Goal: Task Accomplishment & Management: Manage account settings

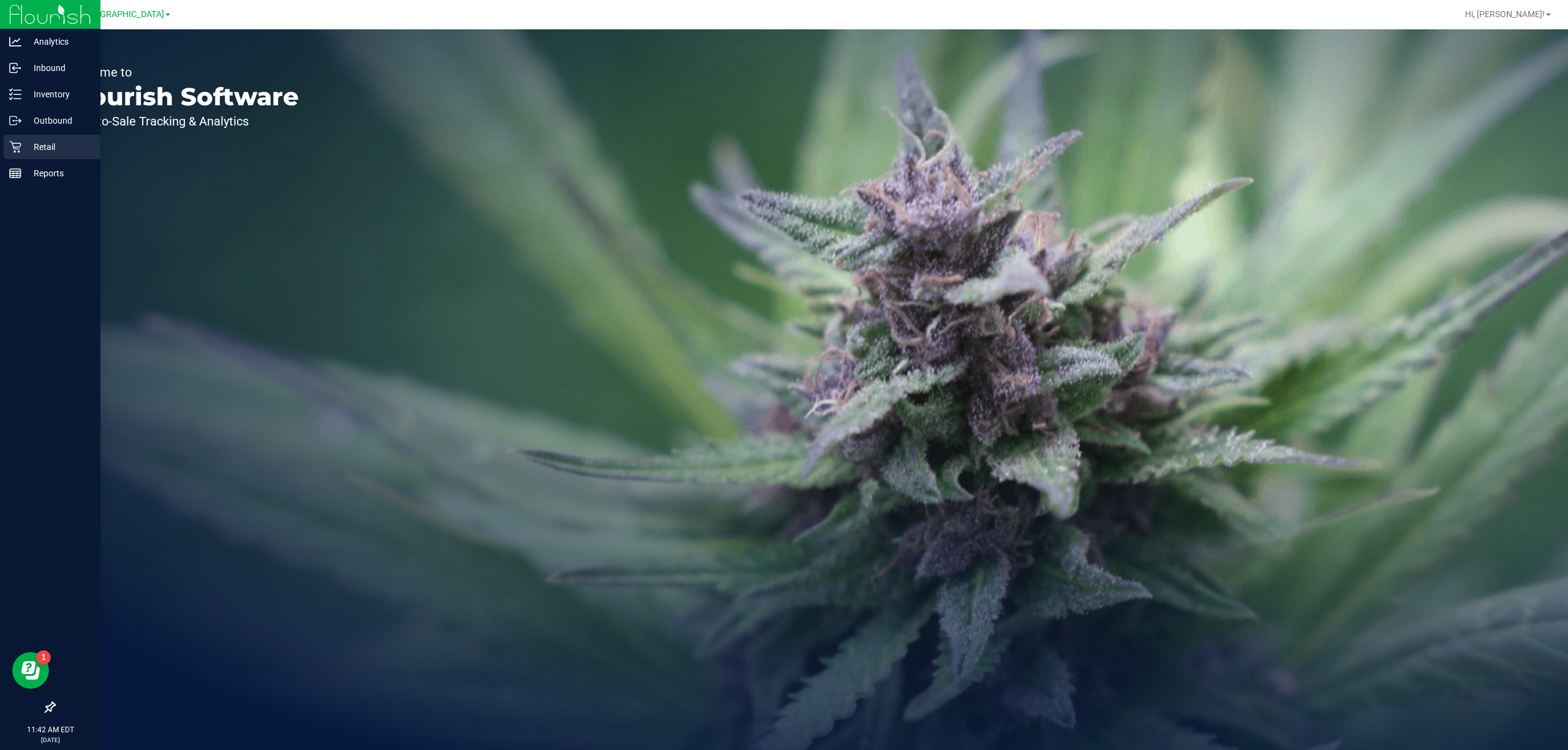
click at [20, 138] on div "Retail" at bounding box center [52, 147] width 97 height 25
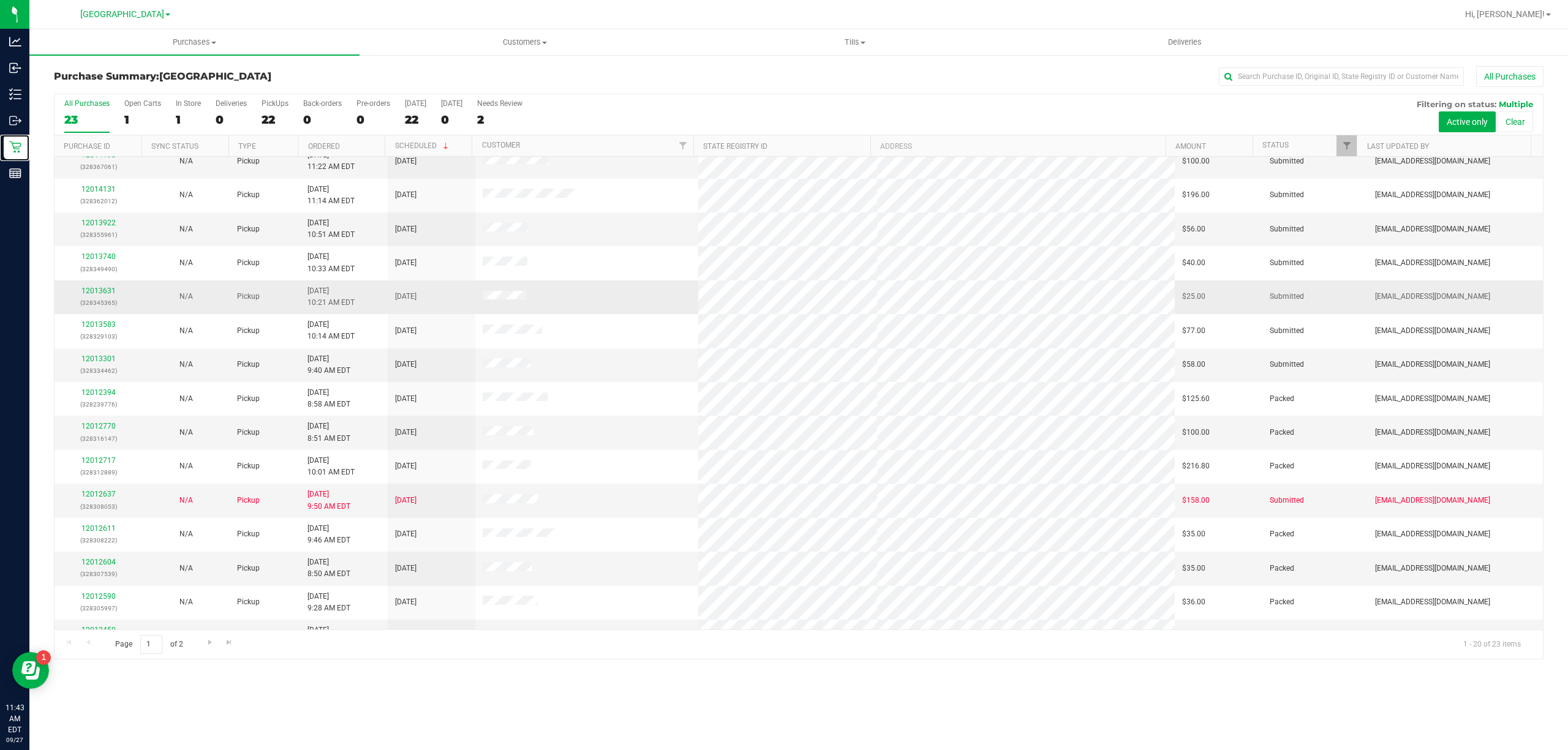
scroll to position [208, 0]
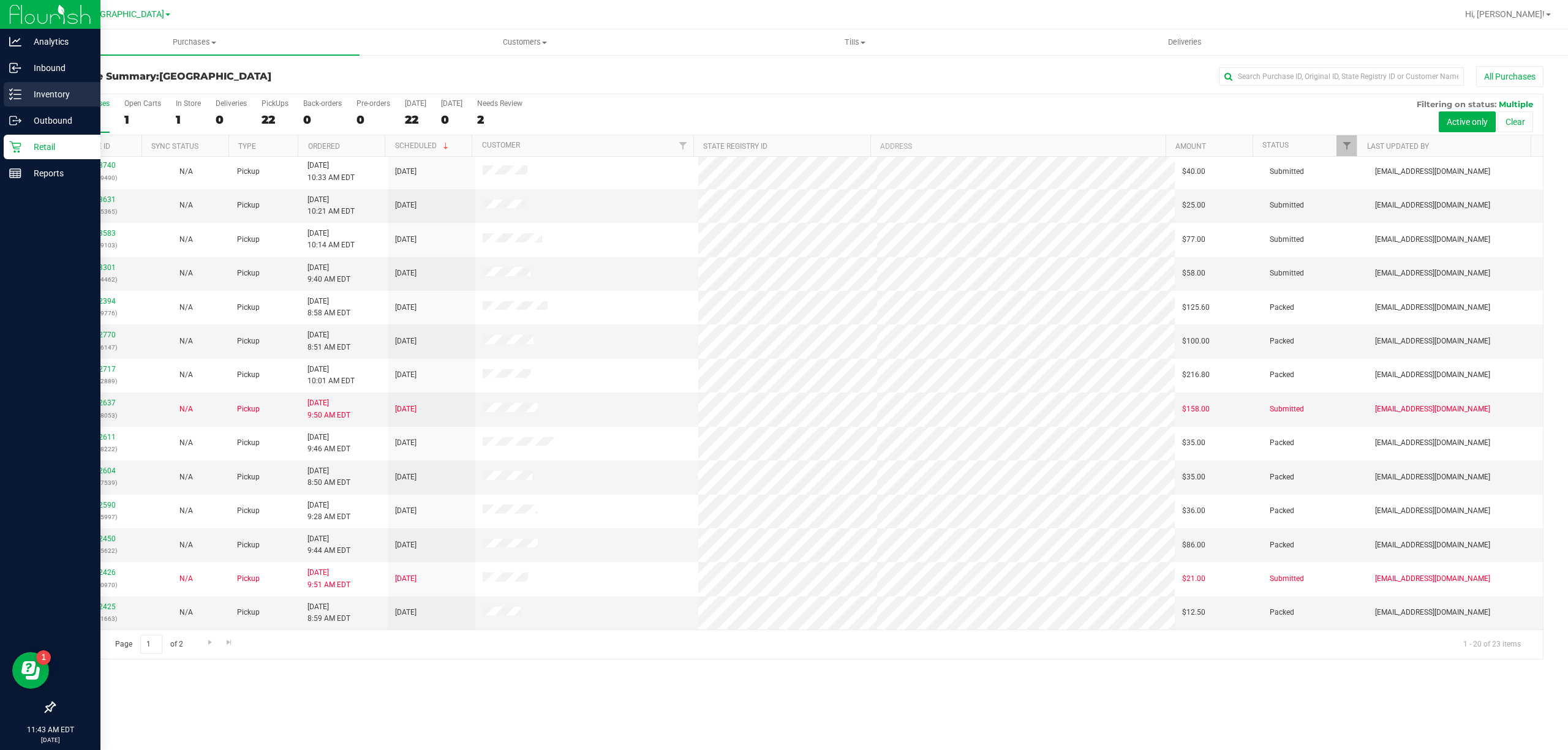
click at [13, 96] on icon at bounding box center [15, 94] width 12 height 12
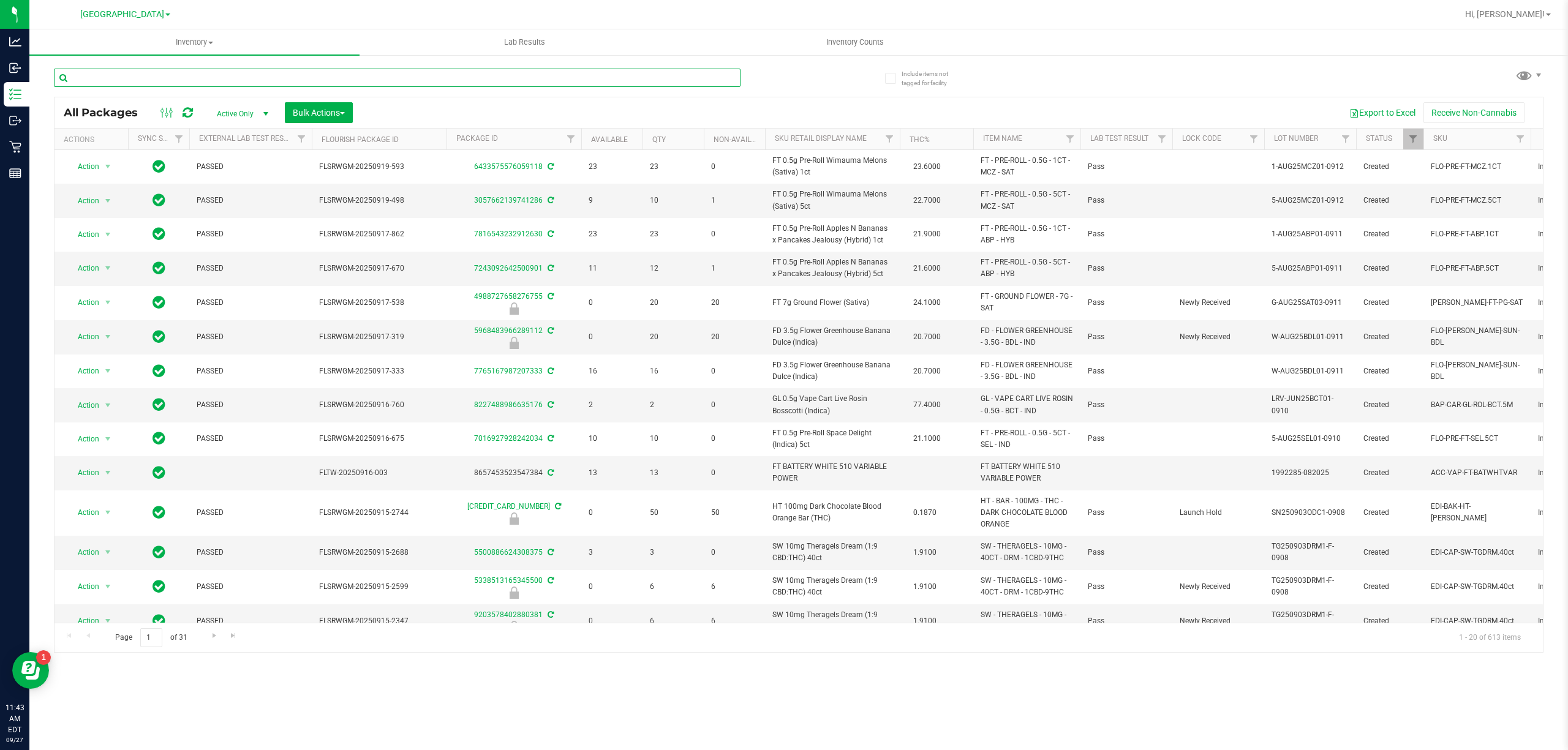
click at [176, 74] on input "text" at bounding box center [397, 77] width 687 height 18
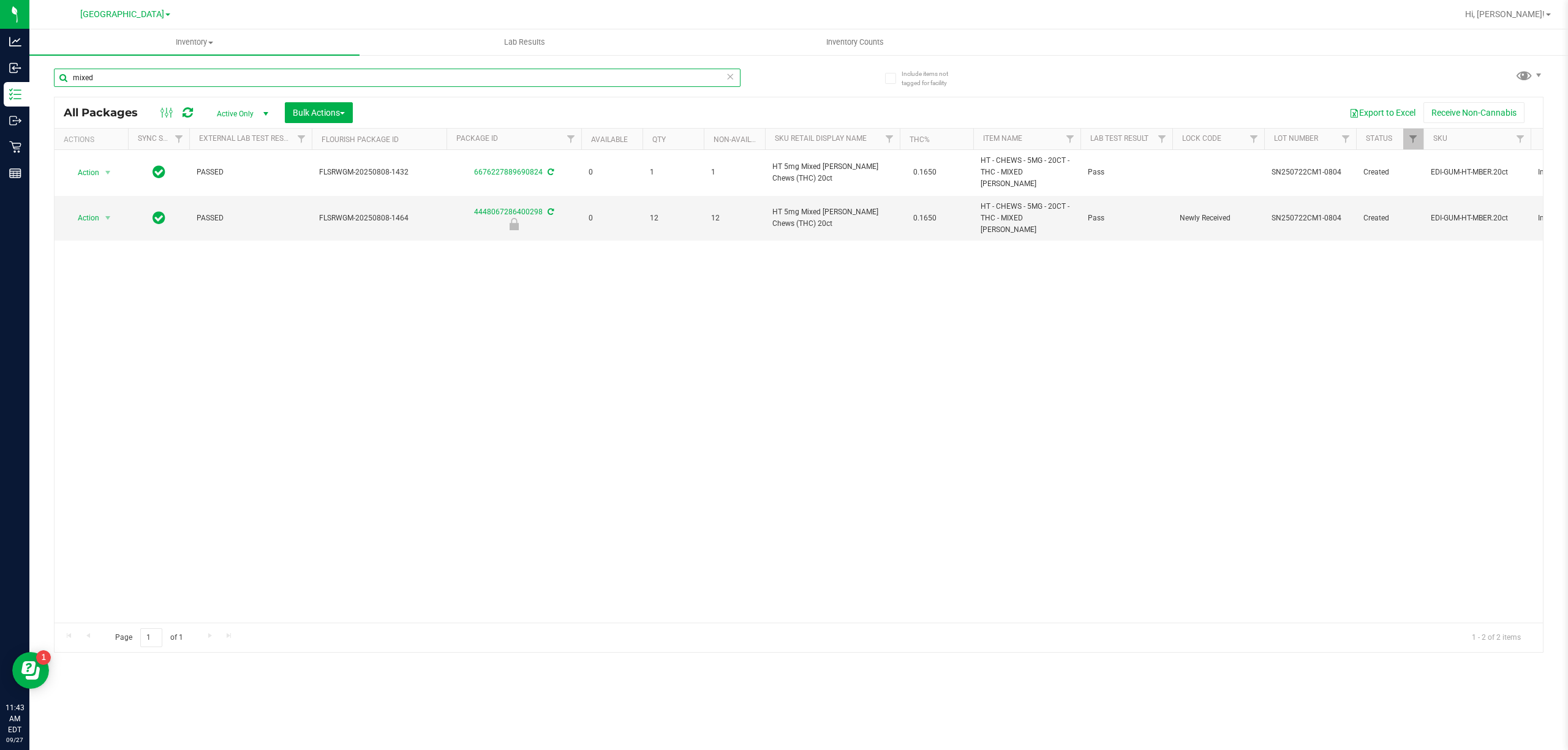
type input "mixed"
click at [343, 275] on div "Action Action Adjust qty Create package Edit attributes Global inventory Locate…" at bounding box center [798, 386] width 1488 height 473
click at [109, 213] on span "select" at bounding box center [107, 217] width 9 height 9
click at [108, 355] on li "Unlock package" at bounding box center [106, 347] width 79 height 18
drag, startPoint x: 209, startPoint y: 479, endPoint x: 152, endPoint y: 313, distance: 175.5
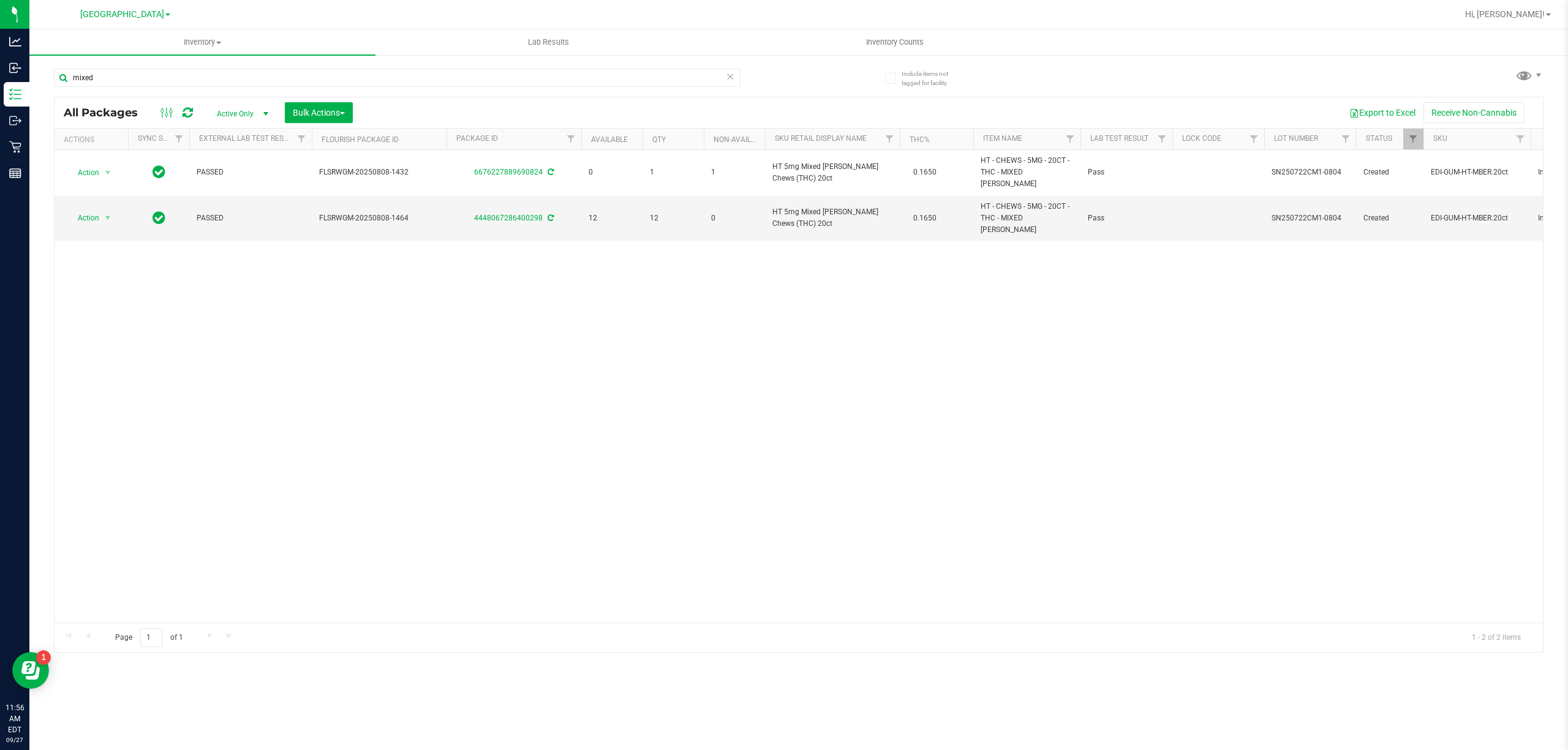
click at [208, 473] on div "Action Action Adjust qty Create package Edit attributes Global inventory Locate…" at bounding box center [798, 386] width 1488 height 473
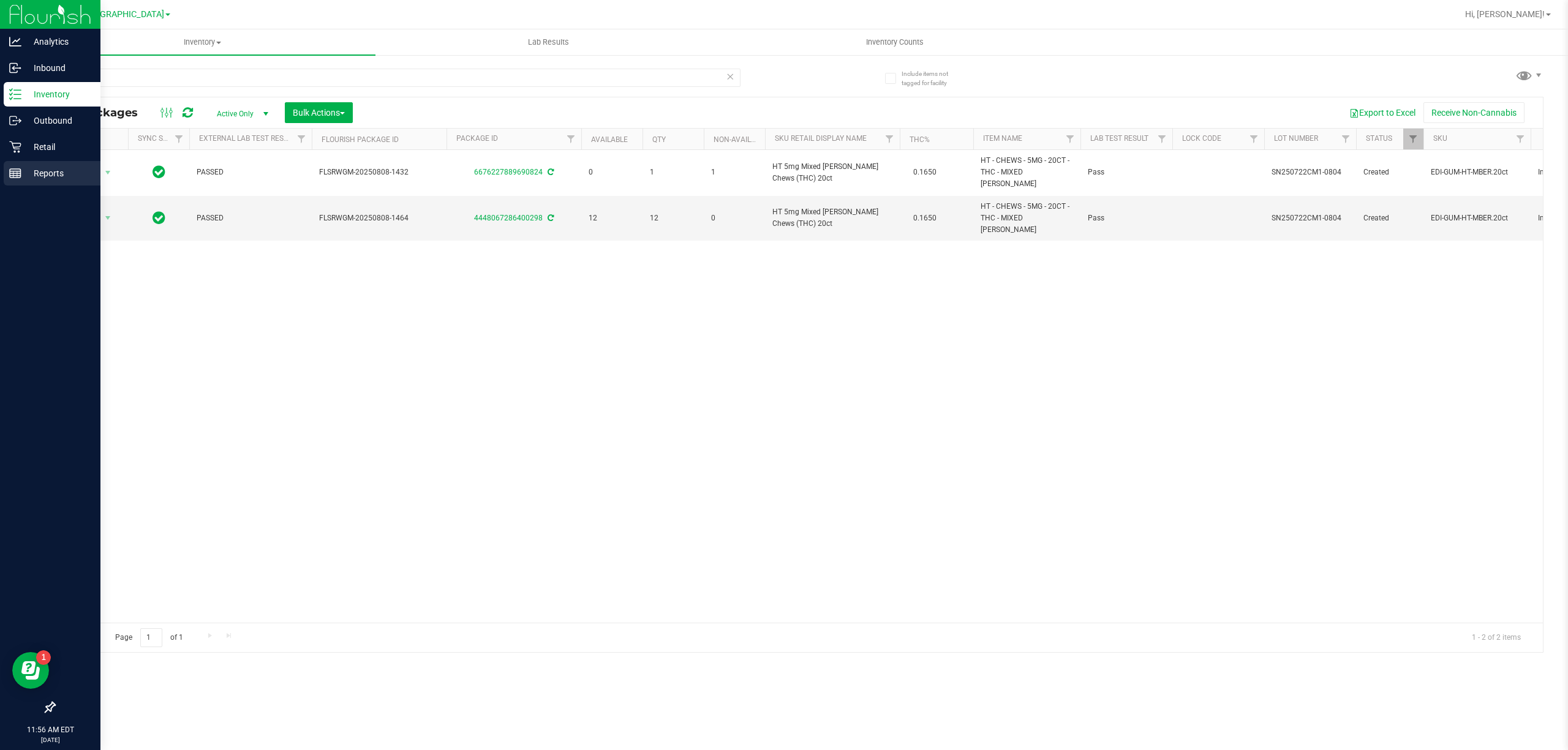
click at [33, 161] on div "Reports" at bounding box center [52, 173] width 97 height 25
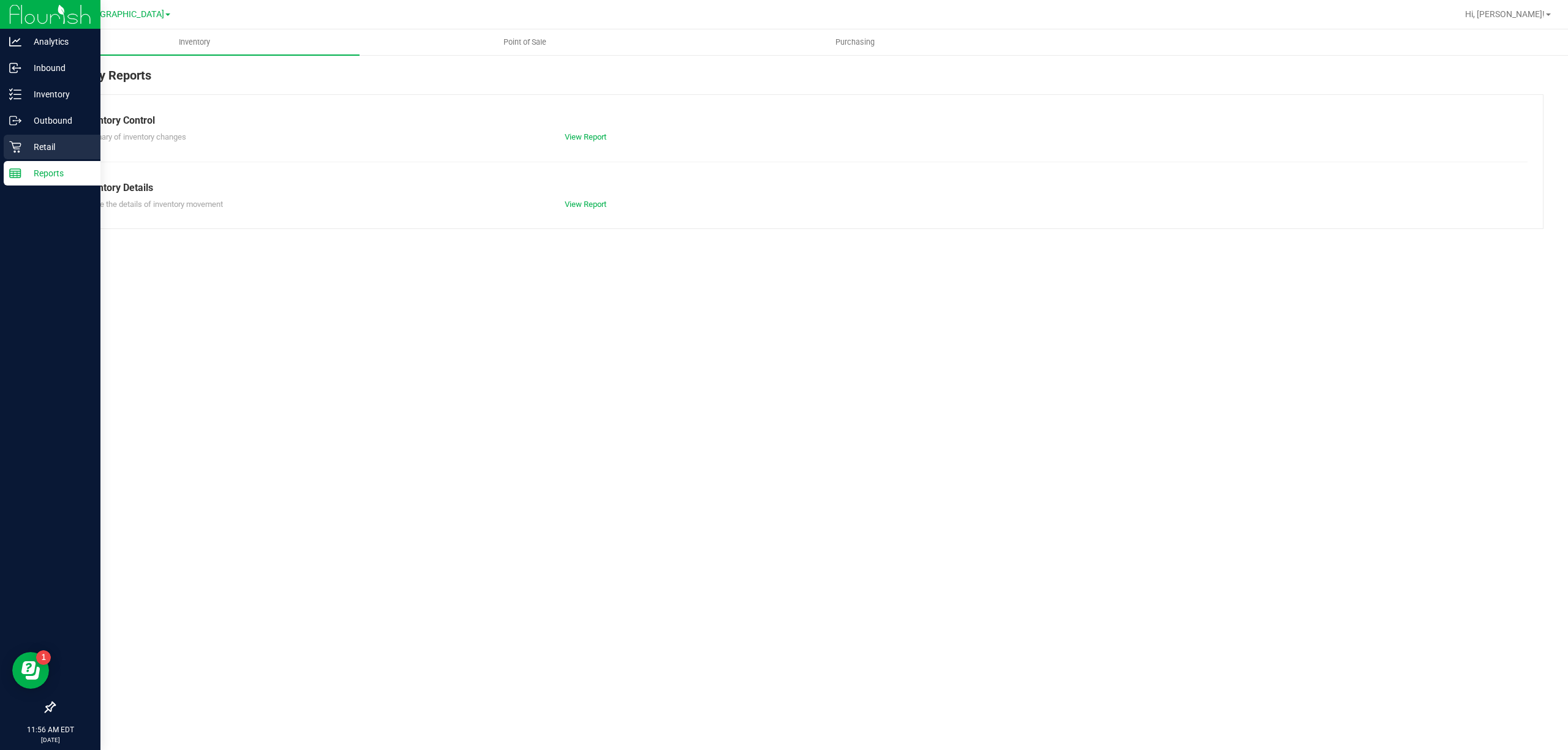
click at [36, 146] on p "Retail" at bounding box center [58, 147] width 74 height 15
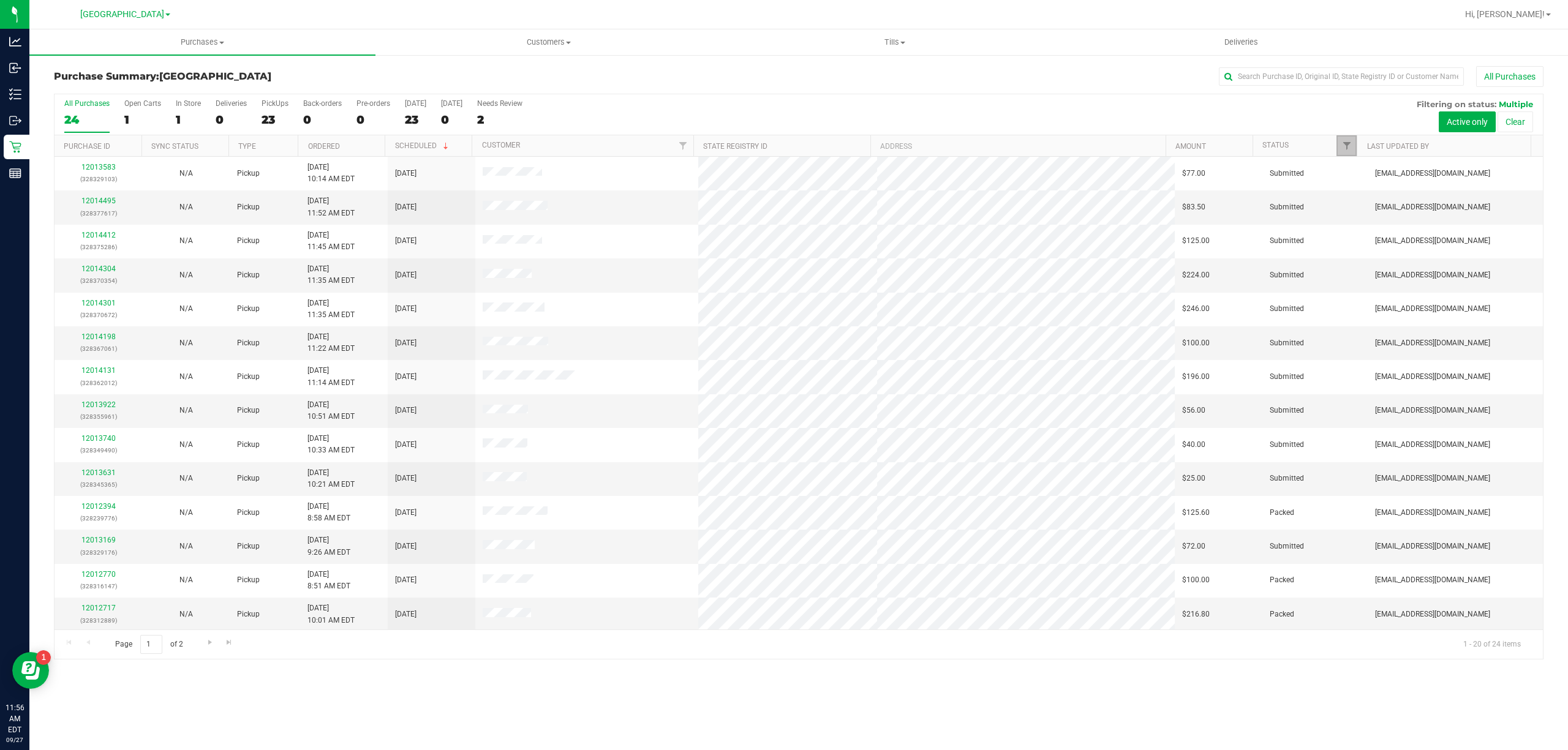
click at [1351, 149] on link "Filter" at bounding box center [1346, 146] width 20 height 21
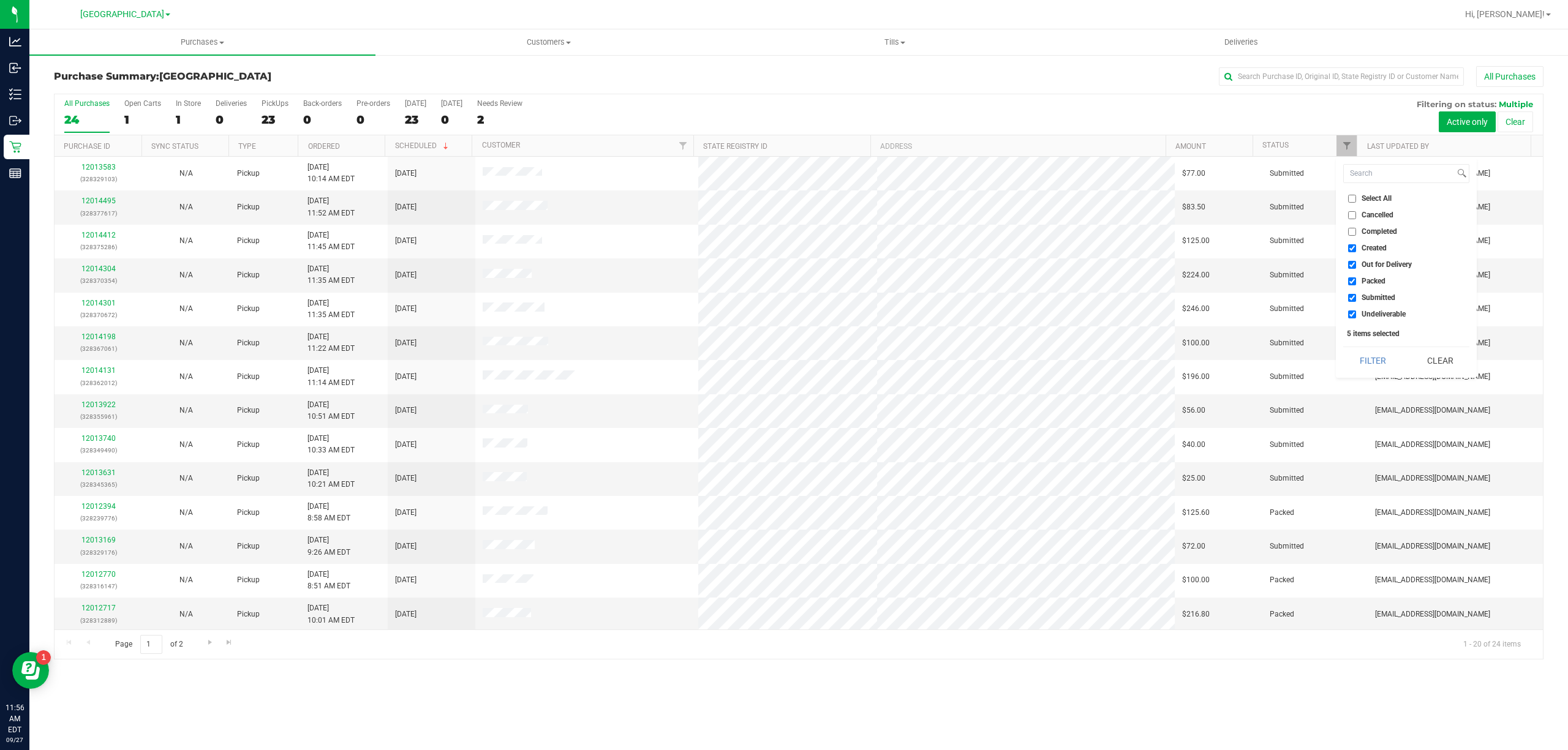
click at [1350, 308] on li "Undeliverable" at bounding box center [1405, 315] width 126 height 13
click at [1352, 316] on input "Undeliverable" at bounding box center [1351, 314] width 8 height 8
checkbox input "false"
click at [1353, 281] on input "Packed" at bounding box center [1351, 281] width 8 height 8
checkbox input "false"
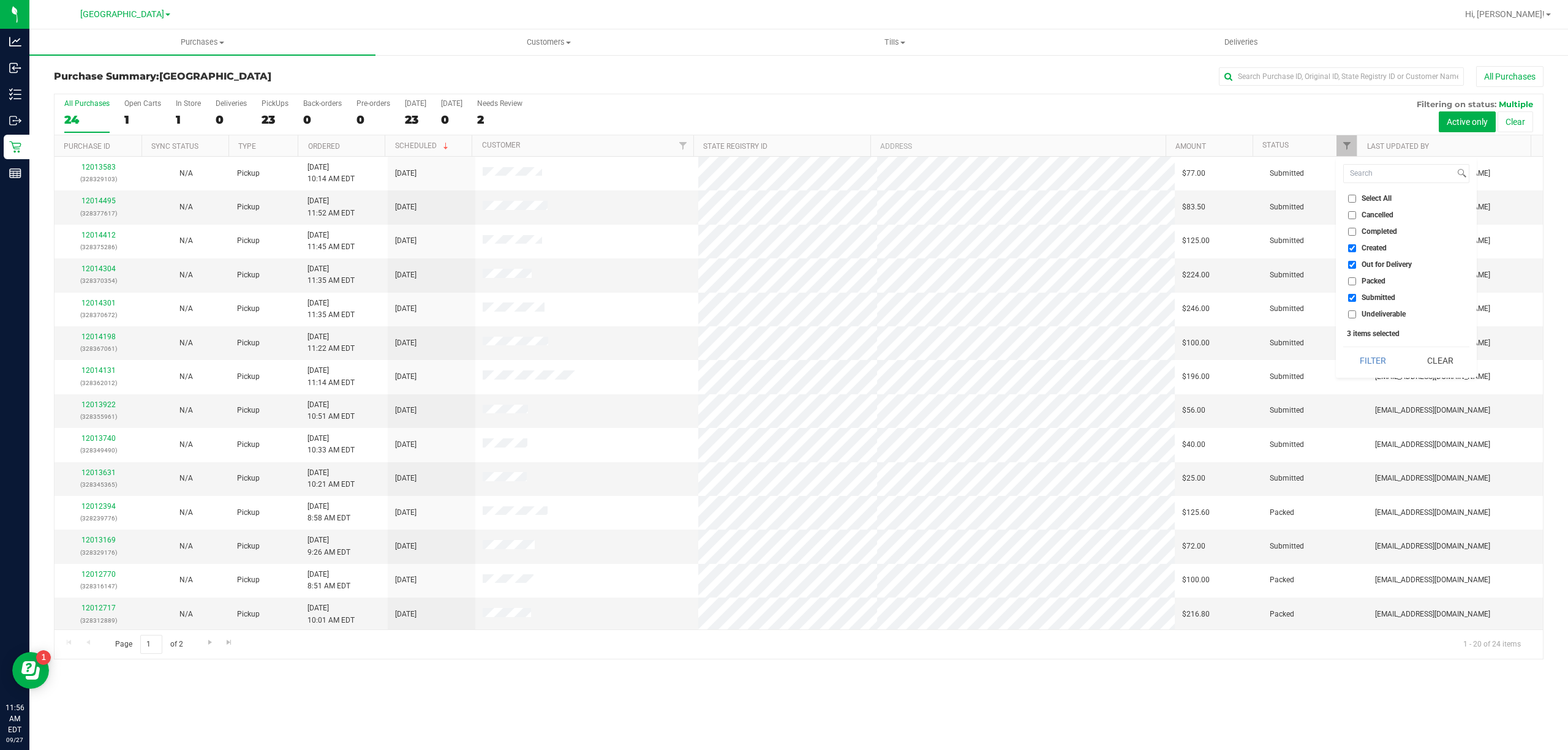
click at [1350, 265] on input "Out for Delivery" at bounding box center [1351, 265] width 8 height 8
checkbox input "false"
click at [1355, 249] on input "Created" at bounding box center [1351, 248] width 8 height 8
checkbox input "false"
click at [1370, 366] on button "Filter" at bounding box center [1372, 360] width 59 height 27
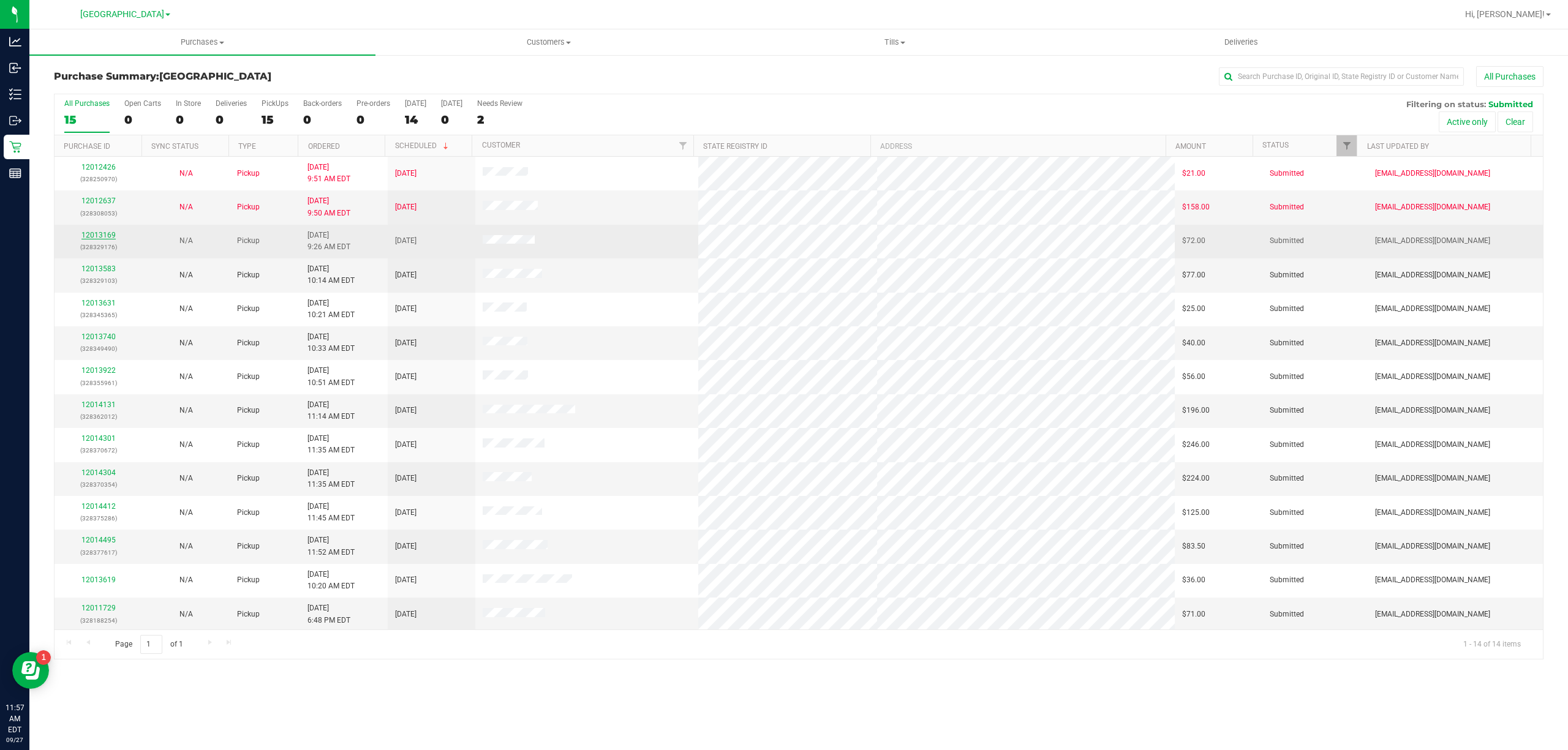
click at [101, 235] on link "12013169" at bounding box center [98, 235] width 34 height 9
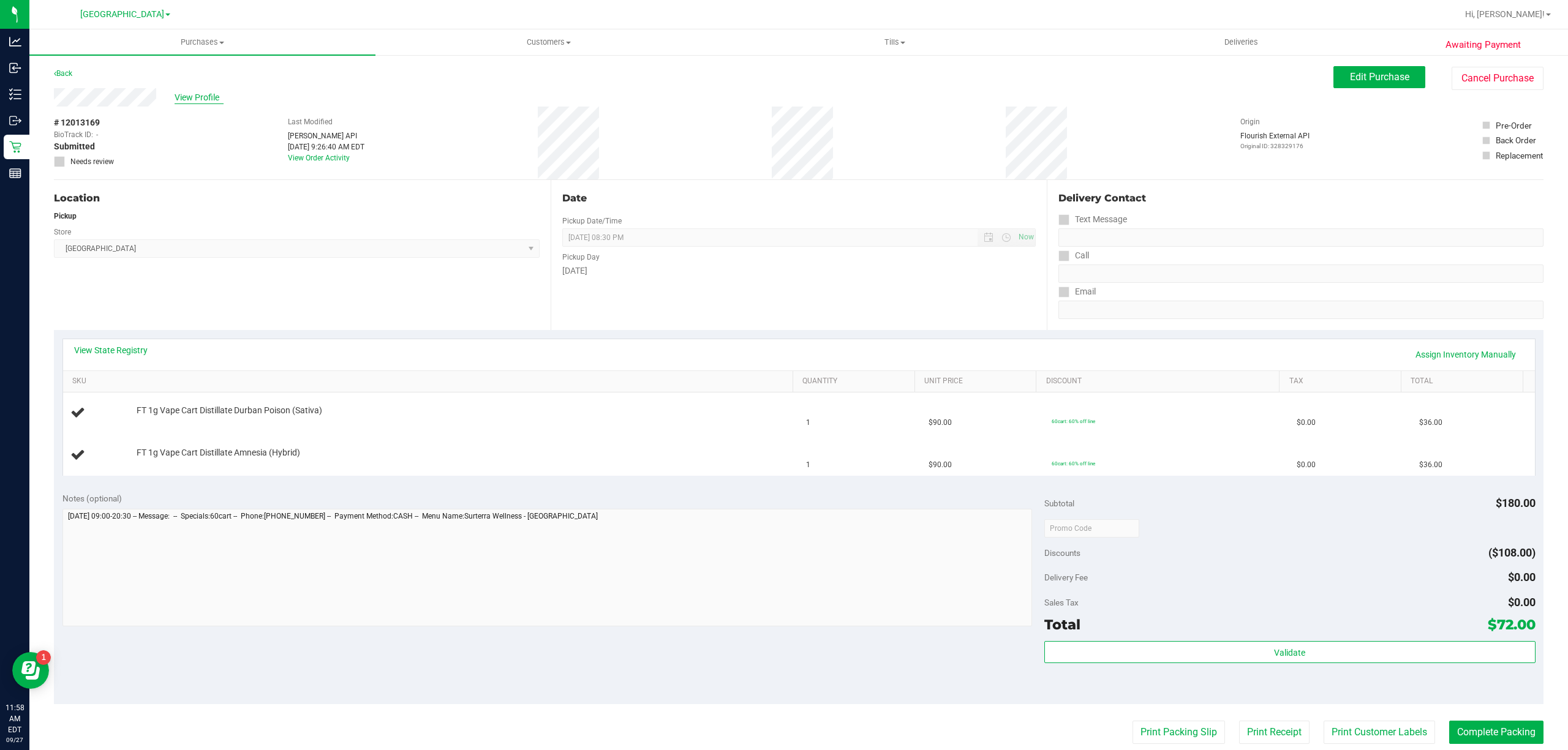
click at [192, 92] on span "View Profile" at bounding box center [198, 98] width 49 height 13
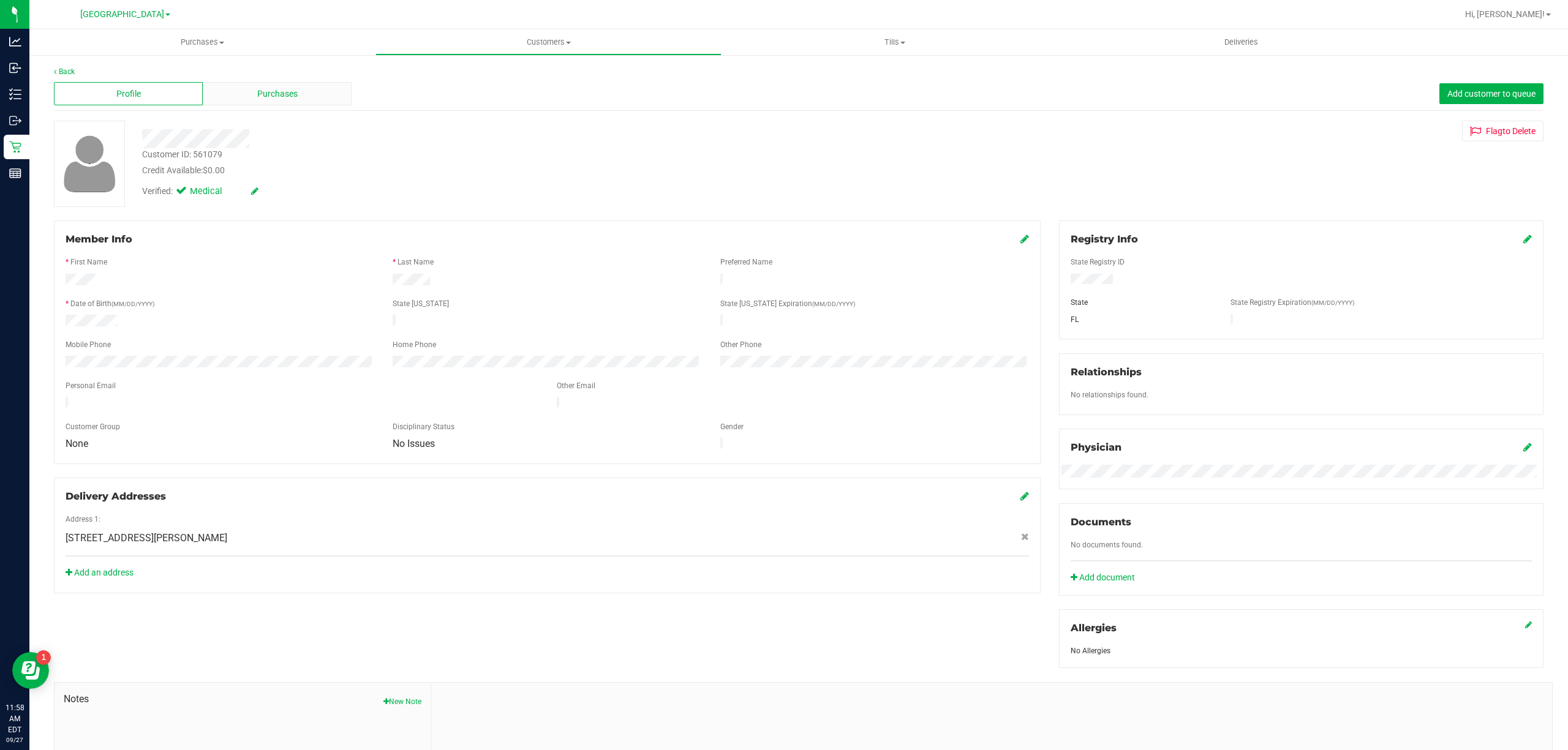
click at [265, 86] on div "Purchases" at bounding box center [277, 94] width 149 height 23
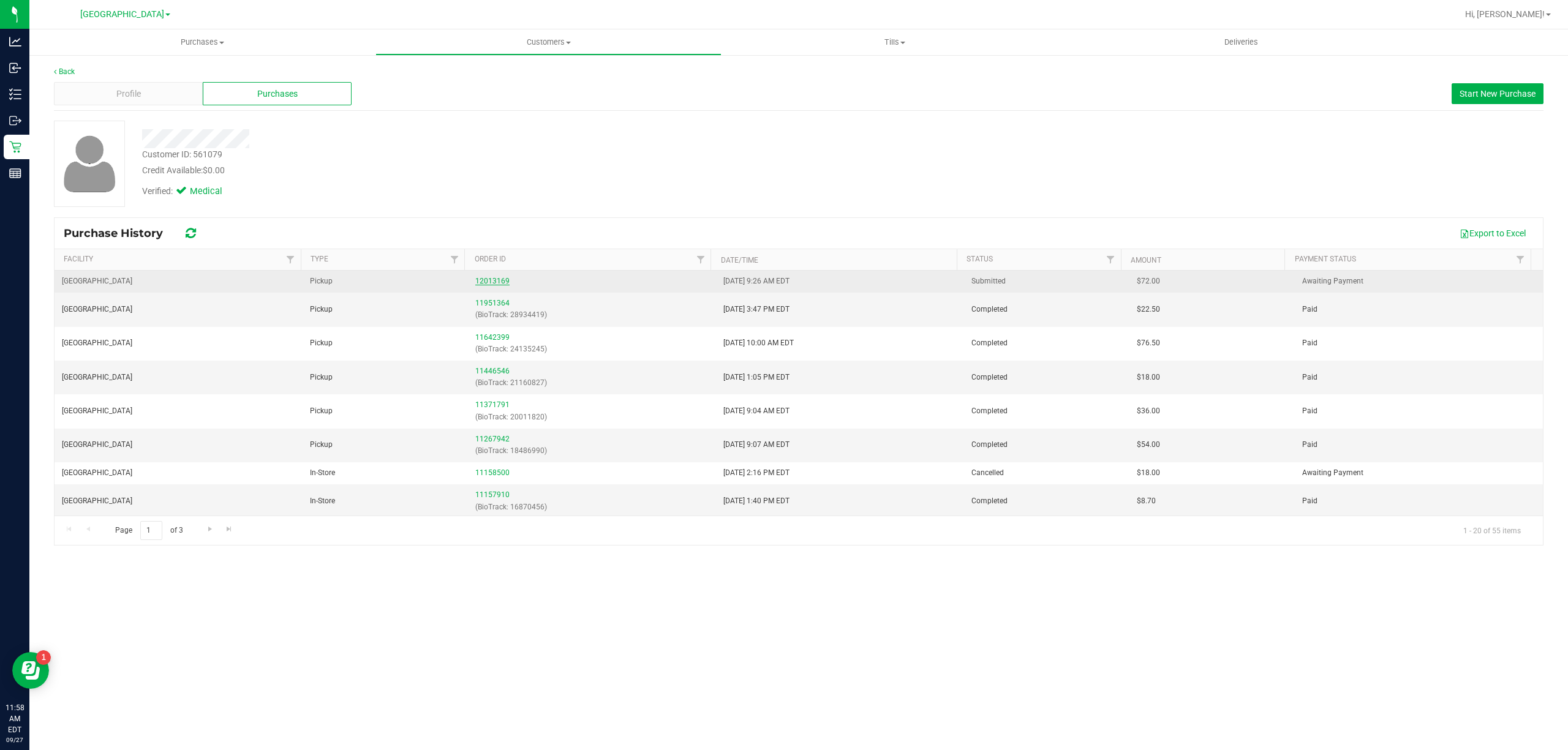
click at [502, 284] on link "12013169" at bounding box center [492, 281] width 34 height 9
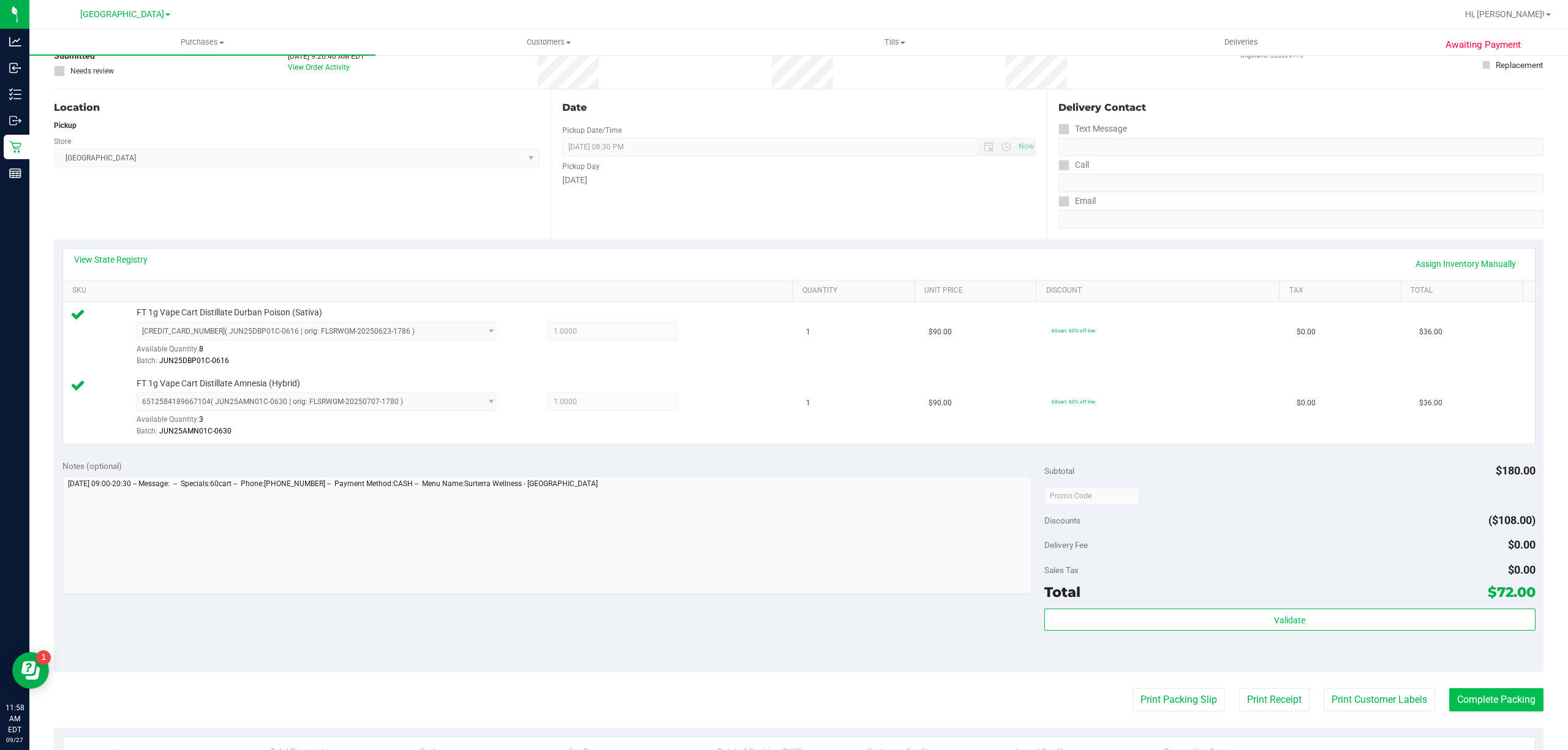
scroll to position [245, 0]
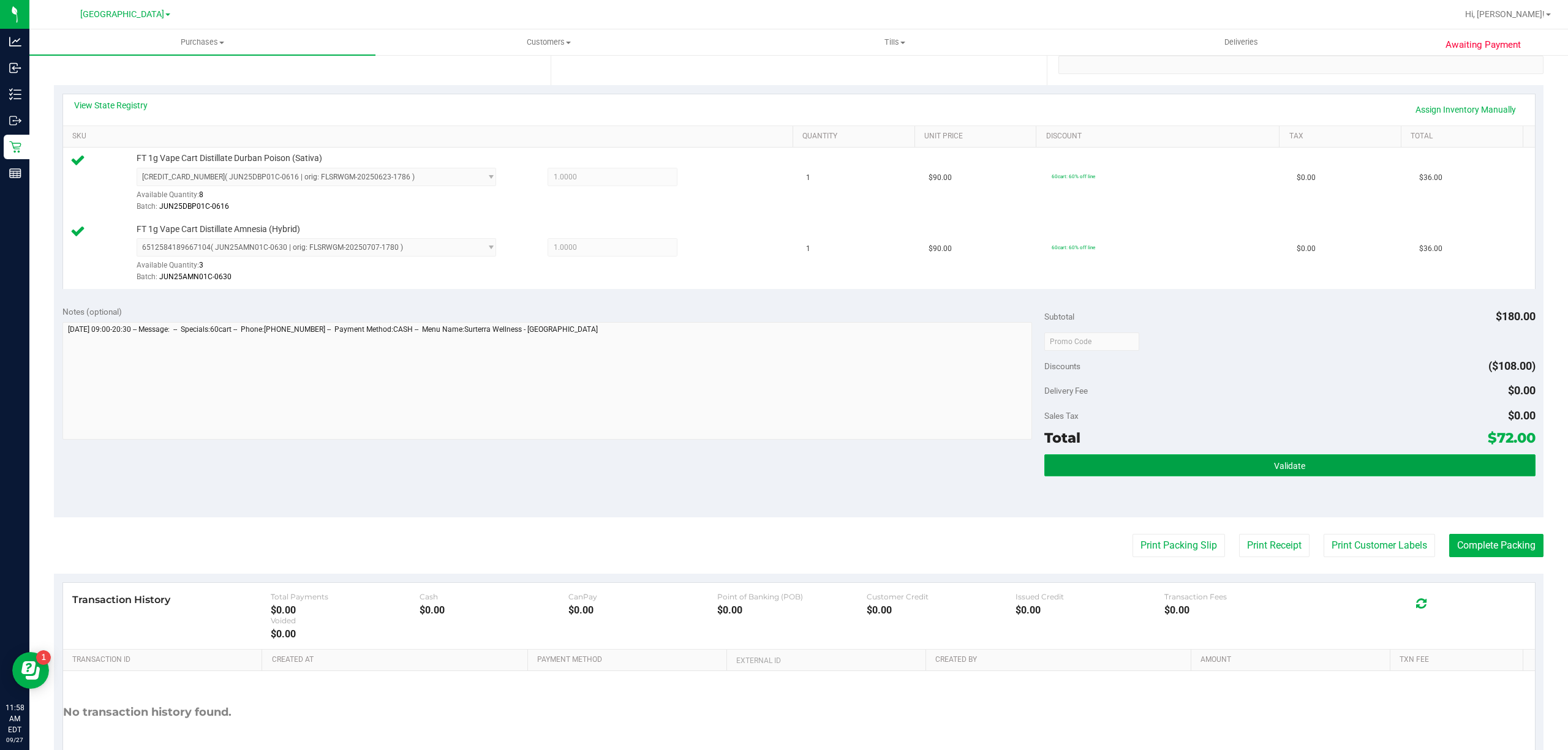
click at [1206, 477] on button "Validate" at bounding box center [1290, 465] width 491 height 22
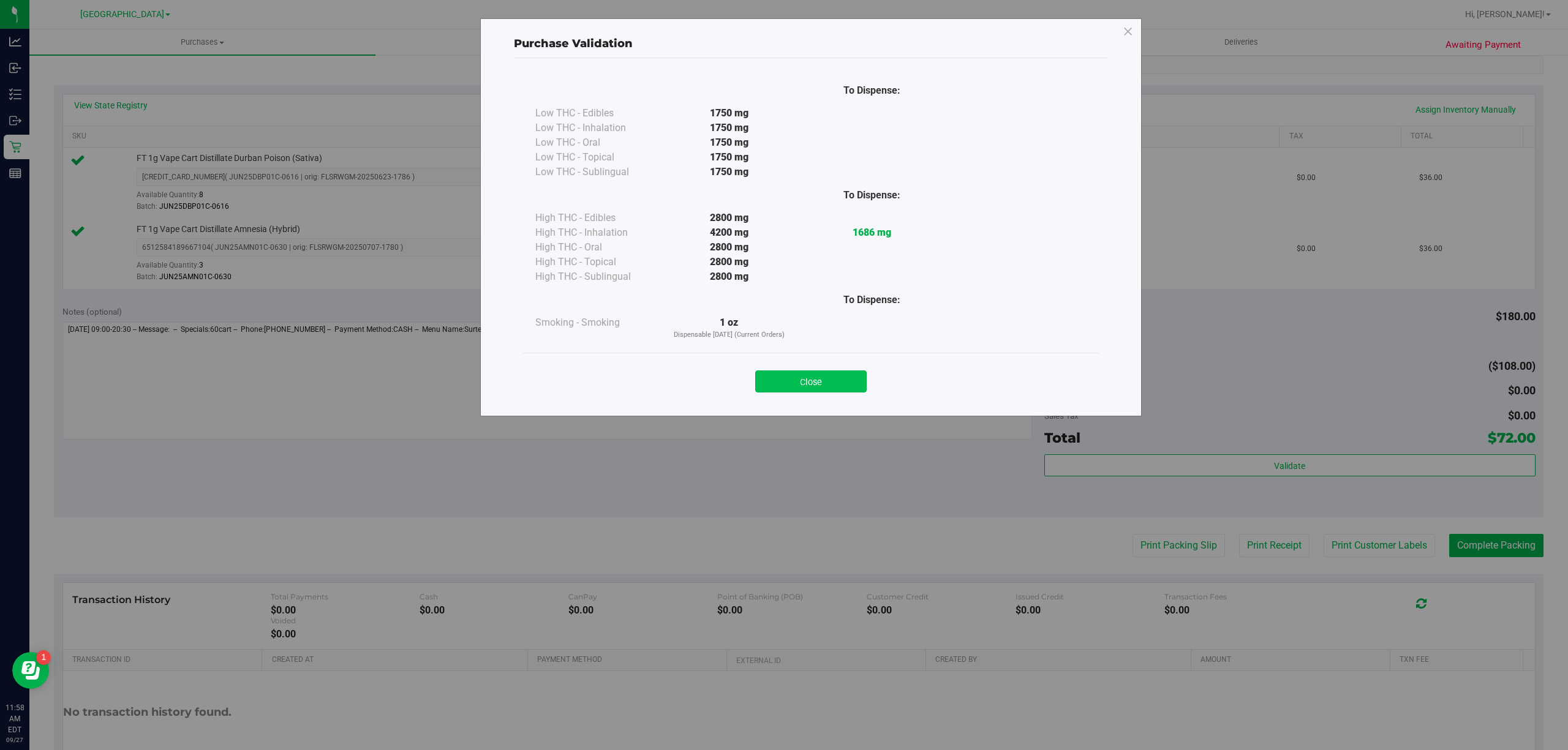
click at [824, 391] on button "Close" at bounding box center [811, 381] width 112 height 22
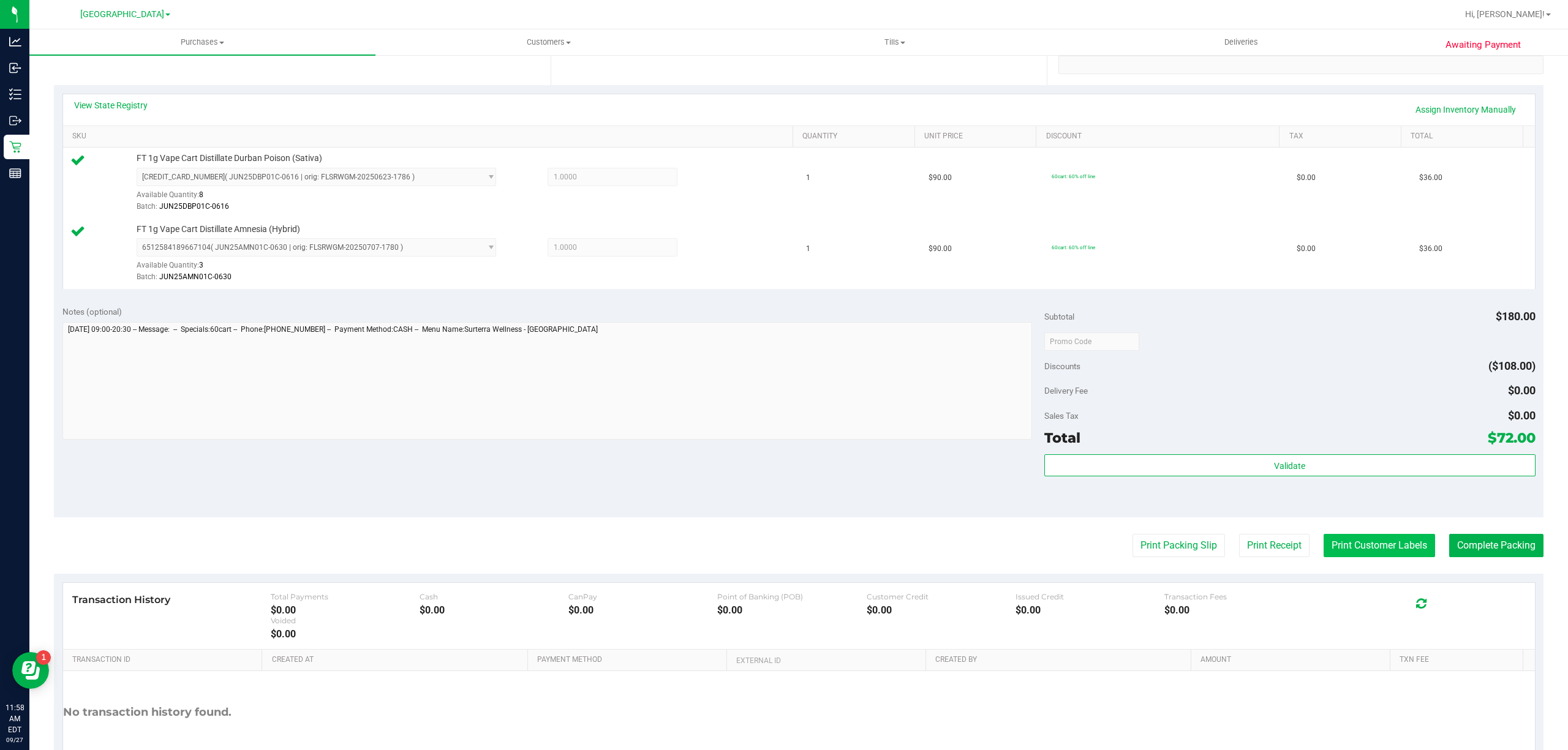
click at [1325, 552] on button "Print Customer Labels" at bounding box center [1378, 546] width 112 height 23
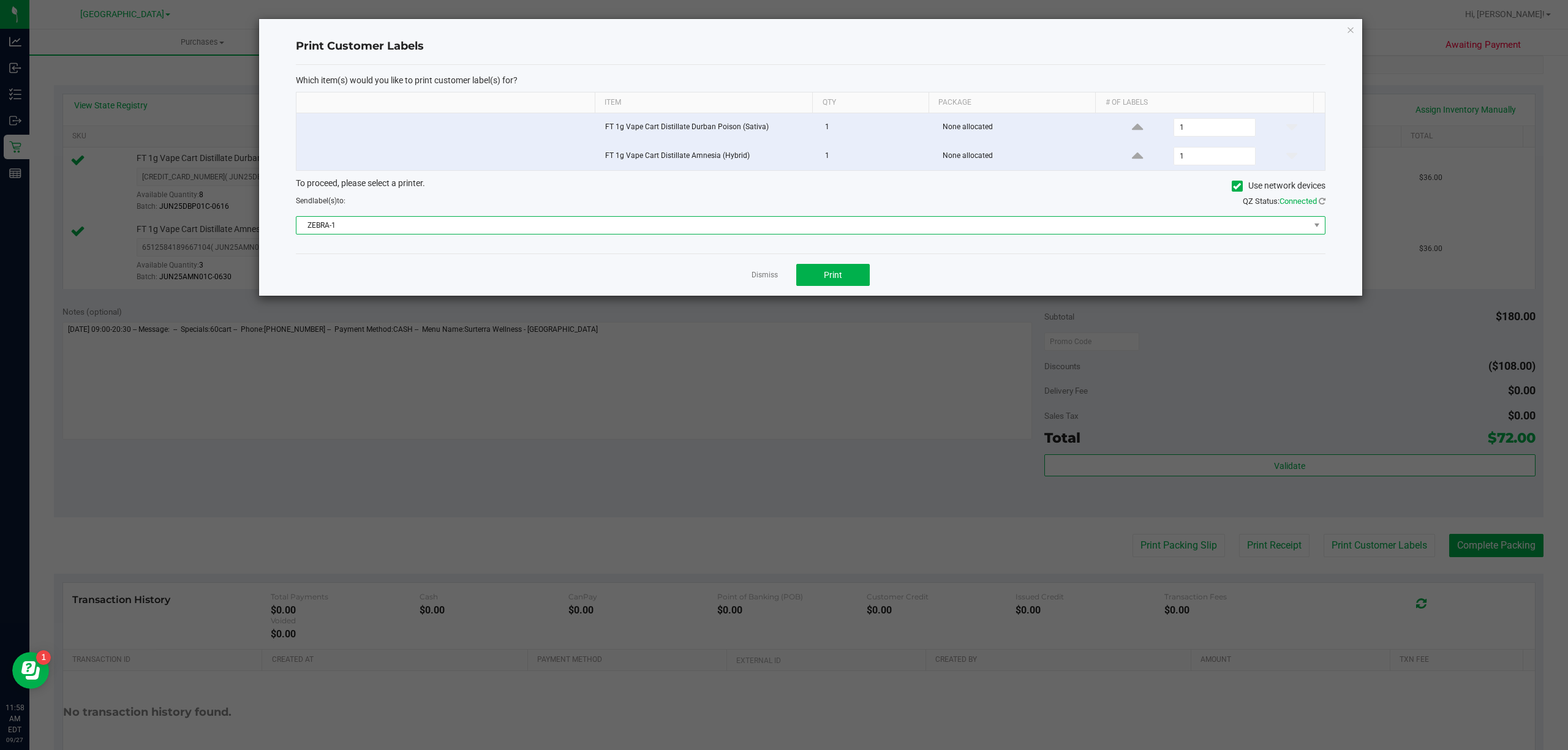
click at [657, 234] on span "ZEBRA-1" at bounding box center [803, 225] width 1013 height 17
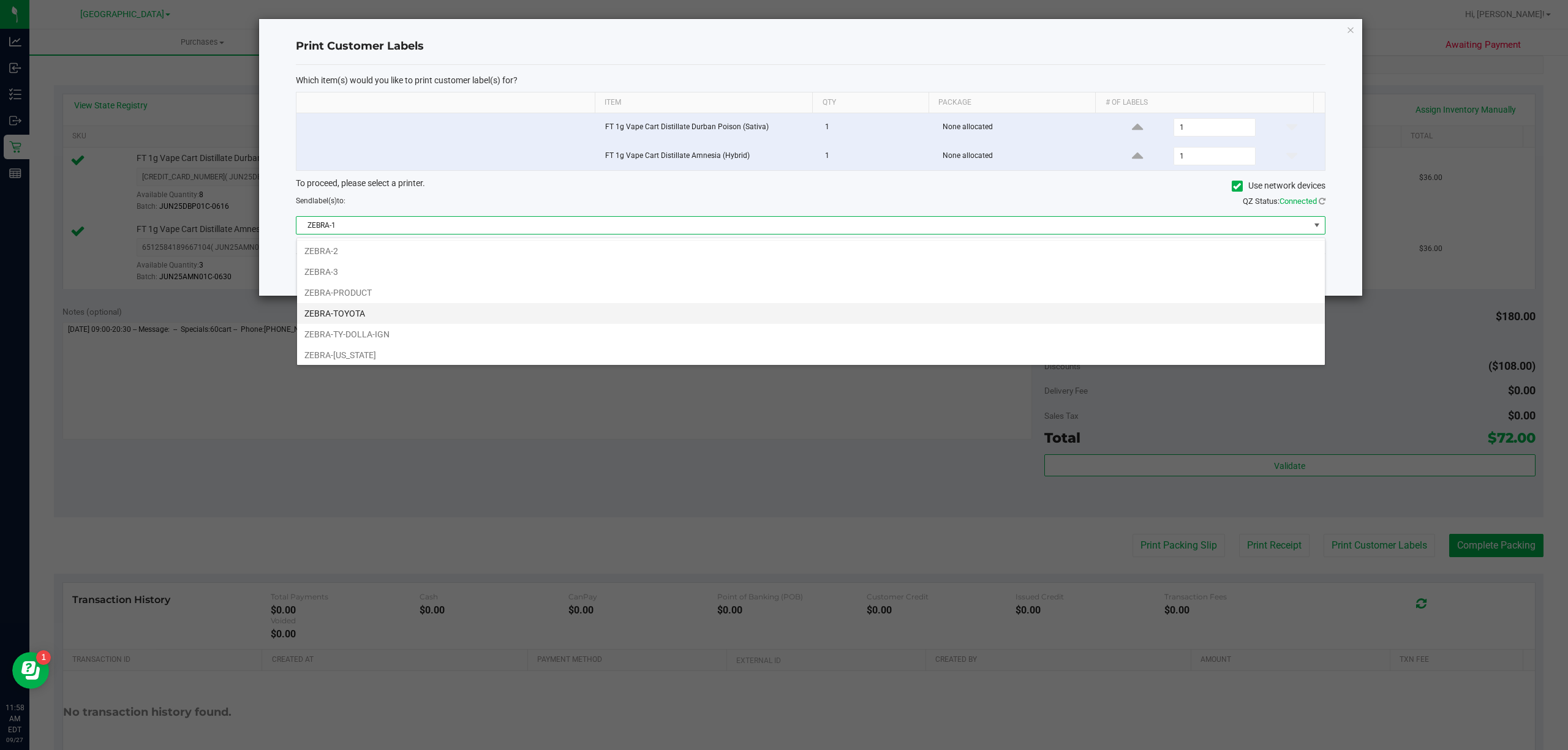
scroll to position [26, 0]
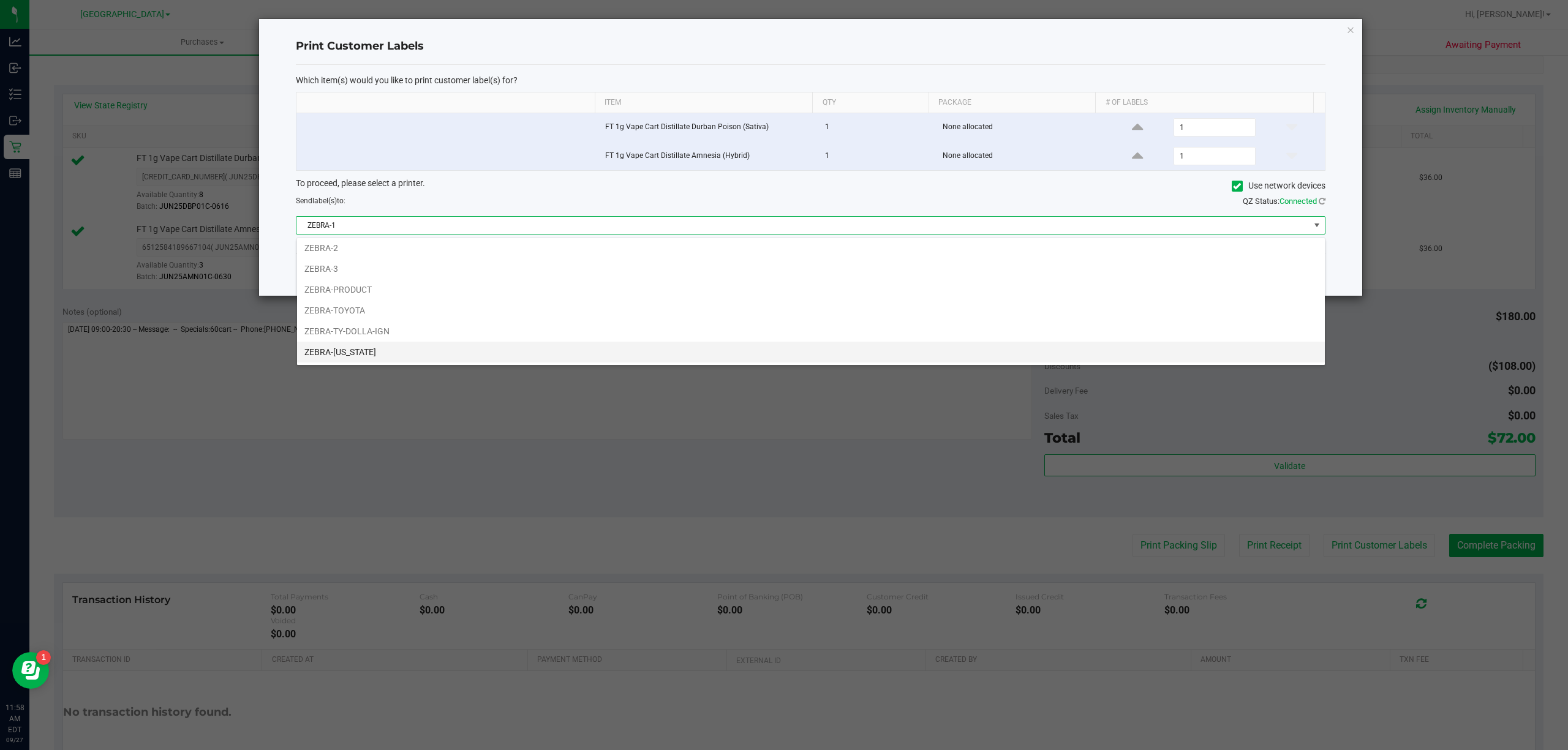
click at [337, 358] on li "ZEBRA-[US_STATE]" at bounding box center [811, 352] width 1028 height 21
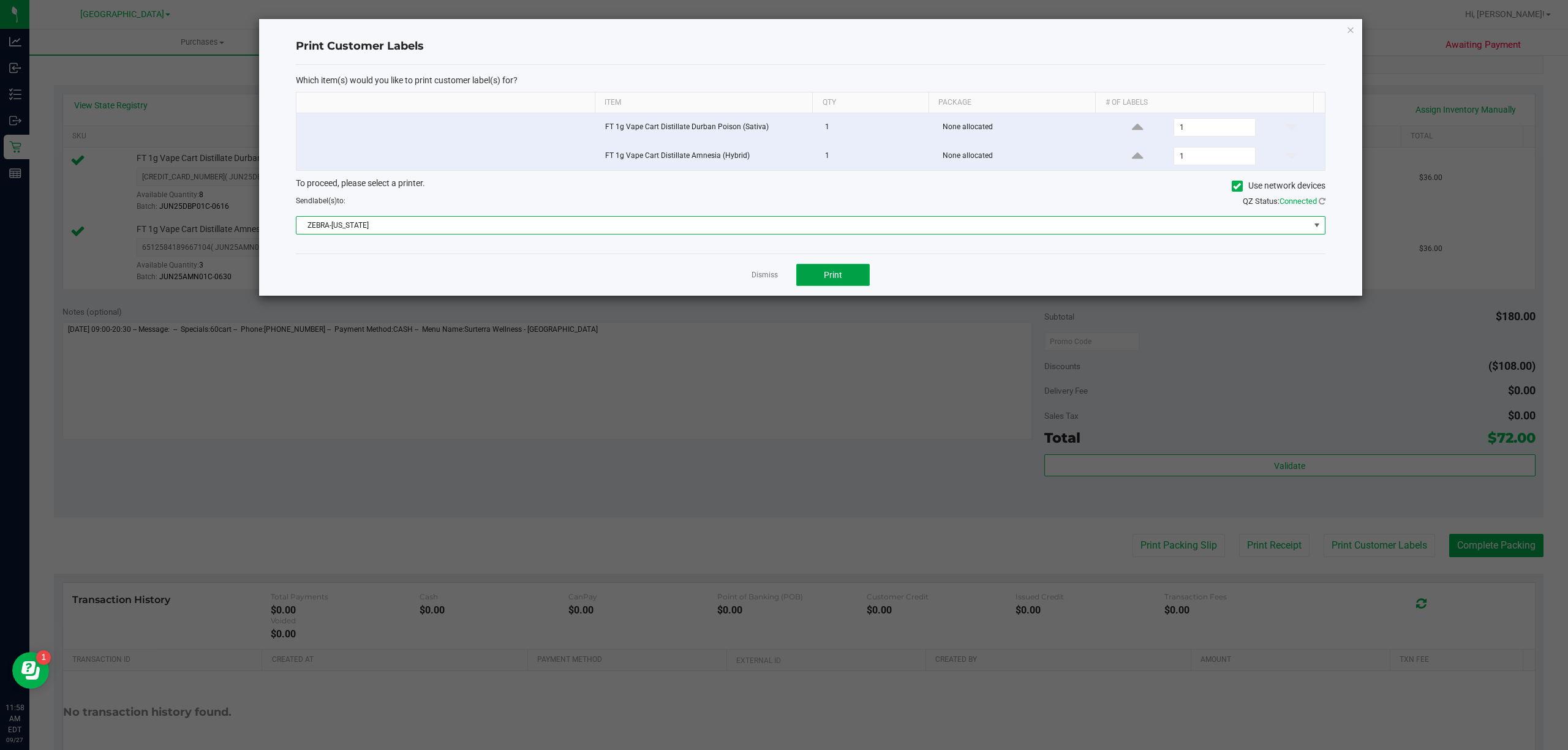
click at [853, 273] on button "Print" at bounding box center [832, 275] width 74 height 22
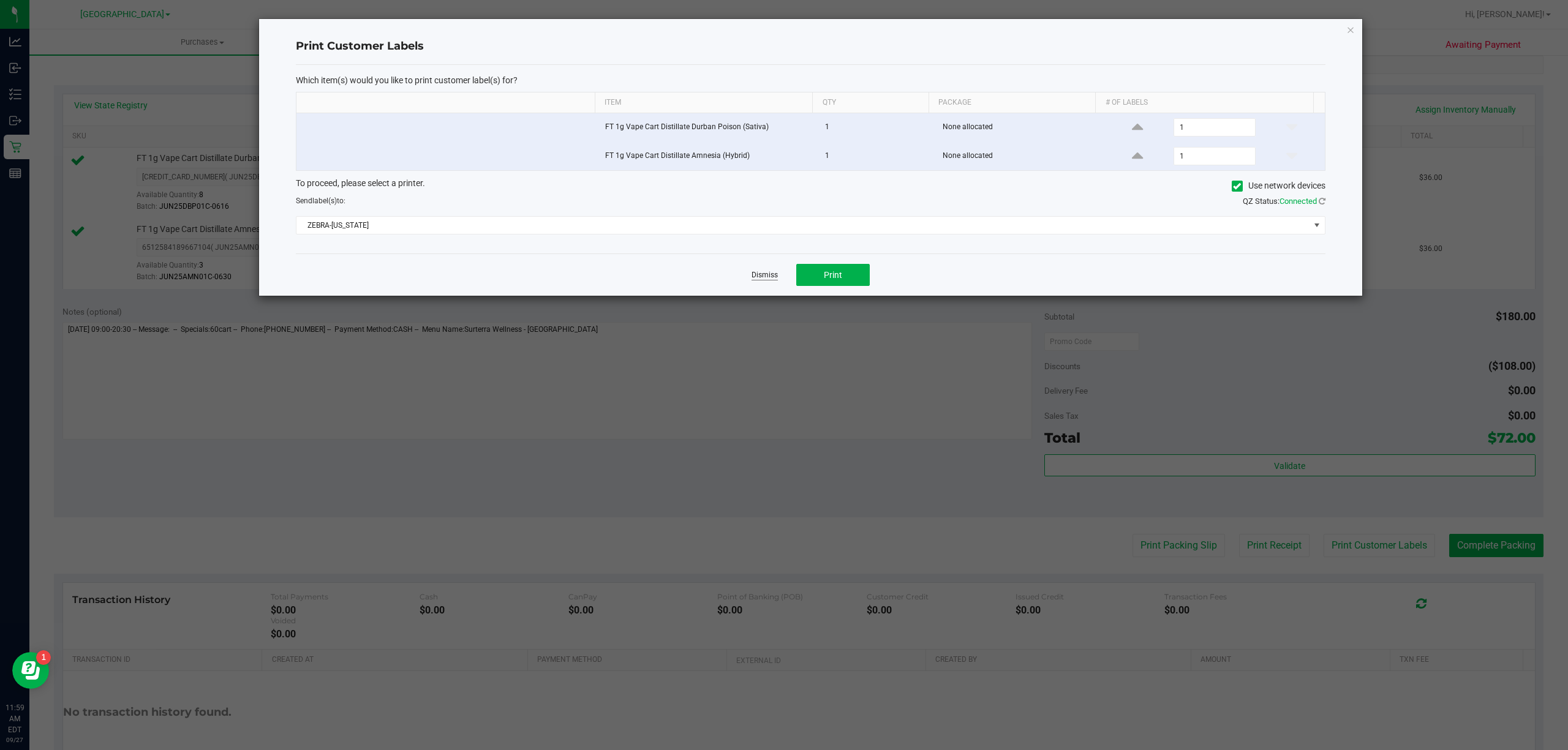
click at [762, 273] on link "Dismiss" at bounding box center [765, 275] width 26 height 10
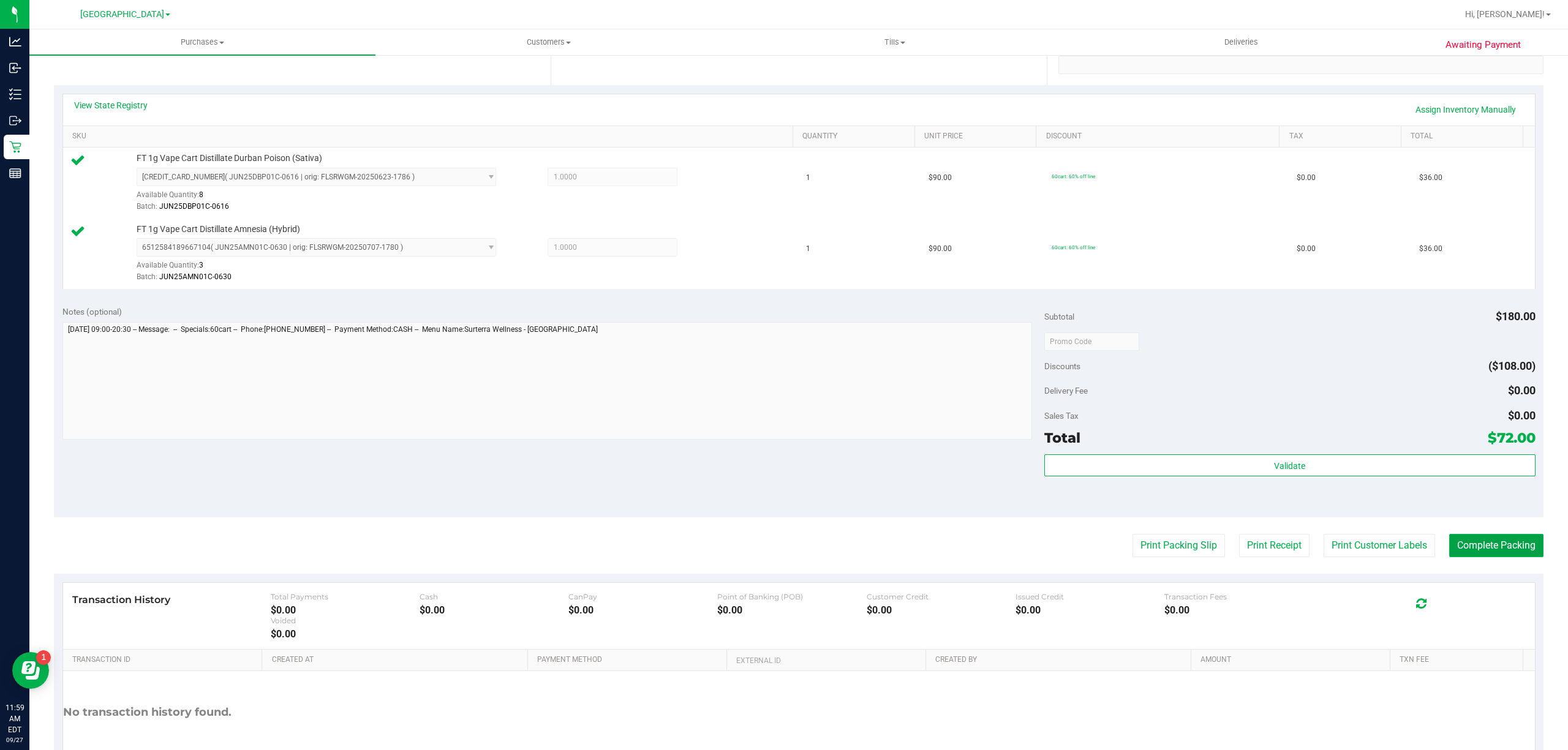
click at [1459, 552] on button "Complete Packing" at bounding box center [1496, 546] width 94 height 23
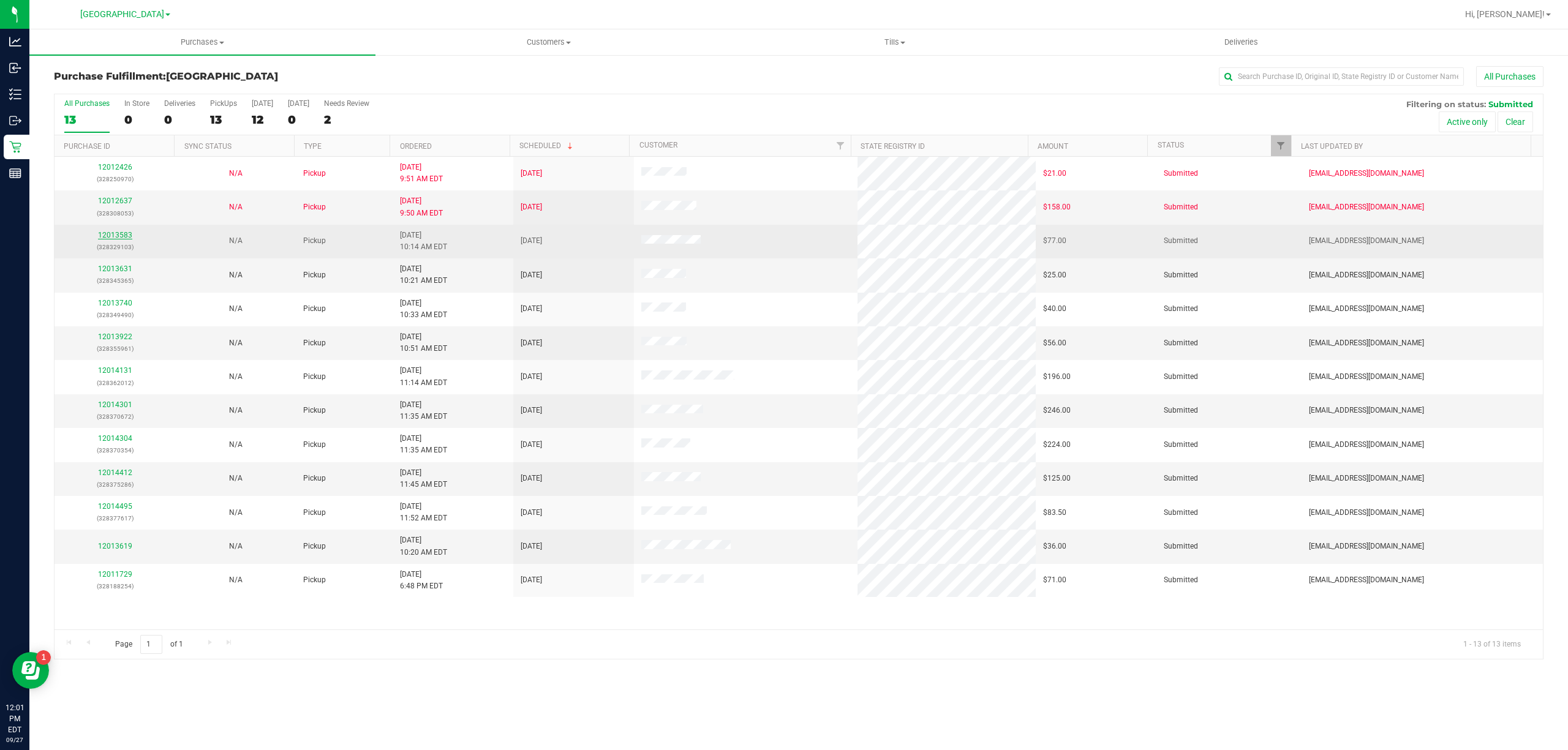
click at [120, 233] on link "12013583" at bounding box center [114, 235] width 34 height 9
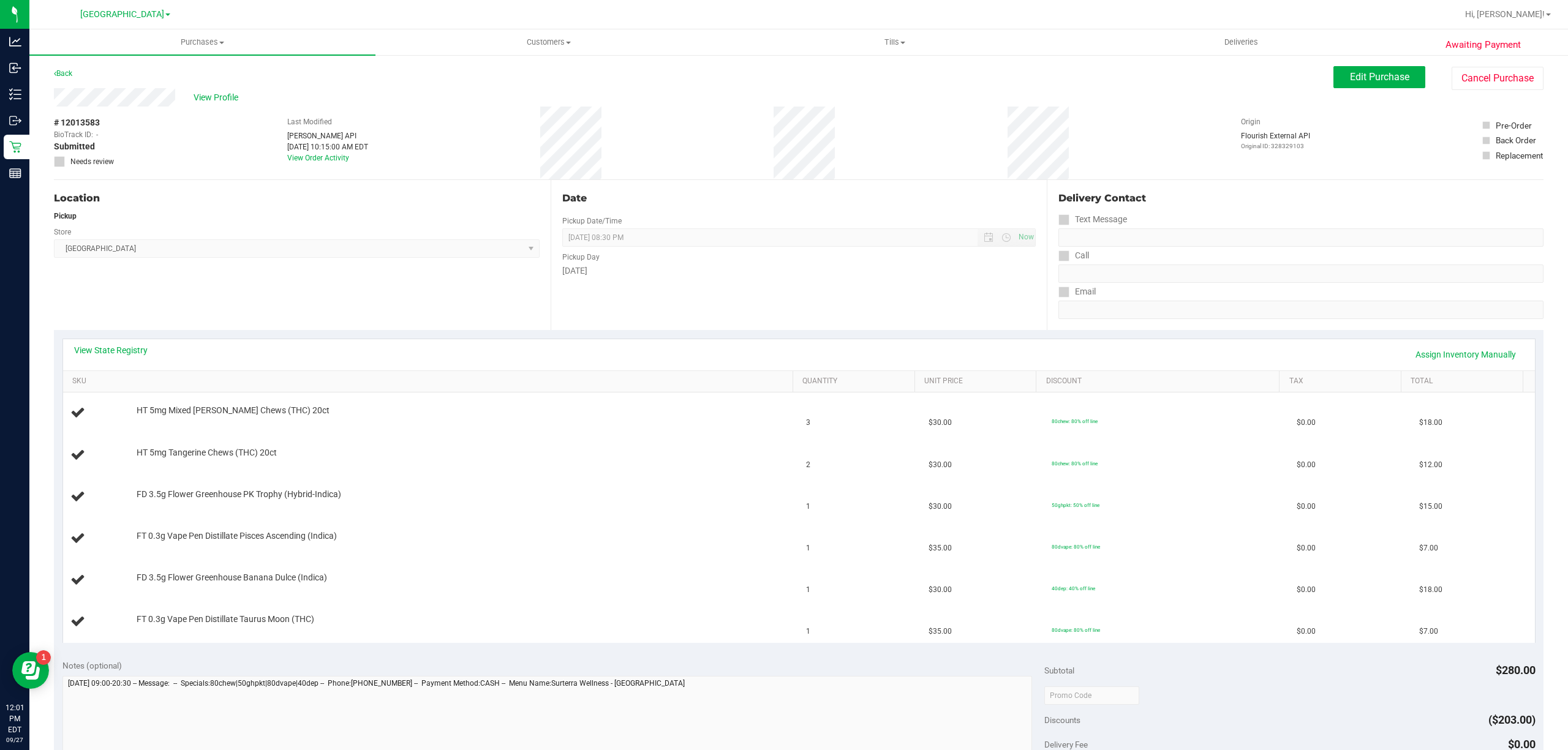
click at [205, 86] on div "Back Edit Purchase Cancel Purchase" at bounding box center [798, 77] width 1489 height 22
click at [217, 101] on span "View Profile" at bounding box center [217, 98] width 49 height 13
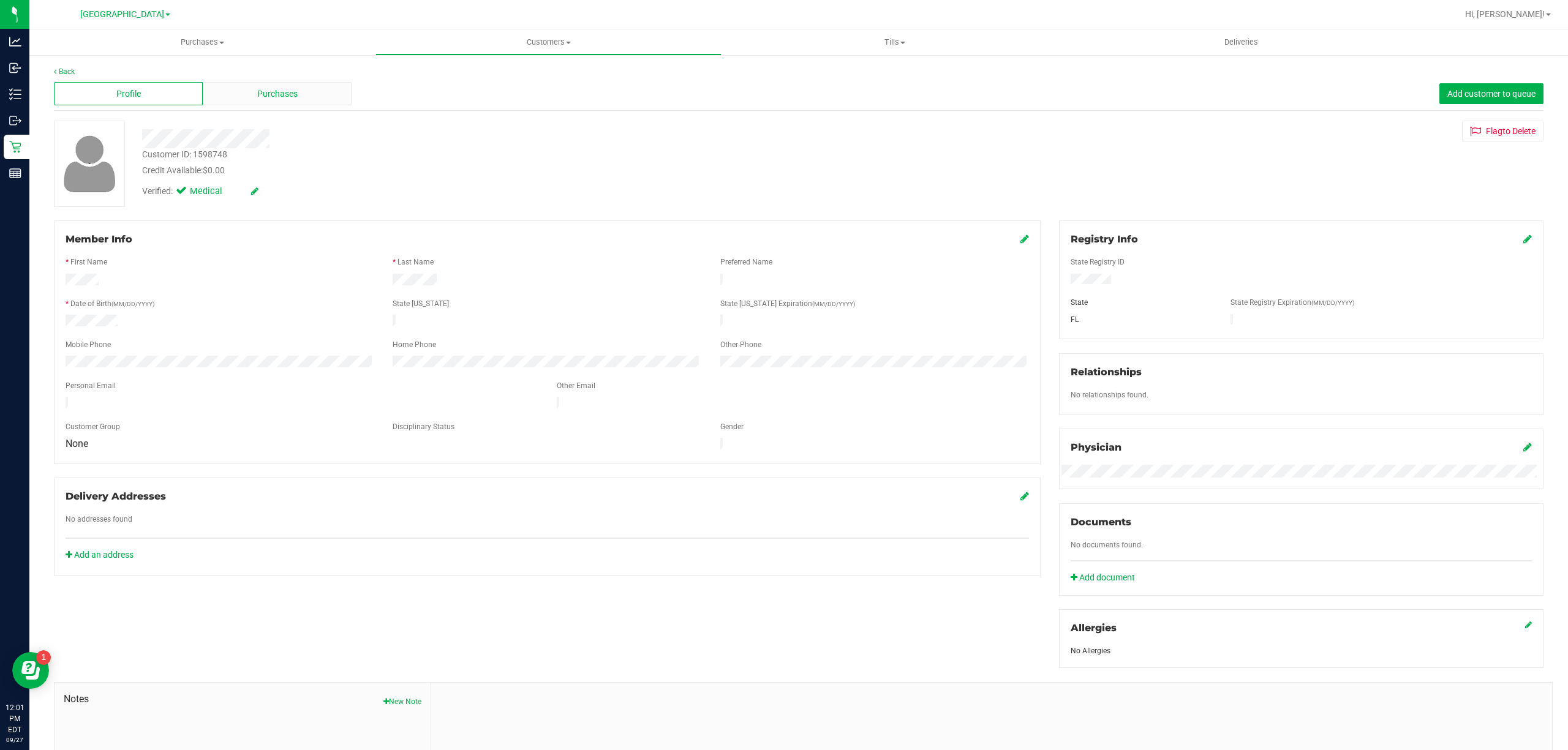
click at [265, 87] on span "Purchases" at bounding box center [277, 94] width 40 height 13
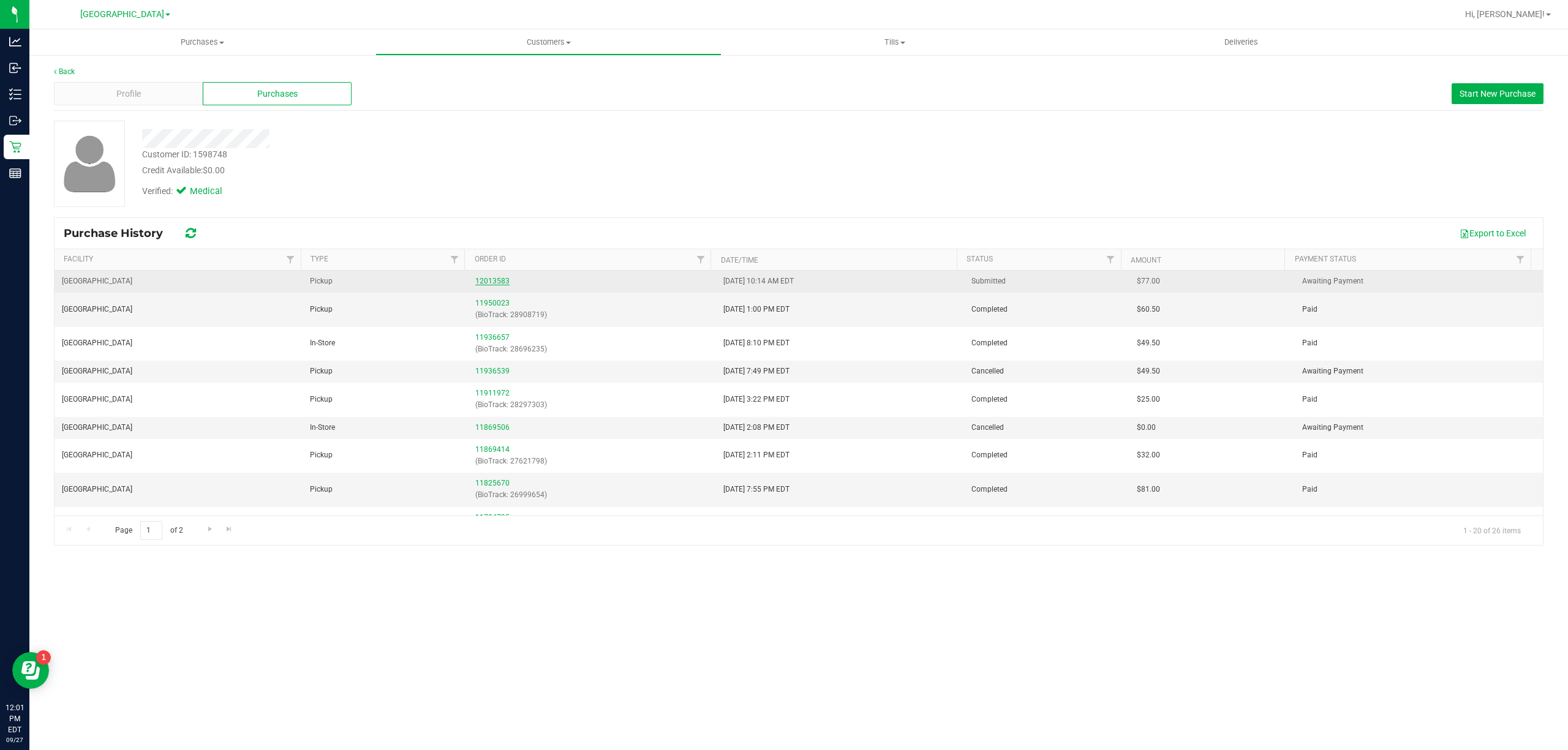
click at [481, 281] on link "12013583" at bounding box center [492, 281] width 34 height 9
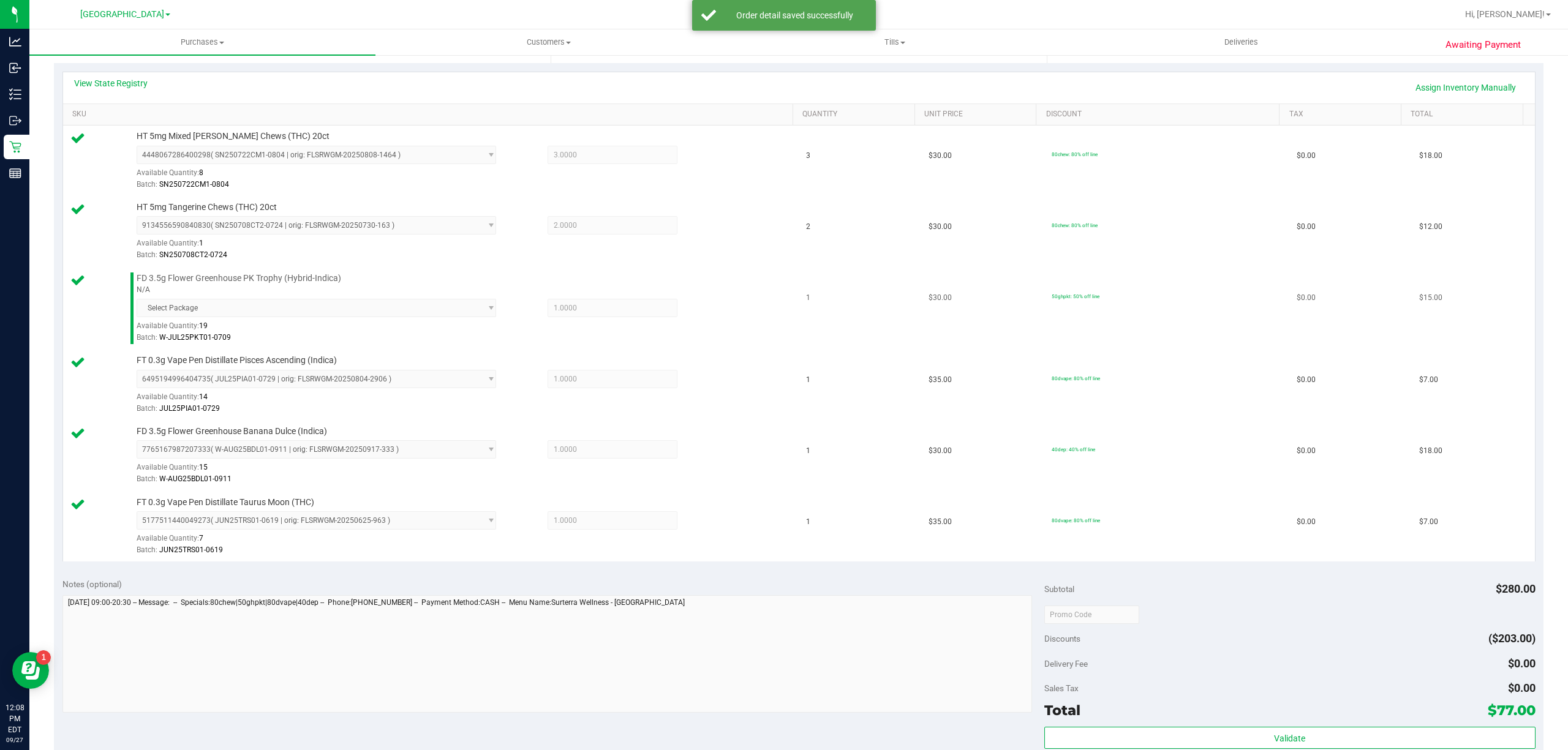
scroll to position [407, 0]
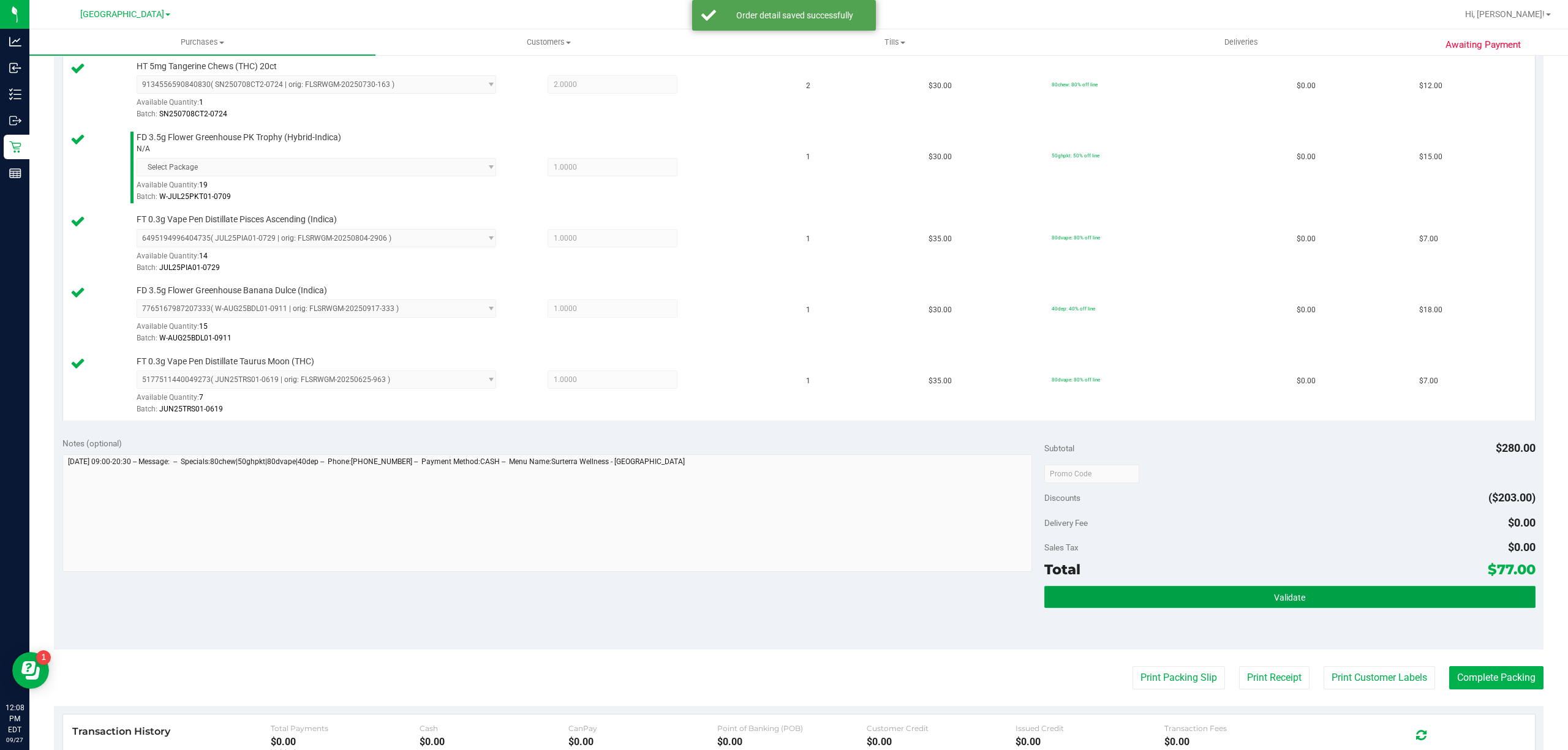
click at [1334, 608] on button "Validate" at bounding box center [1290, 597] width 491 height 22
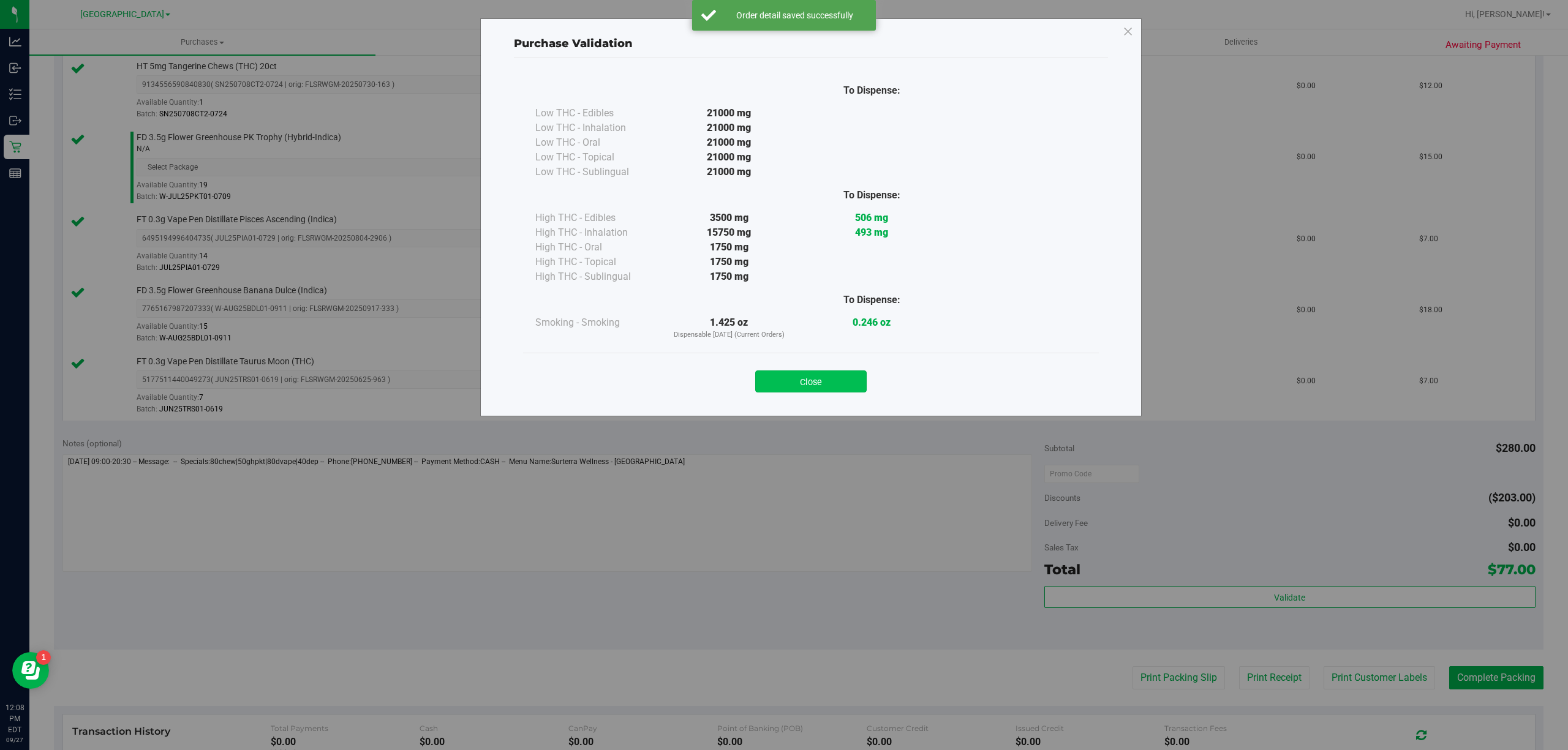
click at [774, 377] on button "Close" at bounding box center [811, 381] width 112 height 22
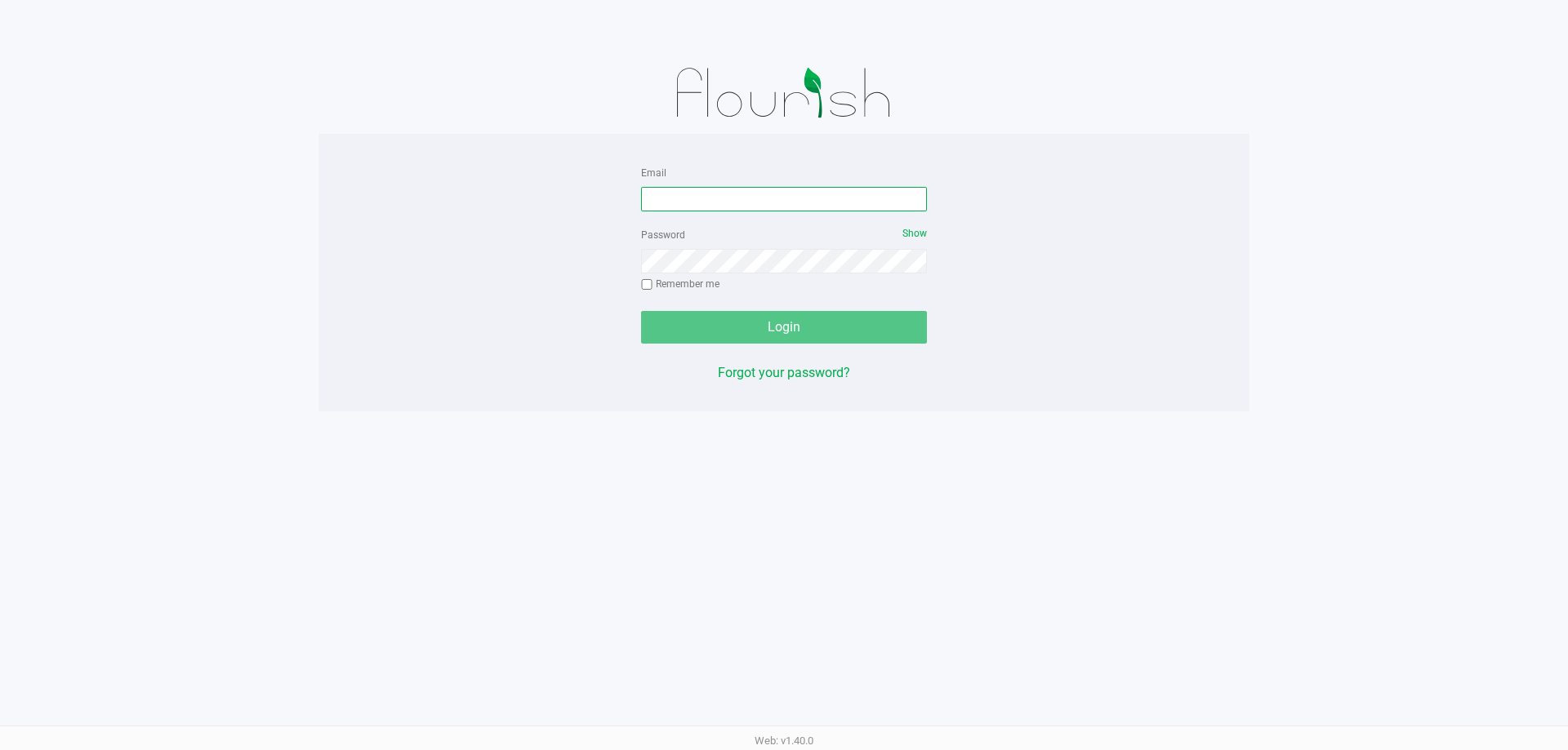
click at [705, 197] on input "Email" at bounding box center [784, 198] width 286 height 24
type input "[EMAIL_ADDRESS][DOMAIN_NAME]"
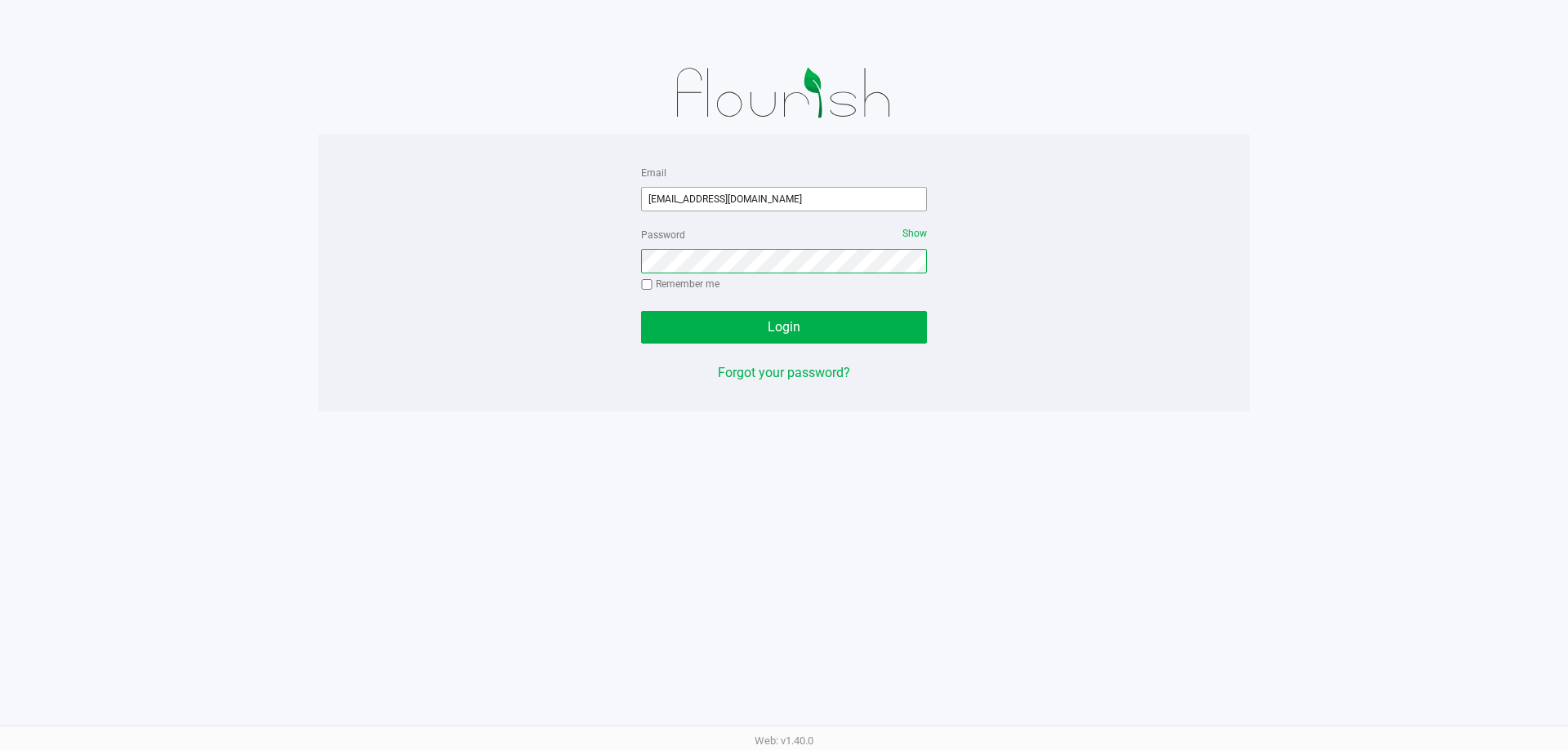
click at [641, 311] on button "Login" at bounding box center [784, 327] width 286 height 33
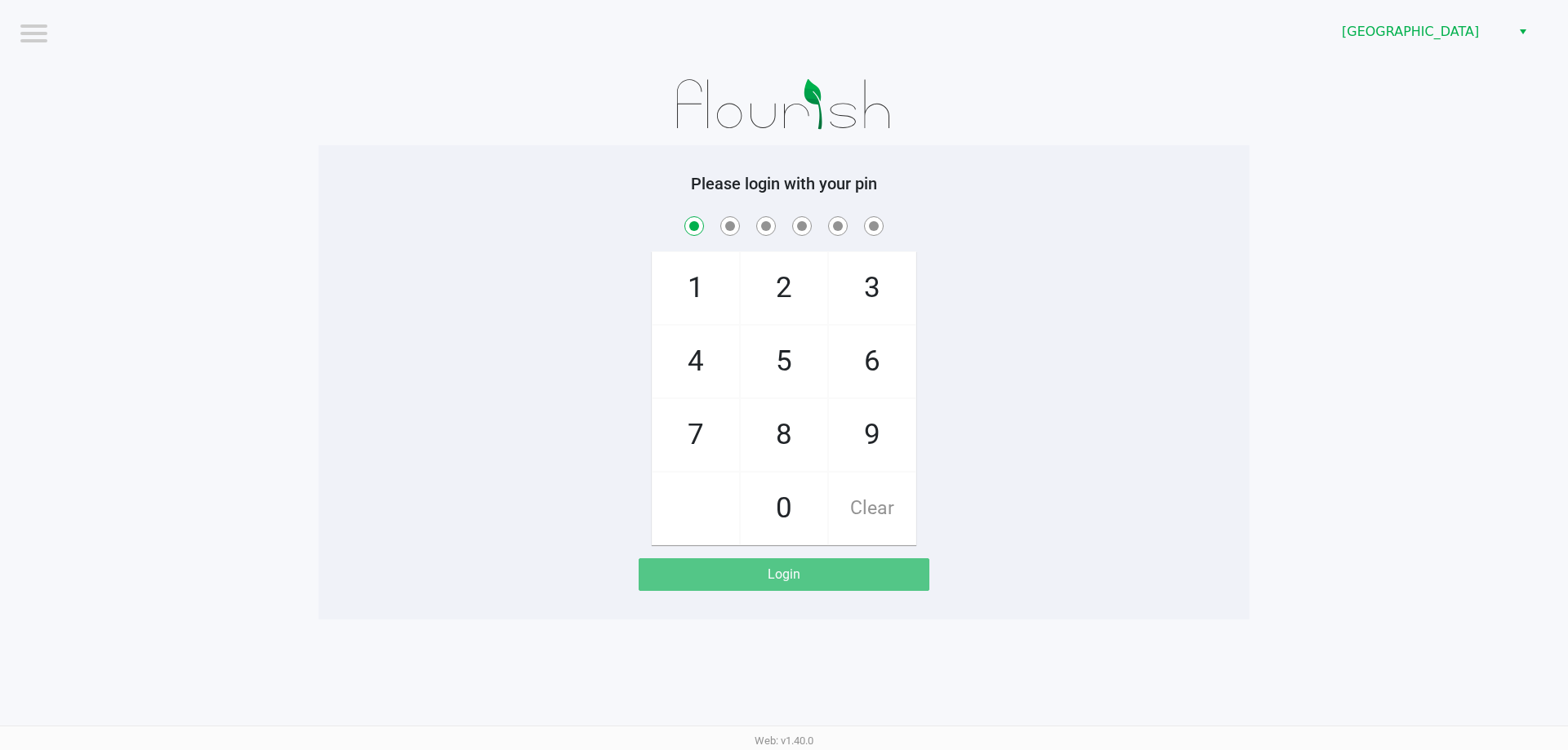
checkbox input "true"
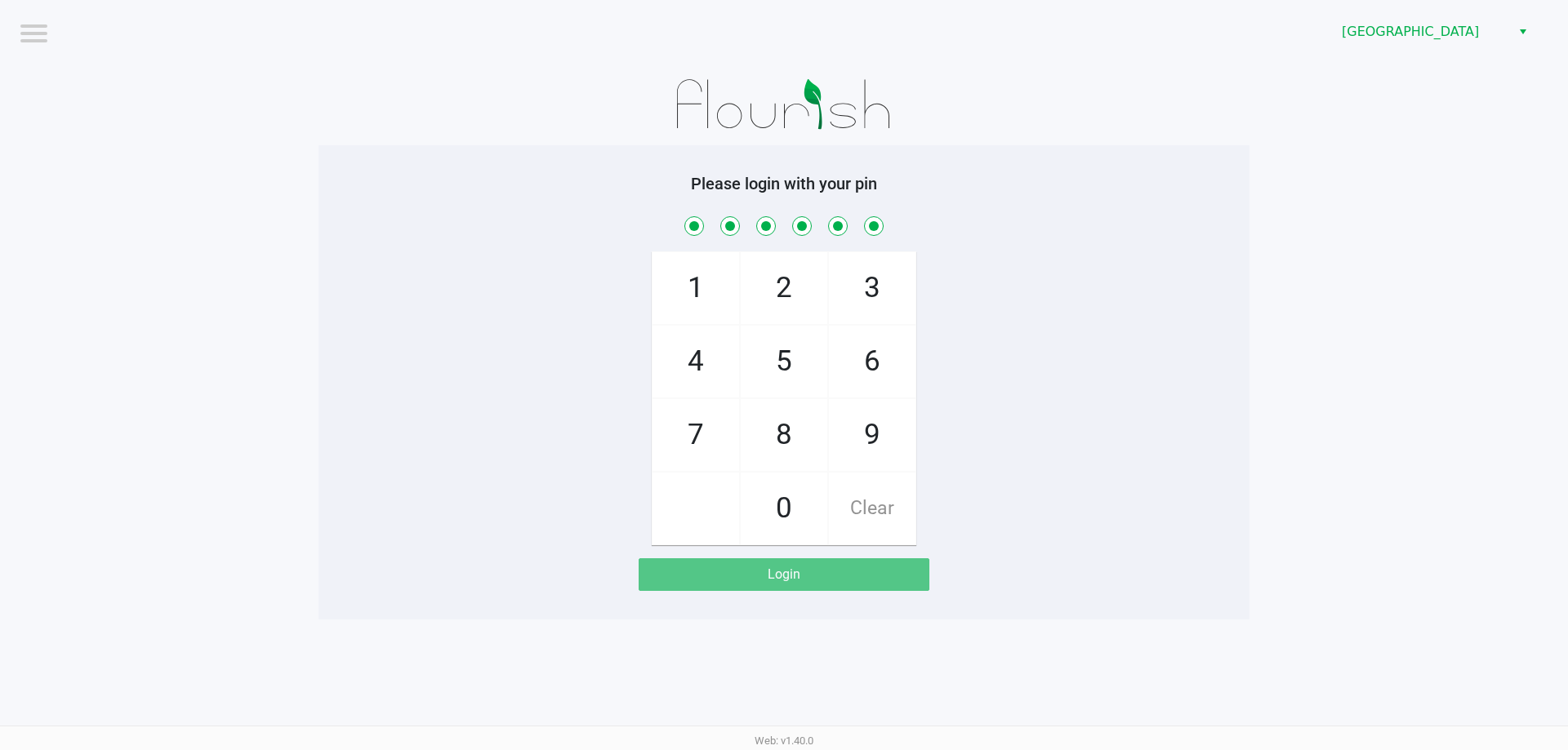
checkbox input "true"
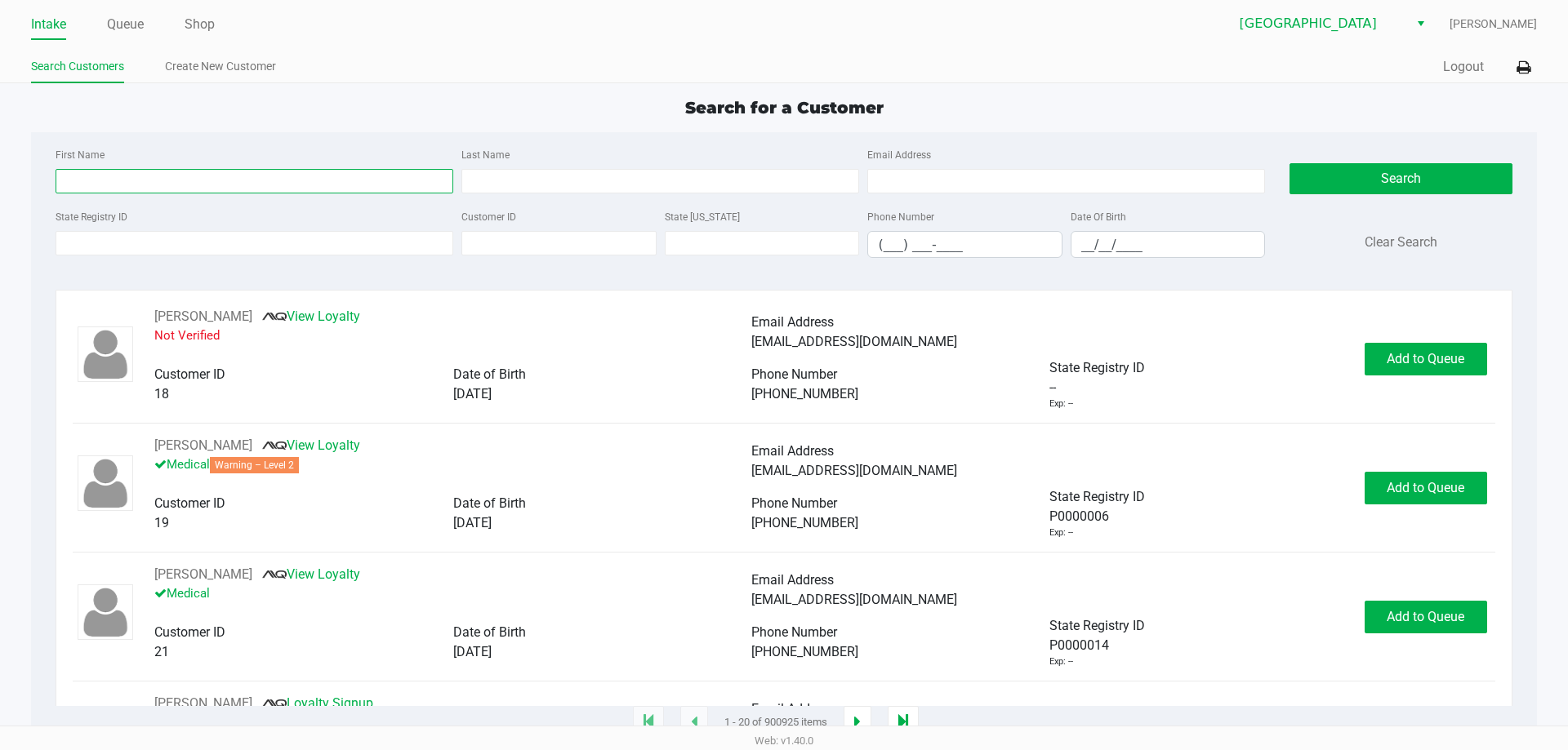
click at [111, 185] on input "First Name" at bounding box center [254, 181] width 398 height 24
type input "stephanie"
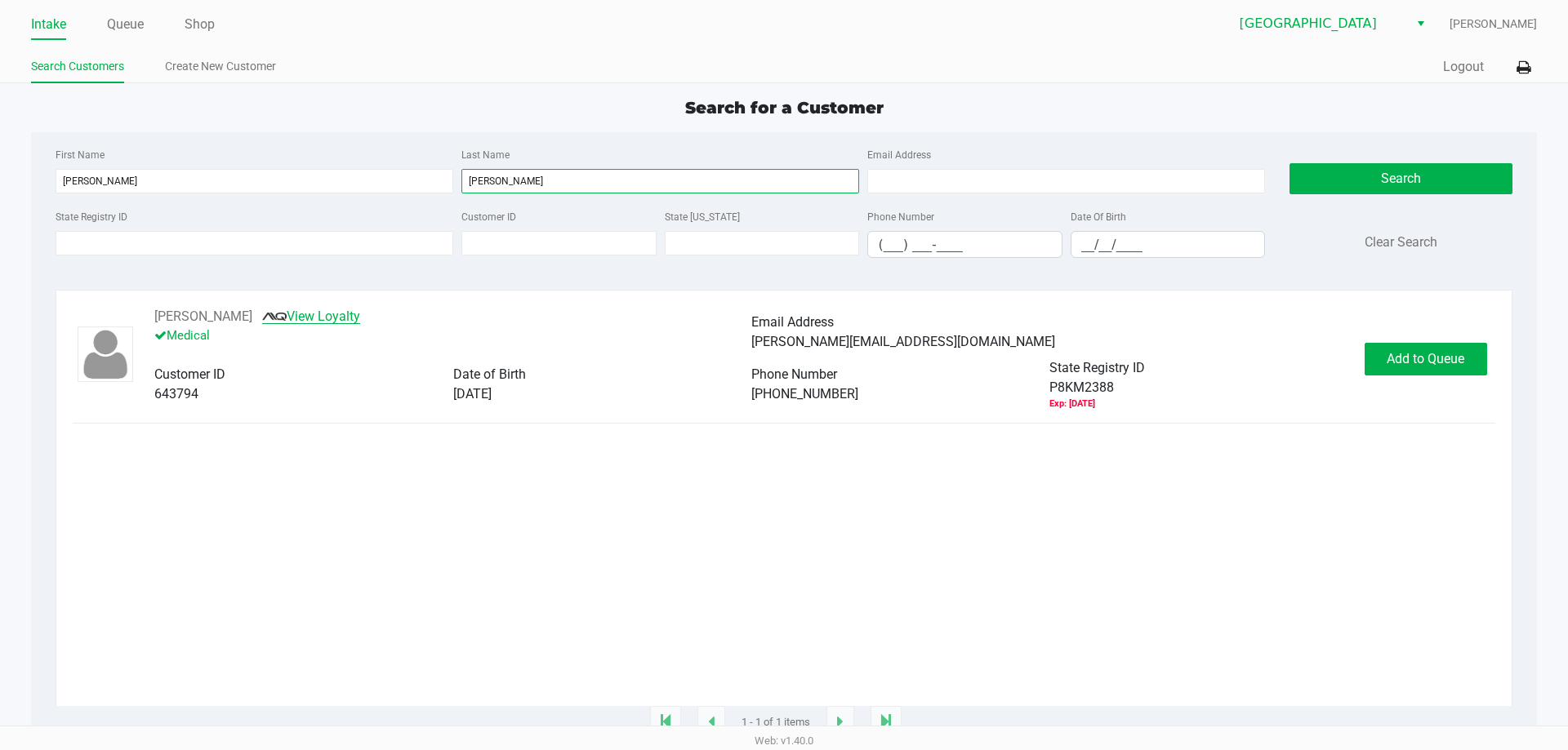
type input "frick"
click at [298, 310] on link "View Loyalty" at bounding box center [311, 317] width 98 height 16
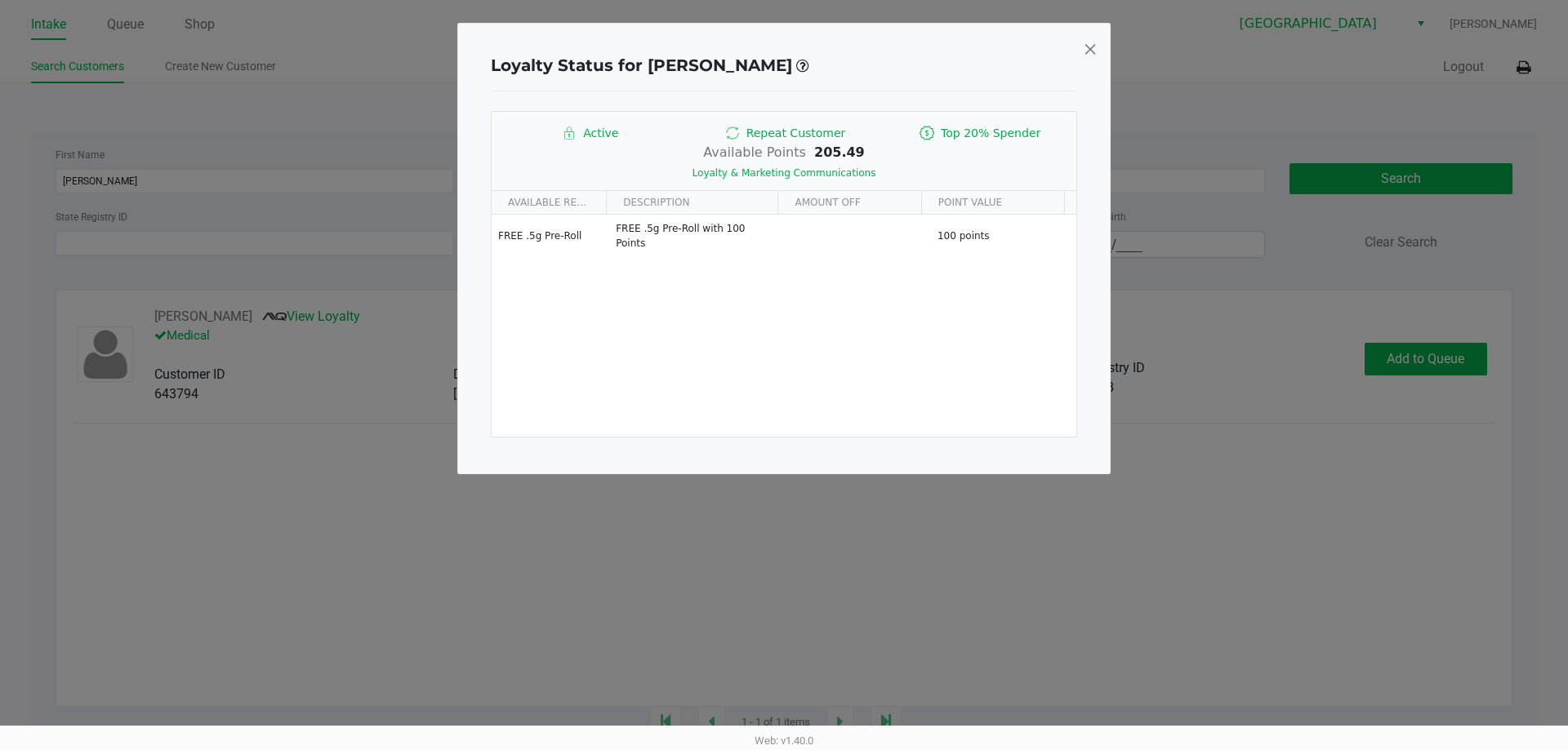
click at [1095, 47] on span at bounding box center [1090, 49] width 15 height 26
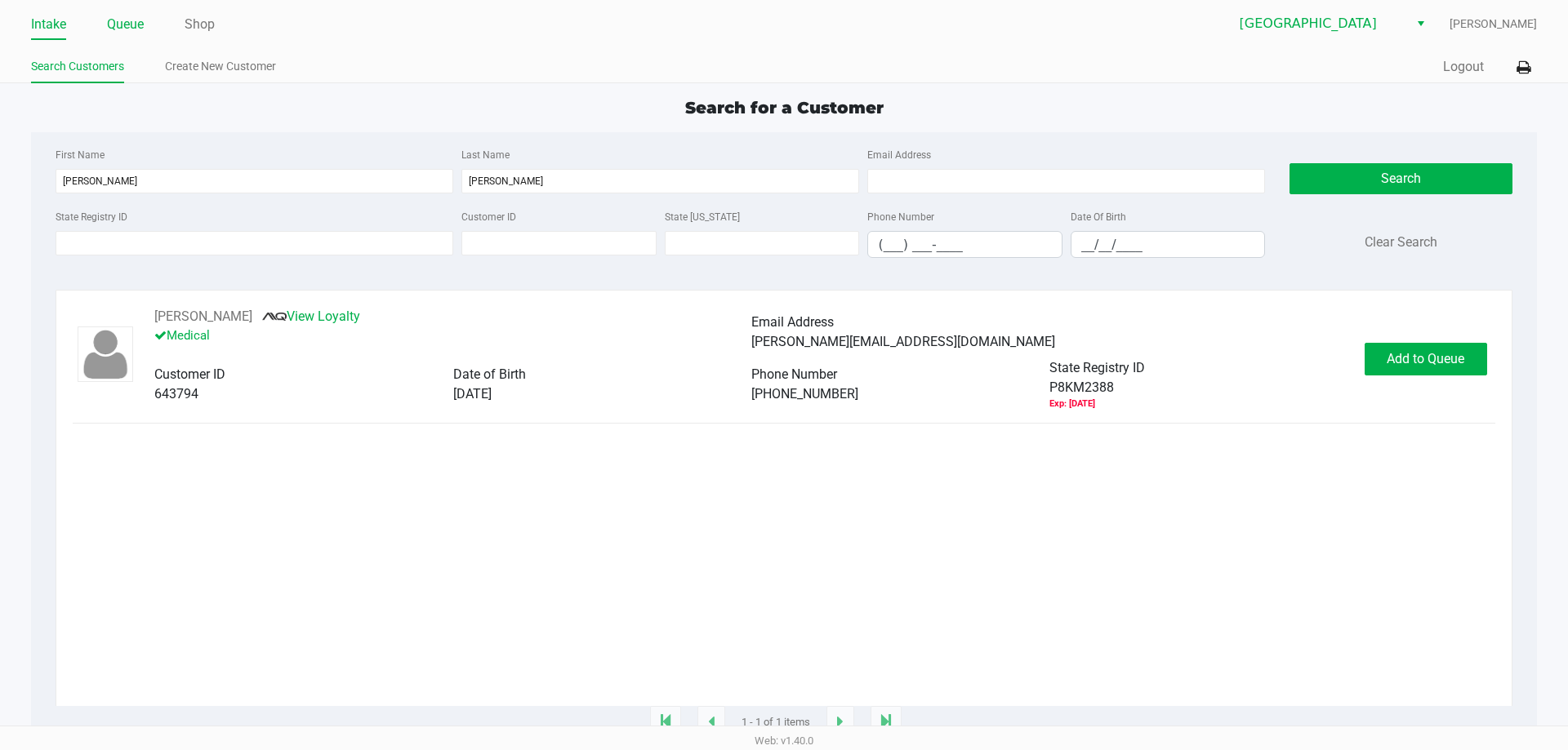
click at [135, 36] on li "Queue" at bounding box center [125, 25] width 37 height 28
click at [124, 29] on link "Queue" at bounding box center [125, 24] width 37 height 23
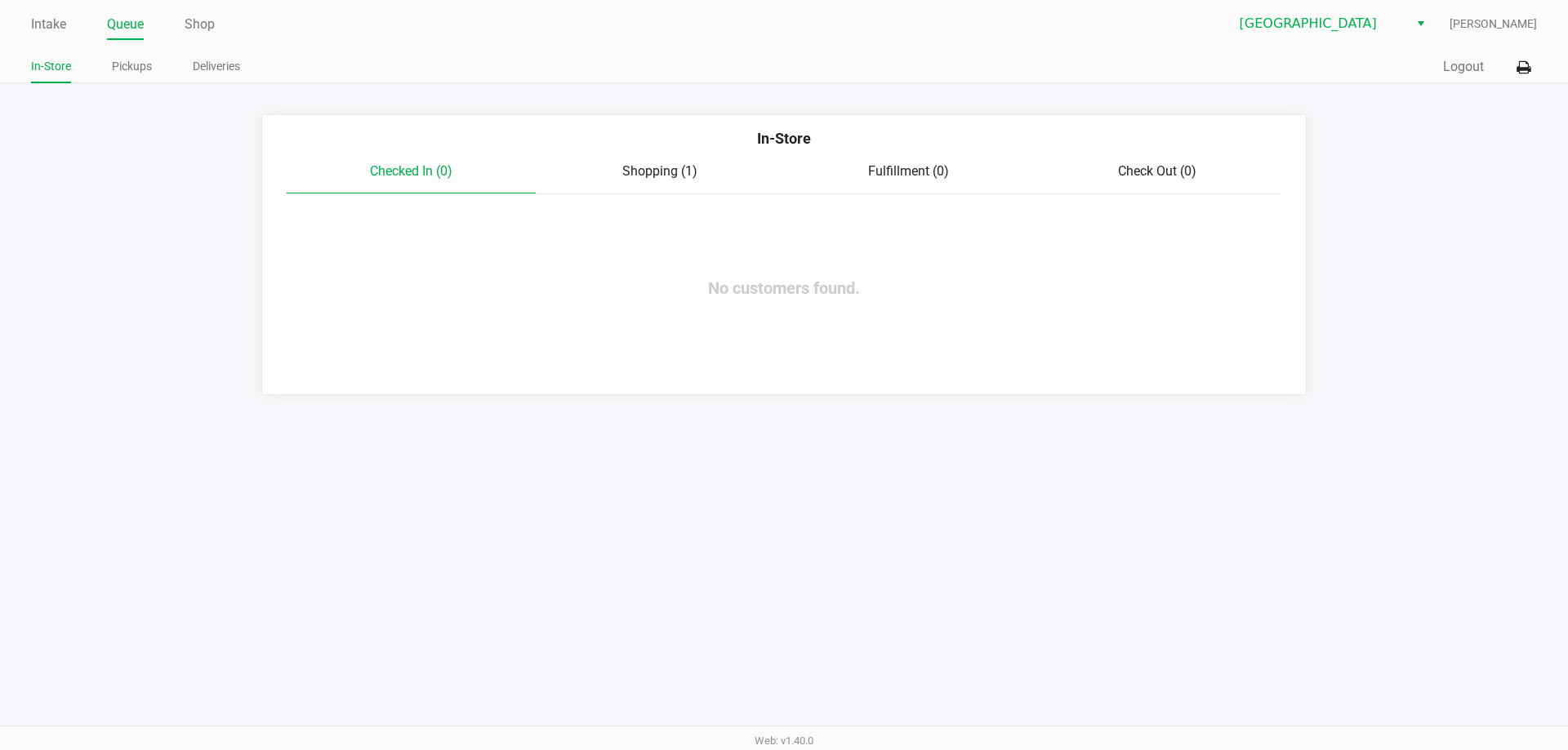
click at [680, 181] on div "Shopping (1)" at bounding box center [660, 171] width 249 height 19
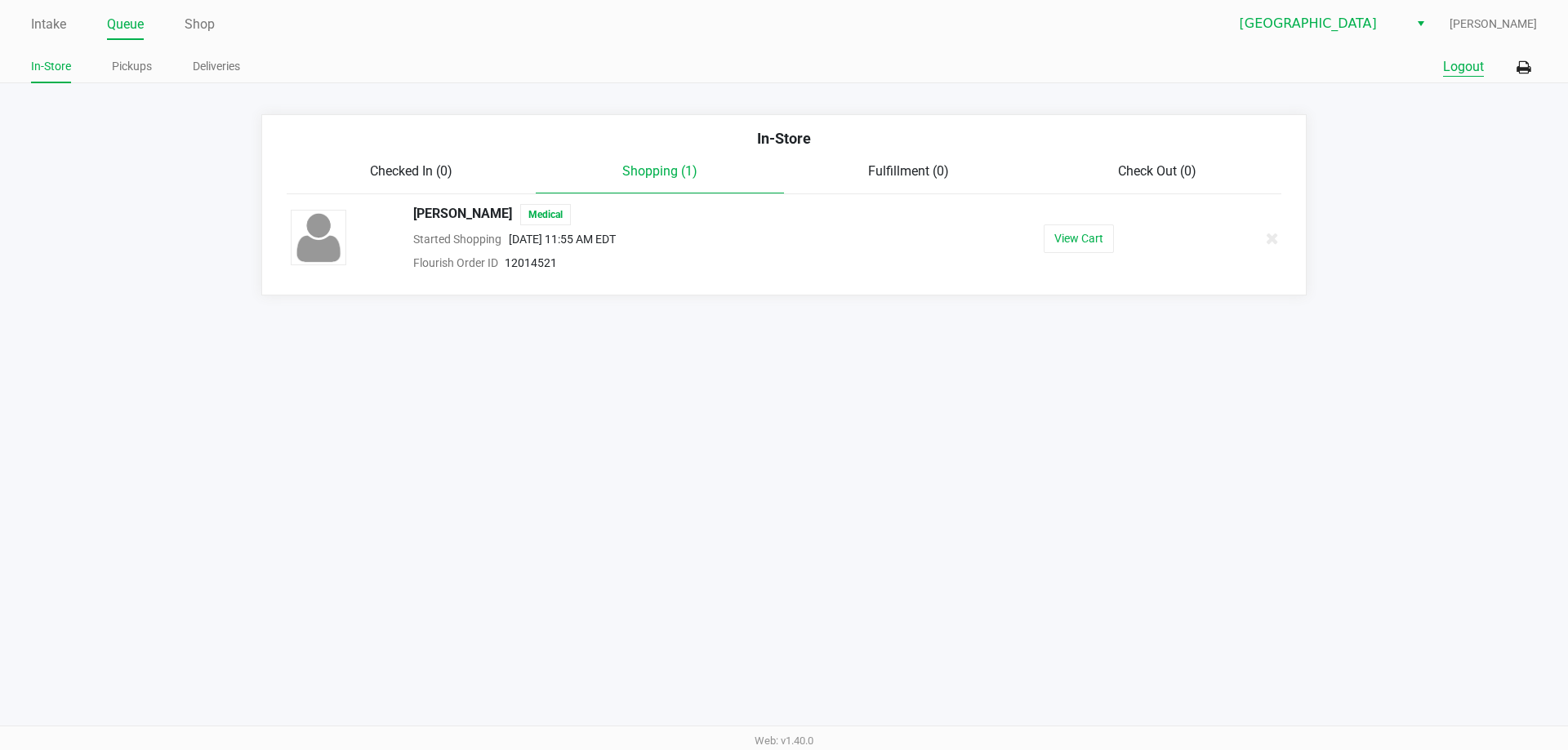
click at [1470, 62] on button "Logout" at bounding box center [1463, 67] width 41 height 19
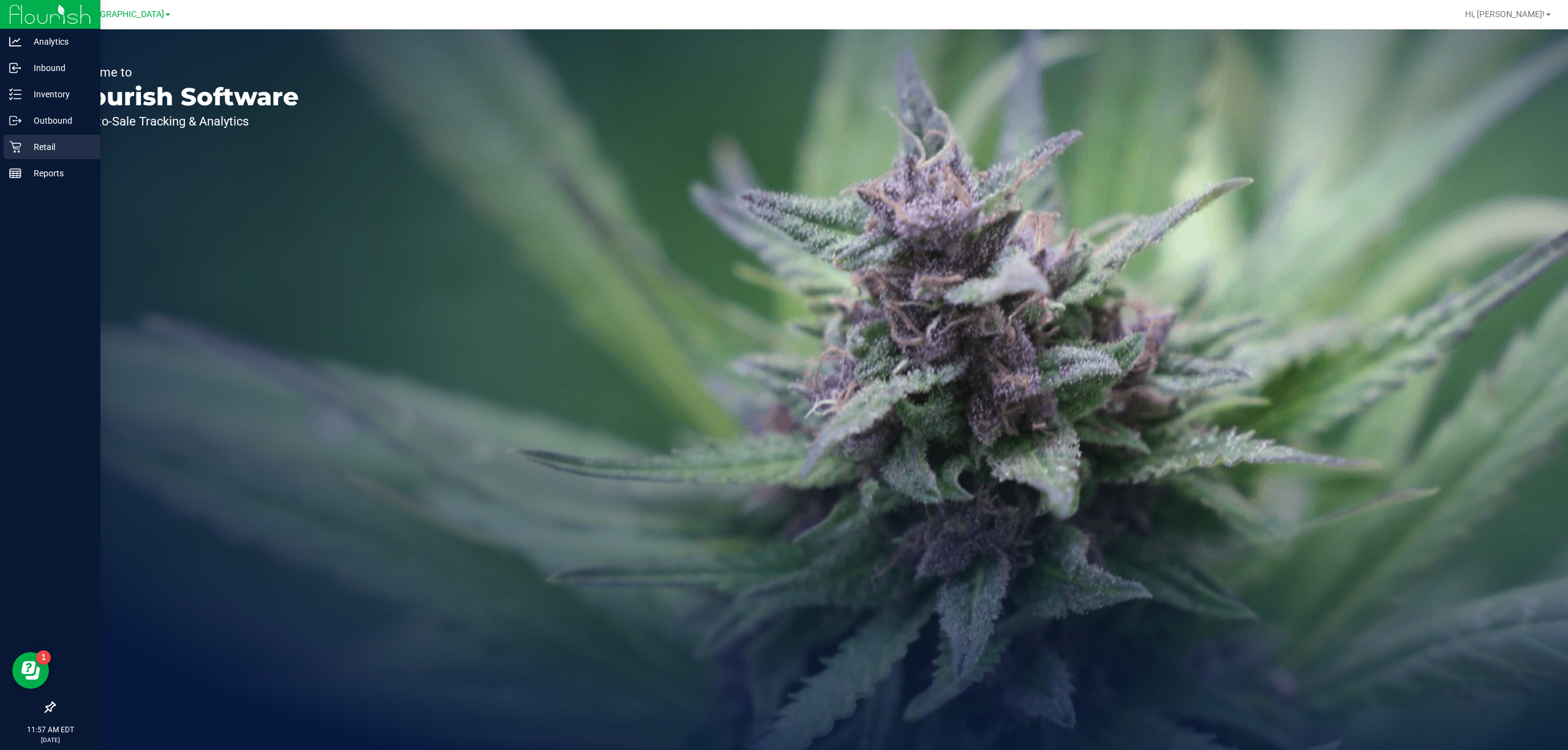
click at [34, 148] on p "Retail" at bounding box center [58, 147] width 74 height 15
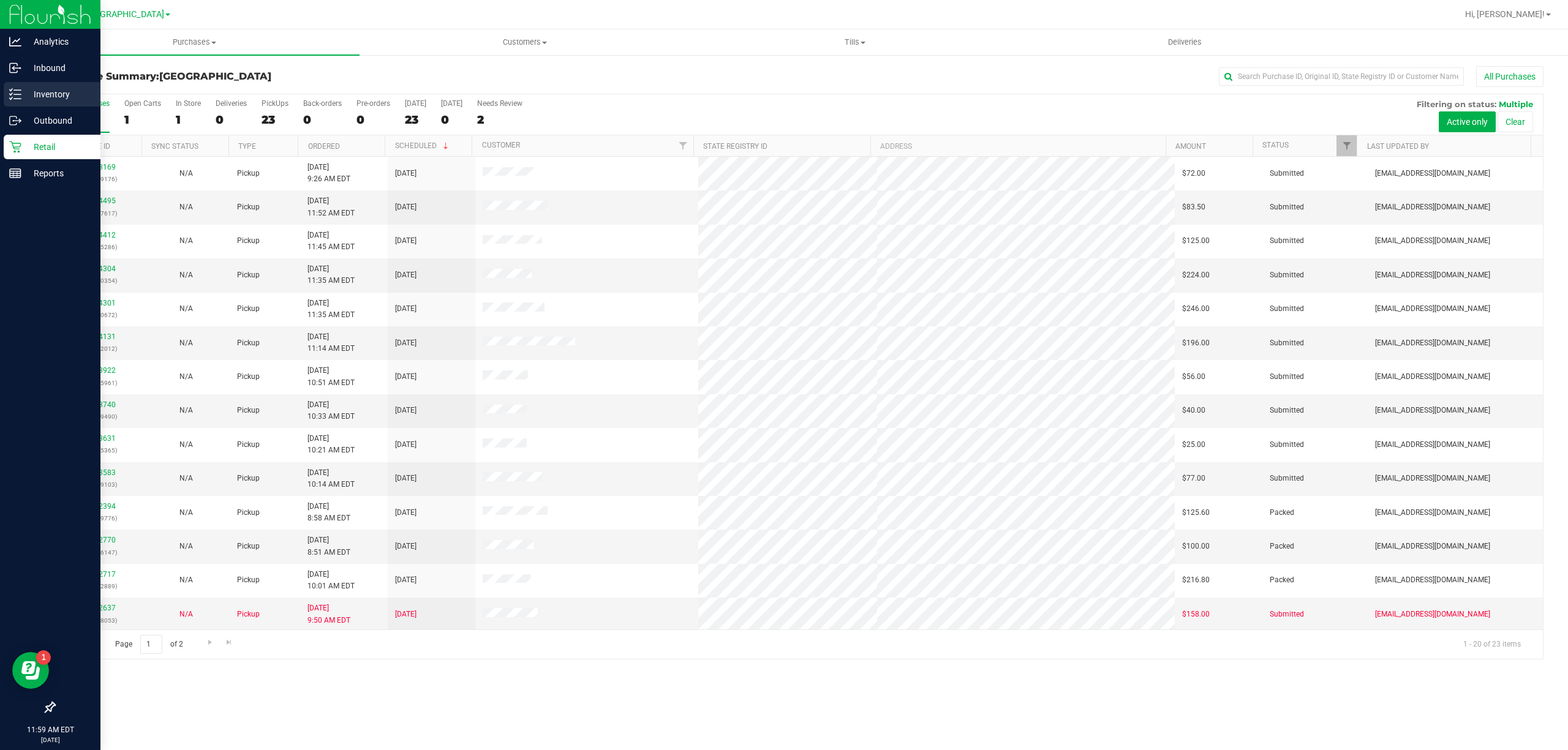
click at [27, 82] on div "Inventory" at bounding box center [52, 95] width 97 height 25
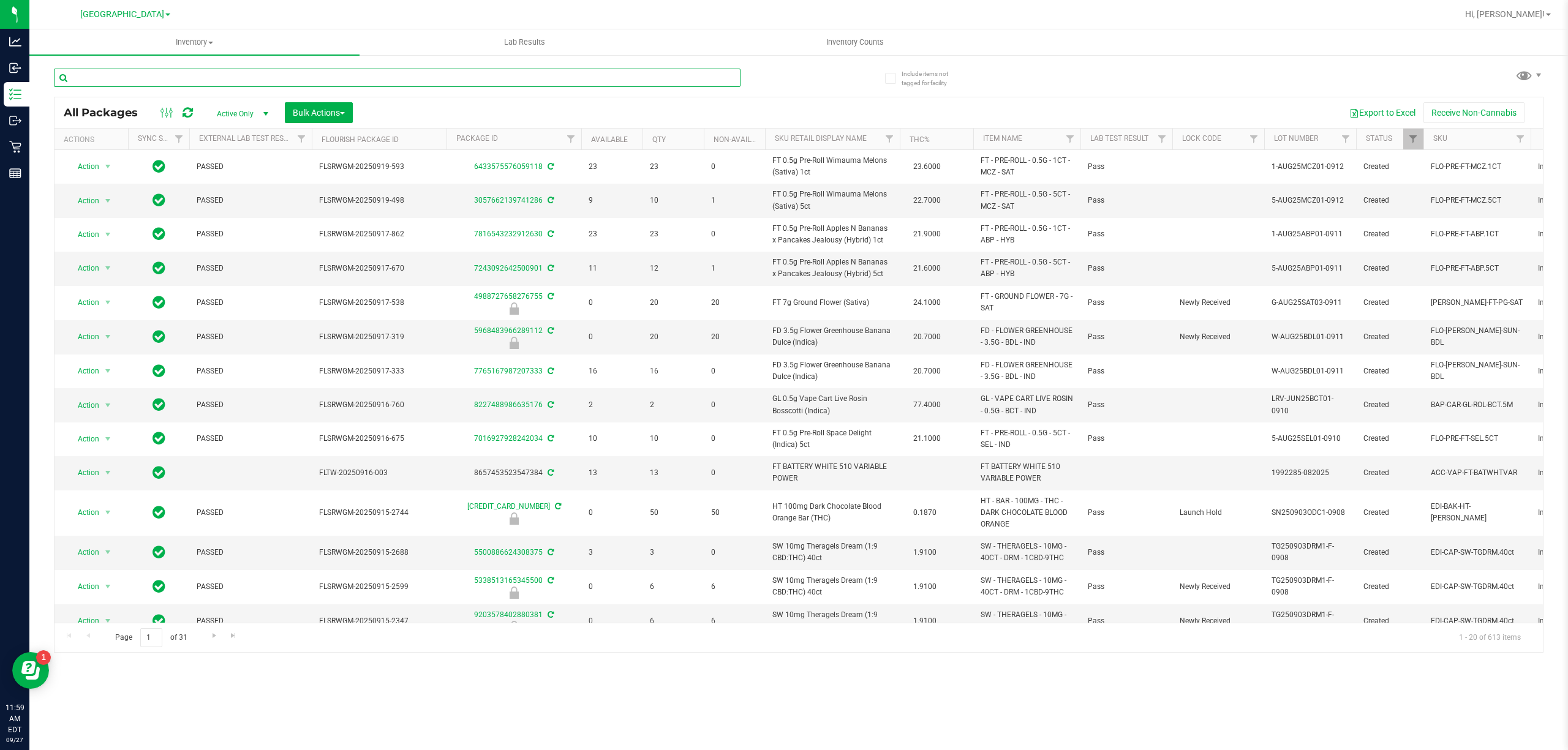
click at [262, 82] on input "text" at bounding box center [397, 77] width 687 height 18
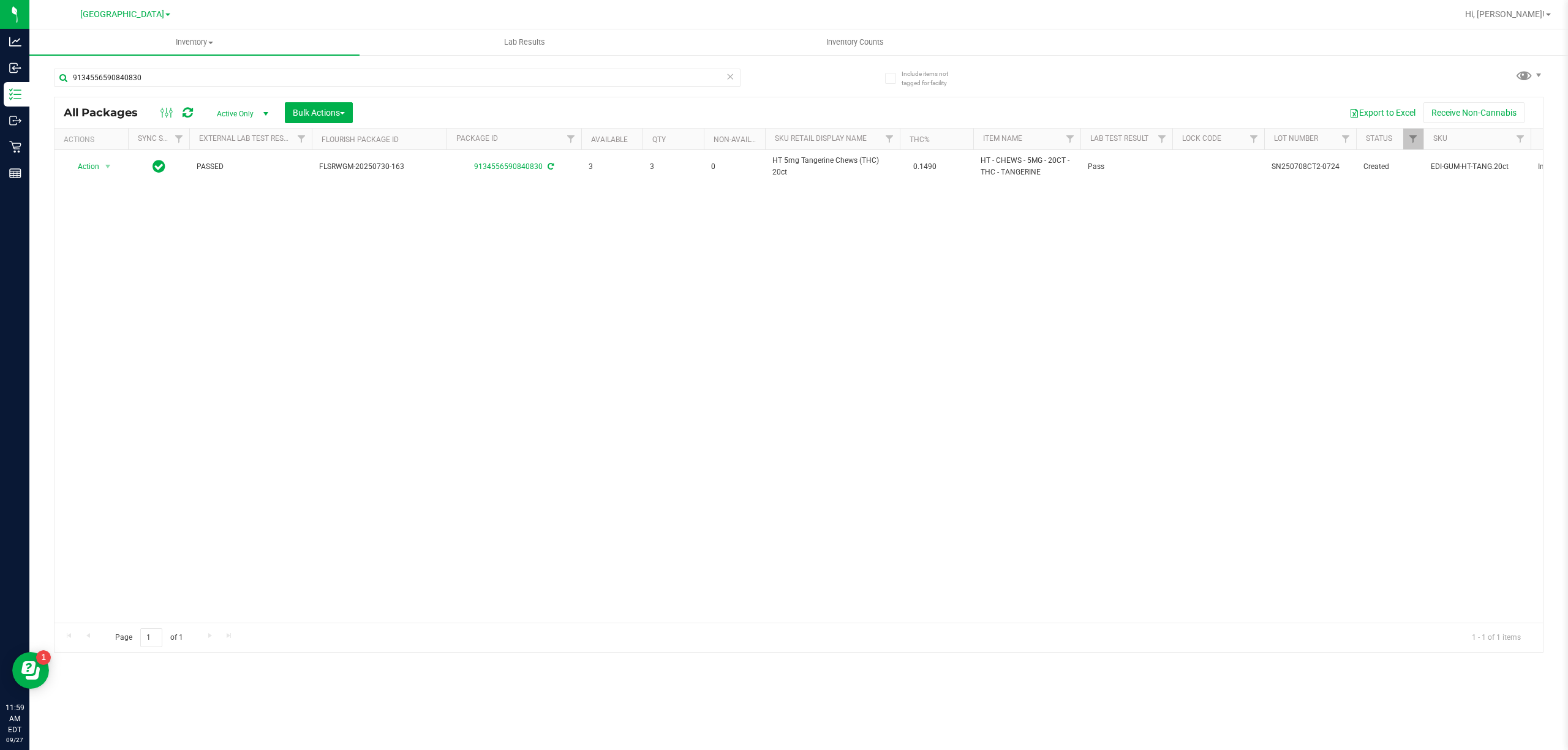
click at [555, 381] on div "Action Action Adjust qty Create package Edit attributes Global inventory Locate…" at bounding box center [798, 386] width 1488 height 473
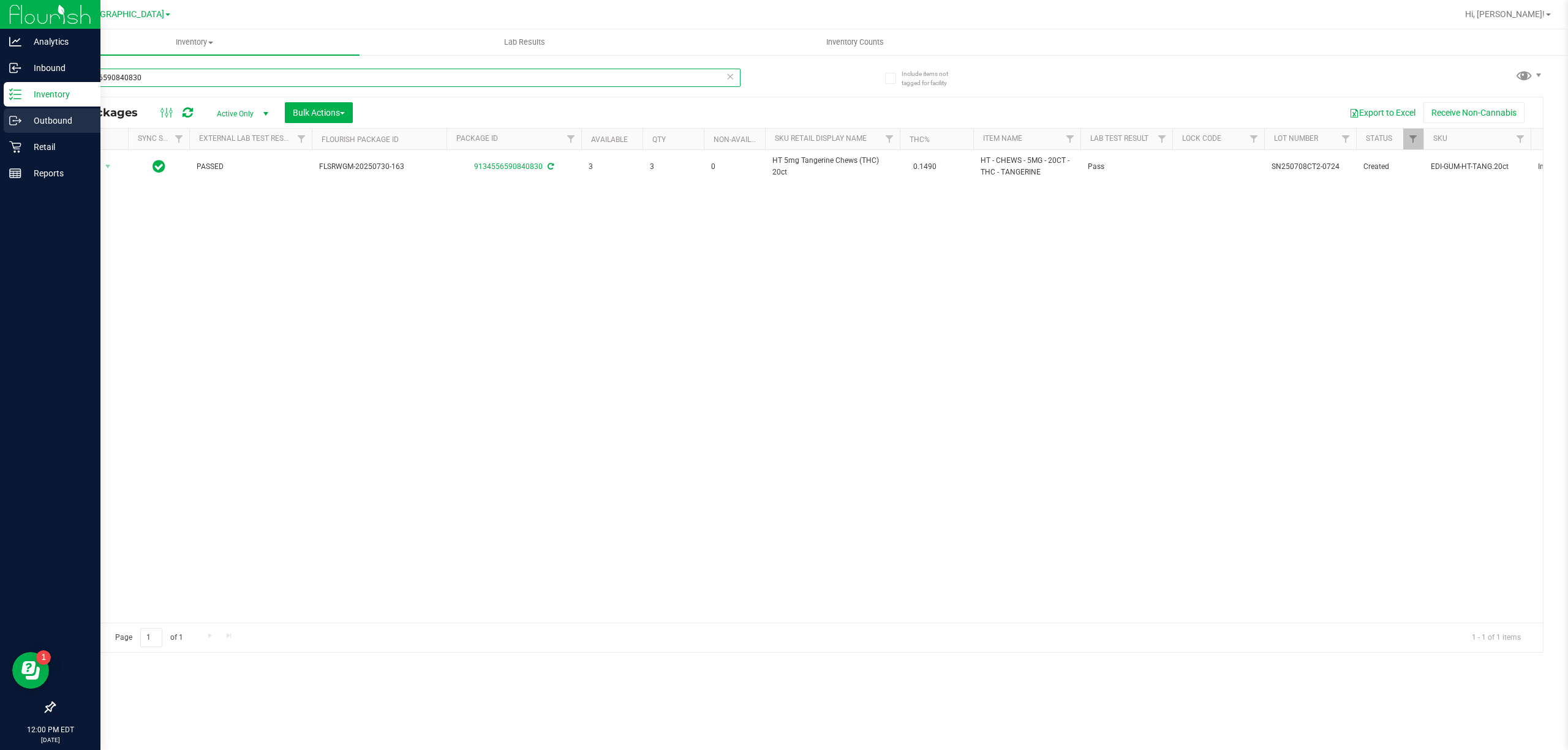
drag, startPoint x: 164, startPoint y: 76, endPoint x: 0, endPoint y: 132, distance: 173.3
click at [0, 132] on div "Analytics Inbound Inventory Outbound Retail Reports 12:00 PM EDT 09/27/2025 09/…" at bounding box center [784, 375] width 1568 height 750
type input "9"
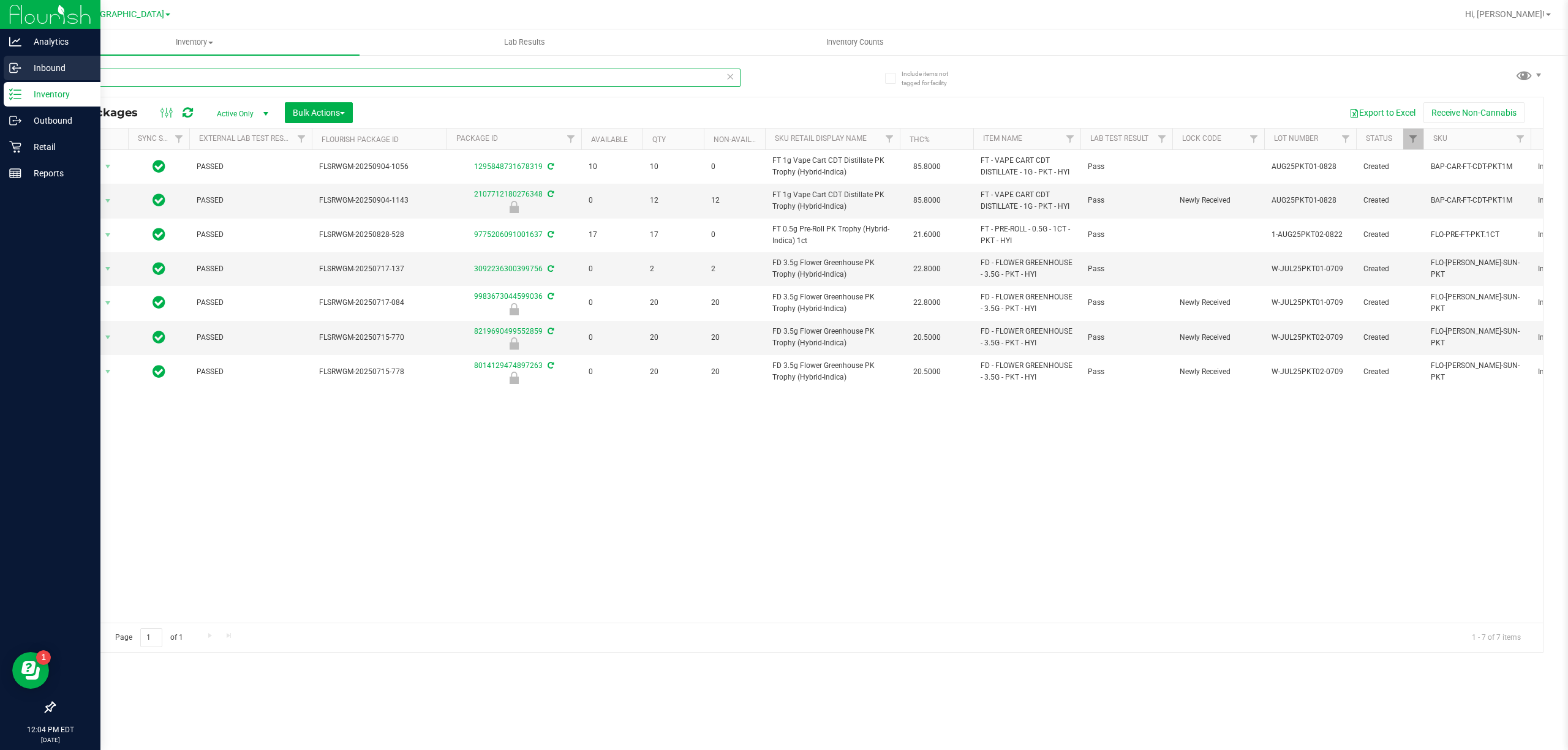
drag, startPoint x: 128, startPoint y: 74, endPoint x: 26, endPoint y: 74, distance: 102.0
click at [26, 74] on div "Analytics Inbound Inventory Outbound Retail Reports 12:04 PM EDT 09/27/2025 09/…" at bounding box center [784, 375] width 1568 height 750
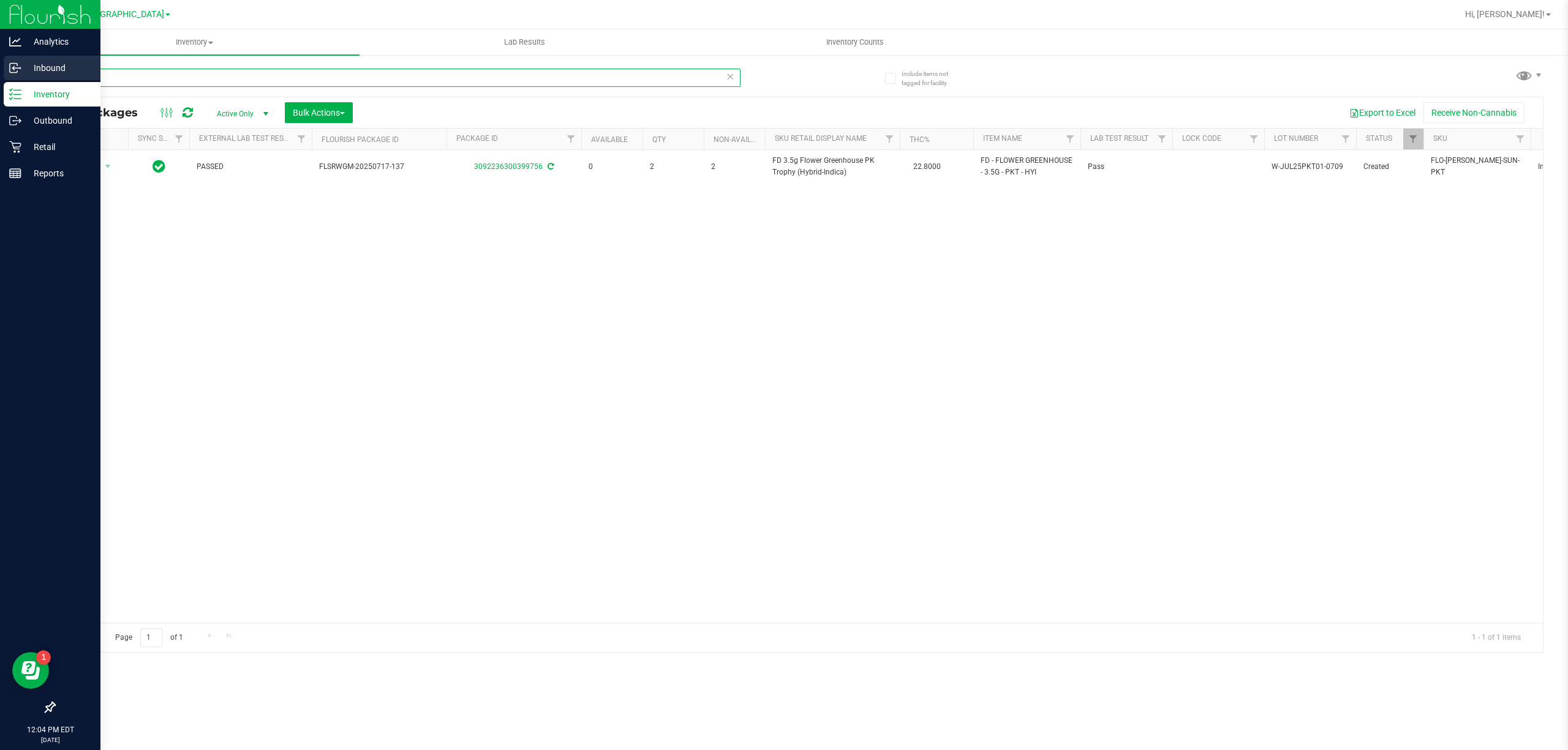
type input "3"
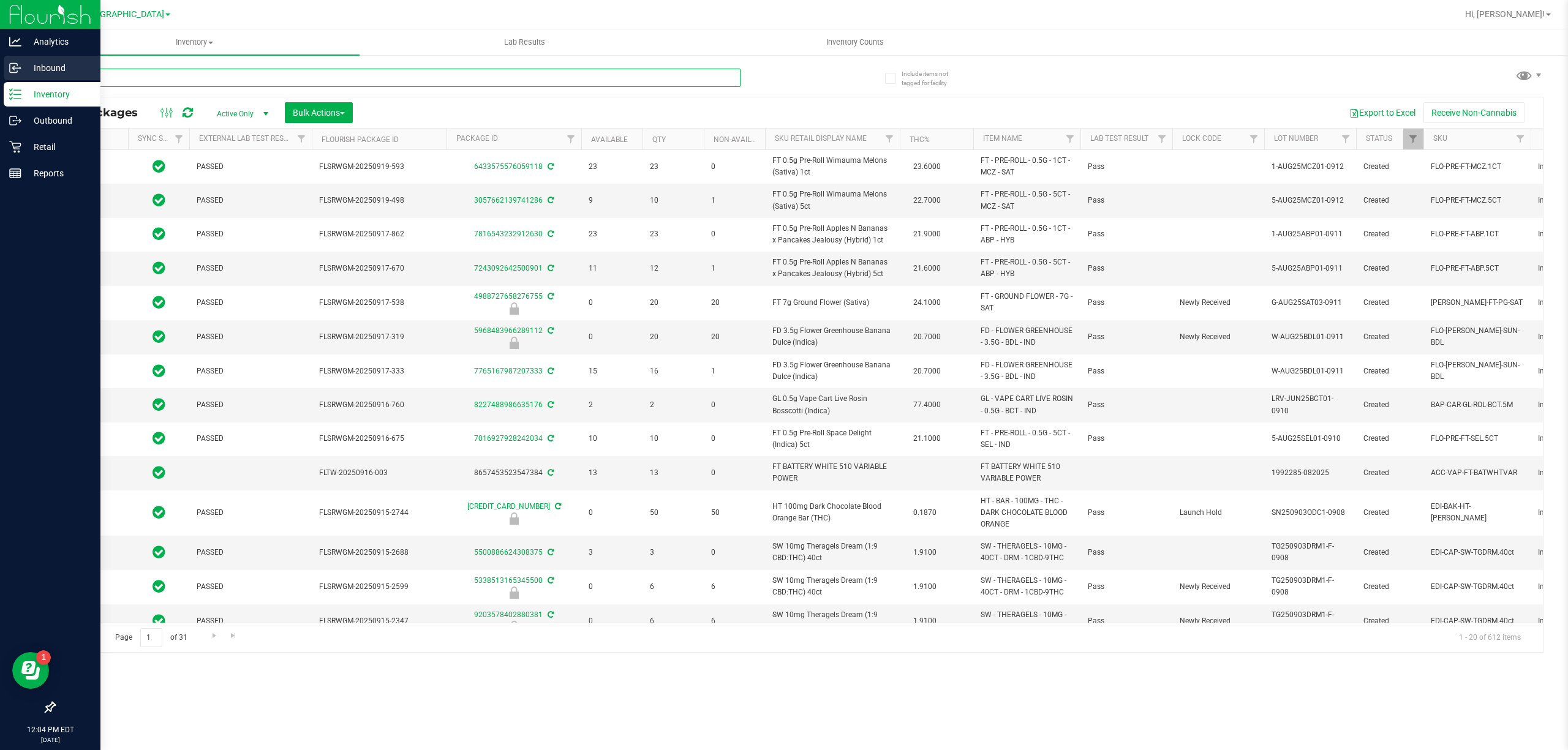
type input "[DATE]"
type input "9196825538022770"
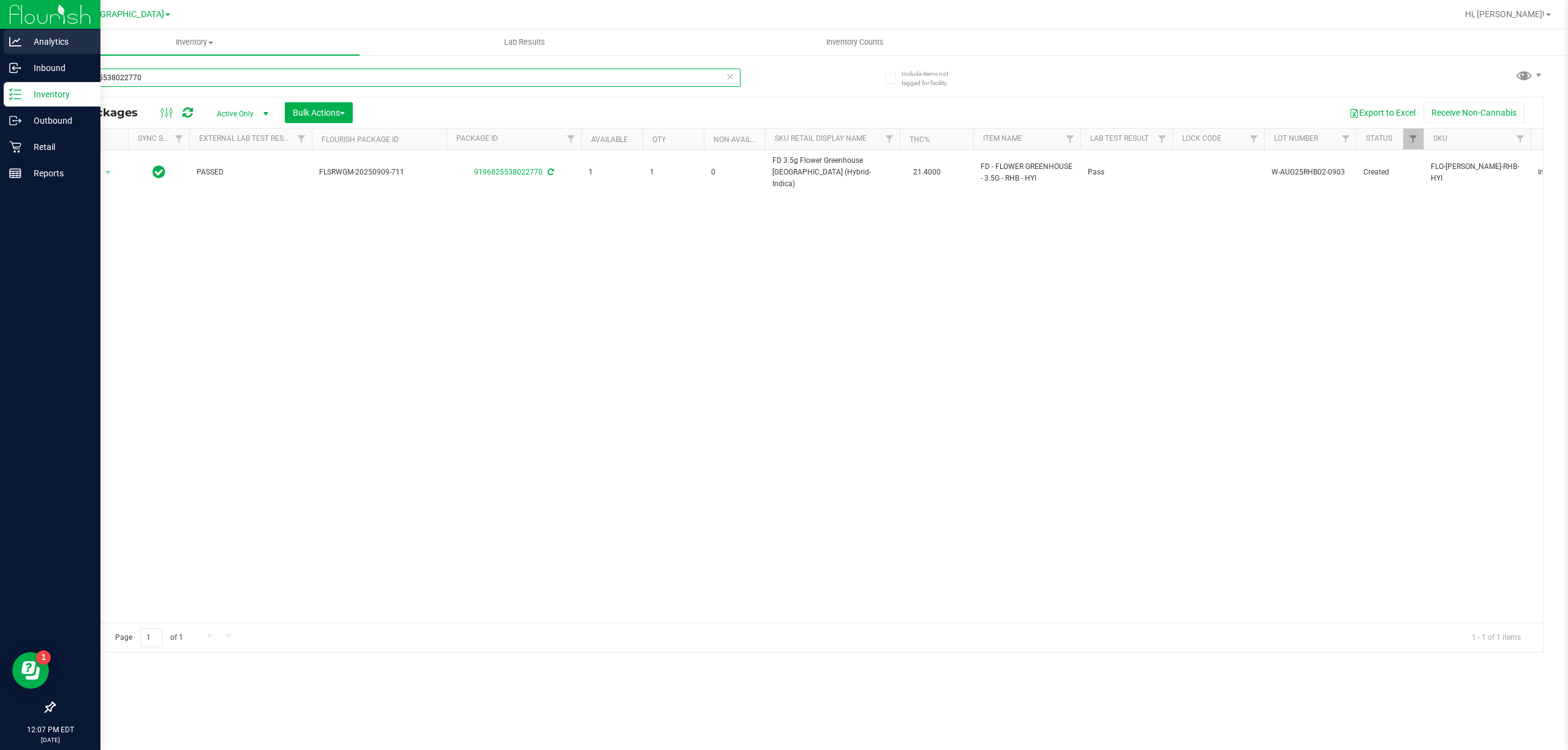
drag, startPoint x: 172, startPoint y: 76, endPoint x: 0, endPoint y: 40, distance: 175.7
click at [0, 42] on div "Analytics Inbound Inventory Outbound Retail Reports 12:07 PM EDT 09/27/2025 09/…" at bounding box center [784, 375] width 1568 height 750
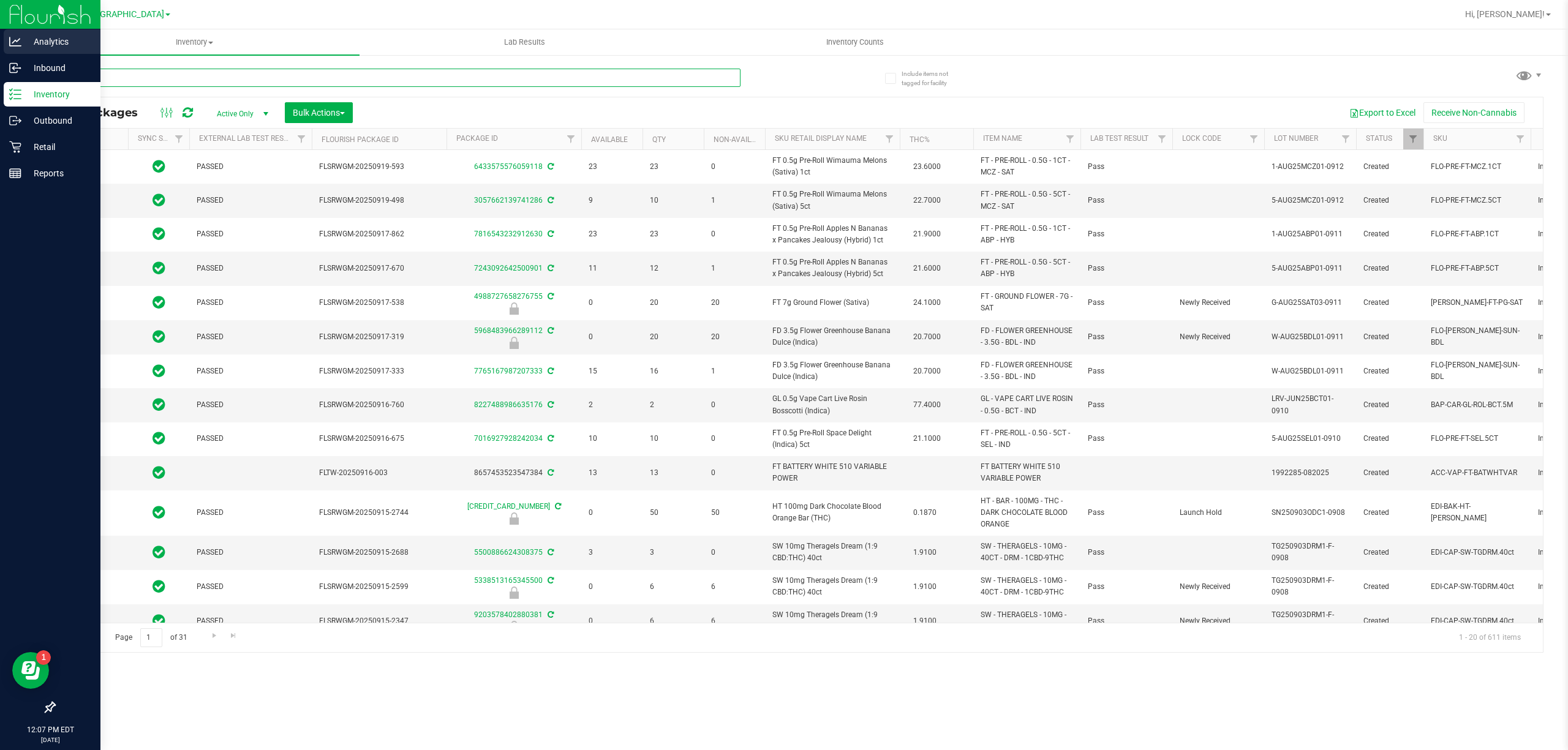
type input "[DATE]"
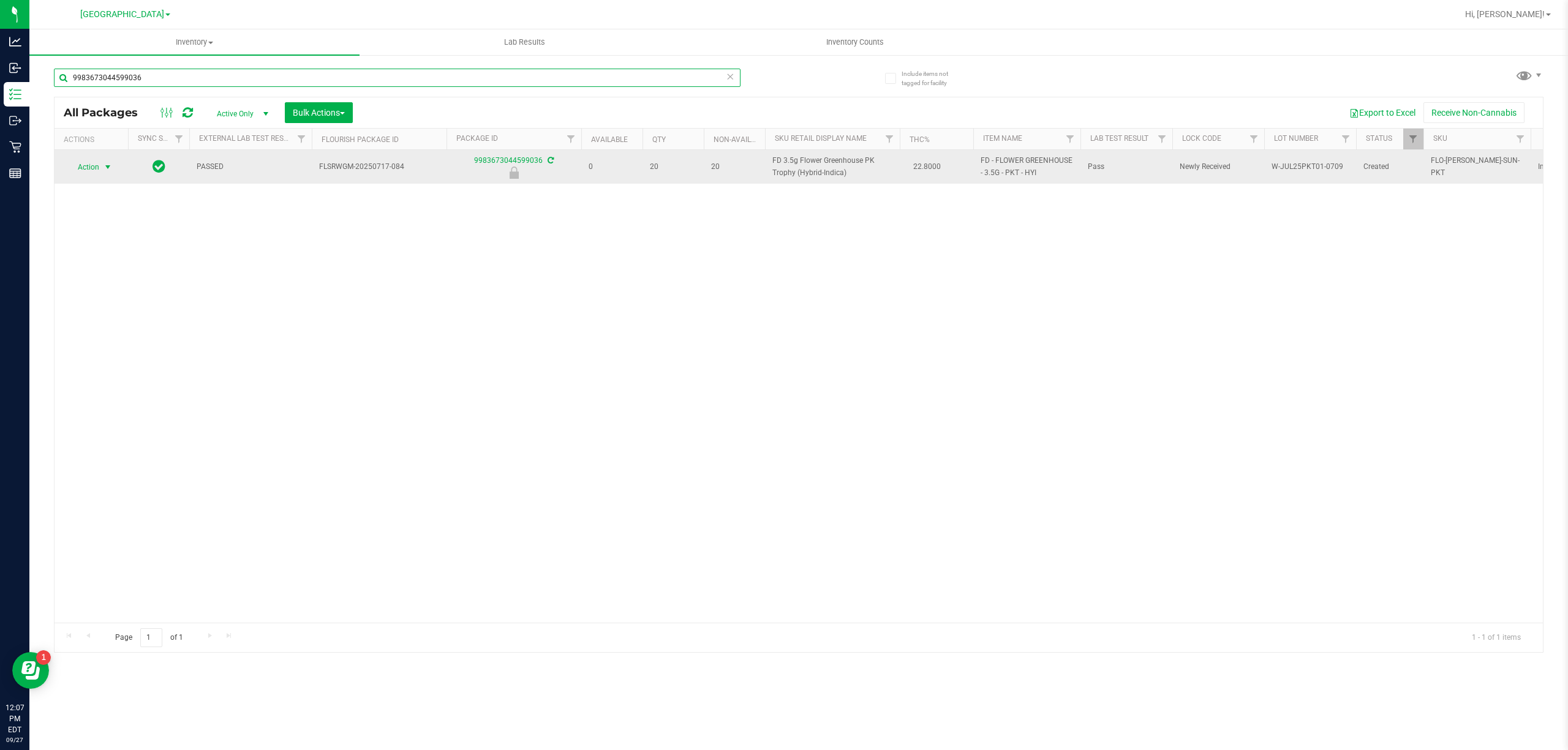
type input "9983673044599036"
click at [103, 175] on span "select" at bounding box center [108, 168] width 15 height 17
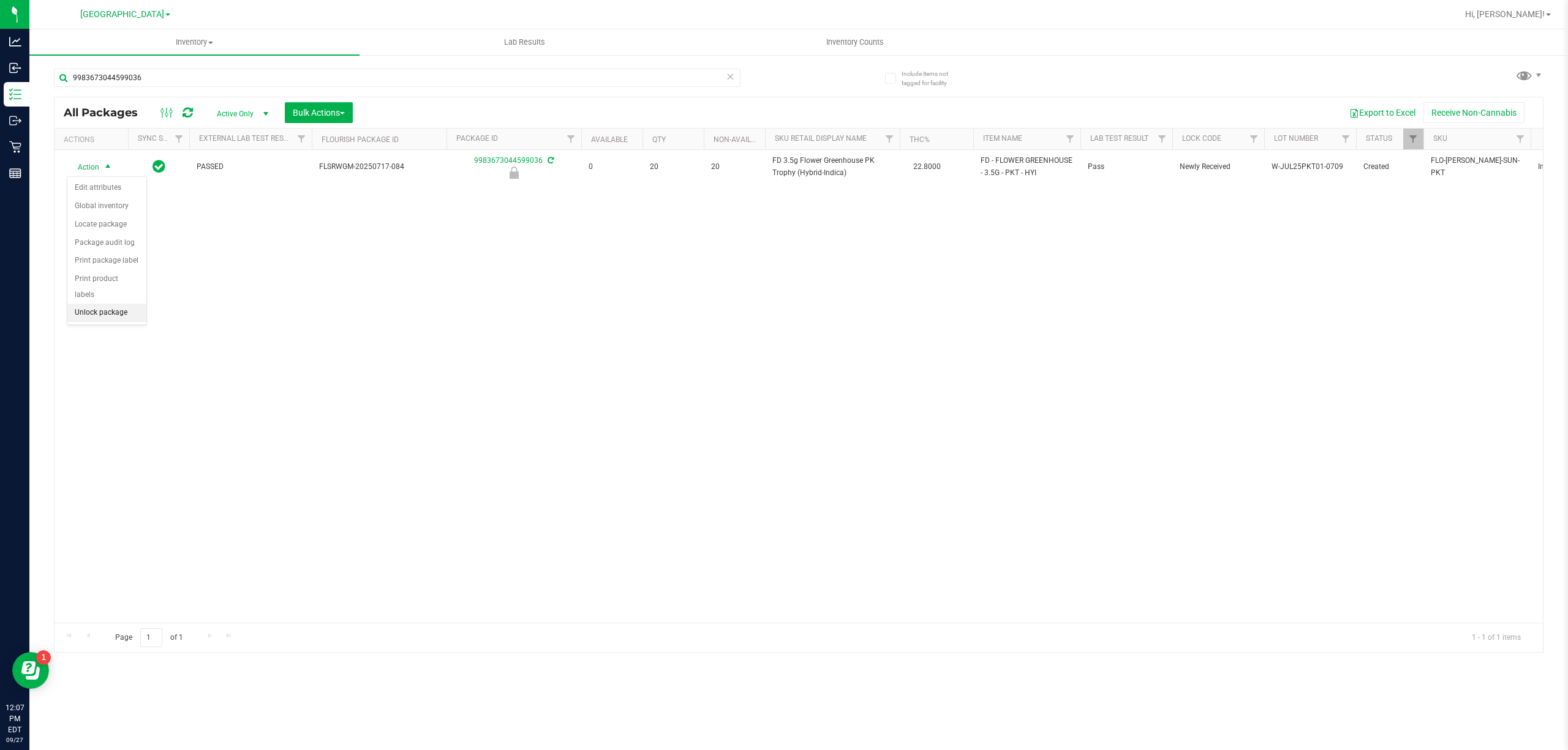
click at [122, 312] on li "Unlock package" at bounding box center [106, 313] width 79 height 18
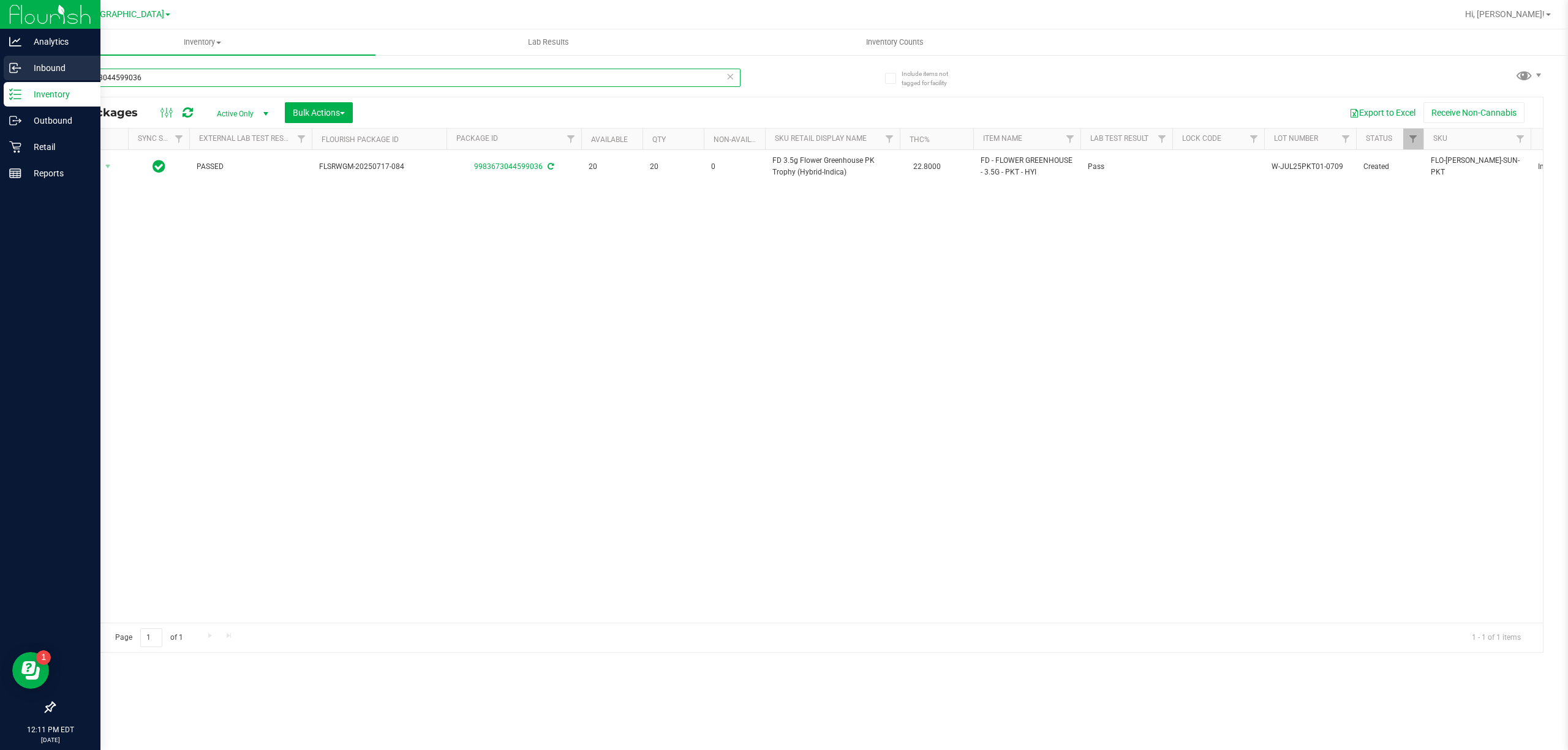
drag, startPoint x: 155, startPoint y: 71, endPoint x: 0, endPoint y: 71, distance: 155.0
click at [0, 71] on div "Analytics Inbound Inventory Outbound Retail Reports 12:11 PM EDT 09/27/2025 09/…" at bounding box center [784, 375] width 1568 height 750
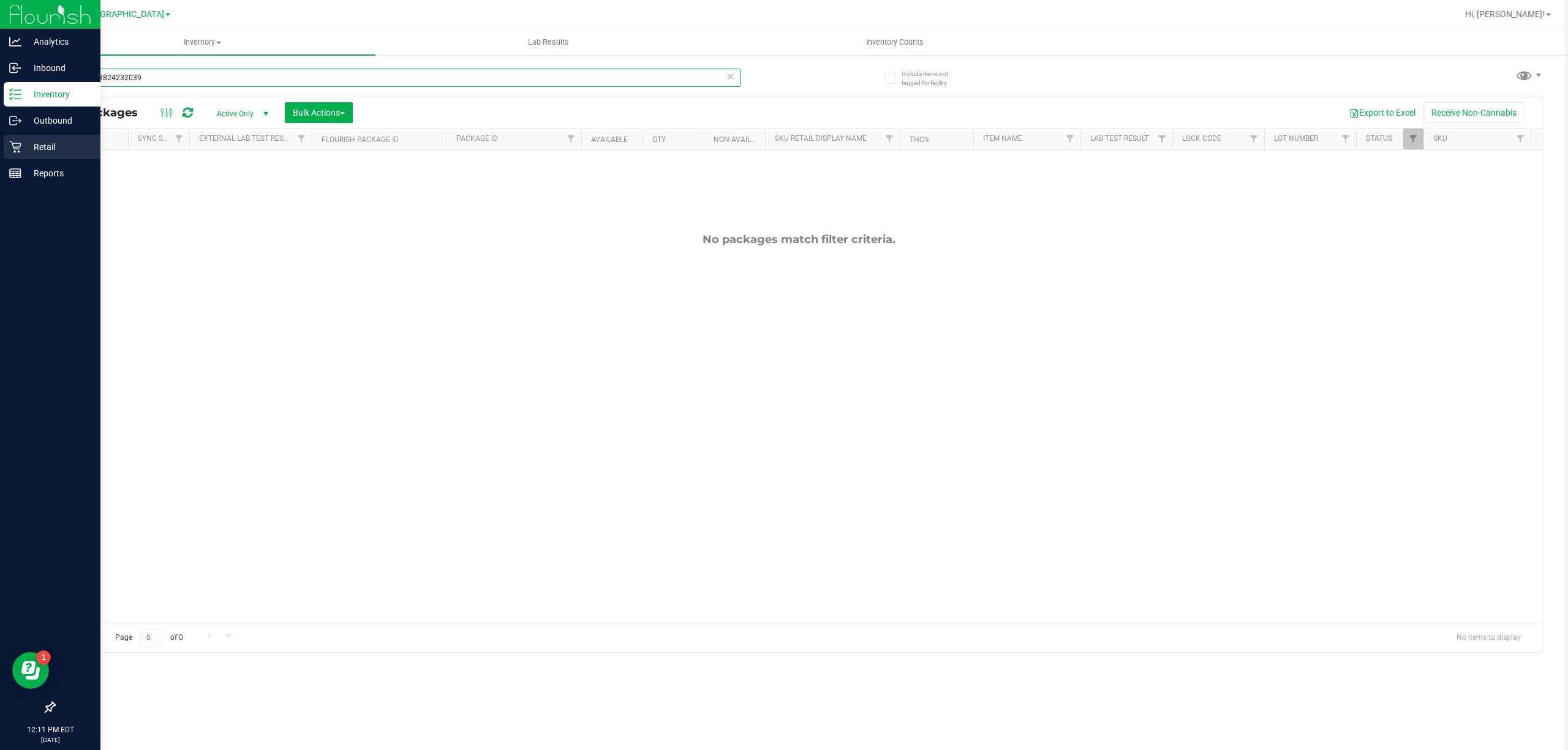
drag, startPoint x: 146, startPoint y: 82, endPoint x: 0, endPoint y: 152, distance: 161.9
click at [0, 87] on div "Analytics Inbound Inventory Outbound Retail Reports 12:11 PM EDT 09/27/2025 09/…" at bounding box center [784, 375] width 1568 height 750
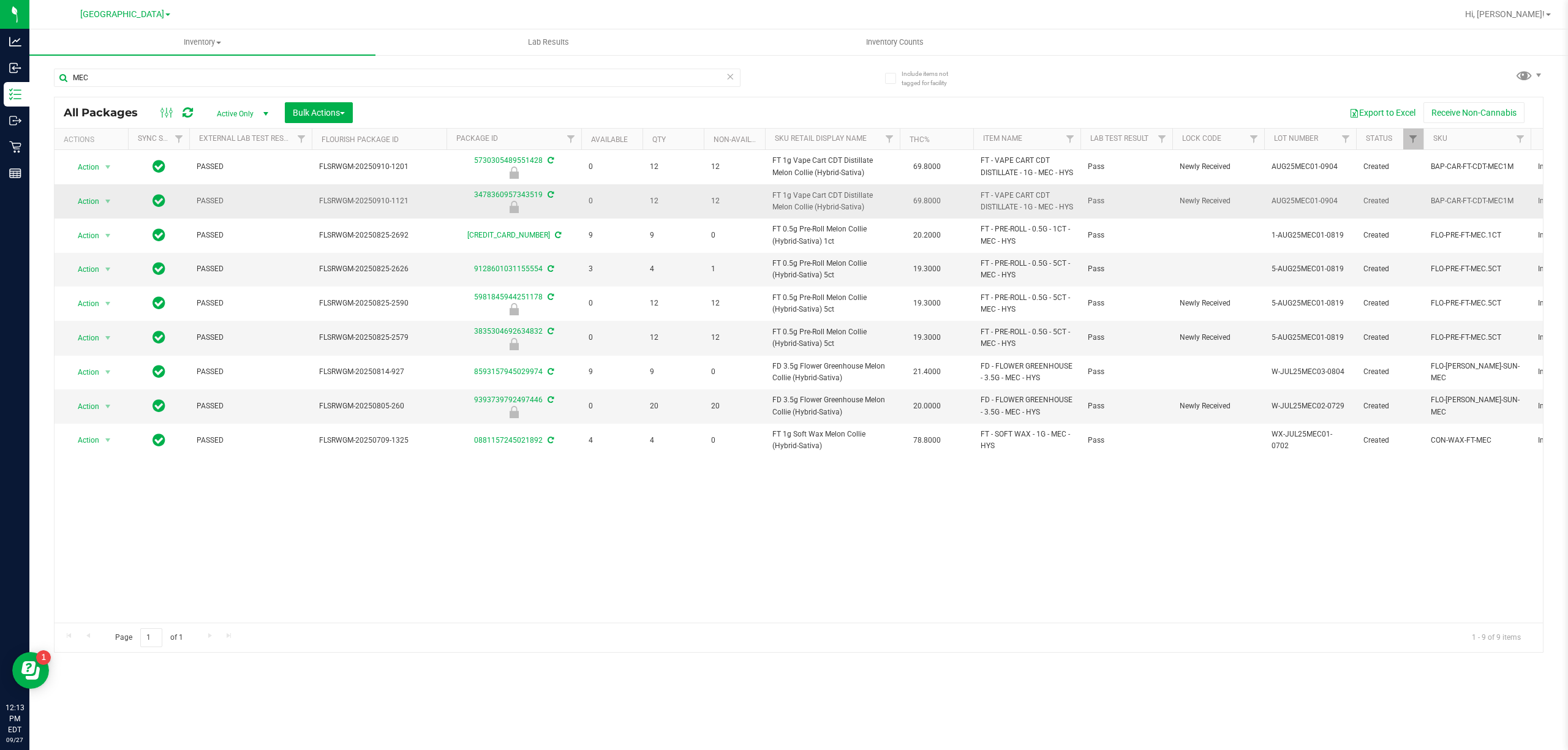
drag, startPoint x: 772, startPoint y: 216, endPoint x: 883, endPoint y: 233, distance: 112.3
click at [883, 219] on td "FT 1g Vape Cart CDT Distillate Melon Collie (Hybrid-Sativa)" at bounding box center [832, 201] width 135 height 34
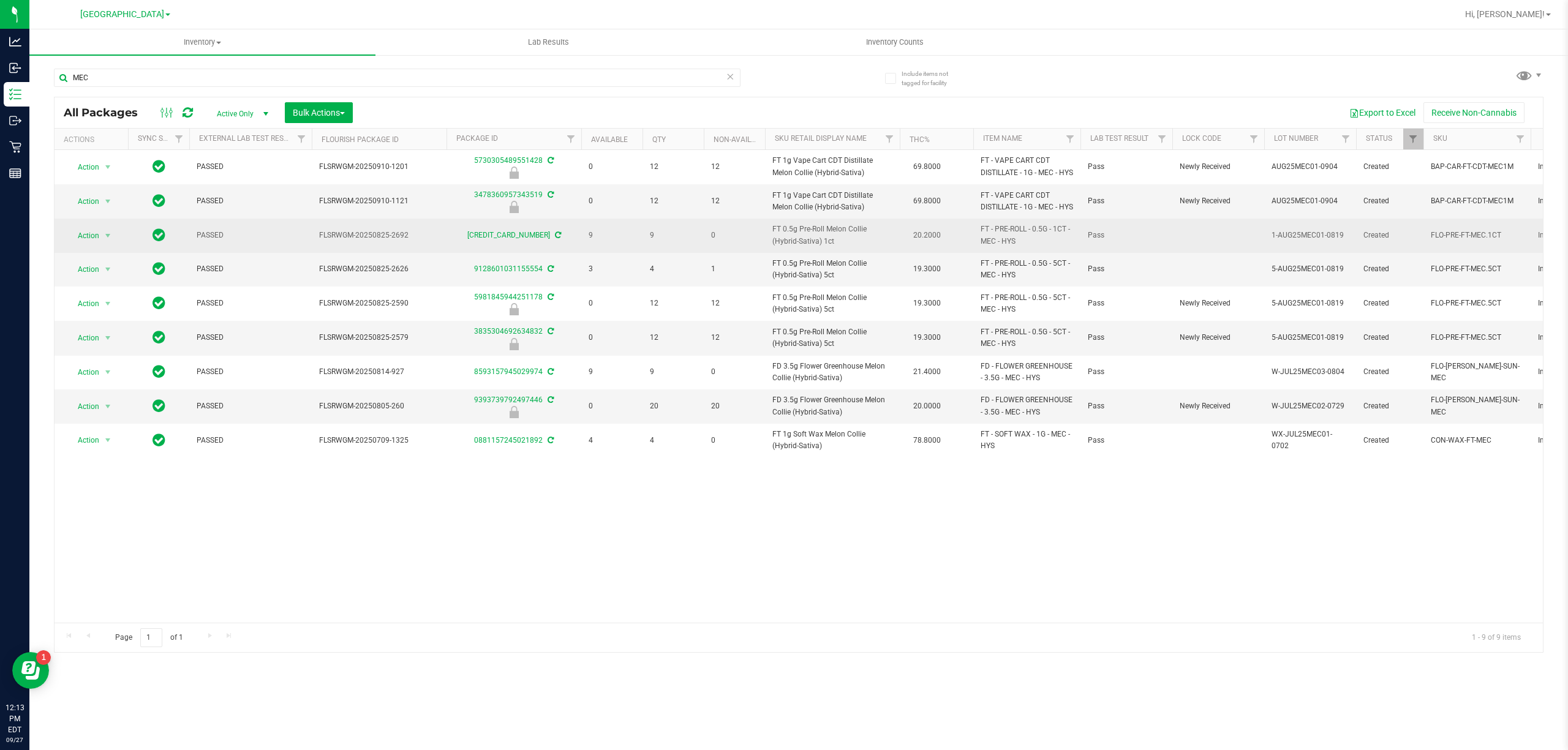
copy span "FT 1g Vape Cart CDT Distillate Melon Collie (Hybrid-Sativa)"
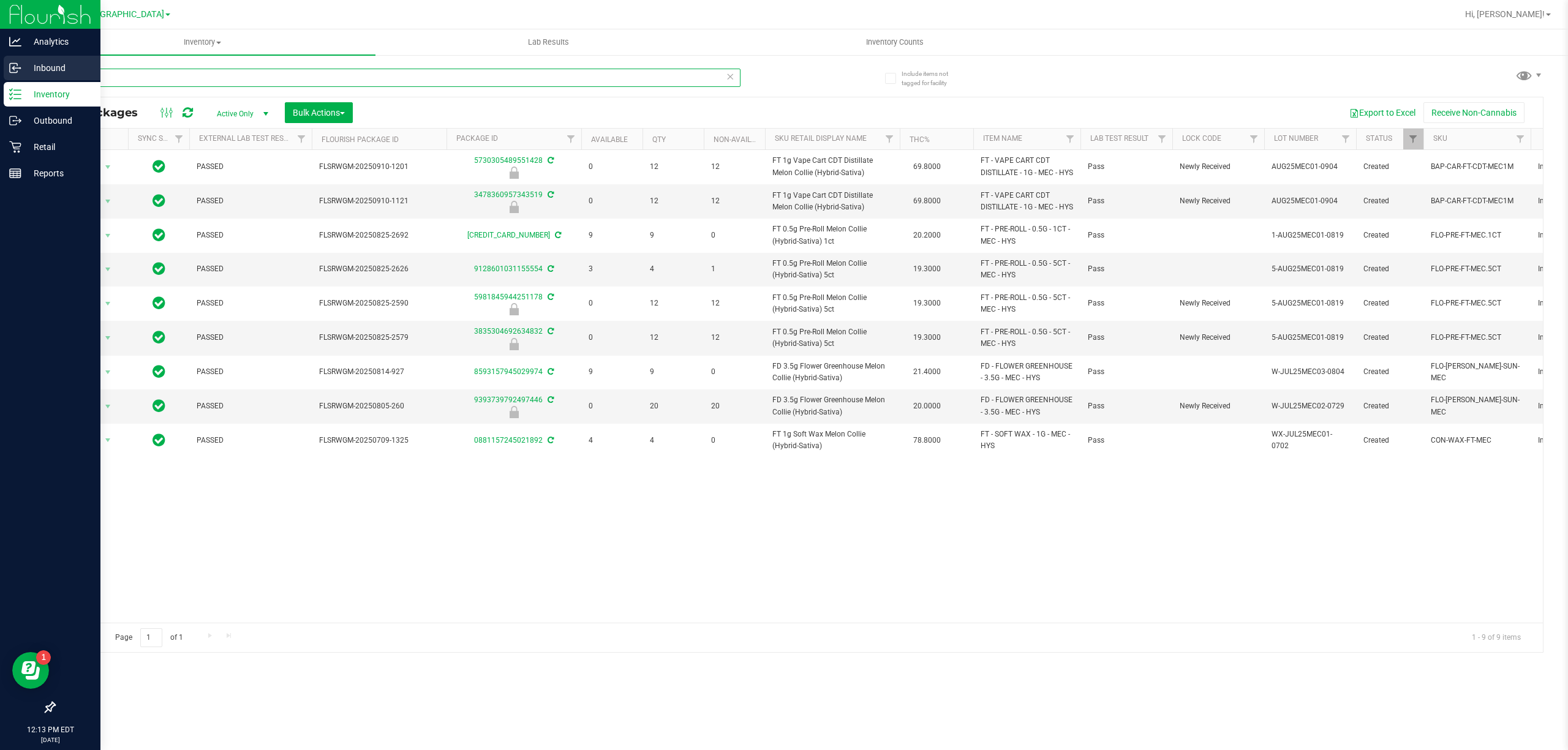
drag, startPoint x: 114, startPoint y: 77, endPoint x: 13, endPoint y: 69, distance: 101.3
click at [17, 69] on div "Analytics Inbound Inventory Outbound Retail Reports 12:13 PM EDT 09/27/2025 09/…" at bounding box center [784, 375] width 1568 height 750
paste input "FT 1g Vape Cart CDT Distillate Melon Collie (Hybrid-Sativa)"
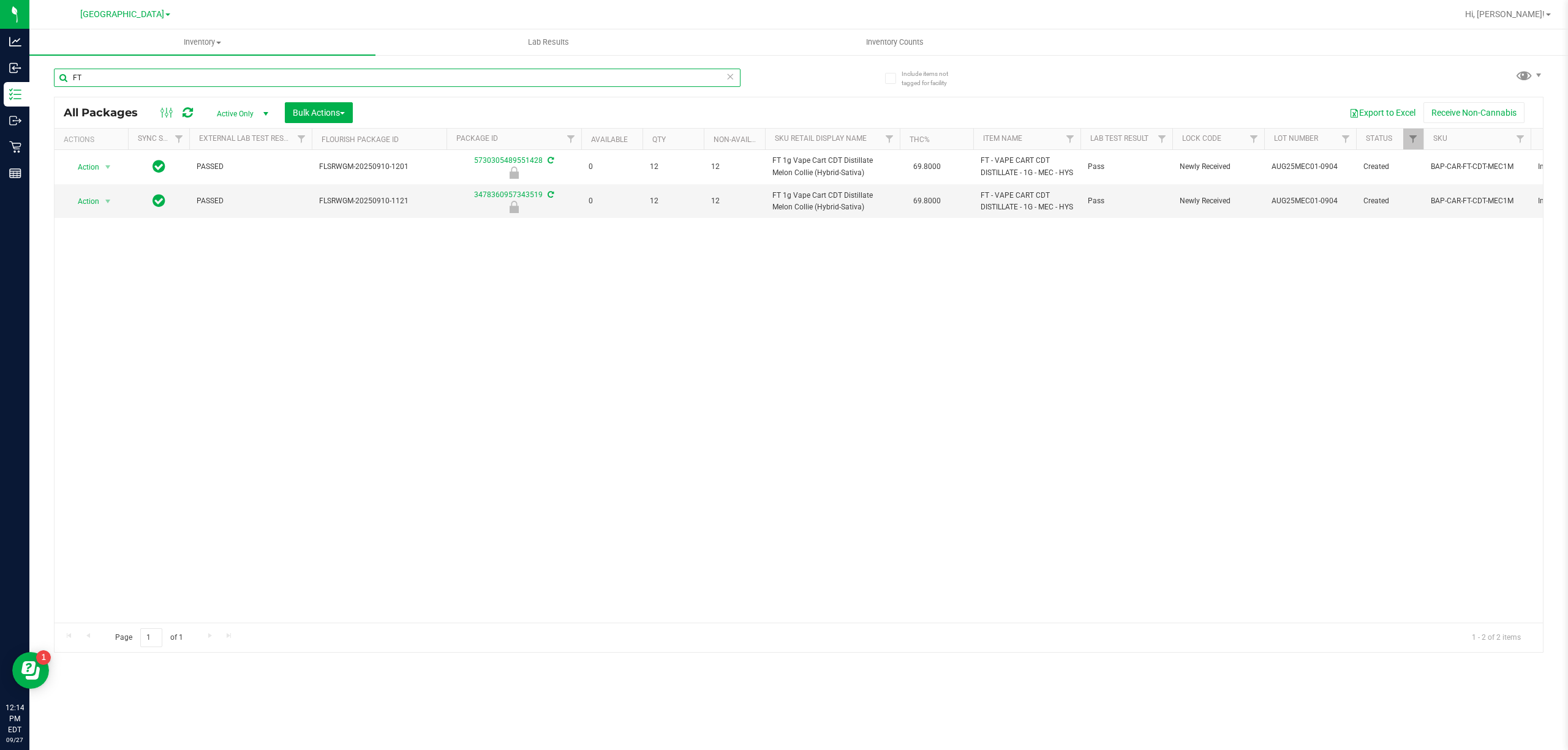
type input "F"
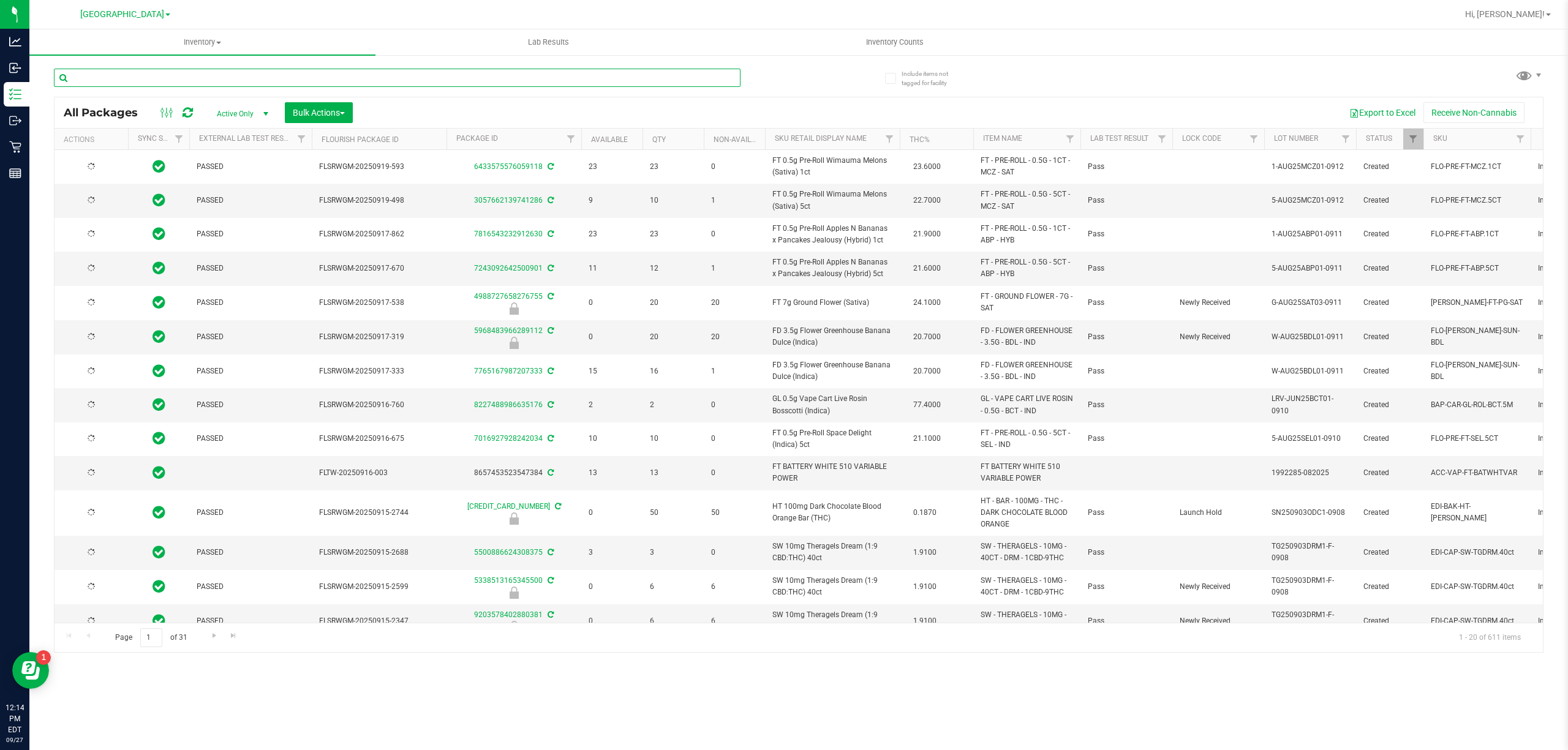
type input "[DATE]"
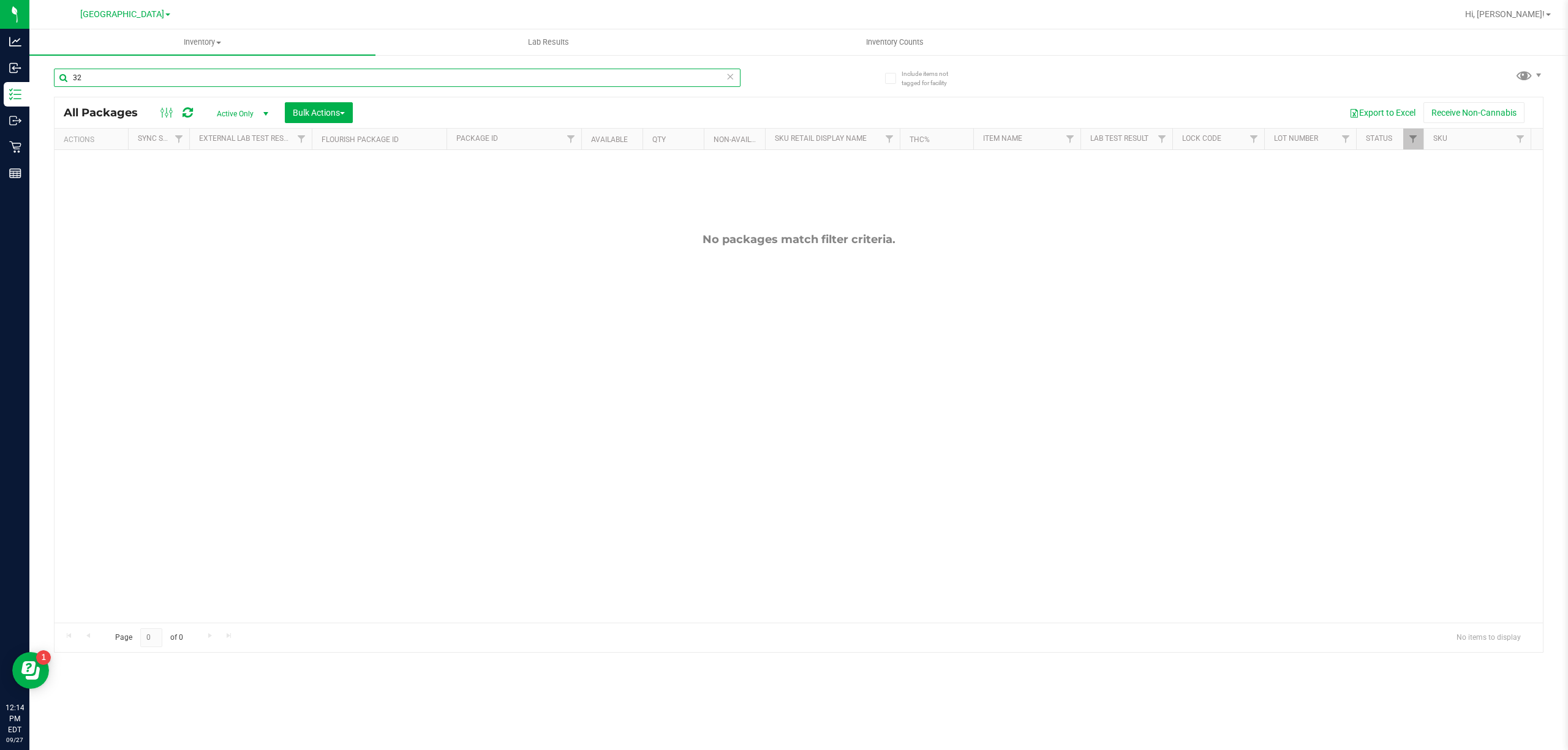
type input "3"
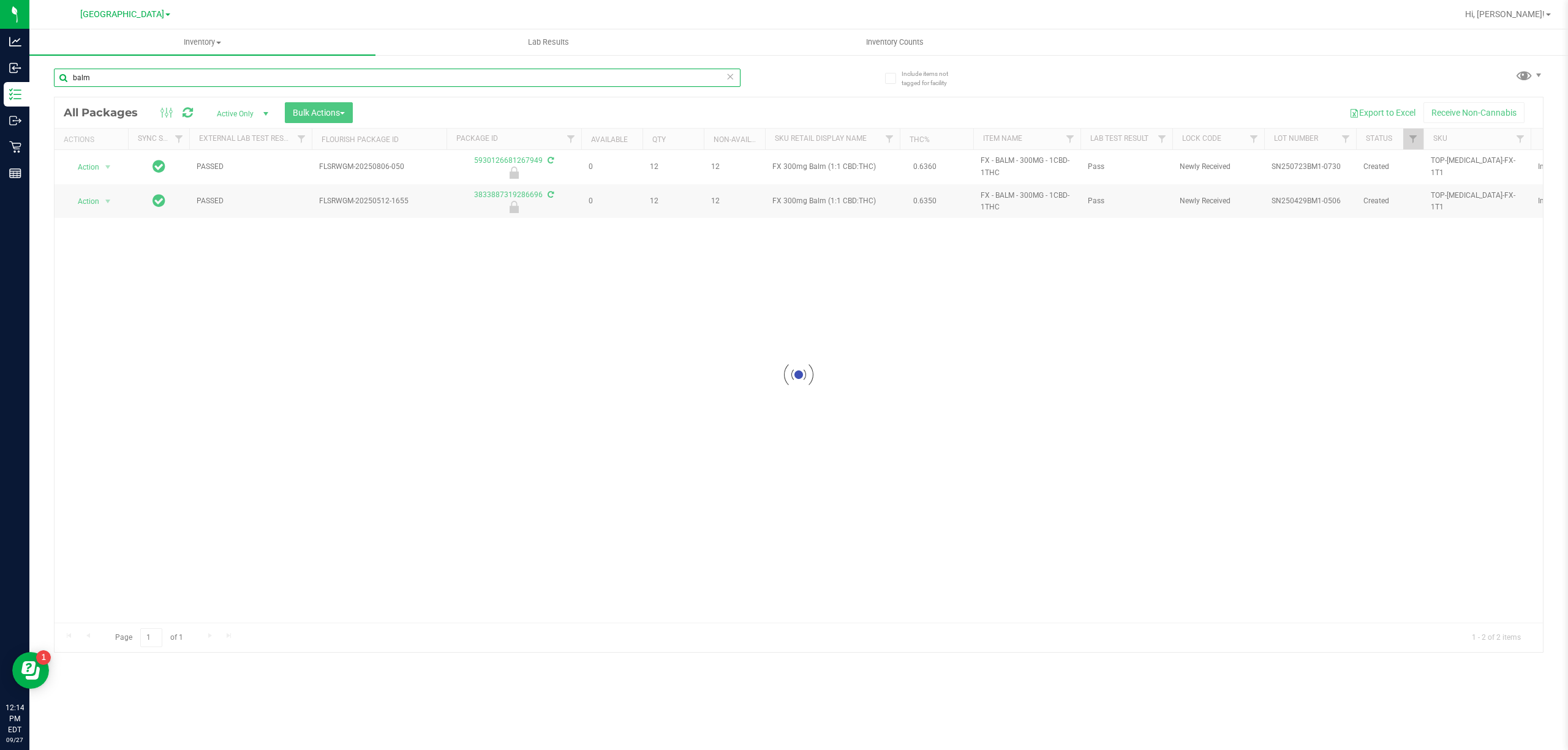
type input "balm"
click at [802, 477] on div "Loading... Action Action Edit attributes Global inventory Locate package Packag…" at bounding box center [798, 386] width 1488 height 473
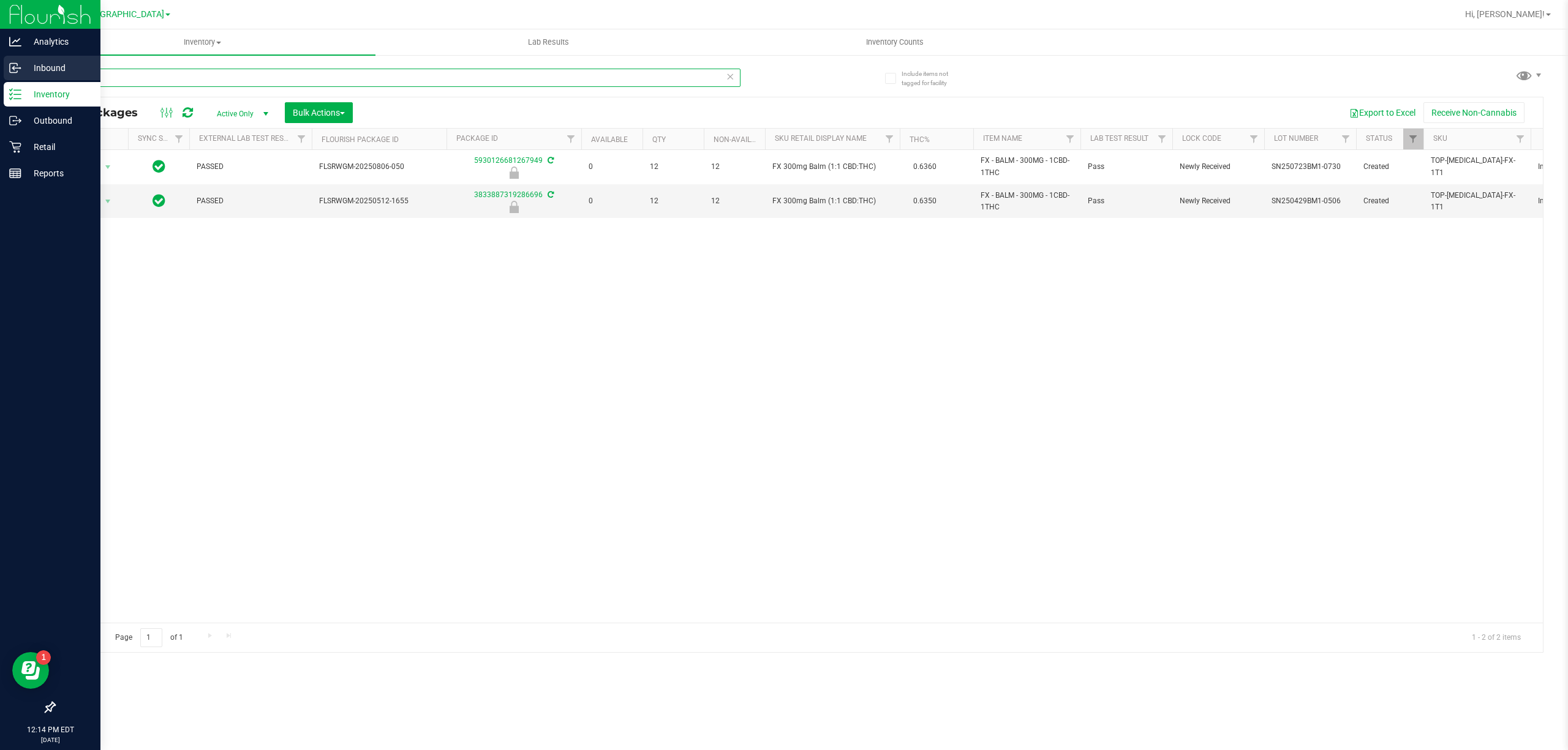
drag, startPoint x: 104, startPoint y: 74, endPoint x: 3, endPoint y: 58, distance: 102.3
click at [0, 42] on div "Analytics Inbound Inventory Outbound Retail Reports 12:14 PM EDT 09/27/2025 09/…" at bounding box center [784, 375] width 1568 height 750
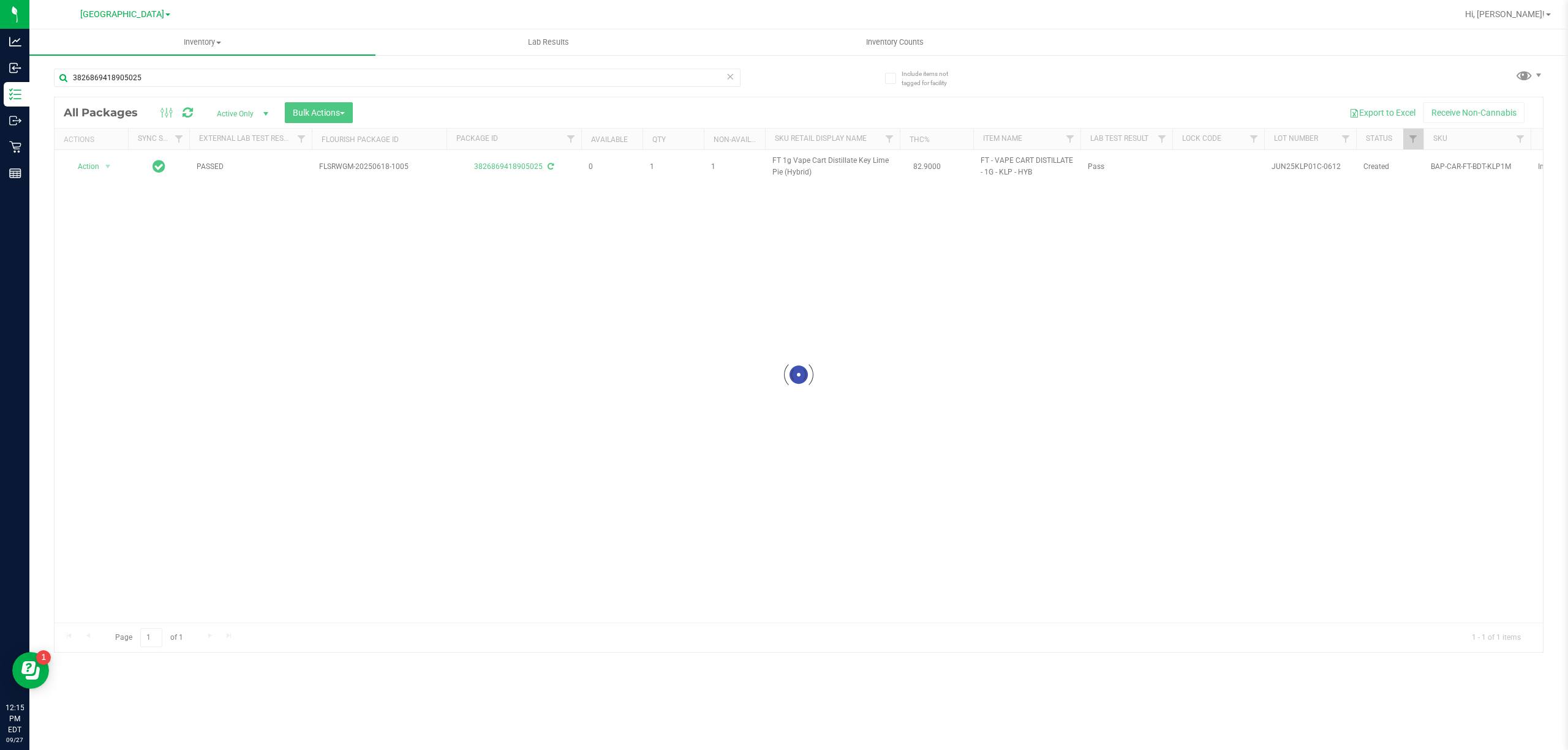
click at [533, 343] on div "Loading... Action Action Adjust qty Create package Edit attributes Global inven…" at bounding box center [798, 386] width 1488 height 473
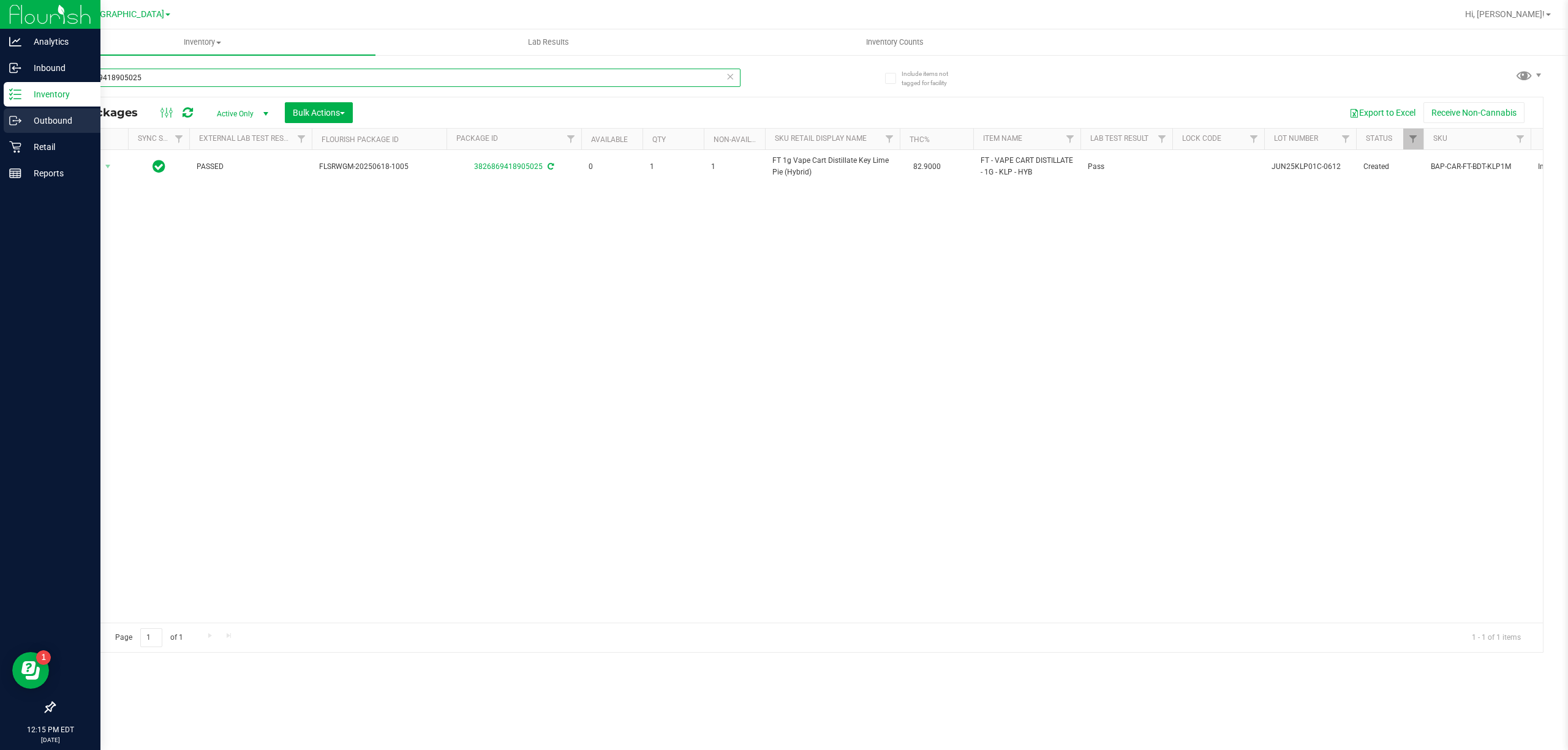
drag, startPoint x: 169, startPoint y: 77, endPoint x: 49, endPoint y: 123, distance: 128.5
click at [0, 42] on div "Analytics Inbound Inventory Outbound Retail Reports 12:15 PM EDT 09/27/2025 09/…" at bounding box center [784, 375] width 1568 height 750
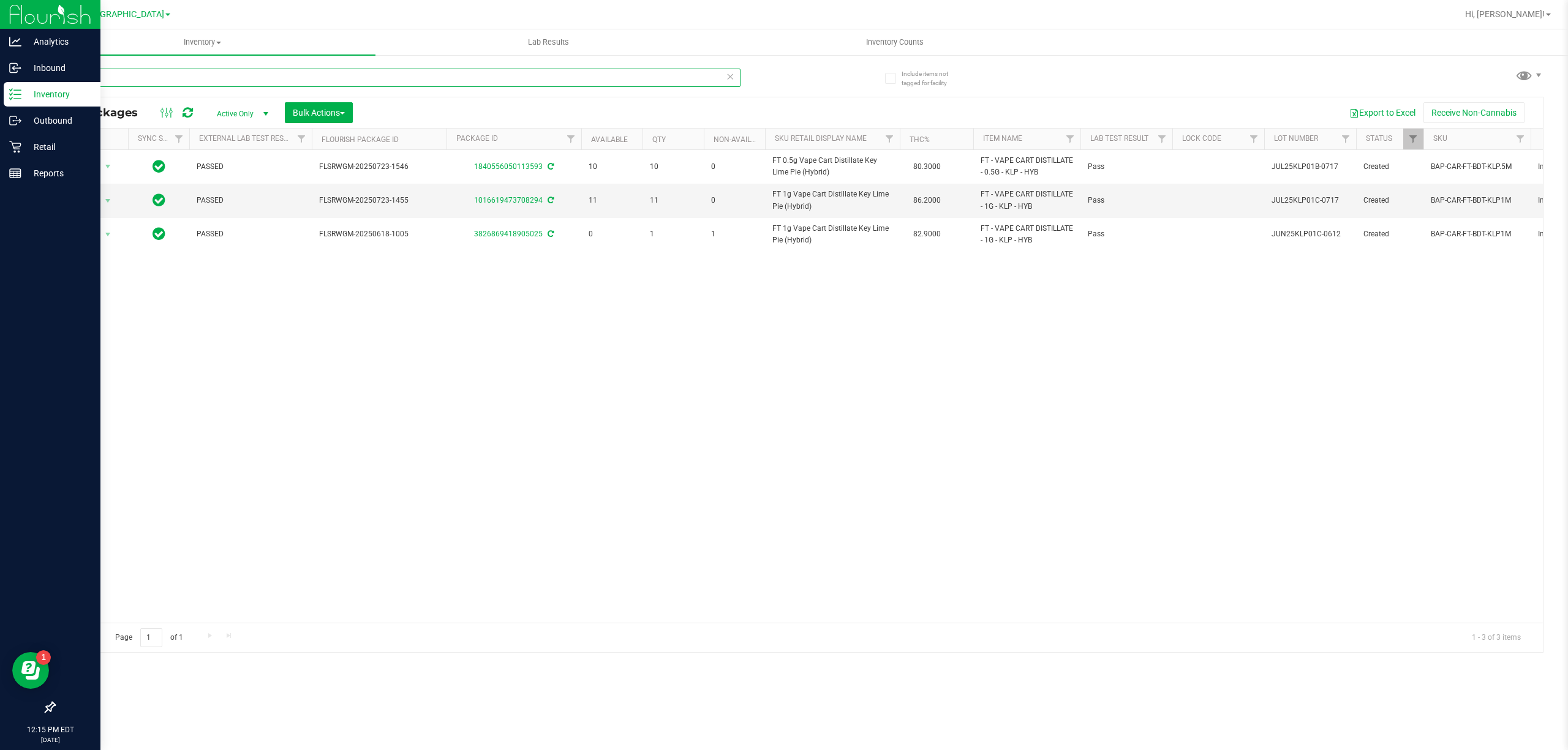
click at [0, 71] on div "Analytics Inbound Inventory Outbound Retail Reports 12:15 PM EDT 09/27/2025 09/…" at bounding box center [784, 375] width 1568 height 750
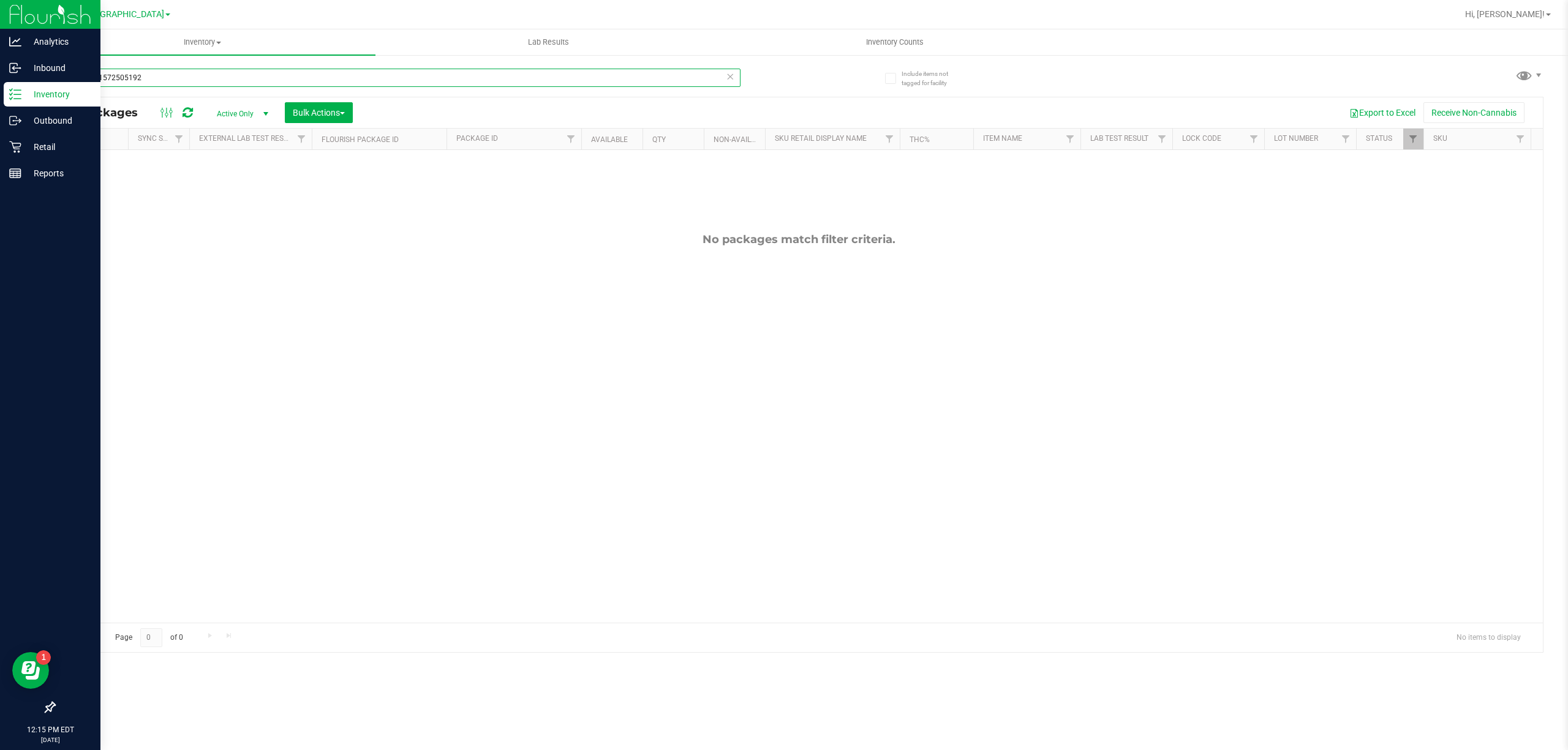
drag, startPoint x: 155, startPoint y: 70, endPoint x: 0, endPoint y: 92, distance: 156.6
click at [0, 86] on div "Analytics Inbound Inventory Outbound Retail Reports 12:15 PM EDT 09/27/2025 09/…" at bounding box center [784, 375] width 1568 height 750
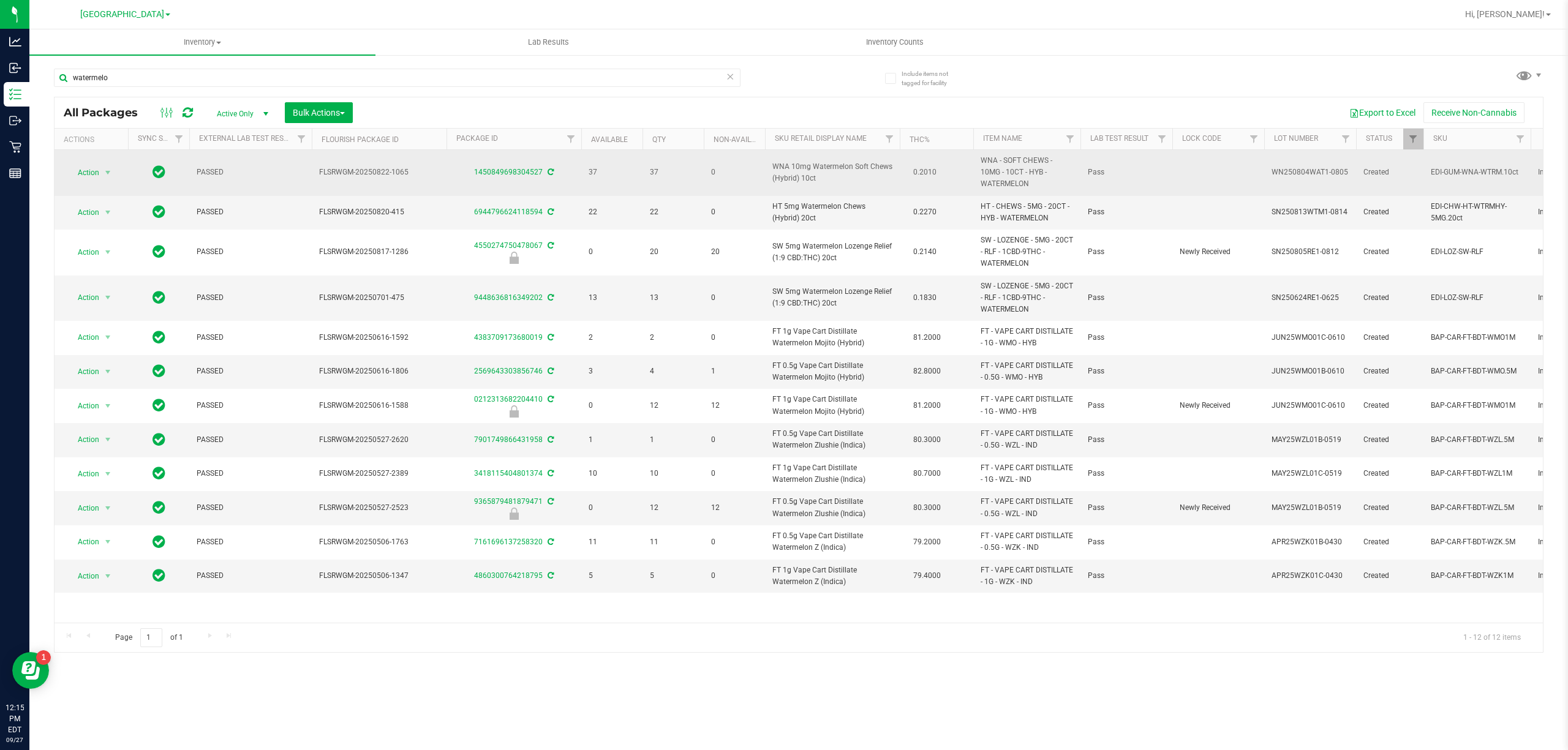
drag, startPoint x: 774, startPoint y: 164, endPoint x: 830, endPoint y: 187, distance: 60.5
click at [830, 187] on td "WNA 10mg Watermelon Soft Chews (Hybrid) 10ct" at bounding box center [832, 173] width 135 height 46
drag, startPoint x: 774, startPoint y: 168, endPoint x: 824, endPoint y: 184, distance: 52.5
click at [824, 184] on span "WNA 10mg Watermelon Soft Chews (Hybrid) 10ct" at bounding box center [832, 173] width 120 height 23
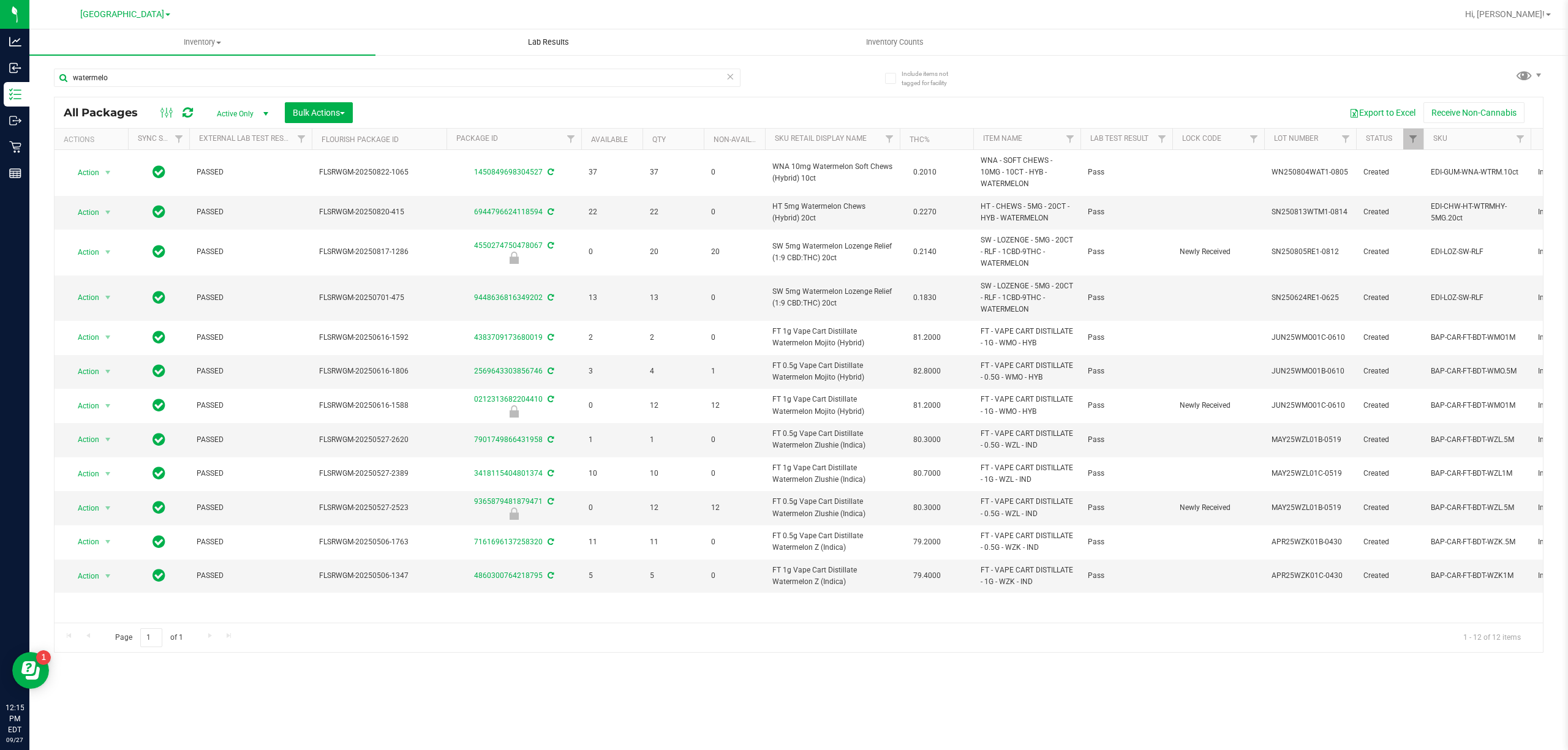
copy span "WNA 10mg Watermelon Soft Chews (Hybrid) 10ct"
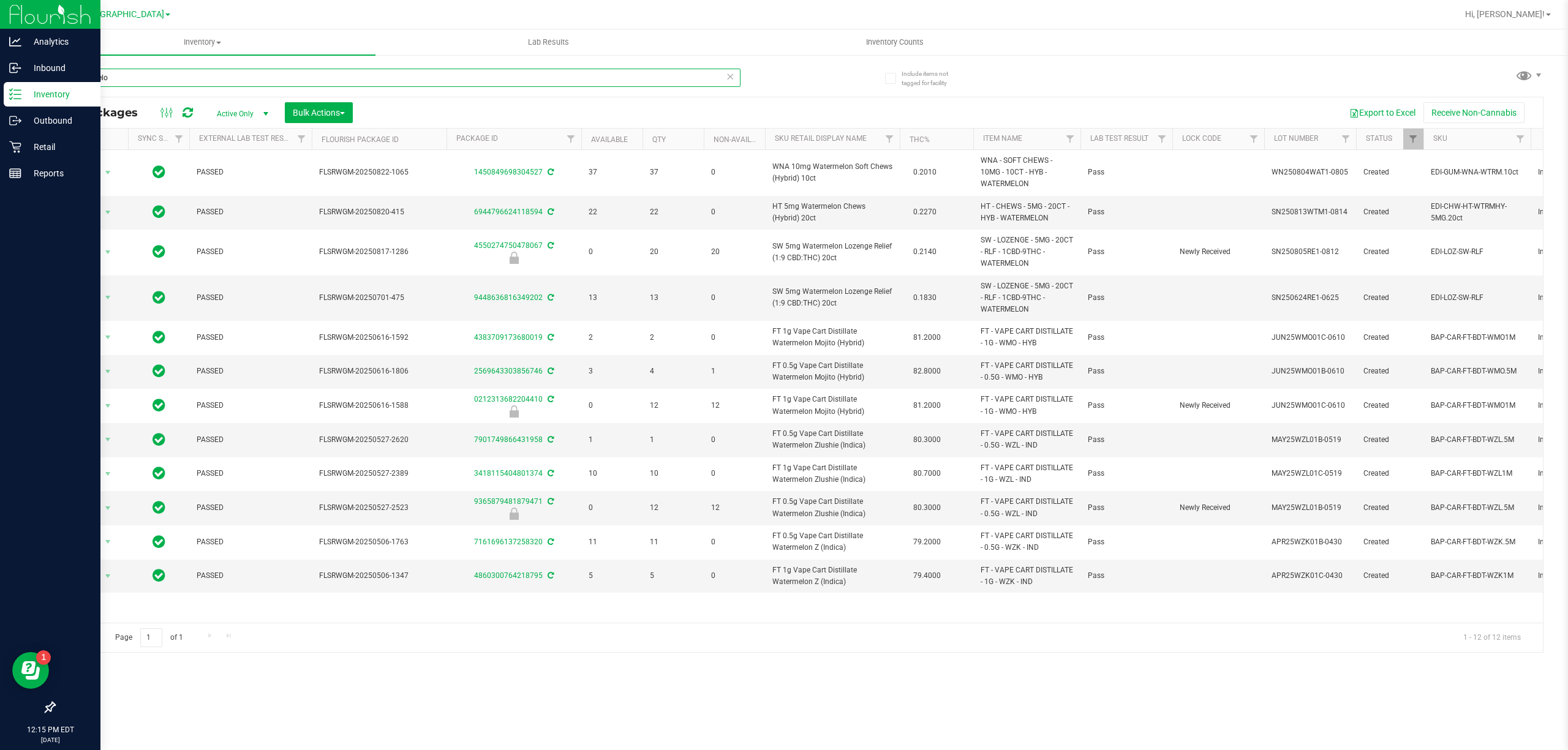
drag, startPoint x: 128, startPoint y: 83, endPoint x: 0, endPoint y: 105, distance: 129.9
click at [9, 96] on div "Analytics Inbound Inventory Outbound Retail Reports 12:15 PM EDT 09/27/2025 09/…" at bounding box center [784, 375] width 1568 height 750
paste input "WNA 10mg Watermelon Soft Chews (Hybrid) 10ct"
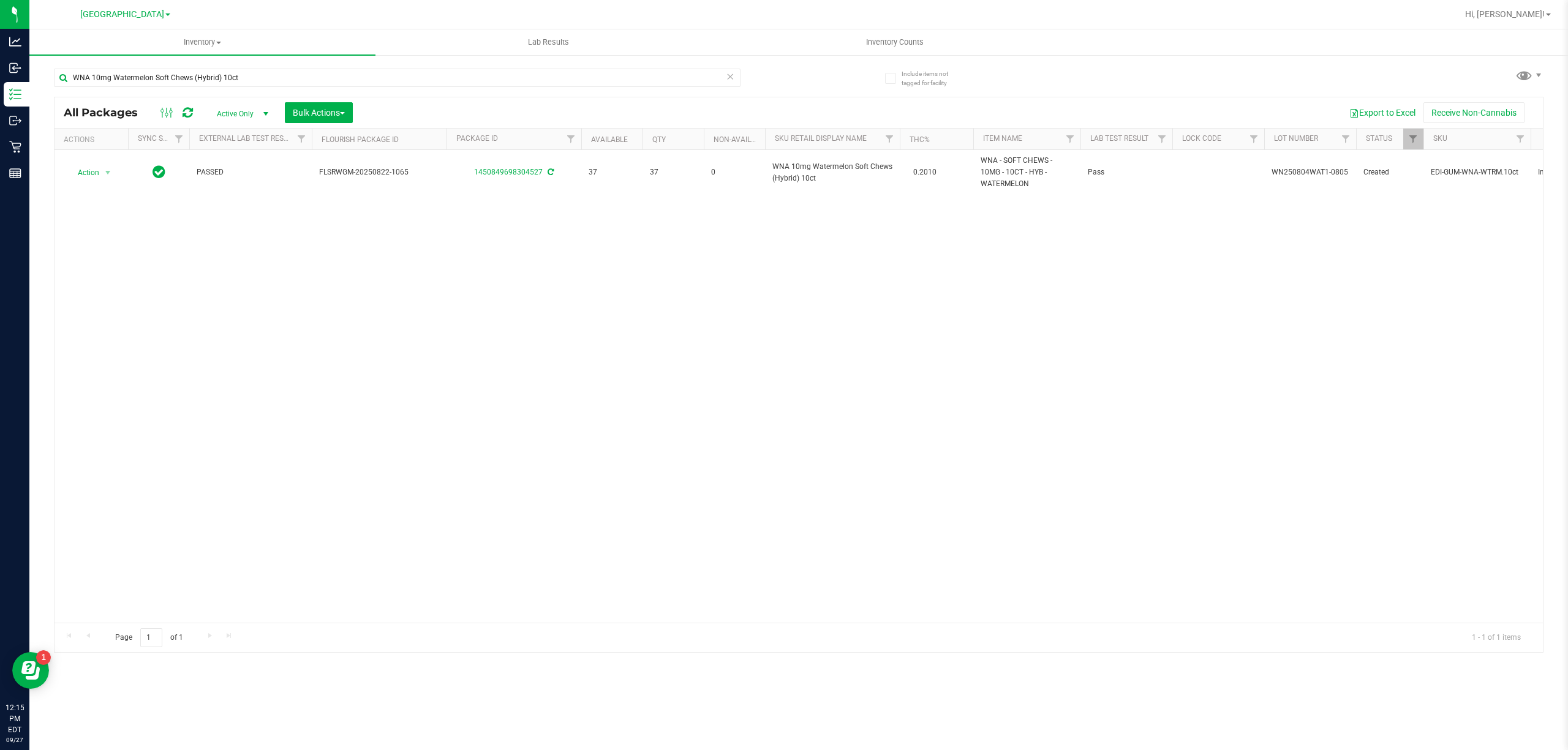
click at [623, 280] on div "Action Action Adjust qty Create package Edit attributes Global inventory Locate…" at bounding box center [798, 386] width 1488 height 473
drag, startPoint x: 266, startPoint y: 71, endPoint x: 79, endPoint y: 72, distance: 187.0
click at [82, 72] on input "WNA 10mg Watermelon Soft Chews (Hybrid) 10ct" at bounding box center [397, 77] width 687 height 18
type input "W"
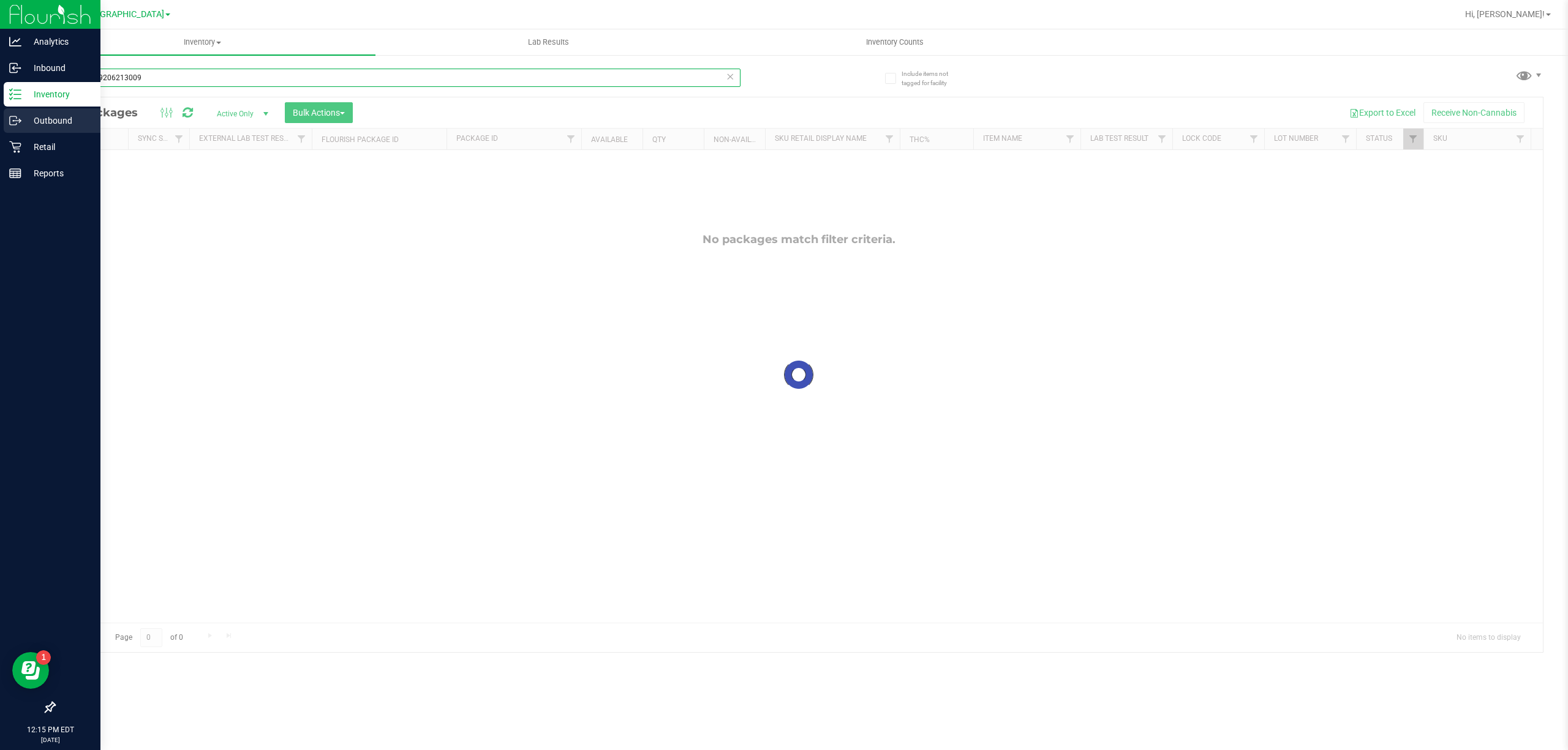
drag, startPoint x: 163, startPoint y: 74, endPoint x: 0, endPoint y: 110, distance: 166.9
click at [0, 98] on div "Analytics Inbound Inventory Outbound Retail Reports 12:15 PM EDT 09/27/2025 09/…" at bounding box center [784, 375] width 1568 height 750
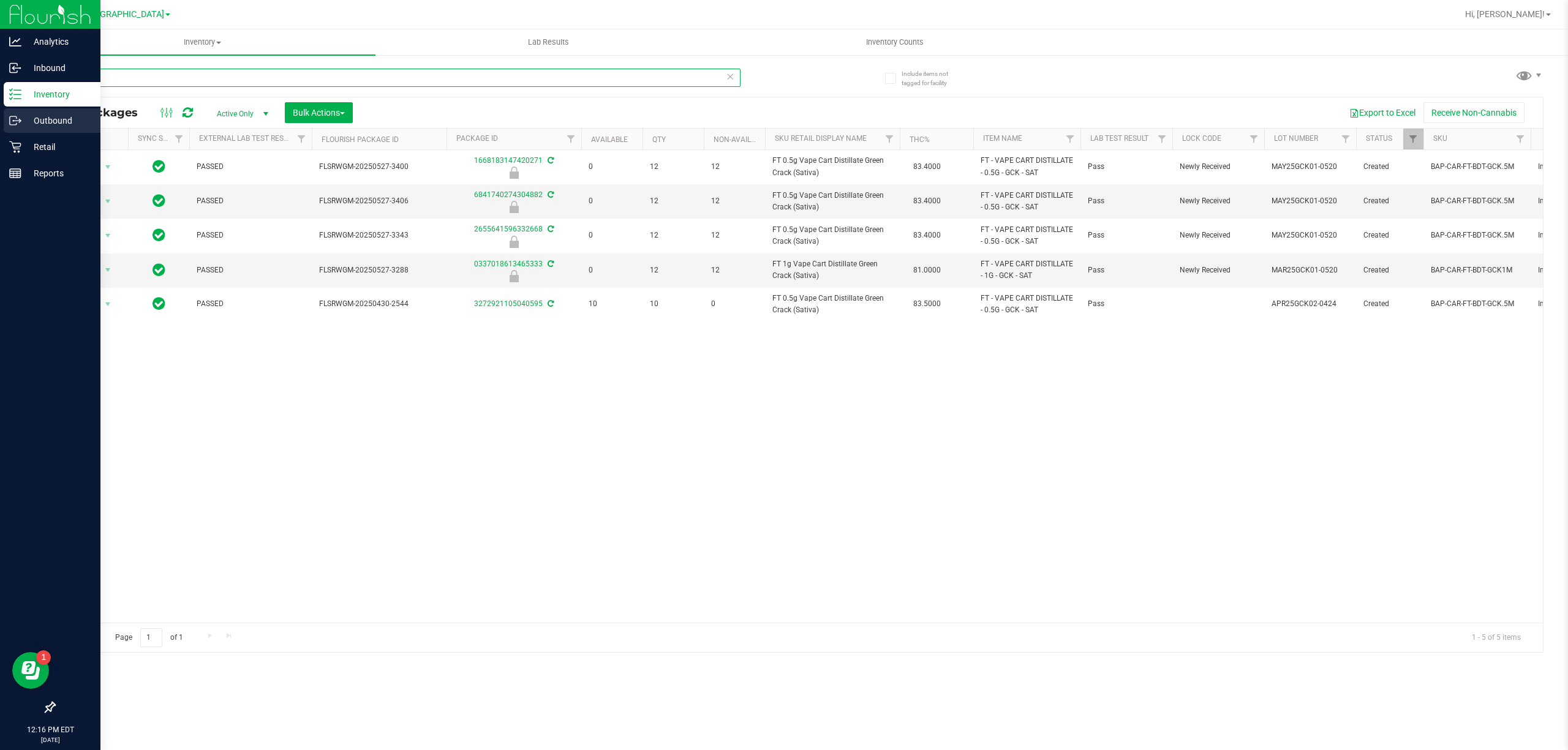
type input "G"
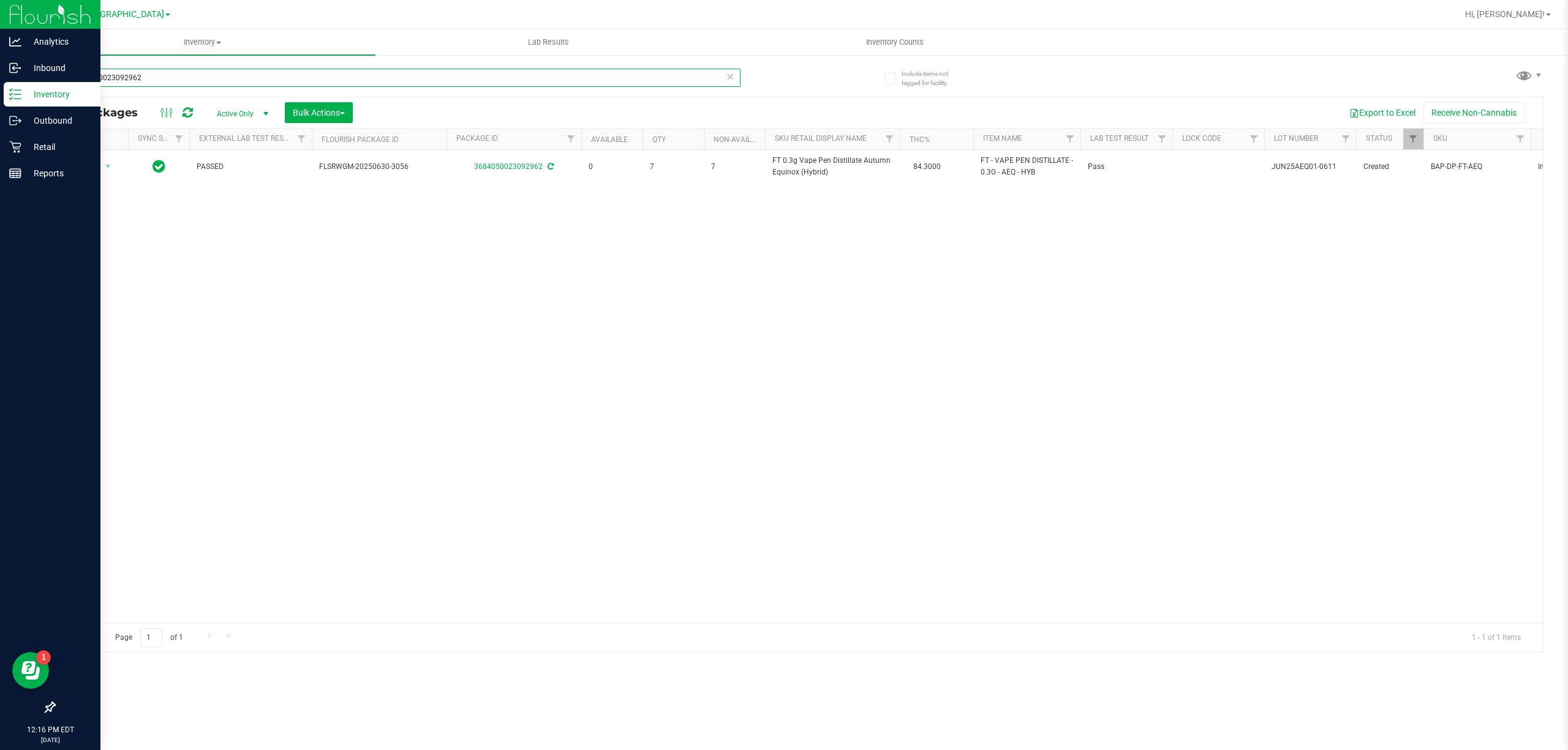
drag, startPoint x: 157, startPoint y: 74, endPoint x: 0, endPoint y: 94, distance: 158.3
click at [0, 74] on div "Analytics Inbound Inventory Outbound Retail Reports 12:16 PM EDT 09/27/2025 09/…" at bounding box center [784, 375] width 1568 height 750
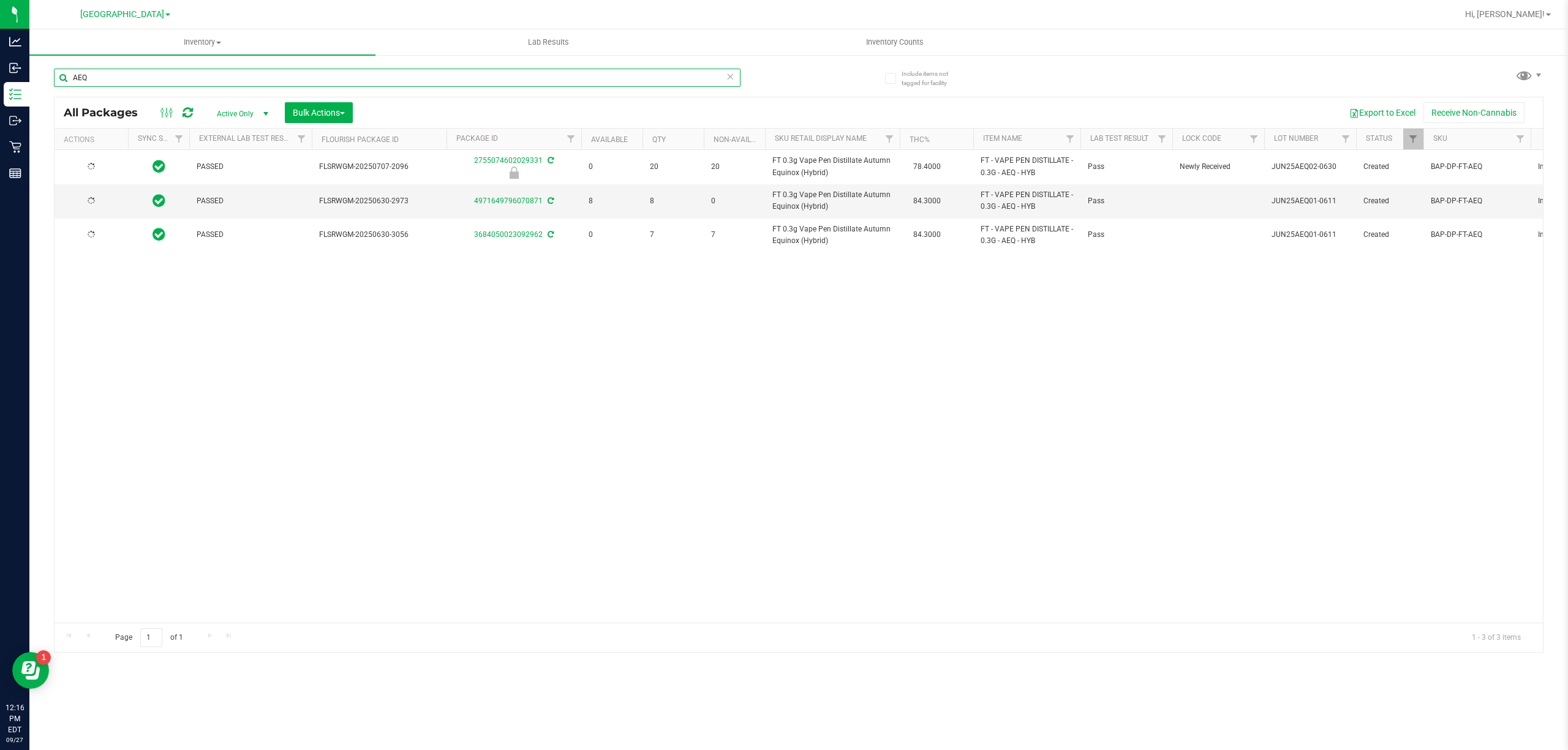
type input "AEQ"
click at [351, 370] on div "PASSED FLSRWGM-20250707-2096 2755074602029331 0 20 20 FT 0.3g Vape Pen Distilla…" at bounding box center [798, 386] width 1488 height 473
click at [971, 369] on div "Action Action Edit attributes Global inventory Locate package Package audit log…" at bounding box center [798, 386] width 1488 height 473
click at [701, 364] on div "Action Action Edit attributes Global inventory Locate package Package audit log…" at bounding box center [798, 386] width 1488 height 473
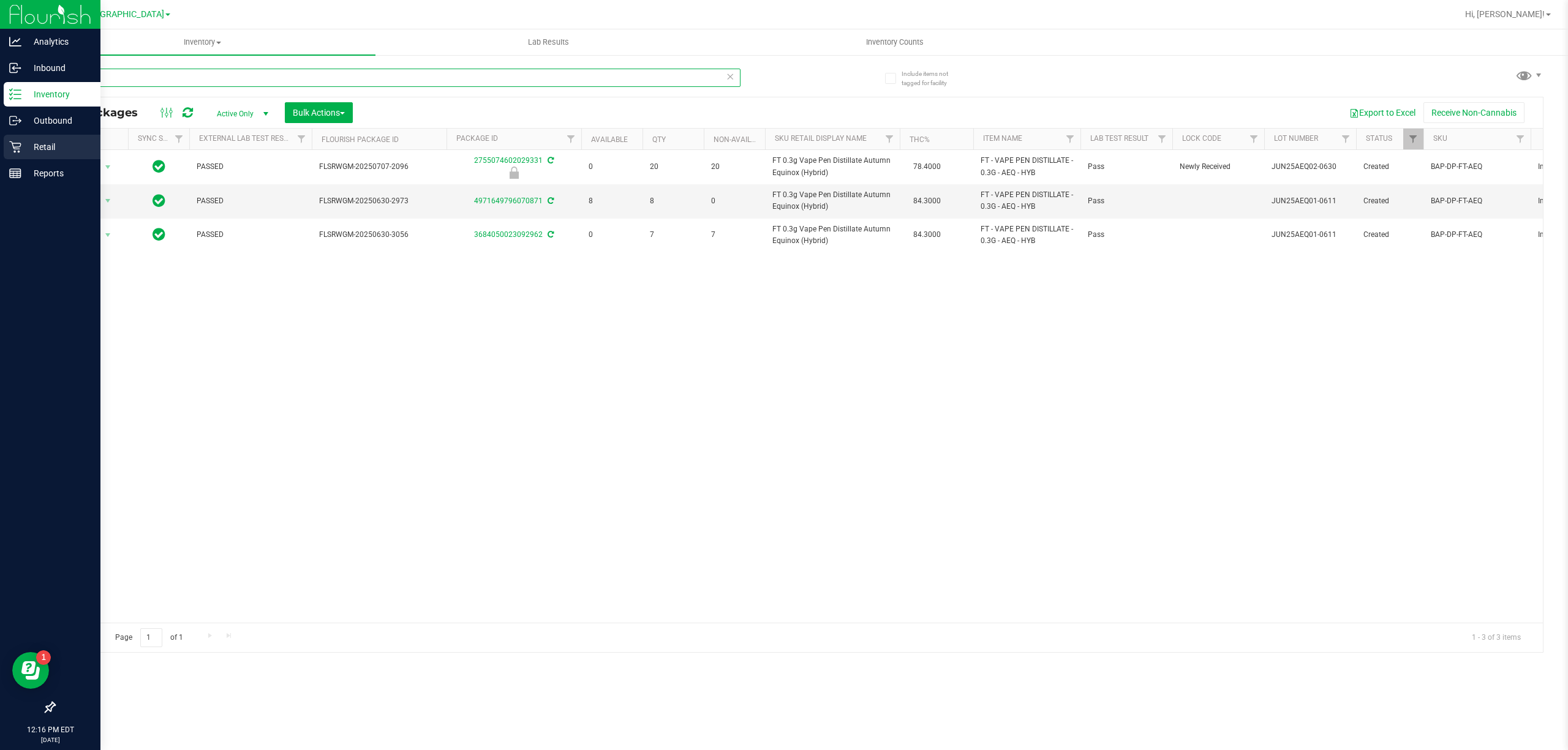
drag, startPoint x: 117, startPoint y: 71, endPoint x: 0, endPoint y: 136, distance: 133.8
click at [0, 87] on div "Analytics Inbound Inventory Outbound Retail Reports 12:16 PM EDT 09/27/2025 09/…" at bounding box center [784, 375] width 1568 height 750
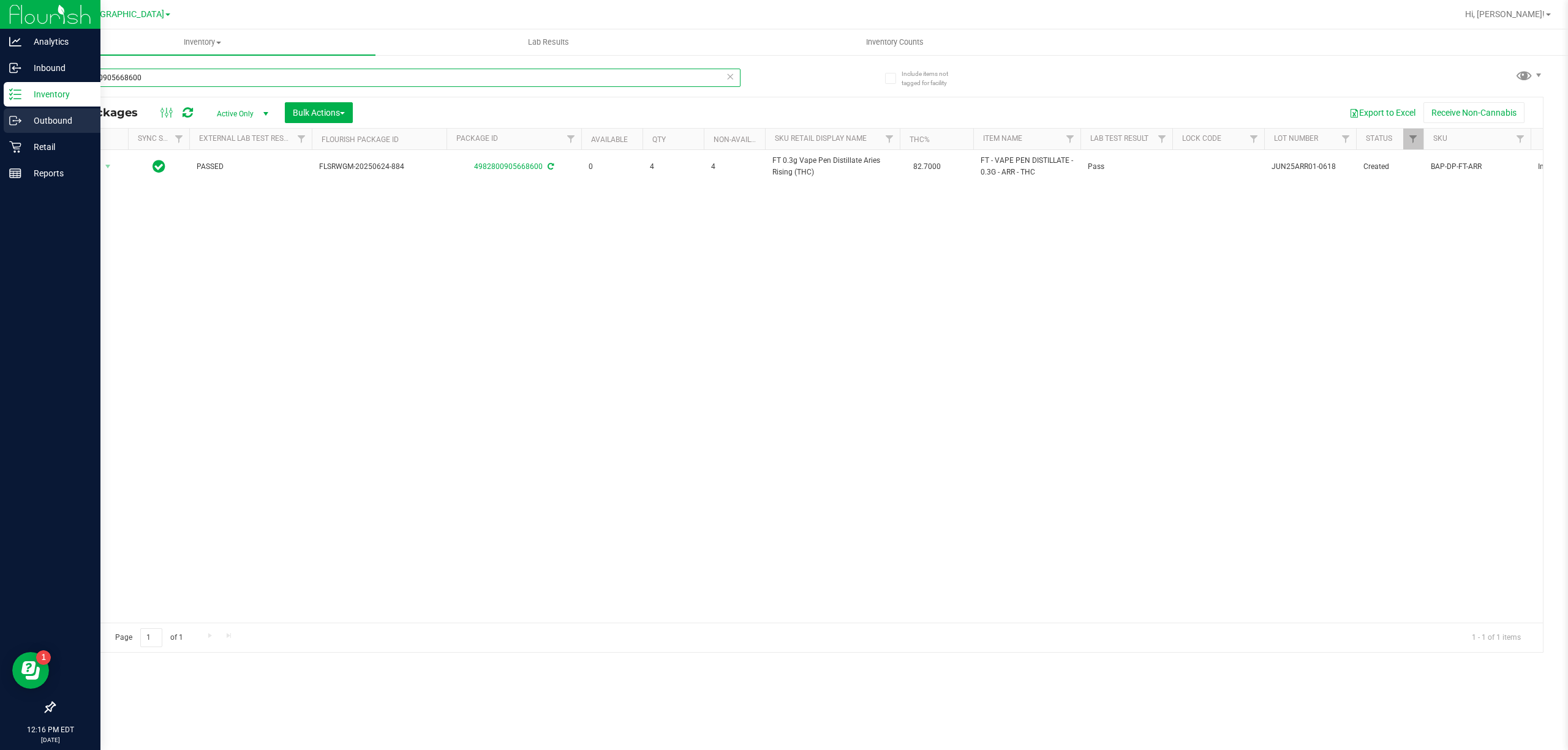
drag, startPoint x: 180, startPoint y: 81, endPoint x: 0, endPoint y: 126, distance: 185.5
click at [0, 128] on div "Analytics Inbound Inventory Outbound Retail Reports 12:16 PM EDT 09/27/2025 09/…" at bounding box center [784, 375] width 1568 height 750
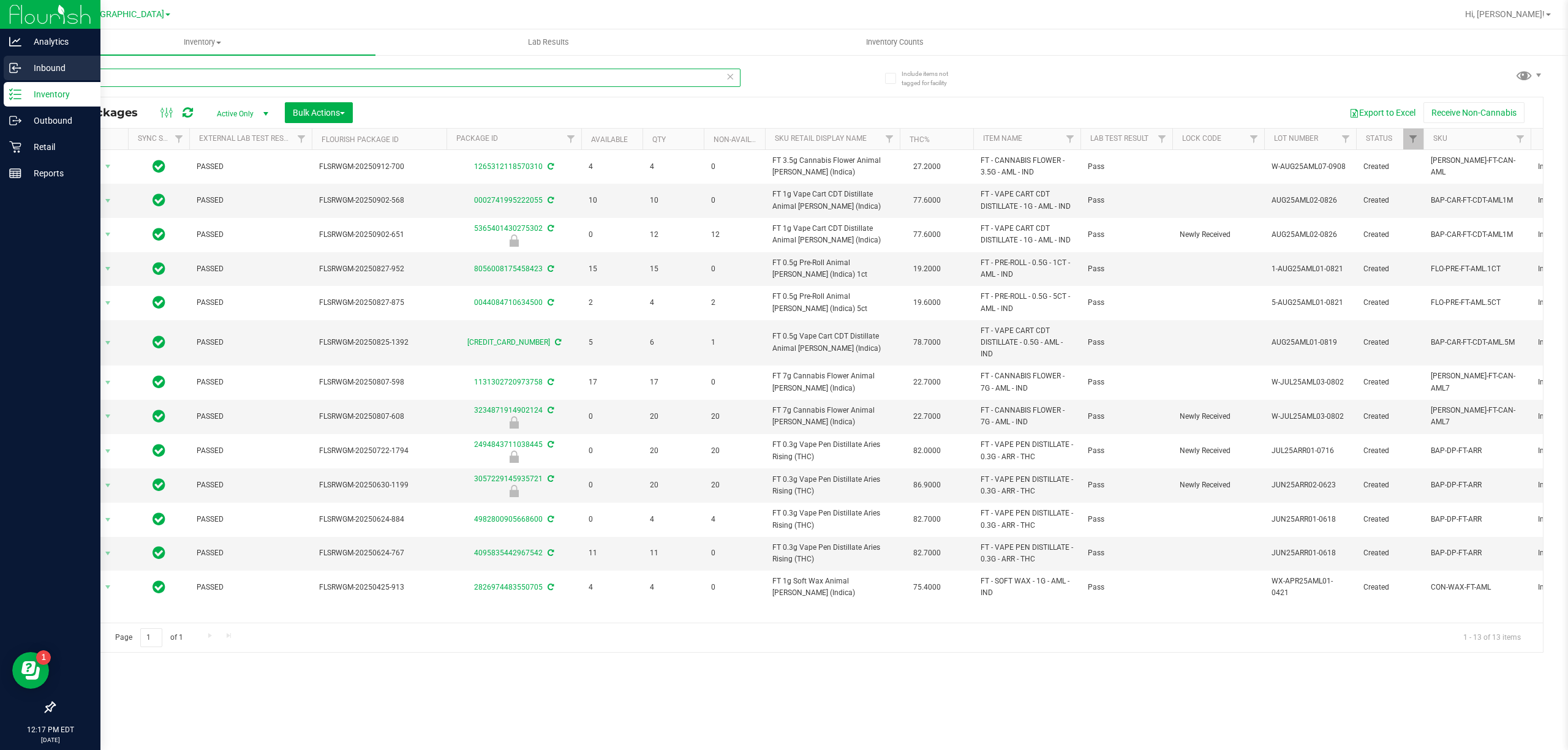
drag, startPoint x: 133, startPoint y: 77, endPoint x: 0, endPoint y: 67, distance: 133.4
click at [0, 67] on div "Analytics Inbound Inventory Outbound Retail Reports 12:17 PM EDT 09/27/2025 09/…" at bounding box center [784, 375] width 1568 height 750
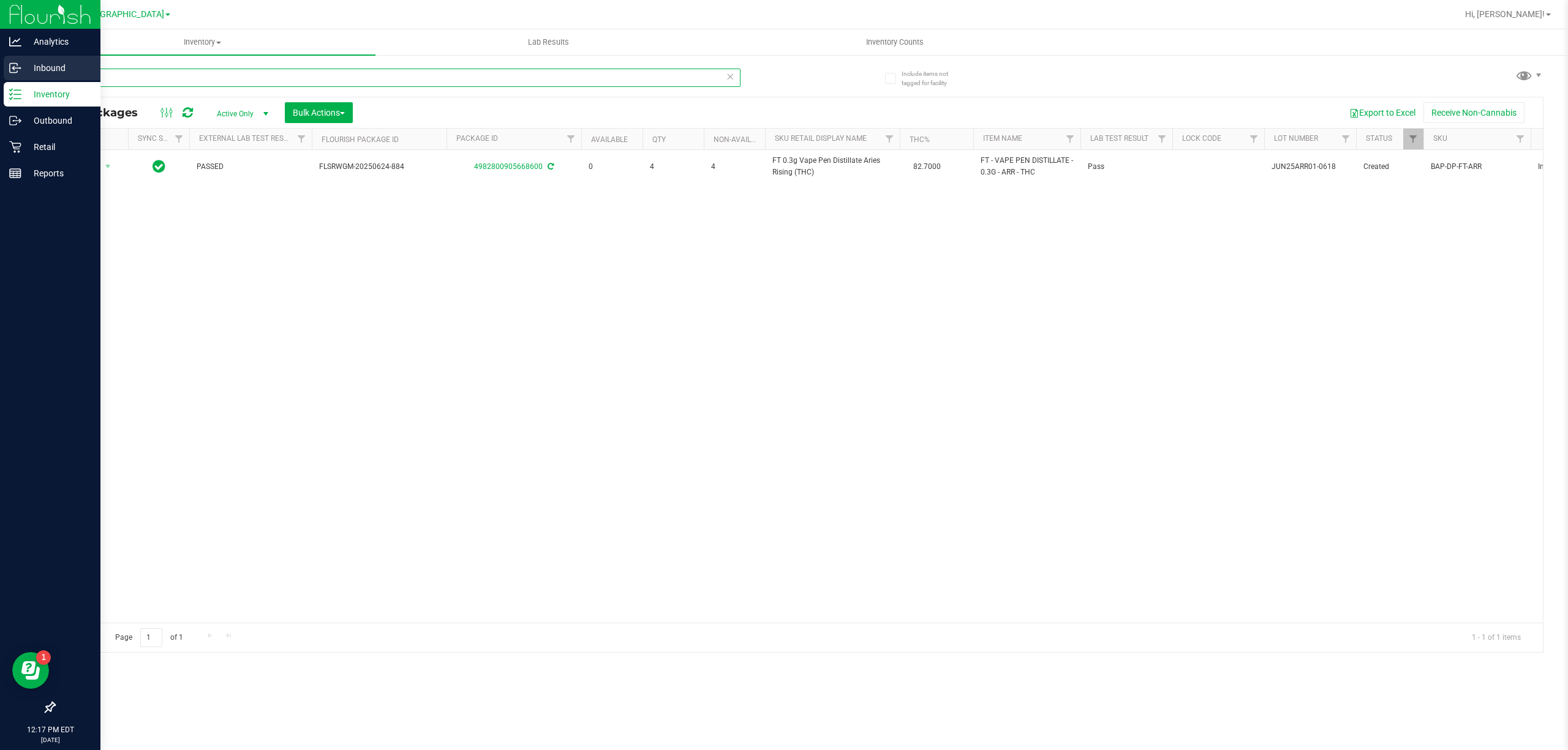
type input "4"
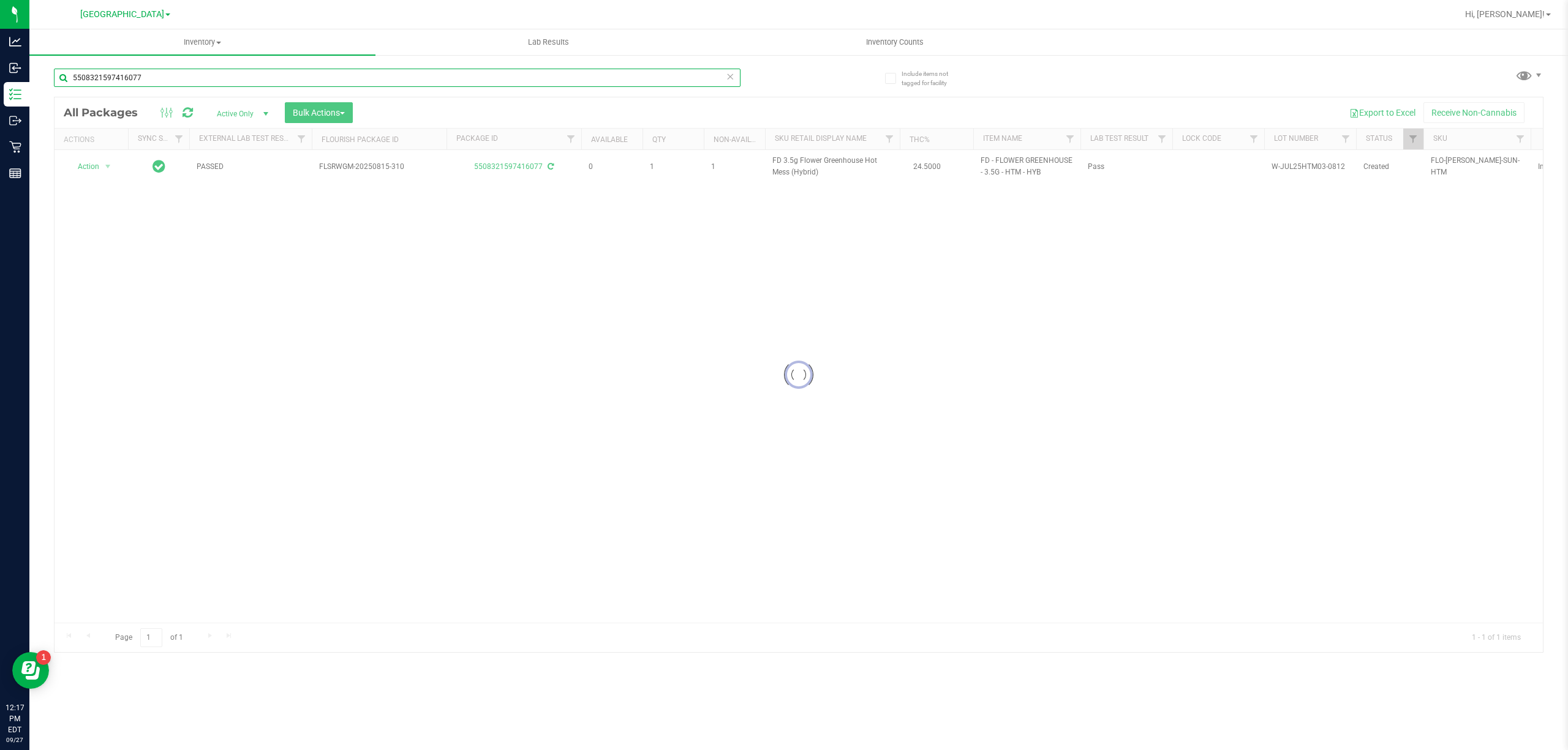
type input "5508321597416077"
click at [475, 351] on div at bounding box center [798, 375] width 1488 height 555
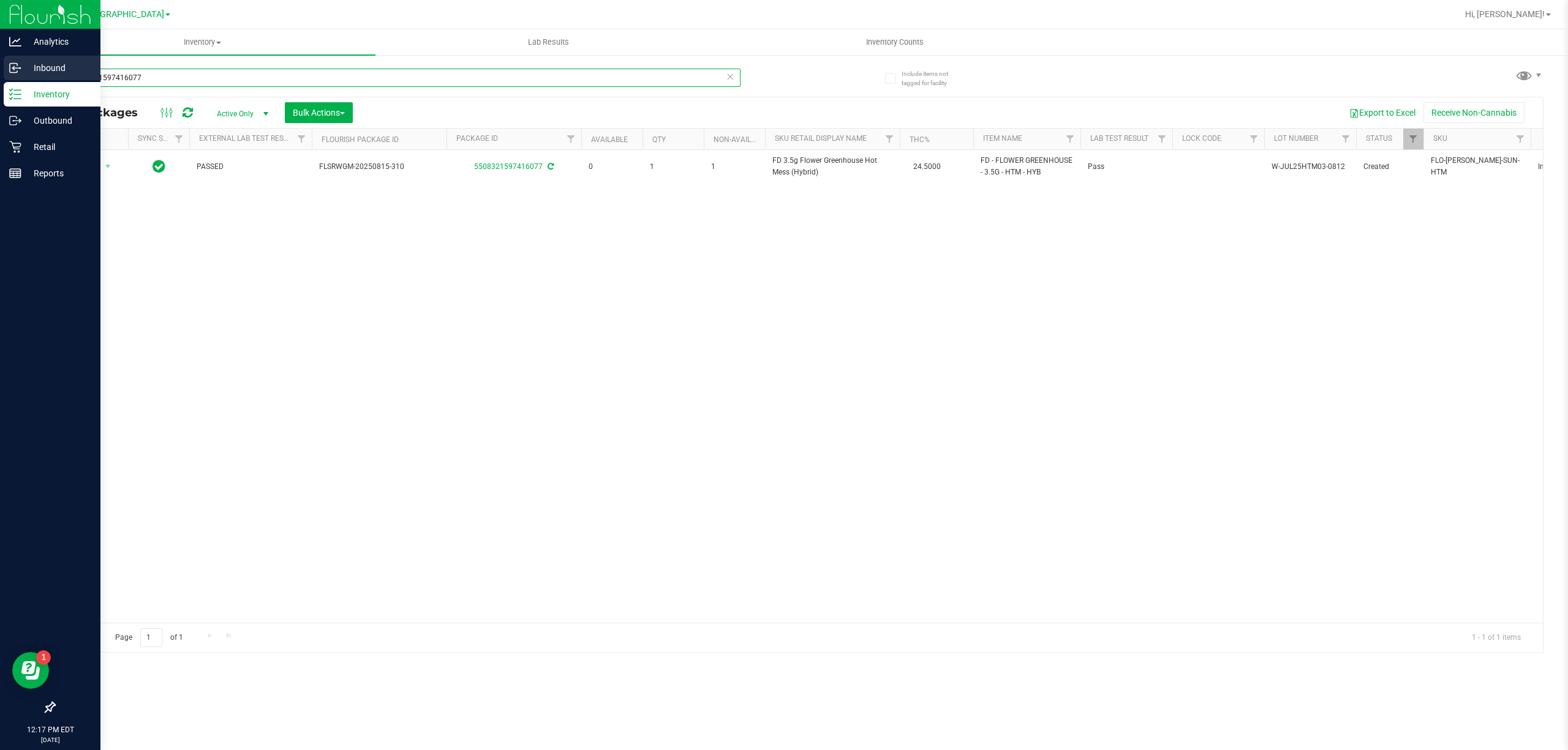
drag, startPoint x: 198, startPoint y: 71, endPoint x: 0, endPoint y: 71, distance: 198.0
click at [0, 71] on div "Analytics Inbound Inventory Outbound Retail Reports 12:17 PM EDT 09/27/2025 09/…" at bounding box center [784, 375] width 1568 height 750
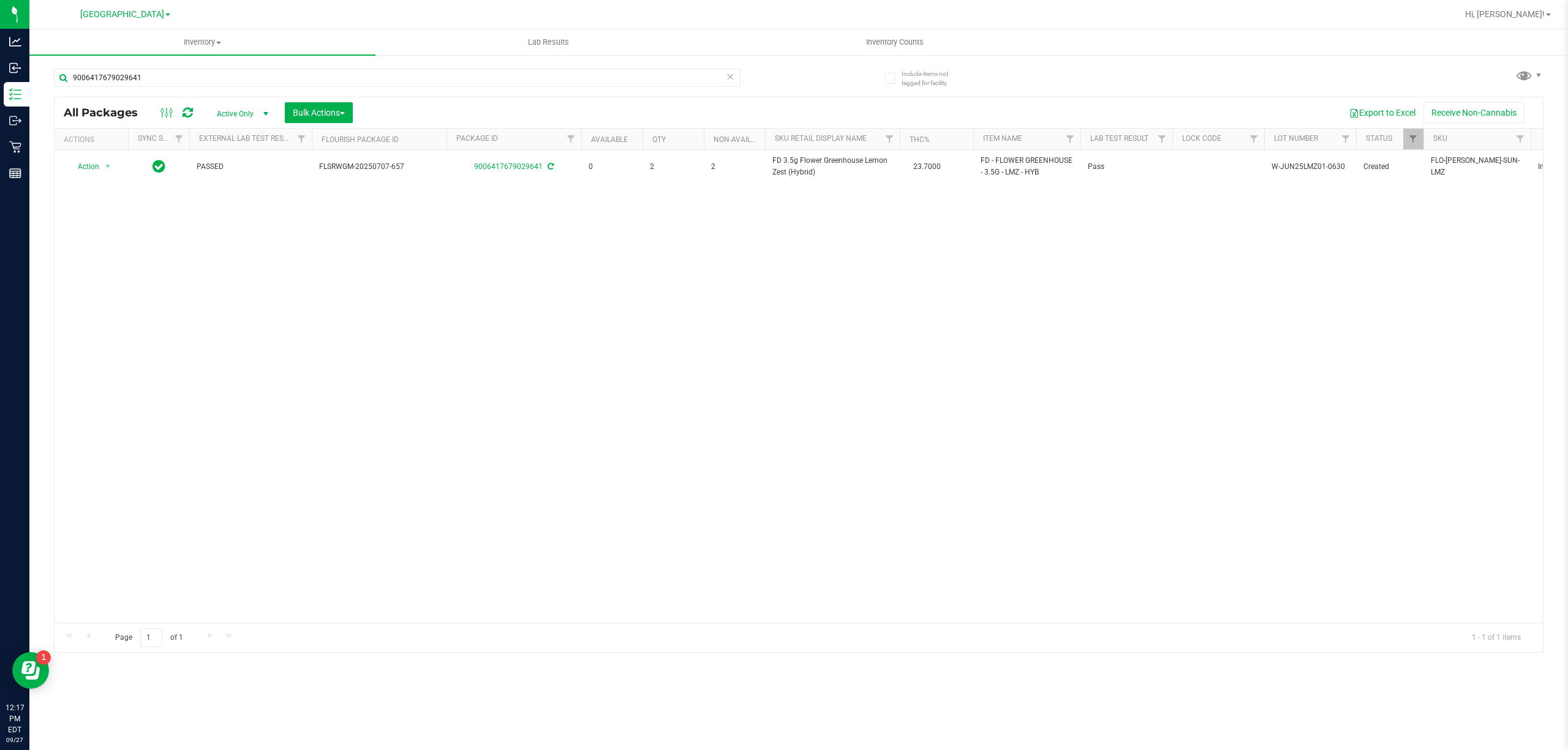
click at [611, 294] on div "Action Action Adjust qty Create package Edit attributes Global inventory Locate…" at bounding box center [798, 386] width 1488 height 473
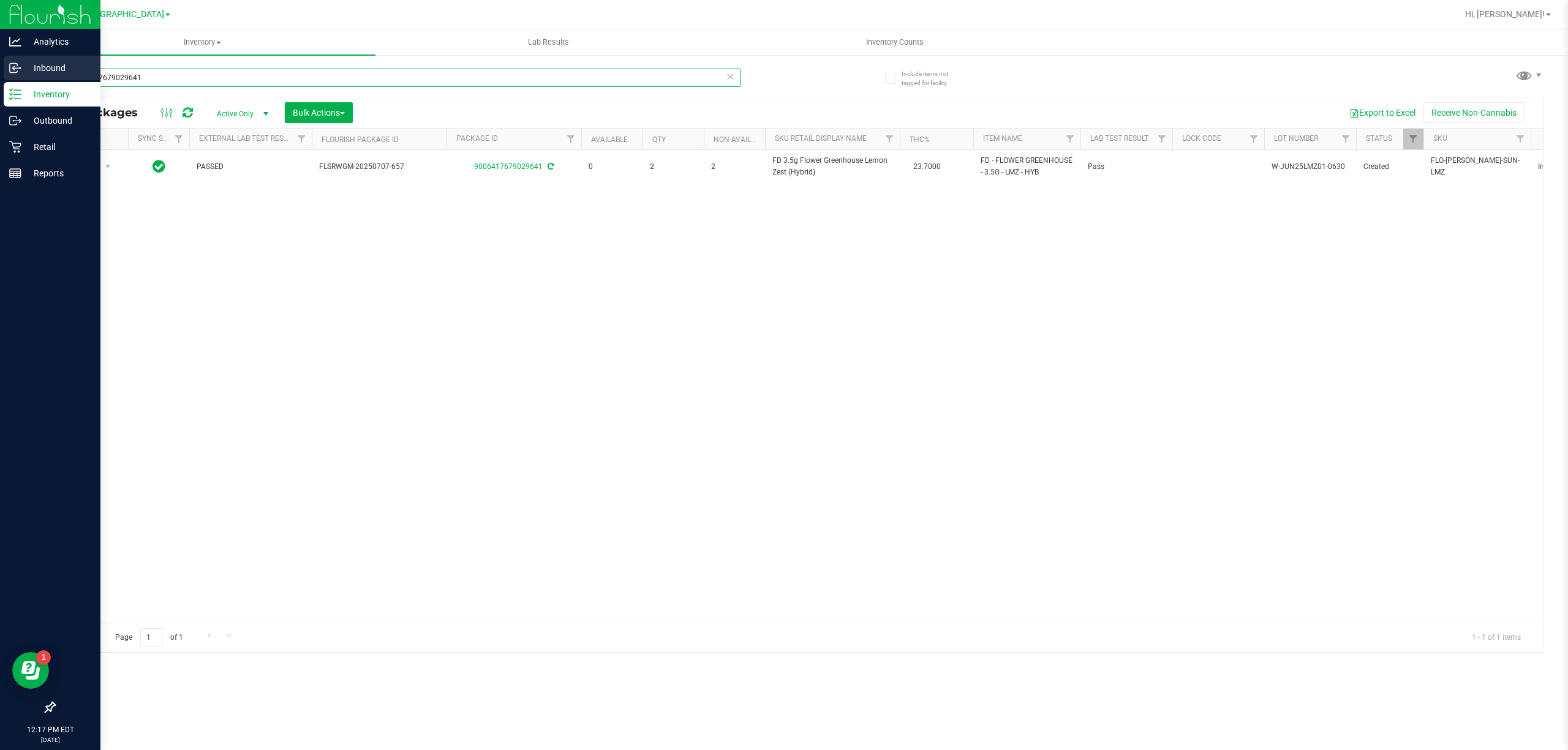
drag, startPoint x: 164, startPoint y: 79, endPoint x: 0, endPoint y: 79, distance: 164.0
click at [0, 79] on div "Analytics Inbound Inventory Outbound Retail Reports 12:17 PM EDT 09/27/2025 09/…" at bounding box center [784, 375] width 1568 height 750
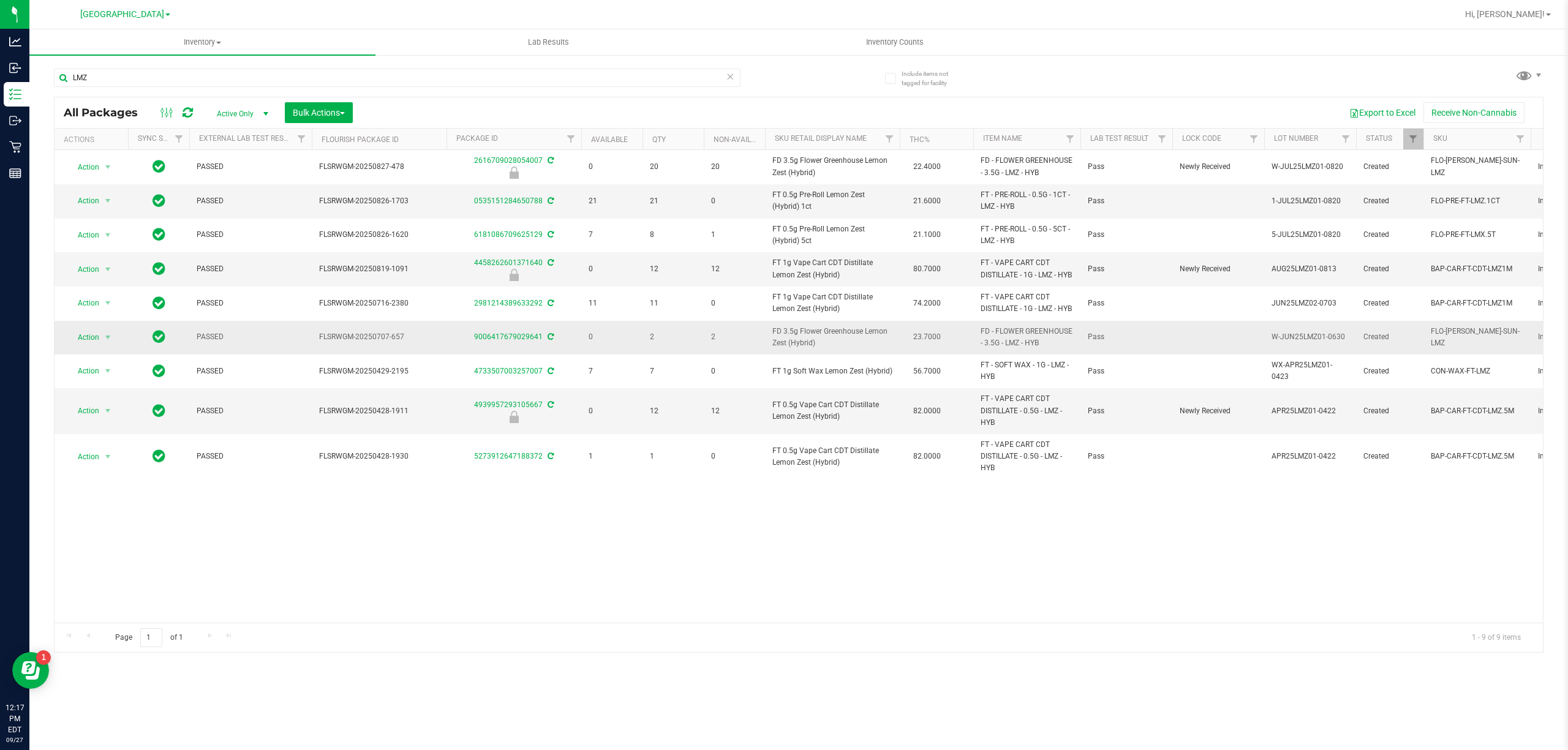
drag, startPoint x: 772, startPoint y: 358, endPoint x: 819, endPoint y: 367, distance: 47.9
click at [819, 349] on span "FD 3.5g Flower Greenhouse Lemon Zest (Hybrid)" at bounding box center [832, 337] width 120 height 23
copy span "FD 3.5g Flower Greenhouse Lemon Zest (Hybrid)"
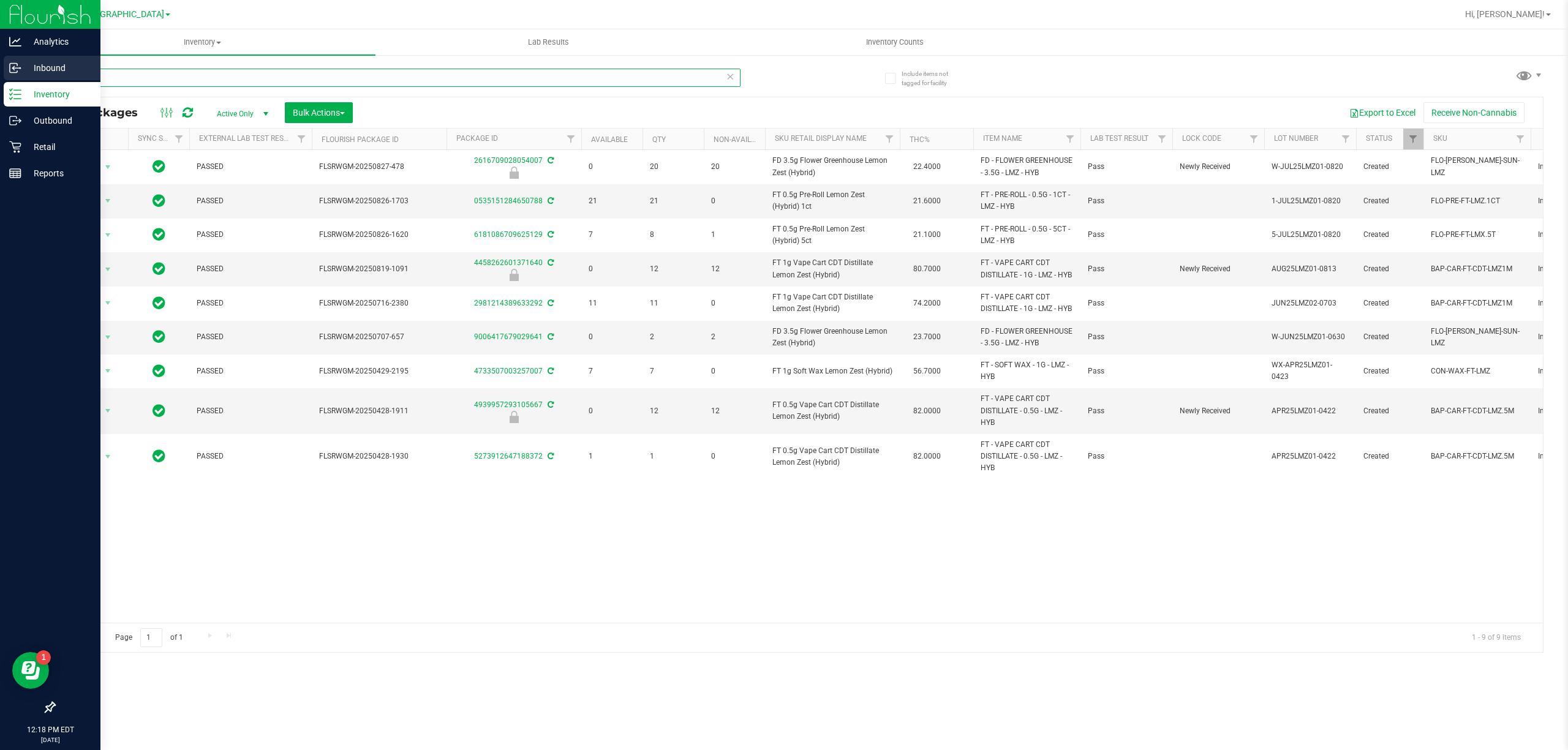
drag, startPoint x: 94, startPoint y: 72, endPoint x: 6, endPoint y: 72, distance: 88.0
click at [22, 72] on div "Analytics Inbound Inventory Outbound Retail Reports 12:18 PM EDT 09/27/2025 09/…" at bounding box center [784, 375] width 1568 height 750
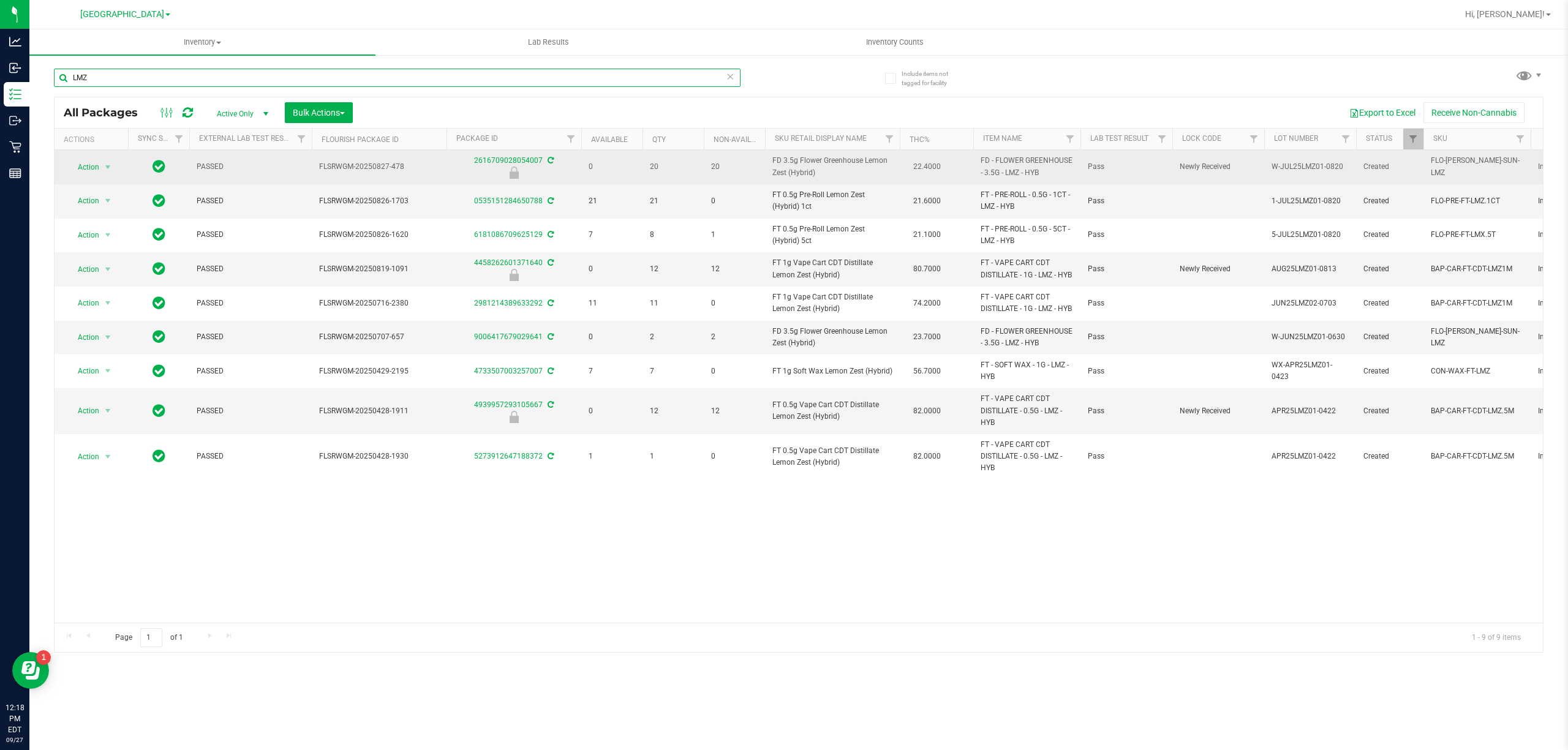
paste input "FD 3.5g Flower Greenhouse Lemon Zest (Hybrid)"
type input "FD 3.5g Flower Greenhouse Lemon Zest (Hybrid)"
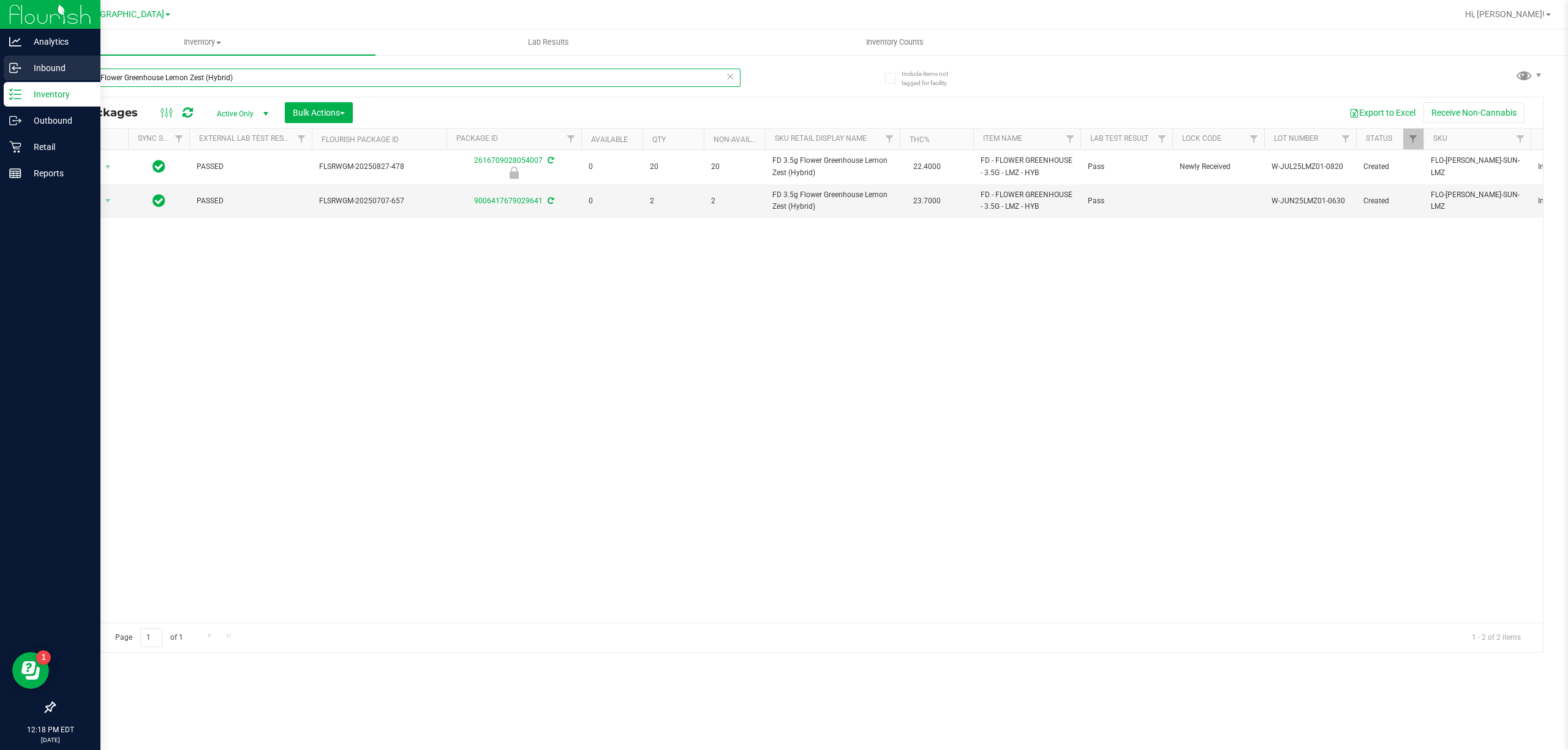
drag, startPoint x: 245, startPoint y: 72, endPoint x: 0, endPoint y: 71, distance: 245.0
click at [0, 71] on div "Analytics Inbound Inventory Outbound Retail Reports 12:18 PM EDT 09/27/2025 09/…" at bounding box center [784, 375] width 1568 height 750
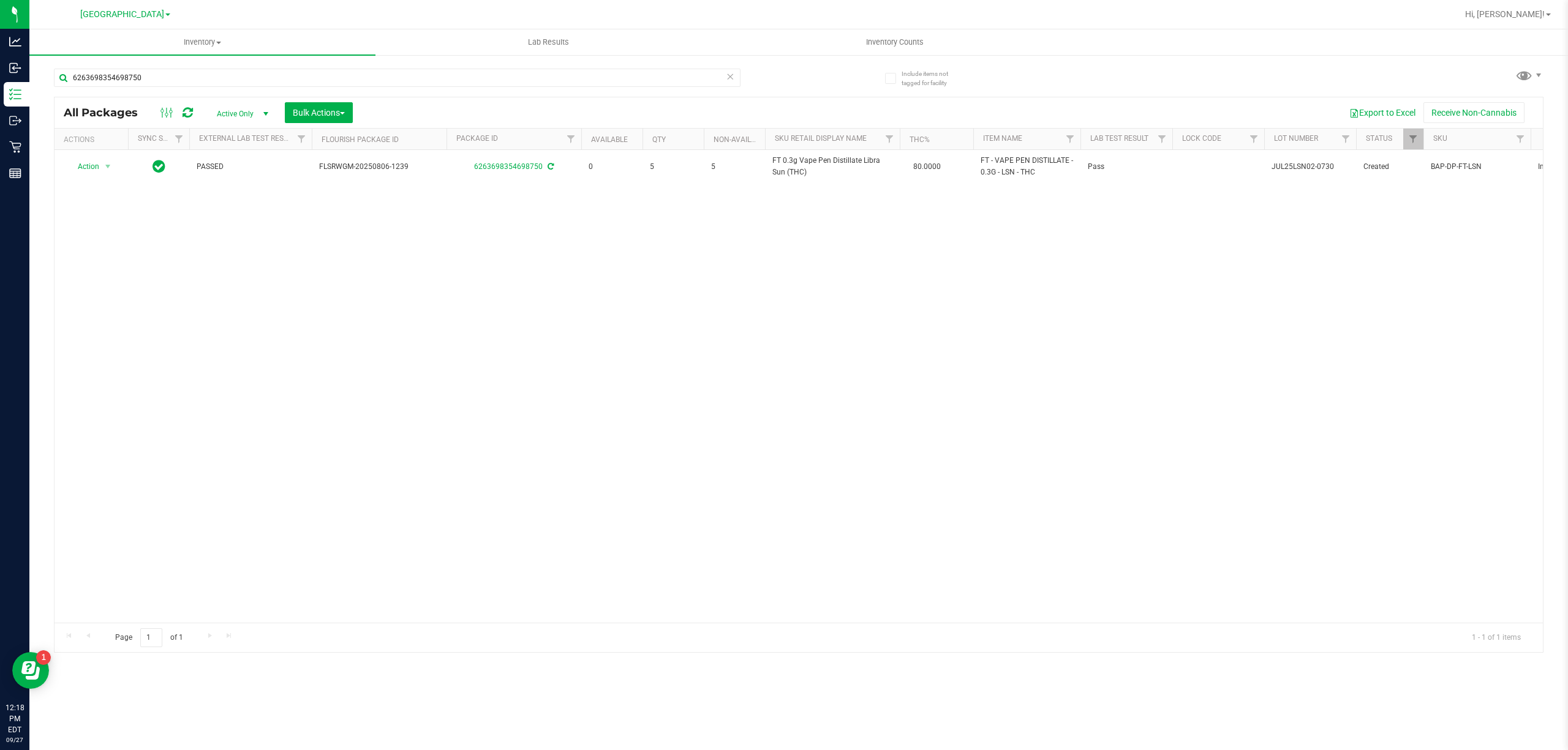
click at [498, 308] on div "Action Action Adjust qty Create package Edit attributes Global inventory Locate…" at bounding box center [798, 386] width 1488 height 473
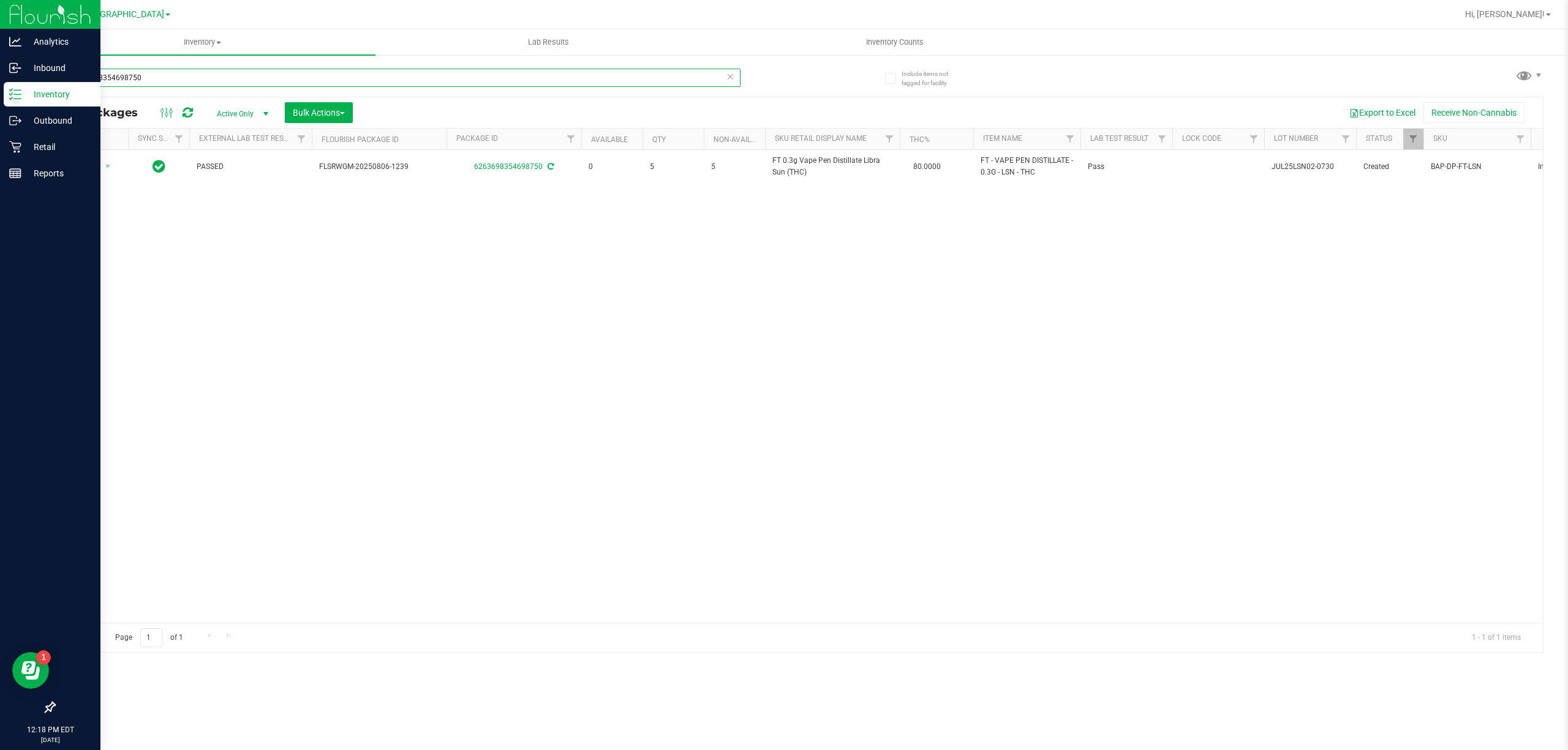
drag, startPoint x: 143, startPoint y: 74, endPoint x: 0, endPoint y: 82, distance: 143.2
click at [0, 82] on div "Analytics Inbound Inventory Outbound Retail Reports 12:18 PM EDT 09/27/2025 09/…" at bounding box center [784, 375] width 1568 height 750
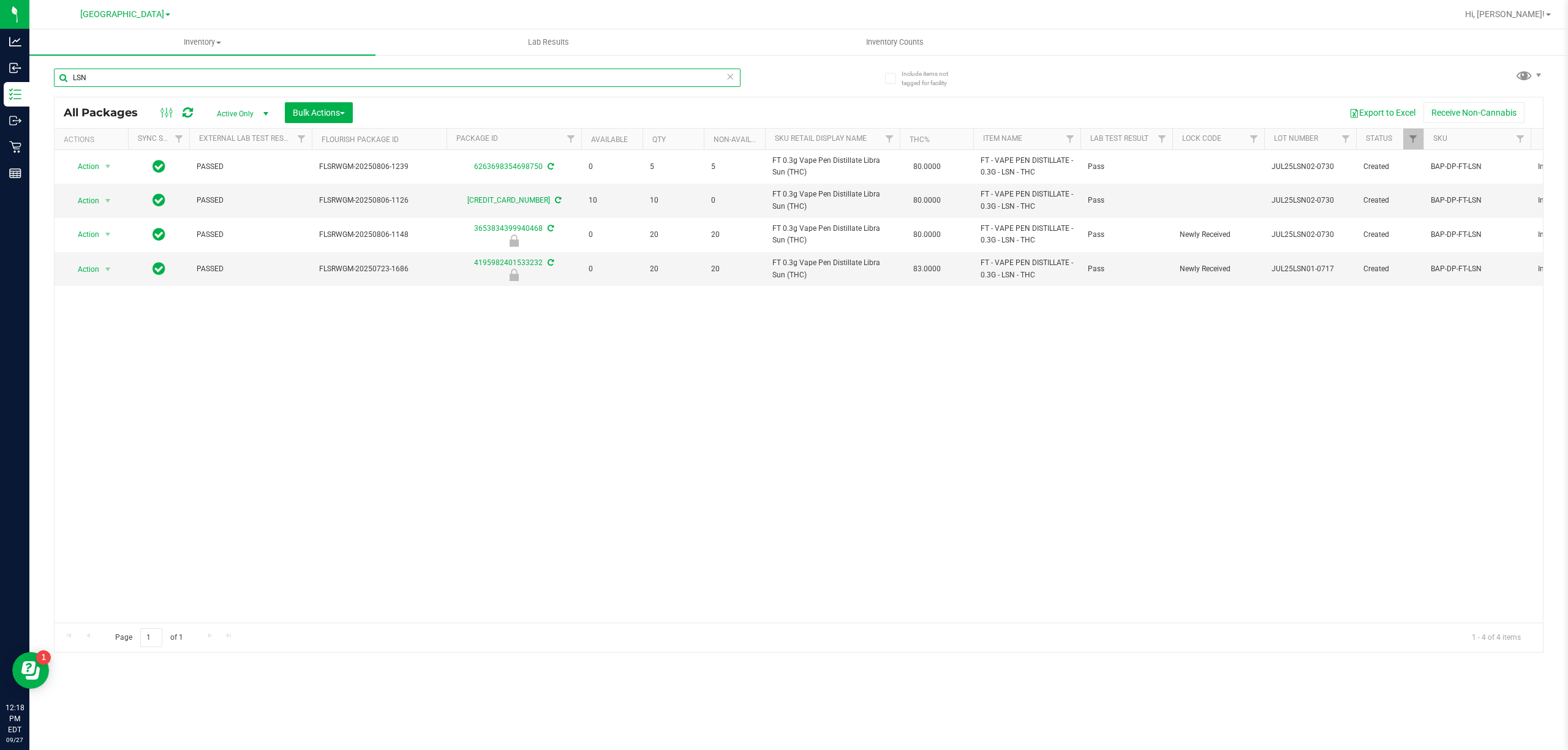
type input "LSN"
click at [941, 418] on div "Action Action Adjust qty Create package Edit attributes Global inventory Locate…" at bounding box center [798, 386] width 1488 height 473
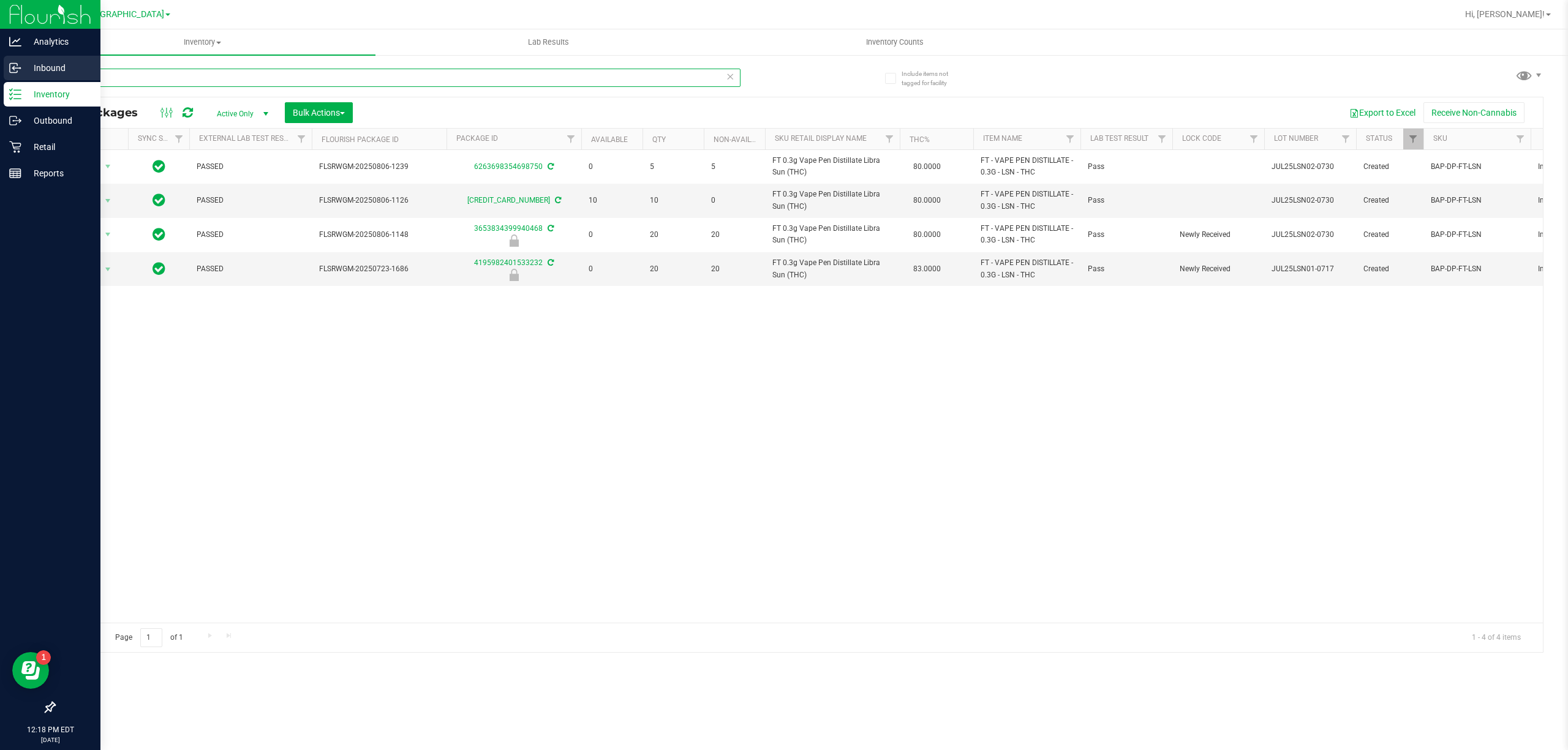
drag, startPoint x: 113, startPoint y: 84, endPoint x: 18, endPoint y: 79, distance: 95.1
click at [27, 79] on div "Analytics Inbound Inventory Outbound Retail Reports 12:18 PM EDT 09/27/2025 09/…" at bounding box center [784, 375] width 1568 height 750
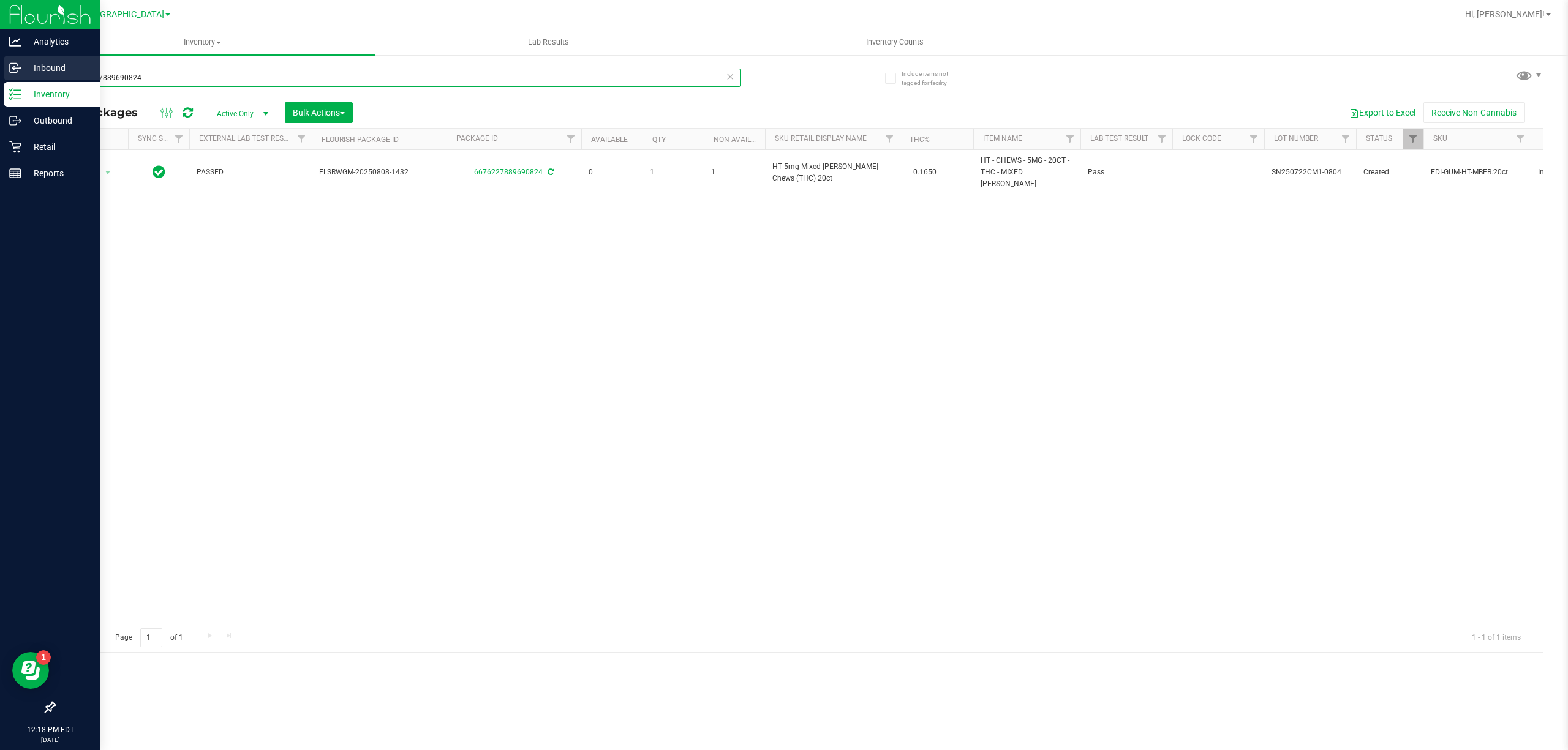
drag, startPoint x: 165, startPoint y: 79, endPoint x: 0, endPoint y: 74, distance: 165.1
click at [0, 74] on div "Analytics Inbound Inventory Outbound Retail Reports 12:18 PM EDT 09/27/2025 09/…" at bounding box center [784, 375] width 1568 height 750
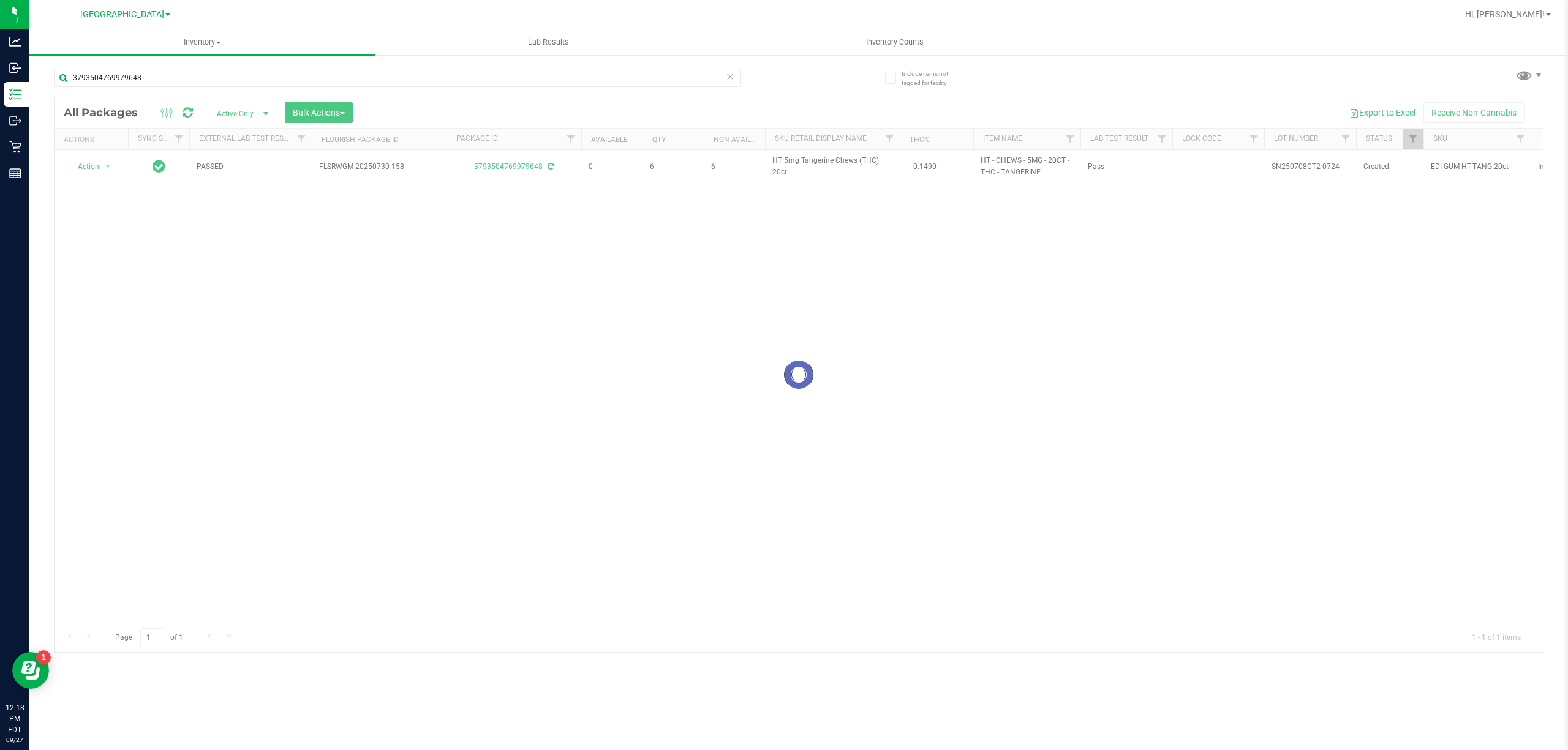
click at [479, 279] on div at bounding box center [798, 375] width 1488 height 555
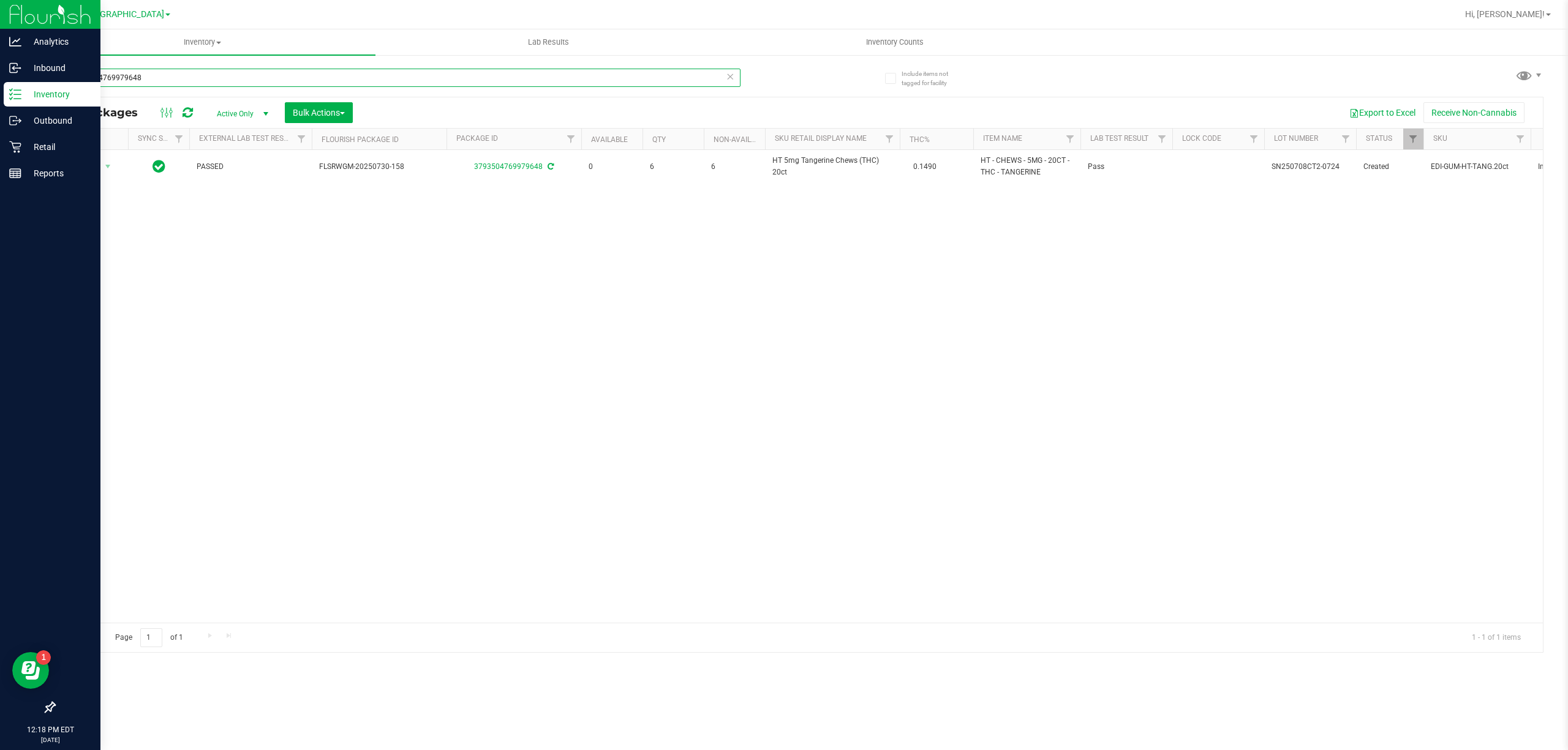
drag, startPoint x: 170, startPoint y: 82, endPoint x: 0, endPoint y: 87, distance: 170.1
click at [0, 84] on div "Analytics Inbound Inventory Outbound Retail Reports 12:18 PM EDT 09/27/2025 09/…" at bounding box center [784, 375] width 1568 height 750
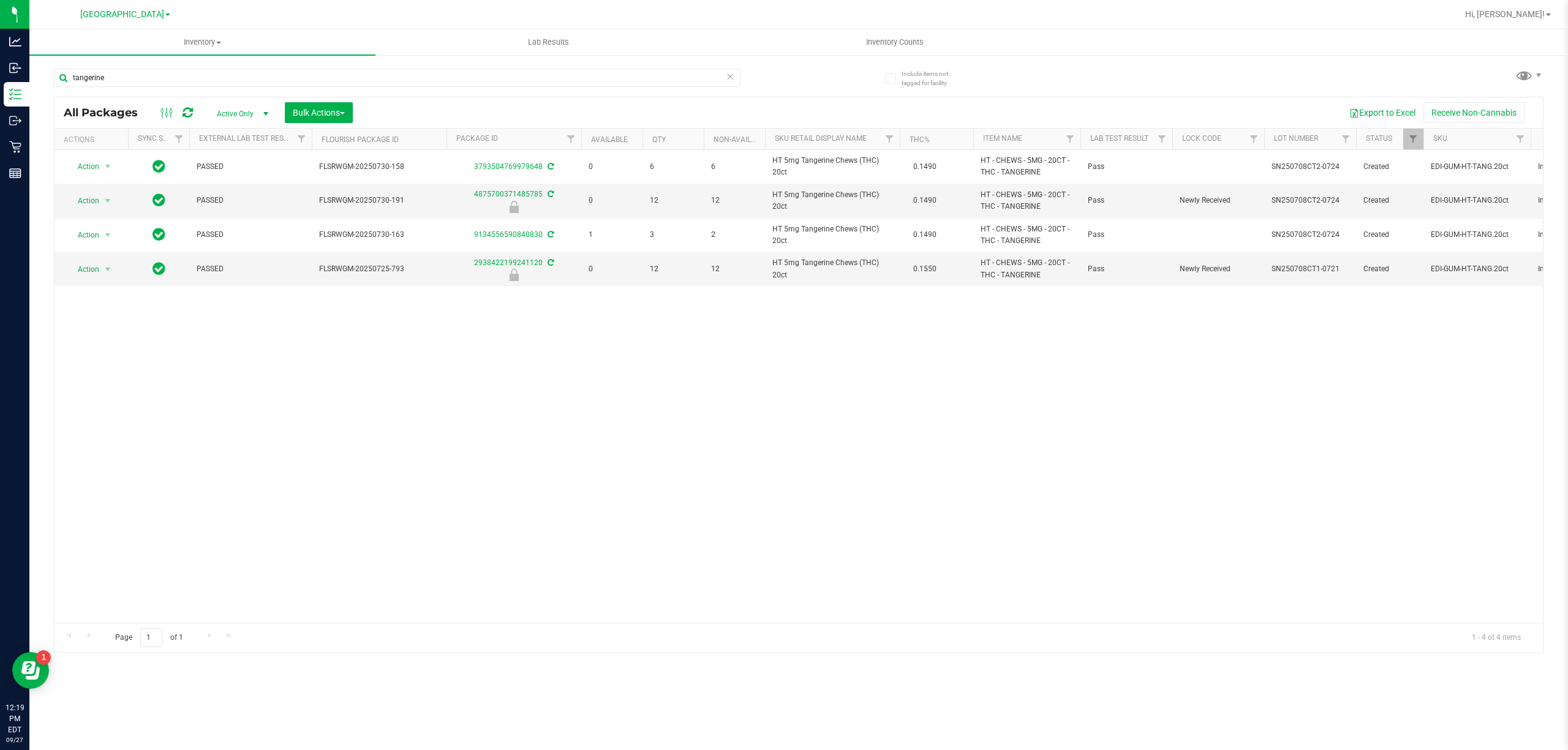
click at [907, 375] on div "Action Action Adjust qty Create package Edit attributes Global inventory Locate…" at bounding box center [798, 386] width 1488 height 473
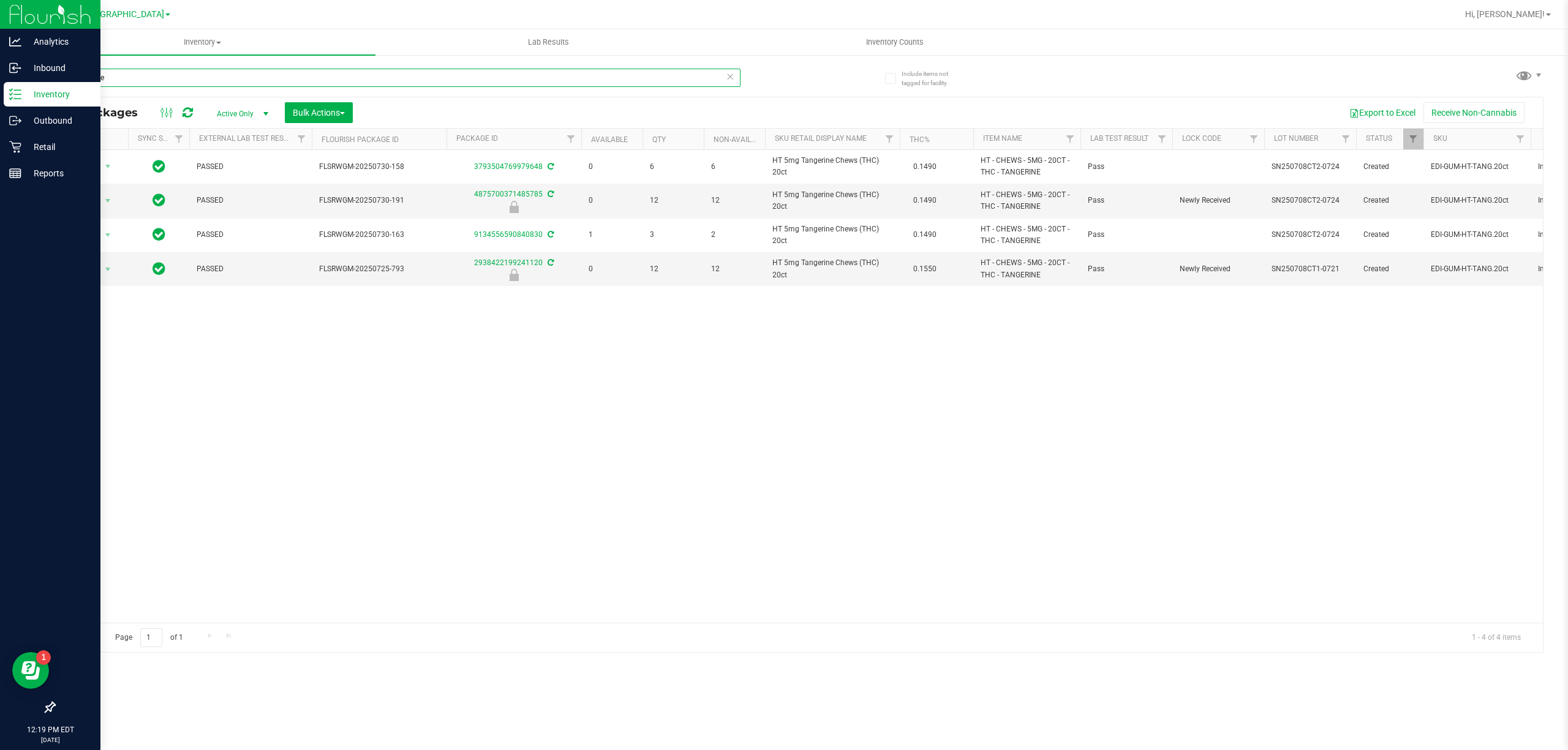
drag, startPoint x: 133, startPoint y: 74, endPoint x: 0, endPoint y: 94, distance: 134.5
click at [0, 94] on div "Analytics Inbound Inventory Outbound Retail Reports 12:19 PM EDT 09/27/2025 09/…" at bounding box center [784, 375] width 1568 height 750
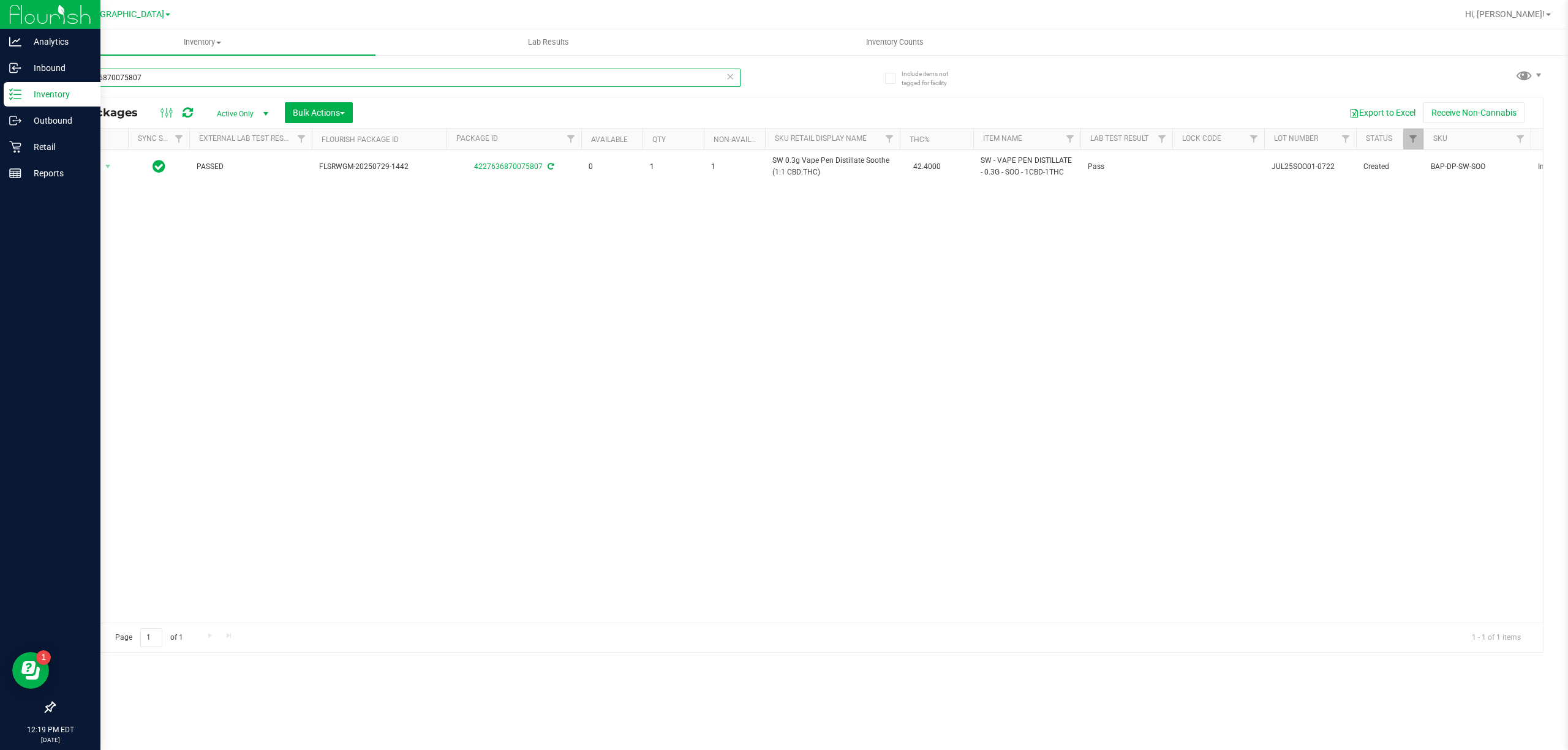
drag, startPoint x: 141, startPoint y: 74, endPoint x: 0, endPoint y: 106, distance: 144.6
click at [0, 89] on div "Analytics Inbound Inventory Outbound Retail Reports 12:19 PM EDT 09/27/2025 09/…" at bounding box center [784, 375] width 1568 height 750
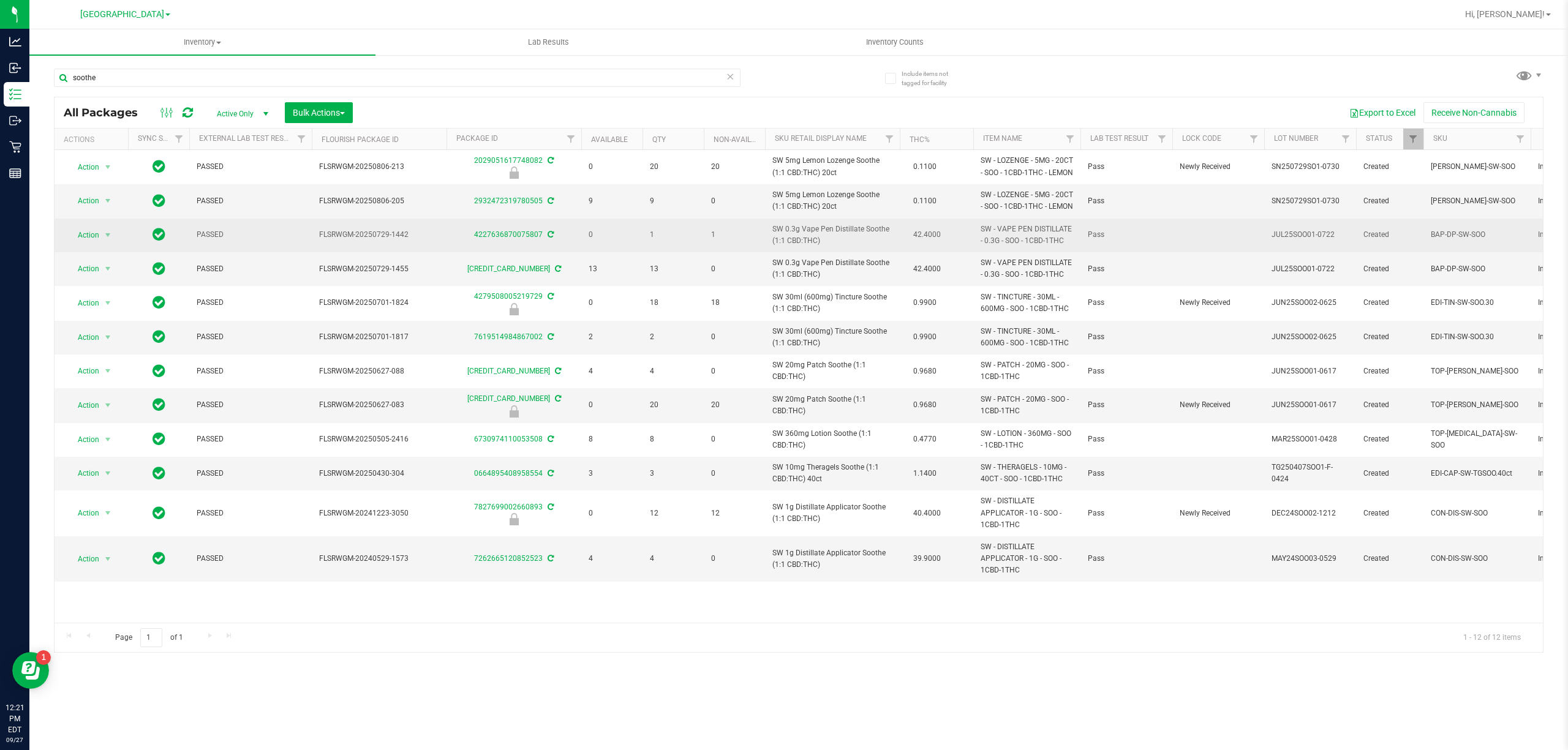
drag, startPoint x: 773, startPoint y: 253, endPoint x: 819, endPoint y: 267, distance: 48.1
click at [819, 247] on span "SW 0.3g Vape Pen Distillate Soothe (1:1 CBD:THC)" at bounding box center [832, 235] width 120 height 23
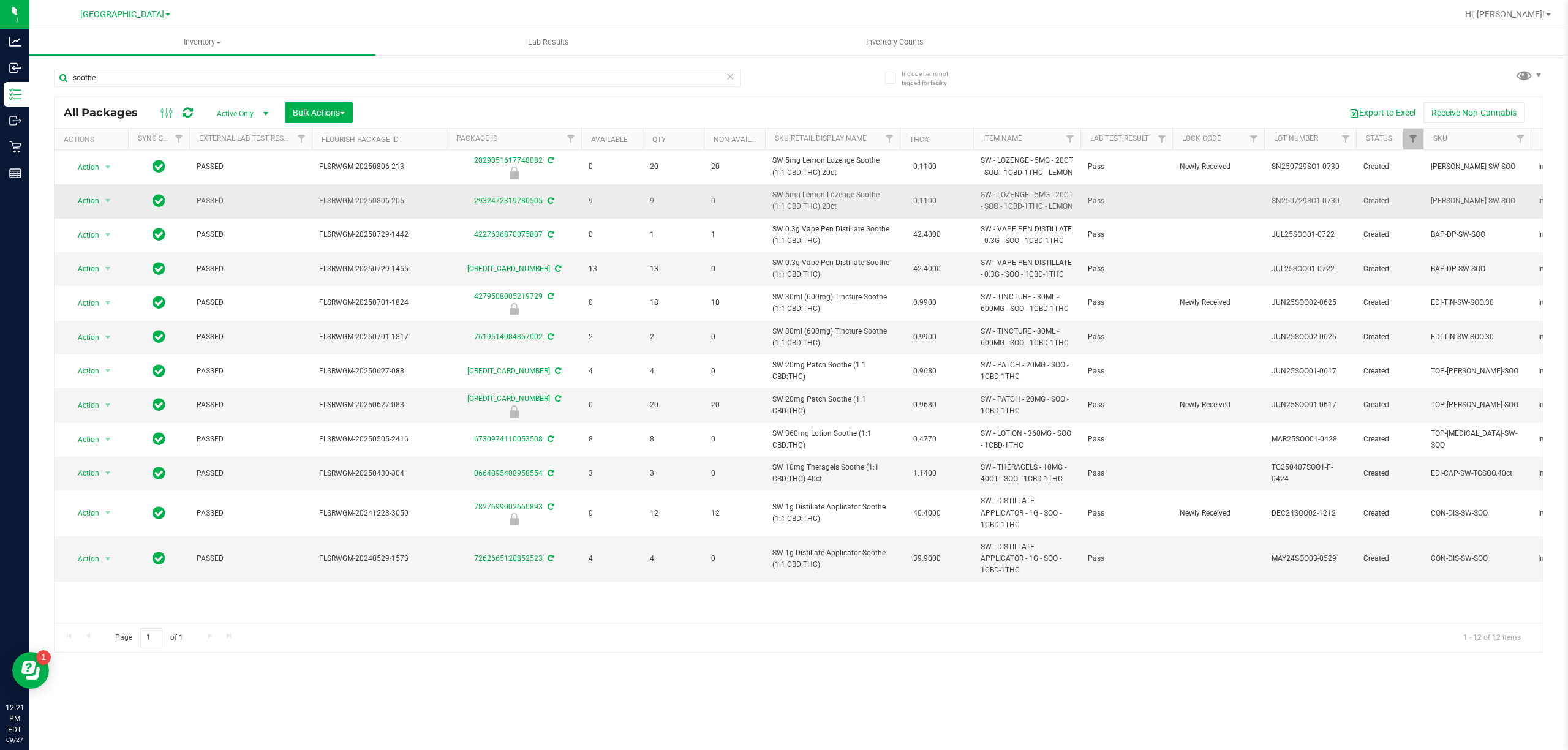
copy span "SW 0.3g Vape Pen Distillate Soothe (1:1 CBD:THC)"
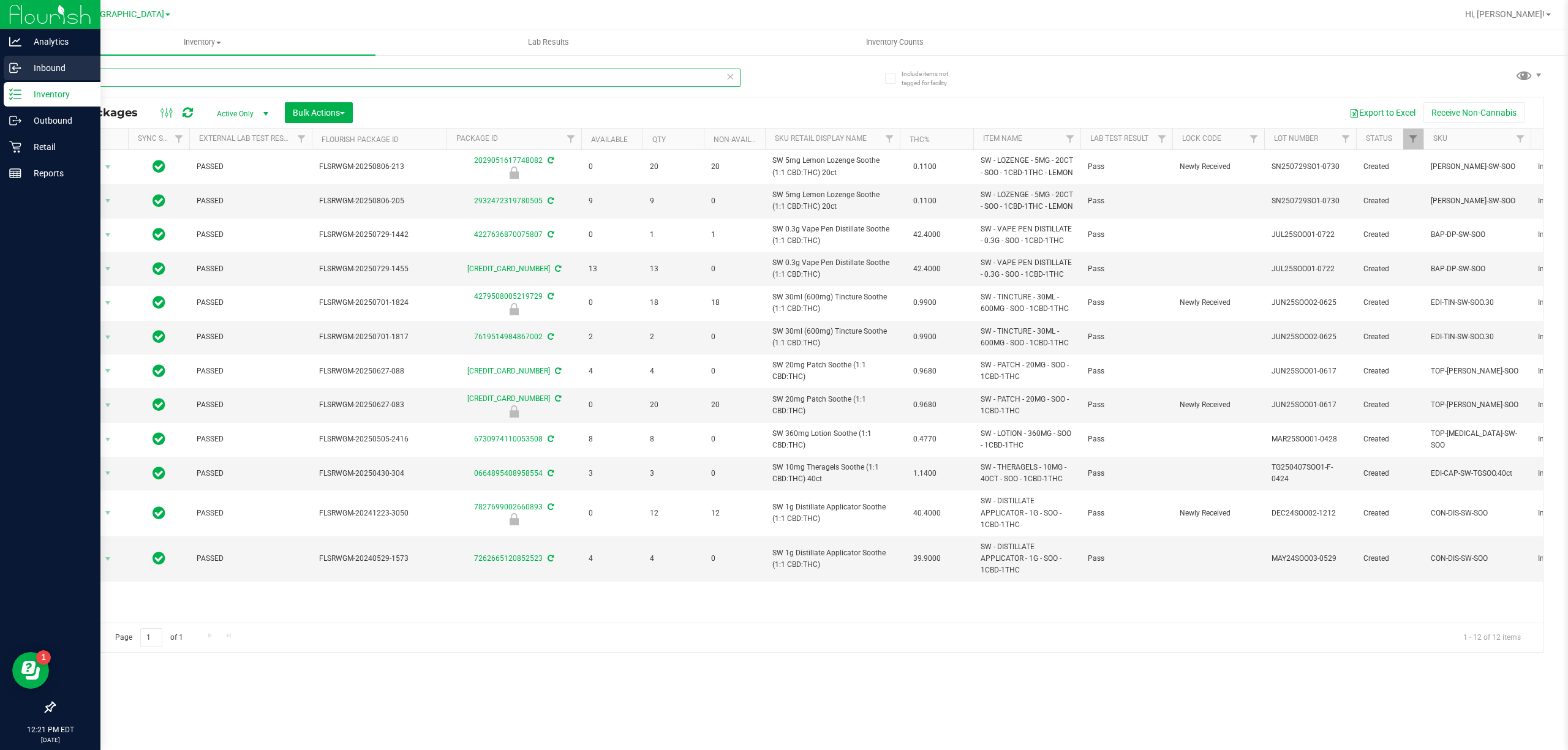
drag, startPoint x: 148, startPoint y: 74, endPoint x: 0, endPoint y: 74, distance: 148.0
click at [0, 74] on div "Analytics Inbound Inventory Outbound Retail Reports 12:21 PM EDT 09/27/2025 09/…" at bounding box center [784, 375] width 1568 height 750
paste input "SW 0.3g Vape Pen Distillate Soothe (1:1 CBD:THC)"
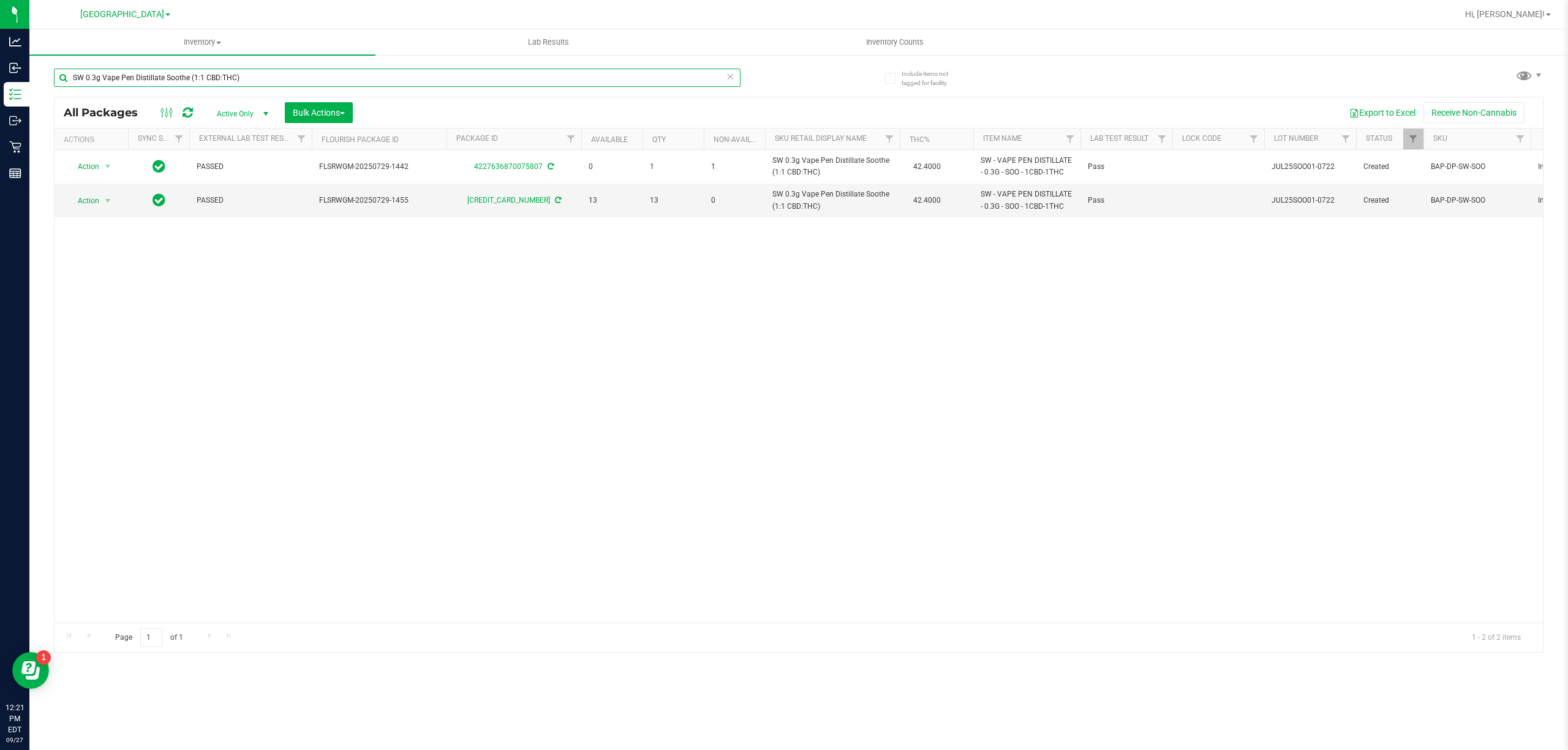
type input "SW 0.3g Vape Pen Distillate Soothe (1:1 CBD:THC)"
click at [708, 395] on div "Action Action Adjust qty Create package Edit attributes Global inventory Locate…" at bounding box center [798, 386] width 1488 height 473
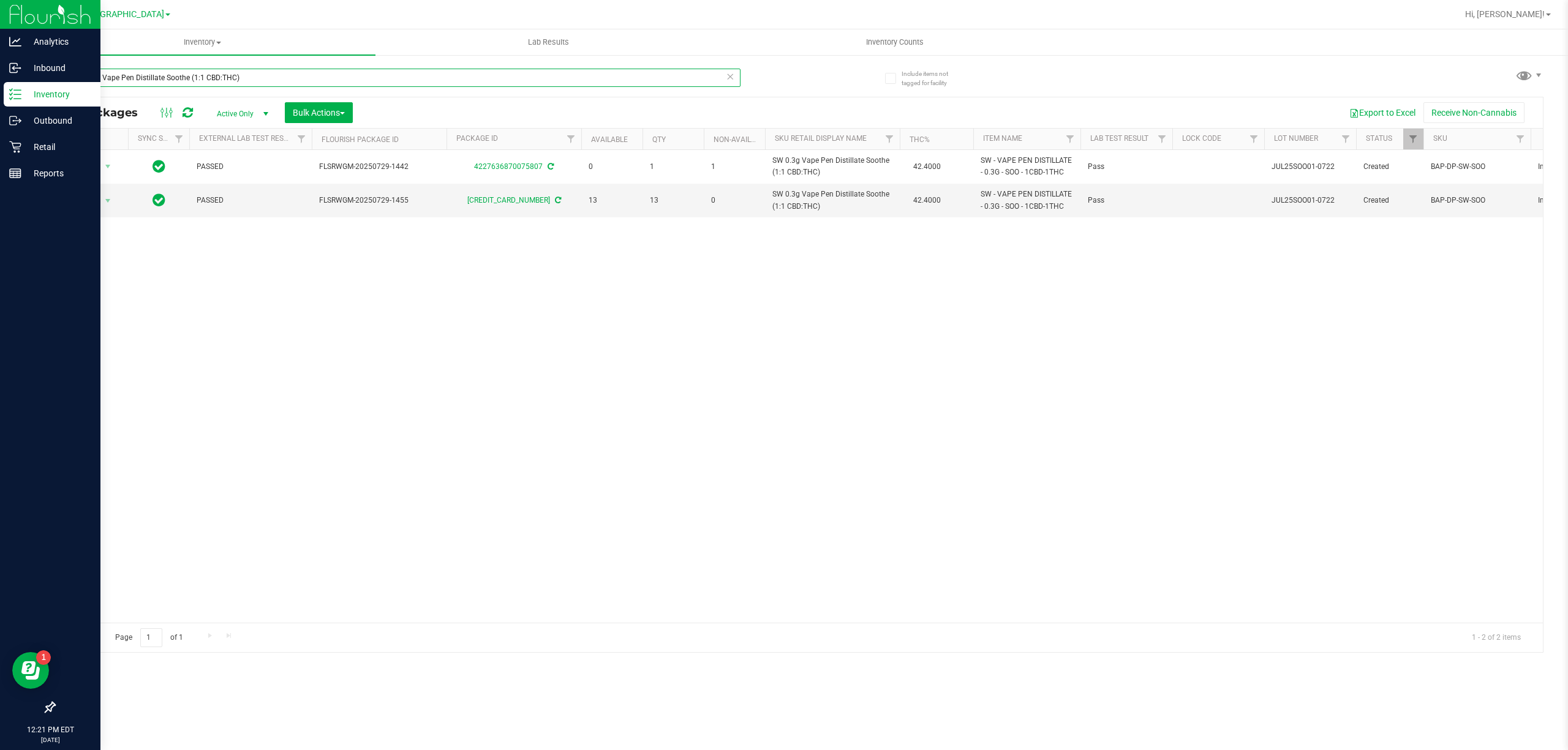
drag, startPoint x: 261, startPoint y: 76, endPoint x: 79, endPoint y: 91, distance: 182.6
click at [0, 77] on div "Analytics Inbound Inventory Outbound Retail Reports 12:21 PM EDT 09/27/2025 09/…" at bounding box center [784, 375] width 1568 height 750
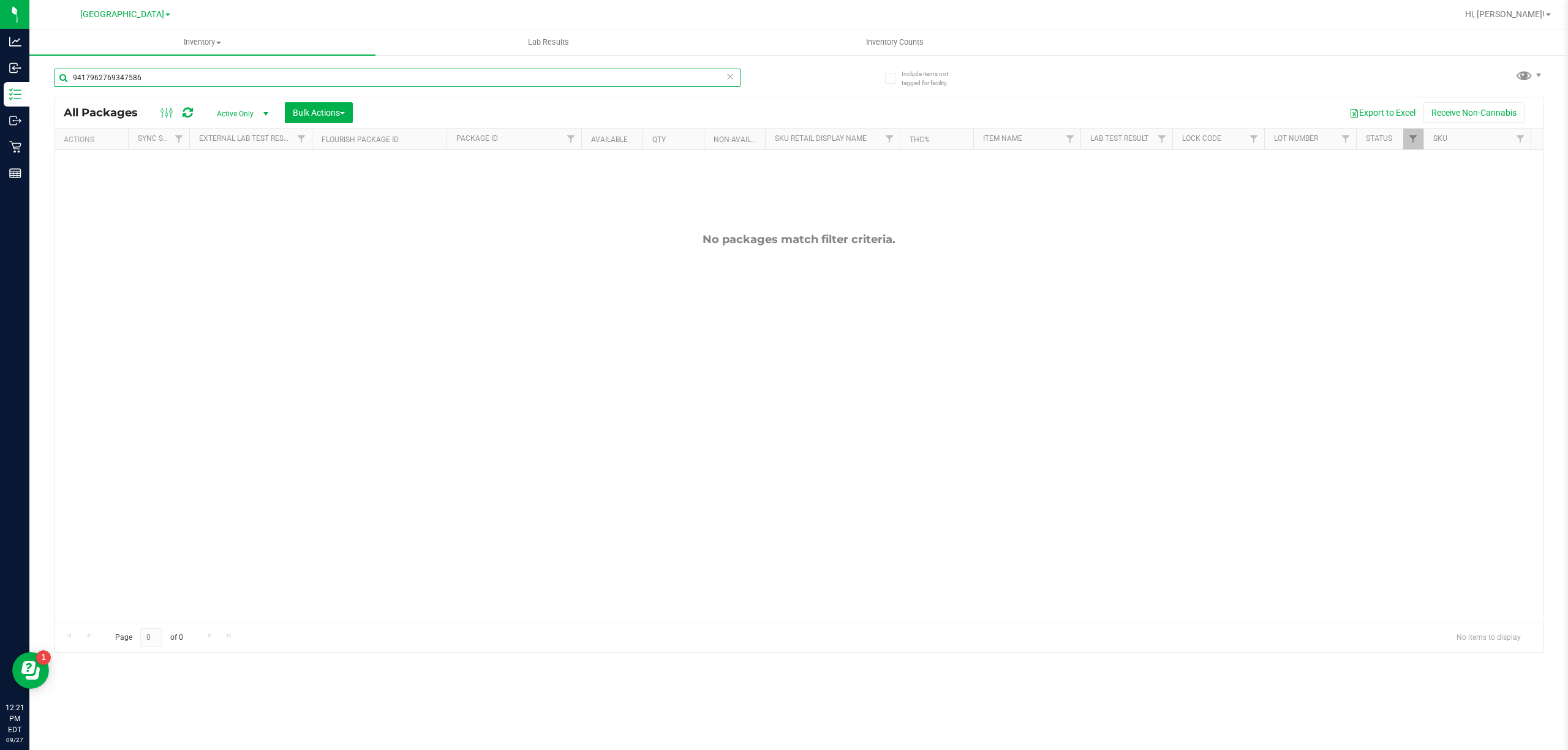
type input "9417962769347586"
click at [464, 346] on div "No packages match filter criteria." at bounding box center [798, 428] width 1488 height 555
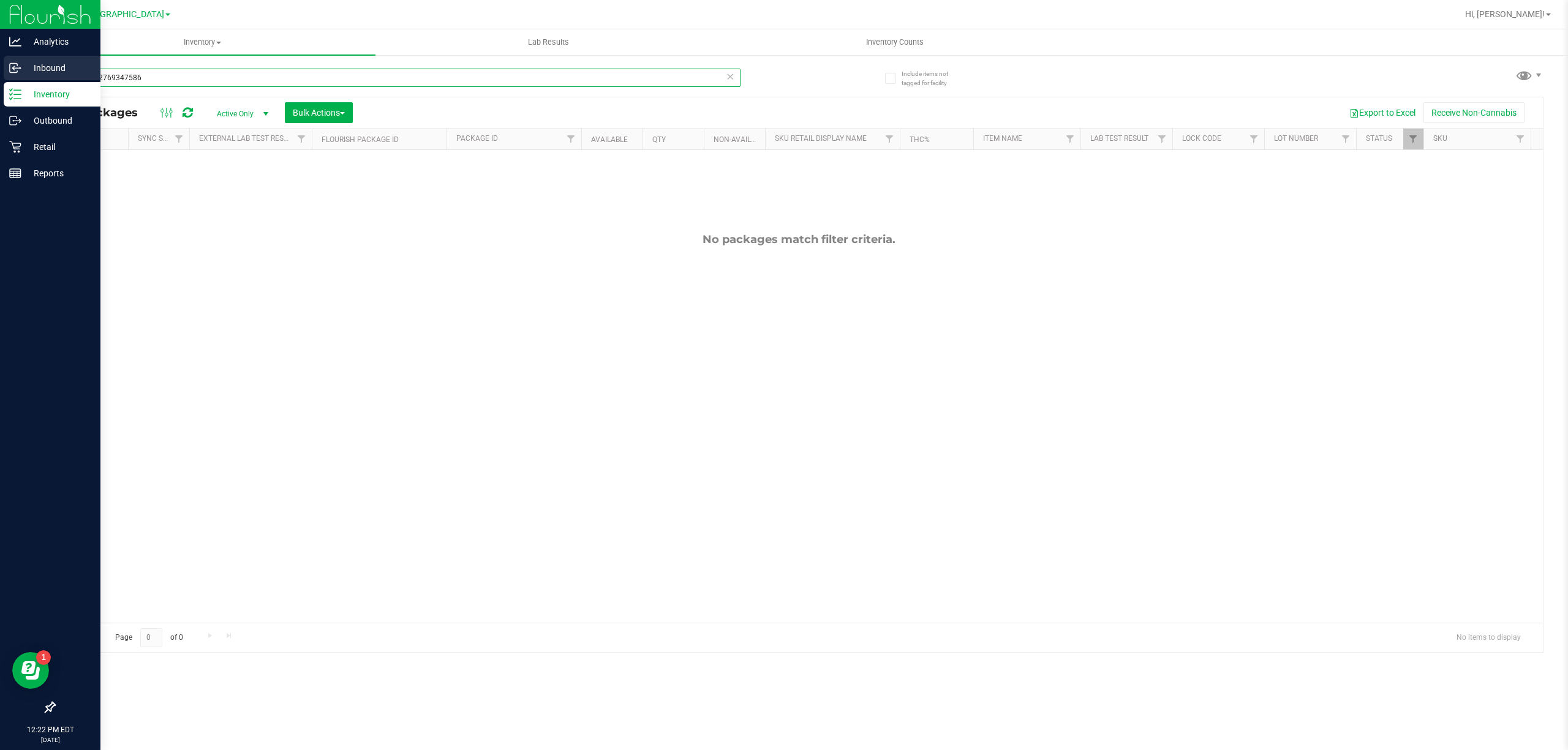
drag, startPoint x: 160, startPoint y: 79, endPoint x: 0, endPoint y: 79, distance: 160.0
click at [0, 79] on div "Analytics Inbound Inventory Outbound Retail Reports 12:22 PM EDT 09/27/2025 09/…" at bounding box center [784, 375] width 1568 height 750
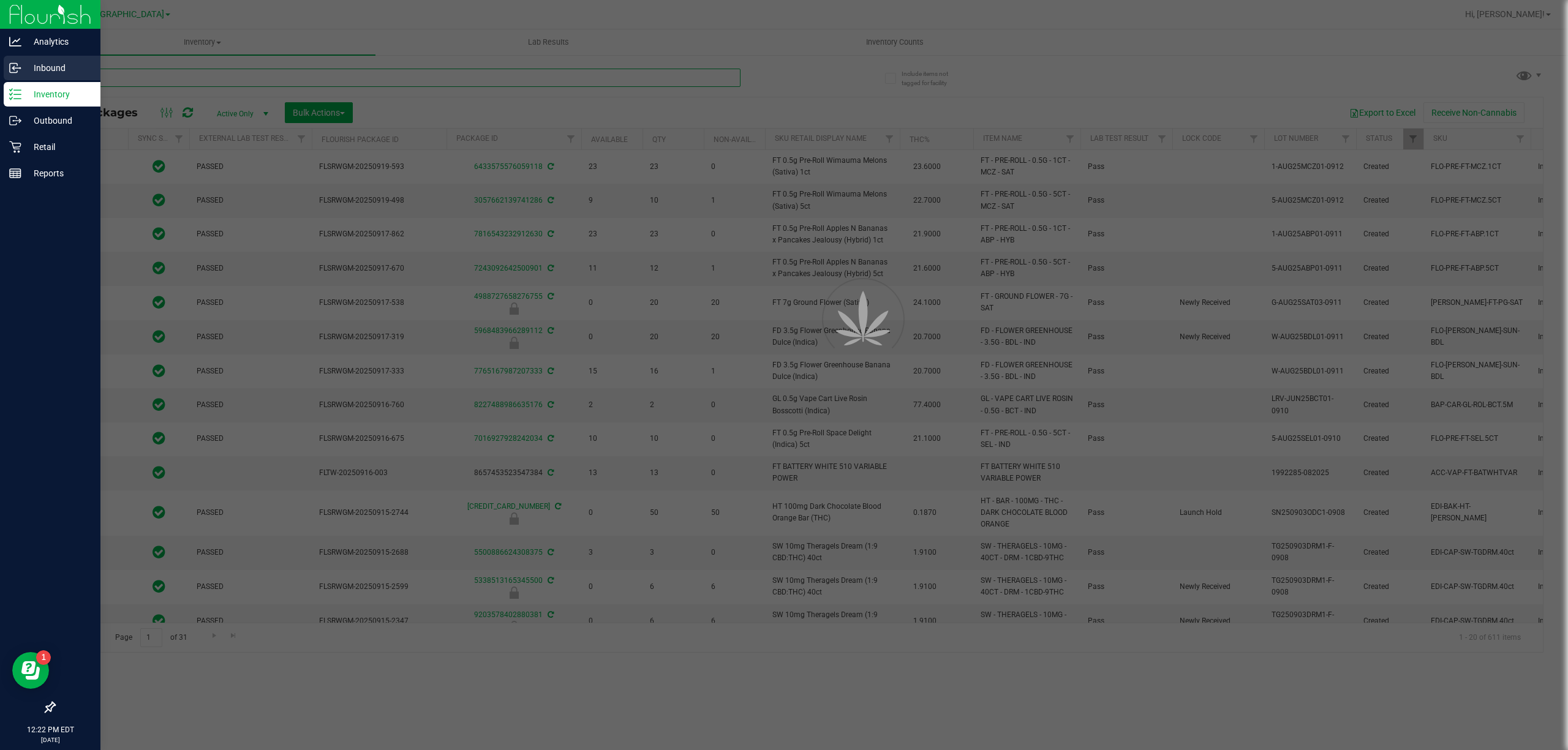
type input "[DATE]"
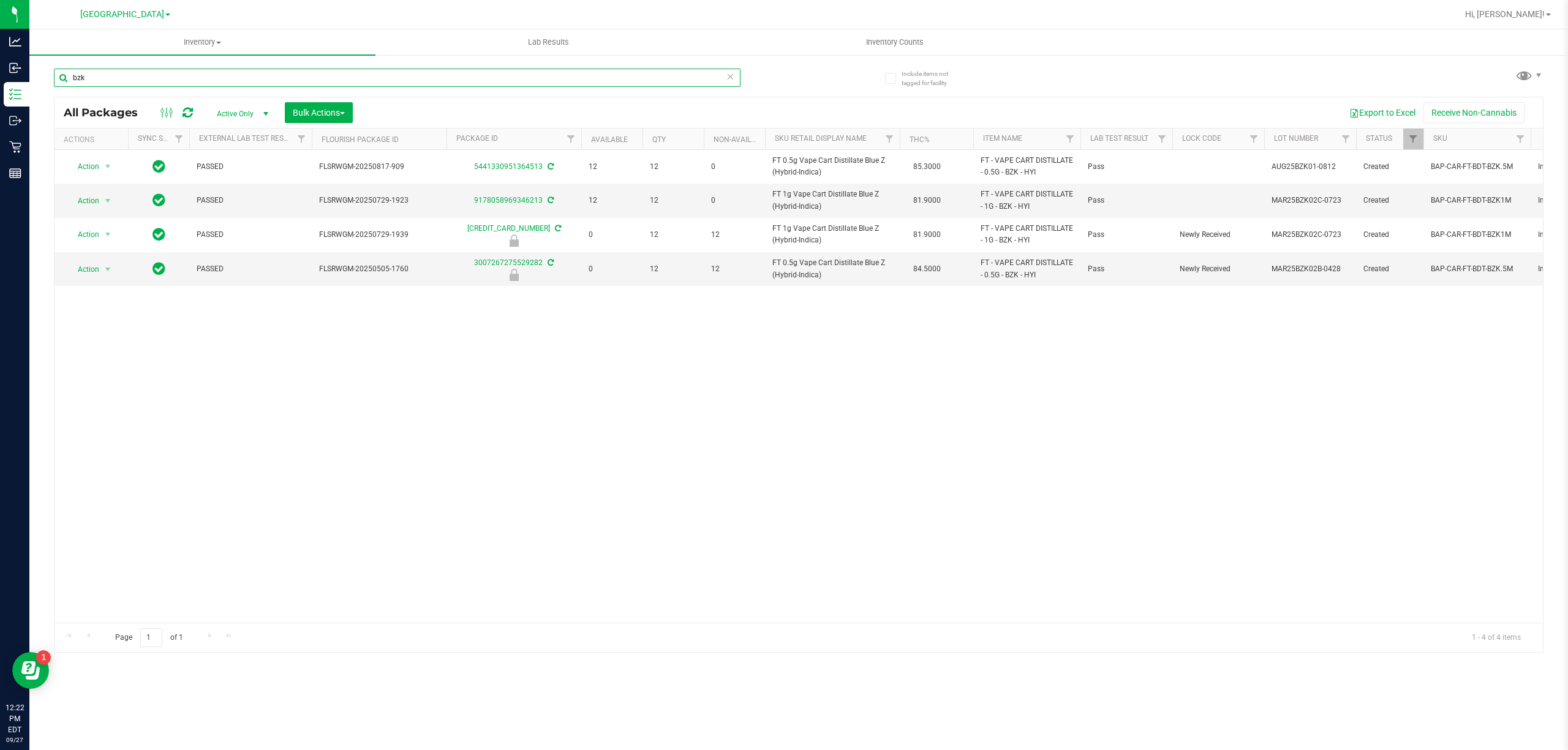
type input "bzk"
click at [711, 421] on div "Action Action Adjust qty Create package Edit attributes Global inventory Locate…" at bounding box center [798, 386] width 1488 height 473
click at [666, 400] on div "Action Action Adjust qty Create package Edit attributes Global inventory Locate…" at bounding box center [798, 386] width 1488 height 473
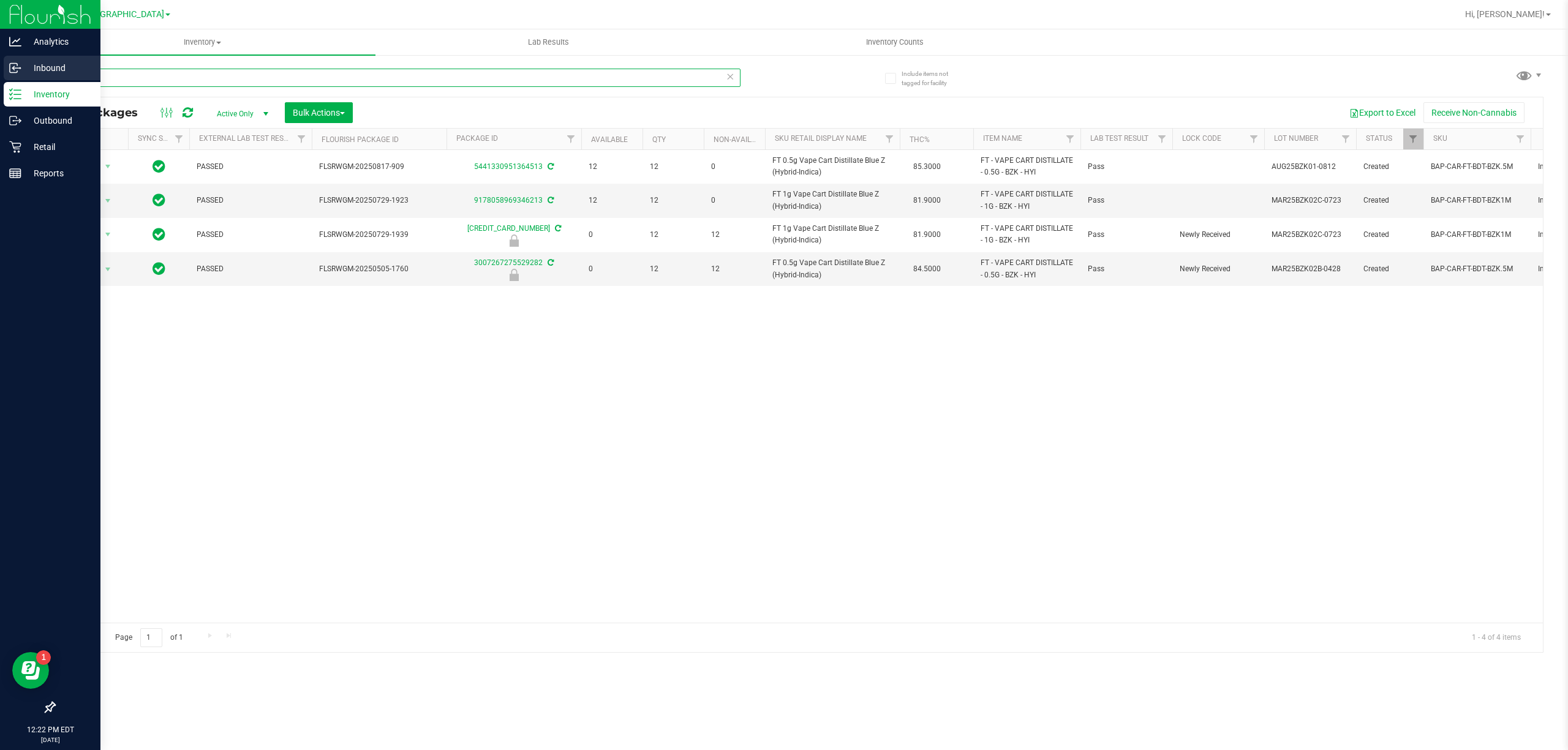
drag, startPoint x: 108, startPoint y: 67, endPoint x: 0, endPoint y: 74, distance: 108.2
click at [0, 74] on div "Analytics Inbound Inventory Outbound Retail Reports 12:22 PM EDT 09/27/2025 09/…" at bounding box center [784, 375] width 1568 height 750
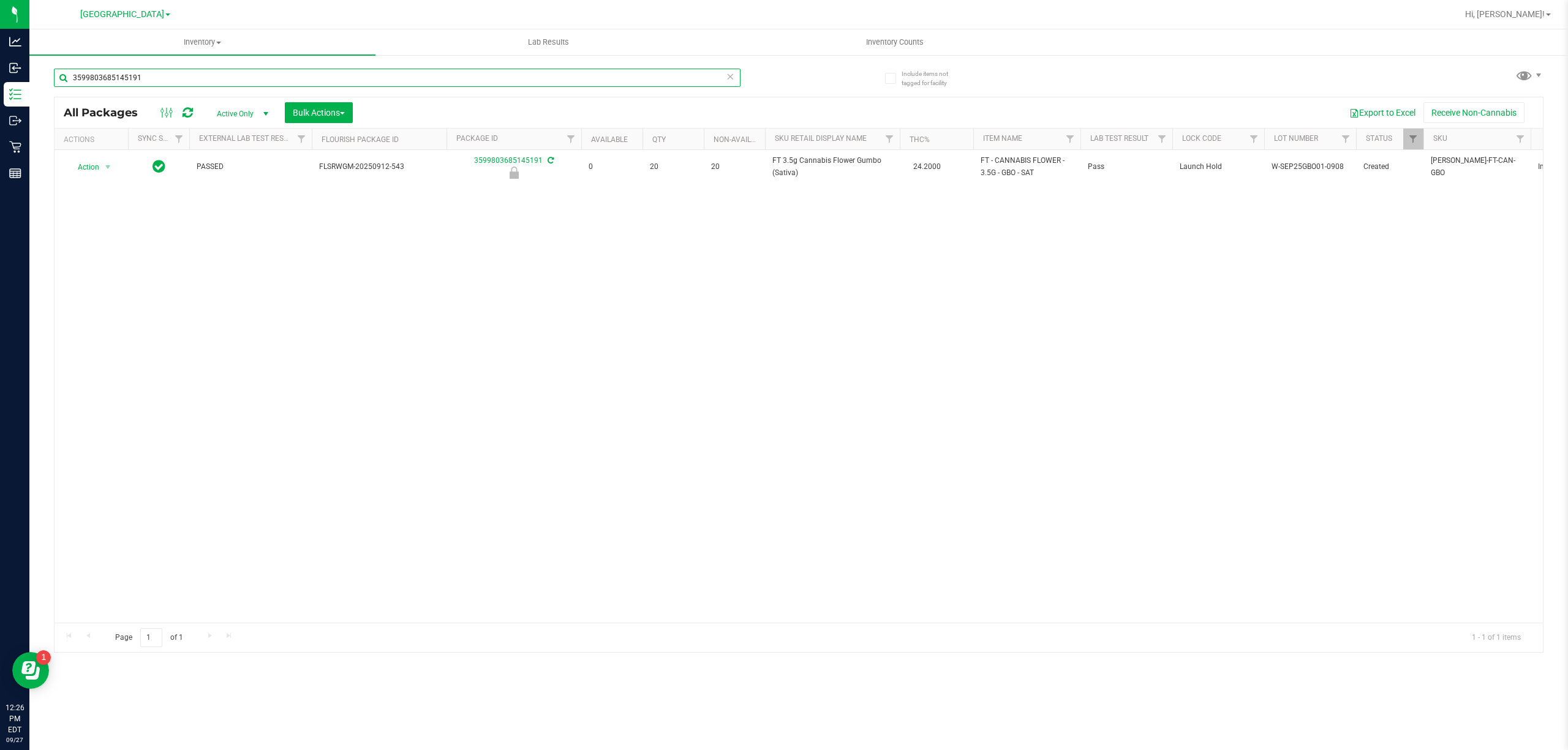
type input "3599803685145191"
drag, startPoint x: 593, startPoint y: 446, endPoint x: 704, endPoint y: 569, distance: 165.7
click at [593, 446] on div "Action Action Edit attributes Global inventory Locate package Package audit log…" at bounding box center [798, 386] width 1488 height 473
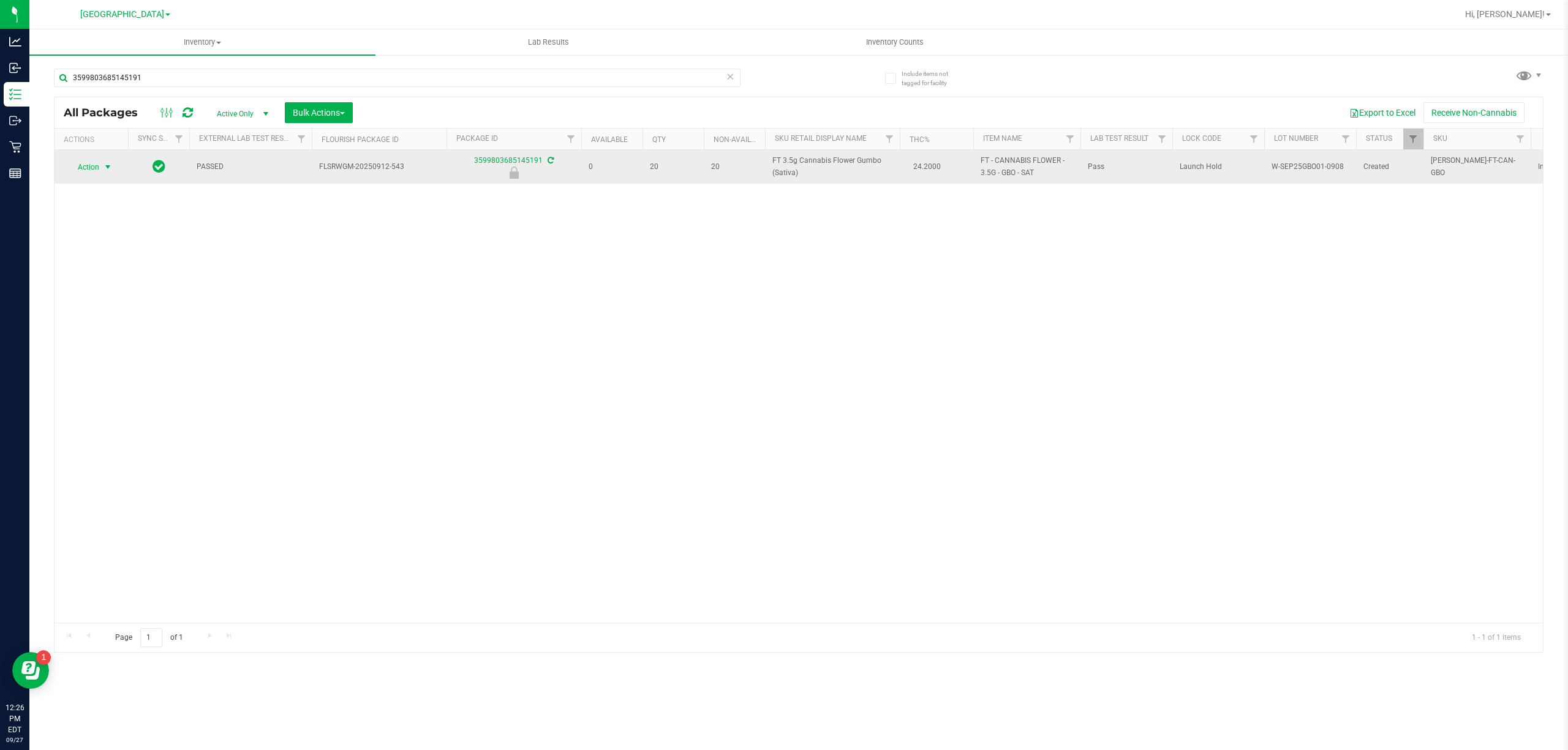
click at [87, 160] on span "Action" at bounding box center [83, 168] width 33 height 17
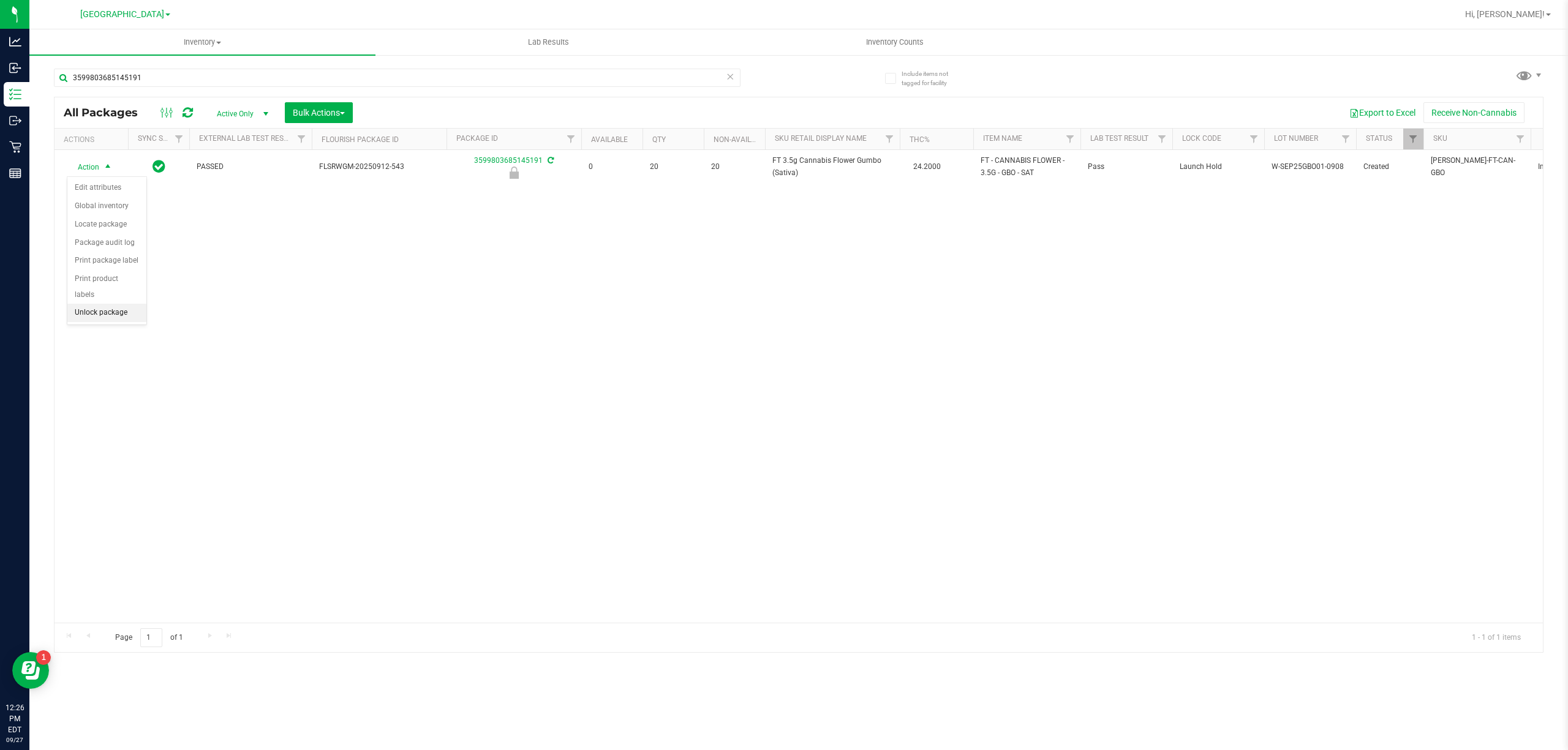
click at [110, 314] on li "Unlock package" at bounding box center [106, 313] width 79 height 18
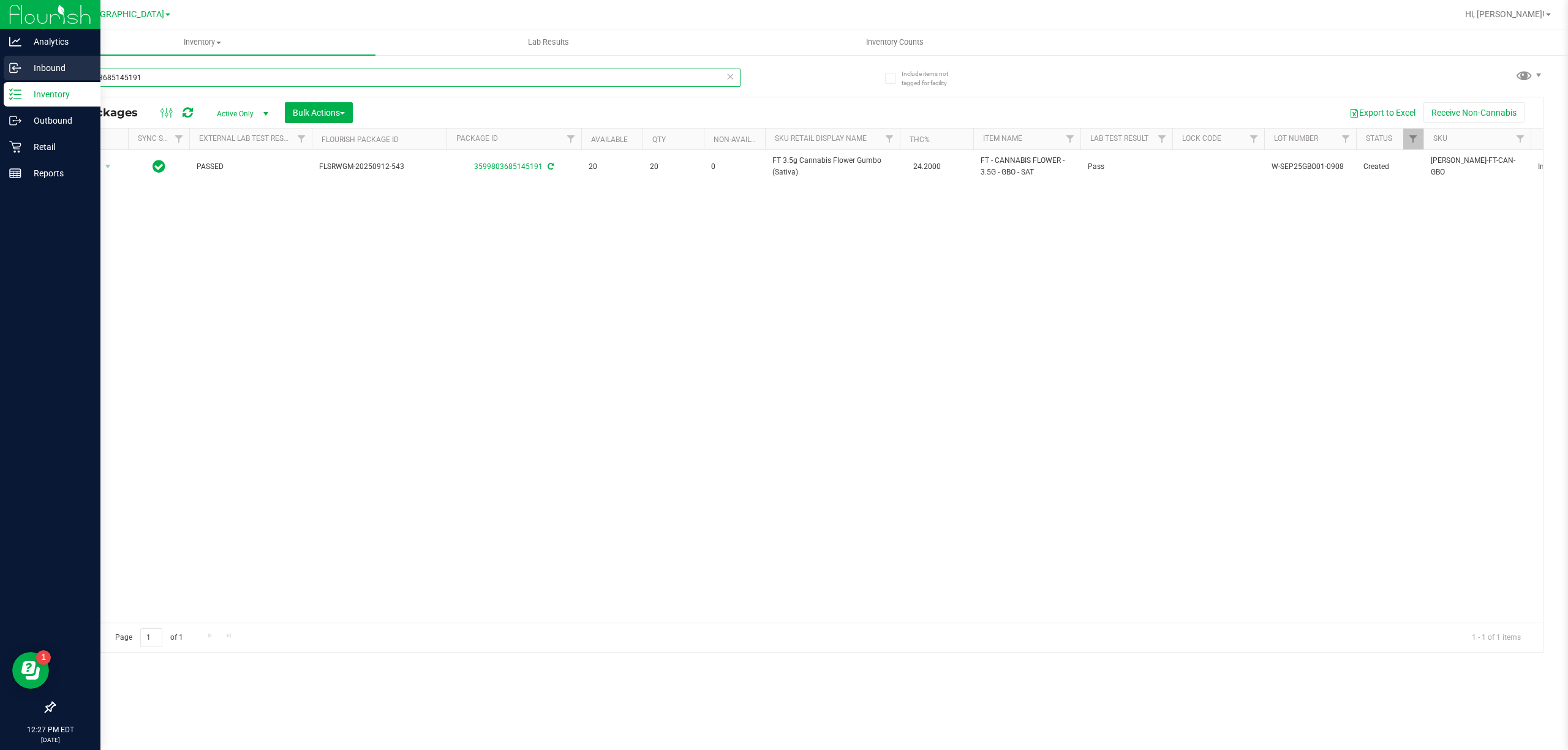
drag, startPoint x: 155, startPoint y: 81, endPoint x: 0, endPoint y: 69, distance: 155.5
click at [0, 72] on div "Analytics Inbound Inventory Outbound Retail Reports 12:27 PM EDT 09/27/2025 09/…" at bounding box center [784, 375] width 1568 height 750
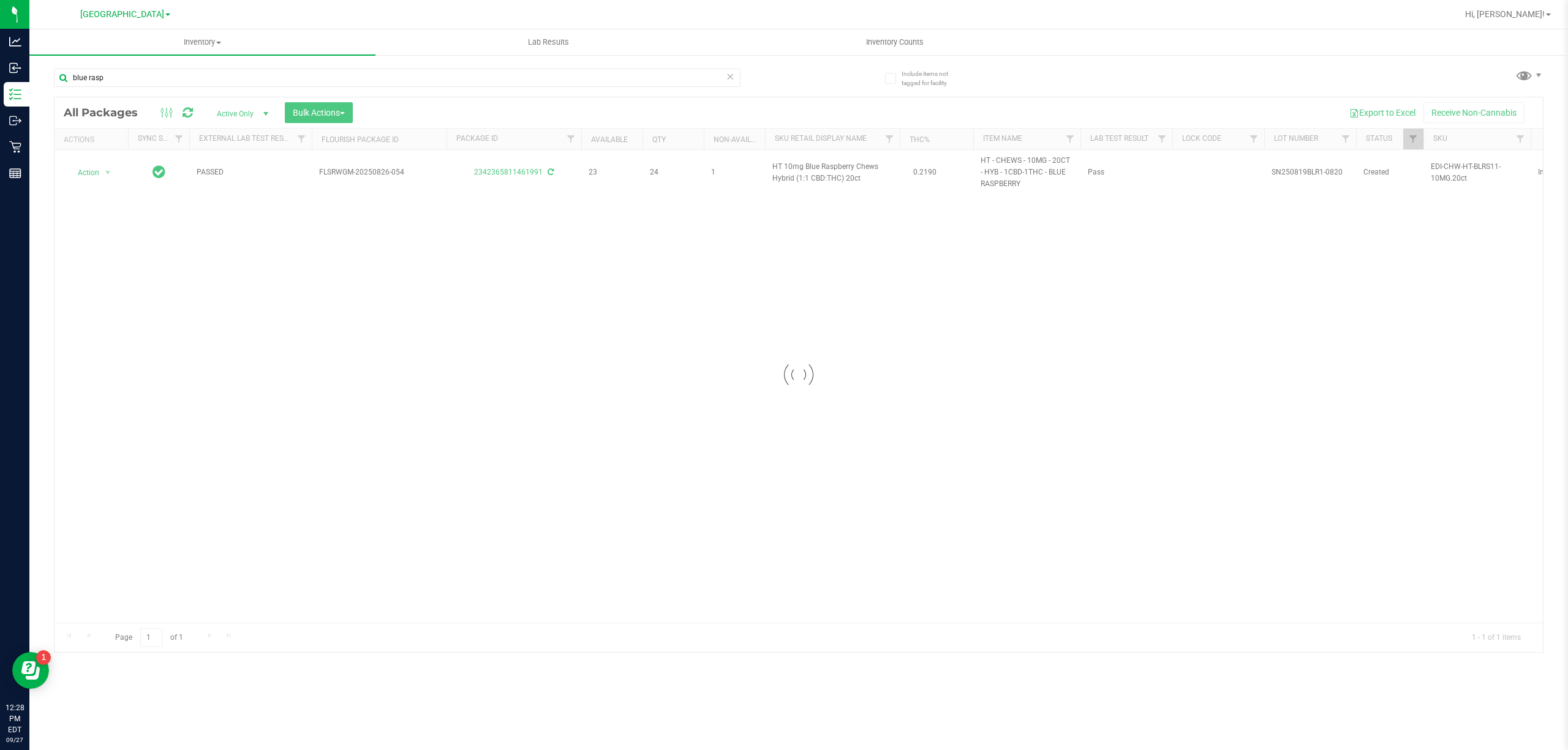
click at [461, 366] on div at bounding box center [798, 375] width 1488 height 555
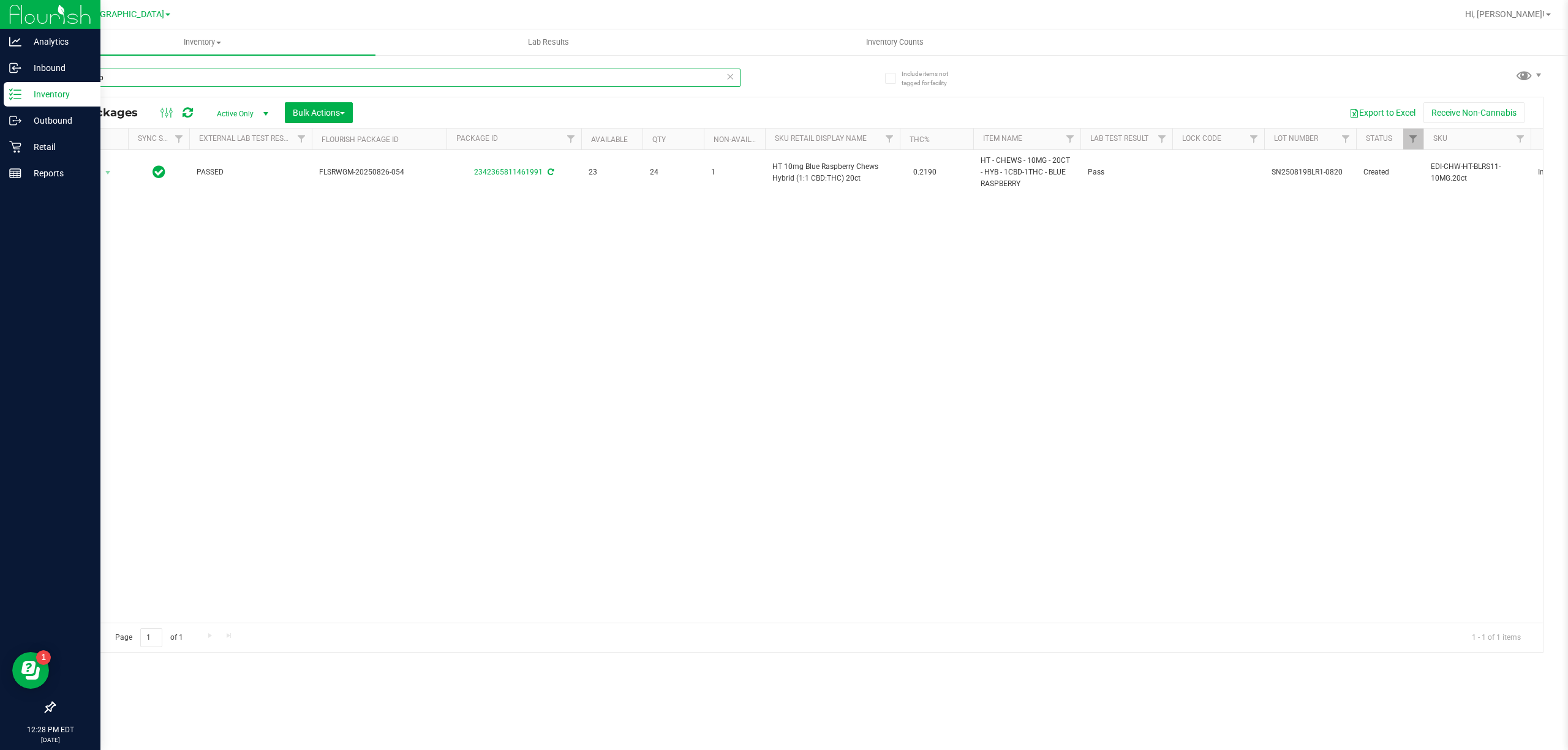
drag, startPoint x: 128, startPoint y: 67, endPoint x: 0, endPoint y: 98, distance: 131.7
click at [0, 97] on div "Analytics Inbound Inventory Outbound Retail Reports 12:28 PM EDT 09/27/2025 09/…" at bounding box center [784, 375] width 1568 height 750
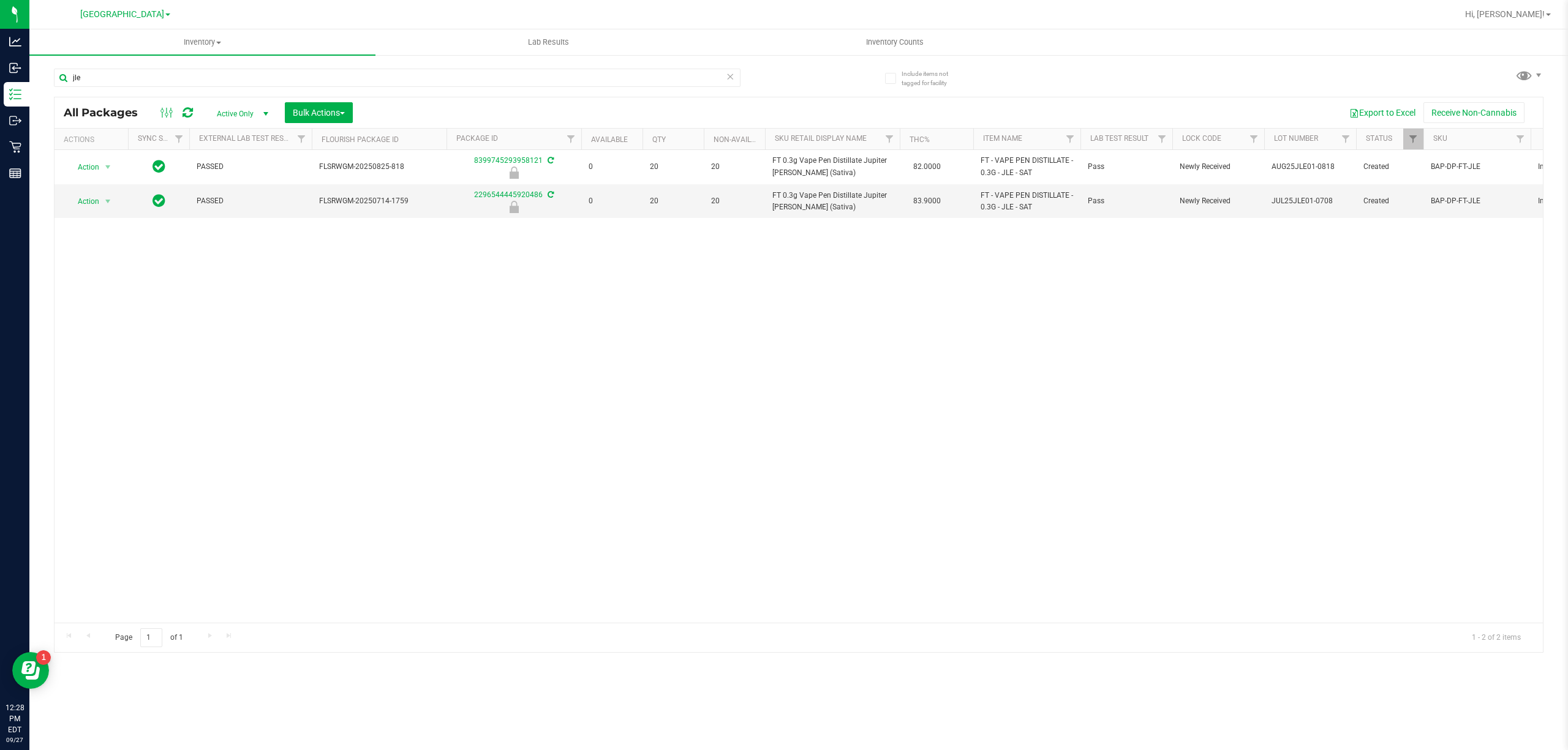
click at [577, 289] on div "Action Action Edit attributes Global inventory Locate package Package audit log…" at bounding box center [798, 386] width 1488 height 473
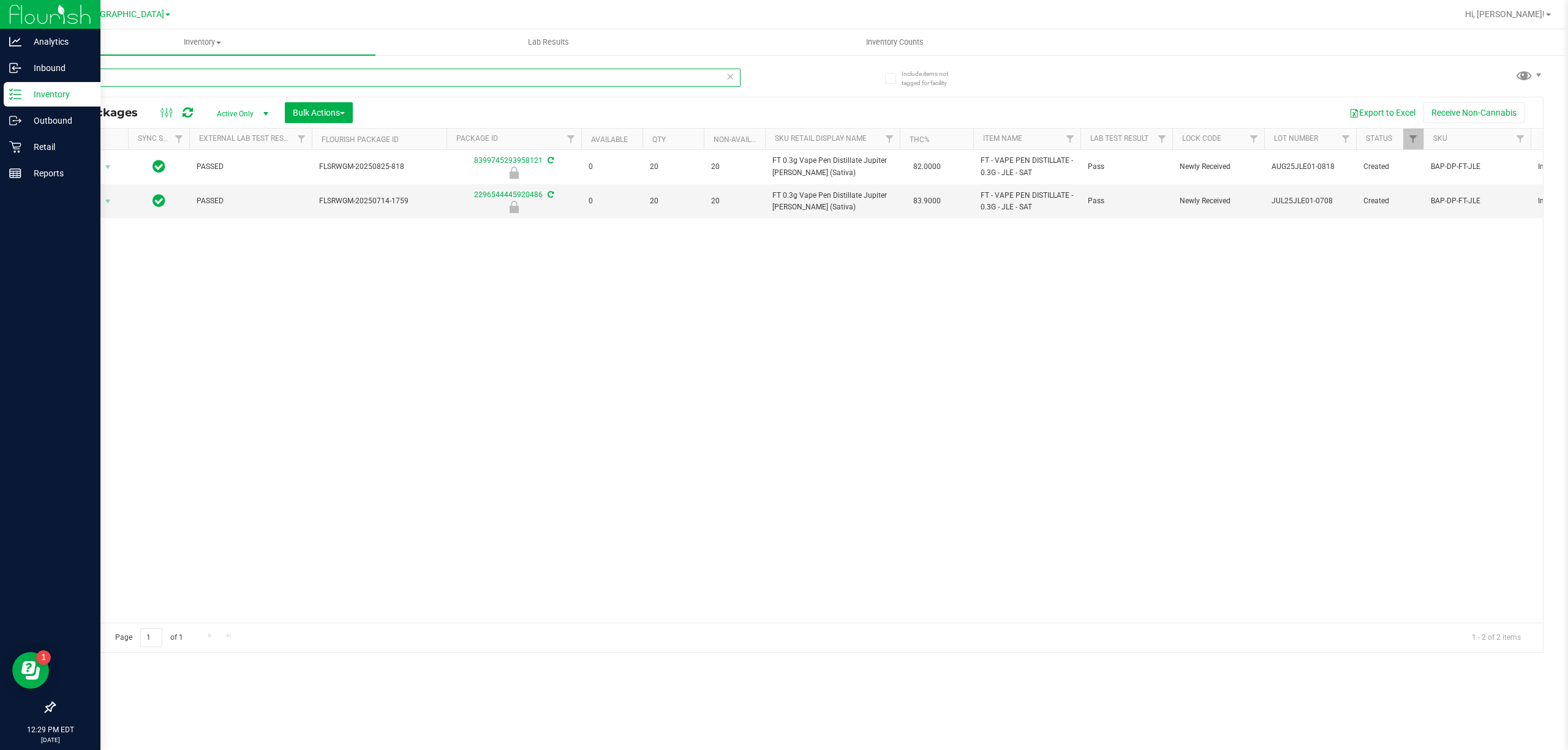
drag, startPoint x: 112, startPoint y: 69, endPoint x: 0, endPoint y: 97, distance: 115.4
click at [0, 69] on div "Analytics Inbound Inventory Outbound Retail Reports 12:29 PM EDT 09/27/2025 09/…" at bounding box center [784, 375] width 1568 height 750
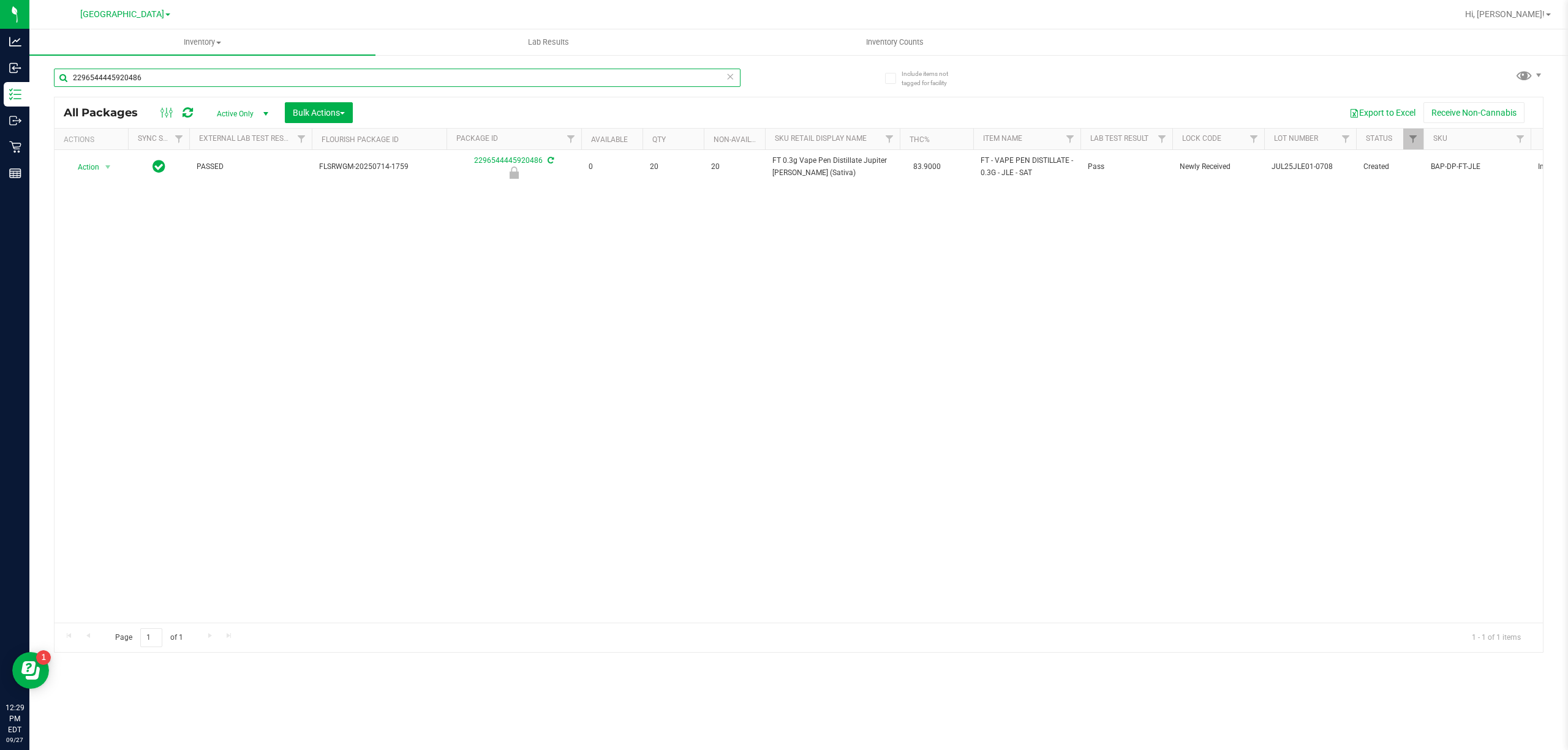
type input "2296544445920486"
click at [117, 273] on div "Action Action Edit attributes Global inventory Locate package Package audit log…" at bounding box center [798, 386] width 1488 height 473
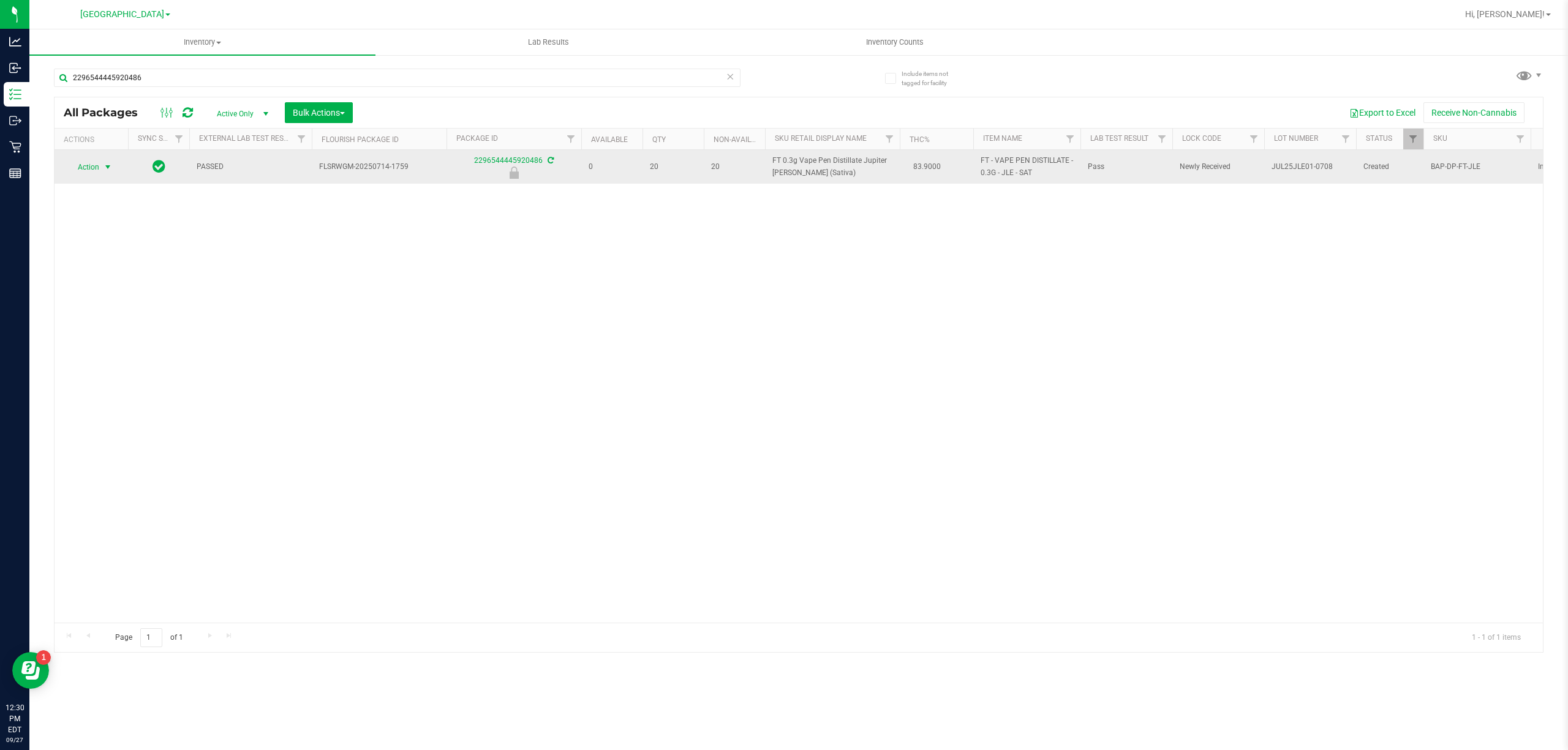
click at [94, 165] on span "Action" at bounding box center [83, 168] width 33 height 17
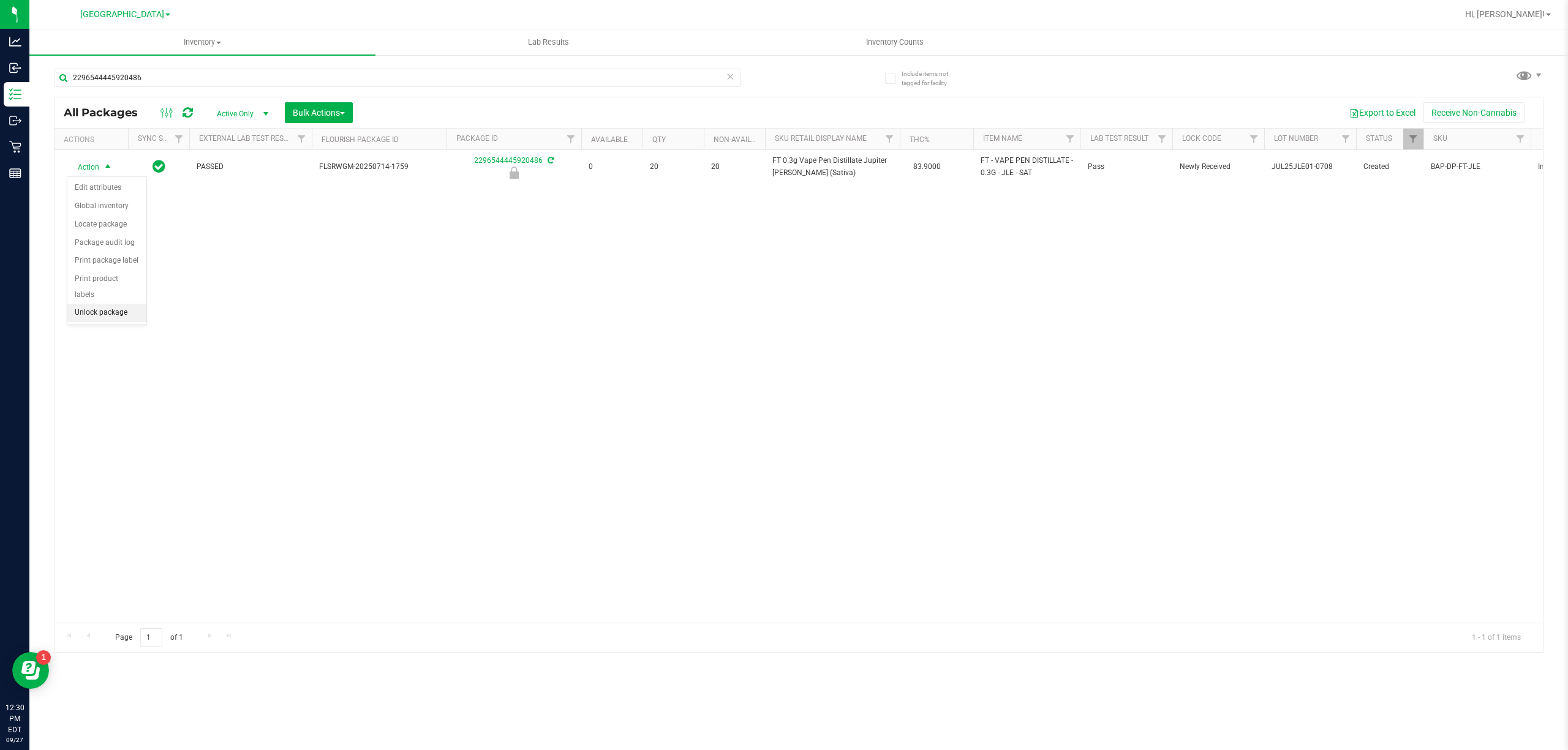
click at [109, 311] on li "Unlock package" at bounding box center [106, 313] width 79 height 18
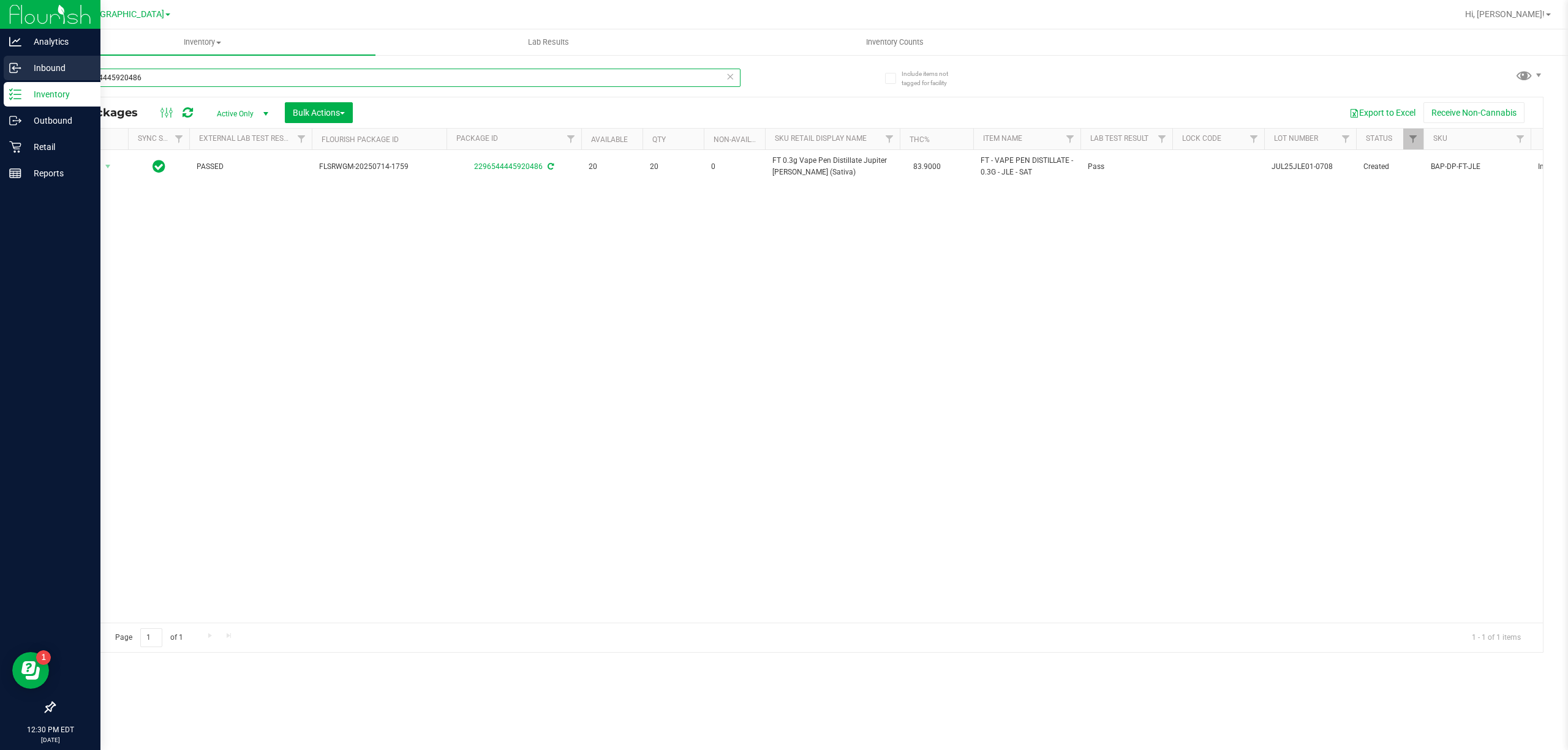
drag, startPoint x: 147, startPoint y: 79, endPoint x: 0, endPoint y: 79, distance: 147.0
click at [0, 79] on div "Analytics Inbound Inventory Outbound Retail Reports 12:30 PM EDT 09/27/2025 09/…" at bounding box center [784, 375] width 1568 height 750
type input "gumbo"
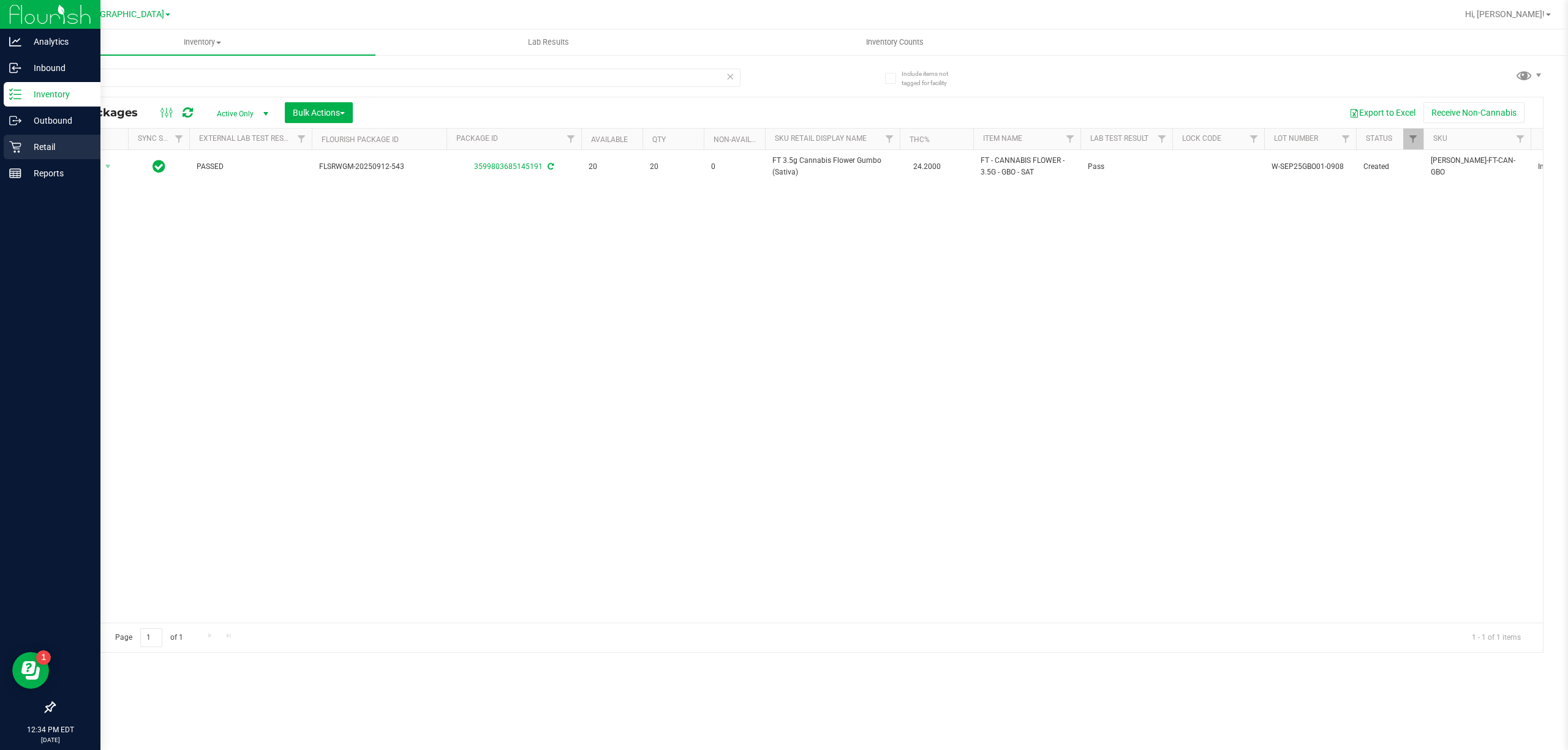
click at [59, 138] on div "Retail" at bounding box center [52, 147] width 97 height 25
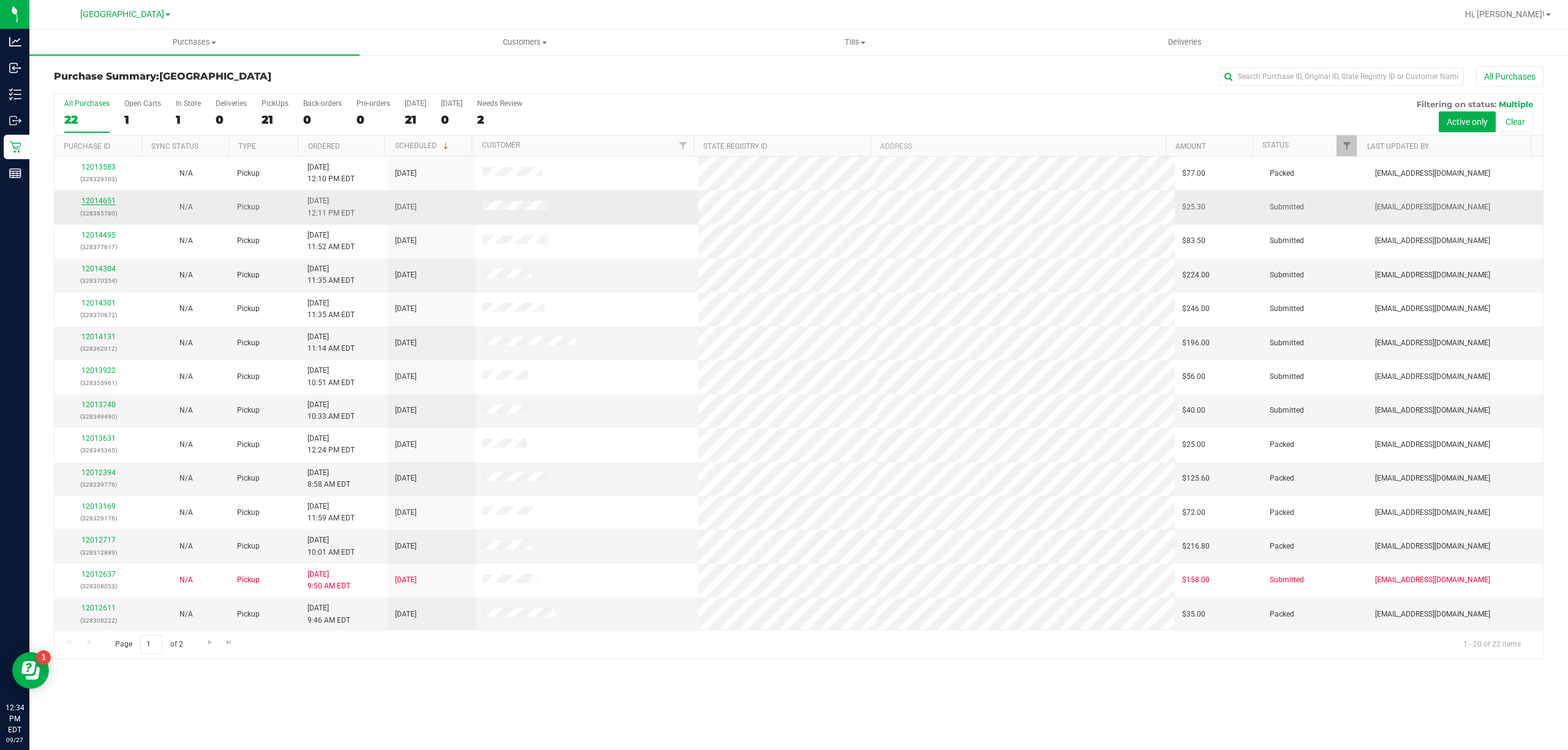
click at [97, 201] on link "12014651" at bounding box center [98, 201] width 34 height 9
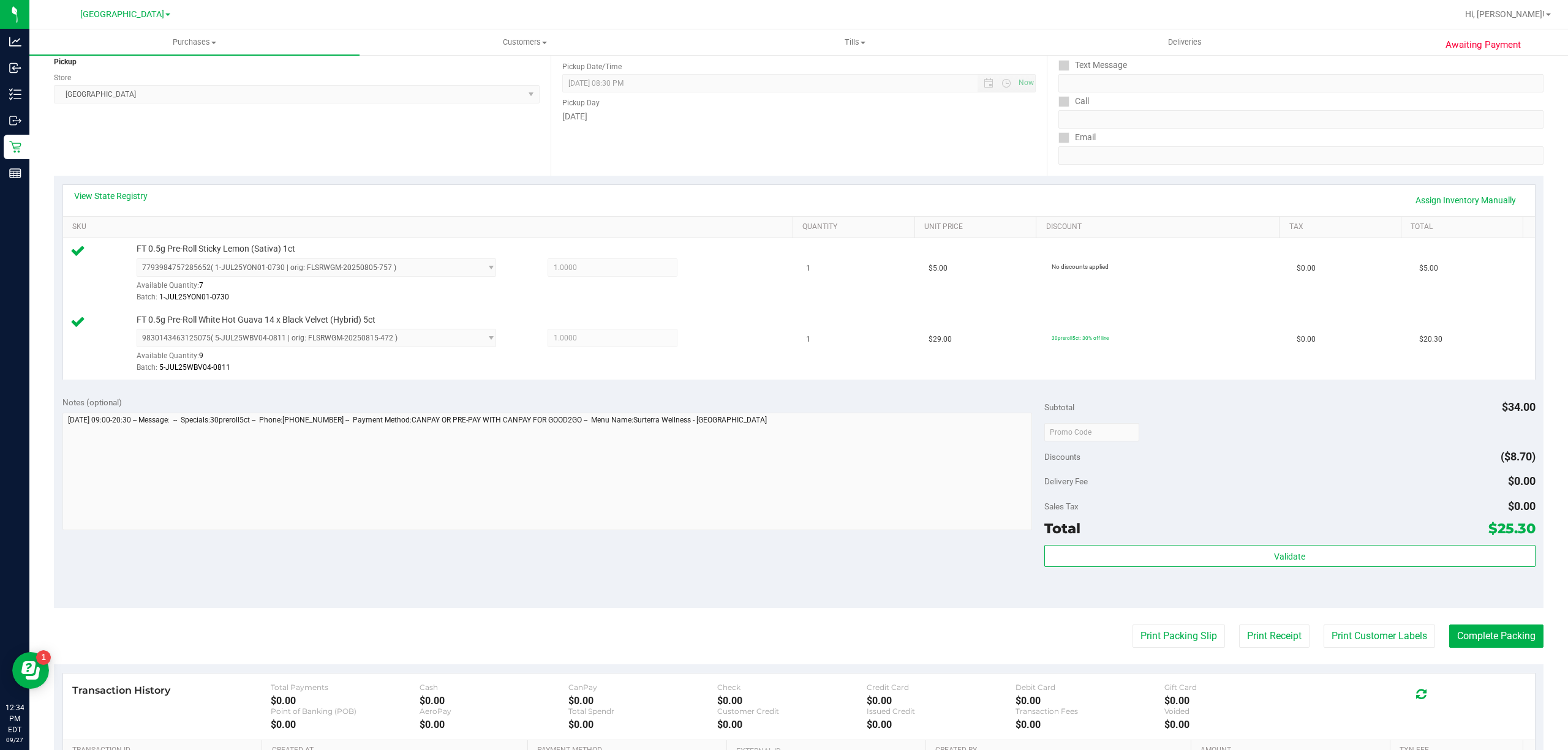
scroll to position [324, 0]
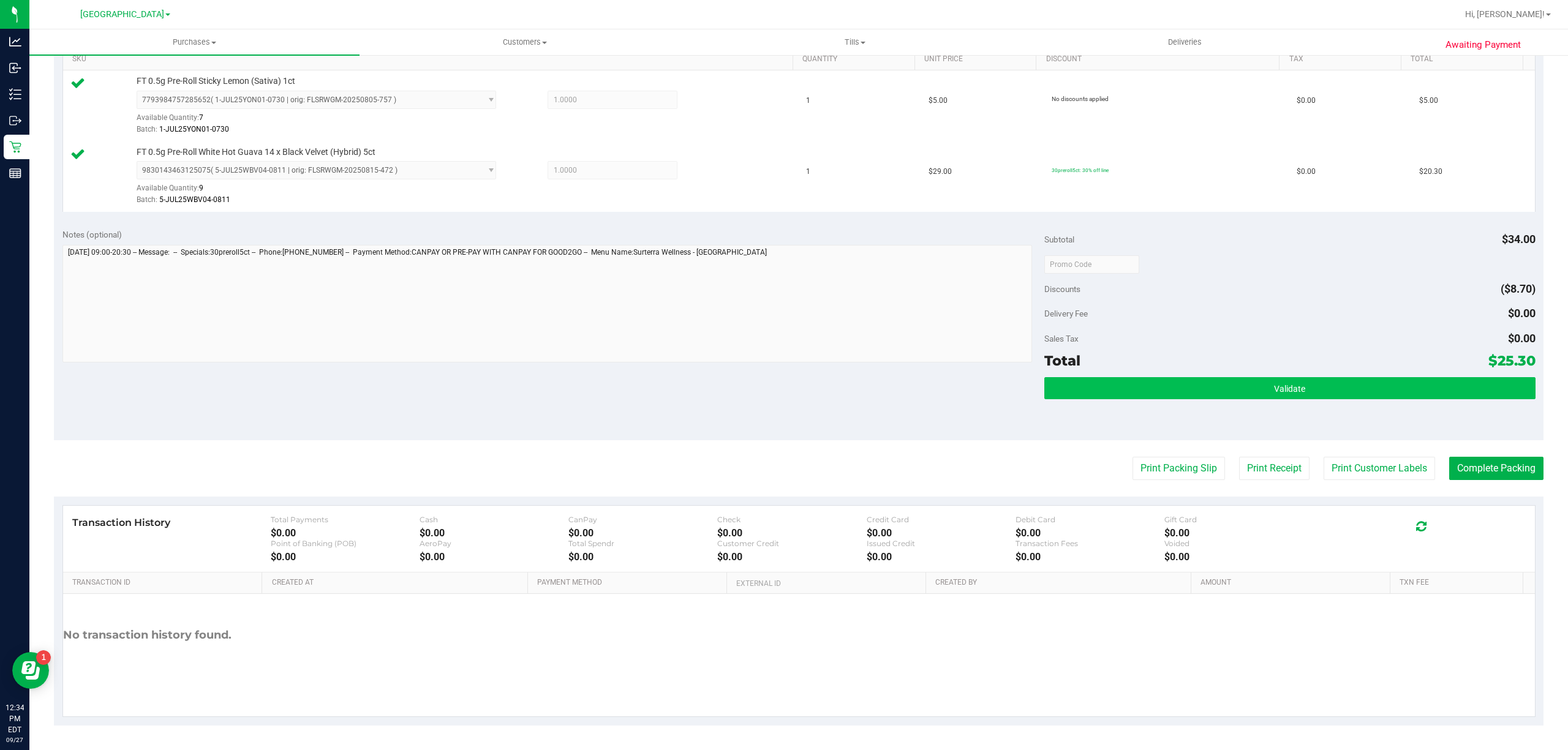
drag, startPoint x: 1132, startPoint y: 400, endPoint x: 1140, endPoint y: 397, distance: 8.5
click at [1134, 400] on div "Validate" at bounding box center [1290, 405] width 491 height 55
click at [1150, 377] on button "Validate" at bounding box center [1290, 388] width 491 height 22
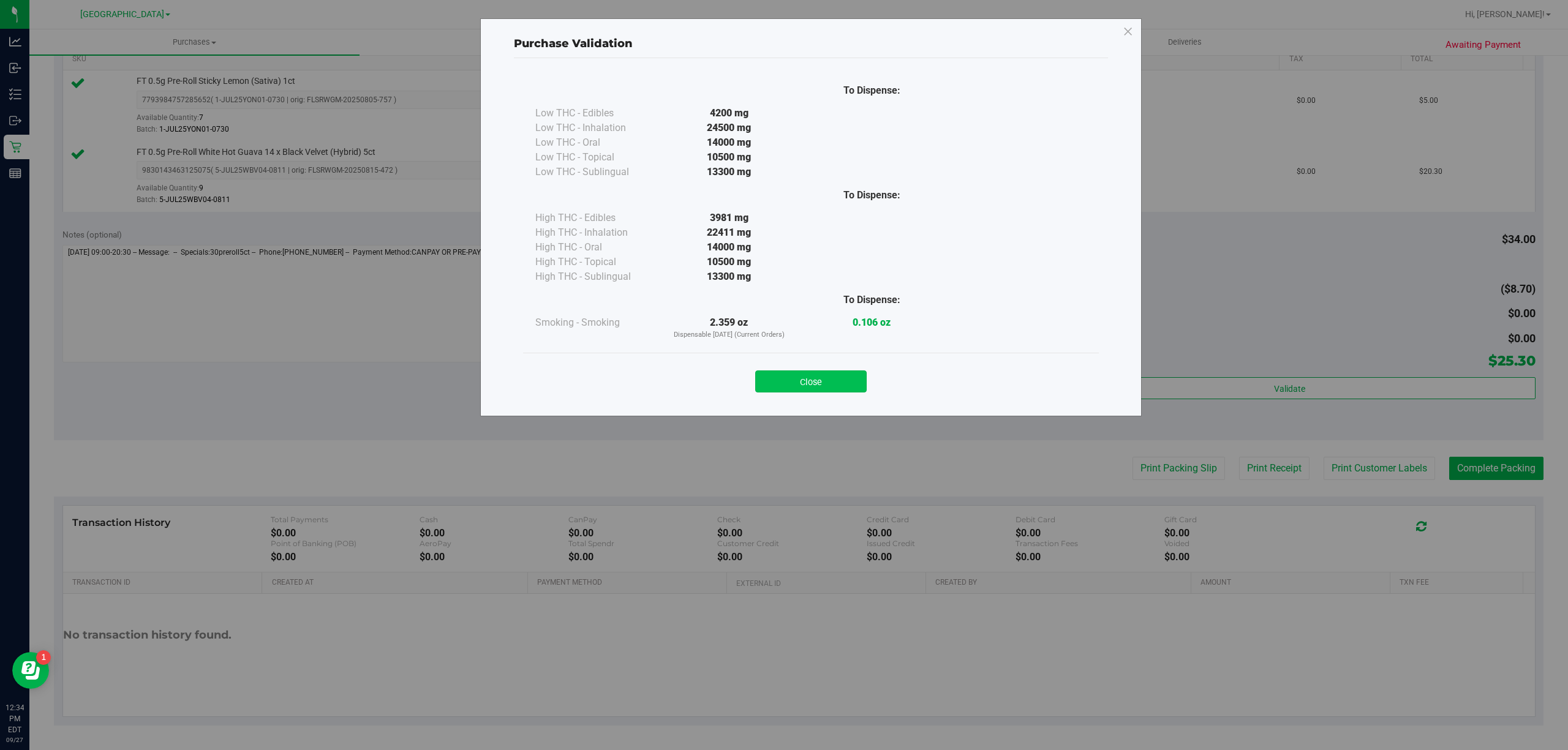
click at [816, 385] on button "Close" at bounding box center [811, 381] width 112 height 22
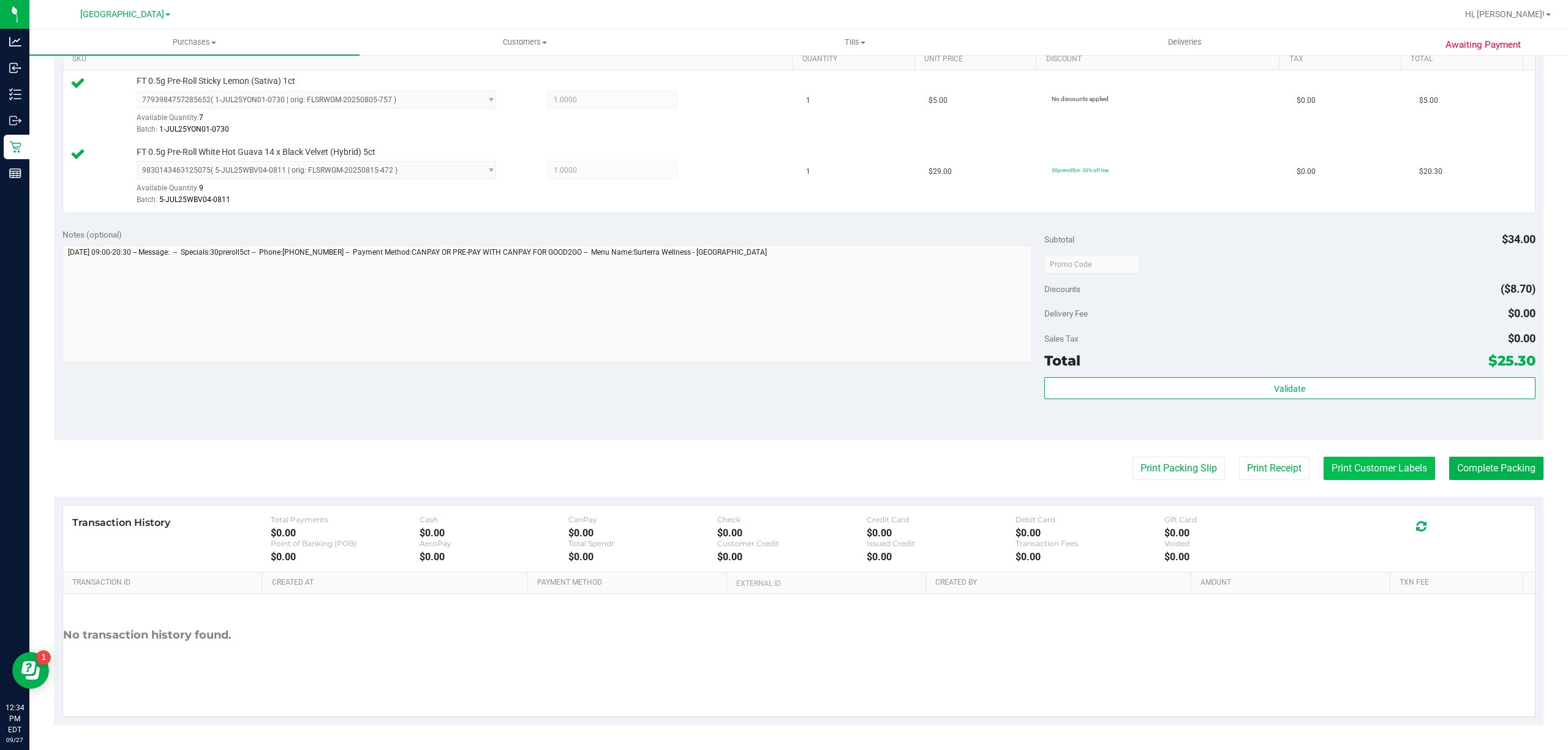
click at [1343, 471] on button "Print Customer Labels" at bounding box center [1378, 469] width 112 height 23
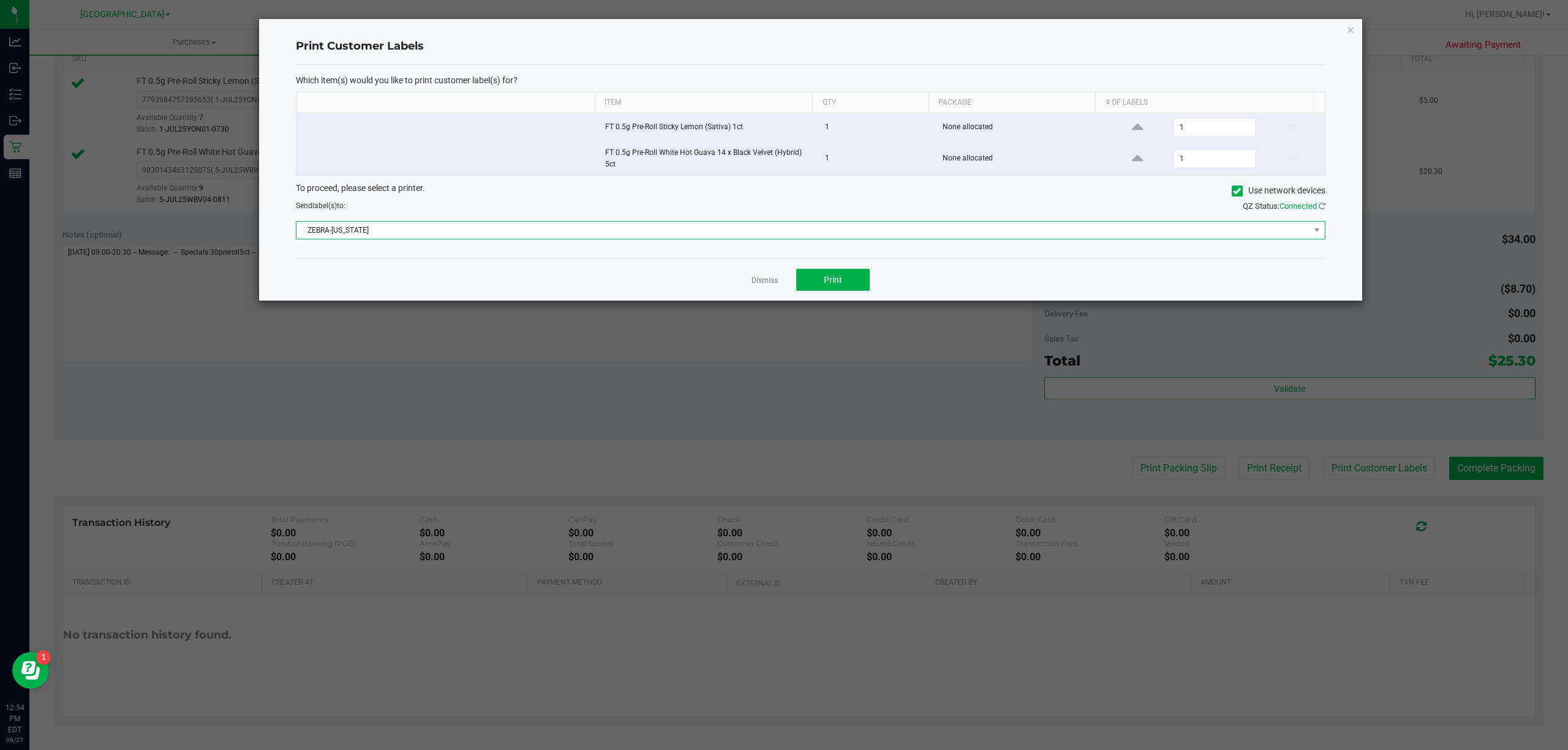
click at [775, 239] on span "ZEBRA-[US_STATE]" at bounding box center [803, 230] width 1013 height 17
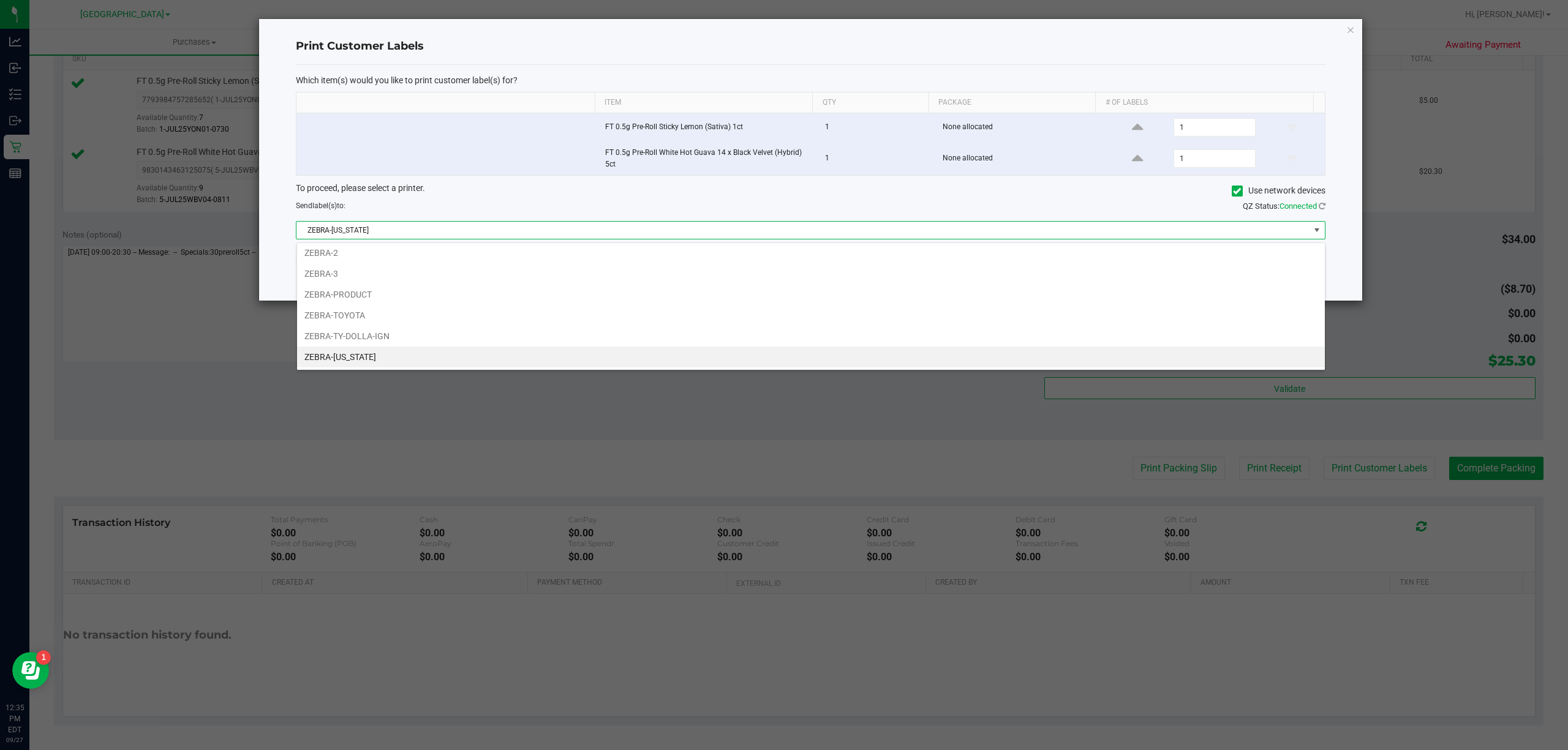
scroll to position [18, 1029]
click at [381, 356] on li "ZEBRA-[US_STATE]" at bounding box center [811, 356] width 1028 height 21
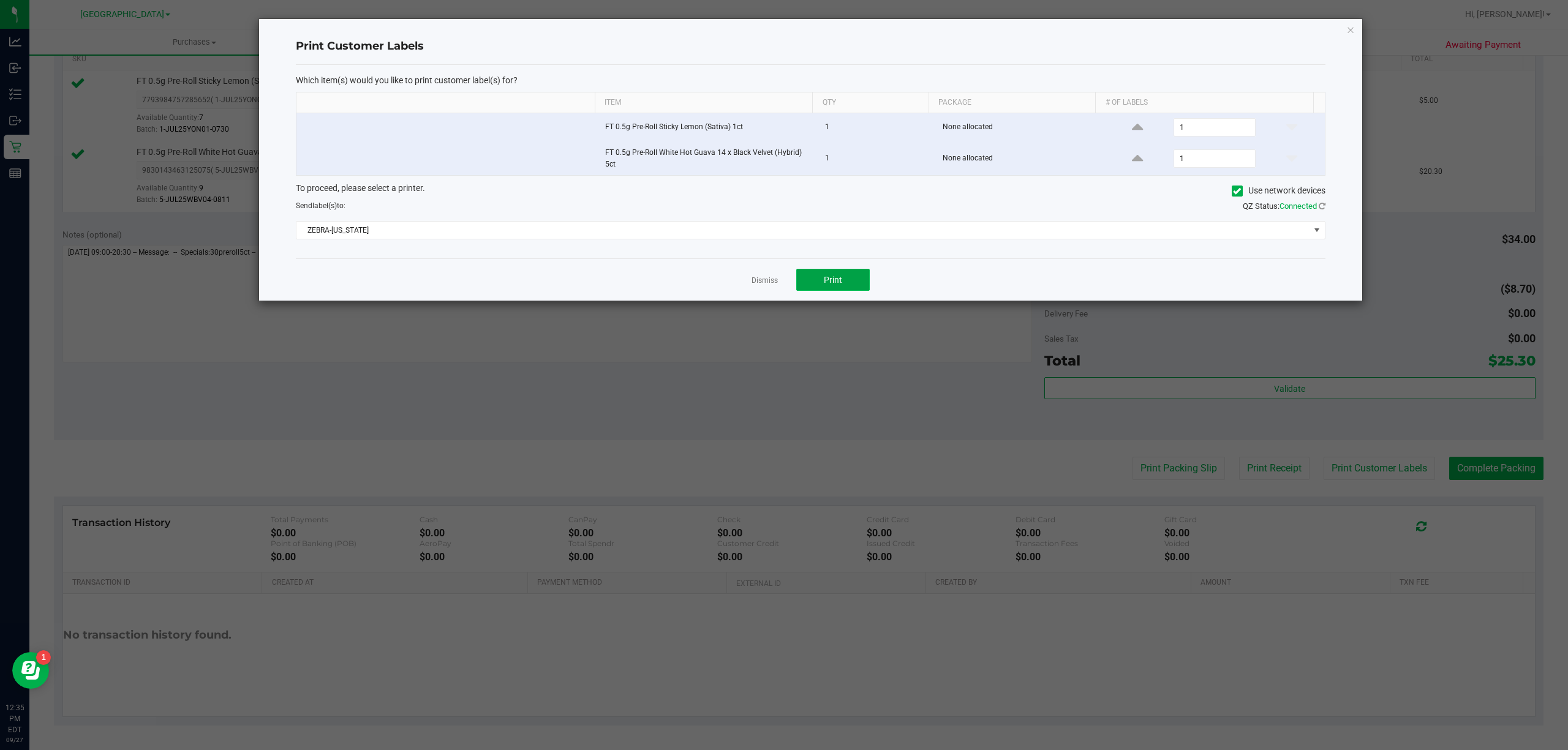
click at [838, 273] on button "Print" at bounding box center [832, 280] width 74 height 22
click at [770, 282] on link "Dismiss" at bounding box center [765, 281] width 26 height 10
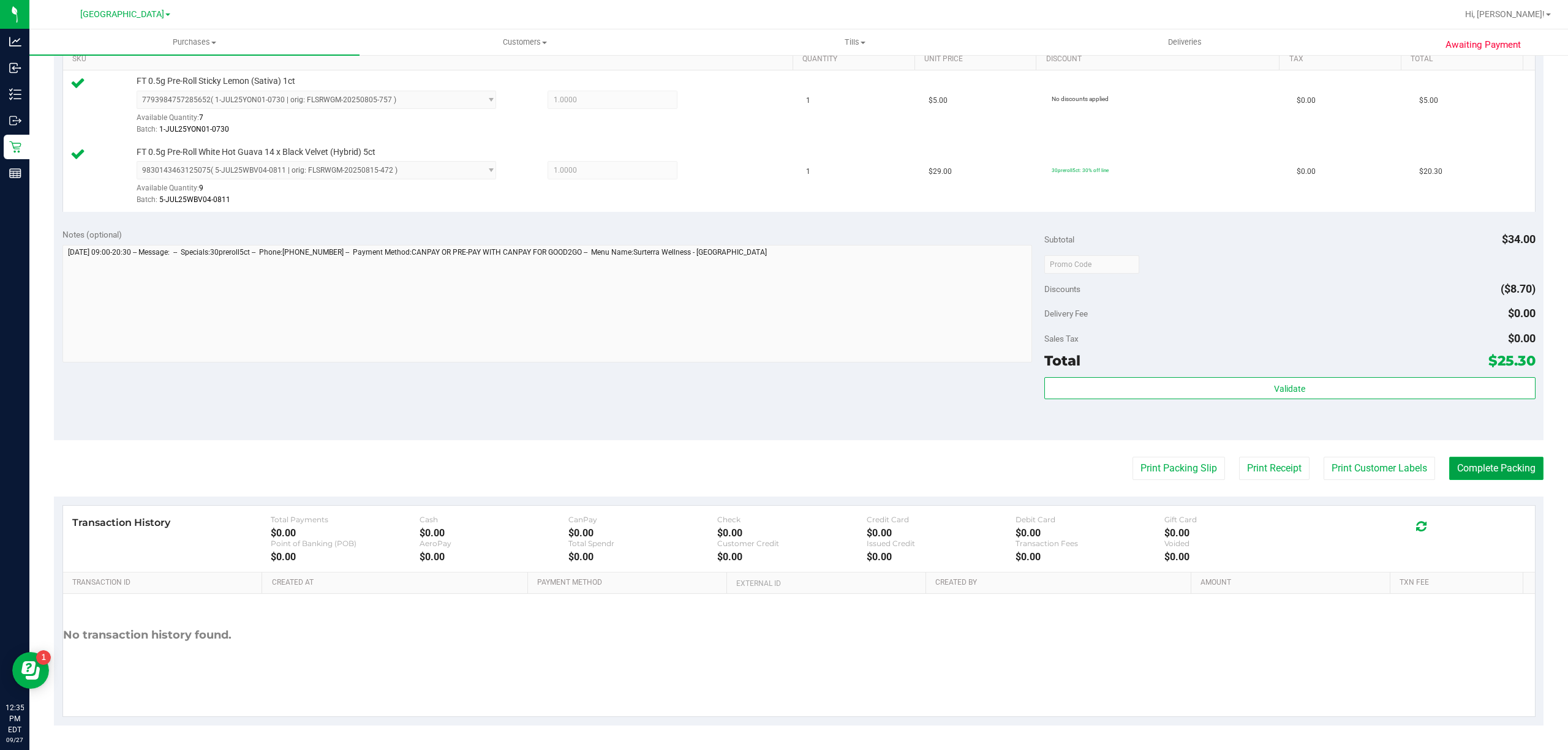
click at [1464, 461] on button "Complete Packing" at bounding box center [1496, 469] width 94 height 23
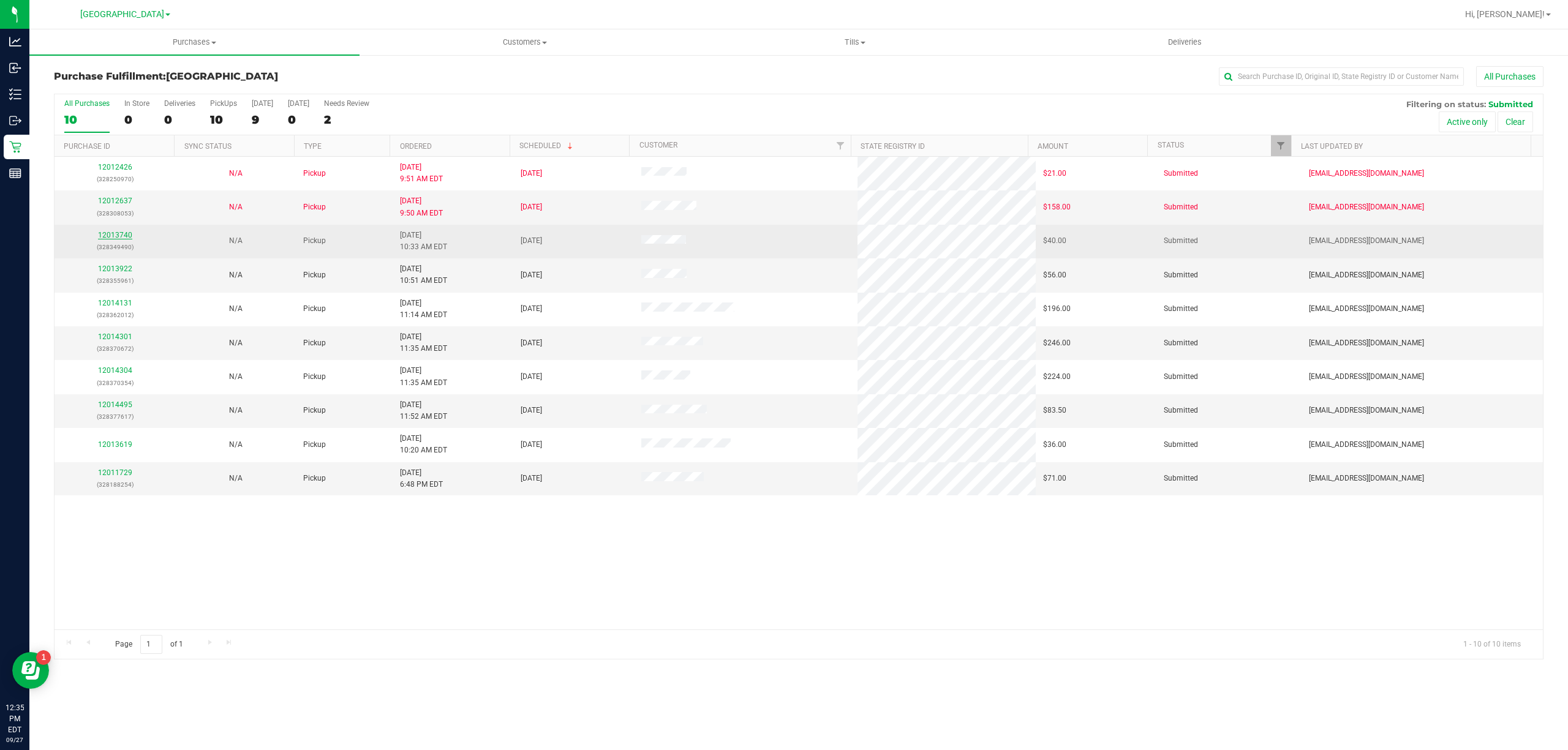
click at [119, 238] on link "12013740" at bounding box center [114, 235] width 34 height 9
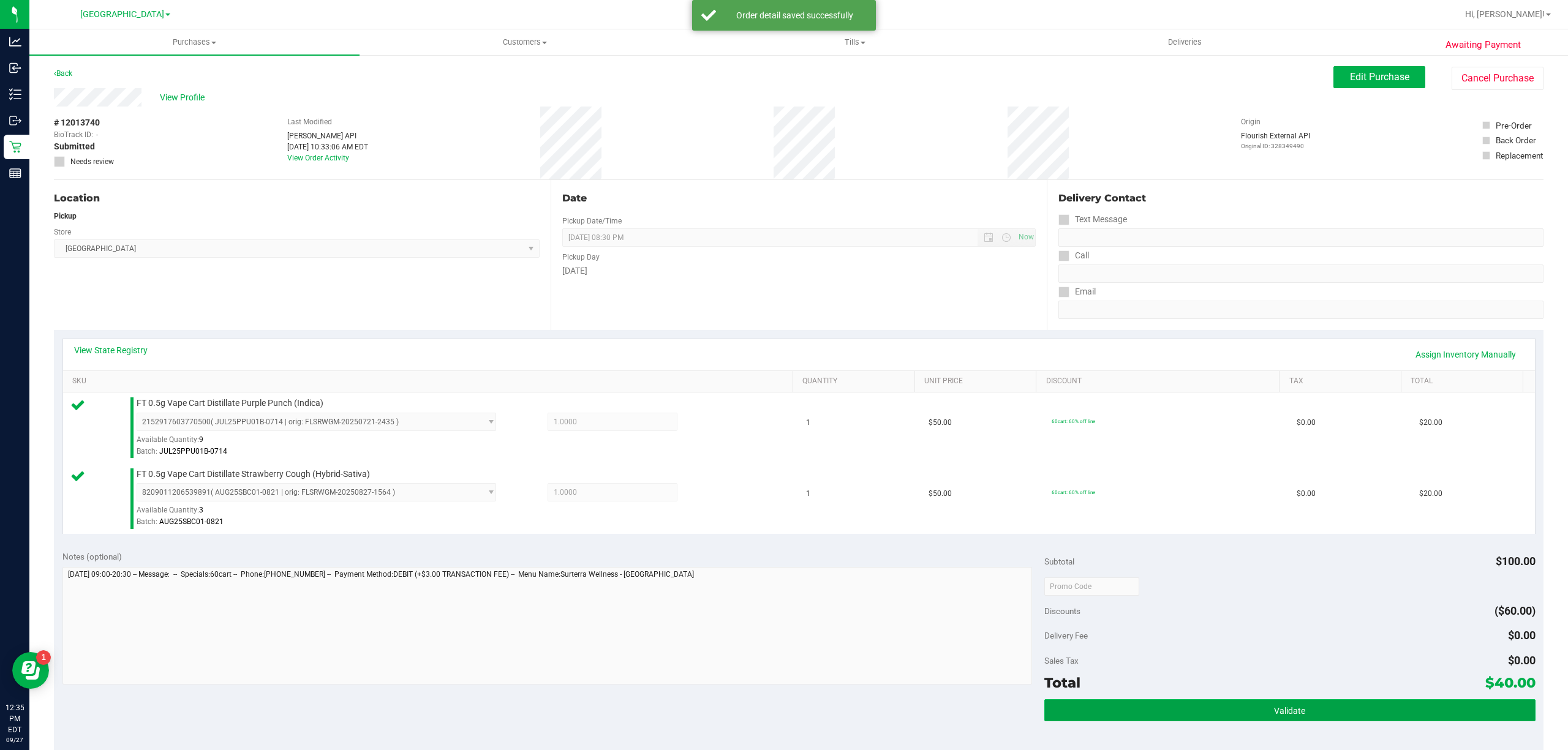
click at [1273, 708] on span "Validate" at bounding box center [1289, 711] width 31 height 9
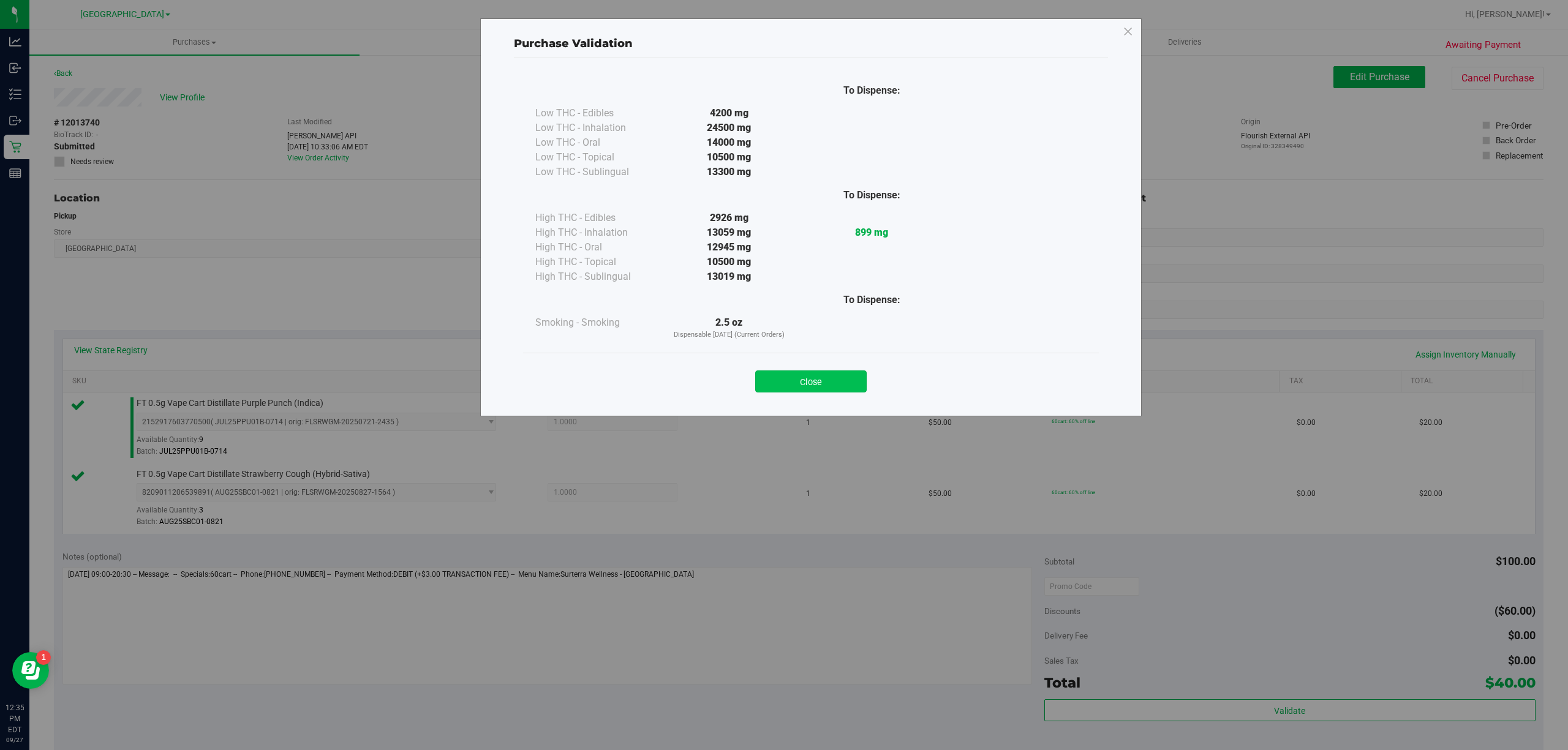
click at [824, 386] on button "Close" at bounding box center [811, 381] width 112 height 22
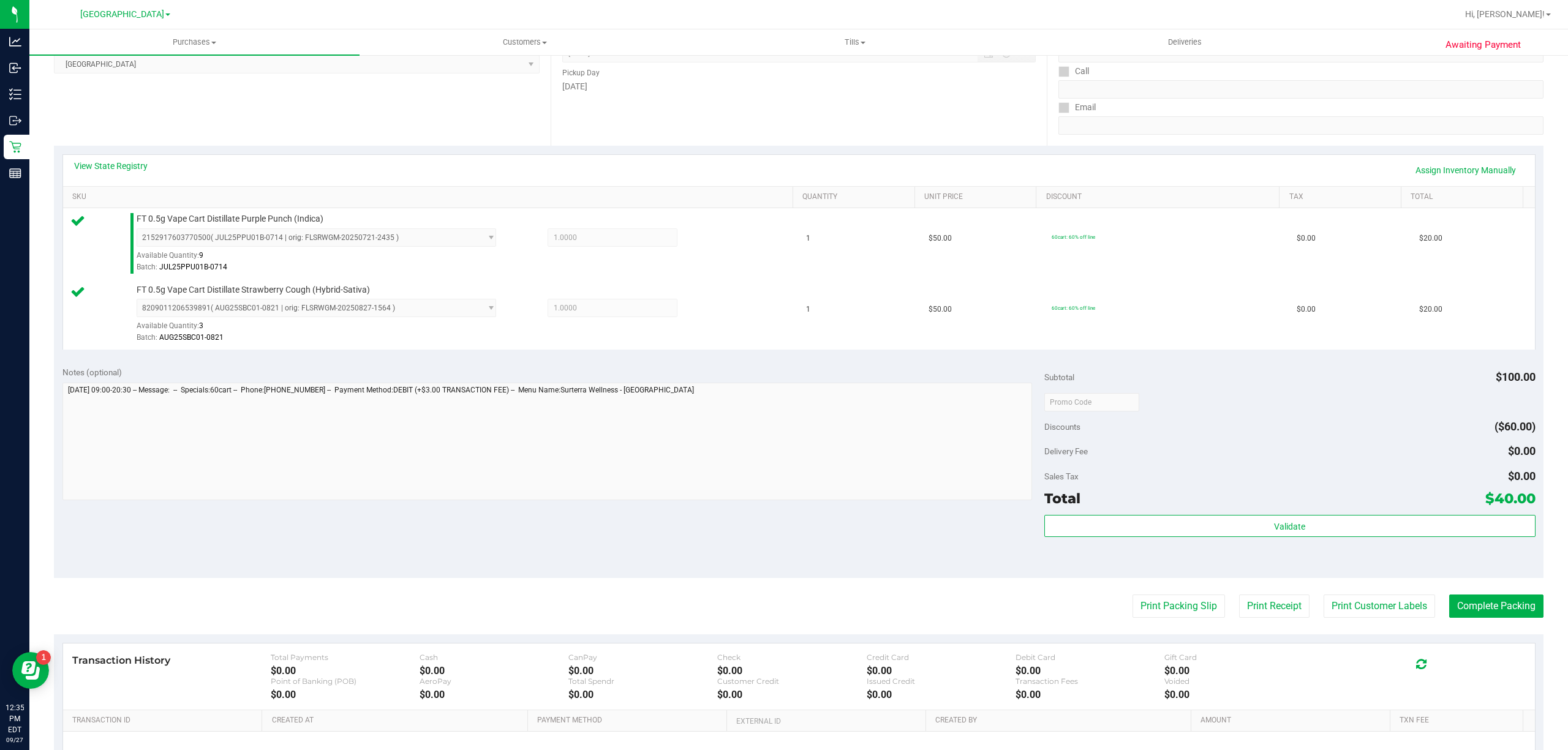
scroll to position [324, 0]
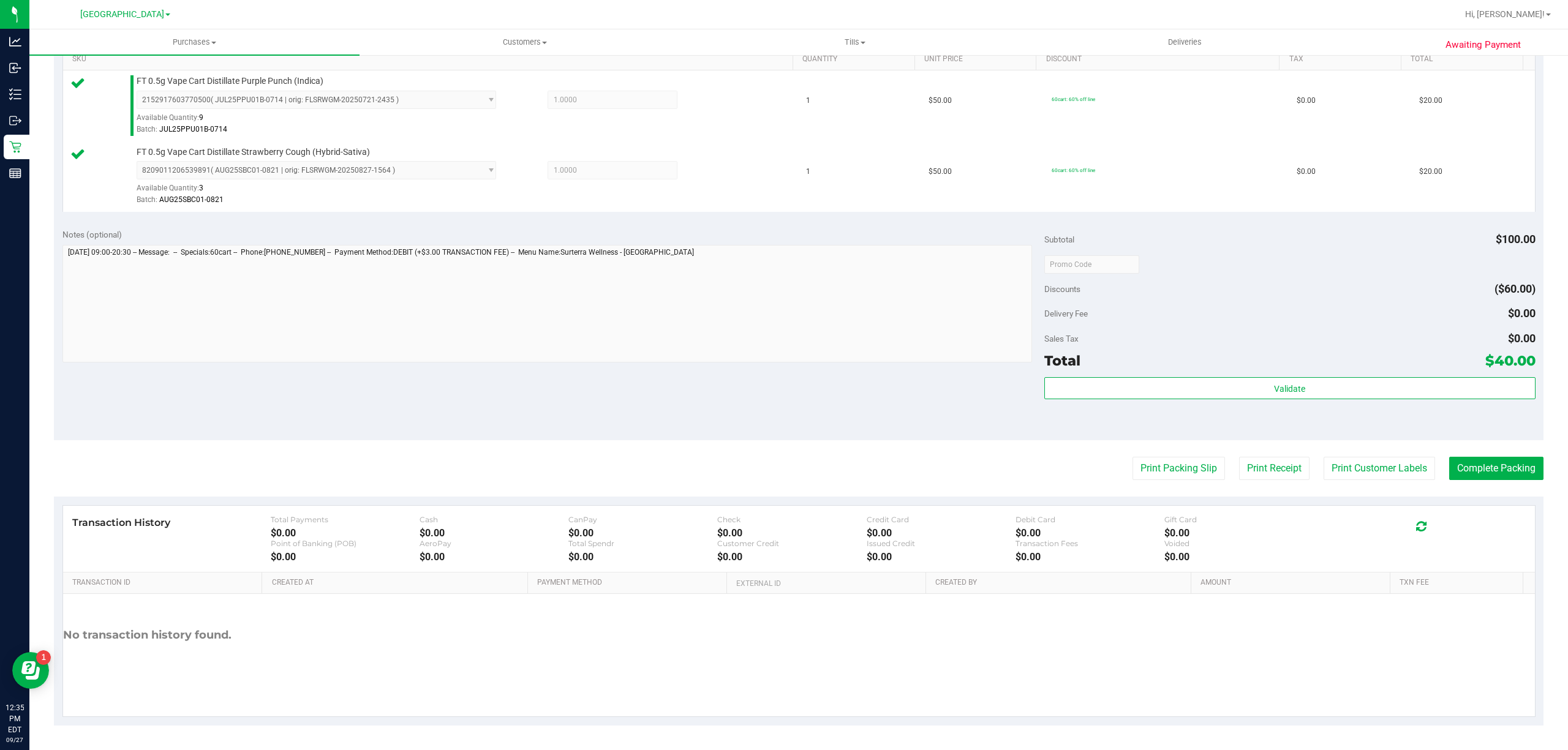
click at [1386, 453] on purchase-details "Back Edit Purchase Cancel Purchase View Profile # 12013740 BioTrack ID: - Submi…" at bounding box center [798, 235] width 1489 height 982
click at [1377, 459] on button "Print Customer Labels" at bounding box center [1378, 469] width 112 height 23
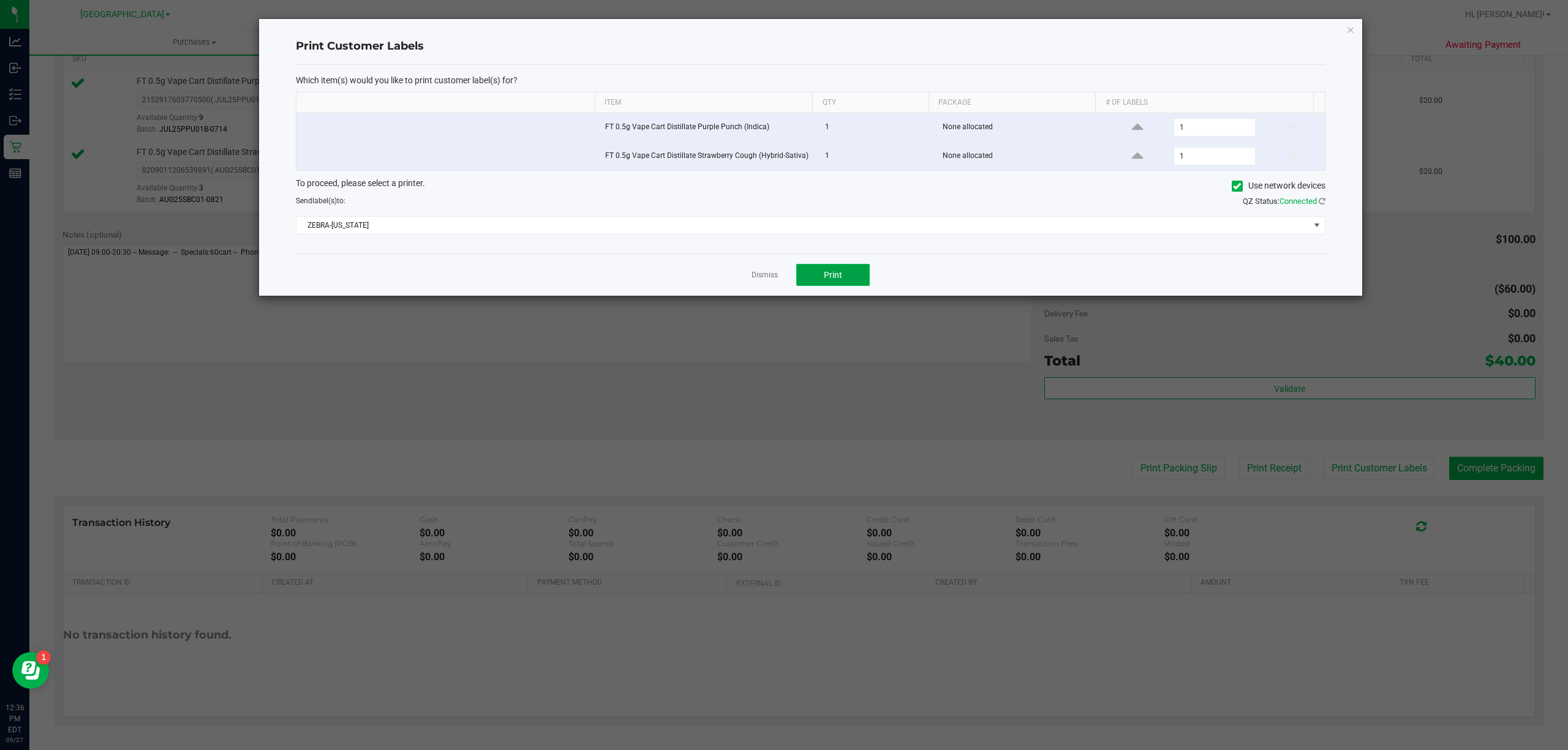
click at [834, 267] on button "Print" at bounding box center [832, 275] width 74 height 22
click at [750, 278] on div "Dismiss Print" at bounding box center [811, 275] width 1029 height 42
click at [758, 278] on link "Dismiss" at bounding box center [765, 275] width 26 height 10
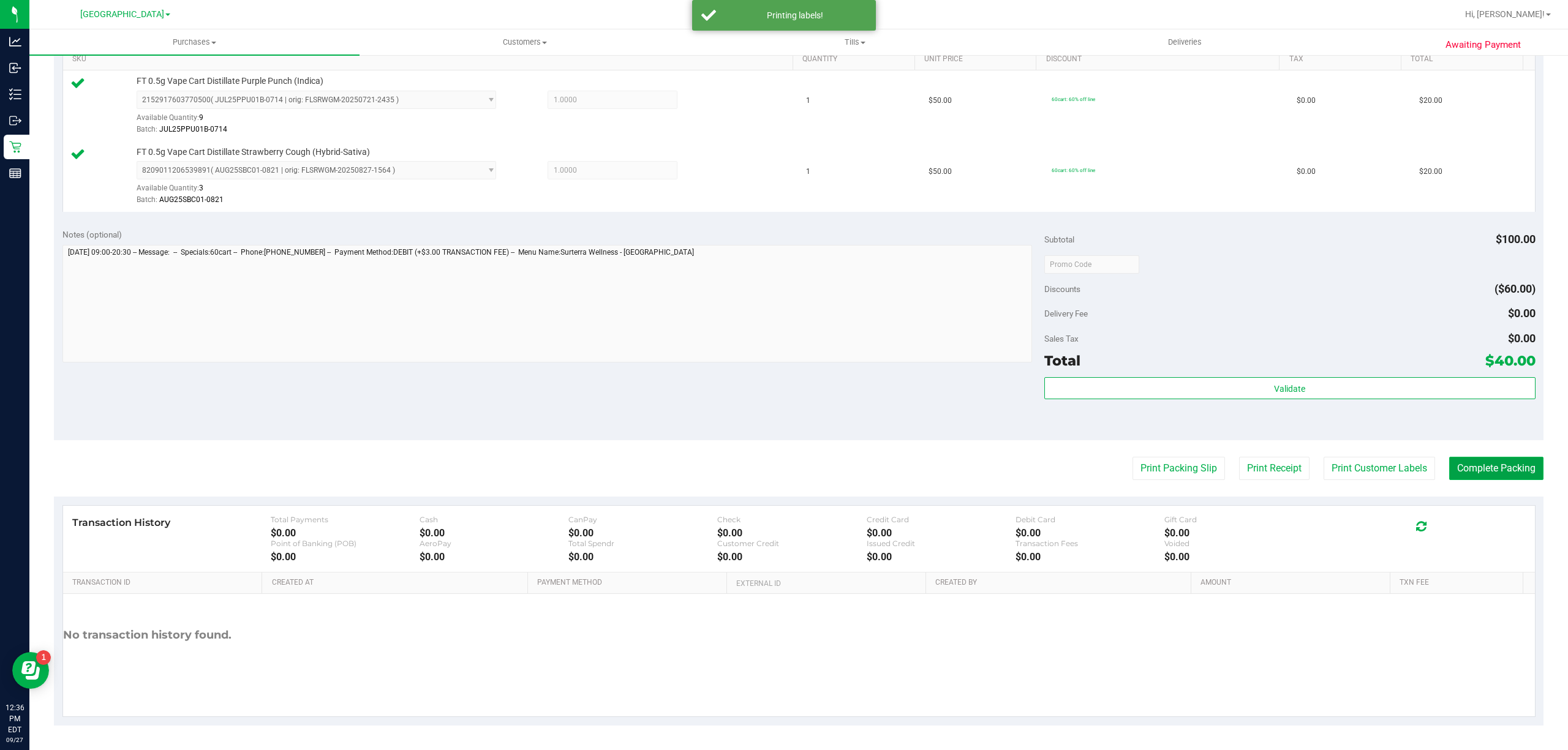
click at [1502, 463] on button "Complete Packing" at bounding box center [1496, 469] width 94 height 23
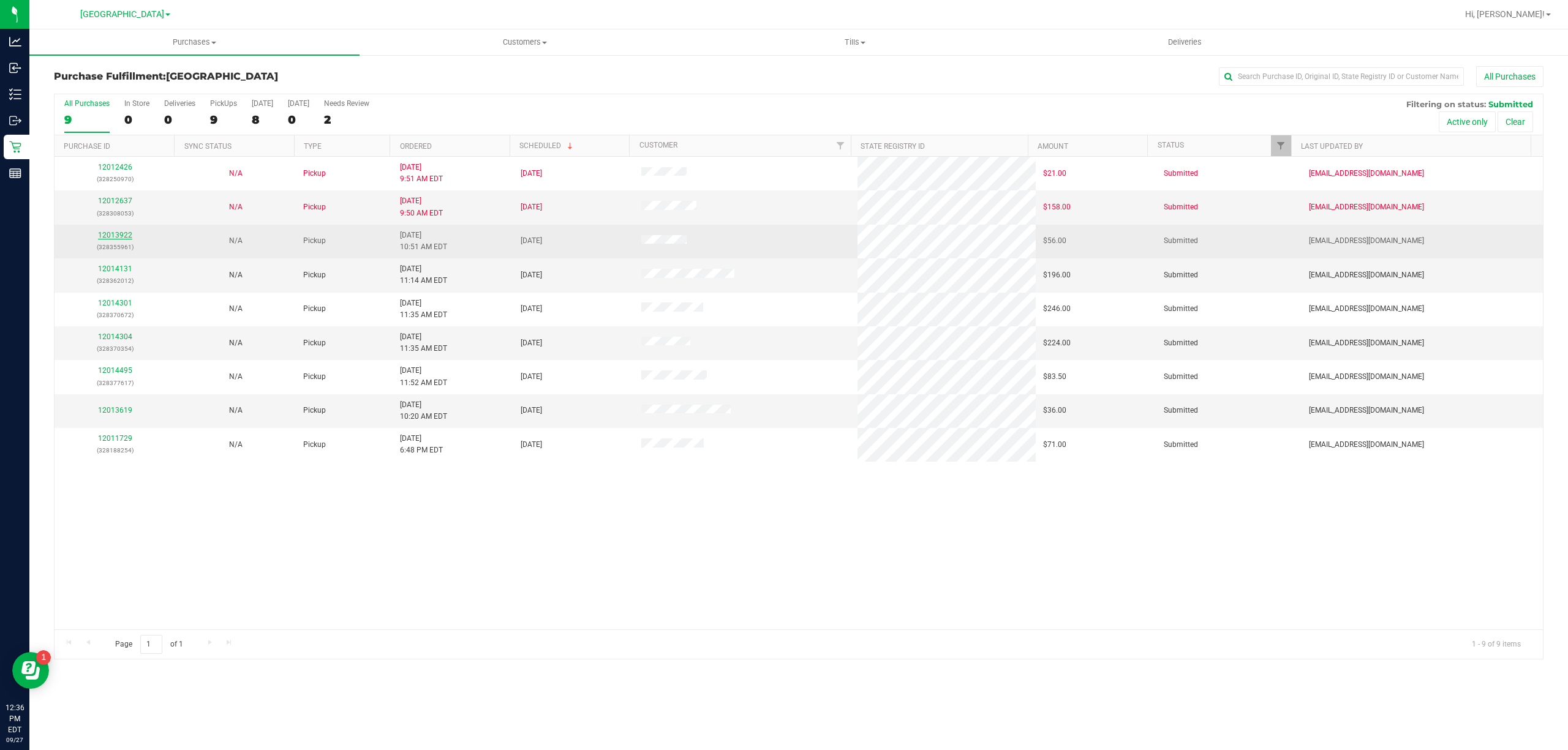
click at [120, 235] on link "12013922" at bounding box center [114, 235] width 34 height 9
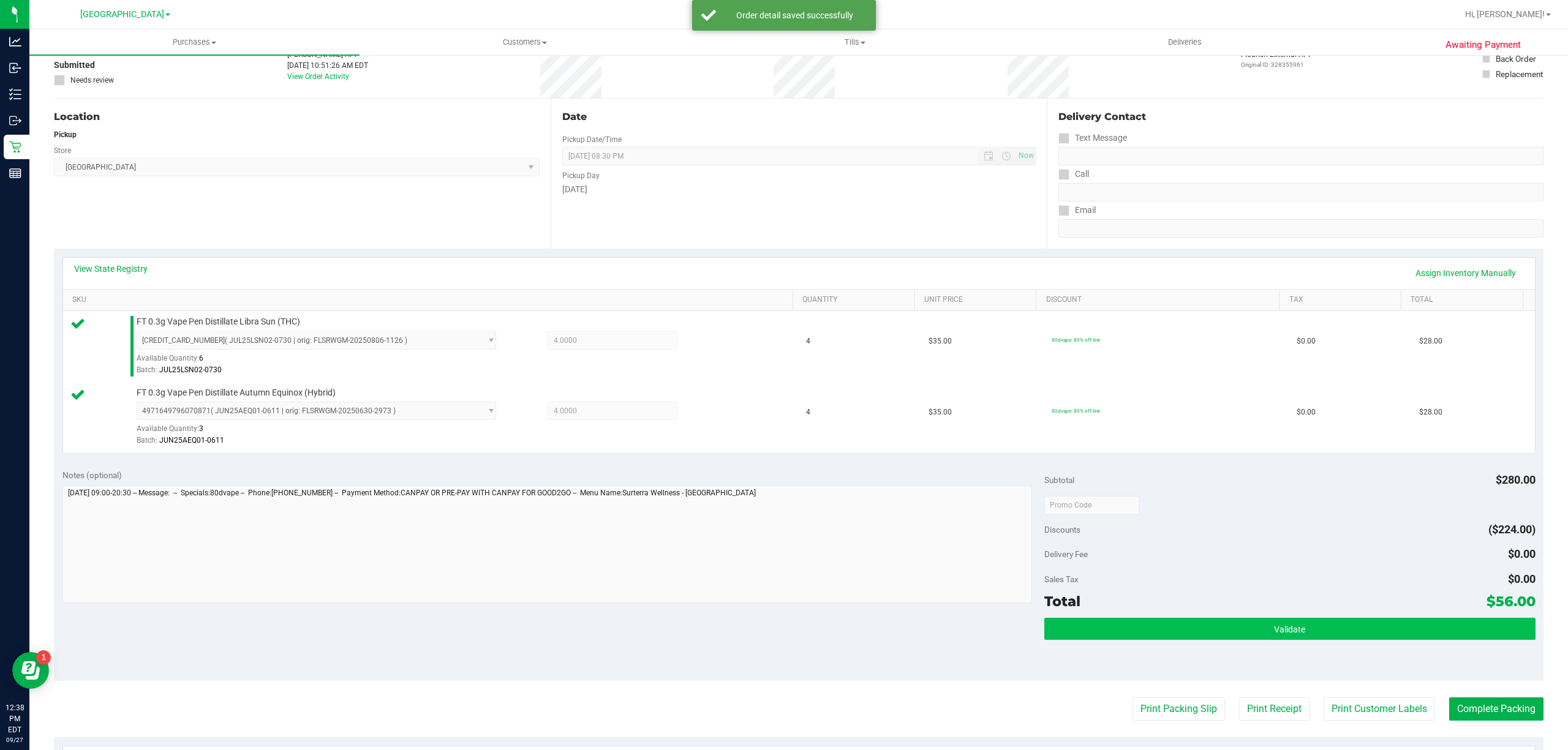
scroll to position [163, 0]
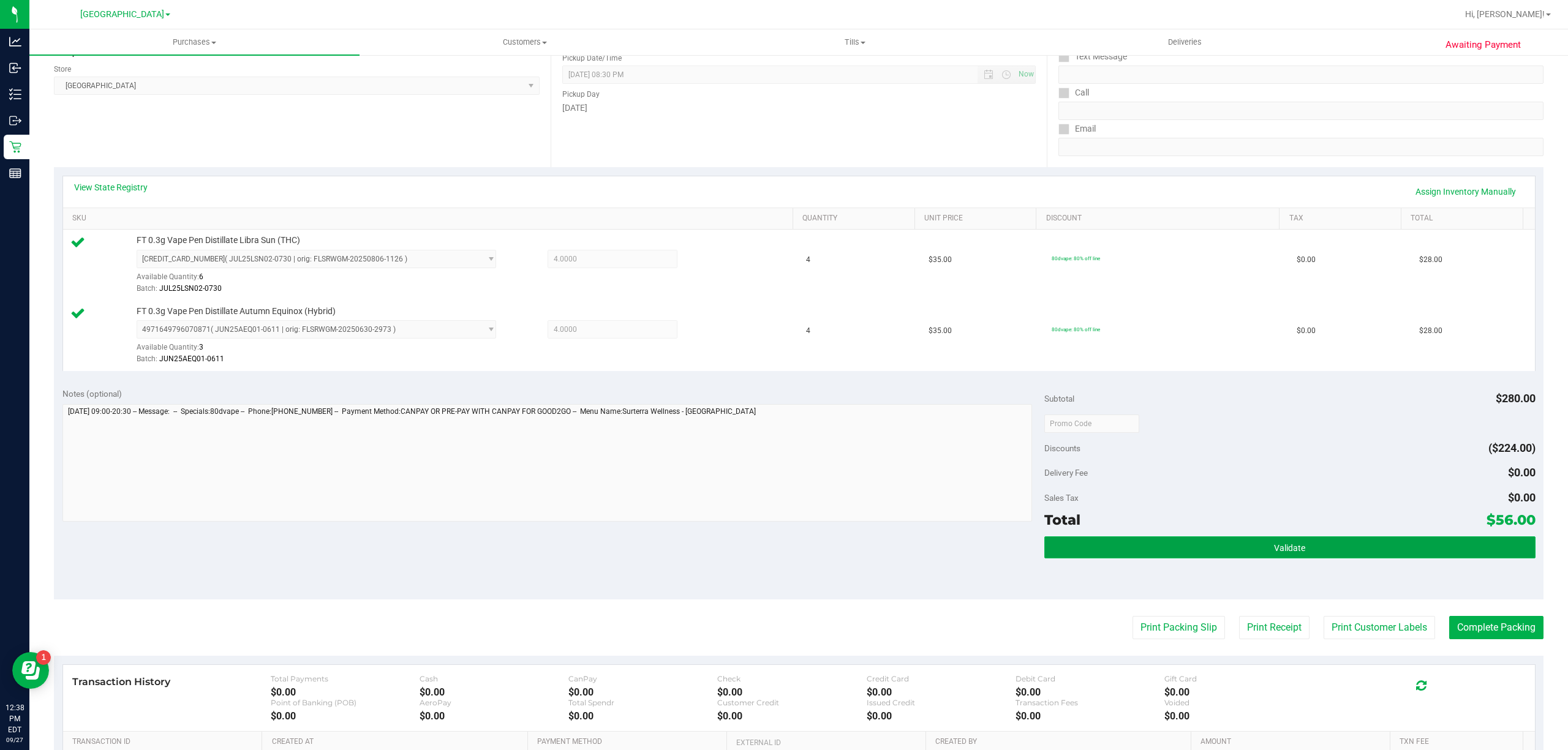
click at [1078, 553] on button "Validate" at bounding box center [1290, 547] width 491 height 22
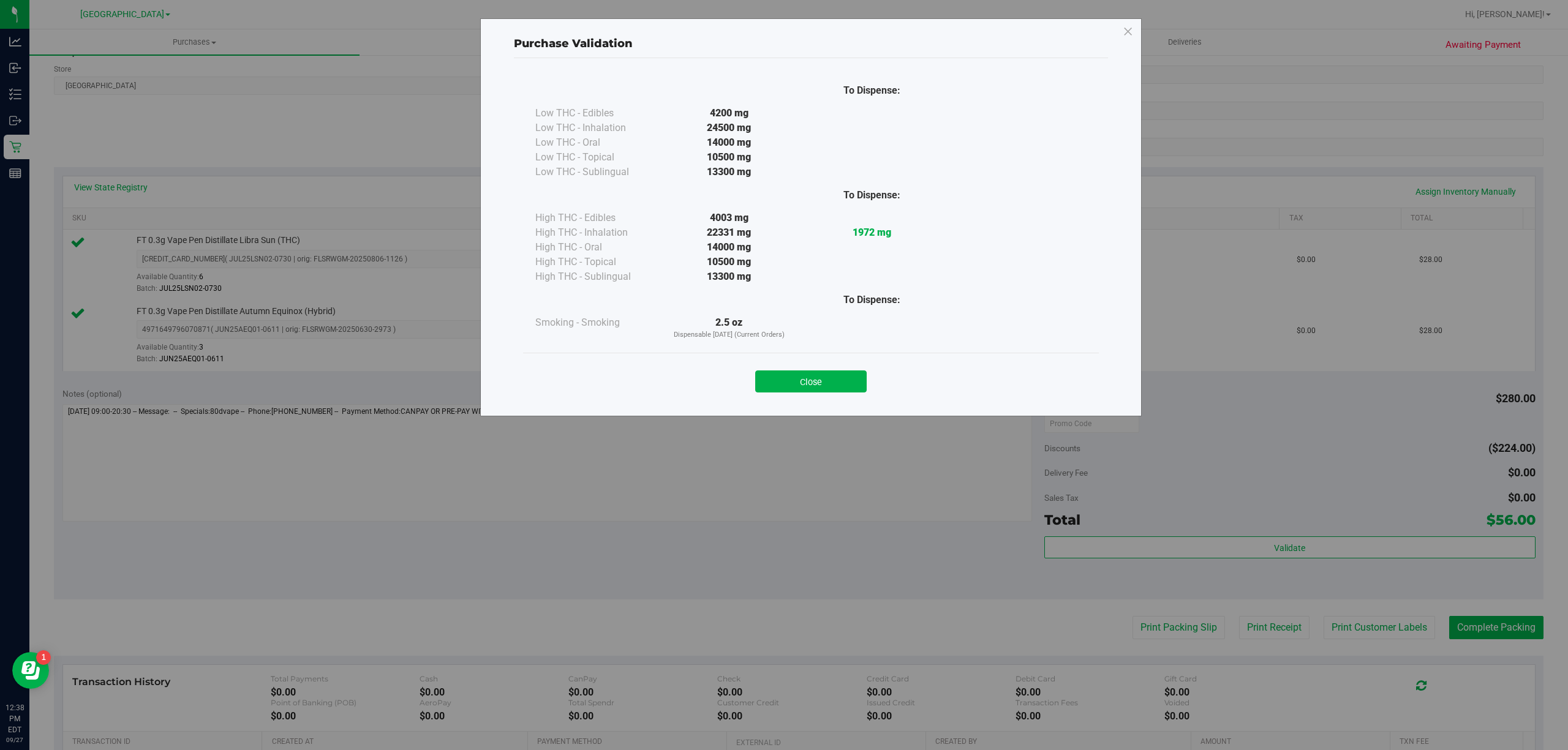
click at [787, 380] on button "Close" at bounding box center [811, 381] width 112 height 22
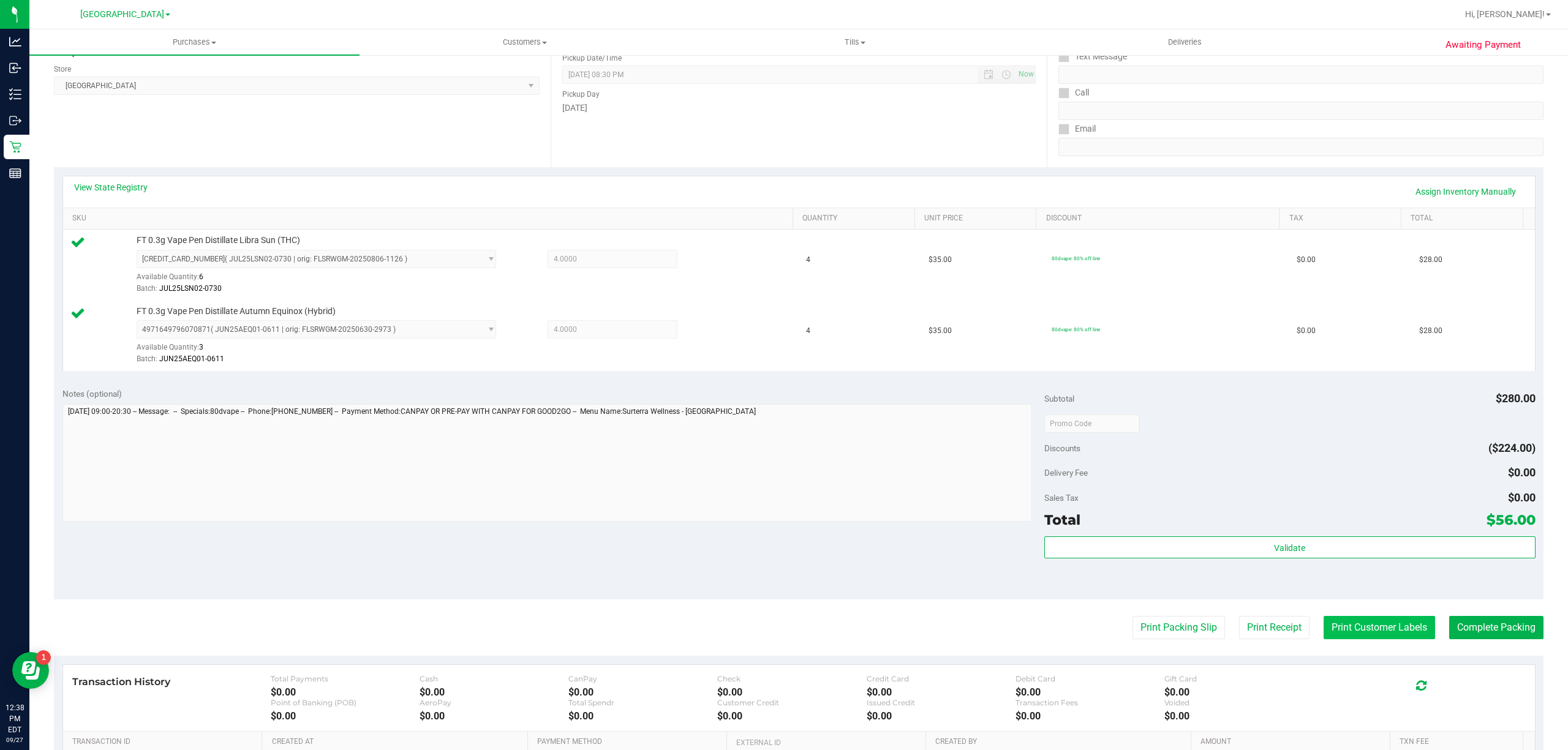
click at [1349, 630] on button "Print Customer Labels" at bounding box center [1378, 628] width 112 height 23
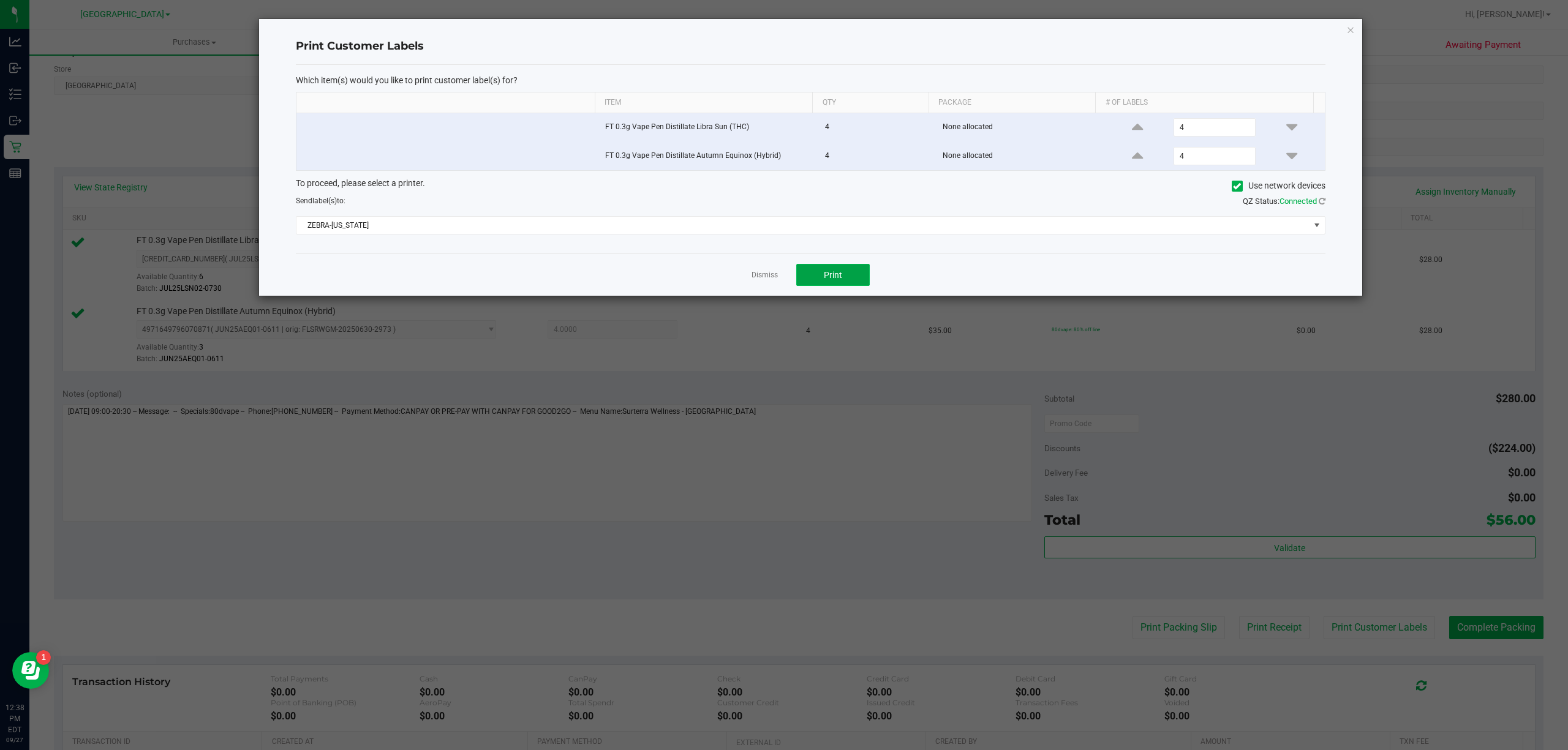
click at [856, 284] on button "Print" at bounding box center [832, 275] width 74 height 22
click at [771, 274] on link "Dismiss" at bounding box center [765, 275] width 26 height 10
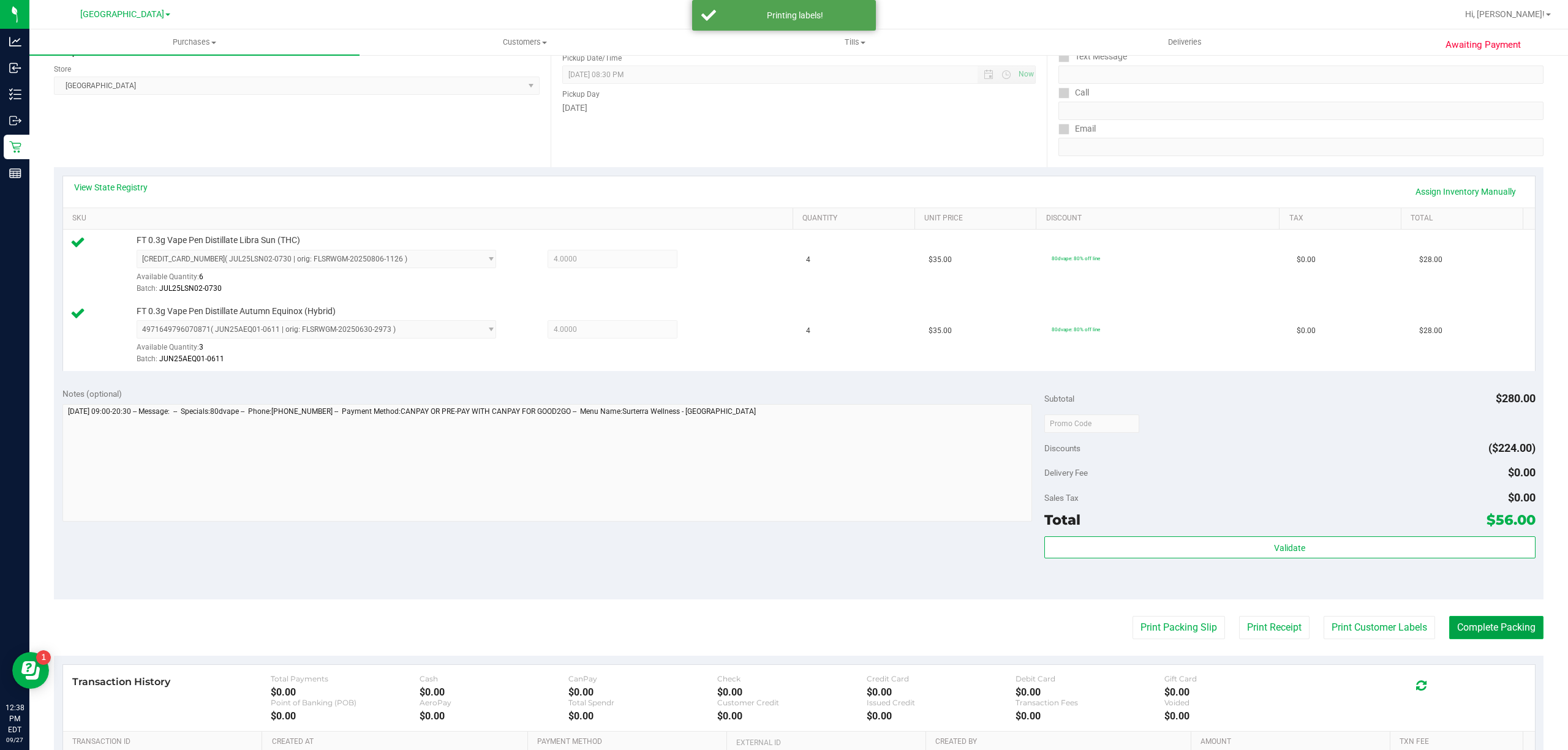
click at [1462, 622] on button "Complete Packing" at bounding box center [1496, 628] width 94 height 23
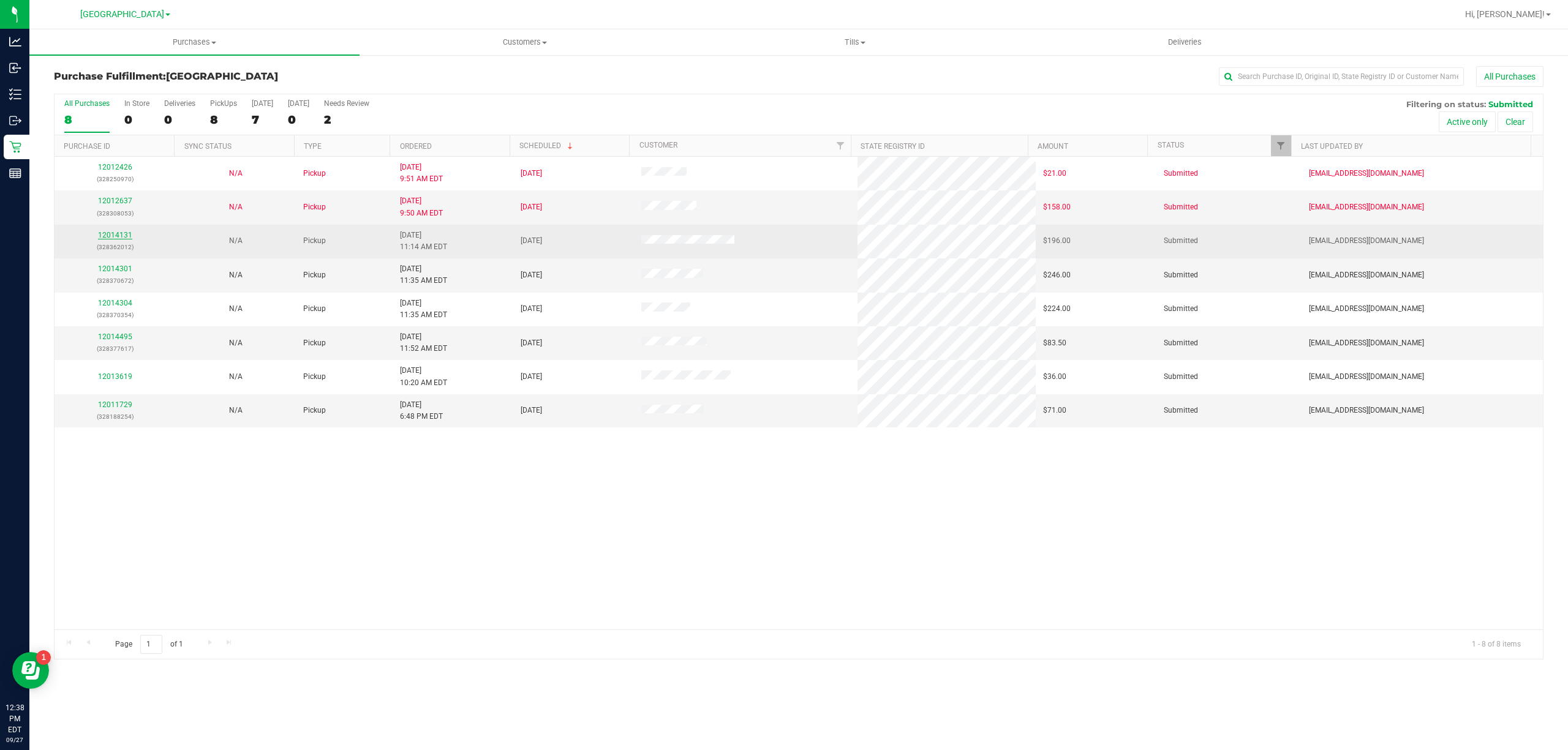
click at [116, 234] on link "12014131" at bounding box center [114, 235] width 34 height 9
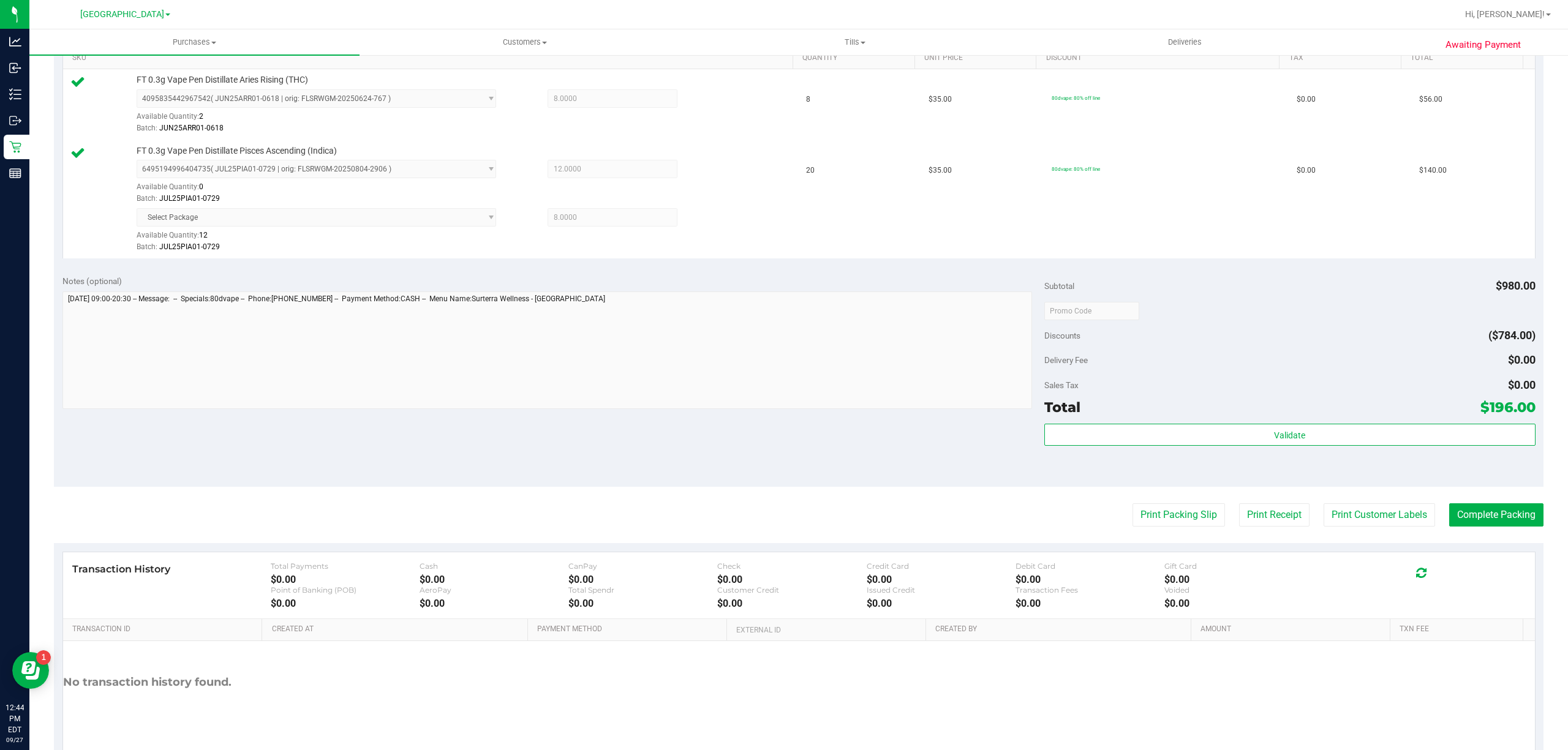
scroll to position [327, 0]
click at [1304, 412] on div "Total $196.00" at bounding box center [1290, 404] width 491 height 22
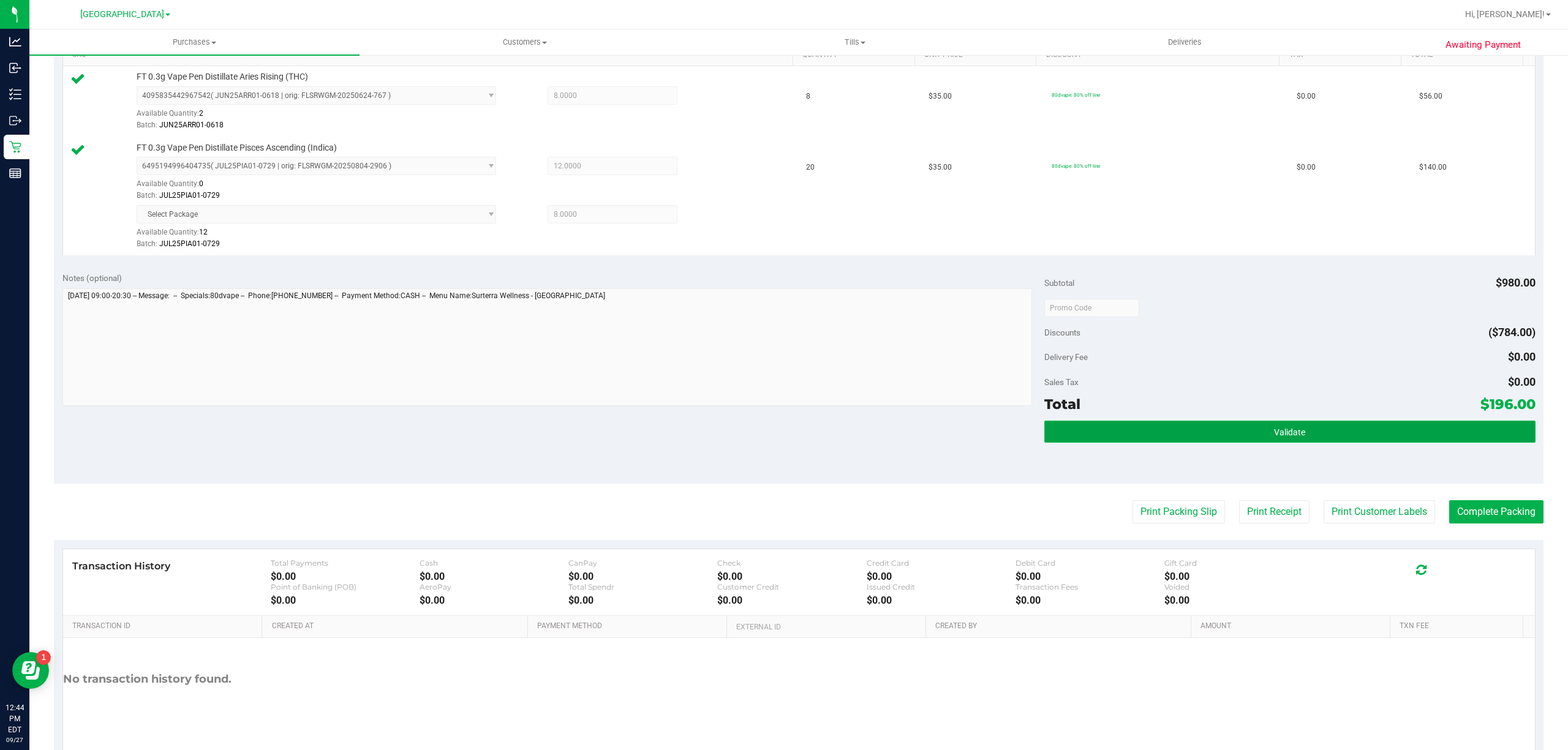
click at [1302, 423] on button "Validate" at bounding box center [1290, 431] width 491 height 22
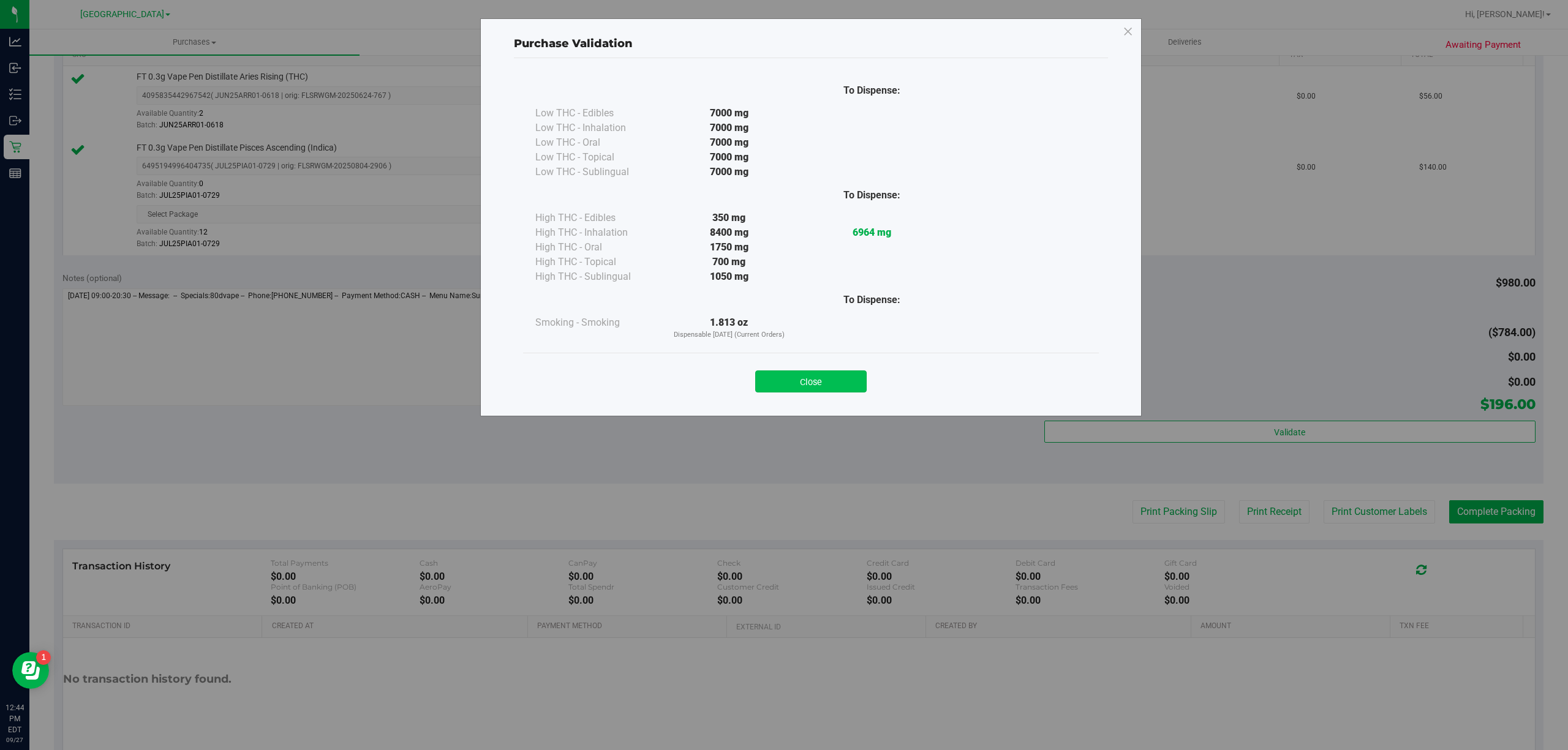
click at [796, 377] on button "Close" at bounding box center [811, 381] width 112 height 22
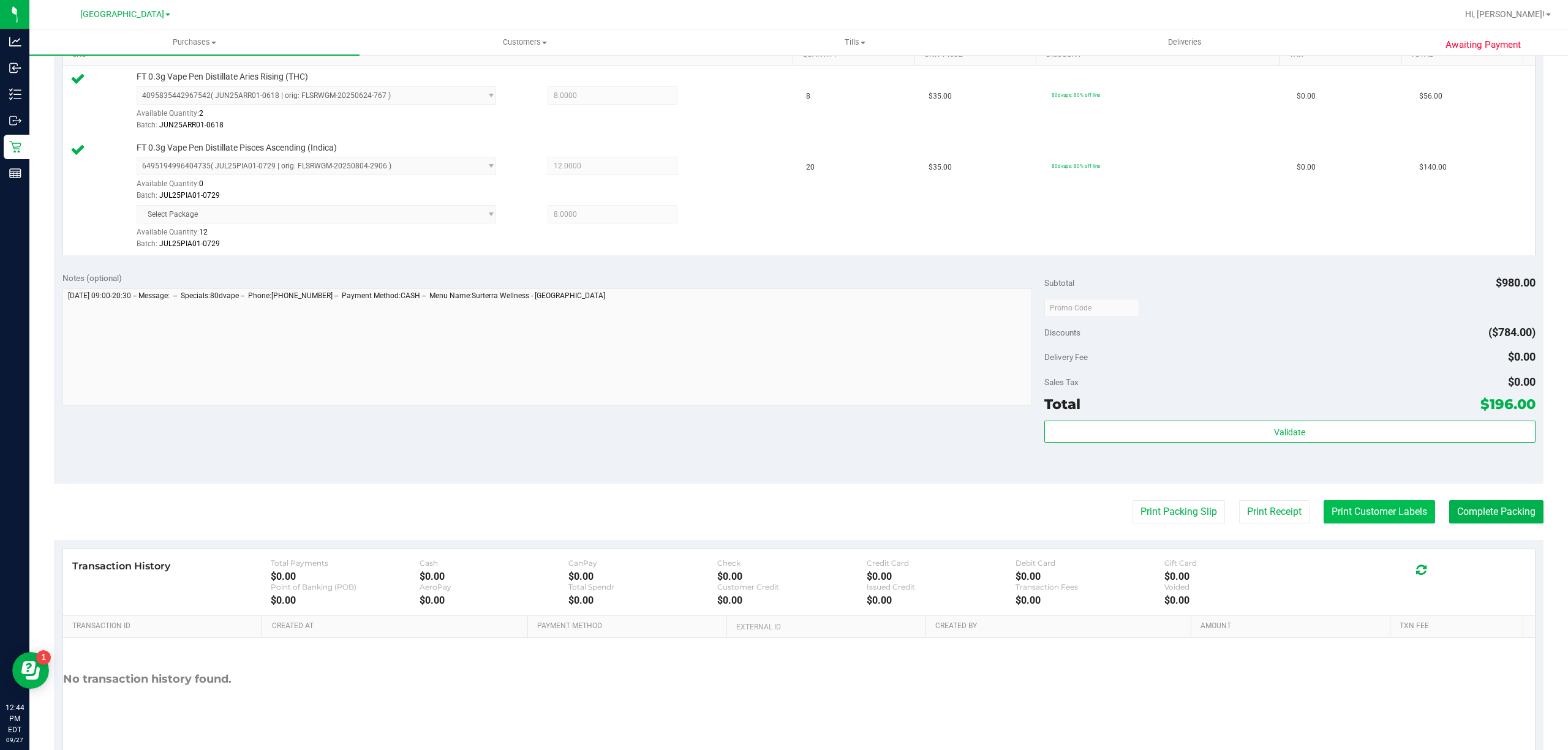
click at [1336, 518] on button "Print Customer Labels" at bounding box center [1378, 512] width 112 height 23
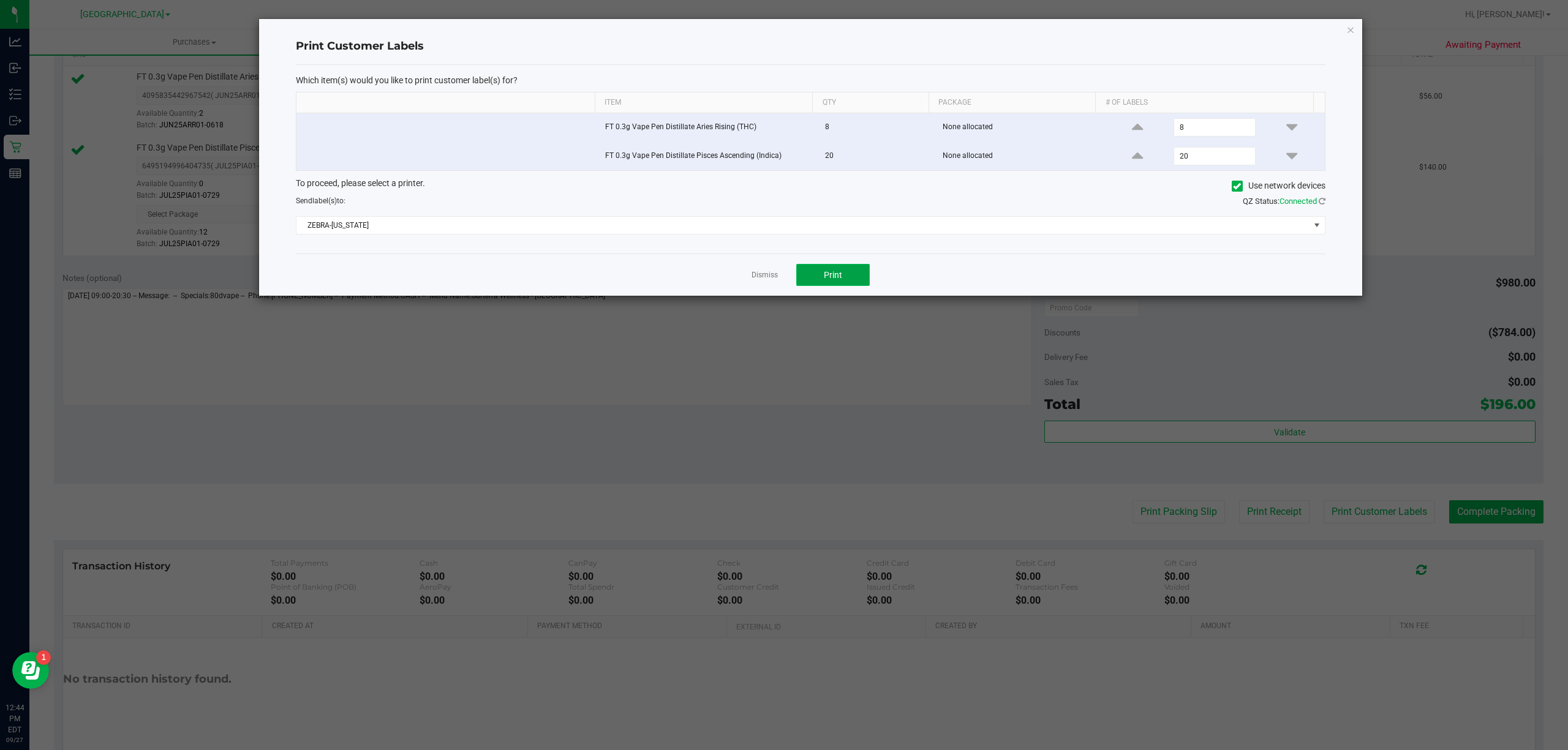
click at [822, 284] on button "Print" at bounding box center [832, 275] width 74 height 22
click at [757, 278] on link "Dismiss" at bounding box center [765, 275] width 26 height 10
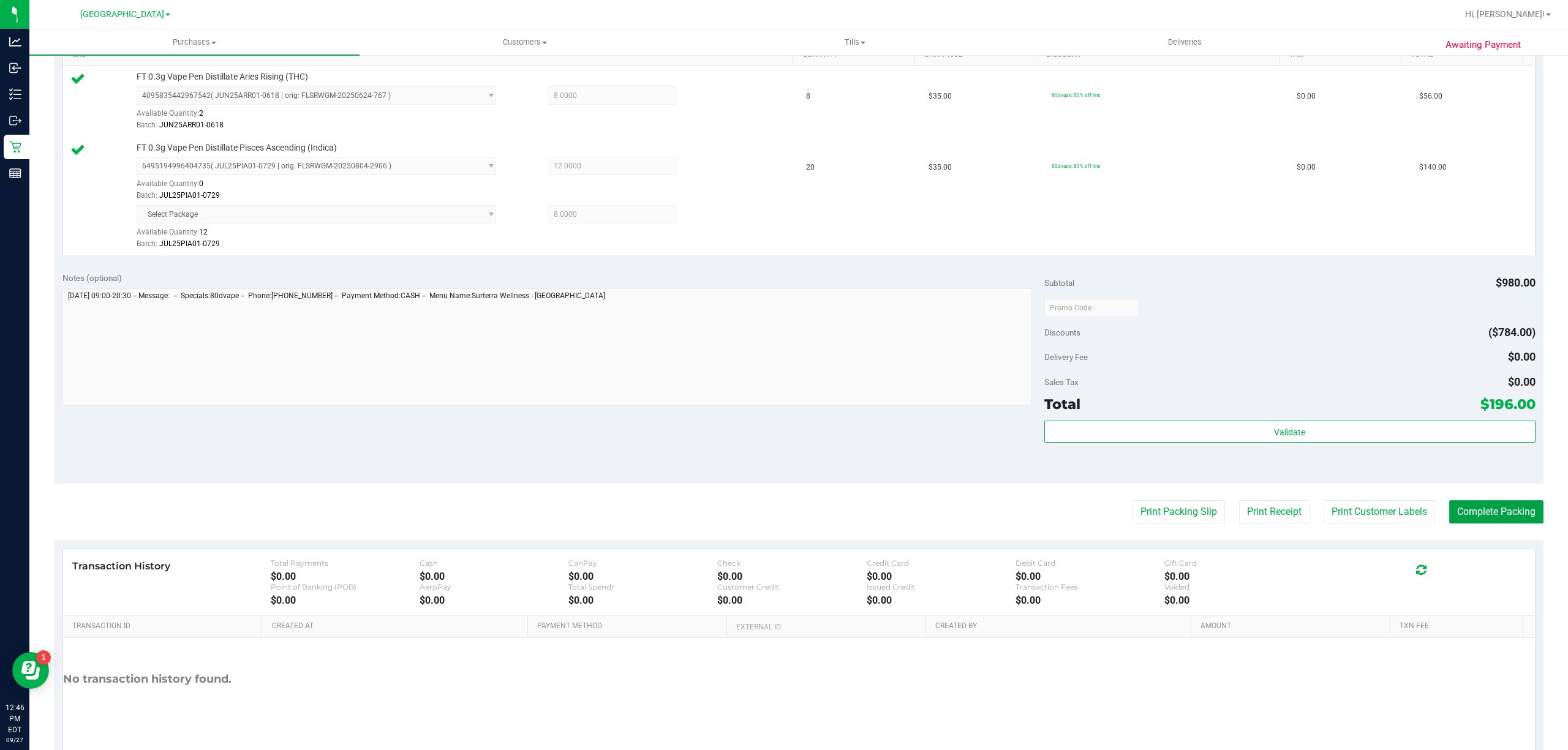
click at [1488, 512] on button "Complete Packing" at bounding box center [1496, 512] width 94 height 23
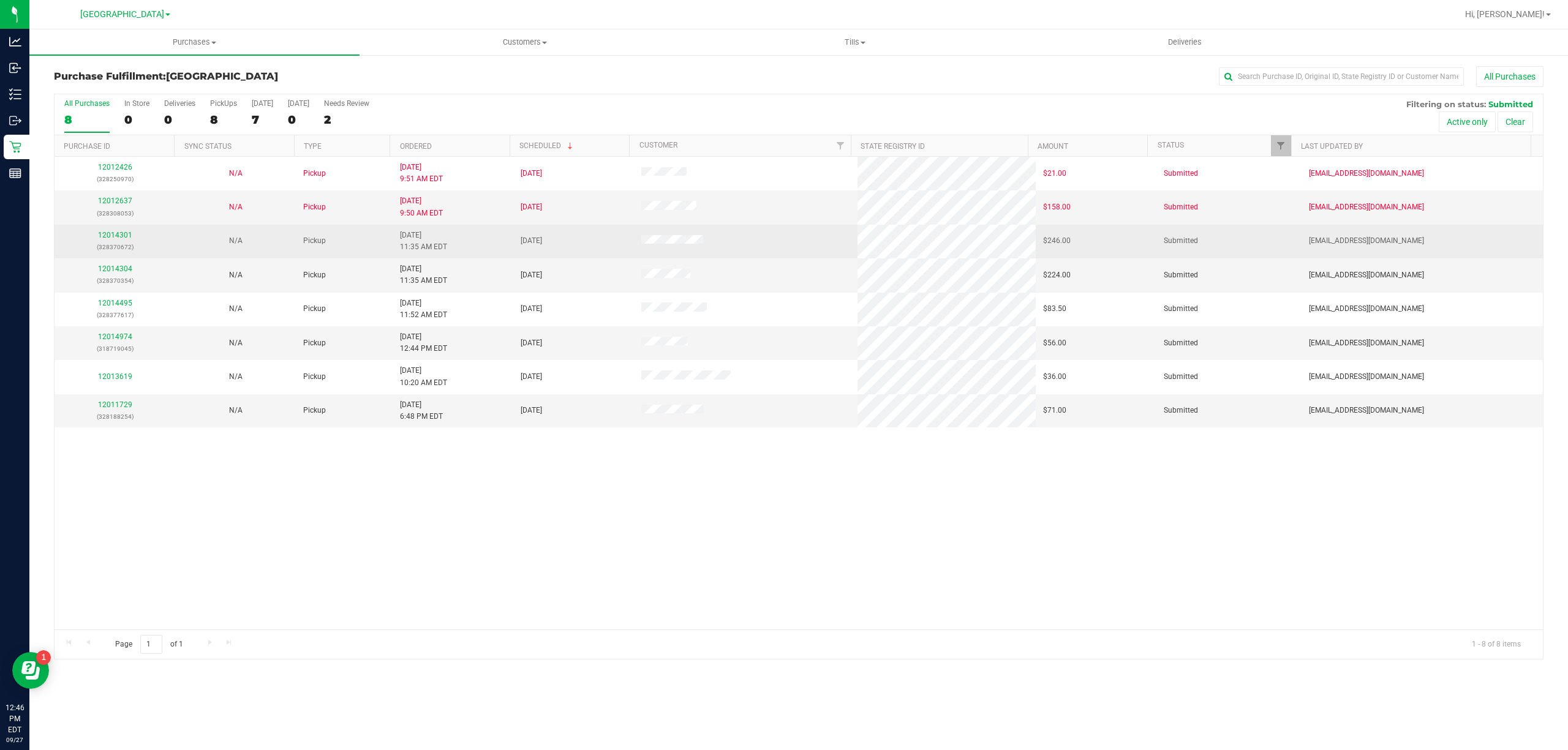
click at [123, 230] on div "12014301 (328370672)" at bounding box center [114, 241] width 106 height 23
click at [120, 233] on link "12014301" at bounding box center [114, 235] width 34 height 9
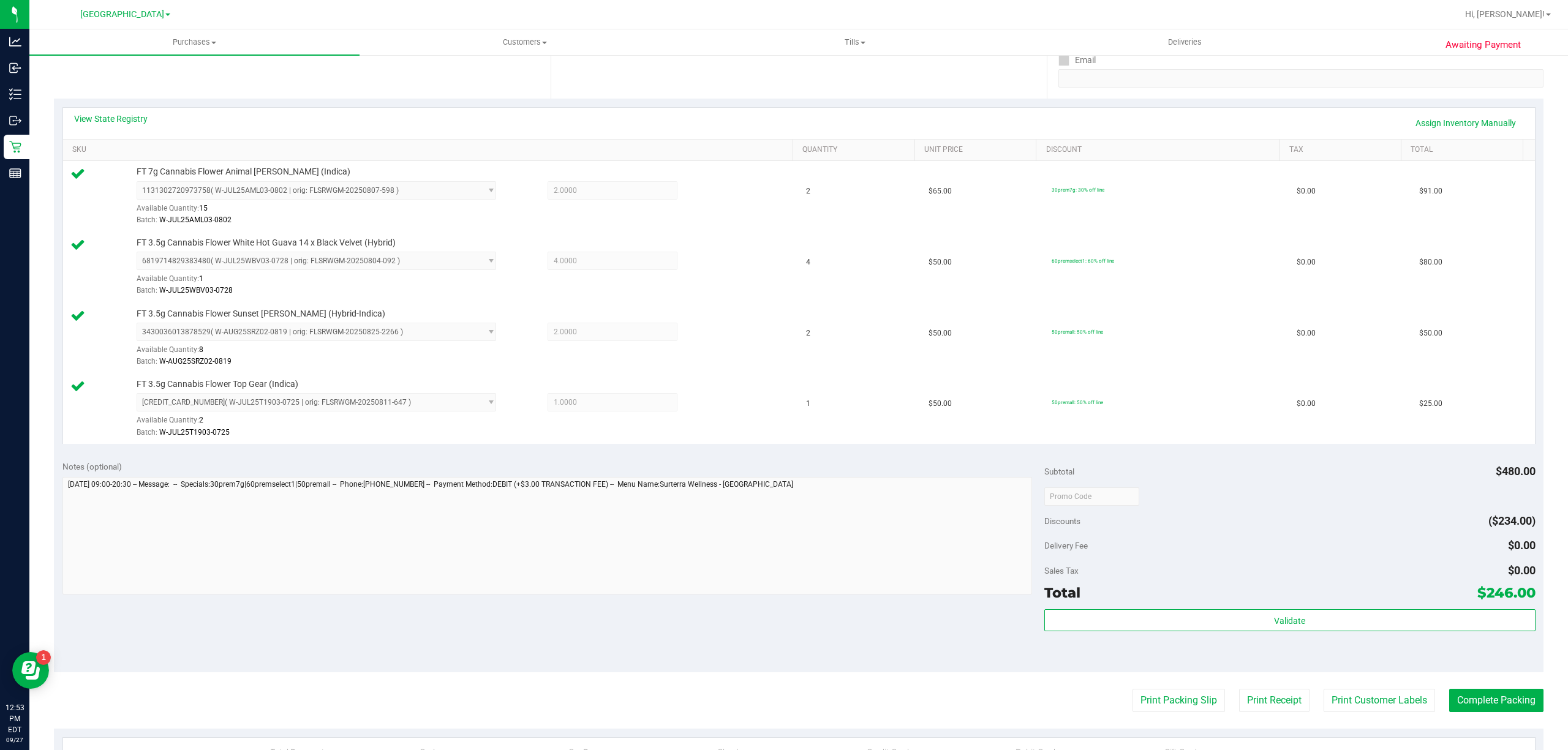
scroll to position [407, 0]
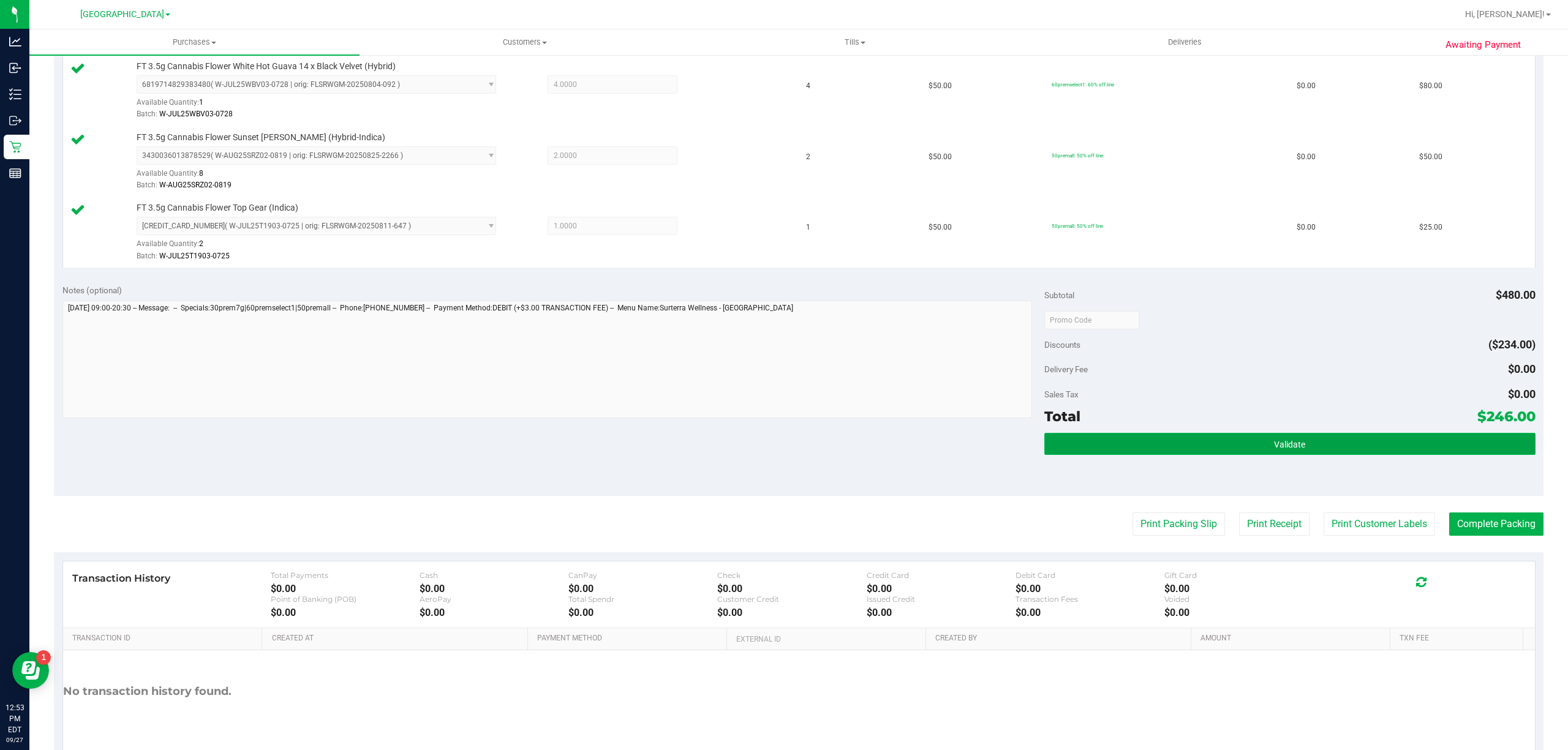
click at [1108, 444] on button "Validate" at bounding box center [1290, 444] width 491 height 22
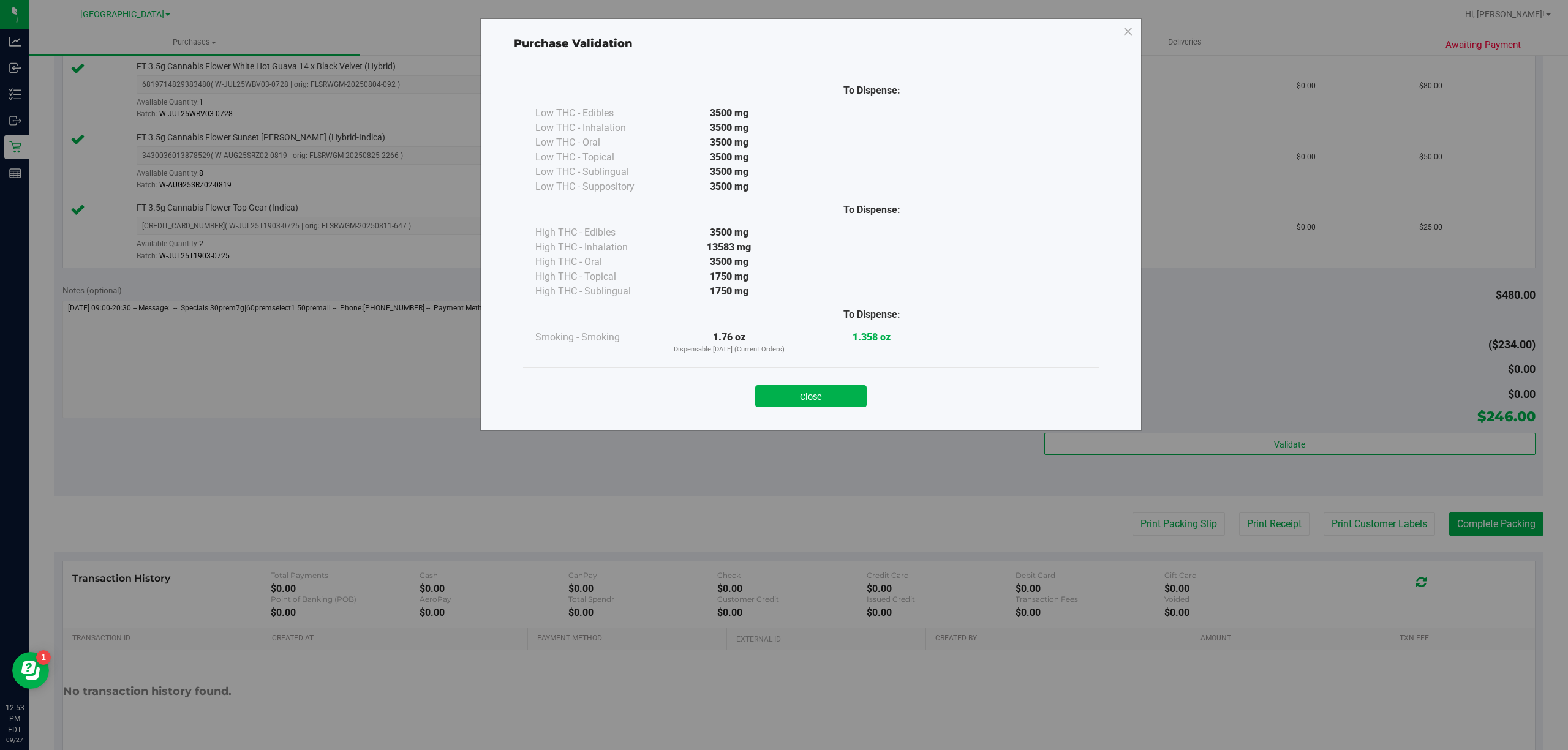
click at [818, 407] on div "Close" at bounding box center [811, 392] width 576 height 50
click at [821, 402] on button "Close" at bounding box center [811, 396] width 112 height 22
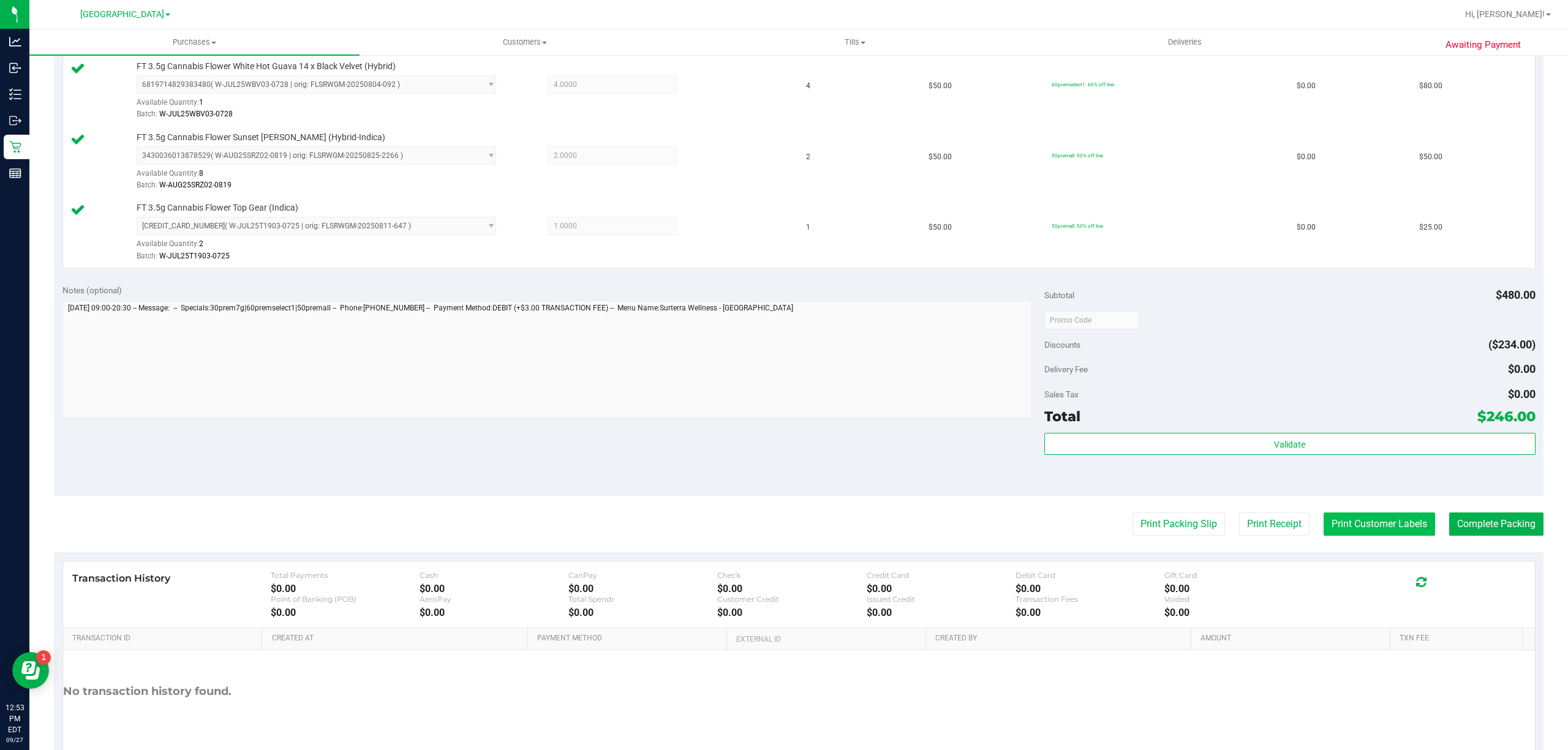
click at [1361, 526] on button "Print Customer Labels" at bounding box center [1378, 524] width 112 height 23
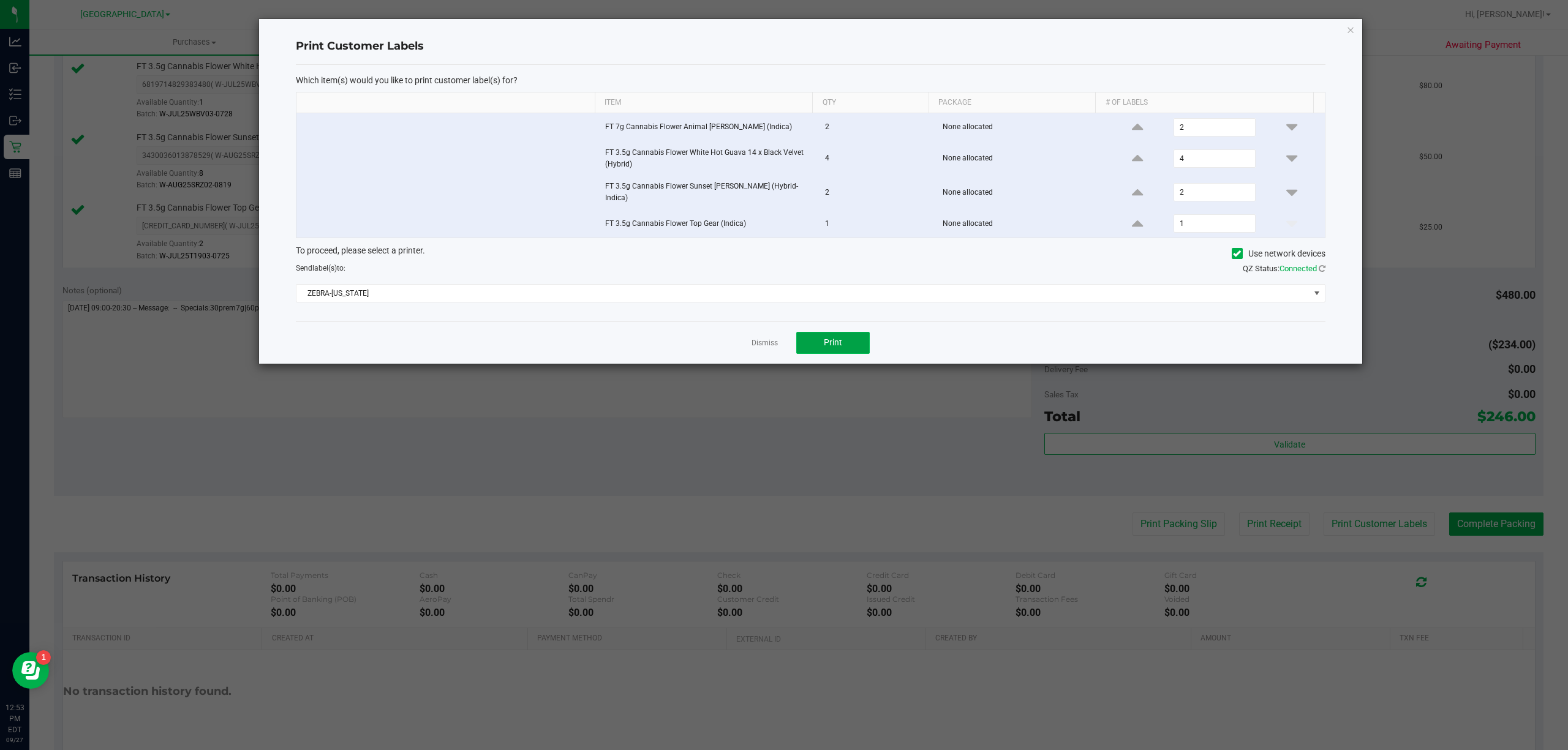
click at [819, 335] on button "Print" at bounding box center [832, 343] width 74 height 22
click at [760, 342] on link "Dismiss" at bounding box center [765, 343] width 26 height 10
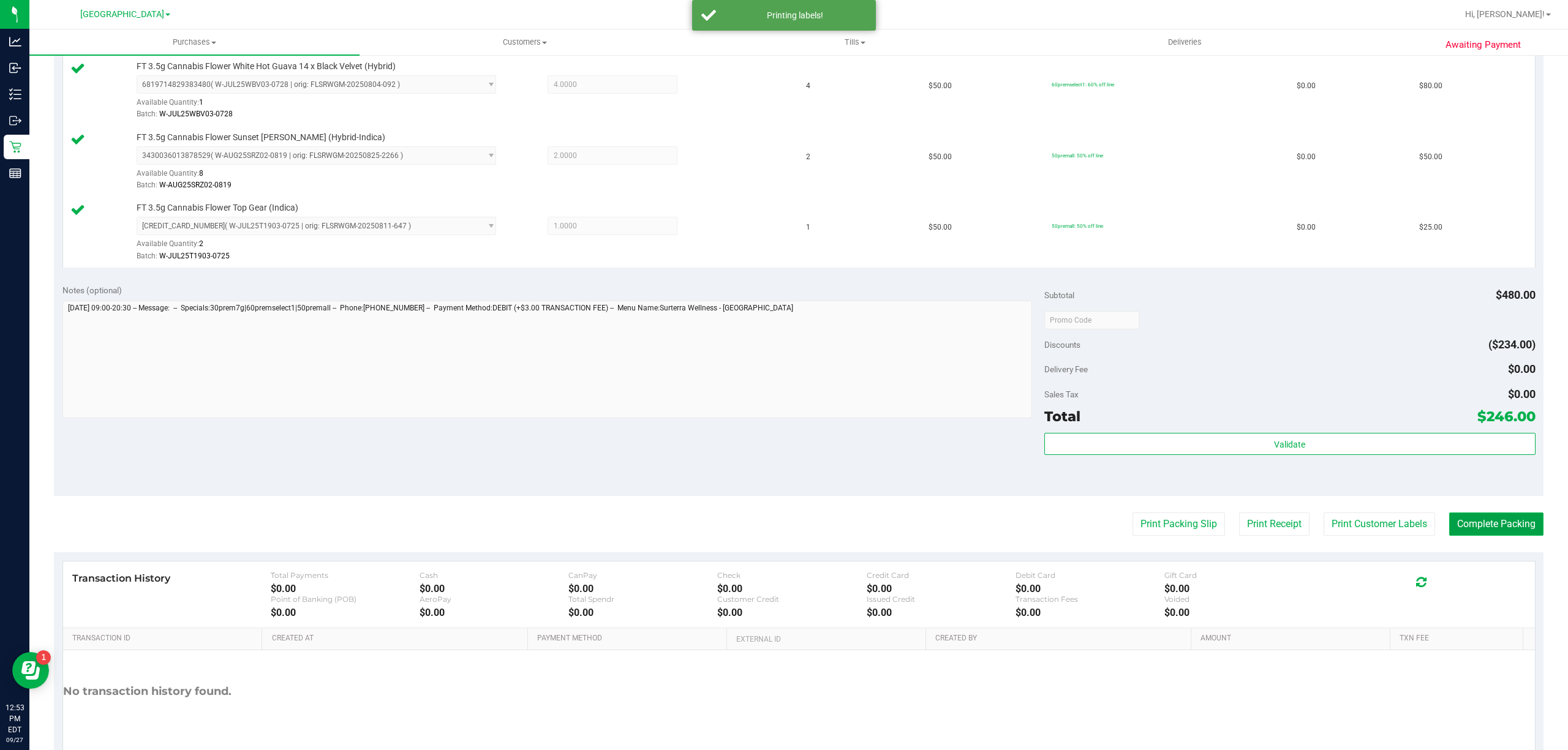
click at [1507, 531] on button "Complete Packing" at bounding box center [1496, 524] width 94 height 23
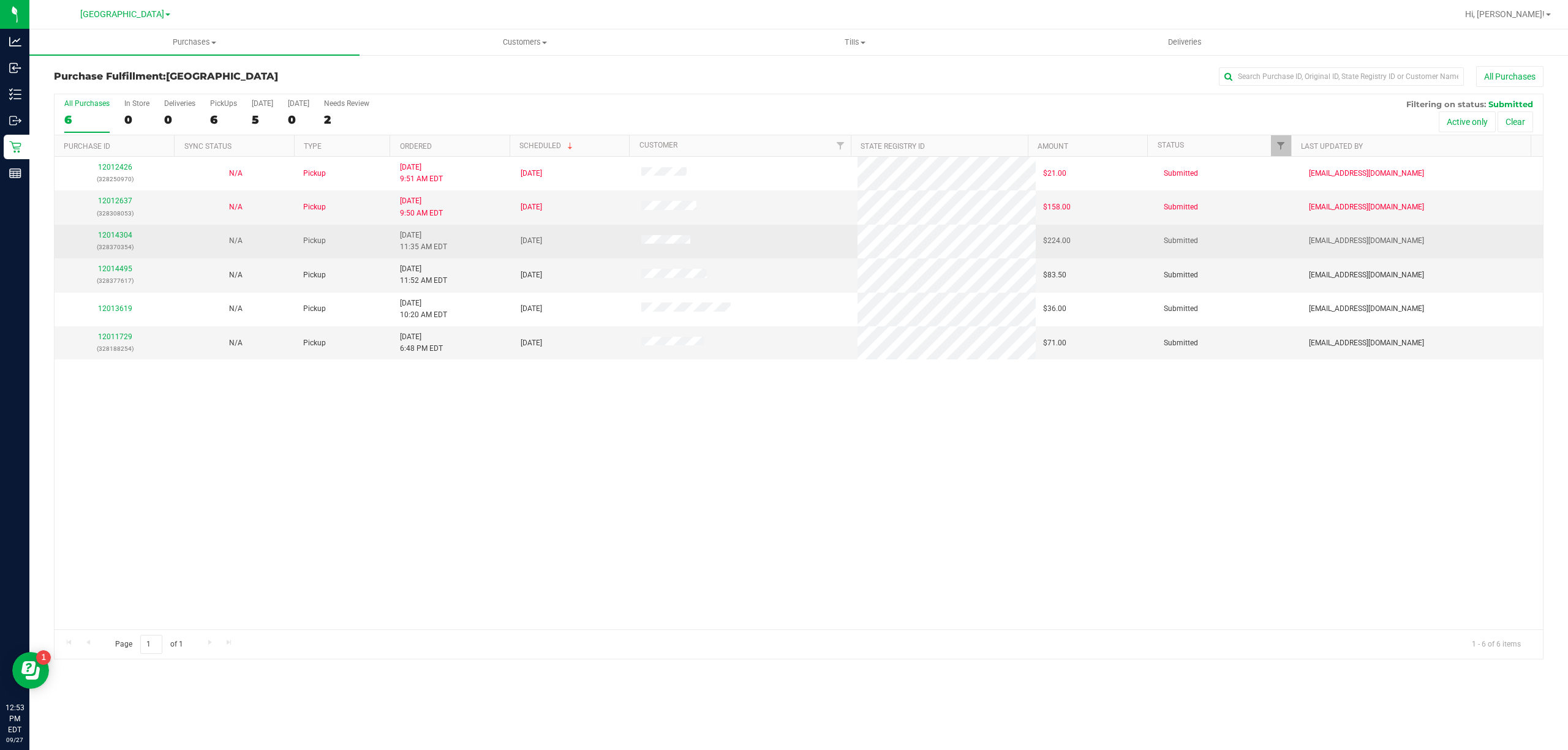
click at [120, 229] on td "12014304 (328370354)" at bounding box center [114, 241] width 120 height 34
click at [120, 233] on link "12014304" at bounding box center [114, 235] width 34 height 9
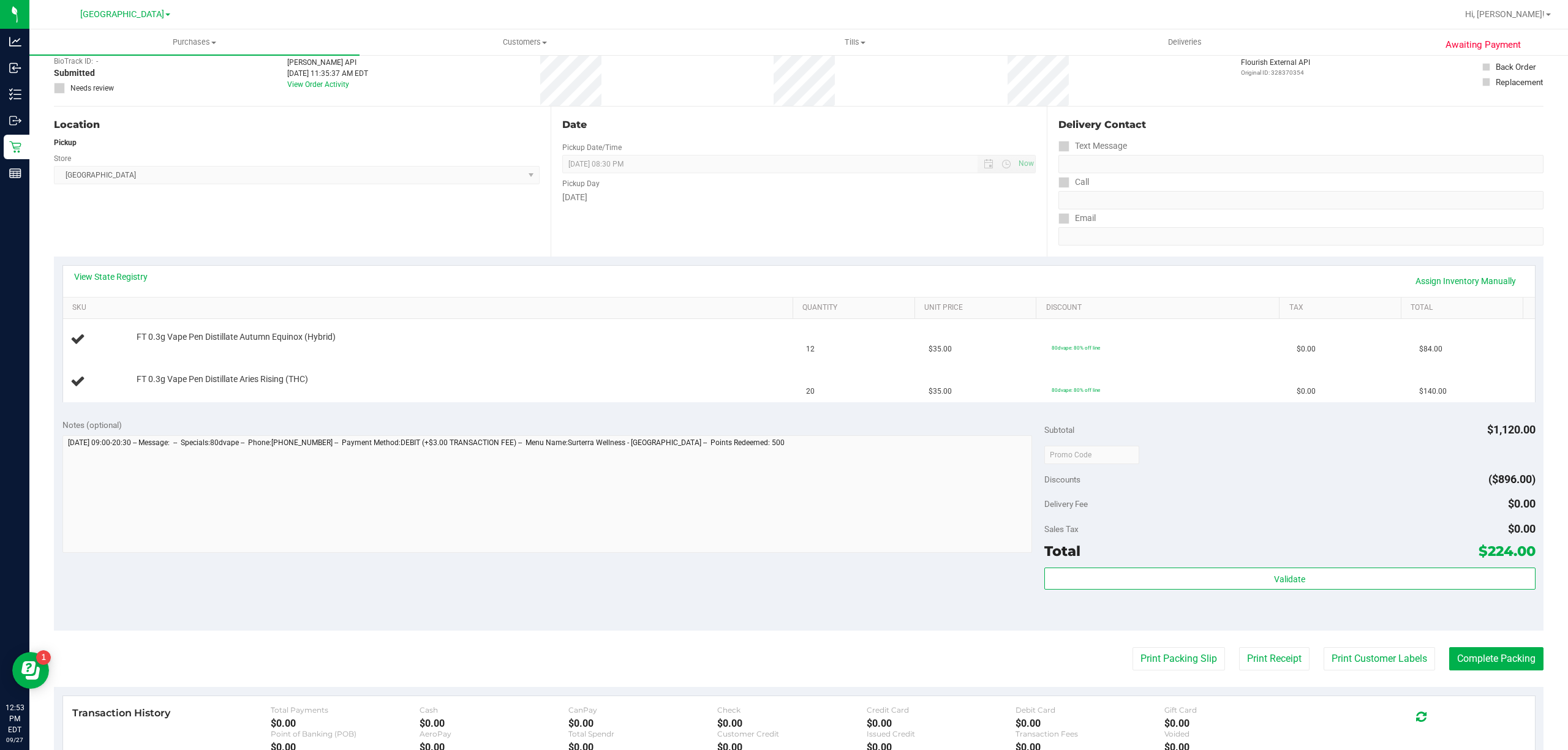
scroll to position [163, 0]
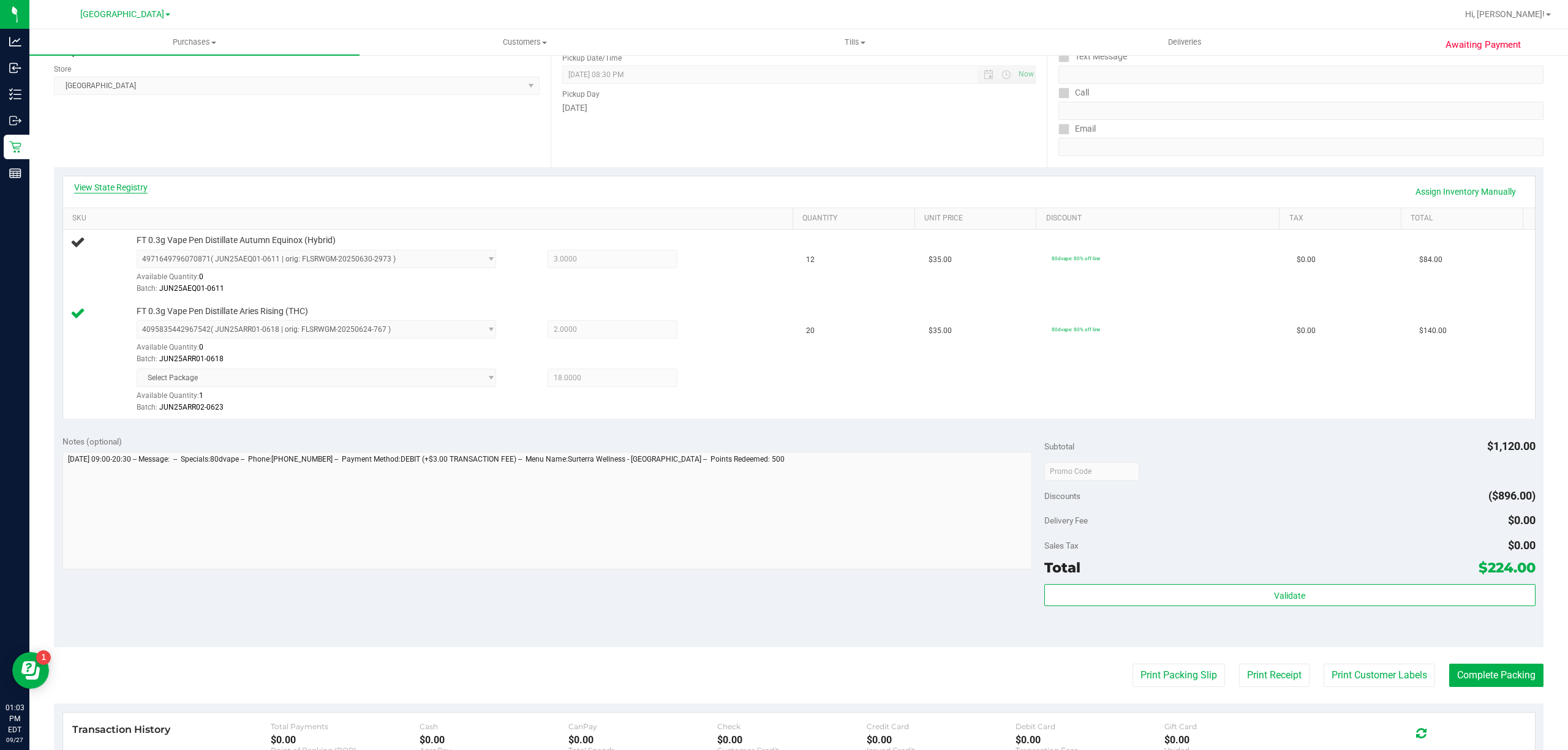
click at [135, 184] on link "View State Registry" at bounding box center [111, 187] width 74 height 12
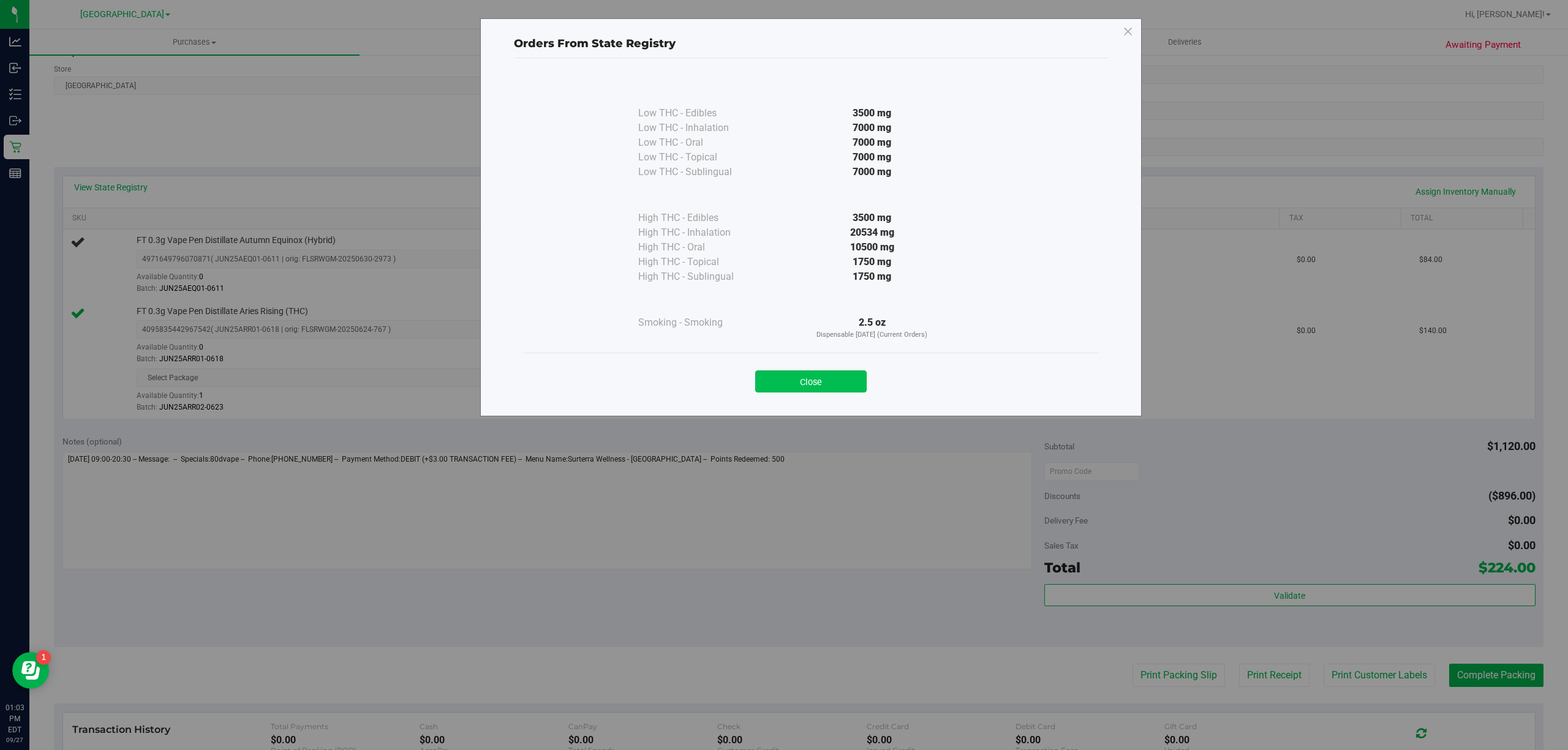
click at [787, 385] on button "Close" at bounding box center [811, 381] width 112 height 22
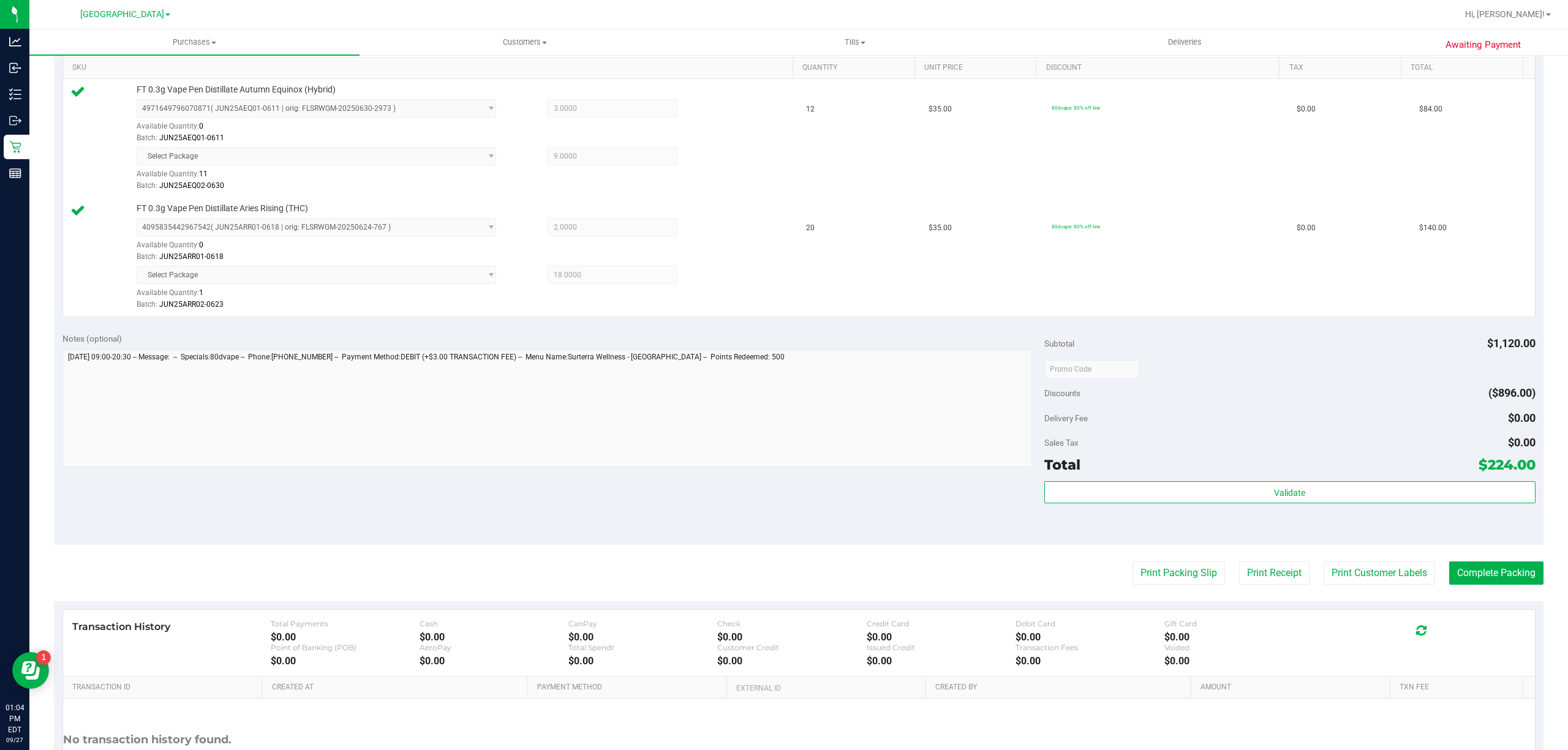
scroll to position [421, 0]
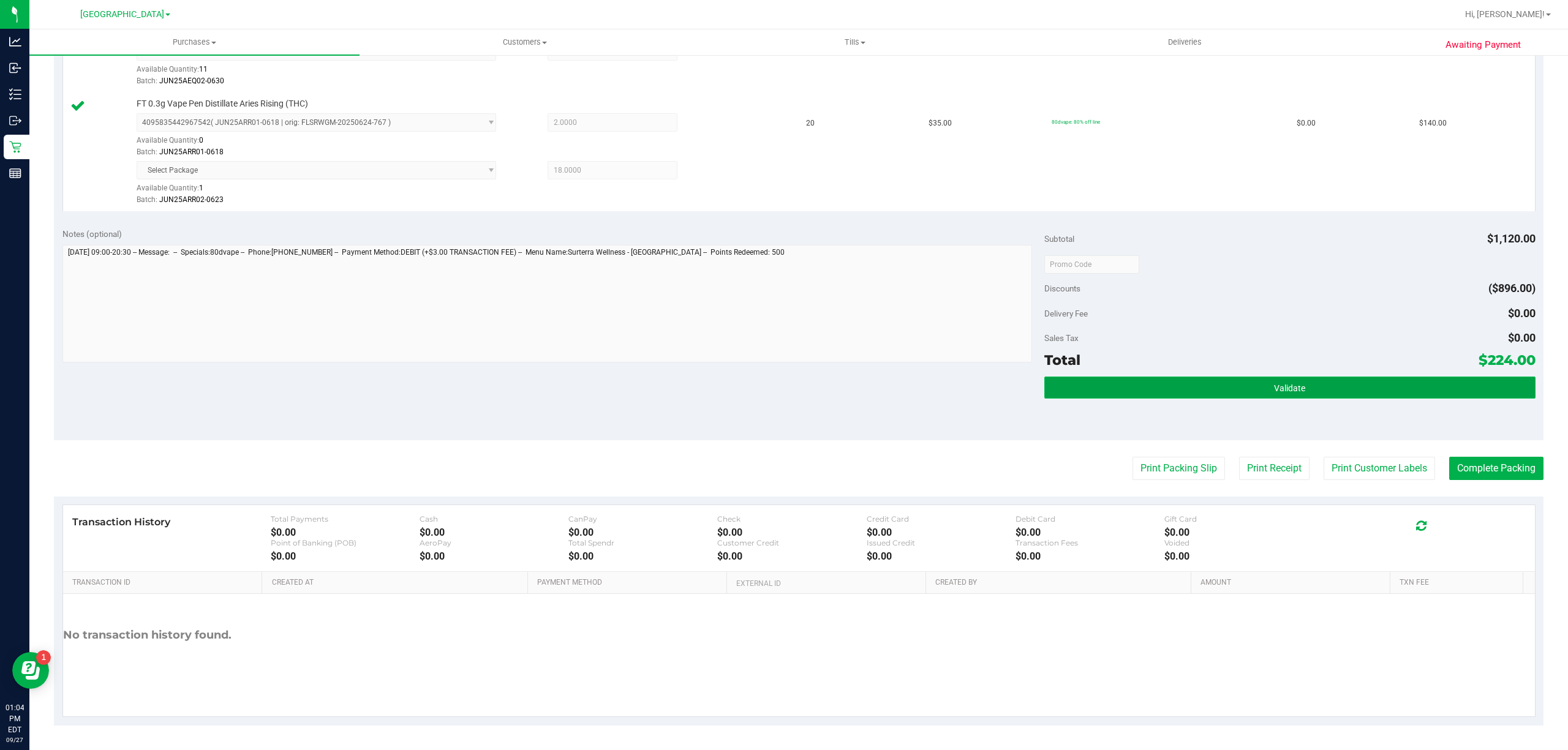
click at [1313, 392] on button "Validate" at bounding box center [1290, 388] width 491 height 22
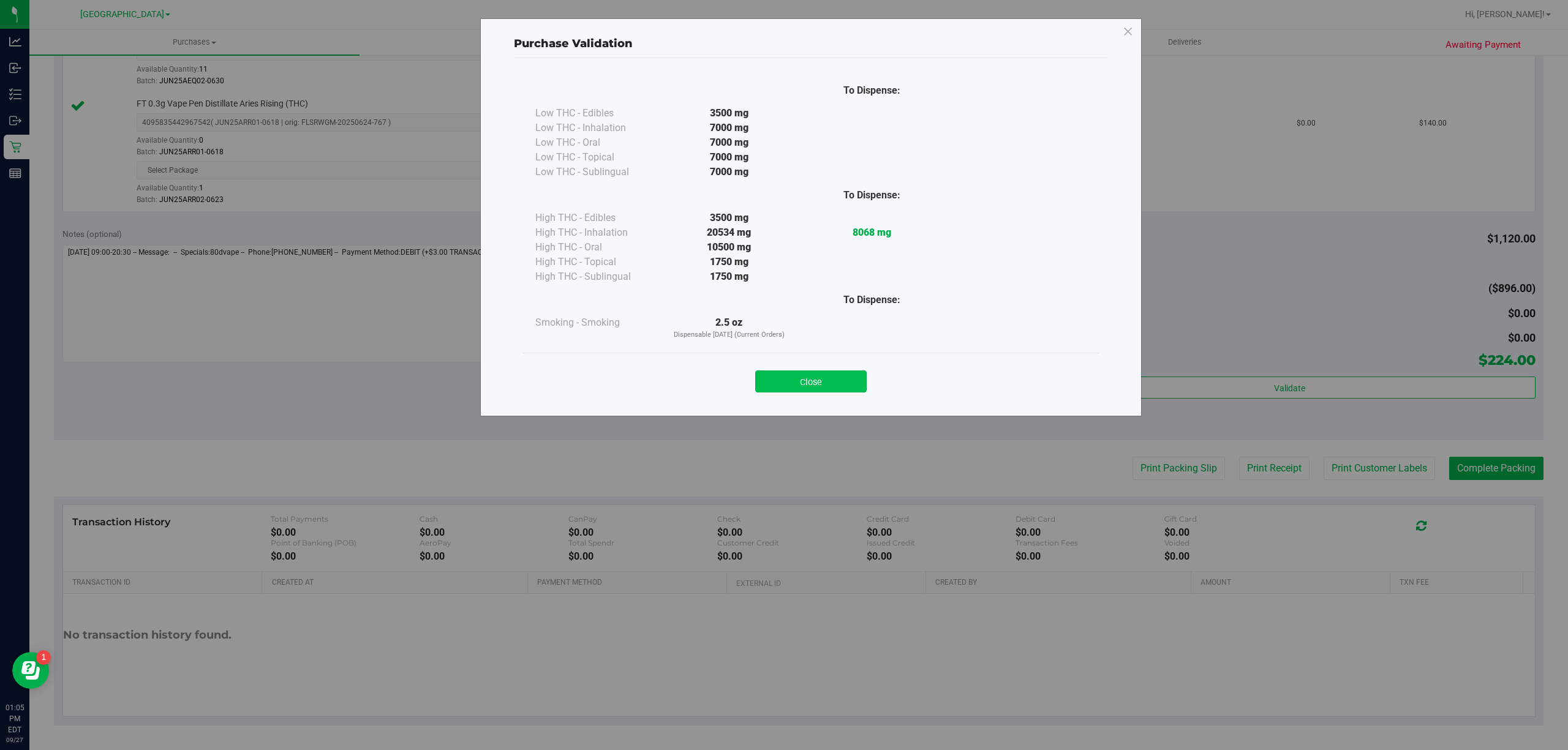
click at [787, 380] on button "Close" at bounding box center [811, 381] width 112 height 22
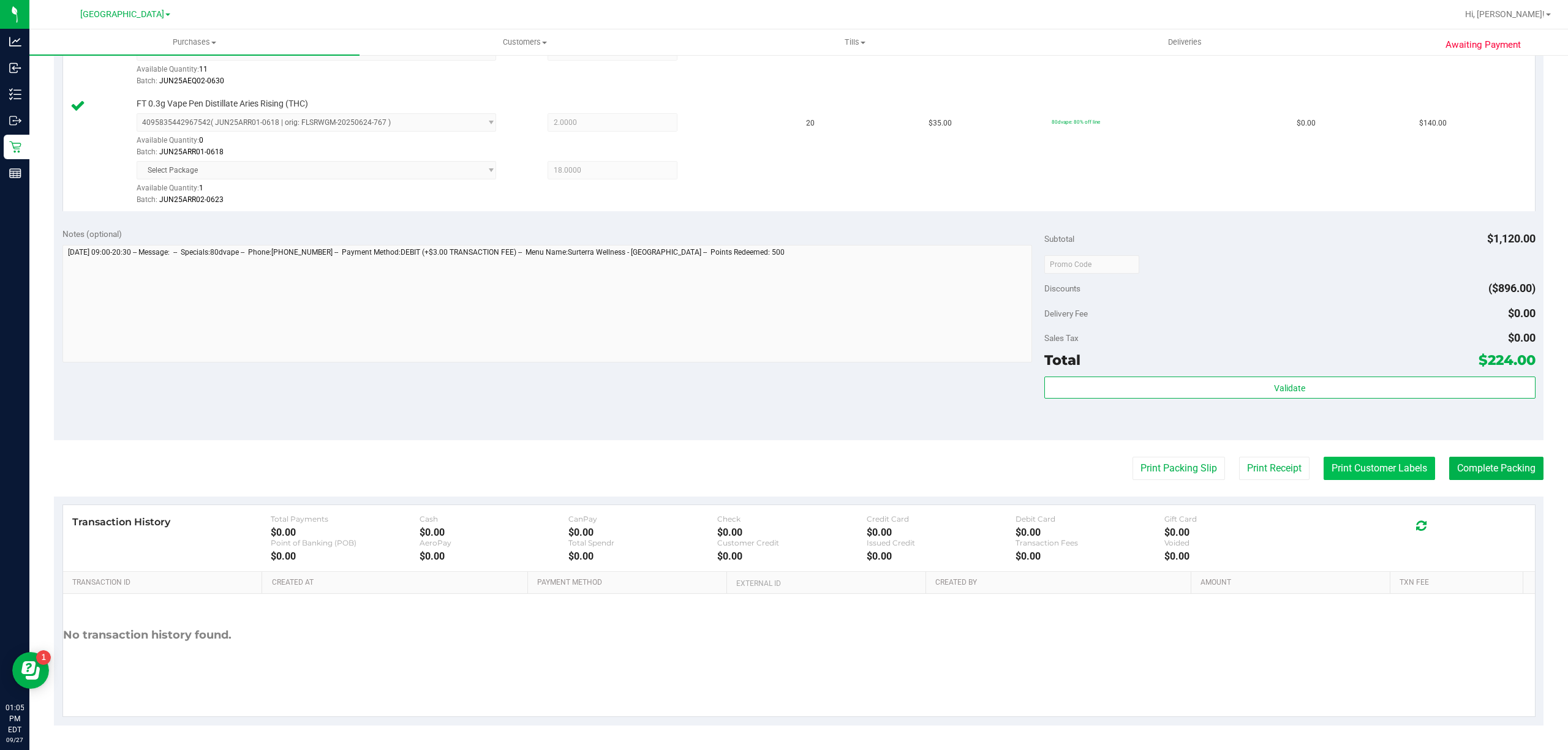
click at [1402, 466] on button "Print Customer Labels" at bounding box center [1378, 469] width 112 height 23
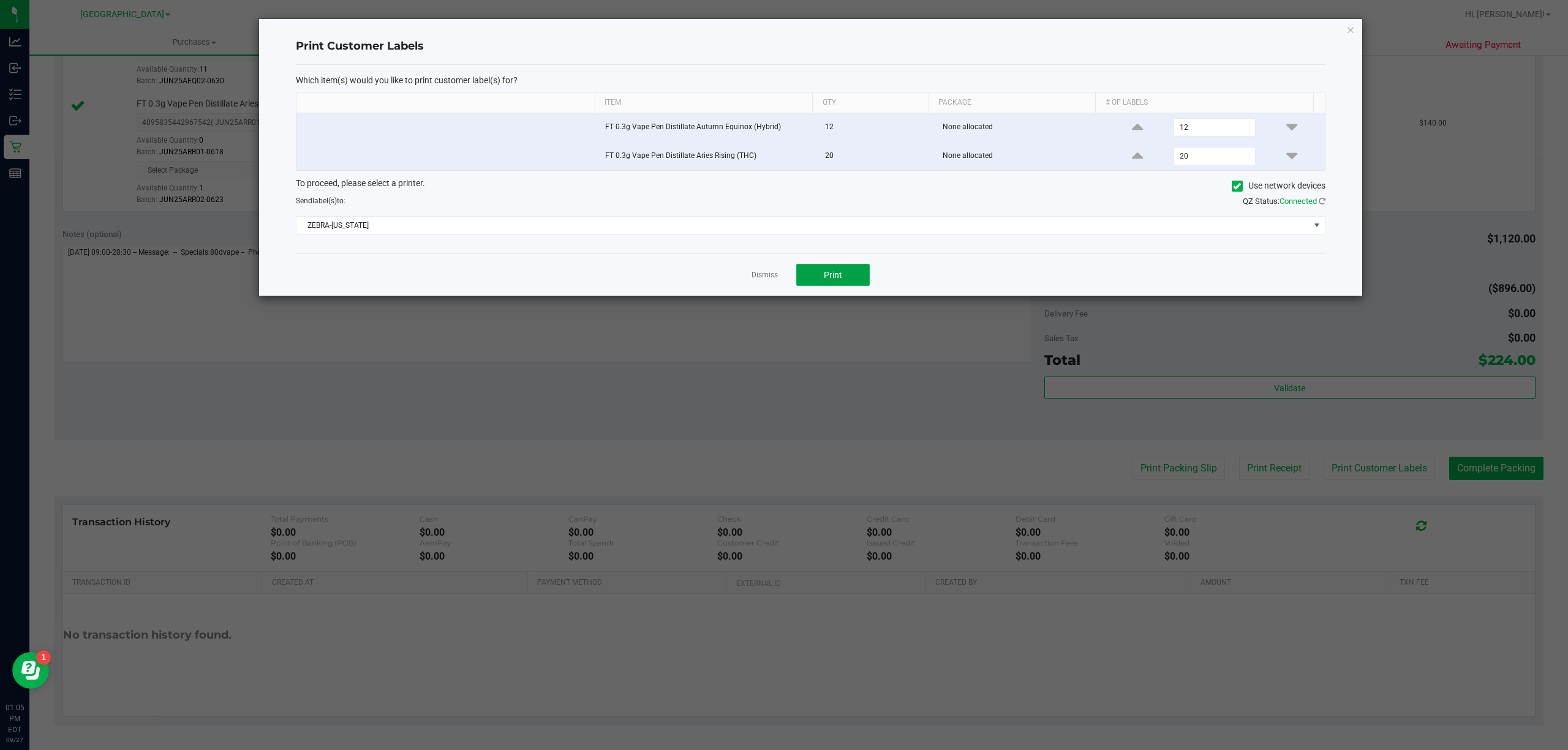
click at [855, 285] on button "Print" at bounding box center [832, 275] width 74 height 22
click at [769, 275] on link "Dismiss" at bounding box center [765, 275] width 26 height 10
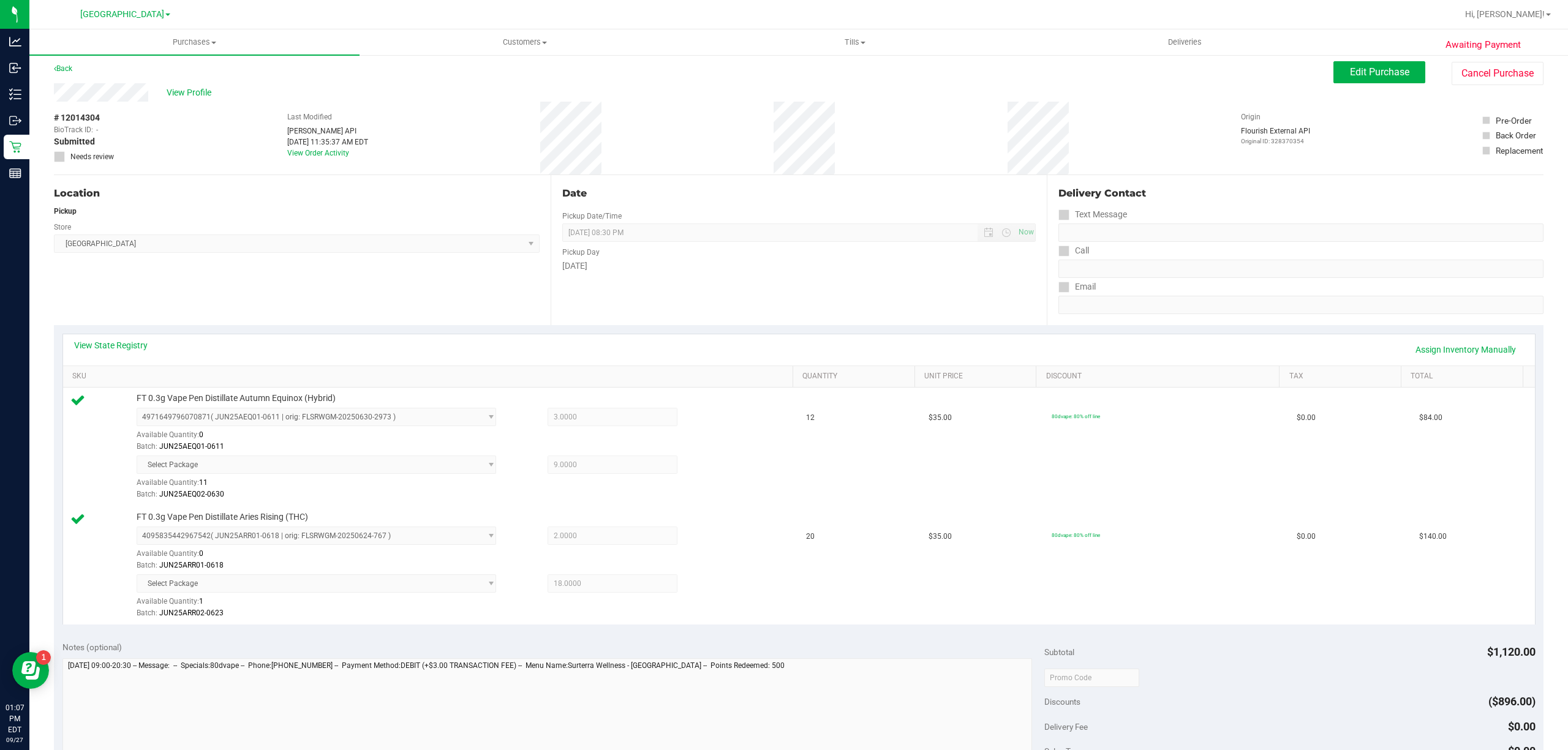
scroll to position [0, 0]
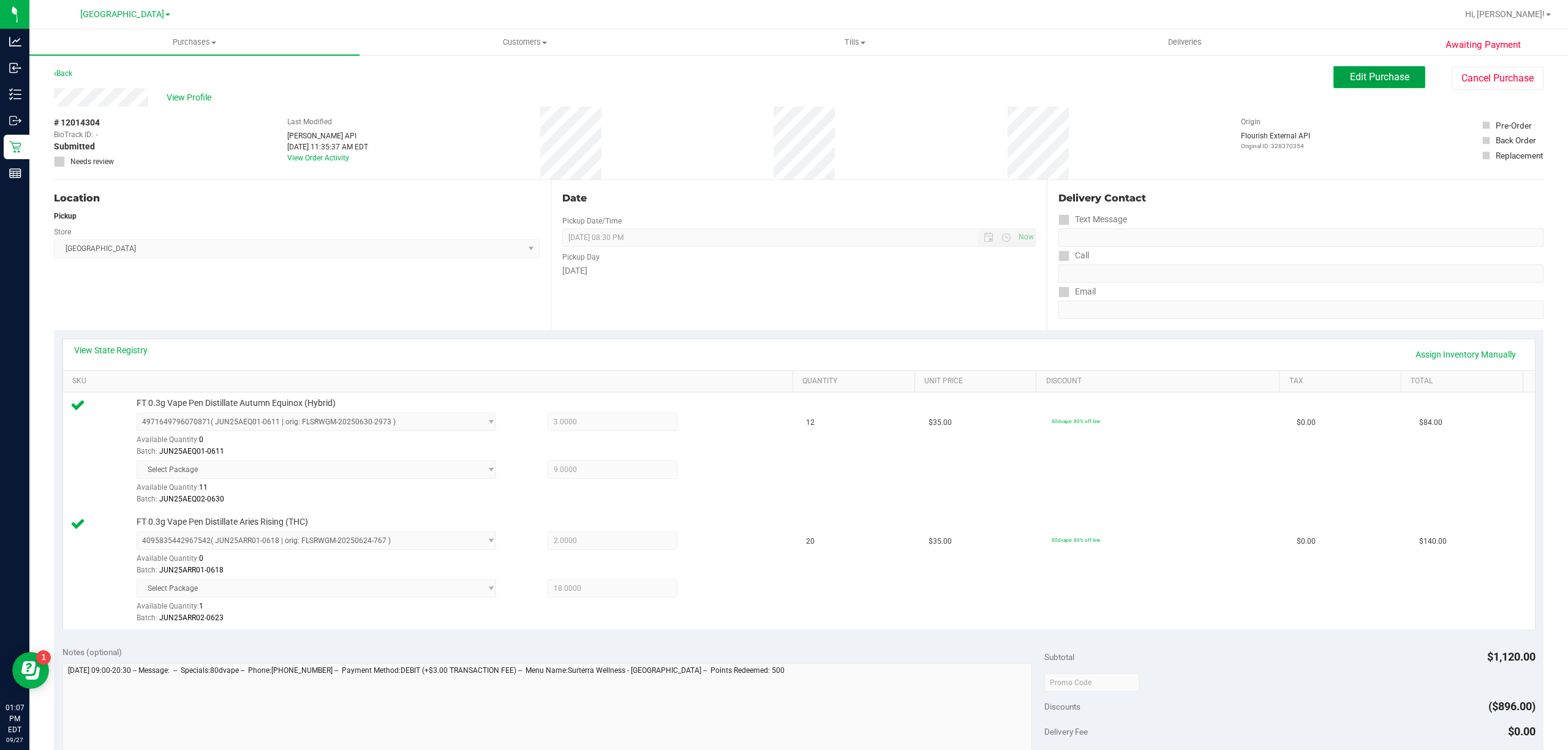
click at [1350, 77] on span "Edit Purchase" at bounding box center [1379, 77] width 59 height 12
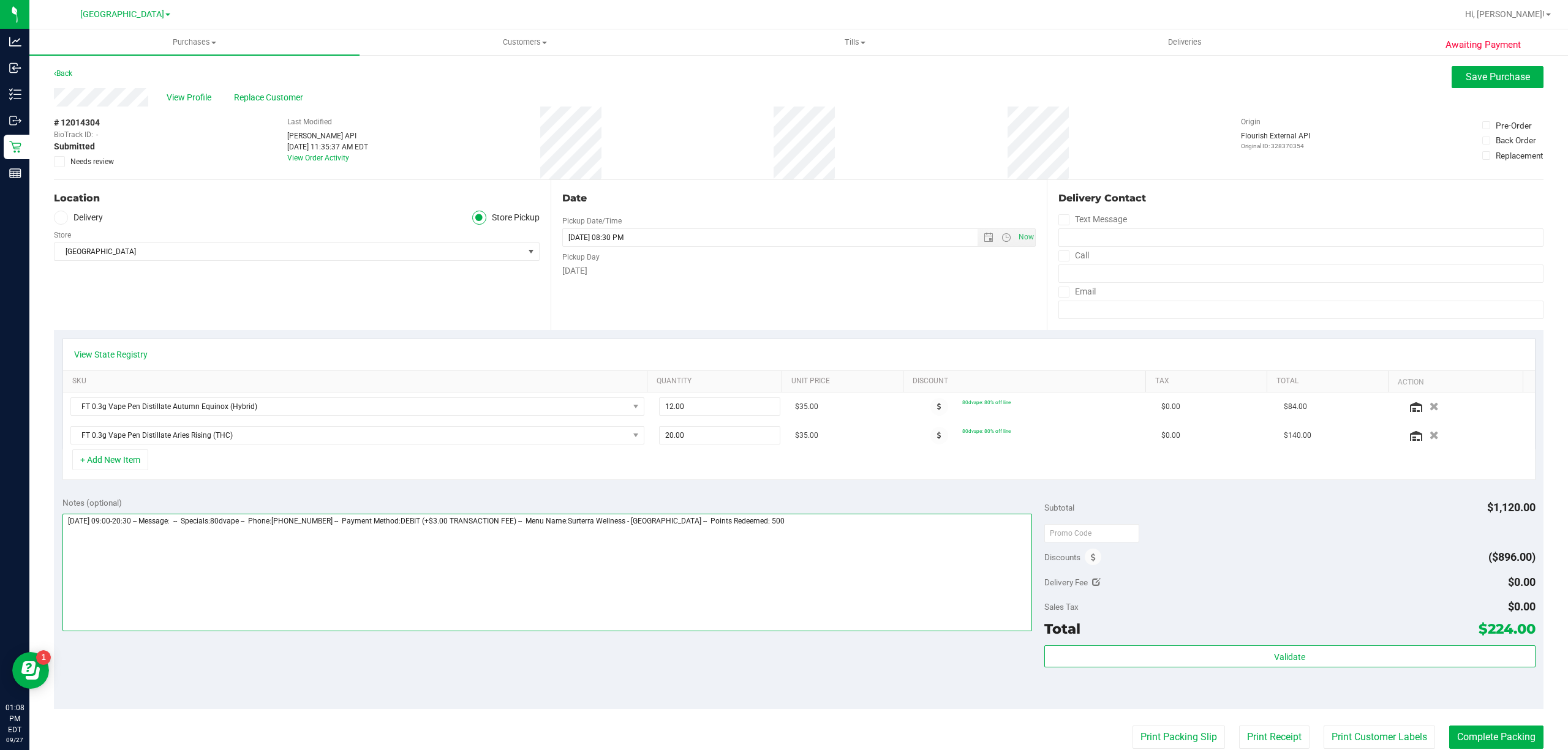
click at [742, 605] on textarea at bounding box center [547, 572] width 970 height 117
click at [811, 536] on textarea at bounding box center [547, 572] width 970 height 117
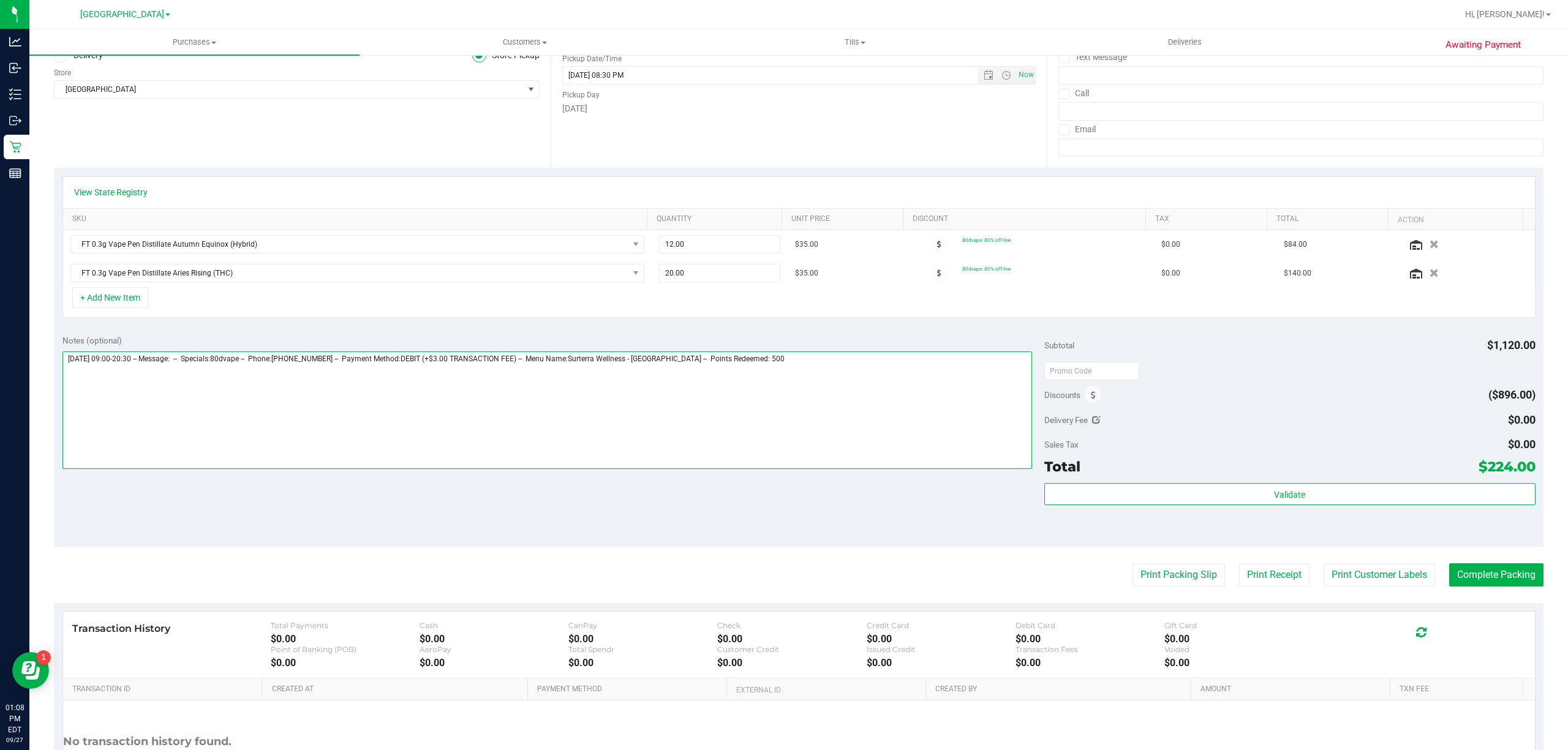
scroll to position [163, 0]
click at [1007, 534] on div "Notes (optional) Subtotal $1,120.00 Discounts ($896.00) Delivery Fee $0.00 Sale…" at bounding box center [798, 436] width 1489 height 220
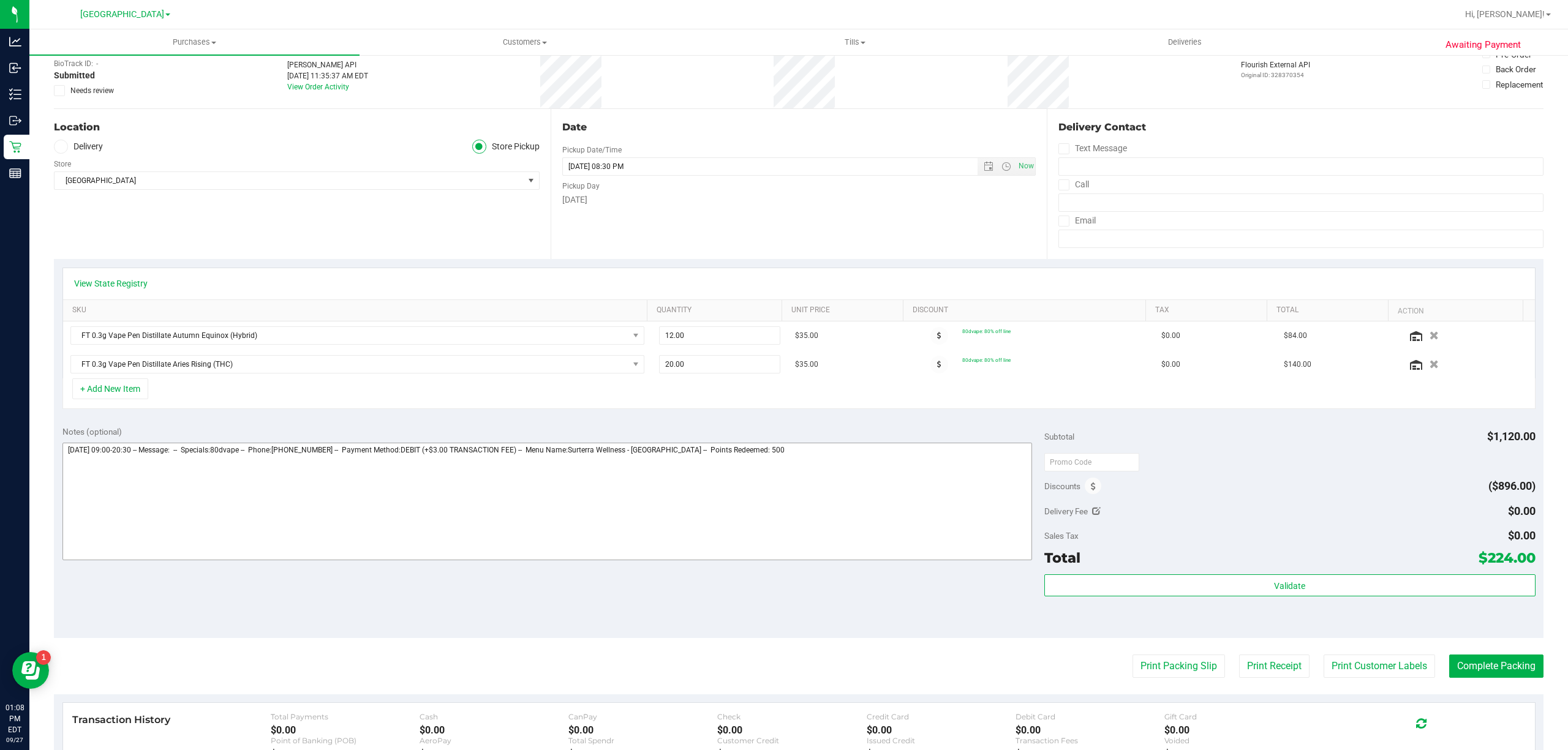
scroll to position [0, 0]
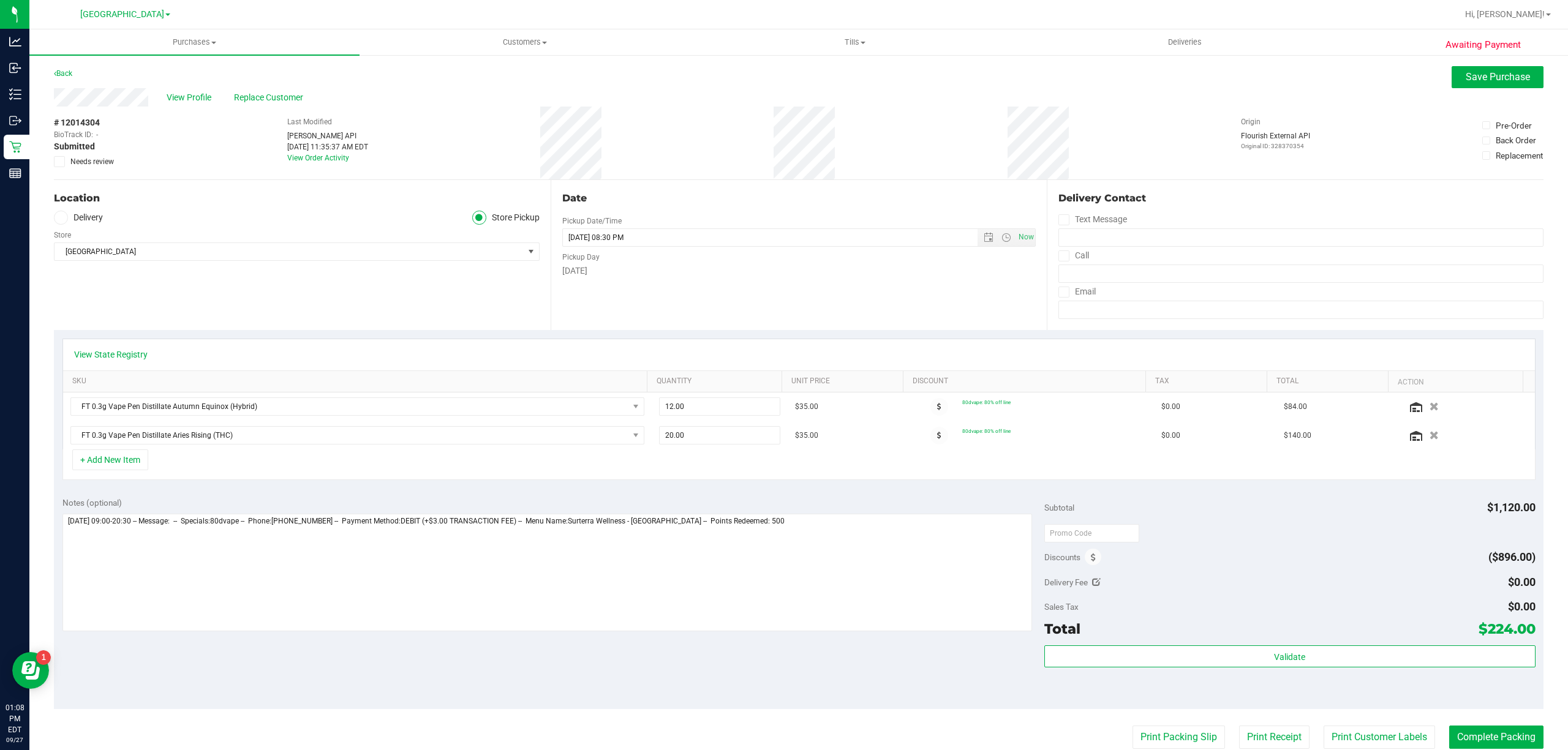
click at [65, 162] on label "Needs review" at bounding box center [85, 161] width 61 height 11
click at [0, 0] on input "Needs review" at bounding box center [0, 0] width 0 height 0
click at [1451, 84] on button "Save Purchase" at bounding box center [1497, 77] width 92 height 22
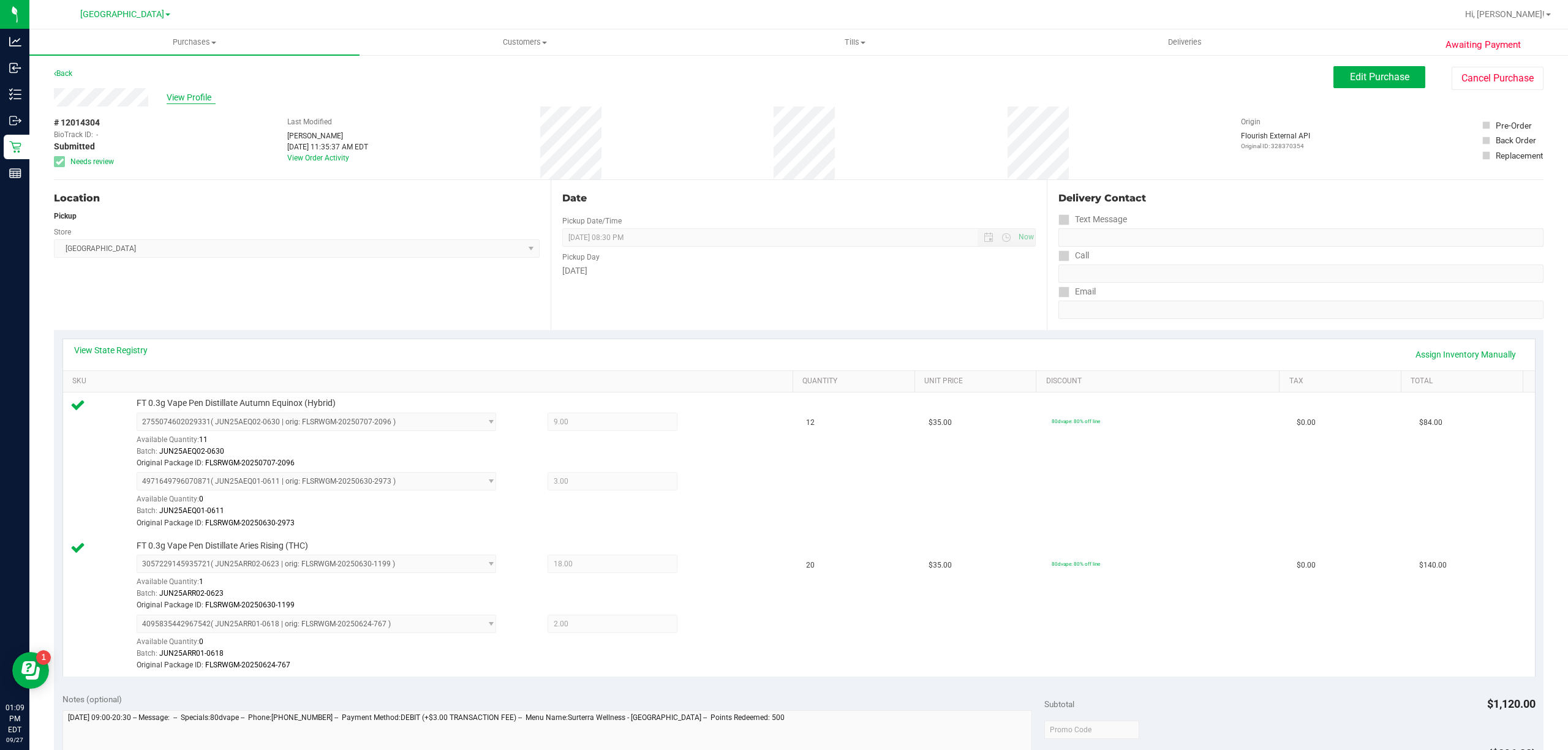
click at [198, 97] on span "View Profile" at bounding box center [191, 98] width 49 height 13
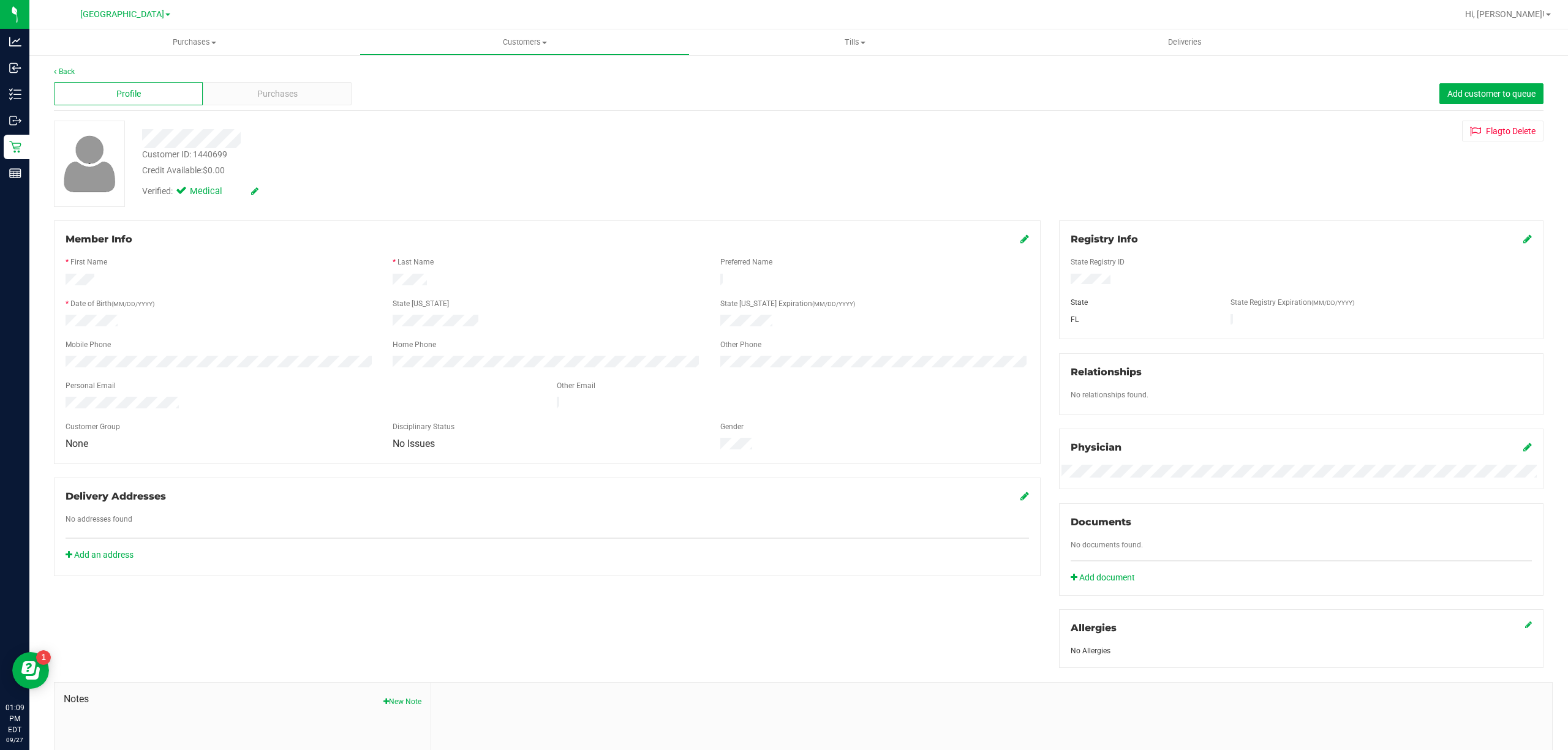
click at [206, 155] on div "Customer ID: 1440699" at bounding box center [184, 155] width 85 height 13
copy div "Customer ID: 1440699"
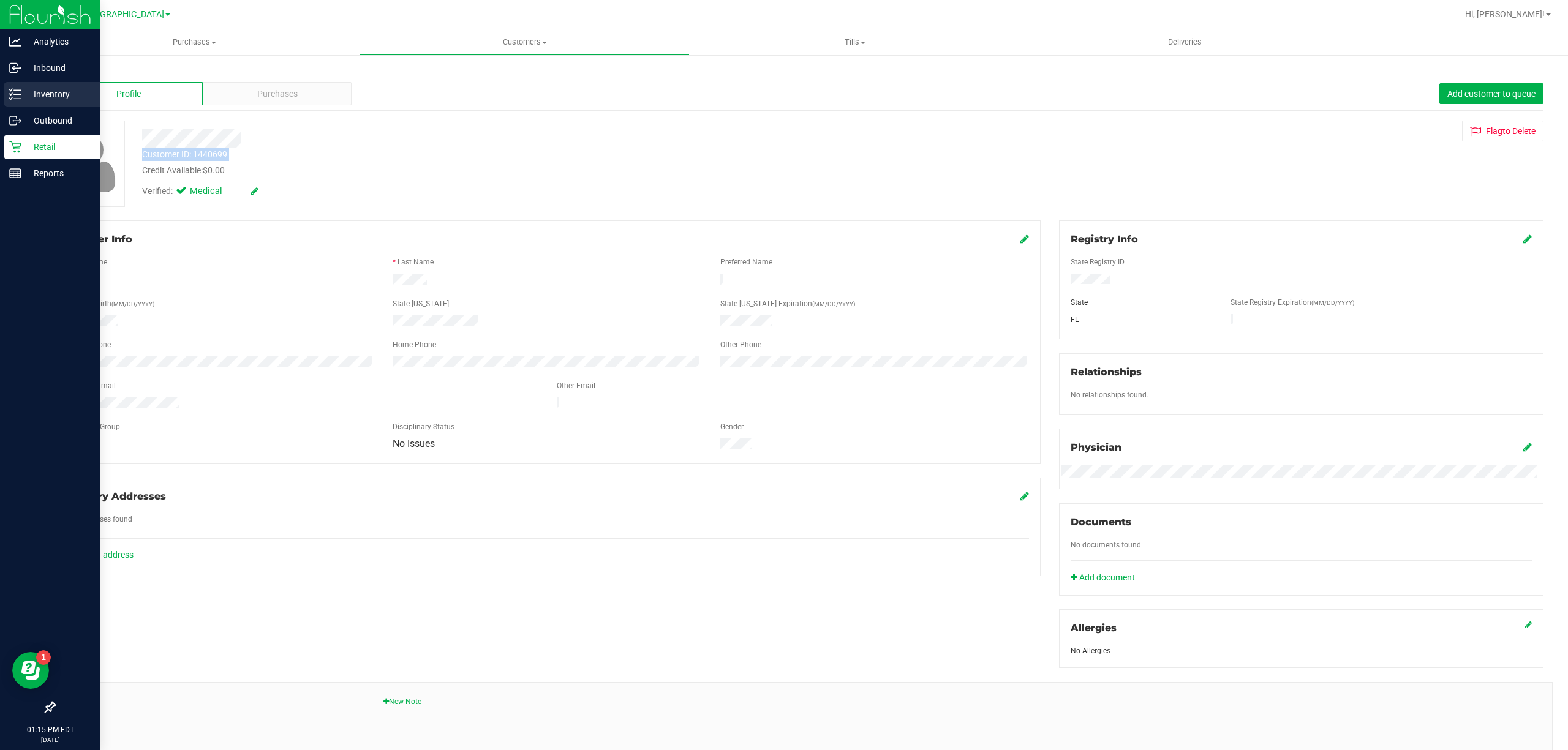
click at [32, 97] on p "Inventory" at bounding box center [58, 94] width 74 height 15
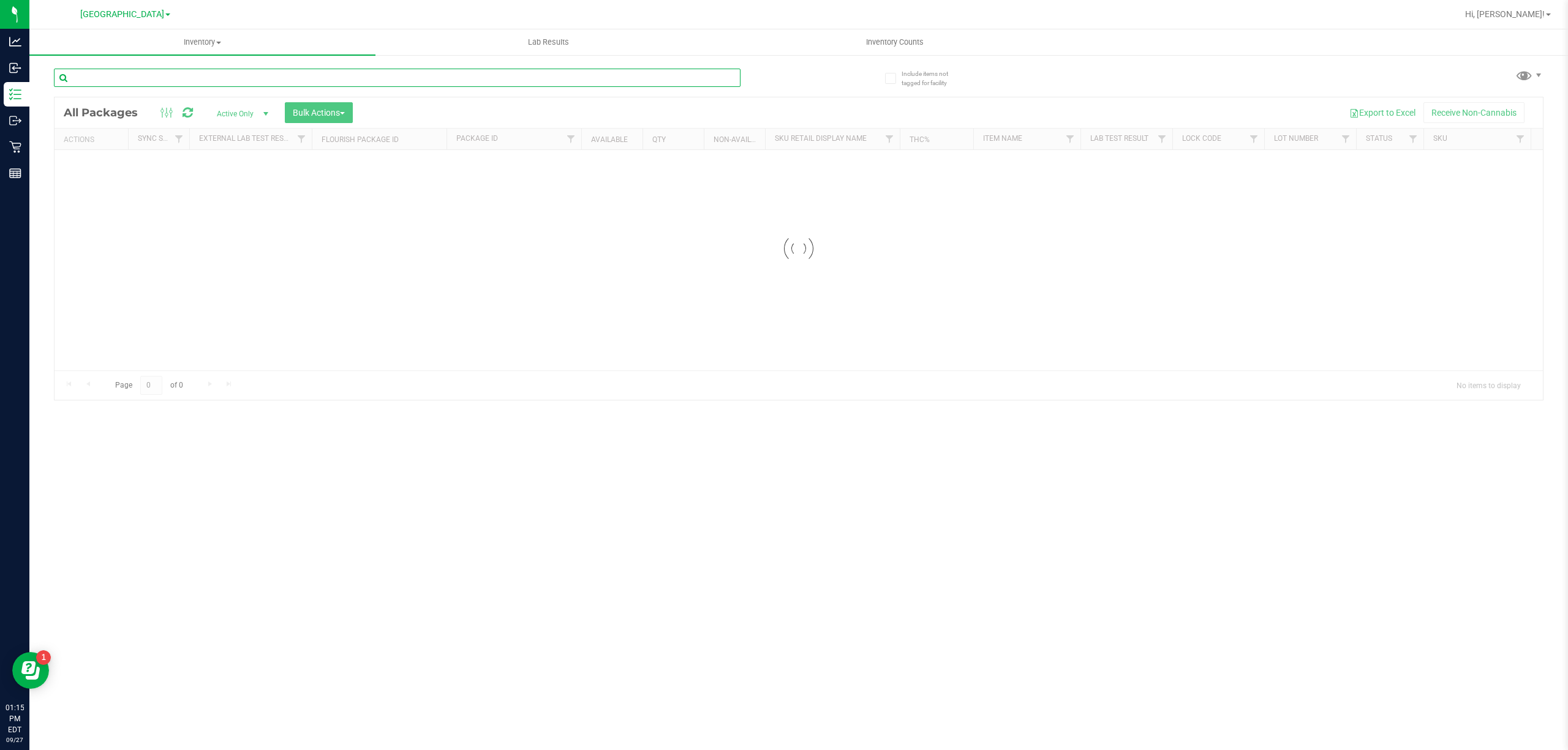
click at [405, 71] on input "text" at bounding box center [397, 77] width 687 height 18
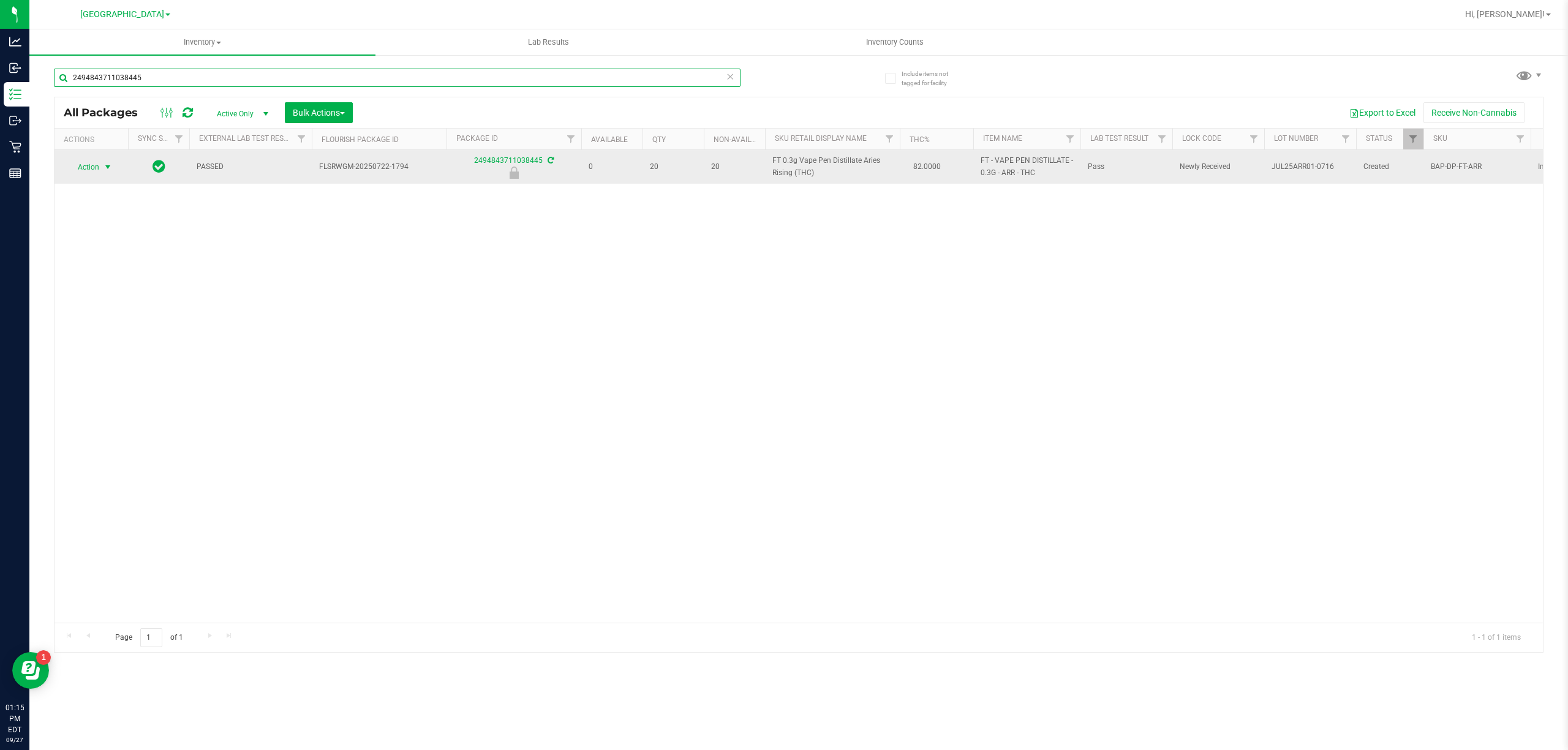
type input "2494843711038445"
click at [74, 165] on span "Action" at bounding box center [83, 168] width 33 height 17
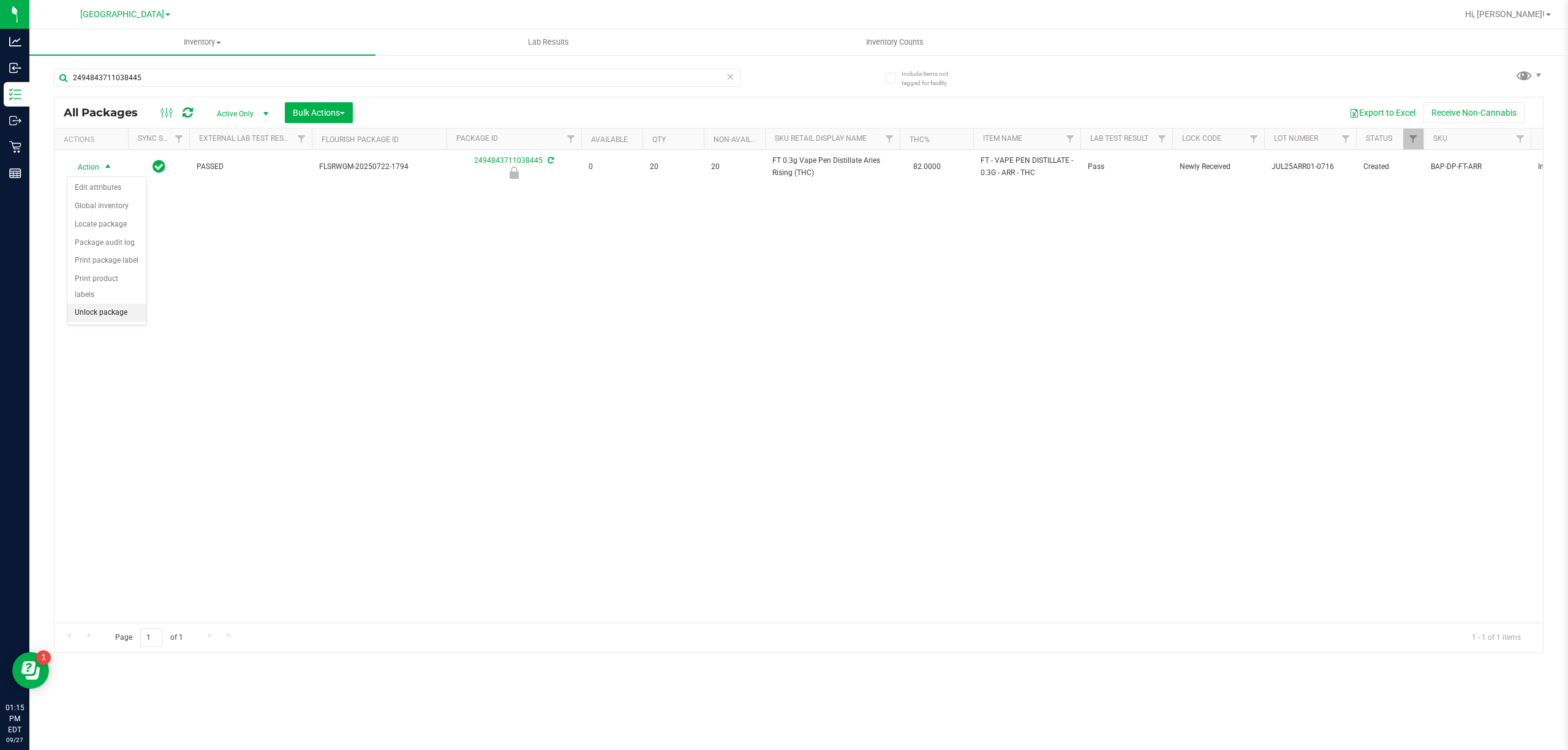
click at [113, 312] on li "Unlock package" at bounding box center [106, 313] width 79 height 18
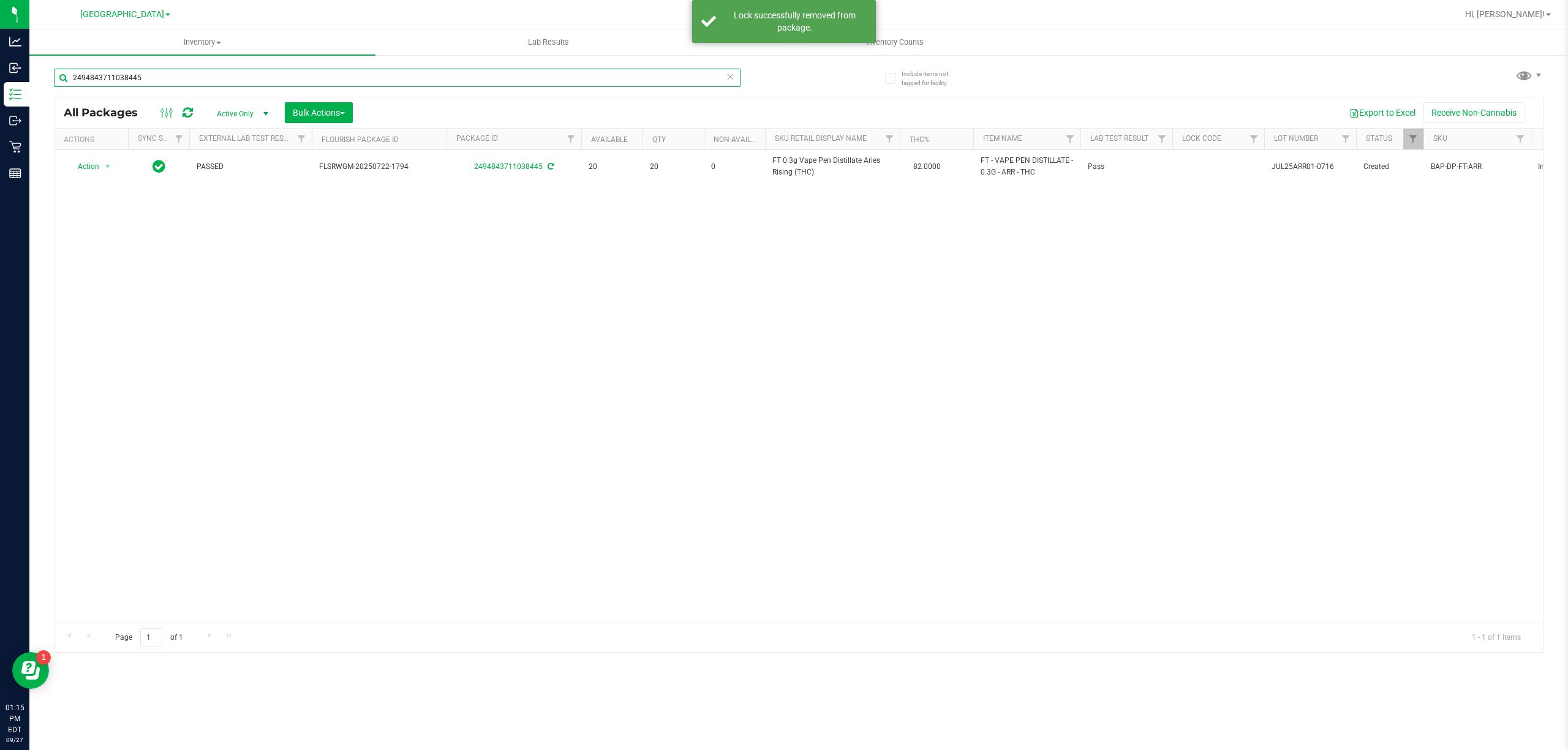
click at [199, 81] on input "2494843711038445" at bounding box center [397, 77] width 687 height 18
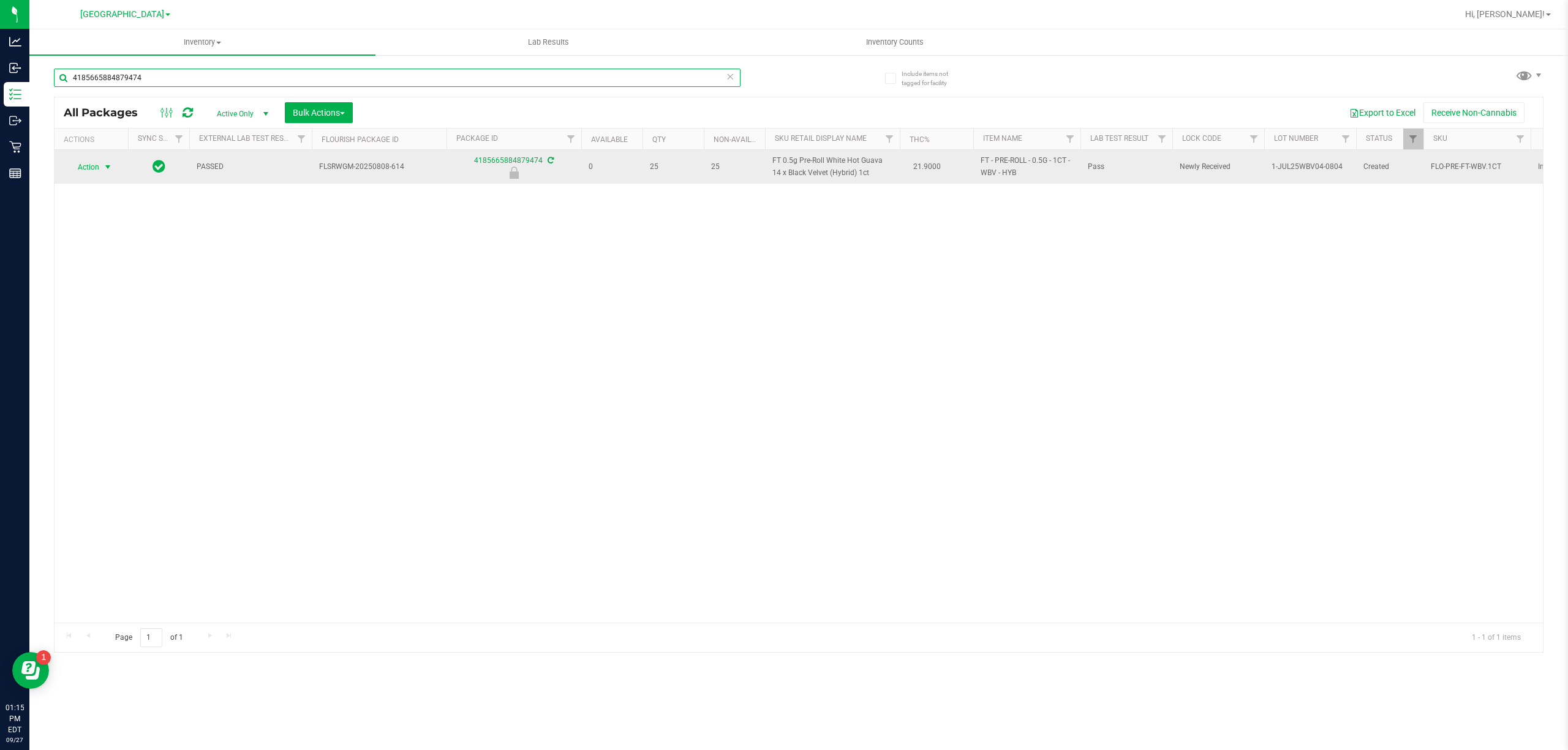
type input "4185665884879474"
click at [104, 163] on span "select" at bounding box center [107, 167] width 9 height 9
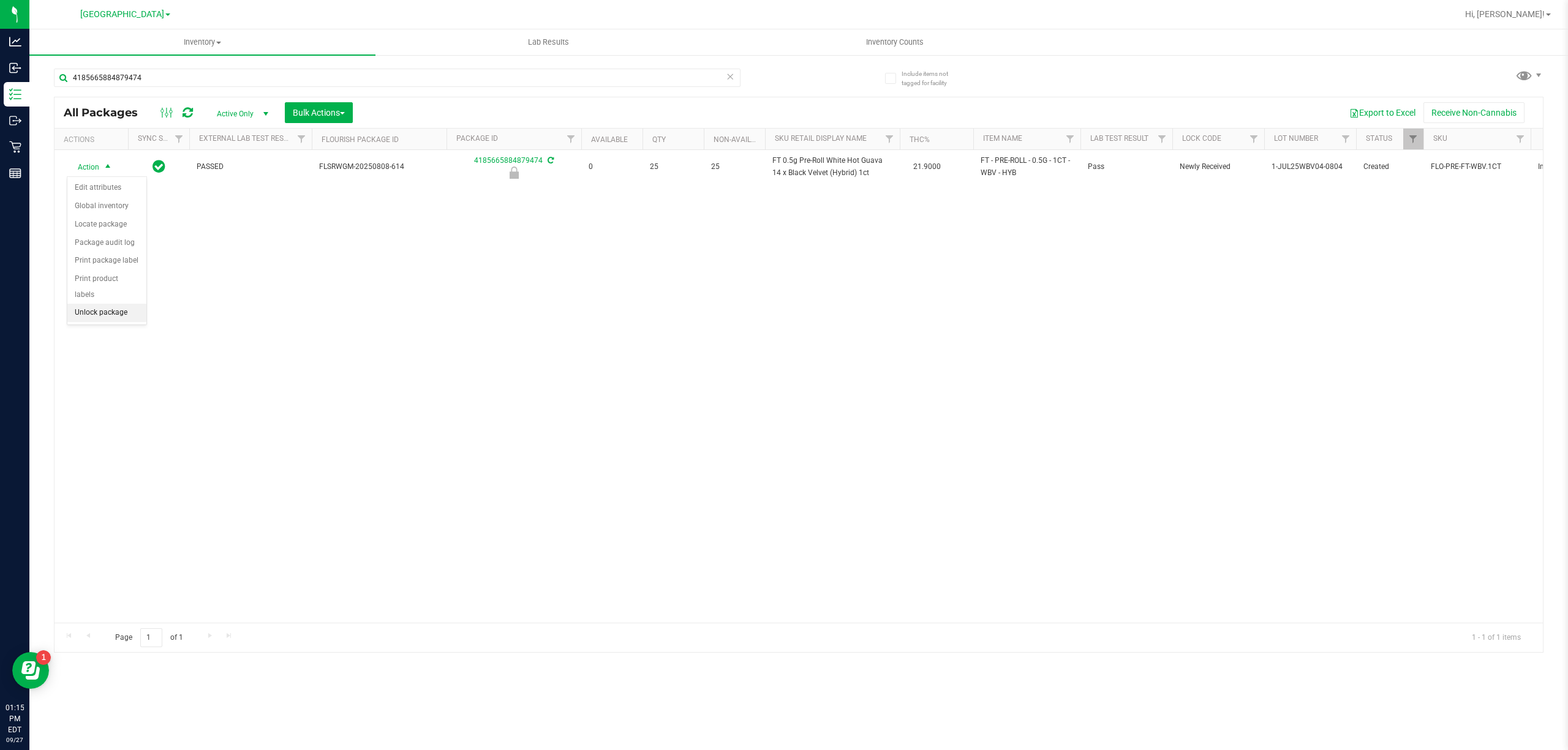
click at [120, 319] on li "Unlock package" at bounding box center [106, 313] width 79 height 18
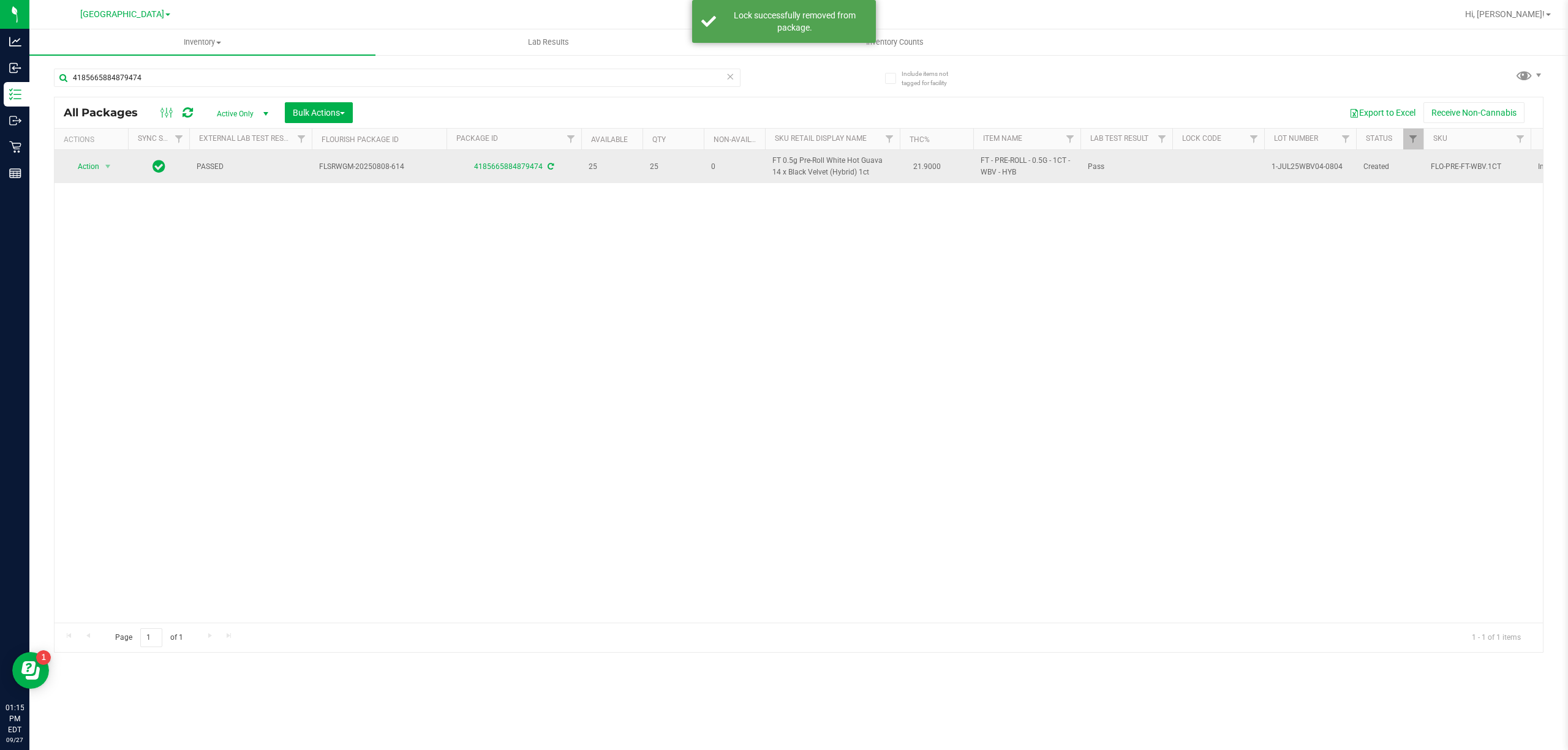
click at [805, 163] on span "FT 0.5g Pre-Roll White Hot Guava 14 x Black Velvet (Hybrid) 1ct" at bounding box center [832, 167] width 120 height 23
copy td "FT 0.5g Pre-Roll White Hot Guava 14 x Black Velvet (Hybrid) 1ct"
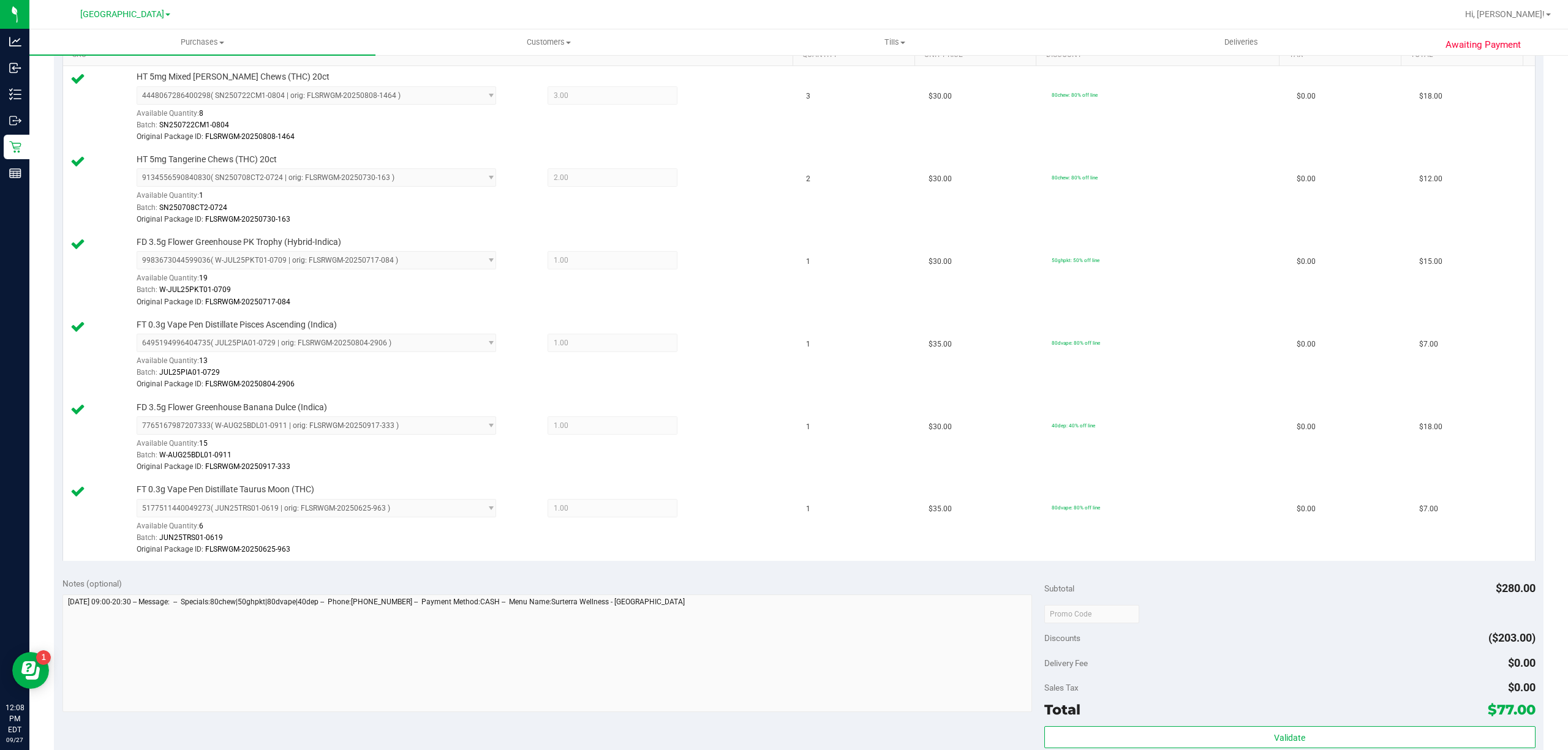
scroll to position [571, 0]
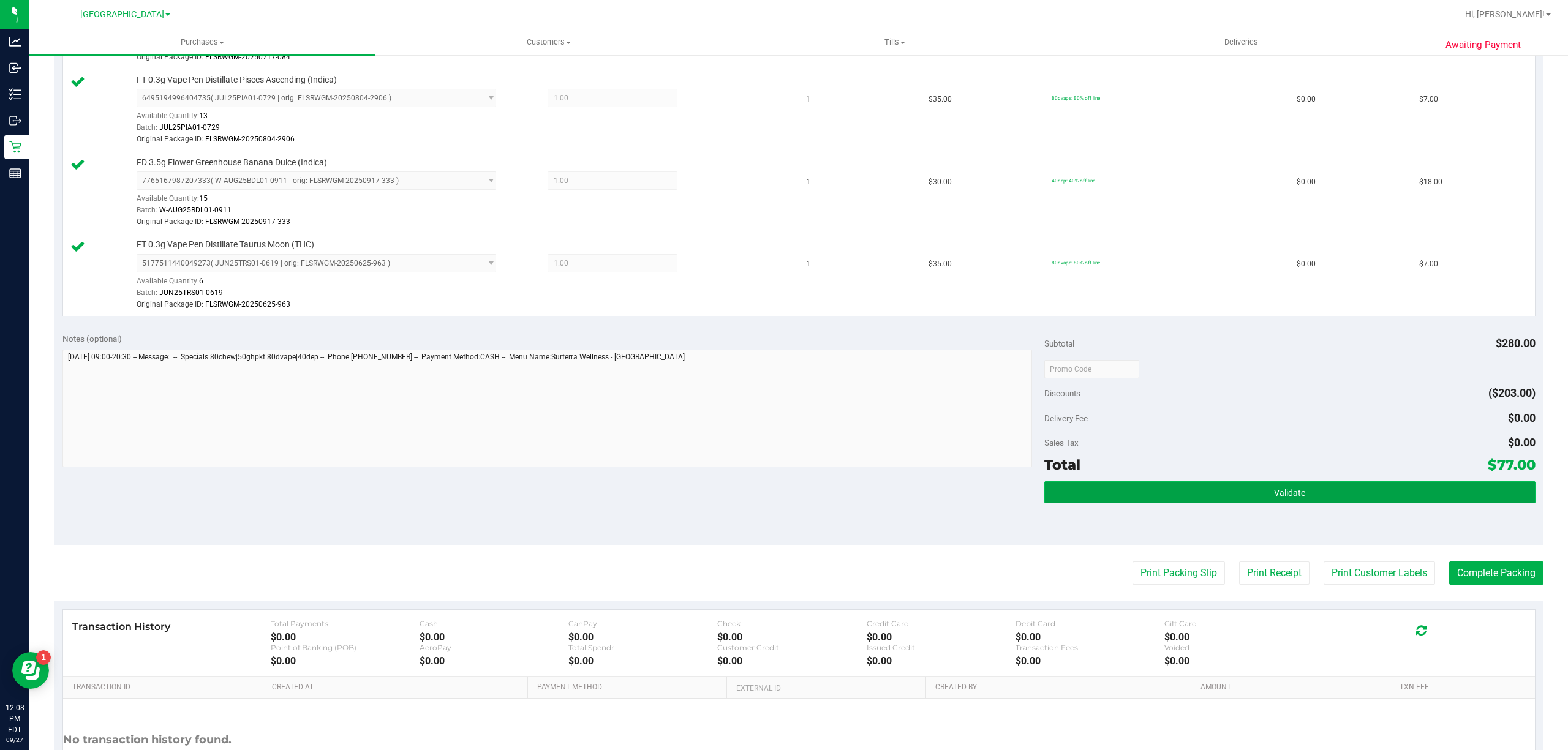
click at [1298, 500] on button "Validate" at bounding box center [1290, 492] width 491 height 22
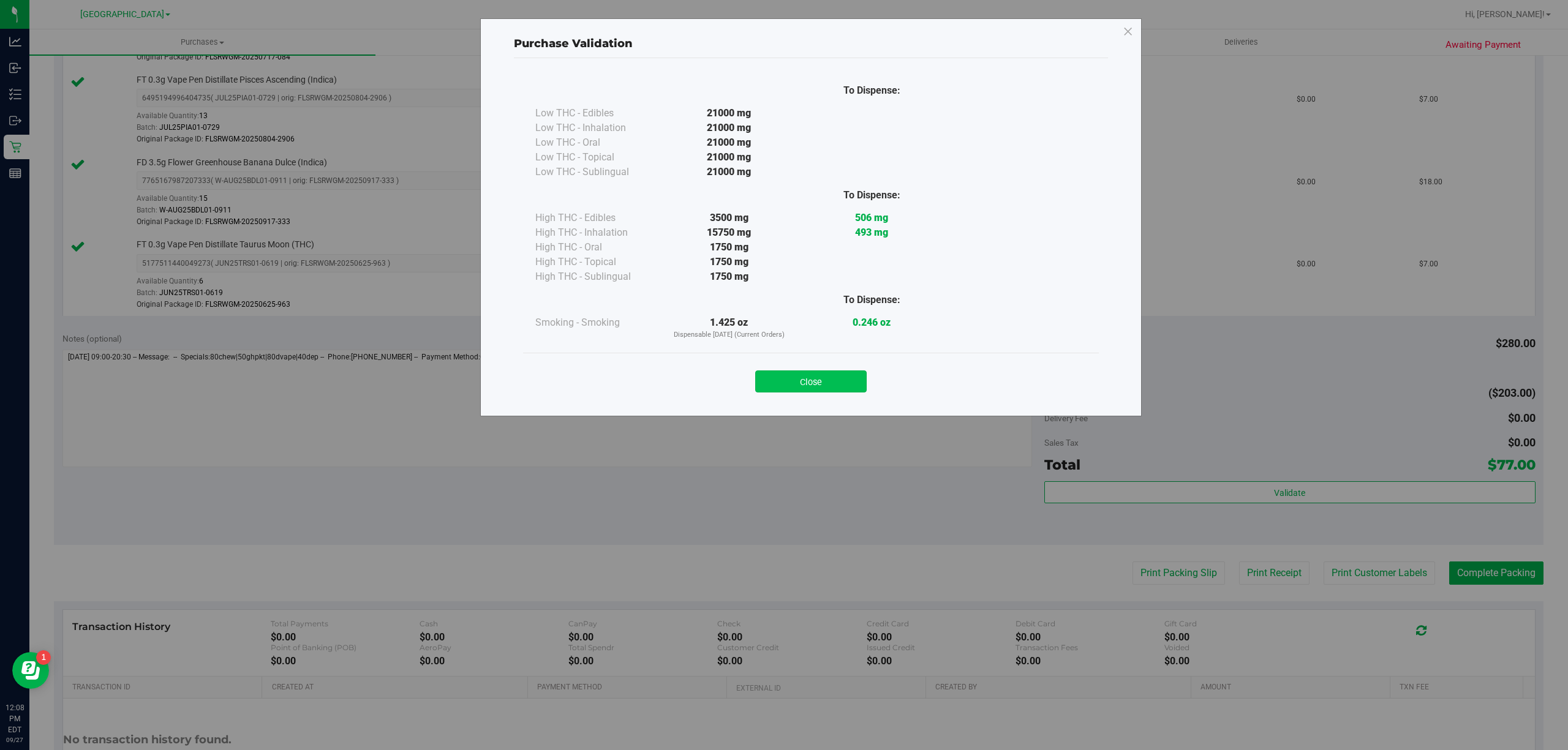
click at [795, 373] on button "Close" at bounding box center [811, 381] width 112 height 22
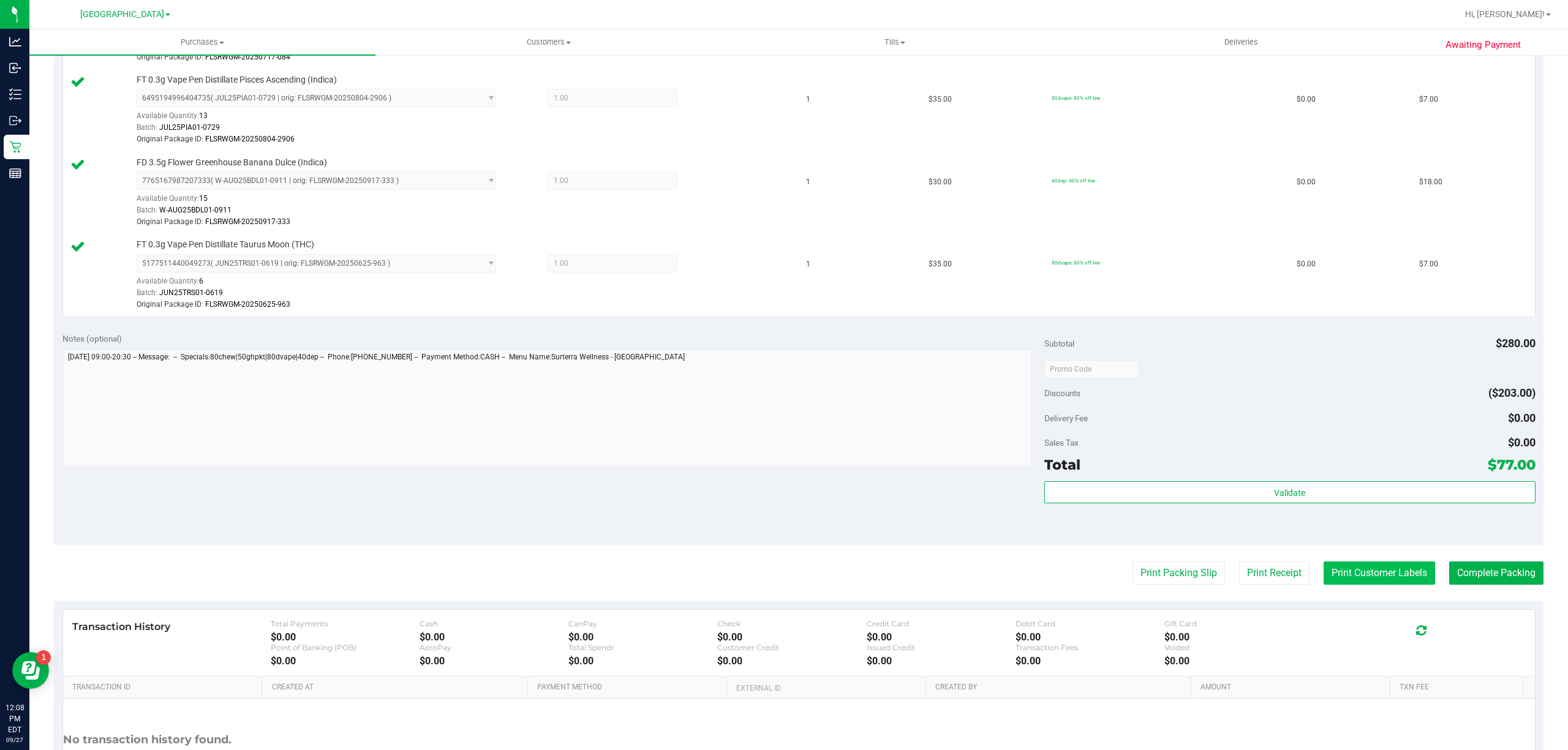
click at [1351, 577] on button "Print Customer Labels" at bounding box center [1378, 573] width 112 height 23
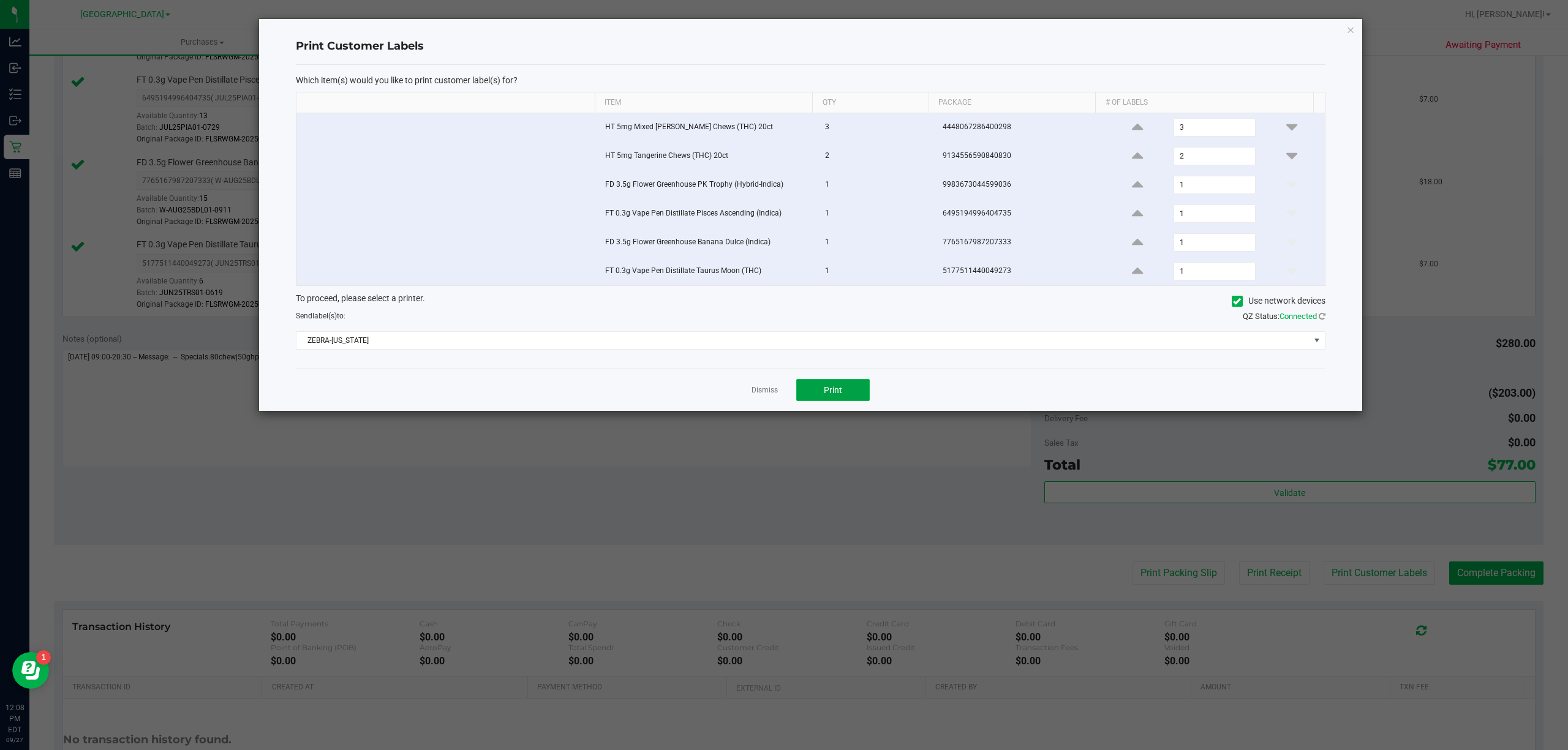
click at [808, 392] on button "Print" at bounding box center [832, 390] width 74 height 22
click at [768, 388] on div "Dismiss Print" at bounding box center [811, 390] width 1029 height 42
click at [760, 396] on link "Dismiss" at bounding box center [765, 390] width 26 height 10
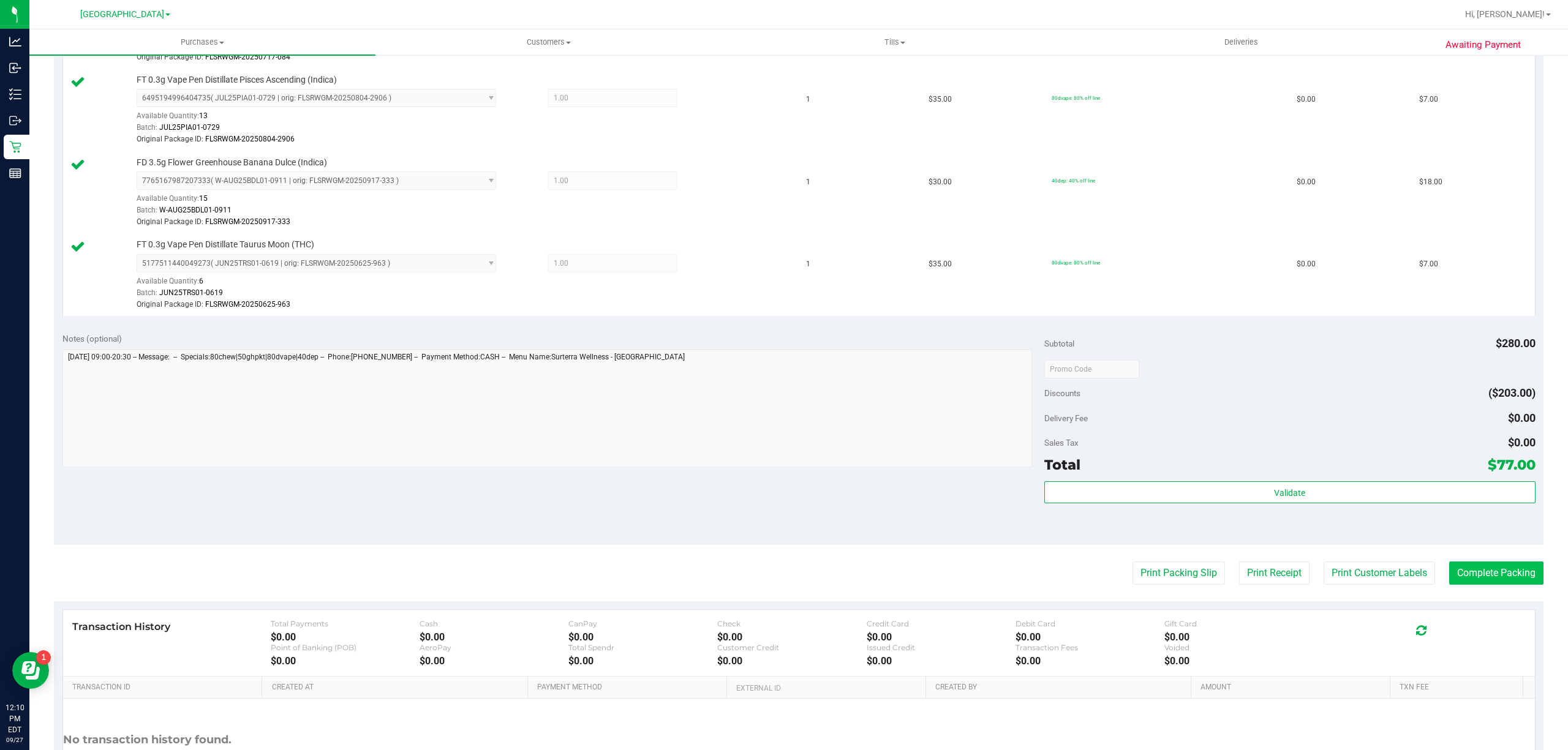
drag, startPoint x: 1488, startPoint y: 590, endPoint x: 1471, endPoint y: 581, distance: 19.2
click at [1483, 588] on purchase-details "Back Edit Purchase Cancel Purchase View Profile # 12013583 BioTrack ID: - Submi…" at bounding box center [798, 163] width 1489 height 1335
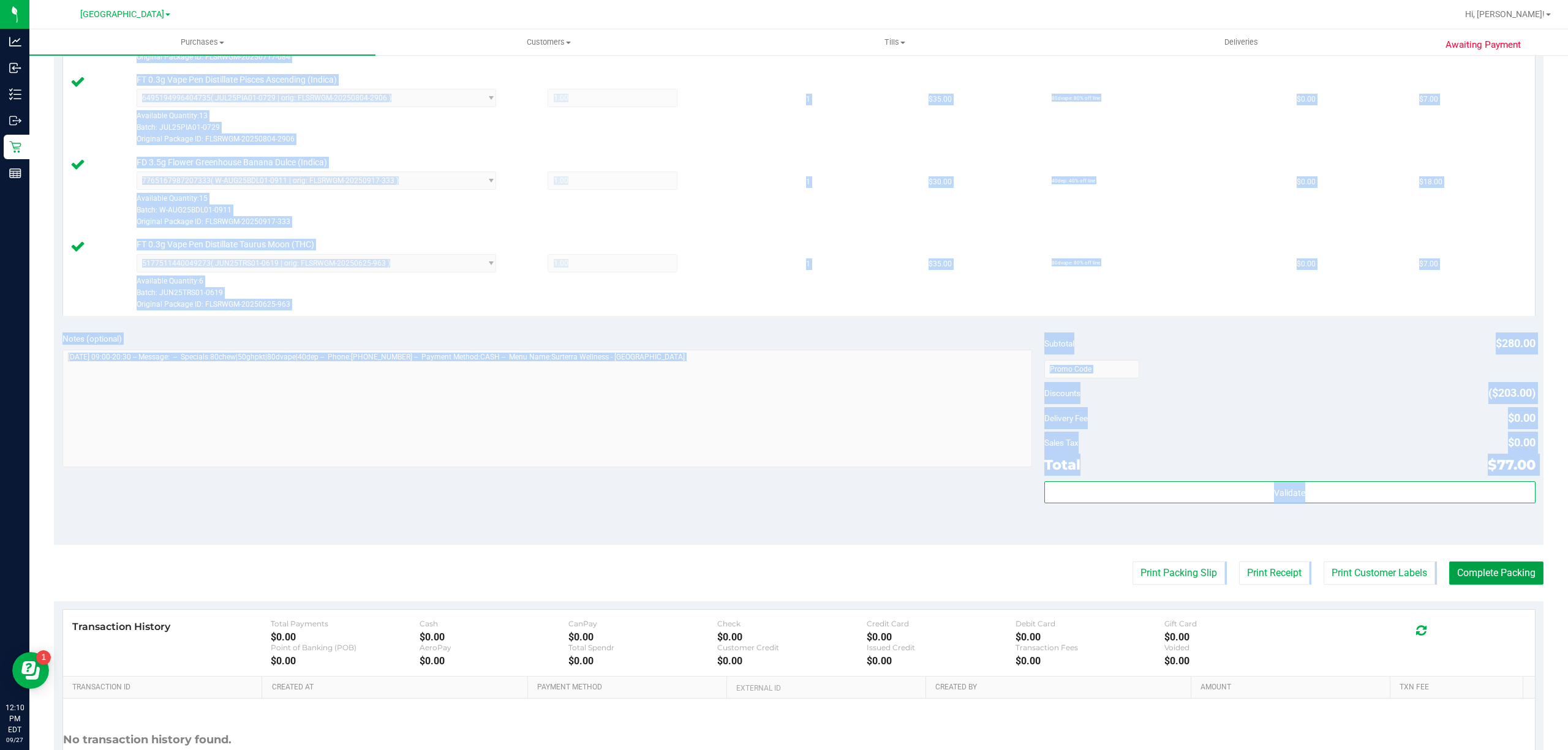
click at [1462, 576] on button "Complete Packing" at bounding box center [1496, 573] width 94 height 23
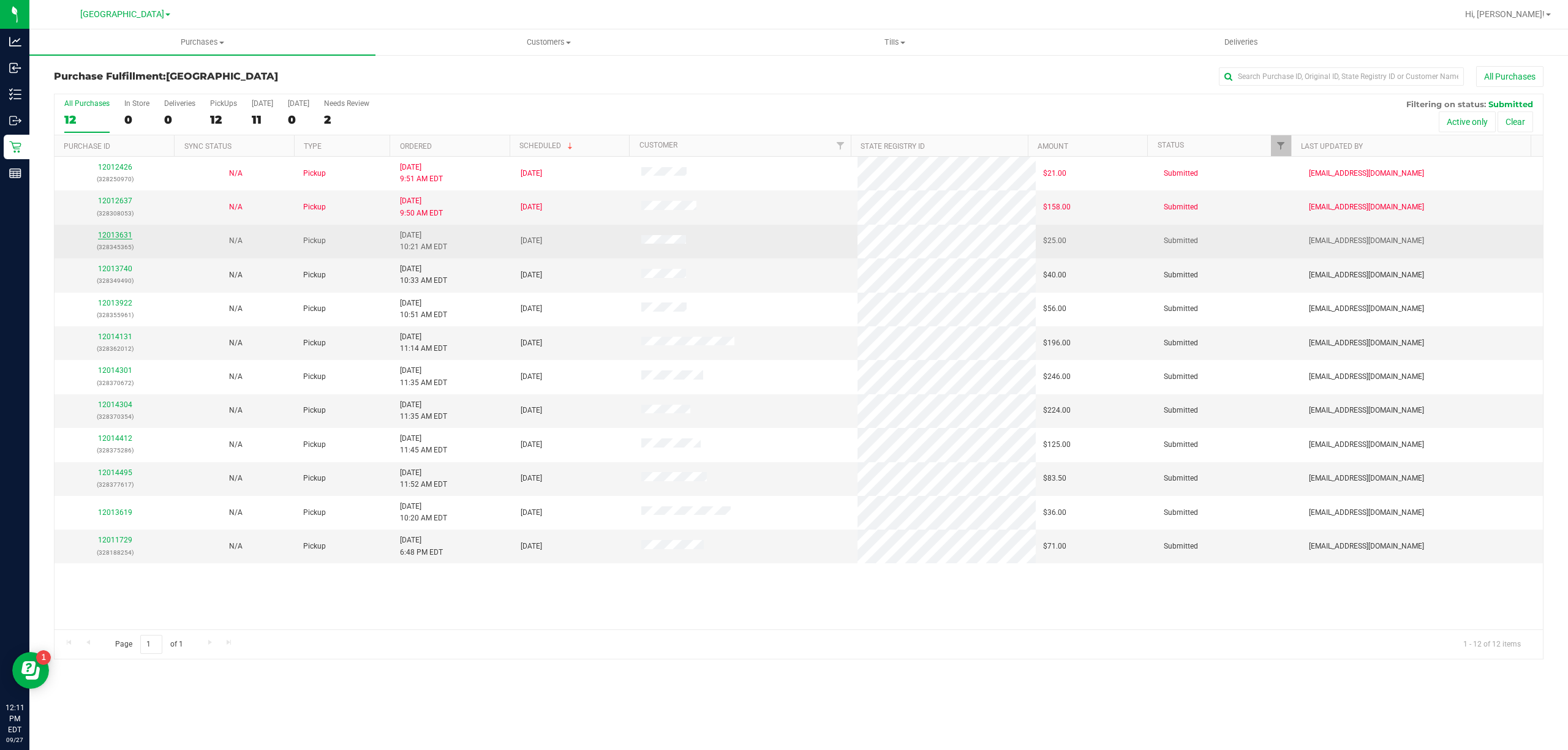
click at [109, 236] on link "12013631" at bounding box center [114, 235] width 34 height 9
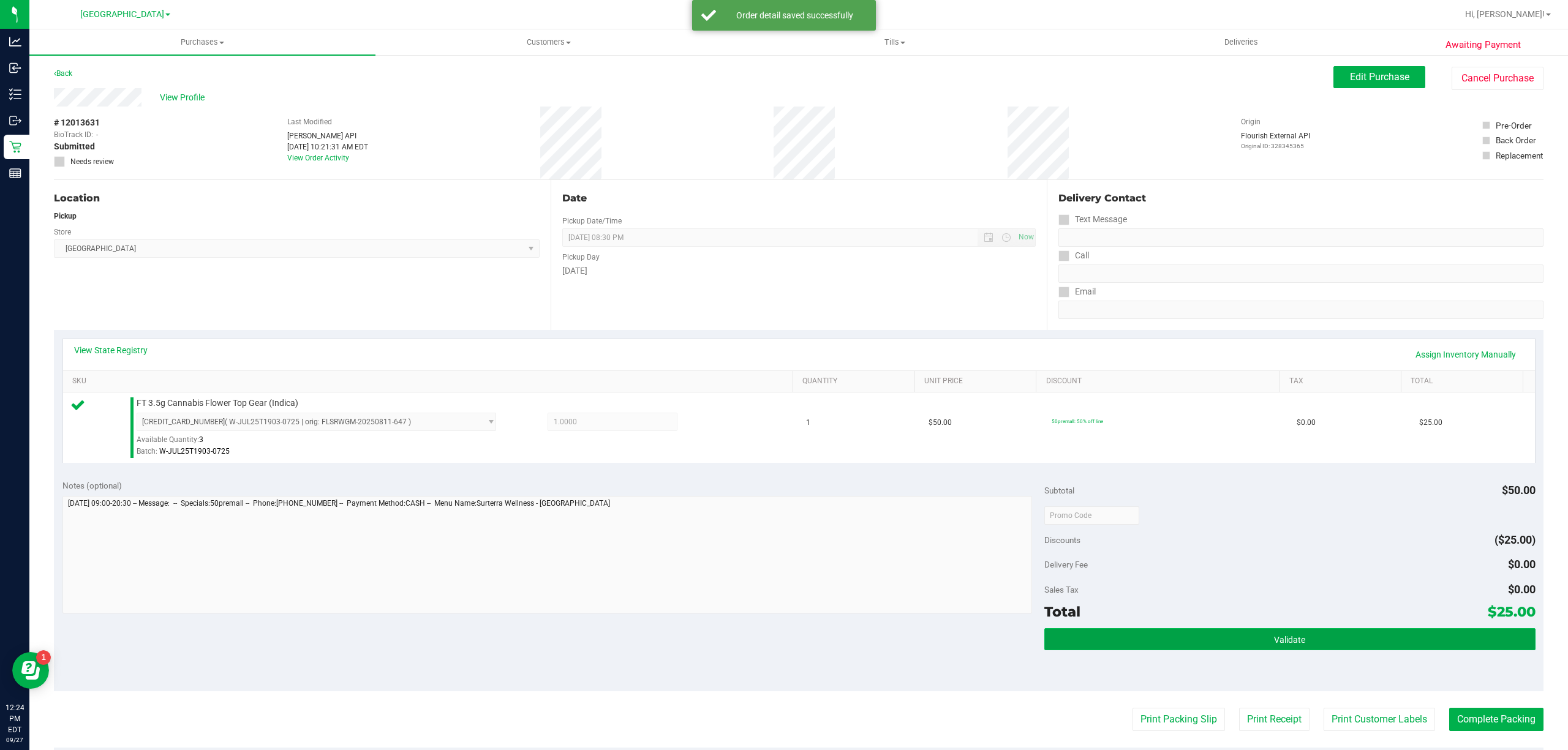
click at [1206, 635] on button "Validate" at bounding box center [1290, 639] width 491 height 22
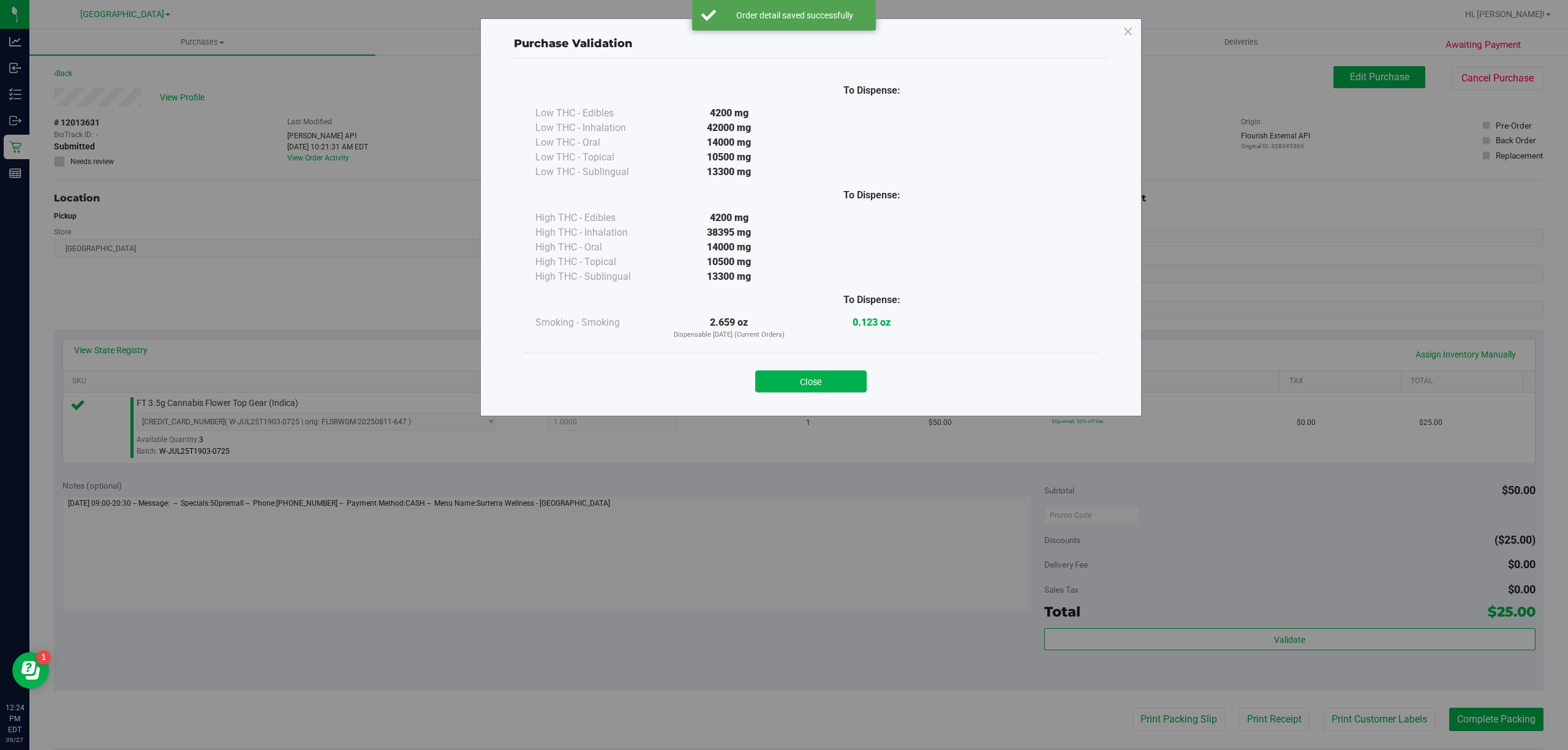
click at [822, 394] on div "Close" at bounding box center [811, 378] width 576 height 50
click at [825, 373] on button "Close" at bounding box center [811, 381] width 112 height 22
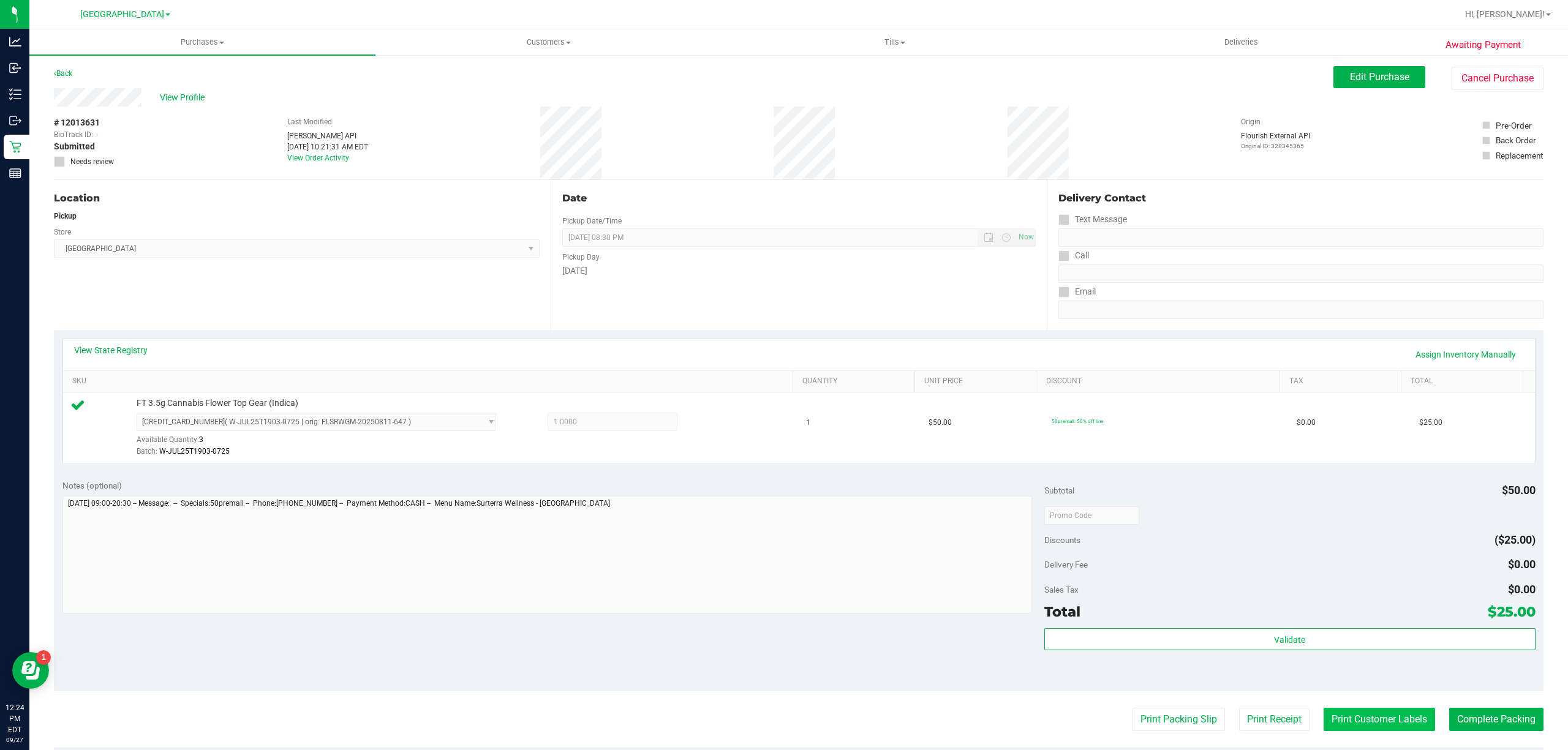
click at [1377, 718] on button "Print Customer Labels" at bounding box center [1378, 719] width 112 height 23
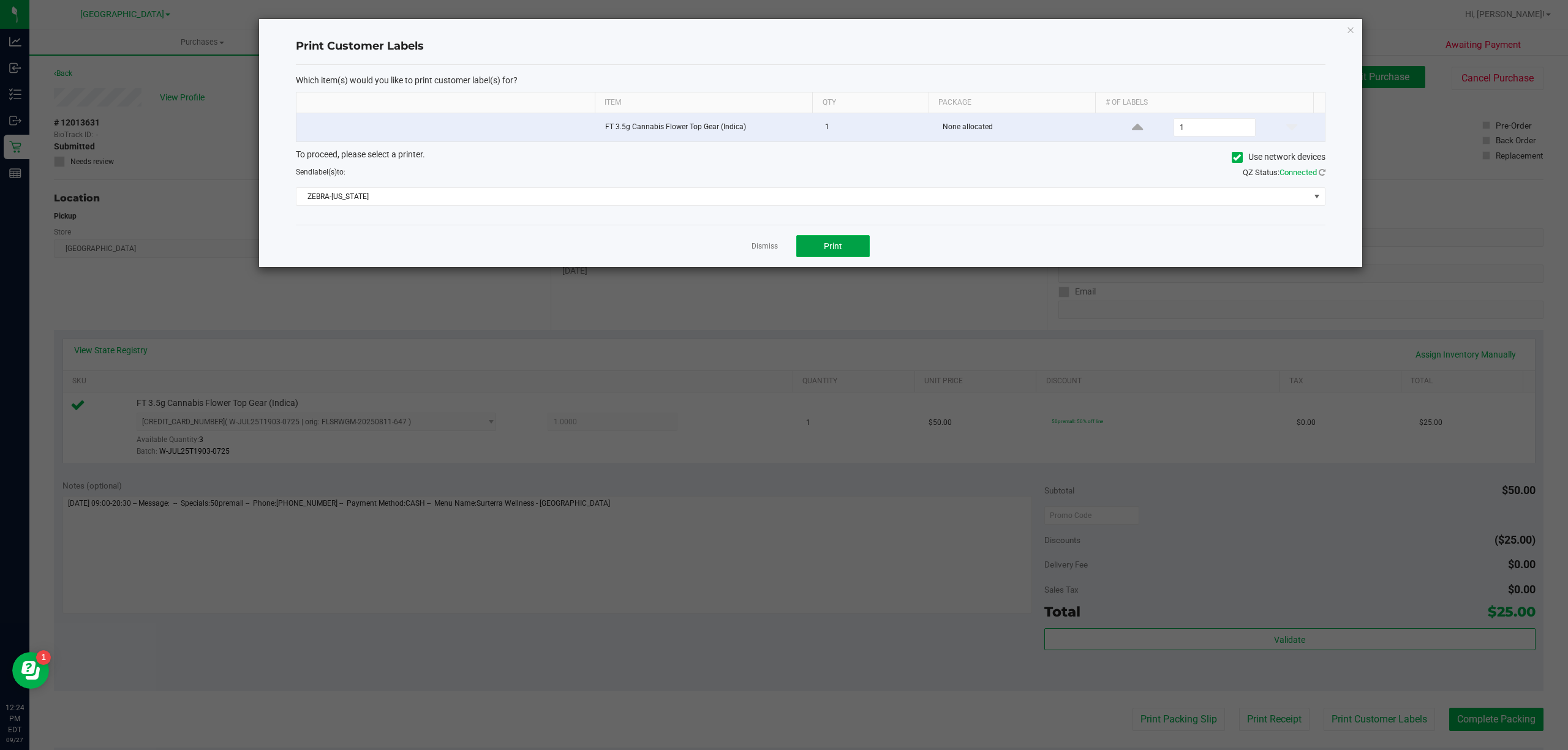
click at [831, 254] on button "Print" at bounding box center [832, 246] width 74 height 22
click at [771, 251] on link "Dismiss" at bounding box center [765, 246] width 26 height 10
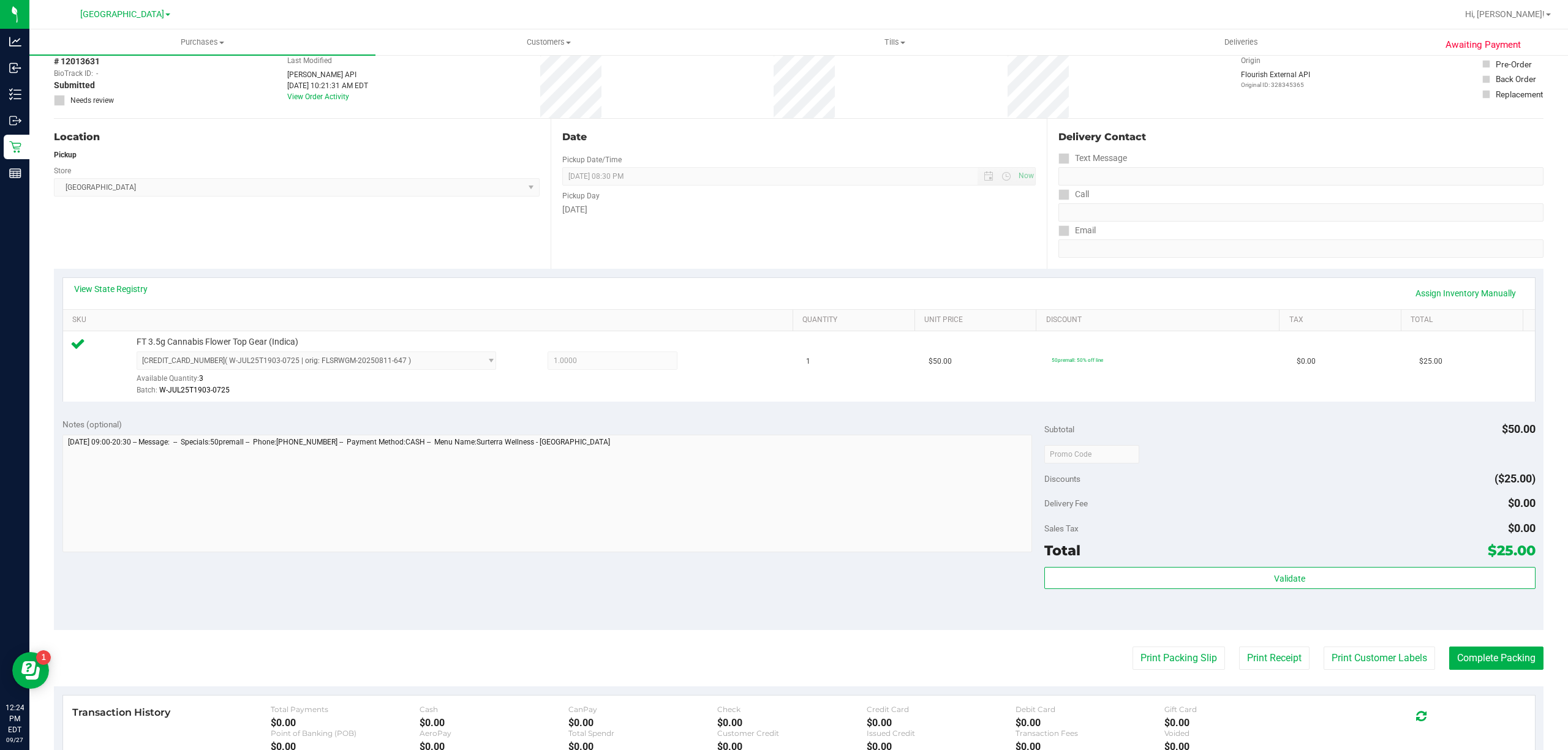
scroll to position [163, 0]
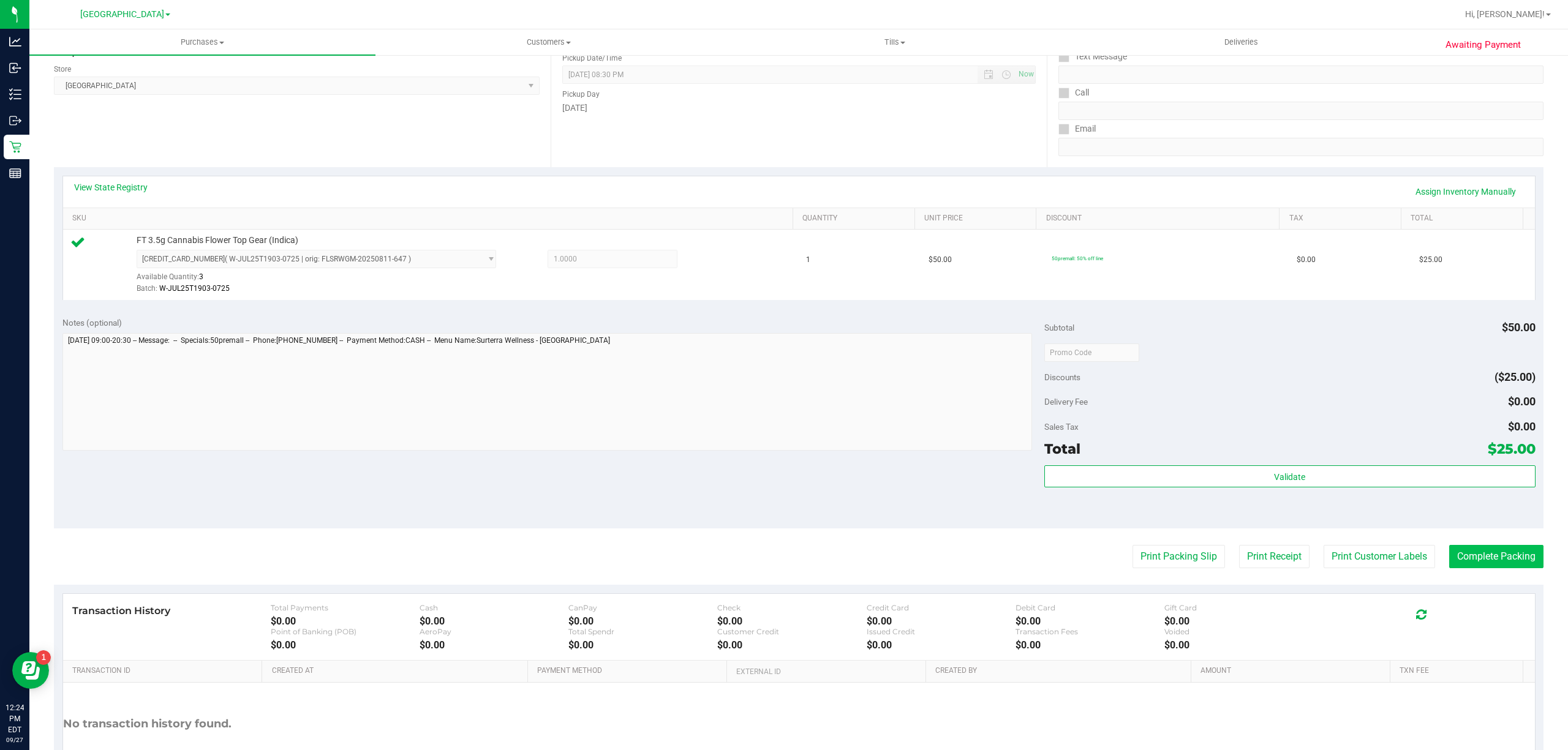
drag, startPoint x: 1478, startPoint y: 536, endPoint x: 1477, endPoint y: 554, distance: 18.0
click at [1478, 547] on purchase-details "Back Edit Purchase Cancel Purchase View Profile # 12013631 BioTrack ID: - Submi…" at bounding box center [798, 358] width 1489 height 910
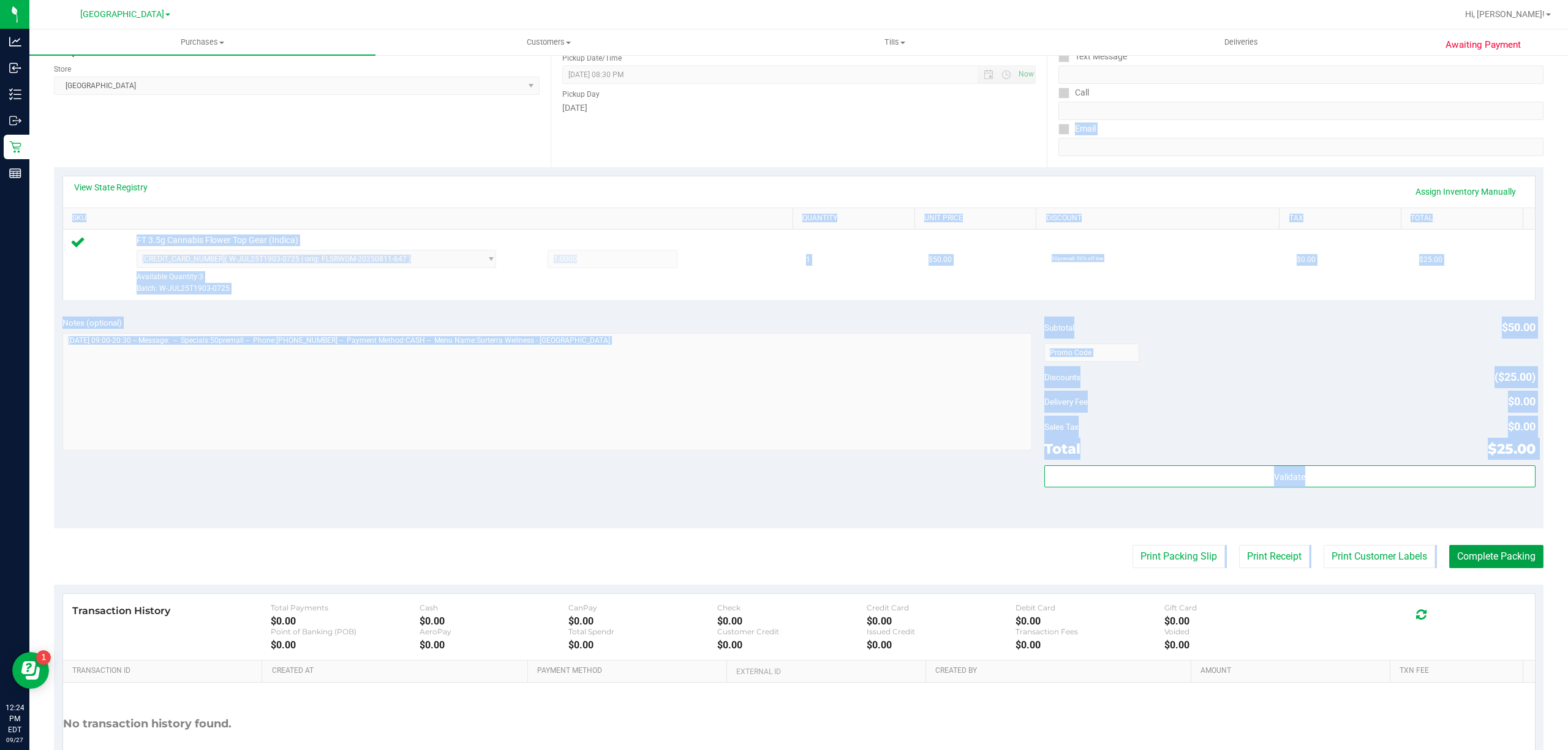
click at [1475, 555] on button "Complete Packing" at bounding box center [1496, 557] width 94 height 23
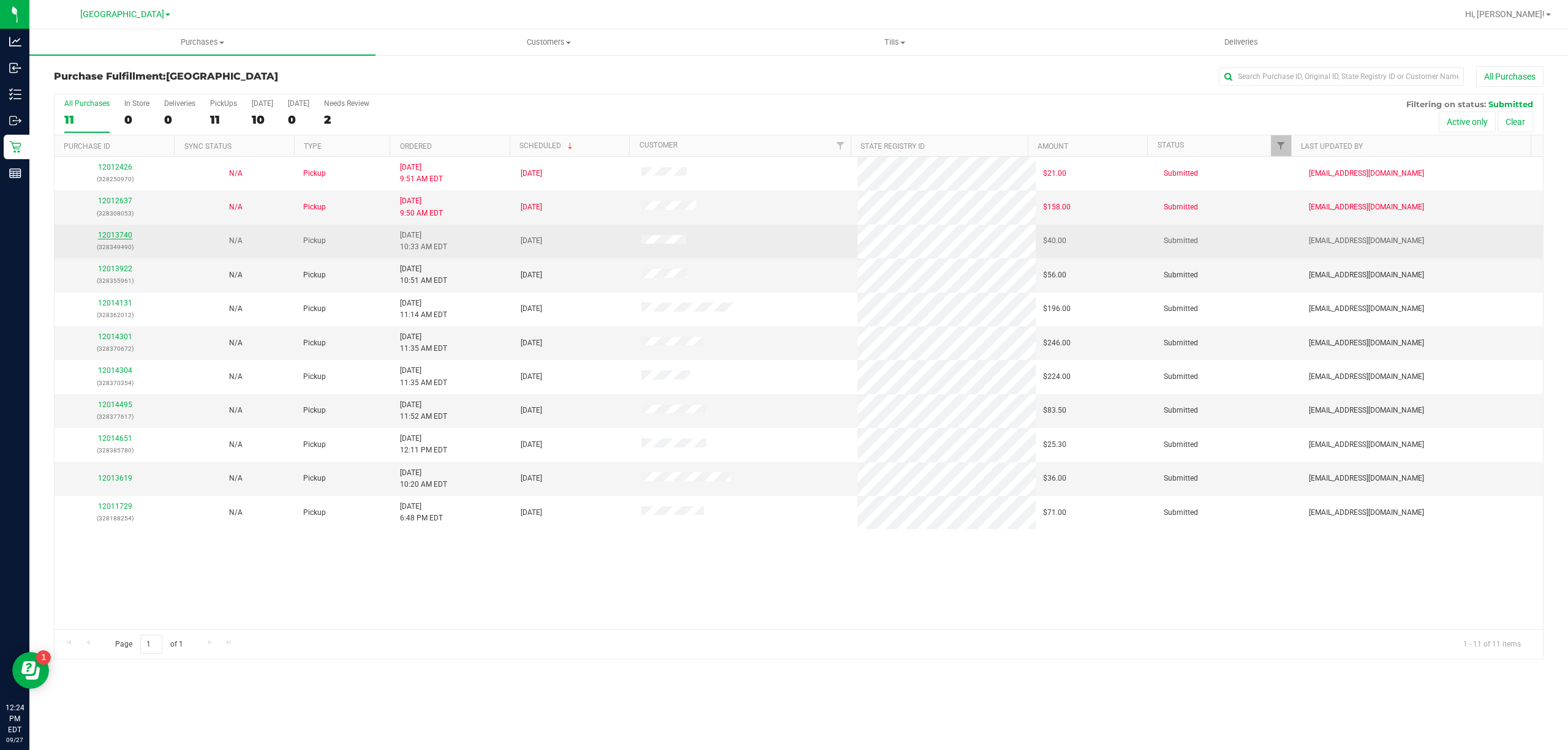
click at [109, 235] on link "12013740" at bounding box center [114, 235] width 34 height 9
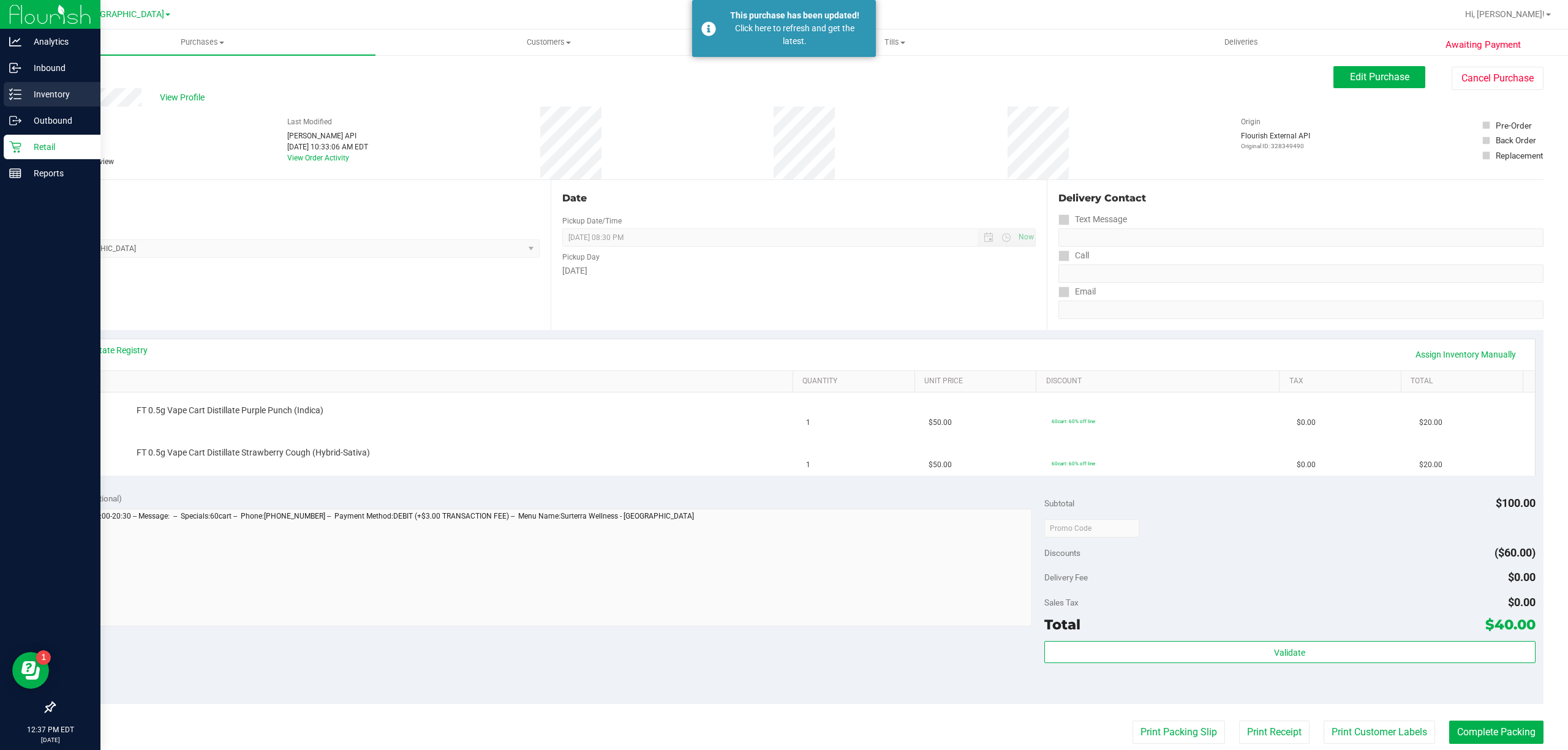
click at [47, 94] on p "Inventory" at bounding box center [58, 94] width 74 height 15
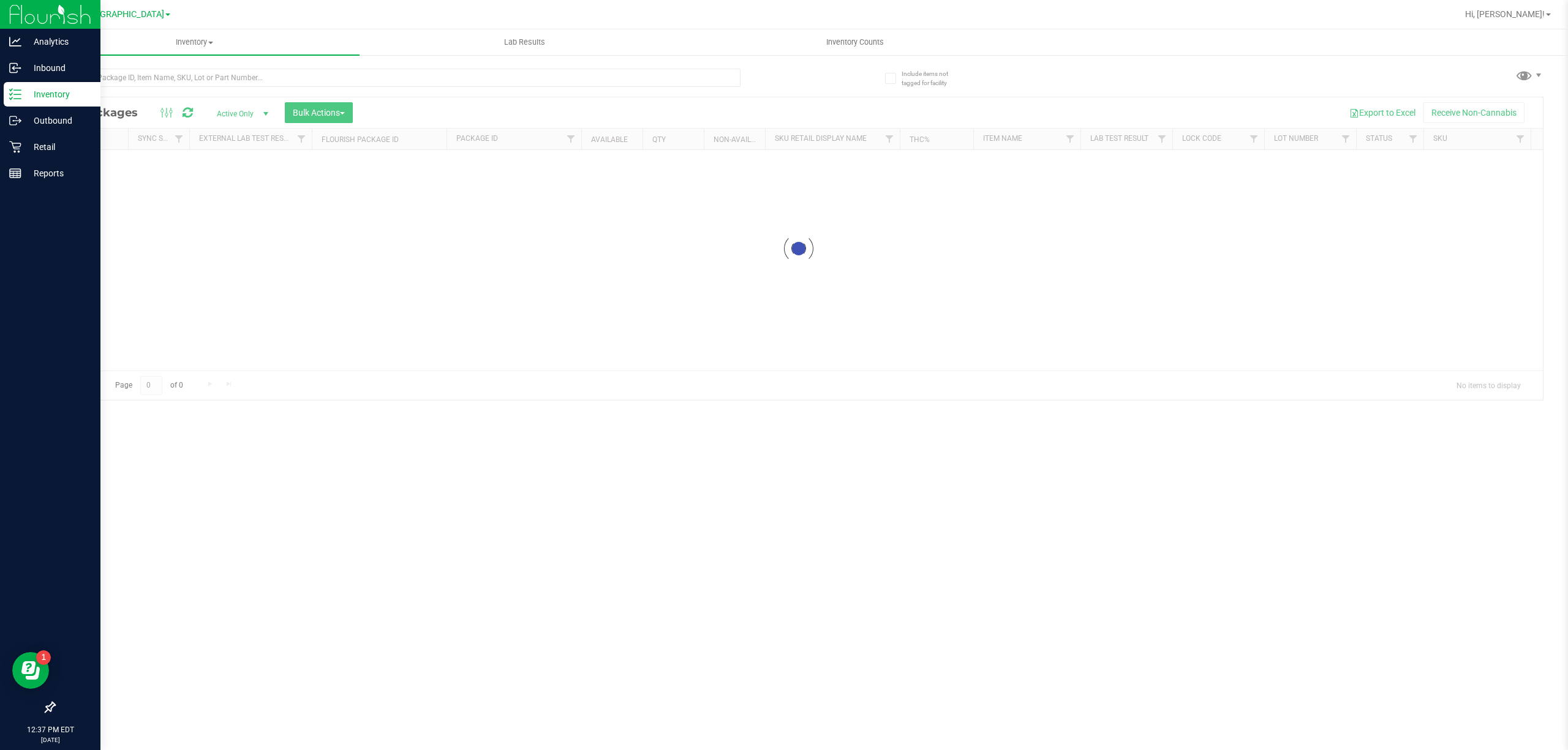
click at [420, 91] on div at bounding box center [397, 82] width 687 height 28
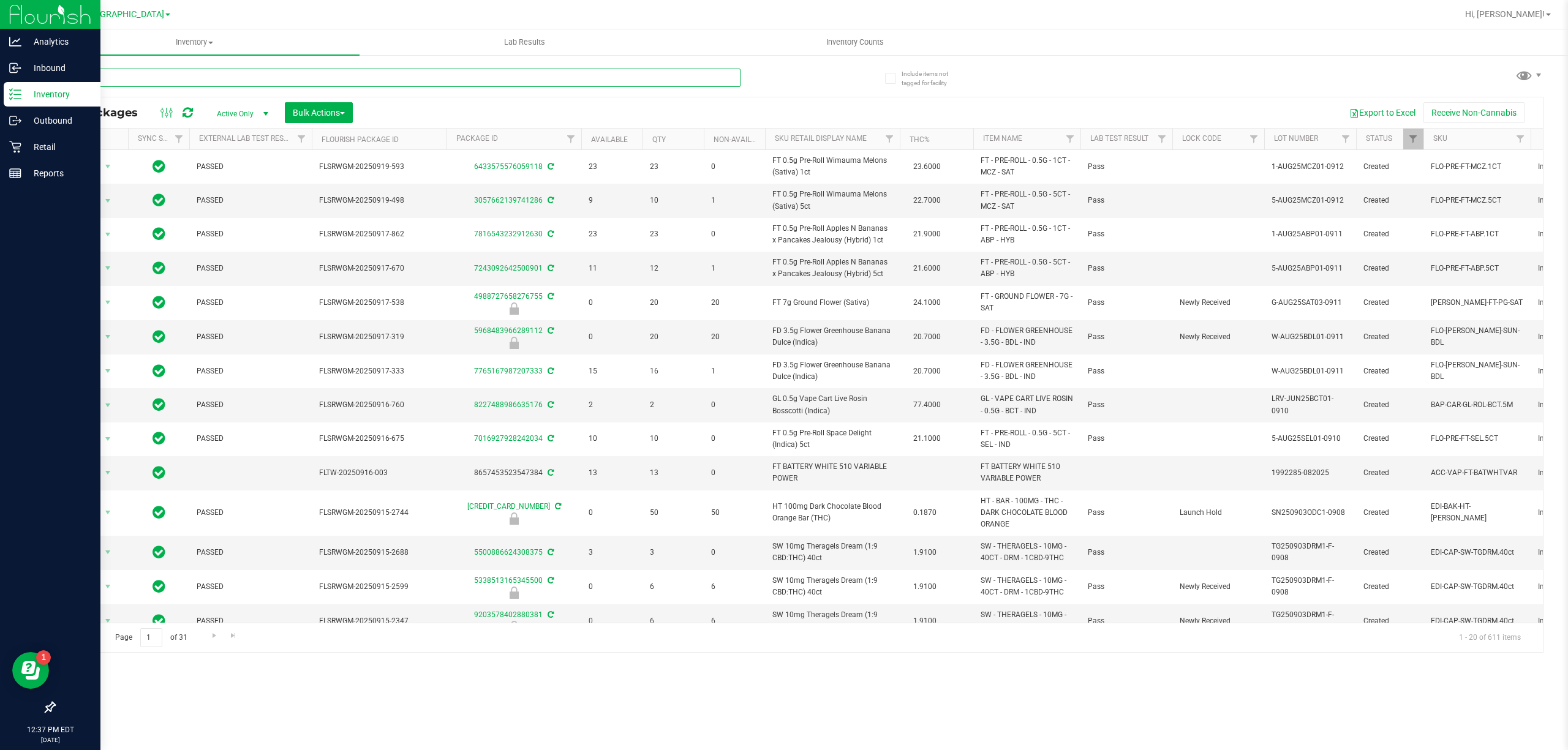
click at [405, 86] on input "text" at bounding box center [397, 77] width 687 height 18
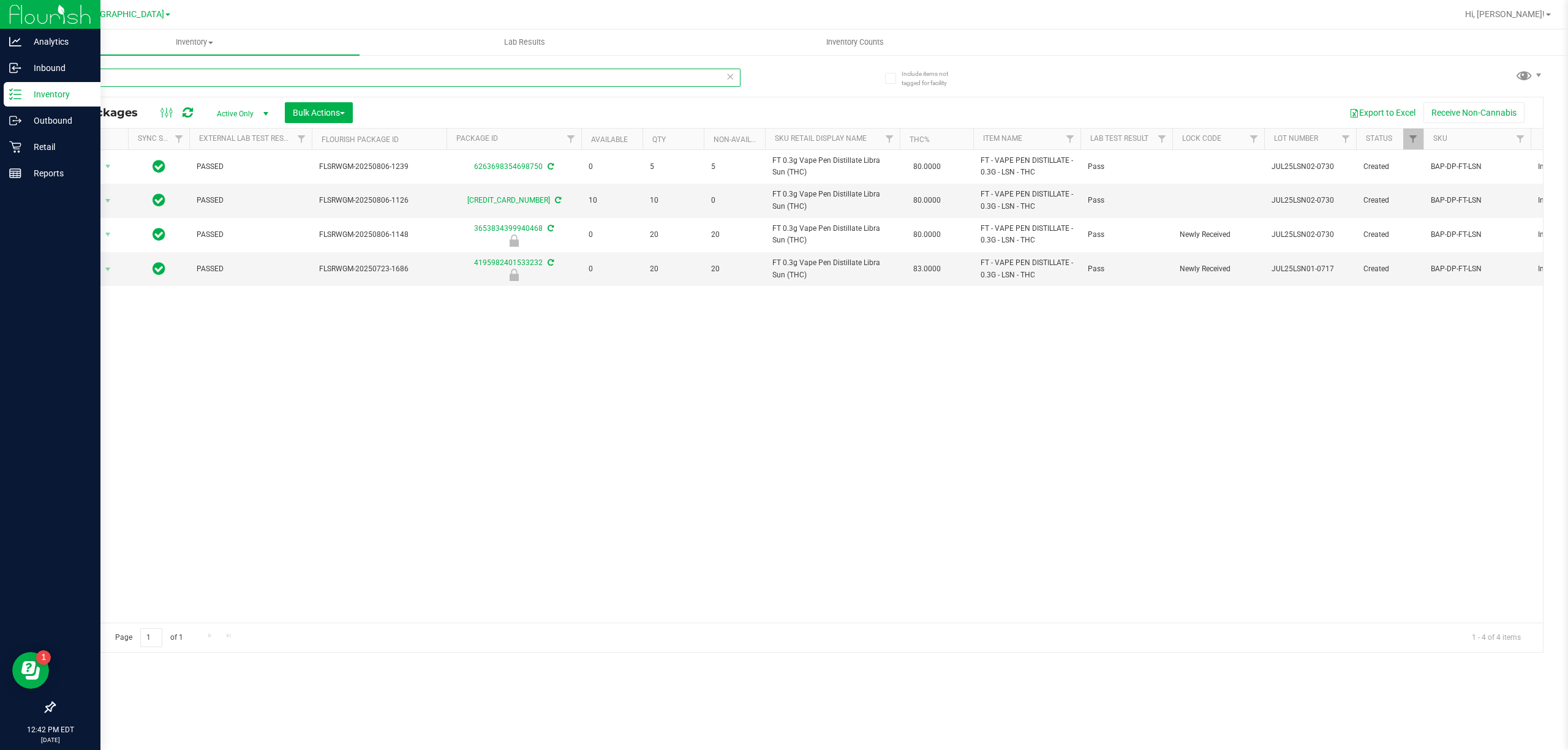
click at [259, 77] on input "LSN" at bounding box center [397, 77] width 687 height 18
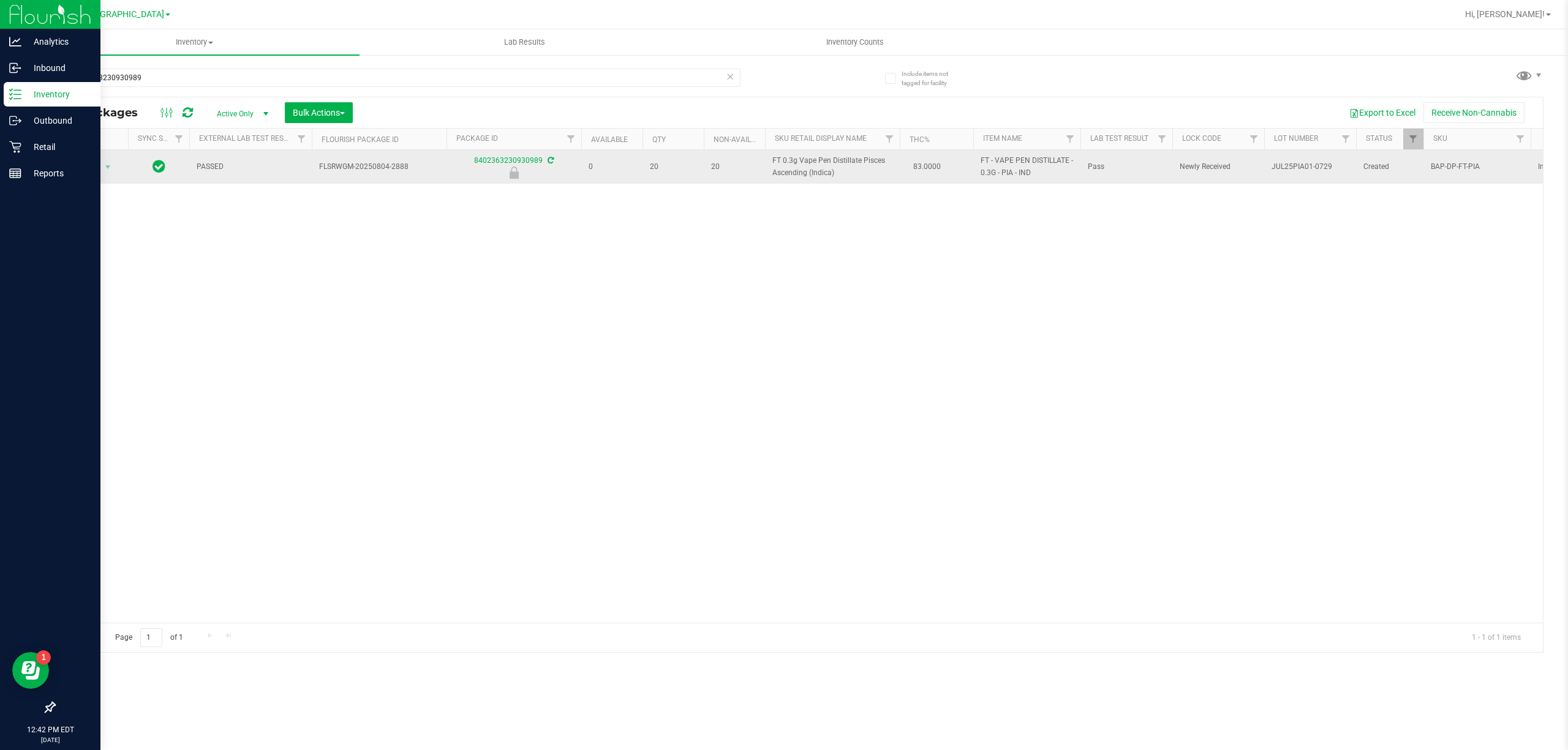
click at [791, 177] on span "FT 0.3g Vape Pen Distillate Pisces Ascending (Indica)" at bounding box center [832, 167] width 120 height 23
copy td "FT 0.3g Vape Pen Distillate Pisces Ascending (Indica)"
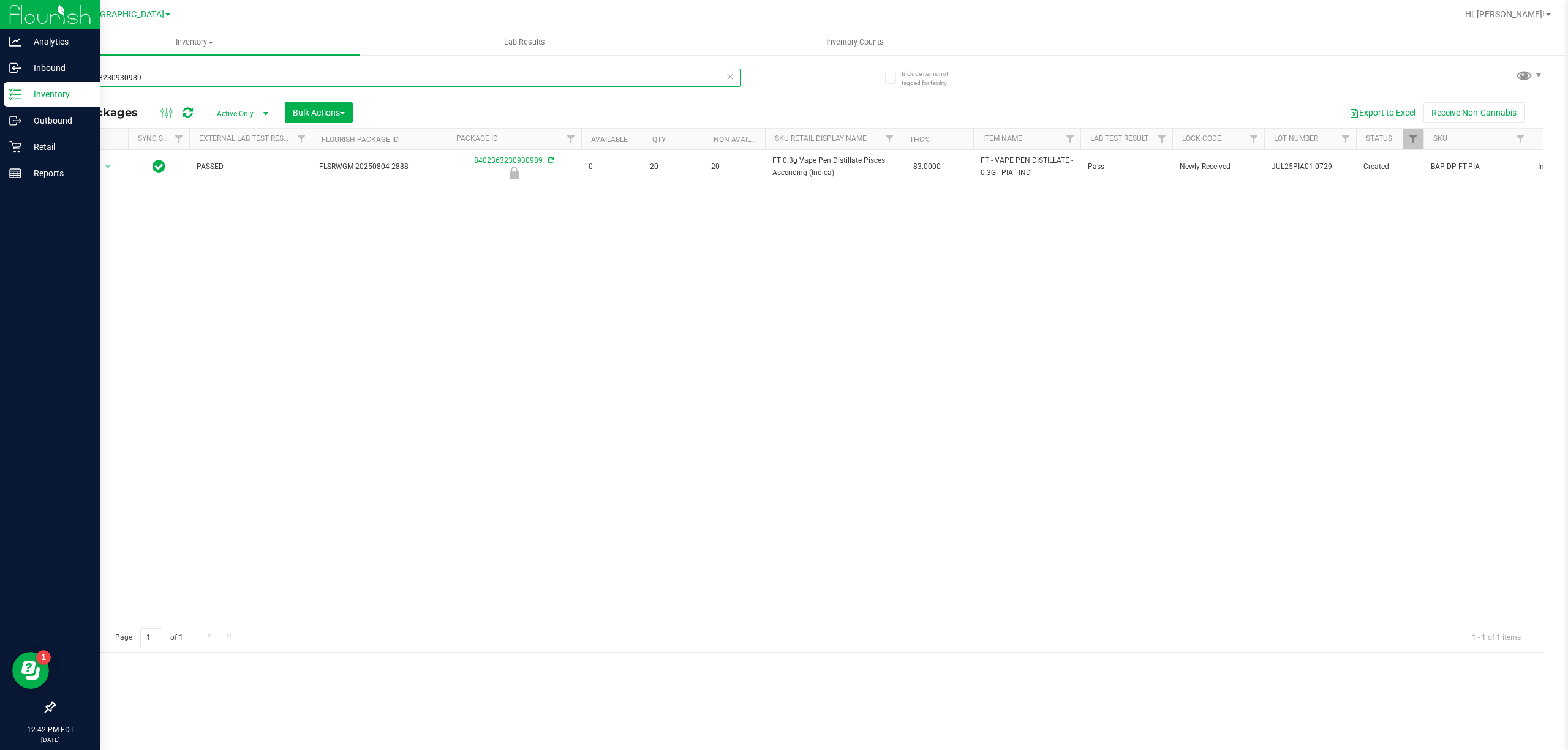
click at [691, 83] on input "8402363230930989" at bounding box center [397, 77] width 687 height 18
paste input "FT 0.3g Vape Pen Distillate Pisces Ascending (Indica)"
type input "FT 0.3g Vape Pen Distillate Pisces Ascending (Indica)"
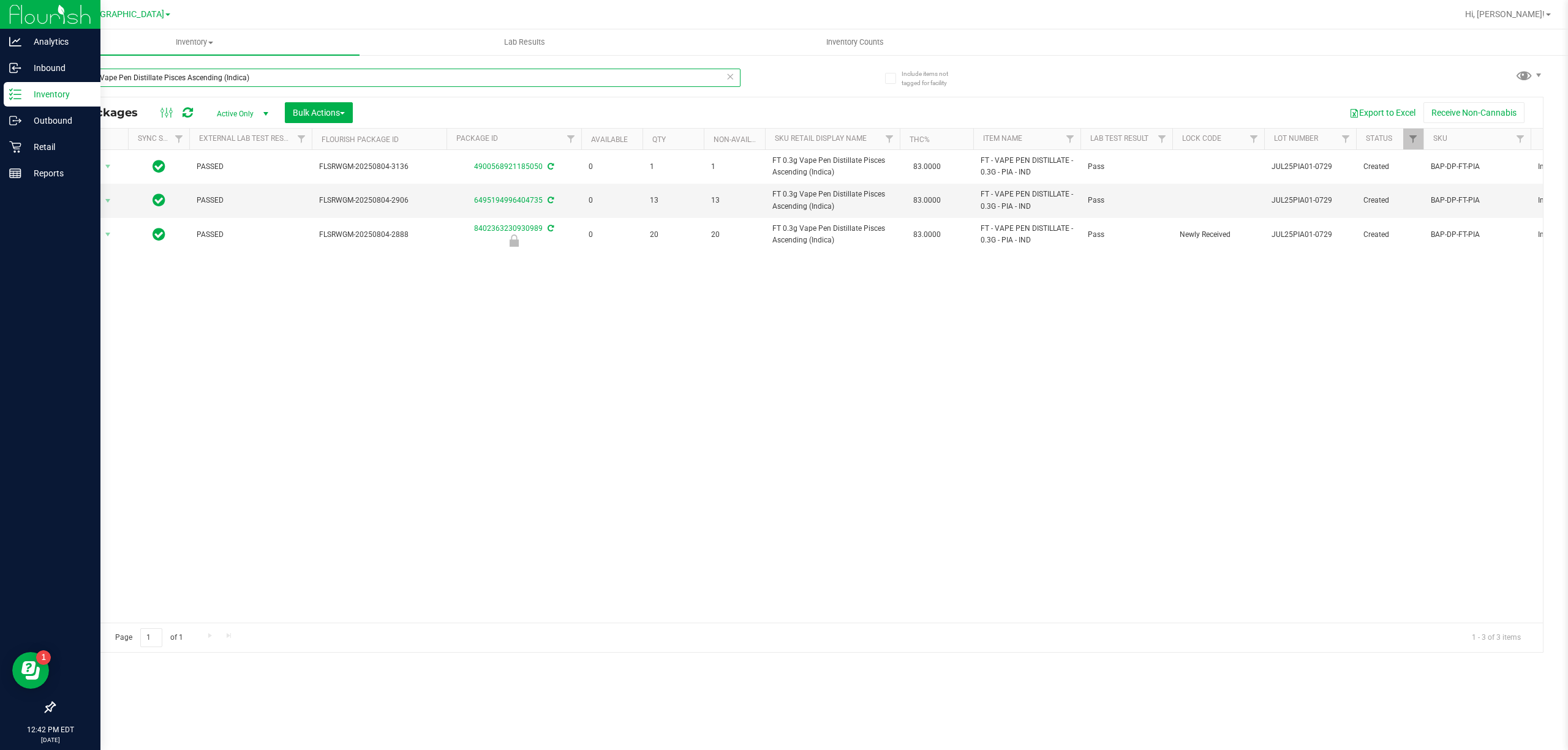
click at [483, 71] on input "FT 0.3g Vape Pen Distillate Pisces Ascending (Indica)" at bounding box center [397, 77] width 687 height 18
click at [485, 74] on input "FT 0.3g Vape Pen Distillate Pisces Ascending (Indica)" at bounding box center [397, 77] width 687 height 18
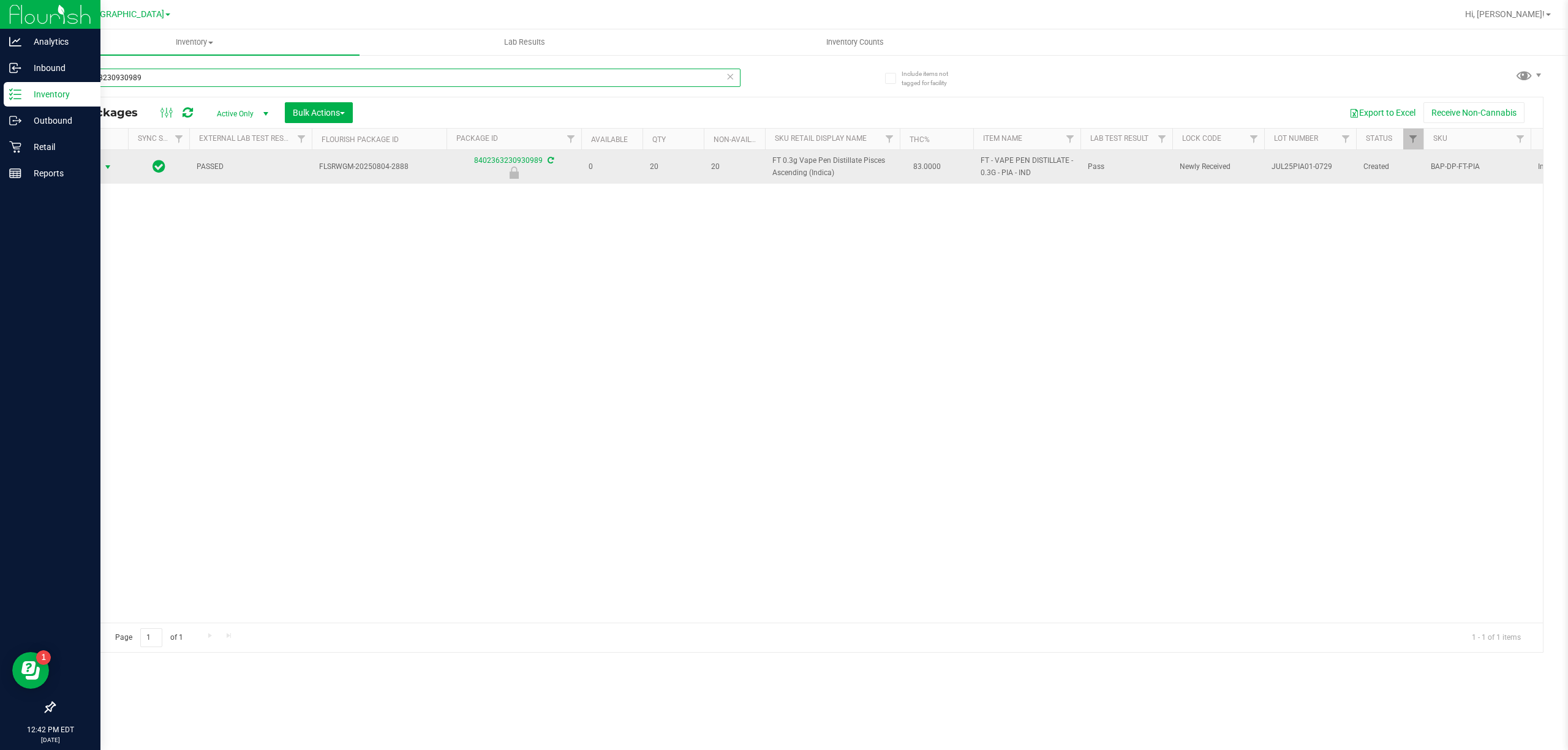
type input "8402363230930989"
click at [101, 165] on span "select" at bounding box center [108, 168] width 15 height 17
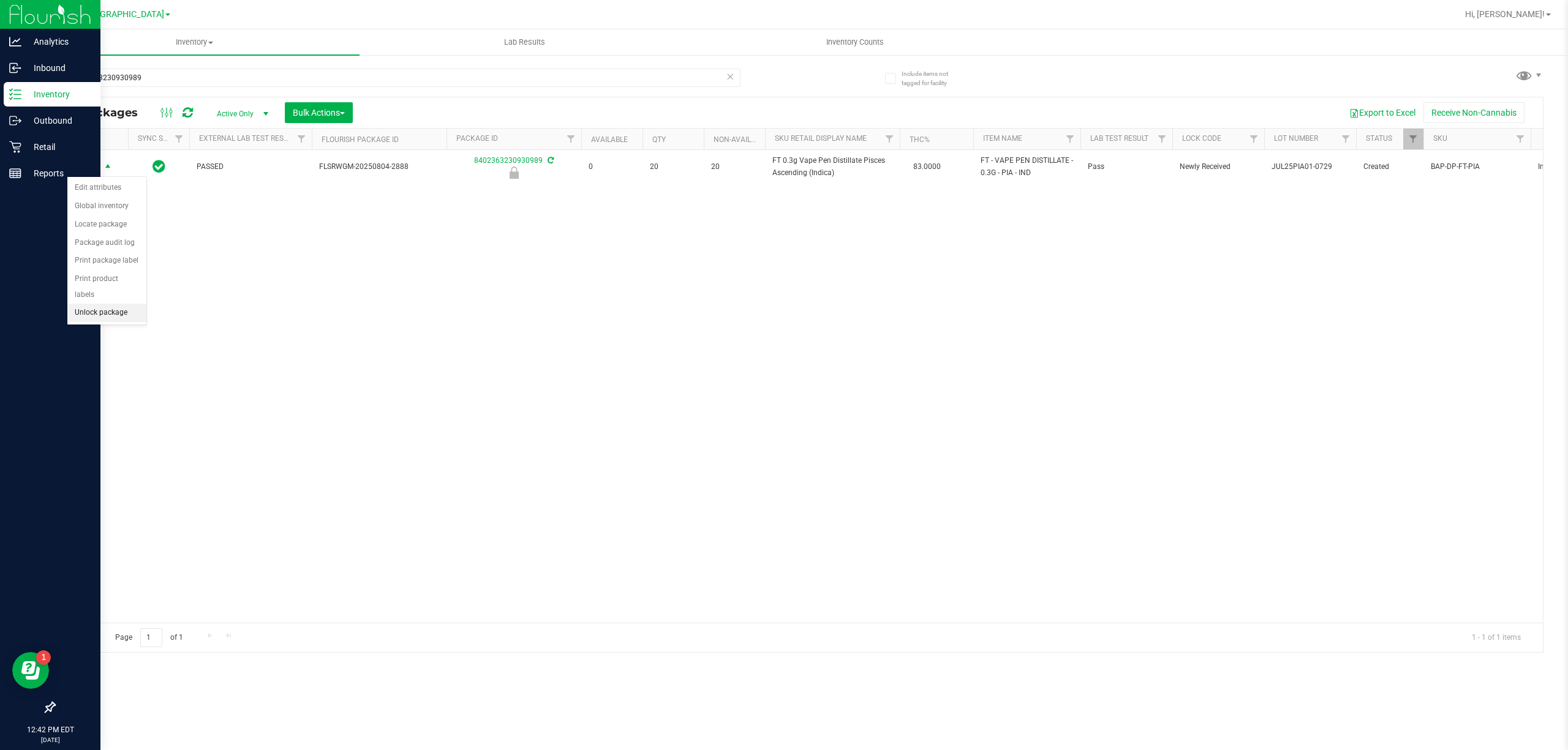
click at [115, 315] on li "Unlock package" at bounding box center [106, 313] width 79 height 18
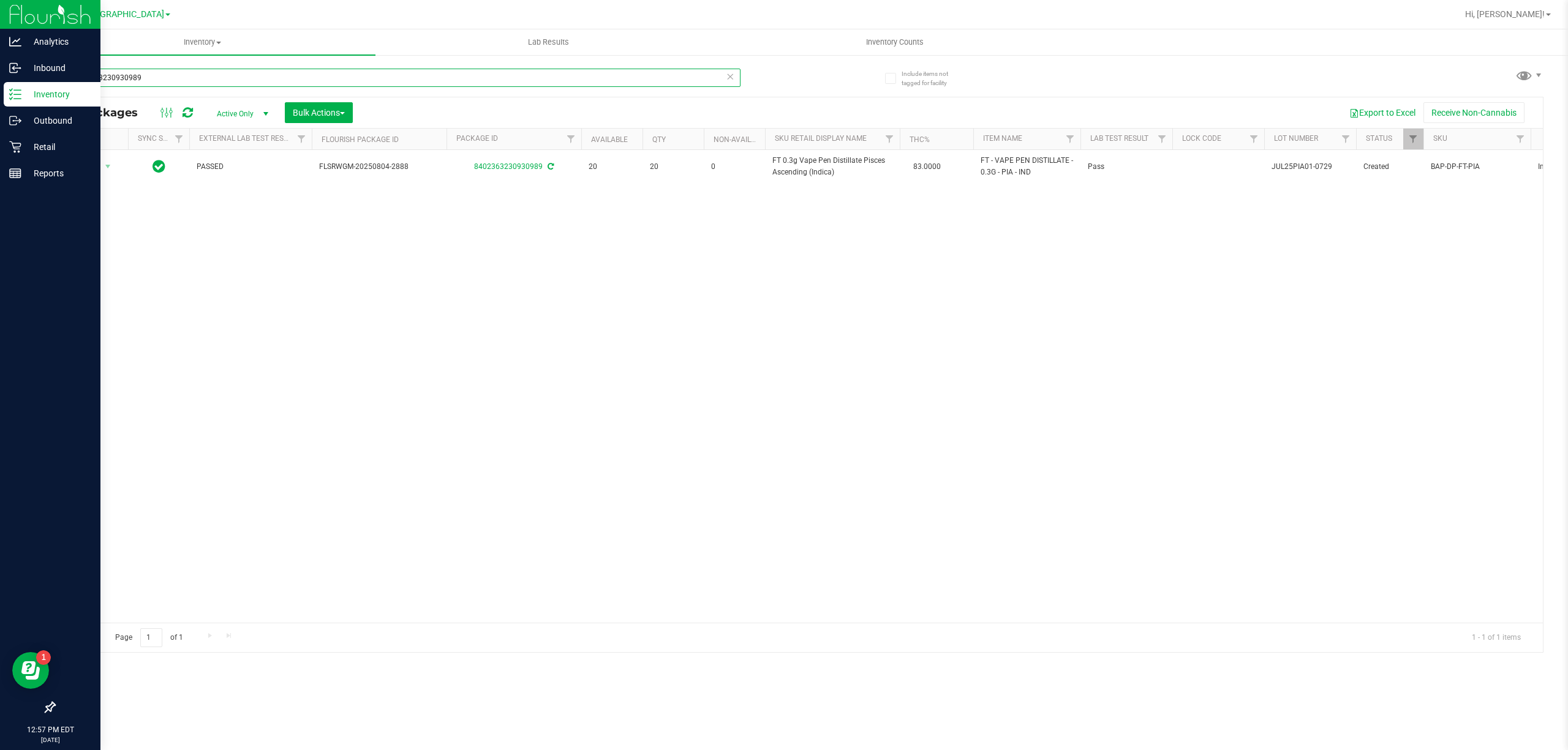
click at [191, 79] on input "8402363230930989" at bounding box center [397, 77] width 687 height 18
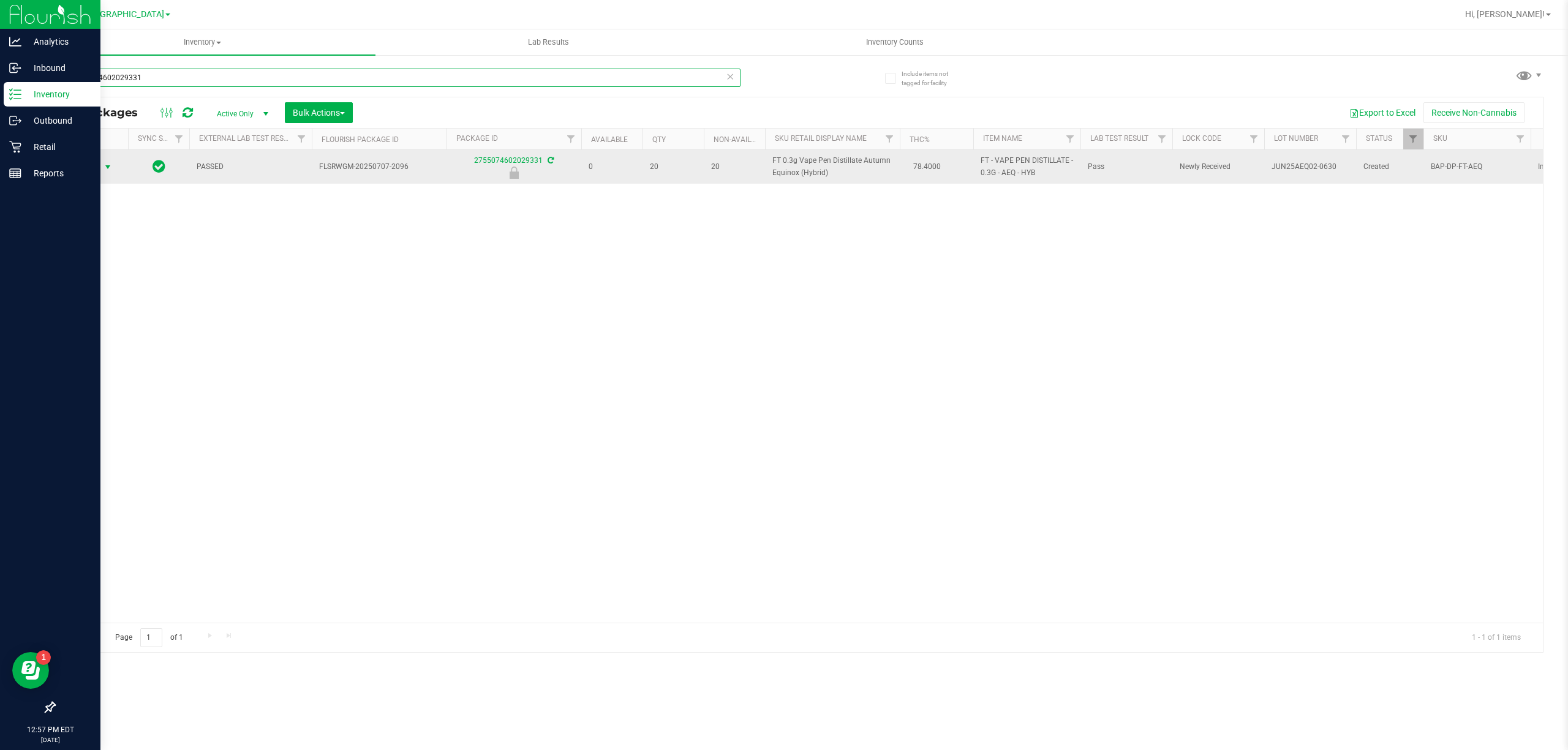
type input "2755074602029331"
click at [104, 167] on span "select" at bounding box center [107, 167] width 9 height 9
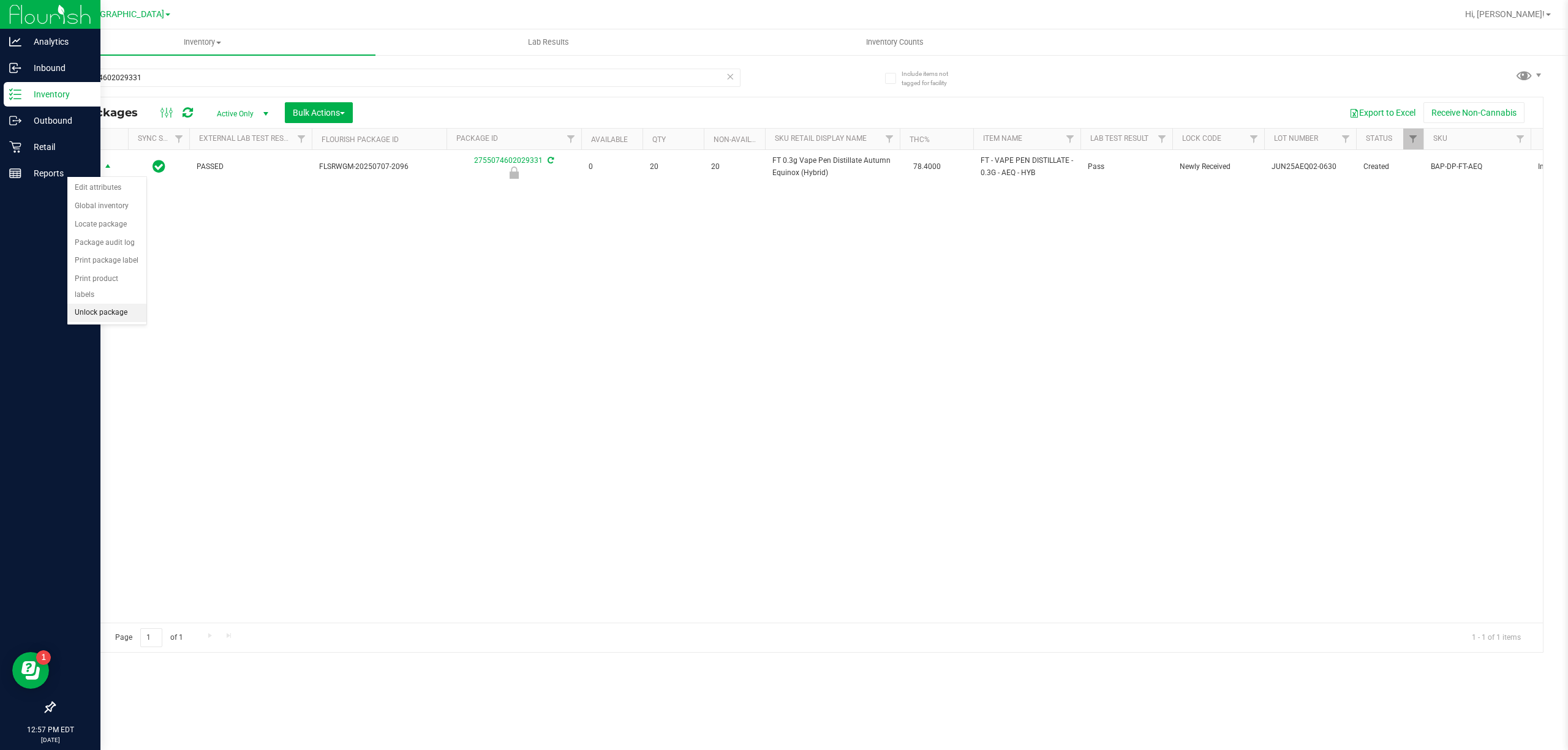
click at [98, 312] on li "Unlock package" at bounding box center [106, 313] width 79 height 18
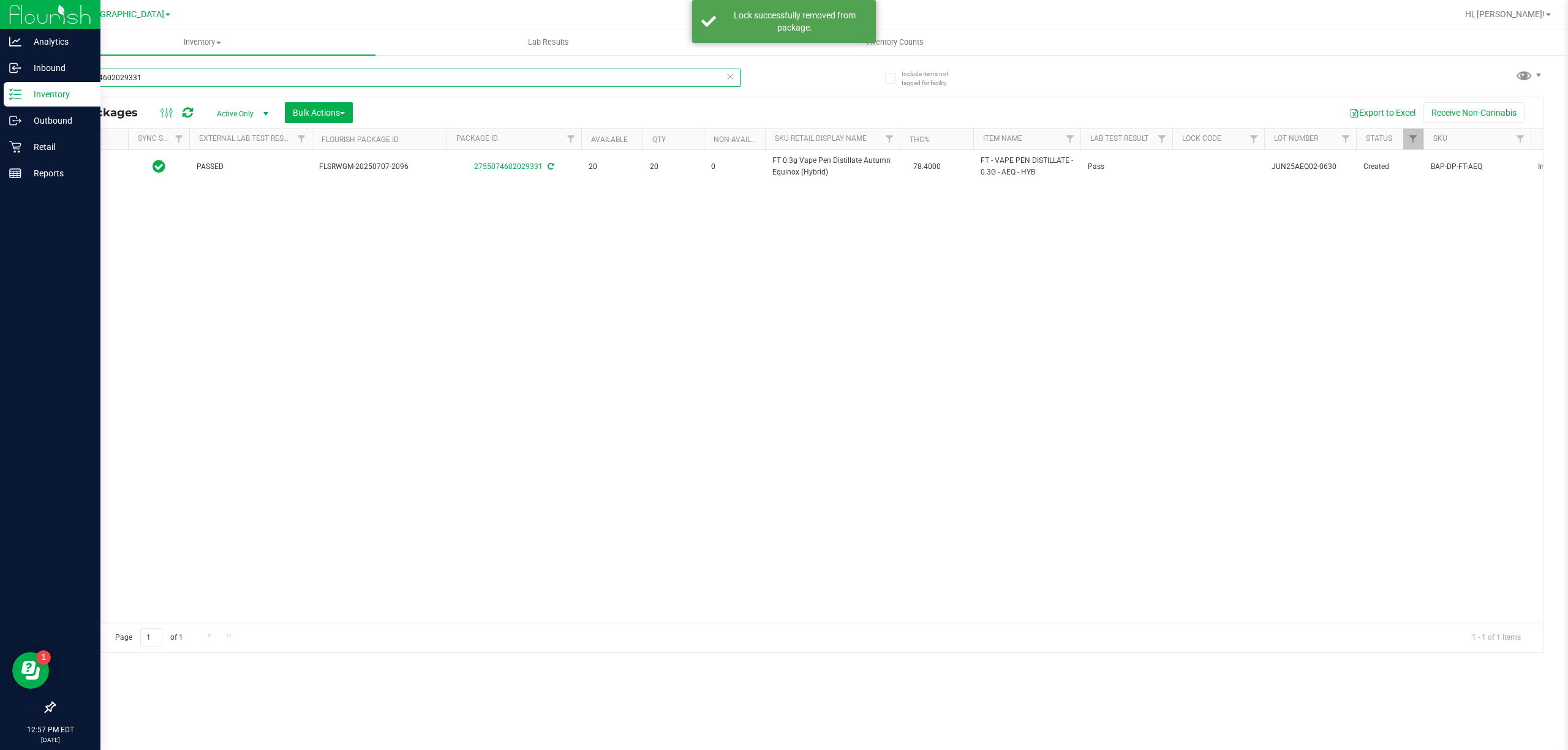
click at [192, 84] on input "2755074602029331" at bounding box center [397, 77] width 687 height 18
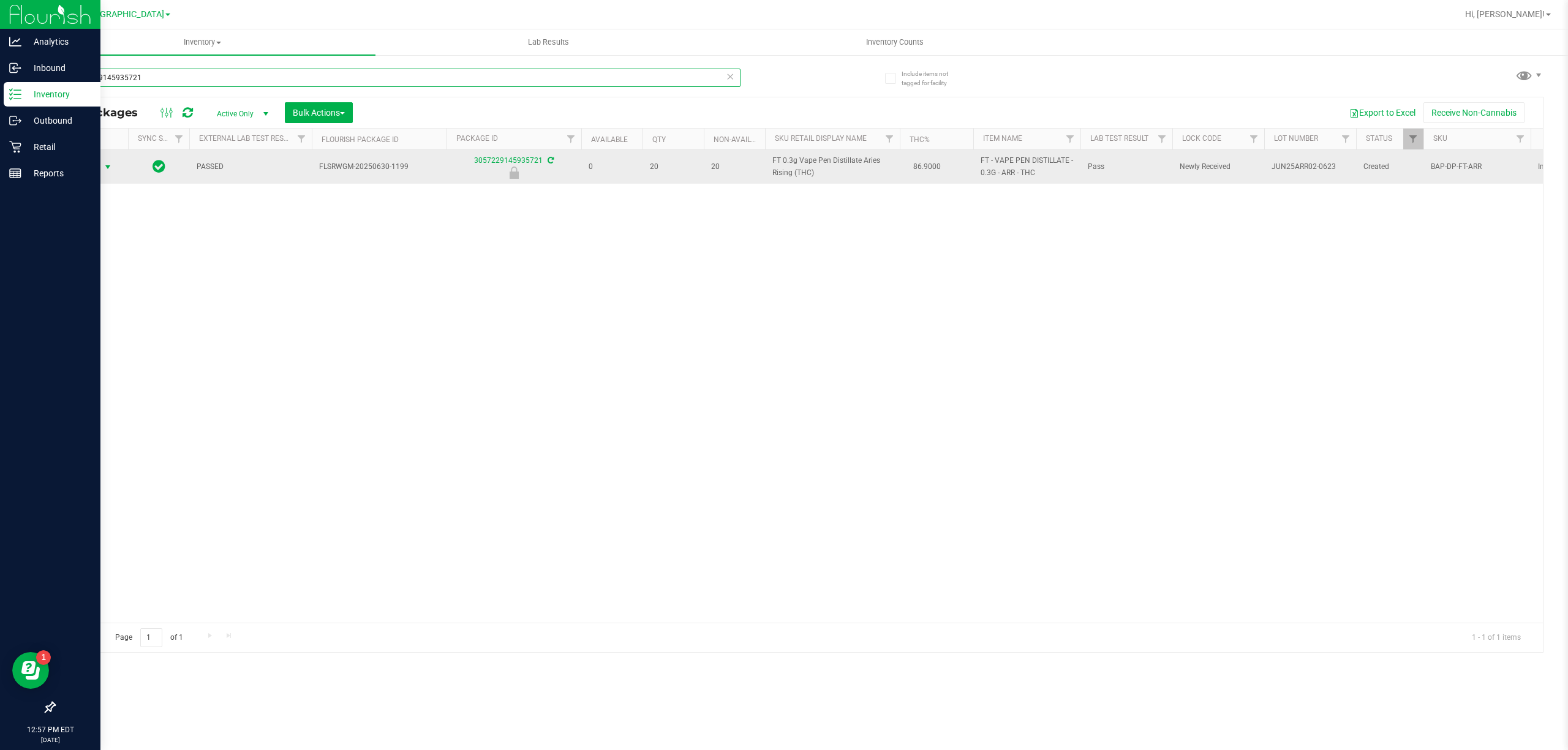
type input "3057229145935721"
drag, startPoint x: 98, startPoint y: 168, endPoint x: 113, endPoint y: 170, distance: 15.1
click at [113, 170] on span "select" at bounding box center [107, 167] width 9 height 9
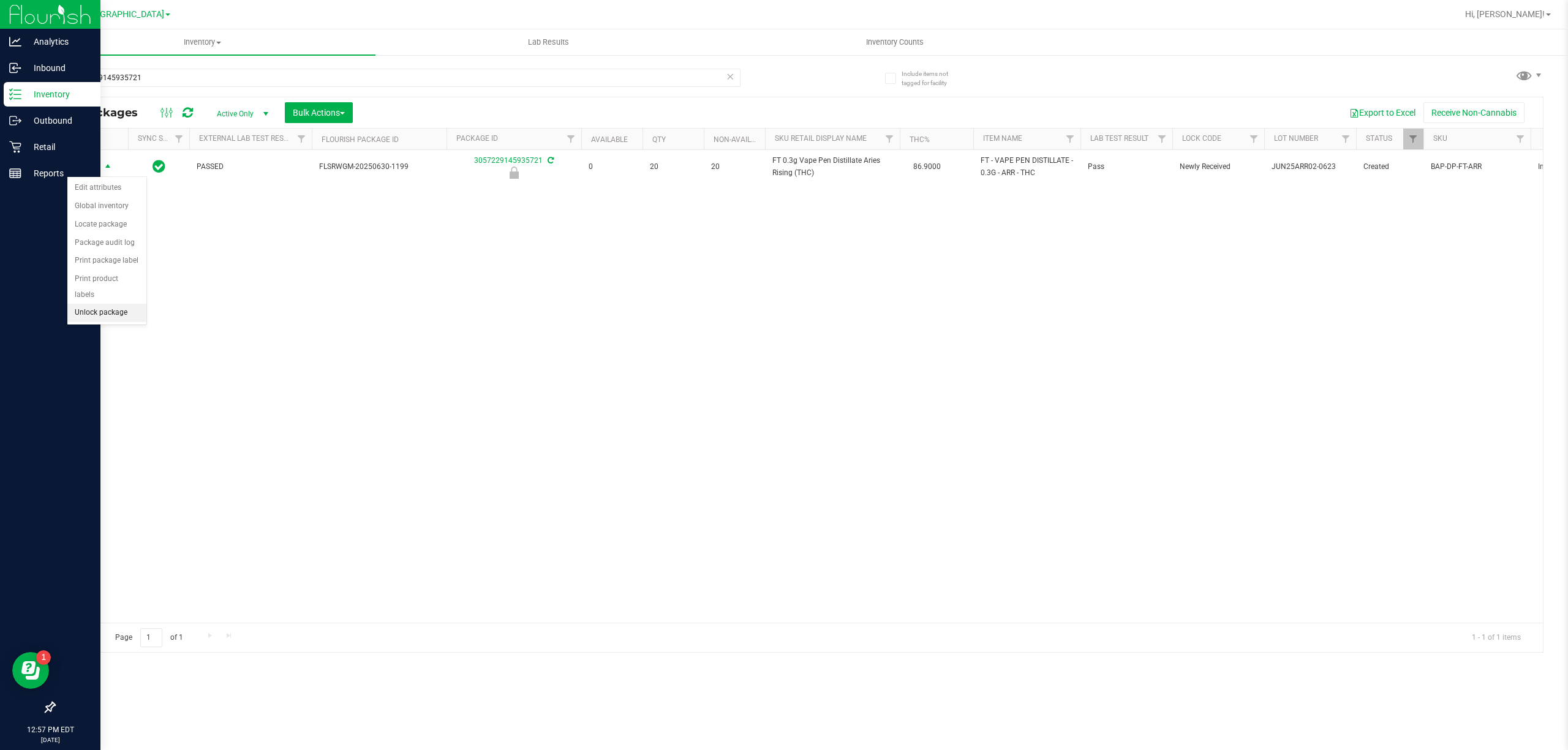
click at [84, 320] on li "Unlock package" at bounding box center [106, 313] width 79 height 18
click at [18, 146] on icon at bounding box center [15, 147] width 12 height 12
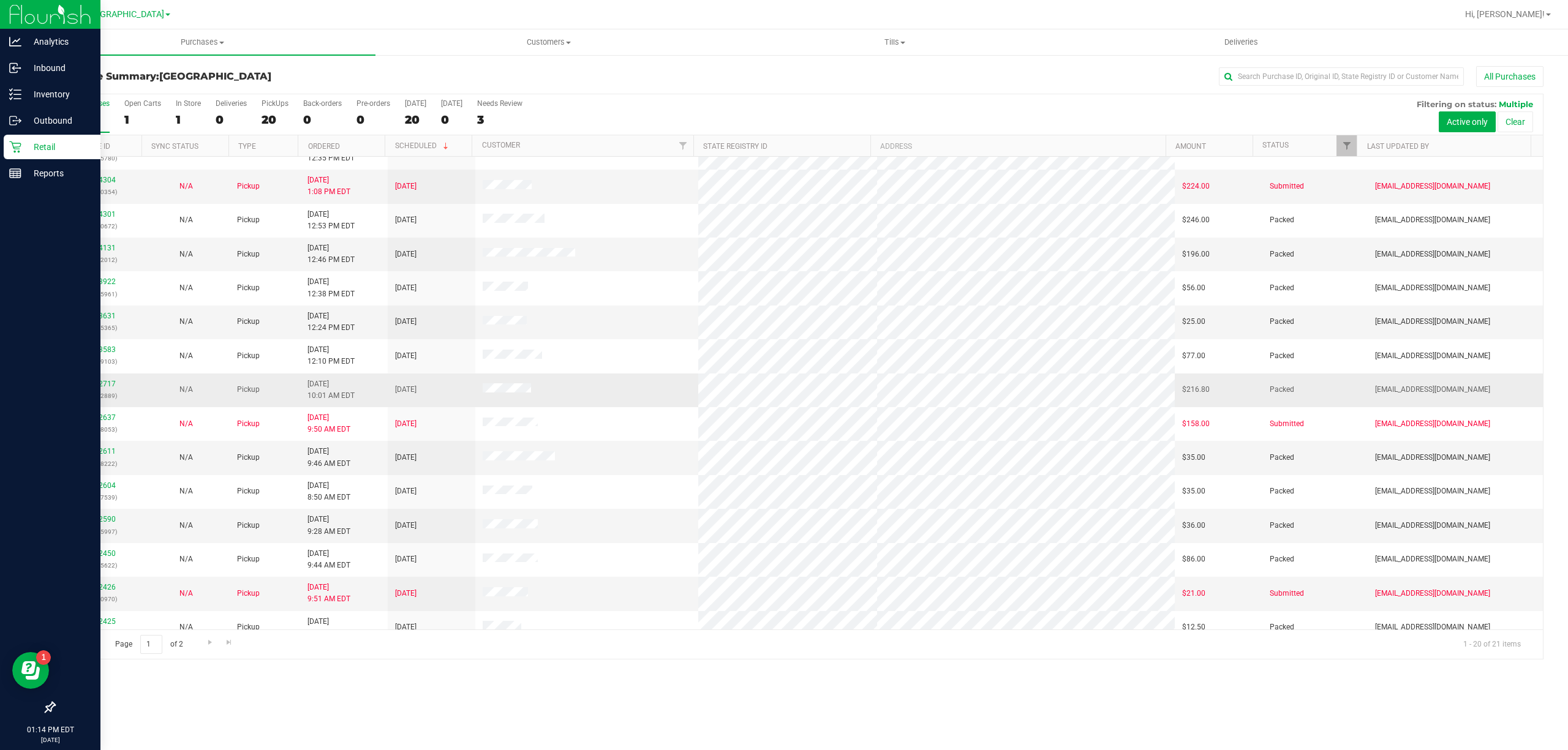
scroll to position [208, 0]
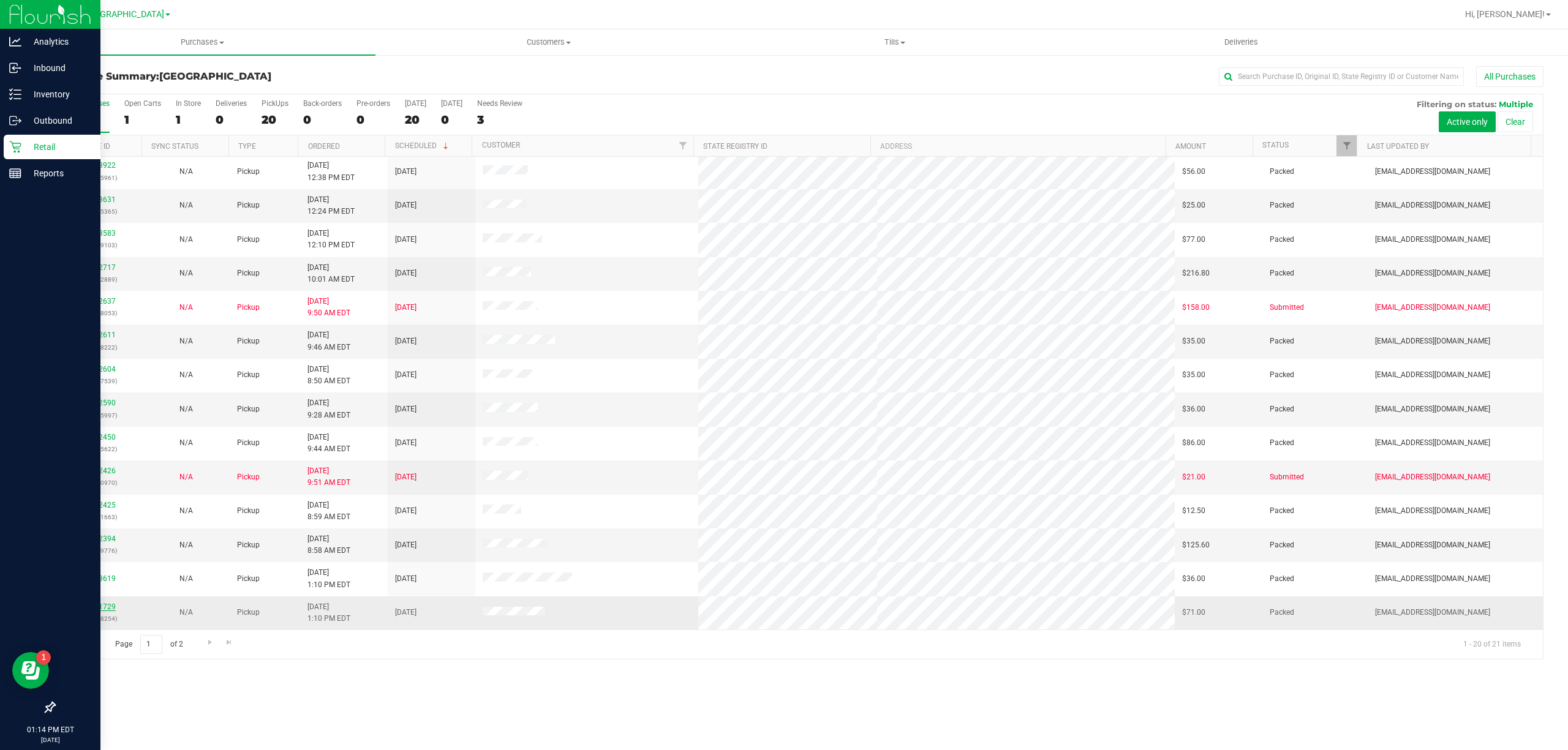
click at [105, 608] on link "12011729" at bounding box center [98, 607] width 34 height 9
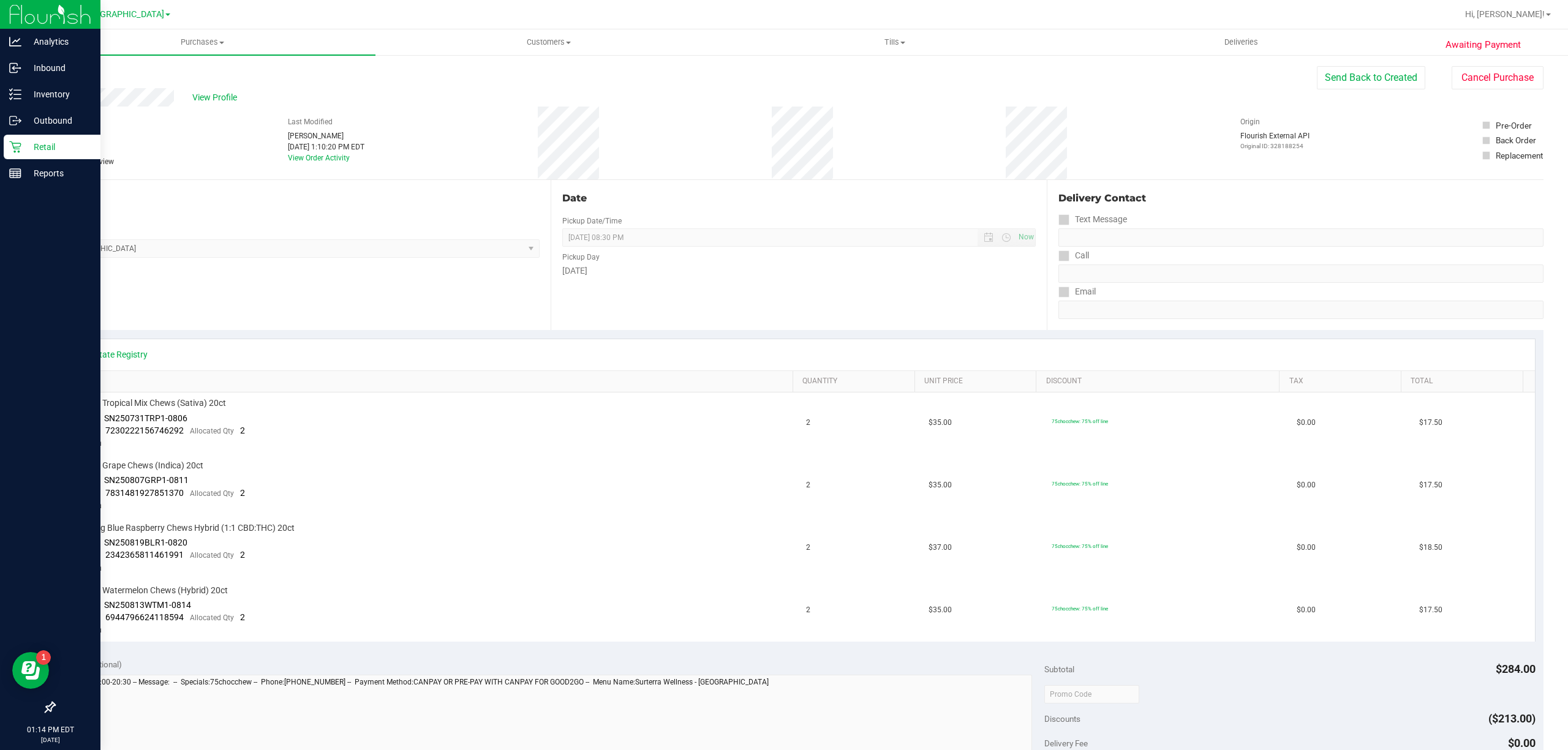
click at [23, 144] on p "Retail" at bounding box center [58, 147] width 74 height 15
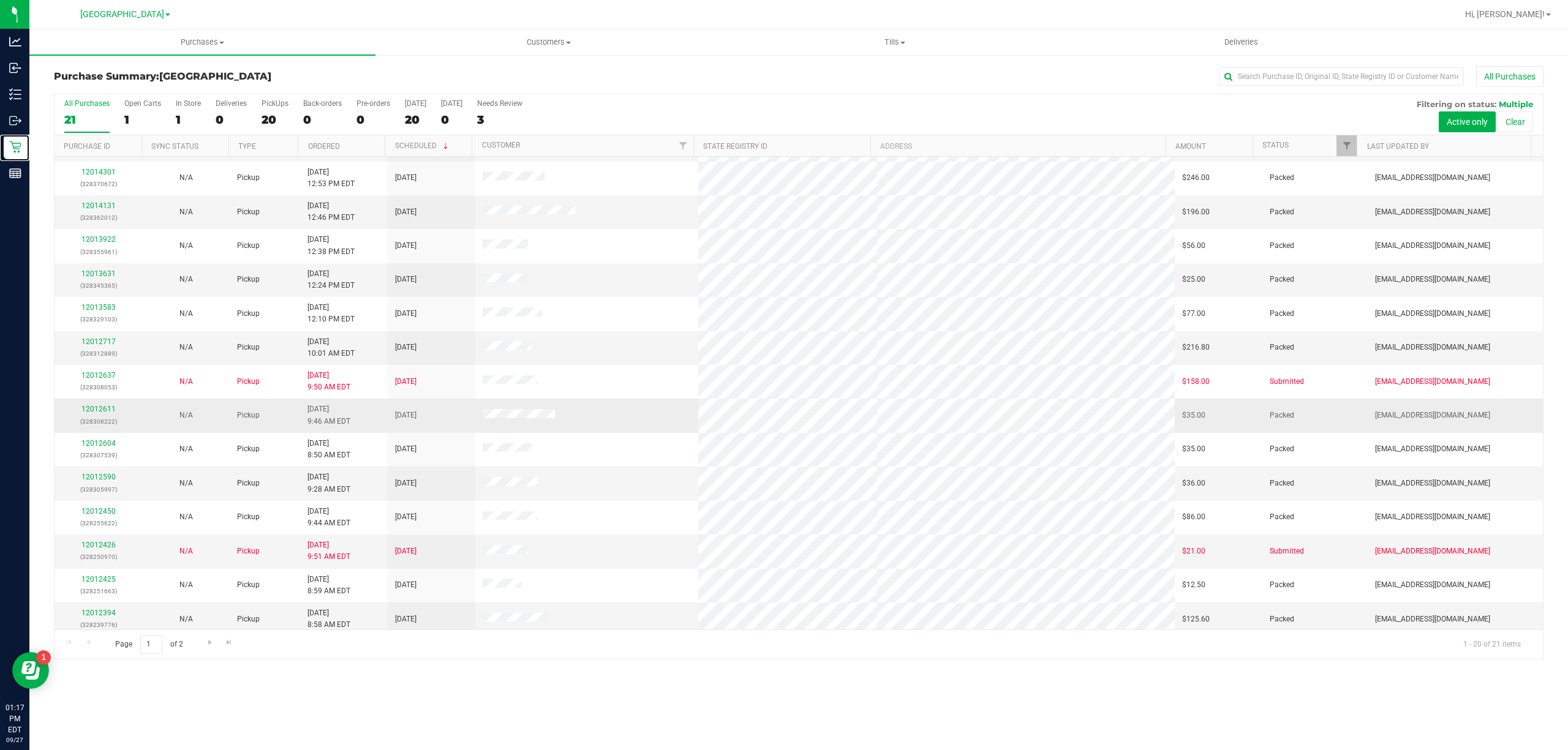
scroll to position [208, 0]
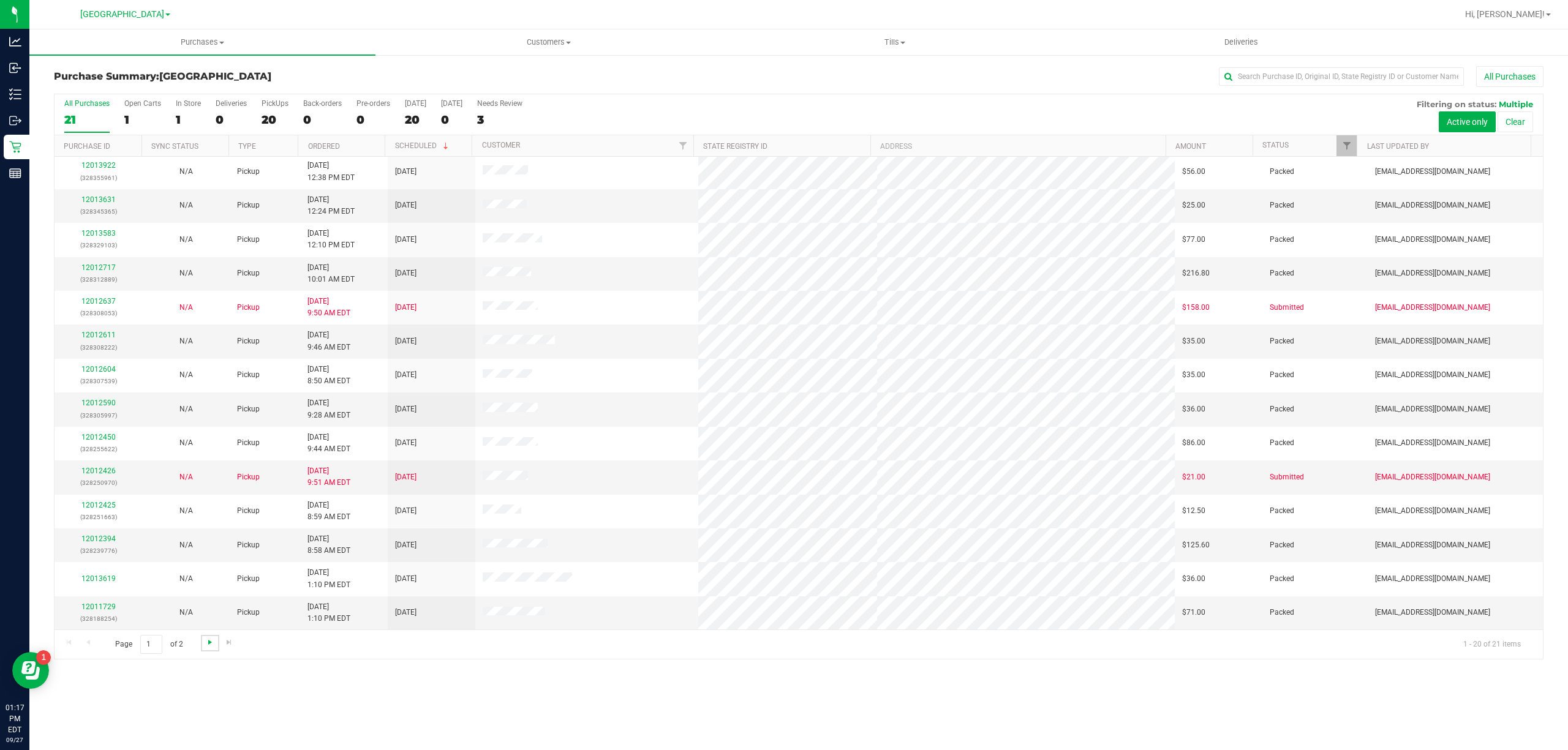
click at [208, 642] on span "Go to the next page" at bounding box center [209, 642] width 9 height 9
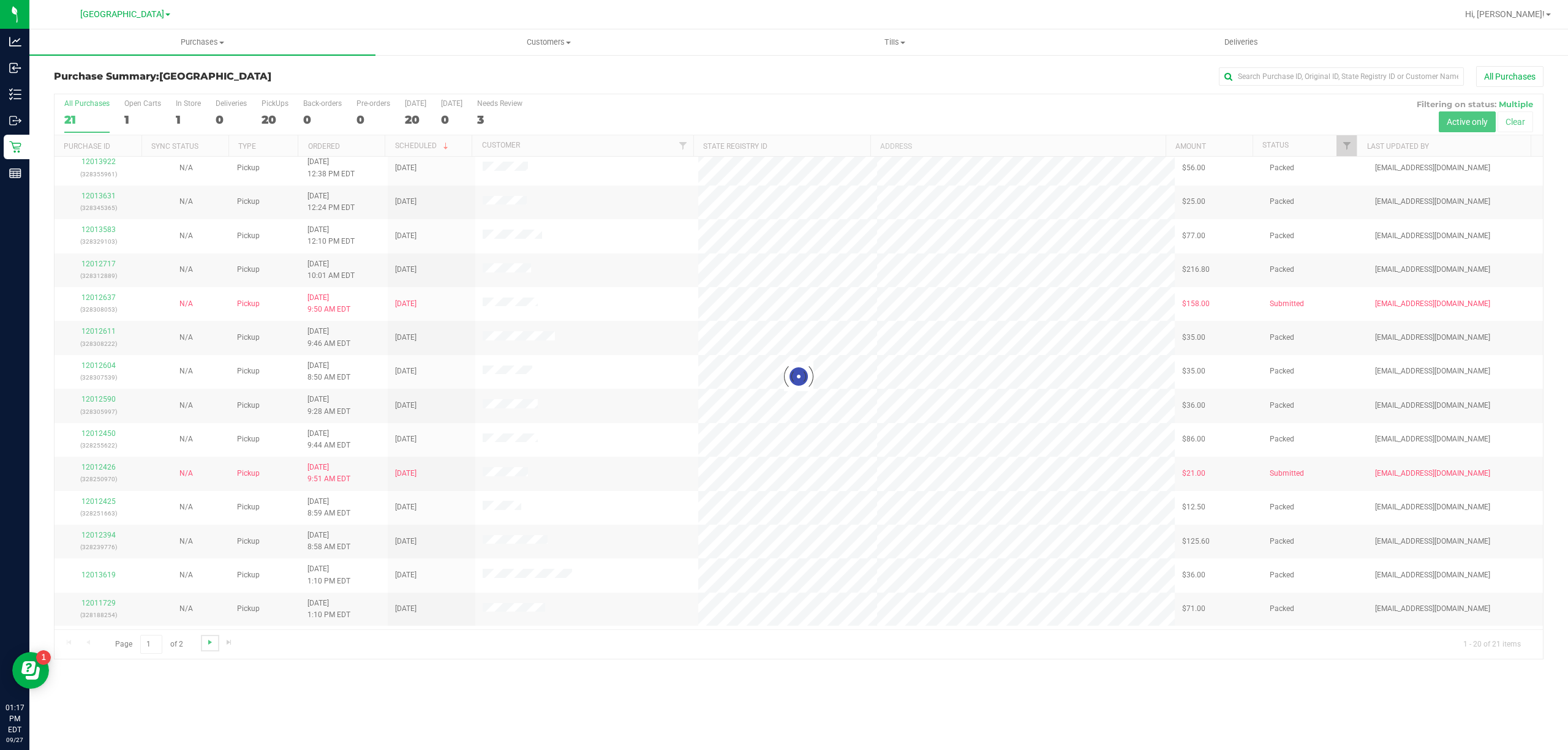
scroll to position [0, 0]
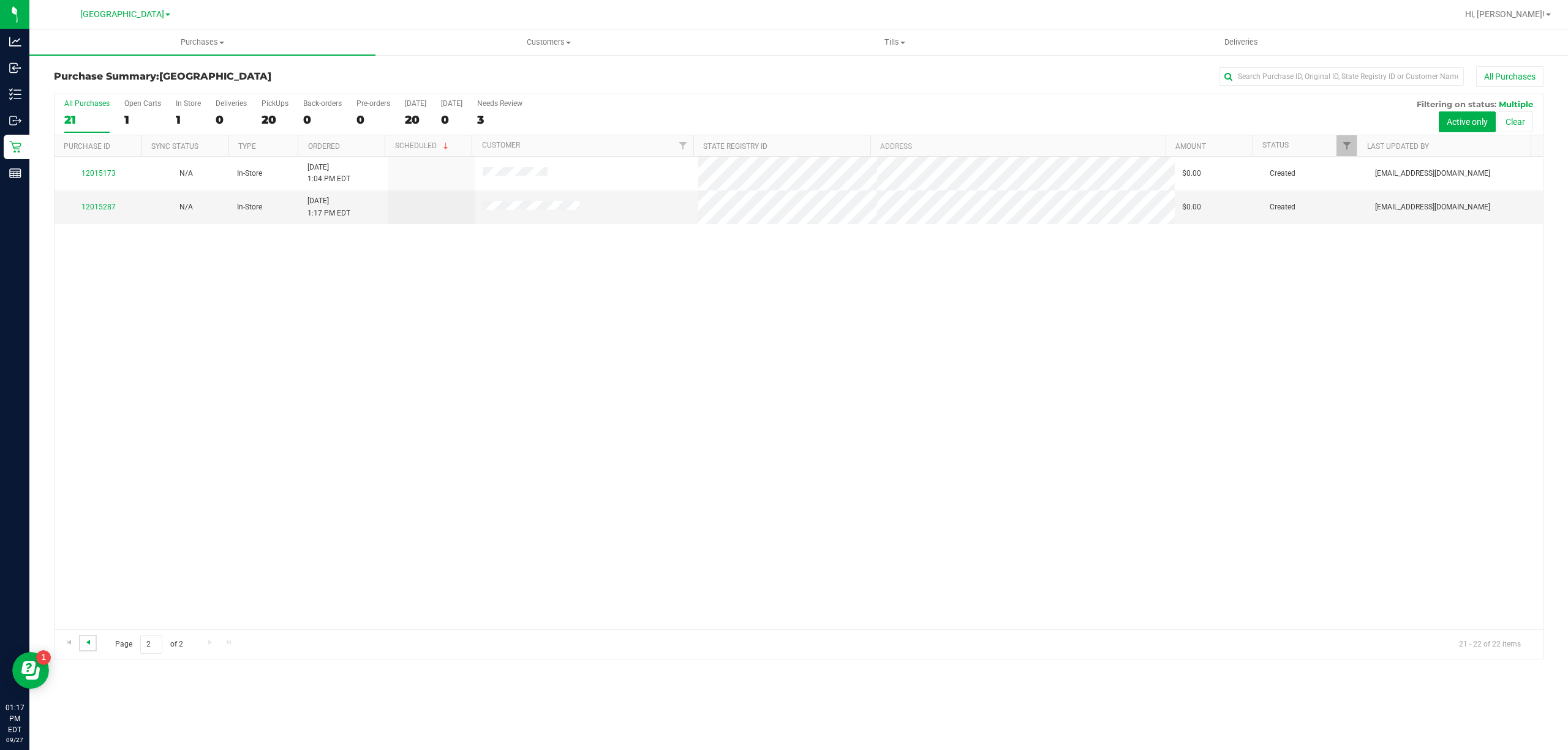
click at [89, 647] on span "Go to the previous page" at bounding box center [87, 642] width 9 height 9
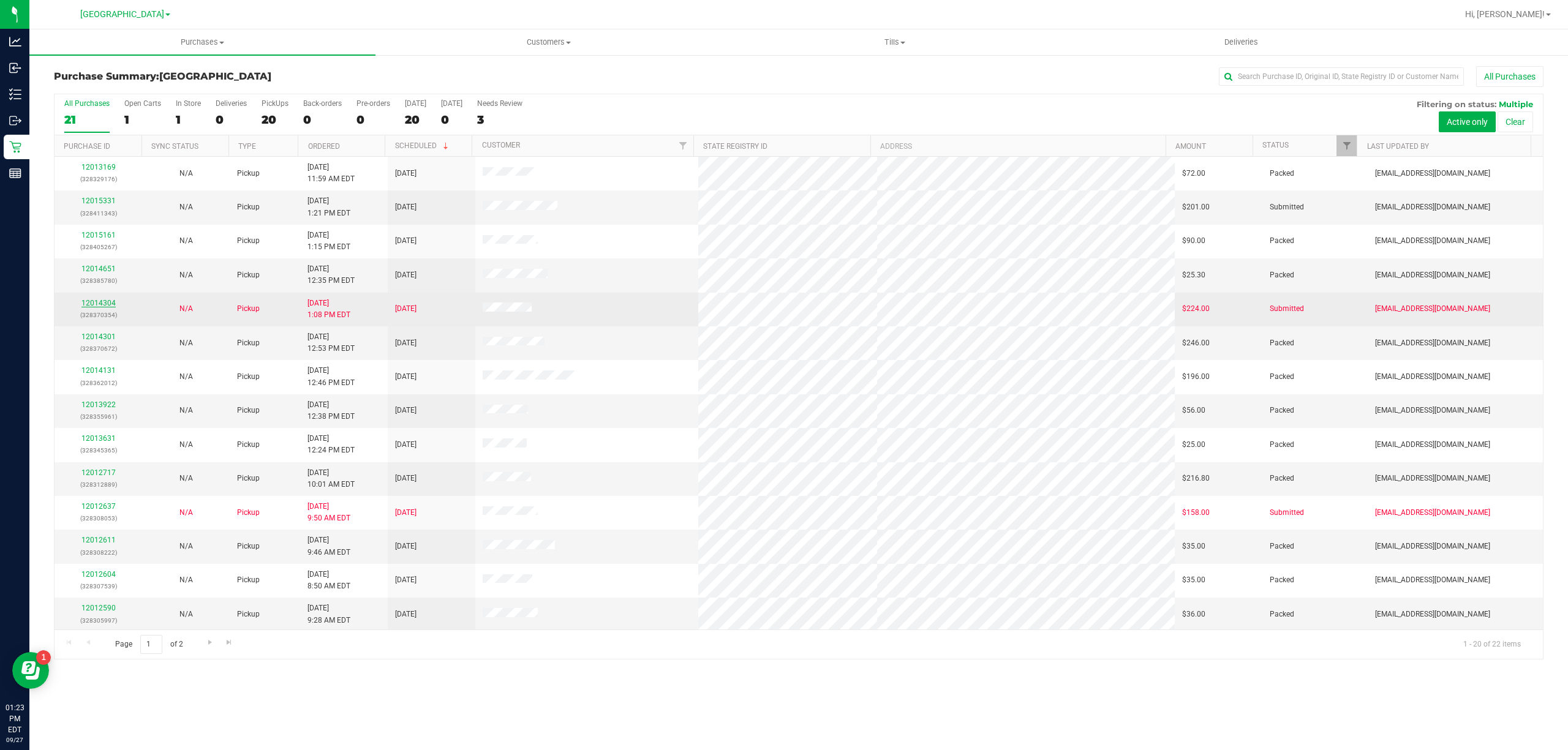
click at [82, 302] on link "12014304" at bounding box center [98, 303] width 34 height 9
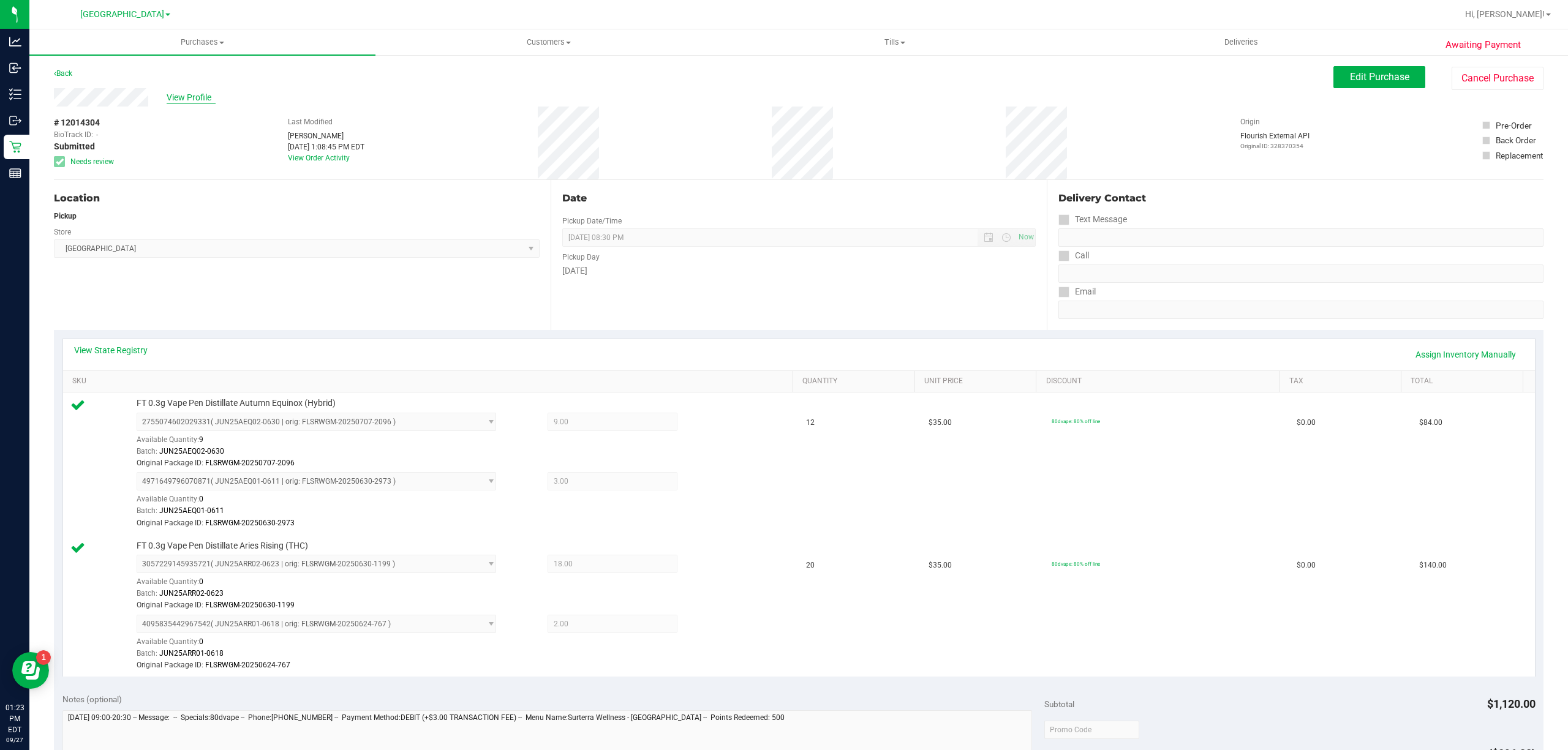
click at [214, 96] on span "View Profile" at bounding box center [191, 98] width 49 height 13
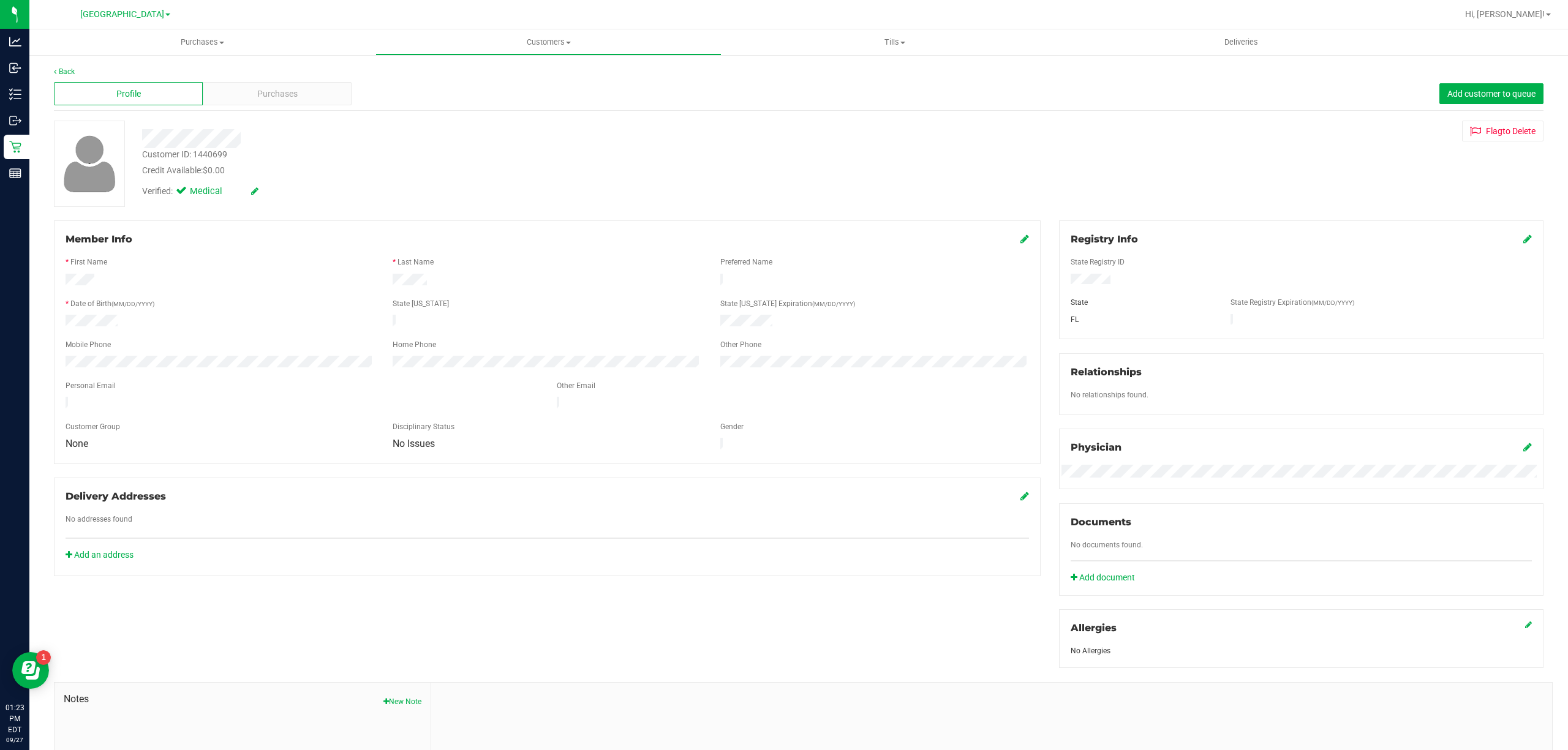
click at [214, 158] on div "Customer ID: 1440699" at bounding box center [184, 155] width 85 height 13
click at [214, 157] on div "Customer ID: 1440699" at bounding box center [184, 155] width 85 height 13
copy div "Customer ID: 1440699"
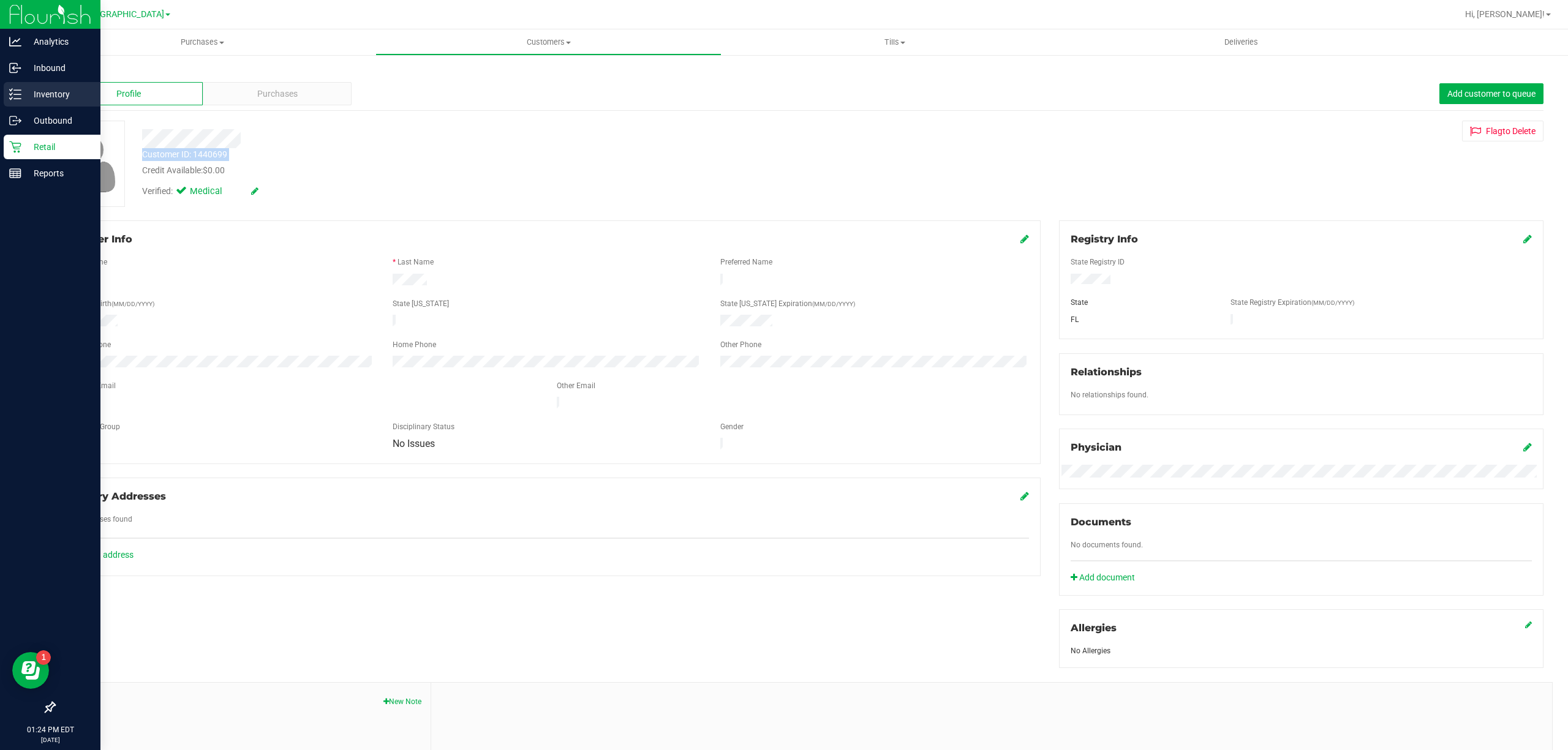
click at [43, 99] on p "Inventory" at bounding box center [58, 94] width 74 height 15
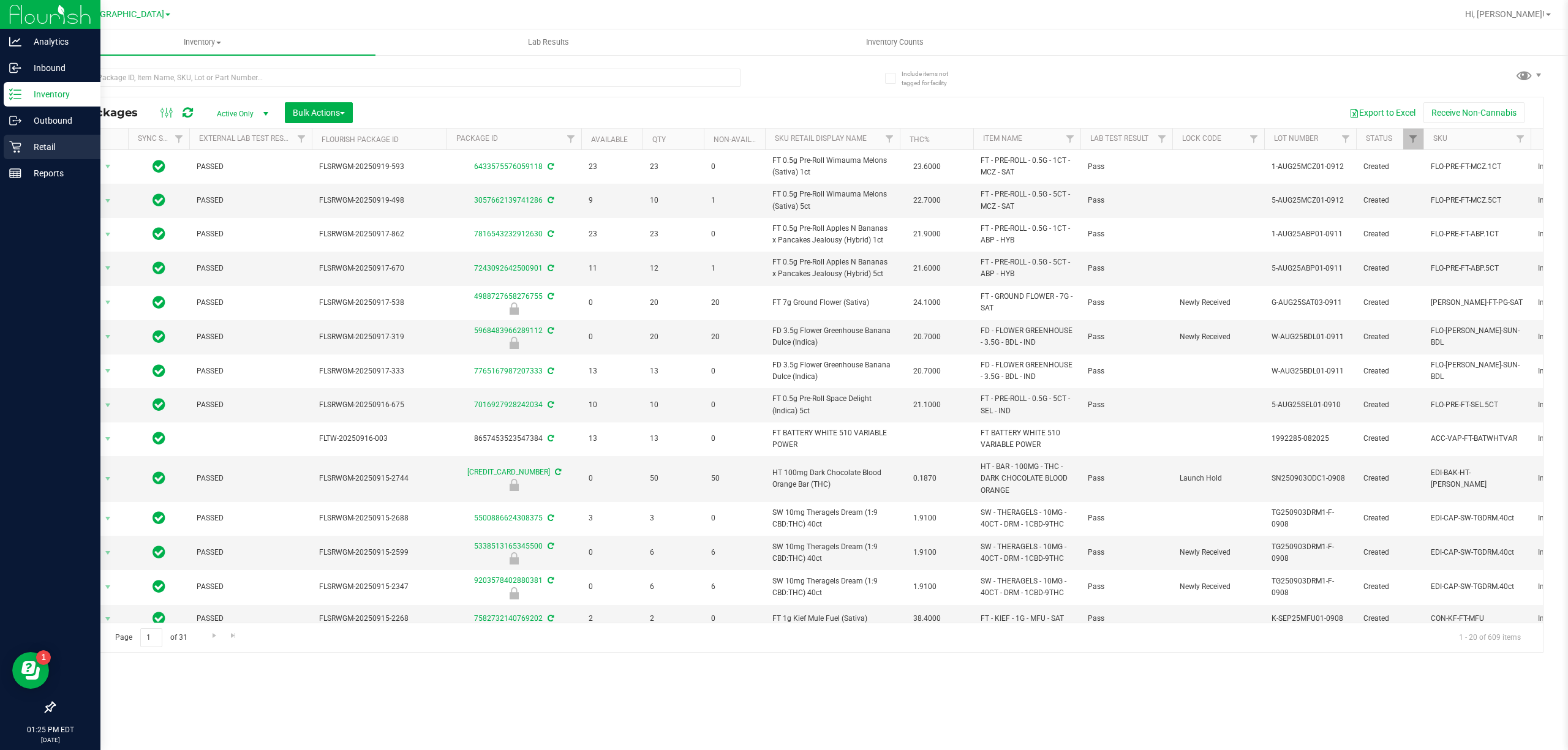
click at [64, 140] on p "Retail" at bounding box center [58, 147] width 74 height 15
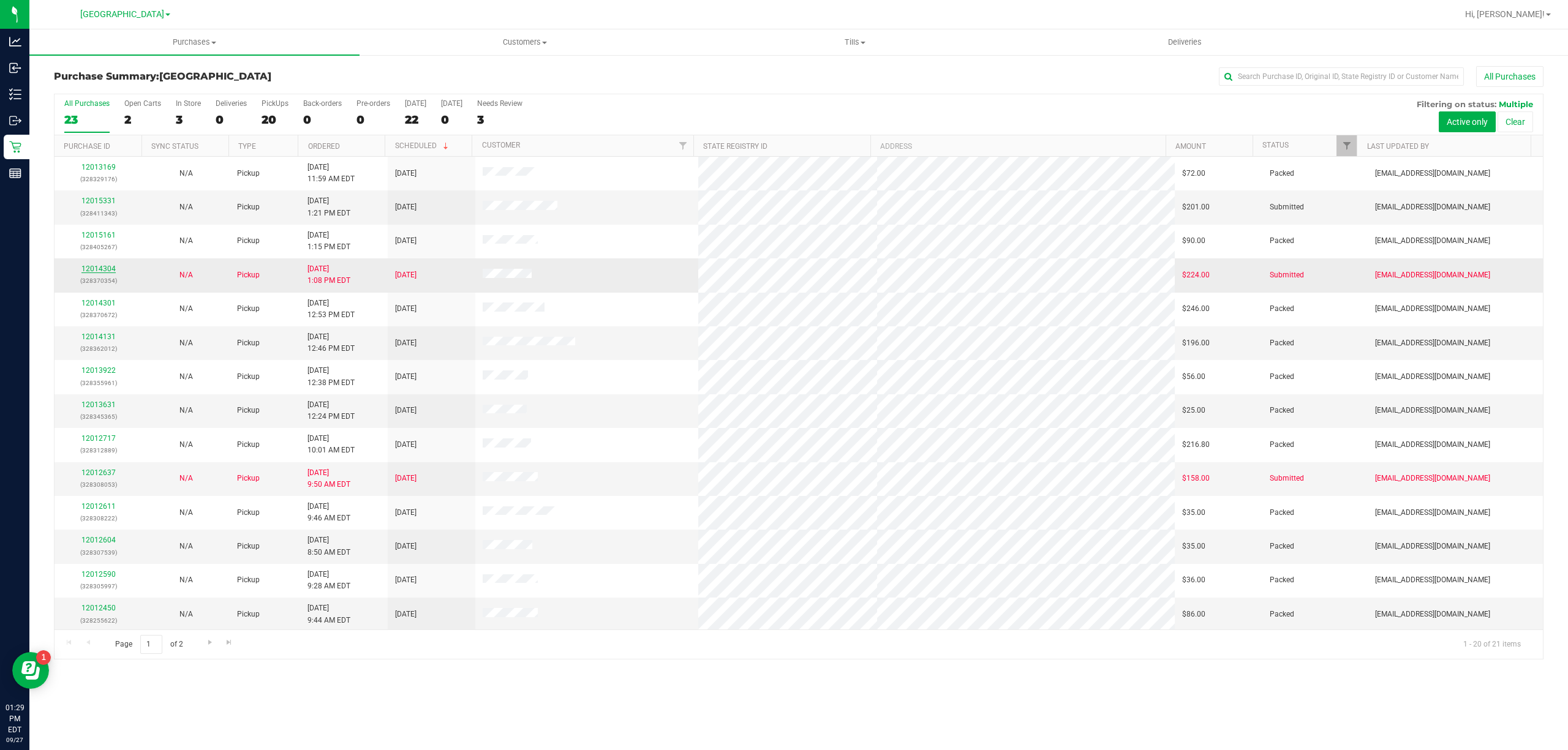
click at [104, 268] on link "12014304" at bounding box center [98, 269] width 34 height 9
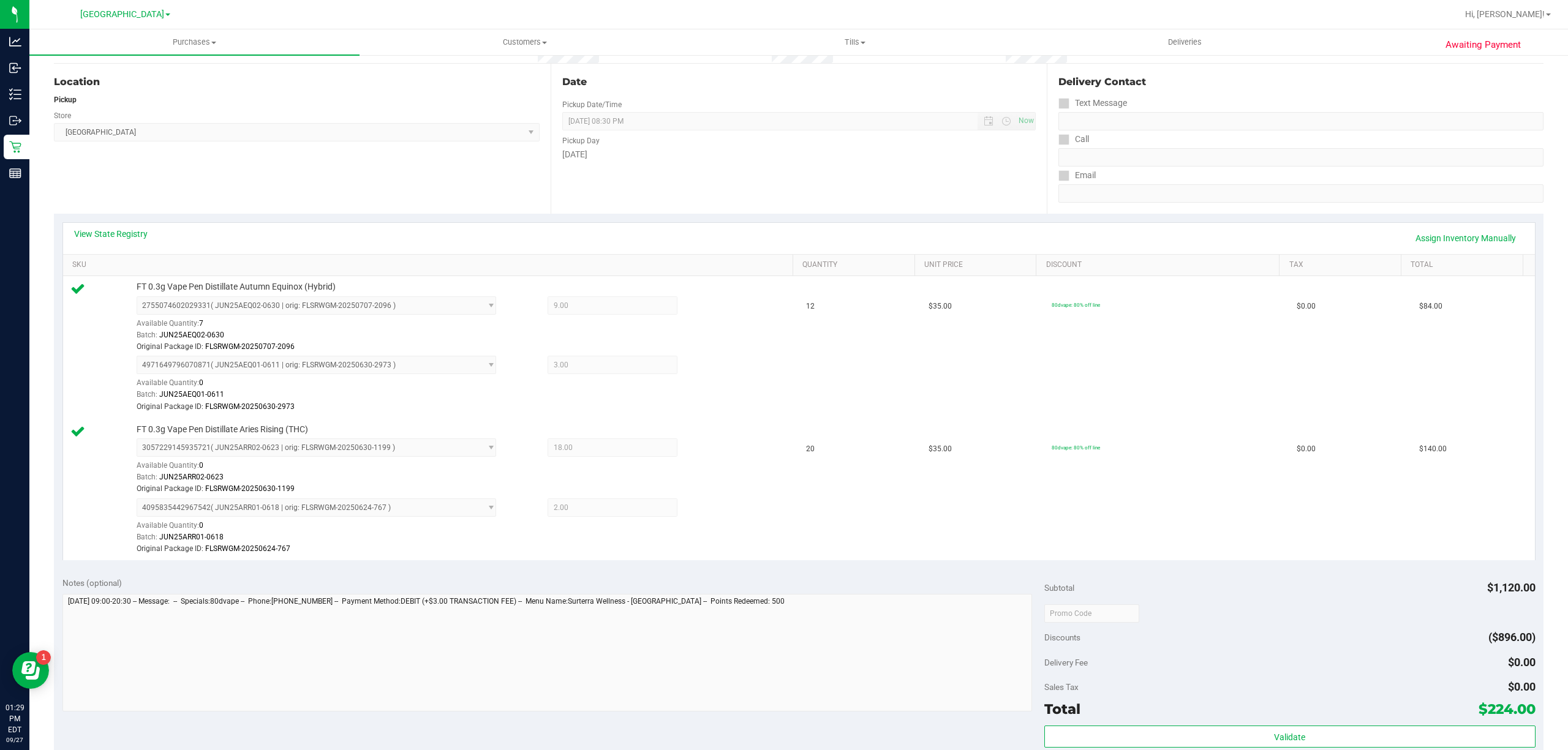
scroll to position [327, 0]
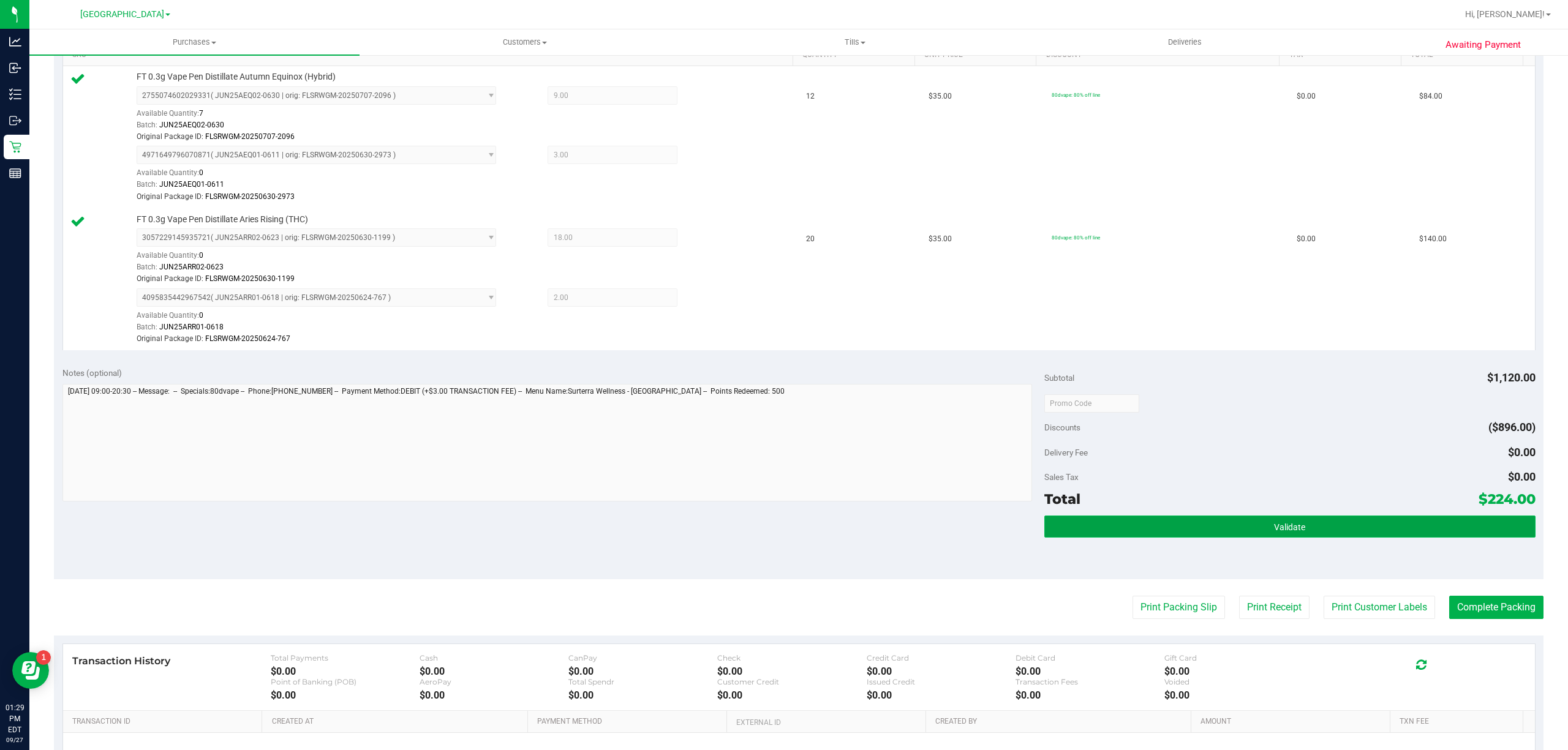
click at [1345, 538] on button "Validate" at bounding box center [1290, 526] width 491 height 22
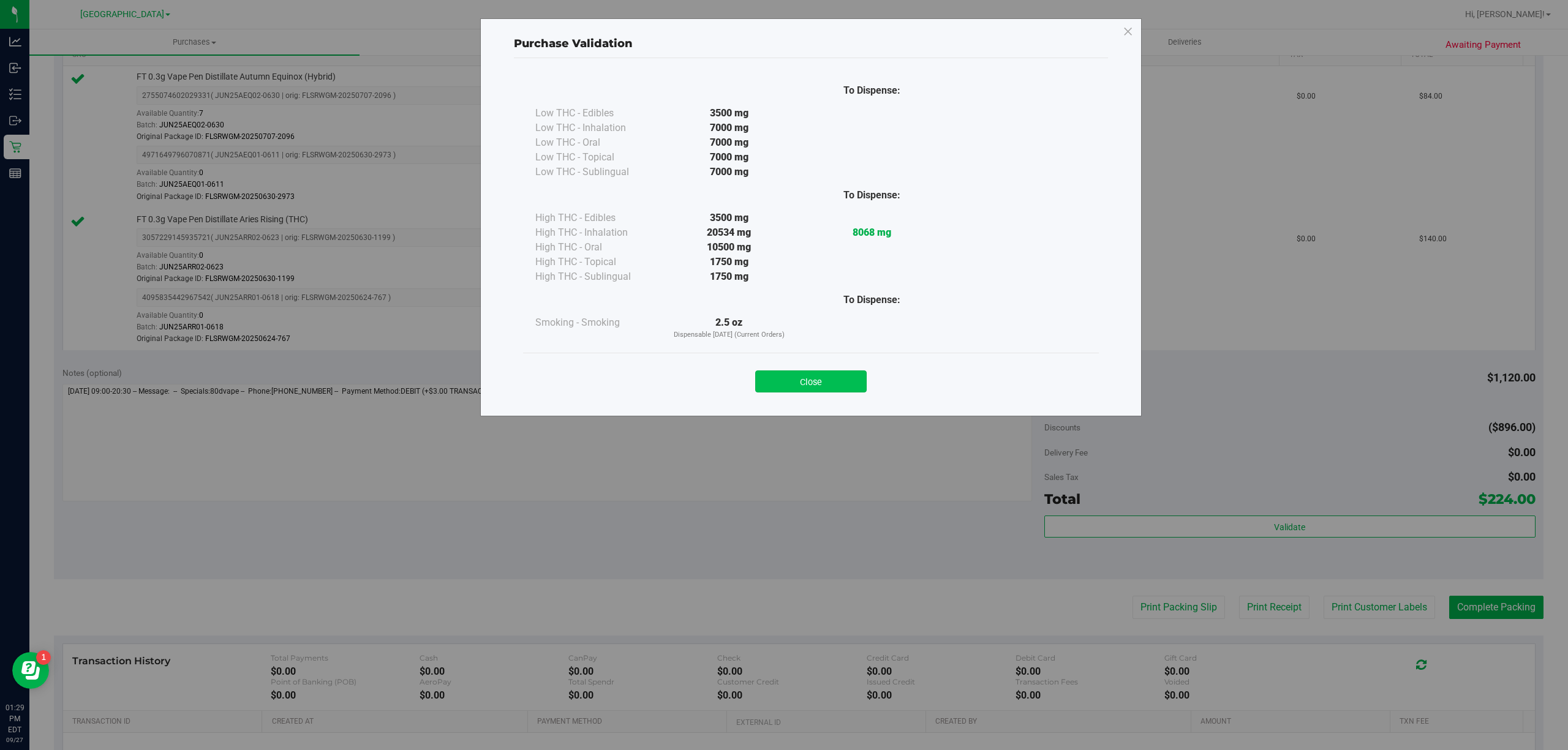
click at [840, 388] on button "Close" at bounding box center [811, 381] width 112 height 22
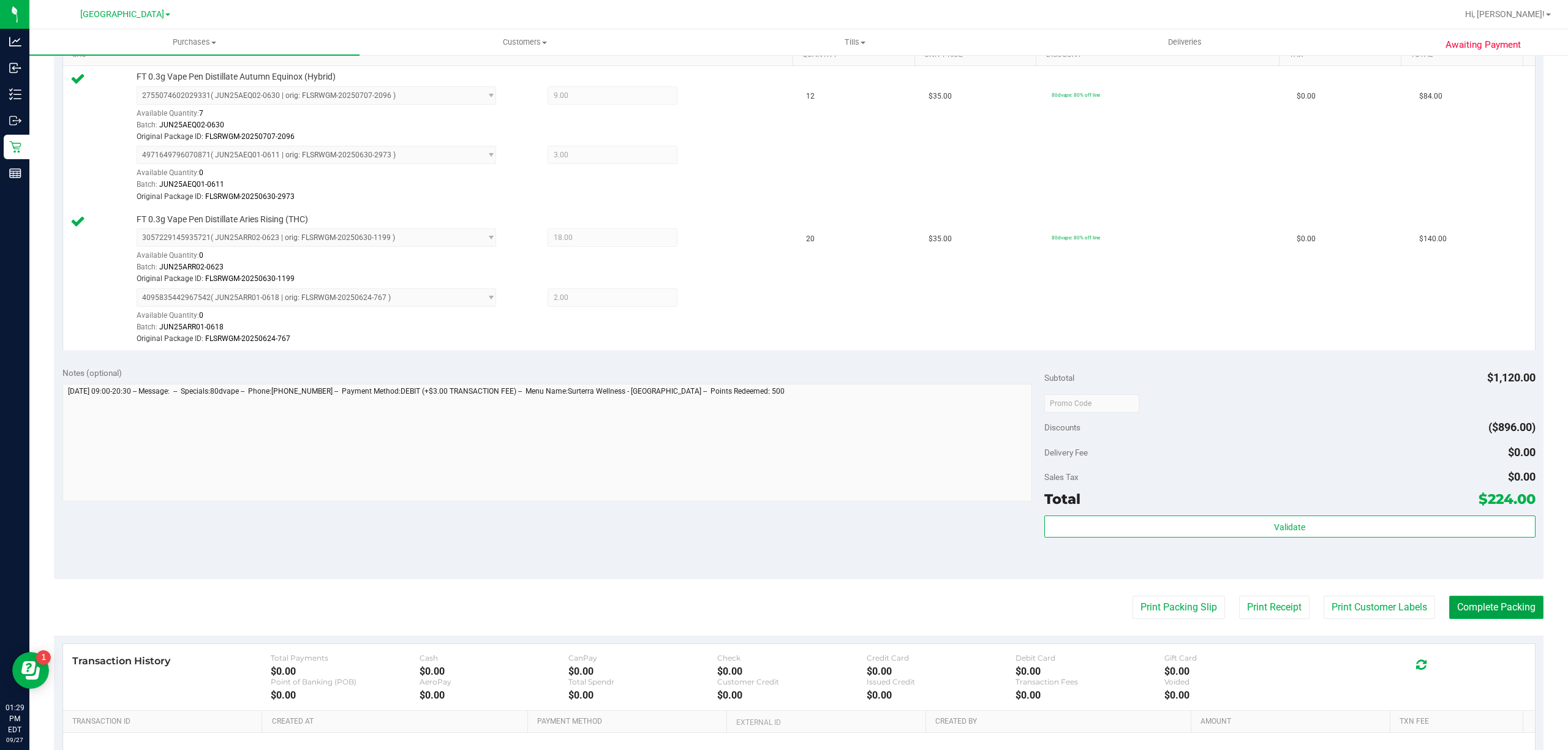
click at [1473, 611] on button "Complete Packing" at bounding box center [1496, 607] width 94 height 23
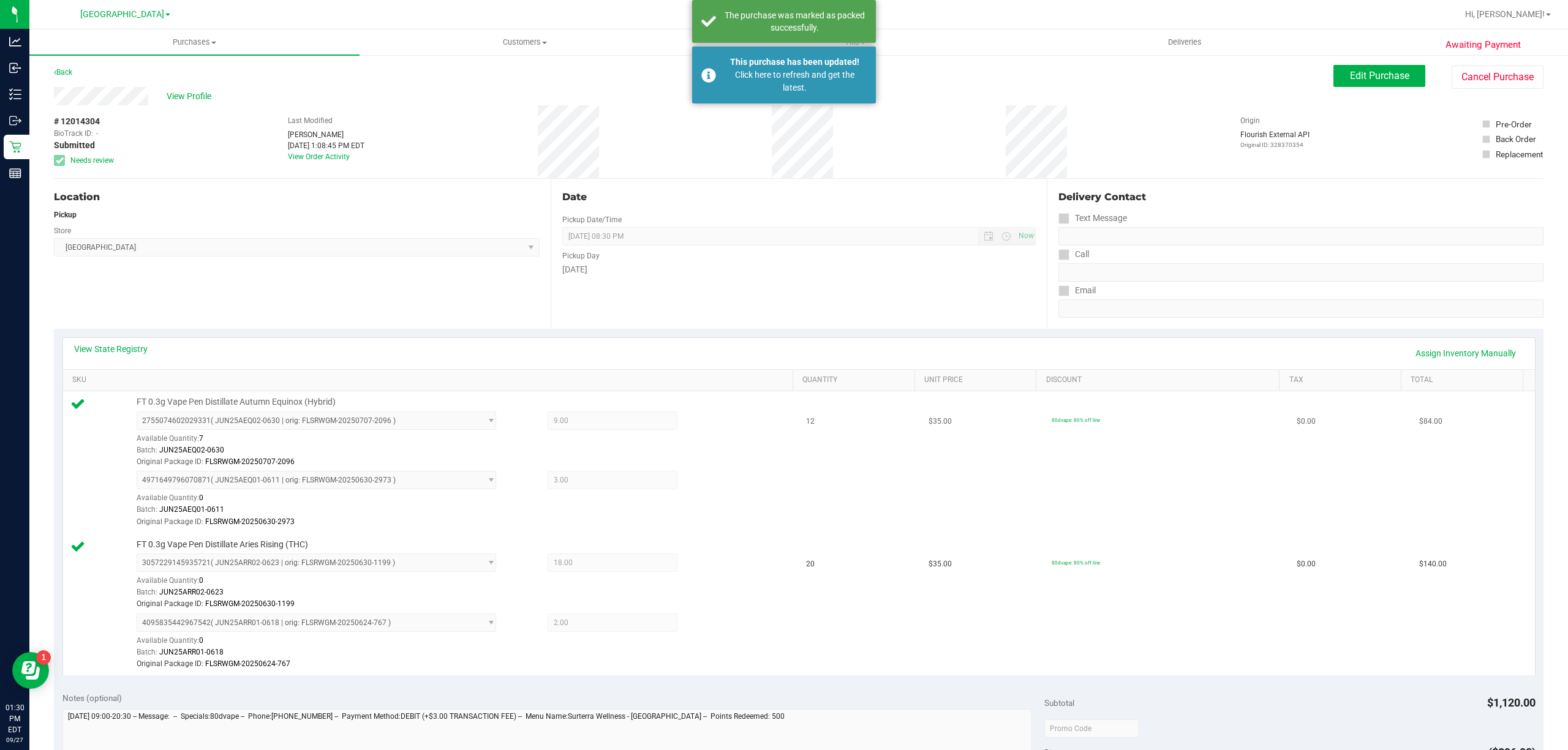
scroll to position [0, 0]
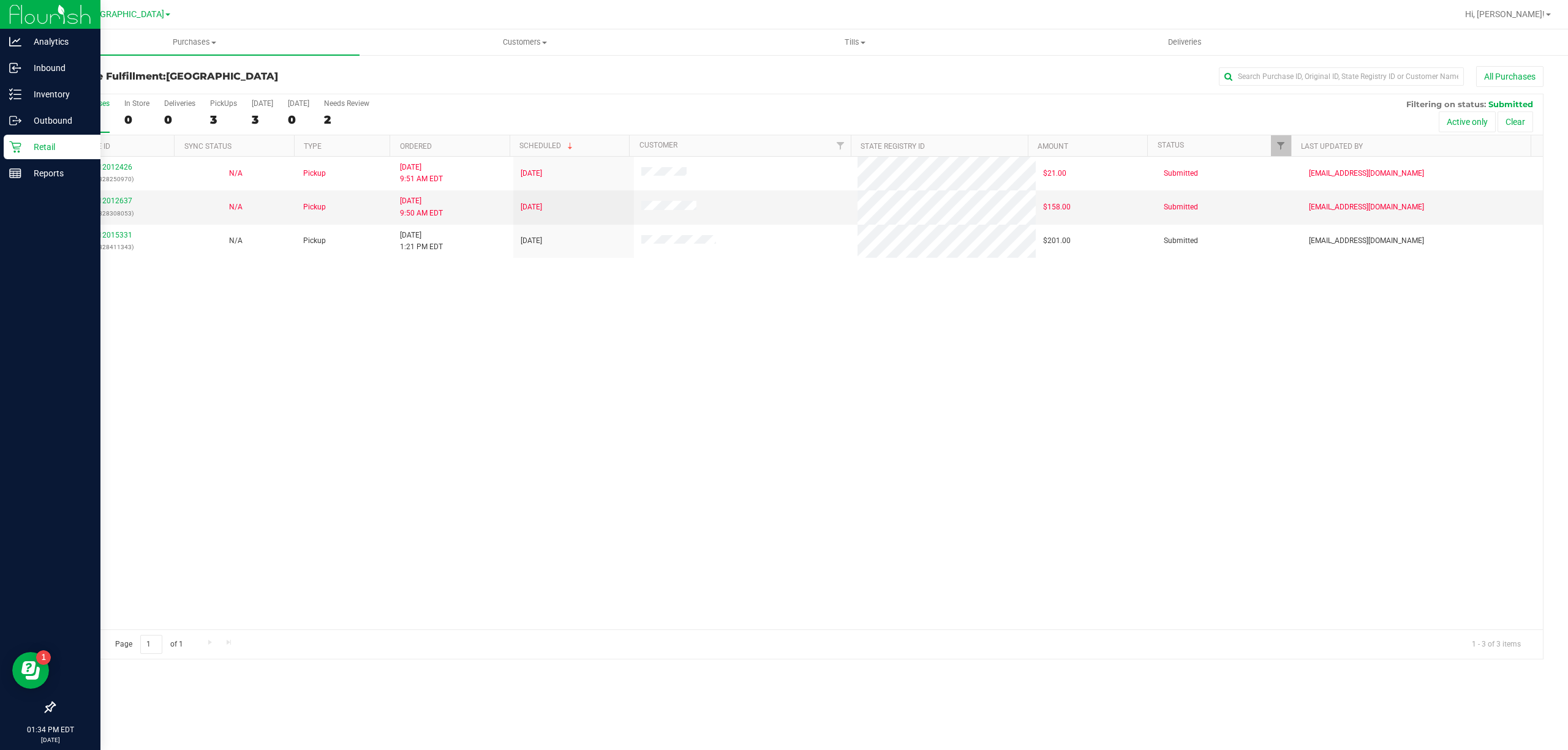
click at [25, 144] on p "Retail" at bounding box center [58, 147] width 74 height 15
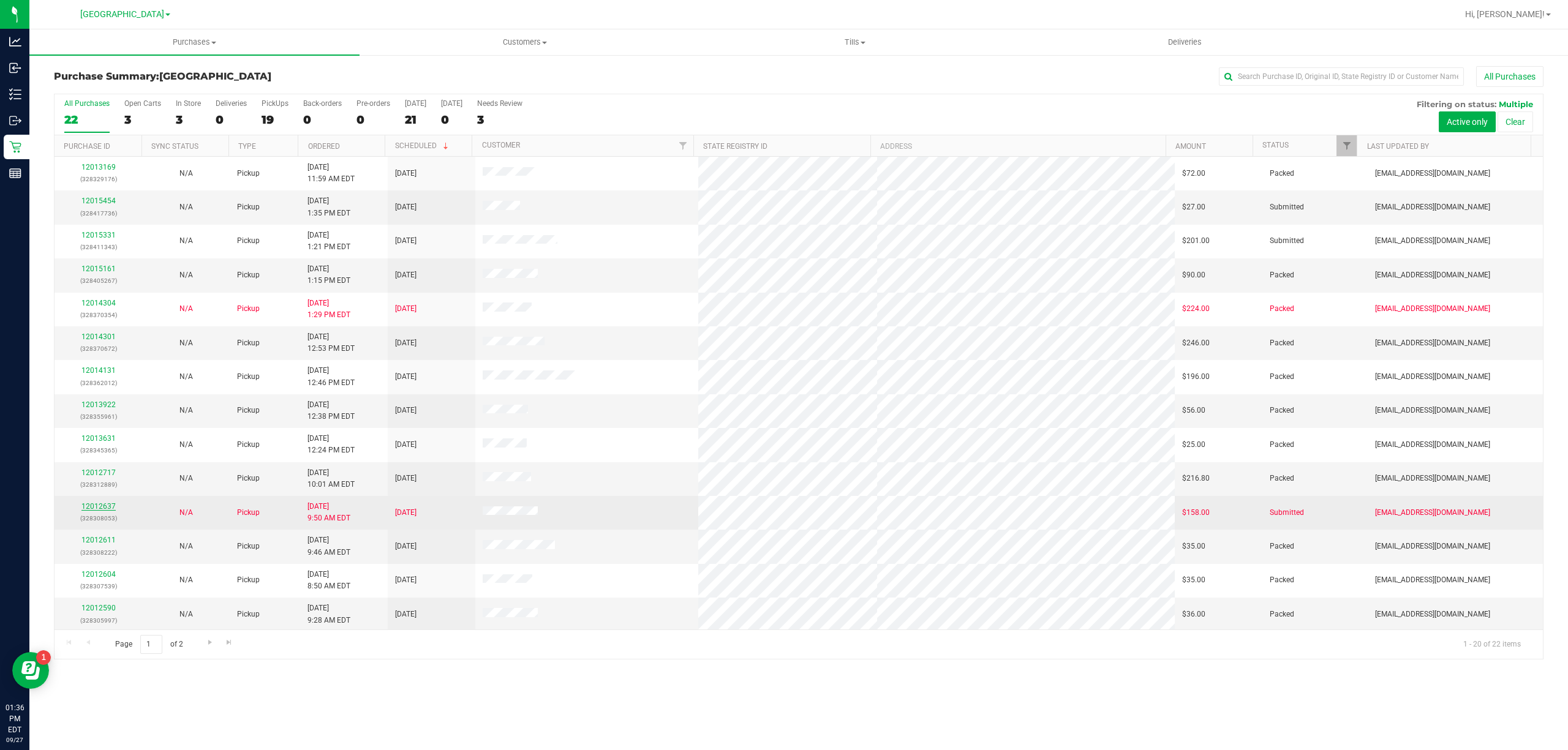
click at [106, 511] on link "12012637" at bounding box center [98, 507] width 34 height 9
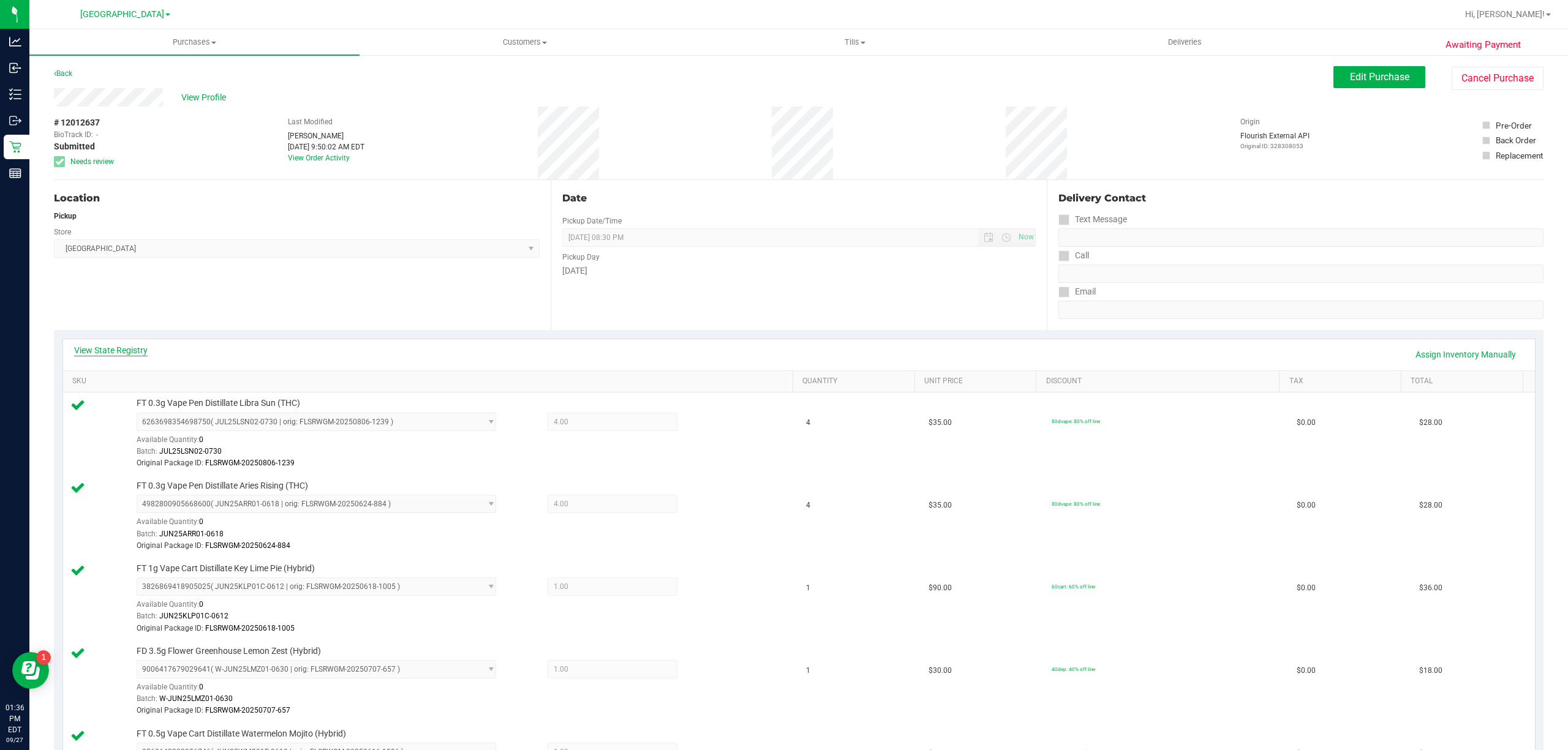
click at [136, 353] on link "View State Registry" at bounding box center [111, 350] width 74 height 12
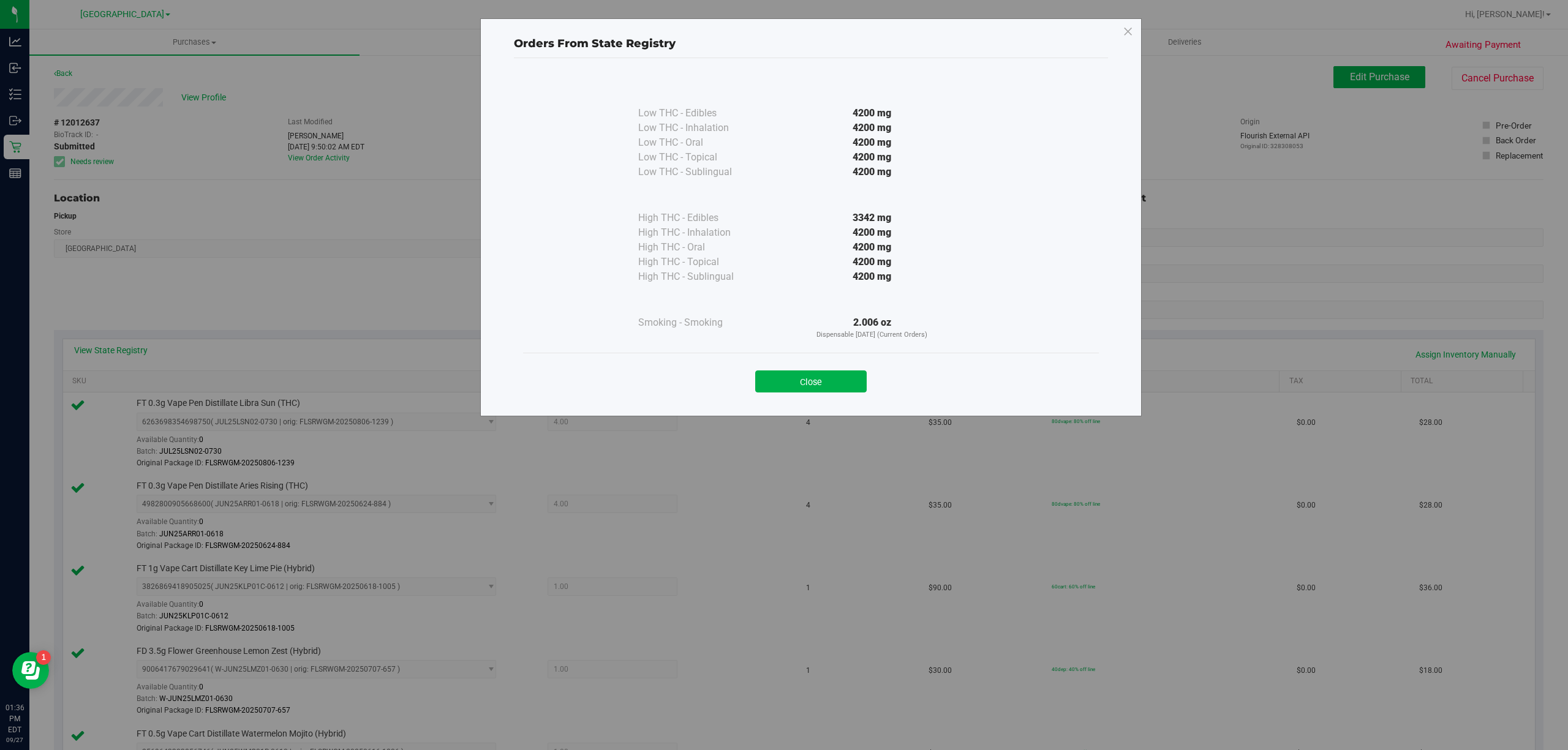
click at [837, 368] on div "Close" at bounding box center [811, 378] width 557 height 31
click at [835, 373] on button "Close" at bounding box center [811, 381] width 112 height 22
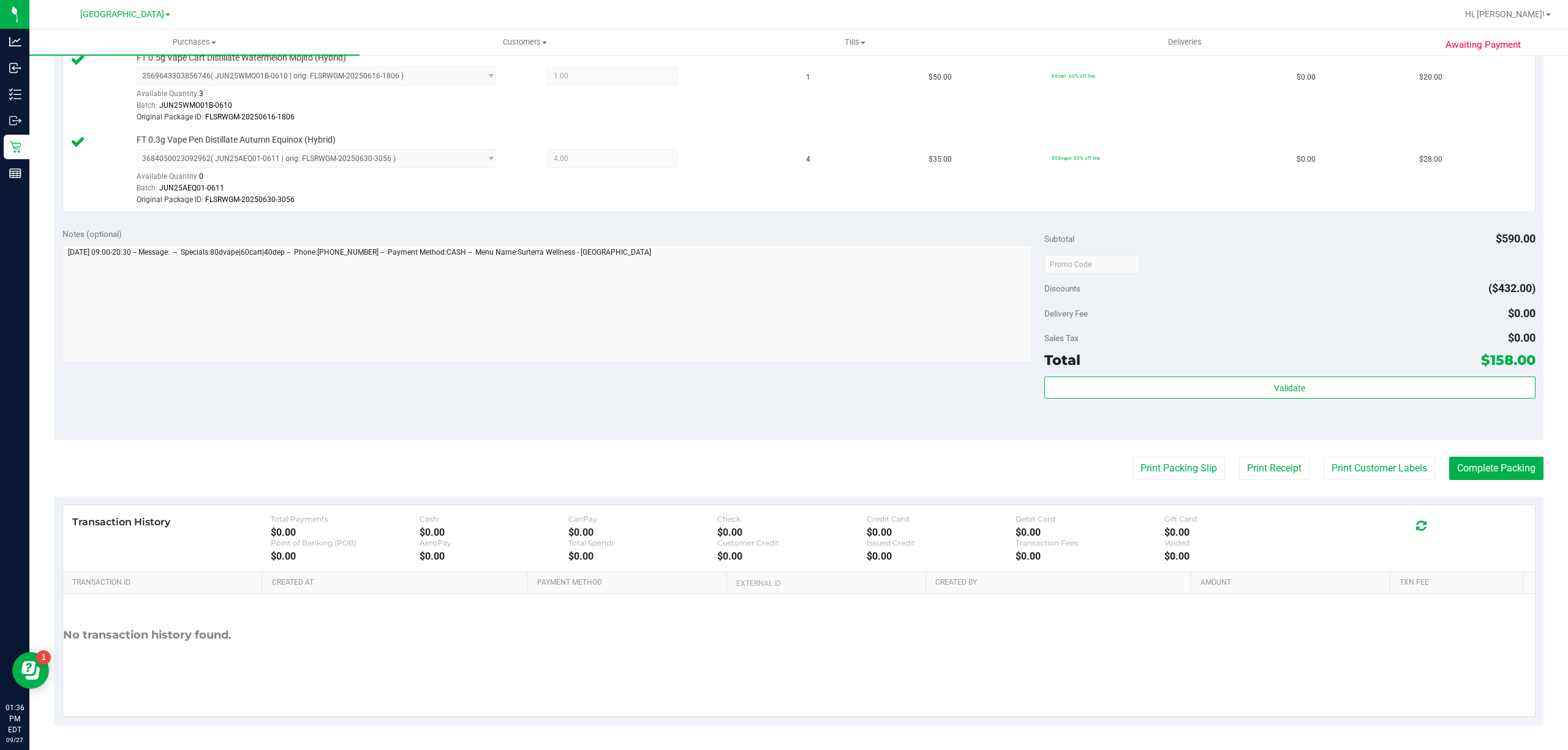
scroll to position [681, 0]
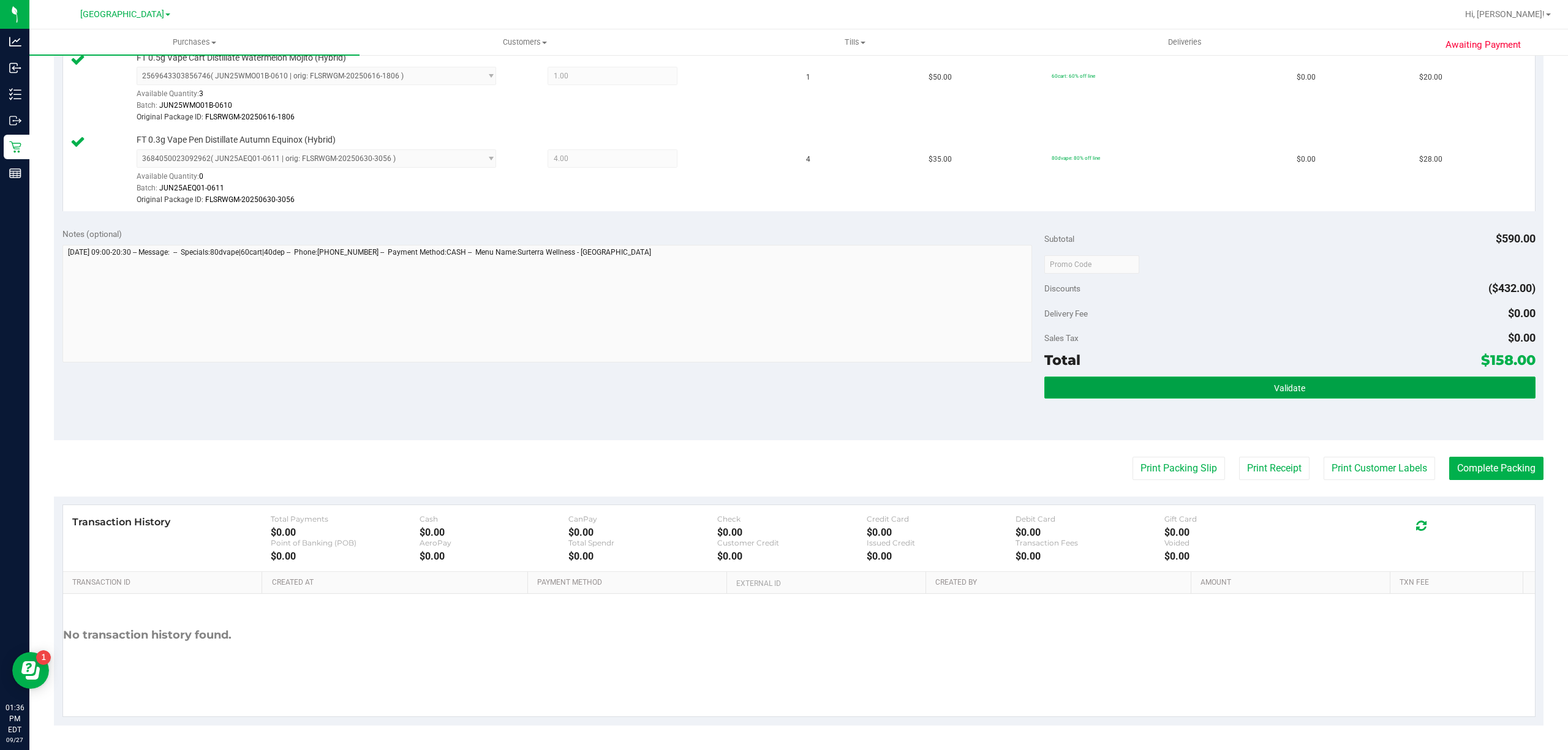
click at [1083, 383] on button "Validate" at bounding box center [1290, 388] width 491 height 22
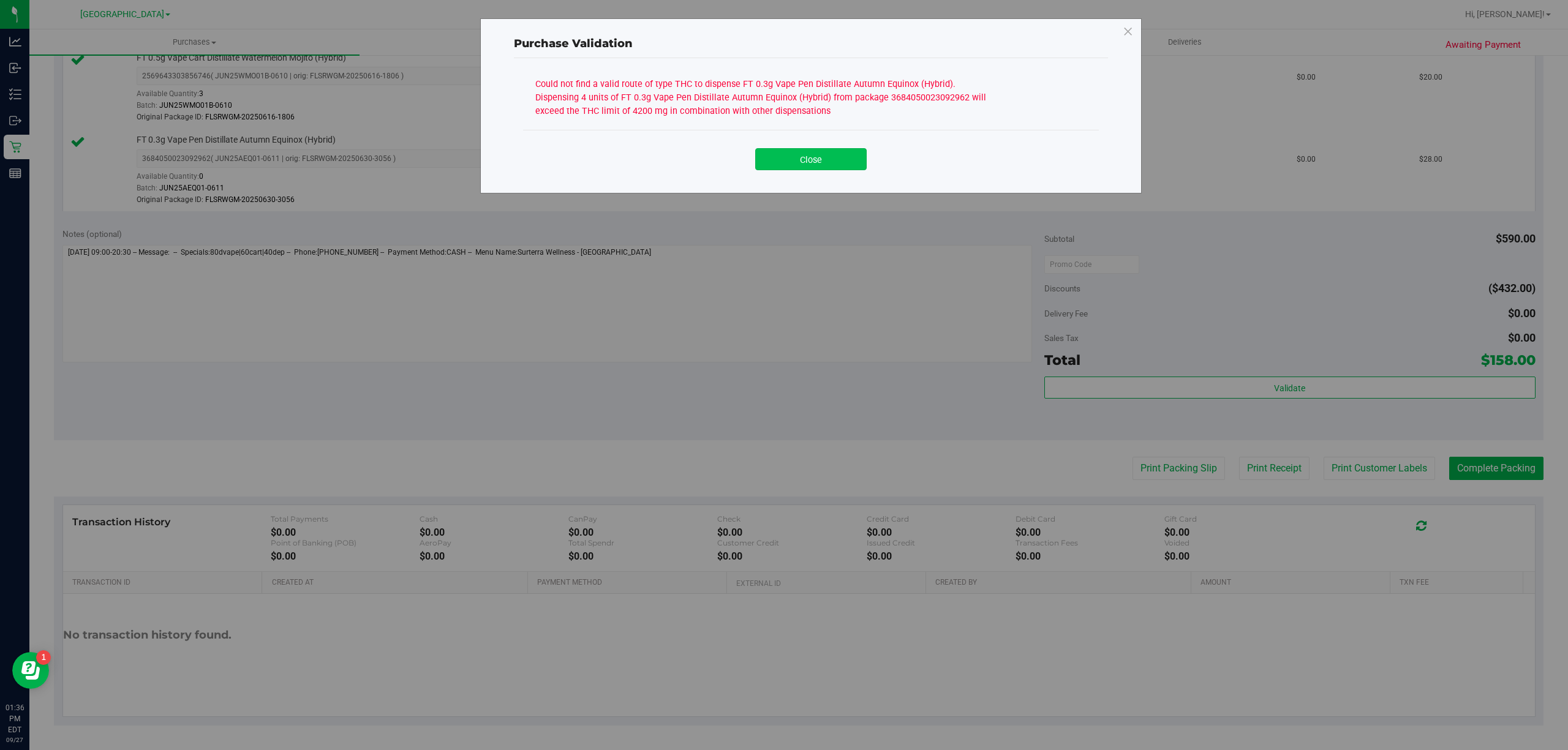
click at [814, 163] on button "Close" at bounding box center [811, 159] width 112 height 22
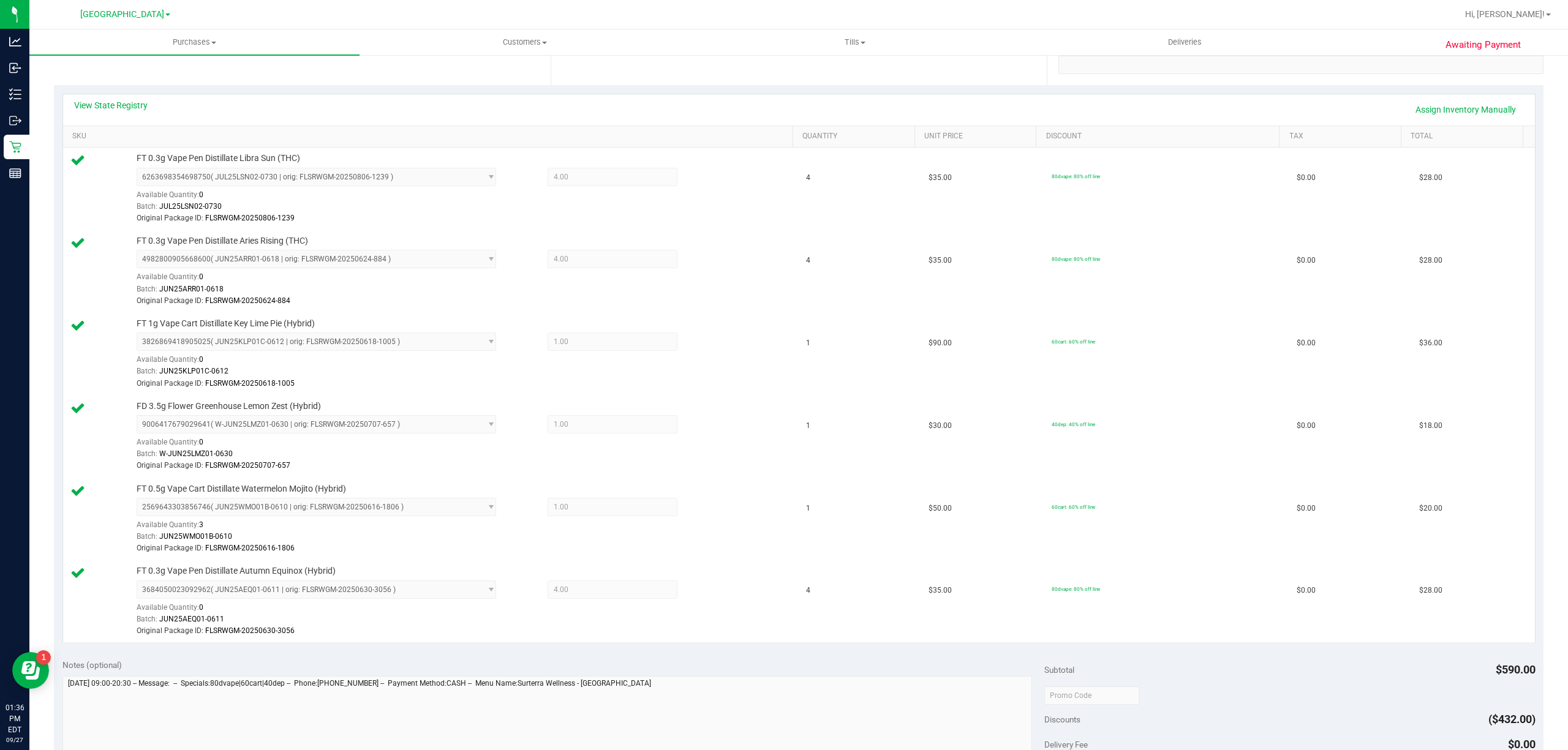
scroll to position [0, 0]
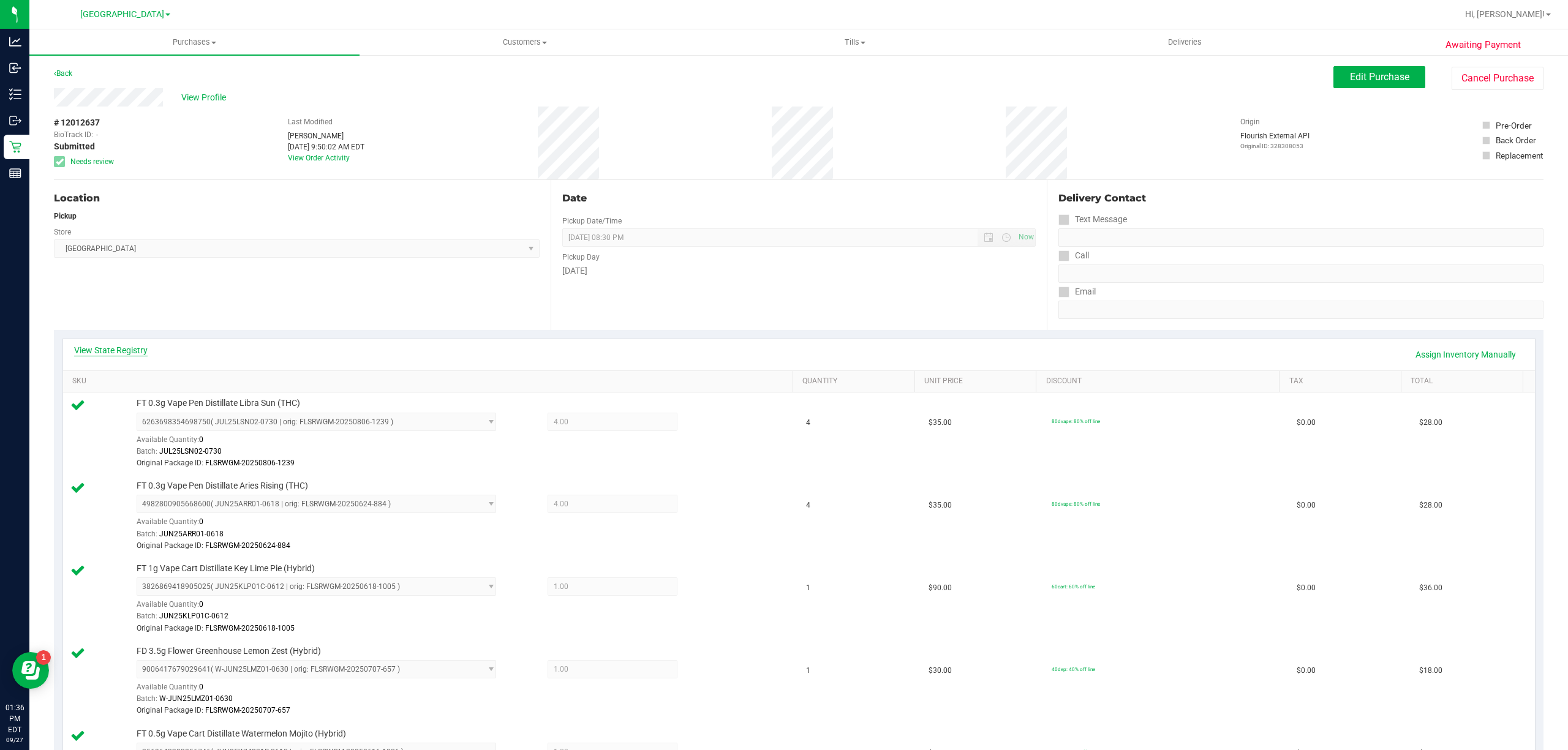
click at [142, 348] on link "View State Registry" at bounding box center [111, 350] width 74 height 12
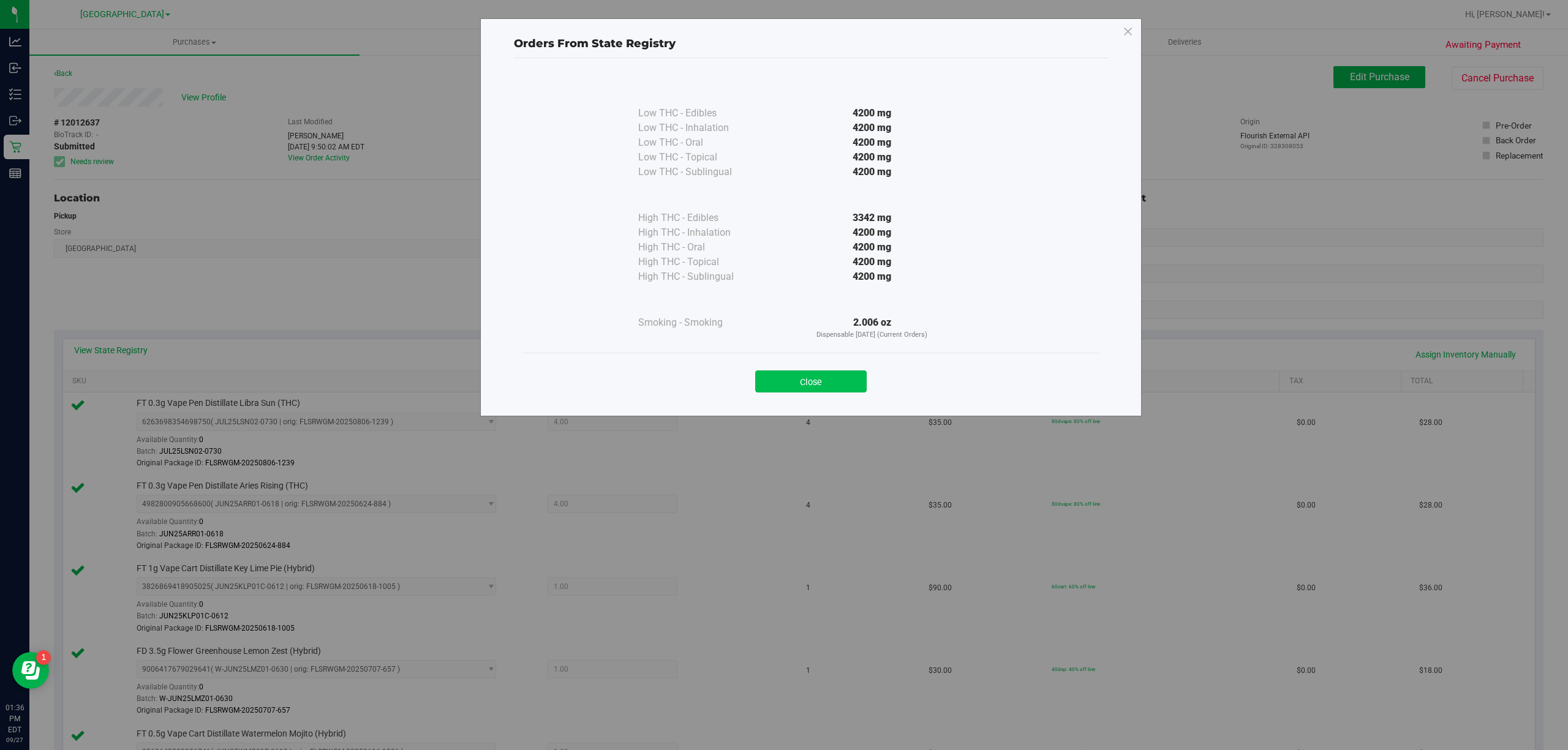
click at [816, 381] on button "Close" at bounding box center [811, 381] width 112 height 22
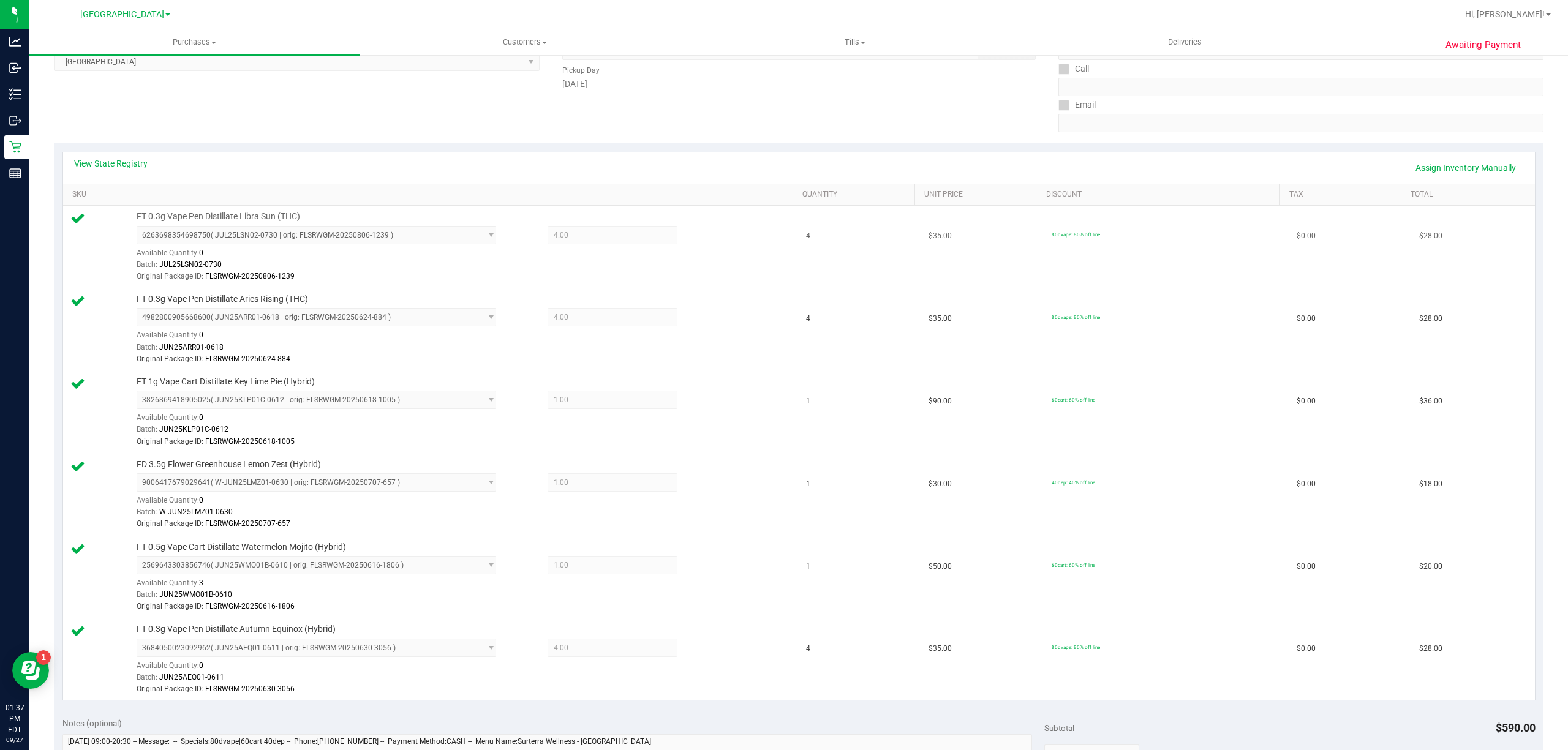
scroll to position [82, 0]
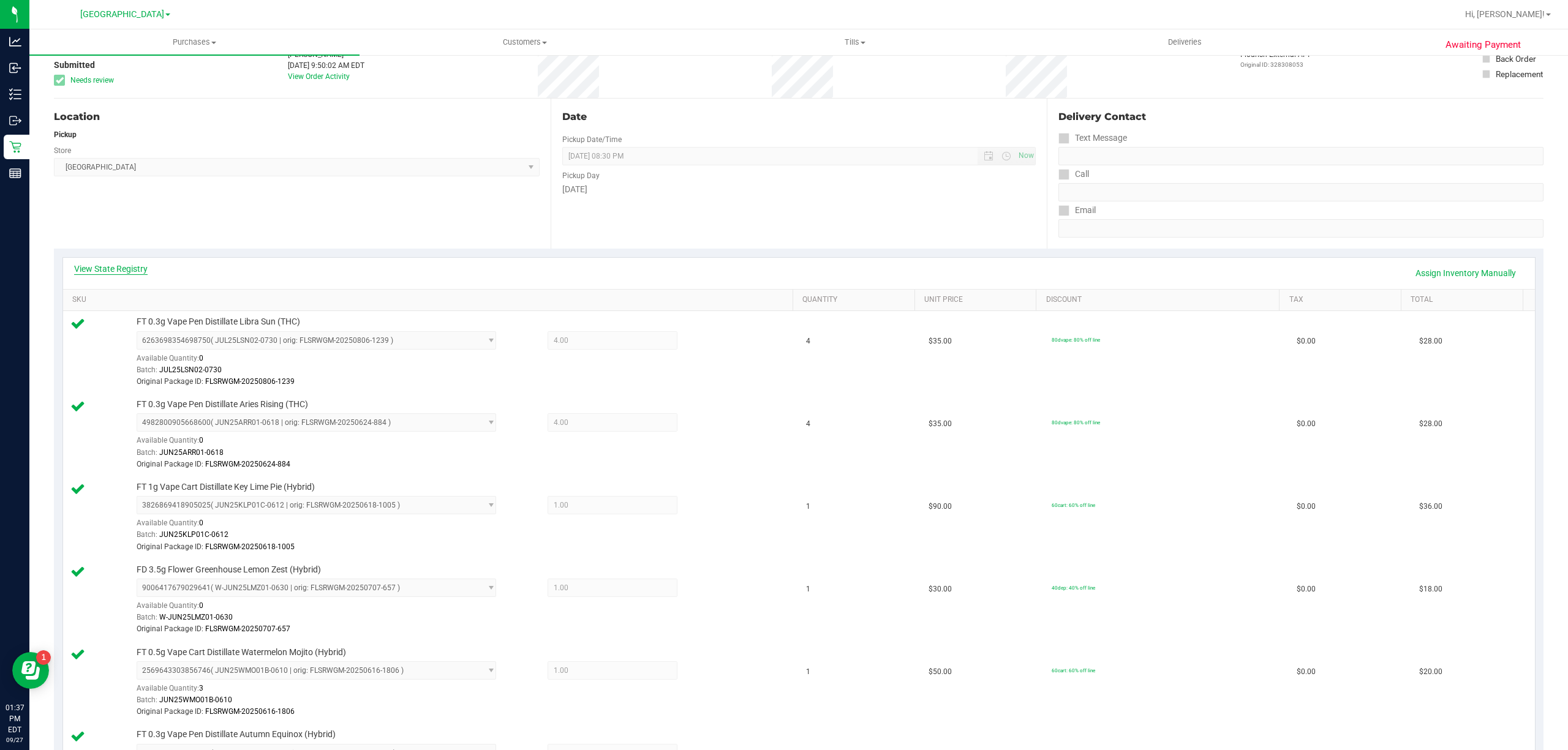
click at [101, 274] on link "View State Registry" at bounding box center [111, 268] width 74 height 12
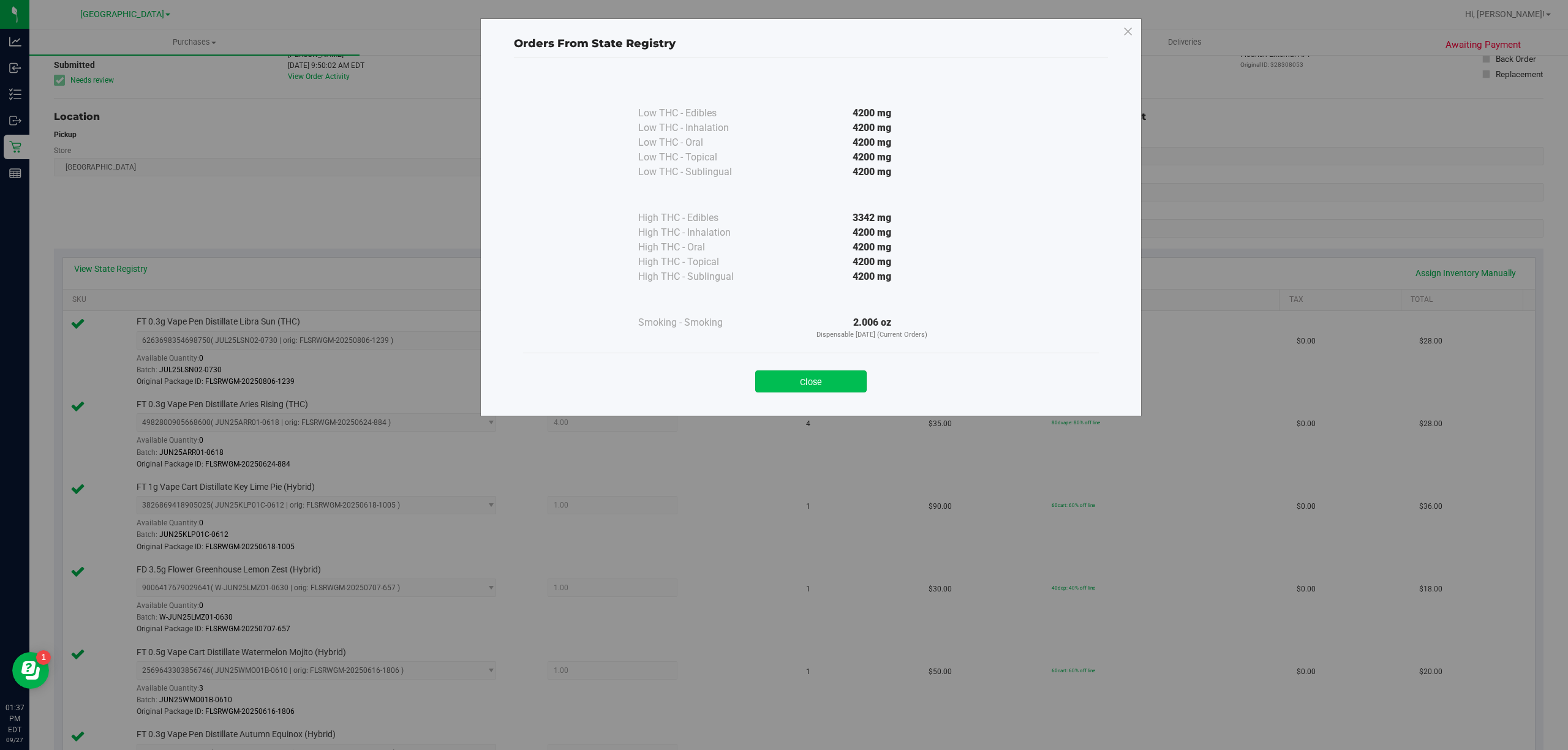
click at [816, 378] on button "Close" at bounding box center [811, 381] width 112 height 22
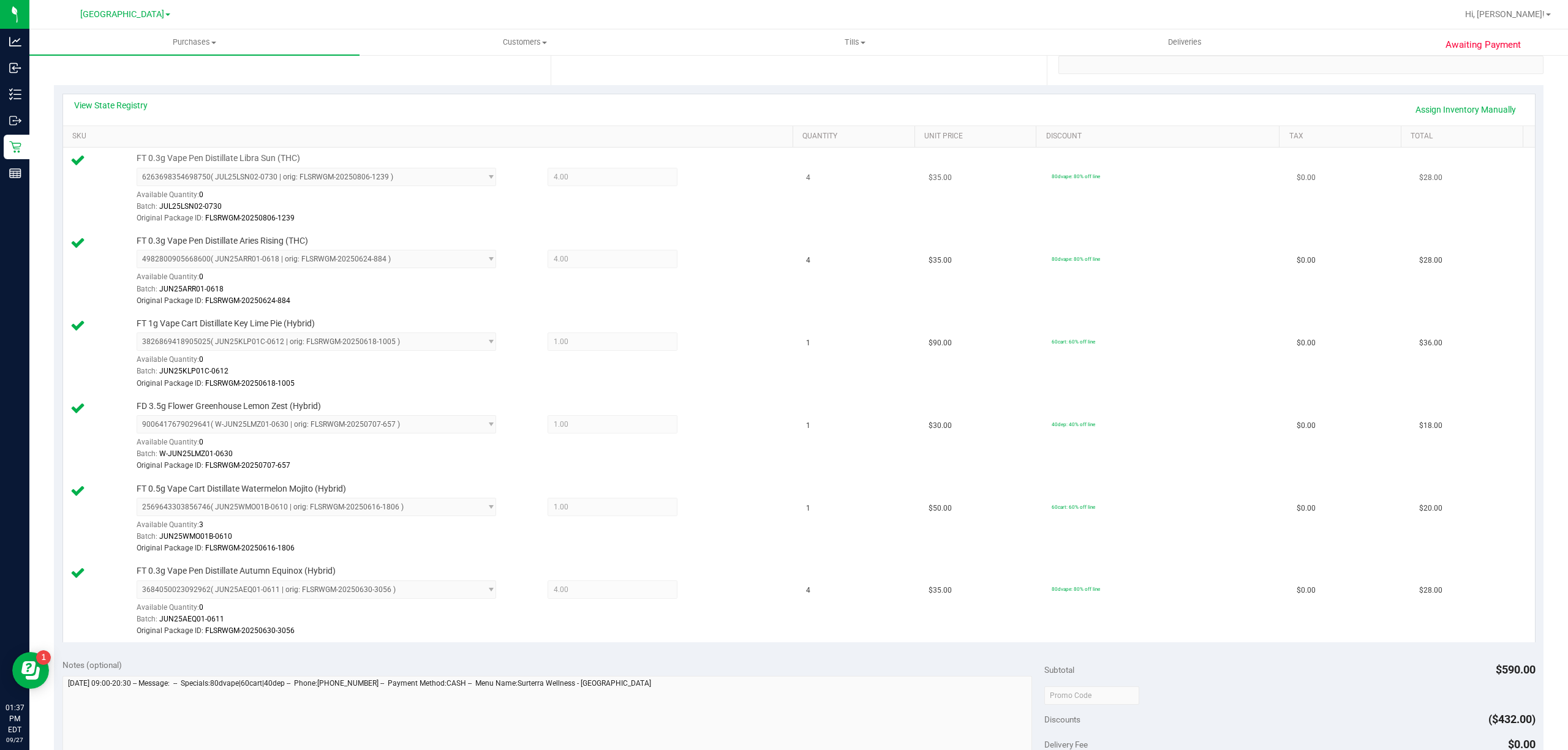
scroll to position [0, 0]
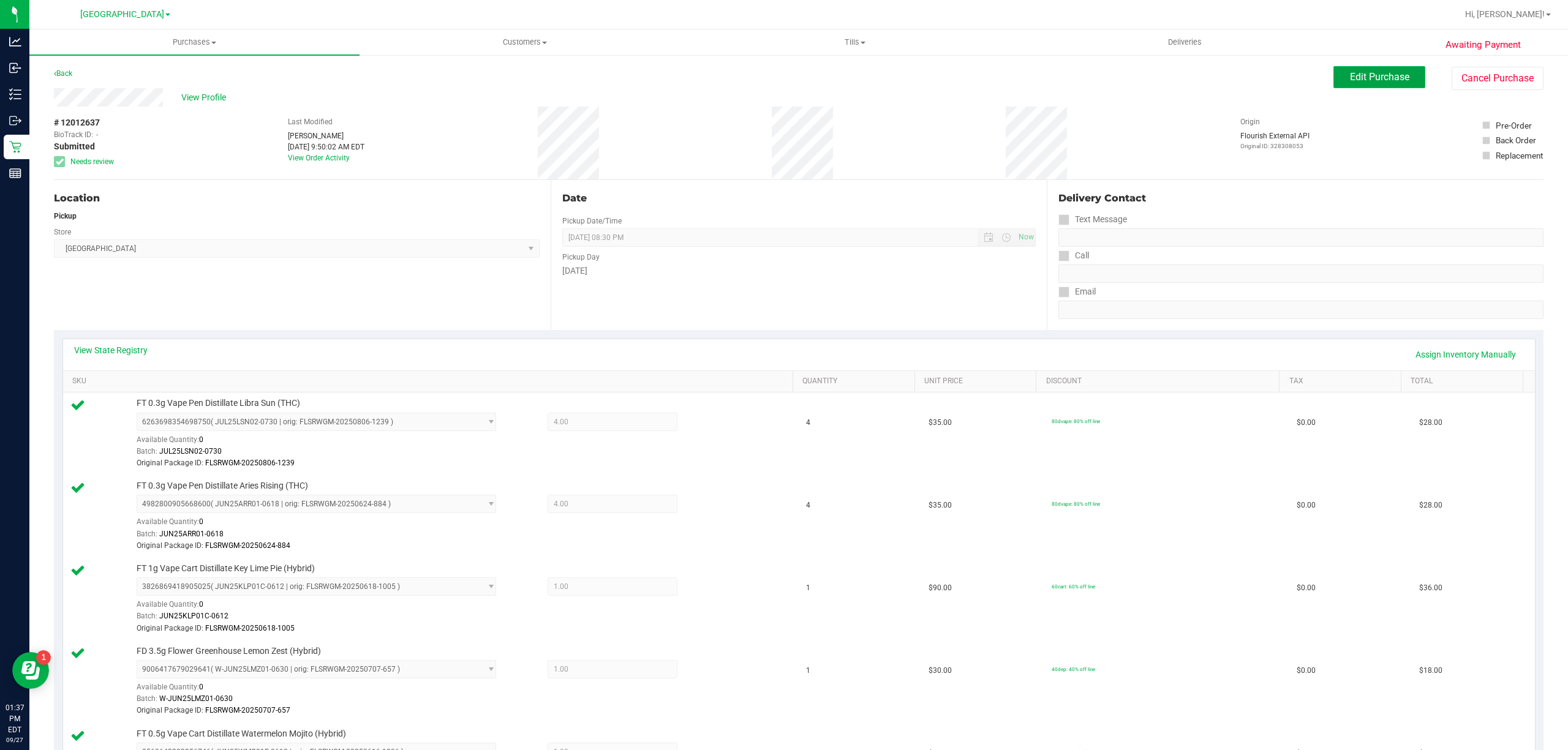
click at [1378, 76] on span "Edit Purchase" at bounding box center [1379, 77] width 59 height 12
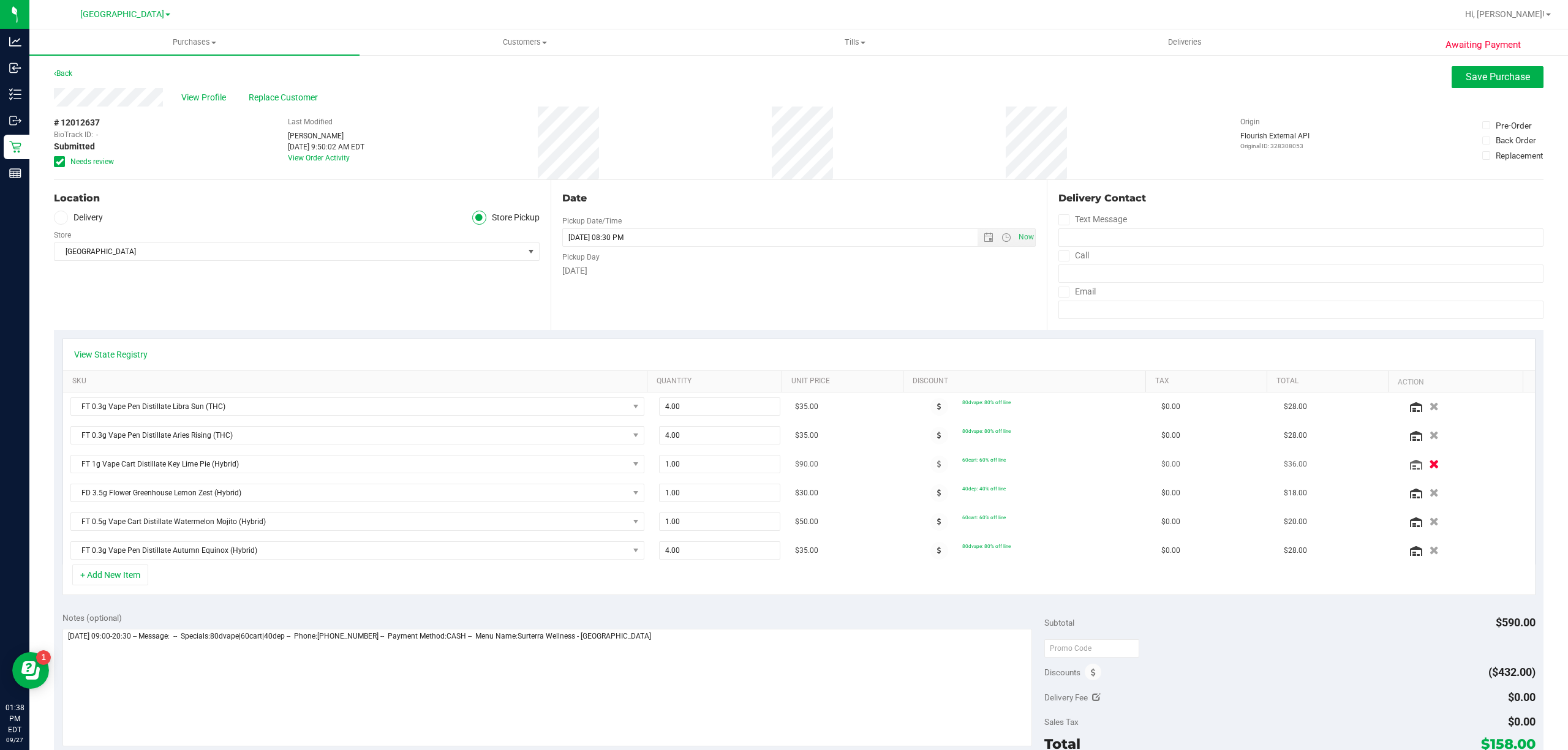
click at [1429, 465] on icon "button" at bounding box center [1434, 464] width 10 height 9
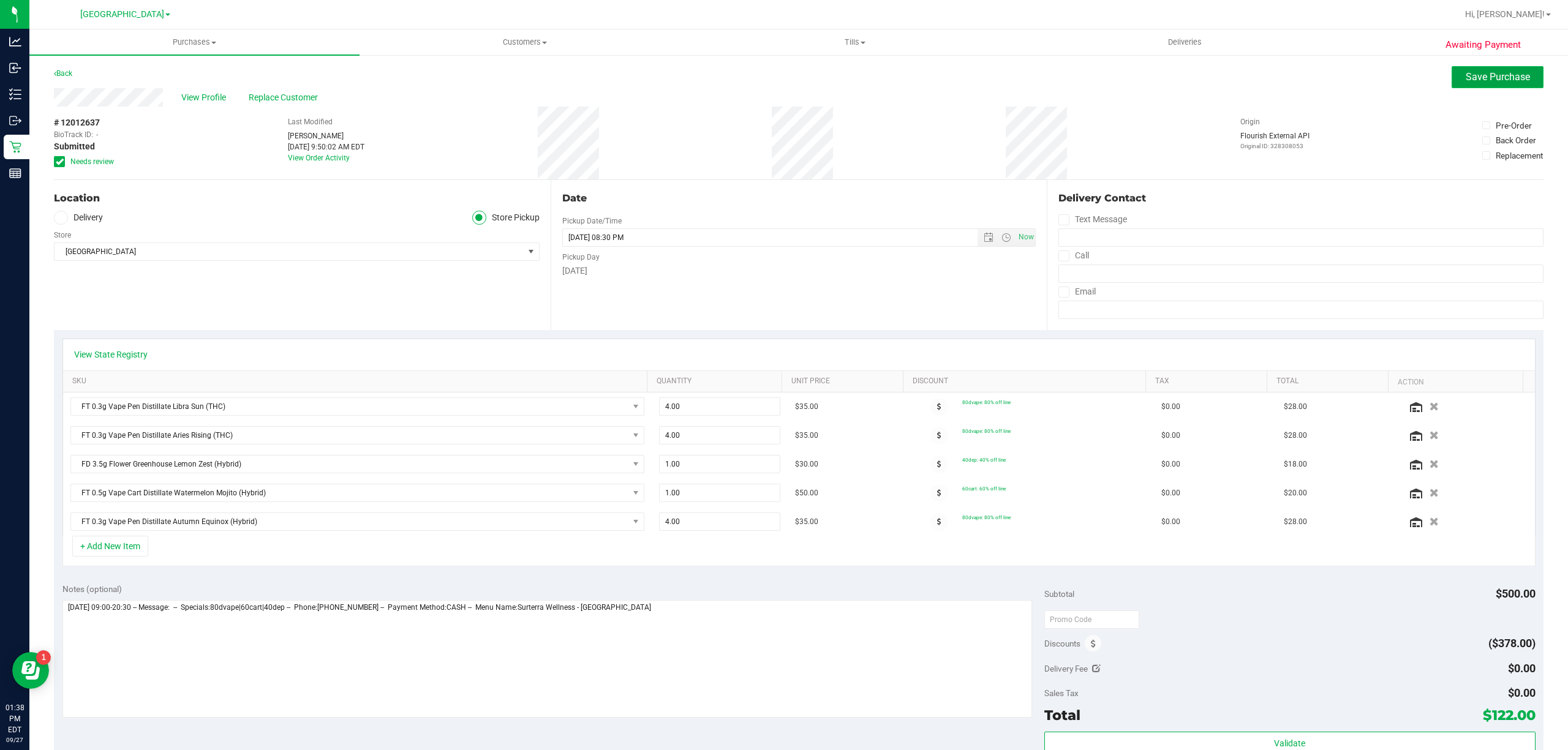
click at [1477, 77] on span "Save Purchase" at bounding box center [1497, 77] width 64 height 12
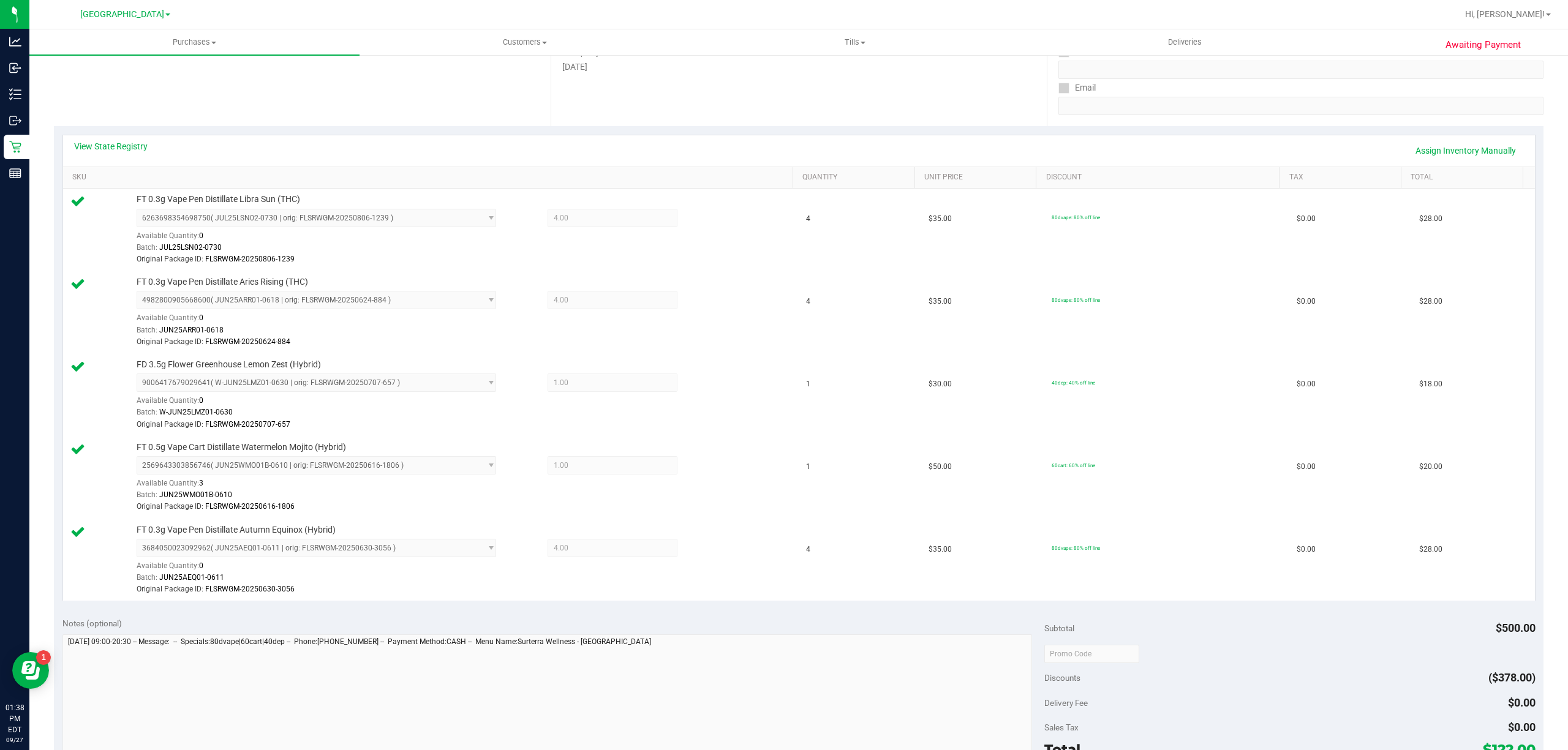
scroll to position [327, 0]
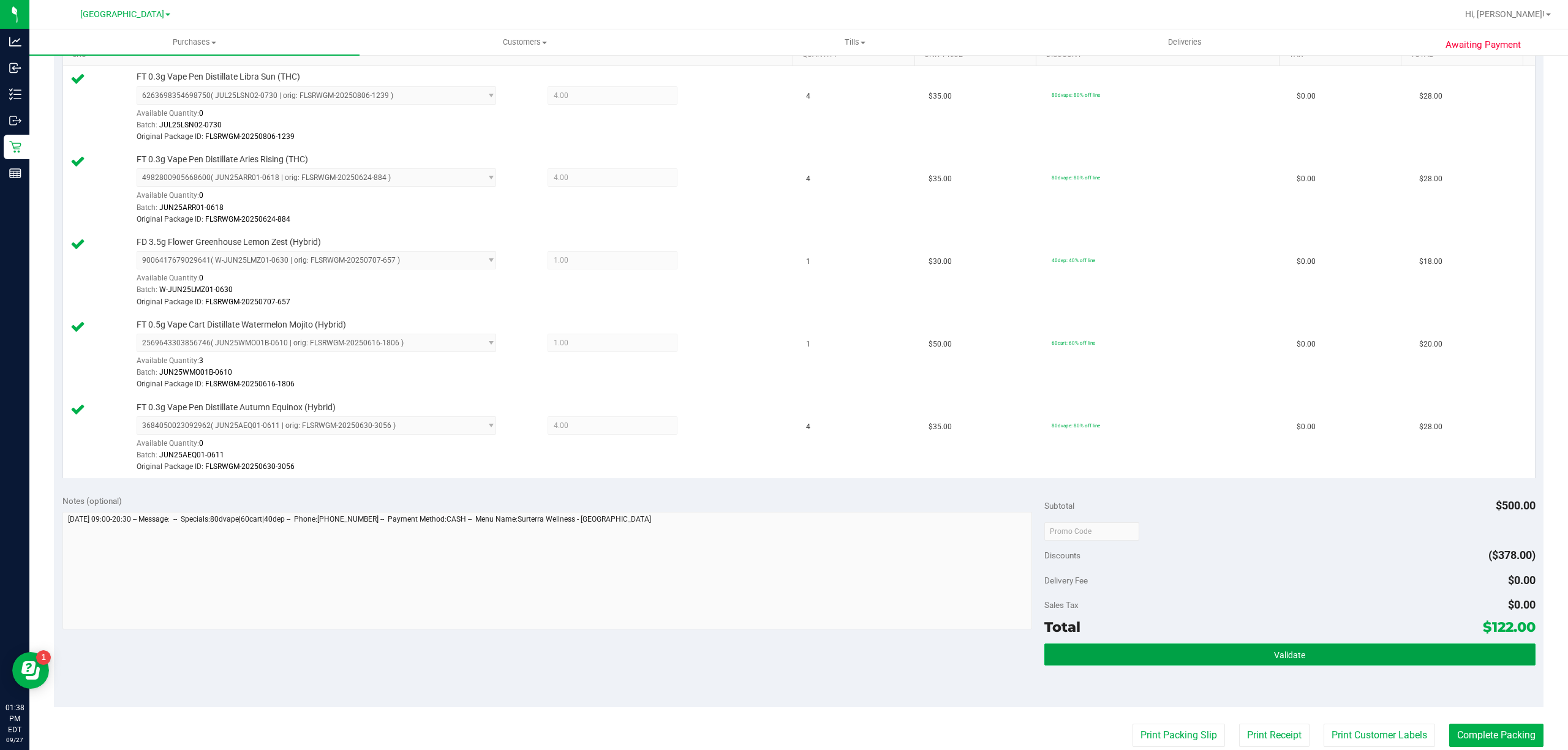
click at [1386, 665] on button "Validate" at bounding box center [1290, 655] width 491 height 22
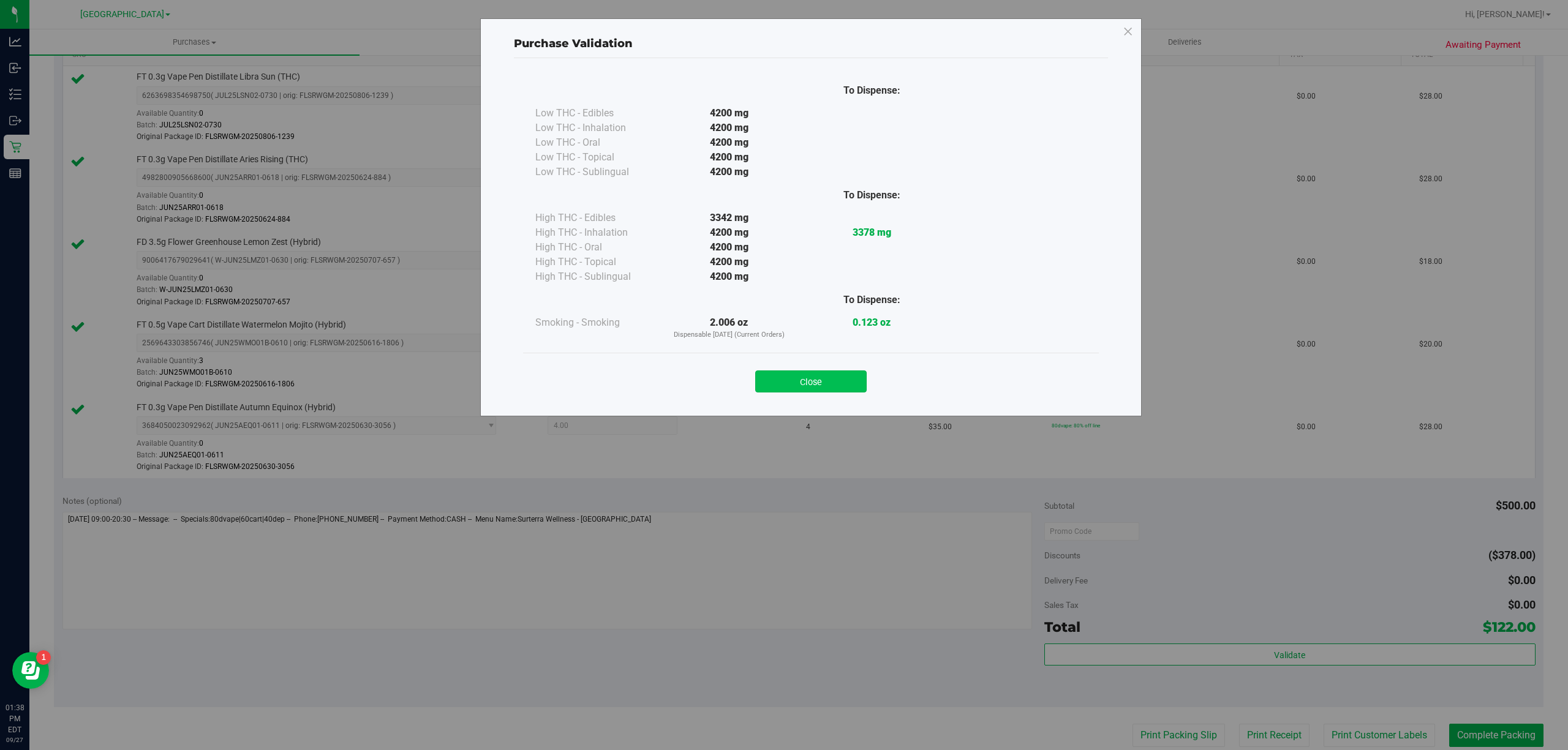
click at [830, 373] on button "Close" at bounding box center [811, 381] width 112 height 22
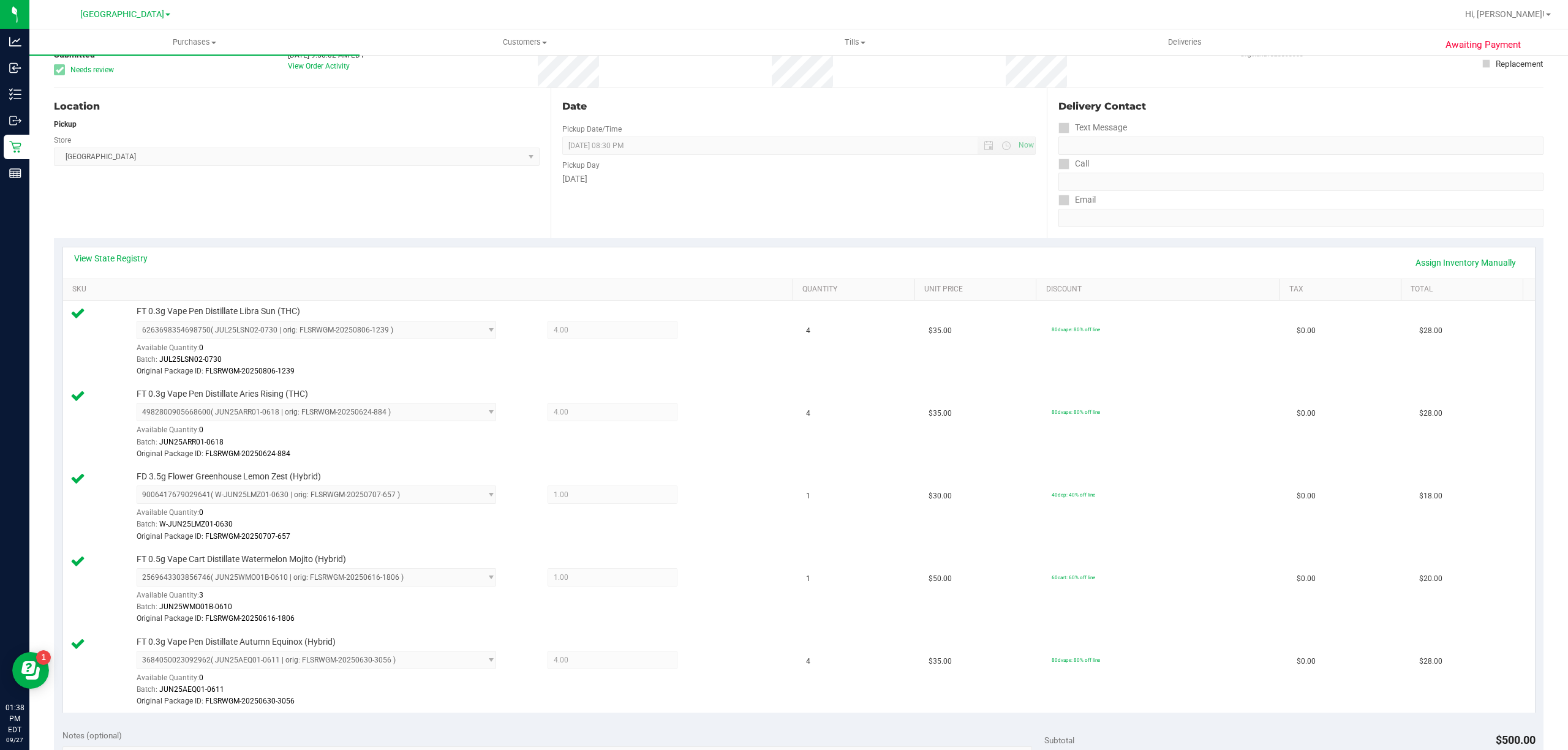
scroll to position [0, 0]
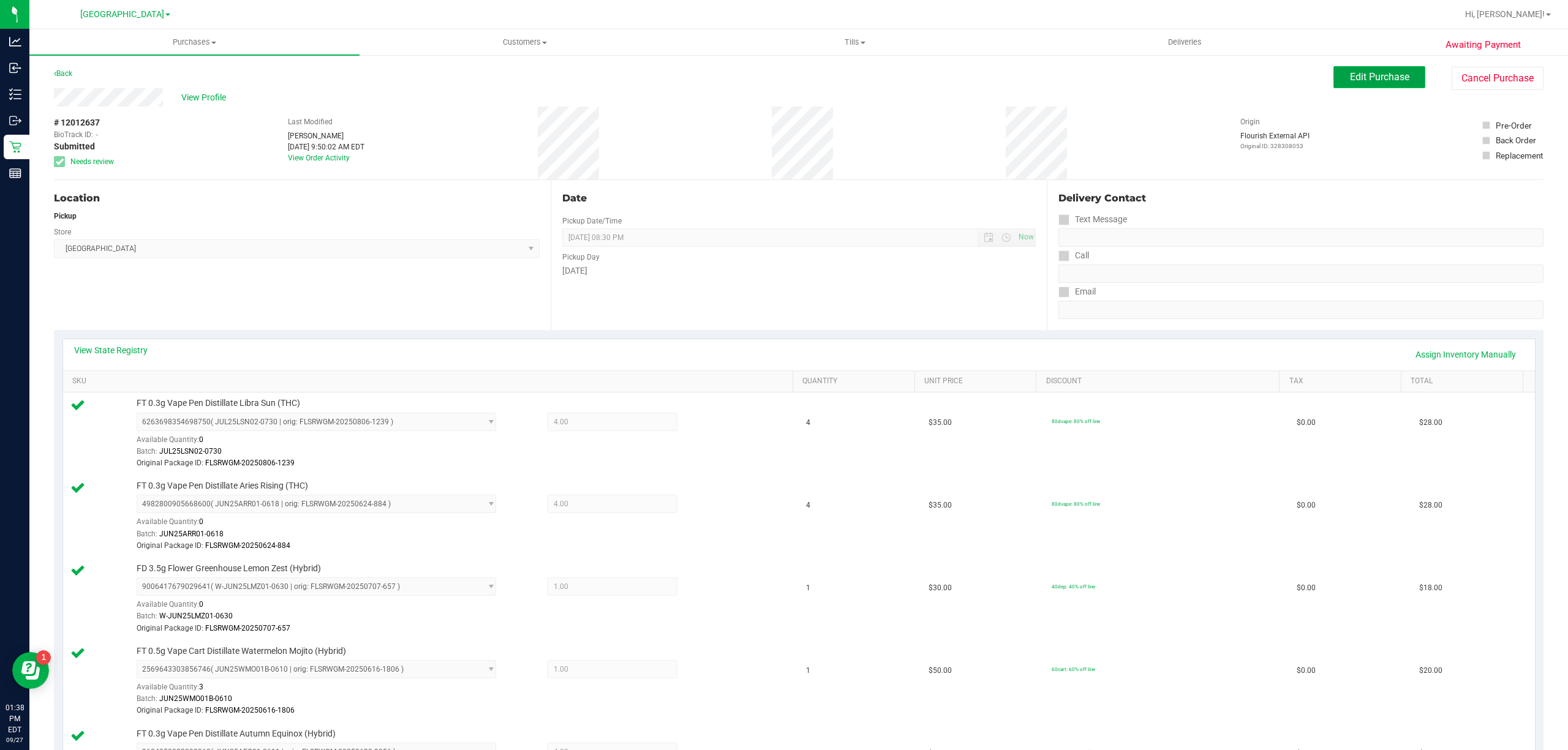
click at [1333, 77] on button "Edit Purchase" at bounding box center [1379, 77] width 92 height 22
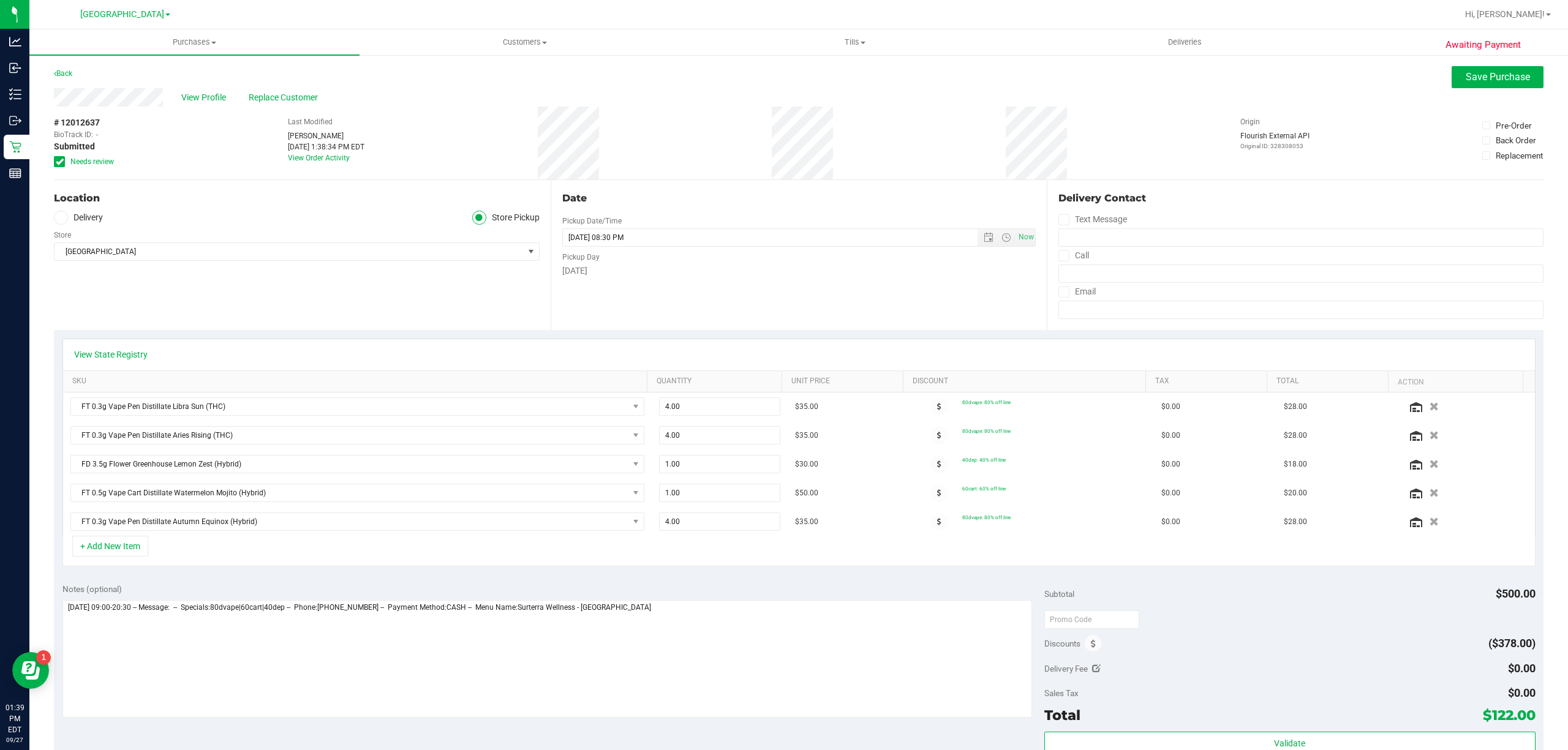
click at [55, 162] on icon at bounding box center [59, 162] width 8 height 0
click at [0, 0] on input "Needs review" at bounding box center [0, 0] width 0 height 0
click at [1485, 90] on div "View Profile Replace Customer" at bounding box center [798, 97] width 1489 height 18
click at [1483, 84] on button "Save Purchase" at bounding box center [1497, 77] width 92 height 22
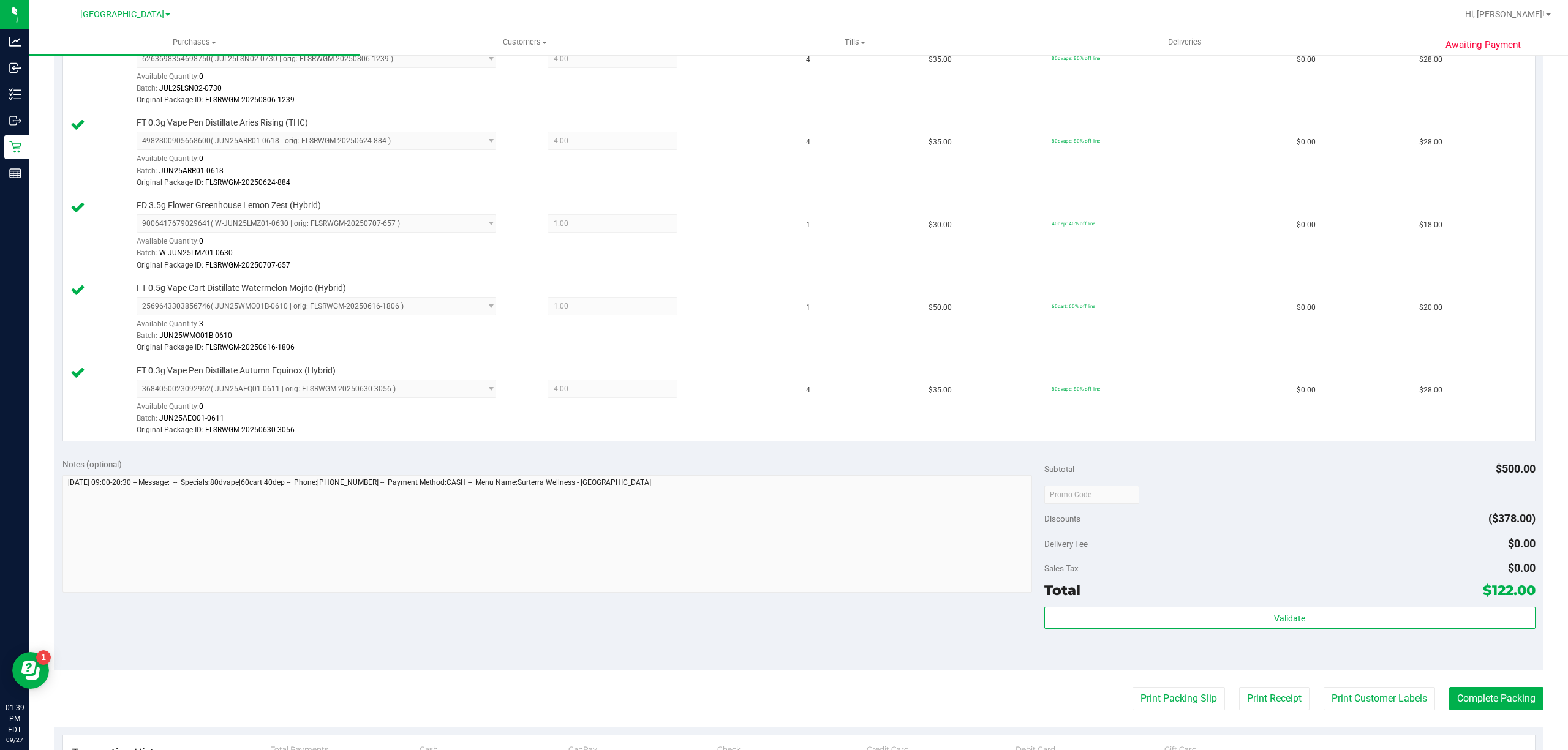
scroll to position [490, 0]
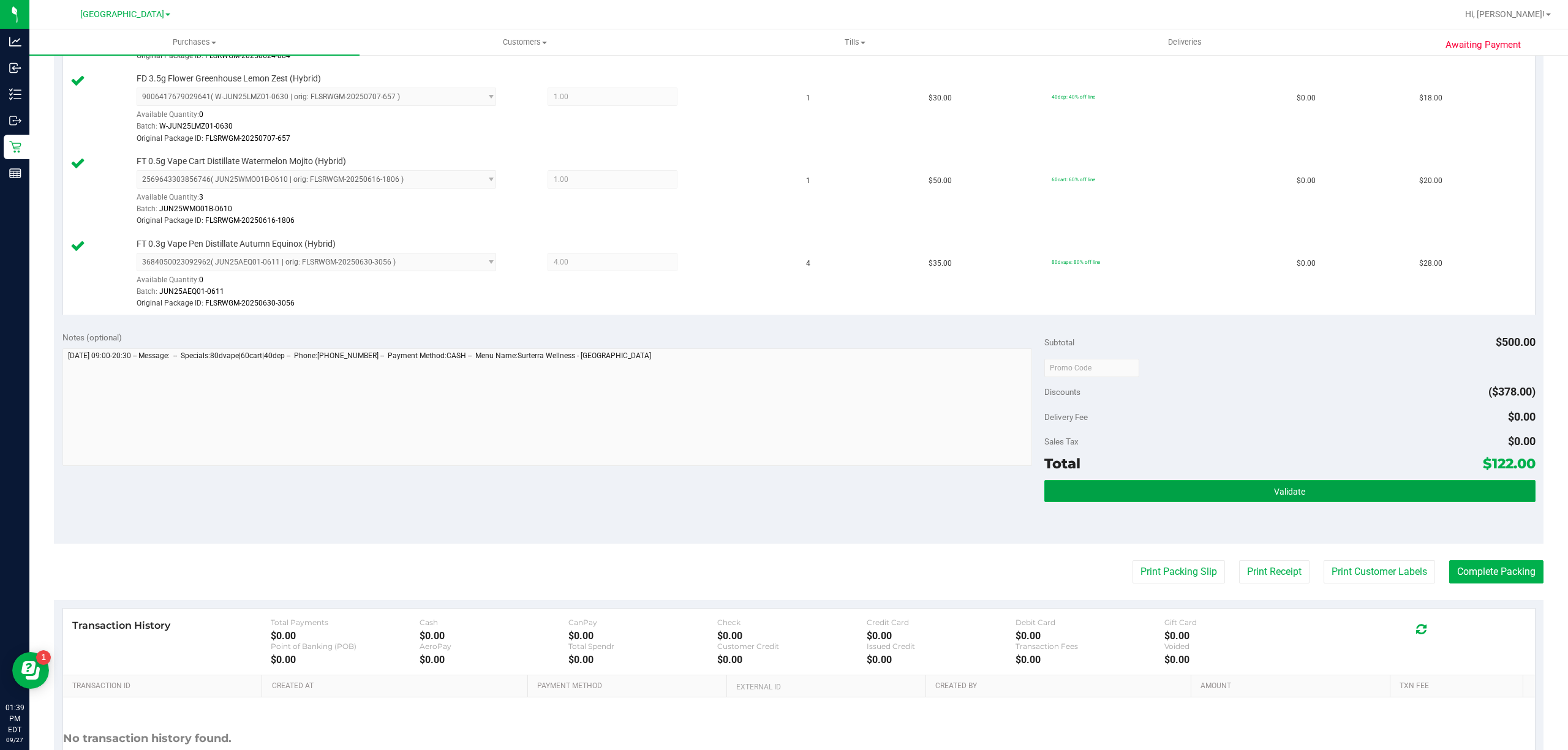
click at [1303, 499] on button "Validate" at bounding box center [1290, 491] width 491 height 22
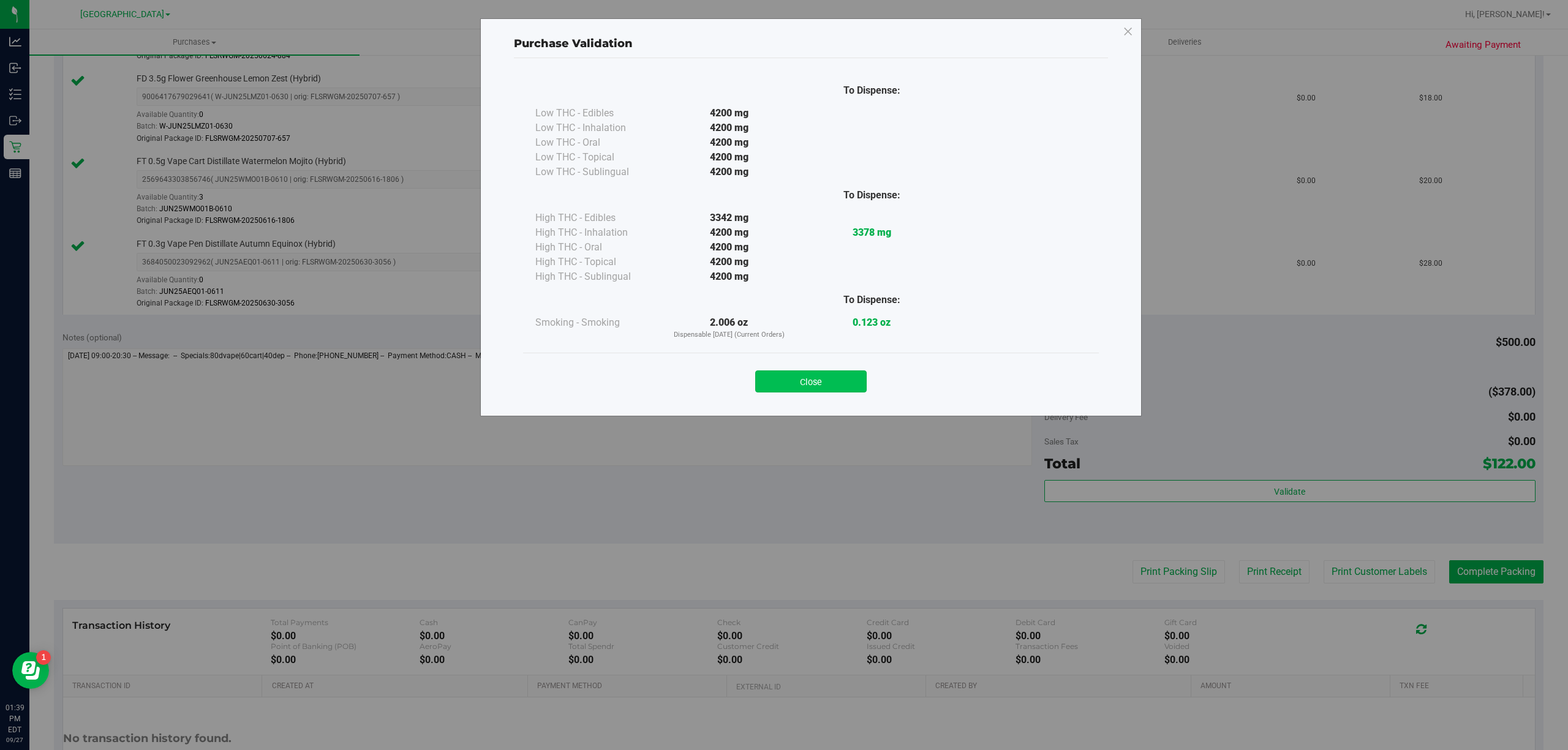
click at [840, 382] on button "Close" at bounding box center [811, 381] width 112 height 22
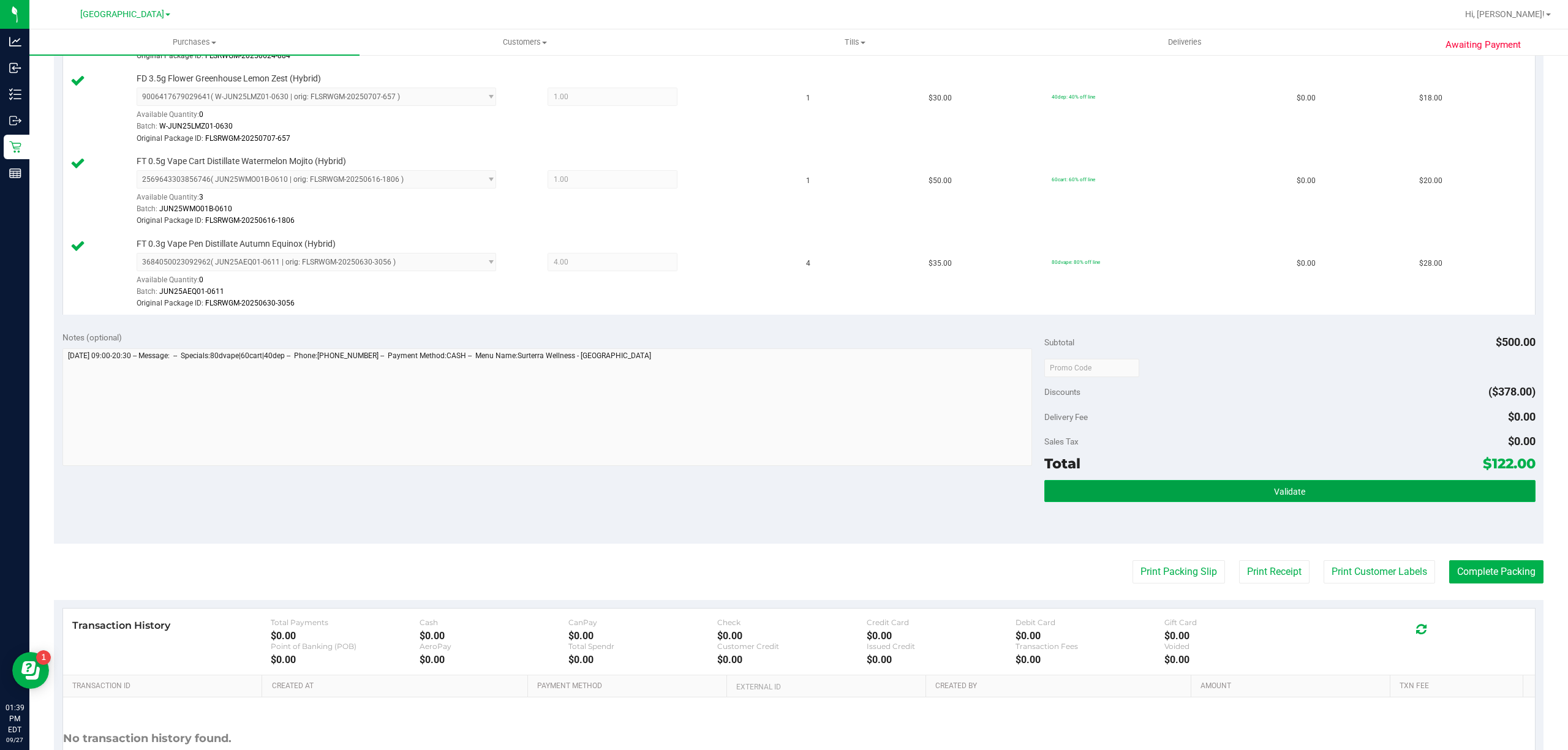
click at [1432, 492] on button "Validate" at bounding box center [1290, 491] width 491 height 22
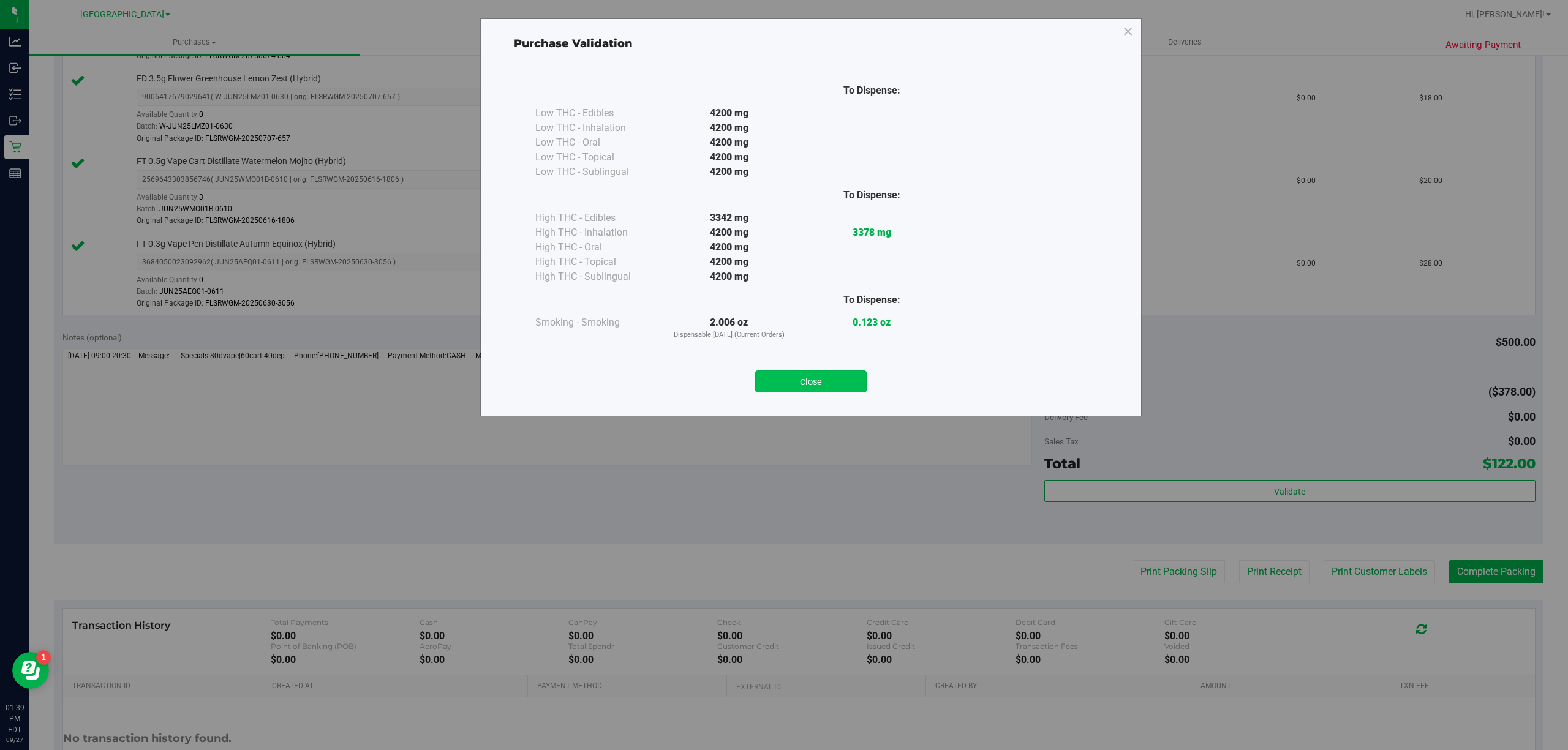
click at [840, 373] on button "Close" at bounding box center [811, 381] width 112 height 22
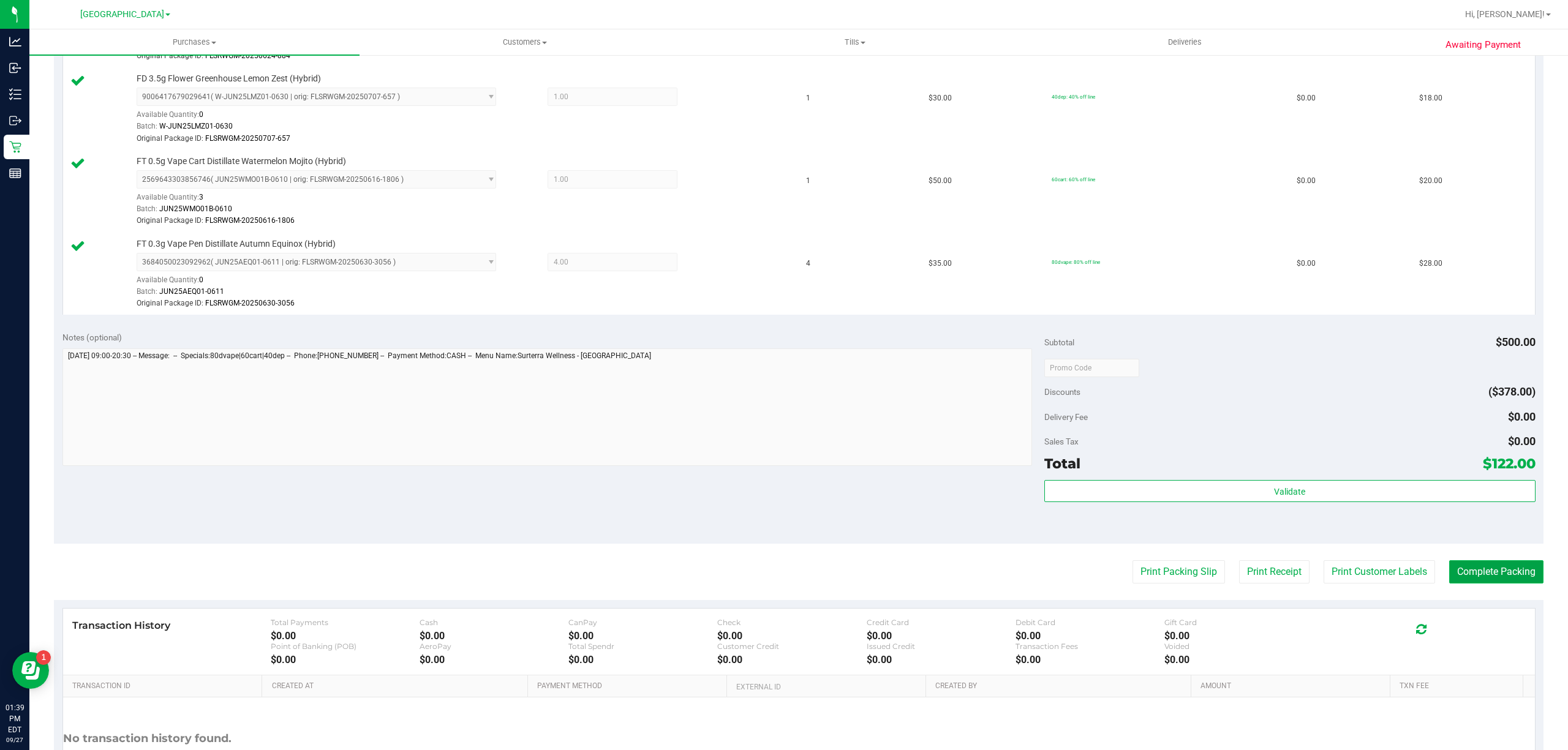
click at [1462, 573] on button "Complete Packing" at bounding box center [1496, 572] width 94 height 23
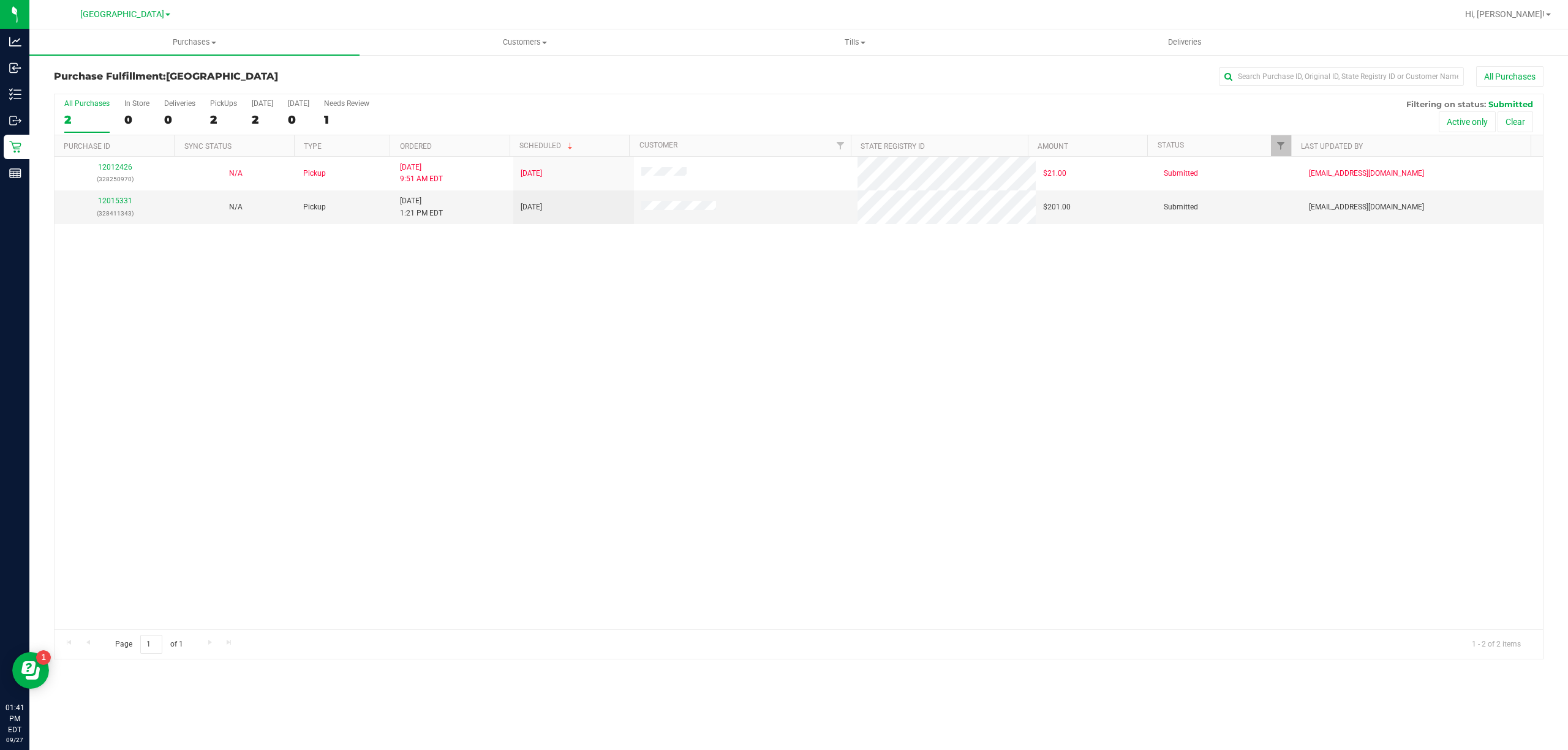
click at [562, 385] on div "12012426 (328250970) N/A Pickup 9/27/2025 9:51 AM EDT 9/27/2025 $21.00 Submitte…" at bounding box center [798, 393] width 1488 height 473
click at [577, 370] on div "12012426 (328250970) N/A Pickup 9/27/2025 9:51 AM EDT 9/27/2025 $21.00 Submitte…" at bounding box center [798, 393] width 1488 height 473
click at [572, 336] on div "12012426 (328250970) N/A Pickup 9/27/2025 9:51 AM EDT 9/27/2025 $21.00 Submitte…" at bounding box center [798, 393] width 1488 height 473
click at [561, 319] on div "12012426 (328250970) N/A Pickup 9/27/2025 9:51 AM EDT 9/27/2025 $21.00 Submitte…" at bounding box center [798, 393] width 1488 height 473
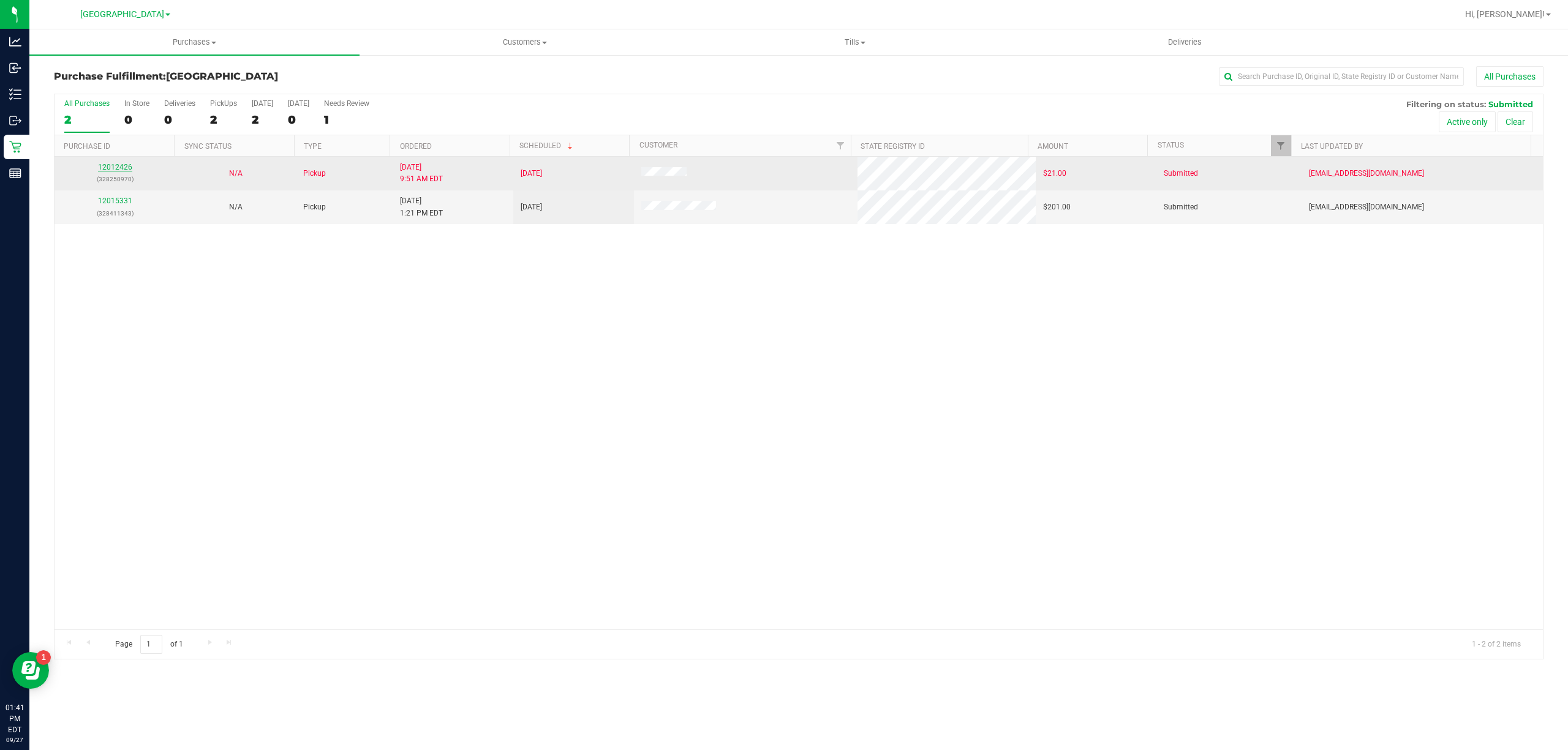
click at [117, 167] on link "12012426" at bounding box center [114, 167] width 34 height 9
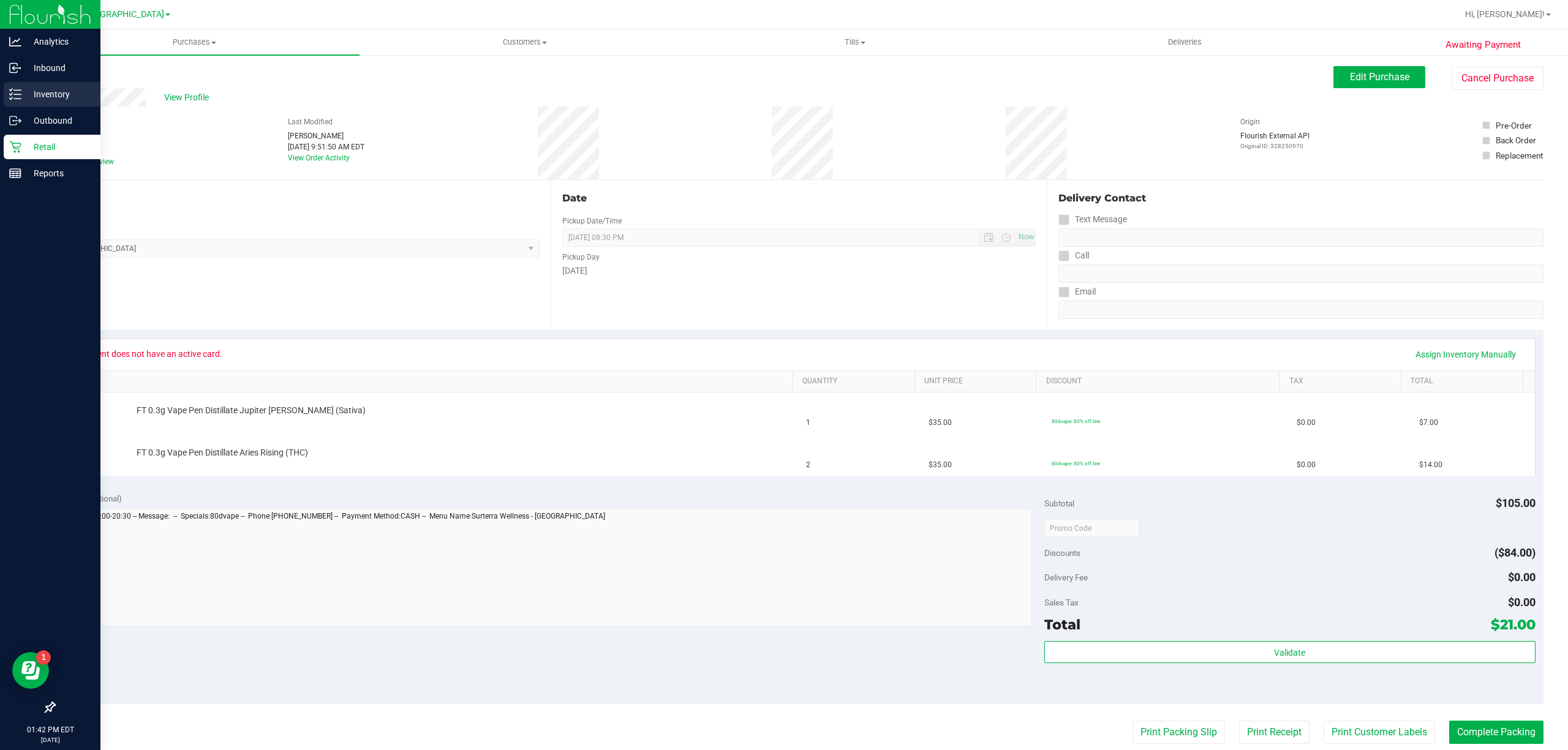
click at [67, 95] on p "Inventory" at bounding box center [58, 94] width 74 height 15
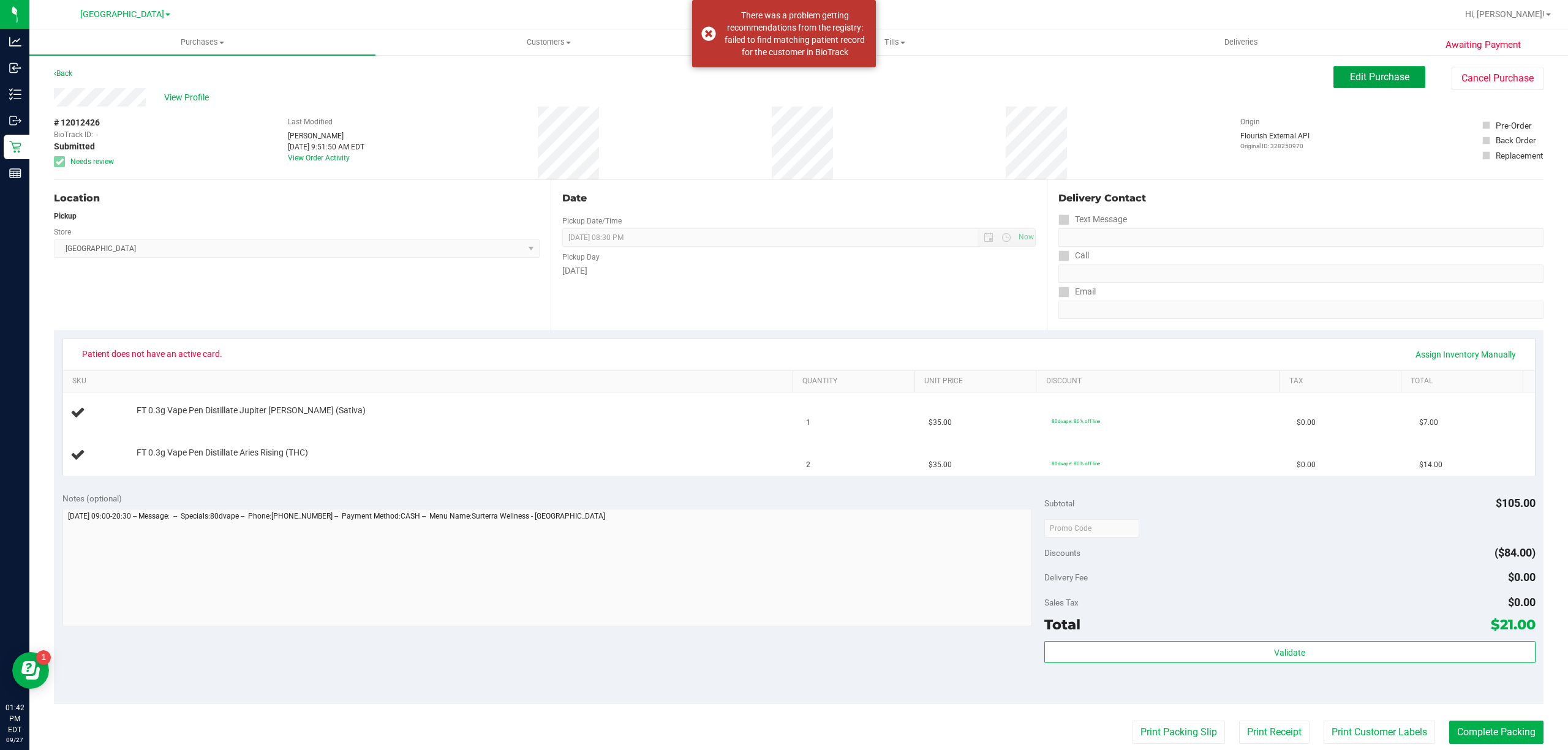
click at [1350, 74] on span "Edit Purchase" at bounding box center [1379, 77] width 59 height 12
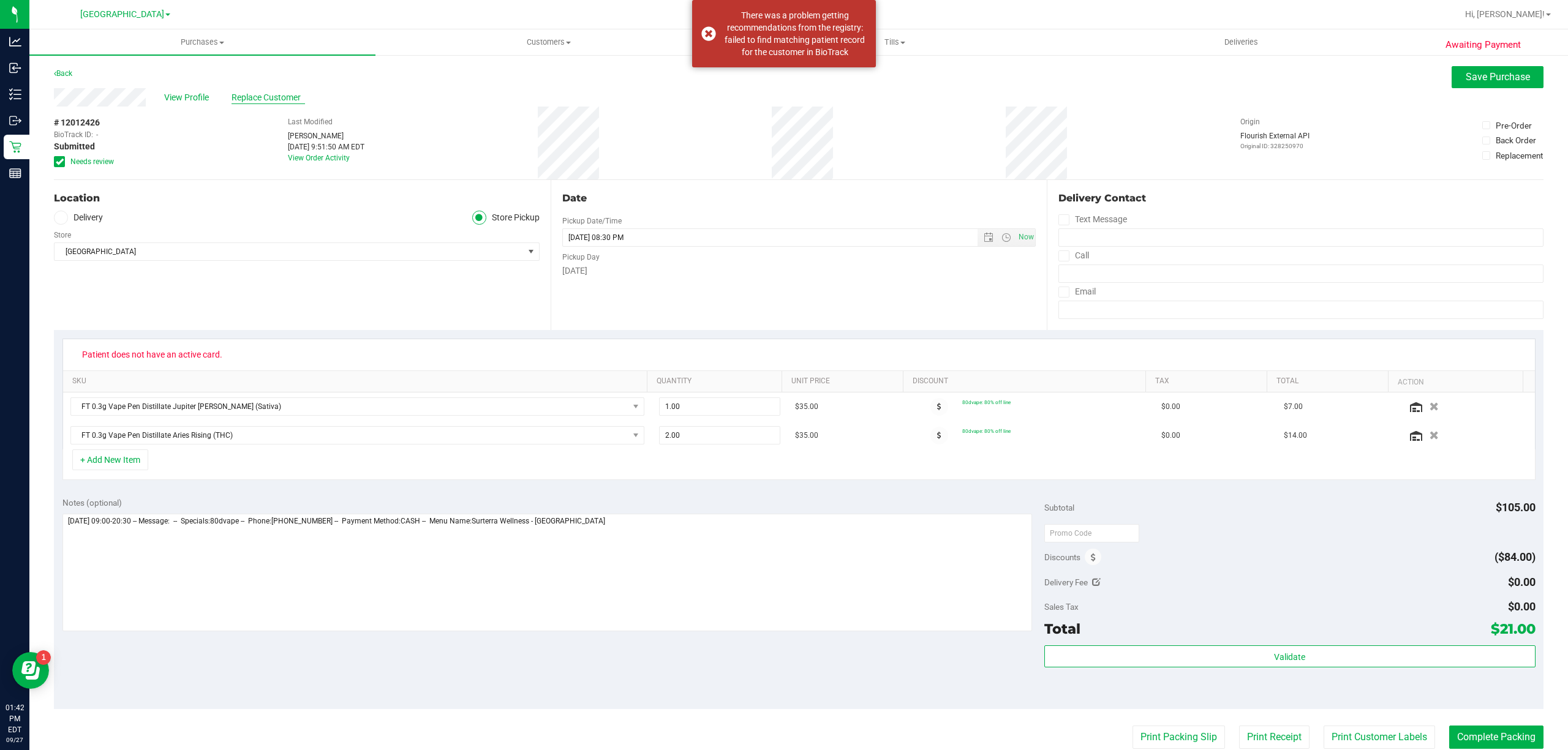
click at [281, 101] on span "Replace Customer" at bounding box center [268, 98] width 74 height 13
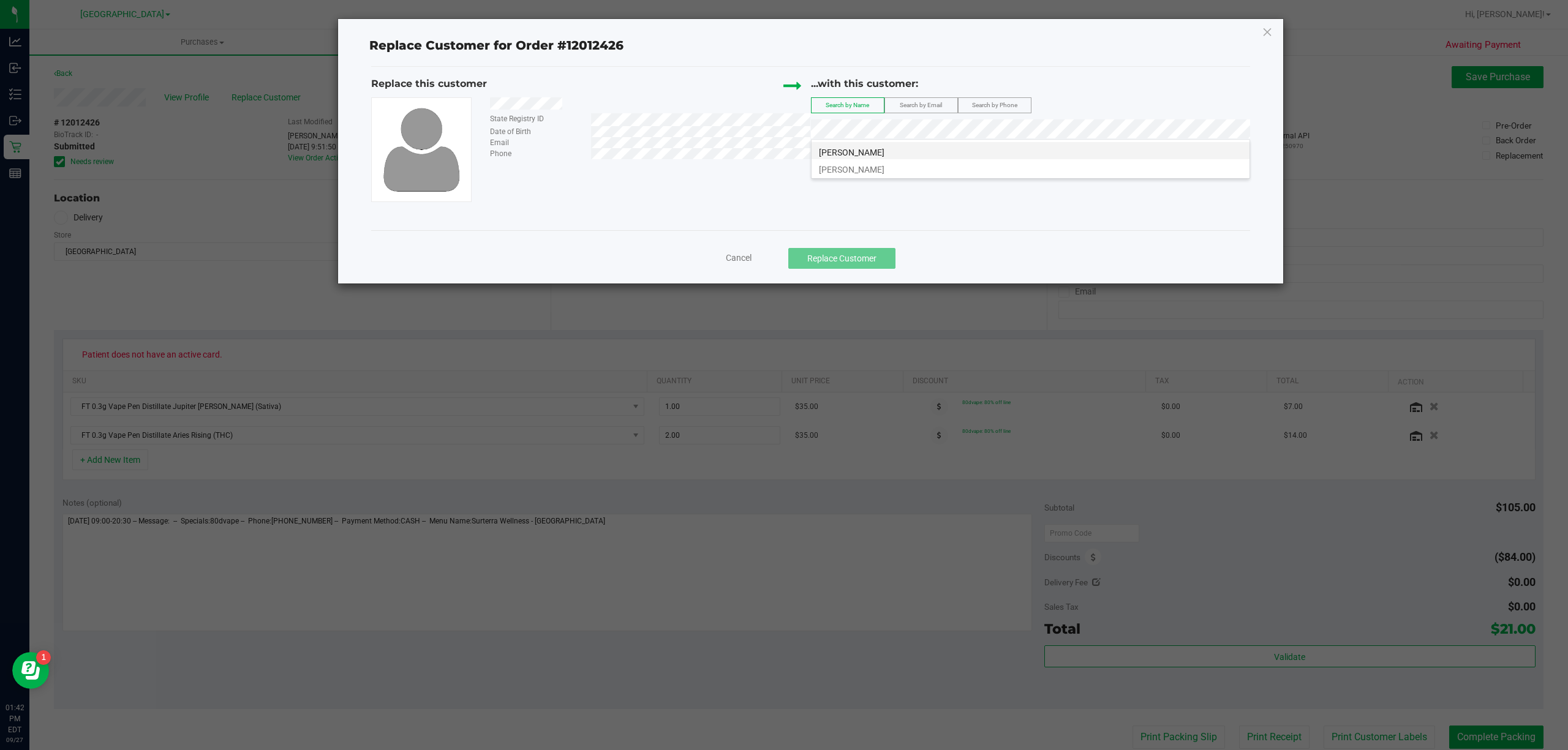
click at [878, 147] on span "MICHAEL ARNDT" at bounding box center [851, 152] width 66 height 9
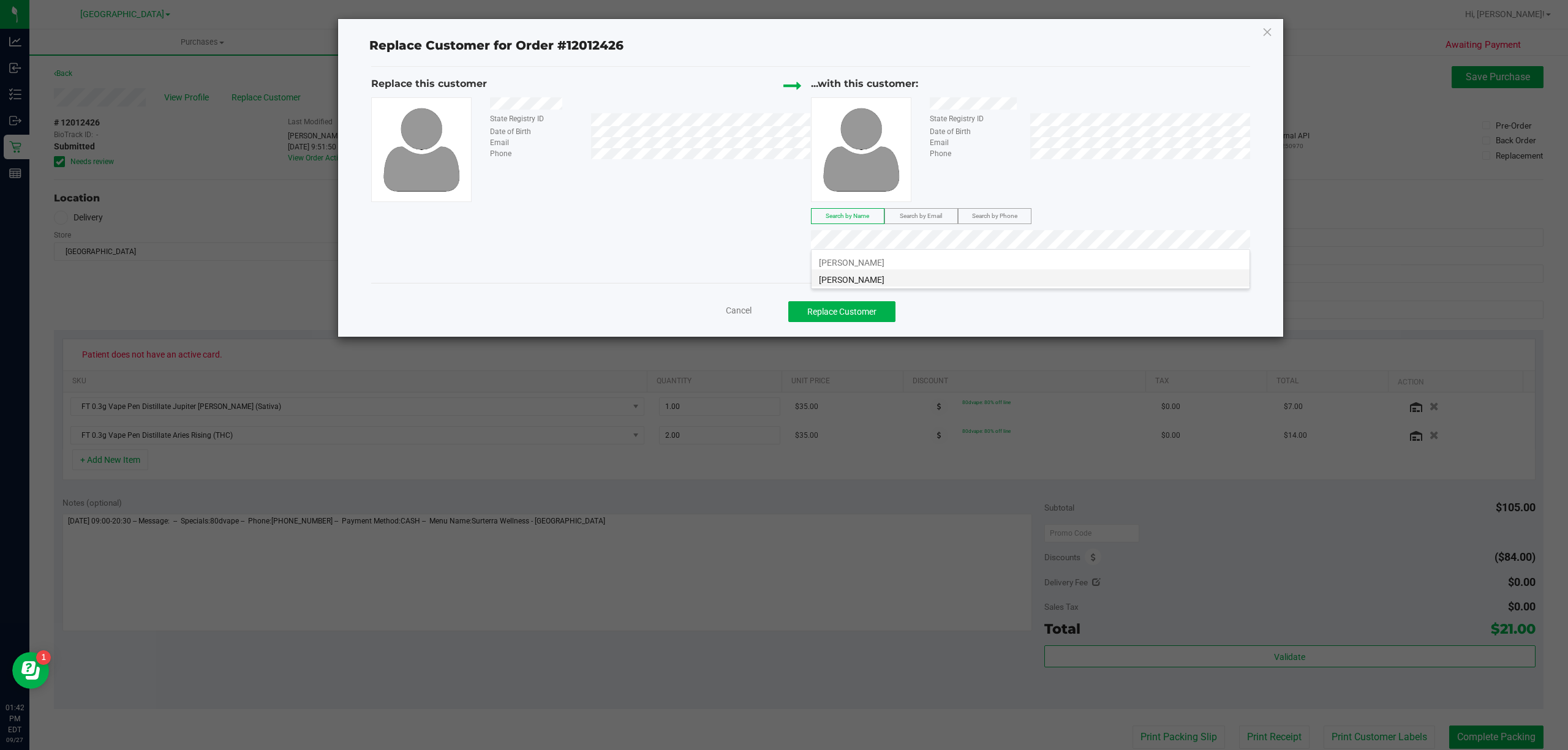
click at [1015, 281] on li "MICHAEL ARNDT" at bounding box center [1030, 278] width 438 height 17
click at [861, 308] on button "Replace Customer" at bounding box center [841, 311] width 107 height 21
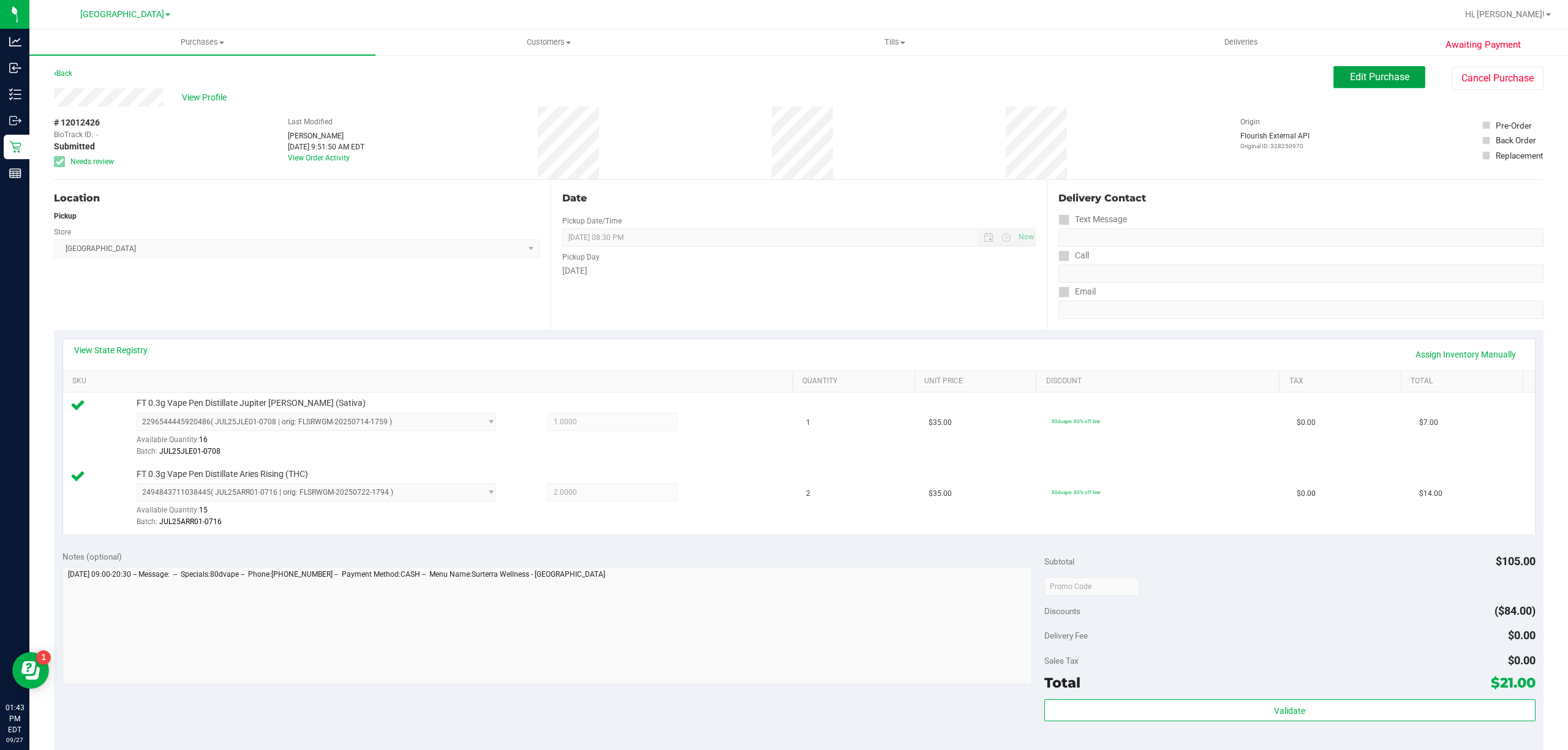
click at [1353, 77] on span "Edit Purchase" at bounding box center [1379, 77] width 59 height 12
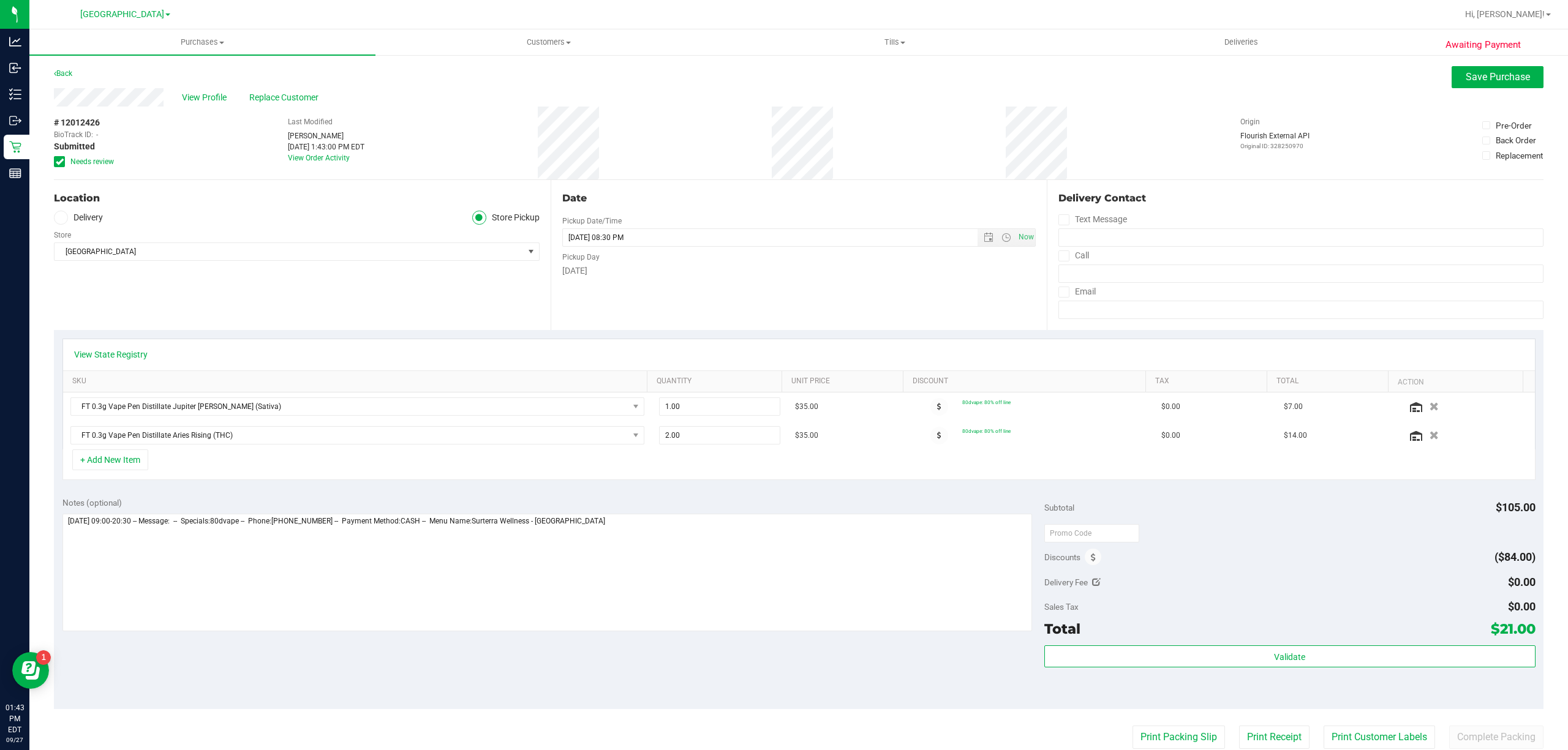
click at [59, 162] on icon at bounding box center [59, 162] width 8 height 0
click at [0, 0] on input "Needs review" at bounding box center [0, 0] width 0 height 0
click at [1470, 82] on span "Save Purchase" at bounding box center [1497, 77] width 64 height 12
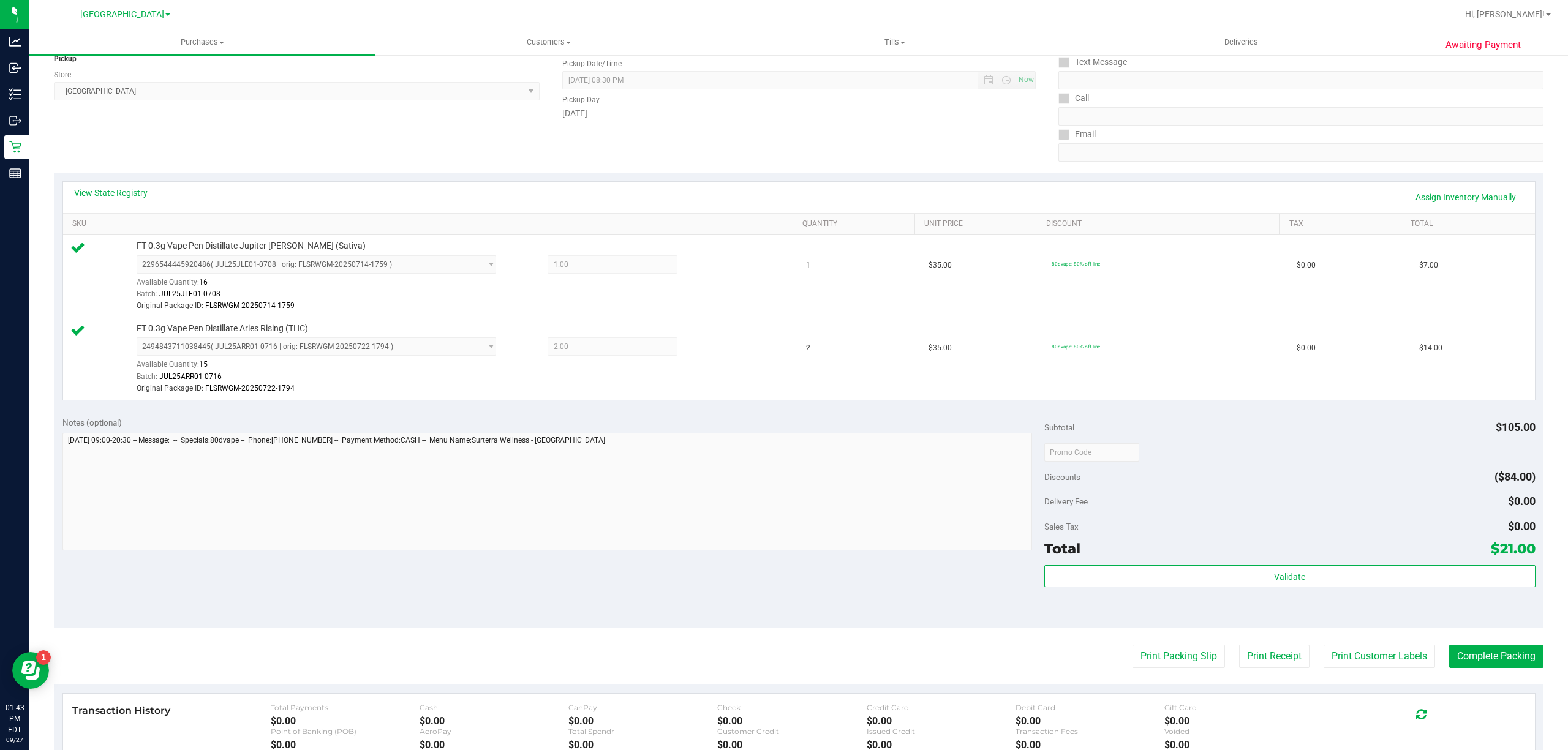
scroll to position [163, 0]
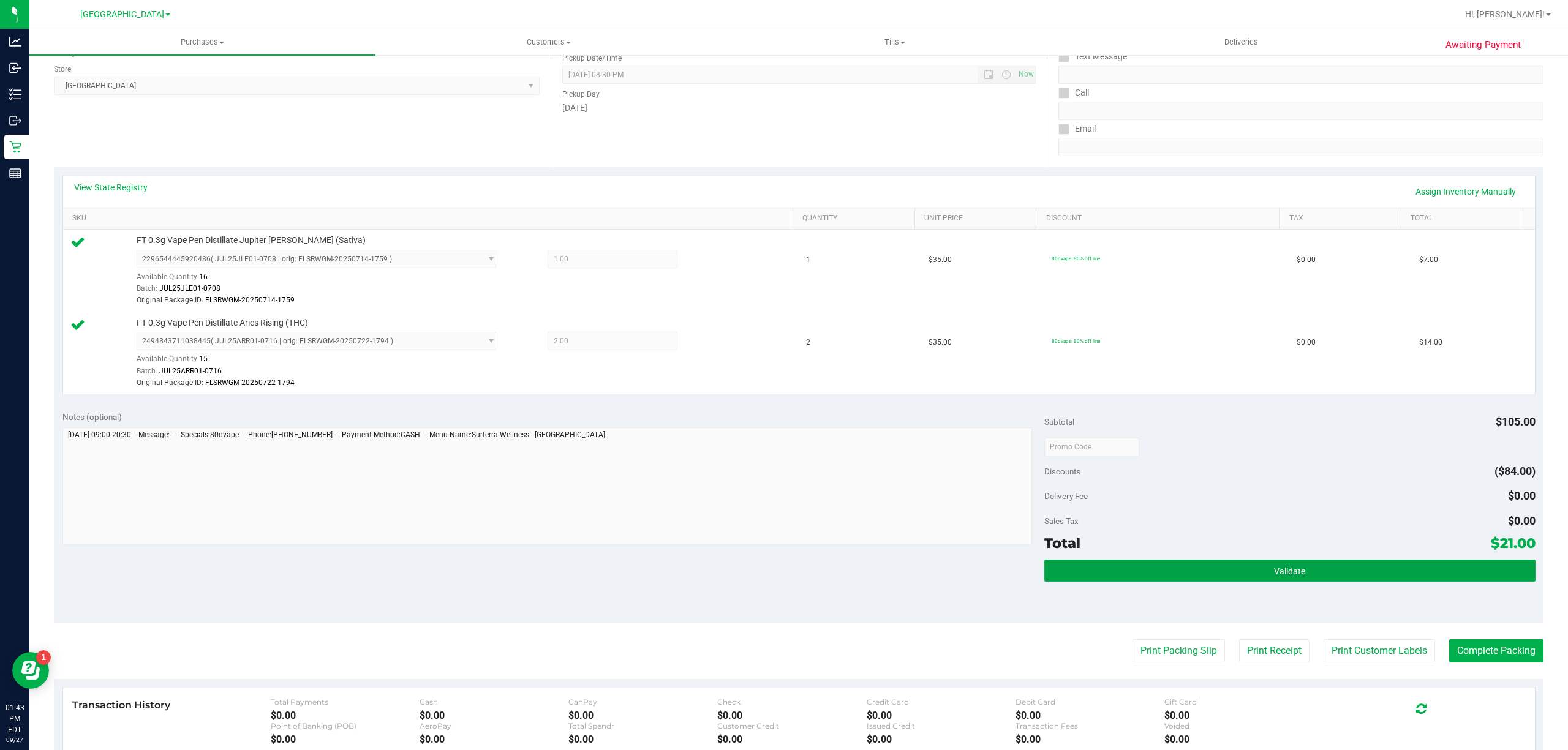
click at [1352, 577] on button "Validate" at bounding box center [1290, 571] width 491 height 22
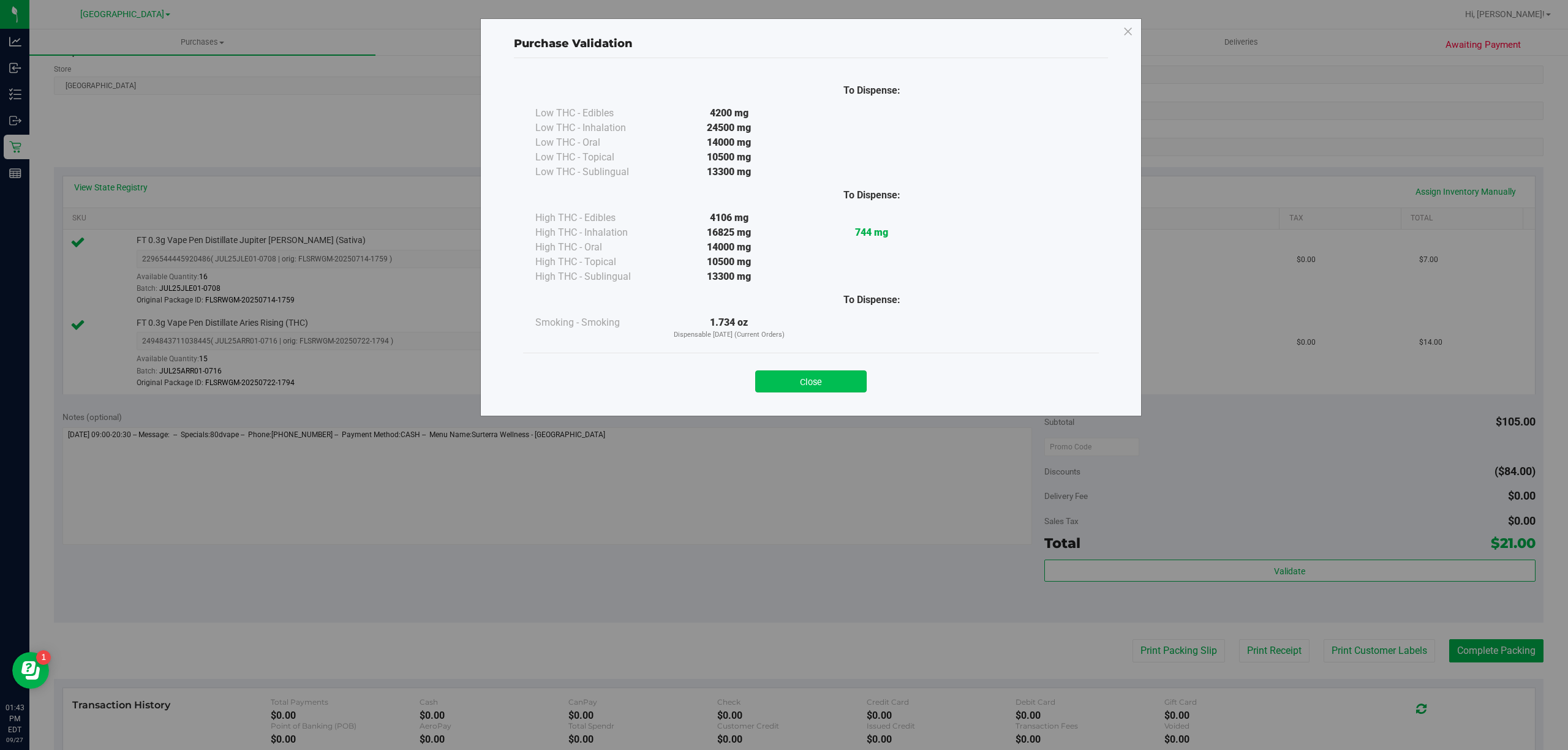
click at [838, 386] on button "Close" at bounding box center [811, 381] width 112 height 22
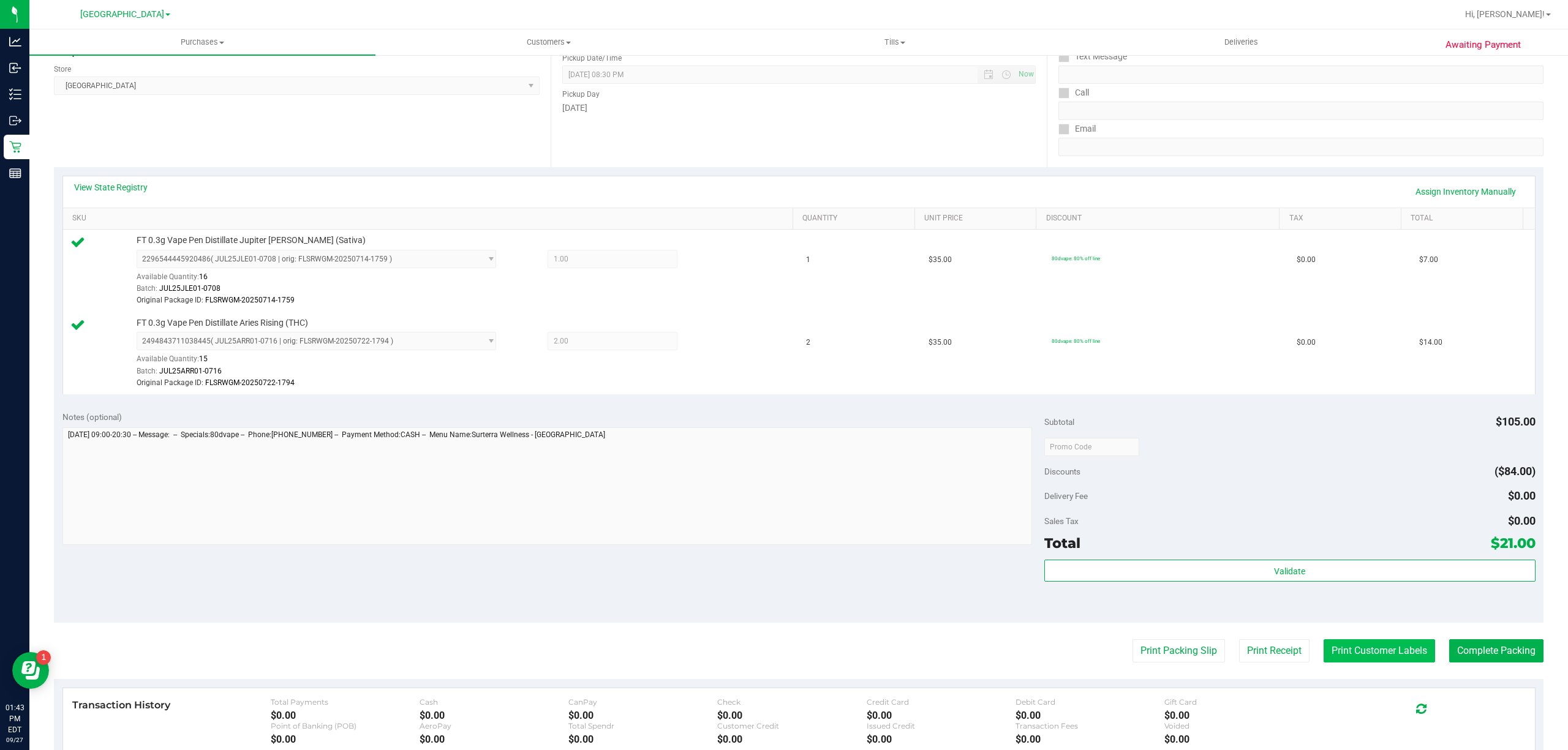
click at [1400, 657] on button "Print Customer Labels" at bounding box center [1378, 651] width 112 height 23
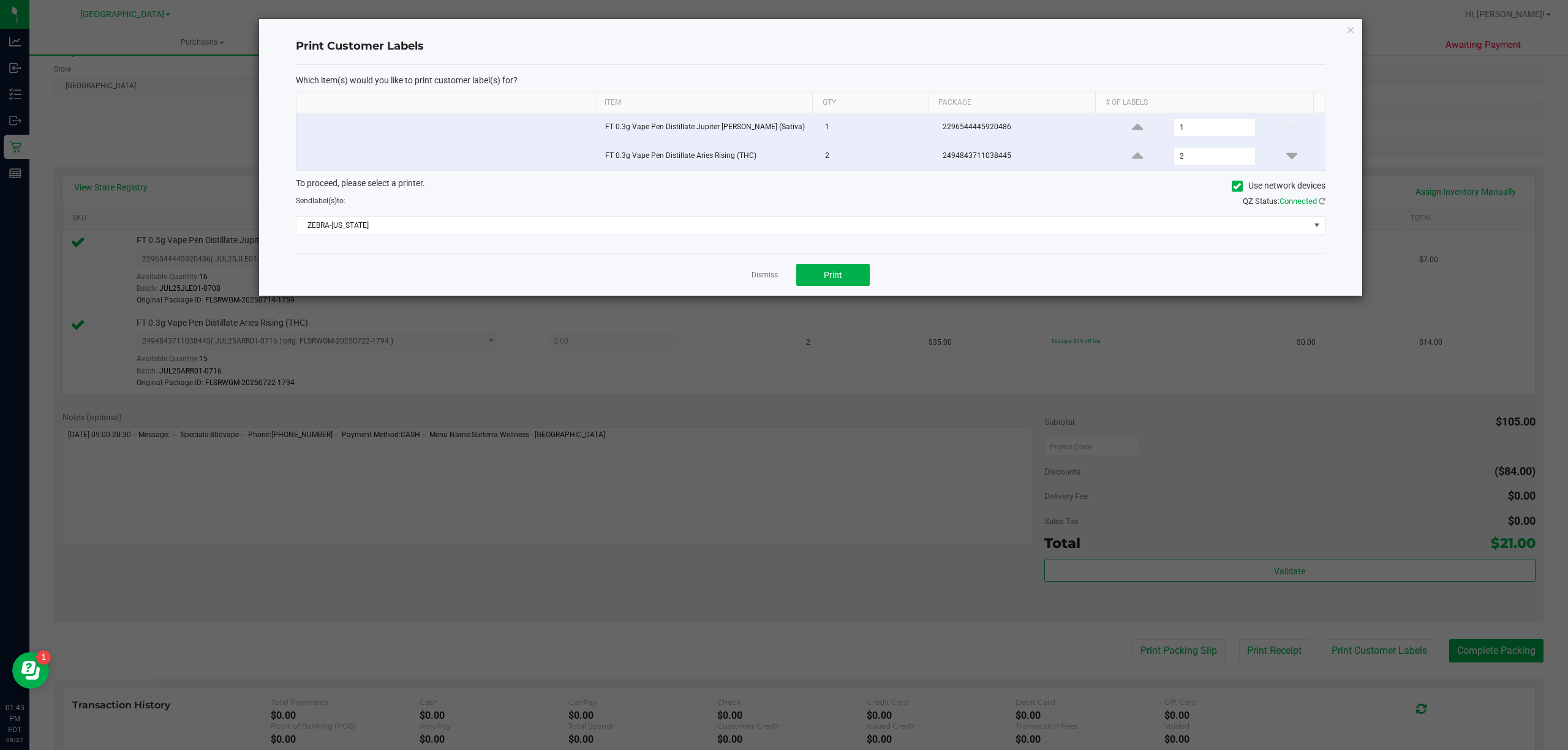
click at [833, 263] on div "Dismiss Print" at bounding box center [811, 275] width 1029 height 42
click at [833, 265] on div "Dismiss Print" at bounding box center [811, 275] width 1029 height 42
click at [833, 270] on button "Print" at bounding box center [832, 275] width 74 height 22
click at [773, 274] on link "Dismiss" at bounding box center [765, 275] width 26 height 10
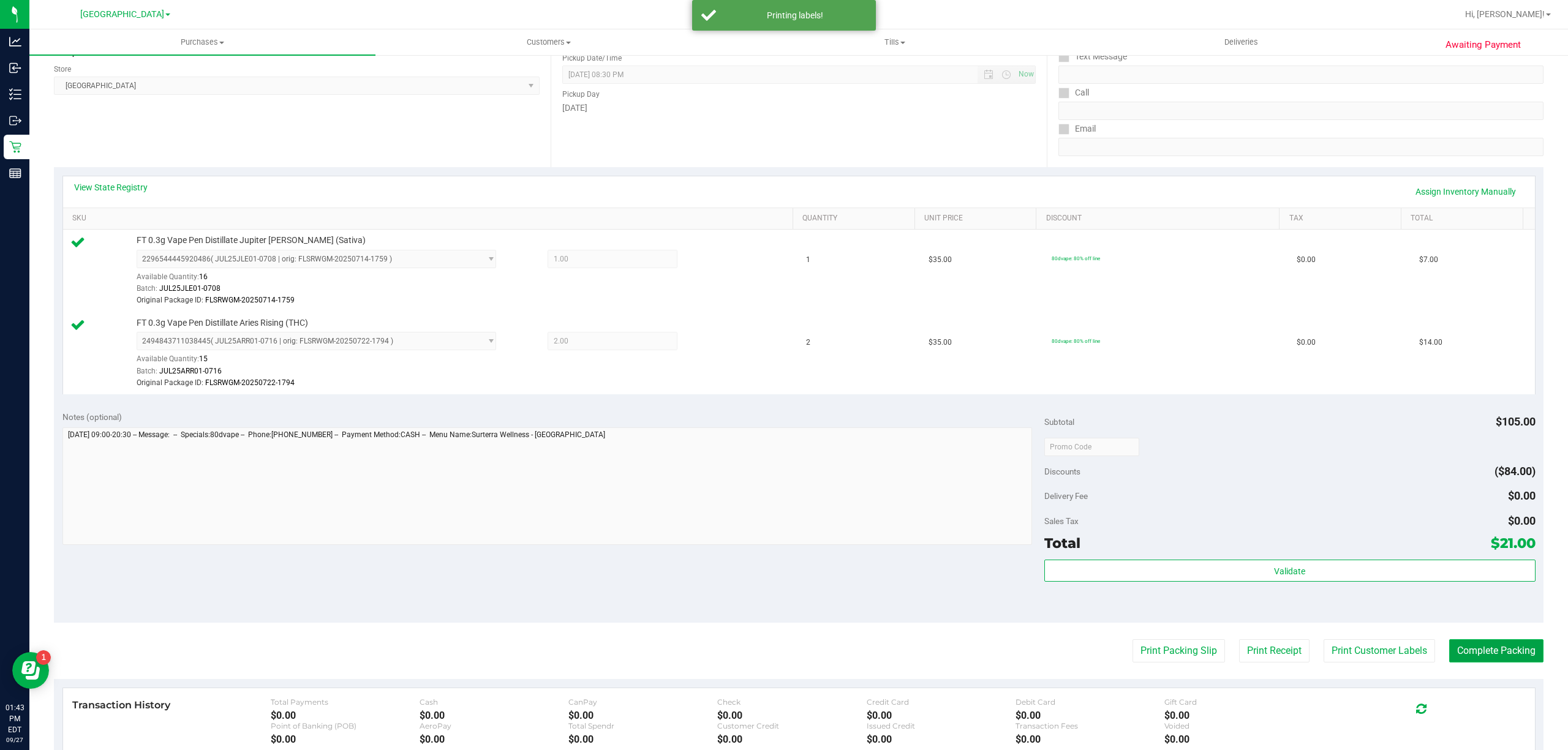
click at [1504, 657] on button "Complete Packing" at bounding box center [1496, 651] width 94 height 23
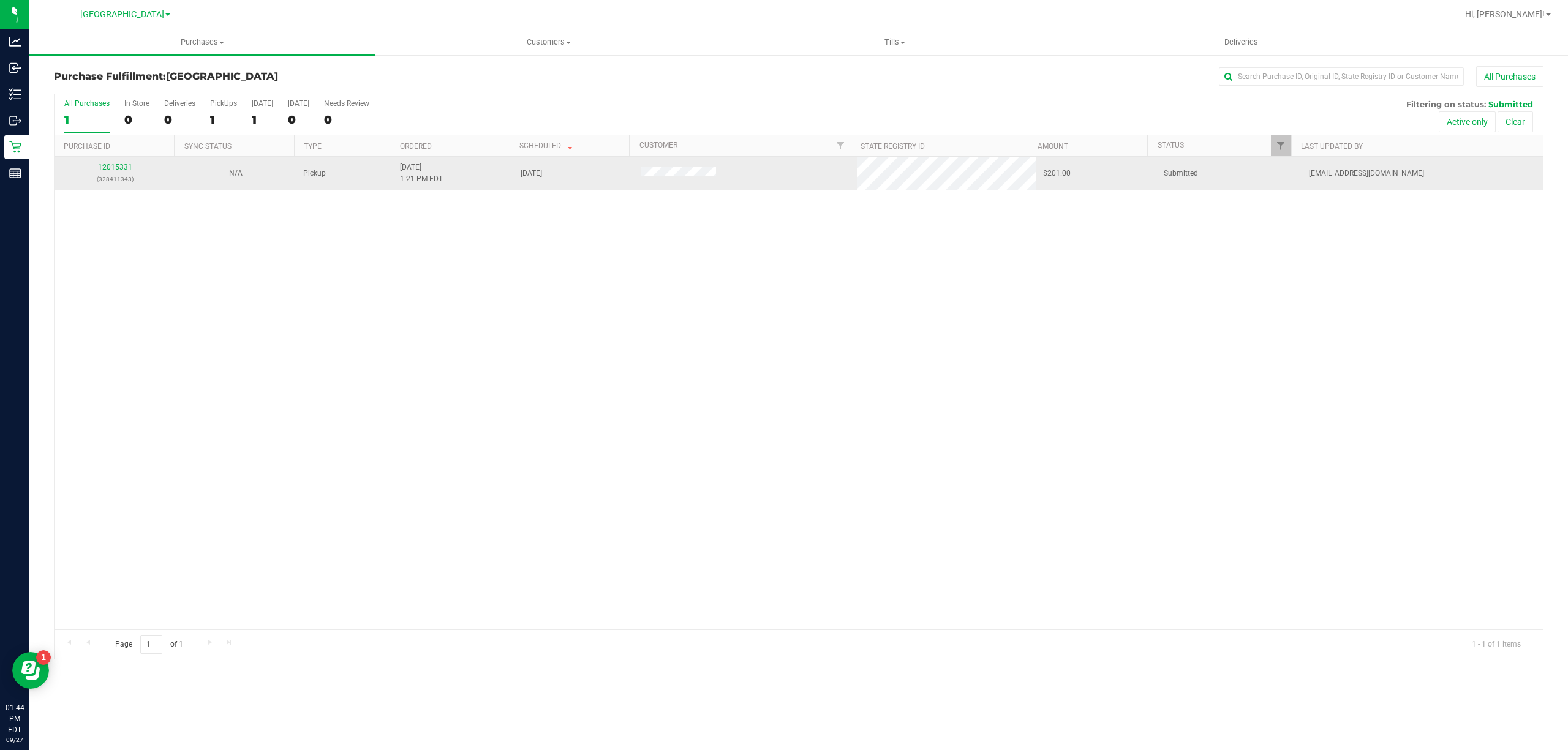
click at [106, 165] on link "12015331" at bounding box center [114, 167] width 34 height 9
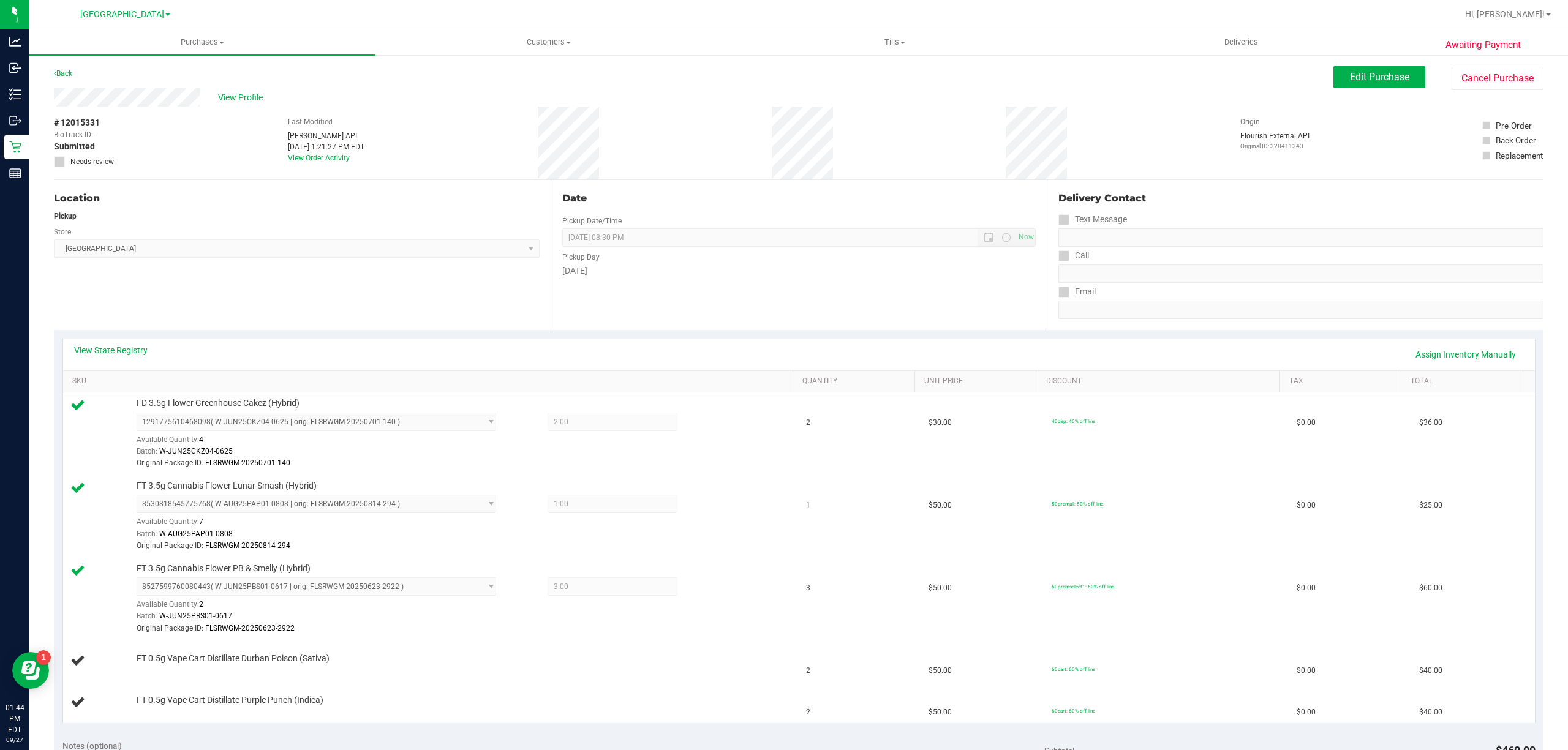
scroll to position [163, 0]
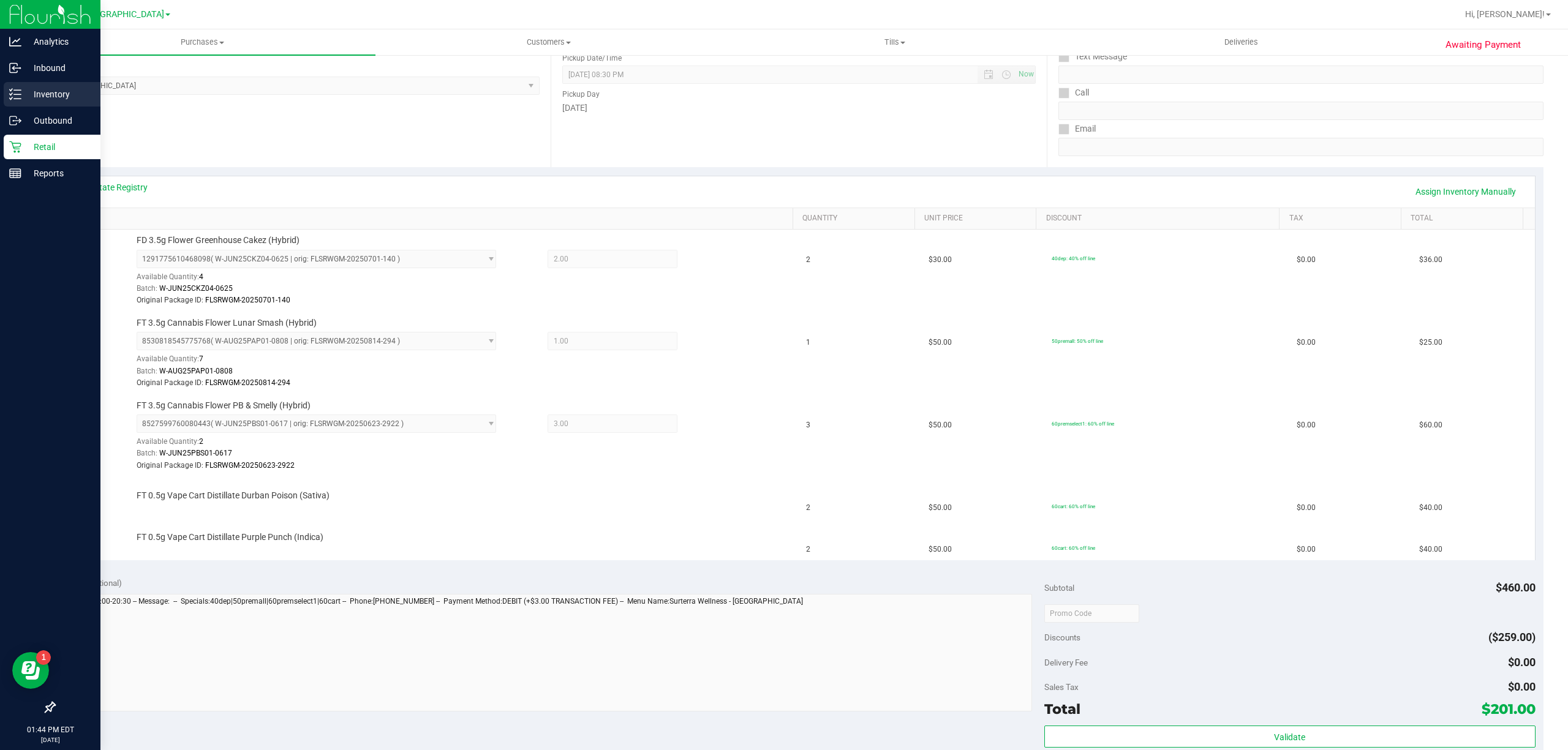
click at [39, 84] on div "Inventory" at bounding box center [52, 95] width 97 height 25
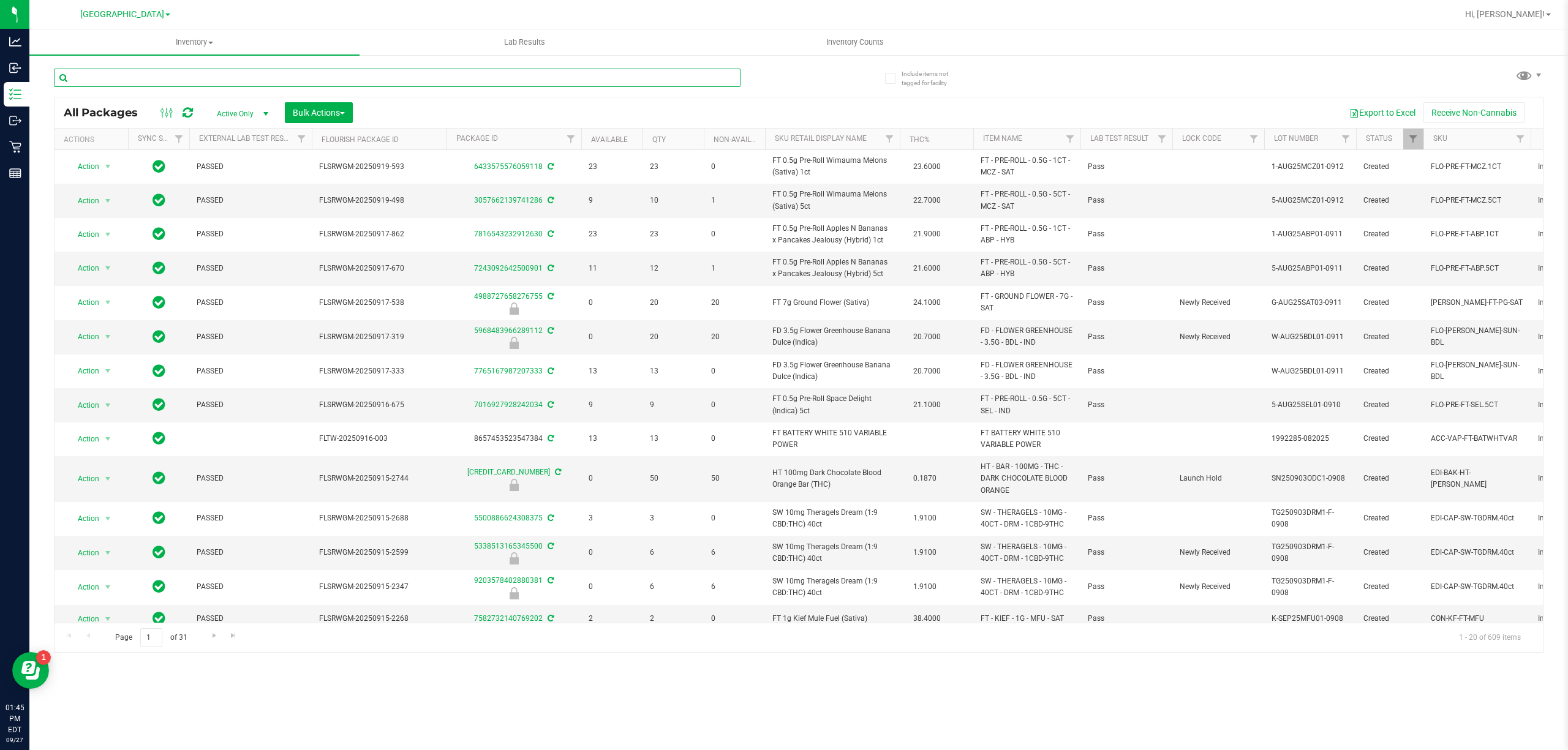
click at [281, 74] on input "text" at bounding box center [397, 77] width 687 height 18
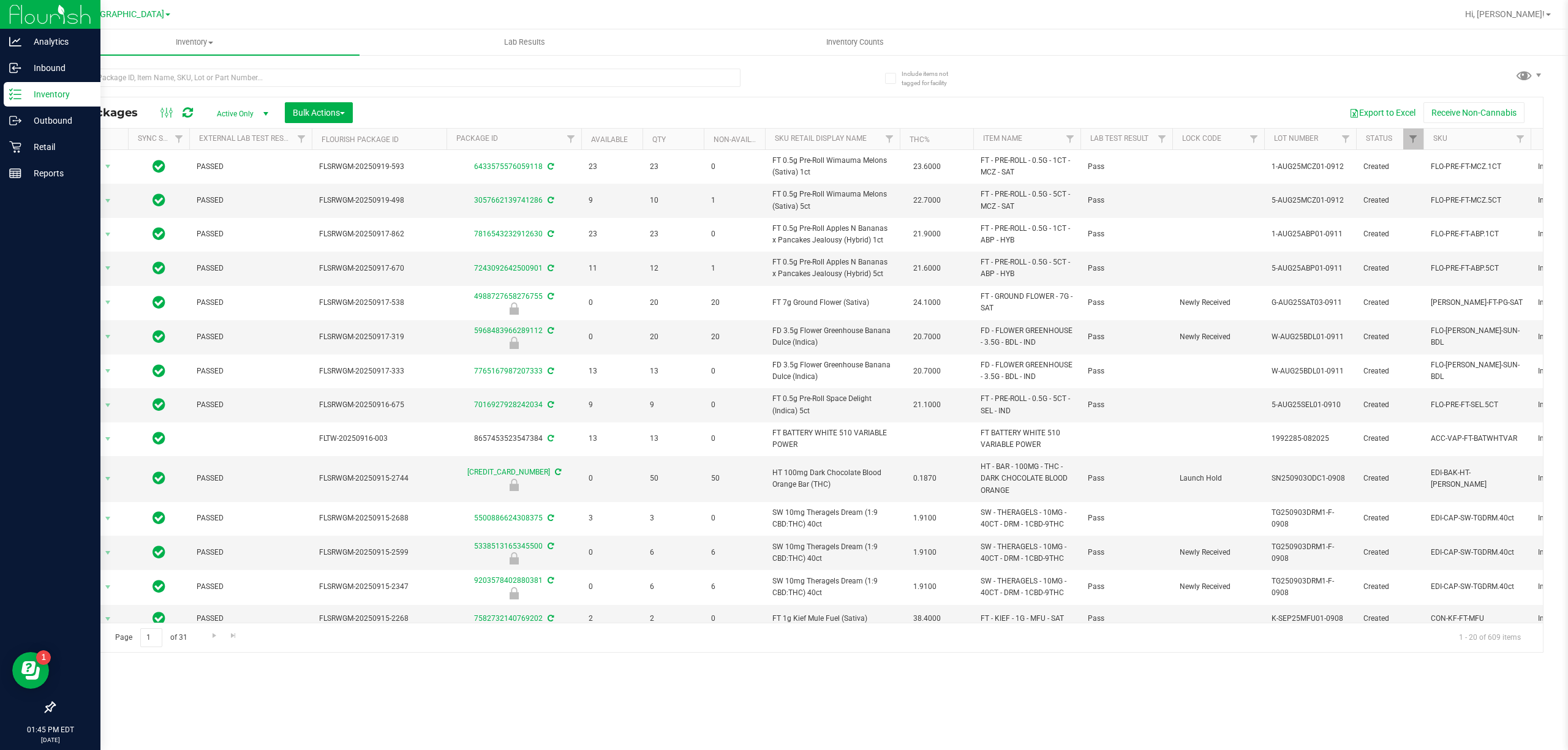
click at [40, 90] on p "Inventory" at bounding box center [58, 94] width 74 height 15
click at [42, 90] on p "Inventory" at bounding box center [58, 94] width 74 height 15
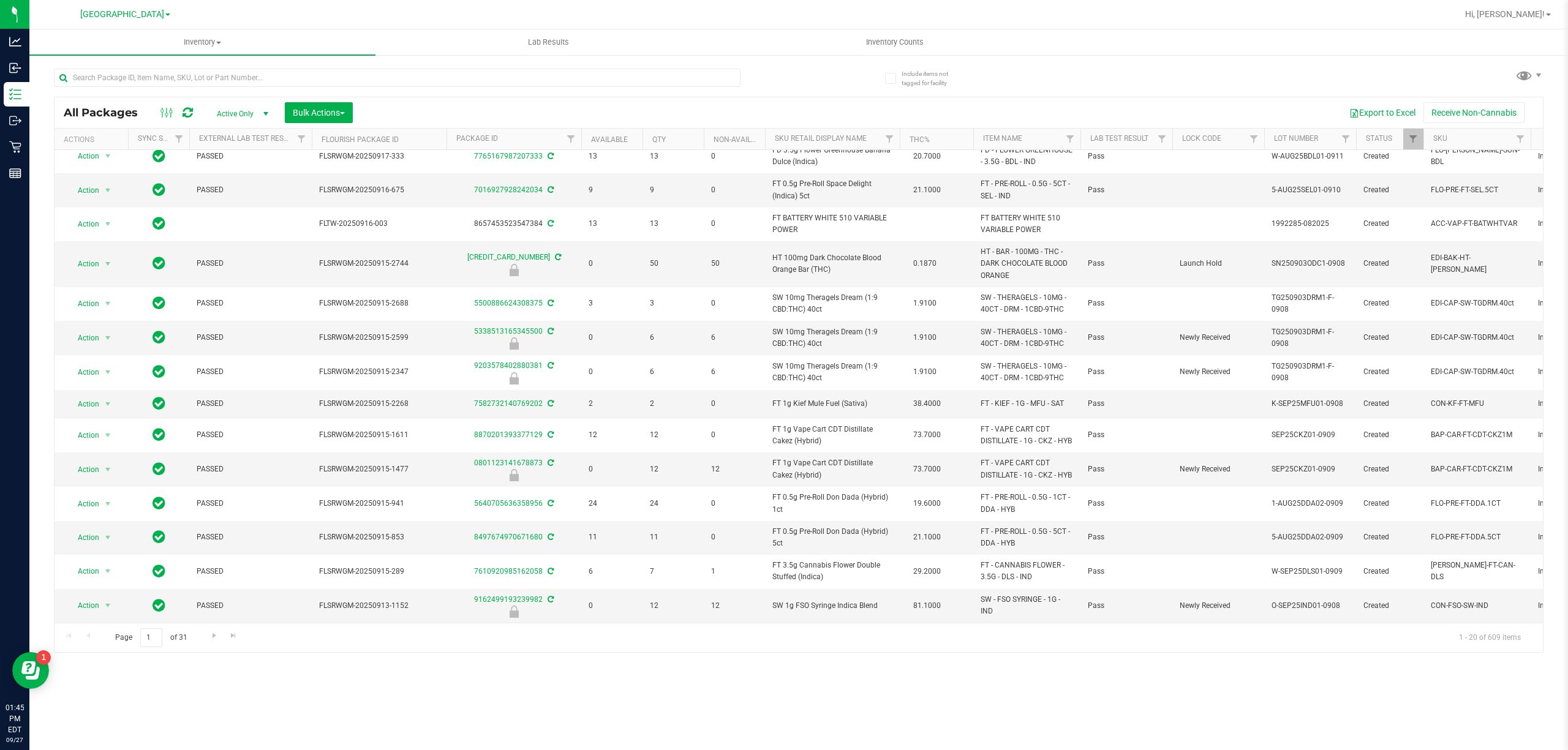
scroll to position [254, 0]
click at [240, 77] on input "text" at bounding box center [397, 77] width 687 height 18
type input "4900568921185050"
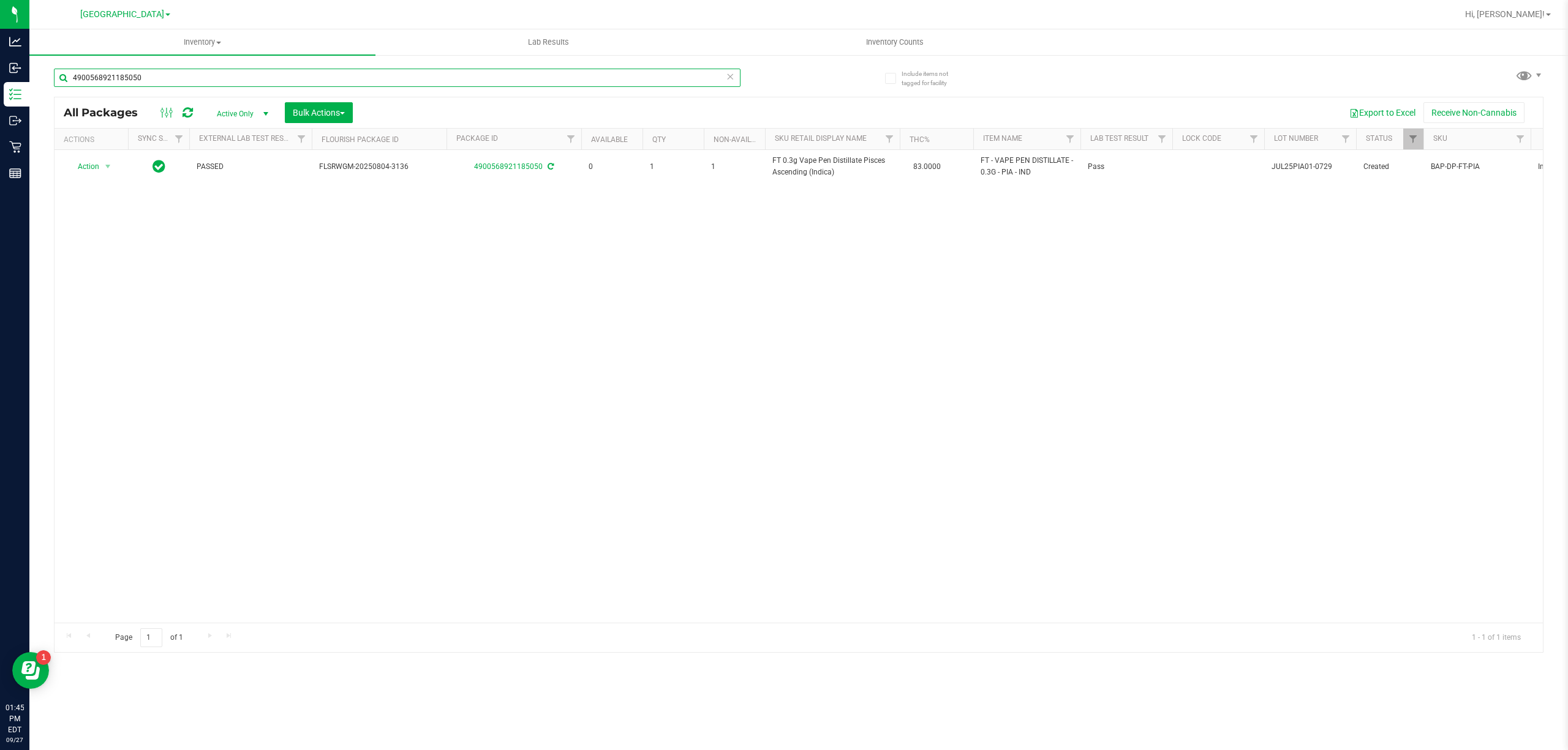
click at [240, 79] on input "4900568921185050" at bounding box center [397, 77] width 687 height 18
type input "6495194996404735"
click at [669, 63] on div "6495194996404735" at bounding box center [426, 77] width 745 height 39
click at [726, 77] on icon at bounding box center [730, 76] width 9 height 15
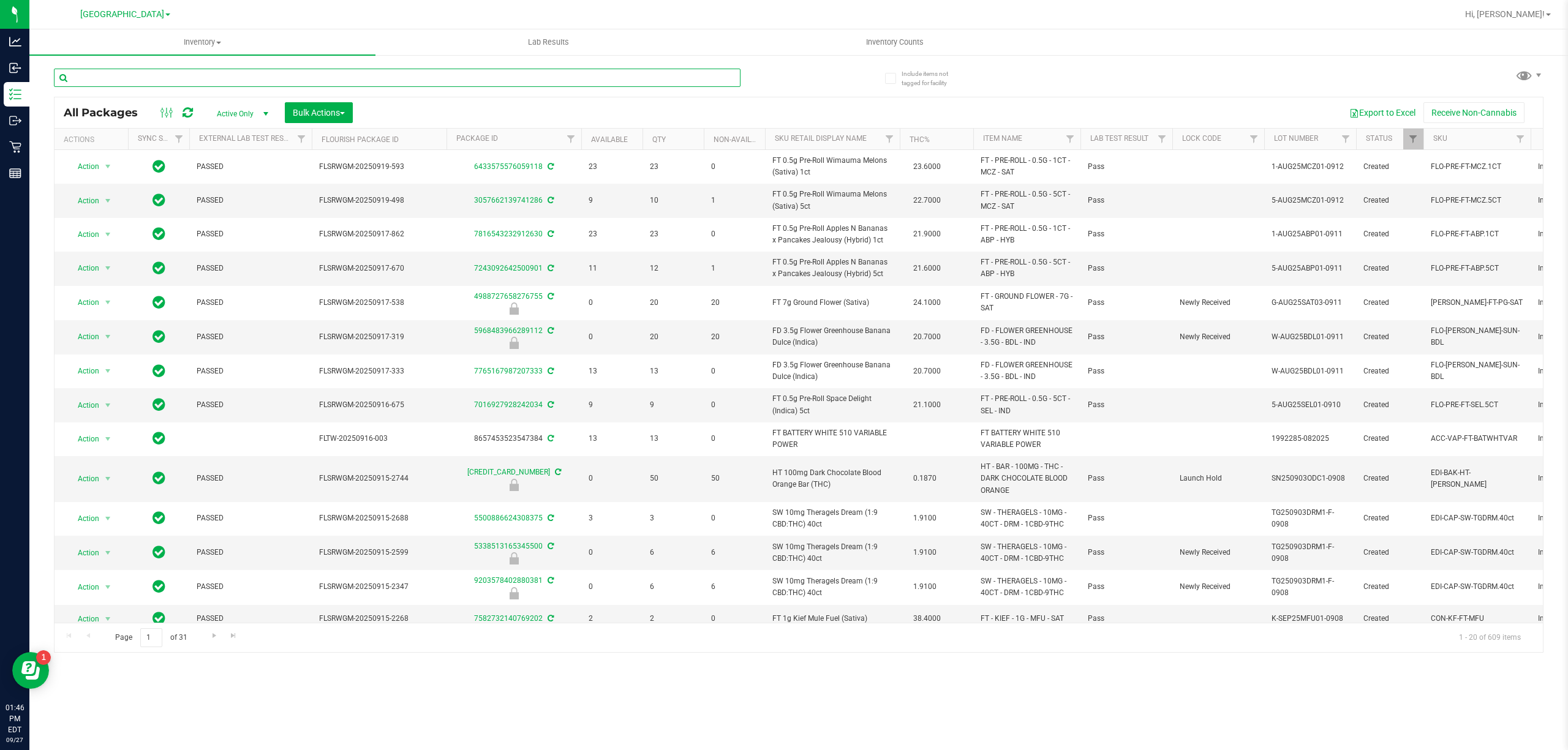
click at [729, 76] on input "text" at bounding box center [397, 77] width 687 height 18
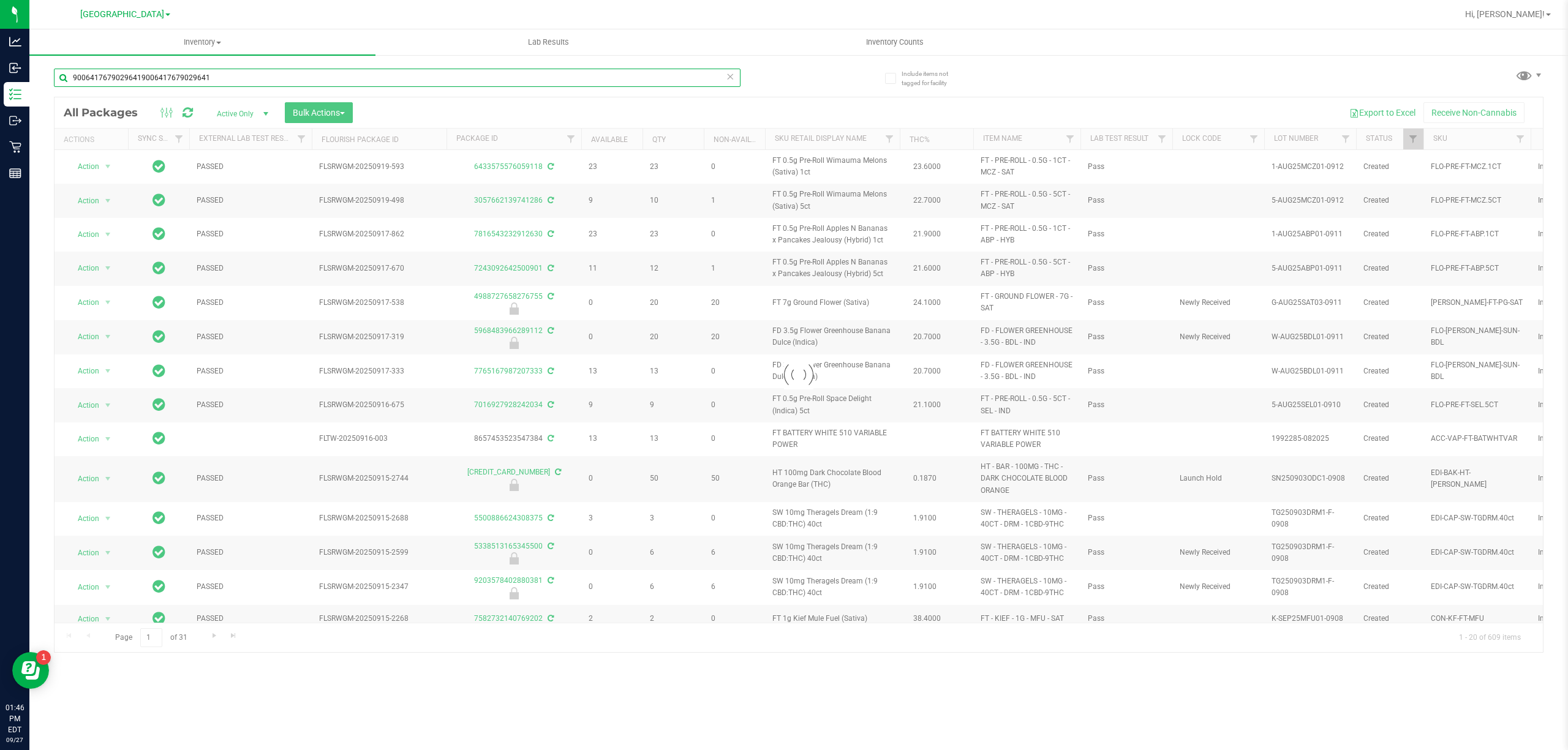
type input "90064176790296419006417679029641"
click at [729, 76] on icon at bounding box center [730, 76] width 9 height 15
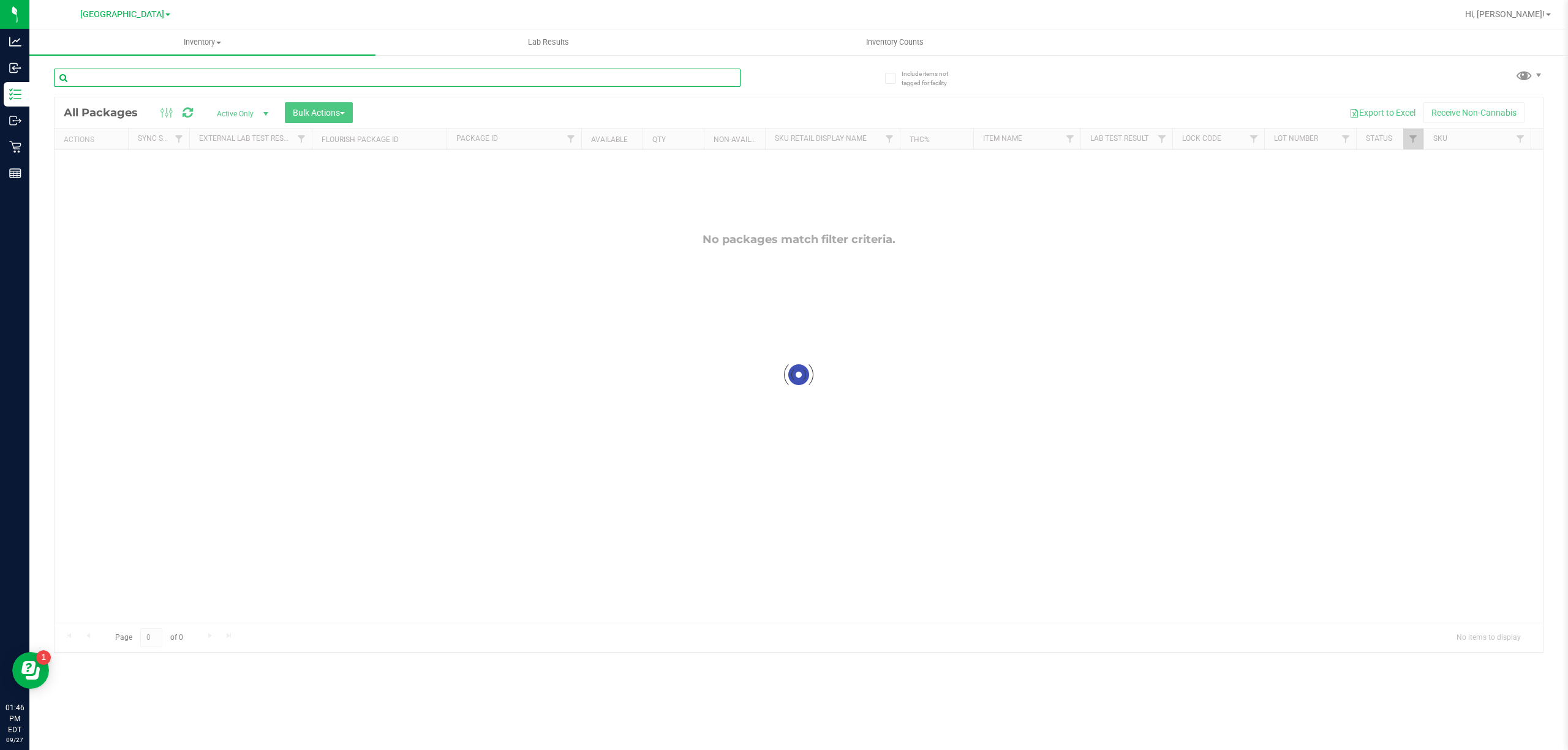
click at [693, 83] on input "text" at bounding box center [397, 77] width 687 height 18
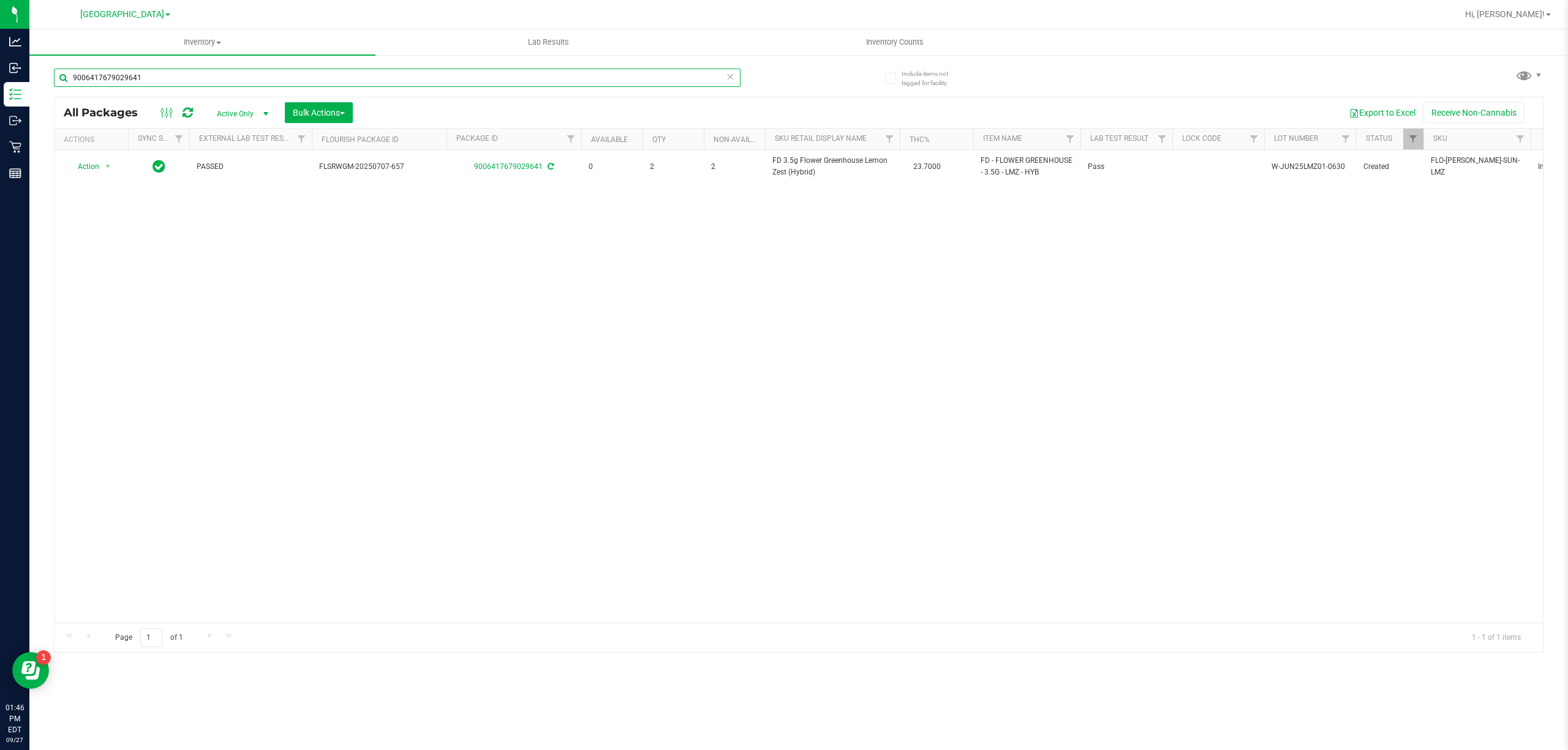
click at [736, 76] on input "9006417679029641" at bounding box center [397, 77] width 687 height 18
type input "9006417679029641"
click at [733, 77] on icon at bounding box center [730, 76] width 9 height 15
click at [703, 77] on input "text" at bounding box center [397, 77] width 687 height 18
type input "5508321597416077"
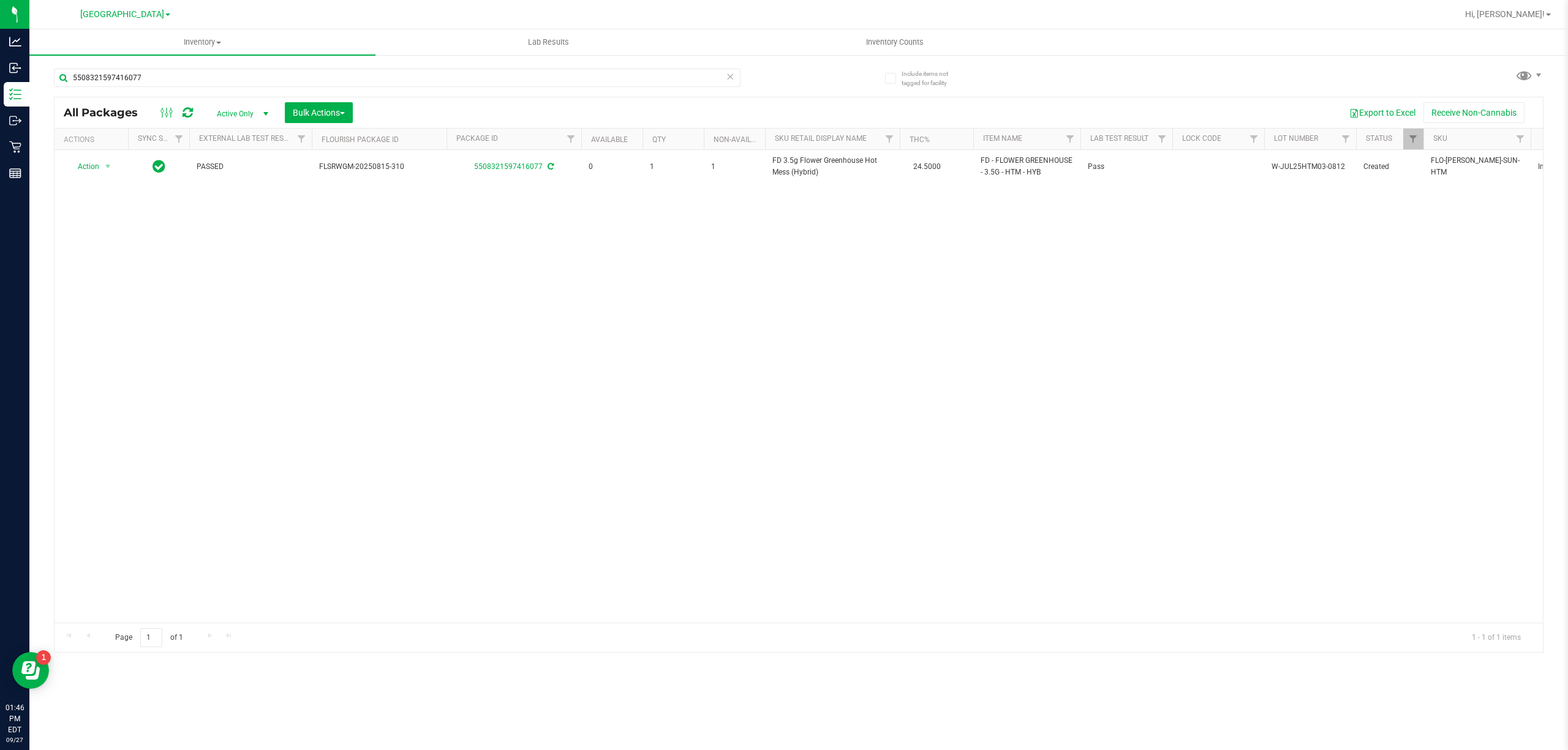
click at [733, 74] on icon at bounding box center [730, 76] width 9 height 15
click at [708, 74] on input "text" at bounding box center [397, 77] width 687 height 18
type input "4982800905668600"
click at [733, 77] on icon at bounding box center [730, 76] width 9 height 15
click at [694, 74] on input "text" at bounding box center [397, 77] width 687 height 18
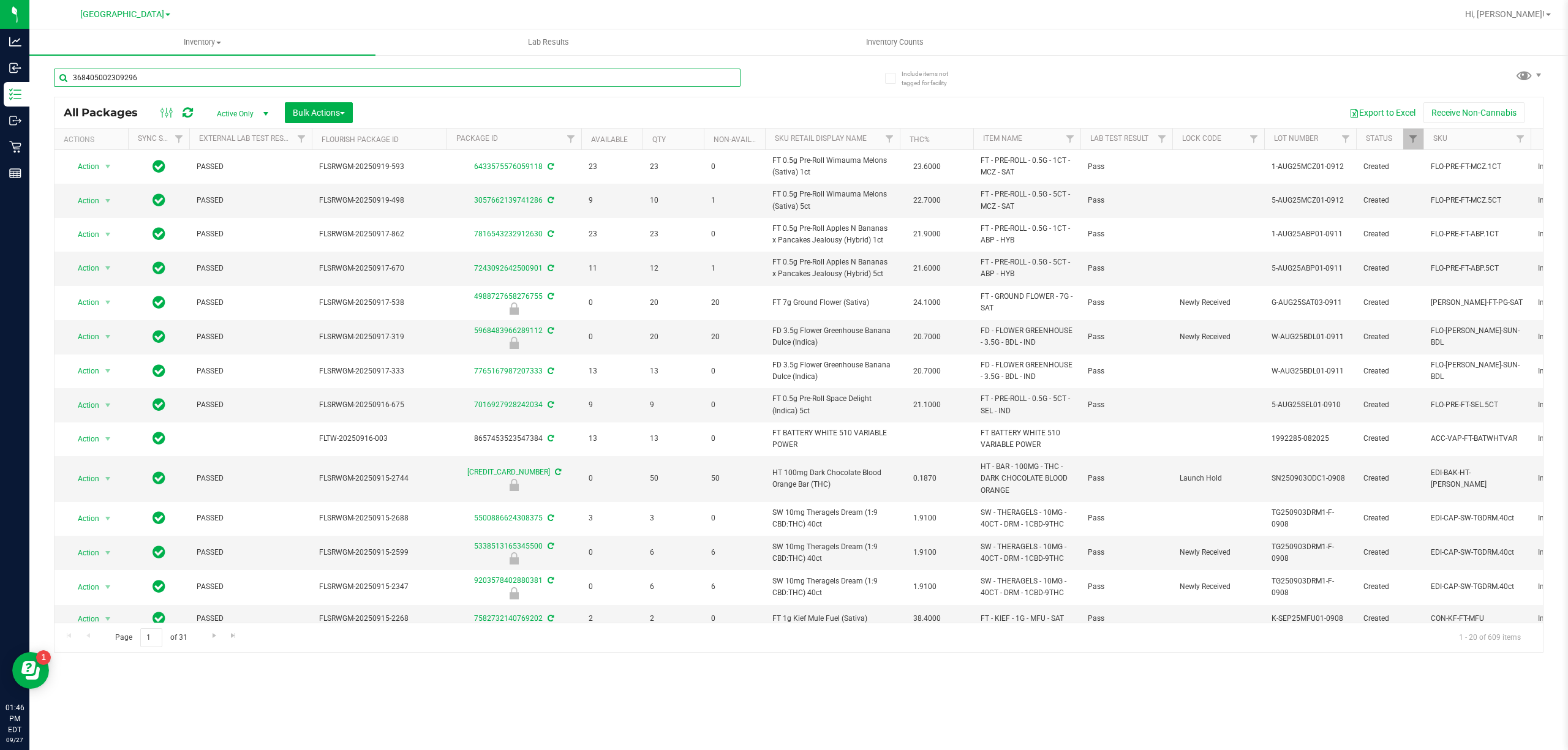
type input "3684050023092962"
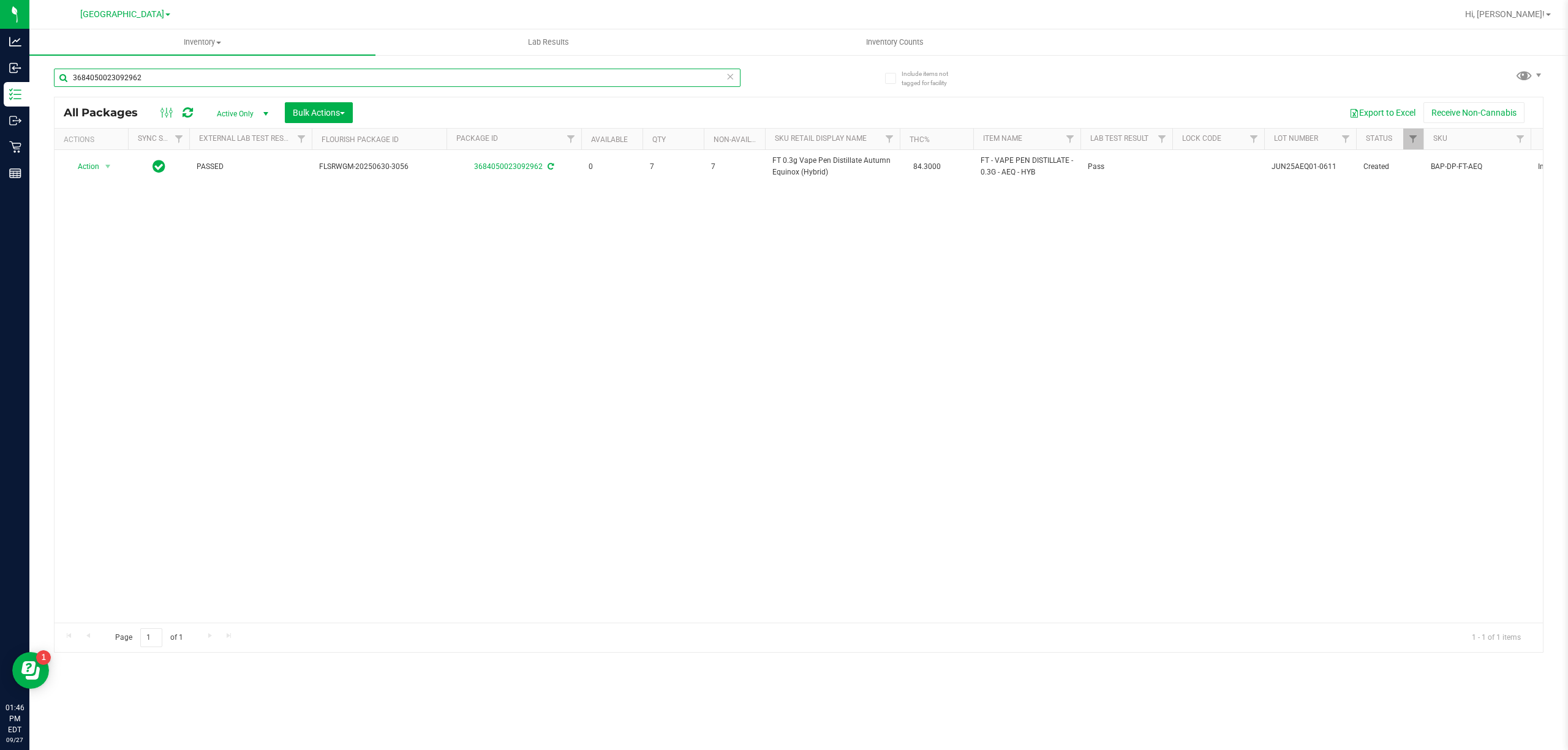
click at [671, 72] on input "3684050023092962" at bounding box center [397, 77] width 687 height 18
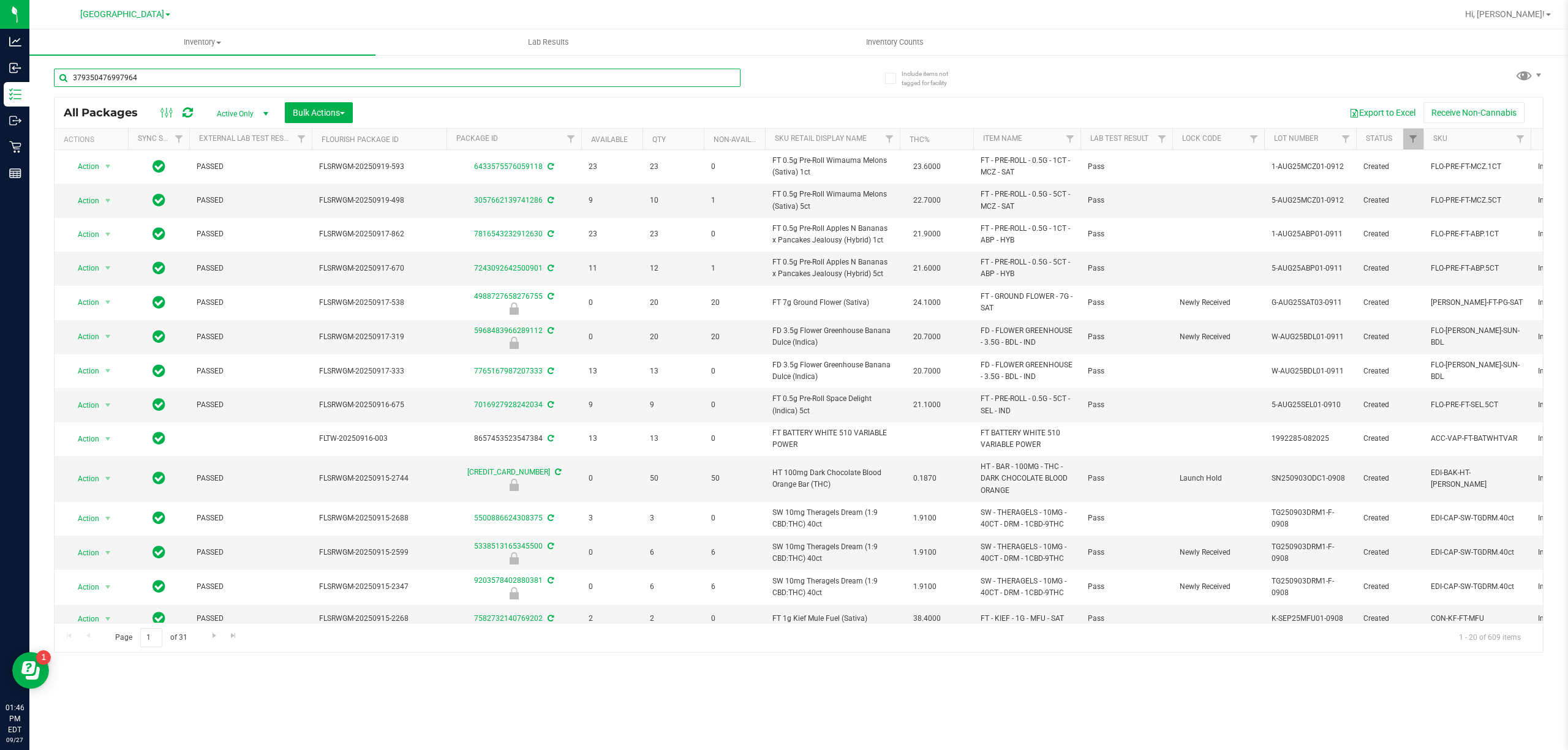
type input "3793504769979648"
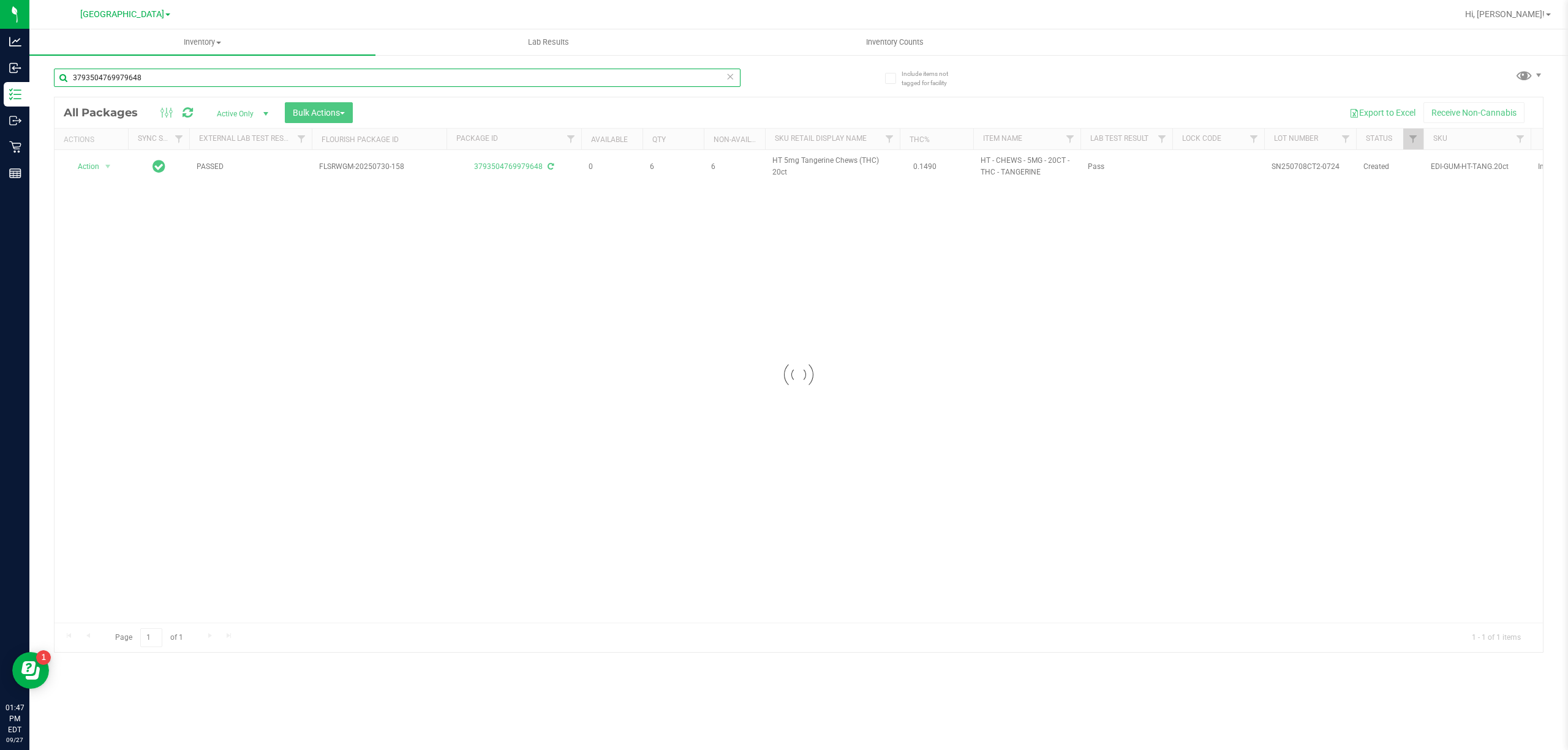
click at [671, 72] on input "3793504769979648" at bounding box center [397, 77] width 687 height 18
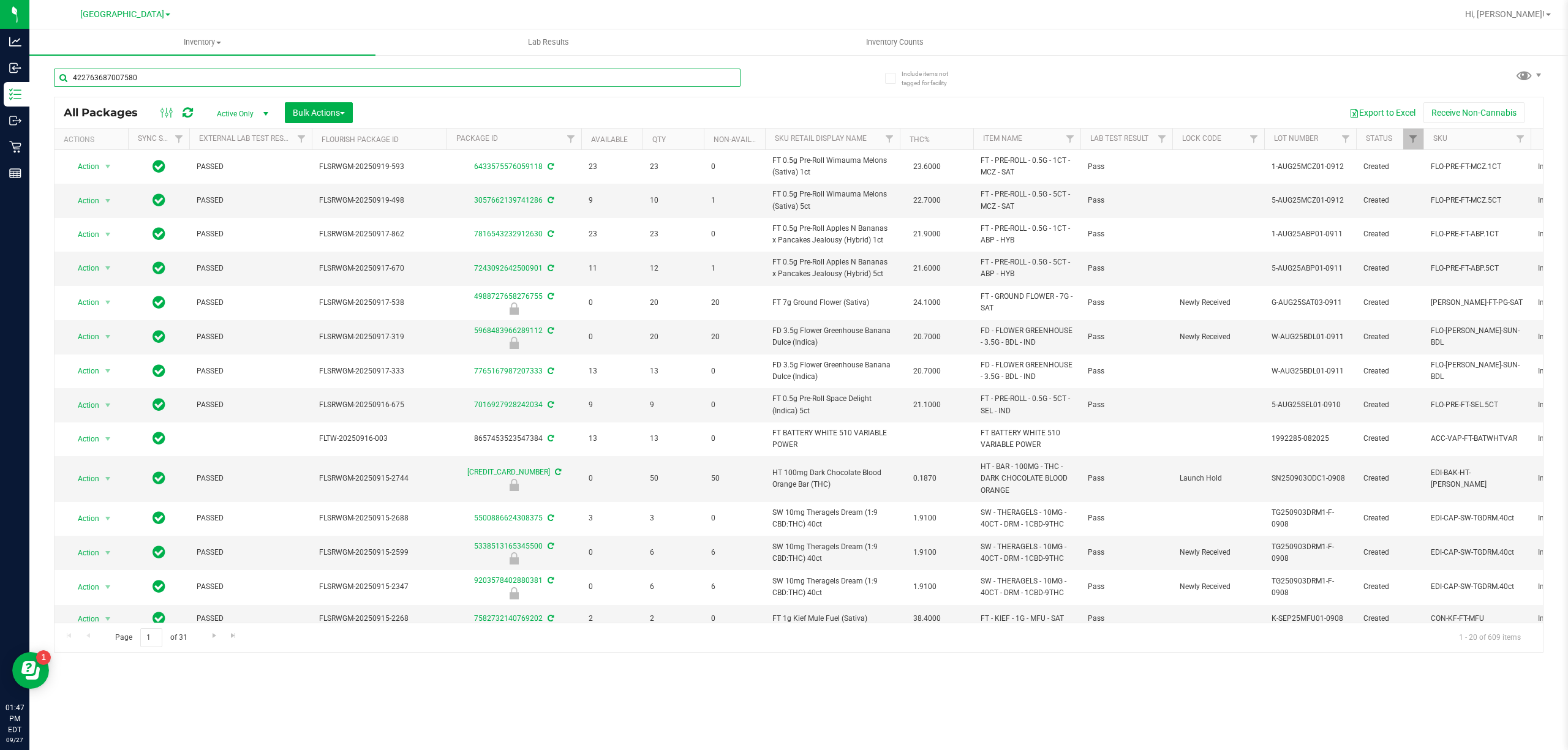
type input "4227636870075807"
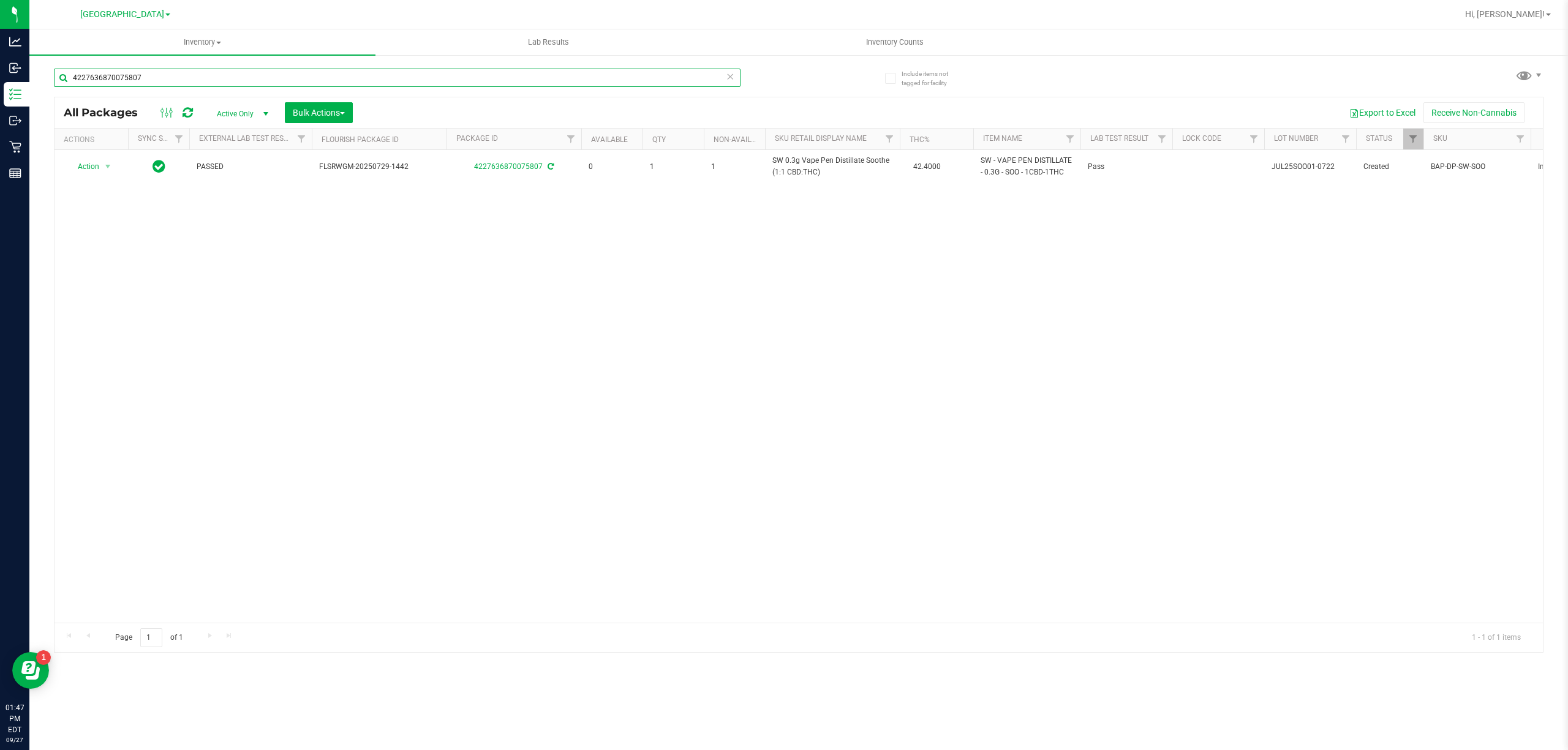
click at [671, 72] on input "4227636870075807" at bounding box center [397, 77] width 687 height 18
type input "8564839129175540"
click at [730, 77] on icon at bounding box center [730, 76] width 9 height 15
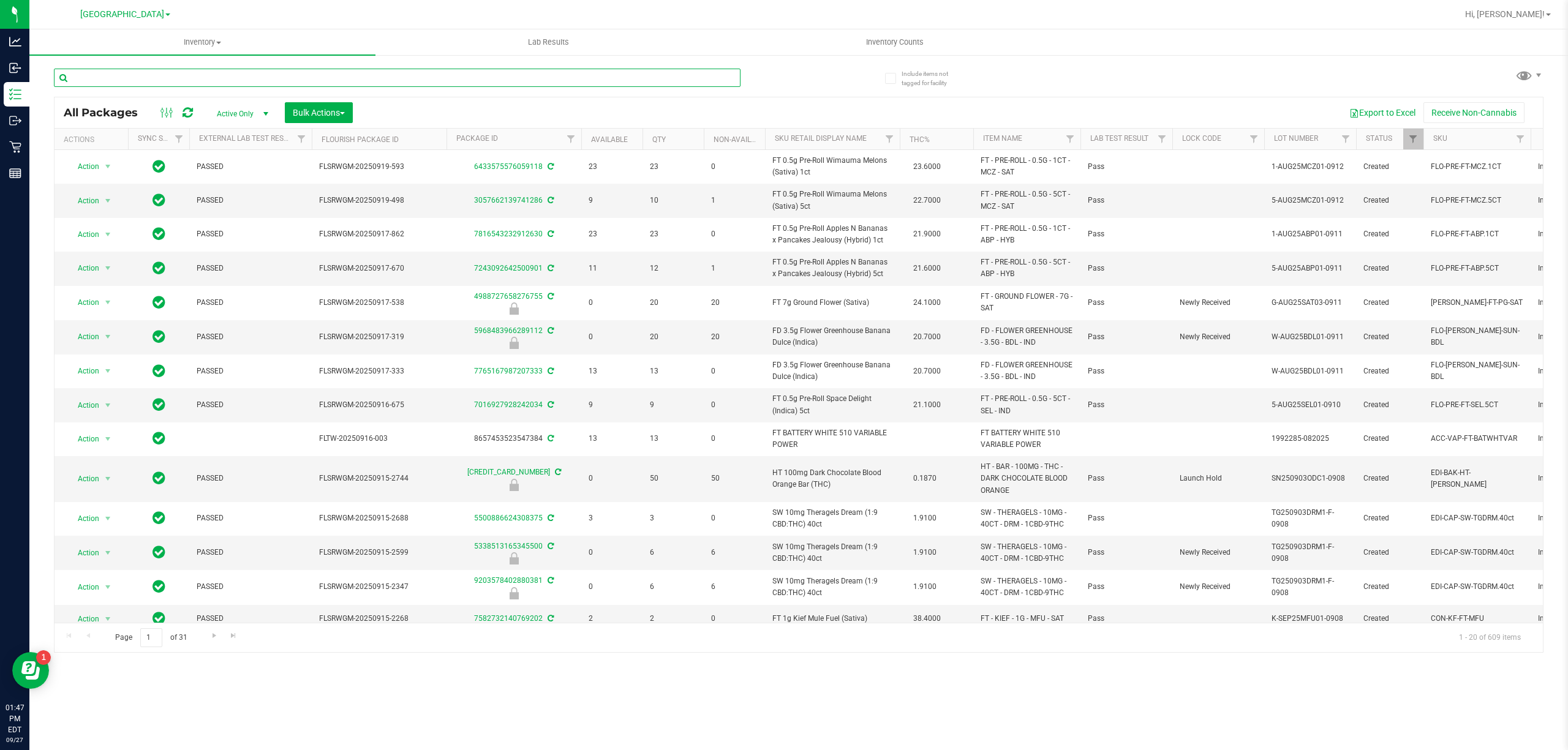
click at [660, 84] on input "text" at bounding box center [397, 77] width 687 height 18
click at [647, 82] on input "text" at bounding box center [397, 77] width 687 height 18
type input "8164385175588413"
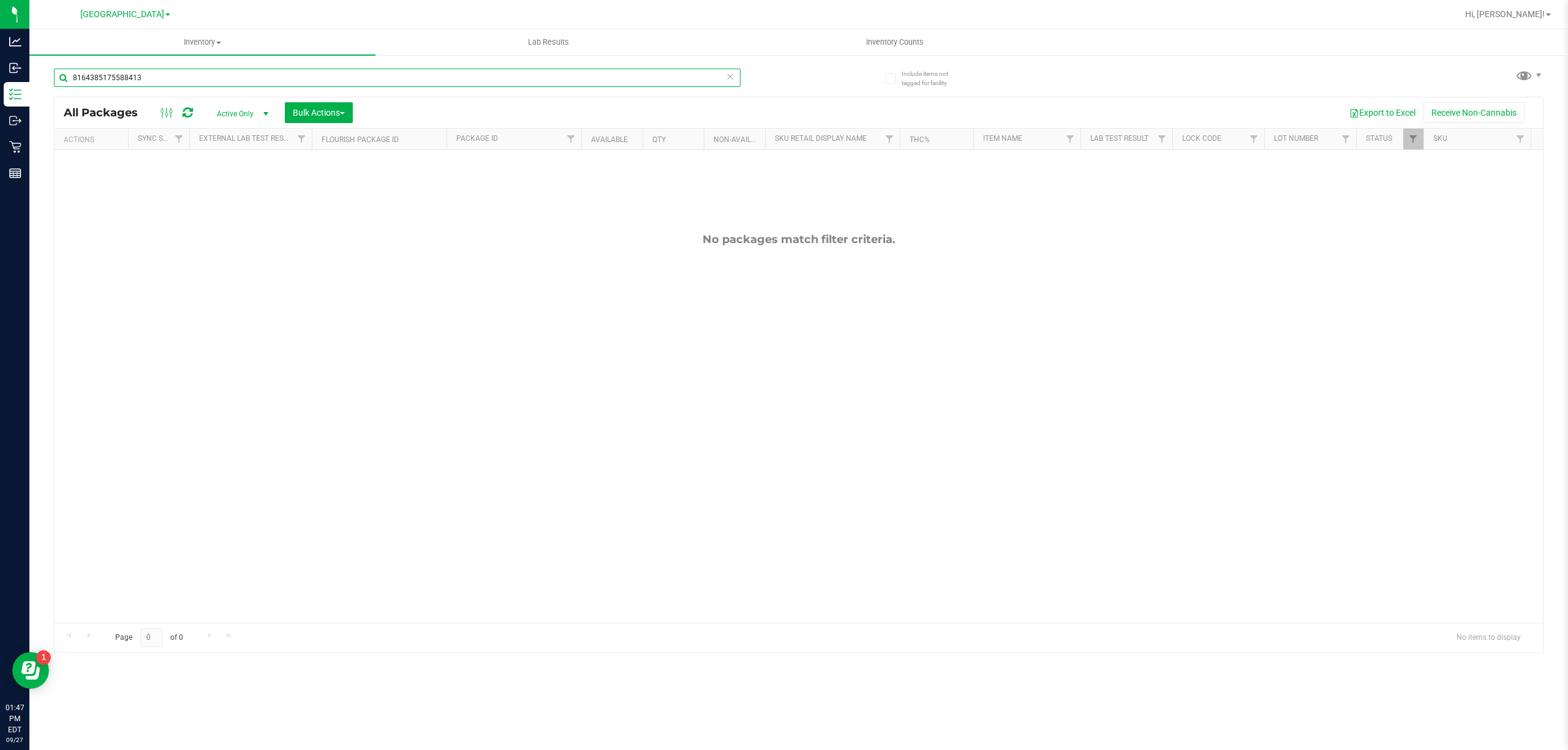
click at [645, 83] on input "8164385175588413" at bounding box center [397, 77] width 687 height 18
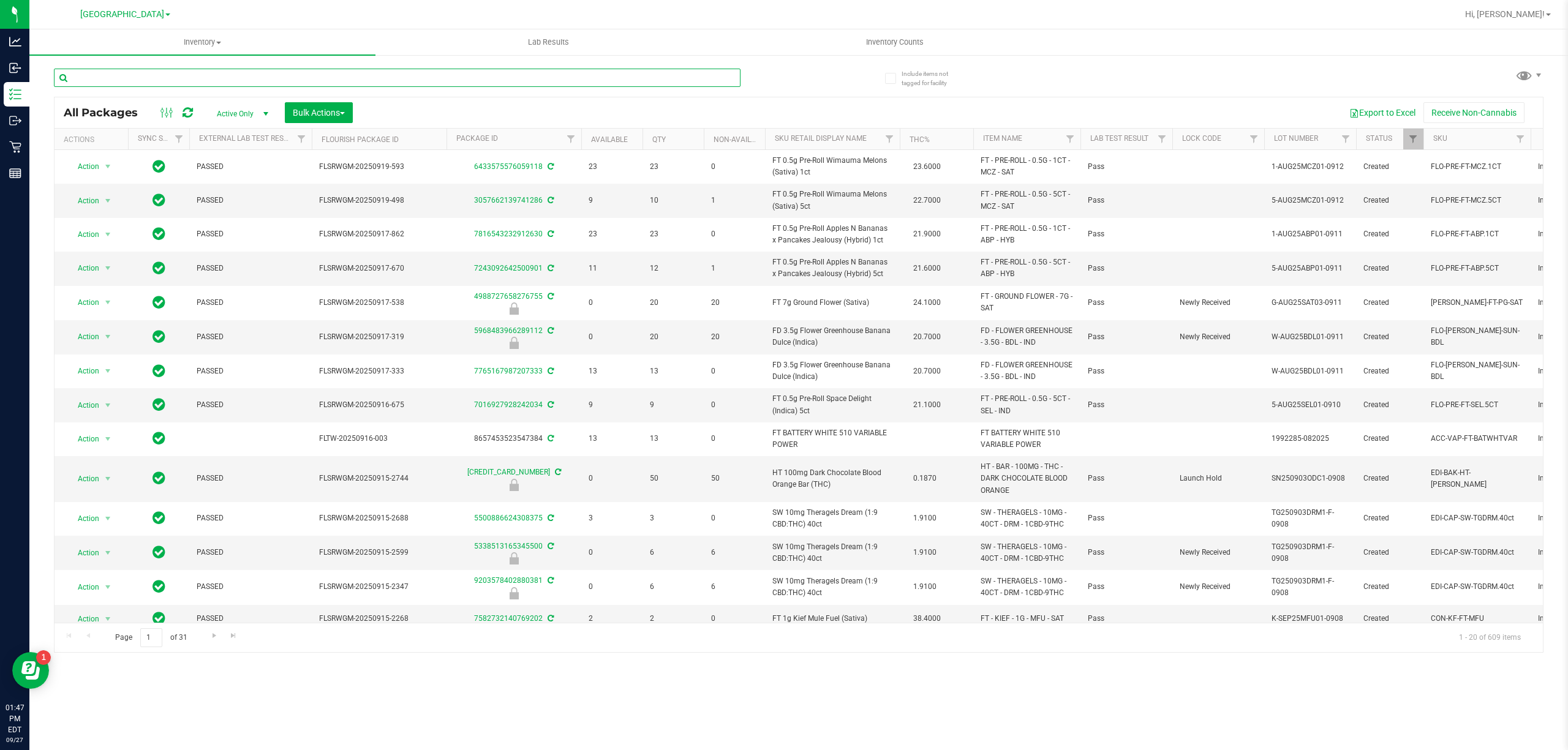
click at [645, 83] on input "text" at bounding box center [397, 77] width 687 height 18
type input "4826179056640642"
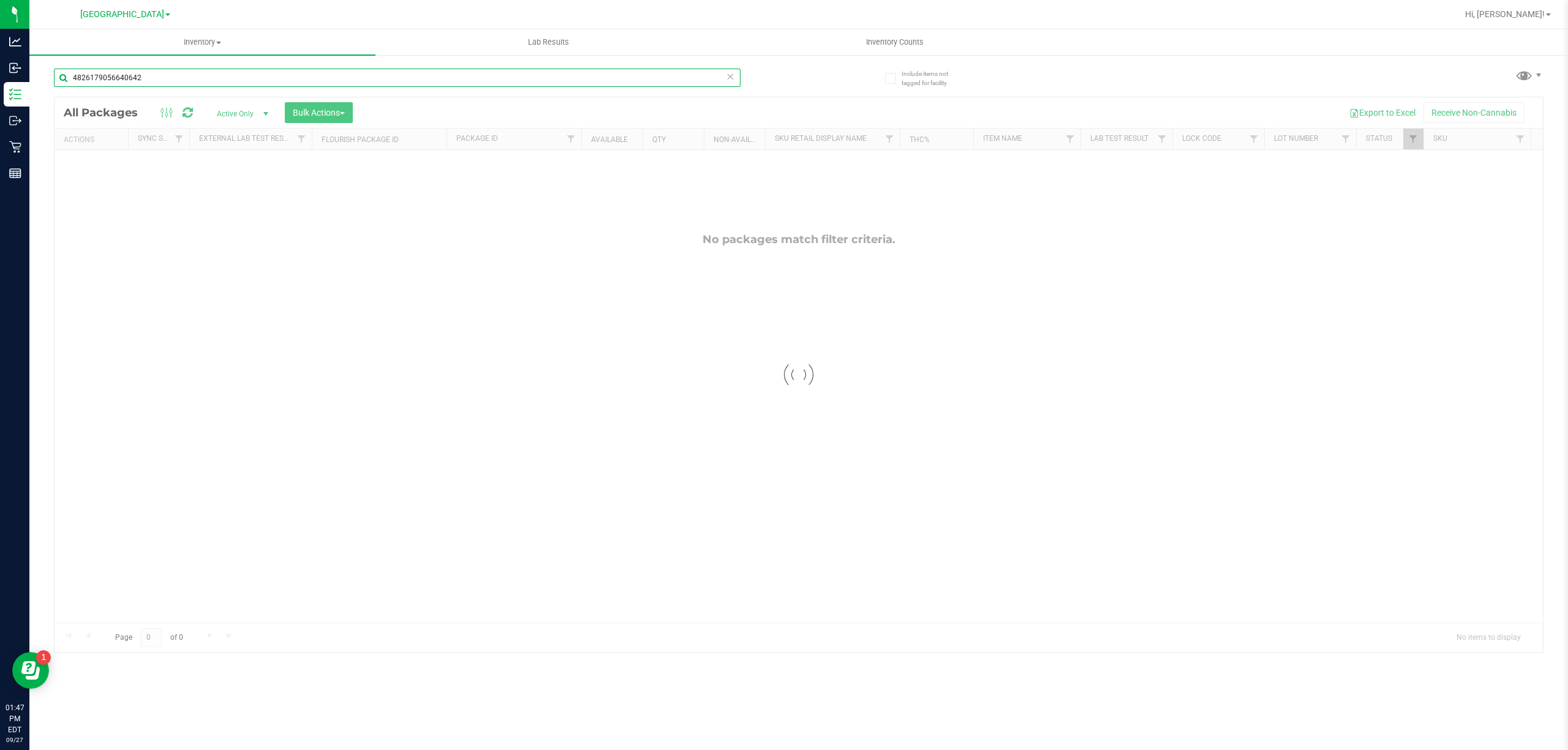
click at [642, 77] on input "4826179056640642" at bounding box center [397, 77] width 687 height 18
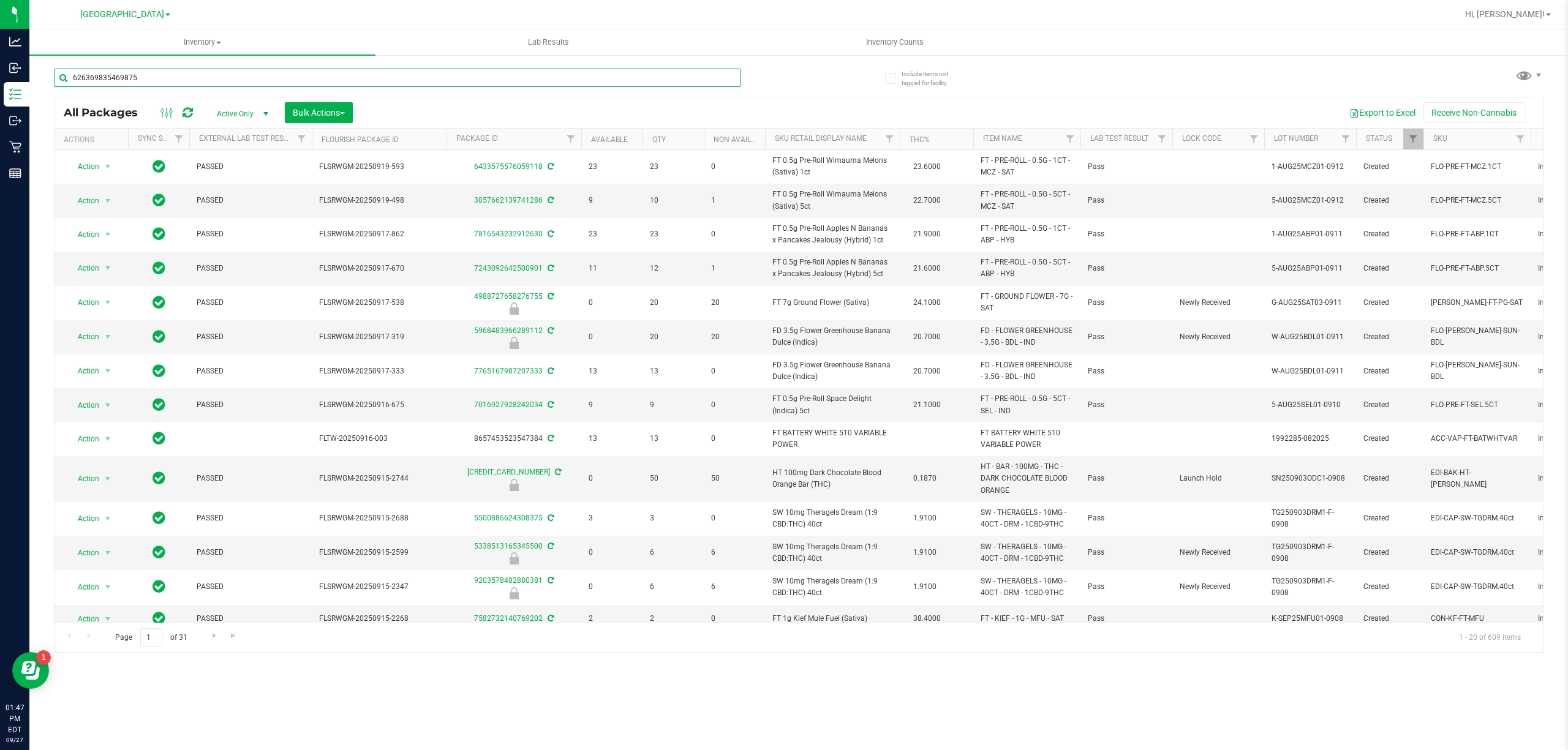
type input "6263698354698750"
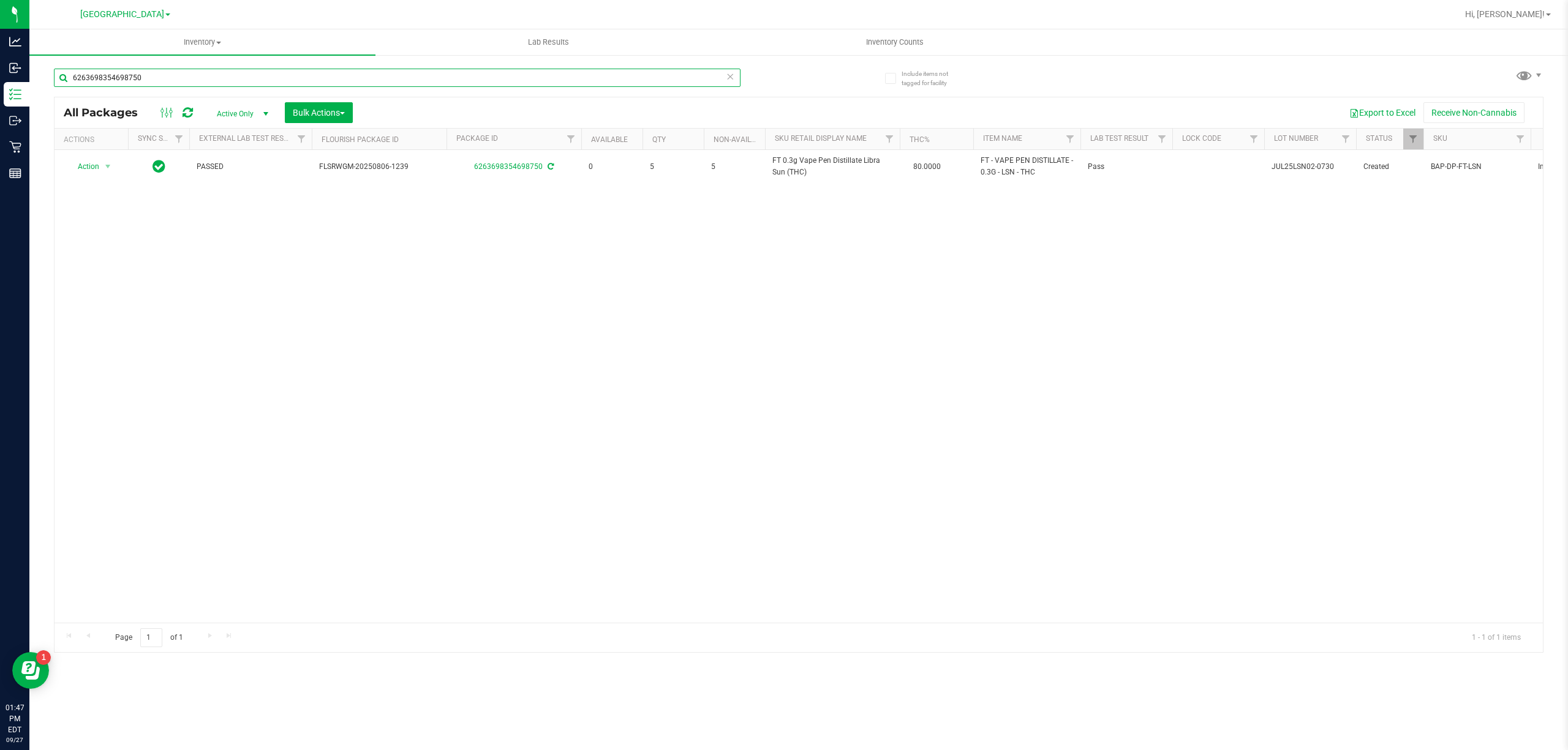
click at [627, 77] on input "6263698354698750" at bounding box center [397, 77] width 687 height 18
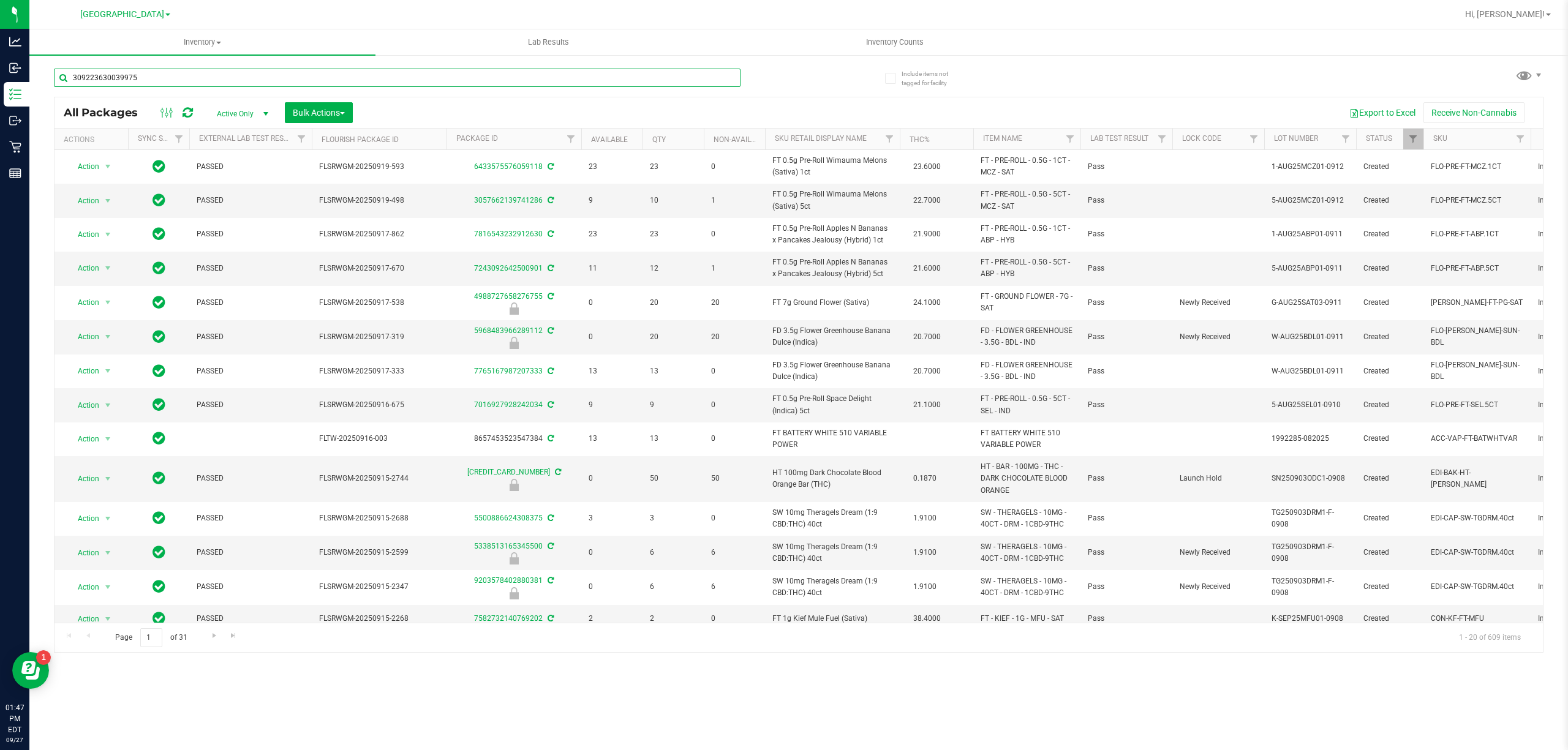
type input "3092236300399756"
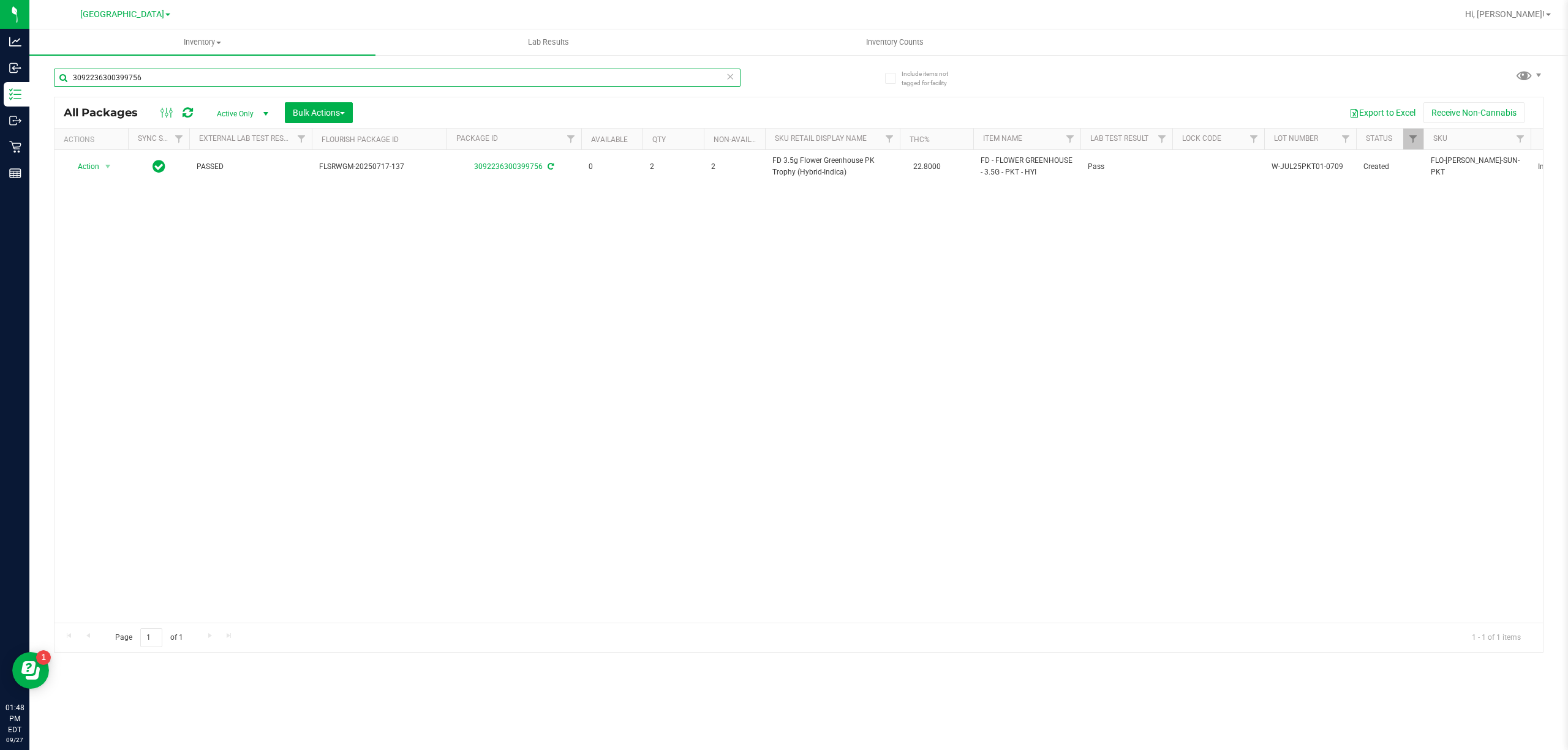
click at [627, 77] on input "3092236300399756" at bounding box center [397, 77] width 687 height 18
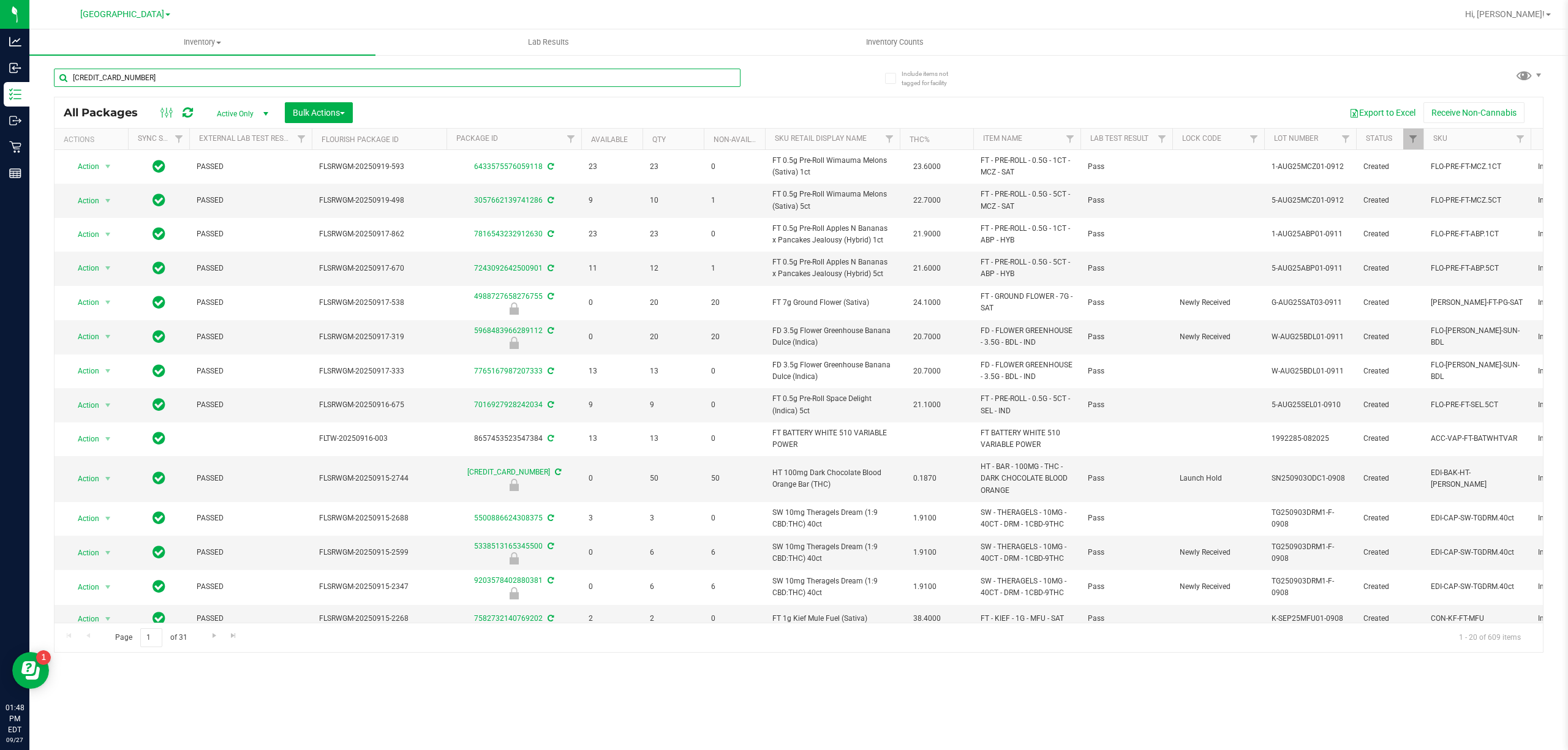
type input "6676227889690824"
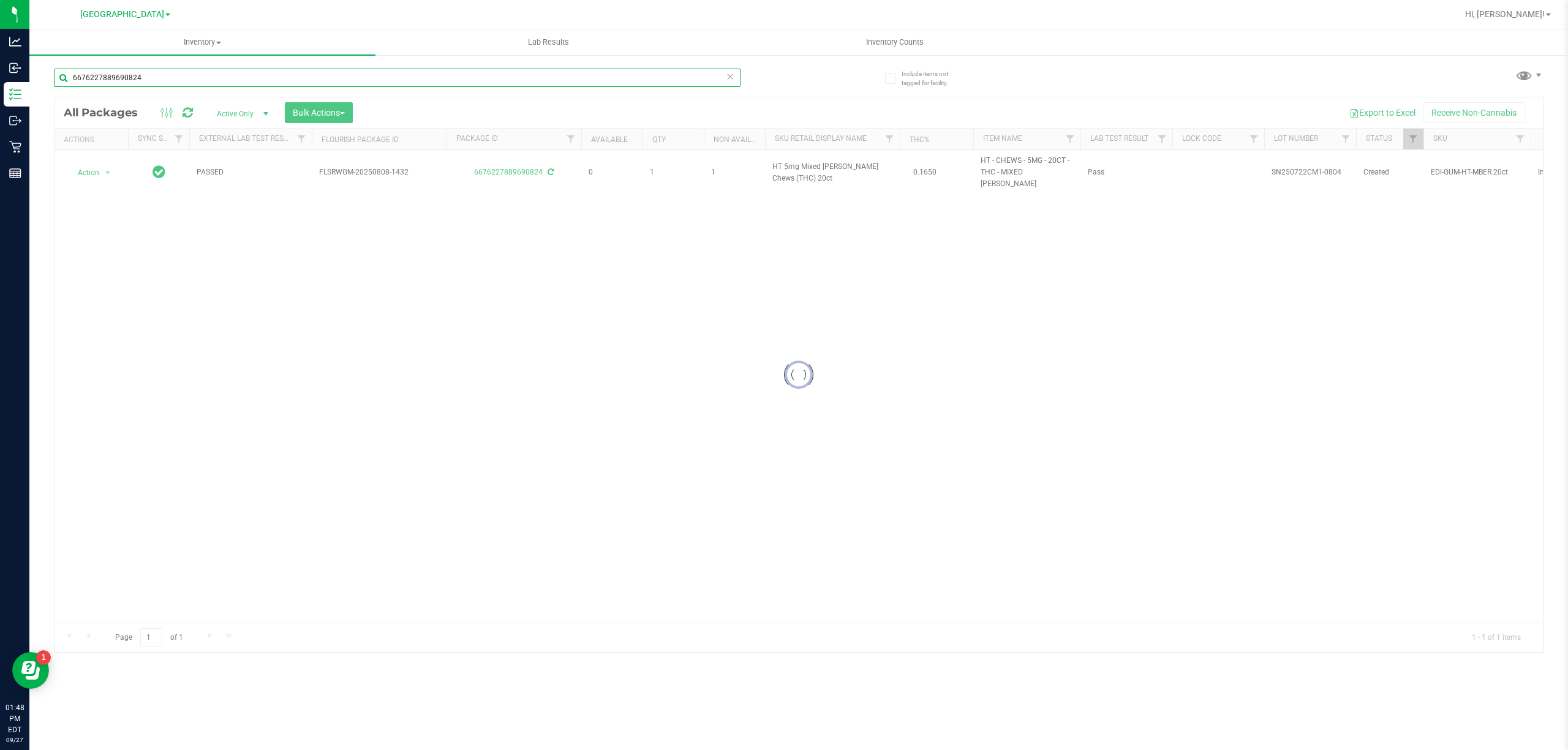
click at [616, 69] on input "6676227889690824" at bounding box center [397, 77] width 687 height 18
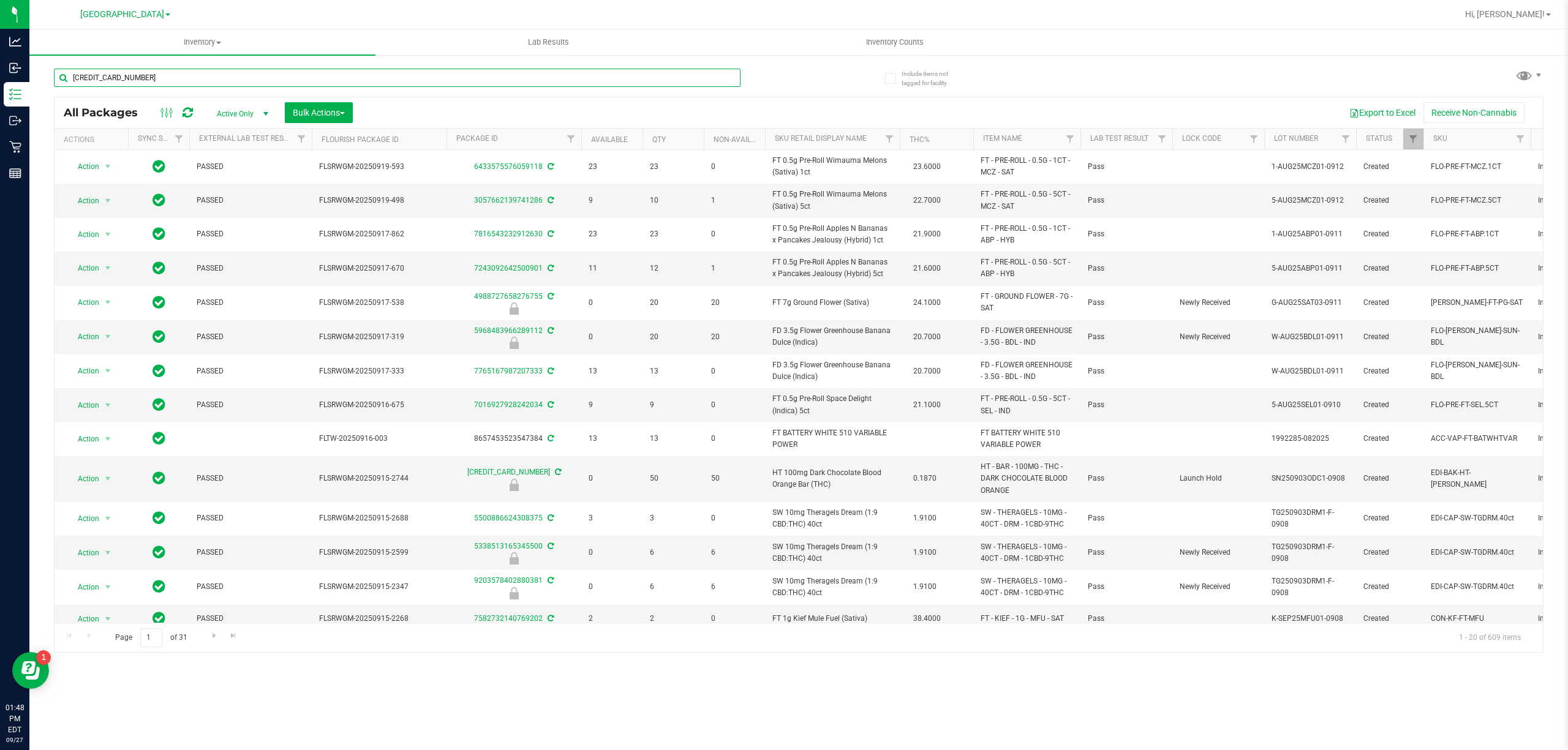
type input "1276833484050786"
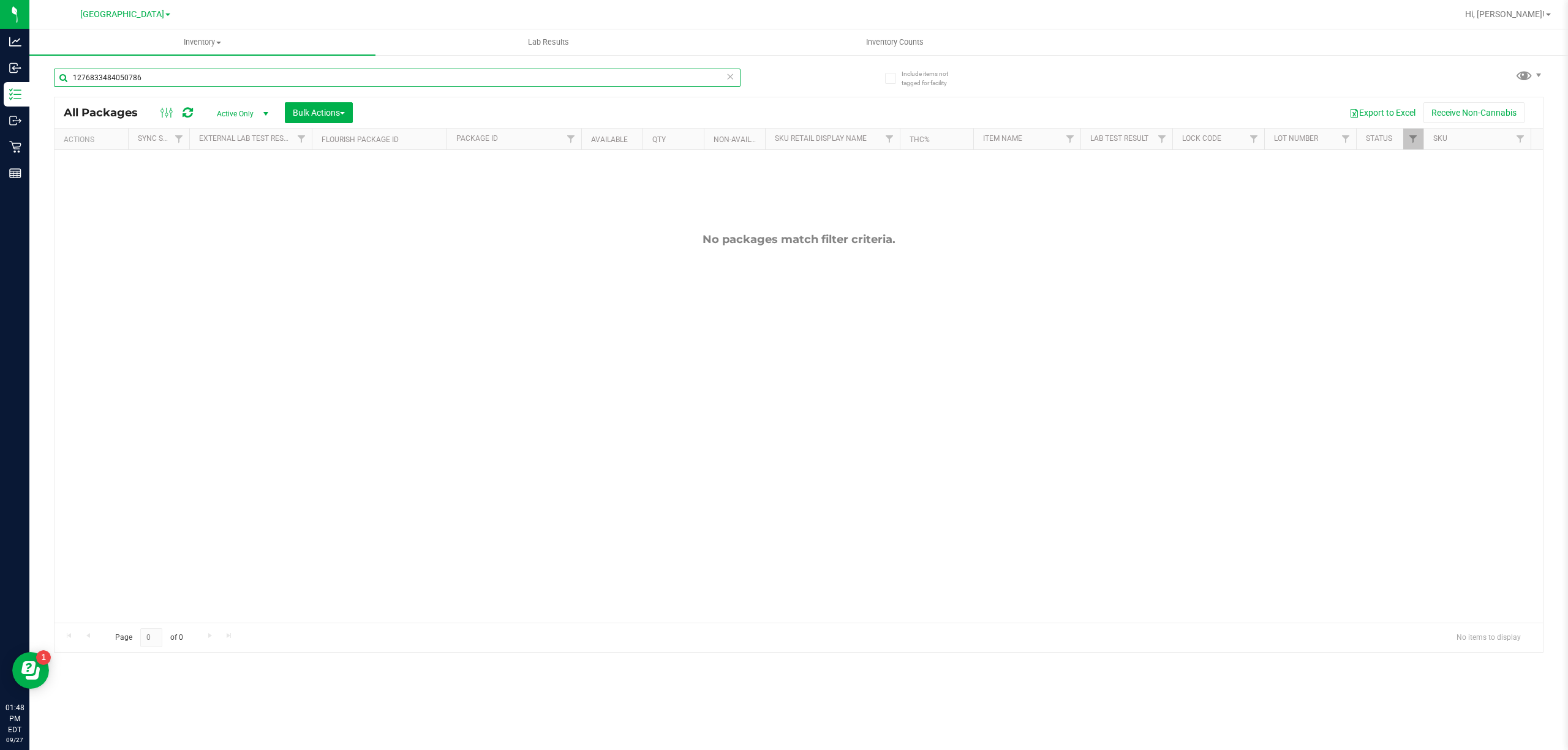
click at [613, 69] on input "1276833484050786" at bounding box center [397, 77] width 687 height 18
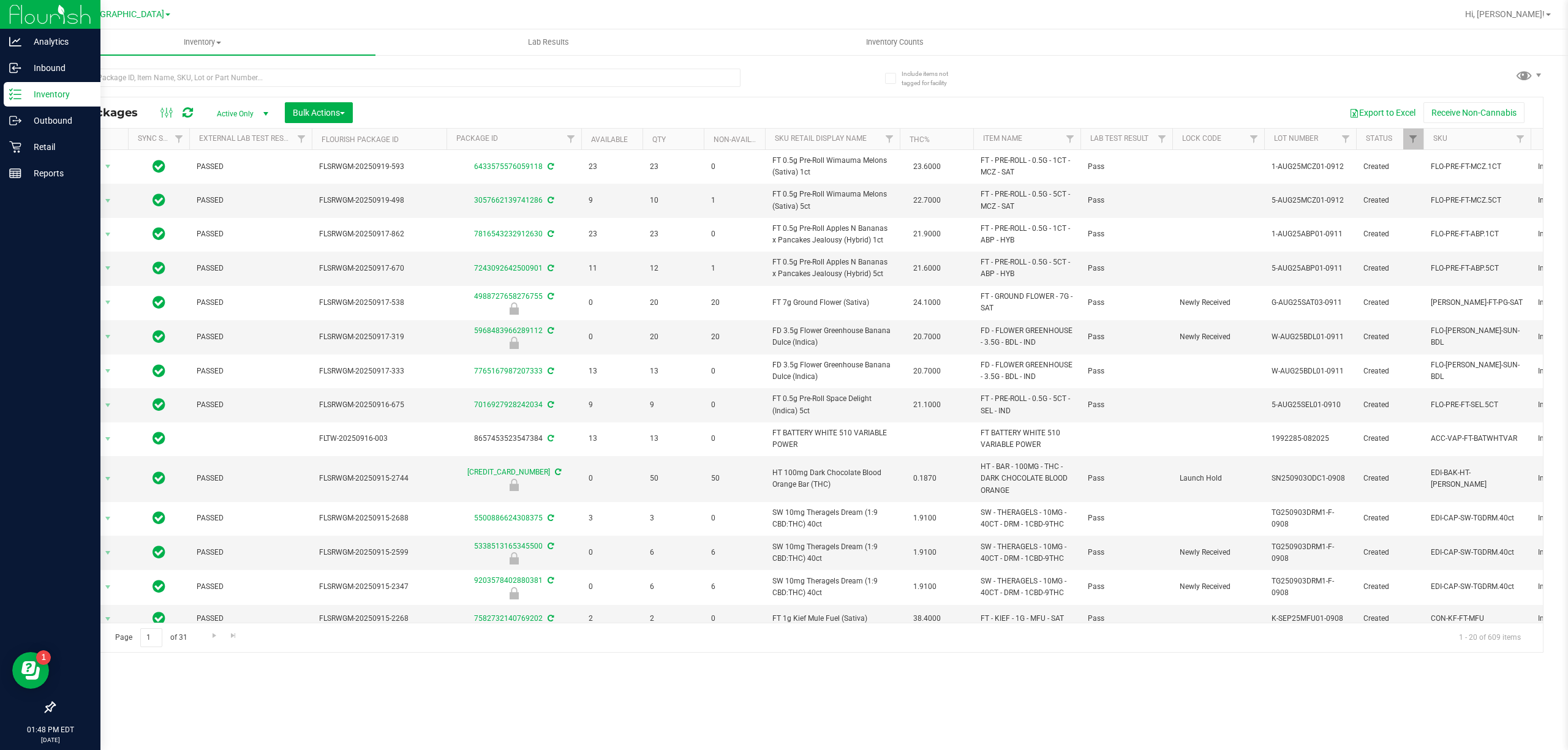
click at [28, 85] on div "Inventory" at bounding box center [52, 95] width 97 height 25
click at [31, 98] on p "Inventory" at bounding box center [58, 94] width 74 height 15
click at [82, 98] on p "Inventory" at bounding box center [58, 94] width 74 height 15
click at [69, 119] on p "Outbound" at bounding box center [58, 120] width 74 height 15
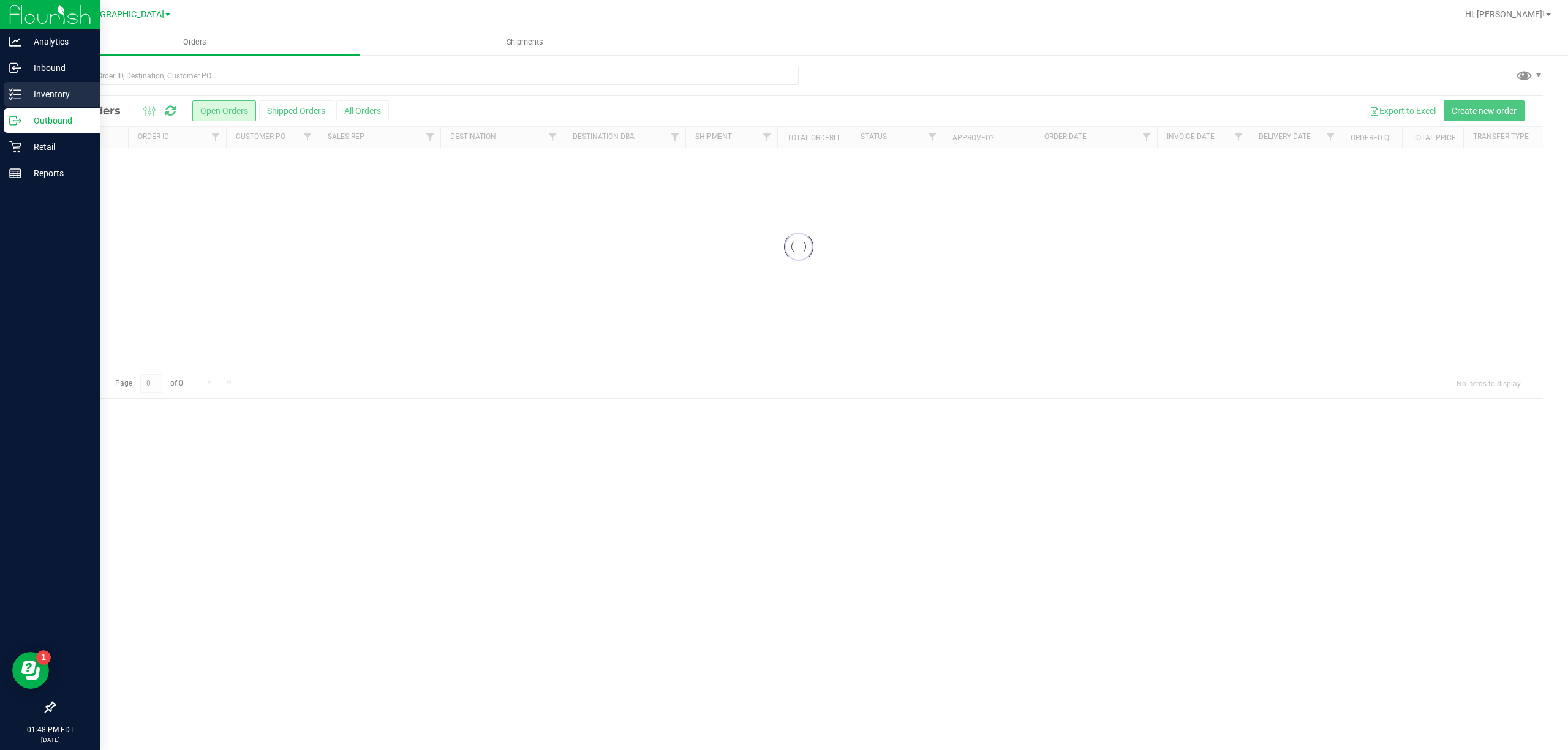
click at [61, 98] on p "Inventory" at bounding box center [58, 94] width 74 height 15
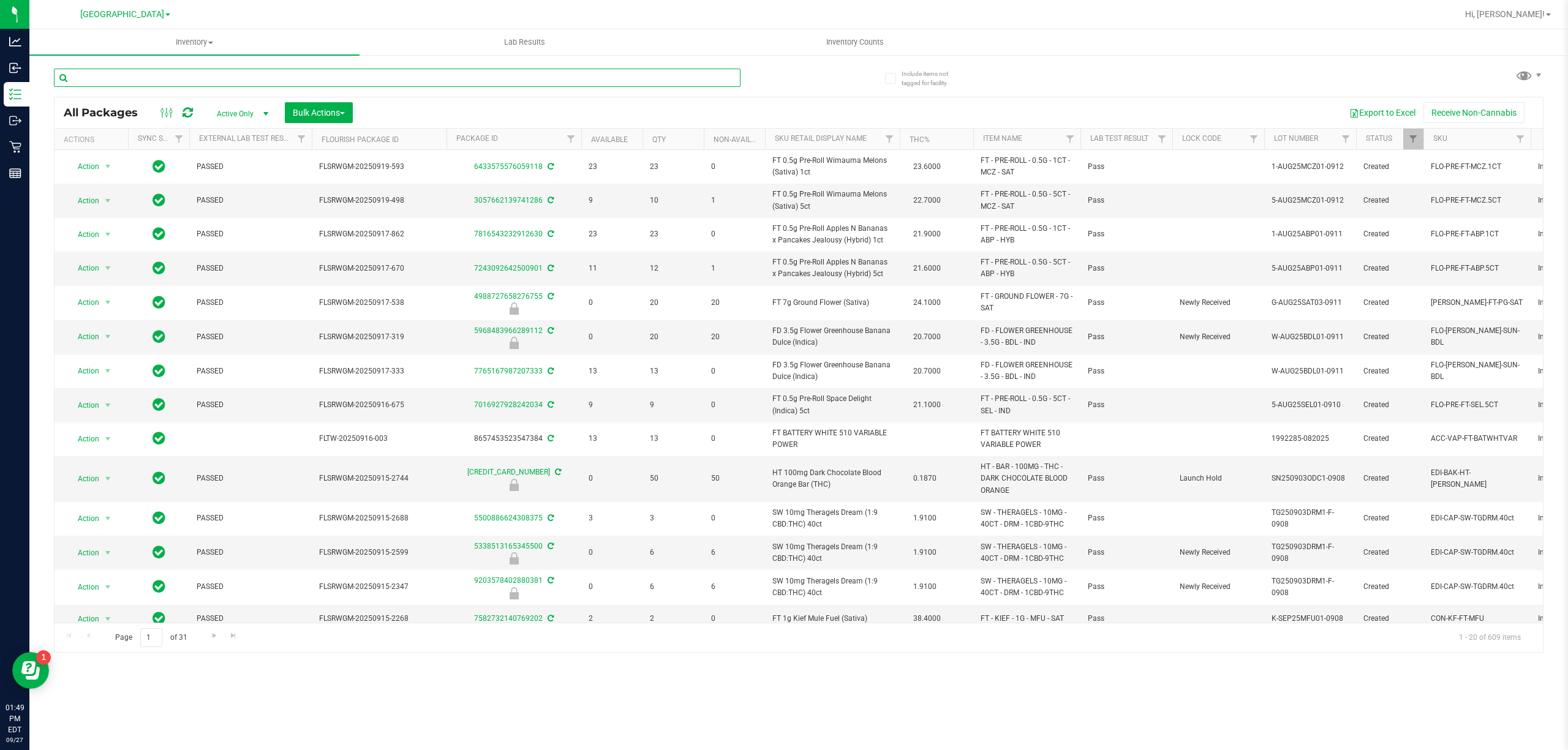
click at [91, 74] on input "text" at bounding box center [397, 77] width 687 height 18
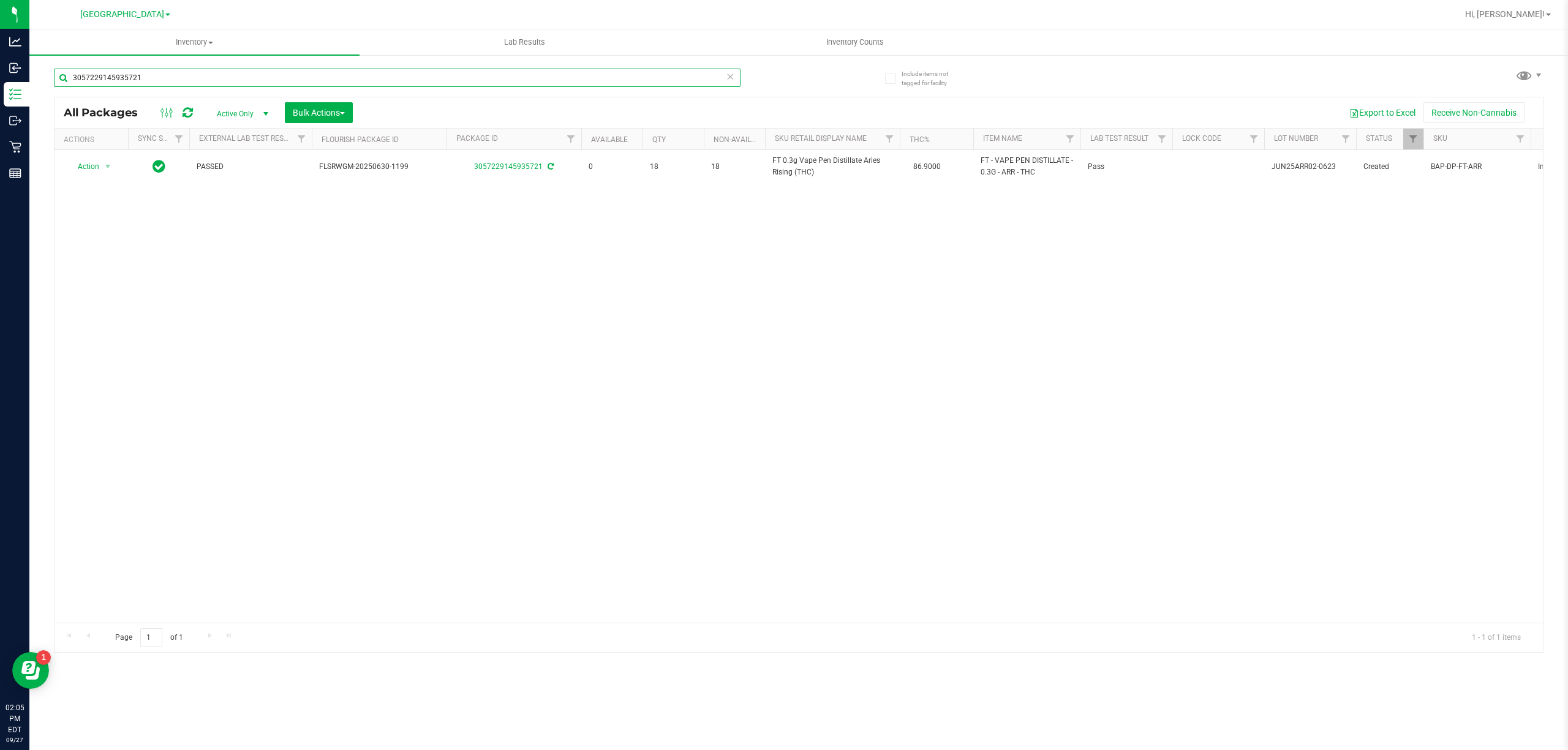
type input "3057229145935721"
click at [730, 74] on icon at bounding box center [730, 76] width 9 height 15
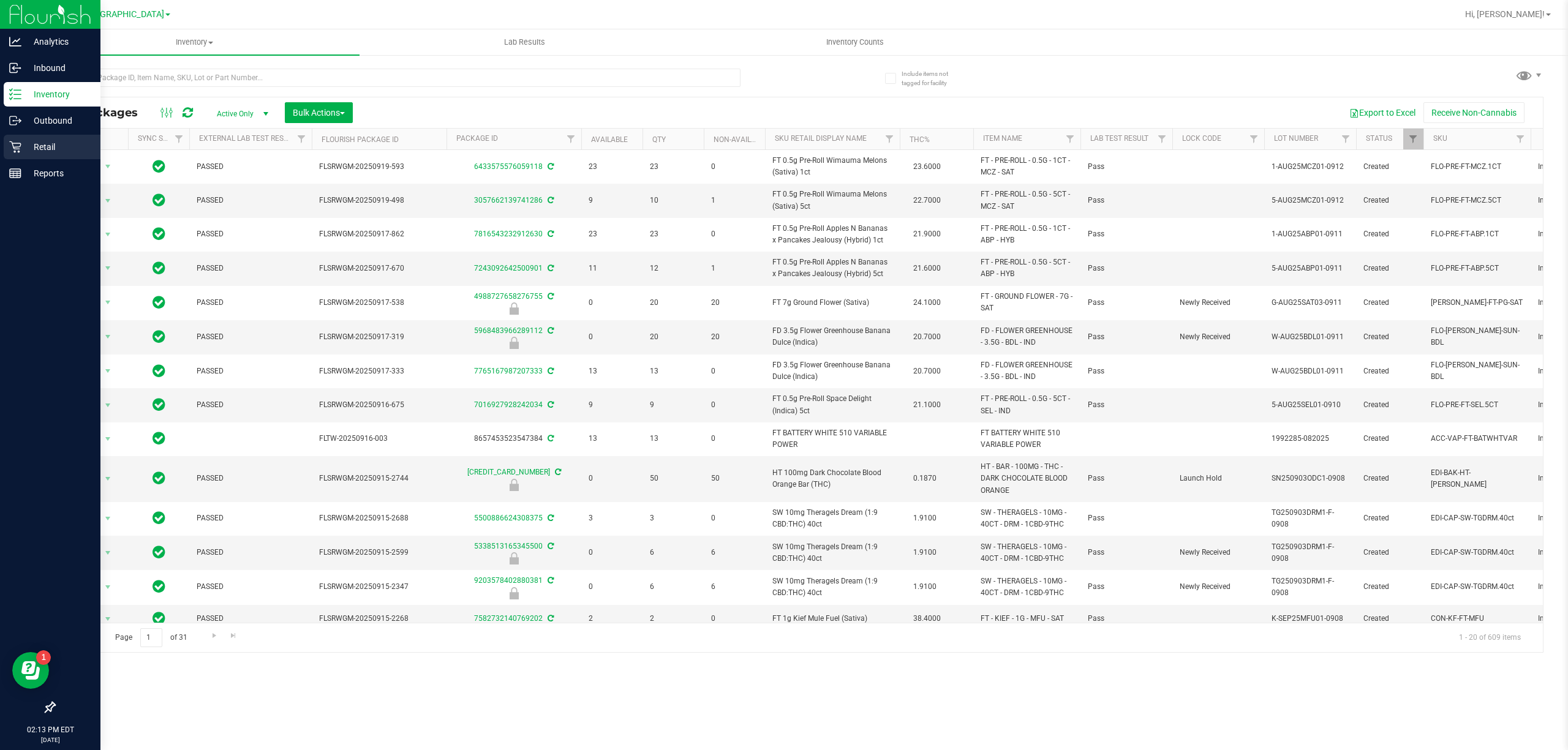
click at [28, 147] on p "Retail" at bounding box center [58, 147] width 74 height 15
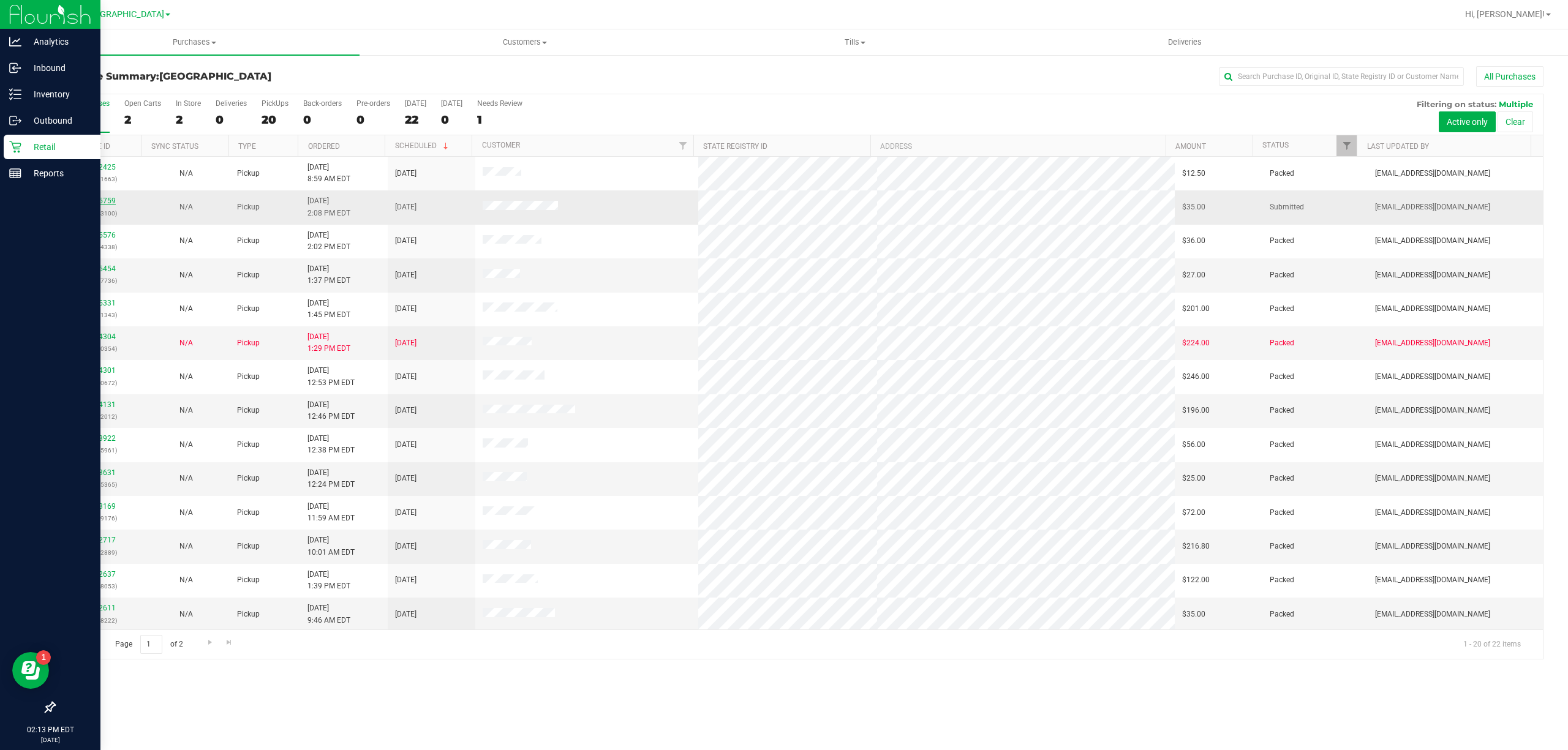
click at [101, 198] on link "12015759" at bounding box center [98, 201] width 34 height 9
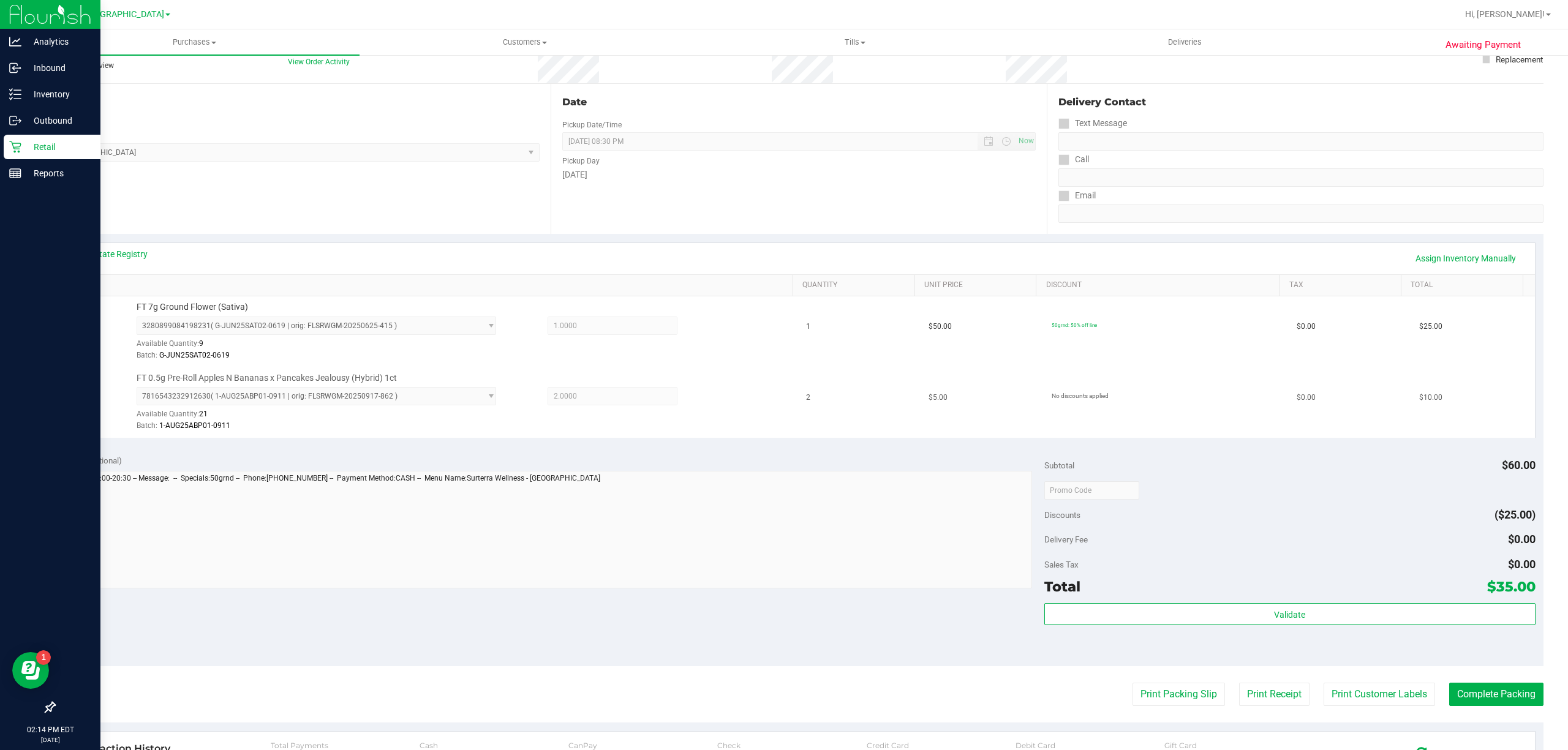
scroll to position [245, 0]
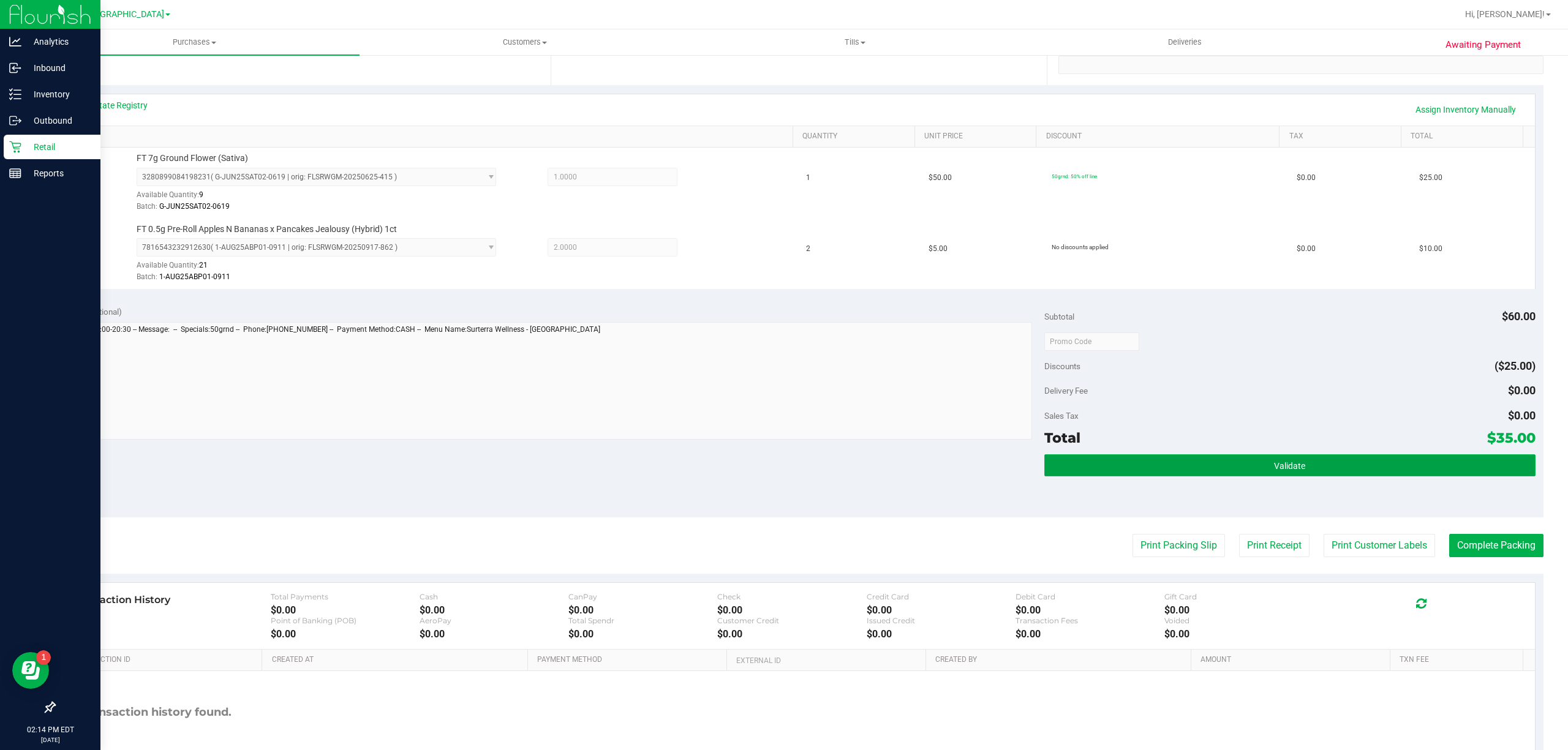
click at [1281, 456] on button "Validate" at bounding box center [1290, 465] width 491 height 22
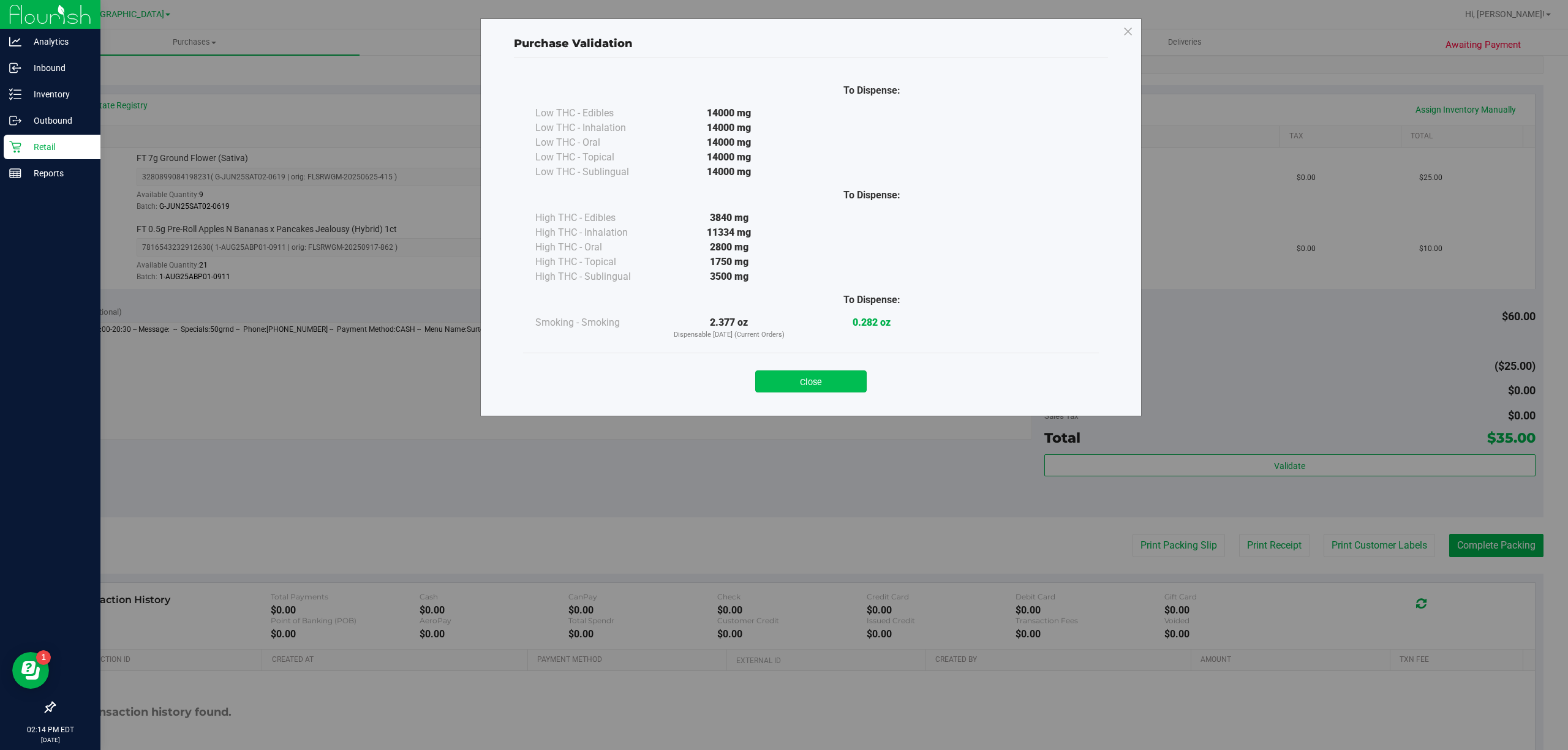
click at [803, 388] on button "Close" at bounding box center [811, 381] width 112 height 22
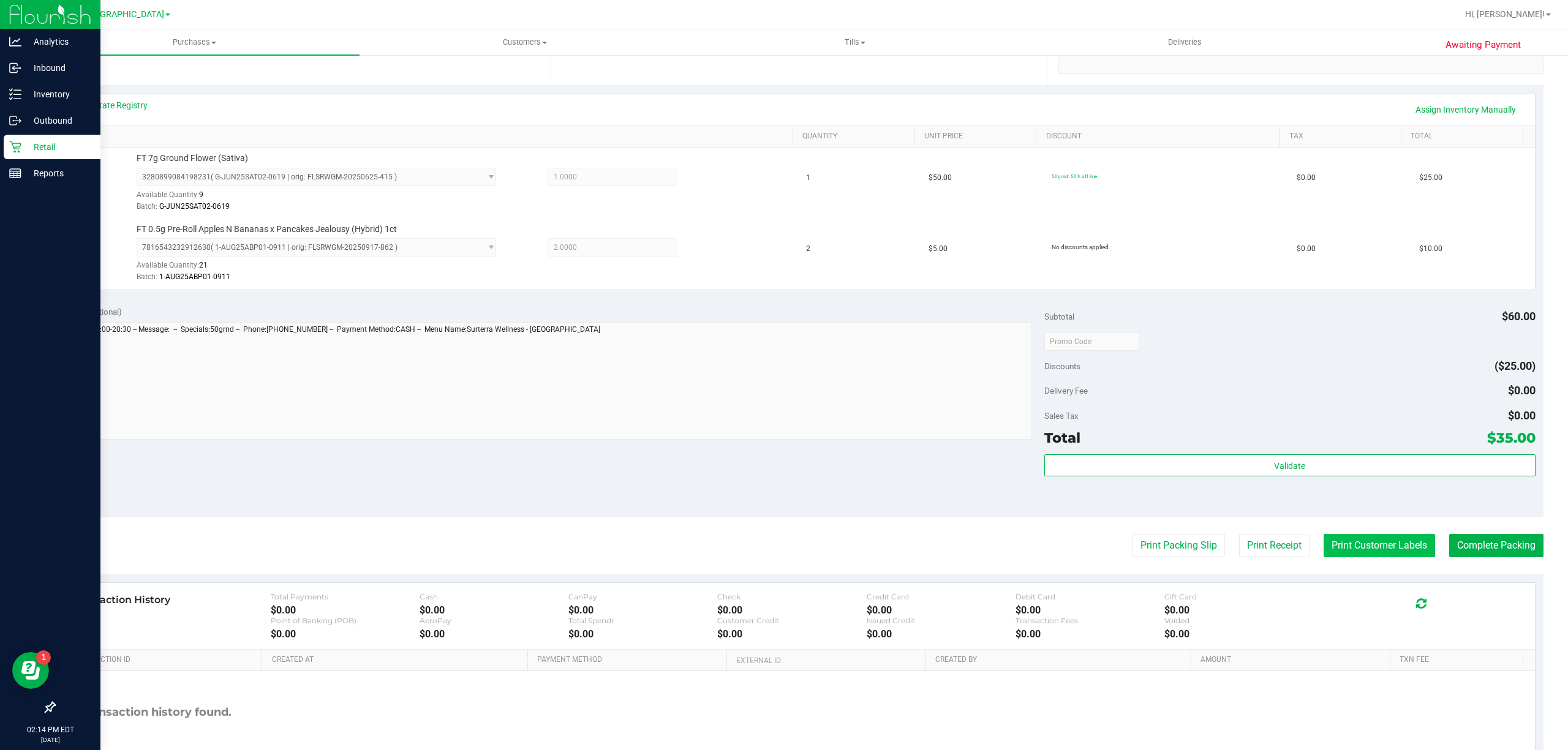
click at [1338, 555] on button "Print Customer Labels" at bounding box center [1378, 546] width 112 height 23
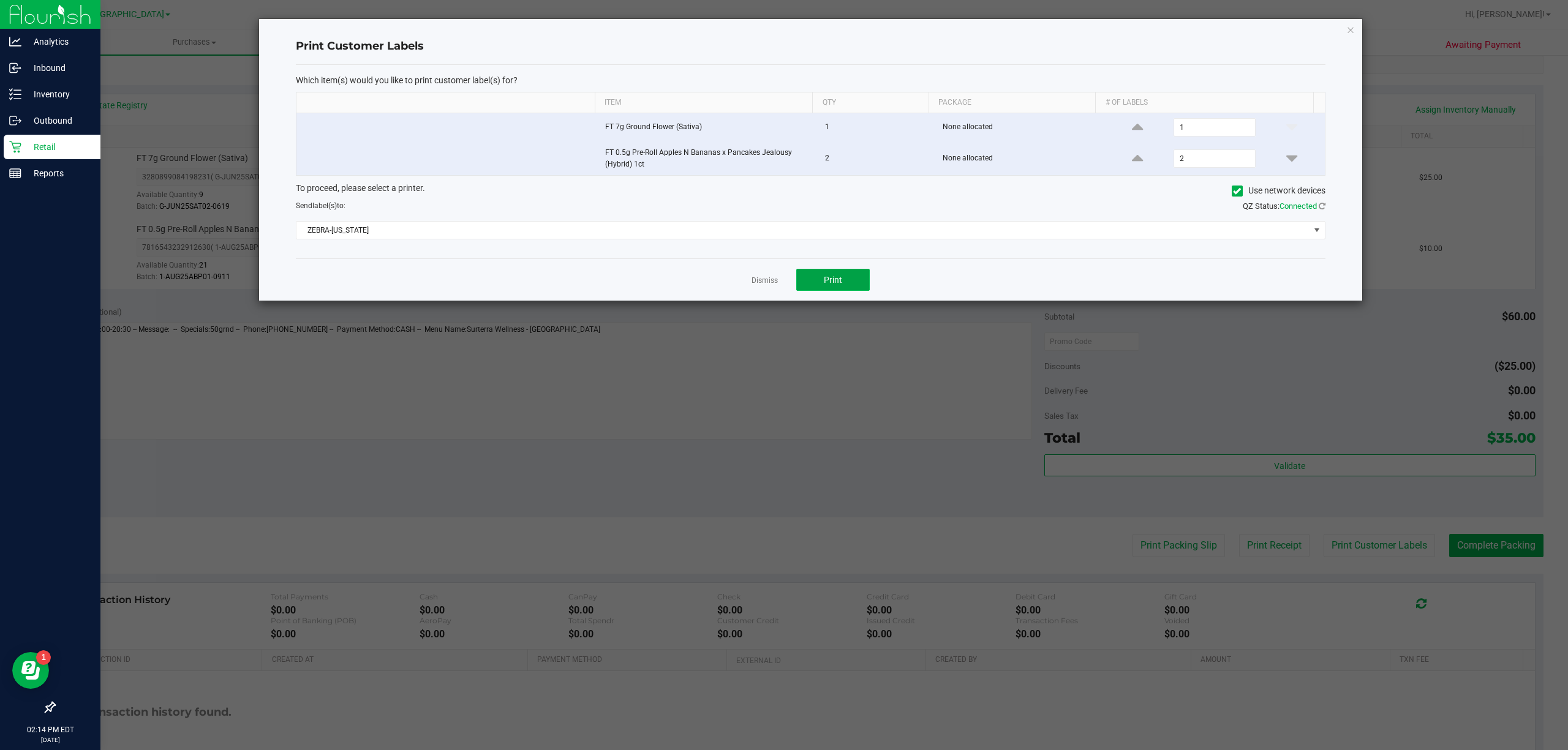
click at [840, 278] on span "Print" at bounding box center [832, 279] width 18 height 9
click at [768, 283] on link "Dismiss" at bounding box center [765, 281] width 26 height 10
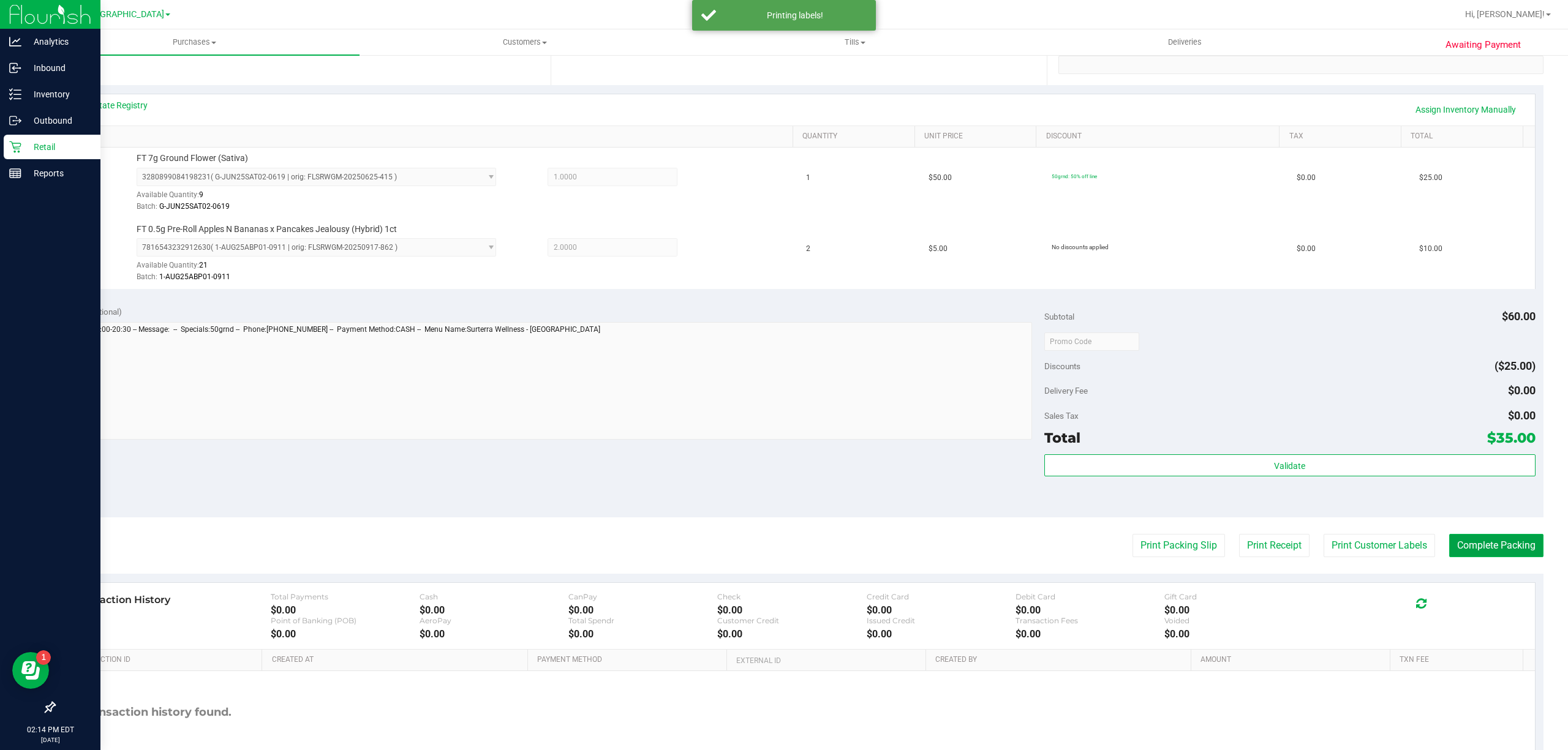
click at [1483, 544] on button "Complete Packing" at bounding box center [1496, 546] width 94 height 23
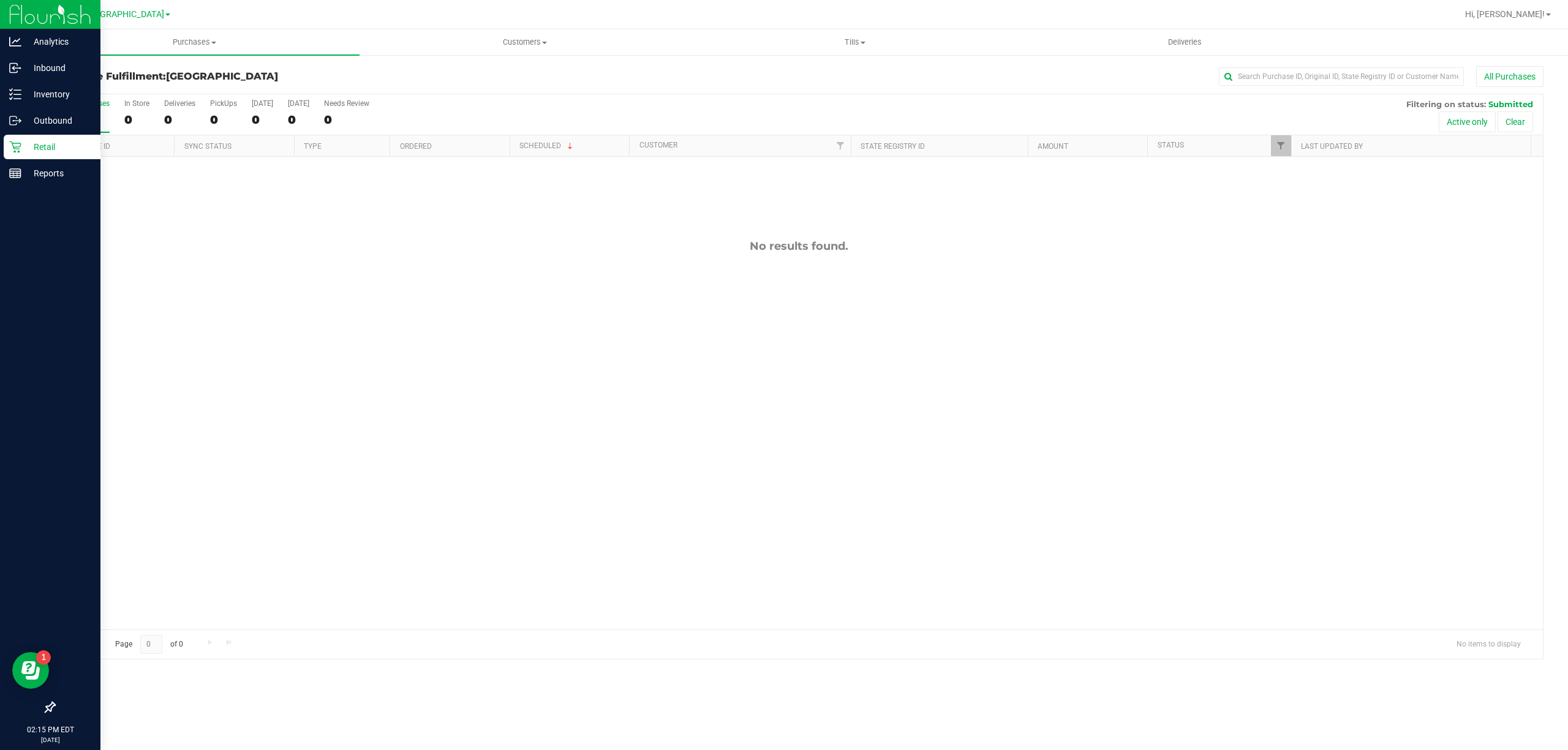
click at [49, 144] on p "Retail" at bounding box center [58, 147] width 74 height 15
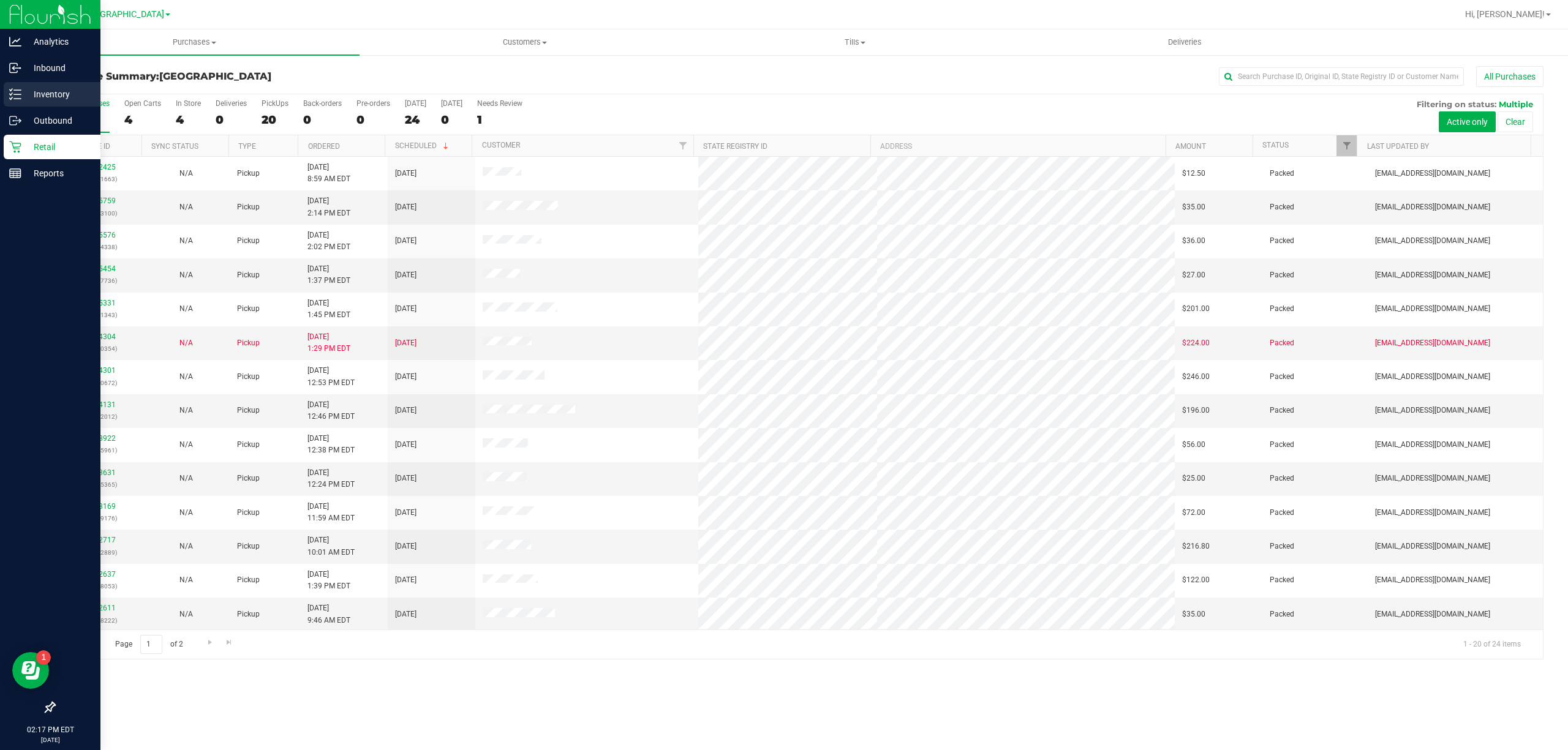
click at [40, 101] on p "Inventory" at bounding box center [58, 94] width 74 height 15
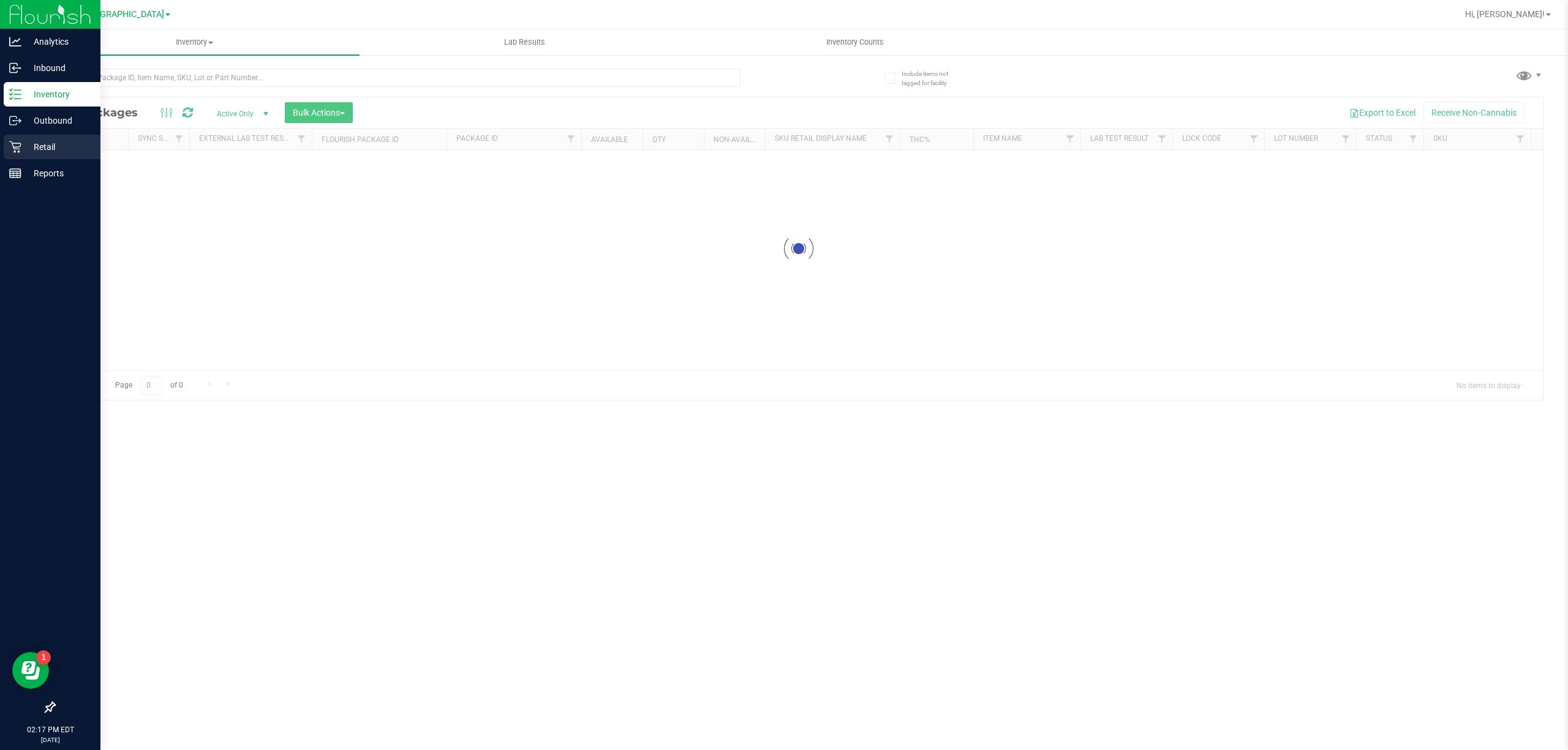
click at [37, 142] on p "Retail" at bounding box center [58, 147] width 74 height 15
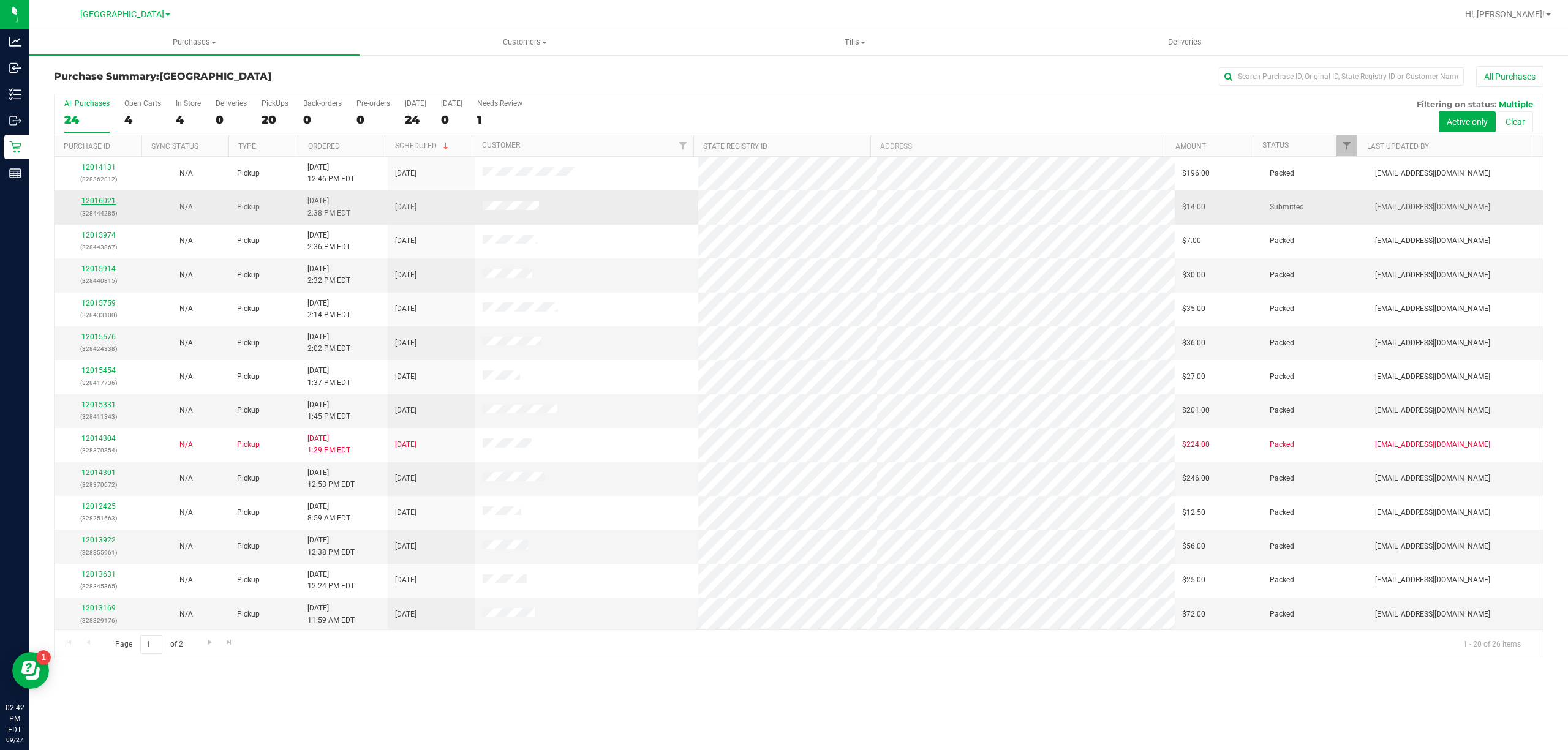
click at [94, 201] on link "12016021" at bounding box center [98, 201] width 34 height 9
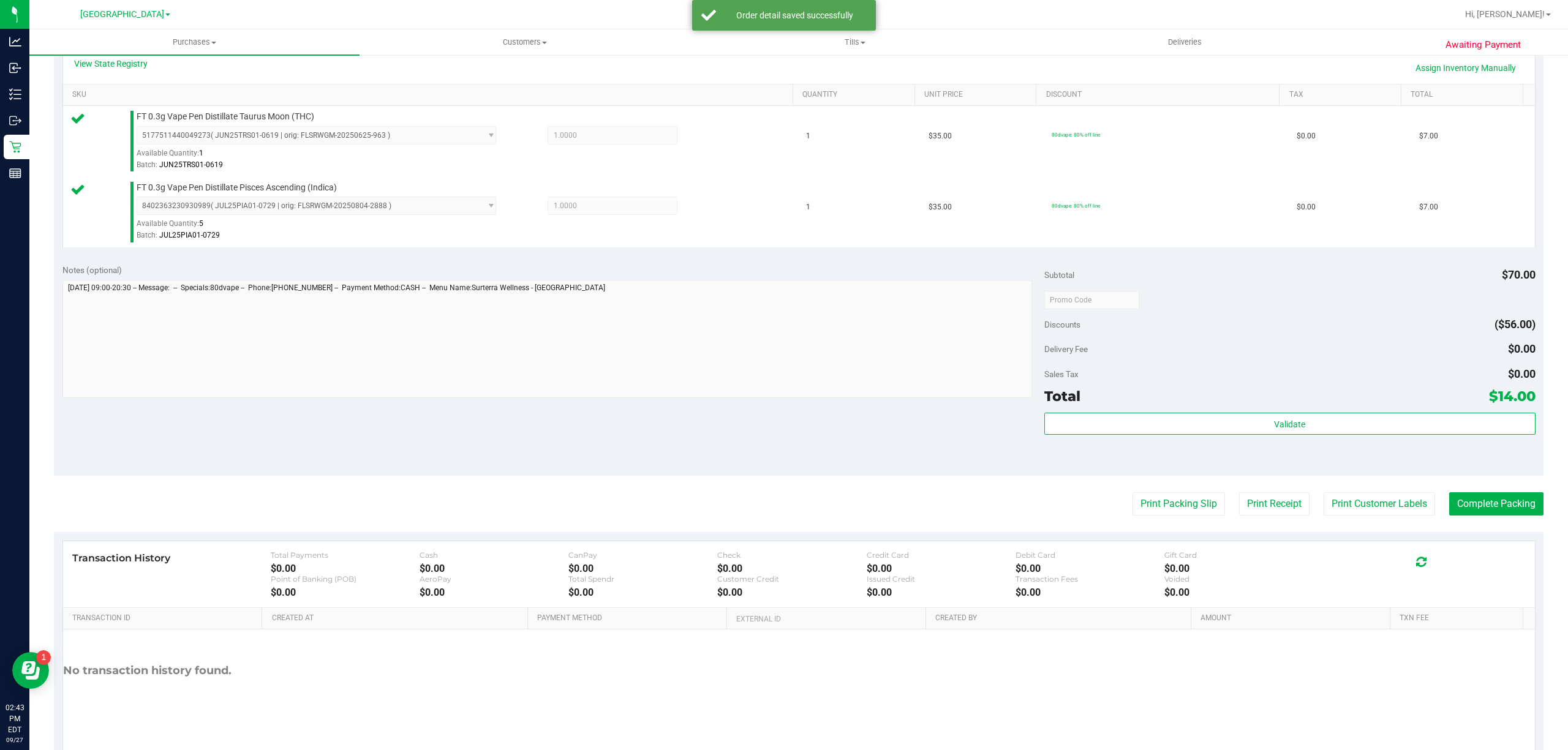
scroll to position [324, 0]
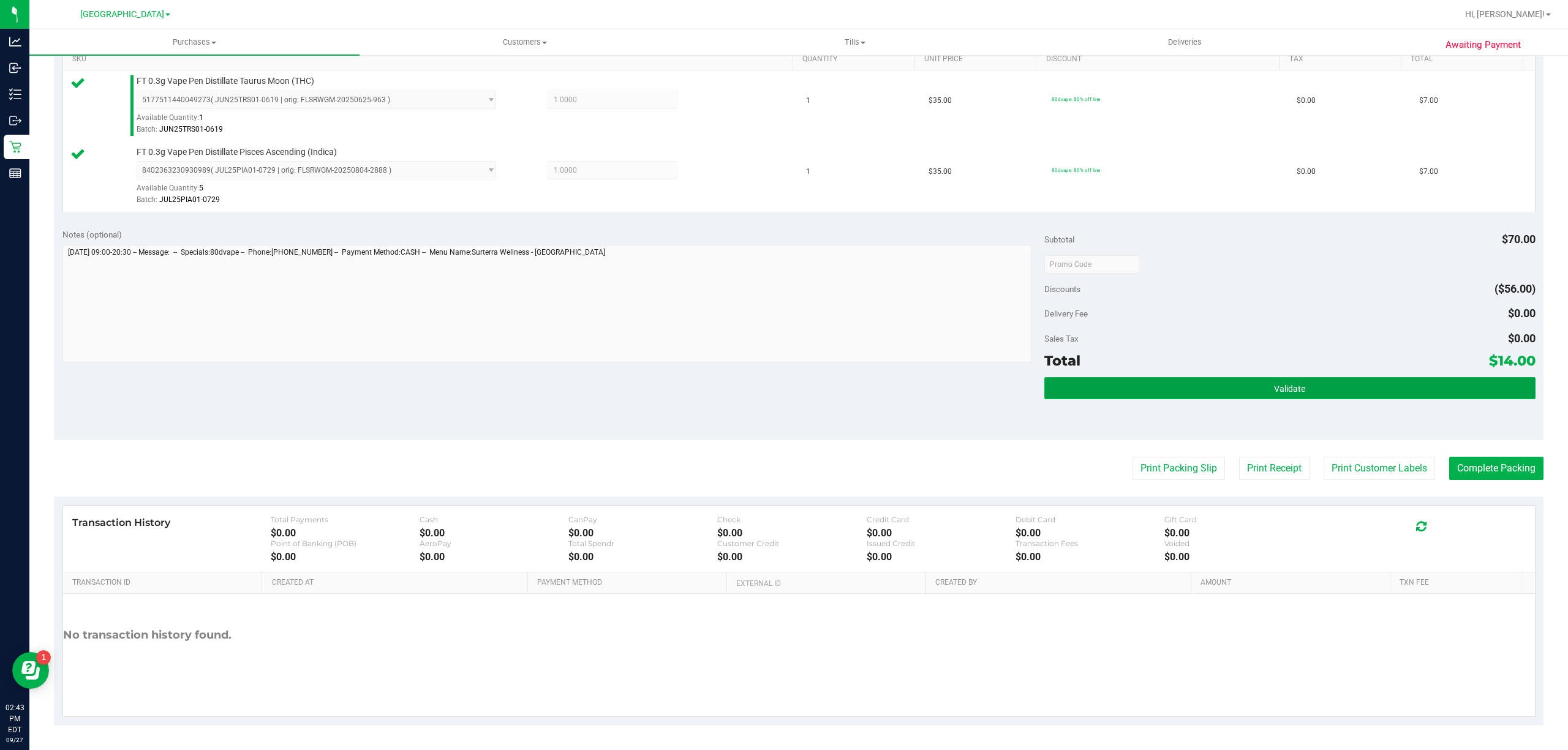
click at [1296, 392] on button "Validate" at bounding box center [1290, 388] width 491 height 22
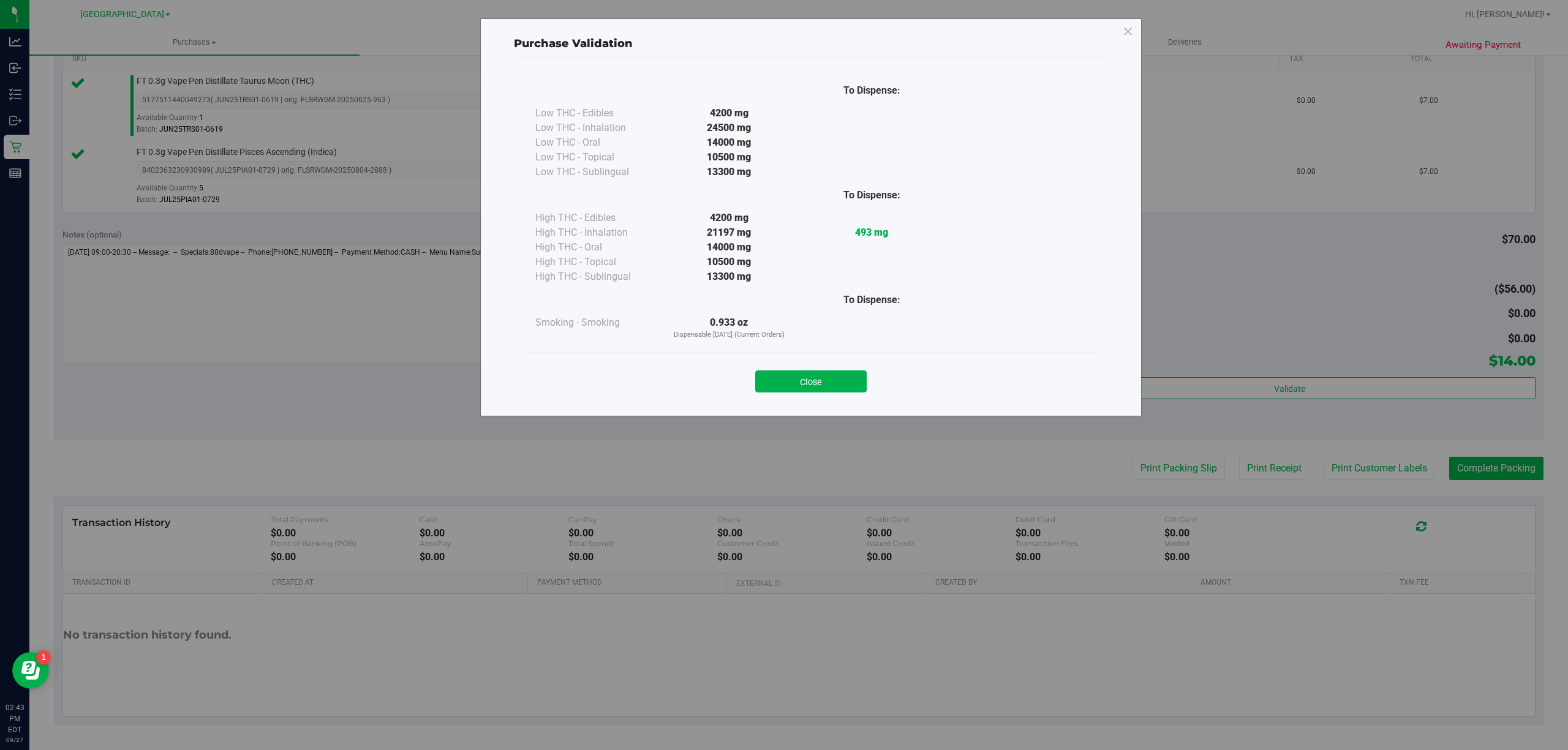
click at [795, 383] on button "Close" at bounding box center [811, 381] width 112 height 22
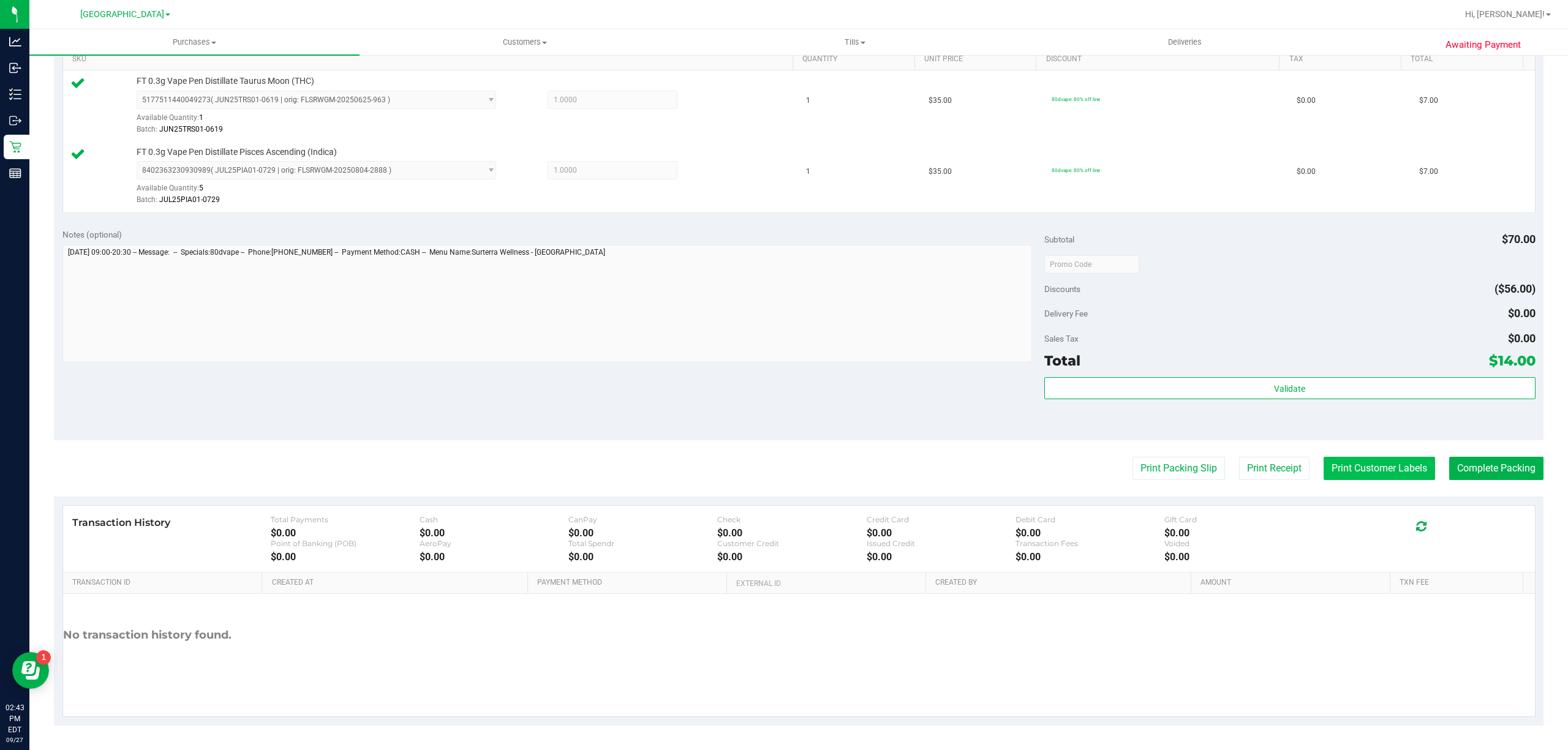
click at [1357, 469] on button "Print Customer Labels" at bounding box center [1378, 469] width 112 height 23
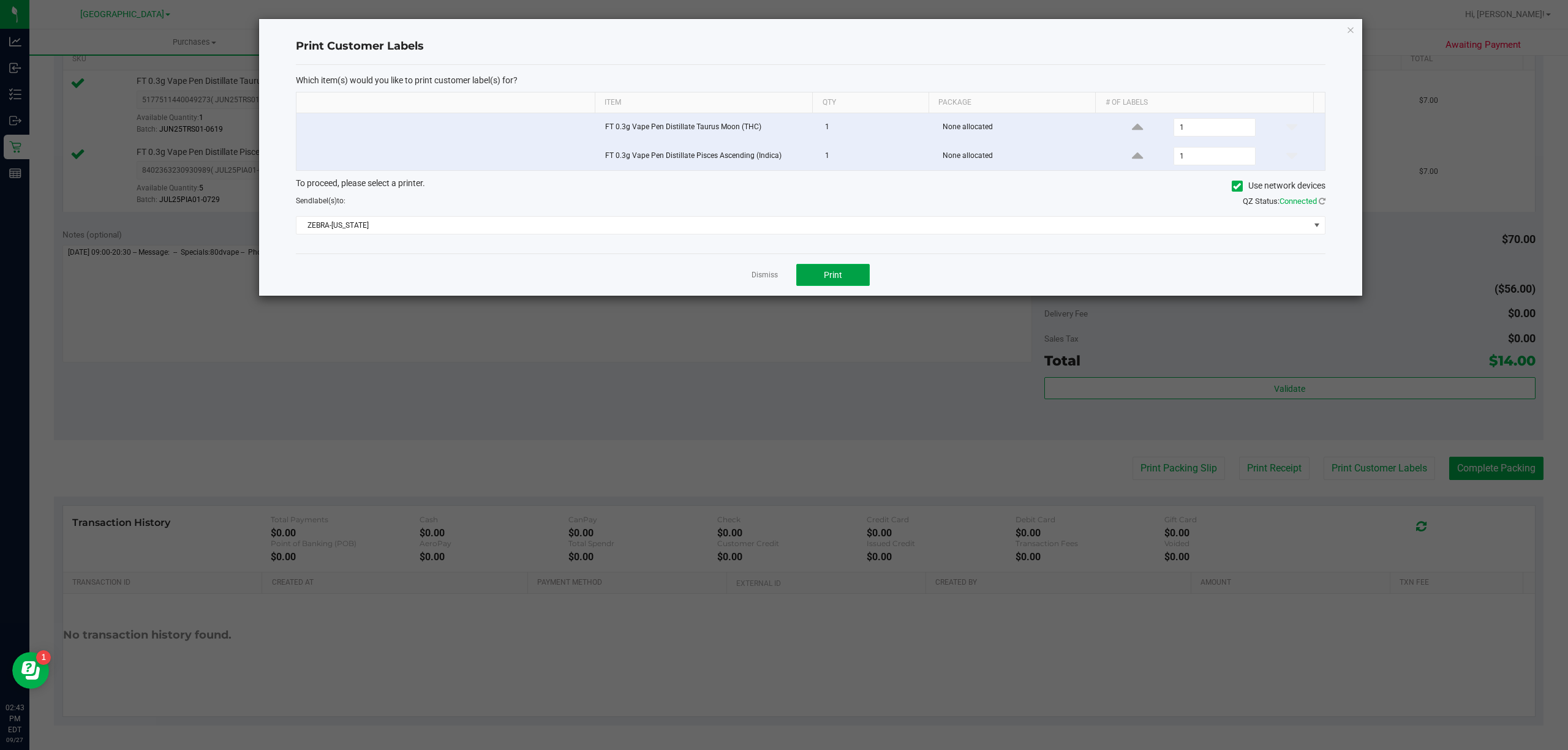
click at [824, 279] on span "Print" at bounding box center [832, 274] width 18 height 9
click at [772, 276] on link "Dismiss" at bounding box center [765, 275] width 26 height 10
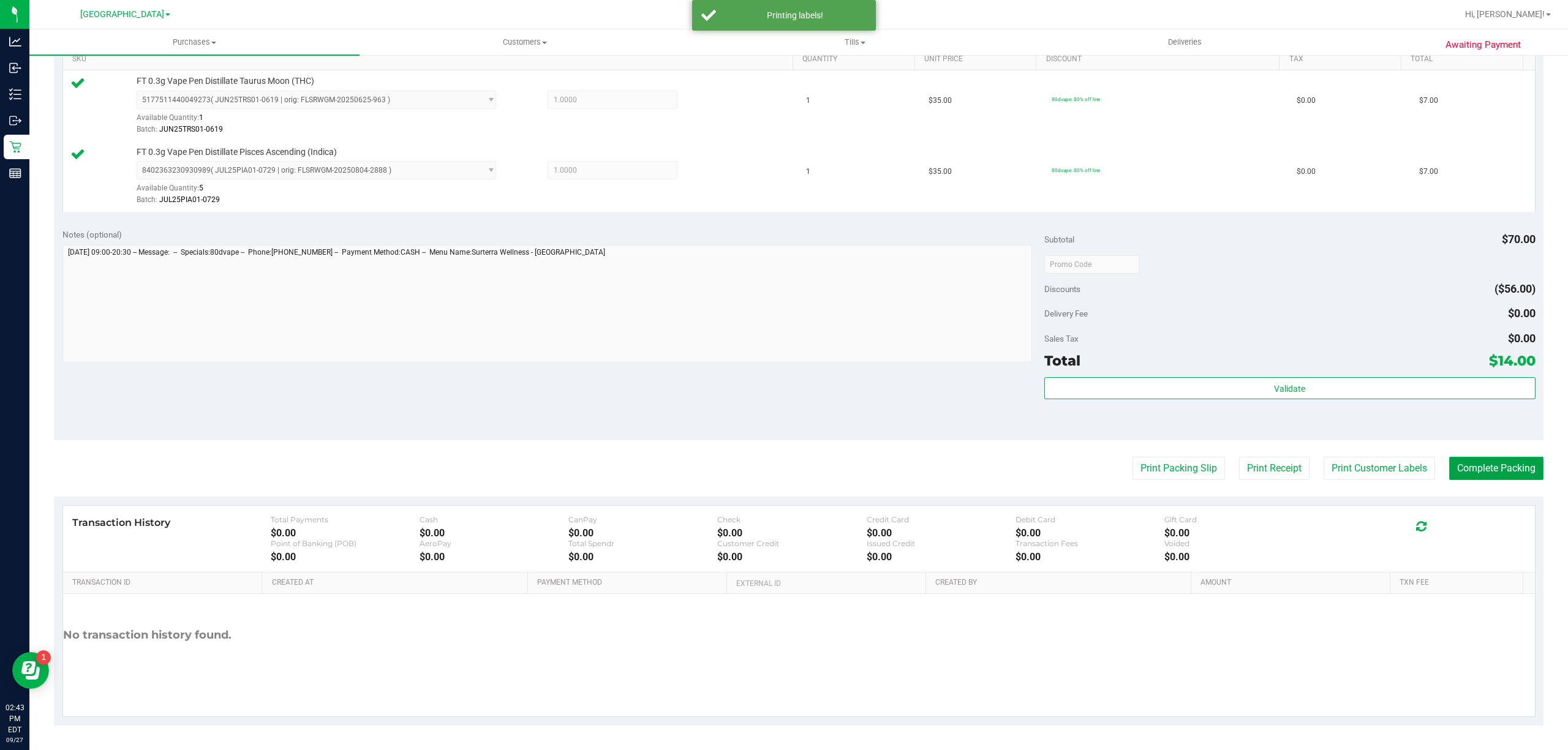
click at [1494, 466] on button "Complete Packing" at bounding box center [1496, 469] width 94 height 23
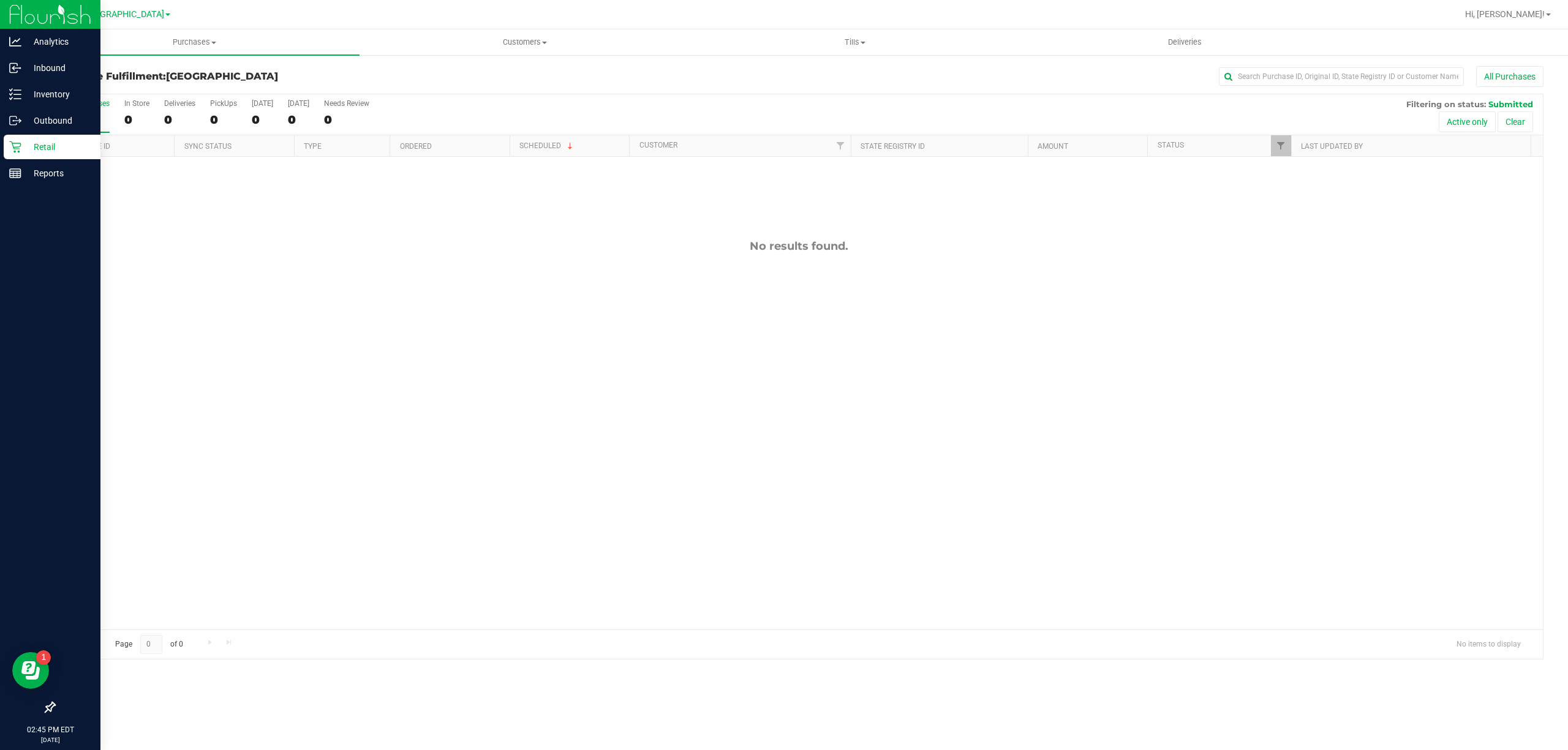
click at [42, 137] on div "Retail" at bounding box center [52, 147] width 97 height 25
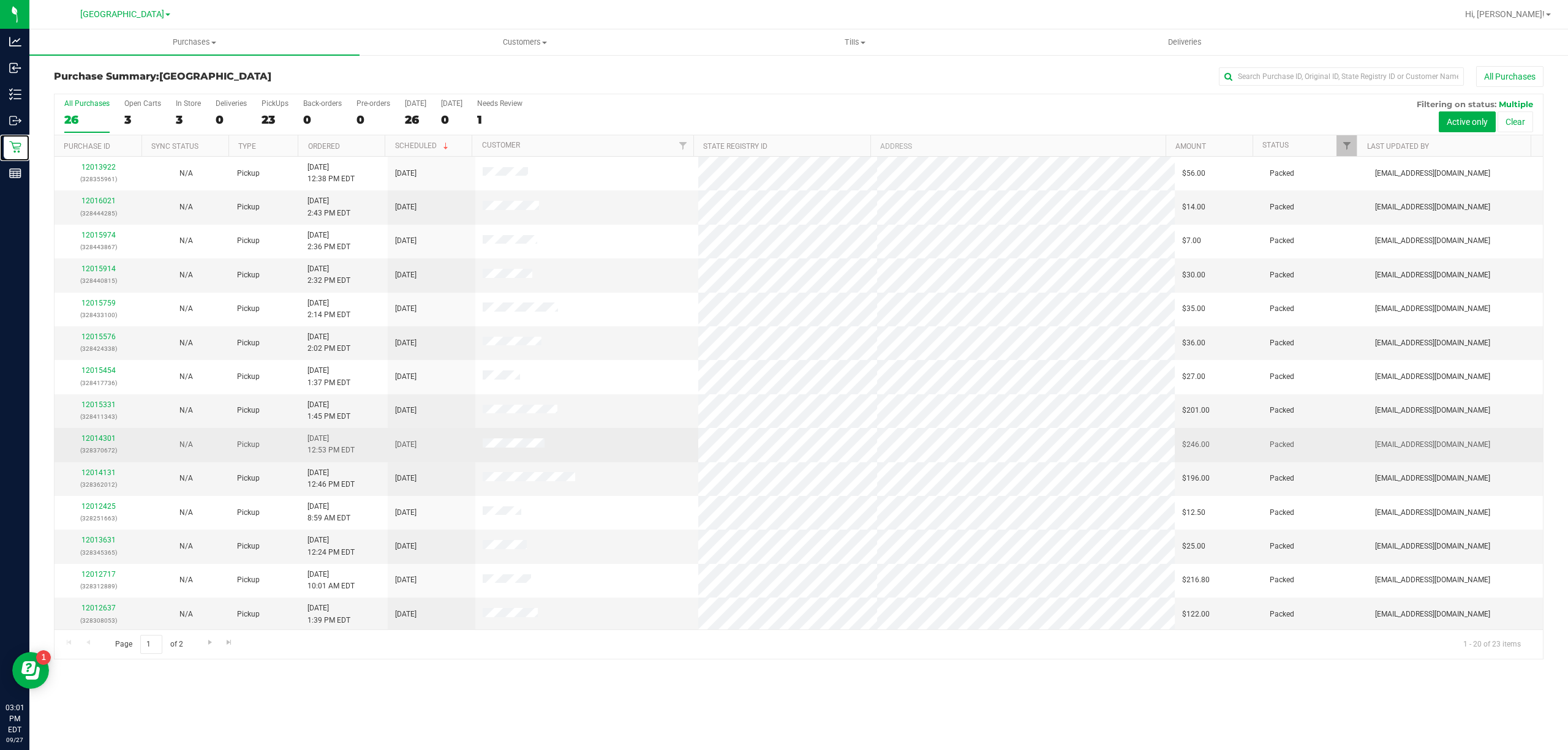
scroll to position [208, 0]
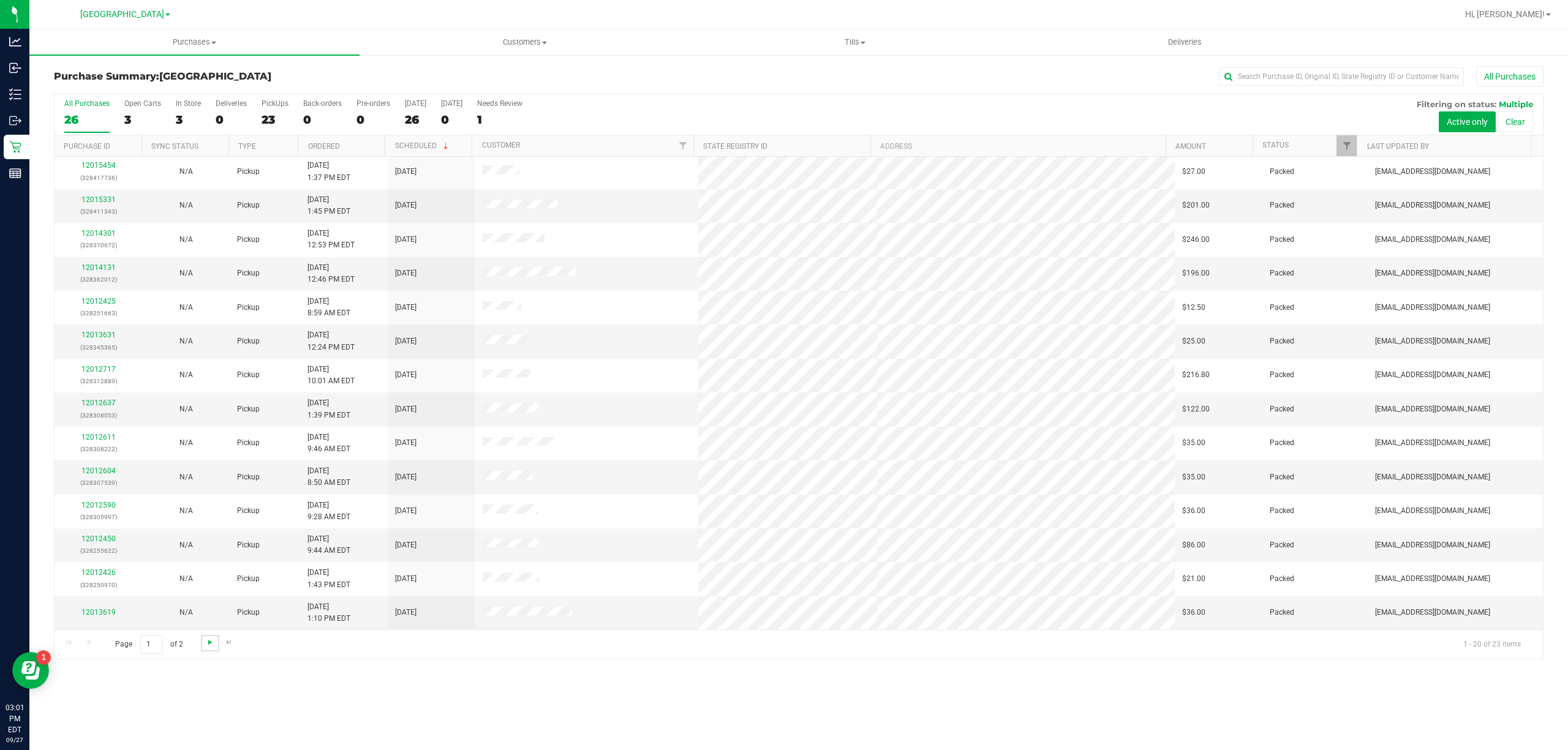
click at [213, 645] on span "Go to the next page" at bounding box center [209, 642] width 9 height 9
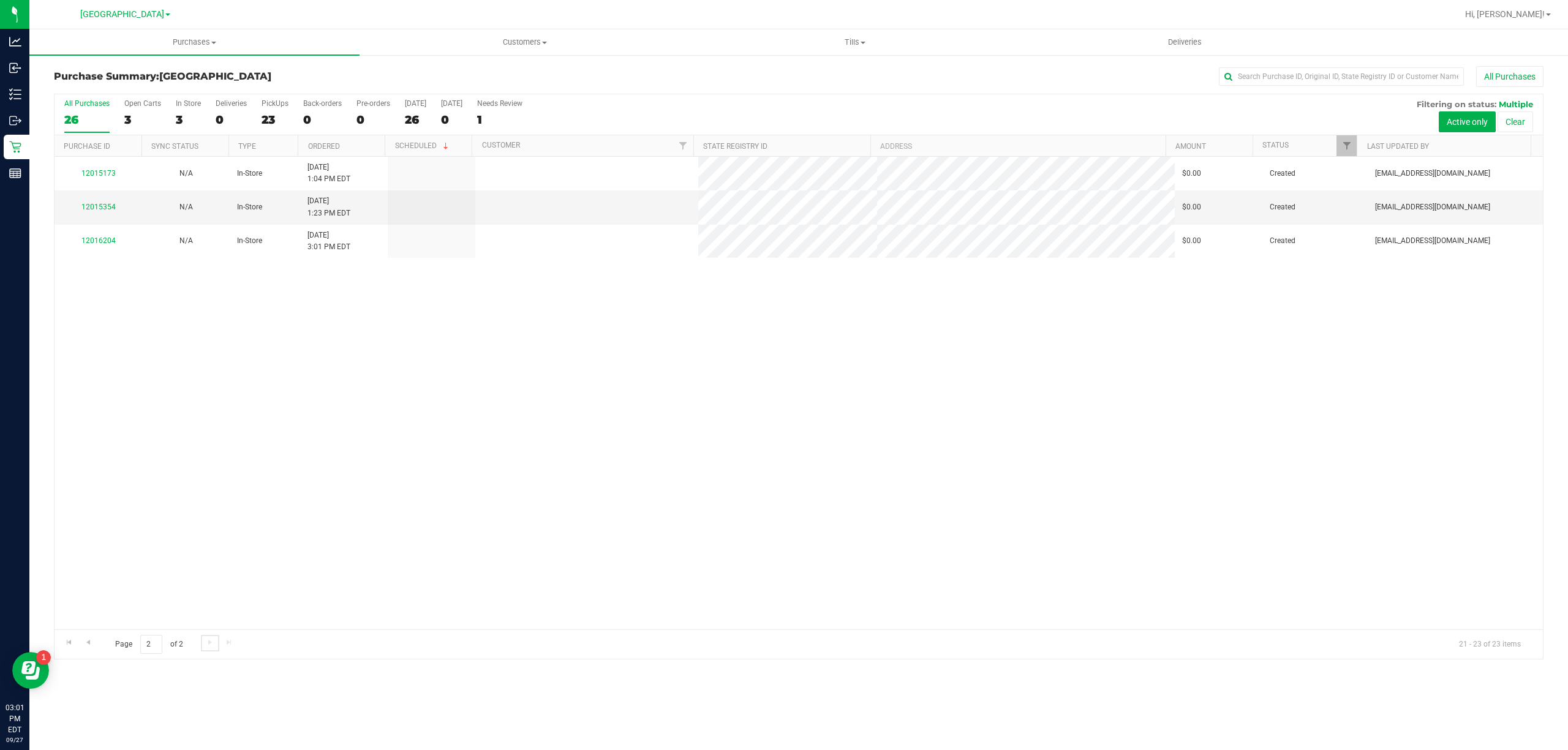
scroll to position [0, 0]
click at [109, 209] on link "12015354" at bounding box center [98, 207] width 34 height 9
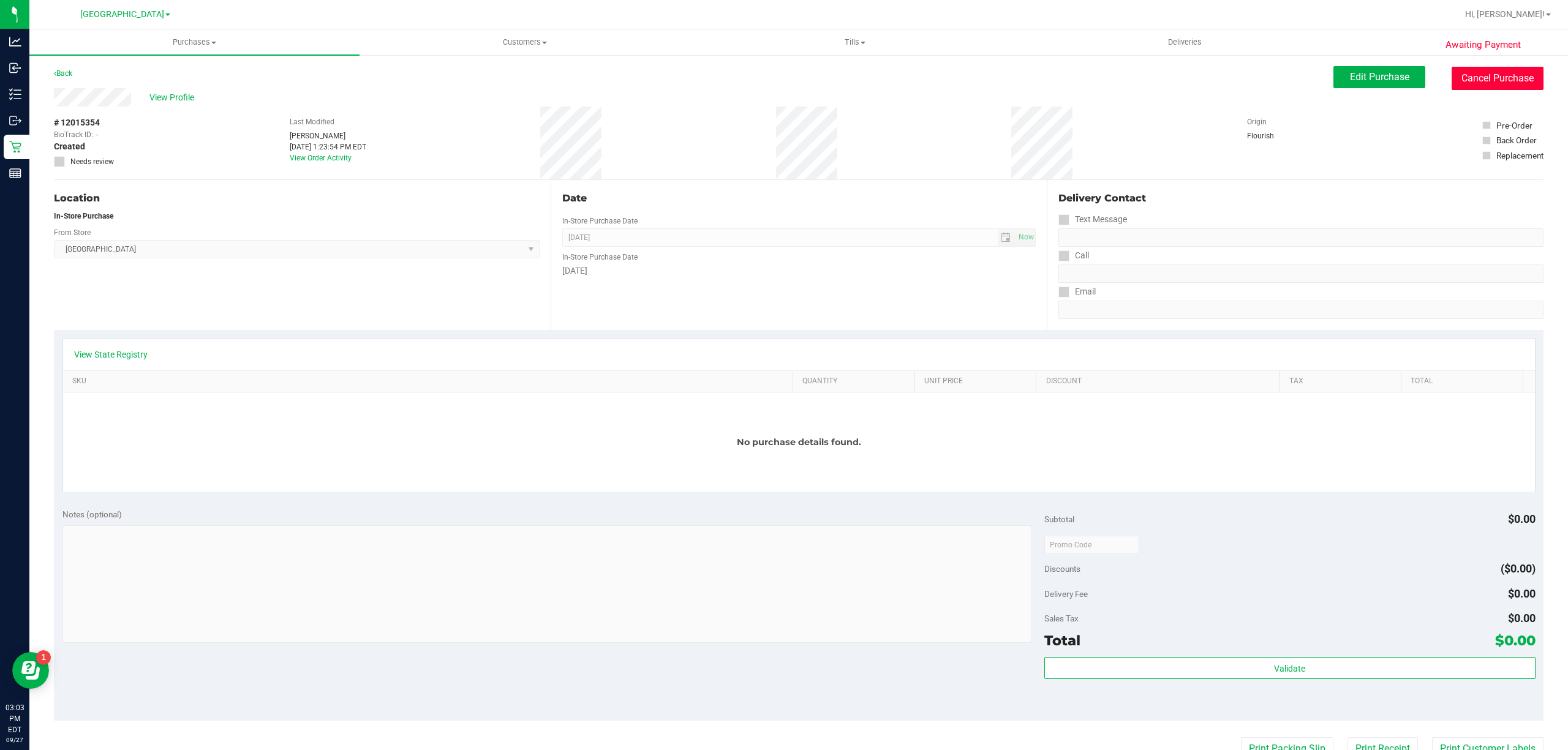
click at [1509, 77] on button "Cancel Purchase" at bounding box center [1497, 79] width 92 height 23
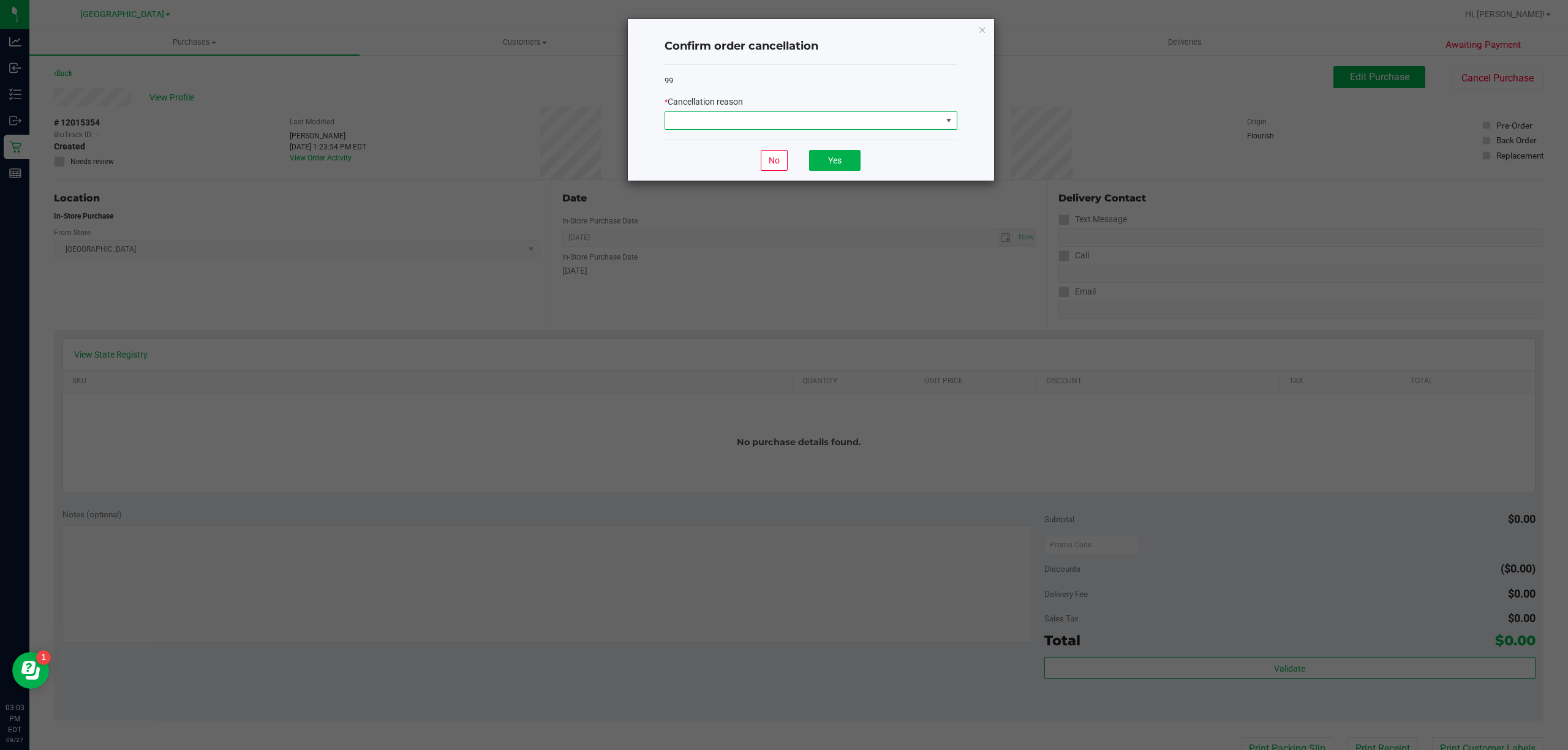
click at [919, 117] on span at bounding box center [803, 121] width 276 height 17
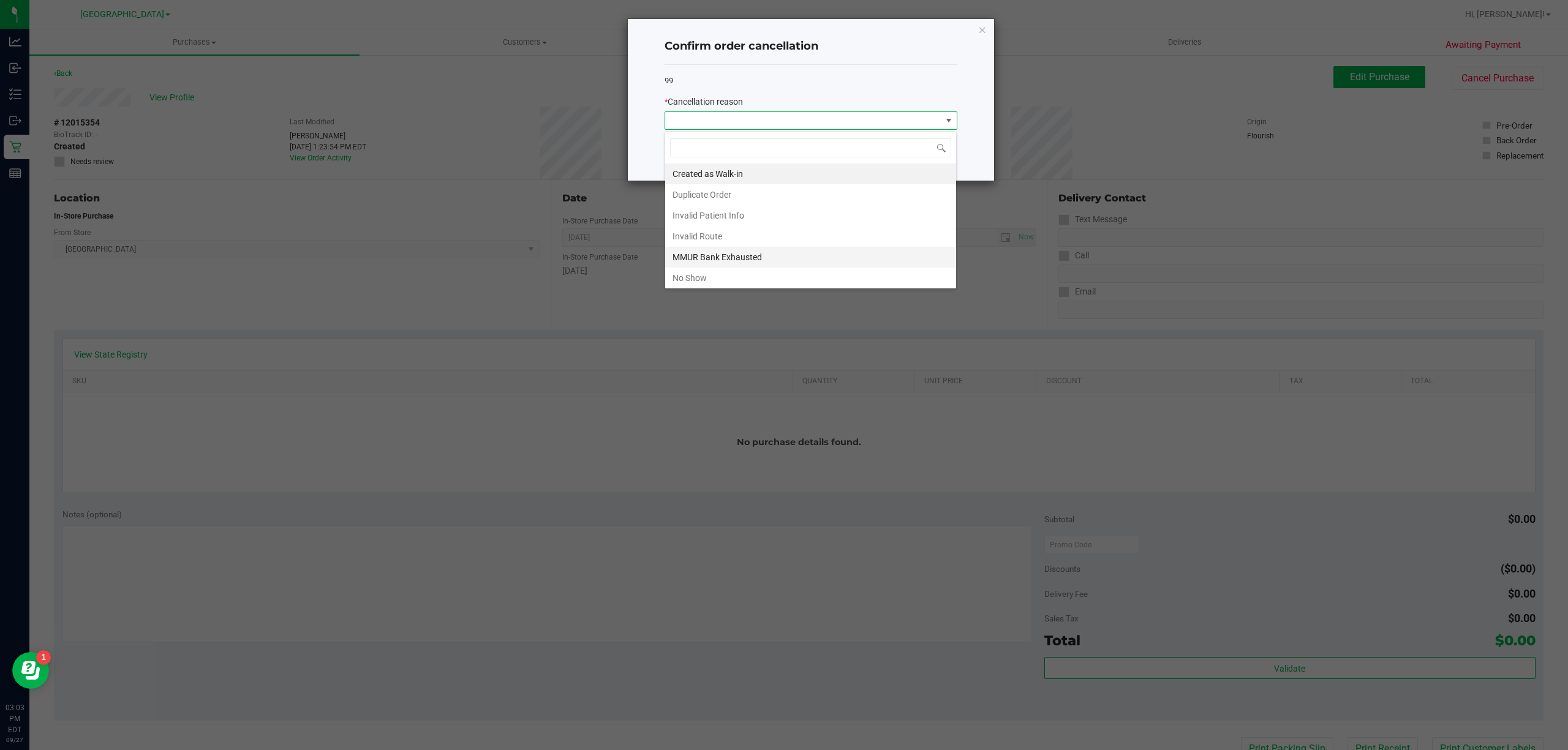
scroll to position [18, 292]
click at [779, 282] on li "No Show" at bounding box center [810, 278] width 291 height 21
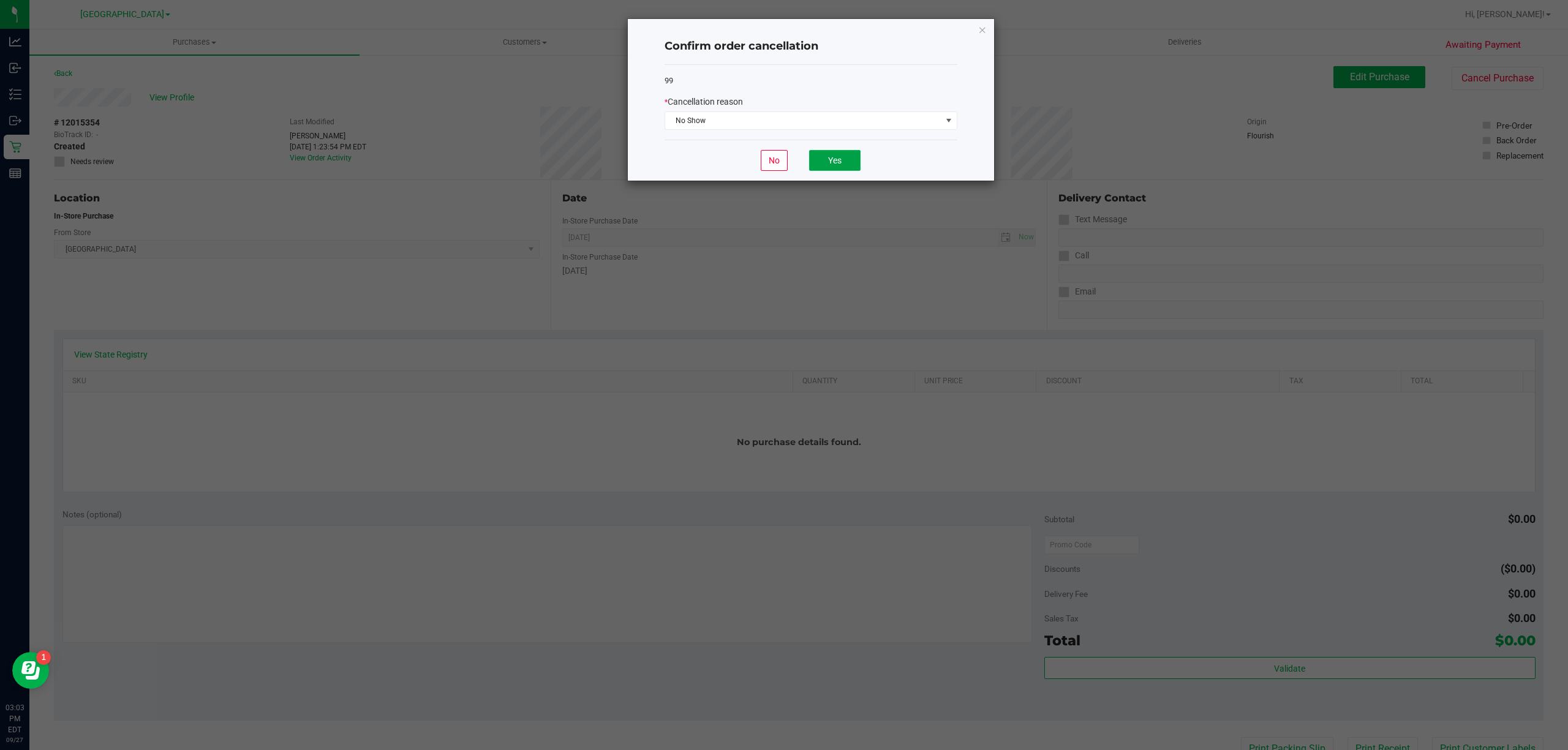
click at [840, 171] on button "Yes" at bounding box center [835, 160] width 52 height 21
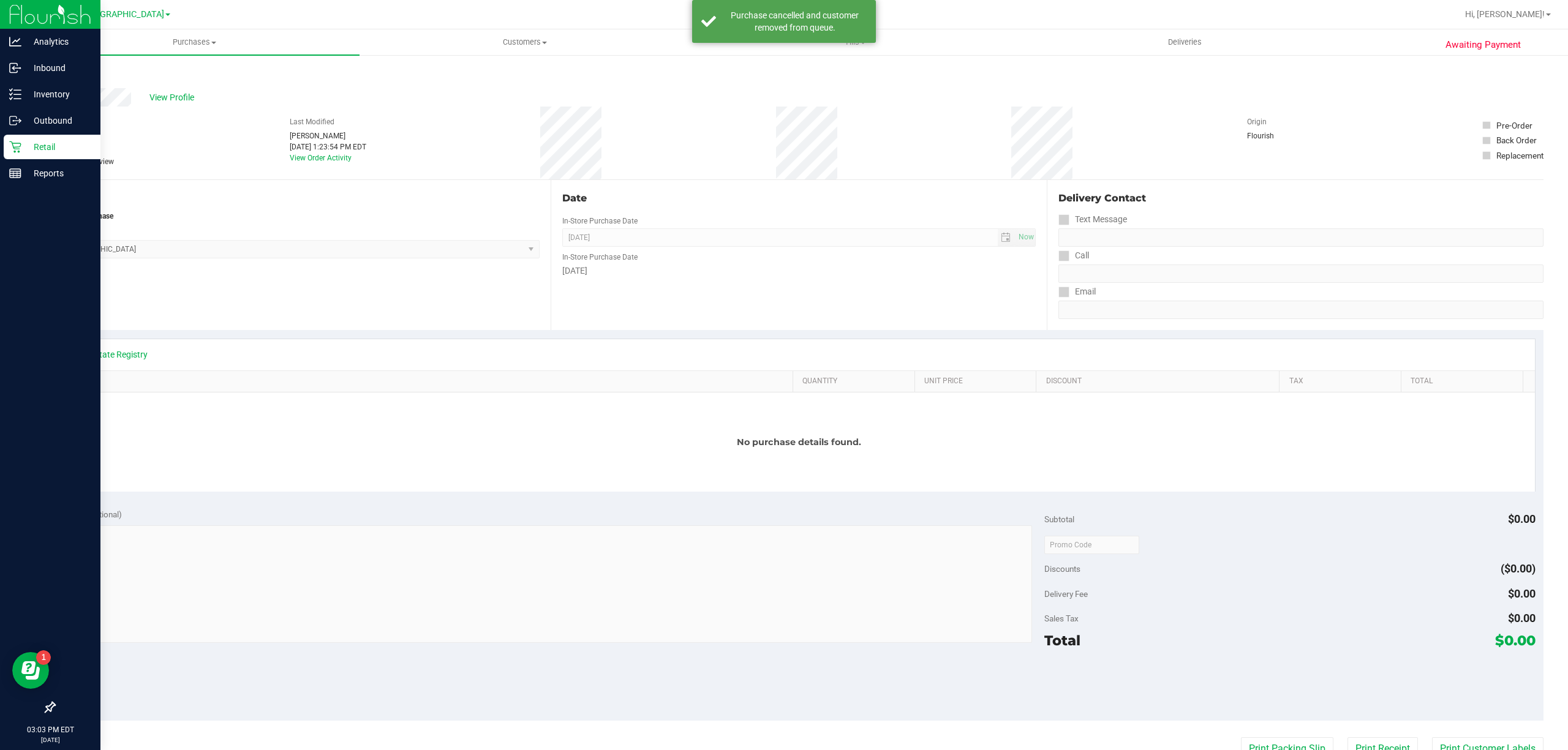
click at [9, 141] on icon at bounding box center [15, 147] width 12 height 12
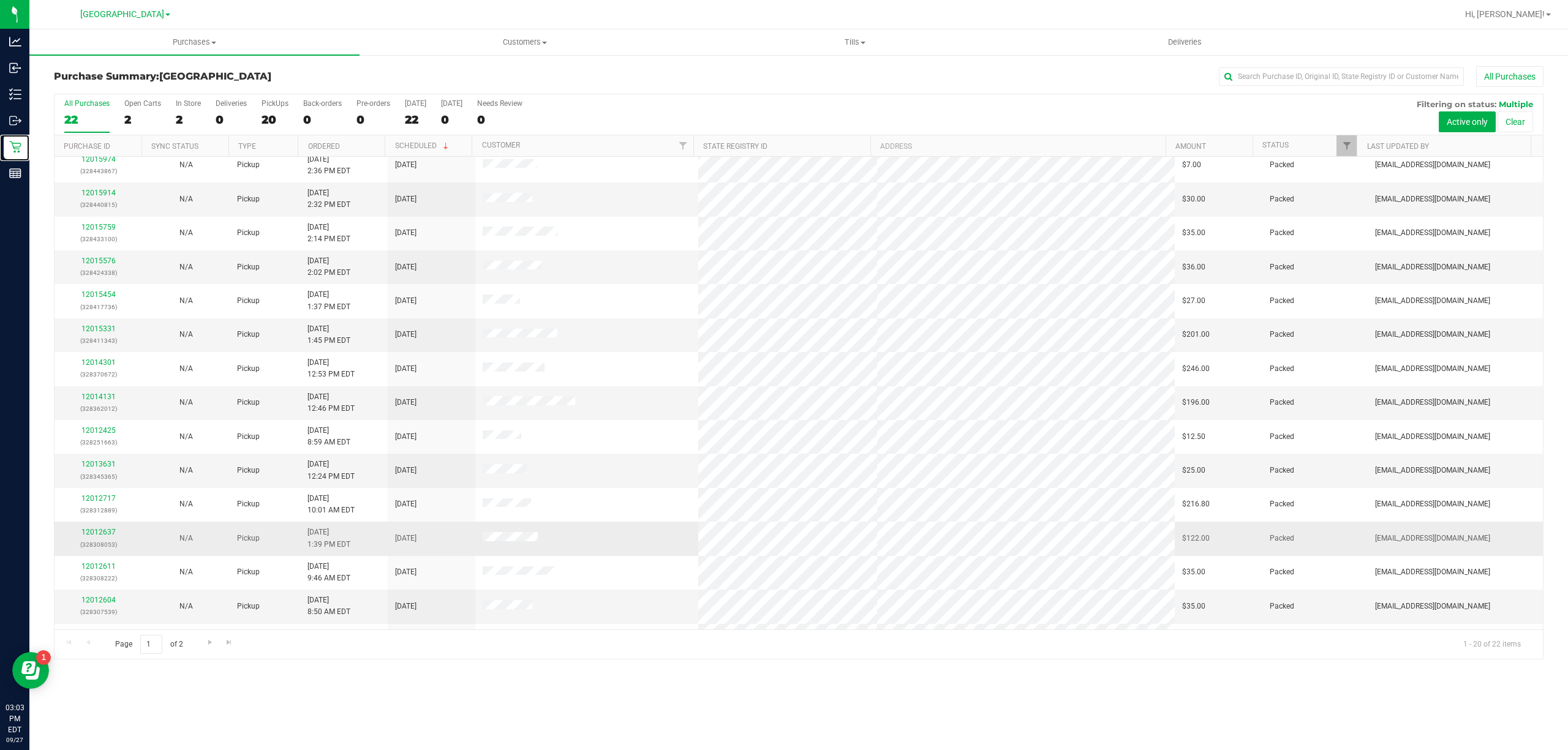
scroll to position [208, 0]
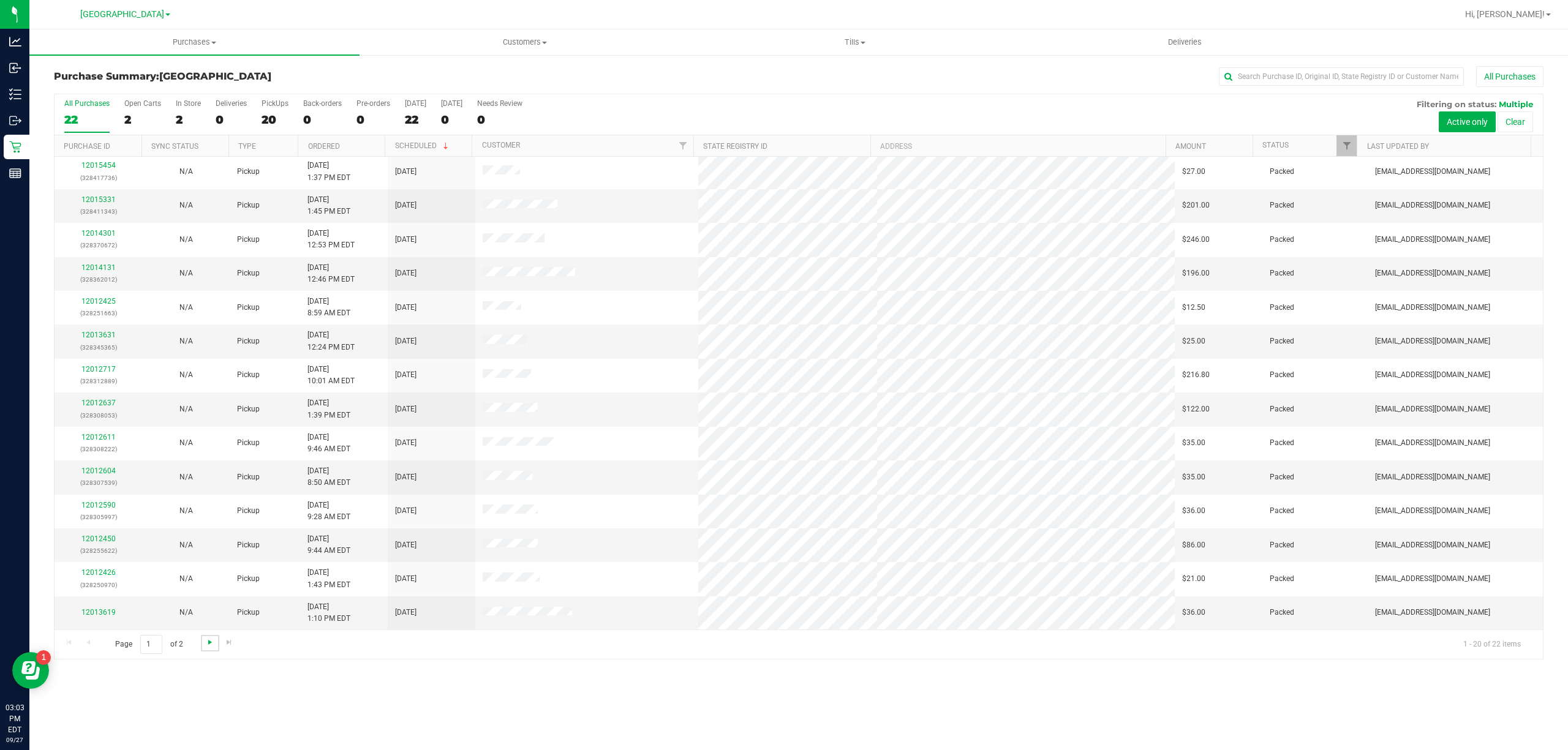
click at [208, 647] on span "Go to the next page" at bounding box center [209, 642] width 9 height 9
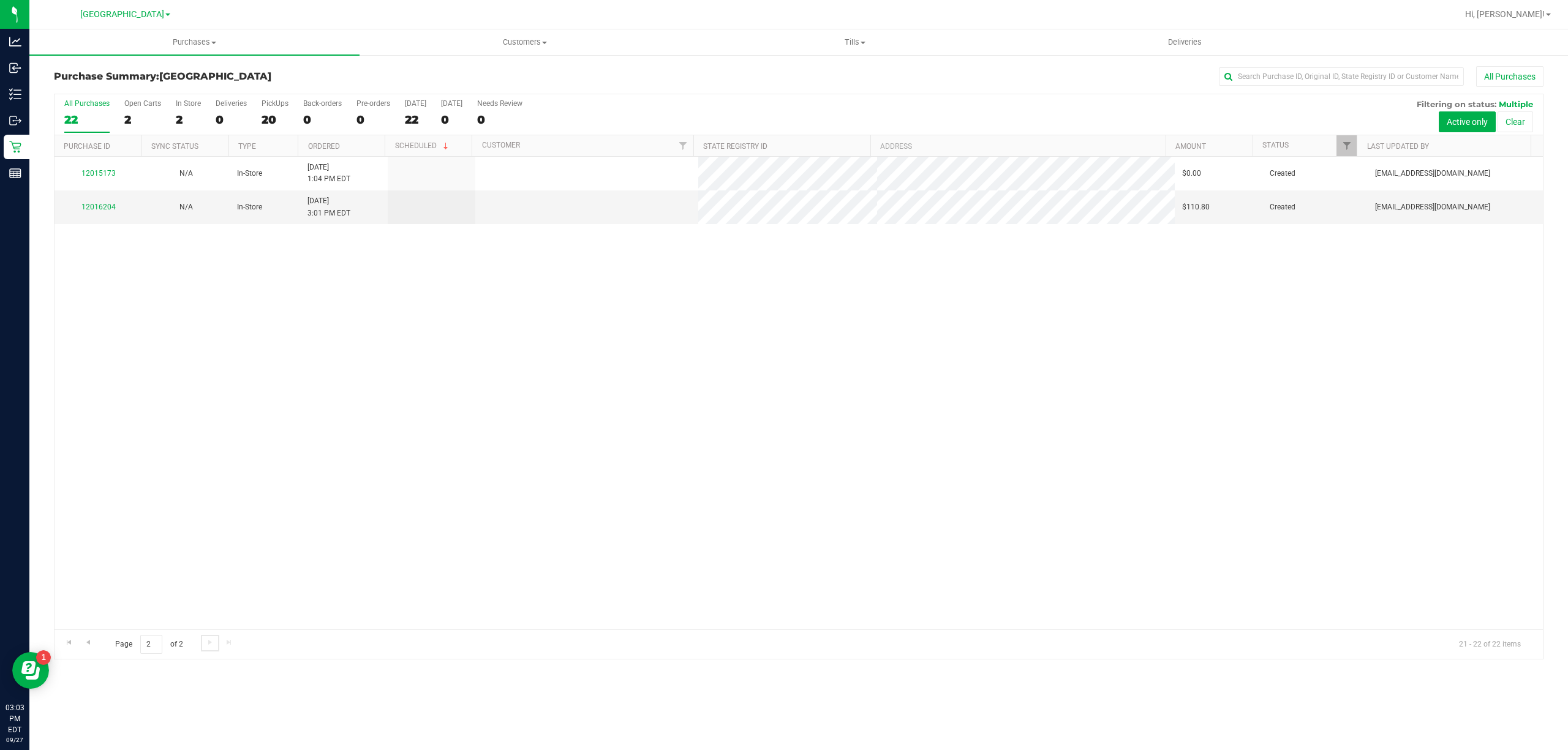
scroll to position [0, 0]
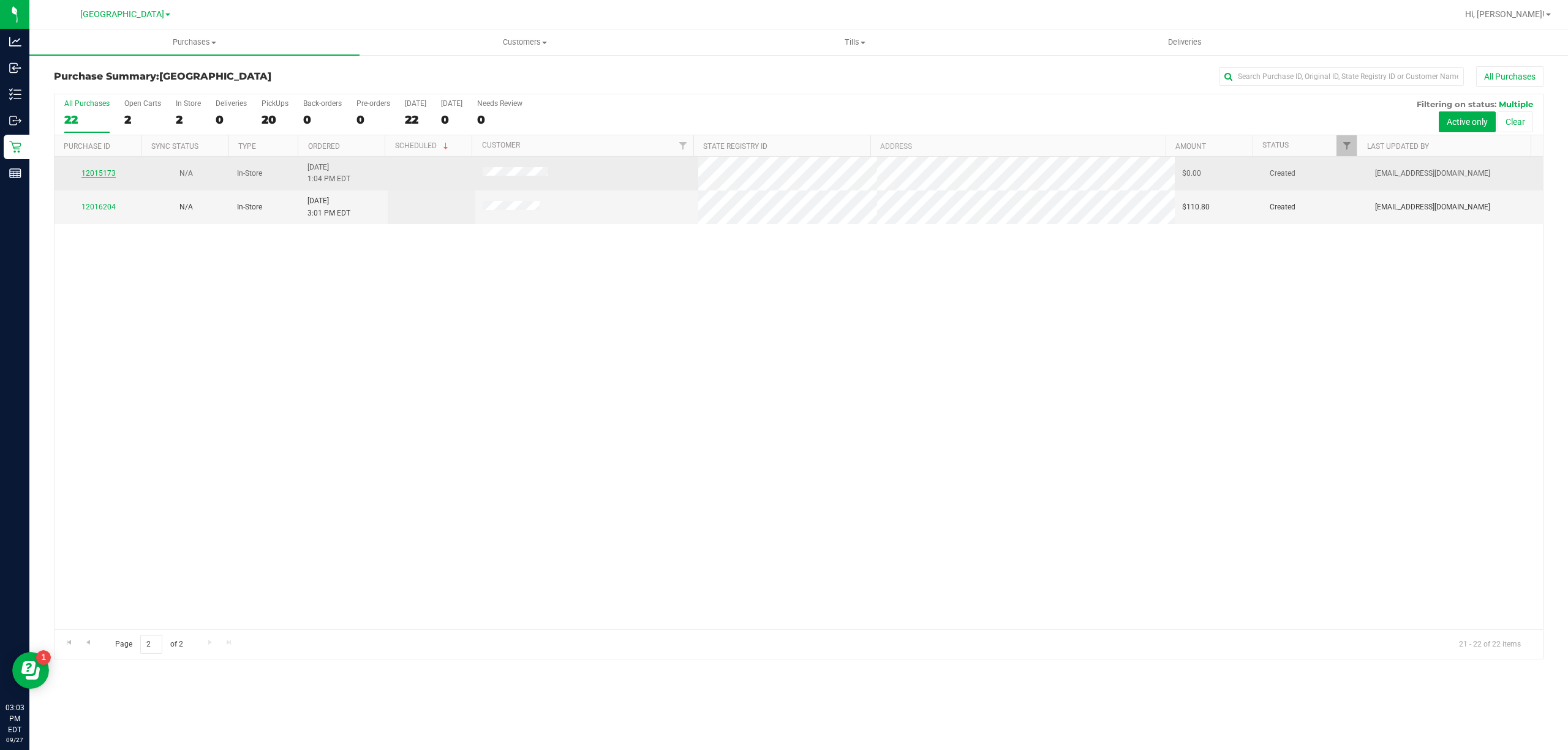
click at [105, 173] on link "12015173" at bounding box center [98, 173] width 34 height 9
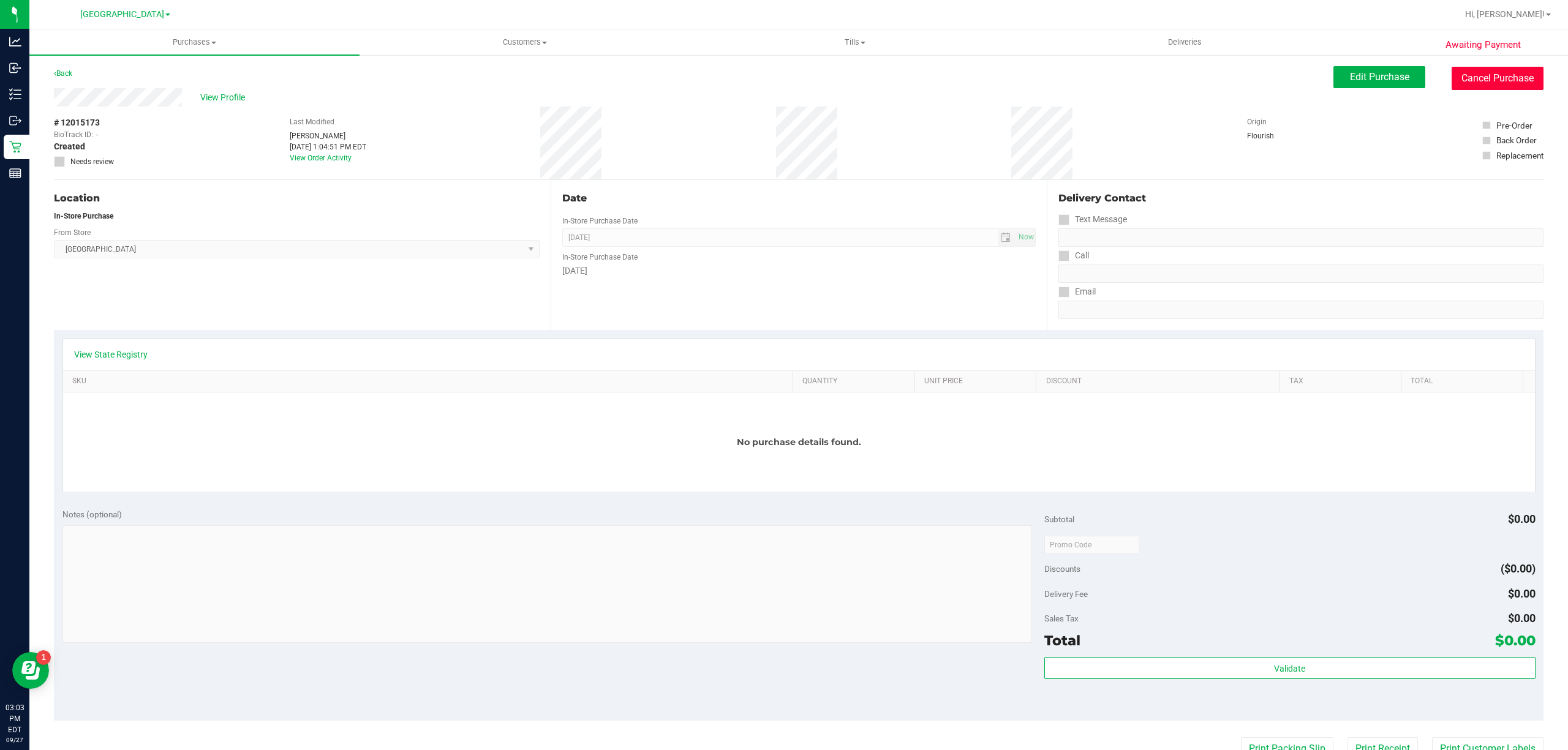
click at [1483, 70] on button "Cancel Purchase" at bounding box center [1497, 79] width 92 height 23
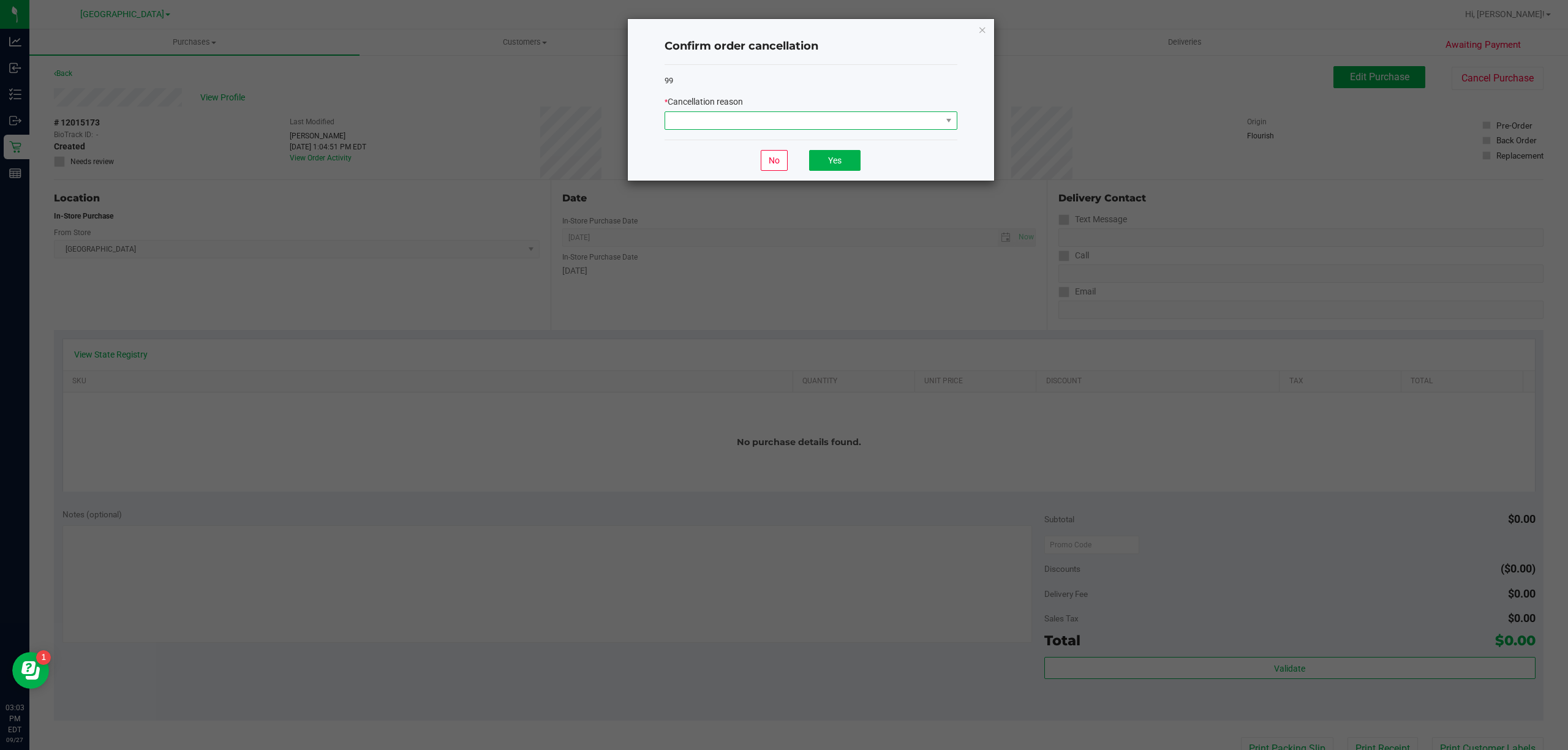
click at [918, 124] on span at bounding box center [803, 121] width 276 height 17
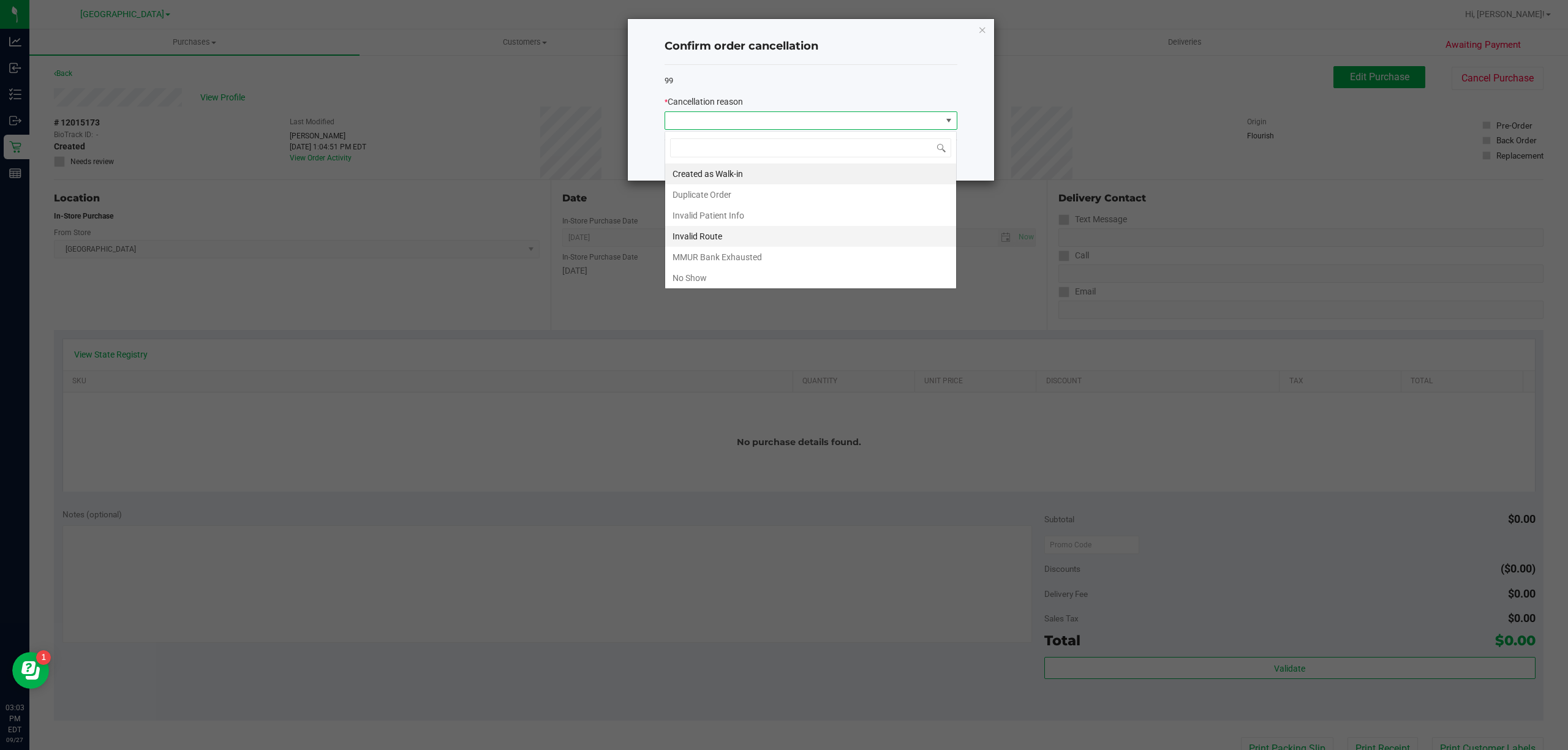
scroll to position [18, 292]
click at [784, 283] on li "No Show" at bounding box center [810, 278] width 291 height 21
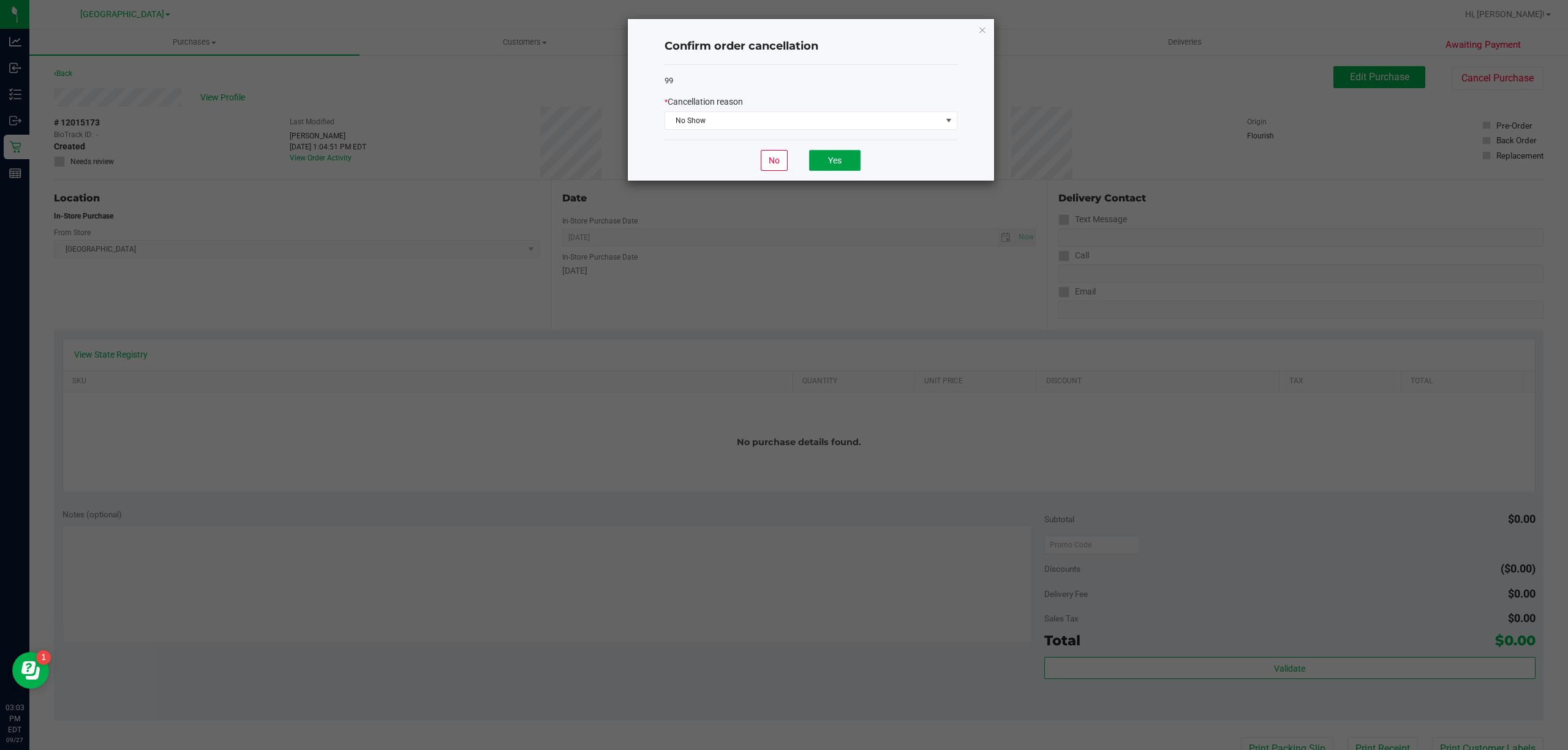
click at [824, 165] on button "Yes" at bounding box center [835, 160] width 52 height 21
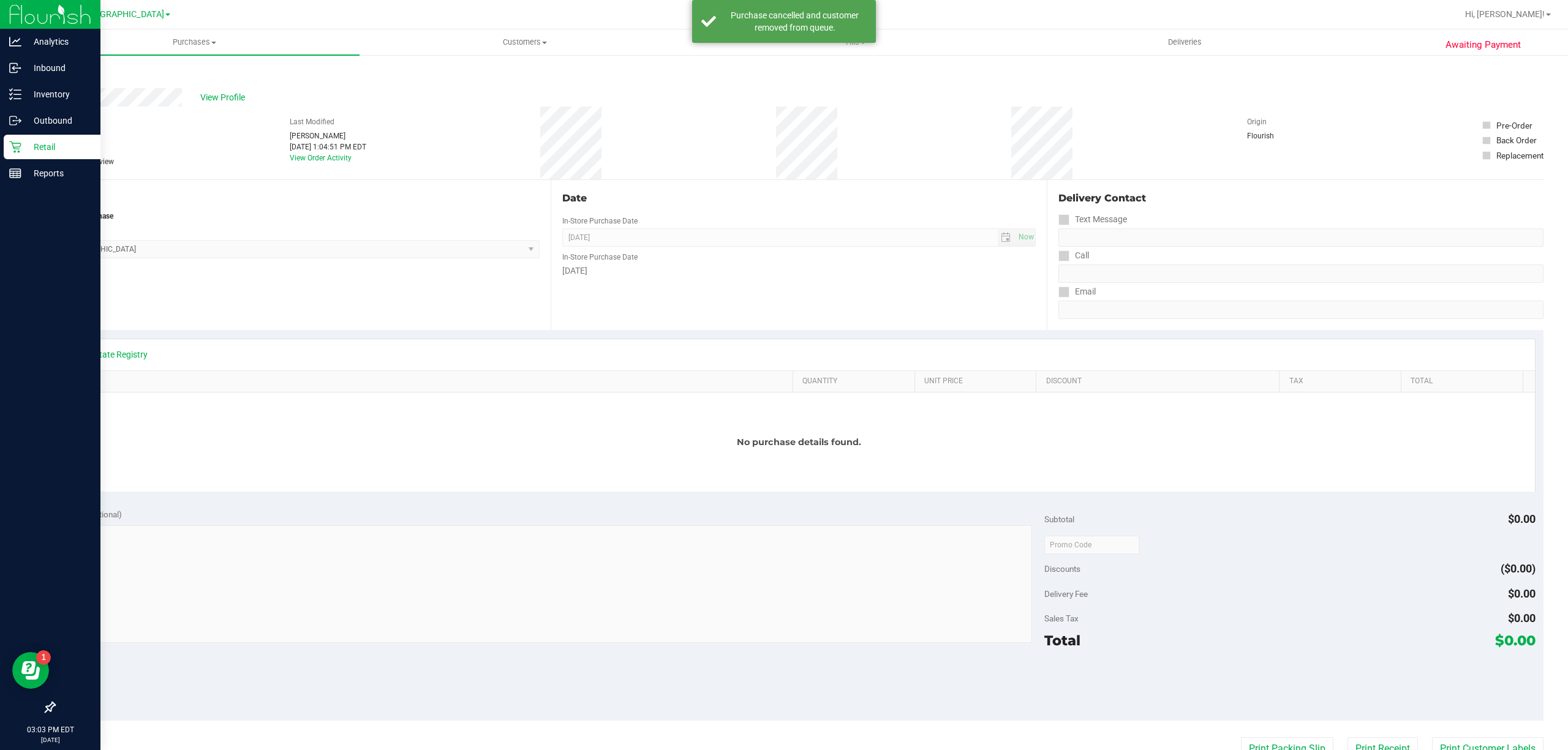
click at [9, 144] on icon at bounding box center [15, 147] width 12 height 12
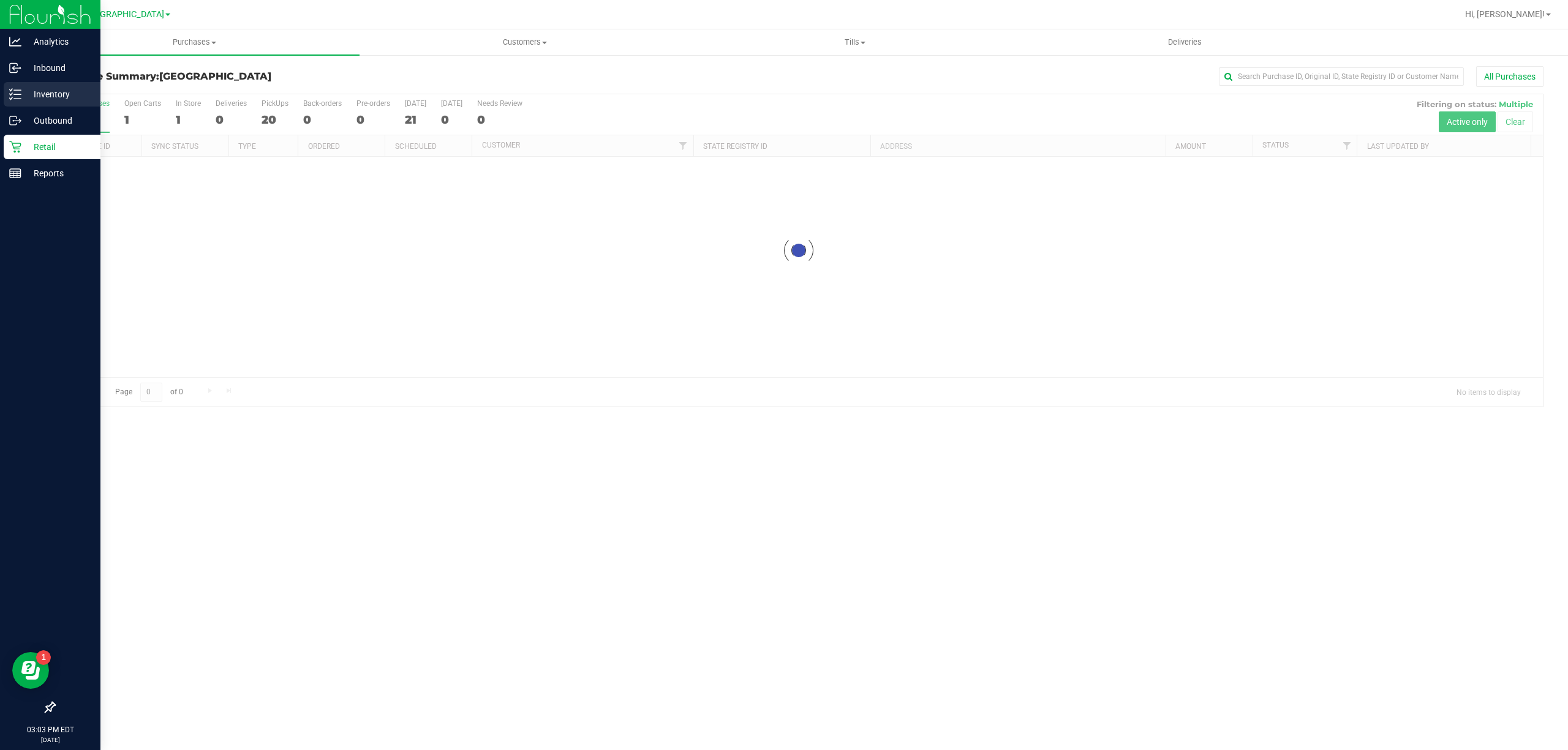
click at [67, 91] on p "Inventory" at bounding box center [58, 94] width 74 height 15
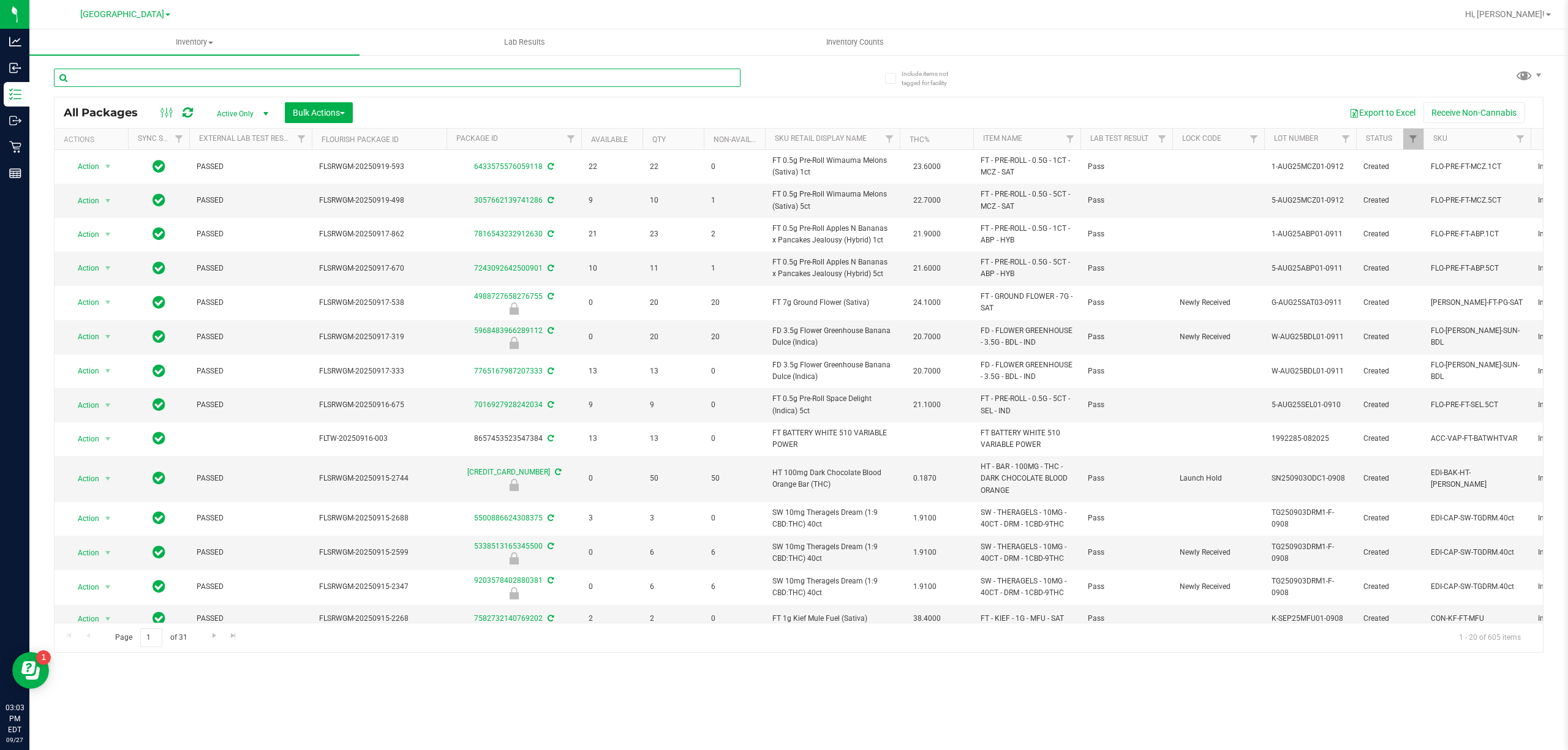
click at [149, 72] on input "text" at bounding box center [397, 77] width 687 height 18
click at [261, 670] on div "Inventory All packages All inventory Waste log Create inventory Lab Results Inv…" at bounding box center [798, 389] width 1538 height 721
click at [217, 663] on div "Inventory All packages All inventory Waste log Create inventory Lab Results Inv…" at bounding box center [798, 389] width 1538 height 721
click at [235, 85] on input "text" at bounding box center [397, 77] width 687 height 18
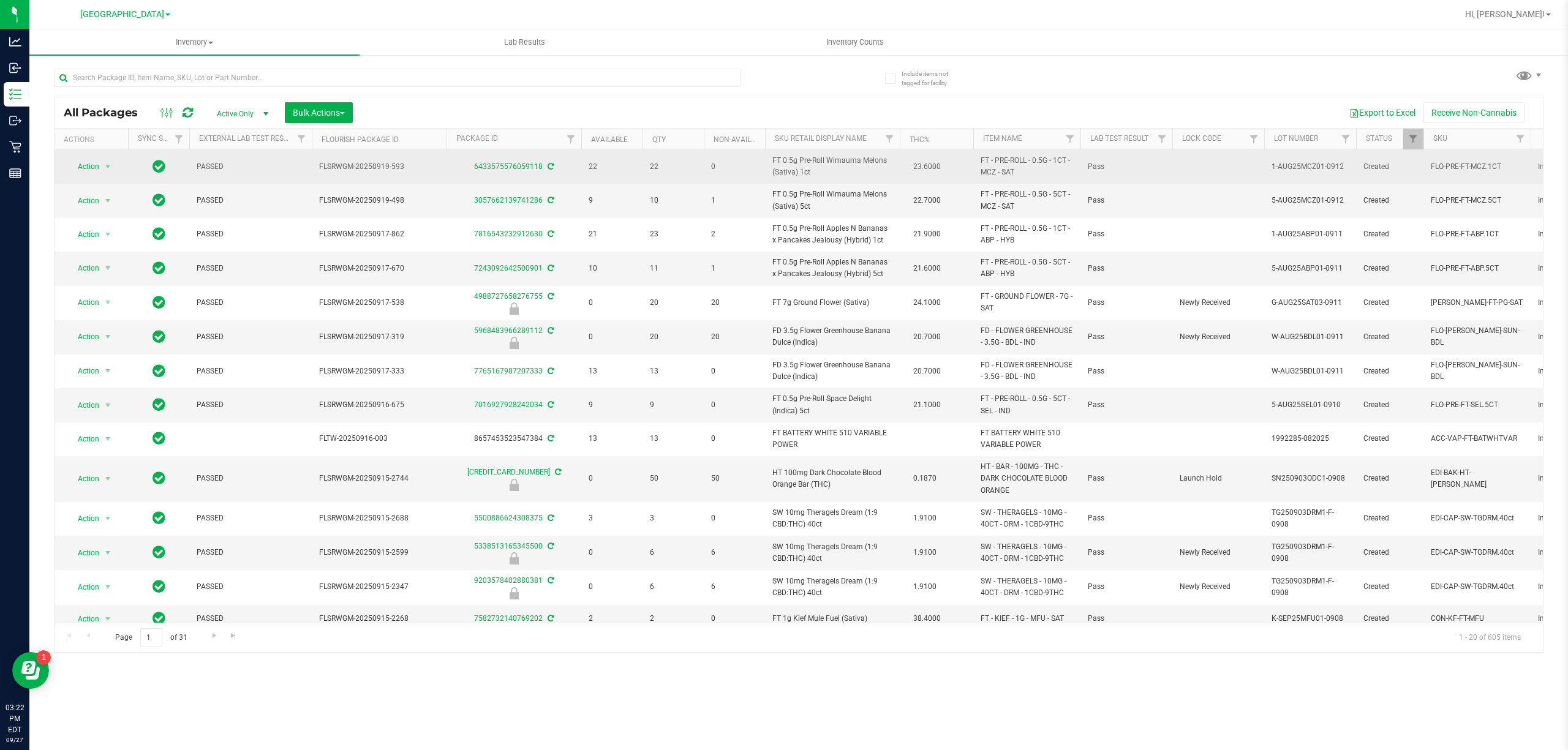
click at [816, 160] on span "FT 0.5g Pre-Roll Wimauma Melons (Sativa) 1ct" at bounding box center [832, 167] width 120 height 23
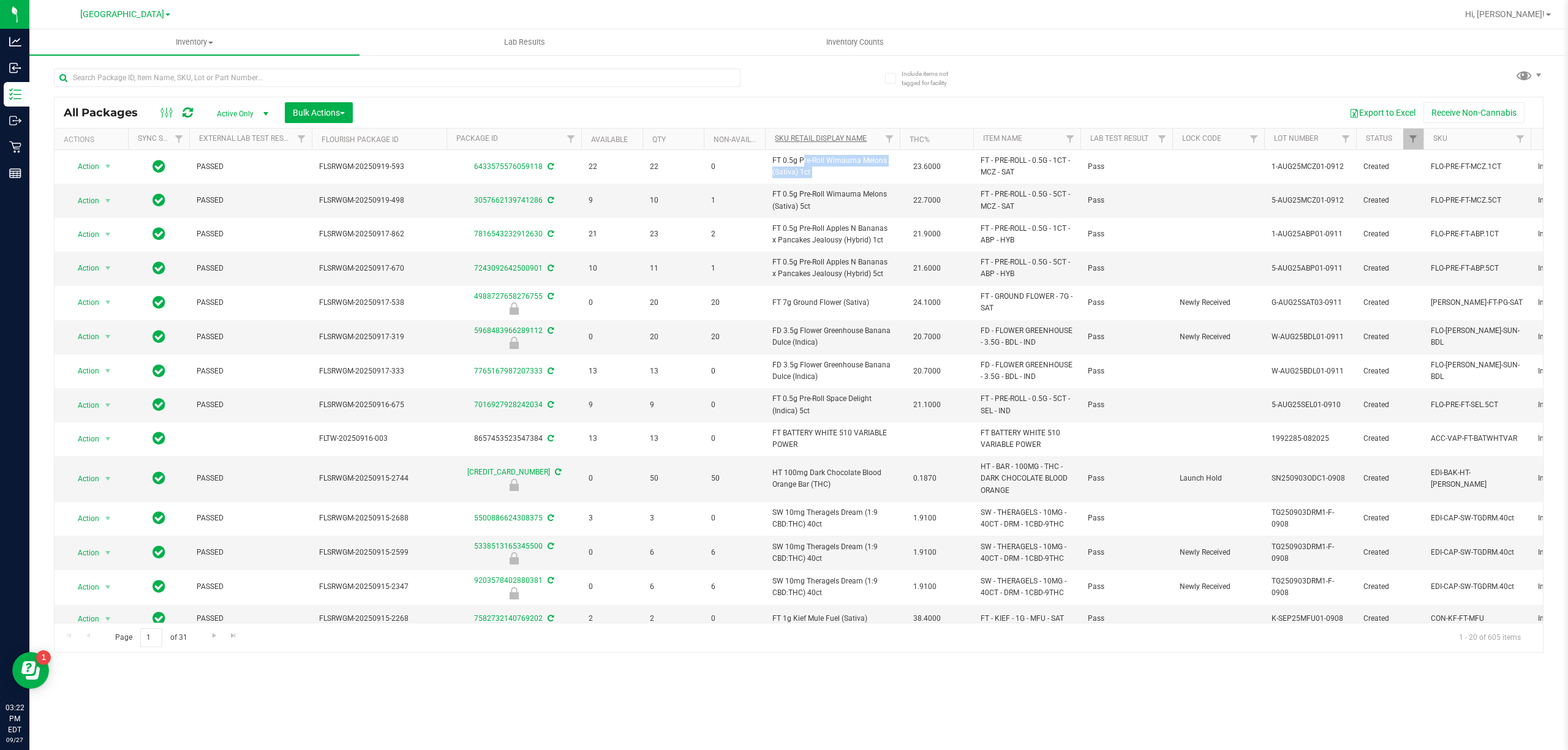
copy td "FT 0.5g Pre-Roll Wimauma Melons (Sativa) 1ct"
click at [450, 79] on input "text" at bounding box center [397, 77] width 687 height 18
paste input "FT 0.5g Pre-Roll Wimauma Melons (Sativa) 1ct"
type input "FT 0.5g Pre-Roll Wimauma Melons (Sativa) 1ct"
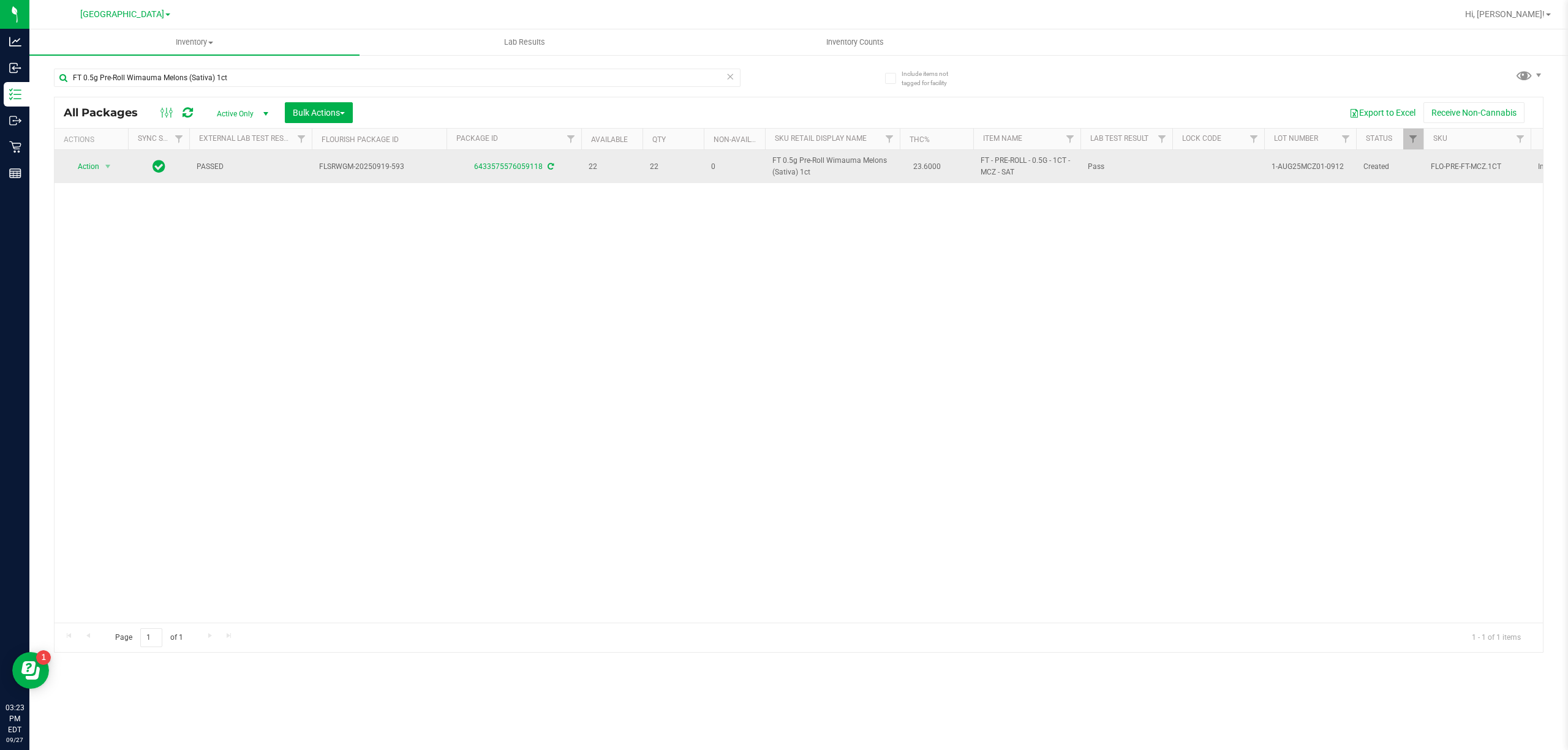
click at [792, 160] on span "FT 0.5g Pre-Roll Wimauma Melons (Sativa) 1ct" at bounding box center [832, 167] width 120 height 23
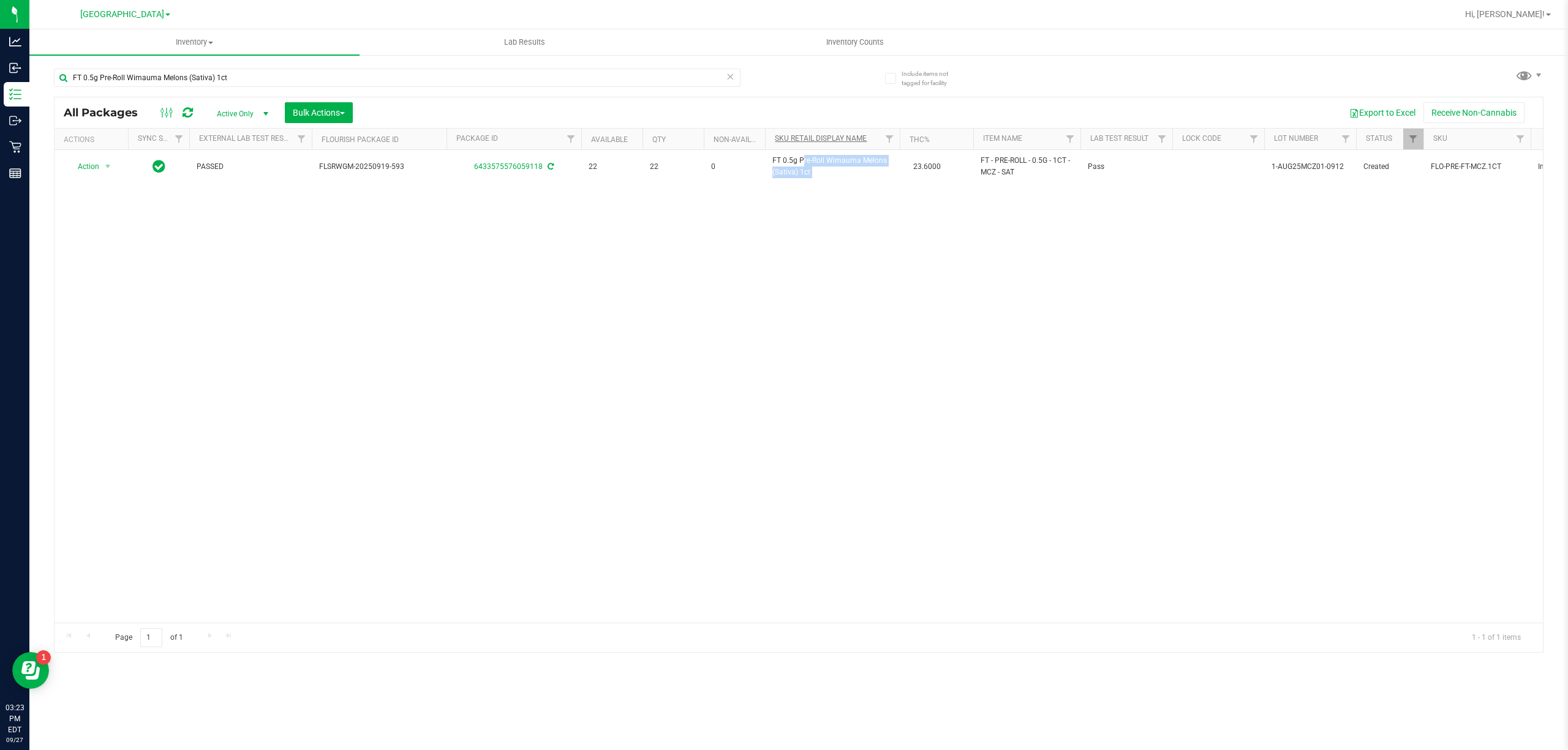
copy td "FT 0.5g Pre-Roll Wimauma Melons (Sativa) 1ct"
click at [450, 83] on input "FT 0.5g Pre-Roll Wimauma Melons (Sativa) 1ct" at bounding box center [397, 77] width 687 height 18
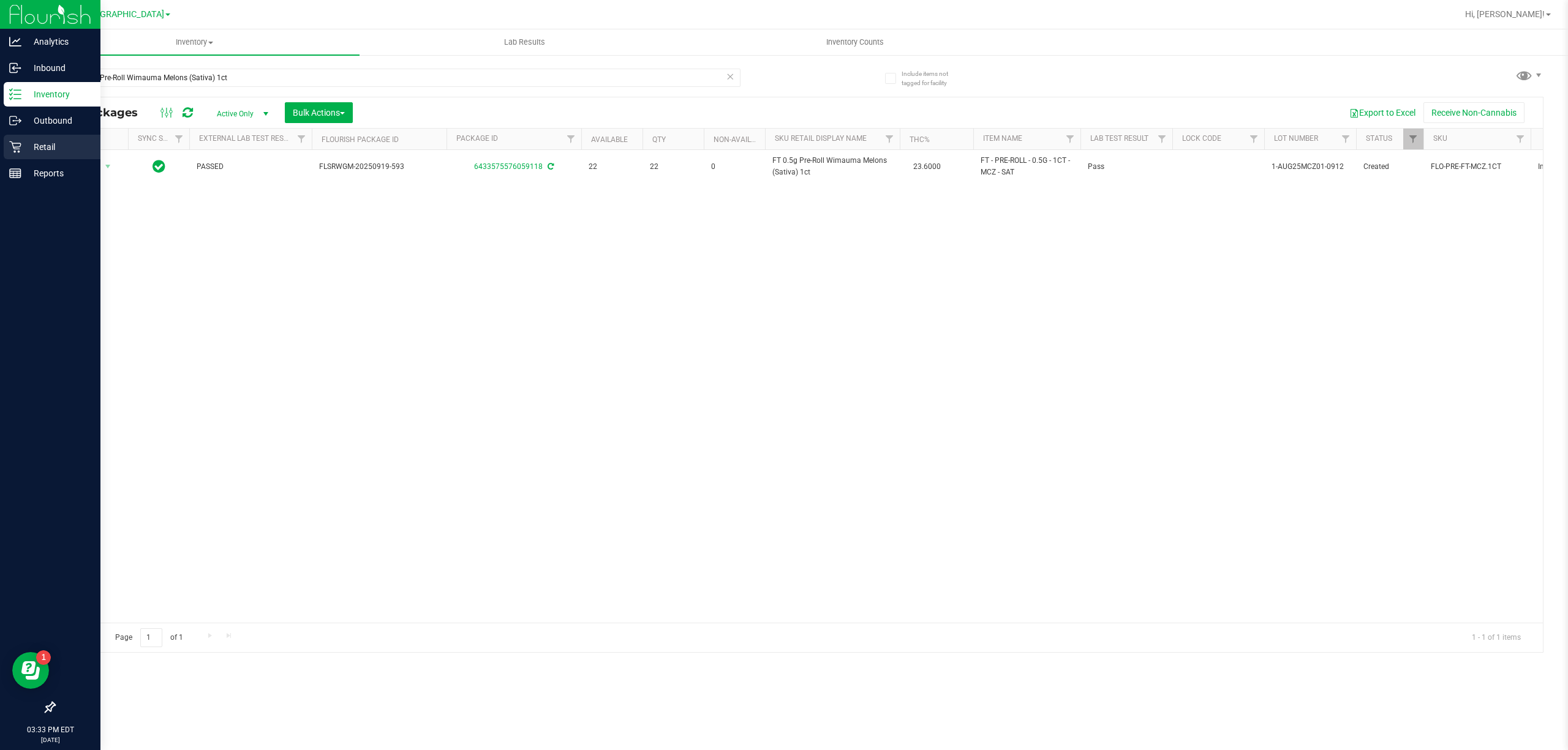
click at [55, 140] on p "Retail" at bounding box center [58, 147] width 74 height 15
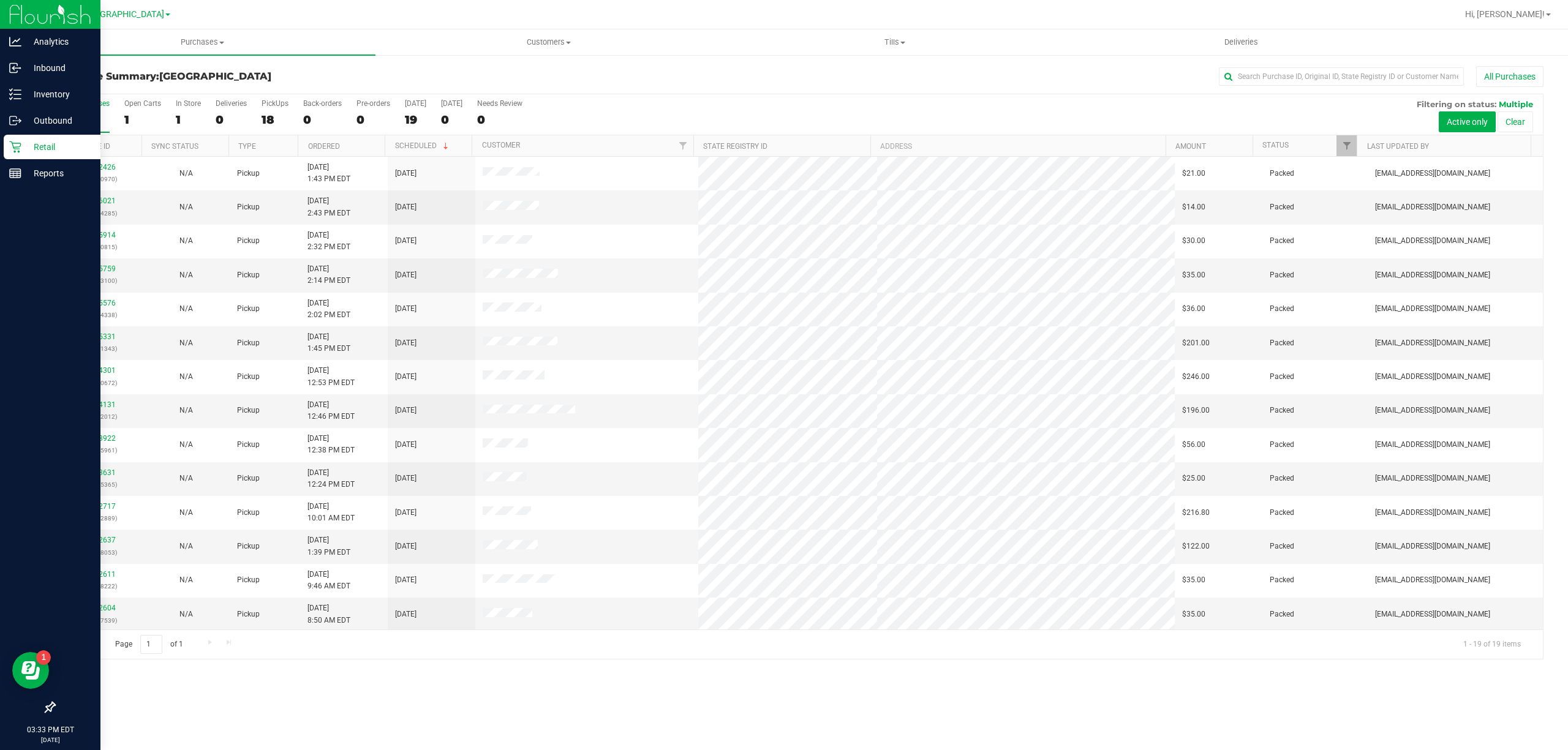
click at [1354, 150] on div at bounding box center [1357, 146] width 6 height 21
click at [1346, 144] on span "Filter" at bounding box center [1346, 145] width 9 height 9
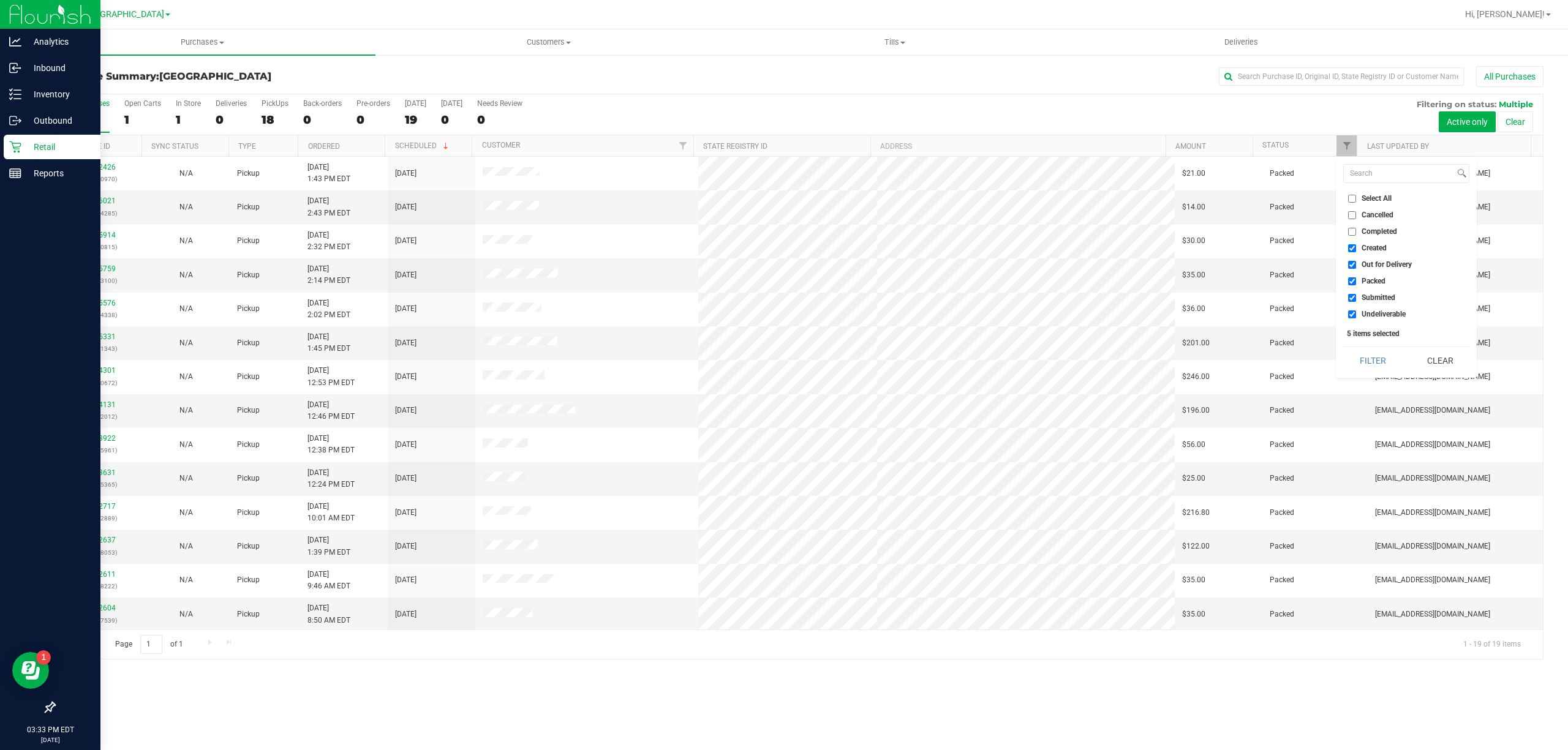
click at [1357, 316] on label "Undeliverable" at bounding box center [1376, 314] width 58 height 8
click at [1356, 316] on input "Undeliverable" at bounding box center [1351, 314] width 8 height 8
checkbox input "false"
click at [1353, 281] on input "Packed" at bounding box center [1351, 281] width 8 height 8
checkbox input "false"
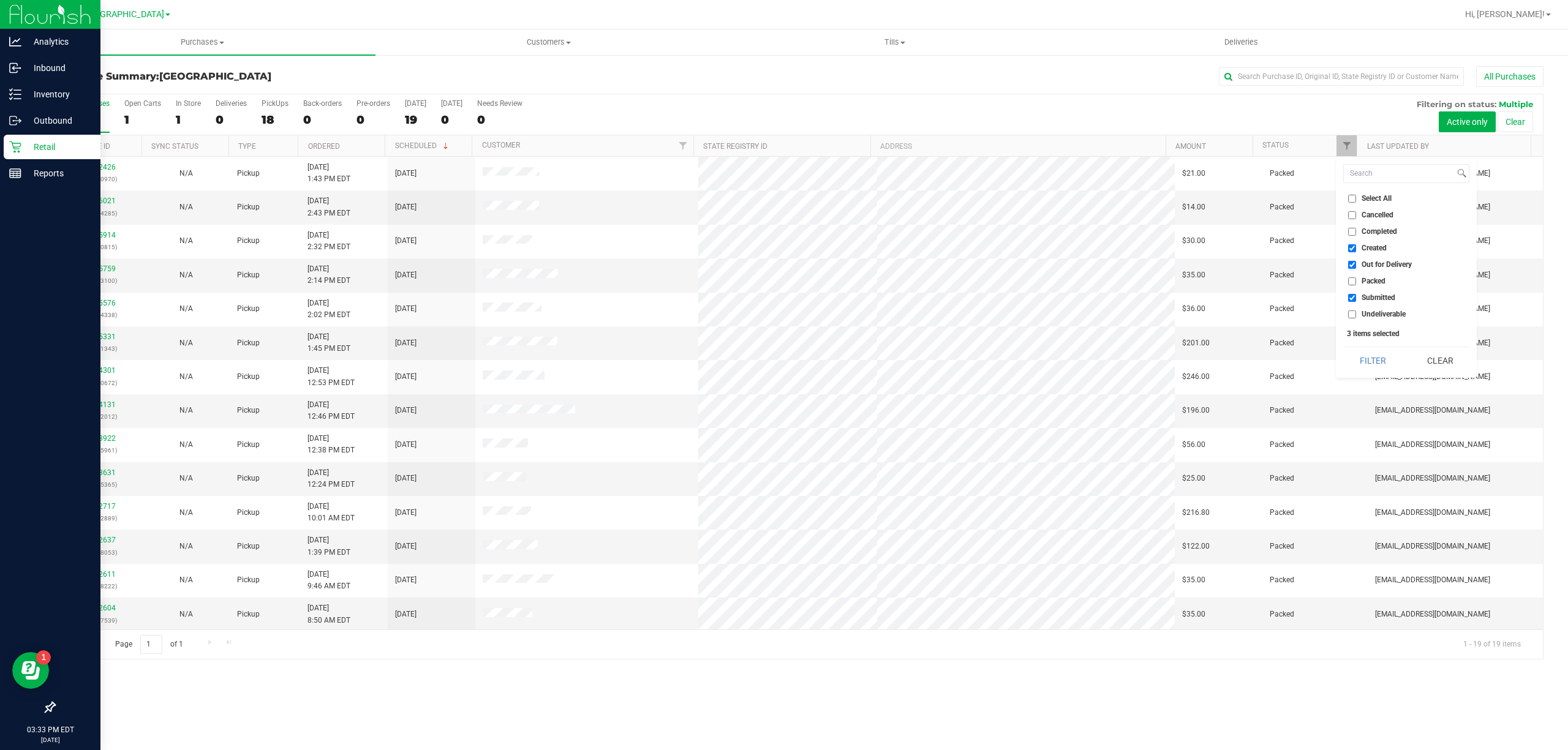
click at [1355, 268] on input "Out for Delivery" at bounding box center [1351, 265] width 8 height 8
checkbox input "false"
click at [1351, 250] on input "Created" at bounding box center [1351, 248] width 8 height 8
checkbox input "false"
click at [1382, 366] on button "Filter" at bounding box center [1372, 360] width 59 height 27
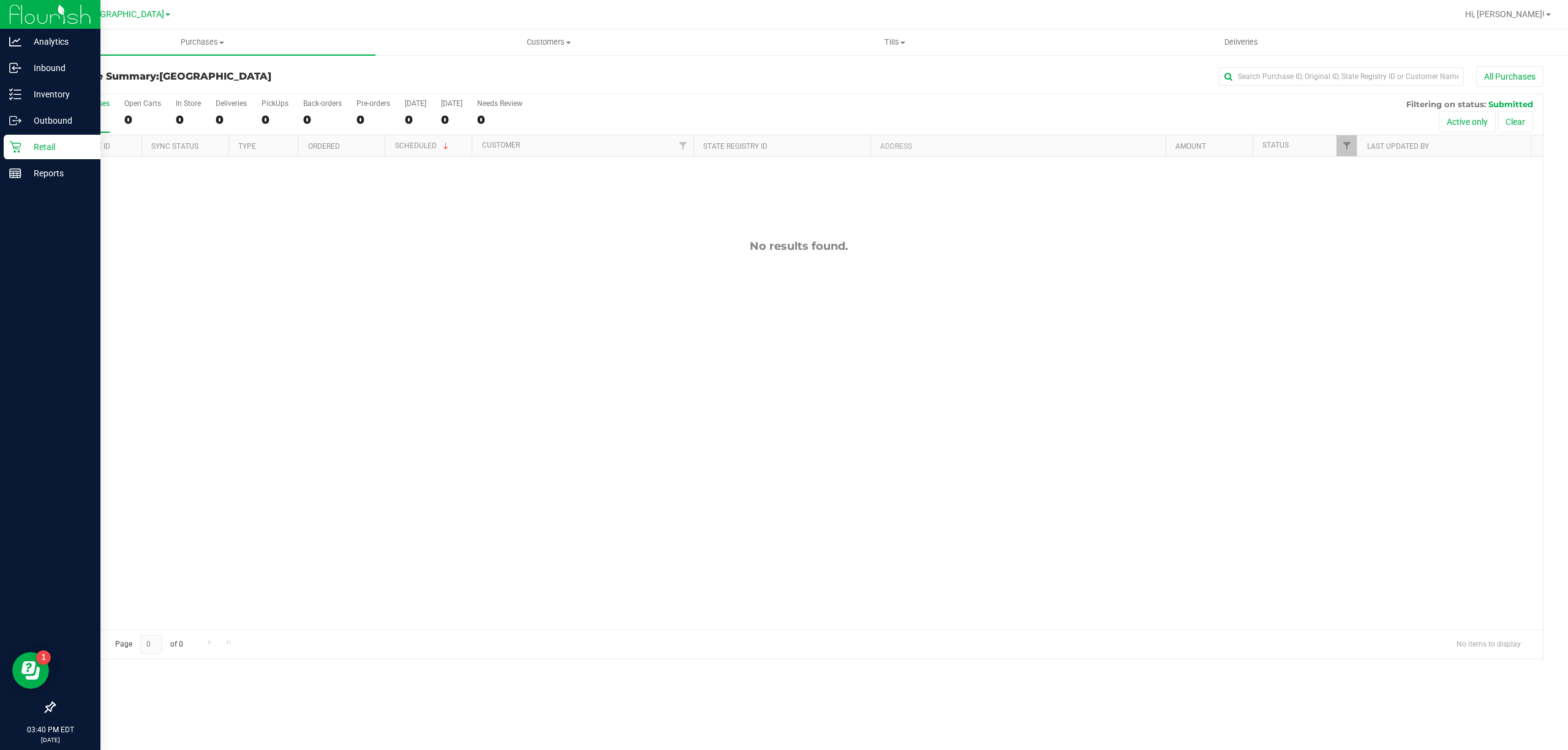
drag, startPoint x: 362, startPoint y: 477, endPoint x: 375, endPoint y: 47, distance: 430.2
click at [362, 477] on div "No results found." at bounding box center [798, 434] width 1488 height 555
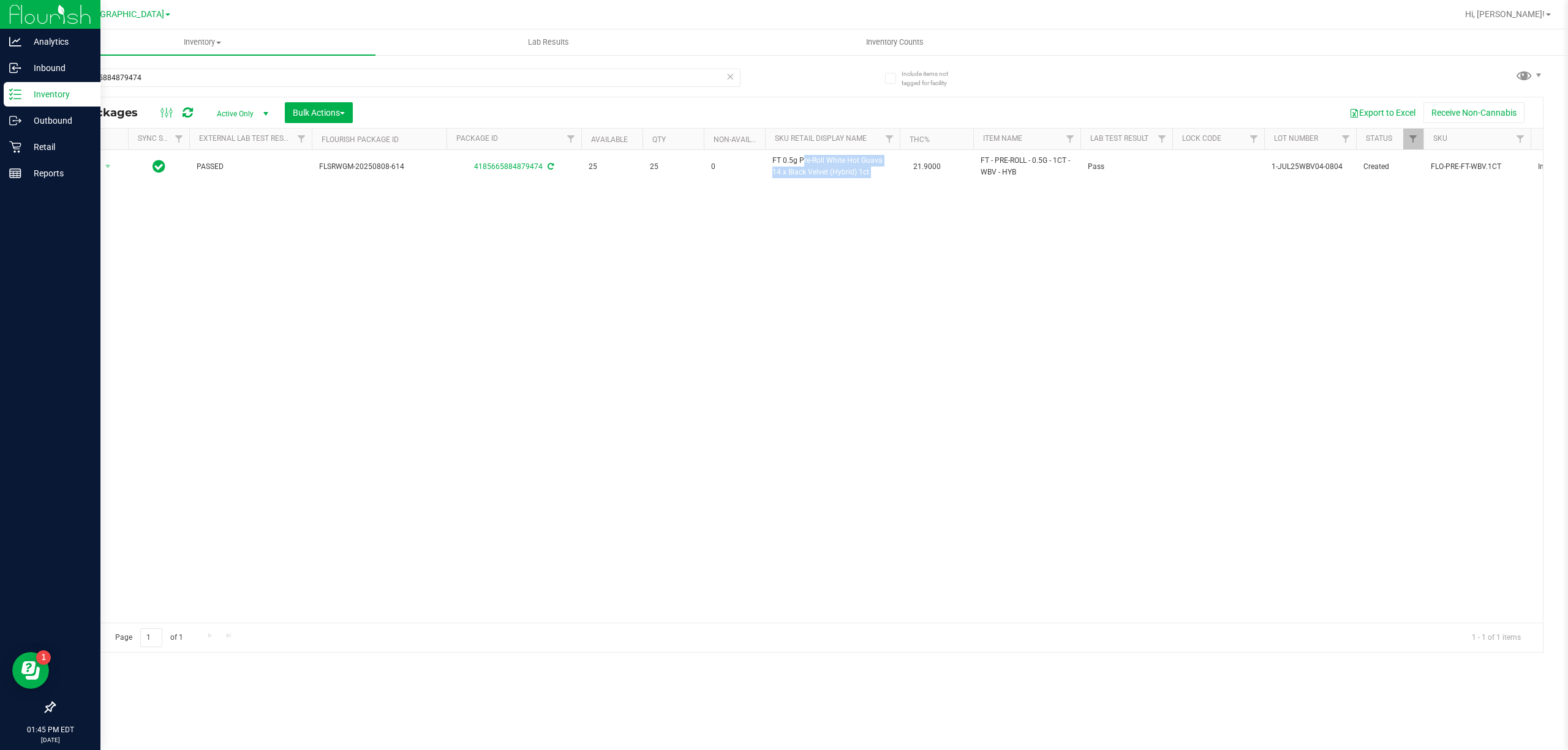
click at [31, 90] on p "Inventory" at bounding box center [58, 94] width 74 height 15
click at [34, 90] on p "Inventory" at bounding box center [58, 94] width 74 height 15
click at [25, 147] on p "Retail" at bounding box center [58, 147] width 74 height 15
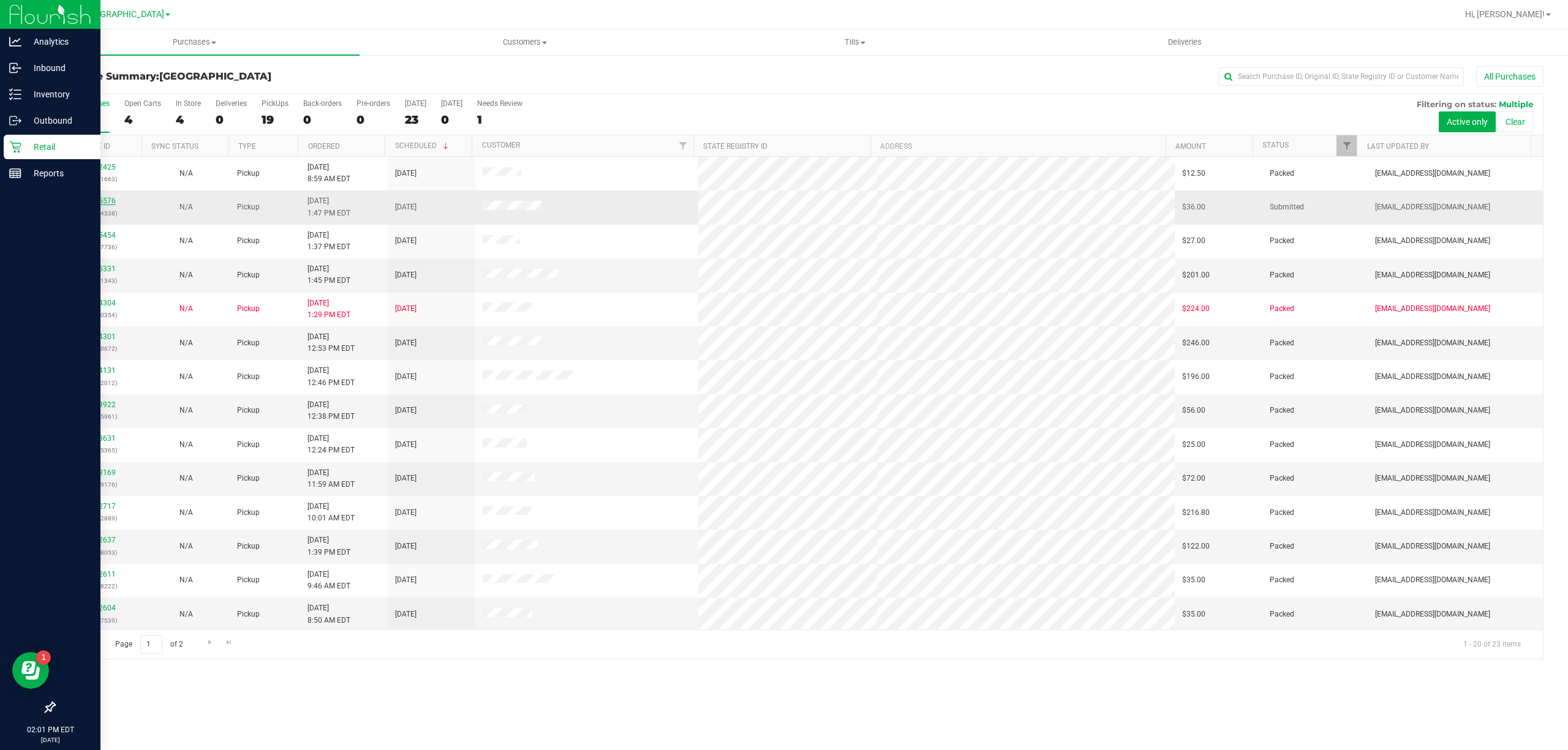
click at [87, 199] on link "12015576" at bounding box center [98, 201] width 34 height 9
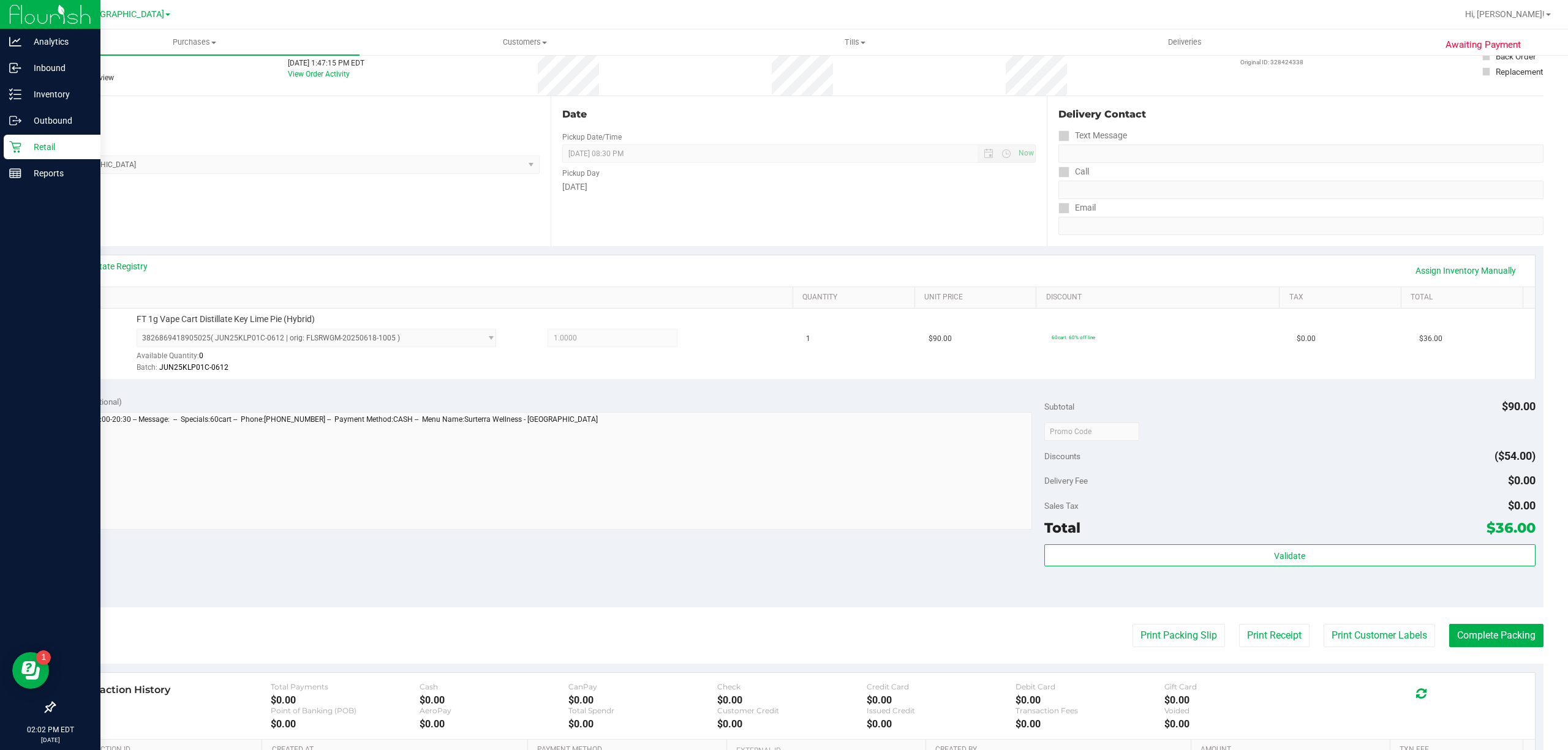
scroll to position [163, 0]
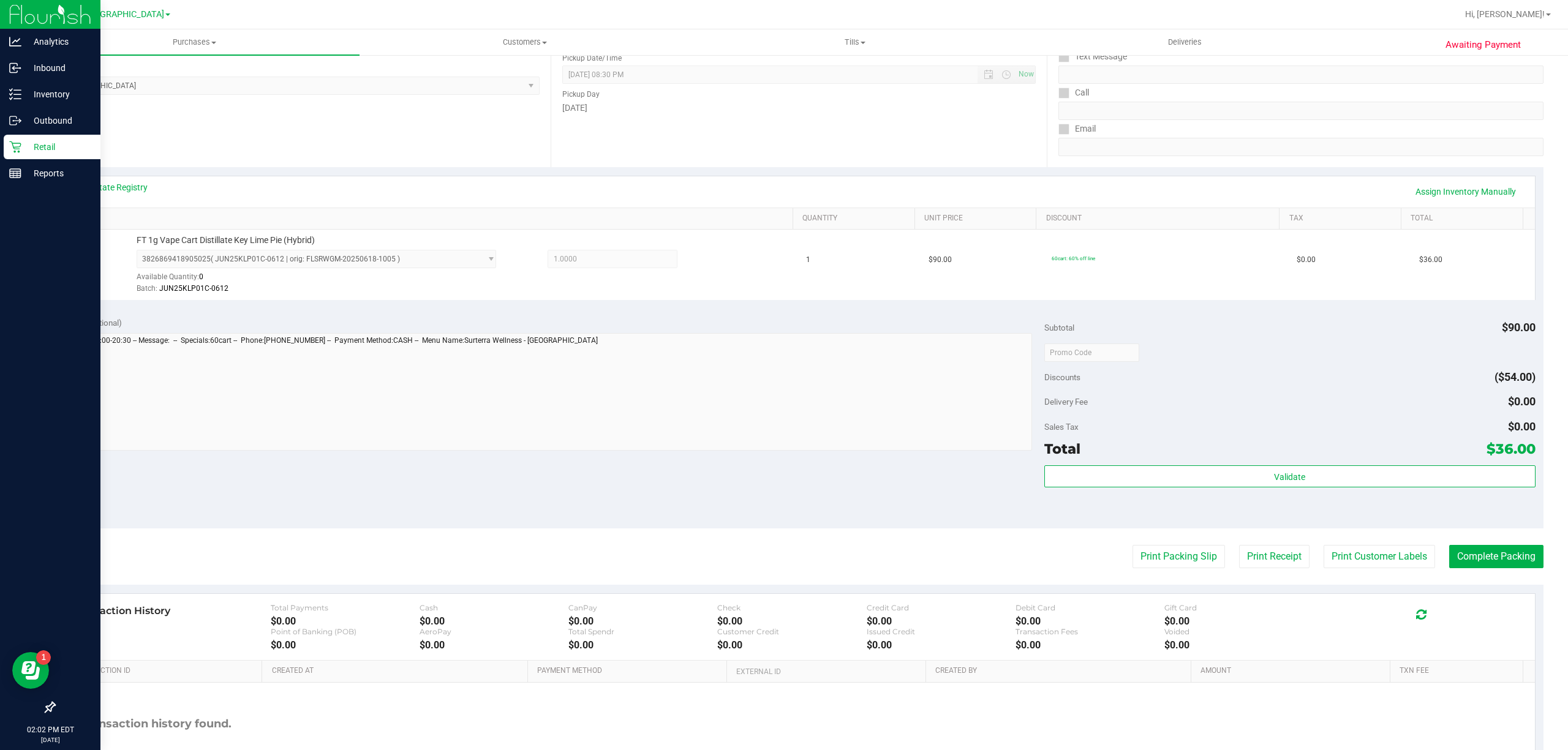
click at [1354, 456] on div "Total $36.00" at bounding box center [1290, 449] width 491 height 22
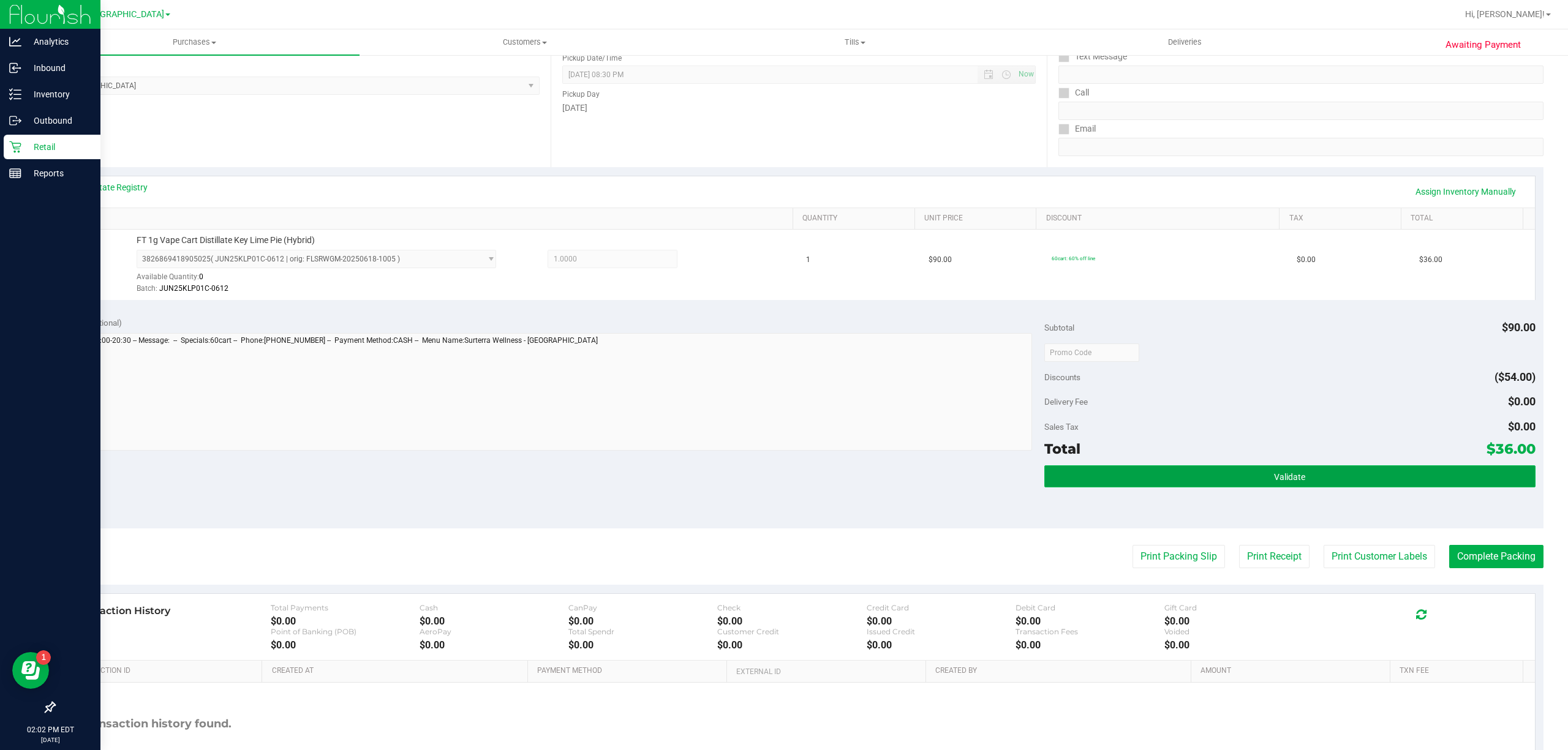
click at [1343, 476] on button "Validate" at bounding box center [1290, 476] width 491 height 22
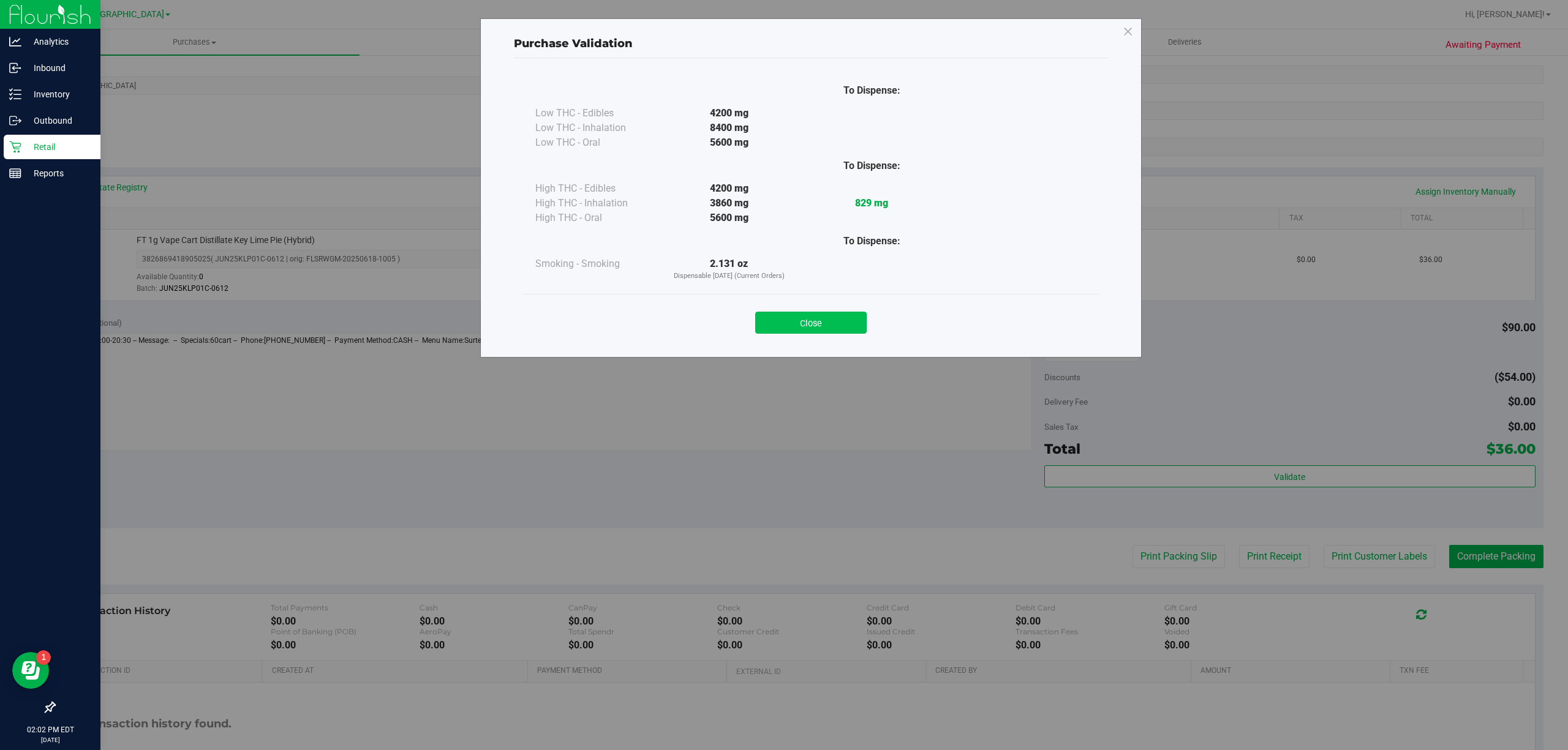
click at [801, 316] on button "Close" at bounding box center [811, 323] width 112 height 22
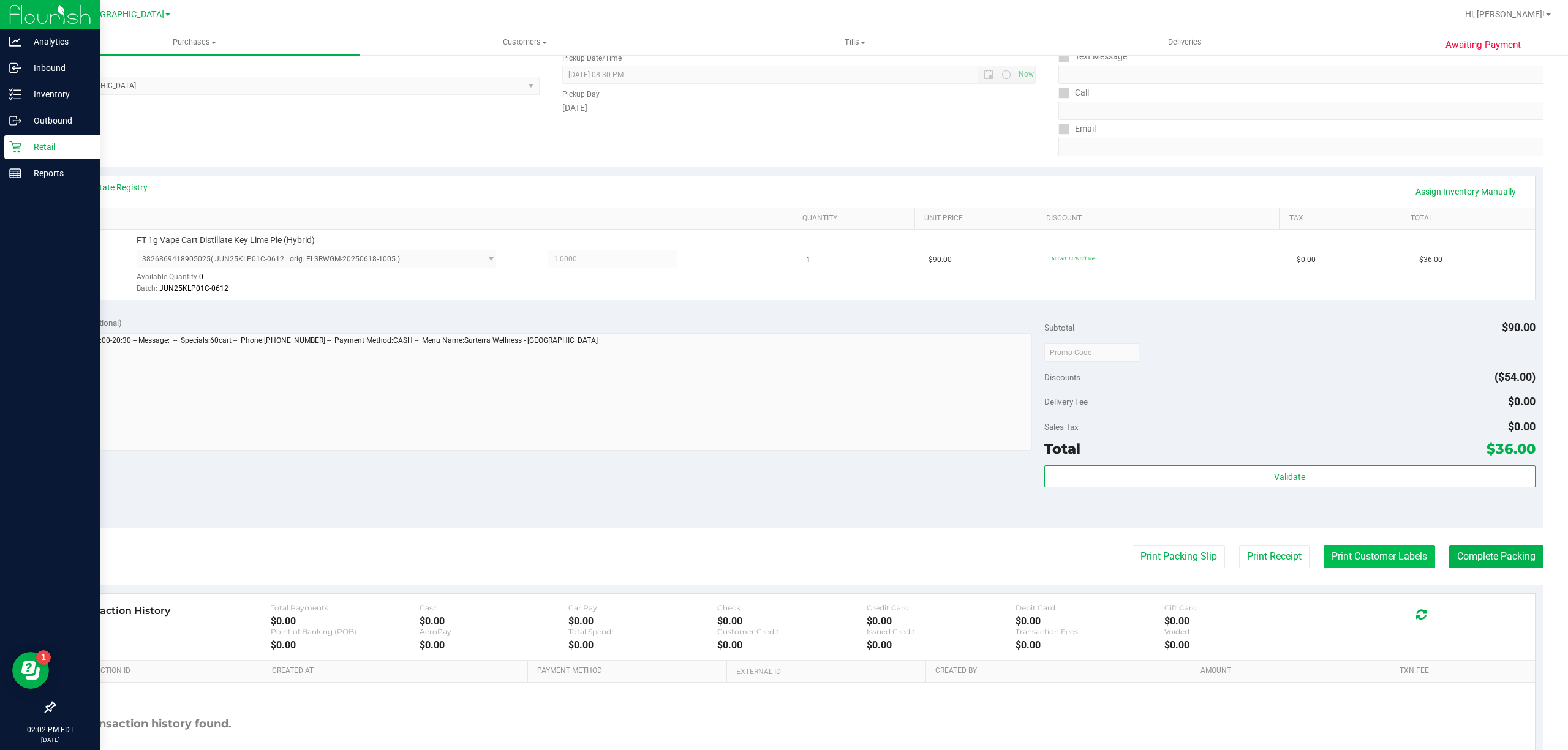
click at [1372, 565] on button "Print Customer Labels" at bounding box center [1378, 557] width 112 height 23
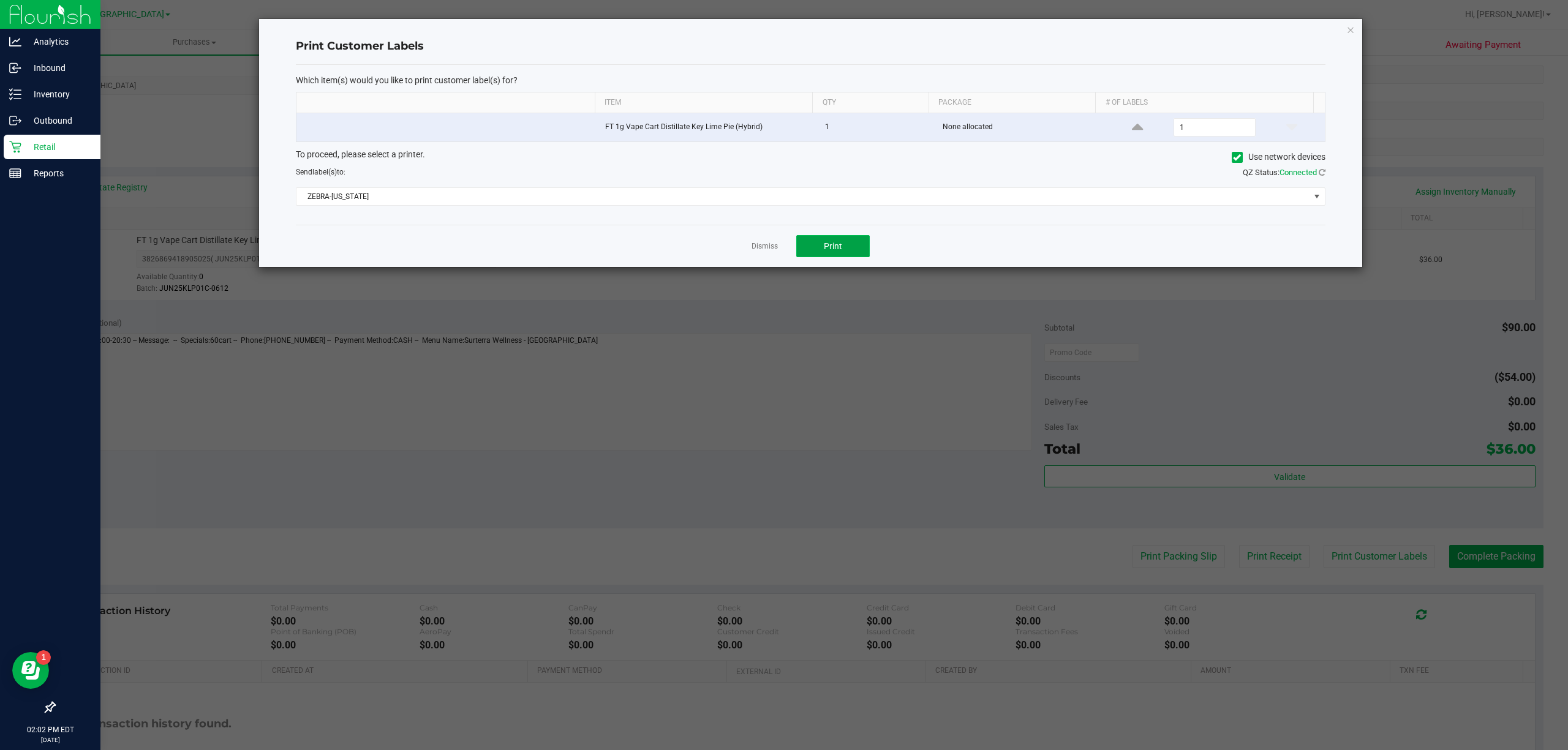
click at [833, 247] on span "Print" at bounding box center [832, 246] width 18 height 9
click at [760, 245] on link "Dismiss" at bounding box center [765, 246] width 26 height 10
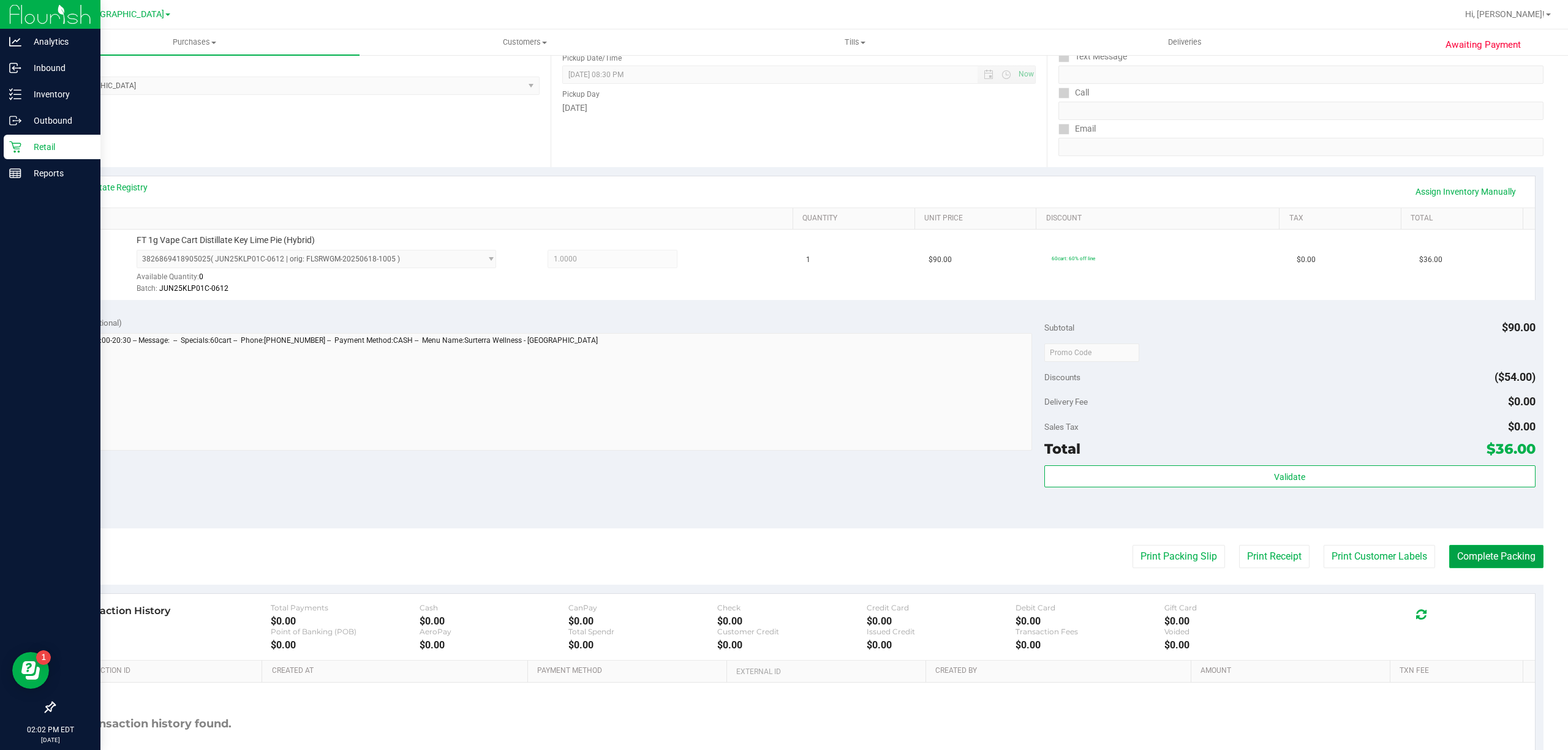
click at [1518, 554] on button "Complete Packing" at bounding box center [1496, 557] width 94 height 23
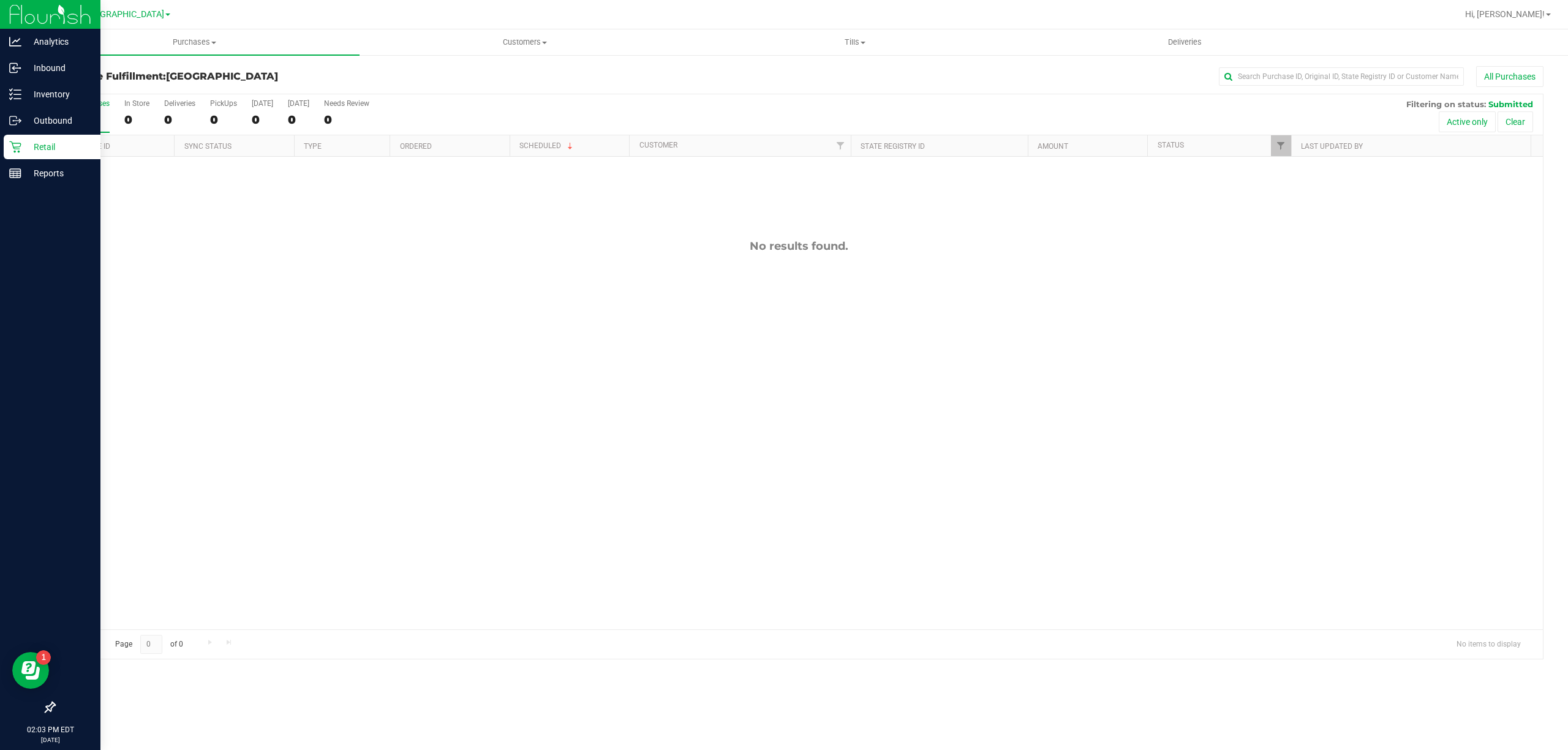
click at [45, 138] on div "Retail" at bounding box center [52, 147] width 97 height 25
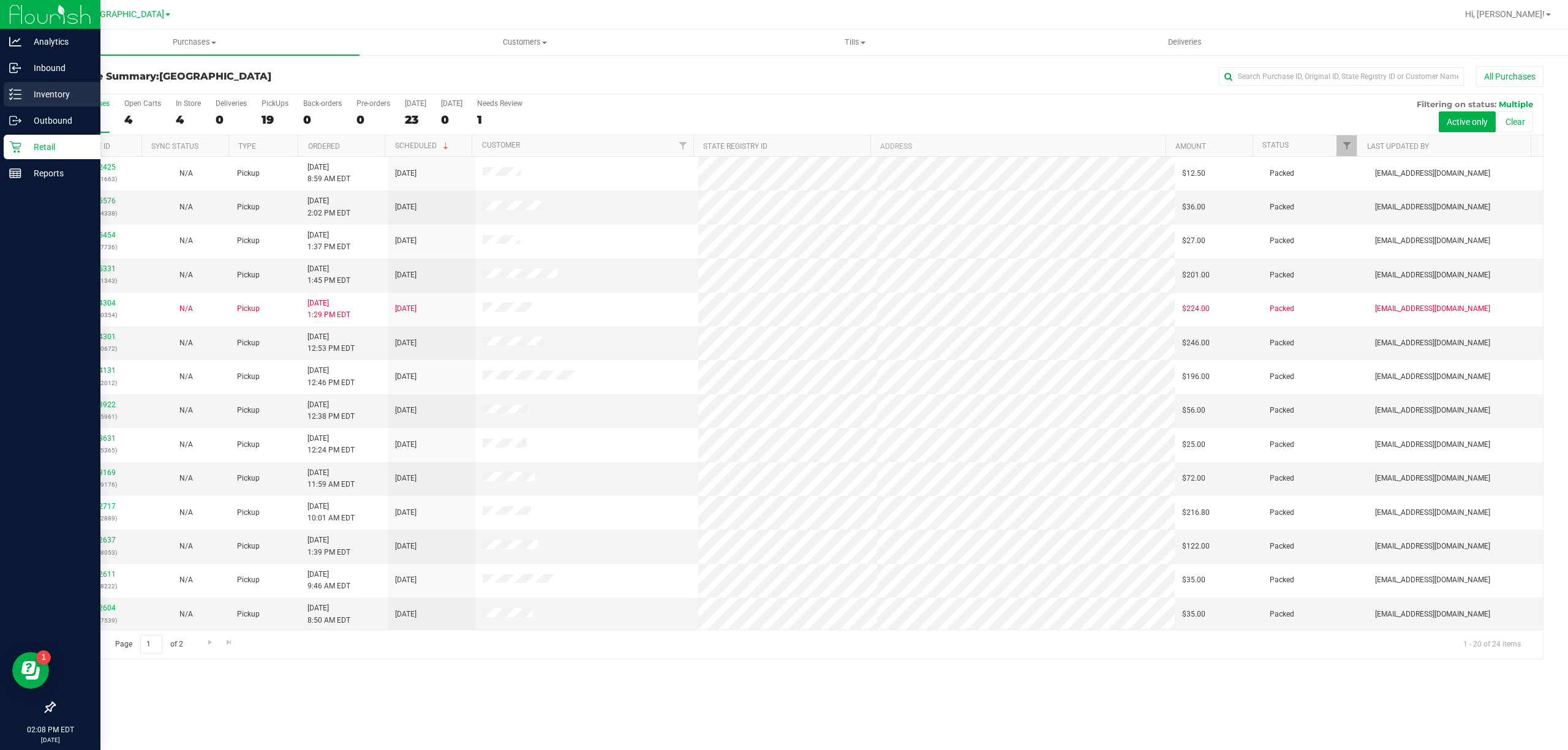
click at [63, 98] on p "Inventory" at bounding box center [58, 94] width 74 height 15
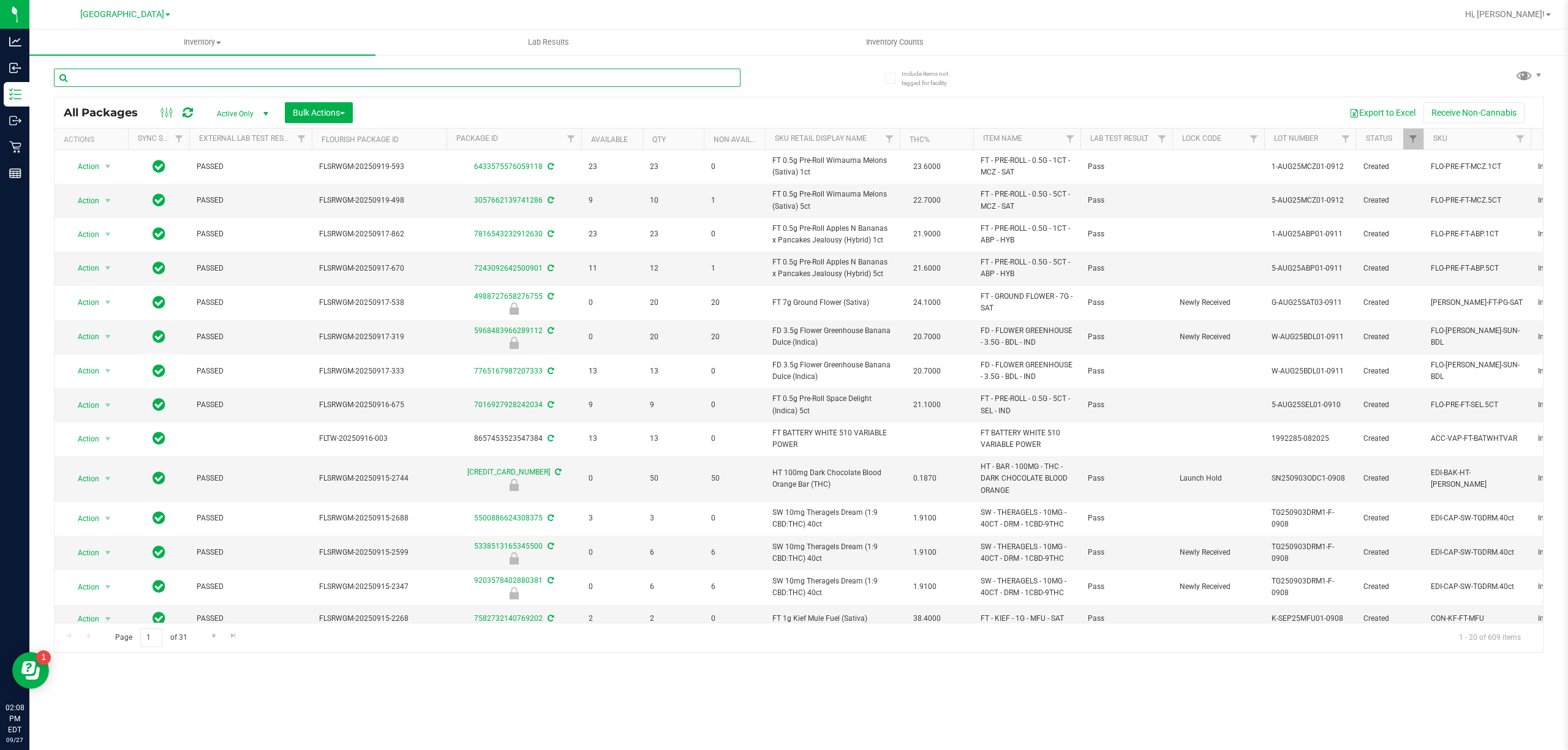
click at [193, 79] on input "text" at bounding box center [397, 77] width 687 height 18
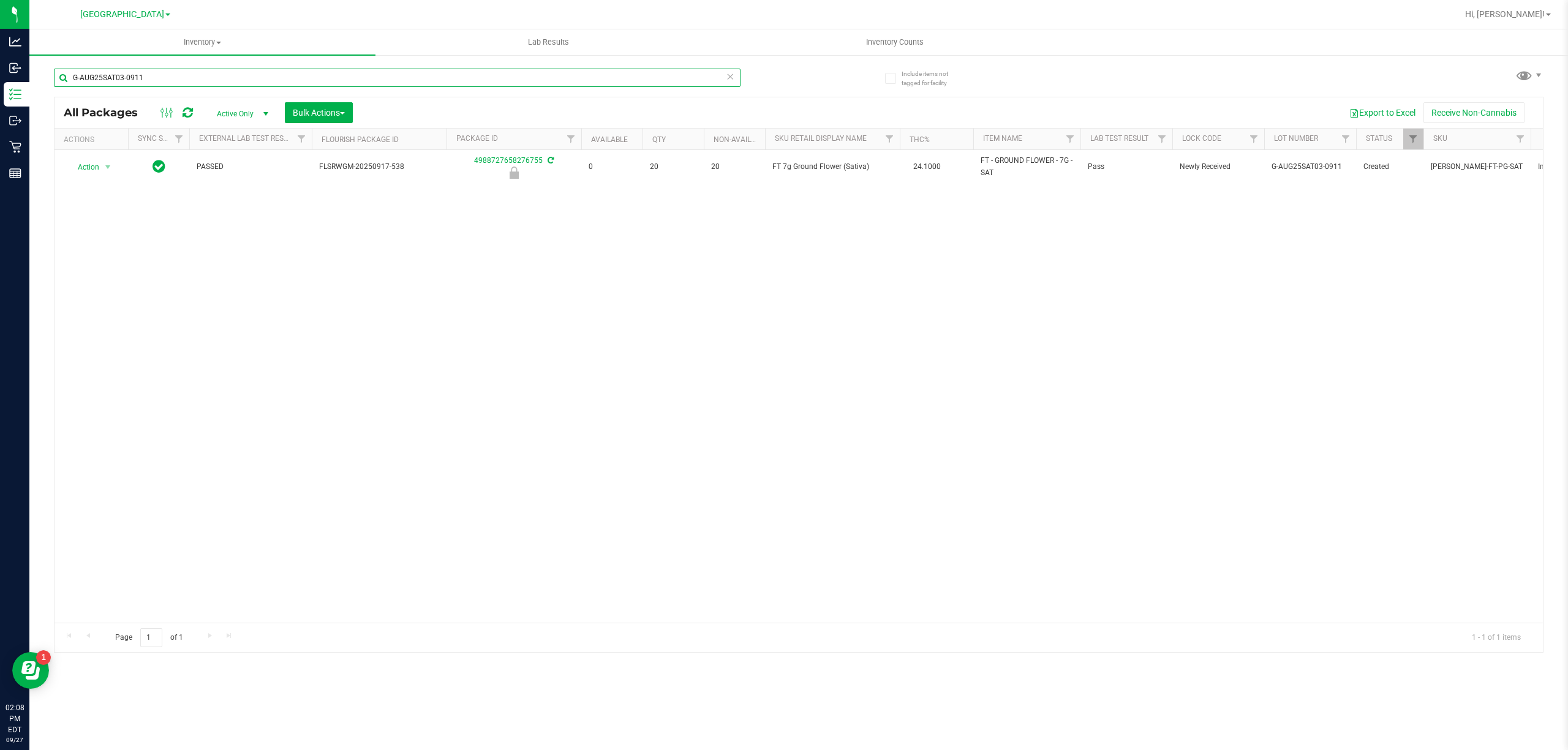
drag, startPoint x: 203, startPoint y: 79, endPoint x: 55, endPoint y: 77, distance: 148.0
click at [55, 77] on input "G-AUG25SAT03-0911" at bounding box center [397, 77] width 687 height 18
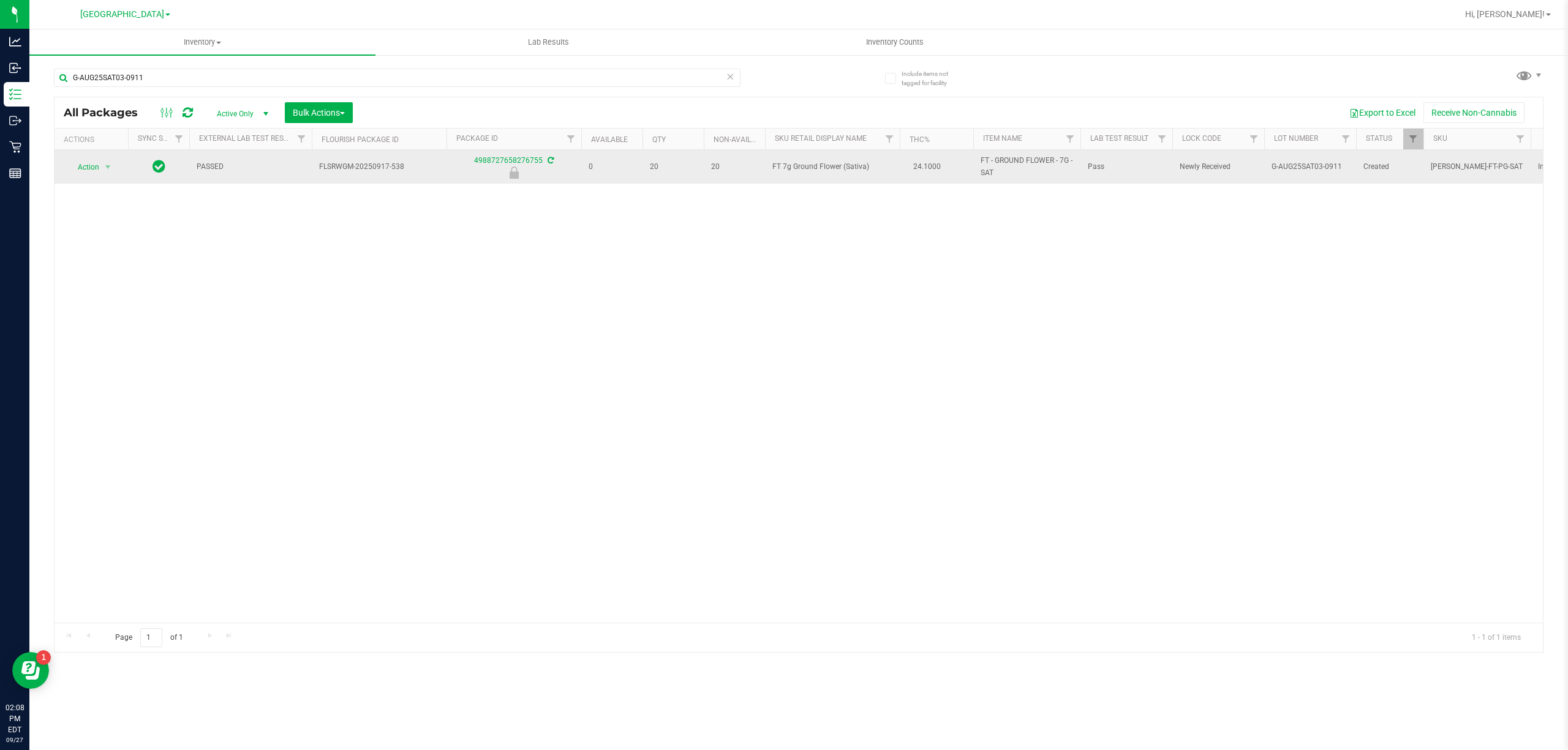
drag, startPoint x: 1088, startPoint y: 331, endPoint x: 871, endPoint y: 175, distance: 267.3
click at [1075, 331] on div "Action Action Edit attributes Global inventory Locate package Package audit log…" at bounding box center [798, 386] width 1488 height 473
drag, startPoint x: 867, startPoint y: 172, endPoint x: 781, endPoint y: 179, distance: 86.3
click at [781, 179] on td "FT 7g Ground Flower (Sativa)" at bounding box center [832, 167] width 135 height 34
copy span "FT 7g Ground Flower (Sativa)"
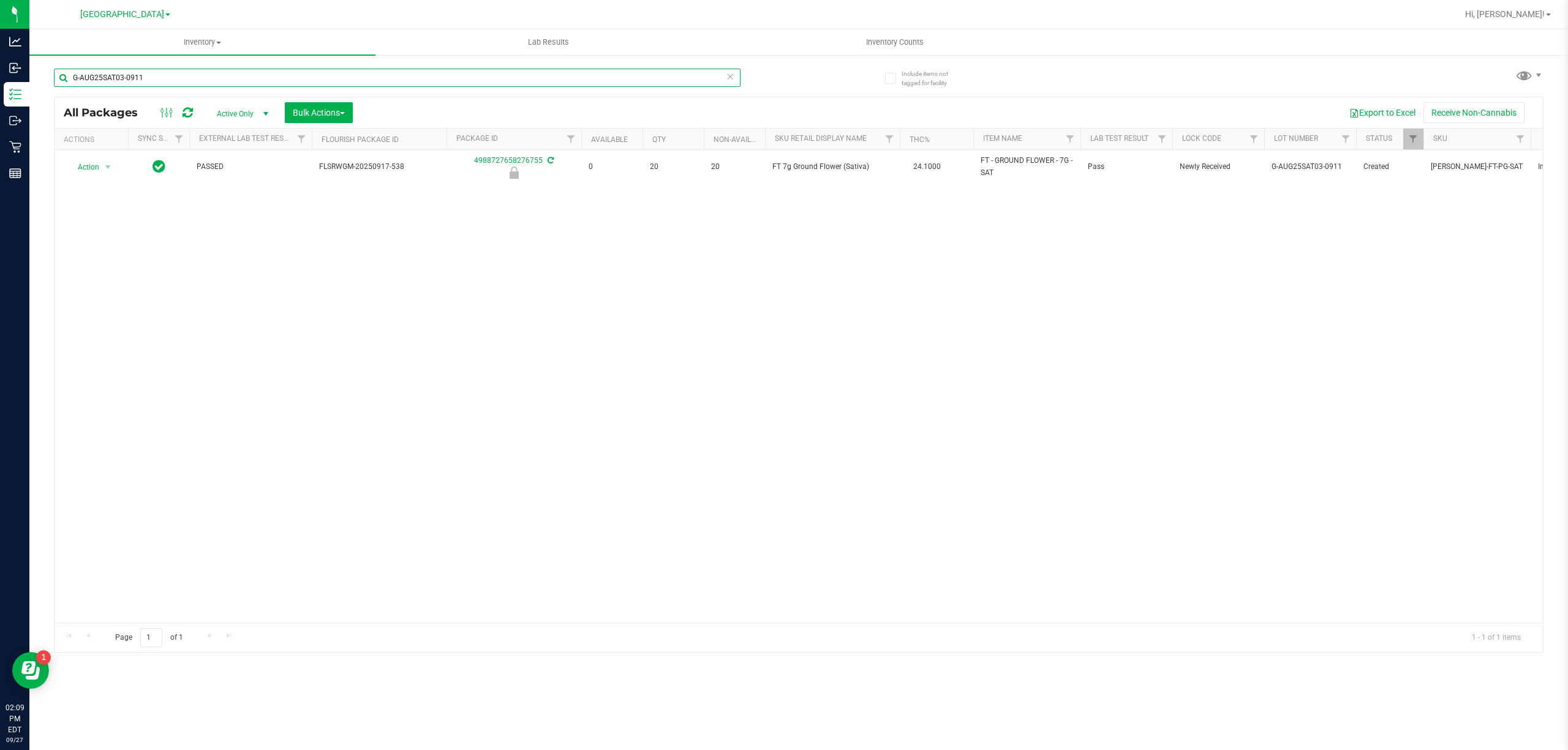
click at [217, 79] on input "G-AUG25SAT03-0911" at bounding box center [397, 77] width 687 height 18
paste input "FT 7g Ground Flower (Sativa)"
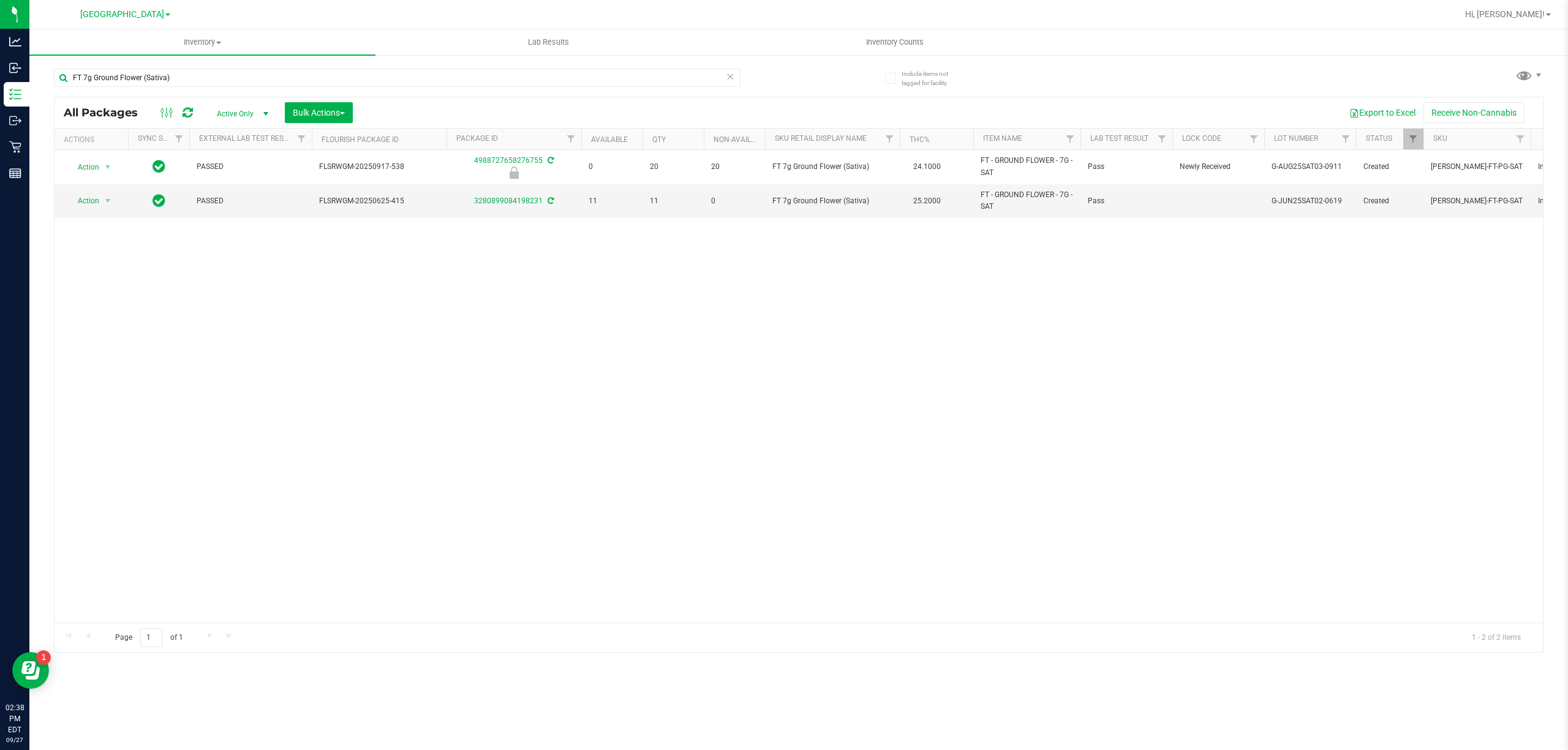
click at [305, 63] on div "FT 7g Ground Flower (Sativa)" at bounding box center [426, 77] width 745 height 39
click at [300, 76] on input "FT 7g Ground Flower (Sativa)" at bounding box center [397, 77] width 687 height 18
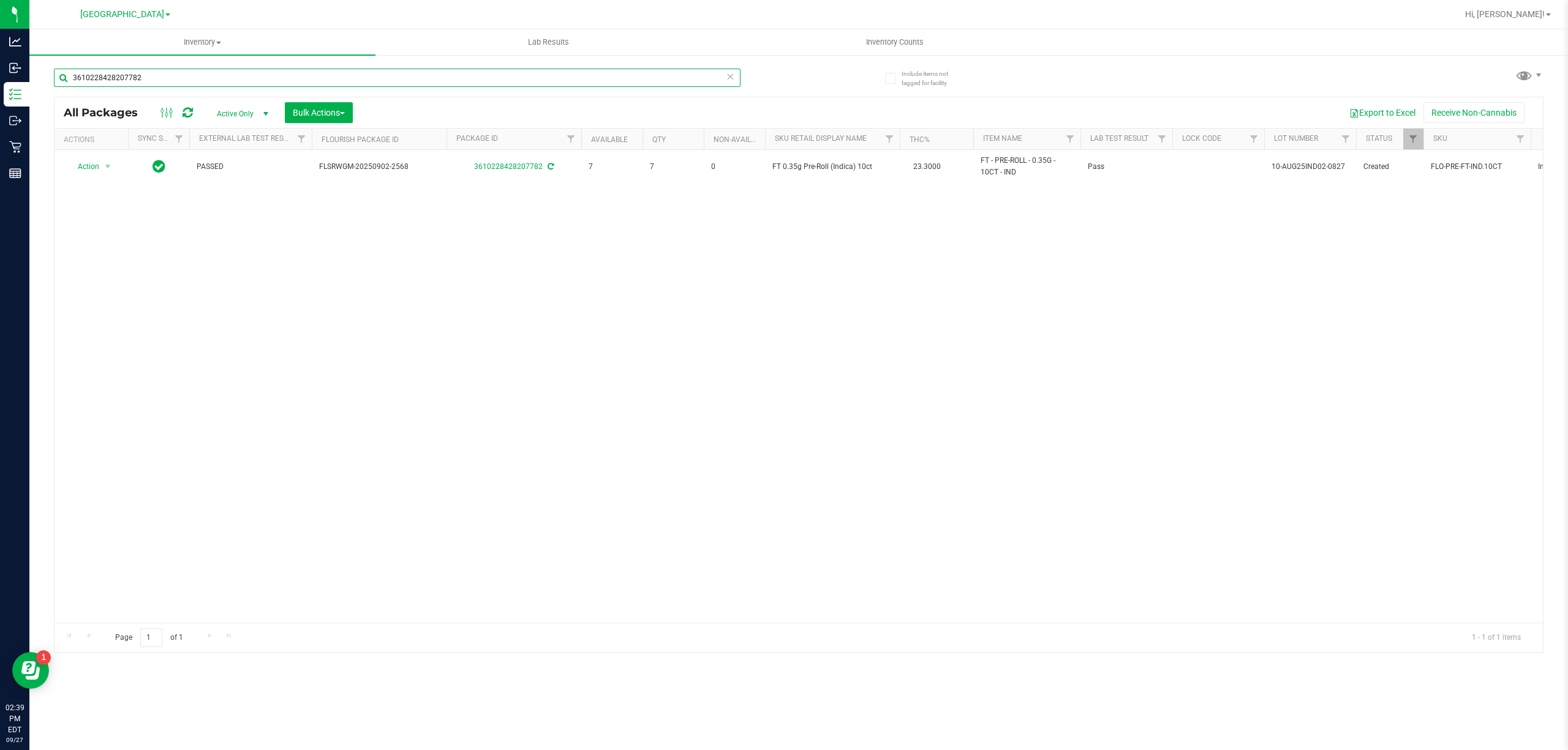
click at [550, 79] on input "3610228428207782" at bounding box center [397, 77] width 687 height 18
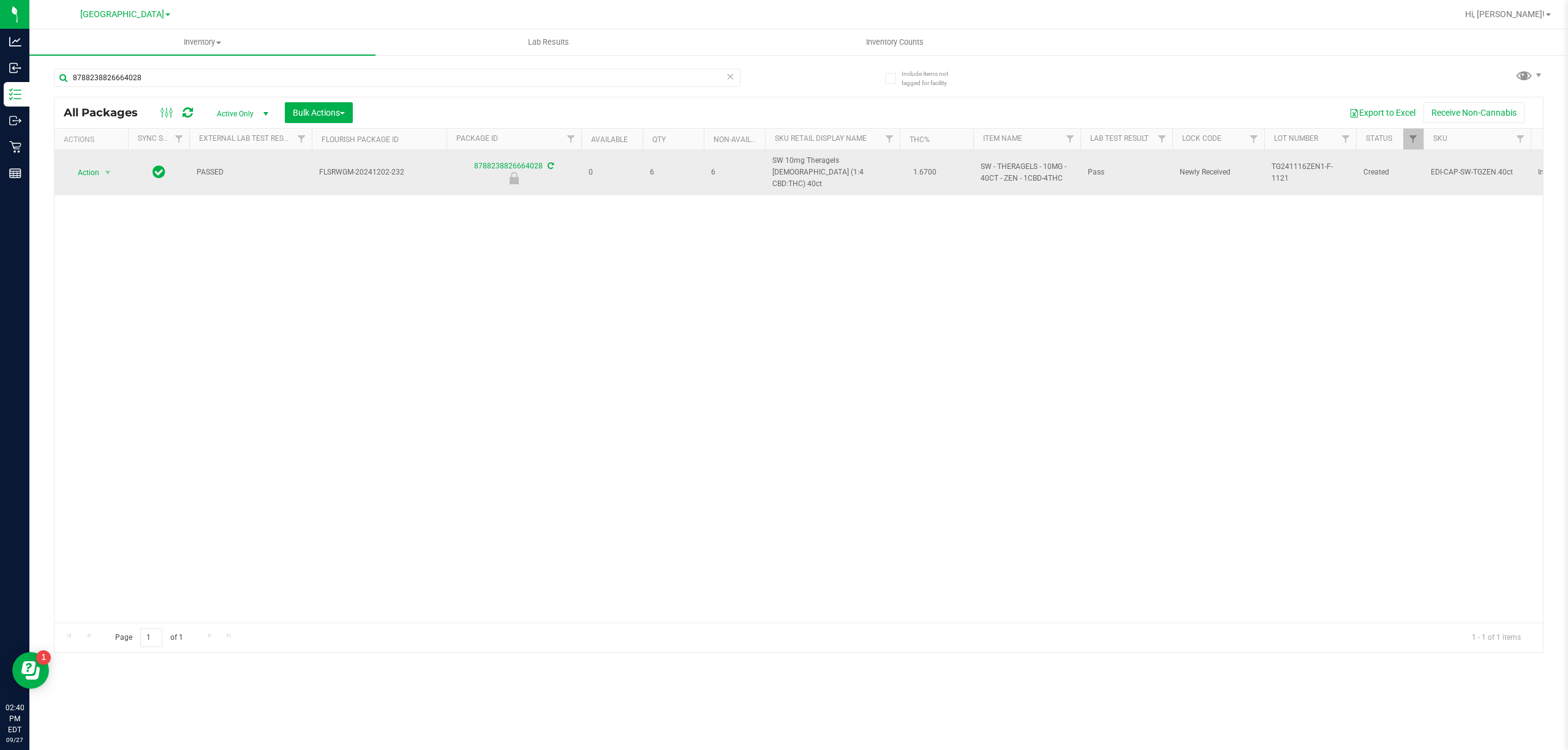
click at [819, 162] on span "SW 10mg Theragels Zen (1:4 CBD:THC) 40ct" at bounding box center [832, 173] width 120 height 36
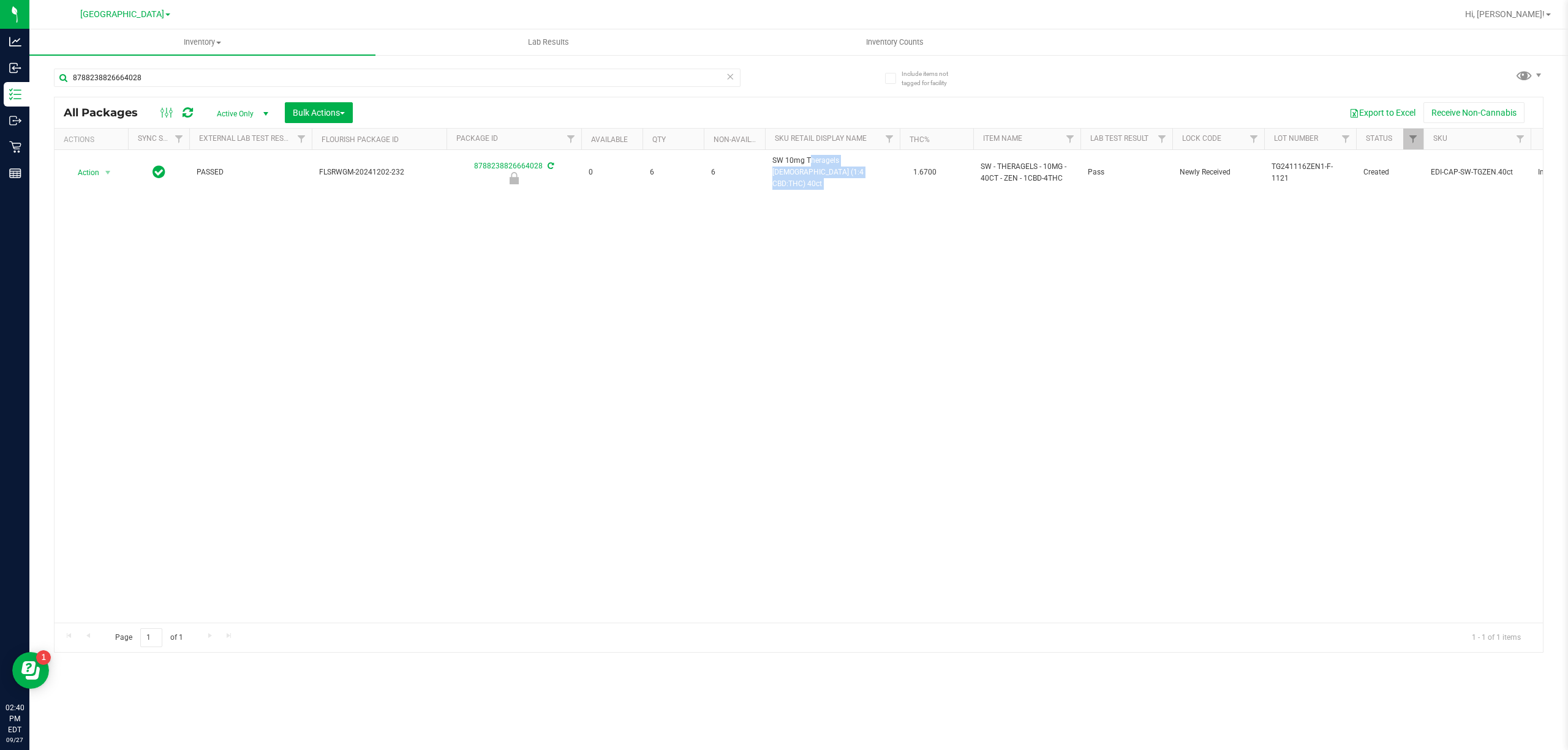
copy td "SW 10mg Theragels Zen (1:4 CBD:THC) 40ct"
click at [660, 84] on input "8788238826664028" at bounding box center [397, 77] width 687 height 18
paste input "SW 10mg Theragels Zen (1:4 CBD:THC) 40ct"
click at [692, 82] on input "SW 10mg Theragels Zen (1:4 CBD:THC) 40ct" at bounding box center [397, 77] width 687 height 18
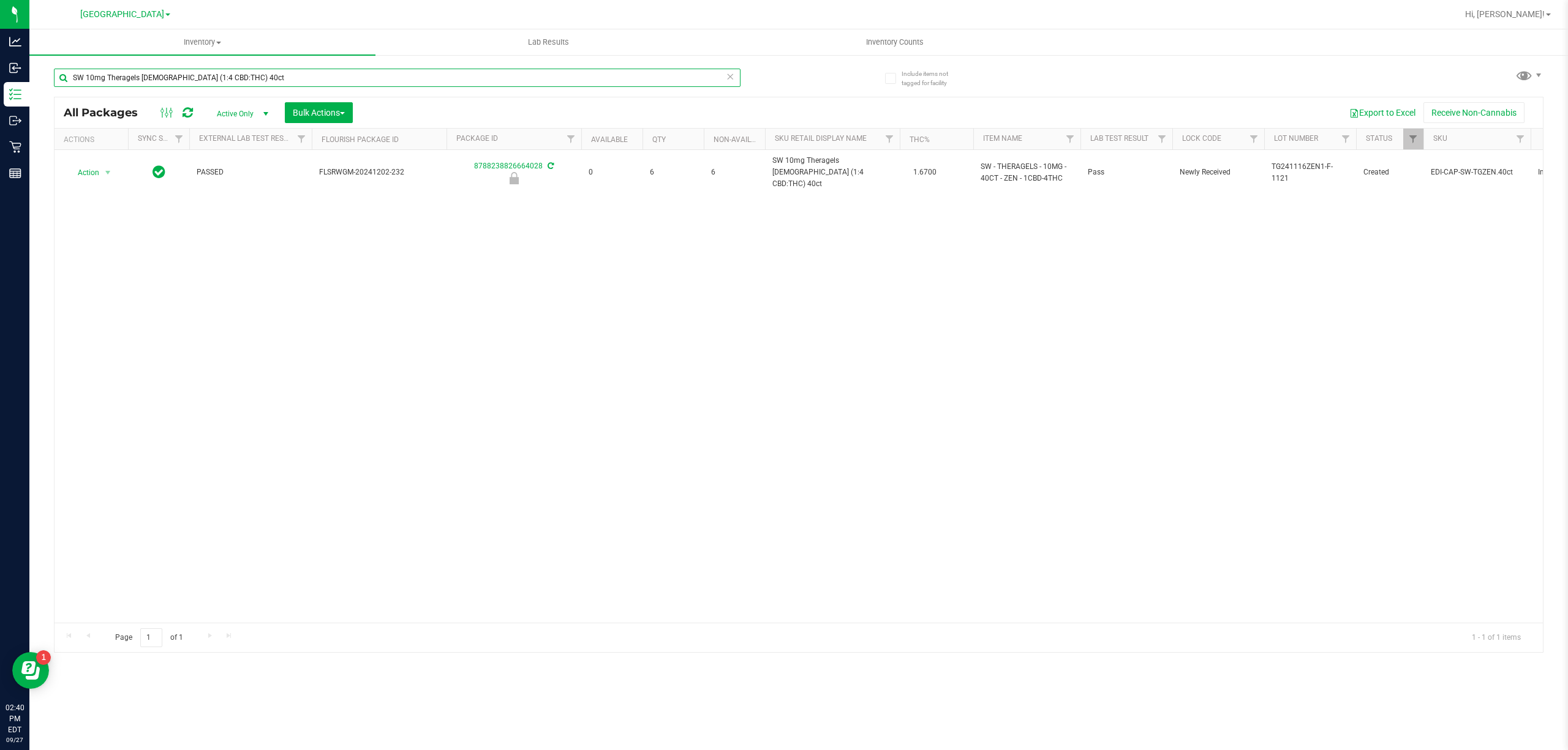
click at [692, 82] on input "SW 10mg Theragels Zen (1:4 CBD:THC) 40ct" at bounding box center [397, 77] width 687 height 18
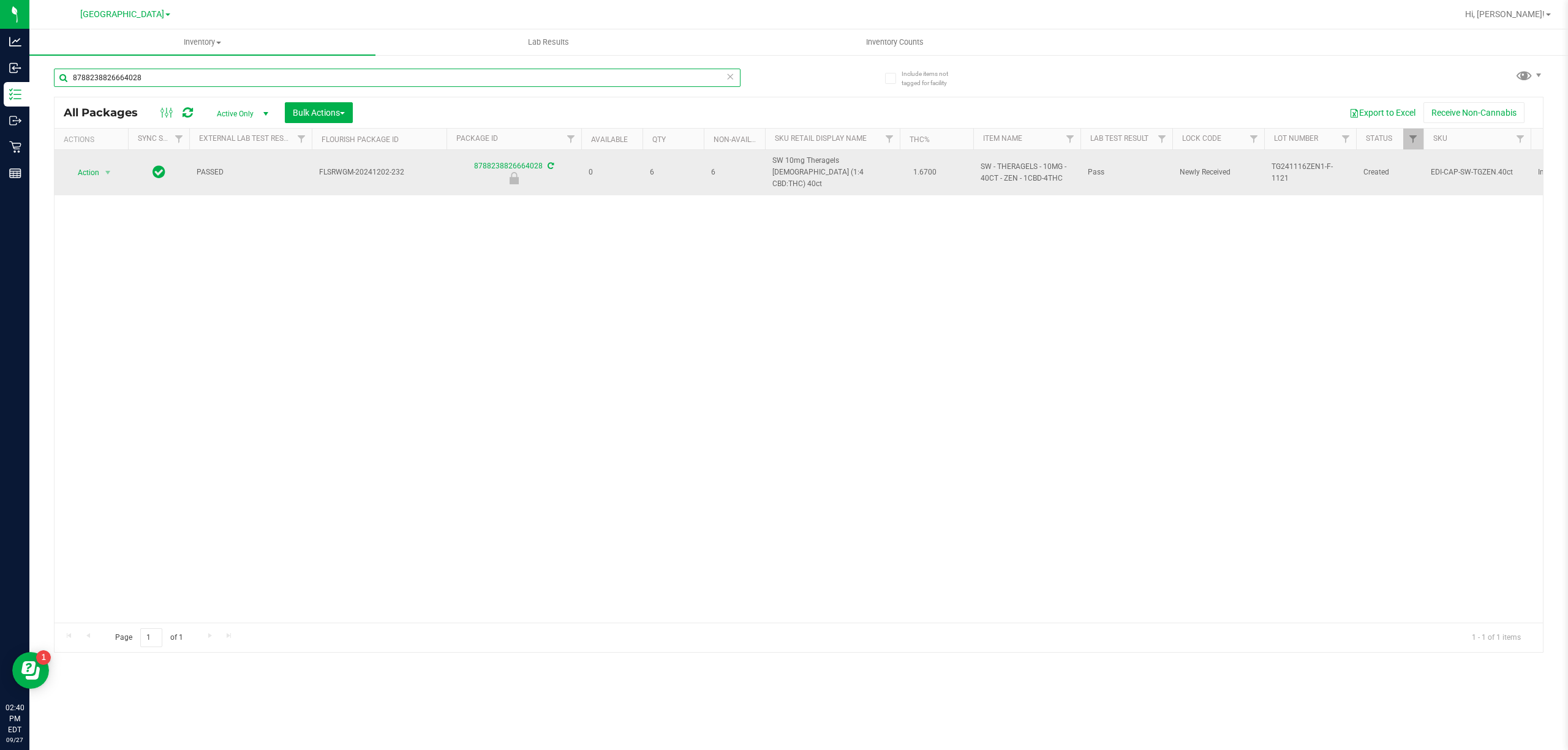
type input "8788238826664028"
click at [106, 178] on td "Action Action Edit attributes Global inventory Locate package Package audit log…" at bounding box center [91, 173] width 74 height 45
click at [104, 176] on td "Action Action Edit attributes Global inventory Locate package Package audit log…" at bounding box center [91, 173] width 74 height 45
click at [101, 167] on span "select" at bounding box center [108, 173] width 15 height 17
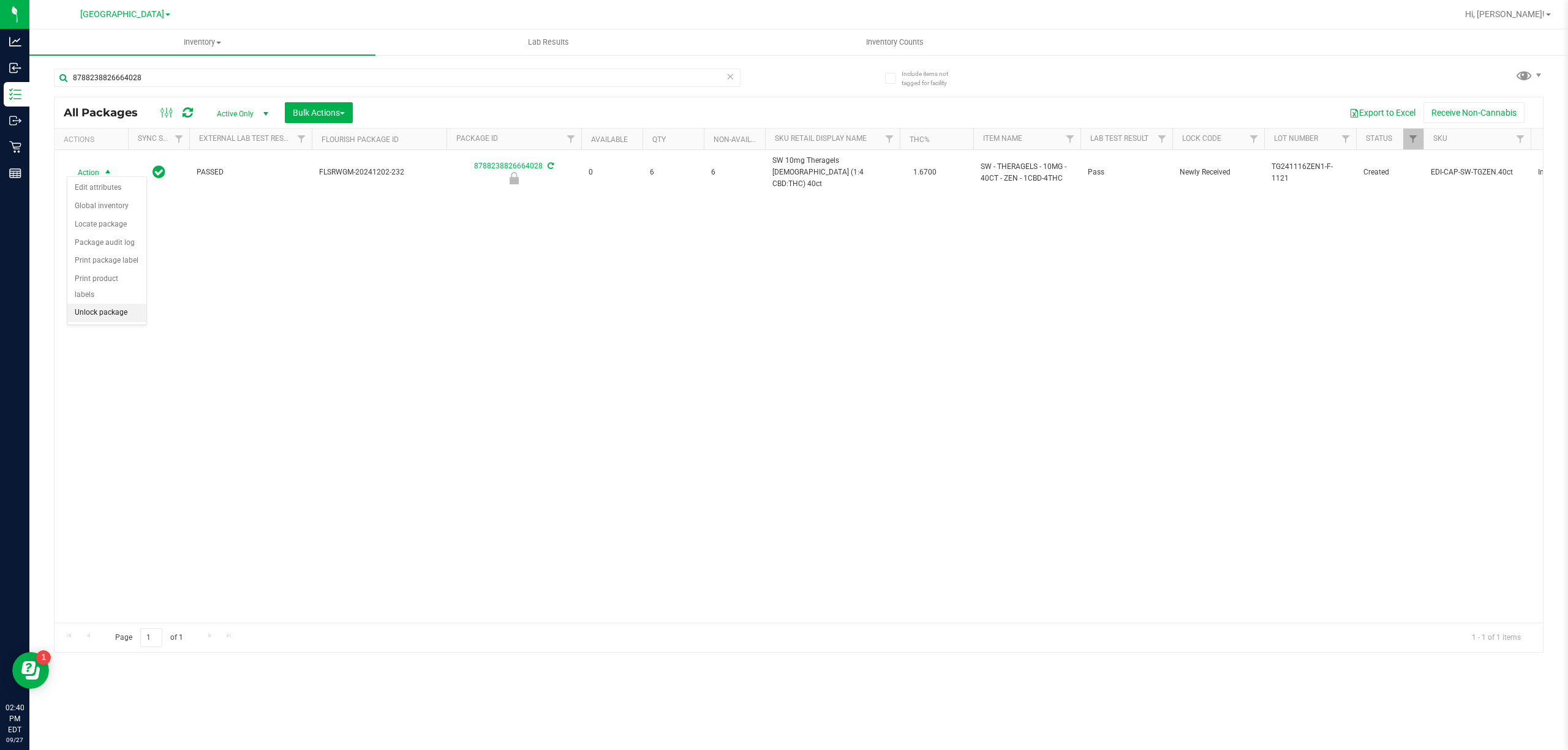
click at [115, 315] on li "Unlock package" at bounding box center [106, 313] width 79 height 18
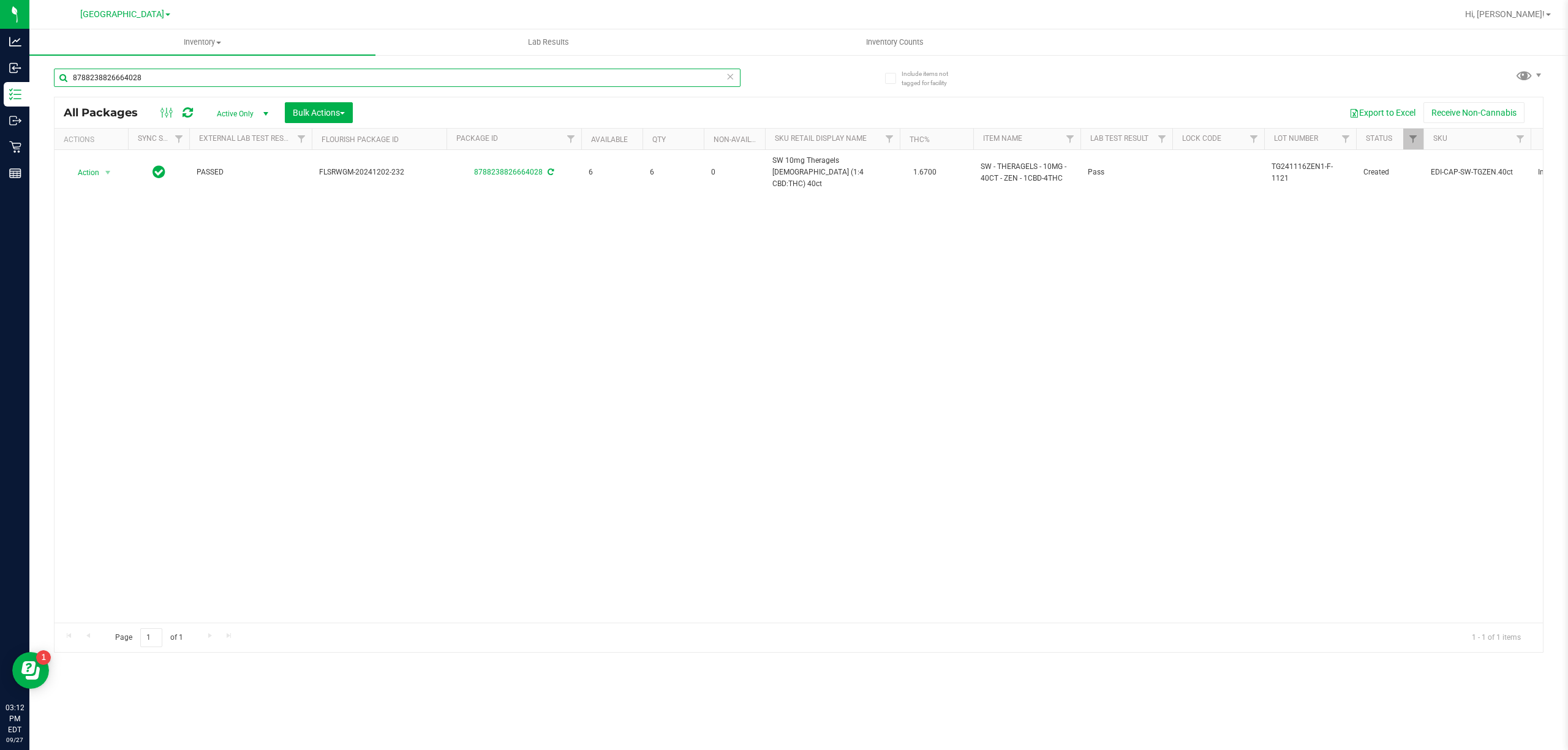
click at [236, 83] on input "8788238826664028" at bounding box center [397, 77] width 687 height 18
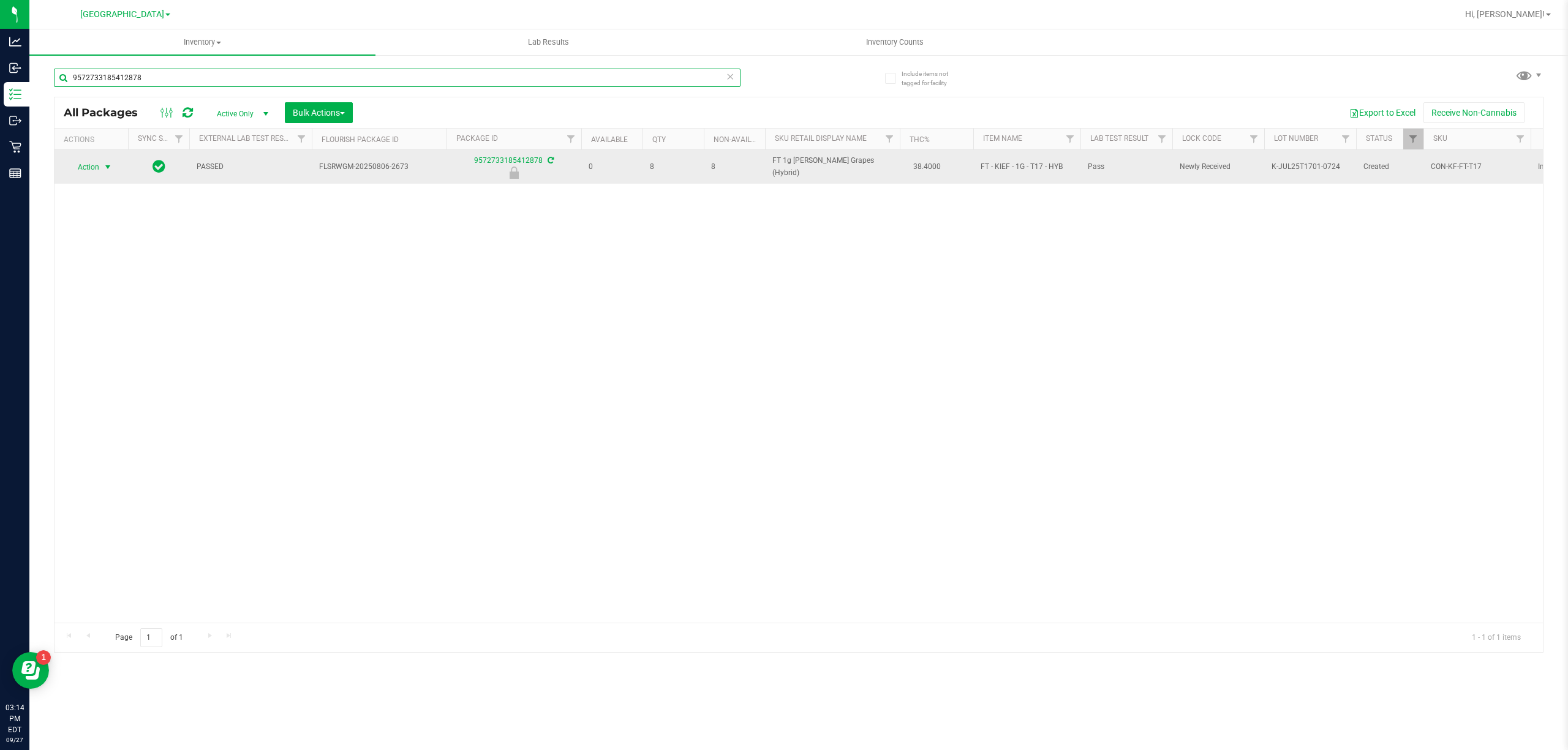
type input "9572733185412878"
click at [104, 164] on span "select" at bounding box center [107, 167] width 9 height 9
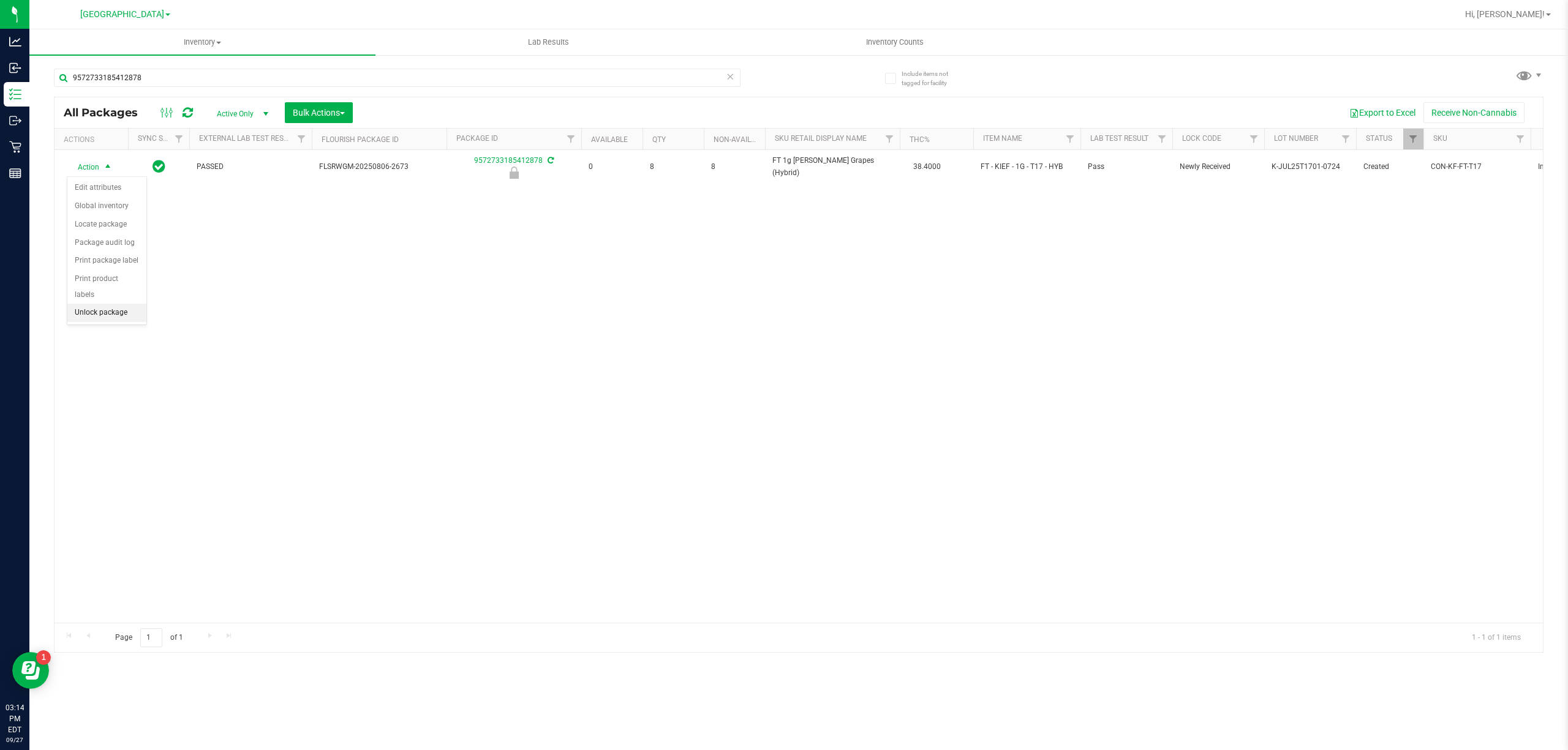
click at [106, 316] on li "Unlock package" at bounding box center [106, 313] width 79 height 18
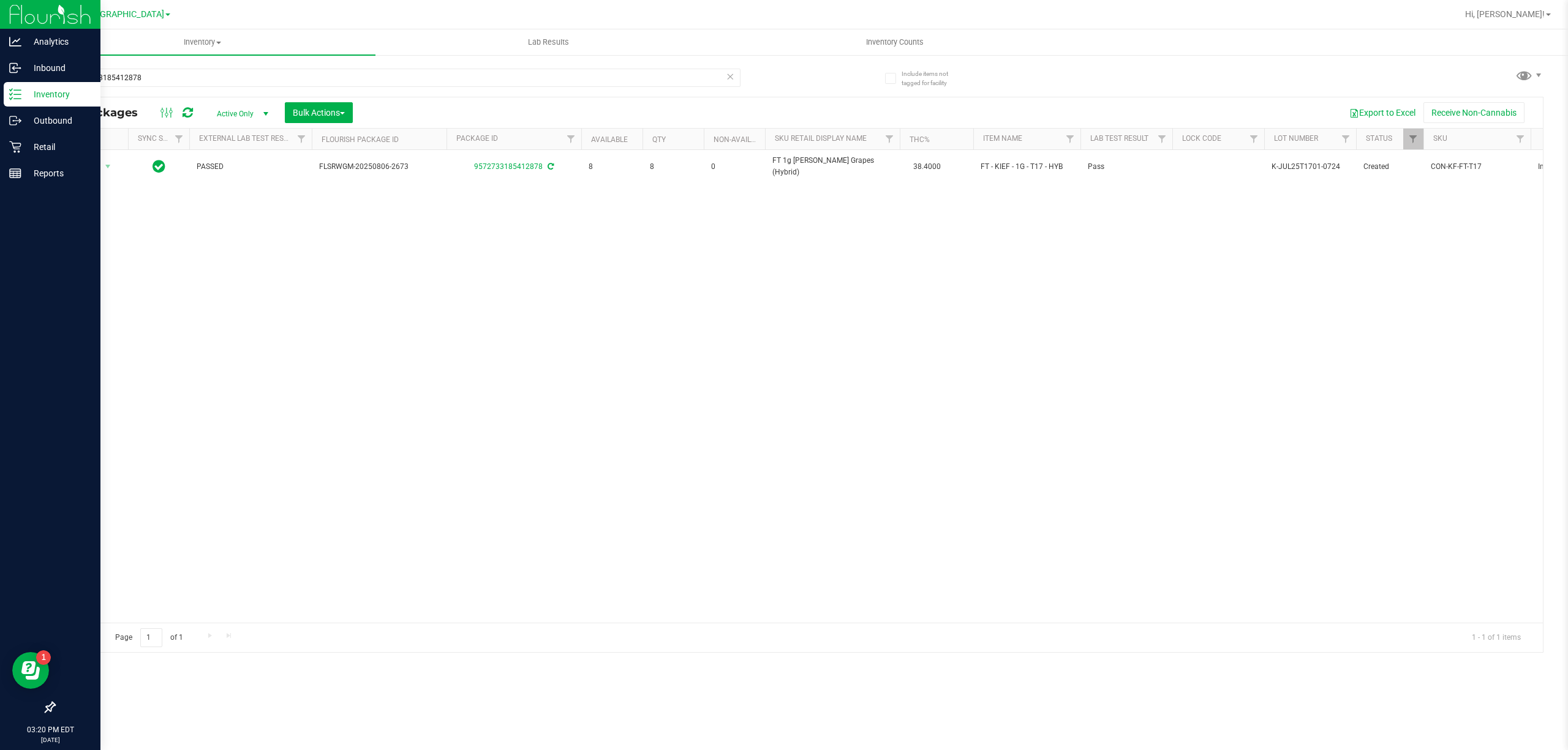
click at [23, 94] on p "Inventory" at bounding box center [58, 94] width 74 height 15
click at [67, 140] on p "Retail" at bounding box center [58, 147] width 74 height 15
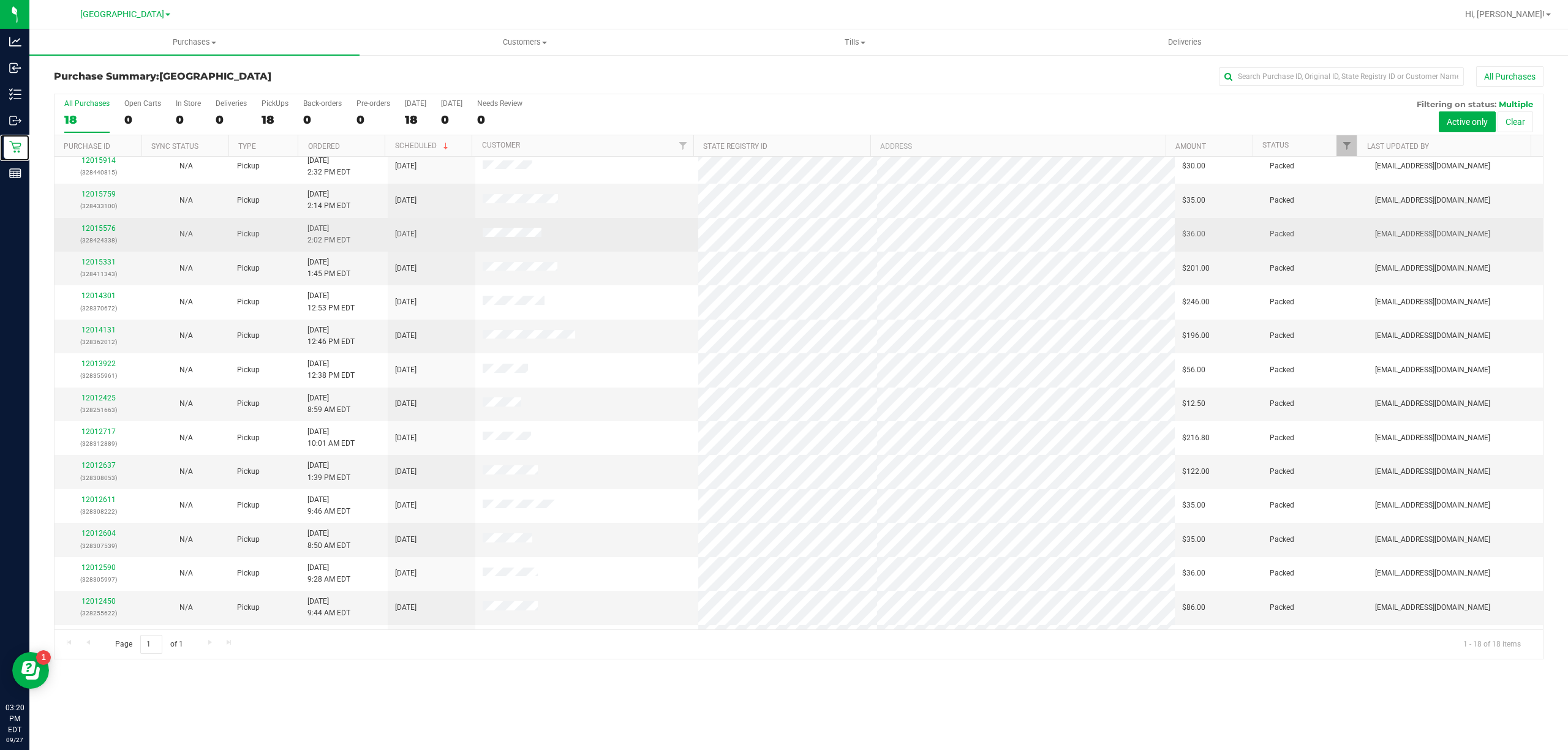
scroll to position [141, 0]
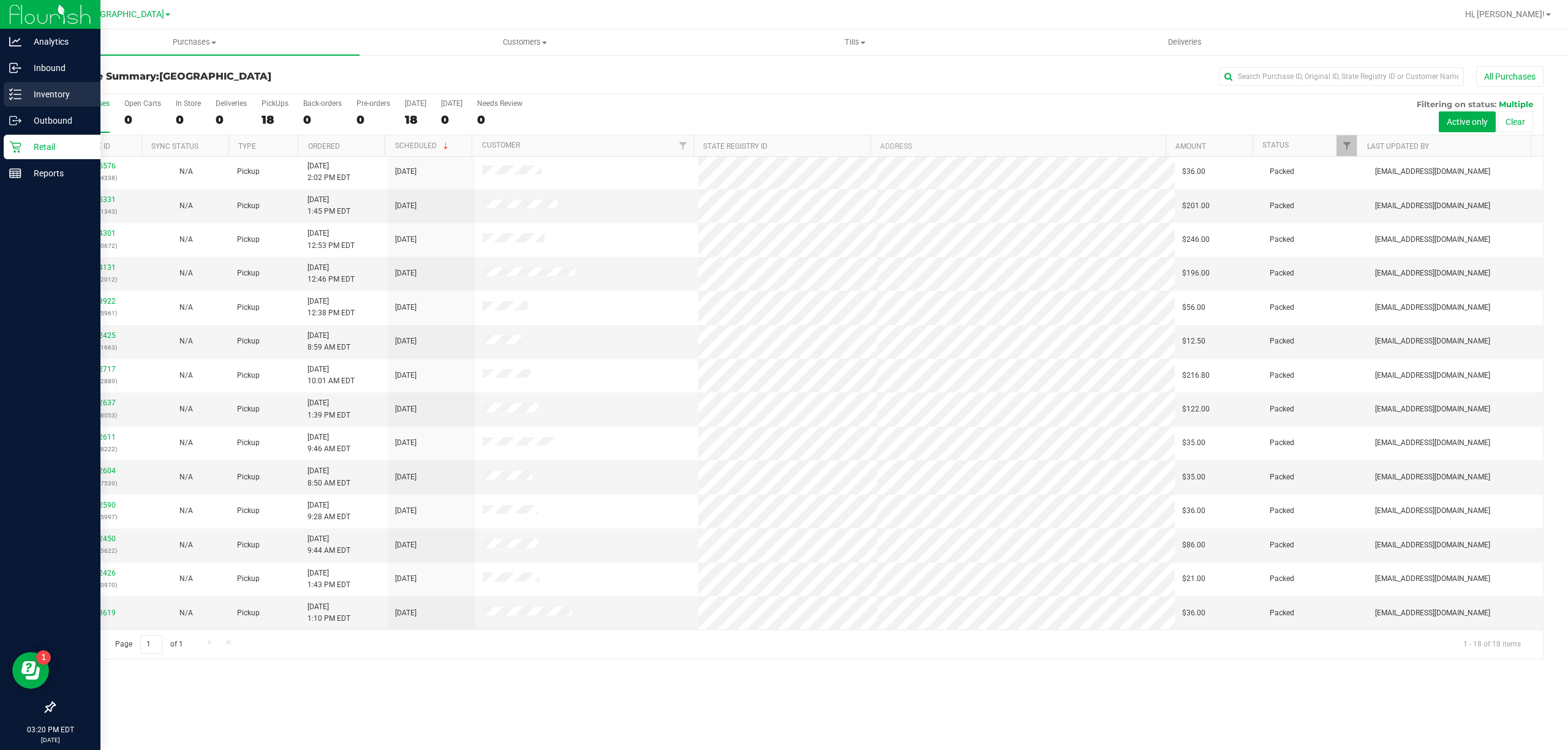
click at [21, 101] on p "Inventory" at bounding box center [58, 94] width 74 height 15
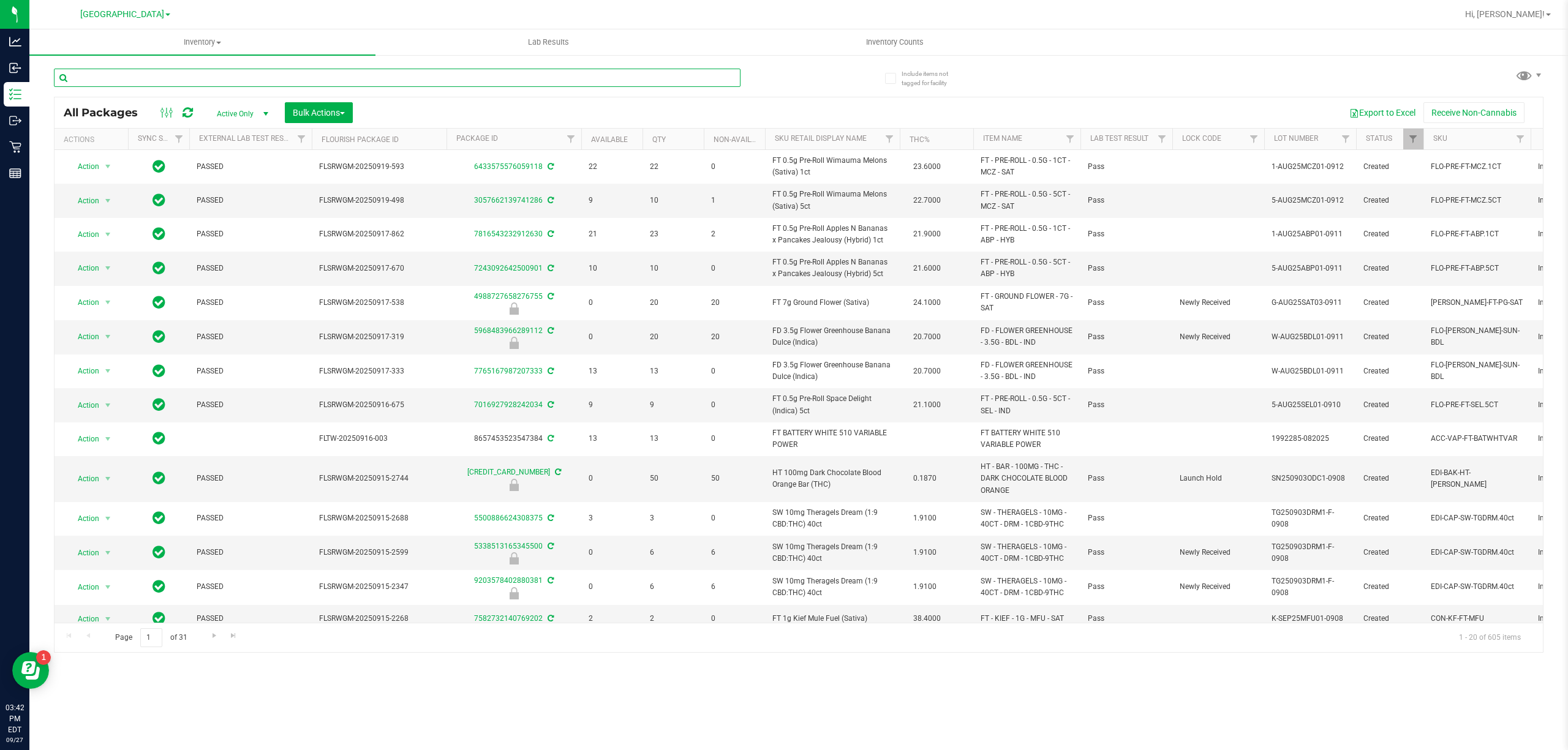
click at [211, 79] on input "text" at bounding box center [397, 77] width 687 height 18
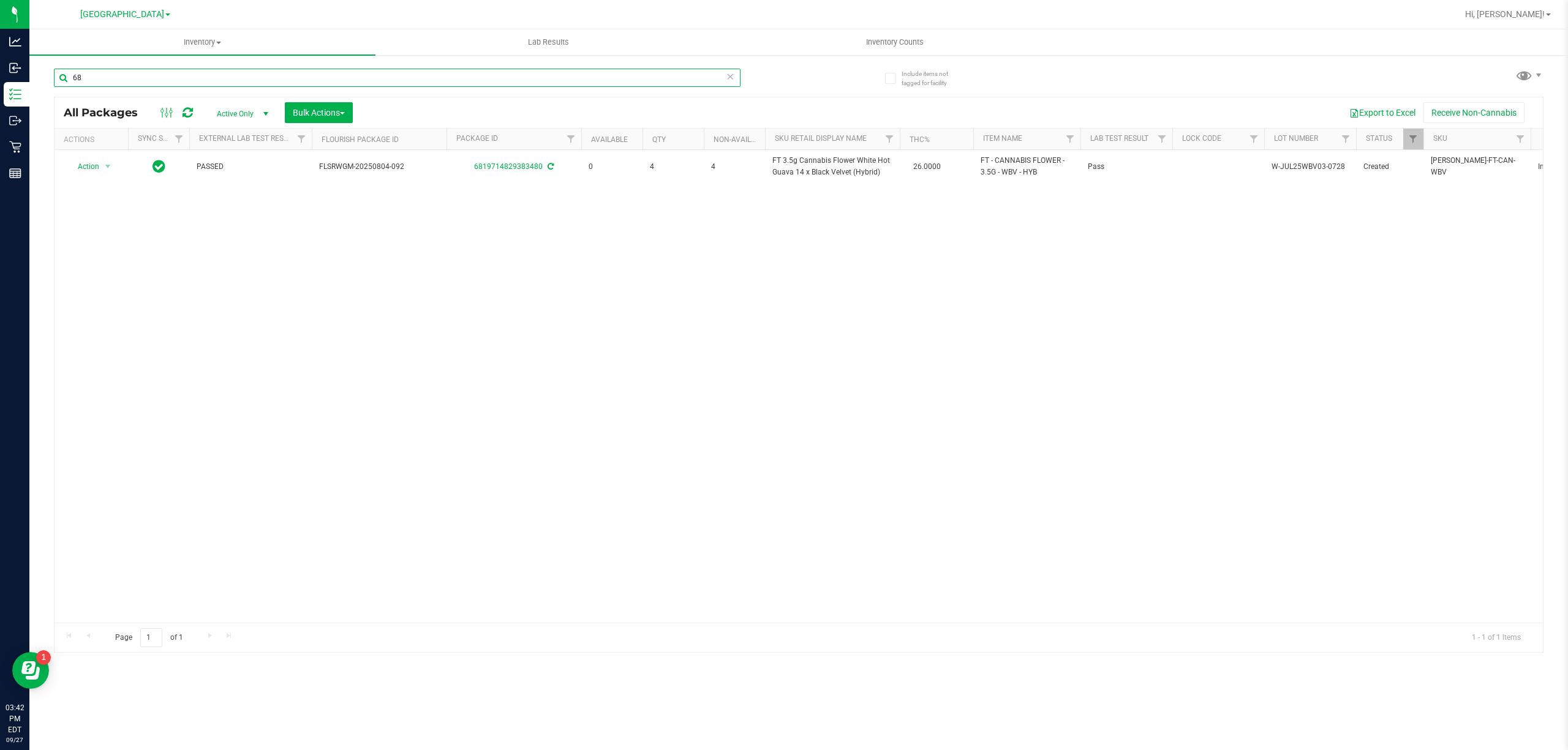
type input "6"
type input "9134556590840830"
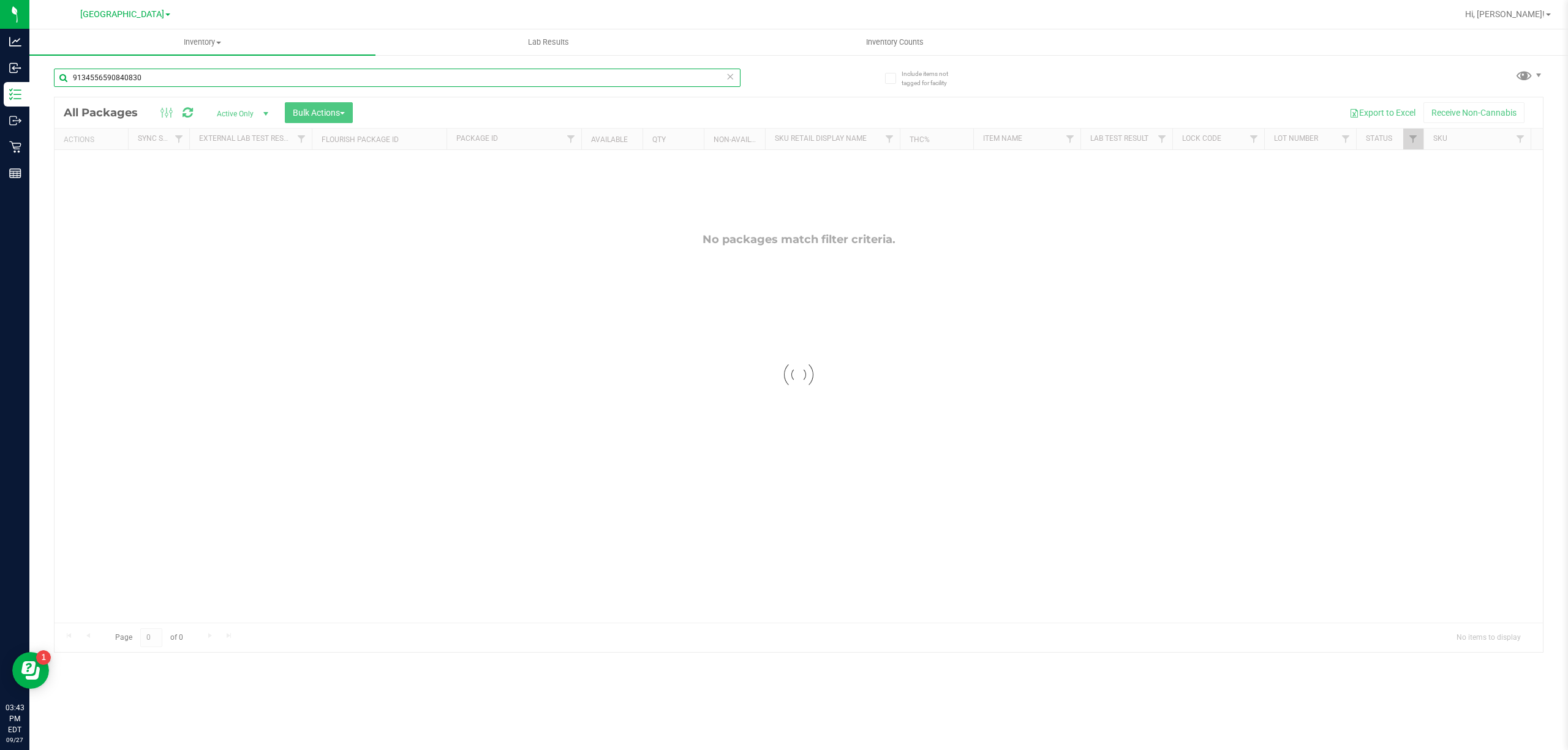
click at [250, 74] on input "9134556590840830" at bounding box center [397, 77] width 687 height 18
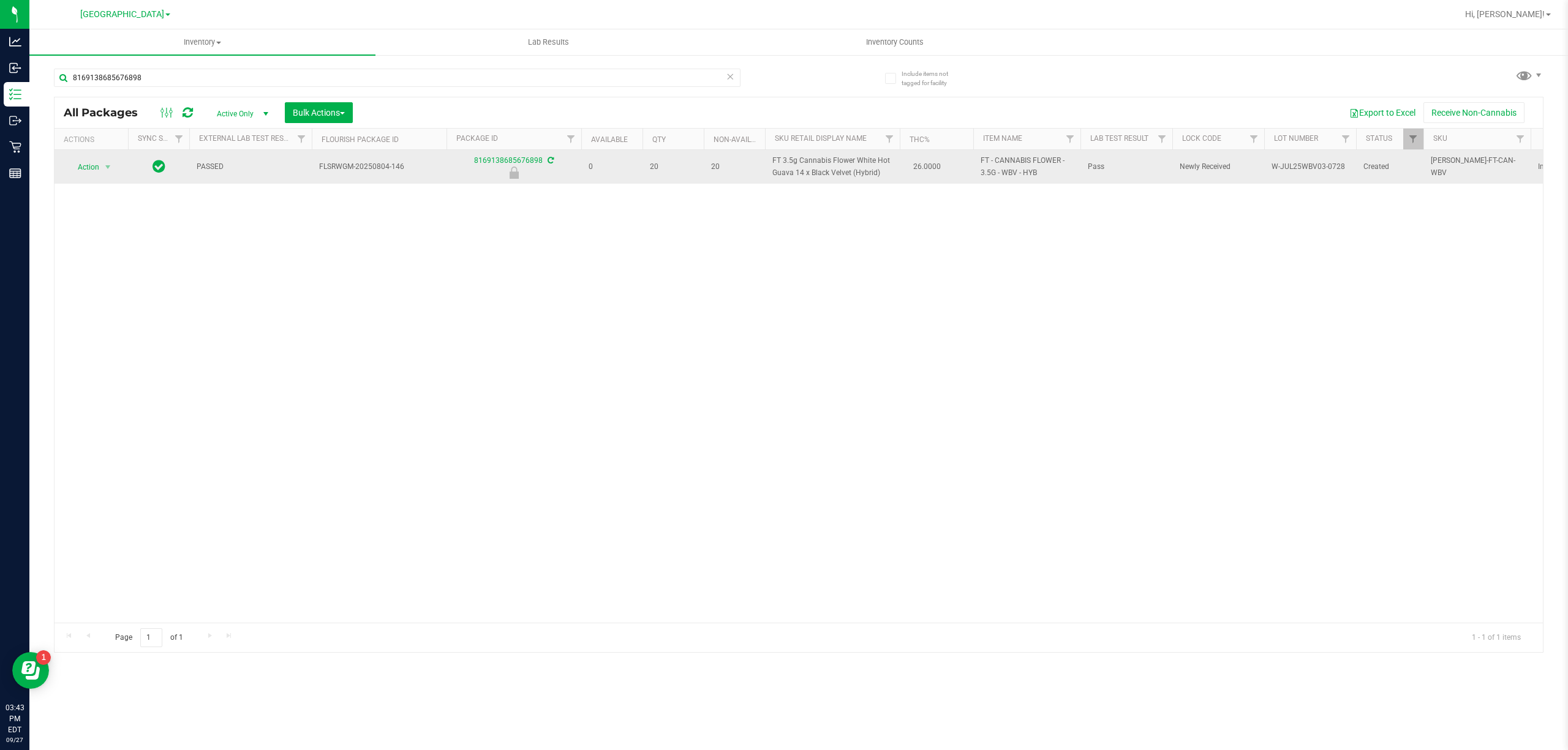
click at [799, 169] on span "FT 3.5g Cannabis Flower White Hot Guava 14 x Black Velvet (Hybrid)" at bounding box center [832, 167] width 120 height 23
click at [795, 165] on span "FT 3.5g Cannabis Flower White Hot Guava 14 x Black Velvet (Hybrid)" at bounding box center [832, 167] width 120 height 23
click at [792, 165] on span "FT 3.5g Cannabis Flower White Hot Guava 14 x Black Velvet (Hybrid)" at bounding box center [832, 167] width 120 height 23
click at [792, 165] on span "FT 3.5g Cannabis Flower White Hot Guava 14 x Black Velvet (Hybrid)" at bounding box center [832, 167] width 120 height 23
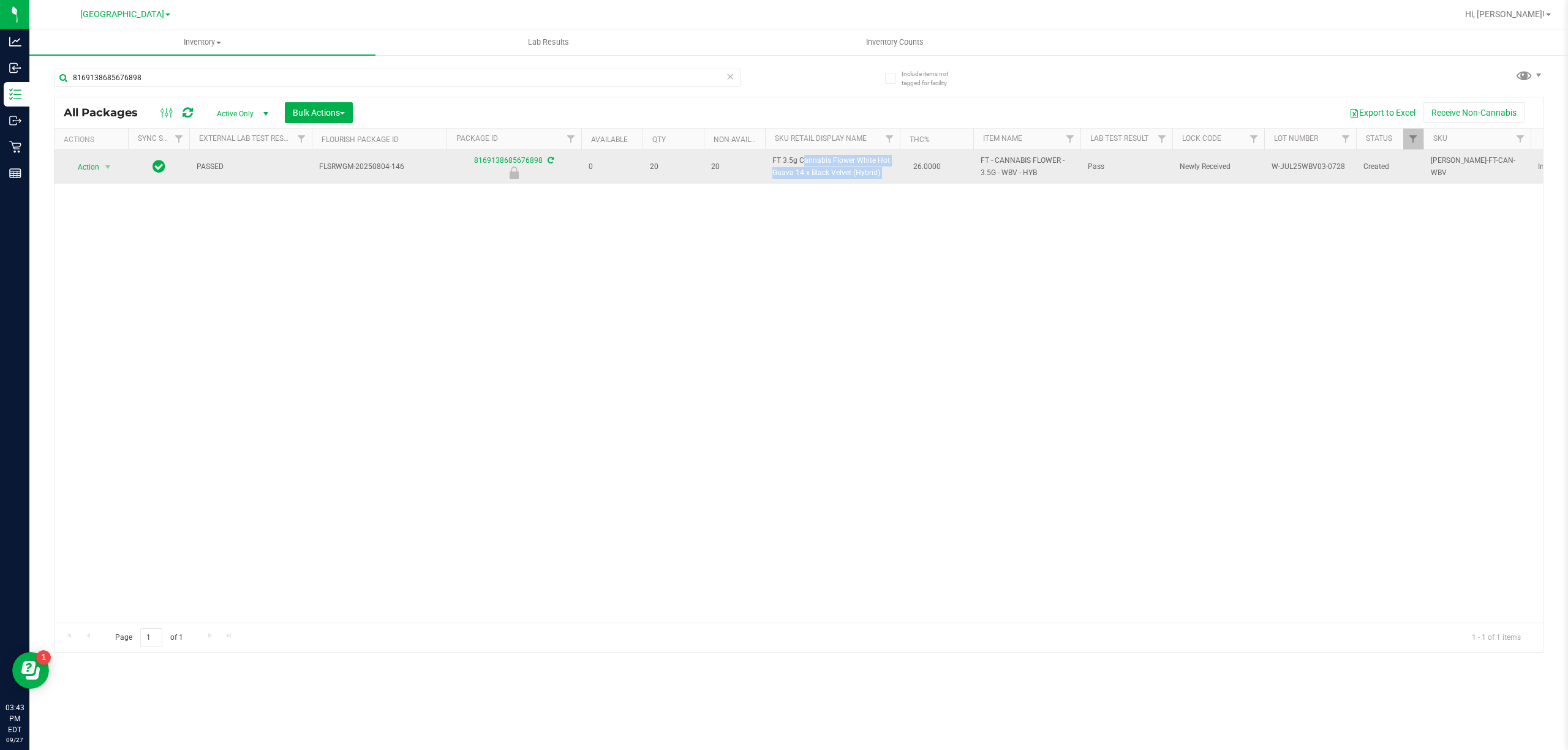
click at [792, 165] on span "FT 3.5g Cannabis Flower White Hot Guava 14 x Black Velvet (Hybrid)" at bounding box center [832, 167] width 120 height 23
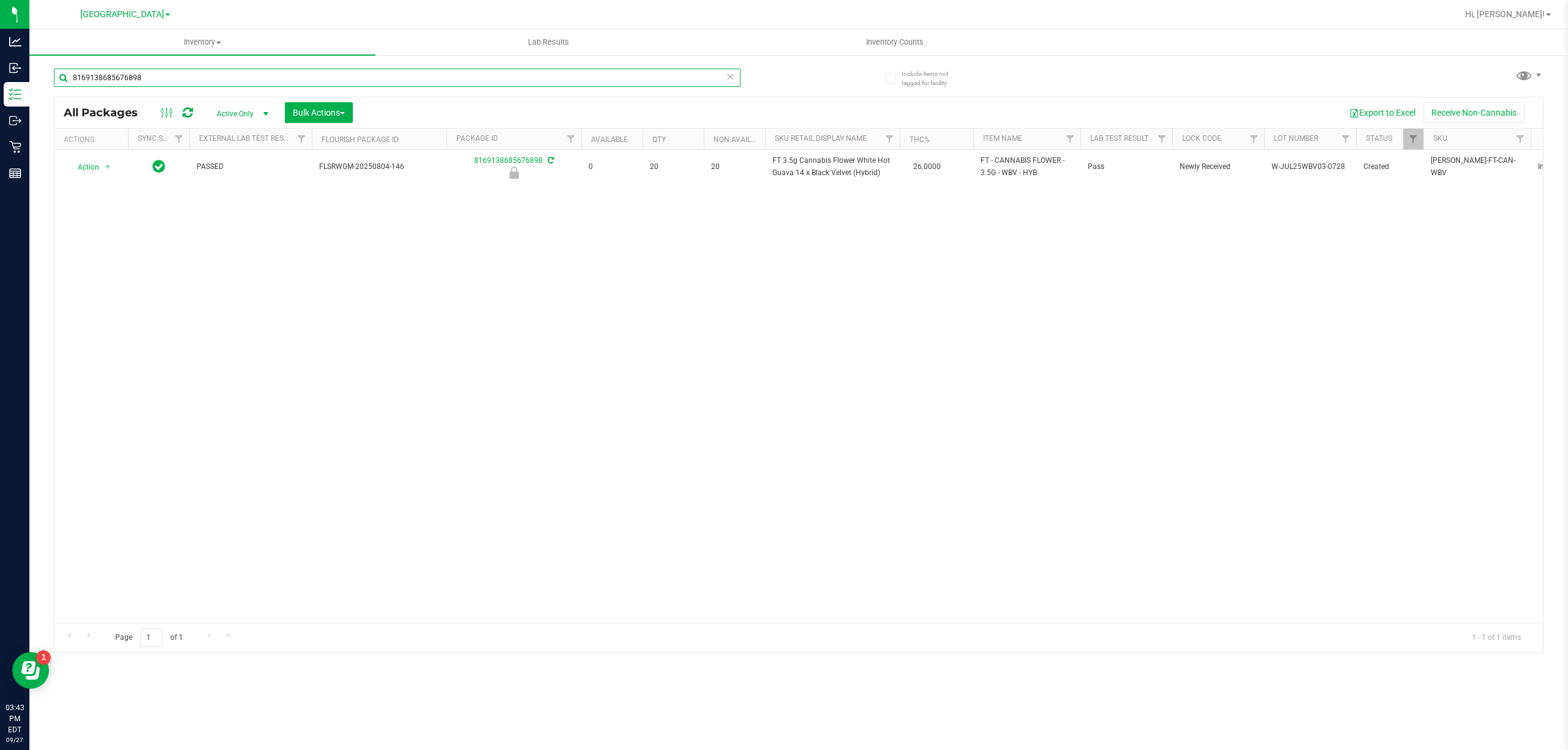
click at [369, 71] on input "8169138685676898" at bounding box center [397, 77] width 687 height 18
paste input "FT 3.5g Cannabis Flower White Hot Guava 14 x Black Velvet (Hybrid)"
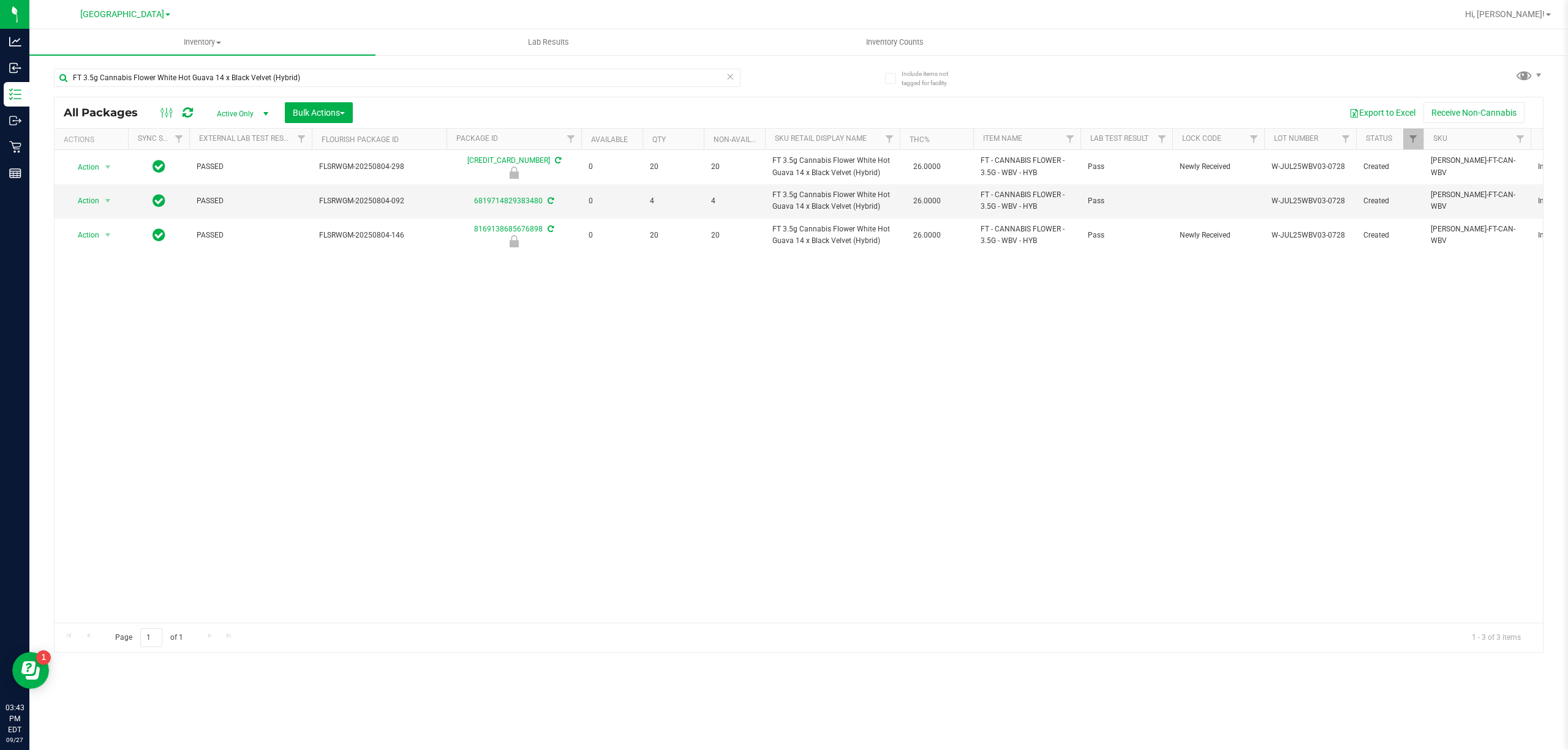
click at [533, 62] on div "FT 3.5g Cannabis Flower White Hot Guava 14 x Black Velvet (Hybrid)" at bounding box center [426, 77] width 745 height 39
drag, startPoint x: 520, startPoint y: 85, endPoint x: 507, endPoint y: 81, distance: 13.6
click at [510, 82] on input "FT 3.5g Cannabis Flower White Hot Guava 14 x Black Velvet (Hybrid)" at bounding box center [397, 77] width 687 height 18
click at [505, 81] on input "FT 3.5g Cannabis Flower White Hot Guava 14 x Black Velvet (Hybrid)" at bounding box center [397, 77] width 687 height 18
click at [503, 81] on input "FT 3.5g Cannabis Flower White Hot Guava 14 x Black Velvet (Hybrid)" at bounding box center [397, 77] width 687 height 18
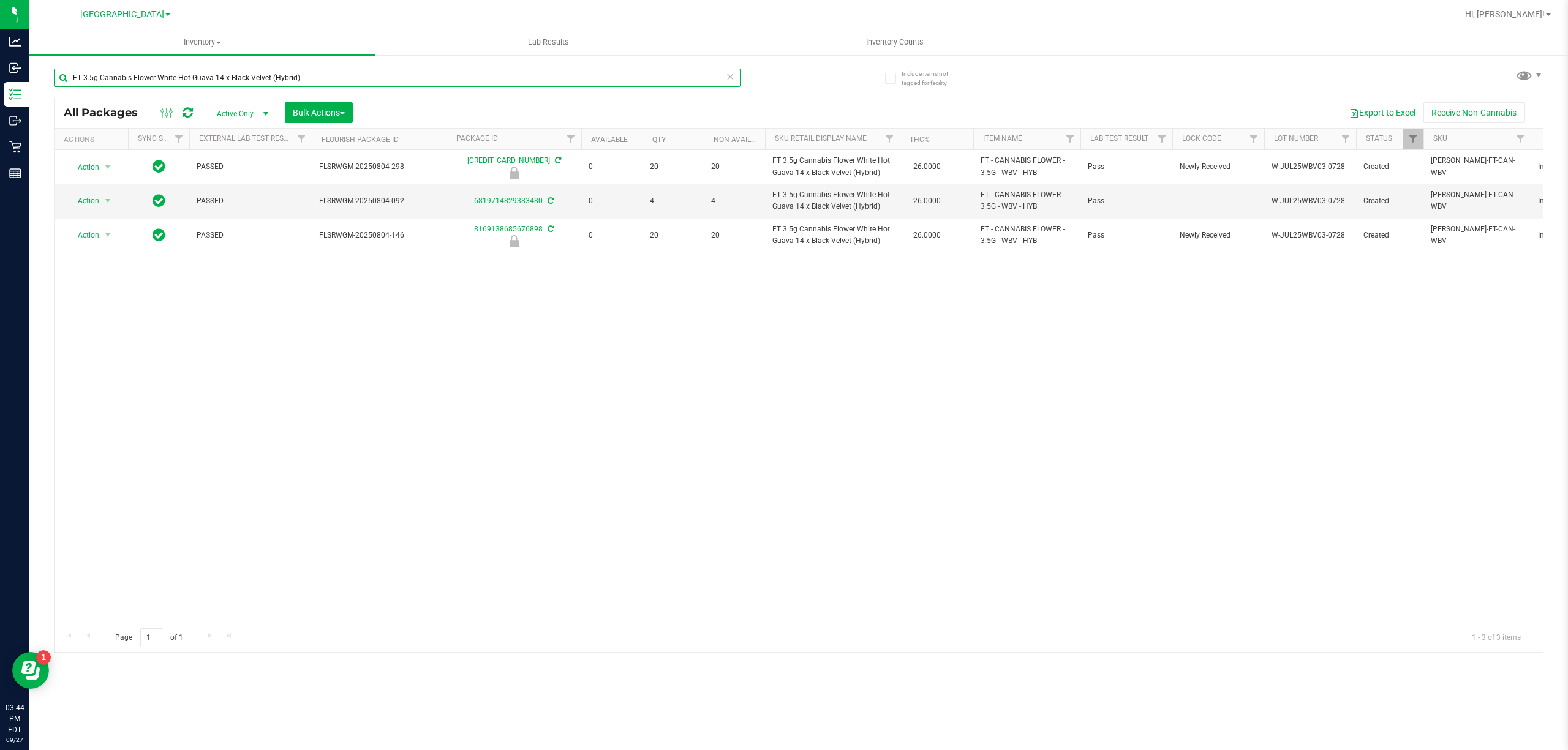
click at [503, 81] on input "FT 3.5g Cannabis Flower White Hot Guava 14 x Black Velvet (Hybrid)" at bounding box center [397, 77] width 687 height 18
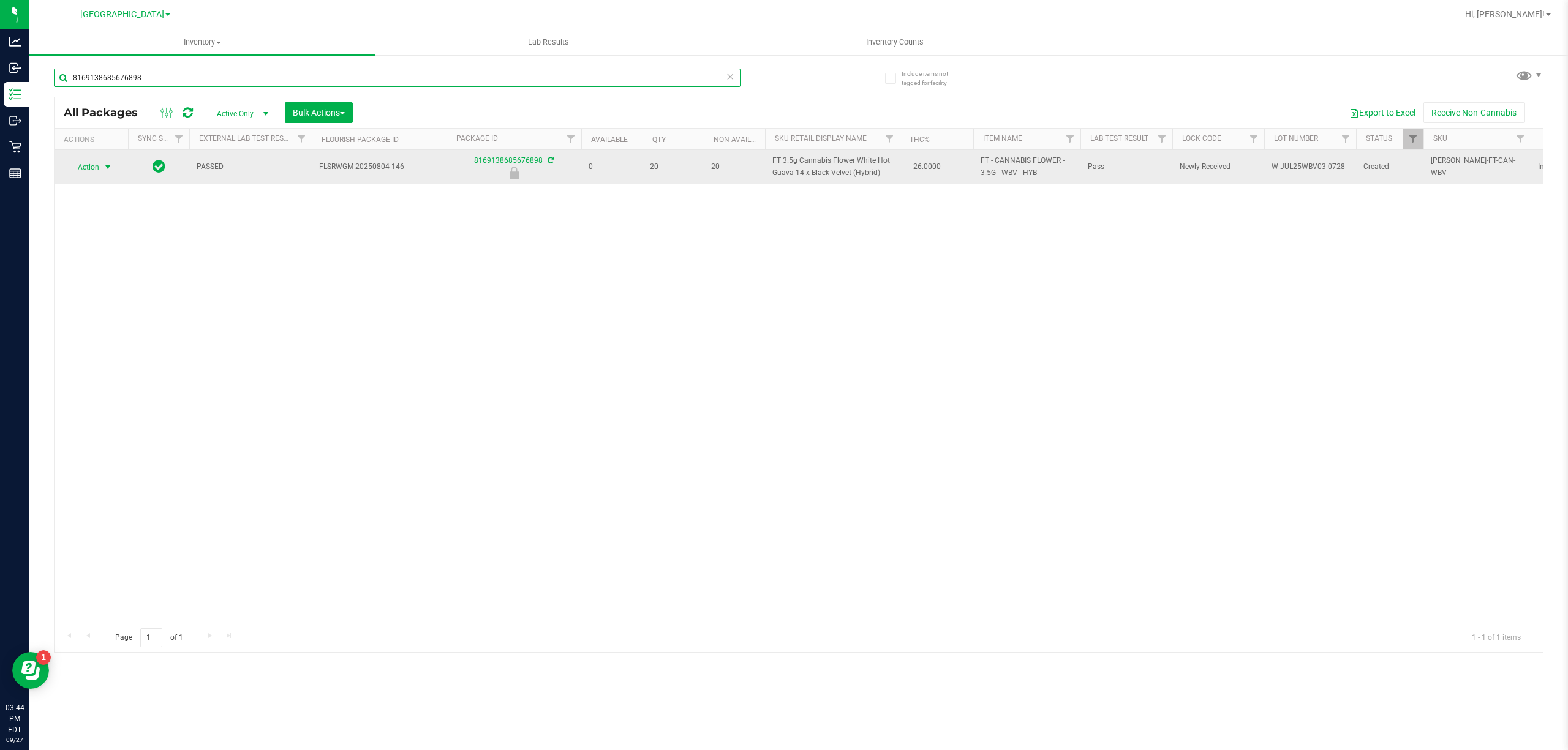
type input "8169138685676898"
click at [99, 164] on span "Action" at bounding box center [83, 168] width 33 height 17
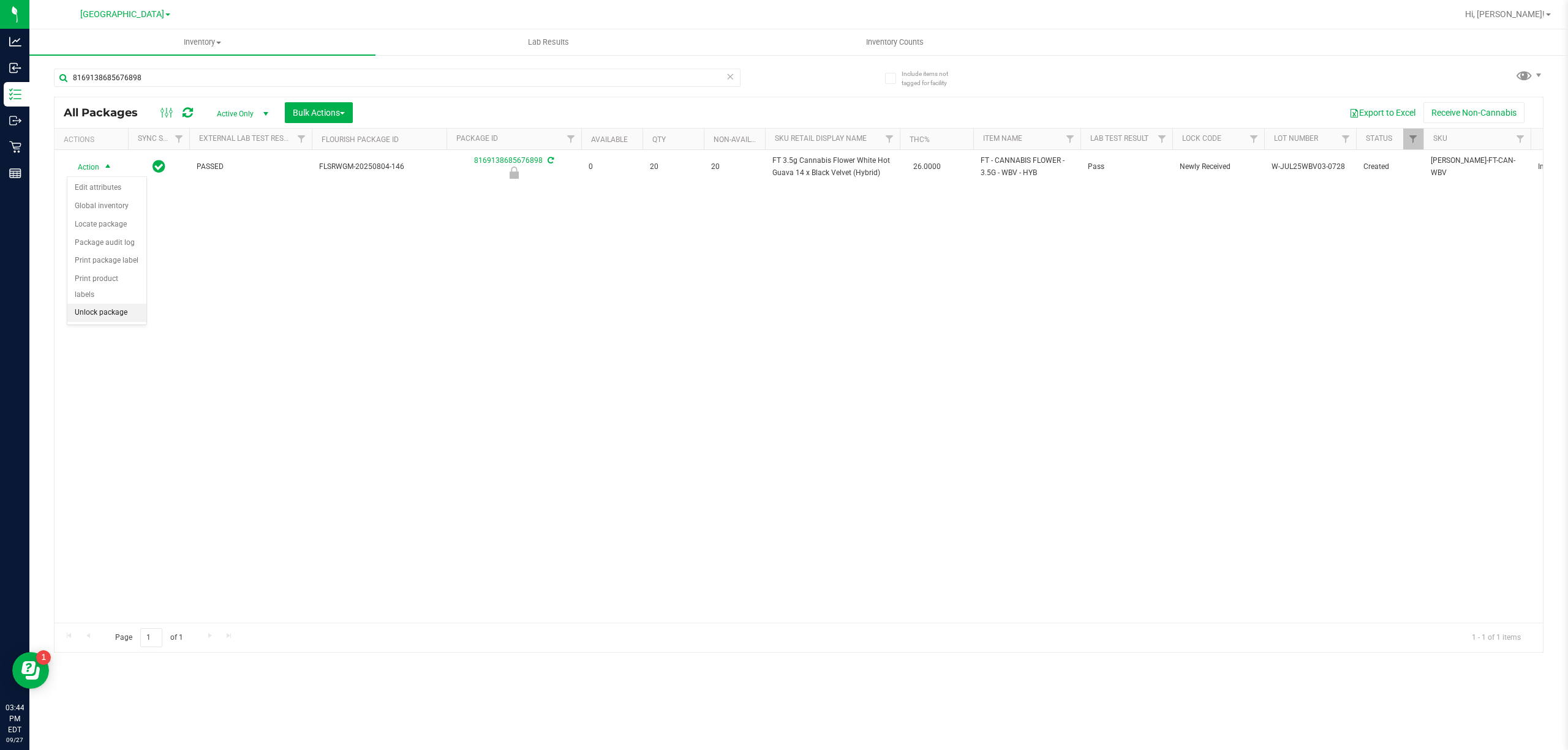
click at [110, 322] on li "Unlock package" at bounding box center [106, 313] width 79 height 18
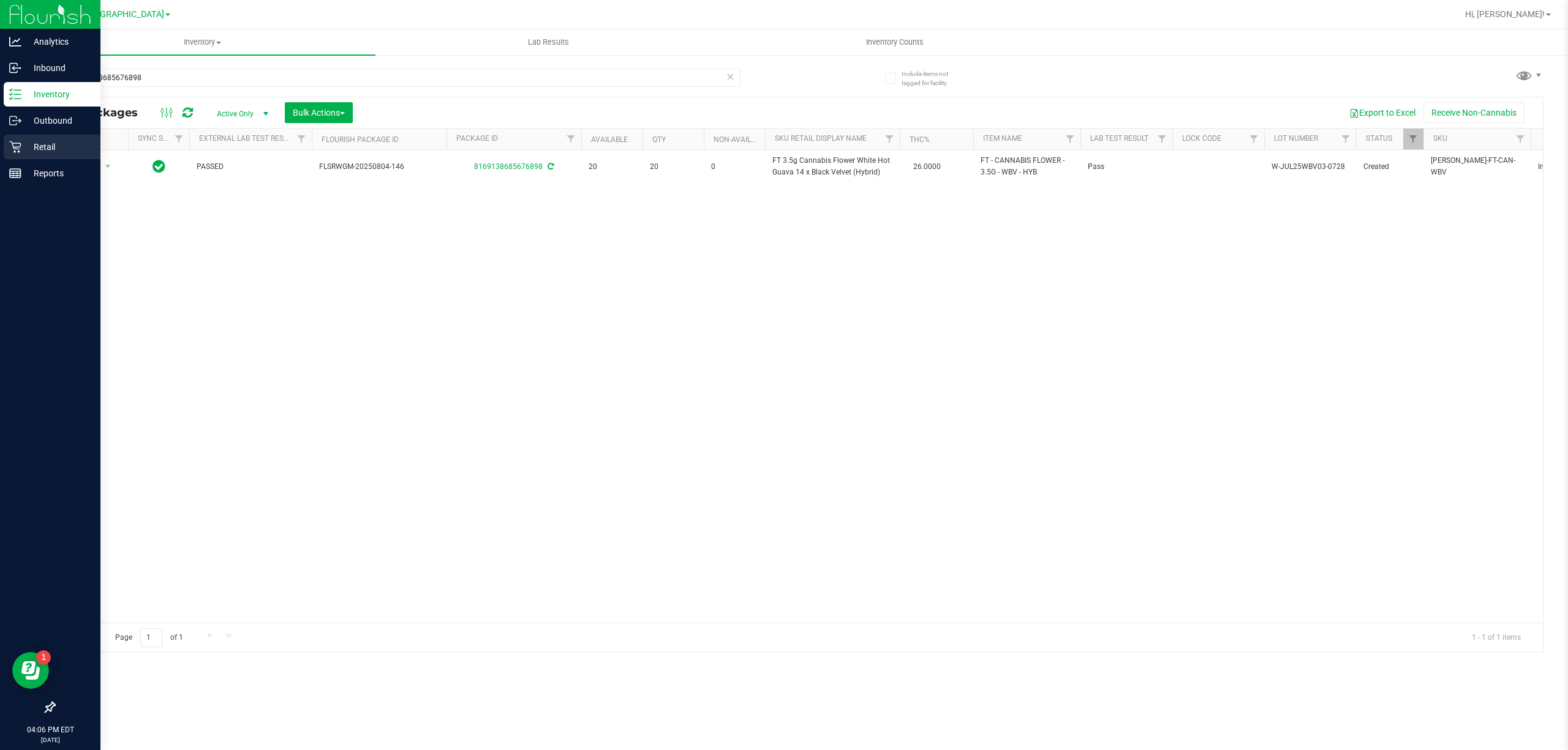
click at [25, 144] on p "Retail" at bounding box center [58, 147] width 74 height 15
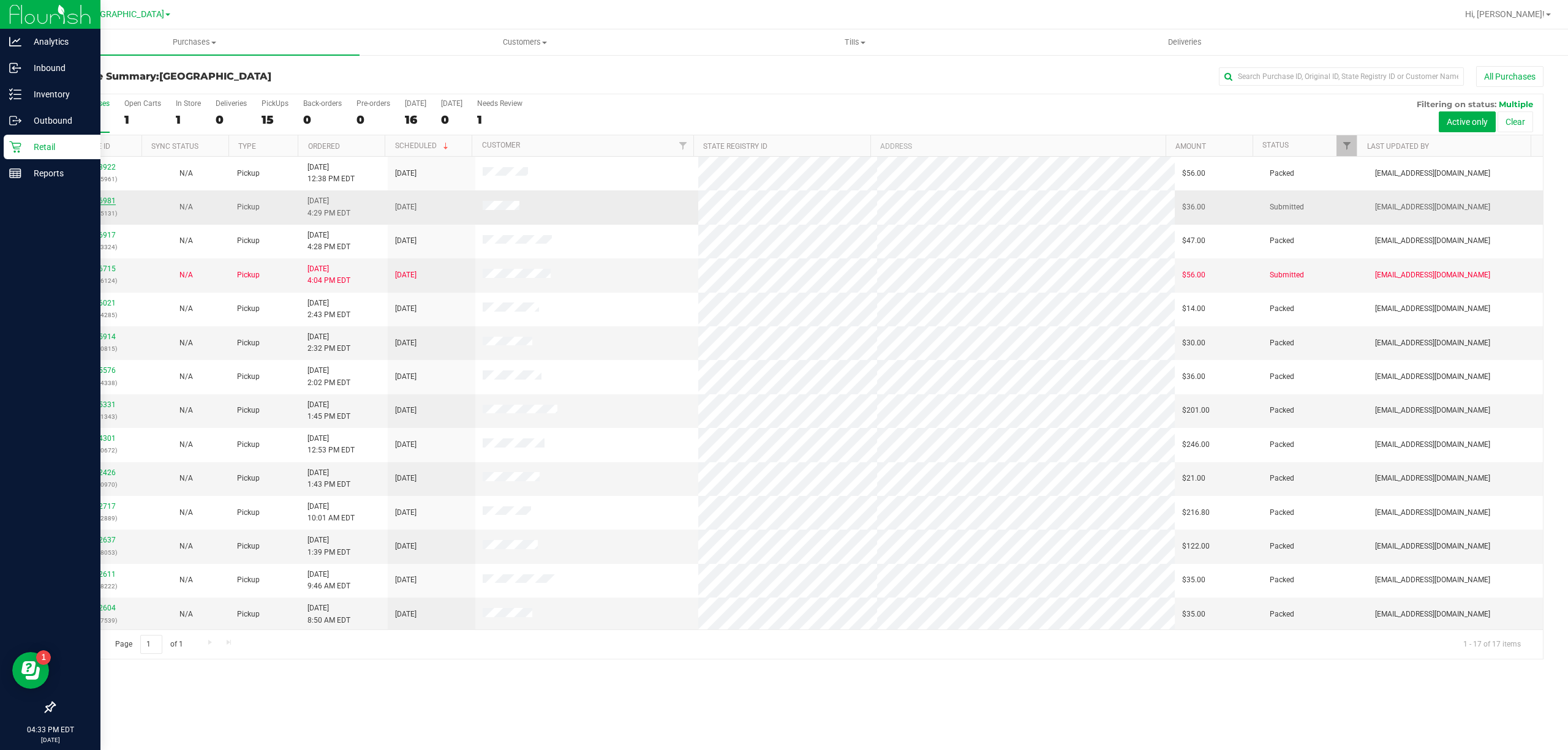
click at [111, 200] on link "12016981" at bounding box center [98, 201] width 34 height 9
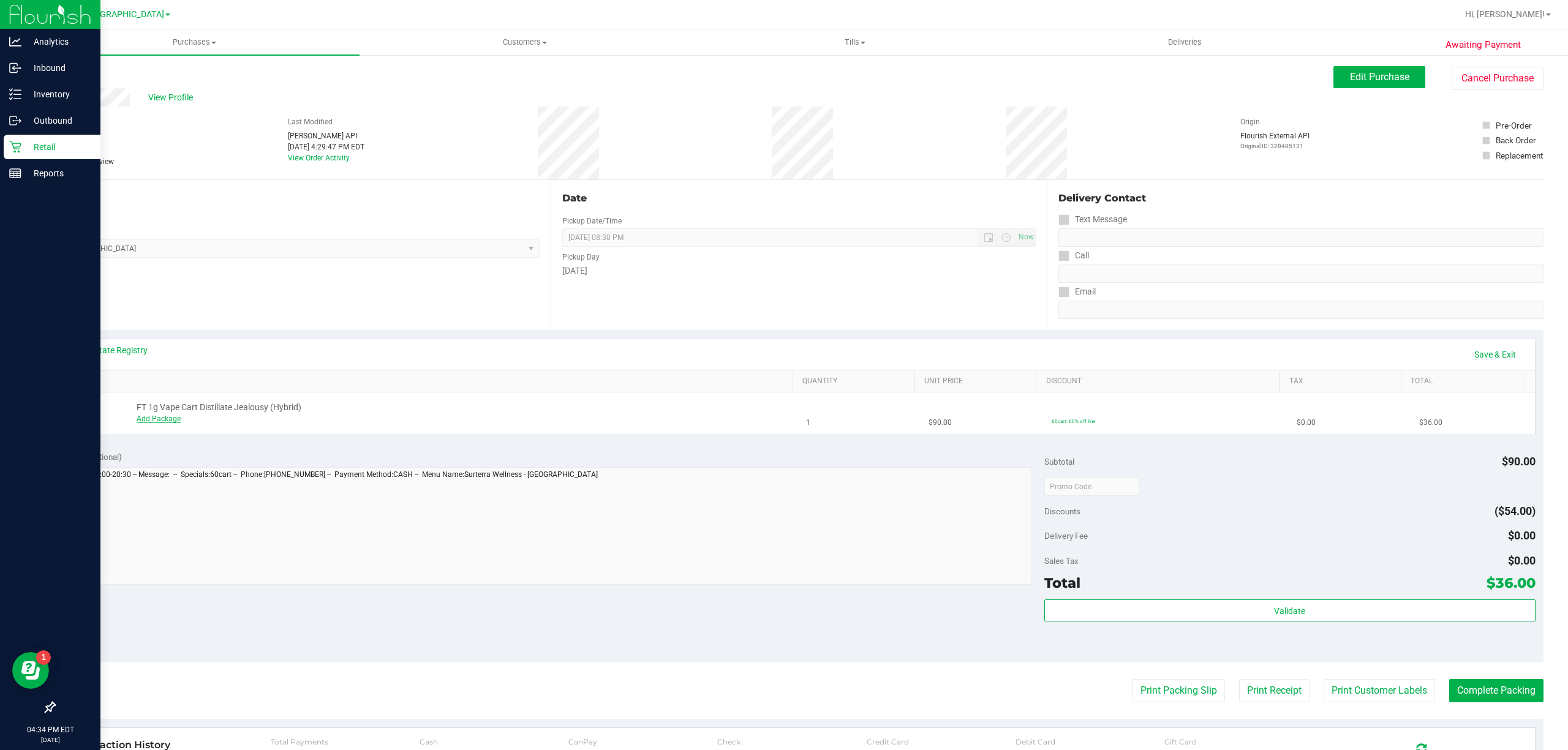
click at [157, 420] on link "Add Package" at bounding box center [158, 419] width 44 height 9
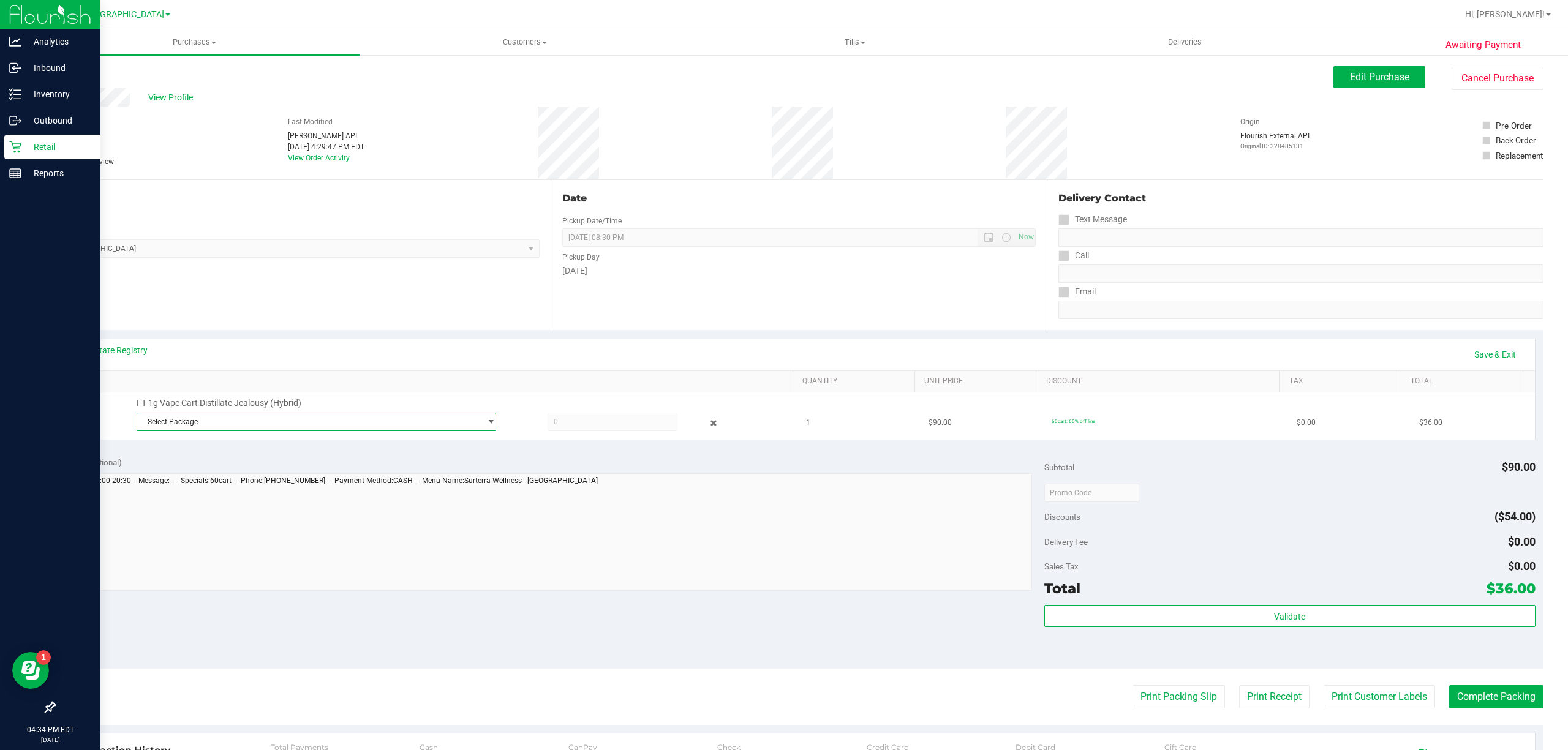
click at [229, 423] on span "Select Package" at bounding box center [308, 422] width 343 height 17
click at [297, 473] on span "( MAY25JEL01C-0512 | orig: FLSRWGM-20250519-1962 )" at bounding box center [307, 474] width 188 height 9
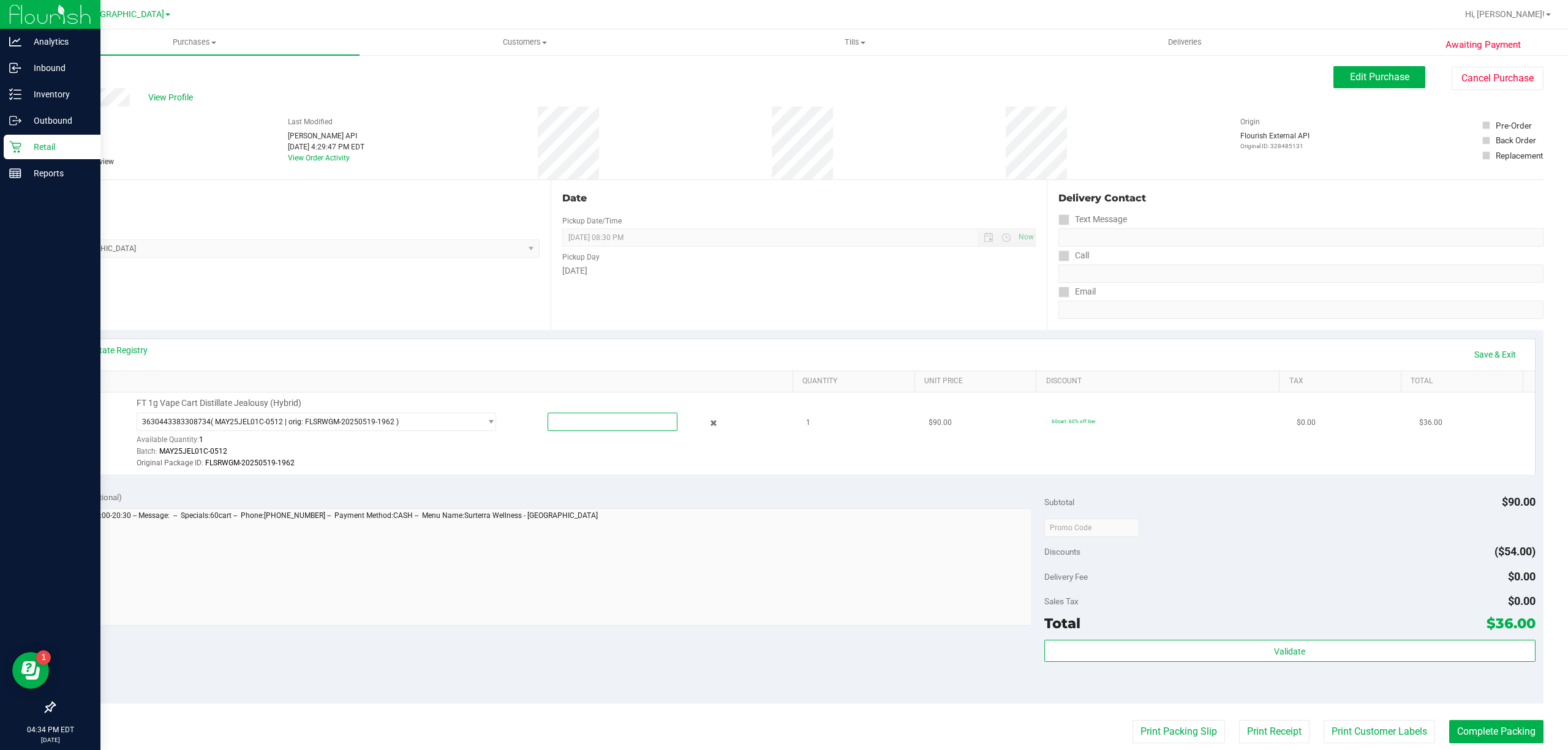
click at [614, 415] on span at bounding box center [612, 421] width 130 height 18
type input "1"
type input "1.0000"
click at [1495, 354] on link "Save & Exit" at bounding box center [1494, 354] width 58 height 21
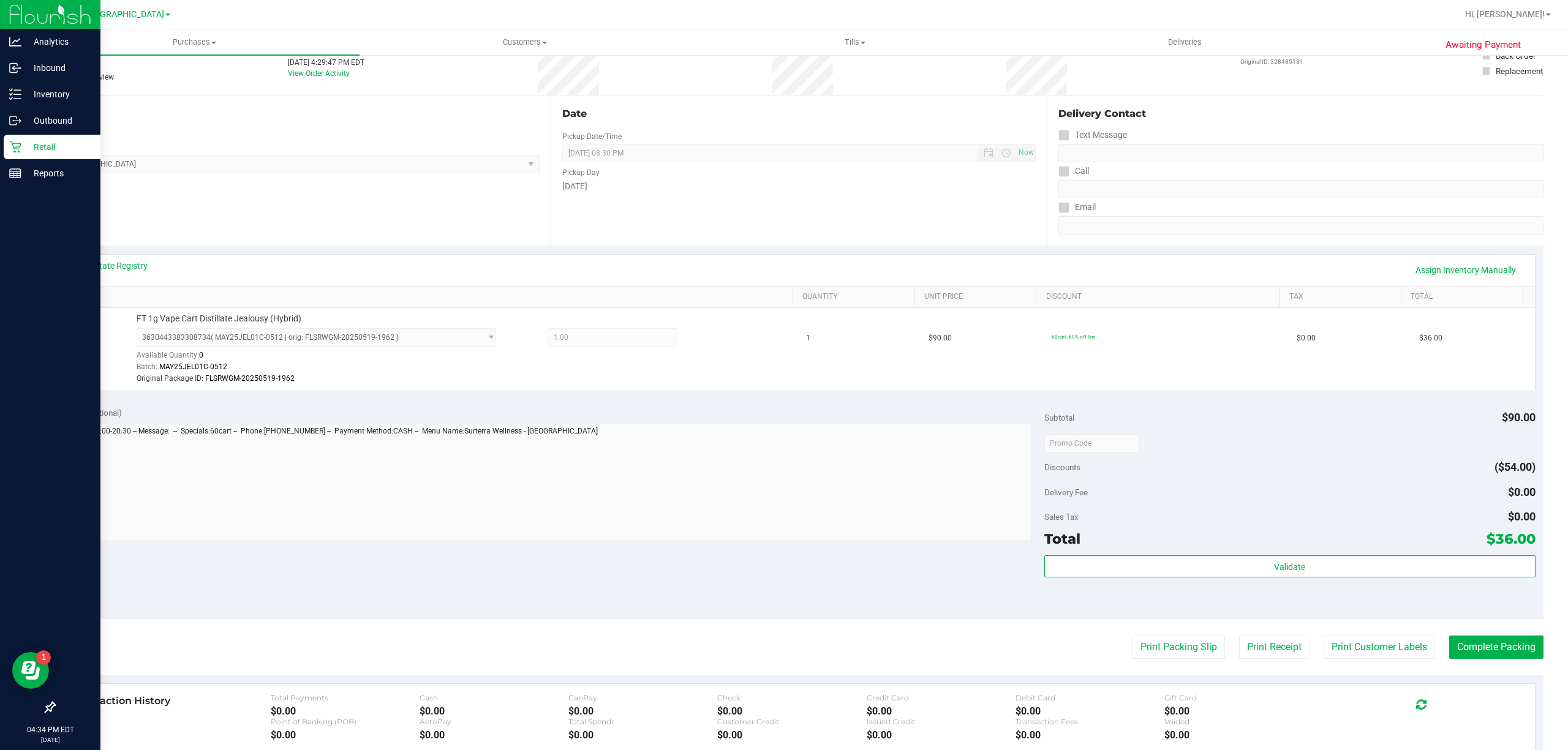
scroll to position [245, 0]
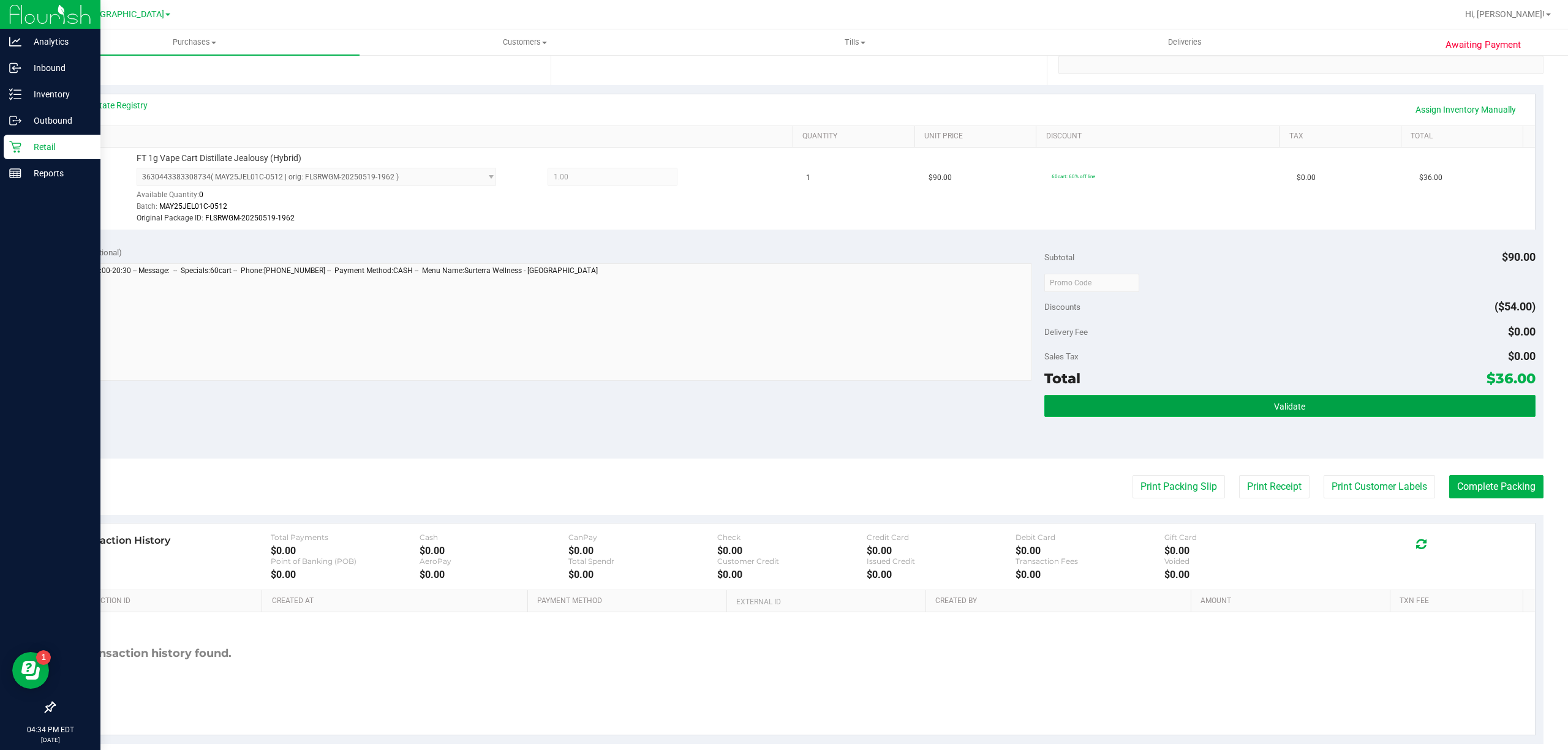
click at [1307, 407] on button "Validate" at bounding box center [1290, 406] width 491 height 22
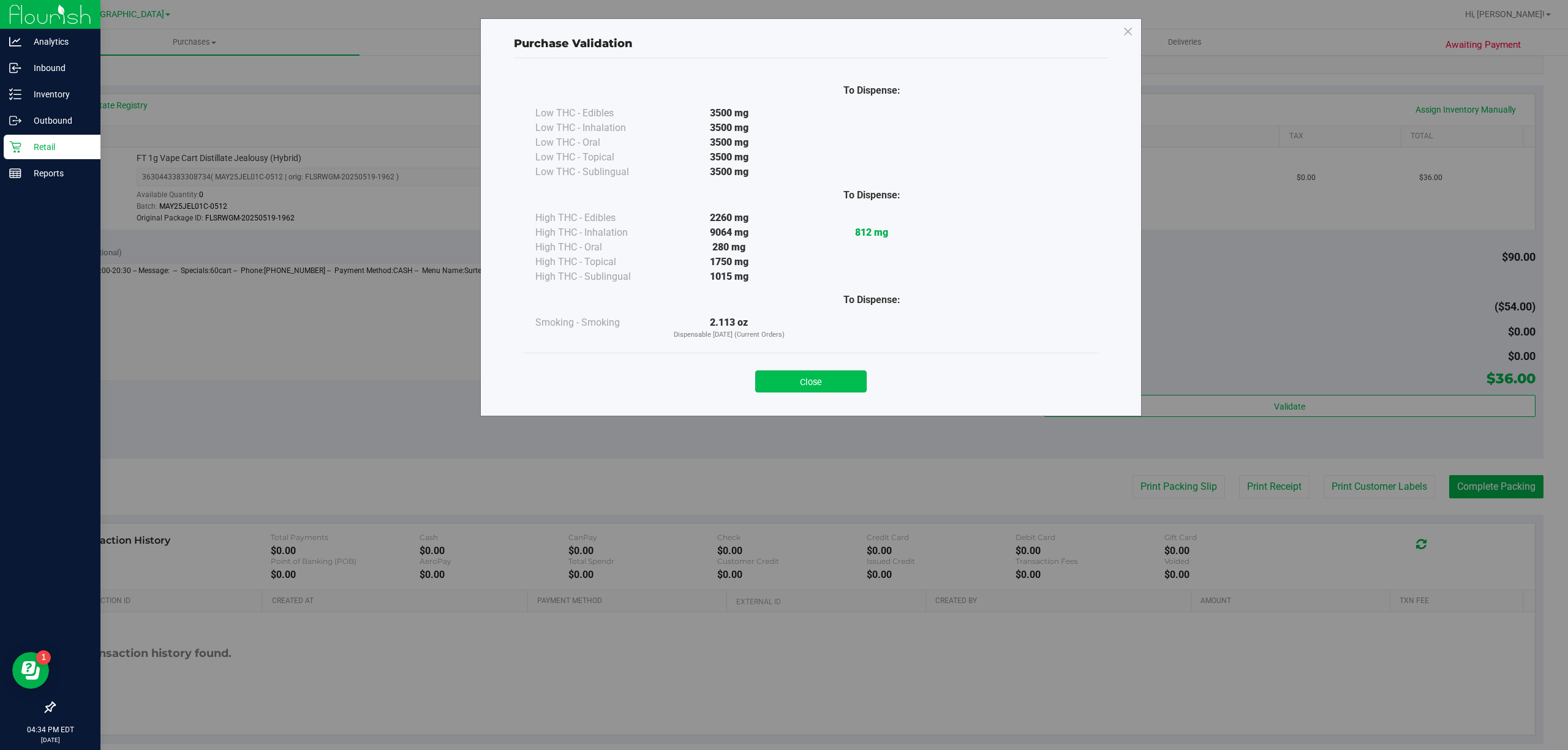
click at [811, 380] on button "Close" at bounding box center [811, 381] width 112 height 22
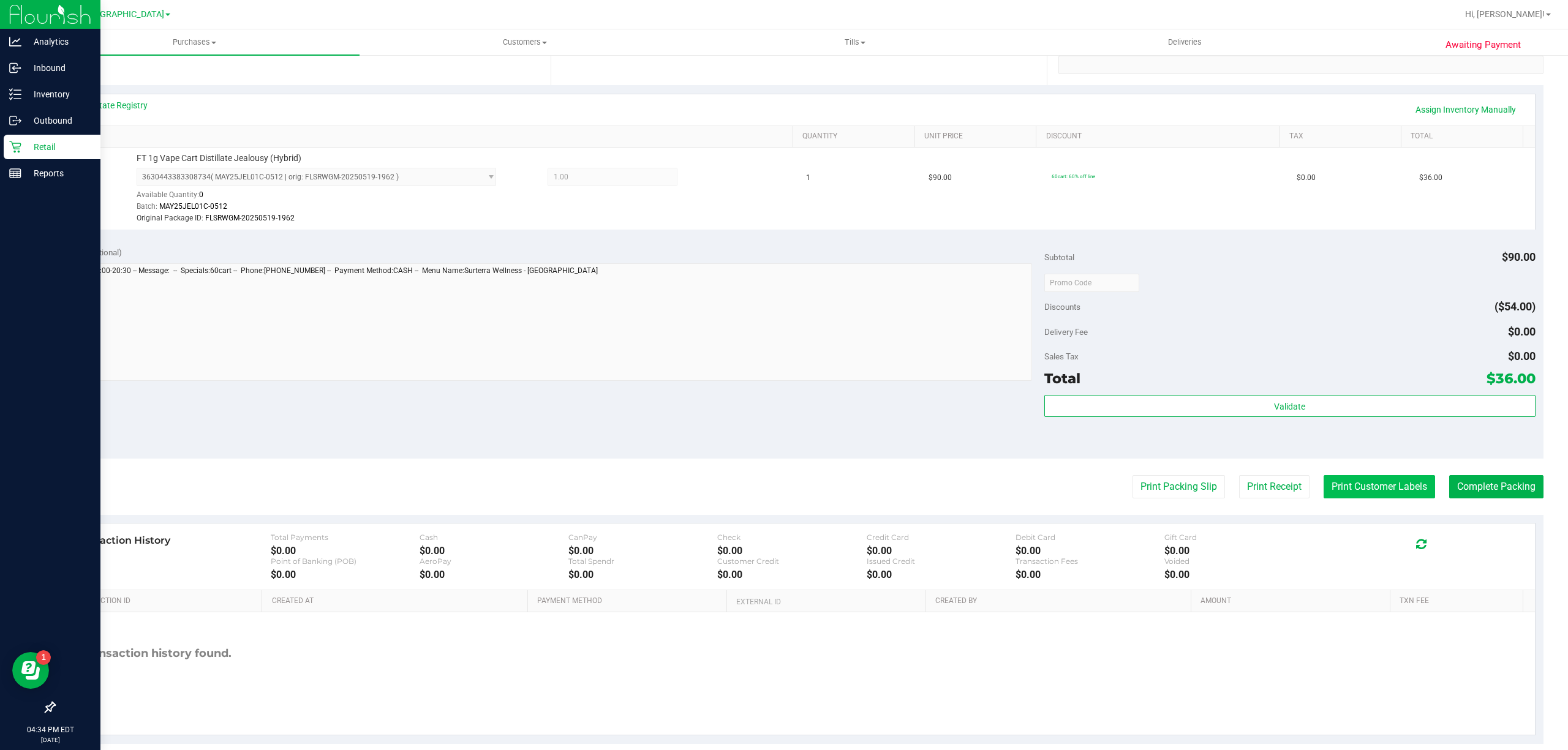
click at [1373, 490] on button "Print Customer Labels" at bounding box center [1378, 487] width 112 height 23
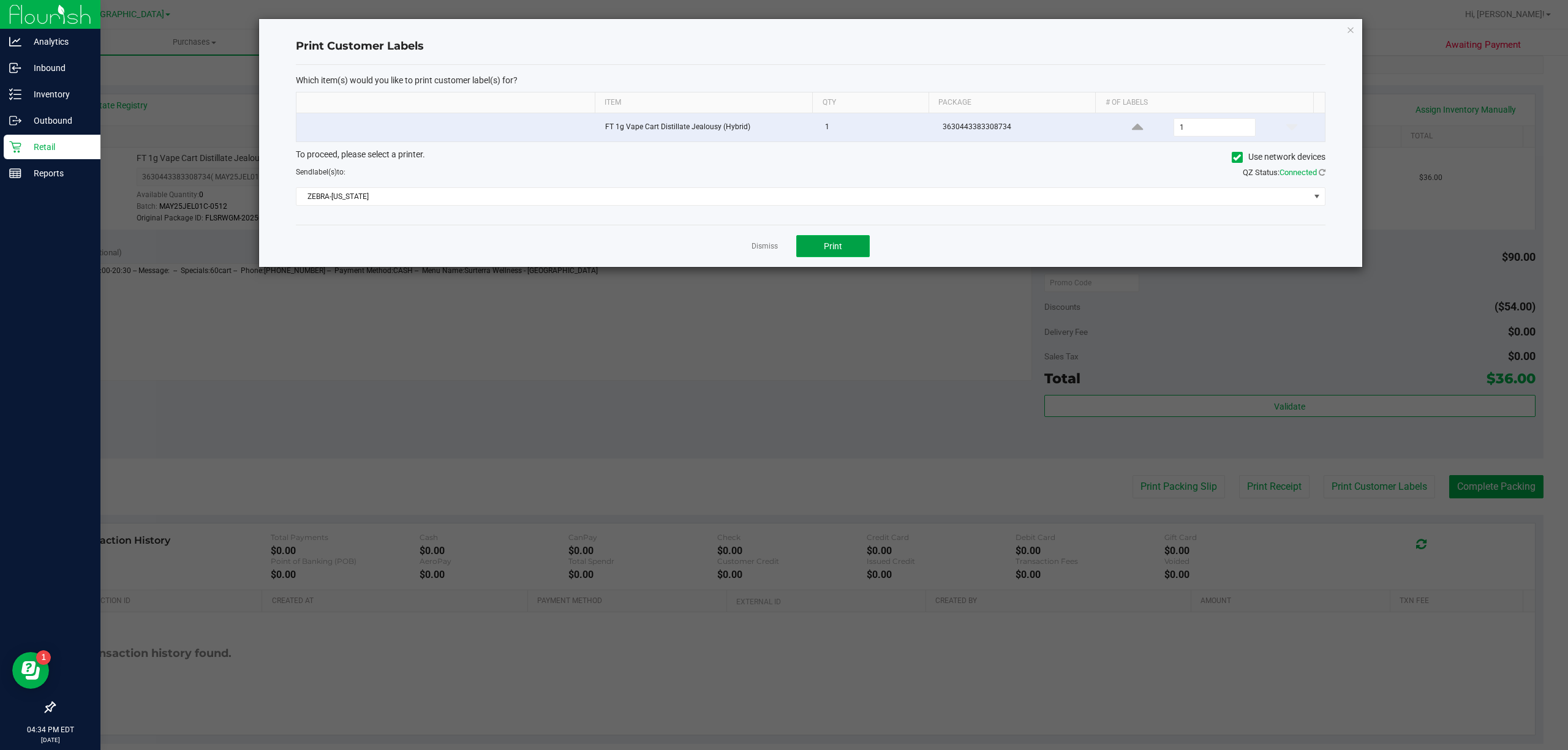
click at [830, 243] on span "Print" at bounding box center [832, 246] width 18 height 9
click at [765, 250] on link "Dismiss" at bounding box center [765, 246] width 26 height 10
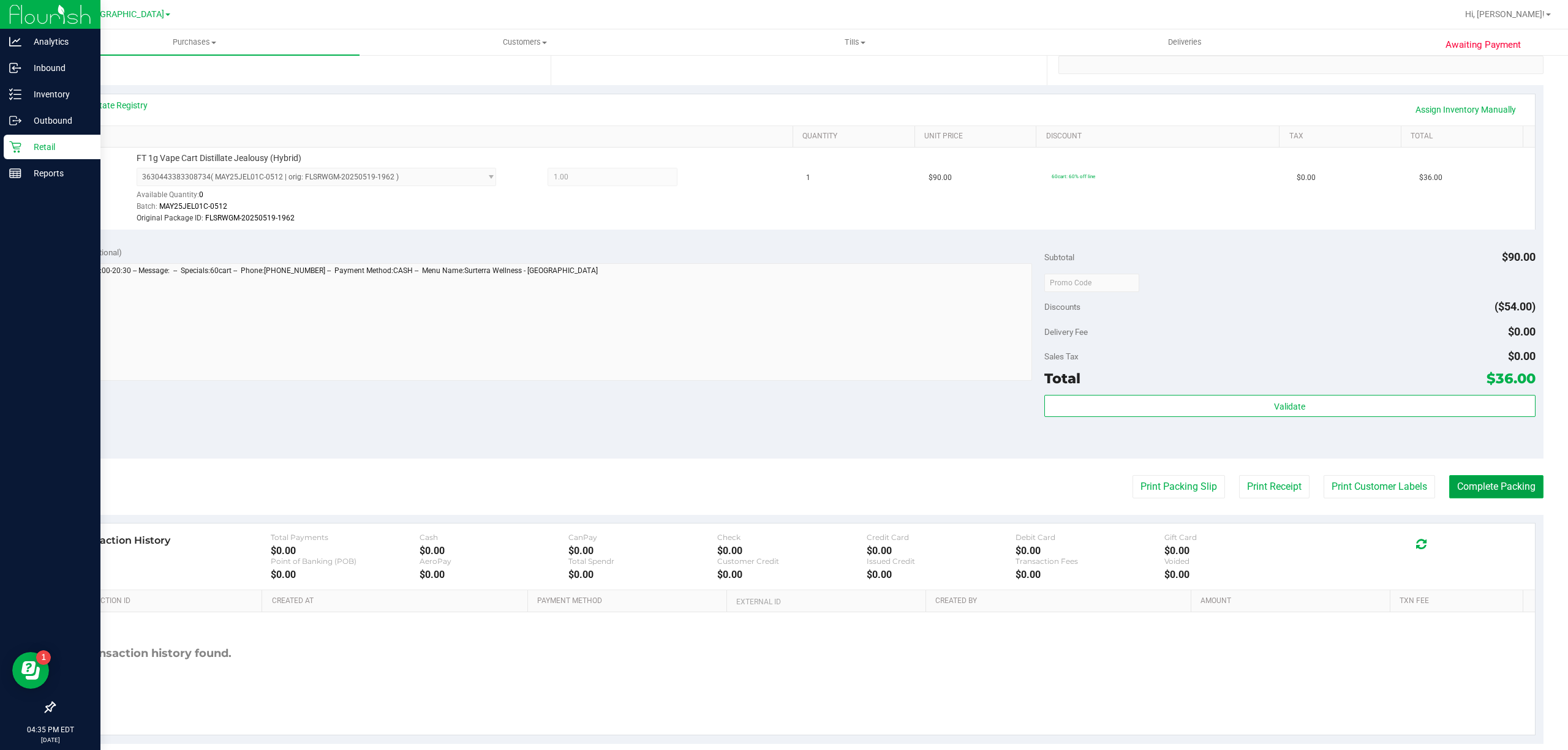
click at [1495, 480] on button "Complete Packing" at bounding box center [1496, 487] width 94 height 23
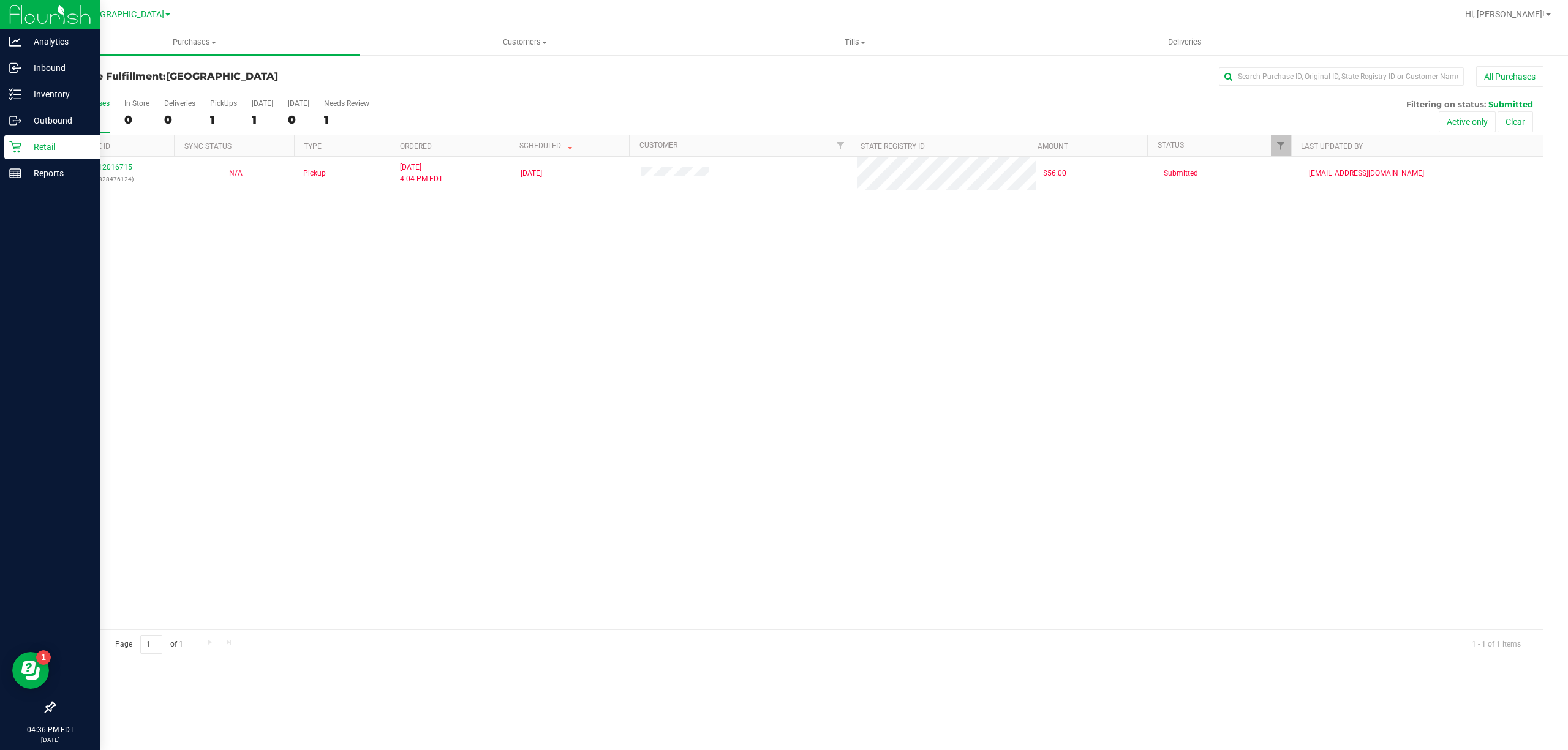
click at [34, 143] on p "Retail" at bounding box center [58, 147] width 74 height 15
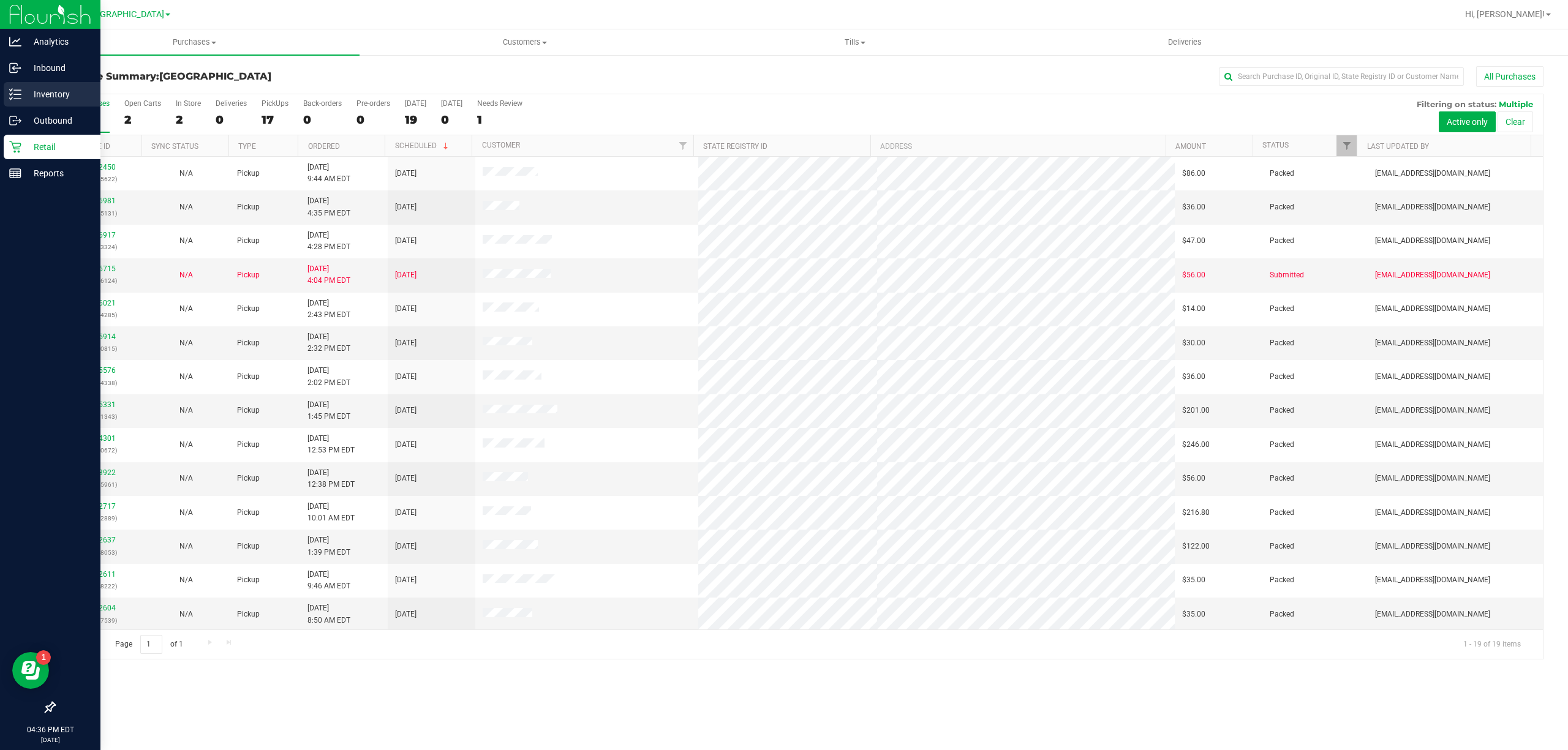
click at [28, 90] on p "Inventory" at bounding box center [58, 94] width 74 height 15
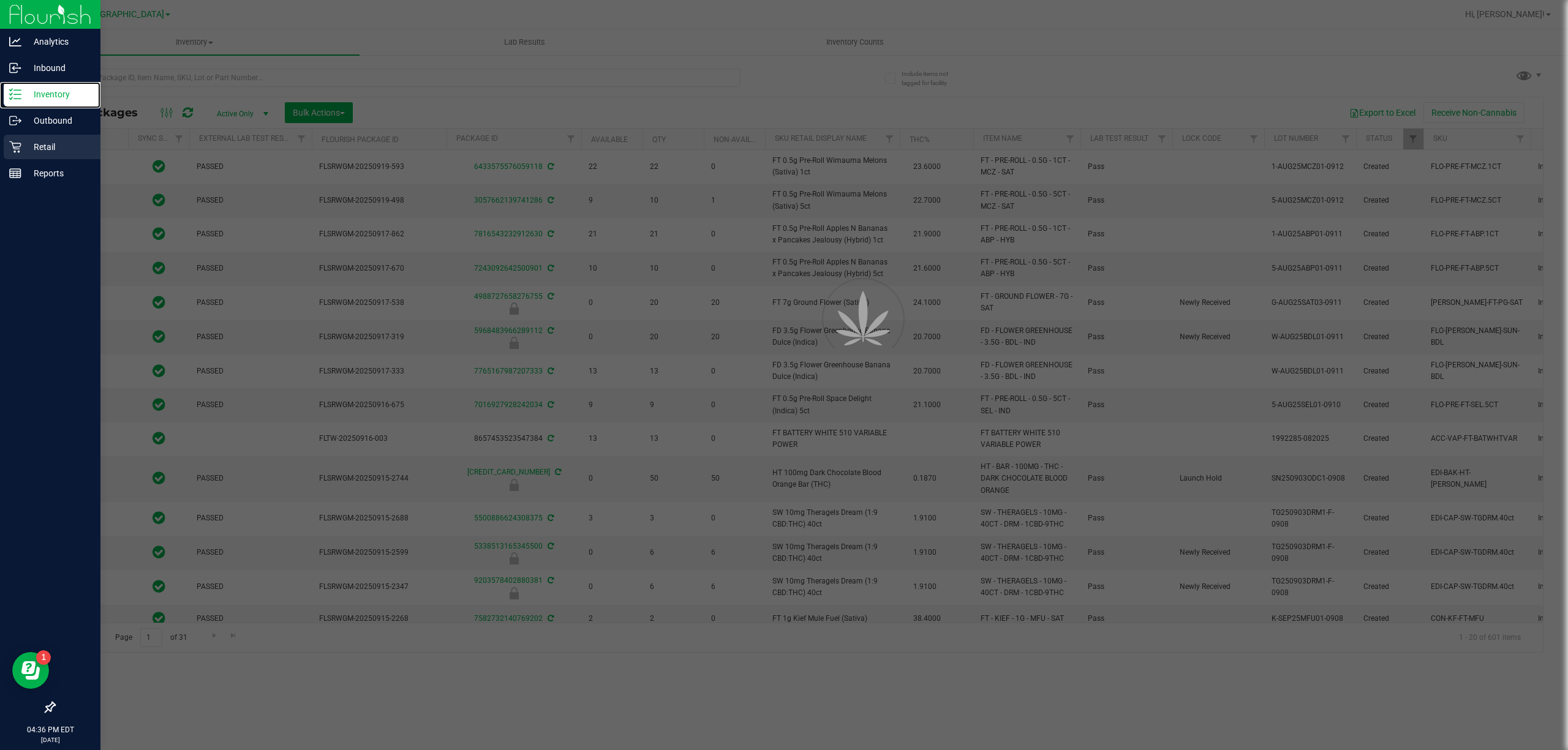
type input "[DATE]"
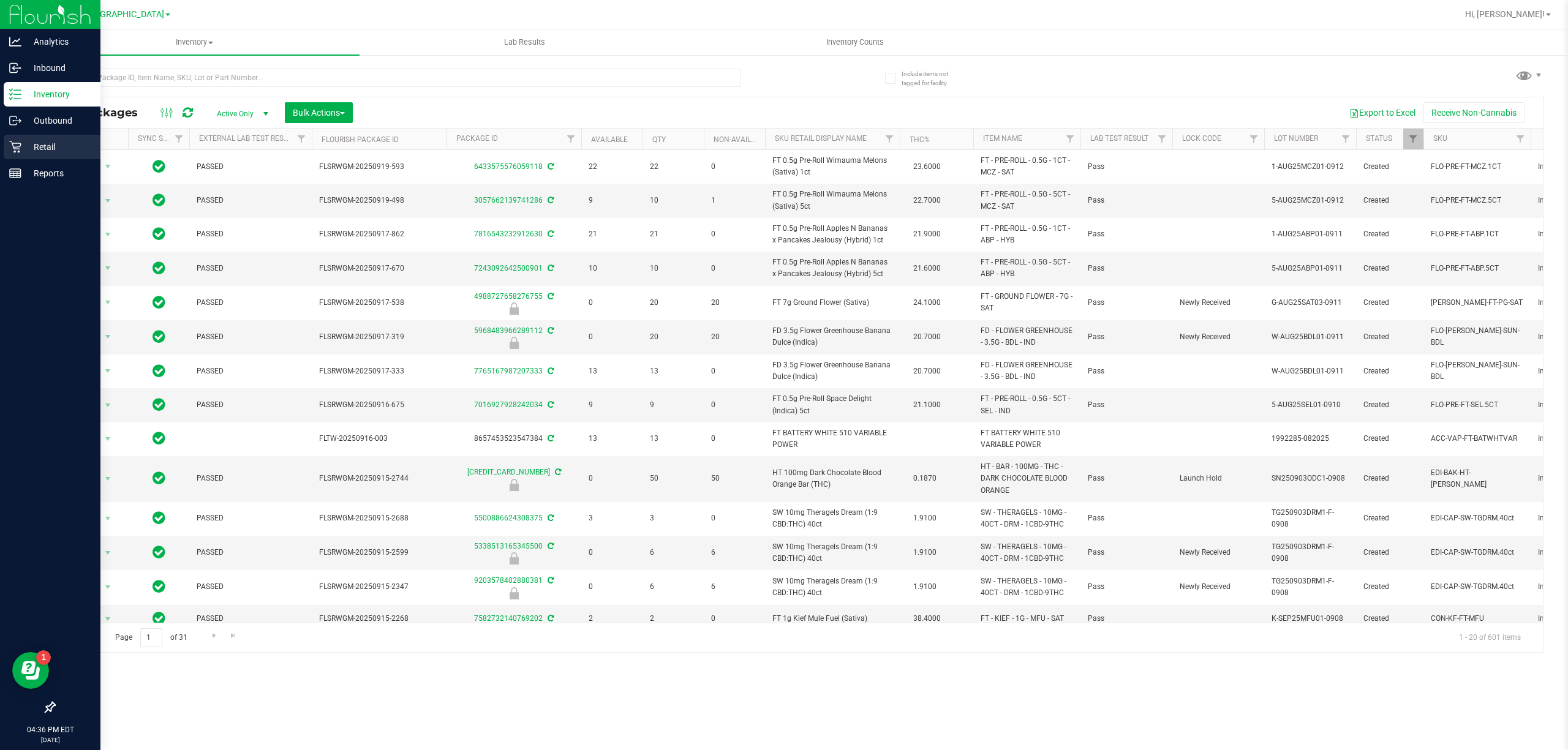
click at [54, 140] on p "Retail" at bounding box center [58, 147] width 74 height 15
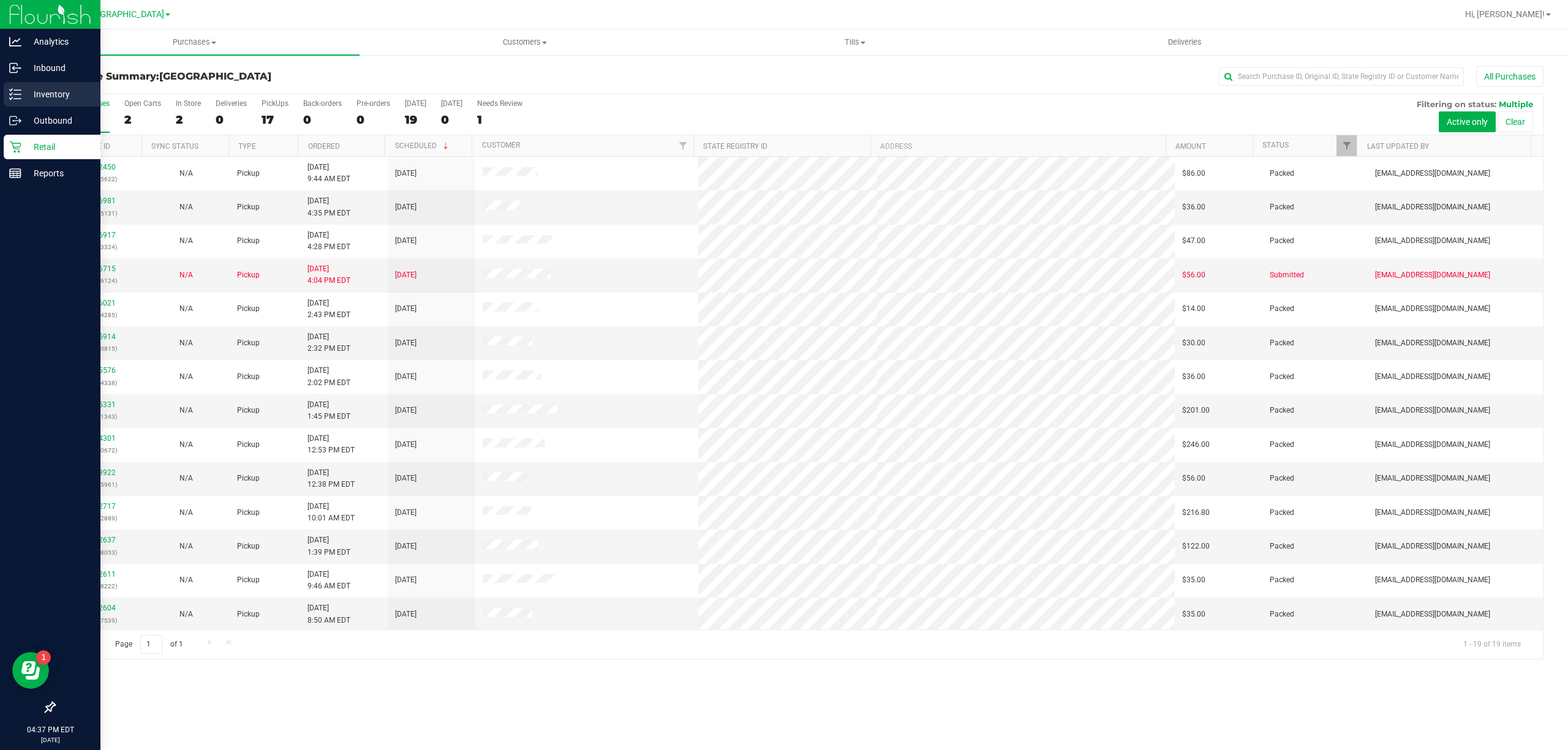
click at [50, 90] on p "Inventory" at bounding box center [58, 94] width 74 height 15
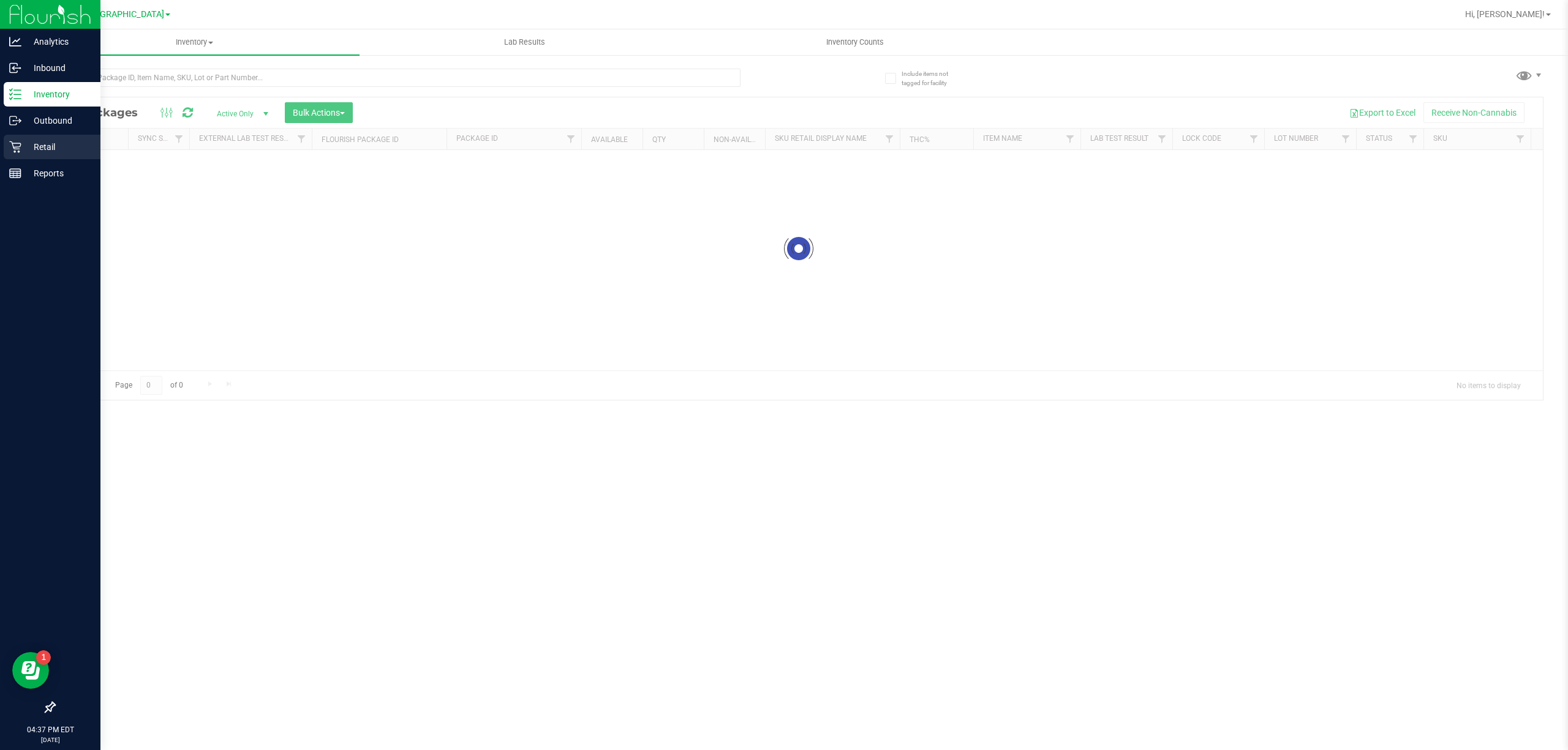
click at [70, 151] on p "Retail" at bounding box center [58, 147] width 74 height 15
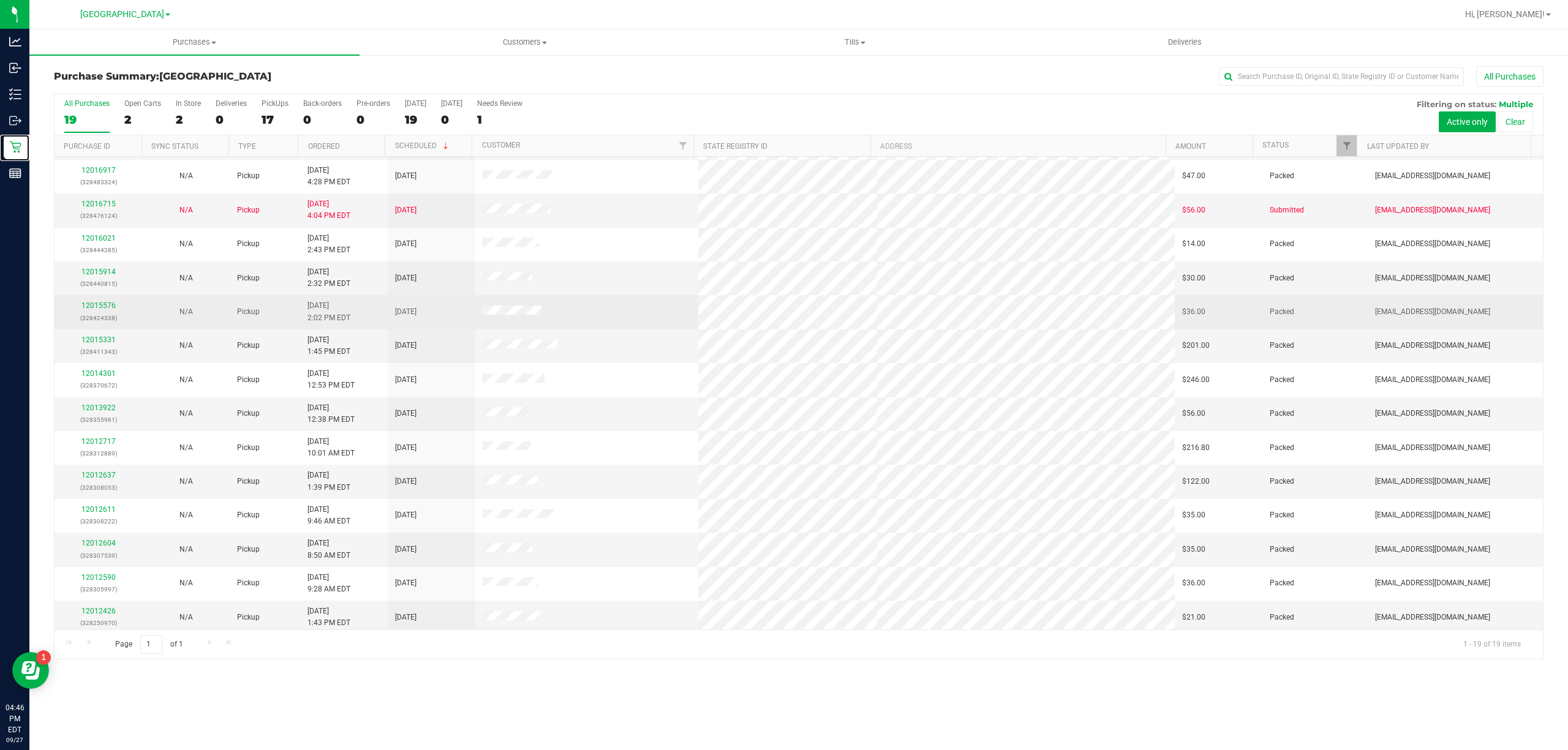
scroll to position [174, 0]
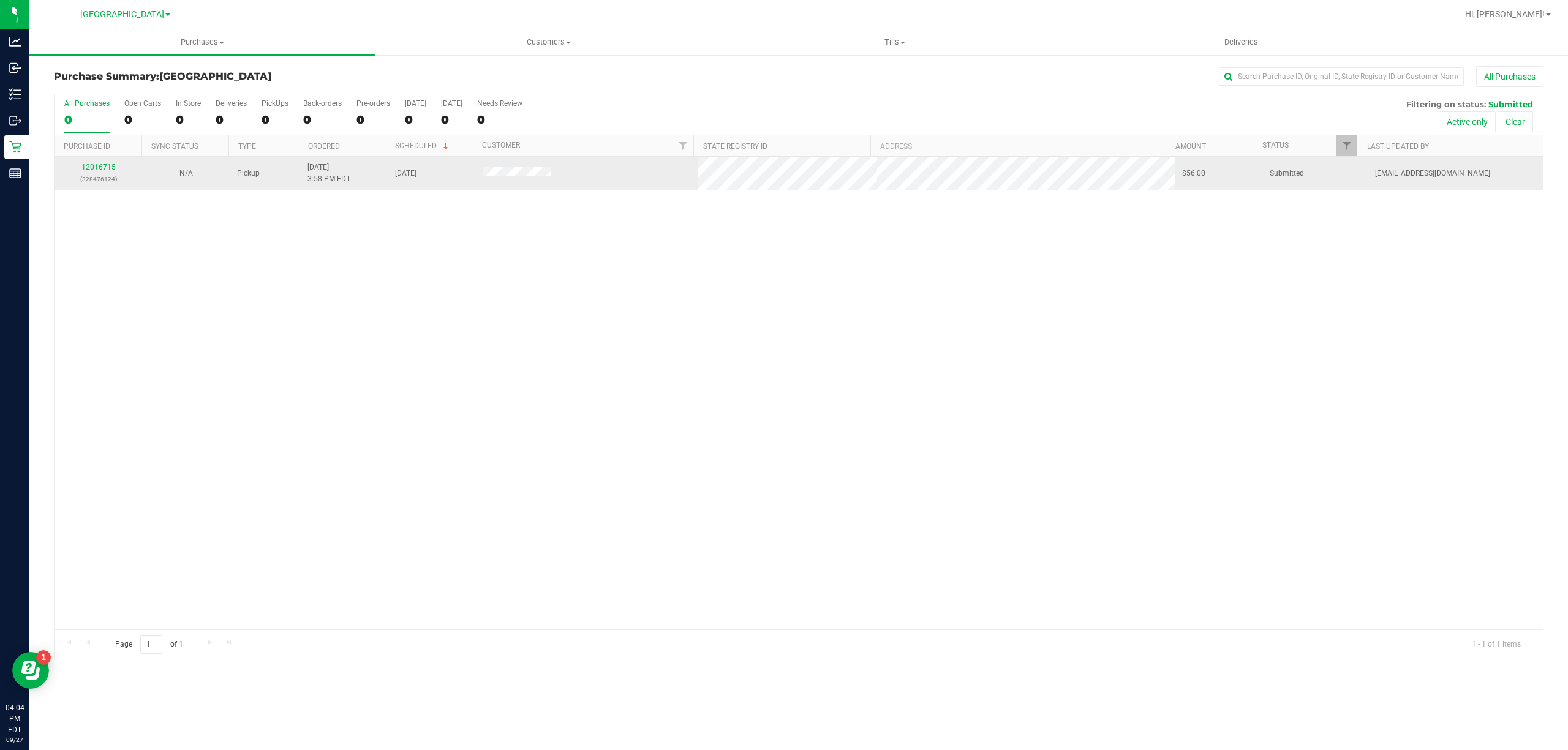
click at [101, 170] on link "12016715" at bounding box center [98, 167] width 34 height 9
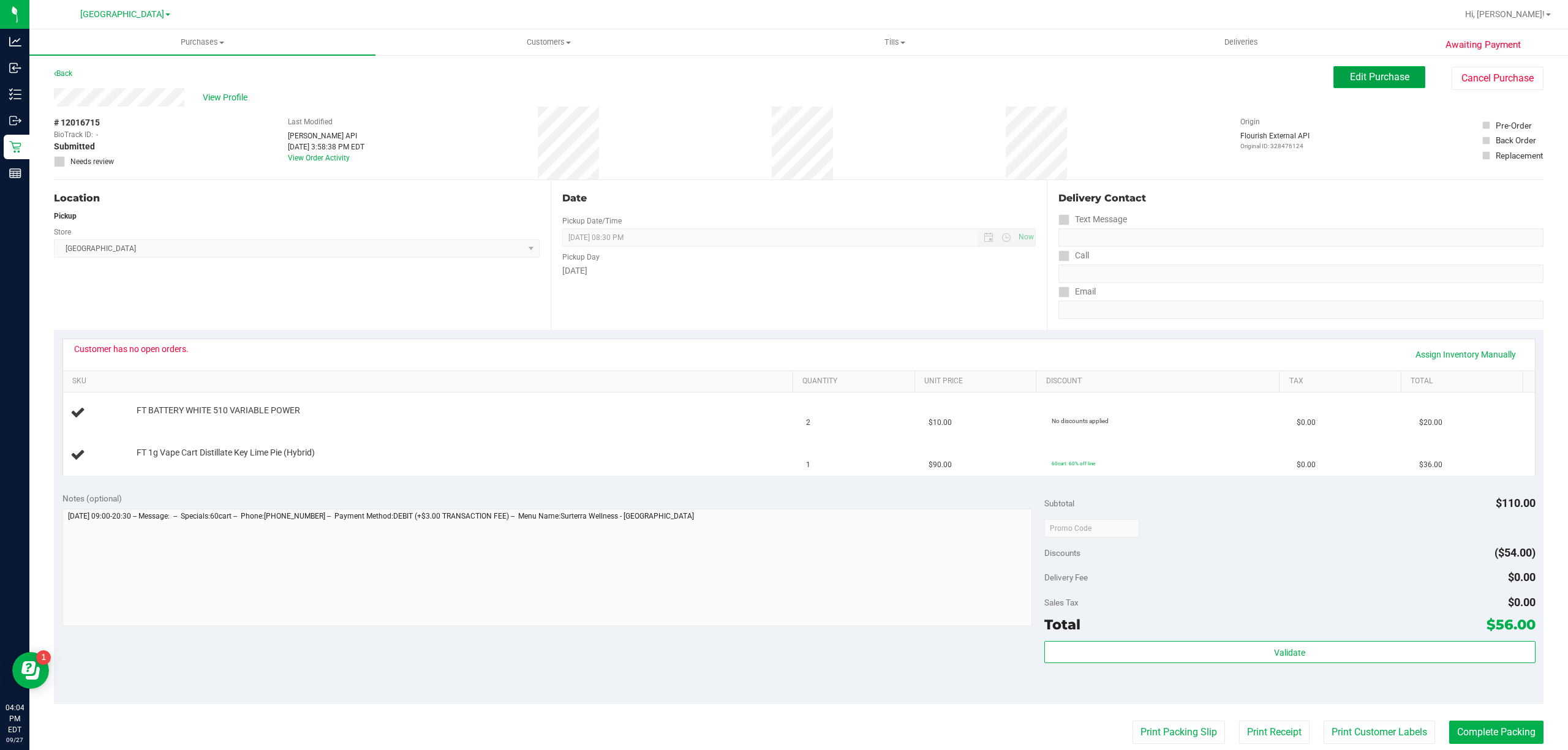
click at [1384, 86] on button "Edit Purchase" at bounding box center [1379, 77] width 92 height 22
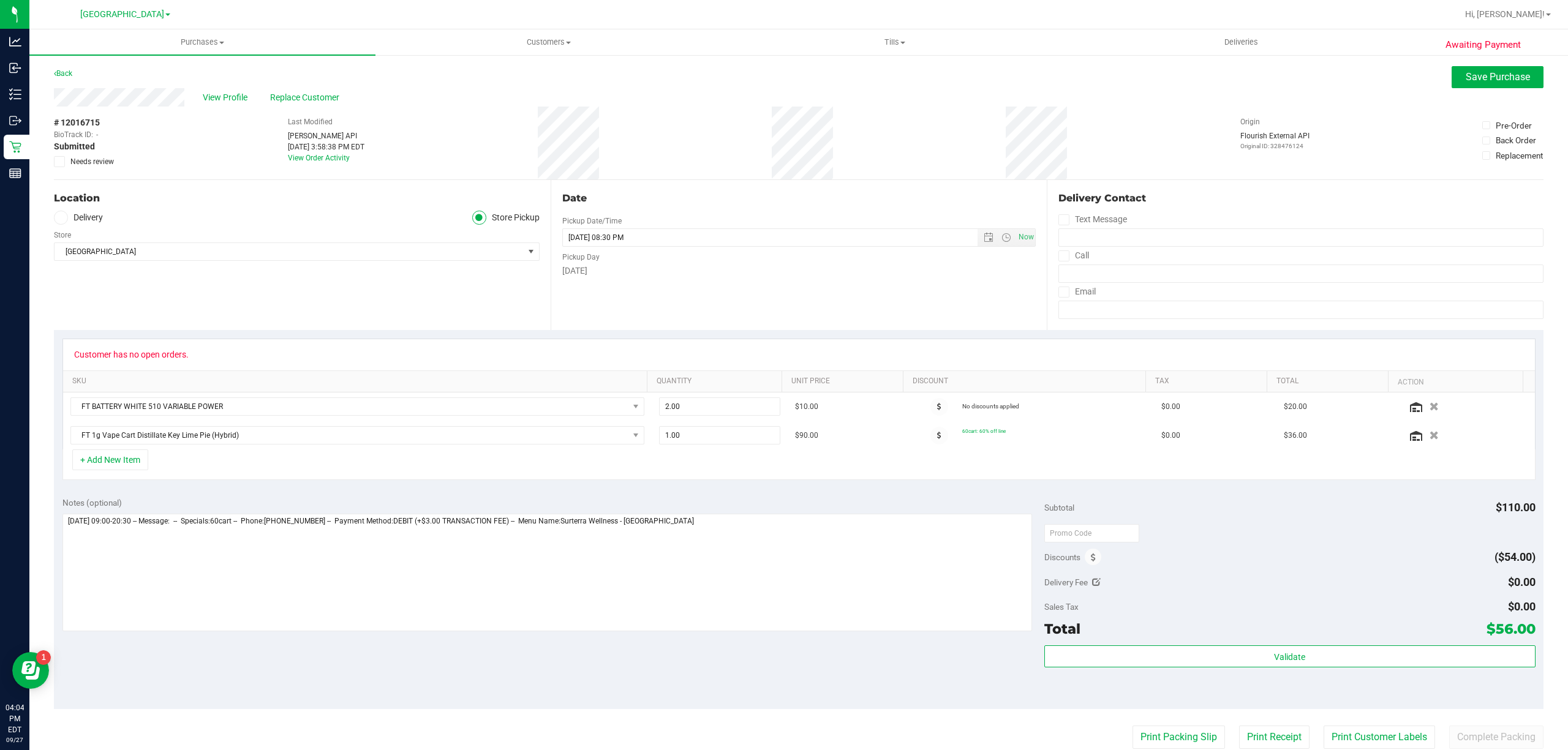
click at [67, 159] on label "Needs review" at bounding box center [85, 161] width 61 height 11
click at [0, 0] on input "Needs review" at bounding box center [0, 0] width 0 height 0
click at [1451, 72] on button "Save Purchase" at bounding box center [1497, 77] width 92 height 22
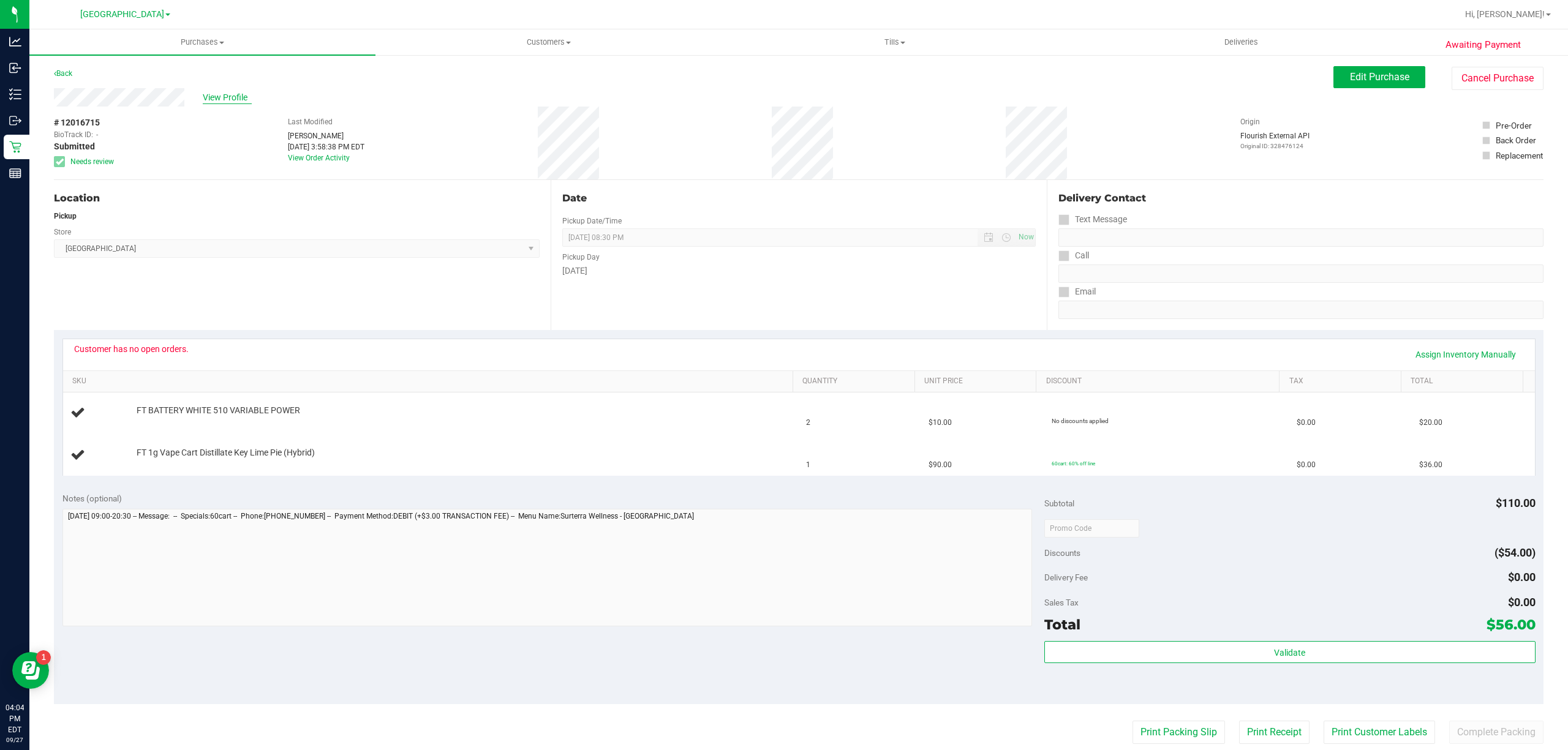
click at [232, 101] on span "View Profile" at bounding box center [227, 98] width 49 height 13
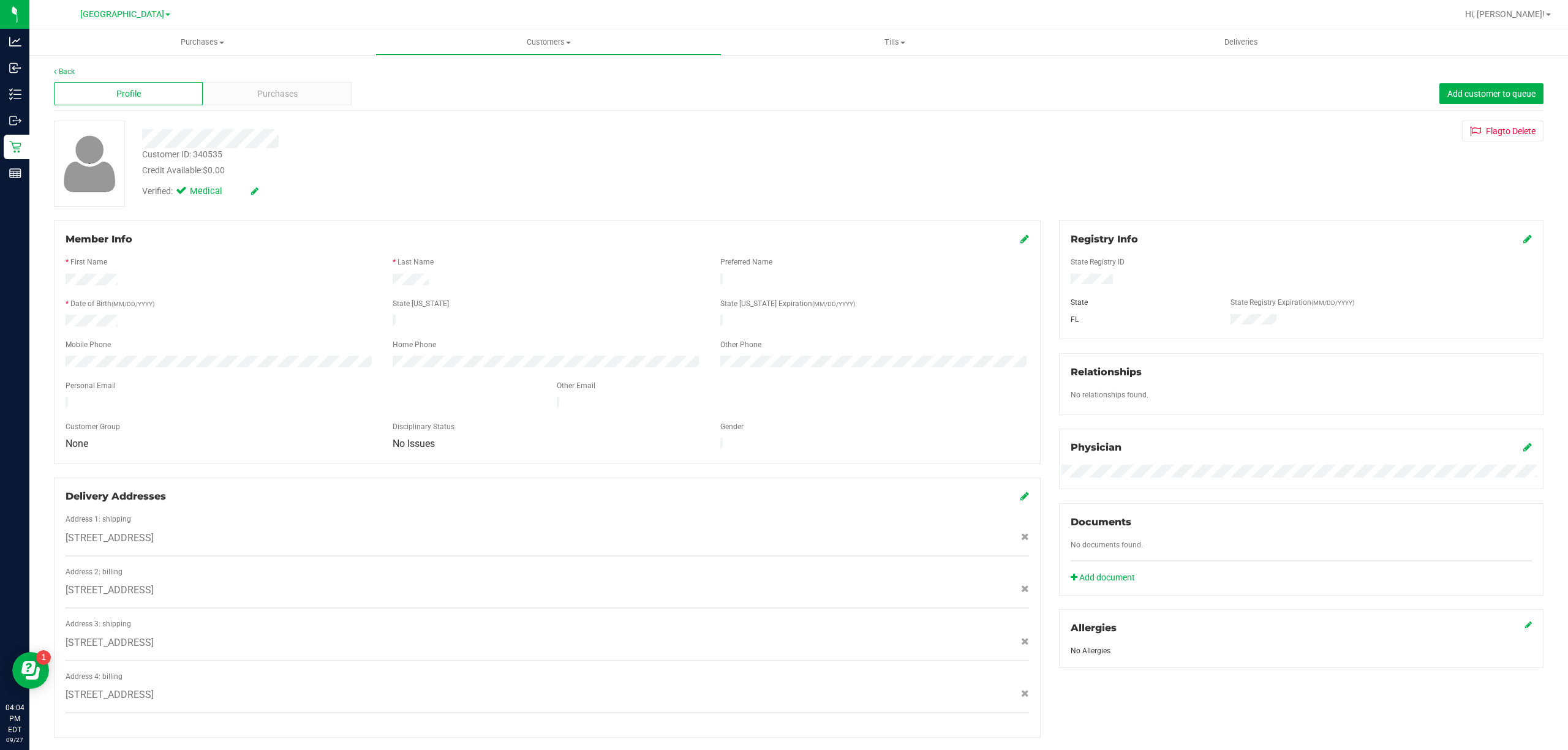
click at [205, 152] on div "Customer ID: 340535" at bounding box center [182, 155] width 80 height 13
copy div "Customer ID: 340535"
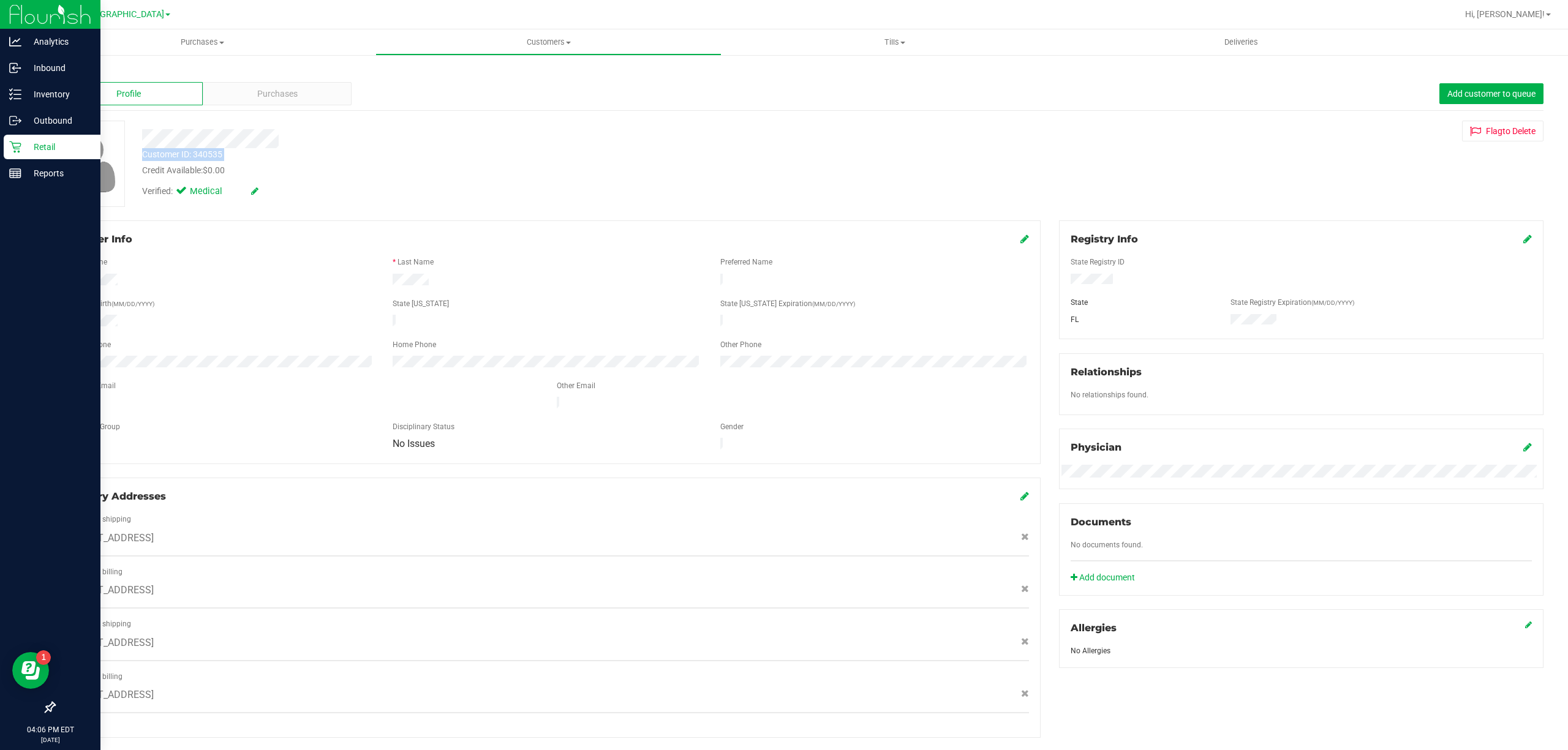
click at [49, 136] on div "Retail" at bounding box center [52, 147] width 97 height 25
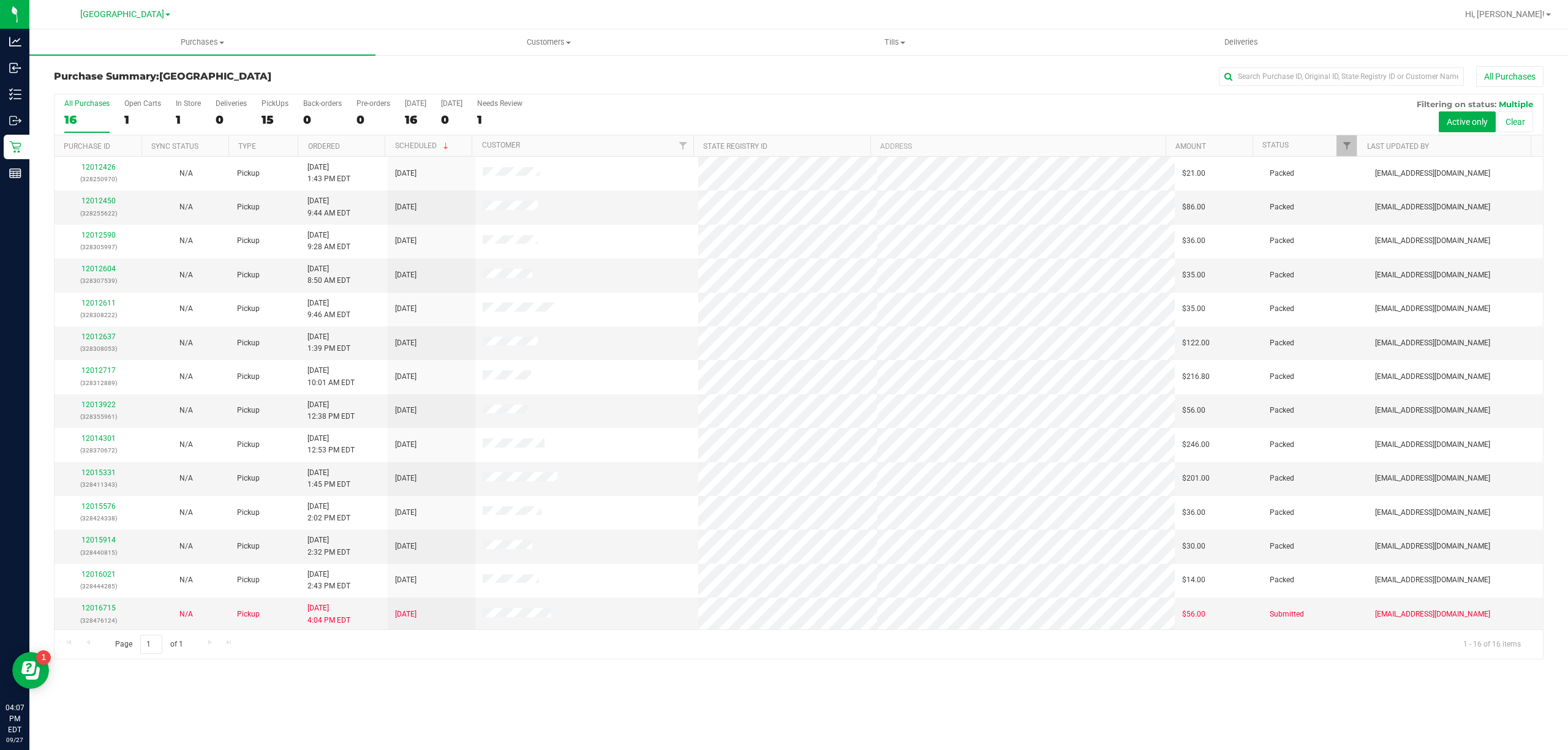
click at [787, 709] on div "Purchases Summary of purchases Fulfillment All purchases Customers All customer…" at bounding box center [798, 389] width 1538 height 721
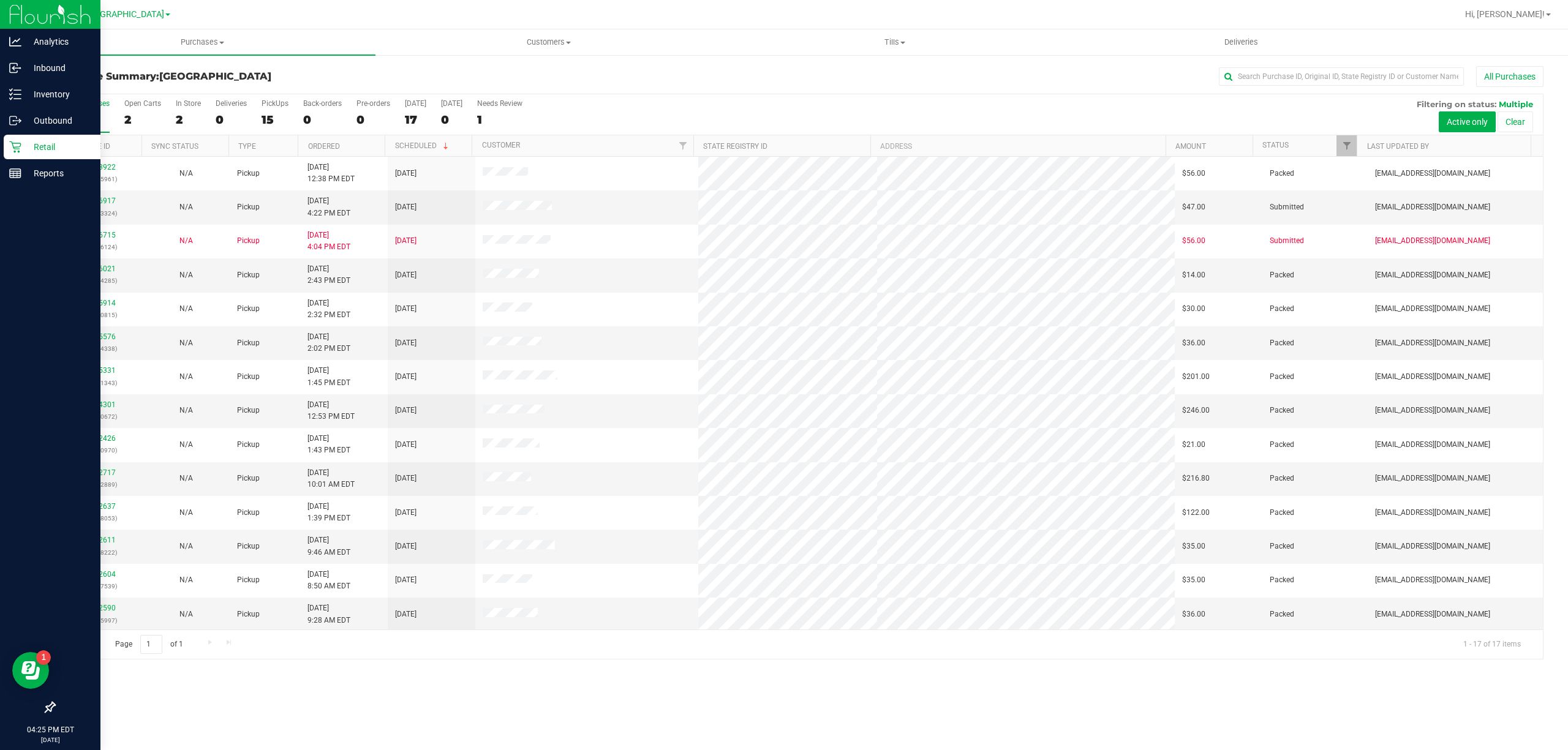
click at [16, 150] on icon at bounding box center [15, 147] width 12 height 12
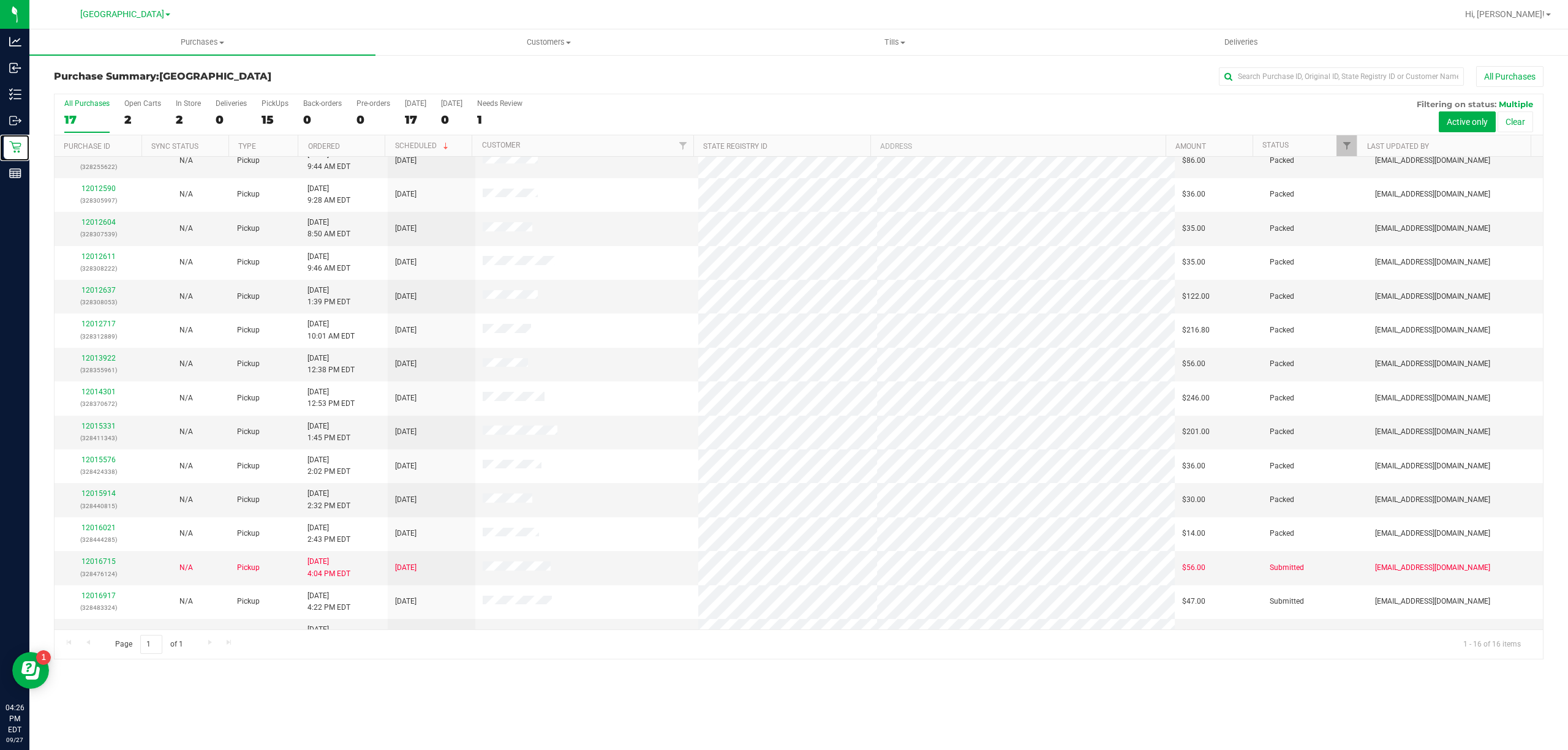
scroll to position [72, 0]
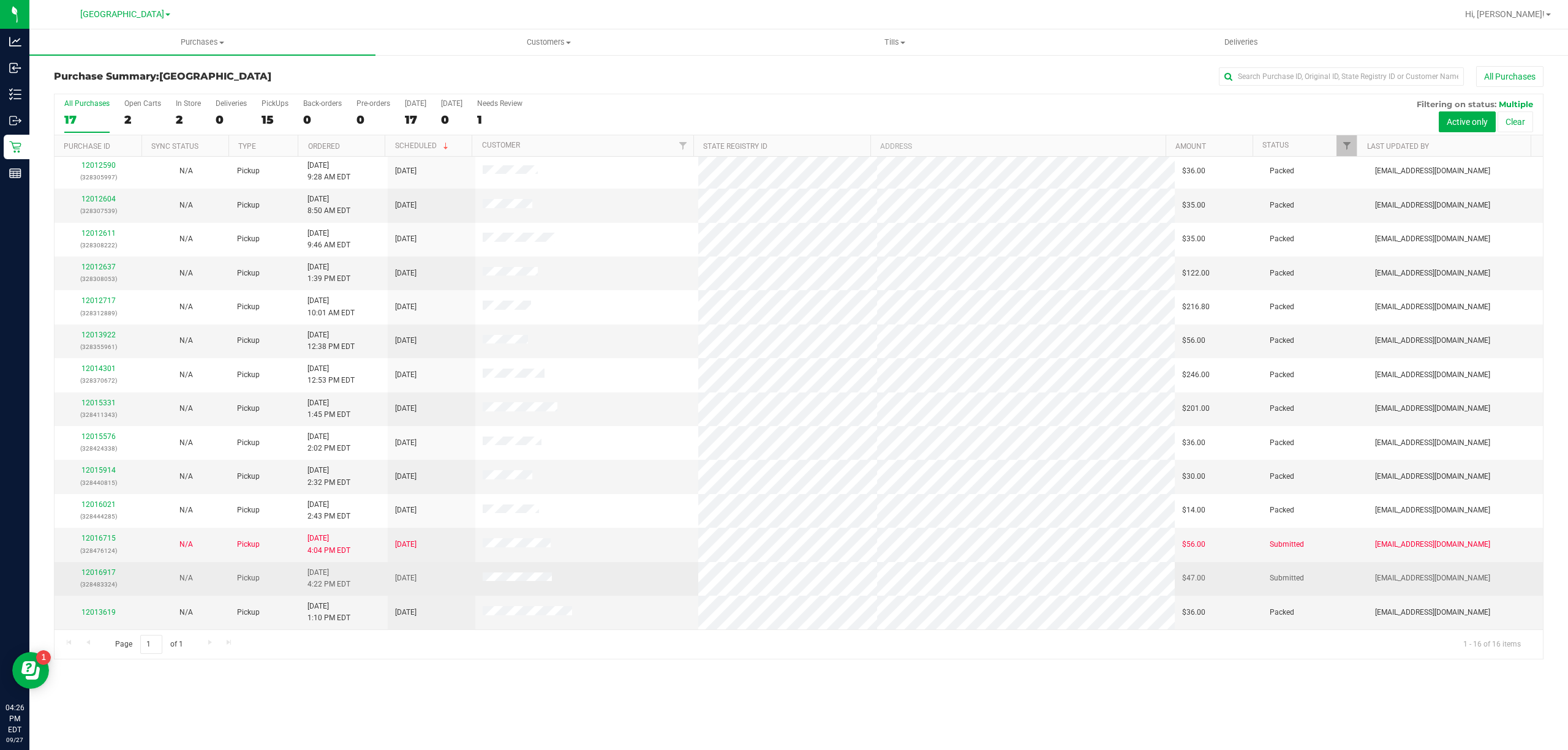
click at [106, 567] on div "12016917 (328483324)" at bounding box center [98, 579] width 73 height 23
click at [106, 573] on link "12016917" at bounding box center [98, 573] width 34 height 9
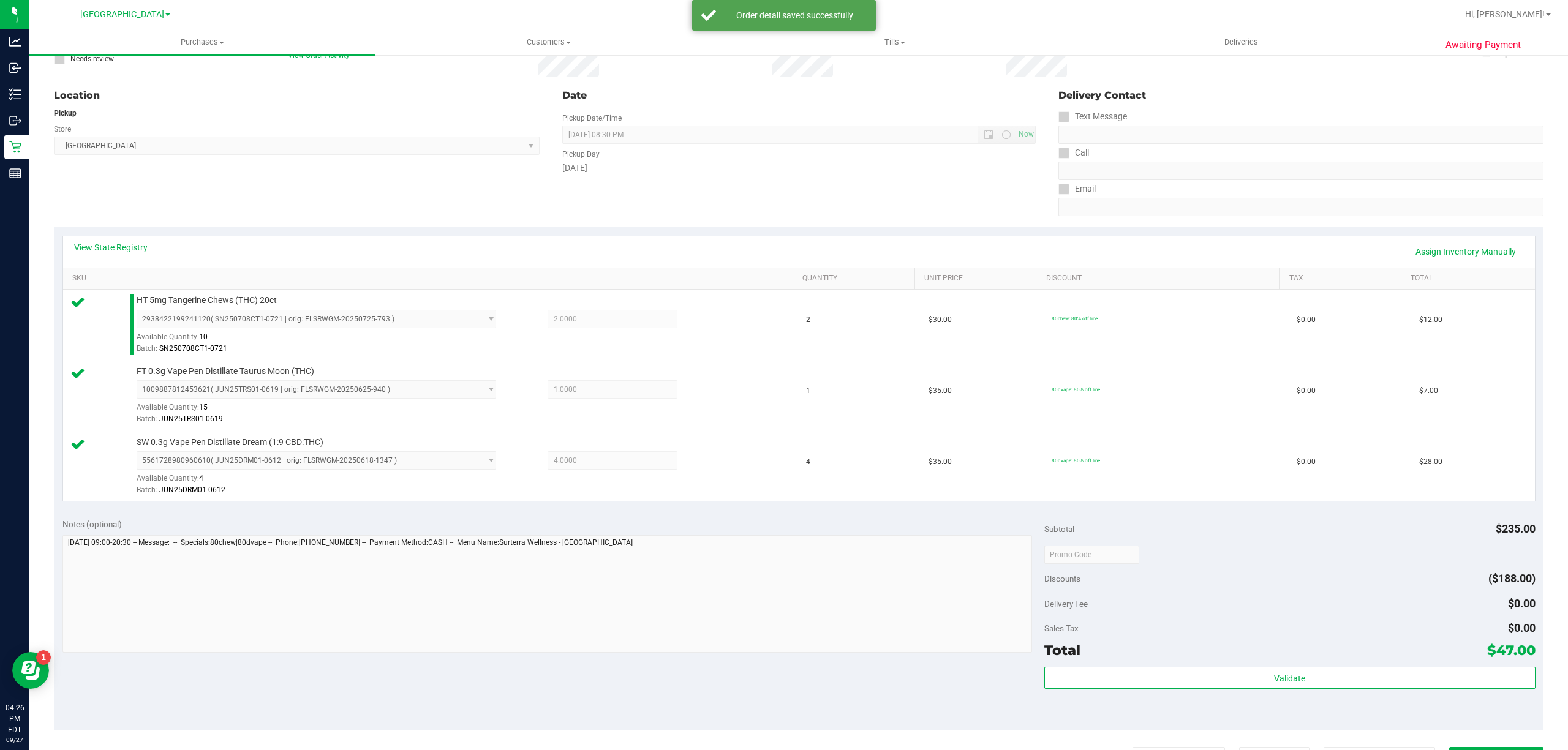
scroll to position [327, 0]
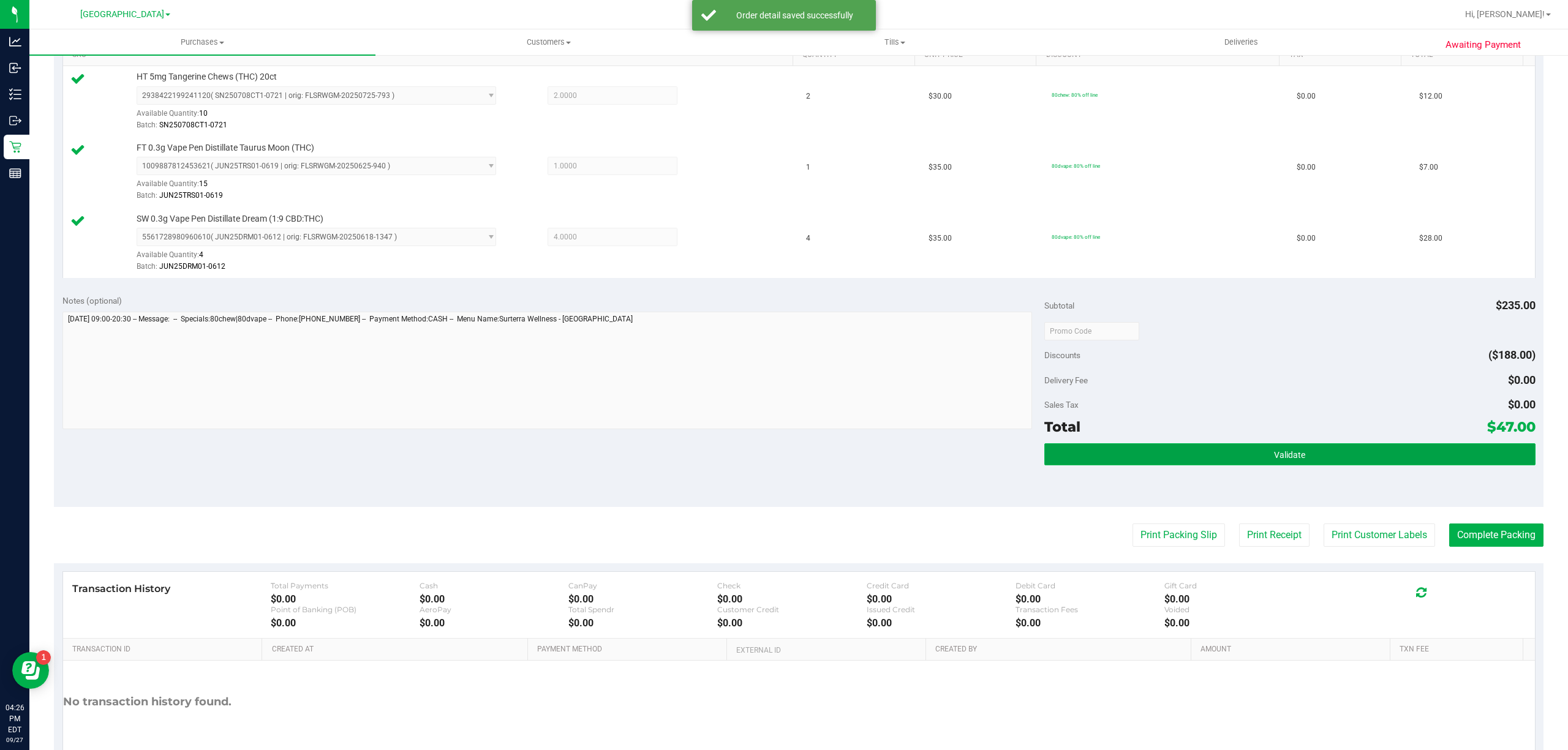
click at [1185, 449] on button "Validate" at bounding box center [1290, 454] width 491 height 22
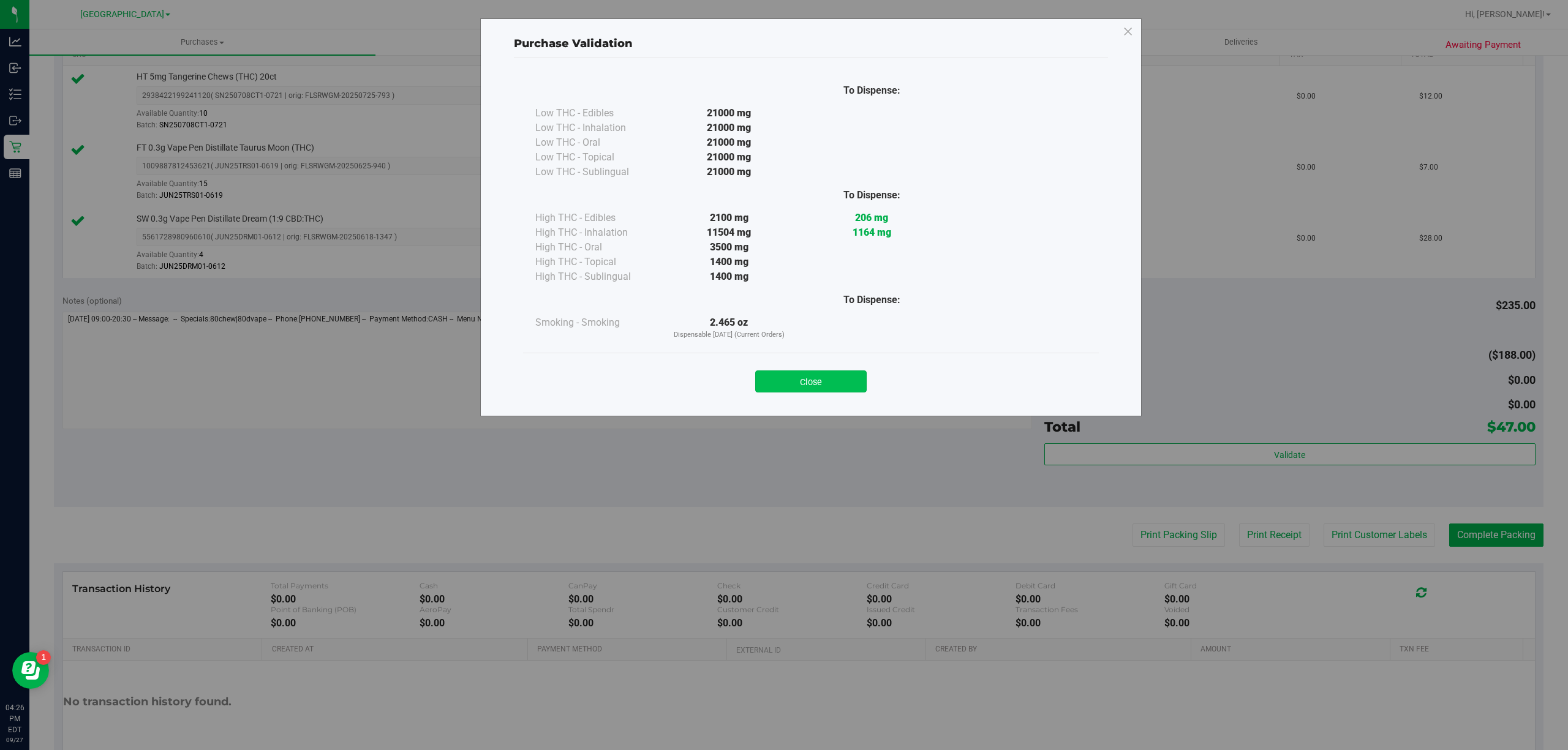
click at [816, 372] on button "Close" at bounding box center [811, 381] width 112 height 22
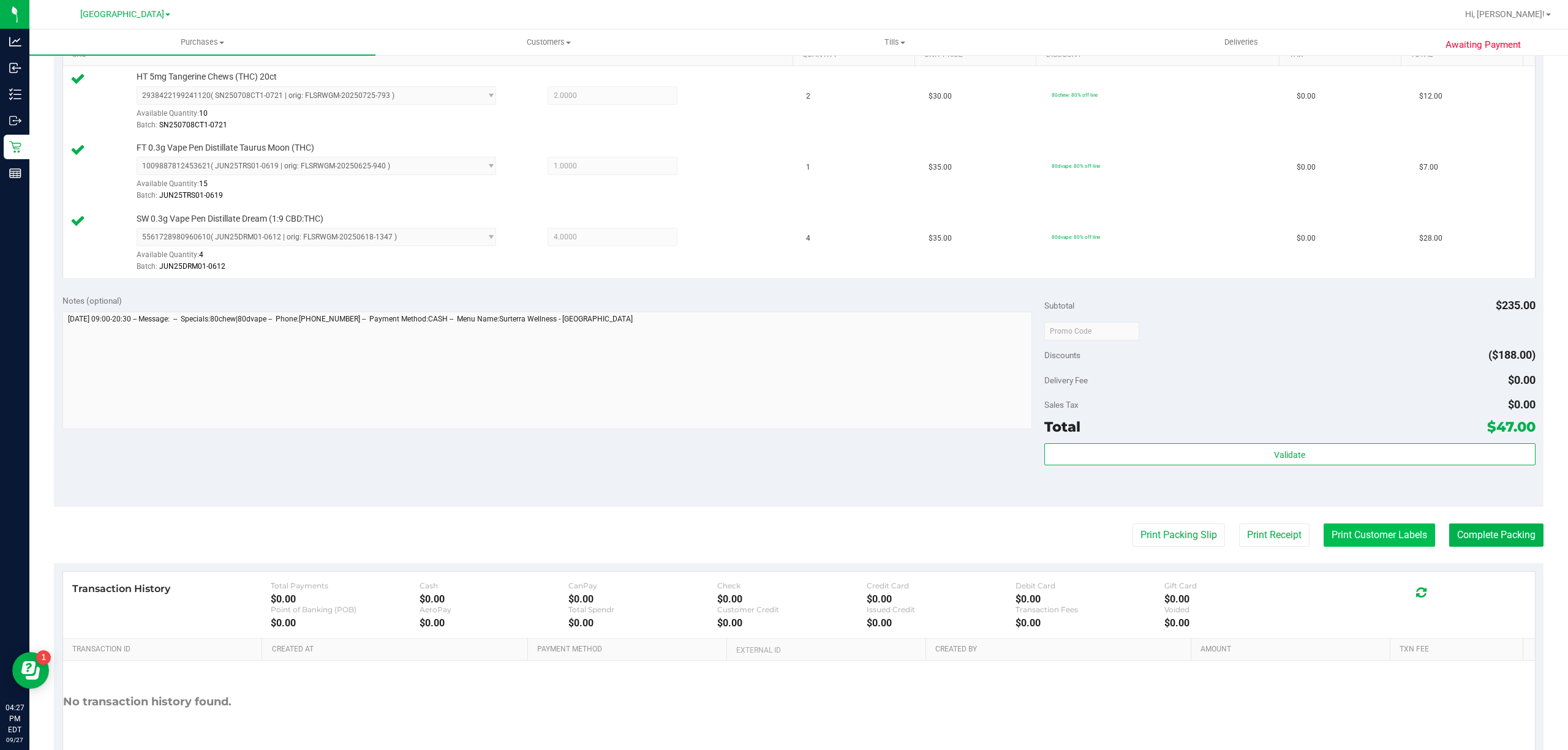
click at [1354, 536] on button "Print Customer Labels" at bounding box center [1378, 535] width 112 height 23
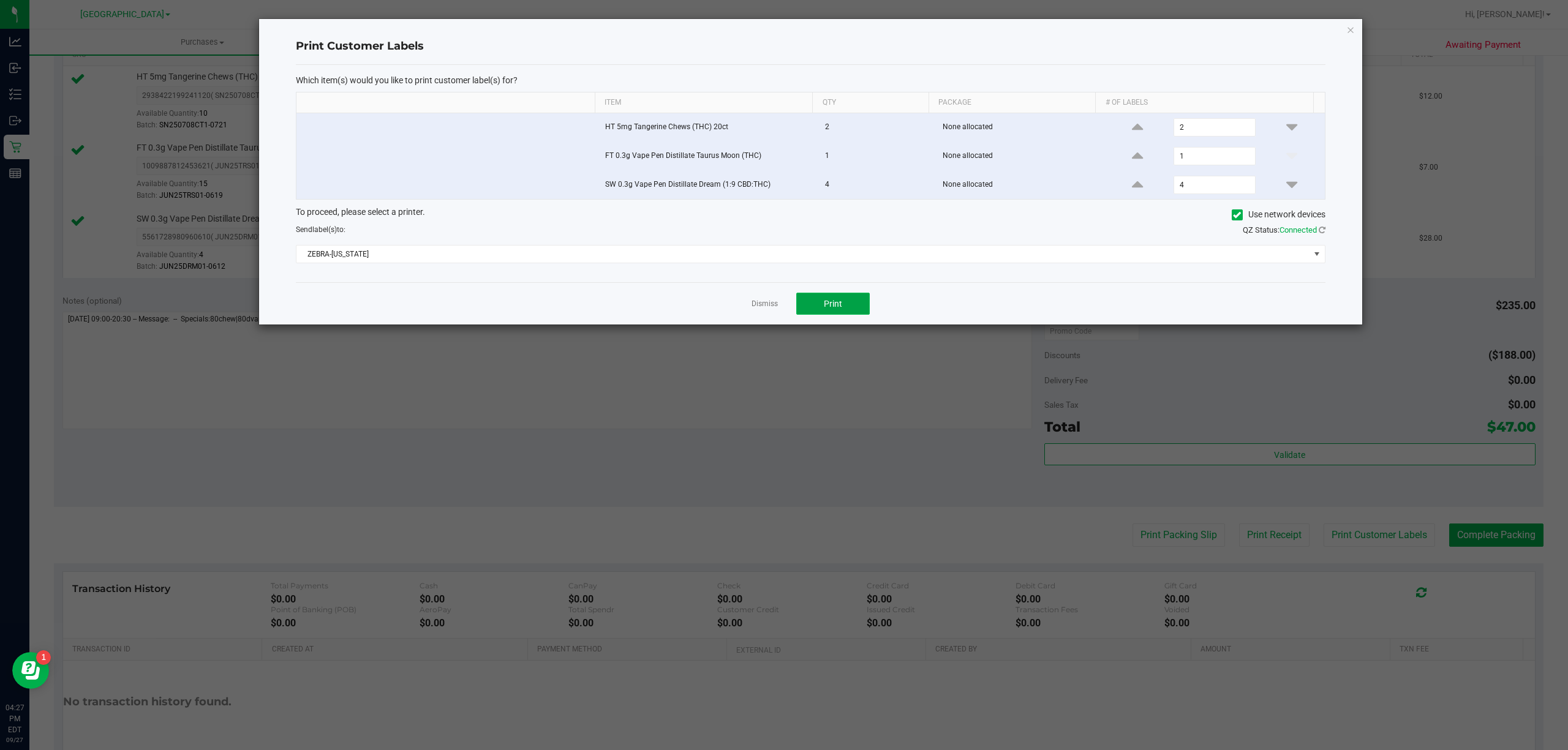
click at [823, 315] on button "Print" at bounding box center [832, 304] width 74 height 22
click at [760, 300] on div "Dismiss Print" at bounding box center [811, 303] width 1029 height 42
click at [762, 314] on div "Dismiss Print" at bounding box center [811, 303] width 1029 height 42
click at [755, 305] on link "Dismiss" at bounding box center [765, 304] width 26 height 10
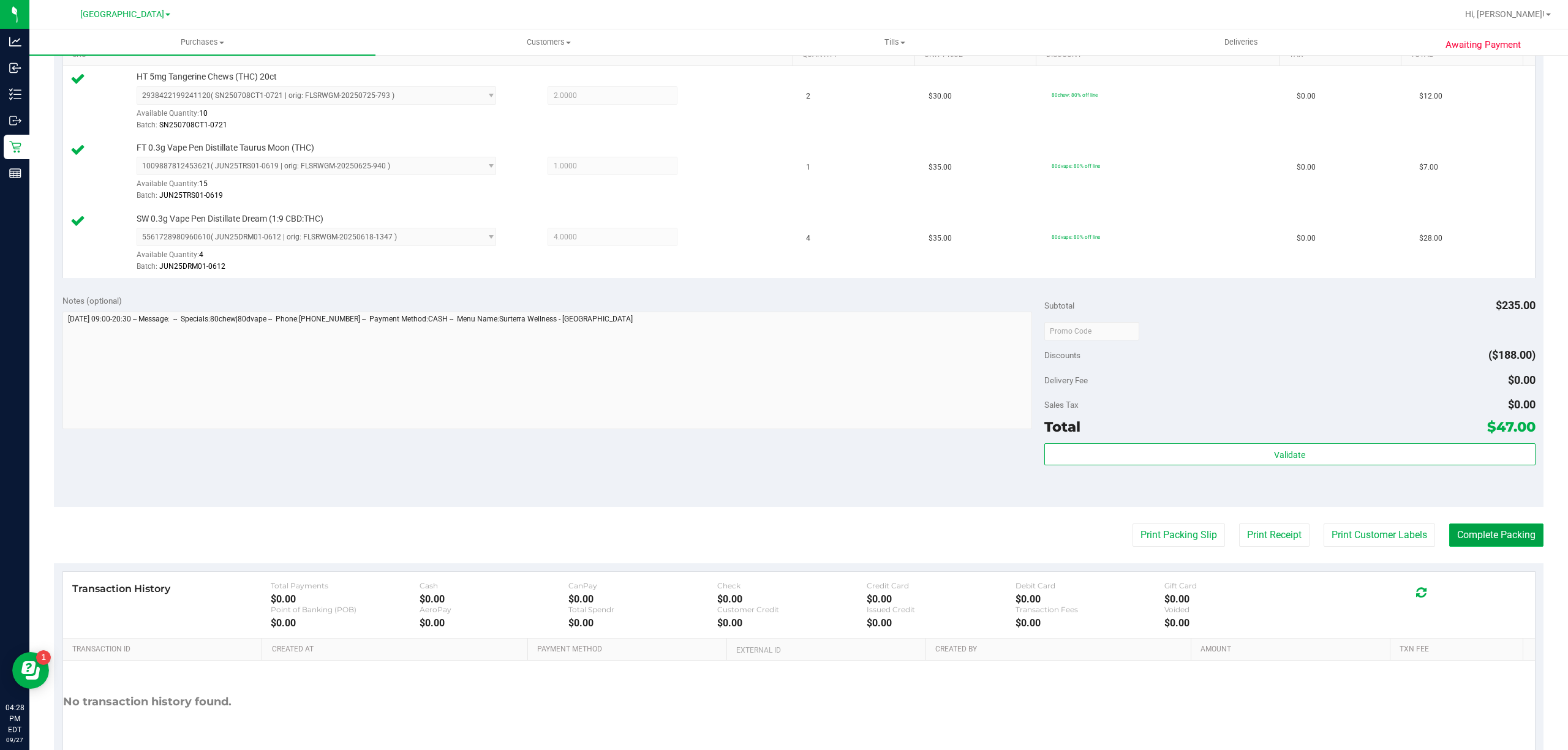
click at [1475, 542] on button "Complete Packing" at bounding box center [1496, 535] width 94 height 23
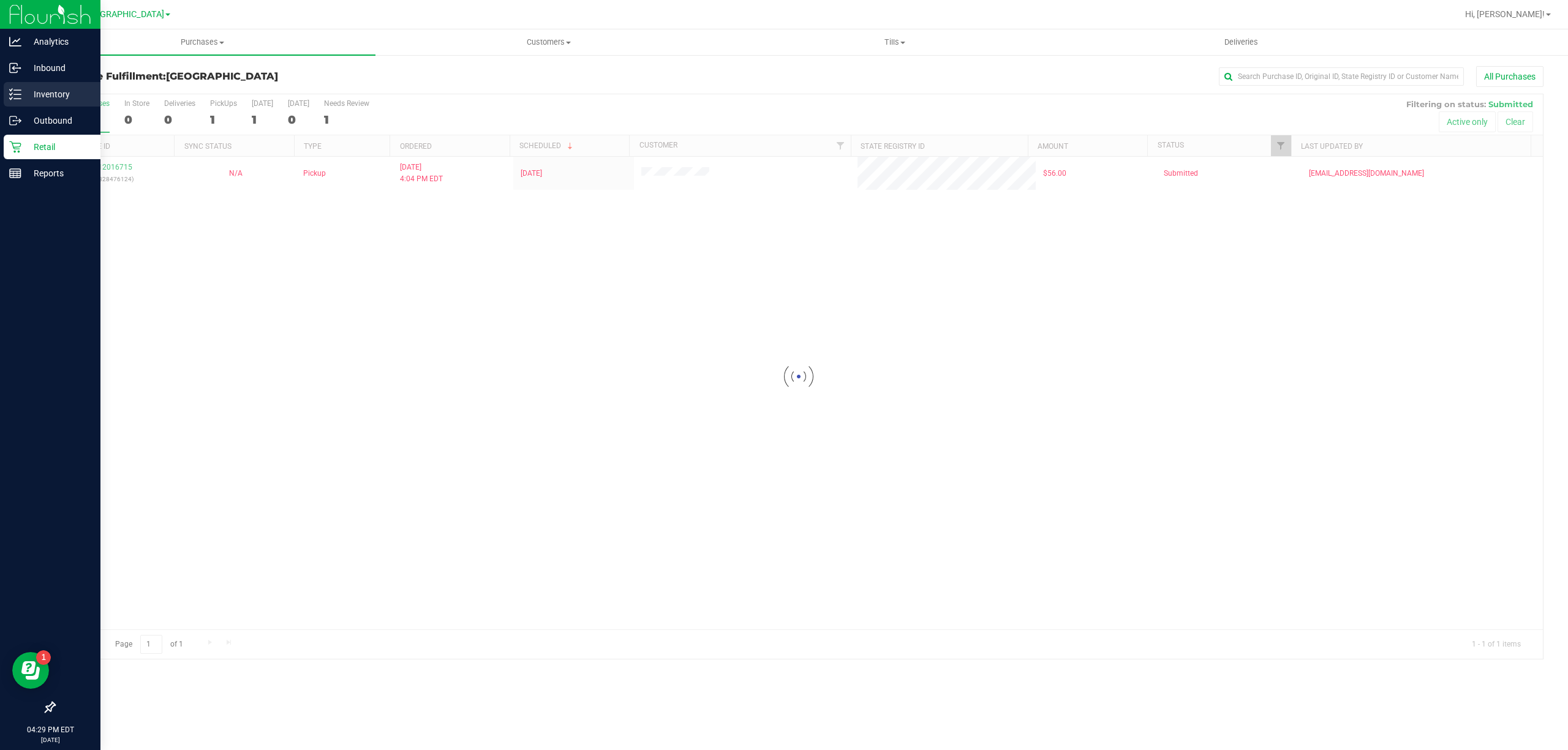
click at [57, 101] on div "Inventory" at bounding box center [52, 95] width 97 height 25
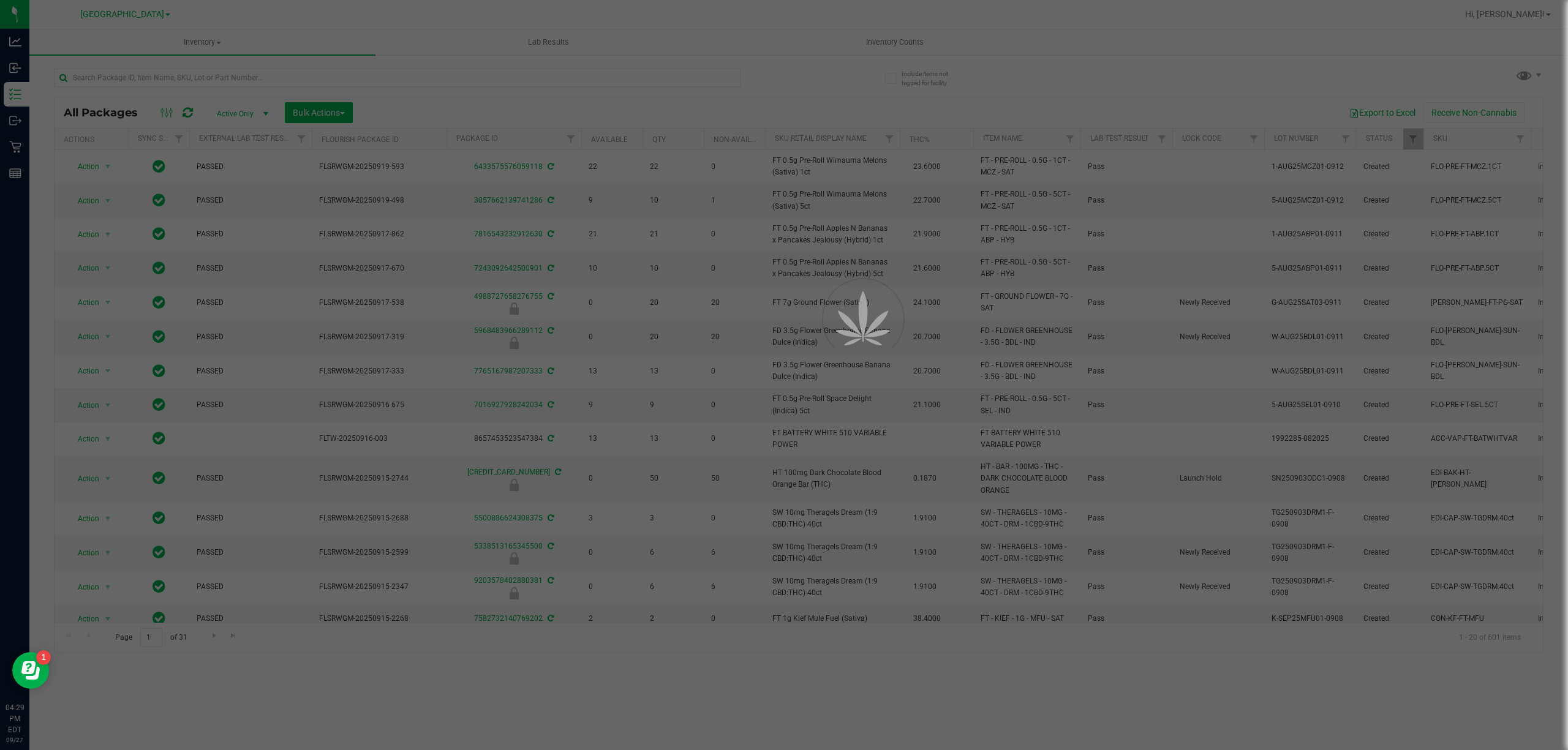
click at [422, 79] on div at bounding box center [784, 375] width 1568 height 750
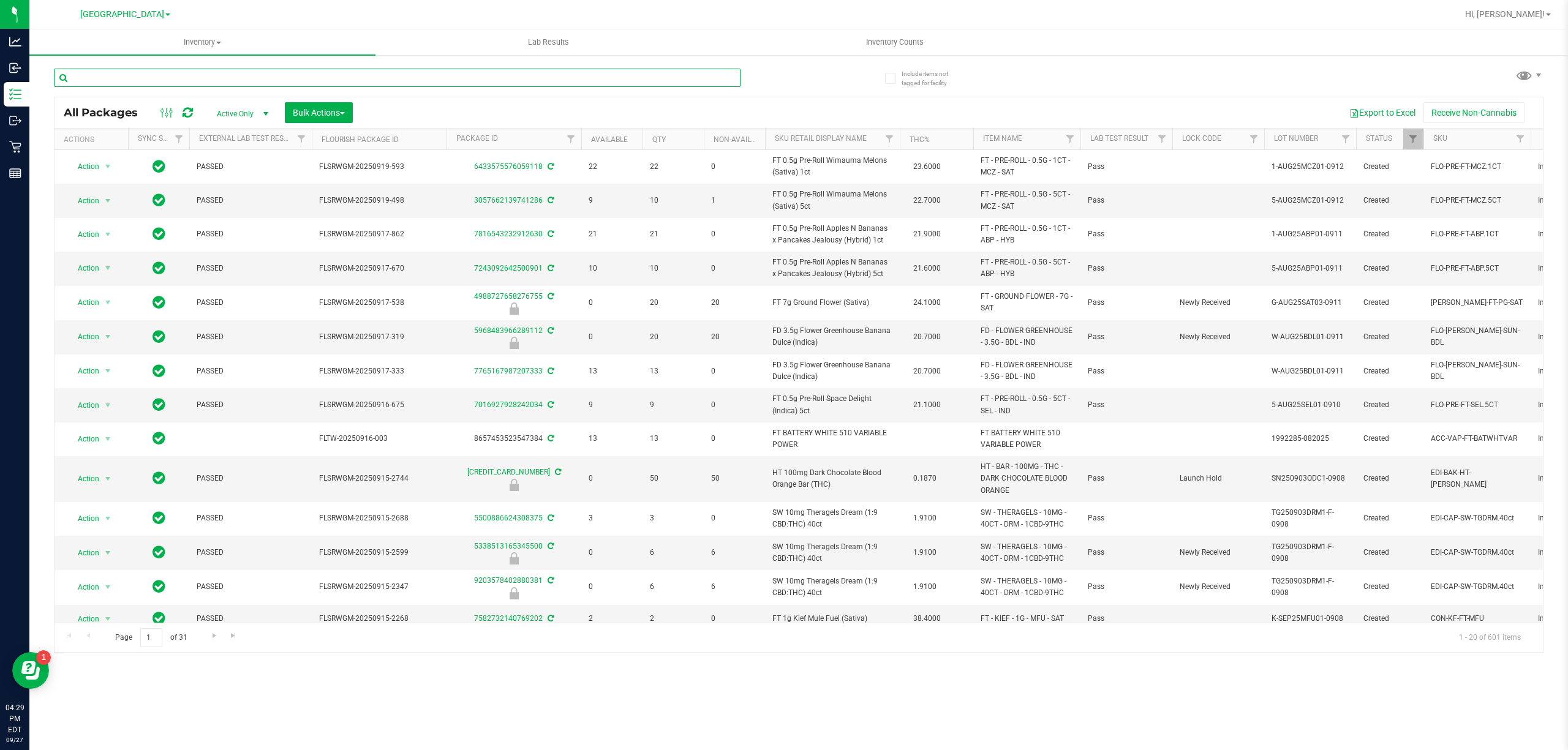
click at [416, 74] on input "text" at bounding box center [397, 77] width 687 height 18
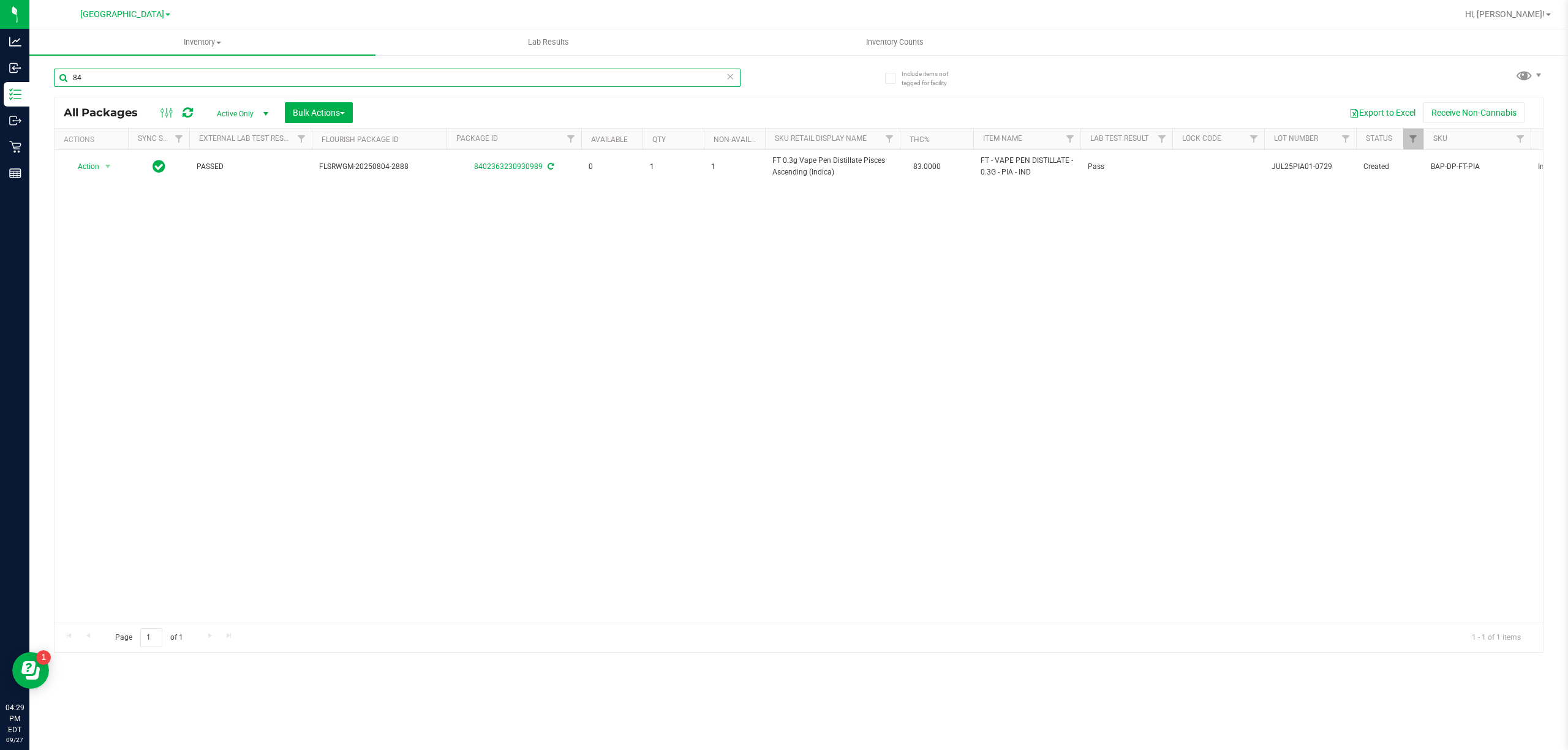
type input "8"
type input "5"
type input "2"
type input "AEQ"
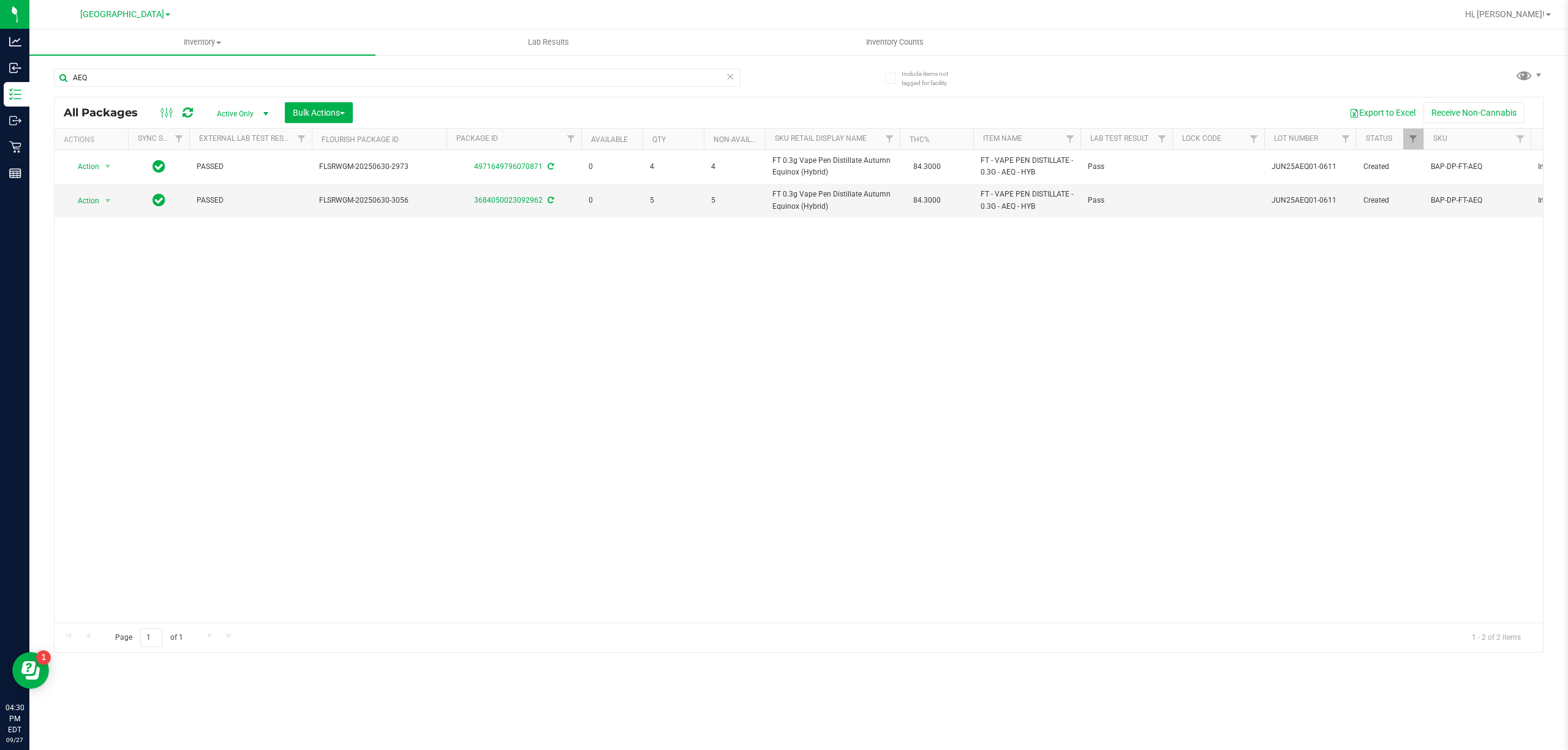
click at [730, 81] on icon at bounding box center [730, 76] width 9 height 15
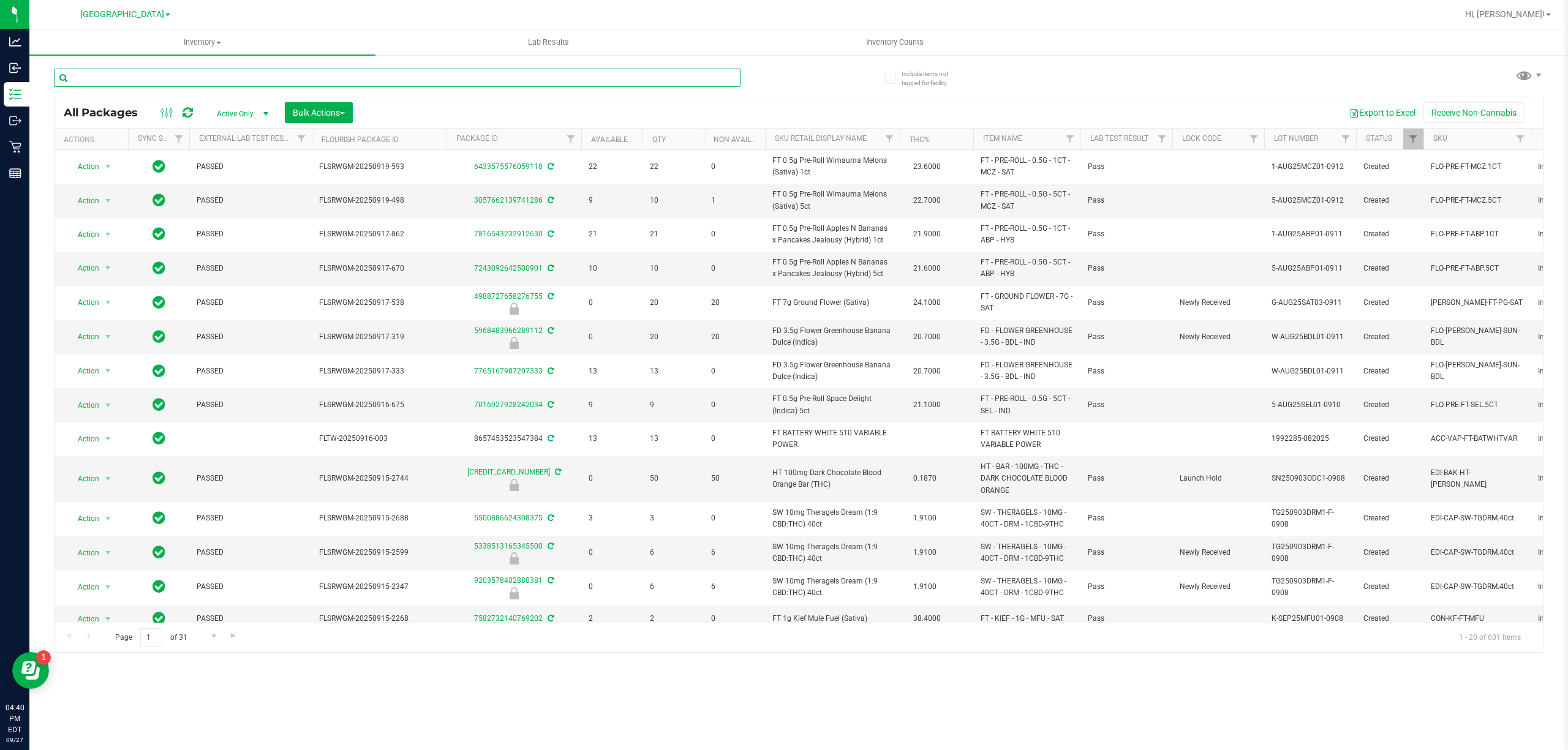
click at [402, 81] on input "text" at bounding box center [397, 77] width 687 height 18
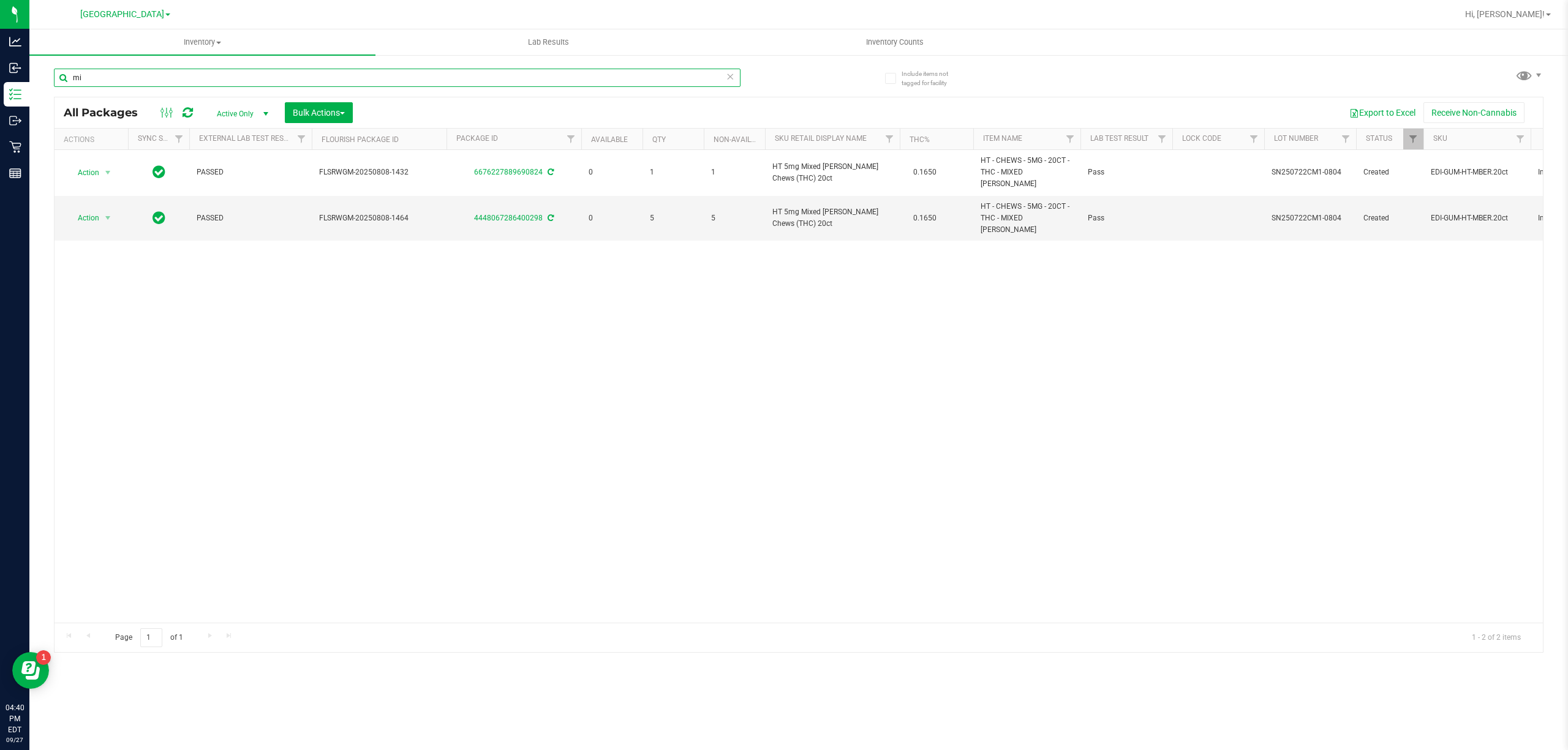
type input "m"
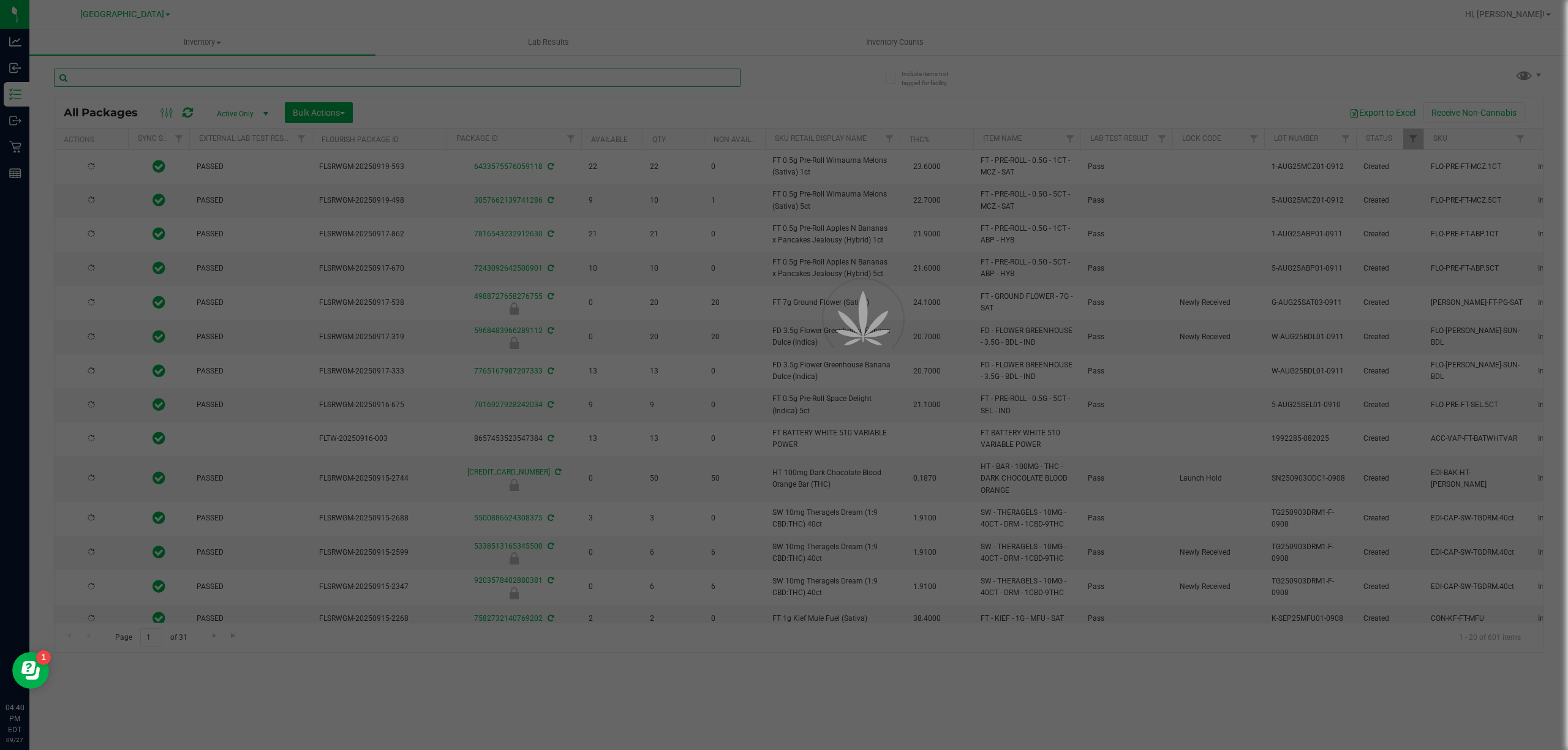
type input "[DATE]"
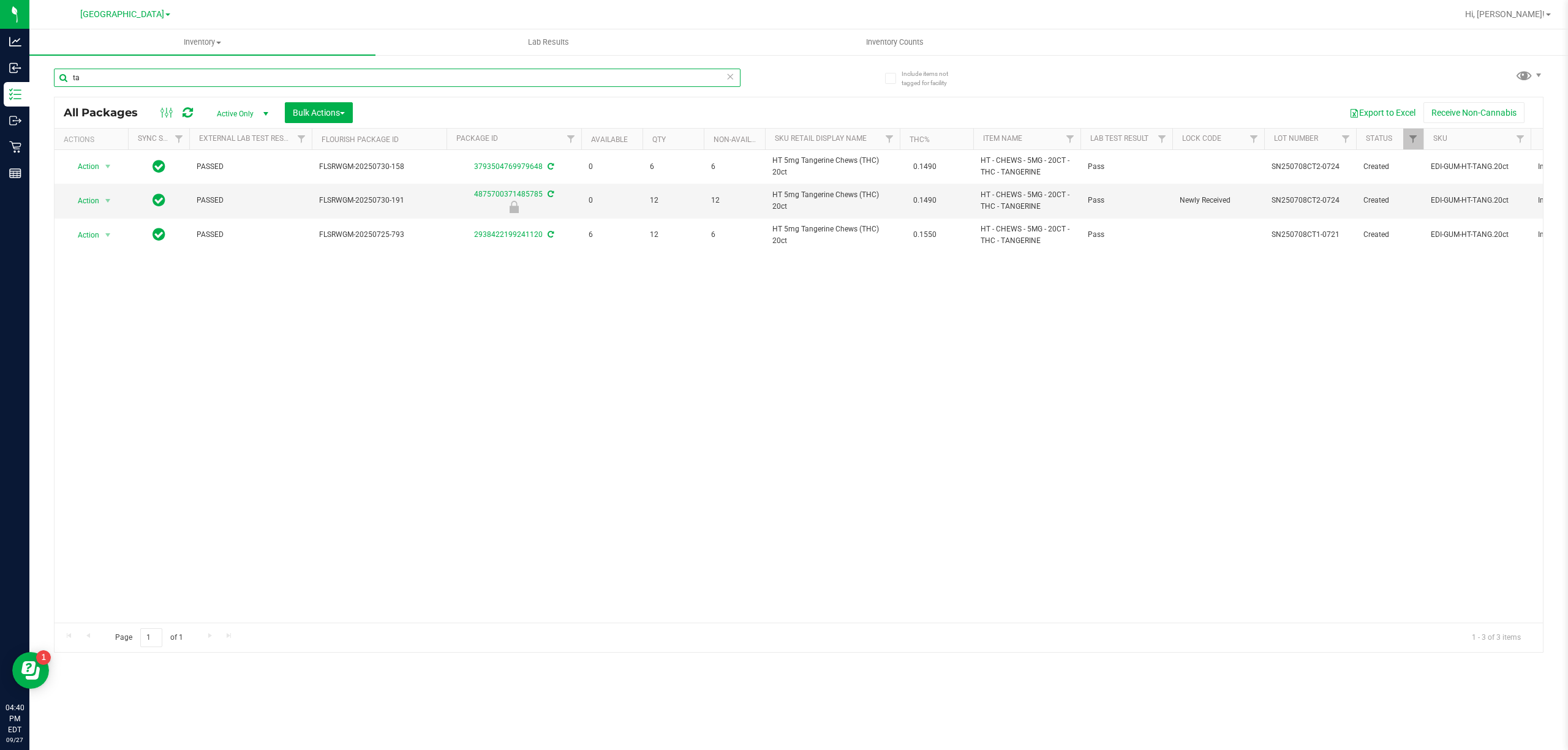
type input "t"
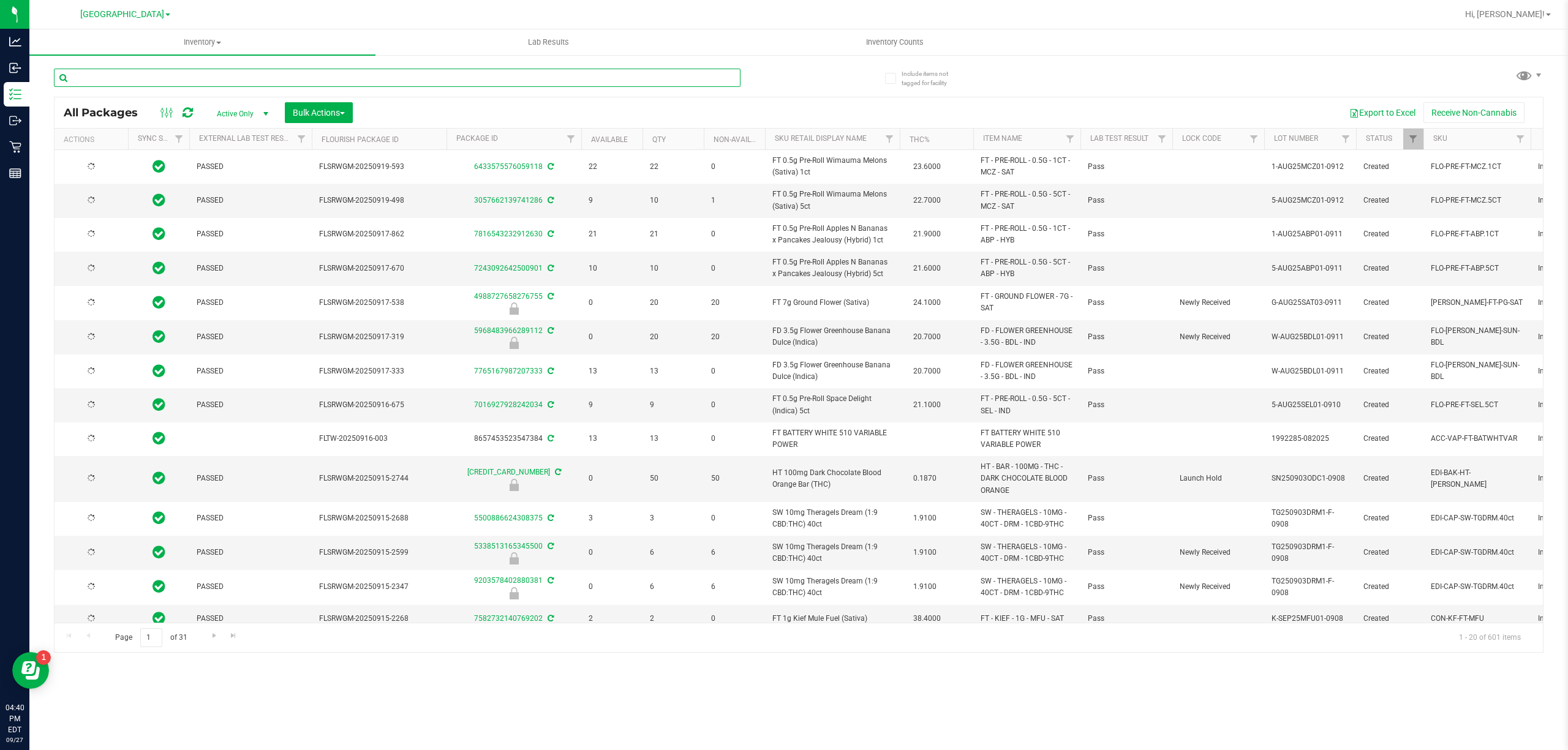
type input "[DATE]"
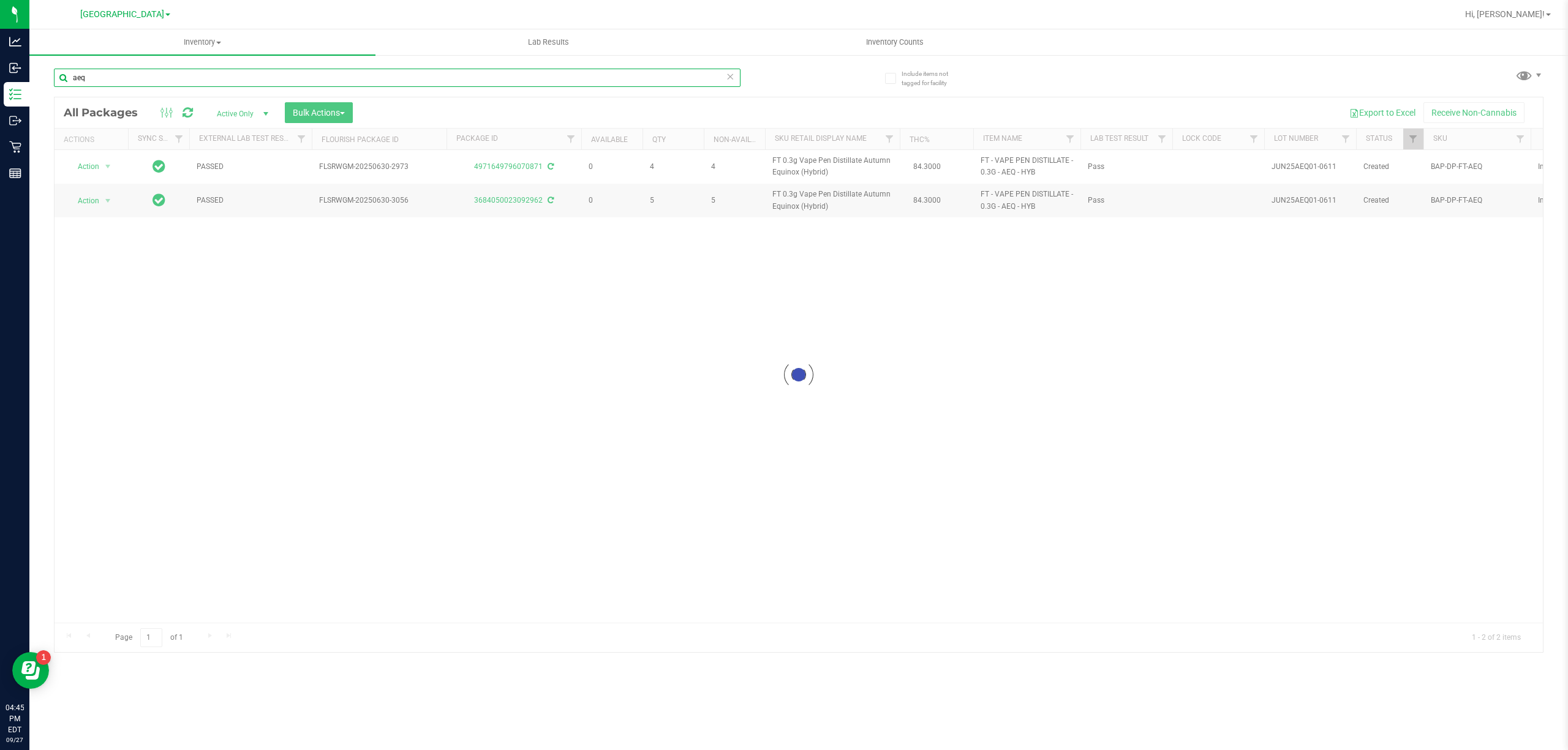
type input "aeq"
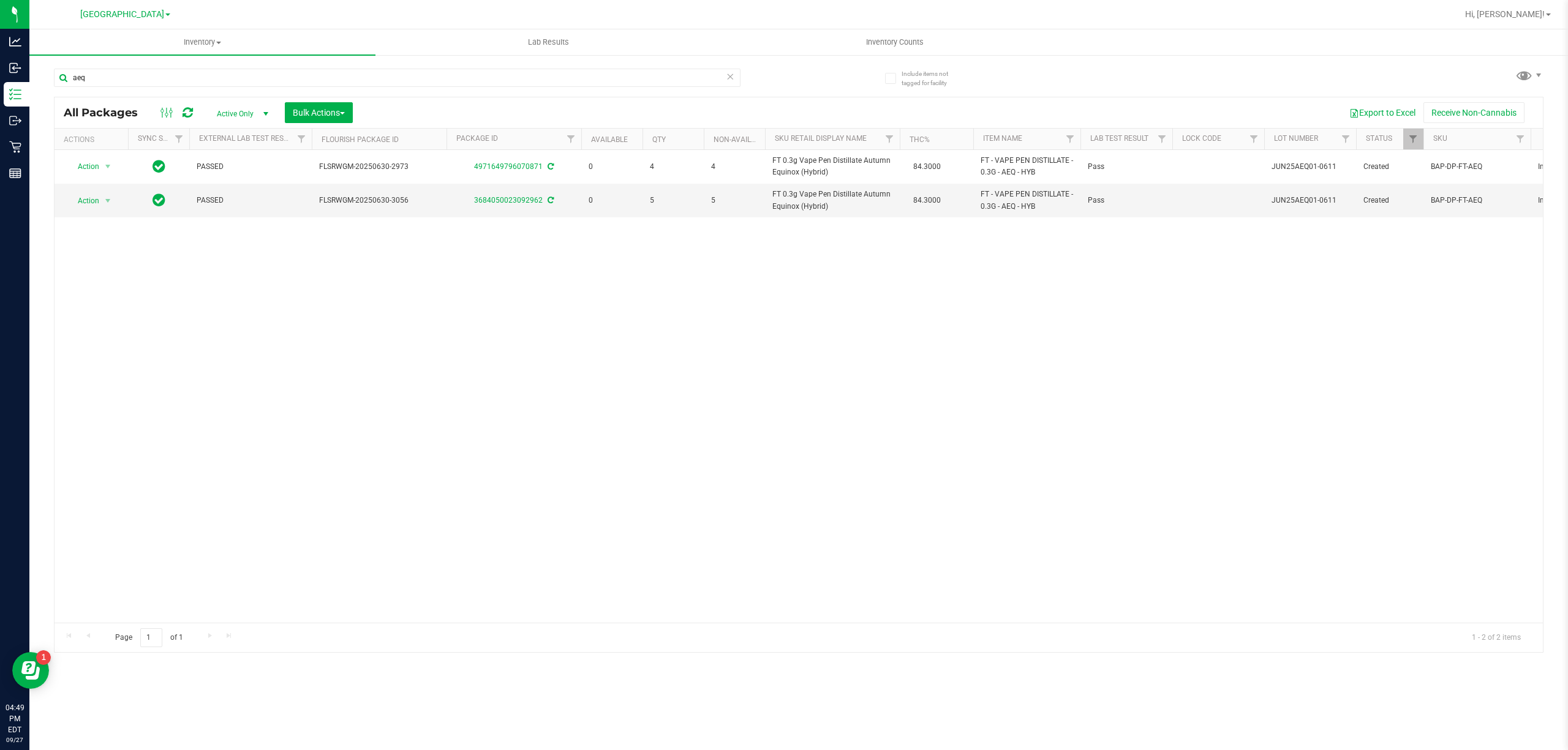
click at [725, 74] on icon at bounding box center [730, 76] width 9 height 15
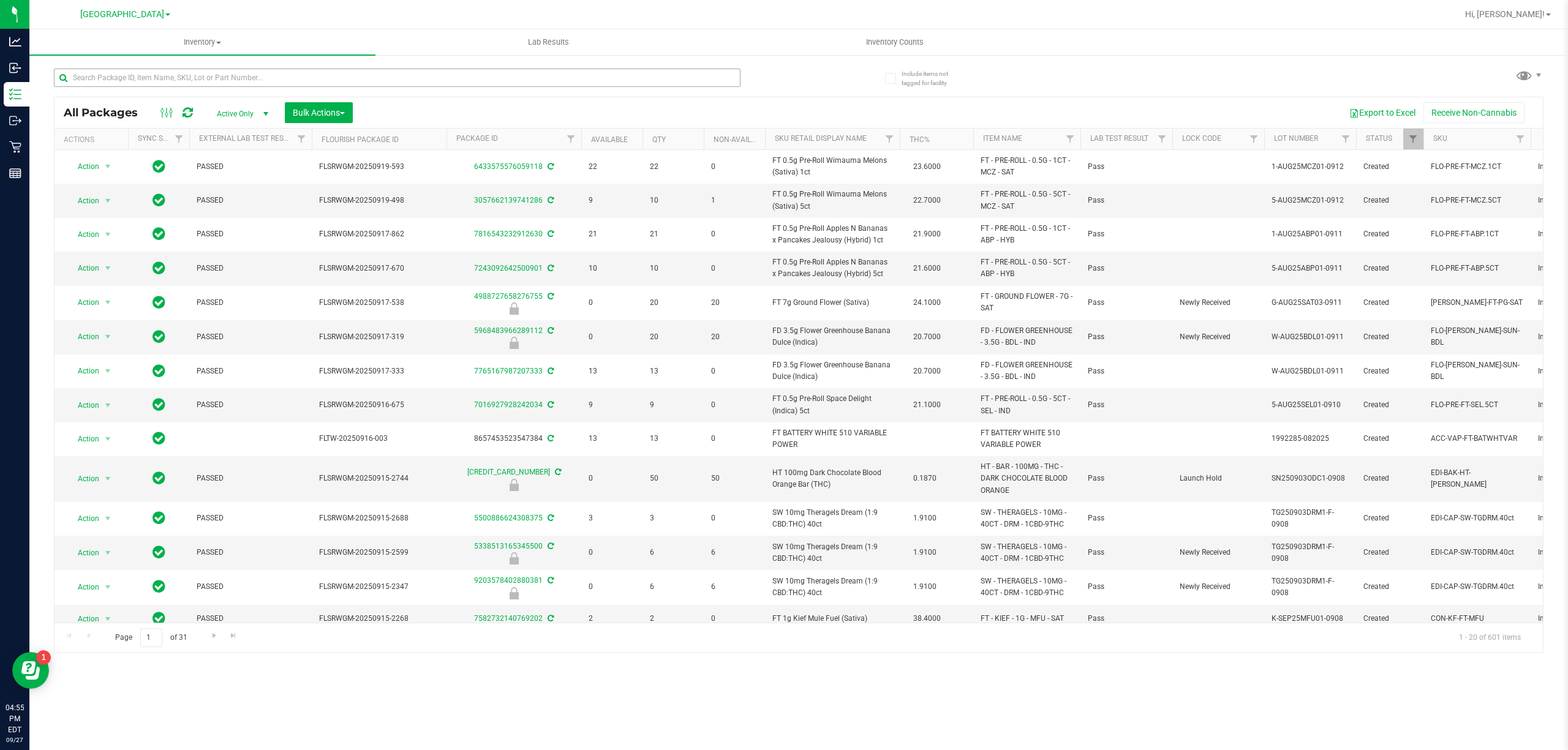
click at [394, 67] on div at bounding box center [426, 77] width 745 height 39
click at [396, 71] on input "text" at bounding box center [397, 77] width 687 height 18
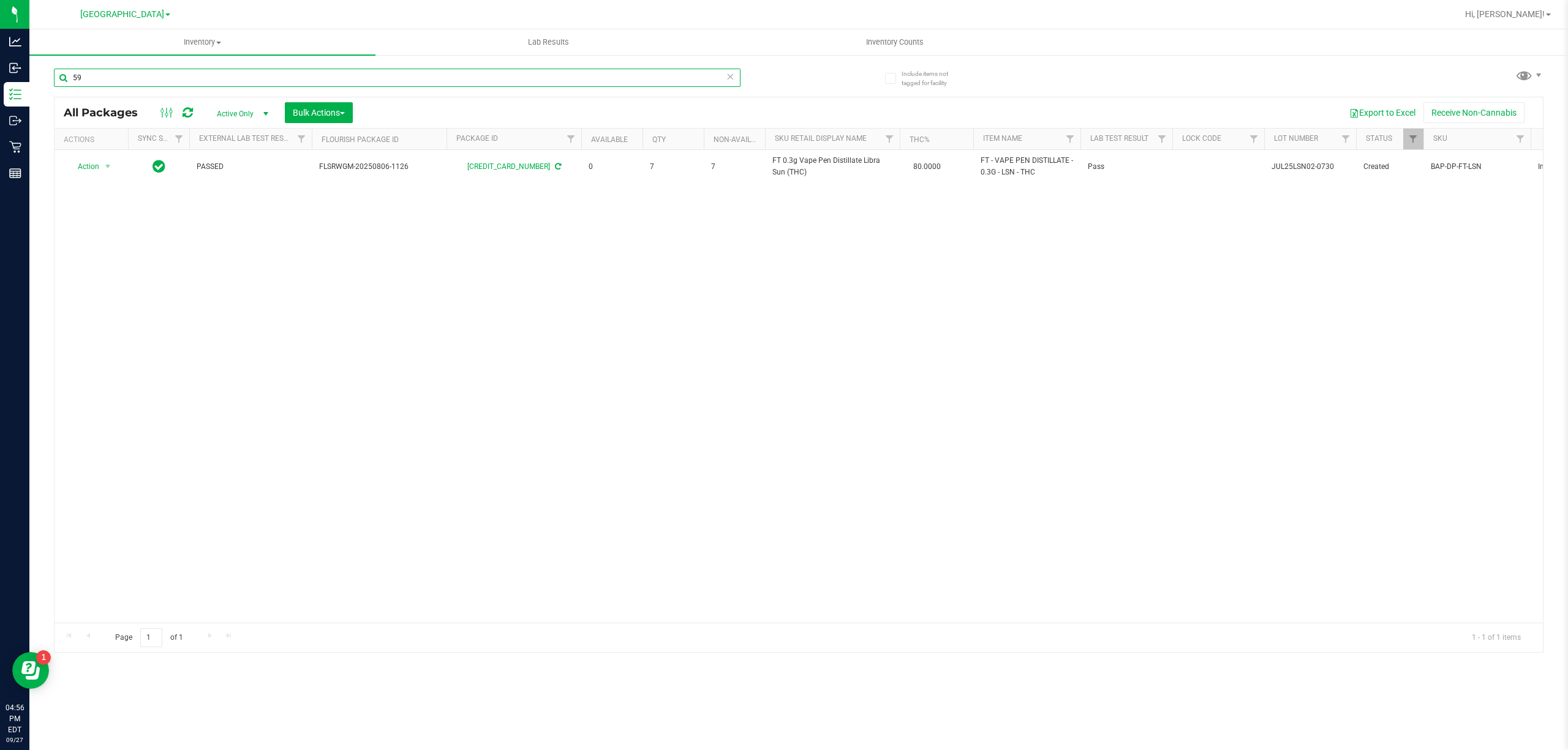
type input "5"
type input "3"
type input "9"
type input "4"
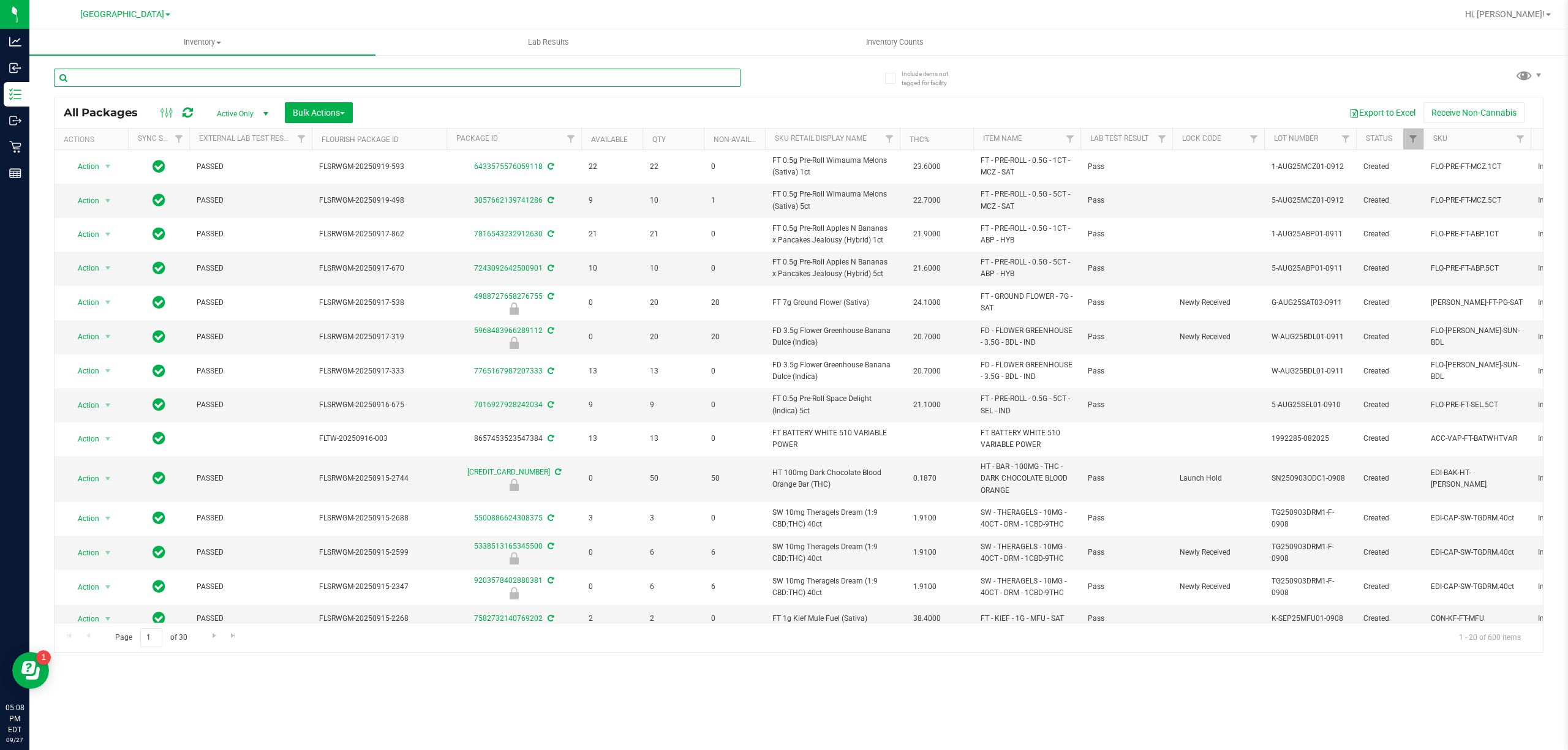
click at [480, 74] on input "text" at bounding box center [397, 77] width 687 height 18
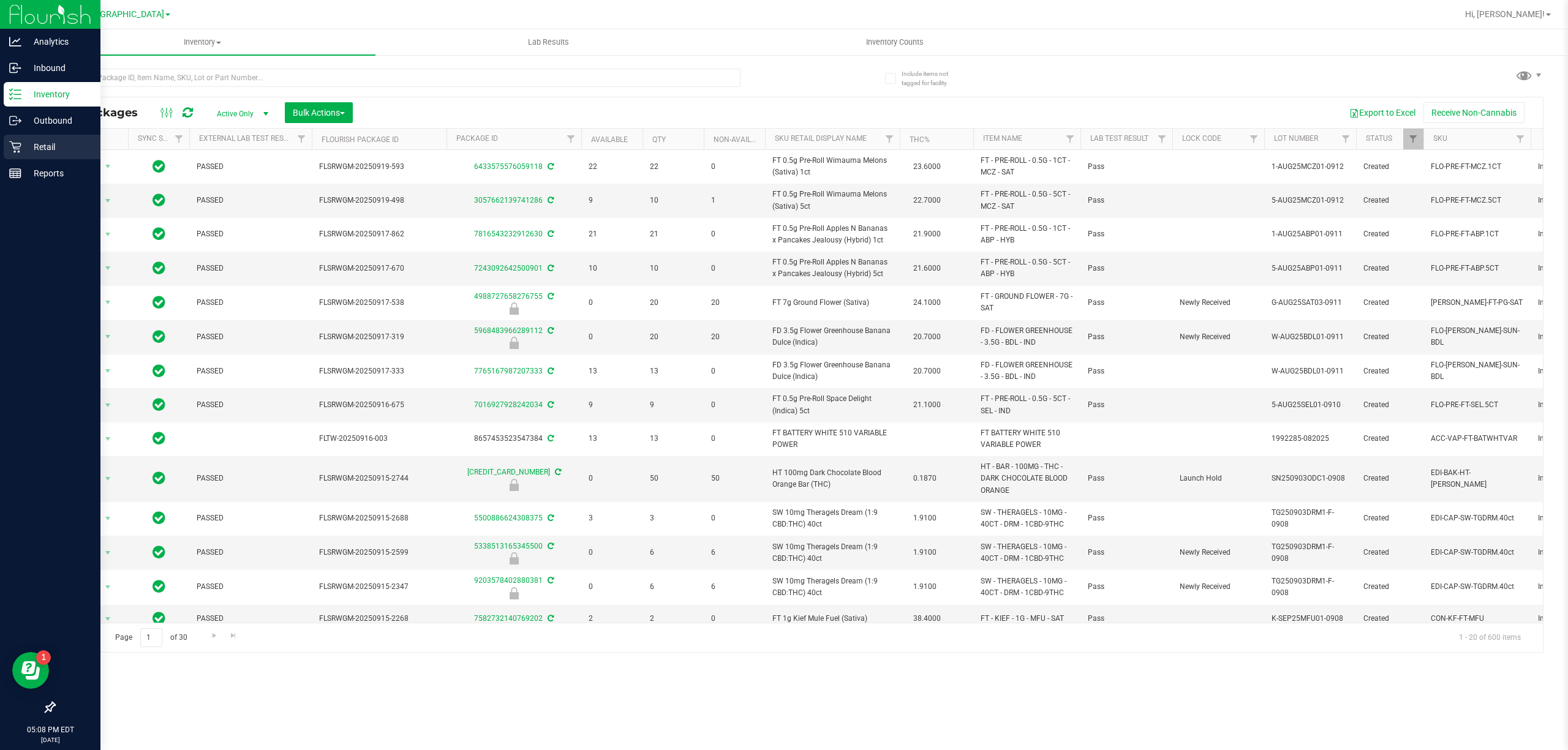
click at [22, 138] on div "Retail" at bounding box center [52, 147] width 97 height 25
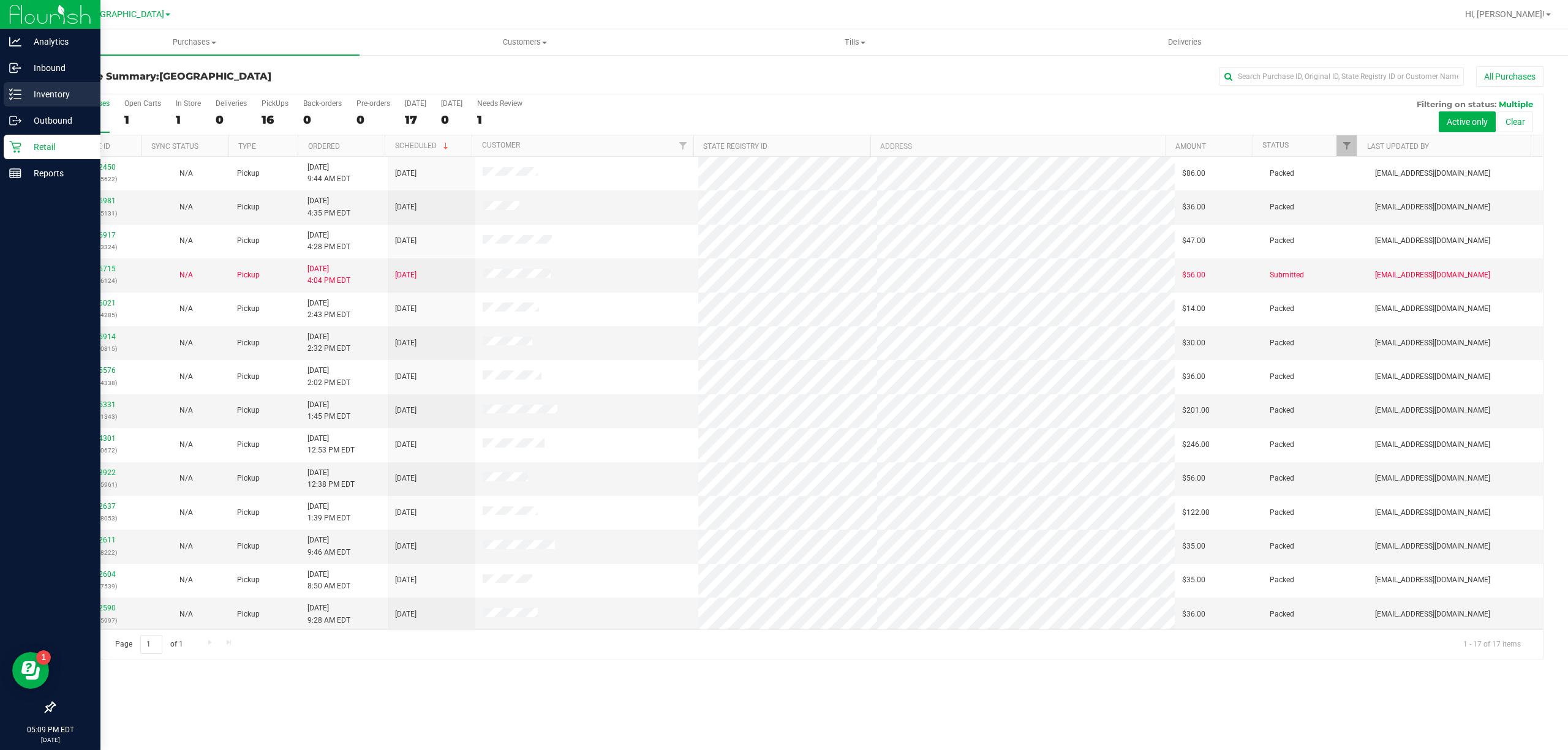
click at [25, 90] on p "Inventory" at bounding box center [58, 94] width 74 height 15
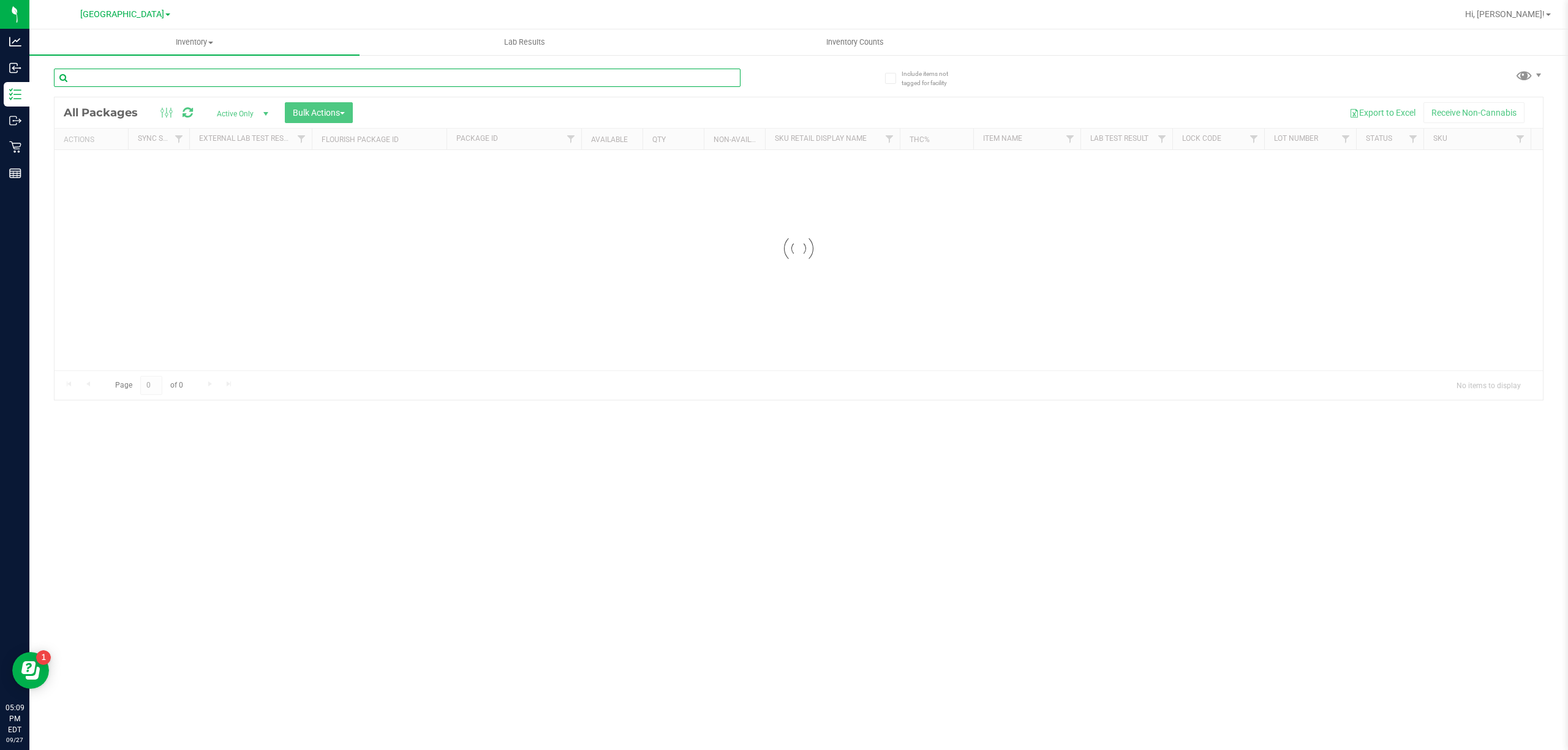
click at [155, 83] on input "text" at bounding box center [397, 77] width 687 height 18
type input "3"
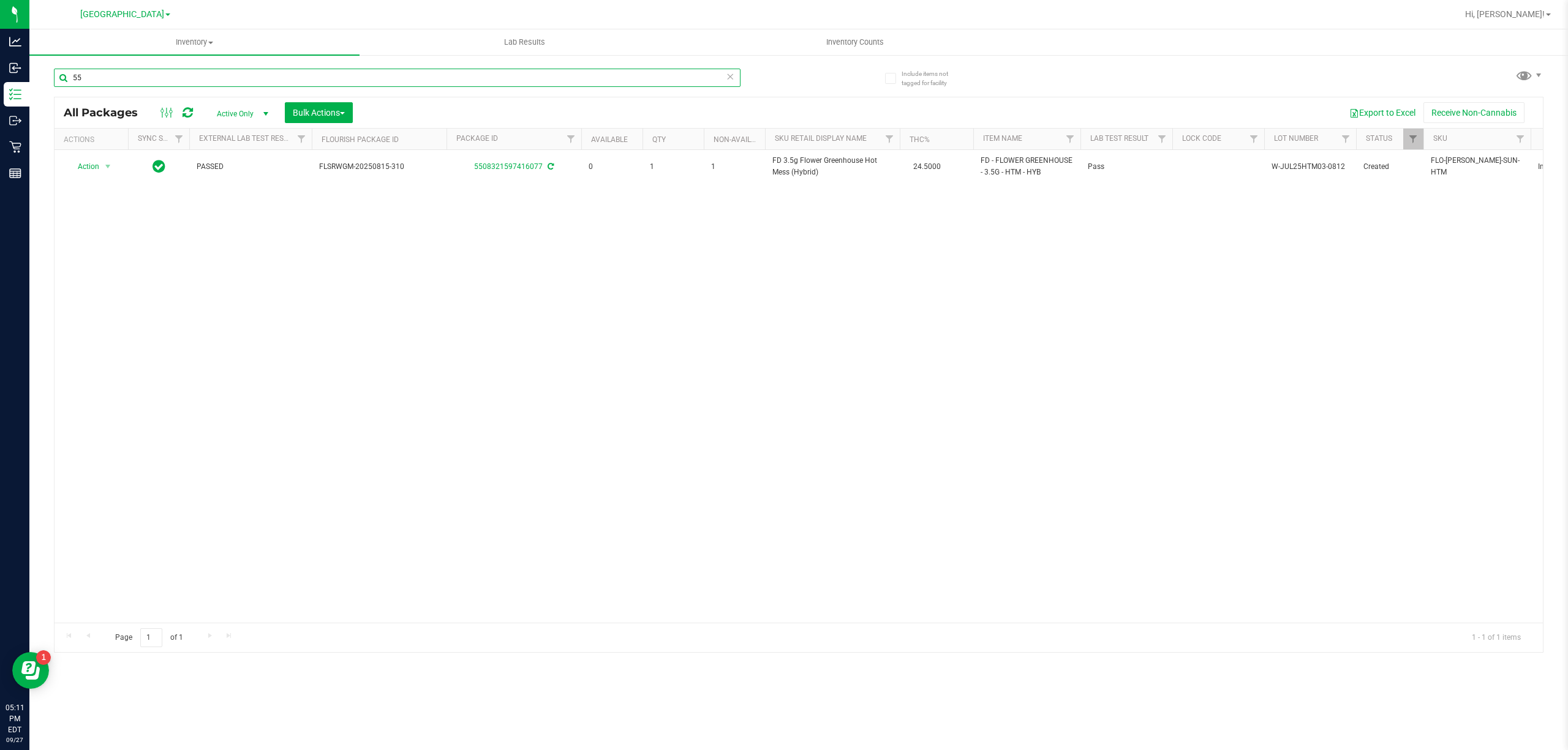
type input "5"
type input "3"
type input "8"
type input "6"
type input "8"
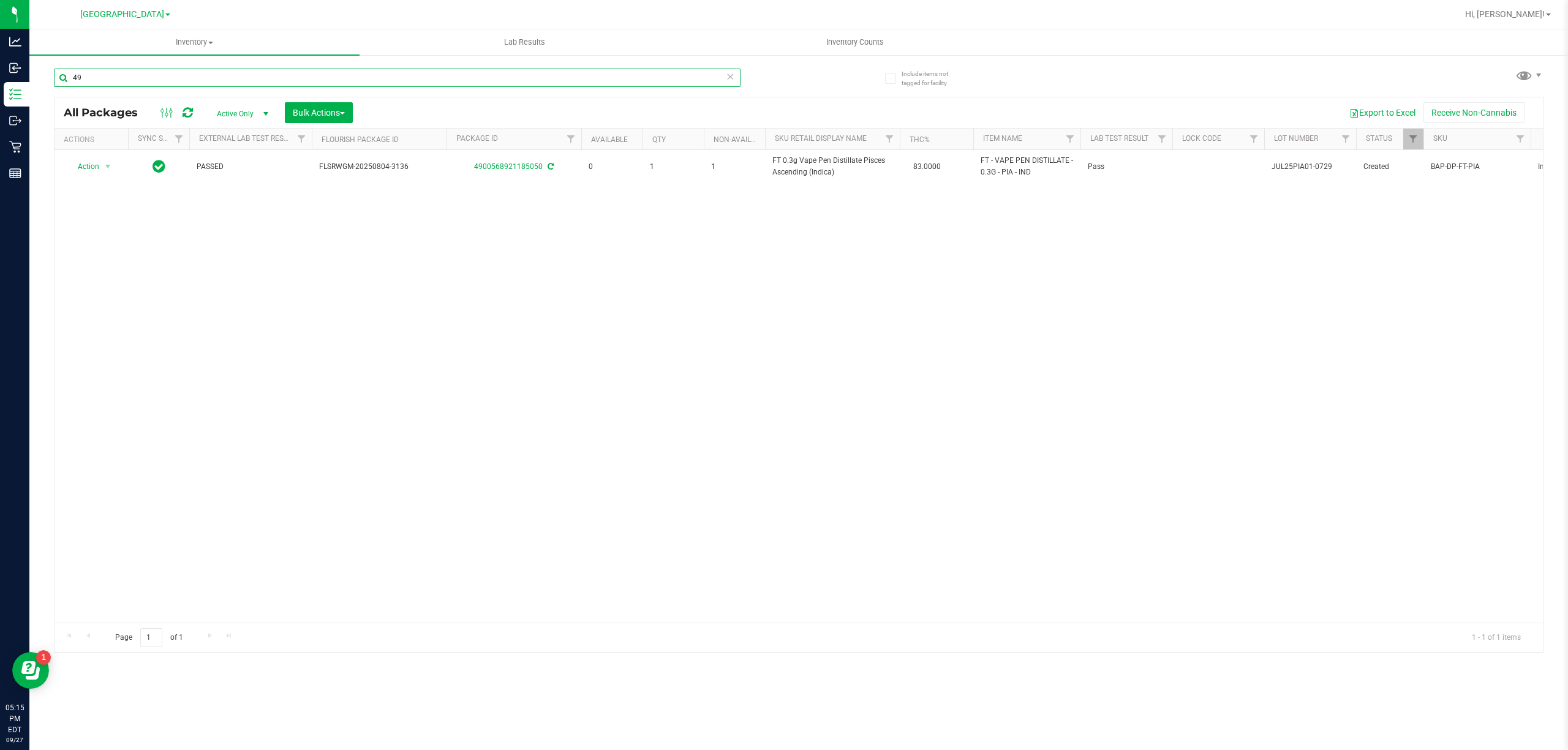
type input "4"
type input "6"
type input "3"
type input "4"
type input "5"
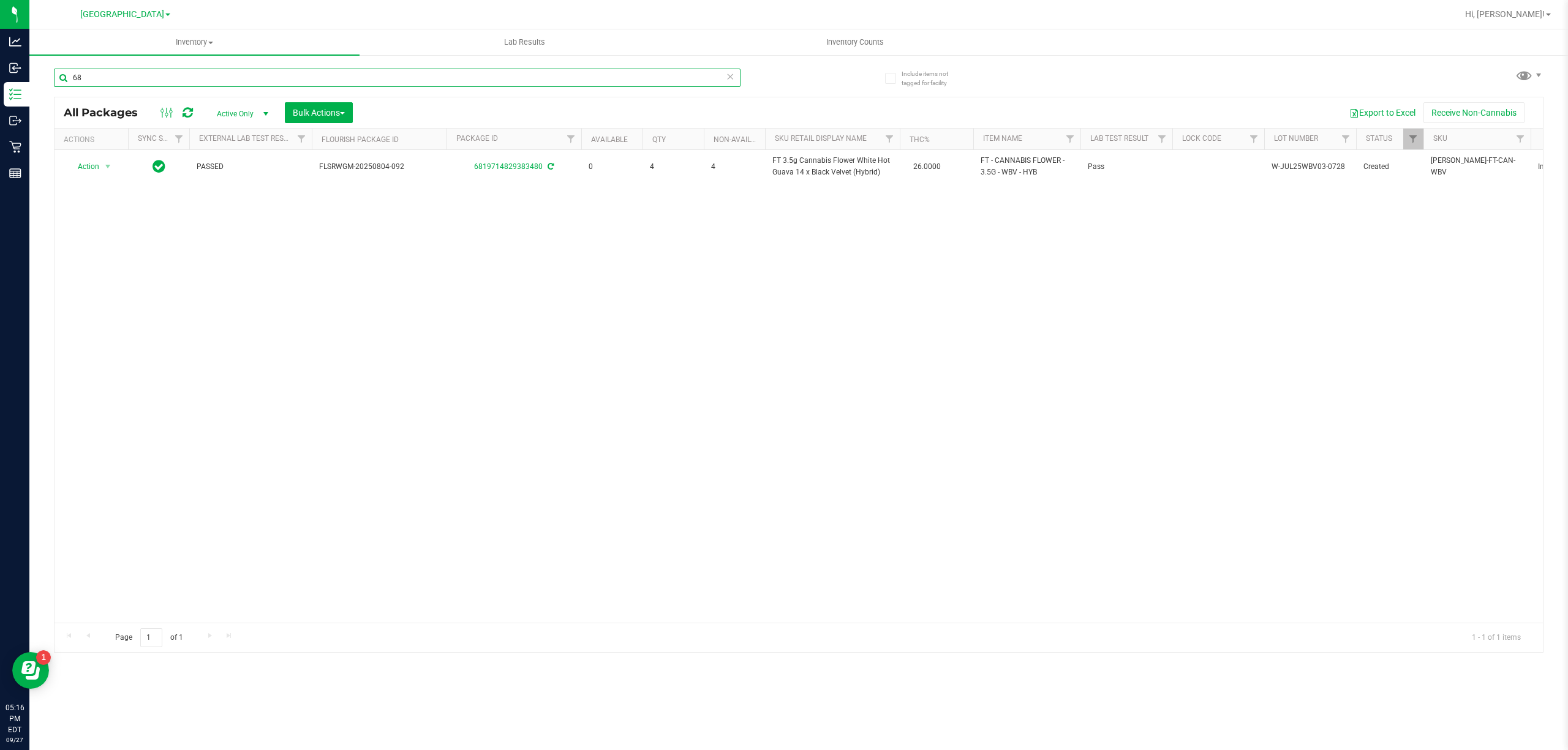
type input "6"
type input "4"
type input "5"
type input "6676227889690824"
click at [179, 69] on input "6676227889690824" at bounding box center [397, 77] width 687 height 18
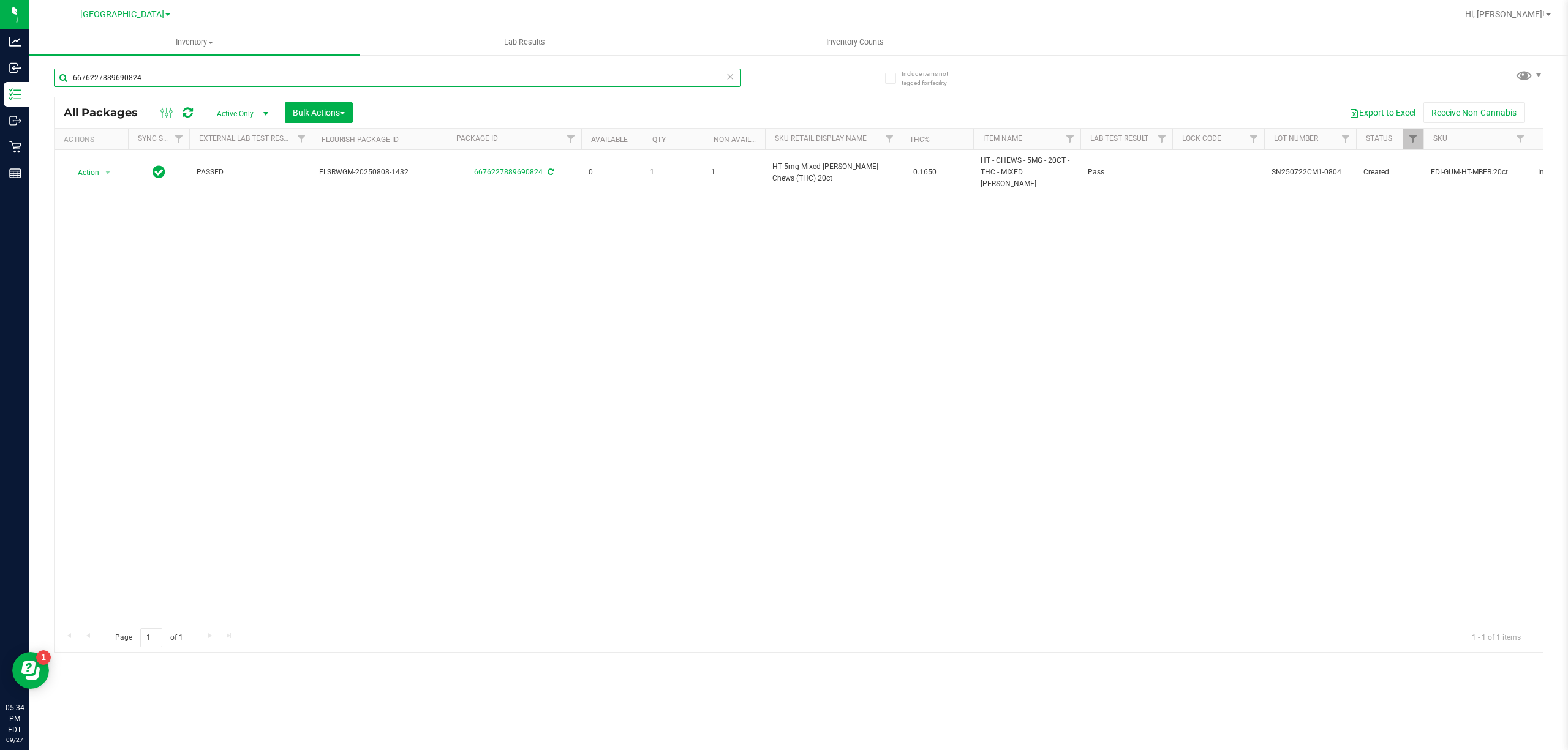
click at [179, 74] on input "6676227889690824" at bounding box center [397, 77] width 687 height 18
type input "3"
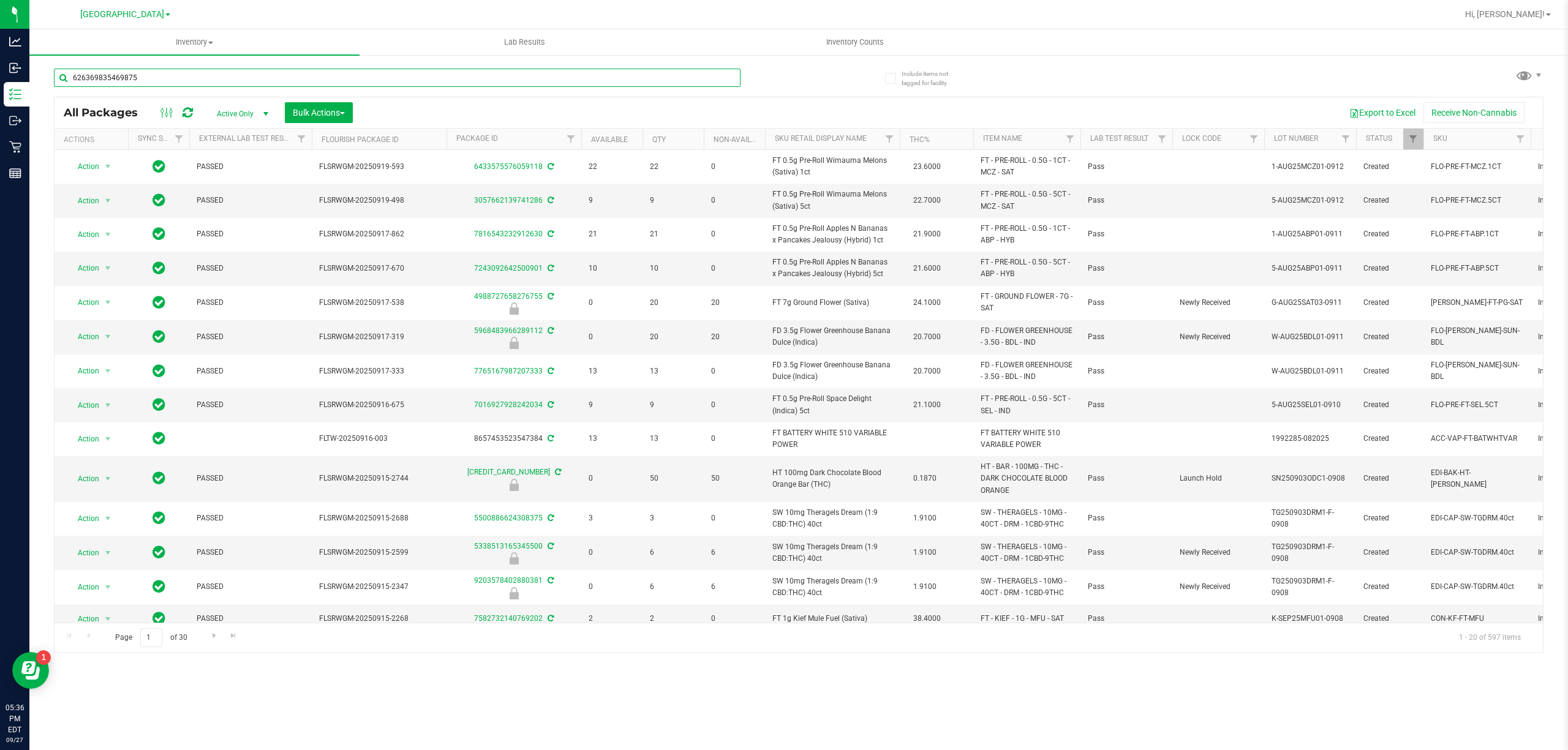
type input "6263698354698750"
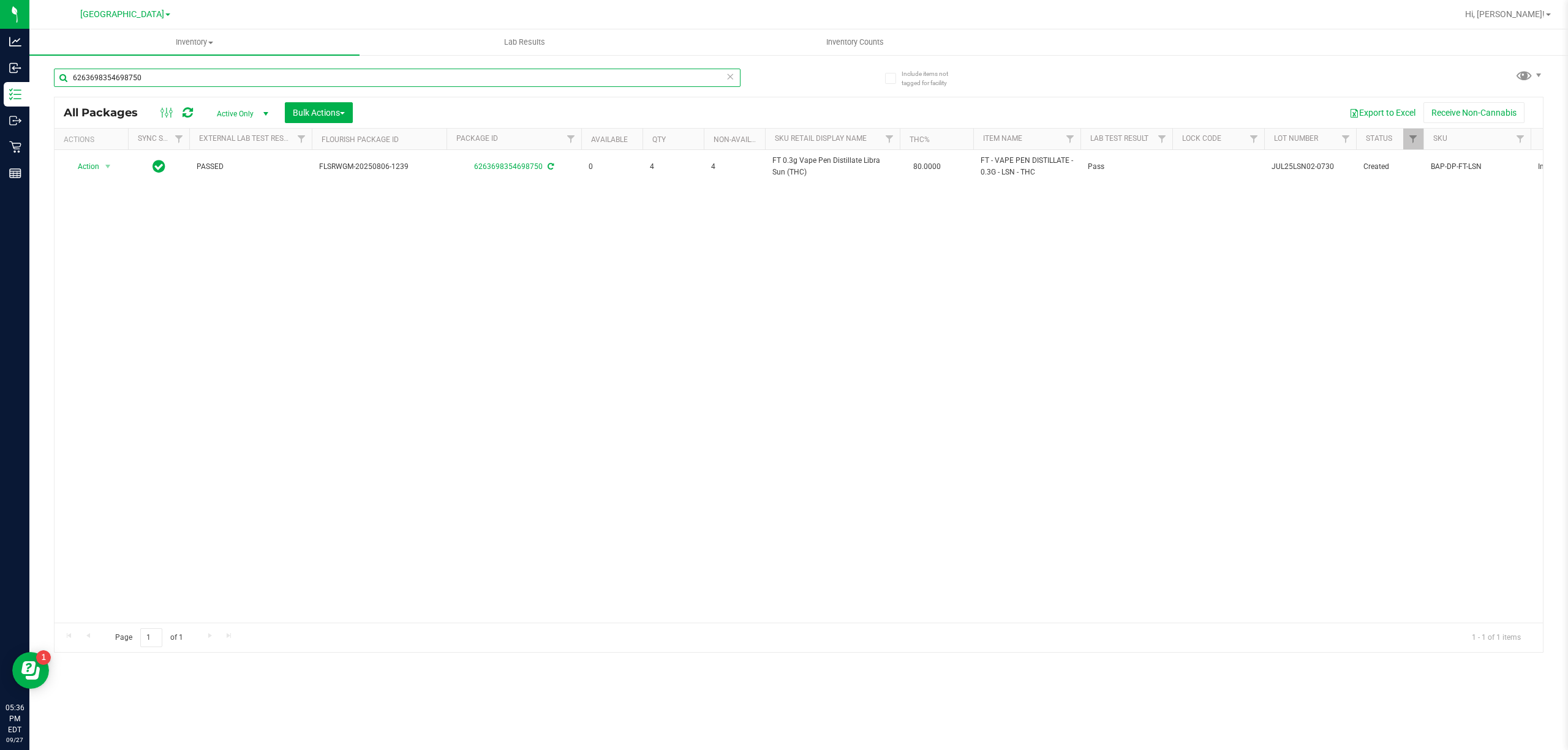
click at [432, 82] on input "6263698354698750" at bounding box center [397, 77] width 687 height 18
type input "[CREDIT_CARD_NUMBER]"
click at [454, 74] on input "[CREDIT_CARD_NUMBER]" at bounding box center [397, 77] width 687 height 18
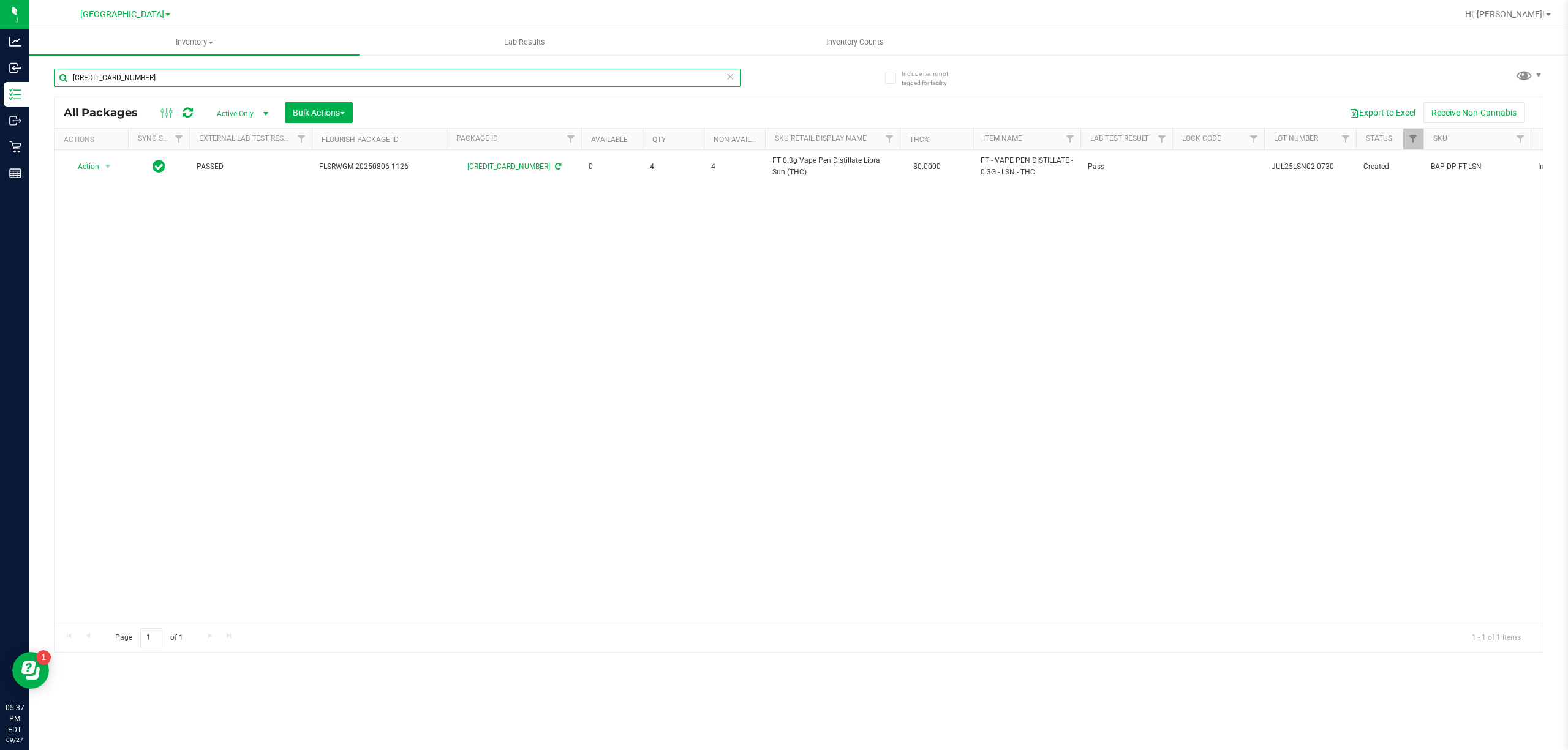
click at [149, 82] on input "[CREDIT_CARD_NUMBER]" at bounding box center [397, 77] width 687 height 18
click at [319, 72] on input "6263698354698750" at bounding box center [397, 77] width 687 height 18
click at [321, 72] on input "6263698354698750" at bounding box center [397, 77] width 687 height 18
paste input "FT 1g Vape Cart CDT Distillate Purple PJs (Hybrid)"
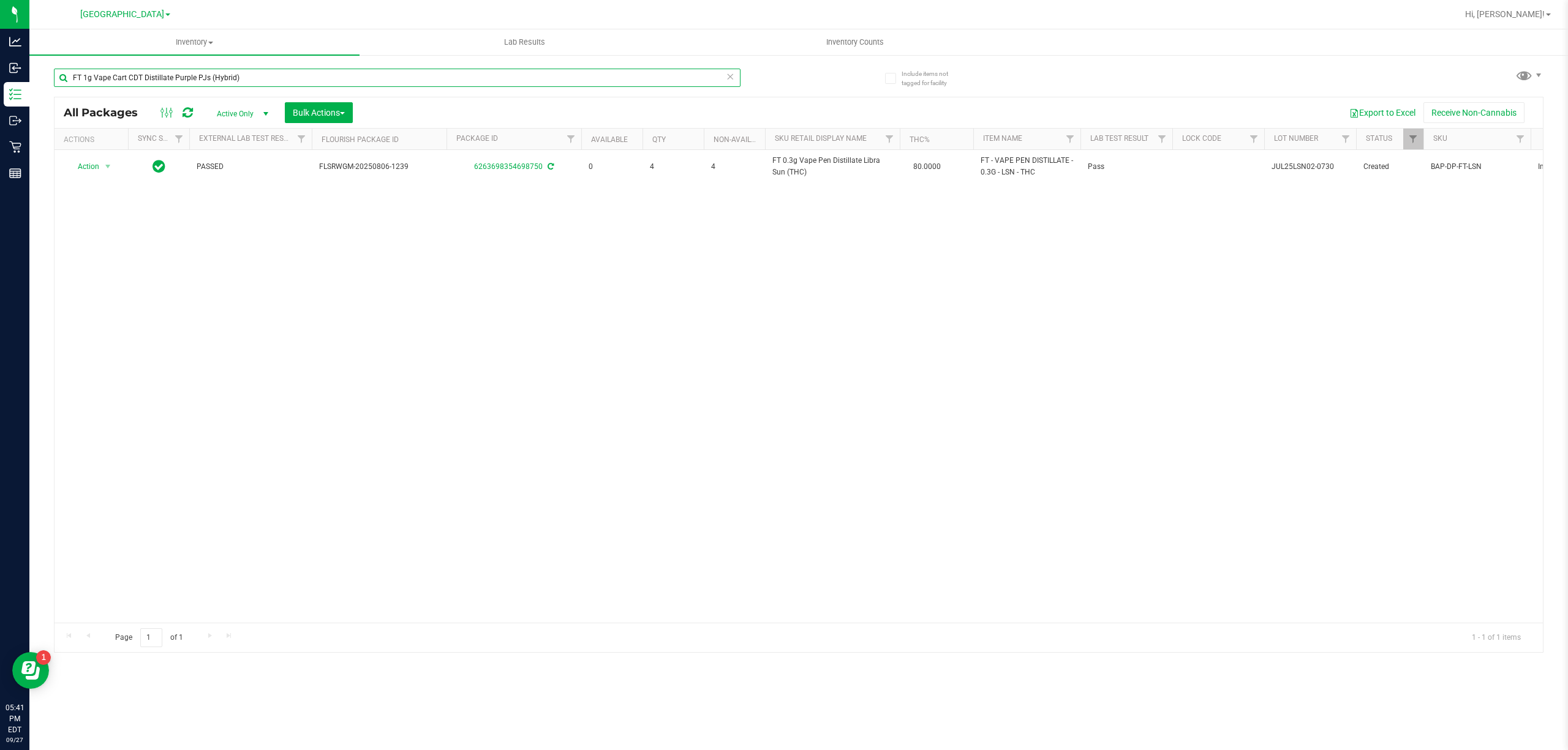
type input "FT 1g Vape Cart CDT Distillate Purple PJs (Hybrid)"
click at [310, 84] on input "FT 1g Vape Cart CDT Distillate Purple PJs (Hybrid)" at bounding box center [397, 77] width 687 height 18
click at [310, 82] on input "FT 1g Vape Cart CDT Distillate Purple PJs (Hybrid)" at bounding box center [397, 77] width 687 height 18
click at [310, 79] on input "FT 1g Vape Cart CDT Distillate Purple PJs (Hybrid)" at bounding box center [397, 77] width 687 height 18
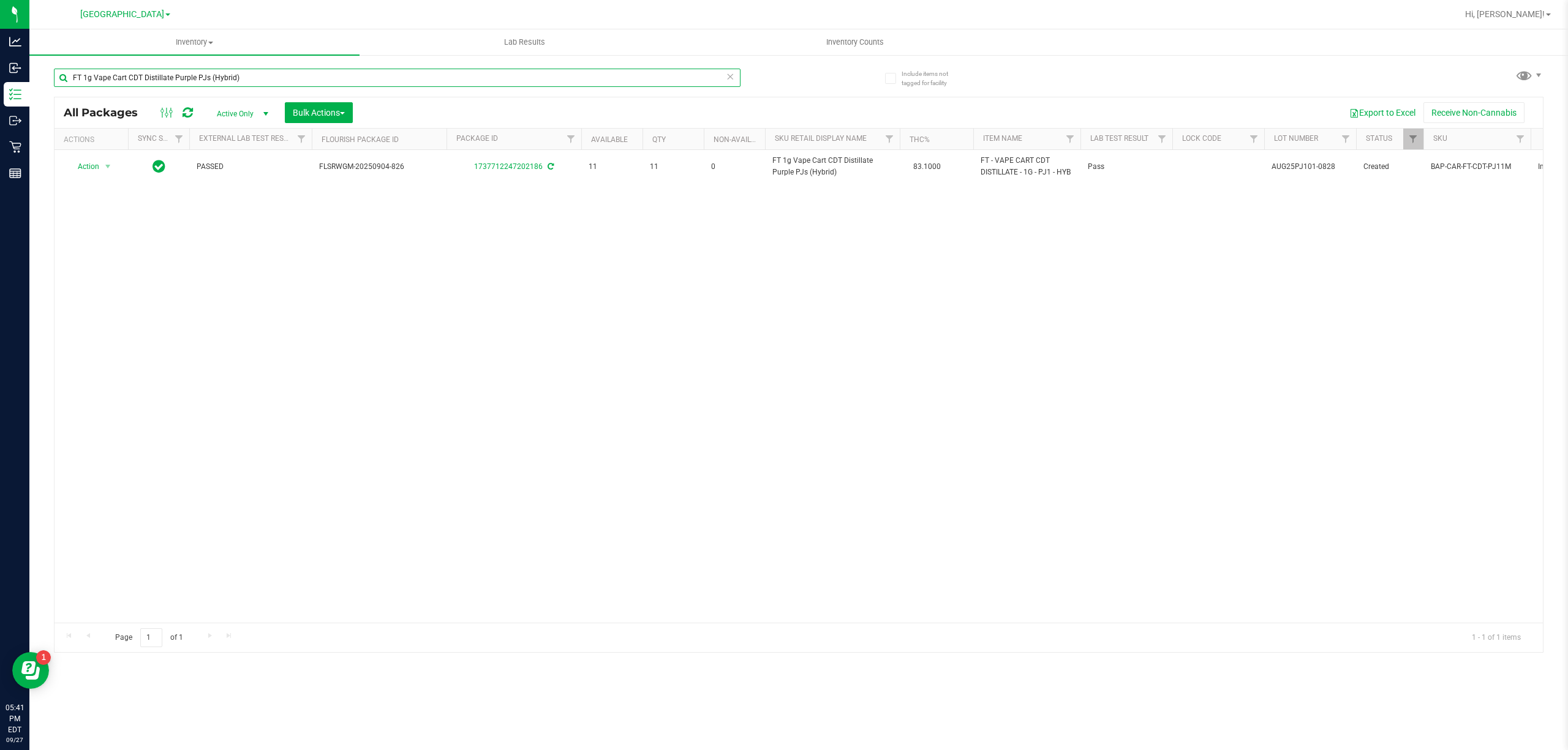
click at [310, 79] on input "FT 1g Vape Cart CDT Distillate Purple PJs (Hybrid)" at bounding box center [397, 77] width 687 height 18
click at [308, 79] on input "FT 1g Vape Cart CDT Distillate Purple PJs (Hybrid)" at bounding box center [397, 77] width 687 height 18
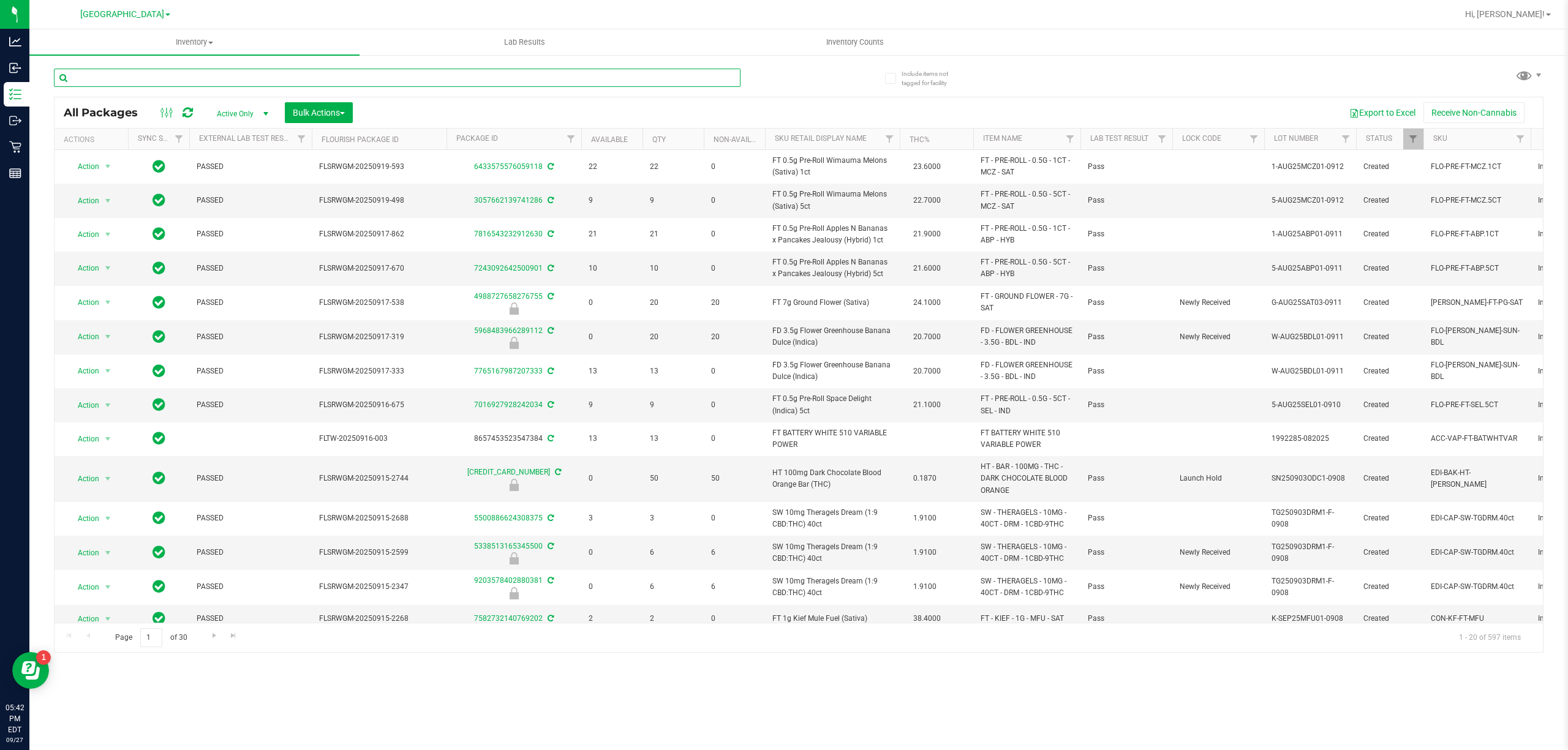
click at [128, 71] on input "text" at bounding box center [397, 77] width 687 height 18
type input "4971649796070871"
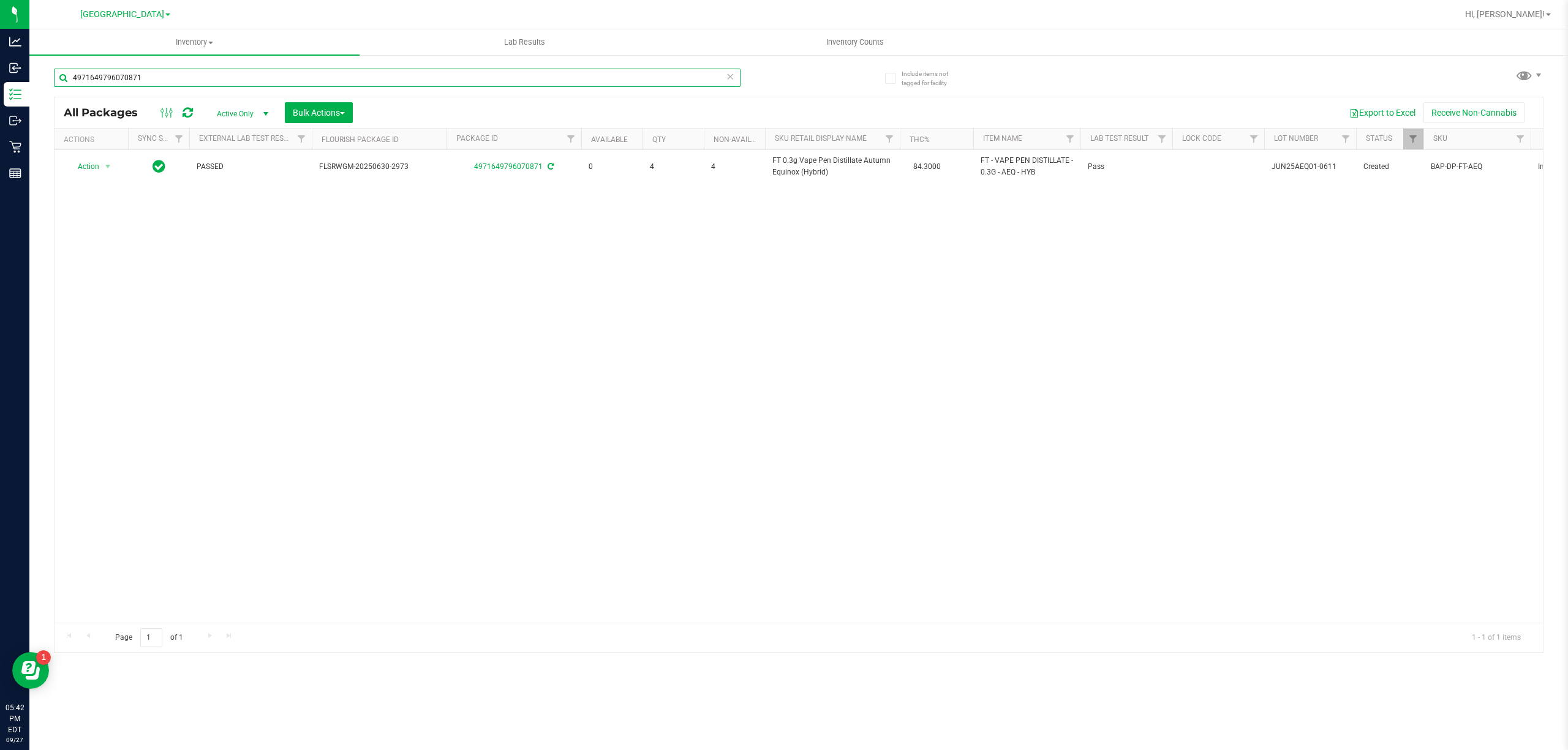
click at [534, 81] on input "4971649796070871" at bounding box center [397, 77] width 687 height 18
type input "6"
type input "9006417679029641"
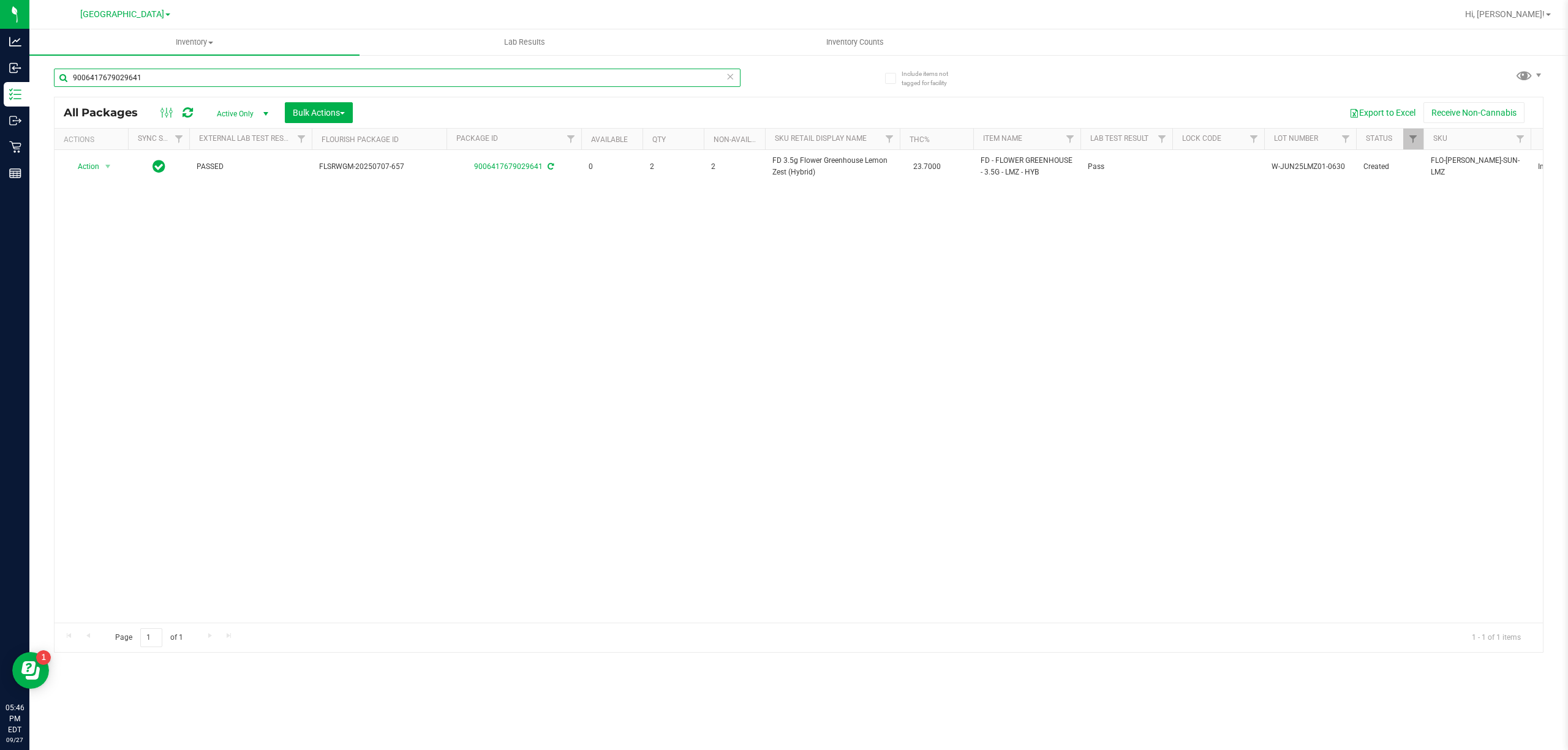
click at [504, 69] on input "9006417679029641" at bounding box center [397, 77] width 687 height 18
type input "5508321597416077"
click at [169, 84] on input "5508321597416077" at bounding box center [397, 77] width 687 height 18
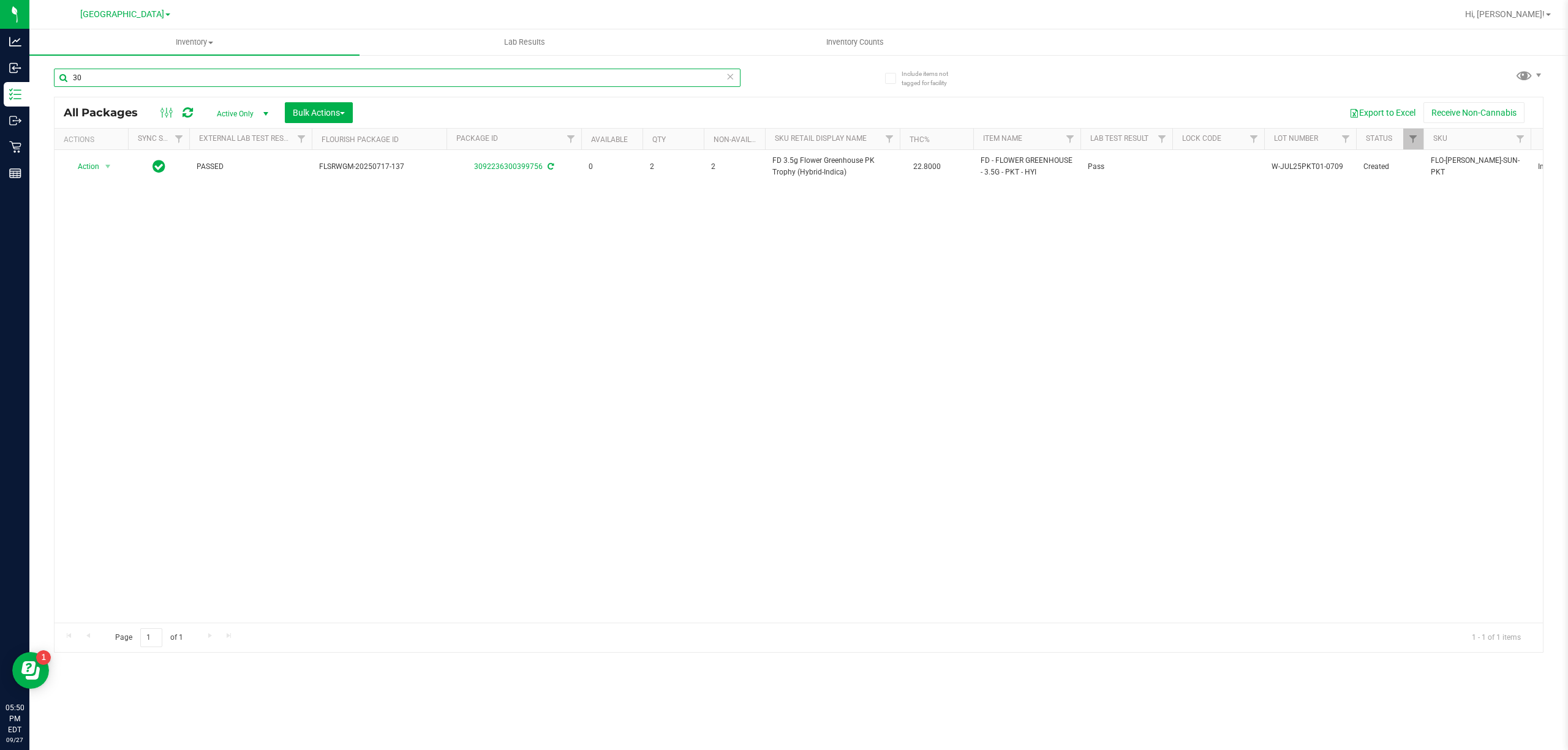
type input "3"
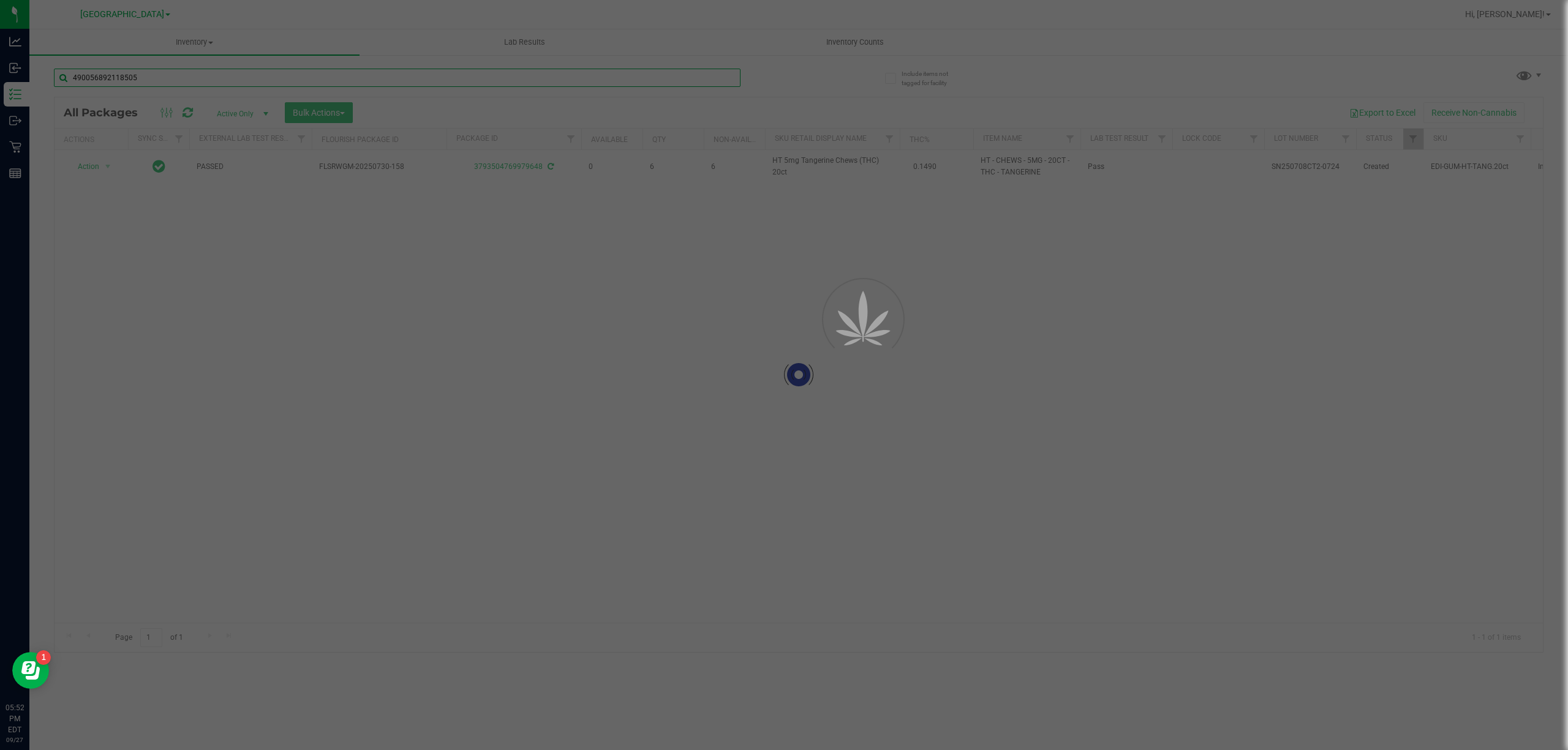
type input "4900568921185050"
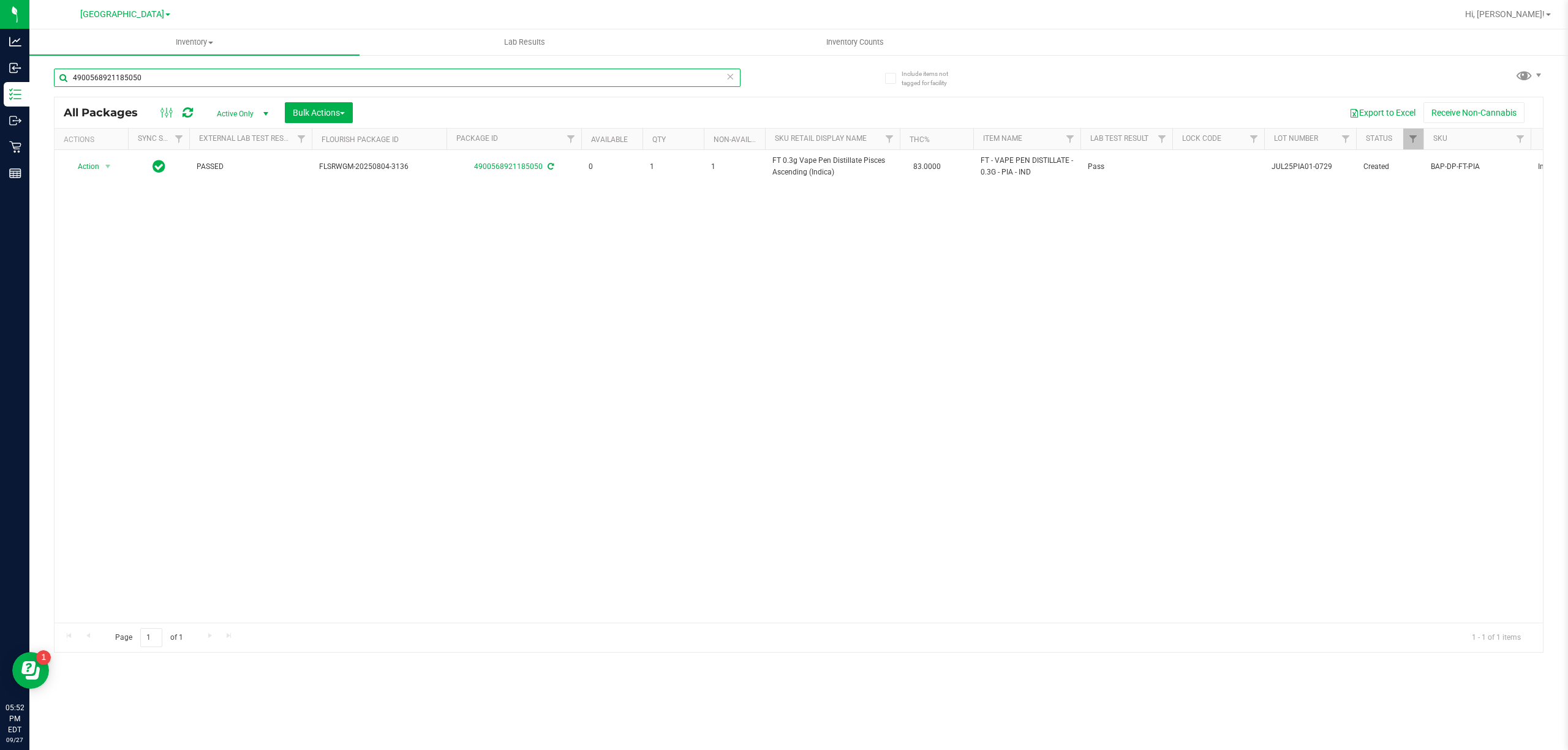
click at [282, 77] on input "4900568921185050" at bounding box center [397, 77] width 687 height 18
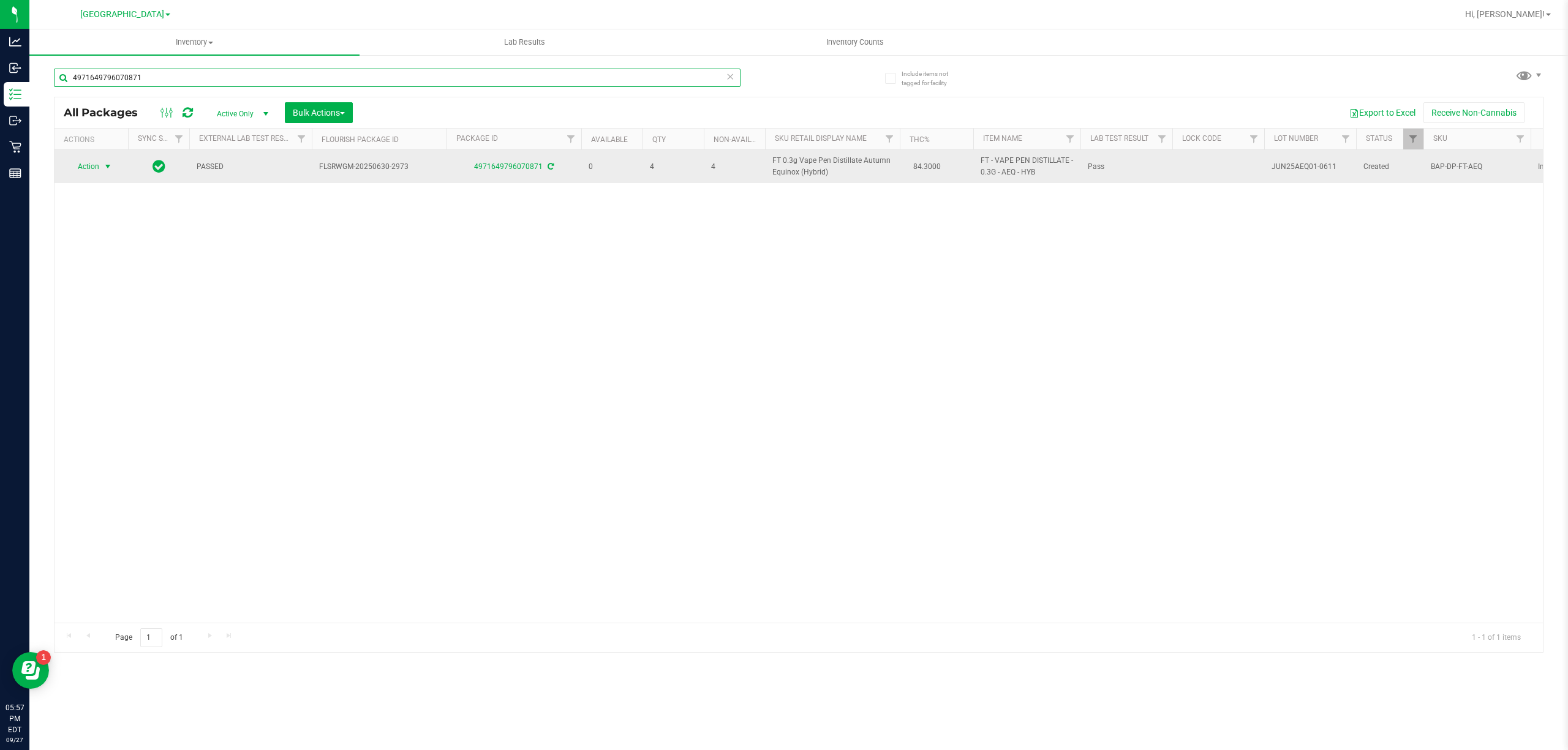
type input "4971649796070871"
click at [104, 174] on span "select" at bounding box center [108, 167] width 15 height 17
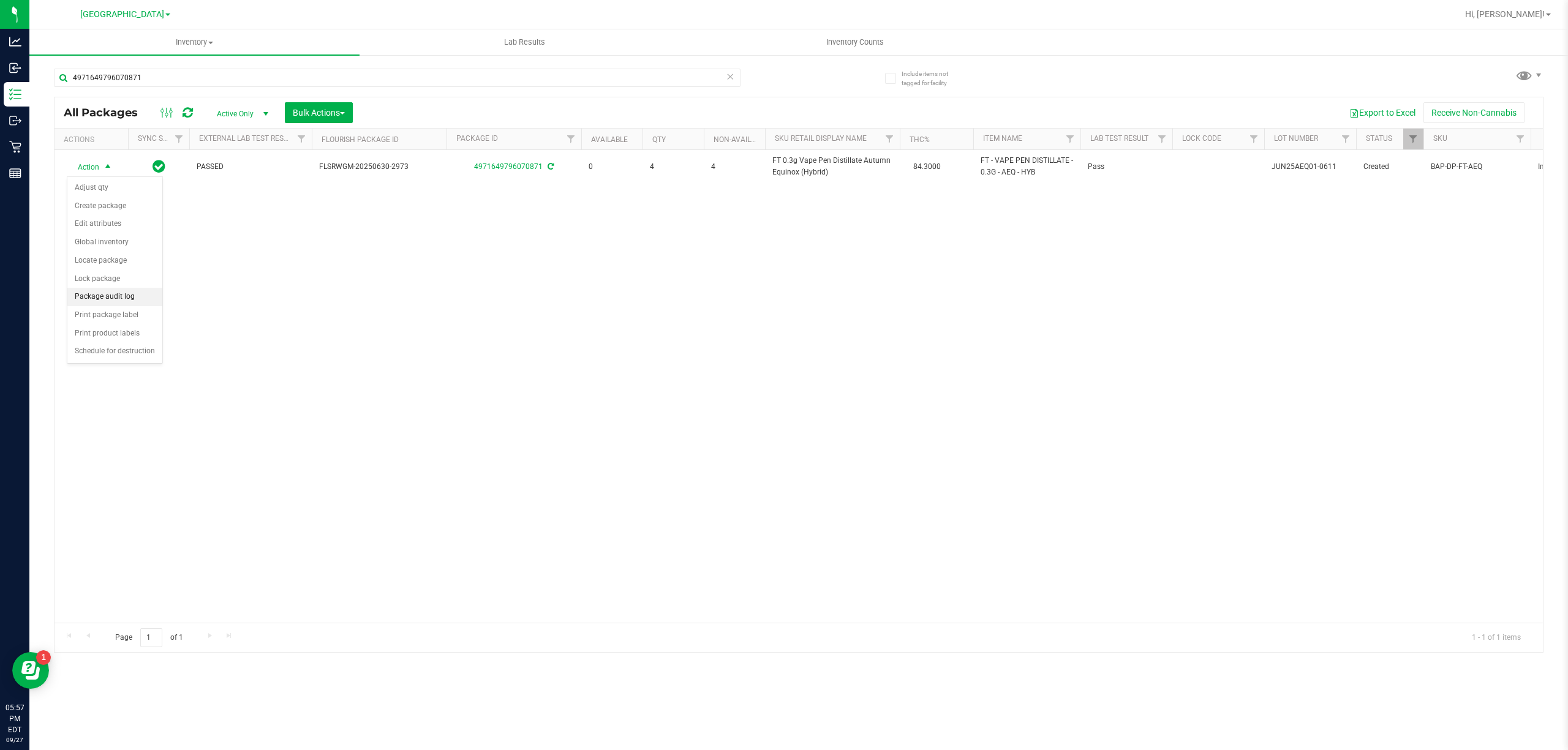
click at [109, 300] on li "Package audit log" at bounding box center [114, 297] width 95 height 18
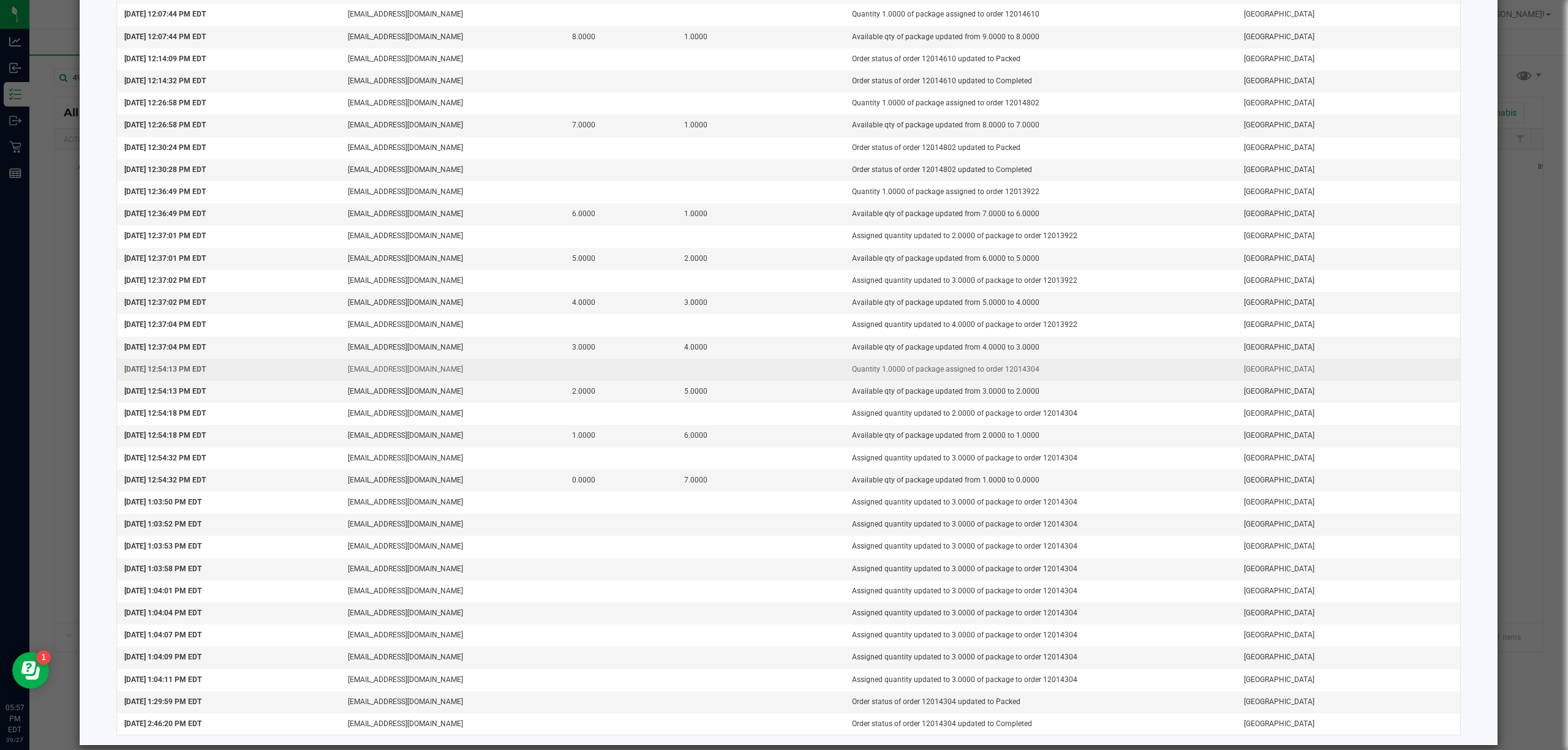
scroll to position [875, 0]
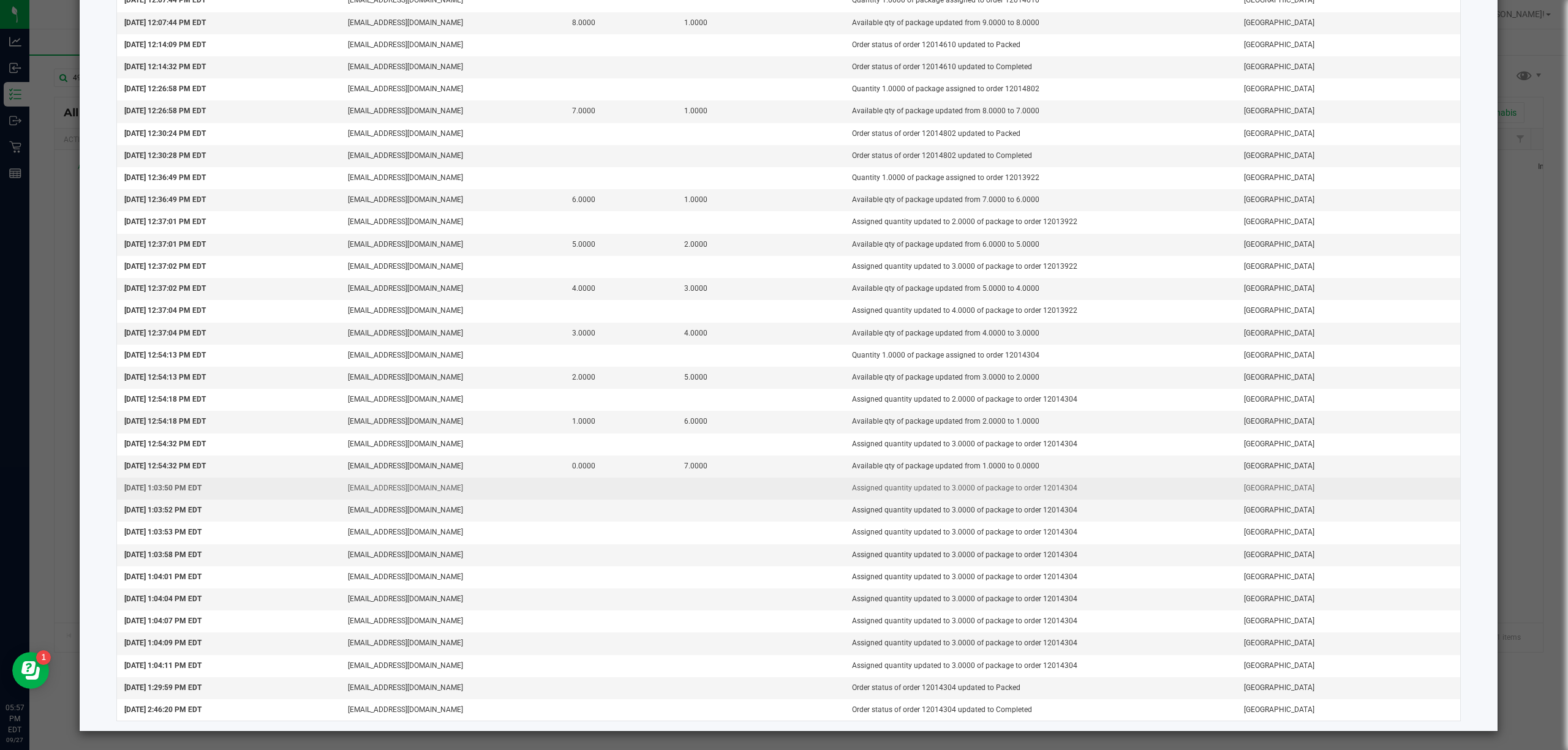
click at [1042, 488] on td "Assigned quantity updated to 3.0000 of package to order 12014304" at bounding box center [1040, 488] width 392 height 22
copy td "12014304"
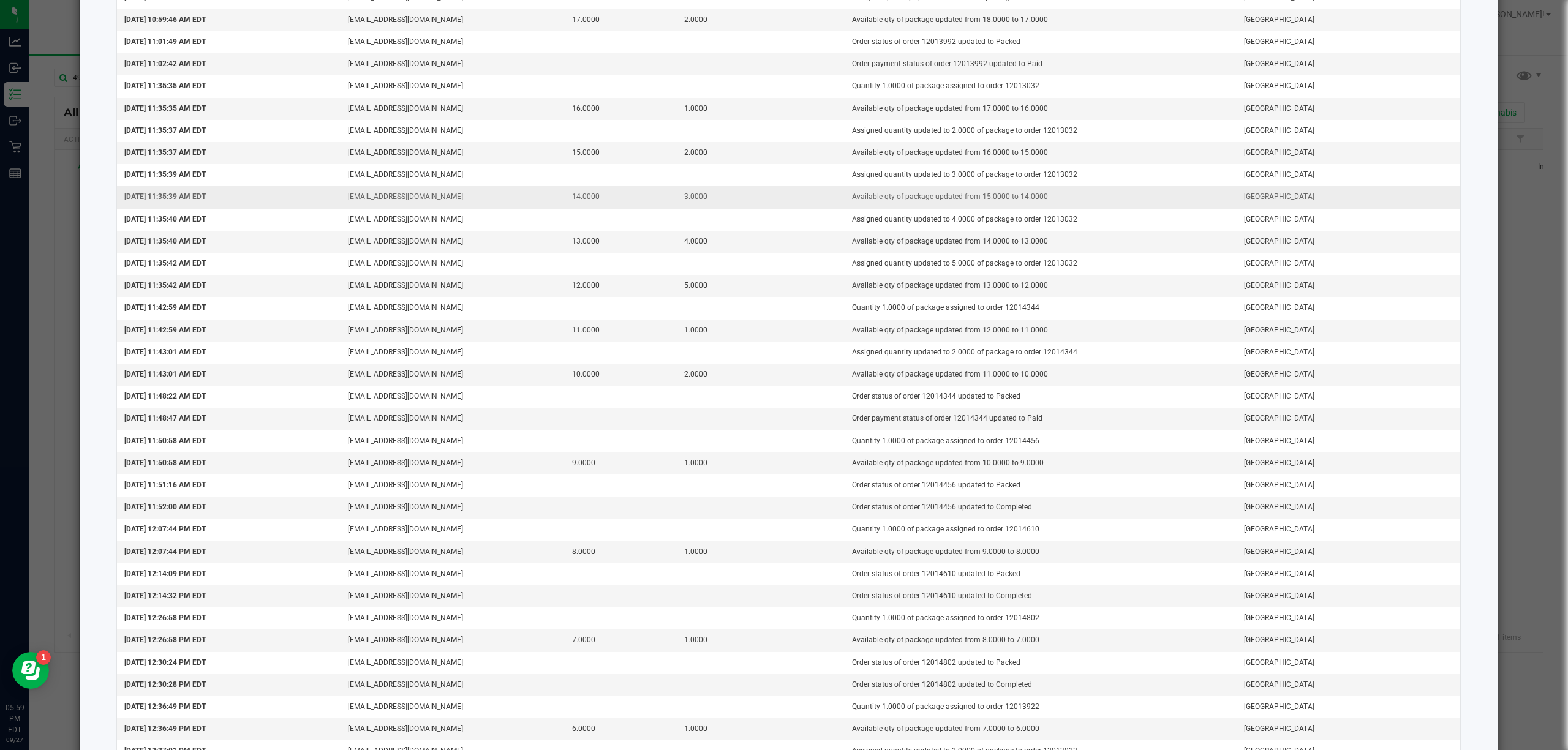
scroll to position [304, 0]
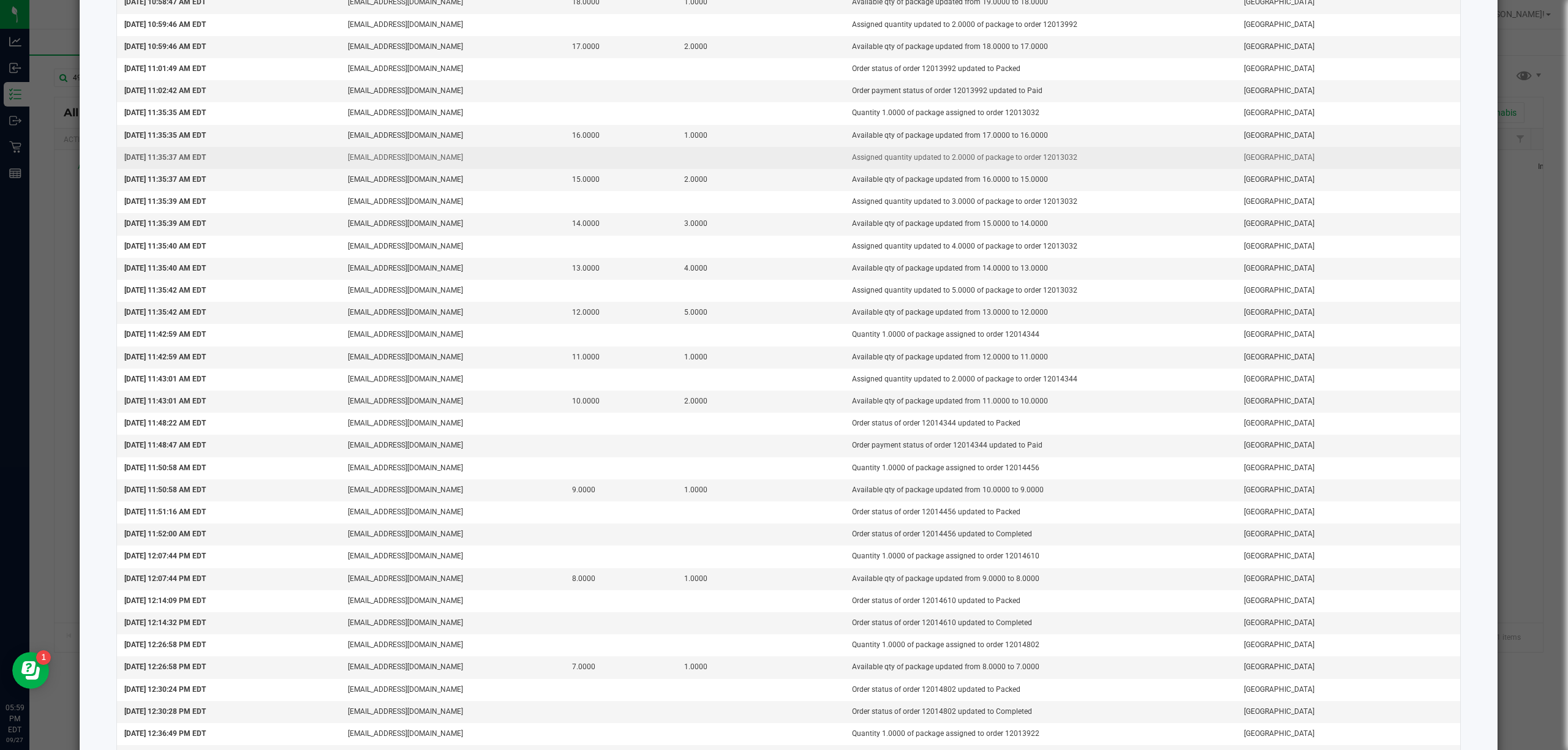
click at [1032, 163] on td "Assigned quantity updated to 2.0000 of package to order 12013032" at bounding box center [1040, 158] width 392 height 22
copy td "12013032"
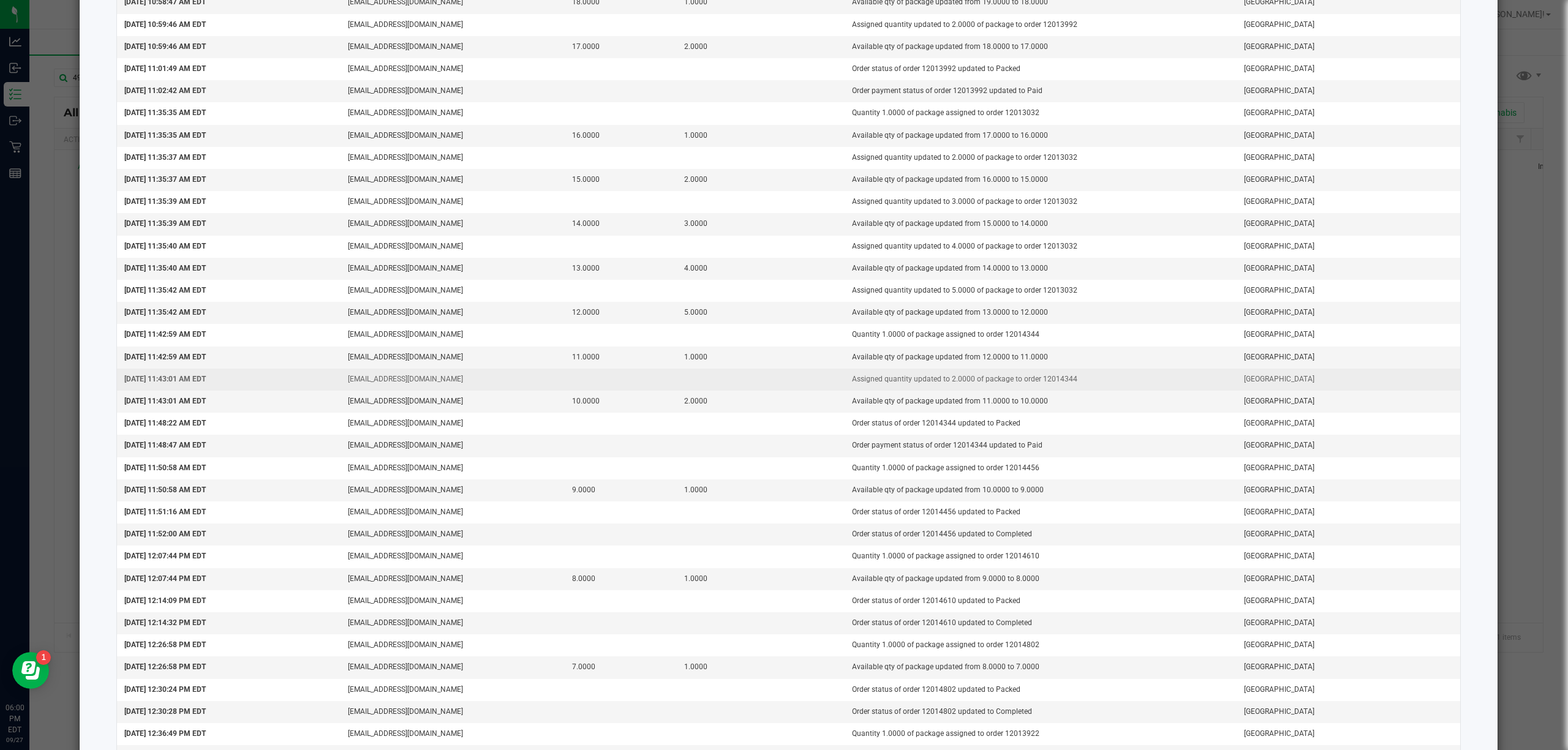
click at [1040, 390] on td "Assigned quantity updated to 2.0000 of package to order 12014344" at bounding box center [1040, 380] width 392 height 22
copy td "12014344"
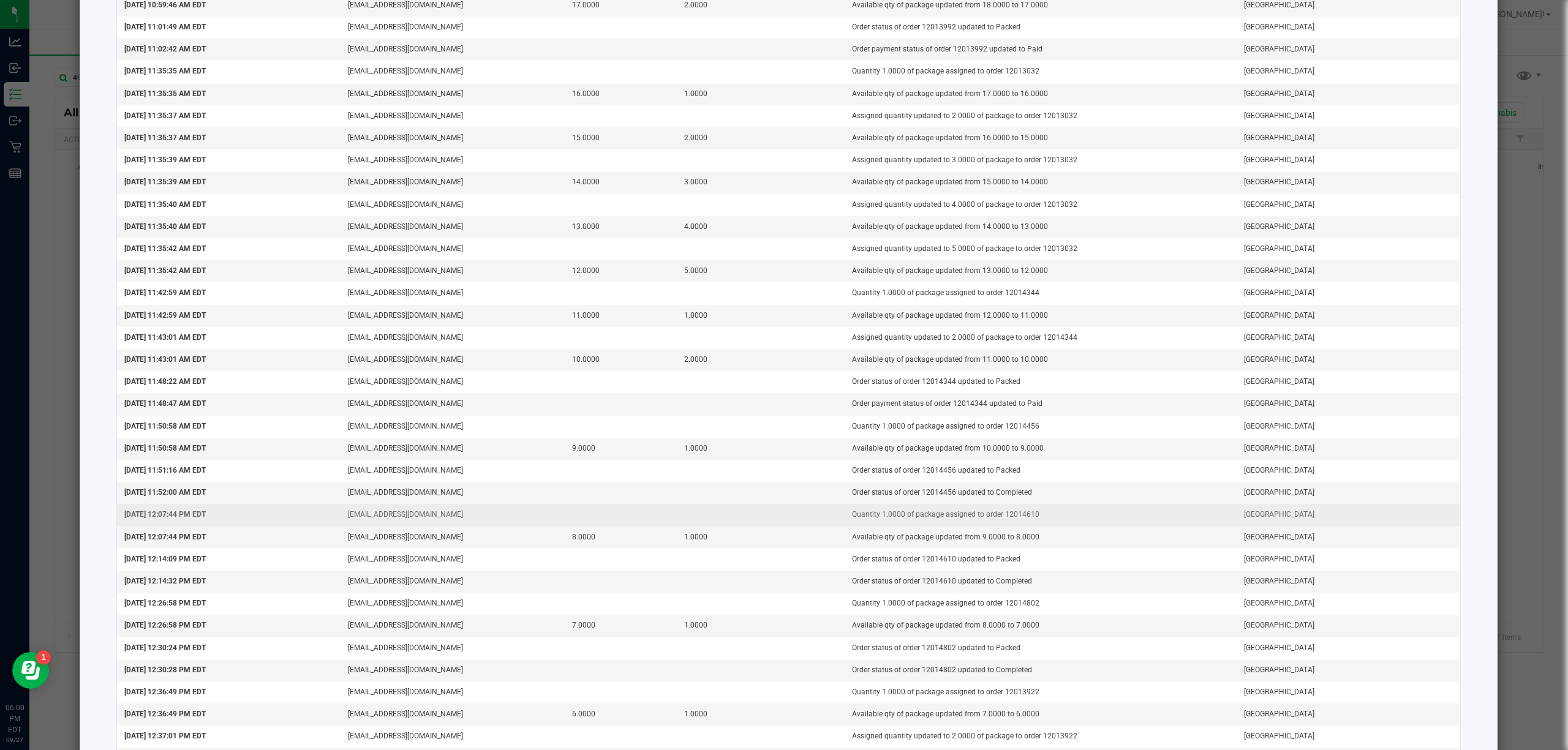
scroll to position [385, 0]
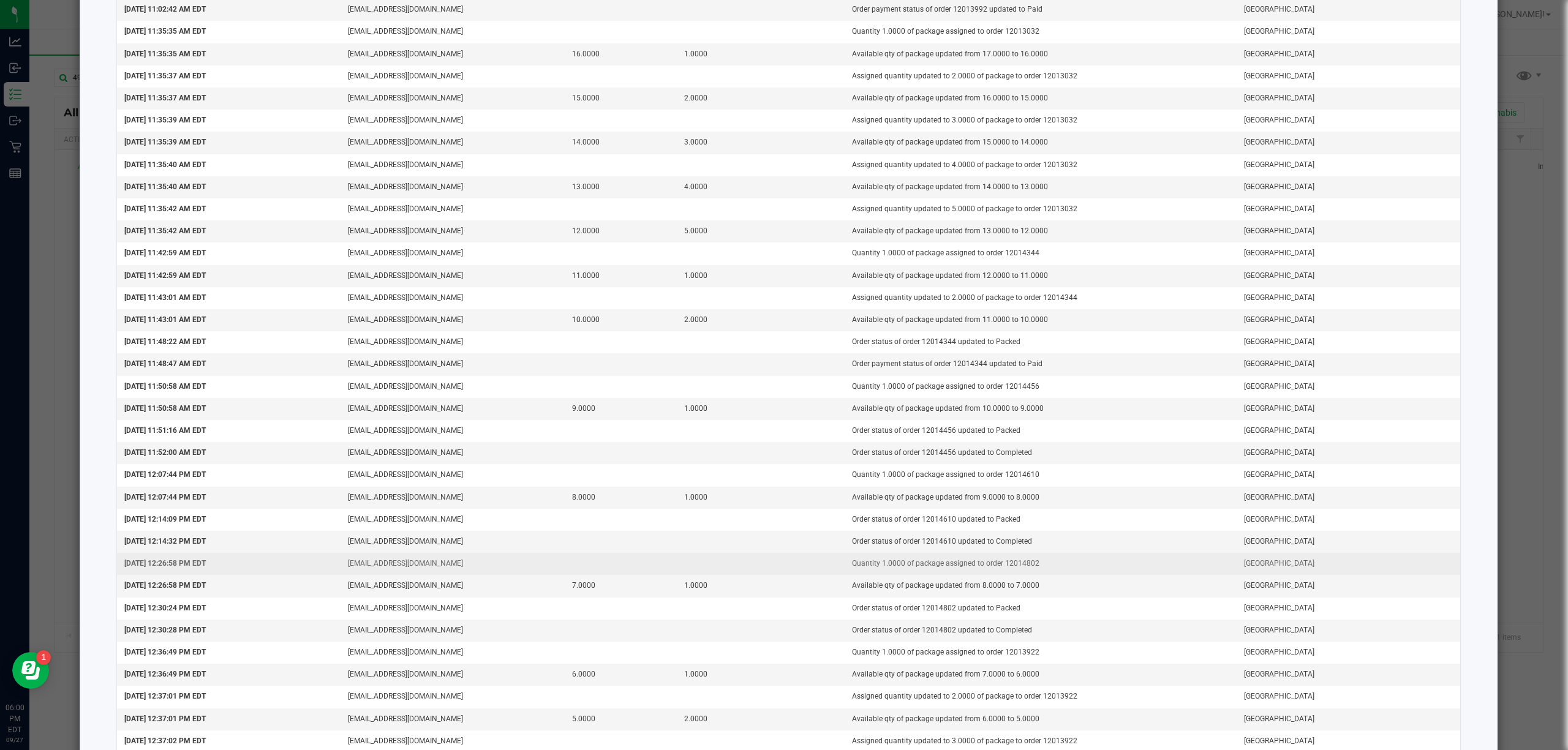
click at [994, 569] on td "Quantity 1.0000 of package assigned to order 12014802" at bounding box center [1040, 564] width 392 height 22
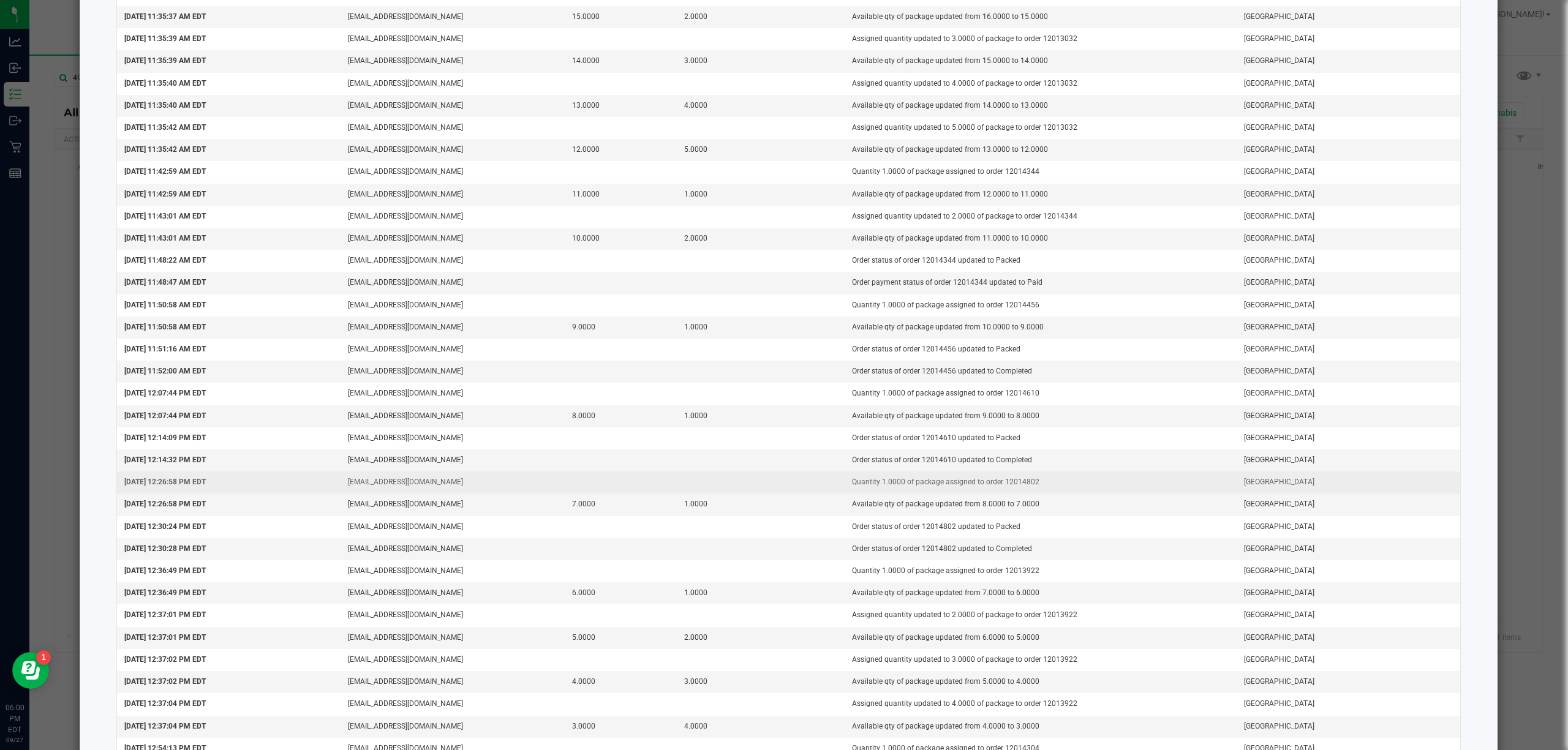
scroll to position [549, 0]
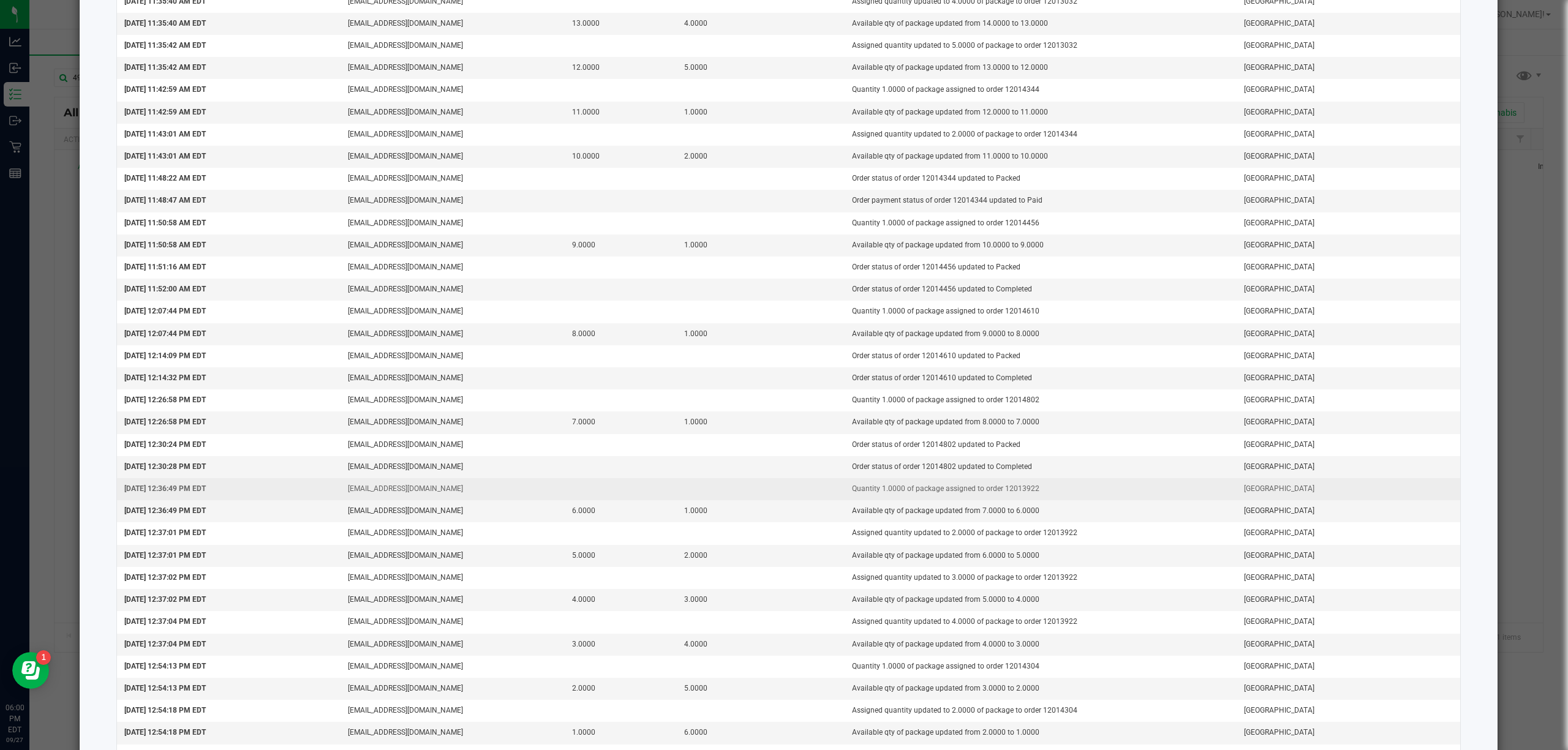
click at [1002, 500] on td "Quantity 1.0000 of package assigned to order 12013922" at bounding box center [1040, 489] width 392 height 22
copy td "12013922"
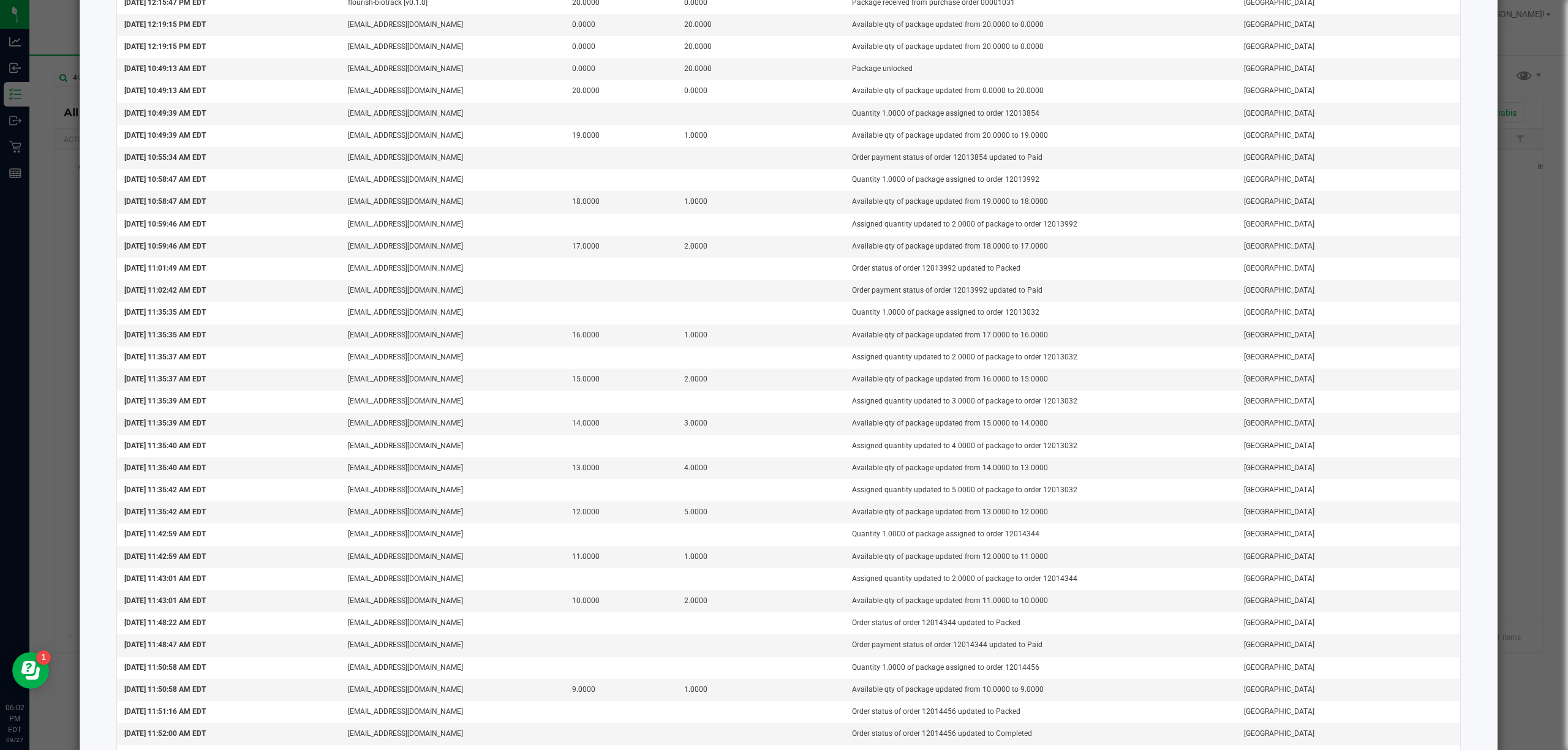
scroll to position [0, 0]
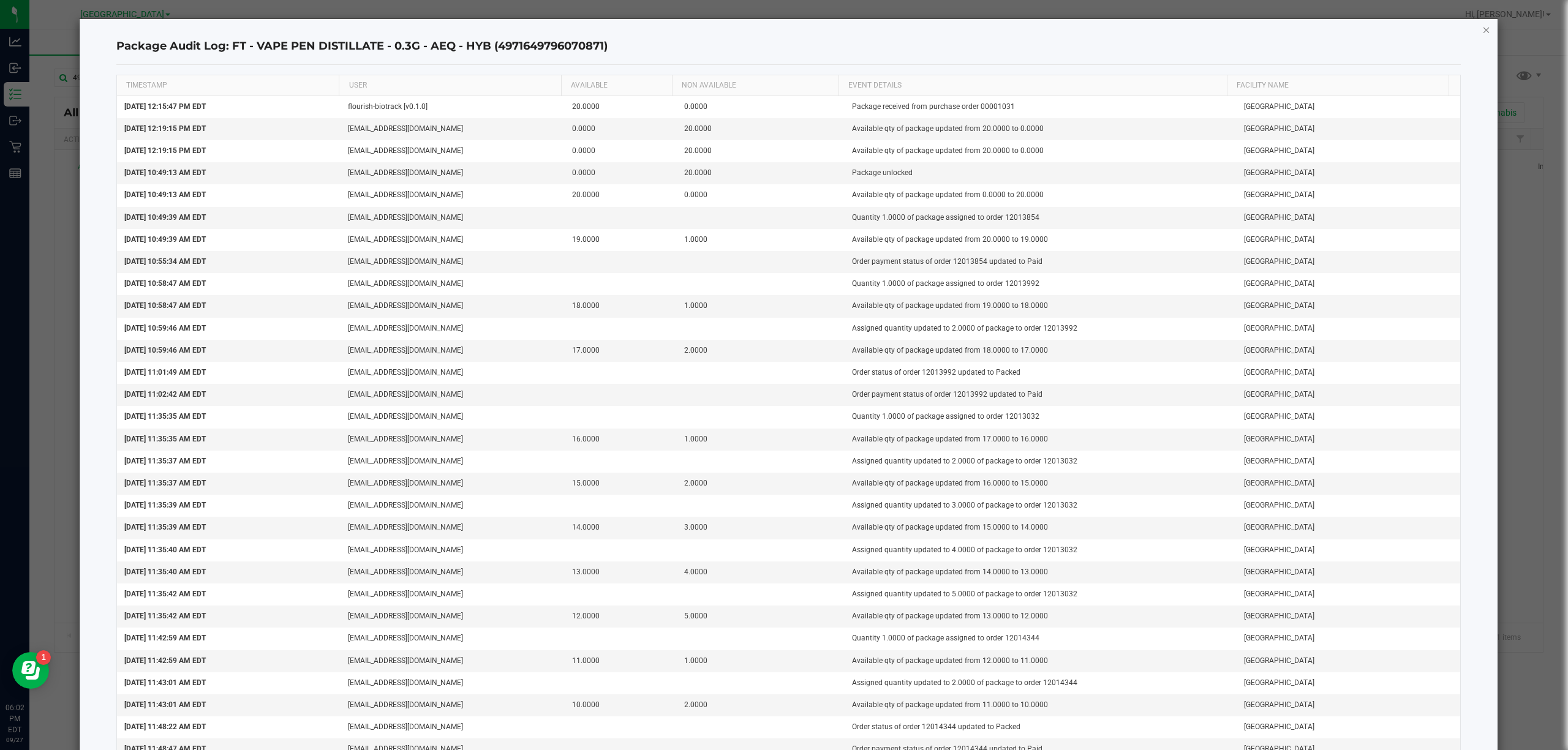
click at [1482, 31] on icon "button" at bounding box center [1486, 29] width 9 height 15
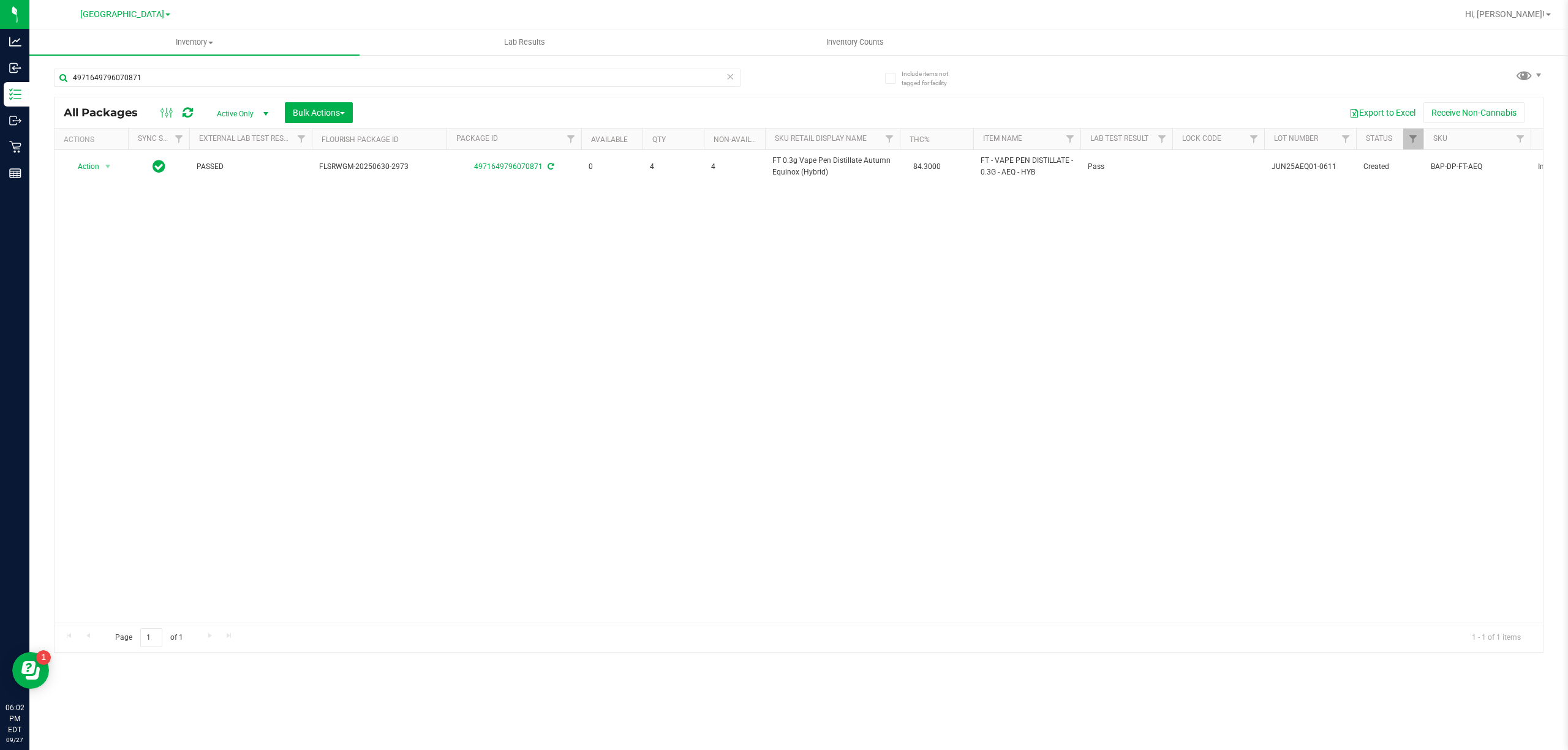
click at [733, 74] on icon at bounding box center [730, 76] width 9 height 15
click at [684, 81] on input "text" at bounding box center [397, 77] width 687 height 18
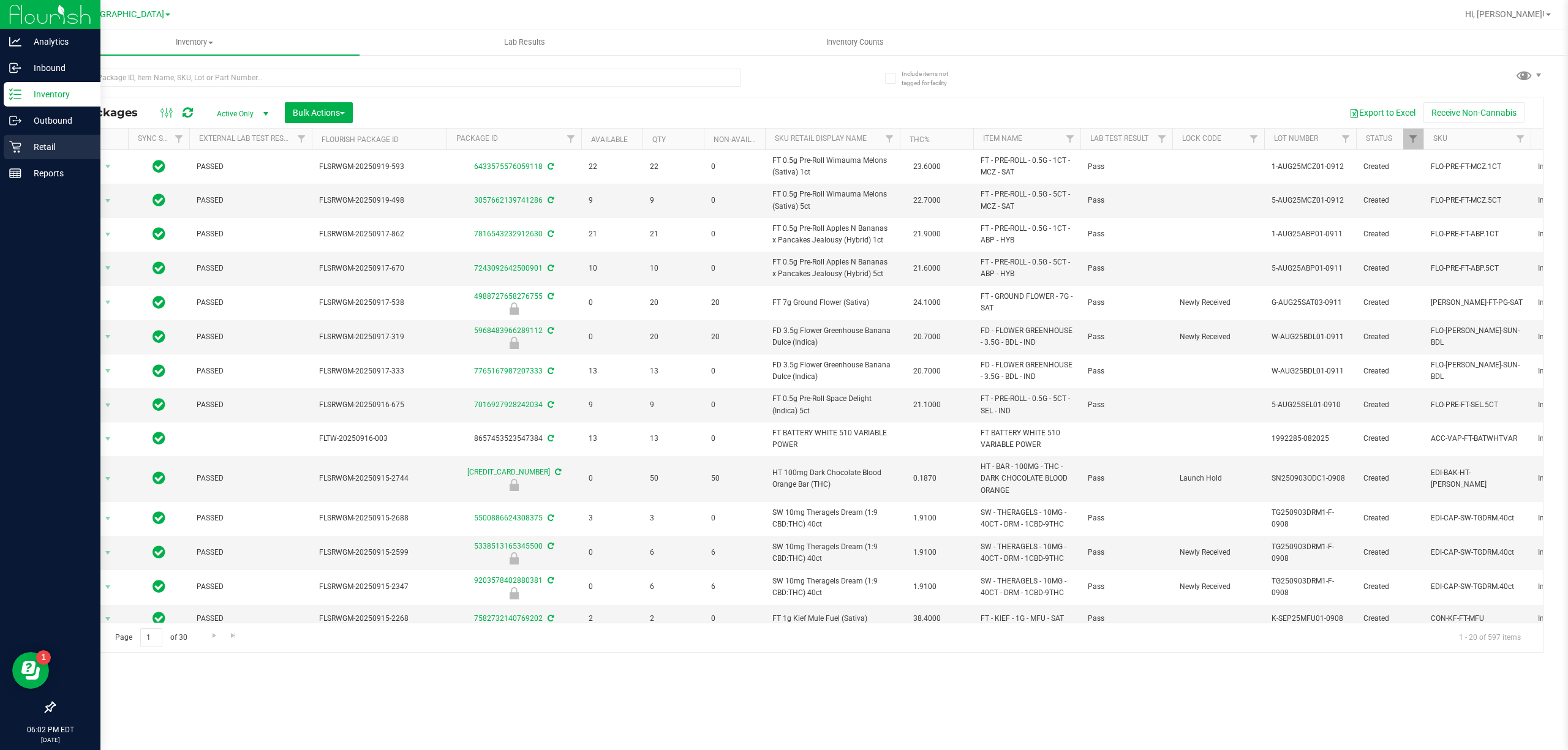
click at [20, 151] on icon at bounding box center [15, 147] width 12 height 12
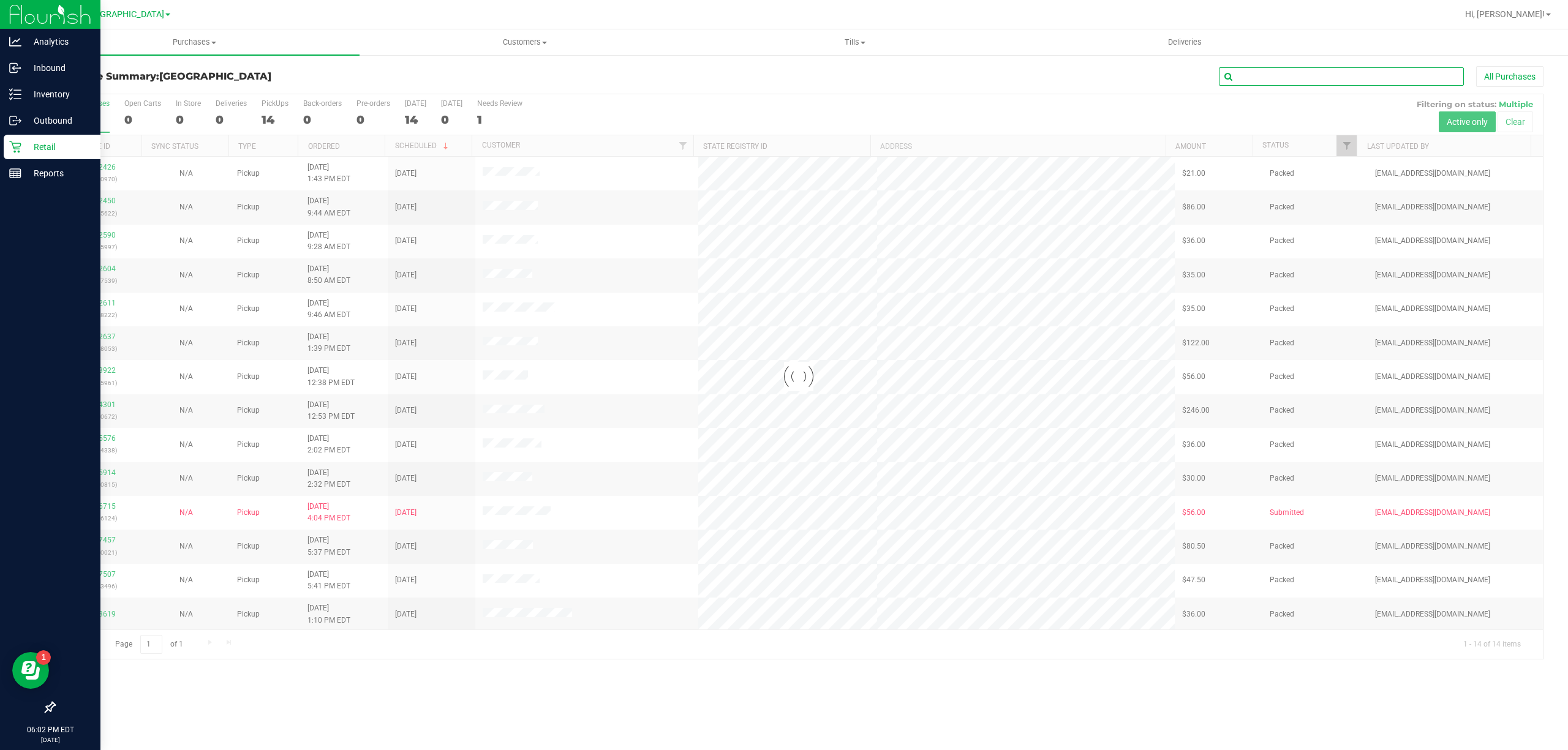
click at [1255, 67] on input "text" at bounding box center [1341, 76] width 245 height 18
paste input "12012394"
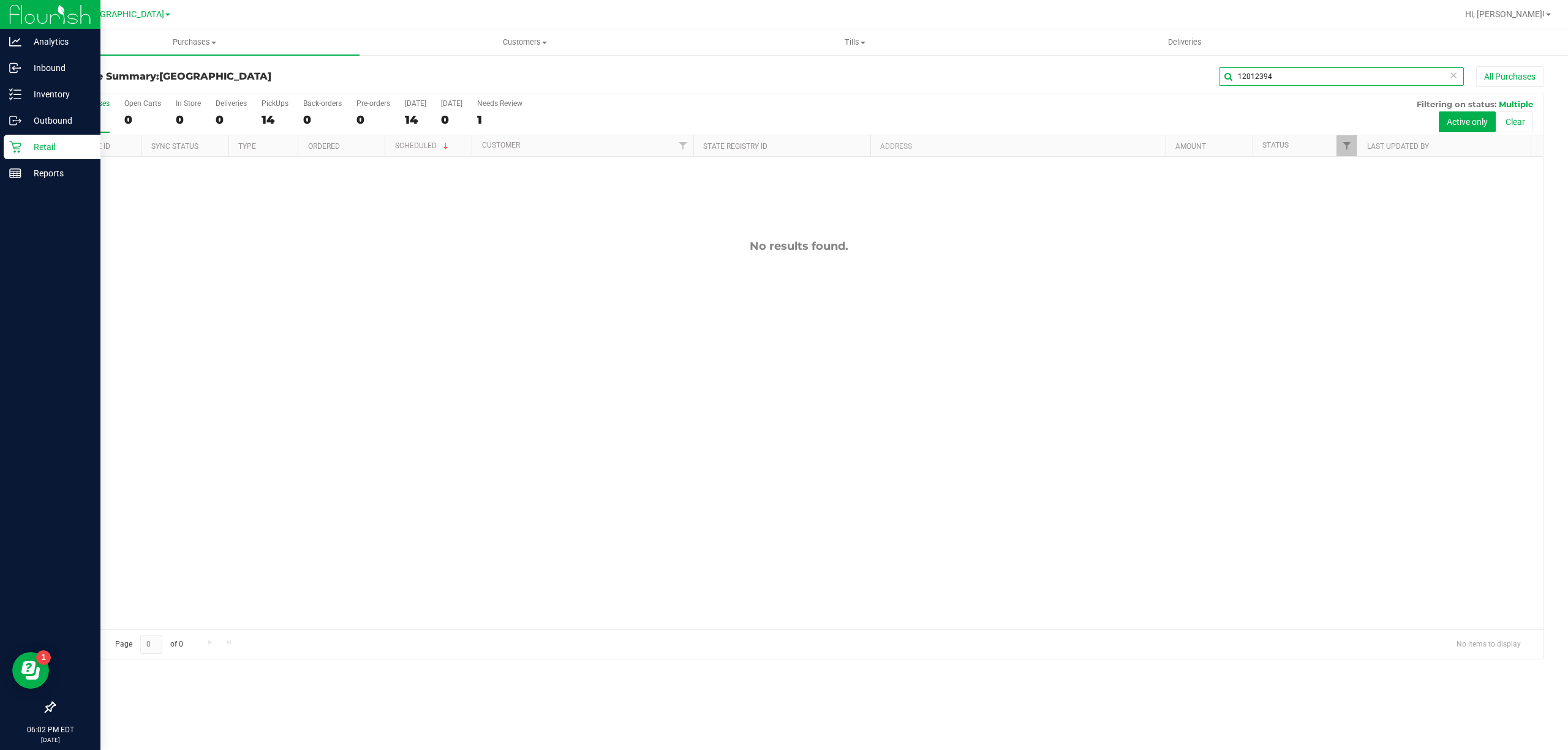
click at [1314, 74] on input "12012394" at bounding box center [1341, 76] width 245 height 18
click at [1269, 77] on input "12012394" at bounding box center [1341, 76] width 245 height 18
paste input "376"
click at [1335, 76] on input "12013764" at bounding box center [1341, 76] width 245 height 18
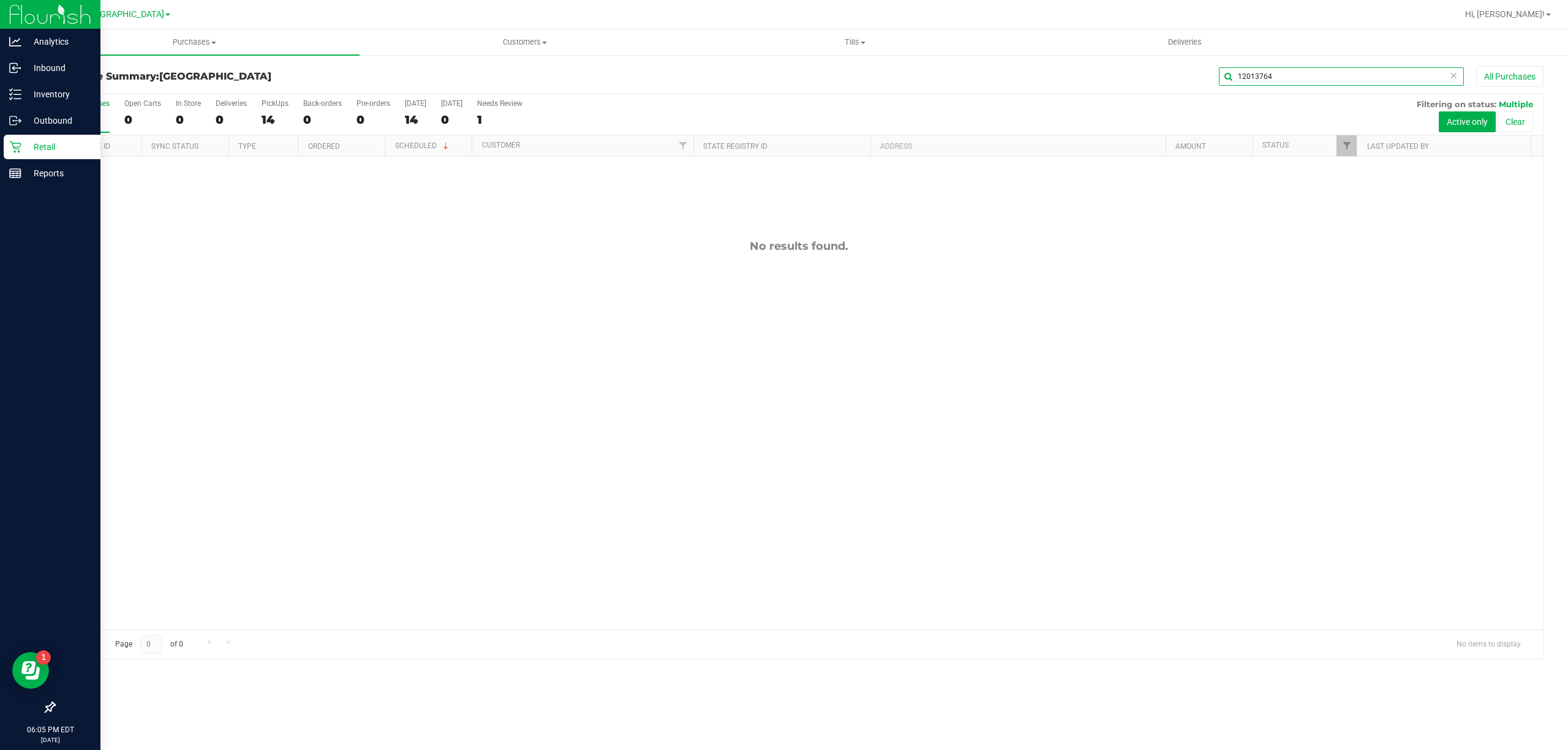
click at [1335, 76] on input "12013764" at bounding box center [1341, 76] width 245 height 18
paste input "2450"
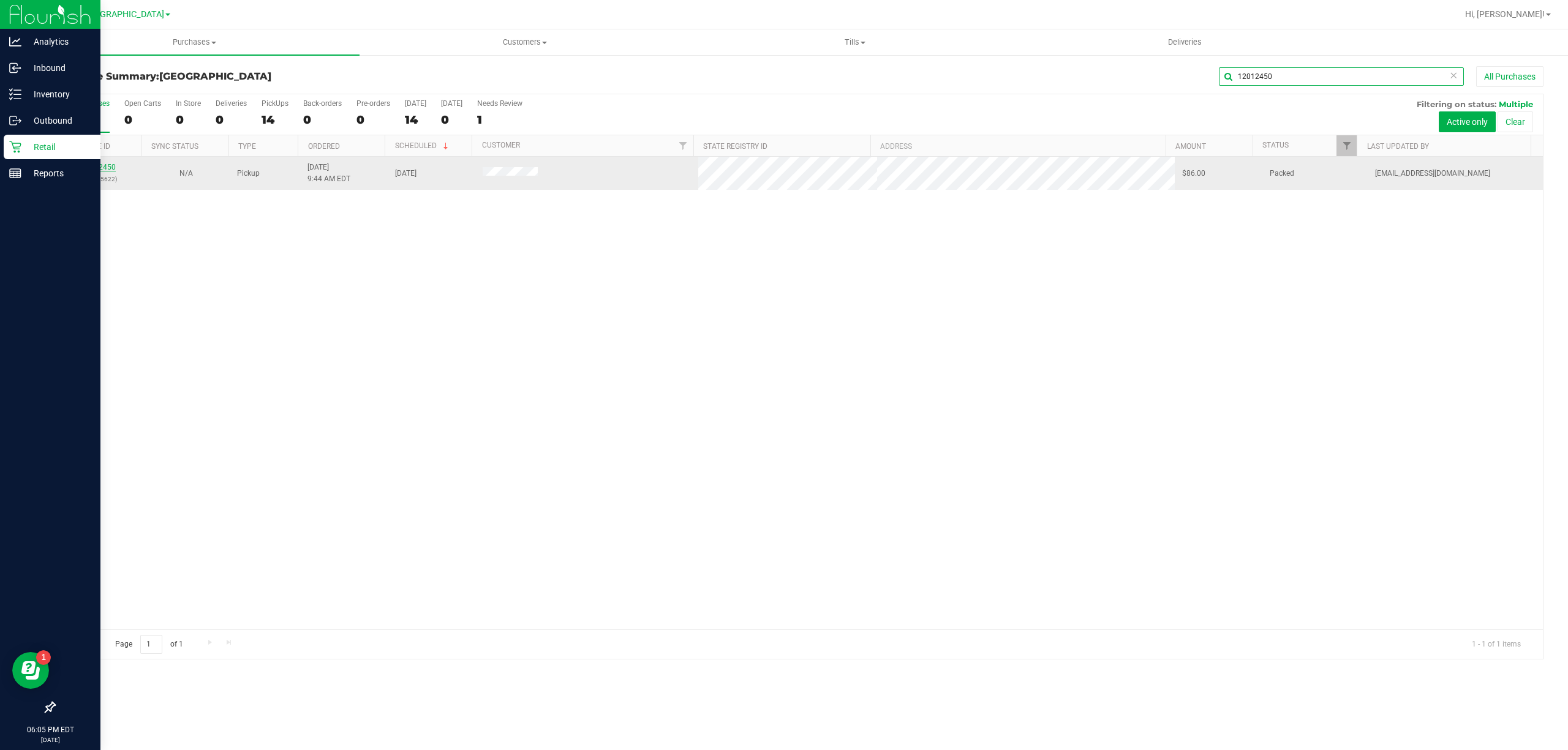
type input "12012450"
click at [109, 167] on link "12012450" at bounding box center [98, 167] width 34 height 9
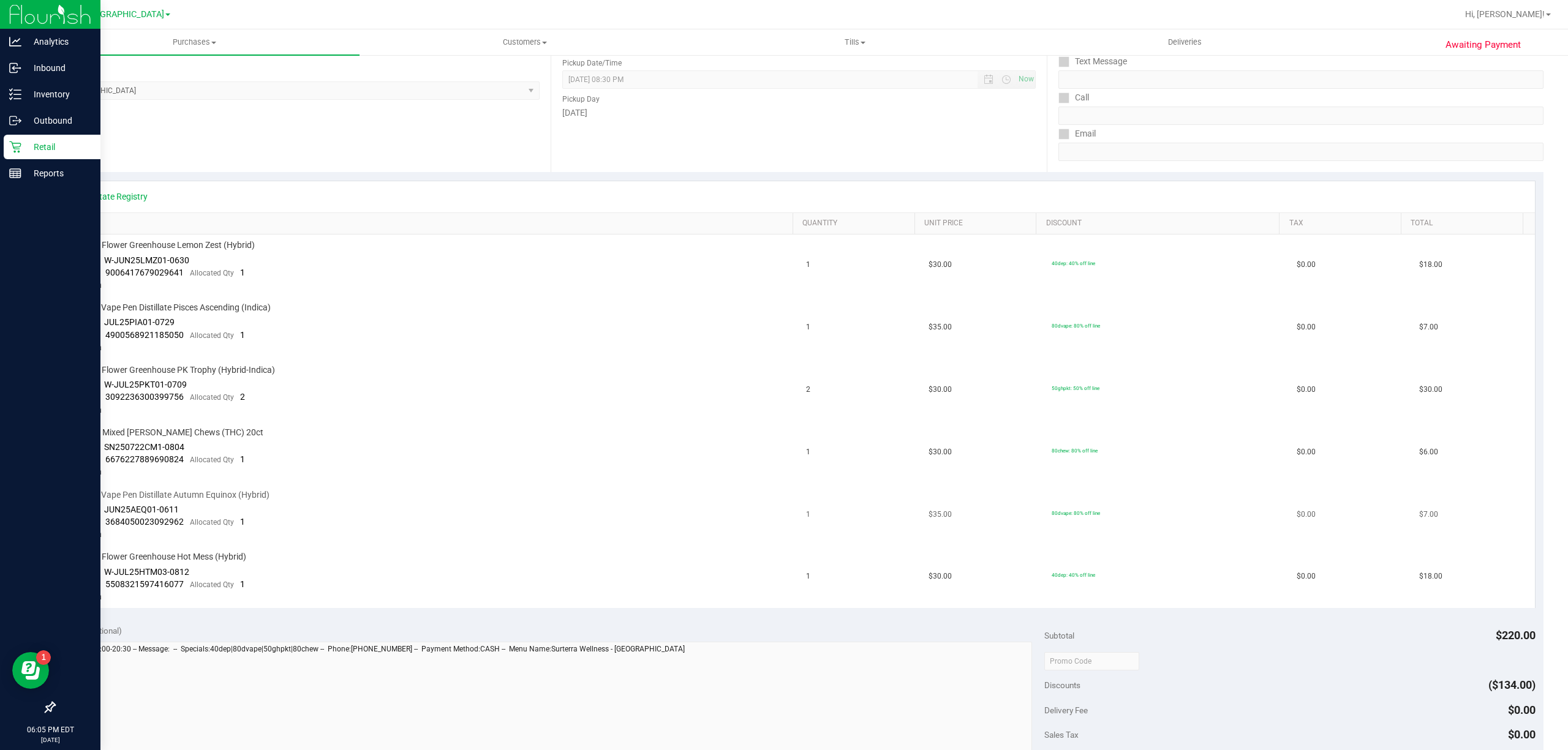
scroll to position [245, 0]
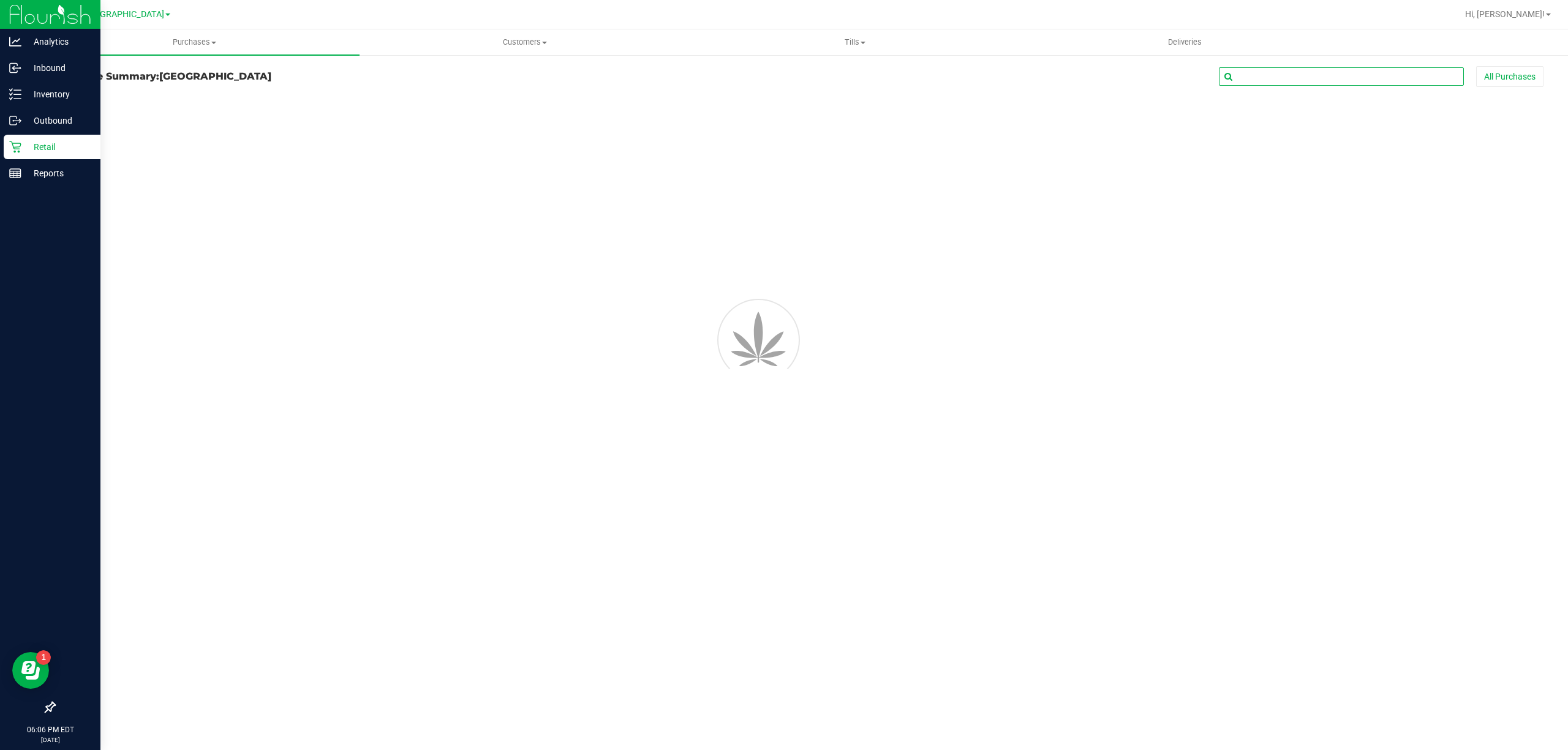
click at [1295, 72] on input "text" at bounding box center [1341, 76] width 245 height 18
paste input "12012637"
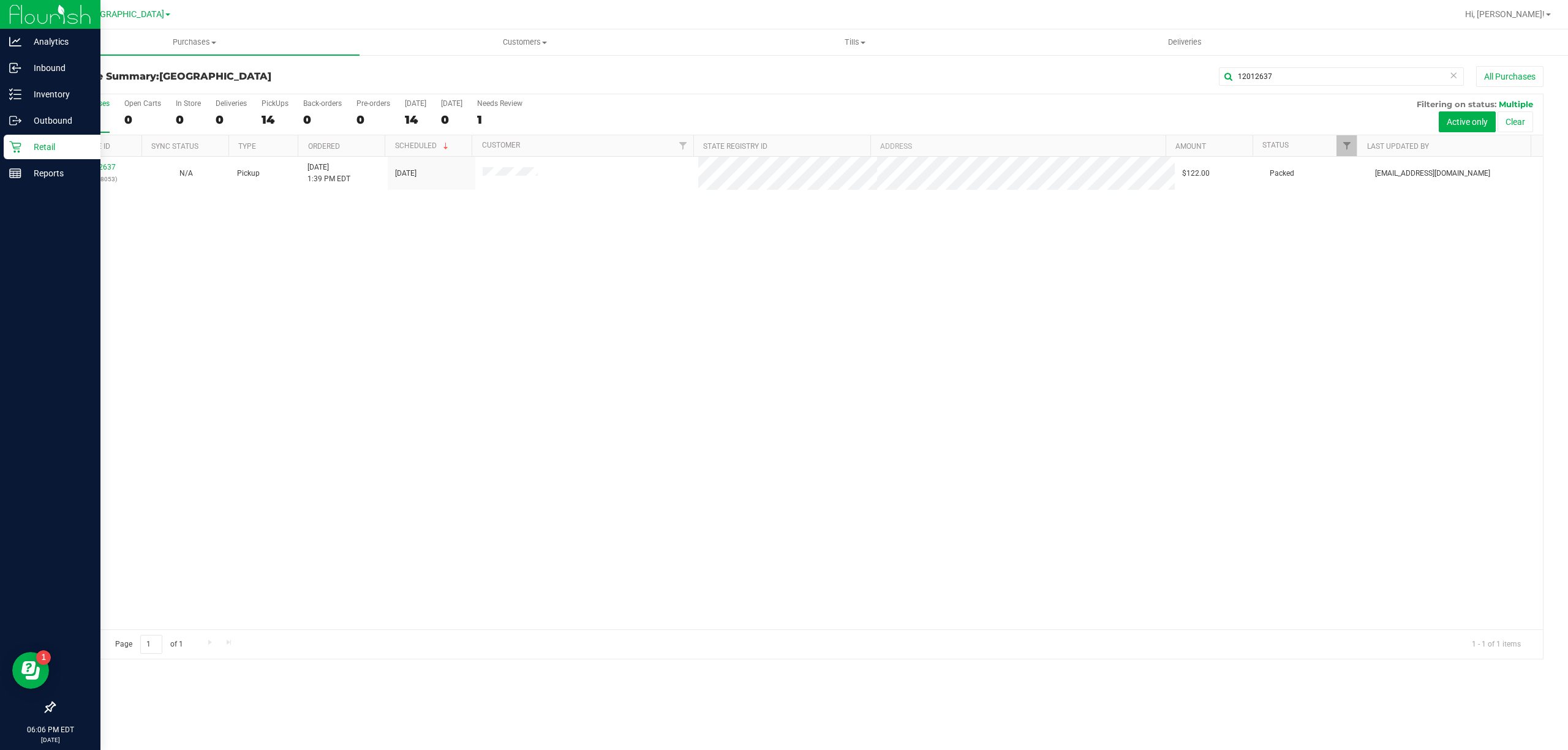
click at [953, 292] on div "12012637 (328308053) N/A Pickup [DATE] 1:39 PM EDT 9/27/2025 $122.00 Packed [EM…" at bounding box center [798, 393] width 1488 height 473
click at [1304, 74] on input "12012637" at bounding box center [1341, 76] width 245 height 18
paste input "text"
click at [1350, 77] on input "12012637" at bounding box center [1341, 76] width 245 height 18
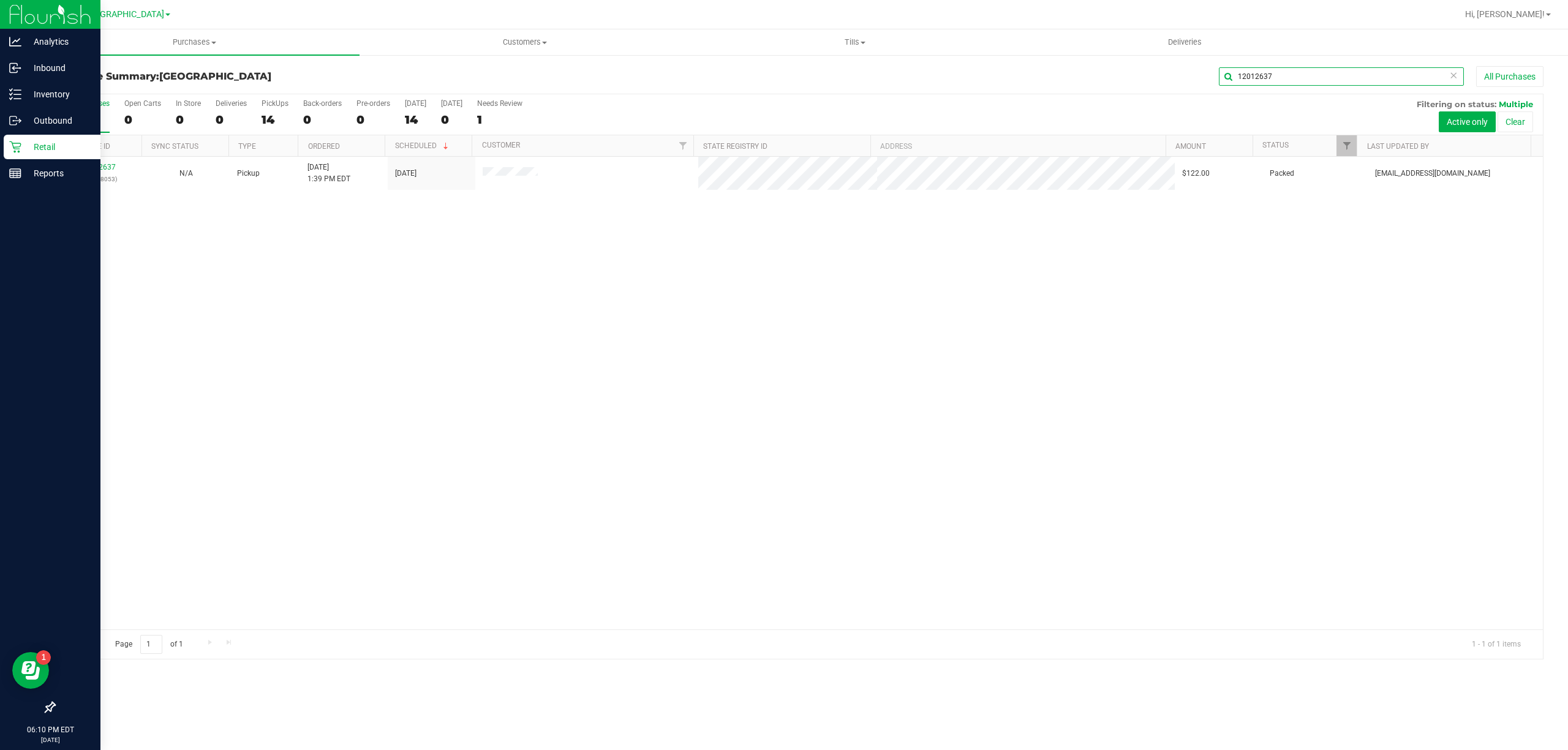
click at [1350, 77] on input "12012637" at bounding box center [1341, 76] width 245 height 18
paste input "450"
type input "12012450"
click at [230, 273] on div "12012450 (328255622) N/A Pickup [DATE] 9:44 AM EDT 9/27/2025 $86.00 Packed [EMA…" at bounding box center [798, 393] width 1488 height 473
click at [23, 144] on p "Retail" at bounding box center [58, 147] width 74 height 15
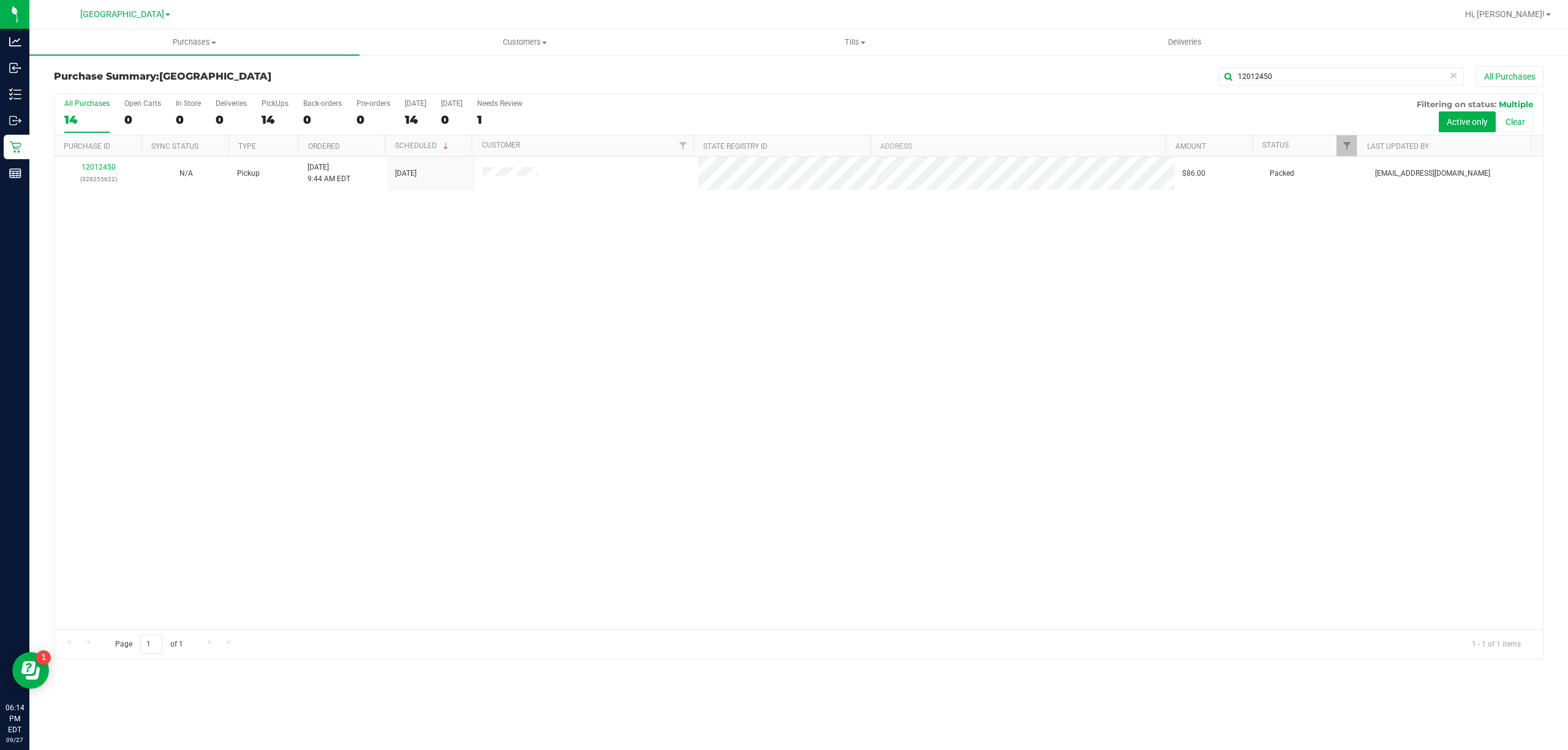
click at [1454, 76] on icon at bounding box center [1454, 74] width 9 height 15
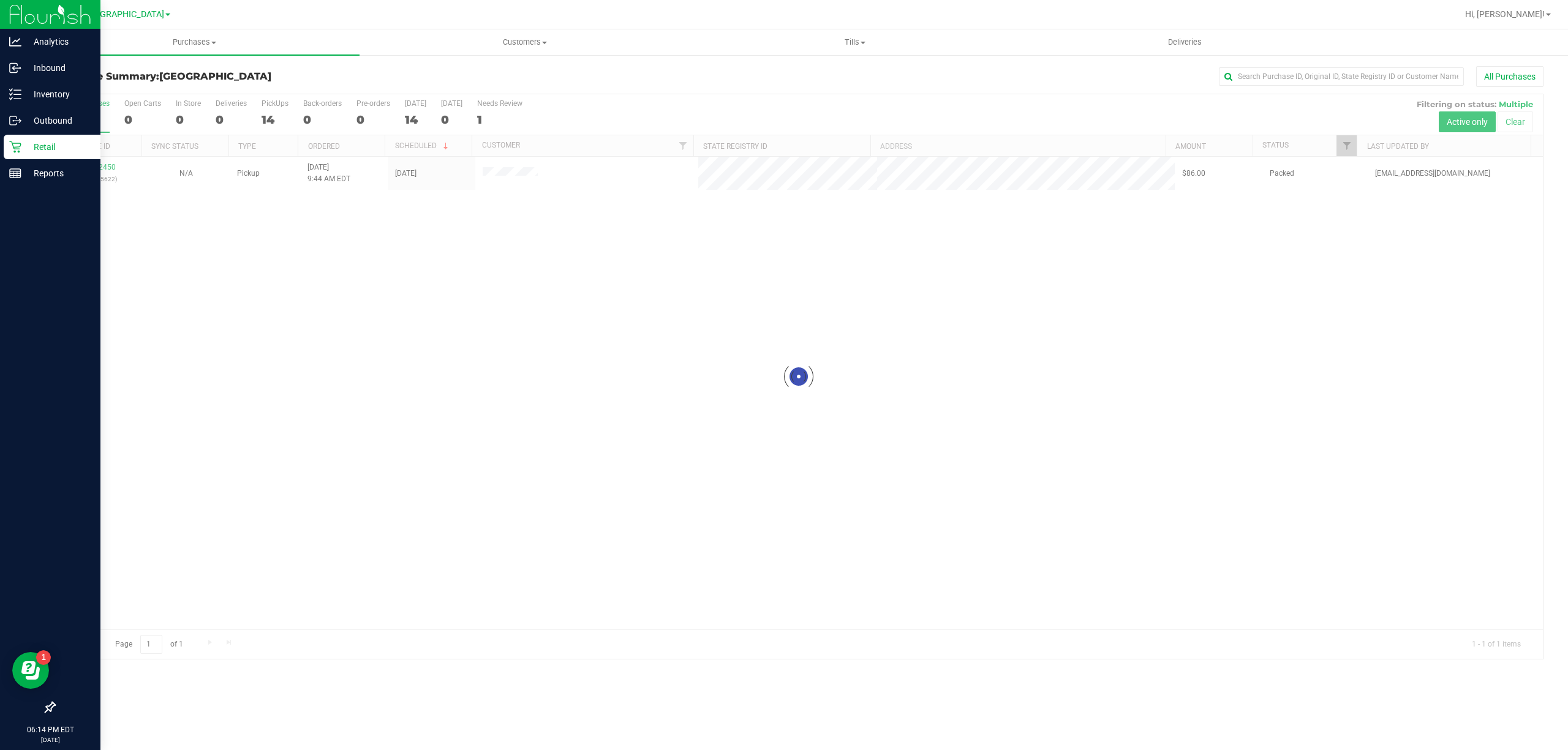
click at [25, 144] on p "Retail" at bounding box center [58, 147] width 74 height 15
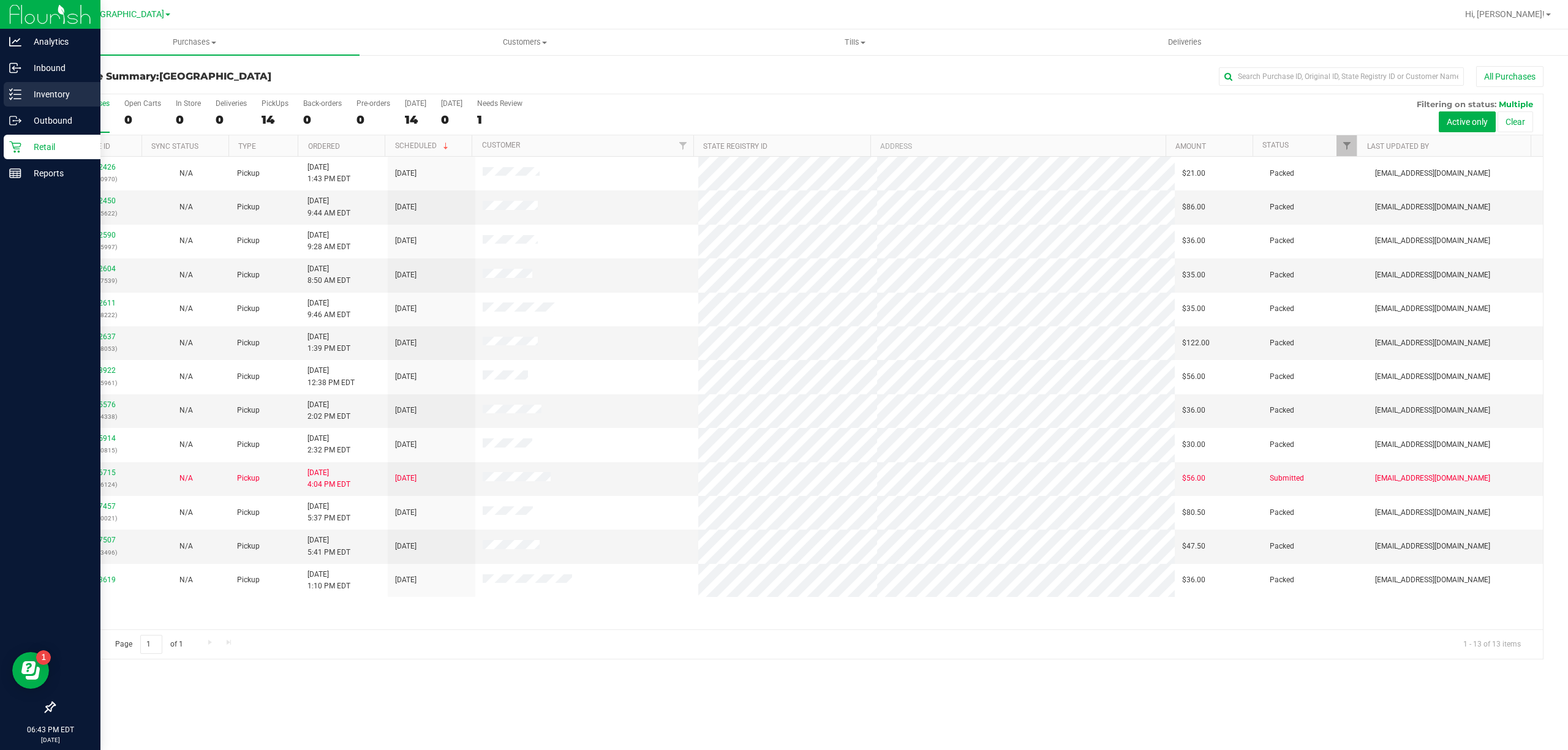
click at [47, 94] on p "Inventory" at bounding box center [58, 94] width 74 height 15
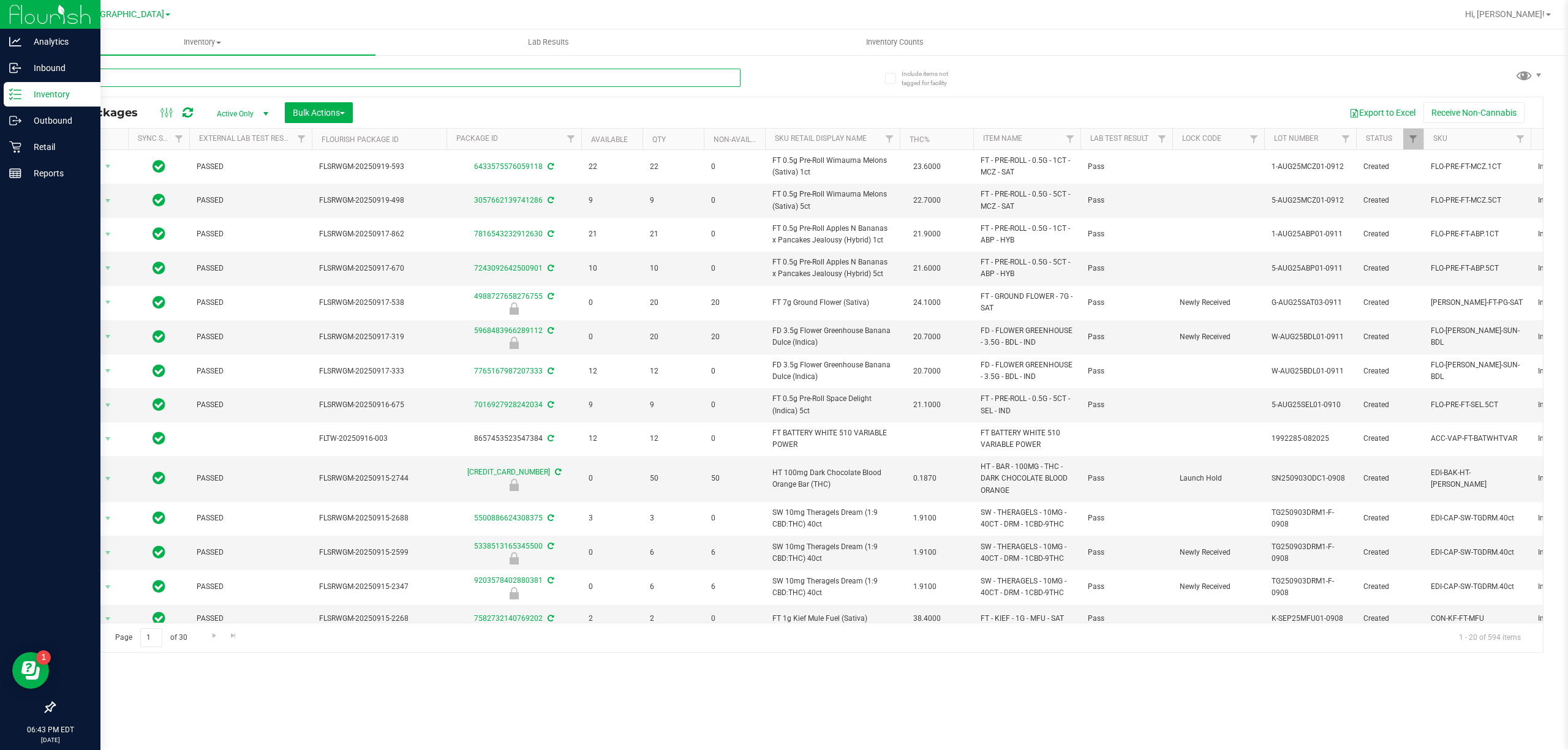
click at [158, 79] on input "text" at bounding box center [397, 77] width 687 height 18
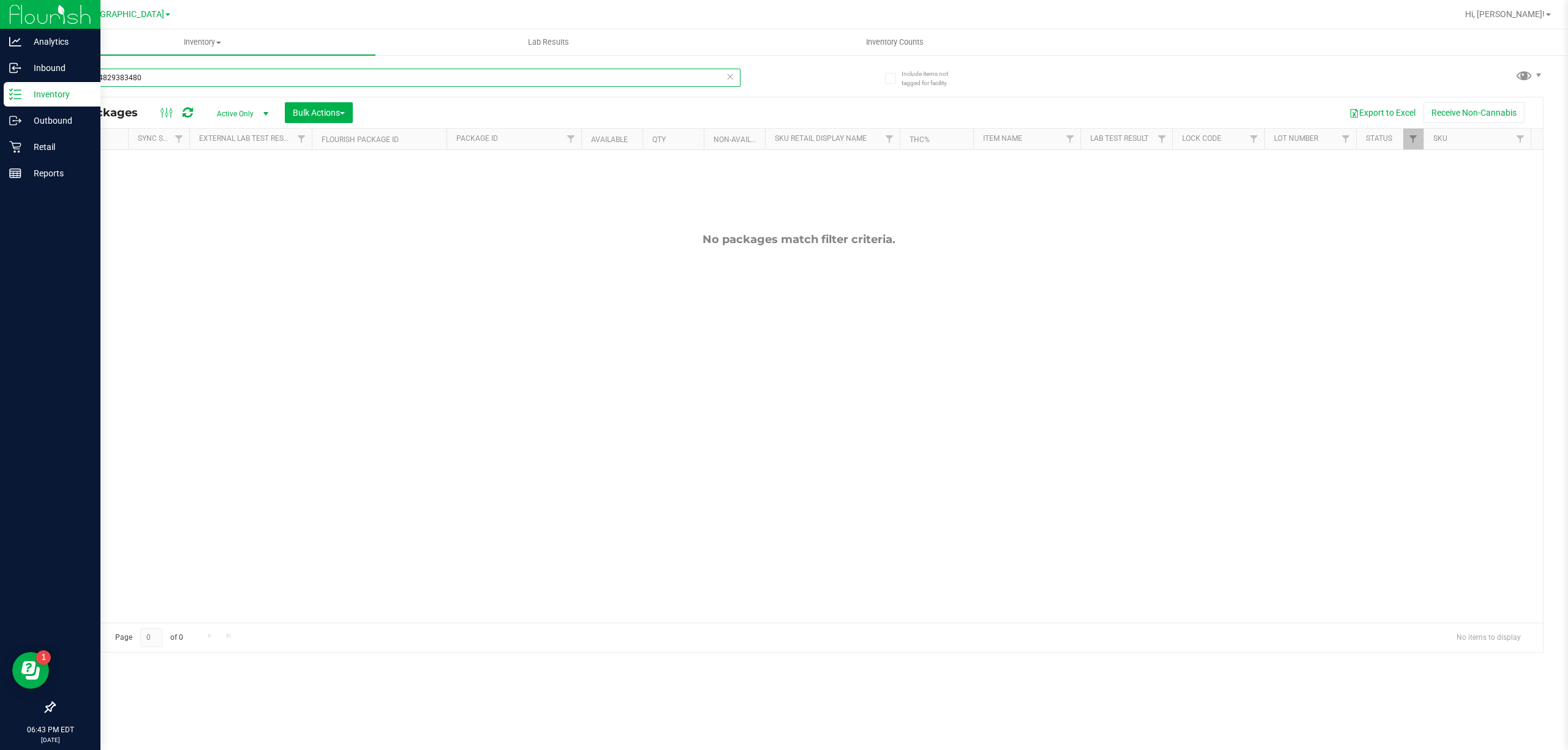
type input "6819714829383480"
click at [34, 90] on p "Inventory" at bounding box center [58, 94] width 74 height 15
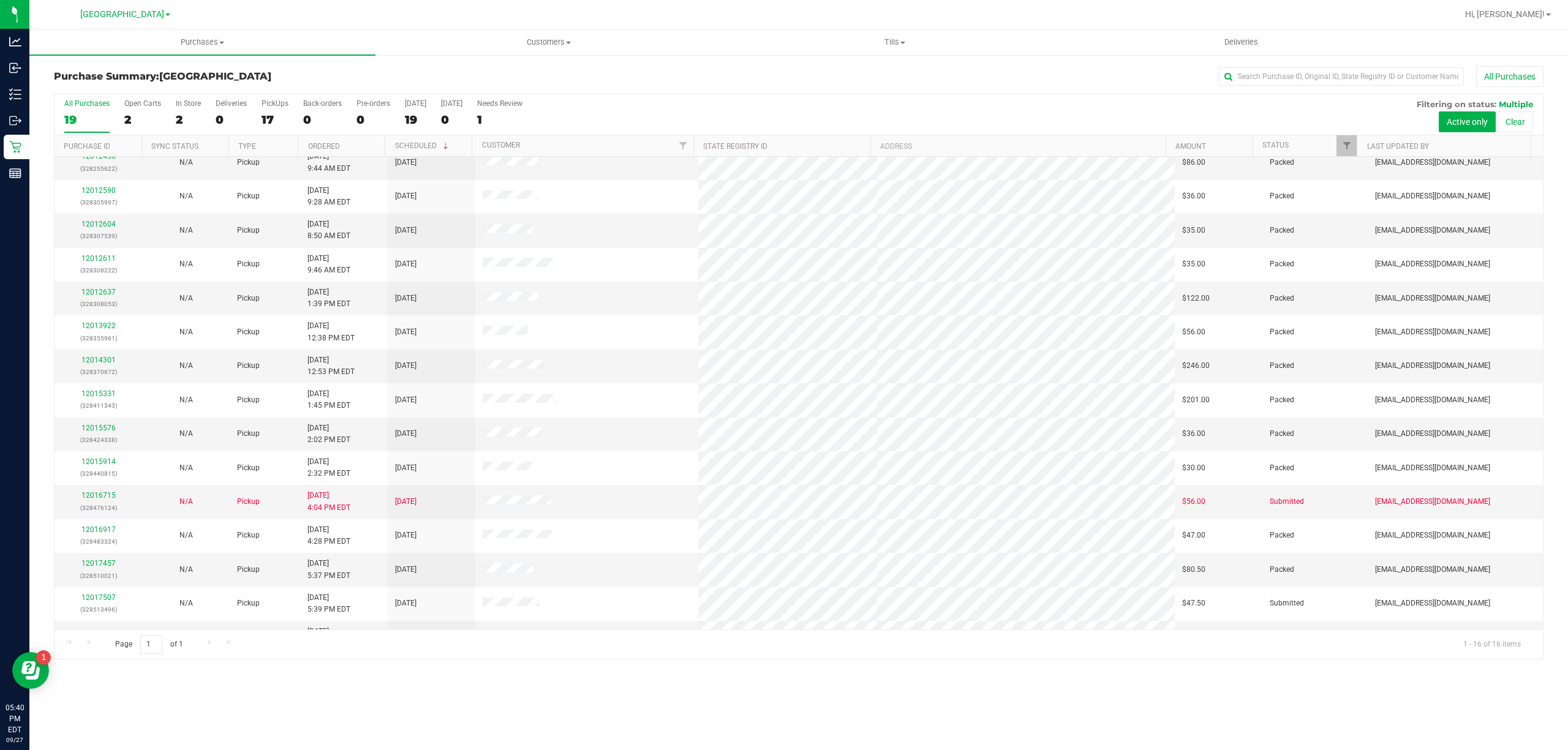
scroll to position [72, 0]
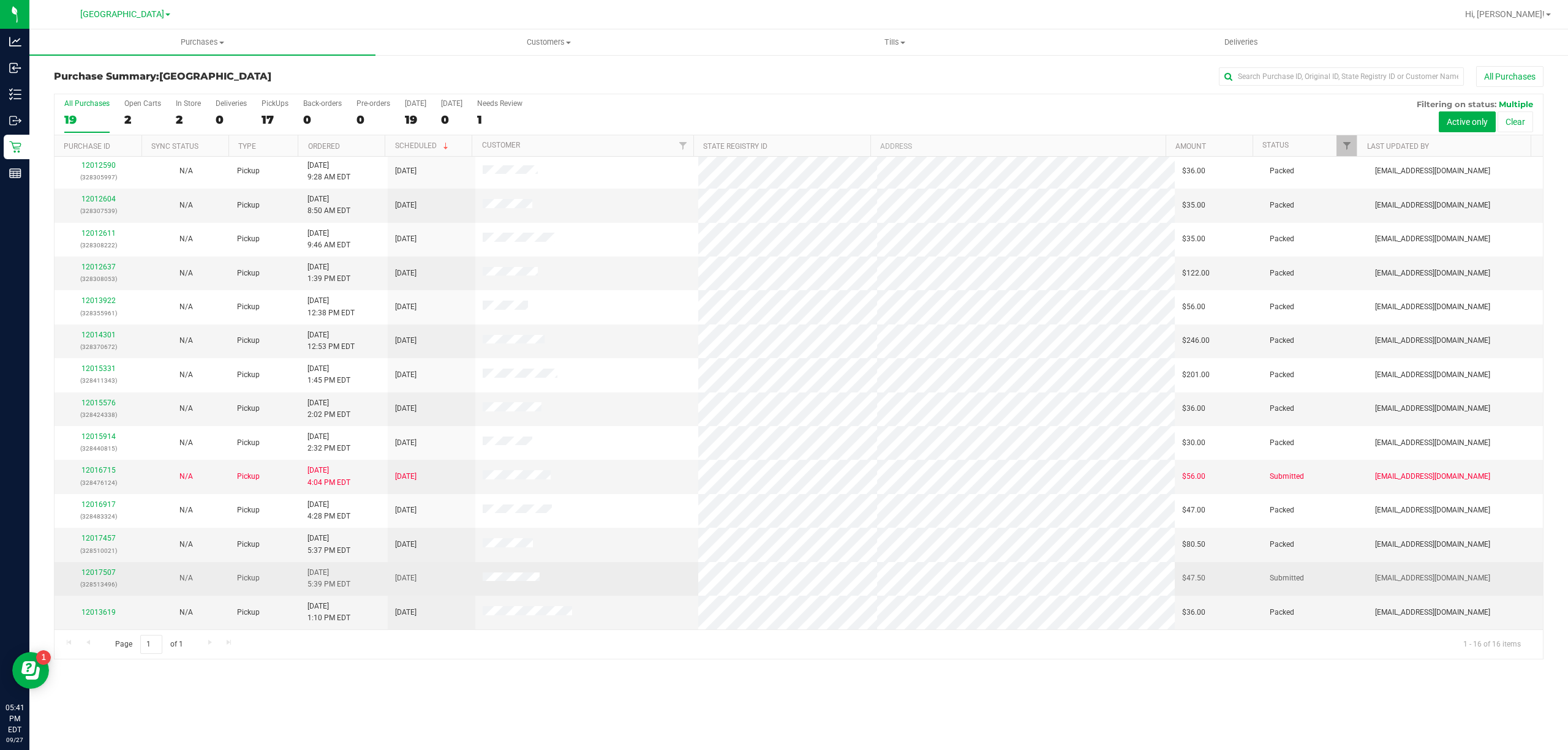
click at [96, 577] on div "12017507 (328513496)" at bounding box center [98, 579] width 73 height 23
click at [98, 571] on link "12017507" at bounding box center [98, 573] width 34 height 9
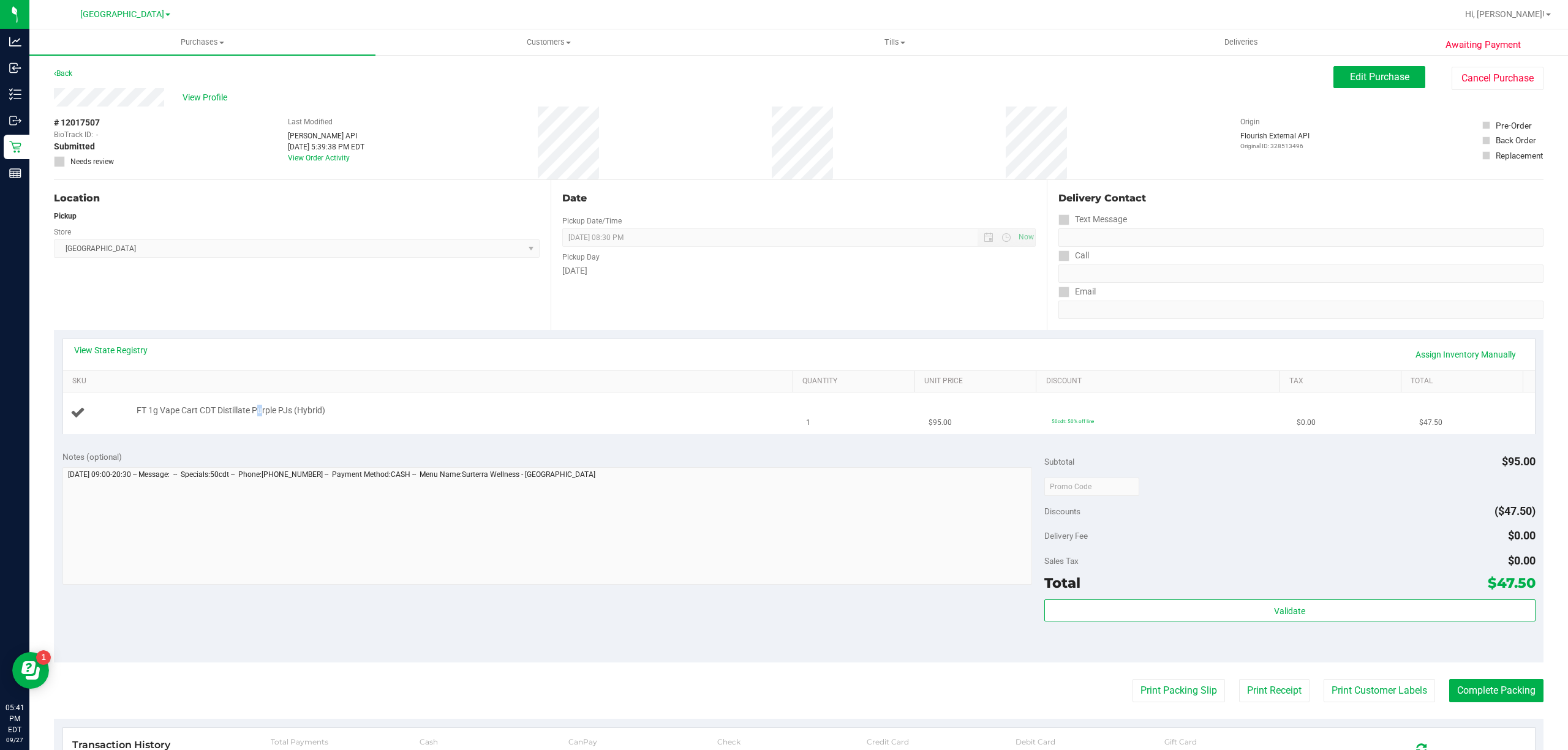
click at [260, 409] on span "FT 1g Vape Cart CDT Distillate Purple PJs (Hybrid)" at bounding box center [230, 410] width 189 height 12
copy div "FT 1g Vape Cart CDT Distillate Purple PJs (Hybrid)"
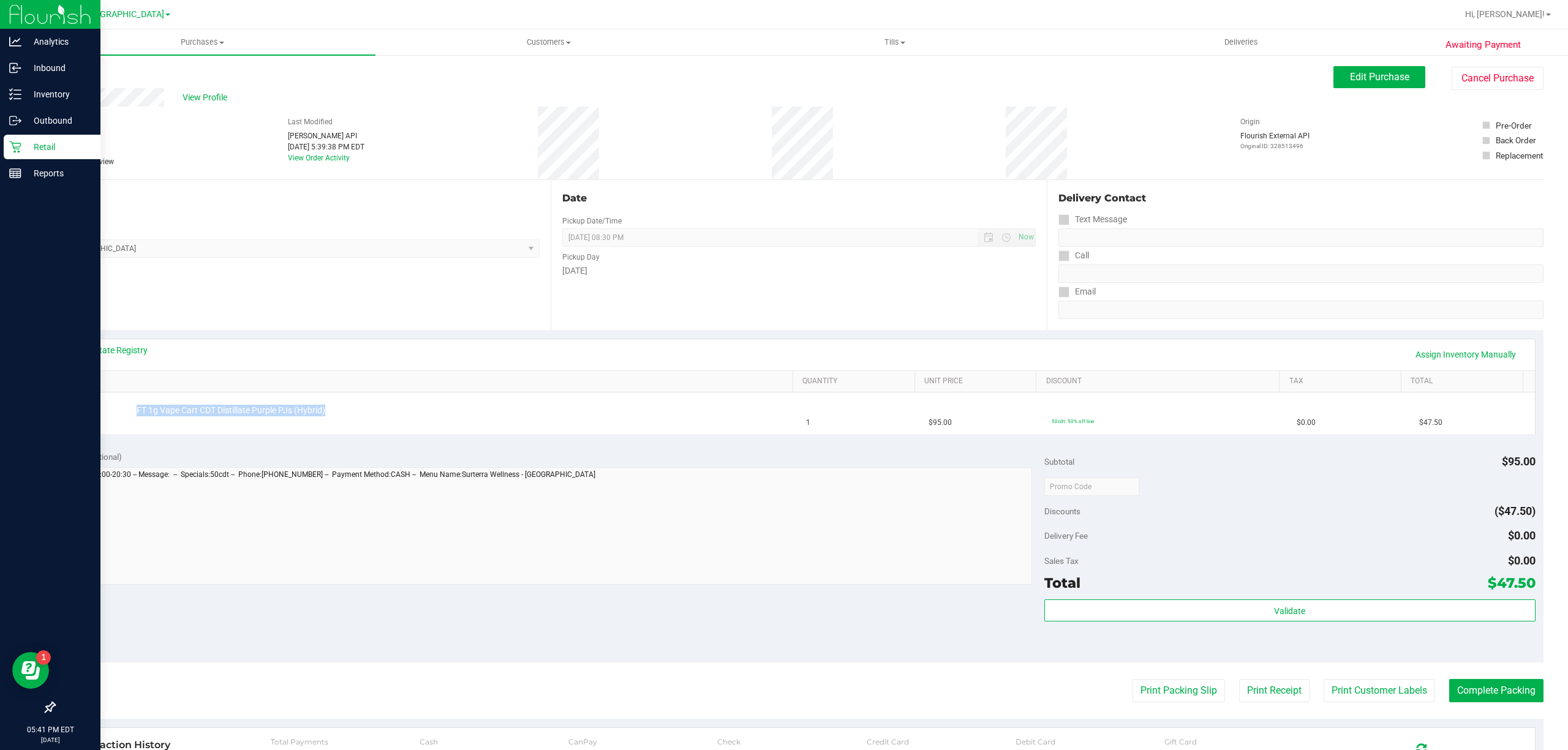
click at [48, 145] on p "Retail" at bounding box center [58, 147] width 74 height 15
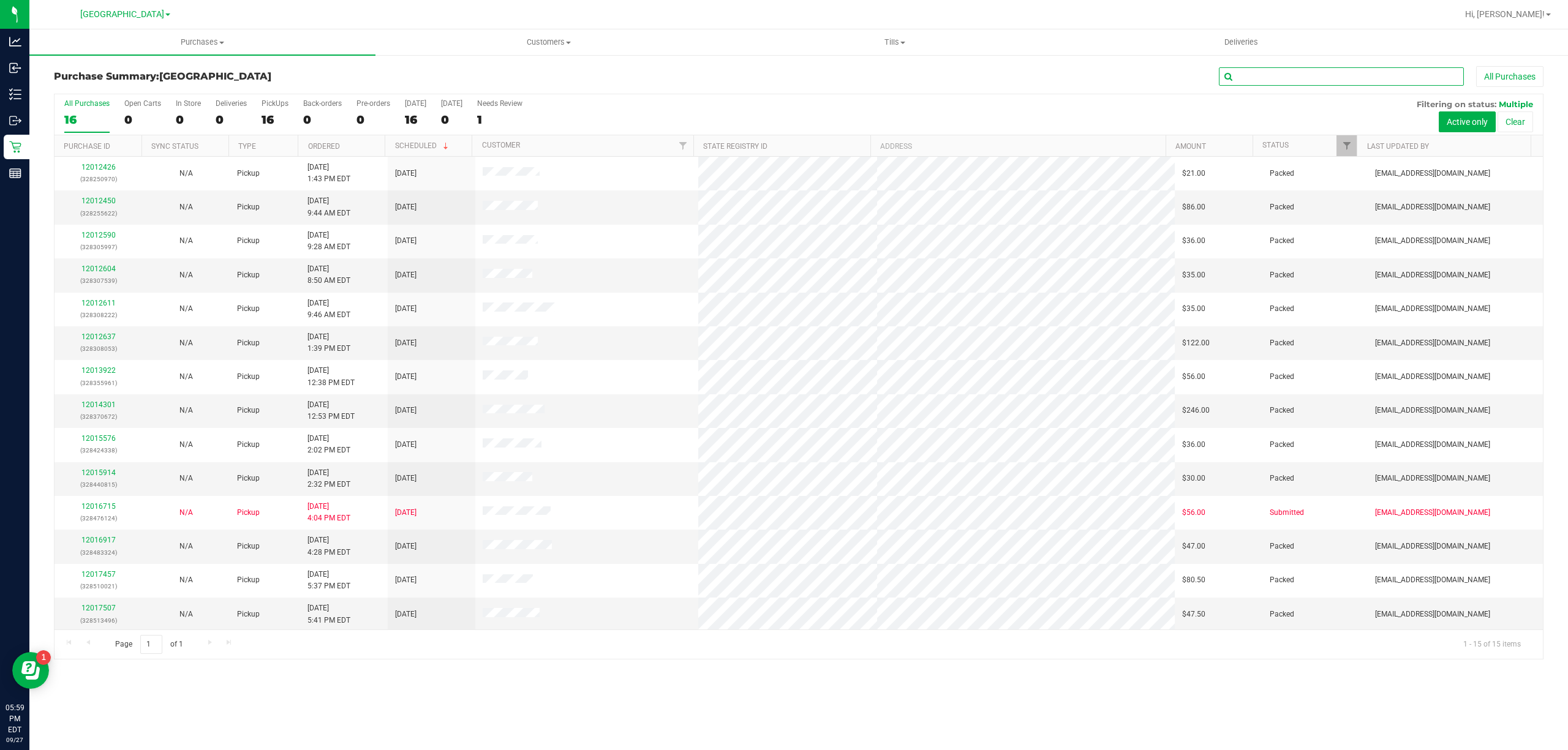
click at [1279, 74] on input "text" at bounding box center [1341, 76] width 245 height 18
paste input "12013032"
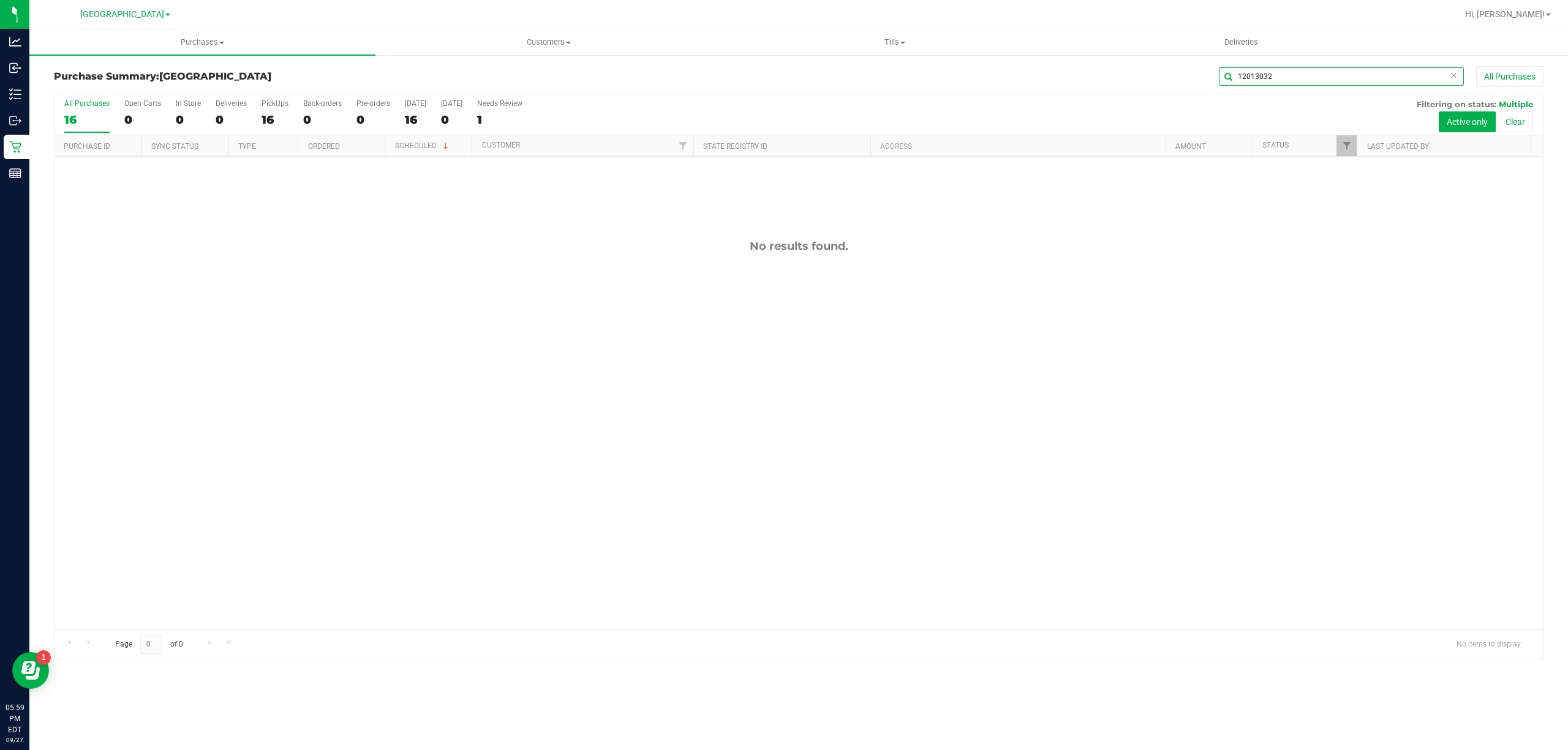
click at [1336, 82] on input "12013032" at bounding box center [1341, 76] width 245 height 18
click at [1276, 74] on input "12013032" at bounding box center [1341, 76] width 245 height 18
paste input "92"
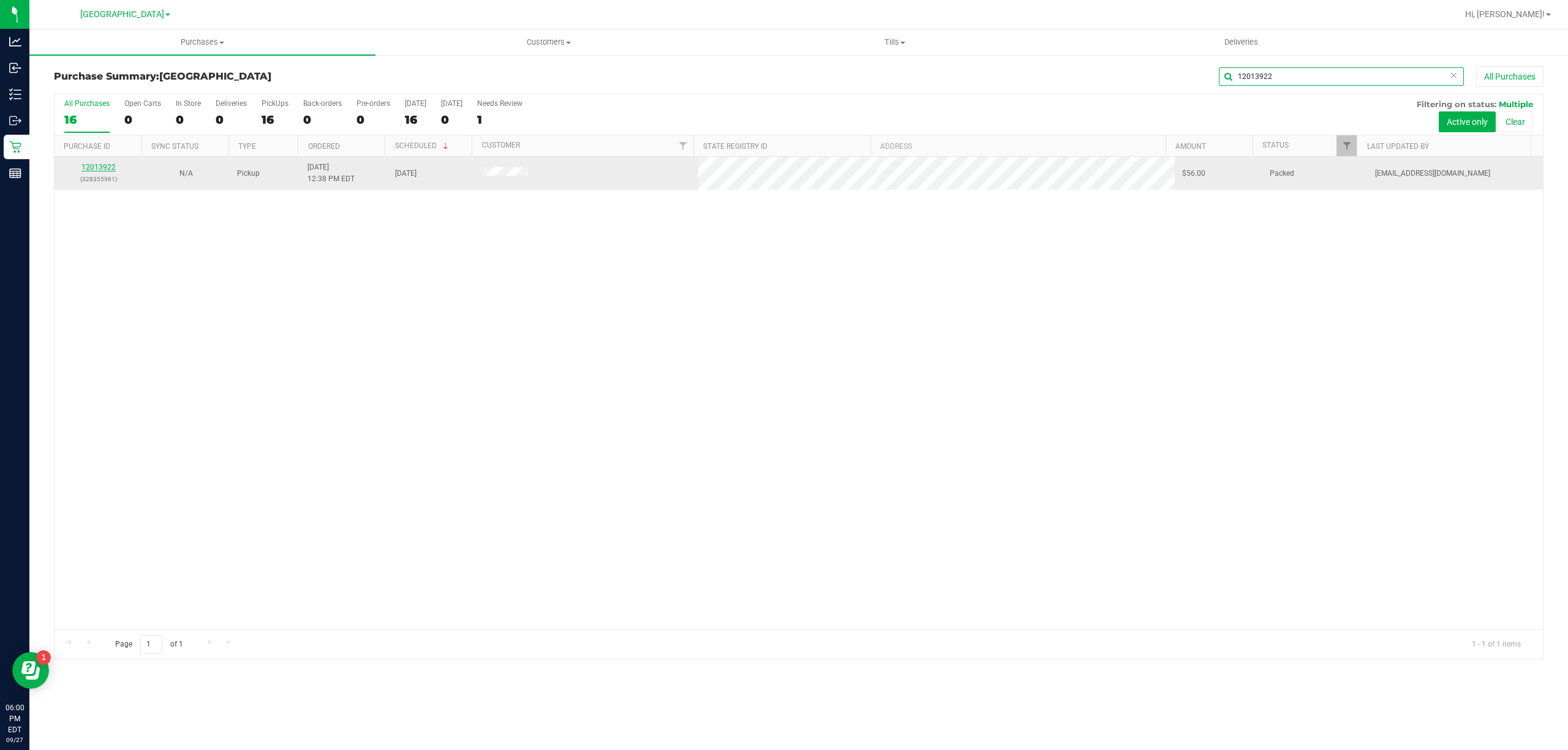
type input "12013922"
click at [111, 163] on link "12013922" at bounding box center [98, 167] width 34 height 9
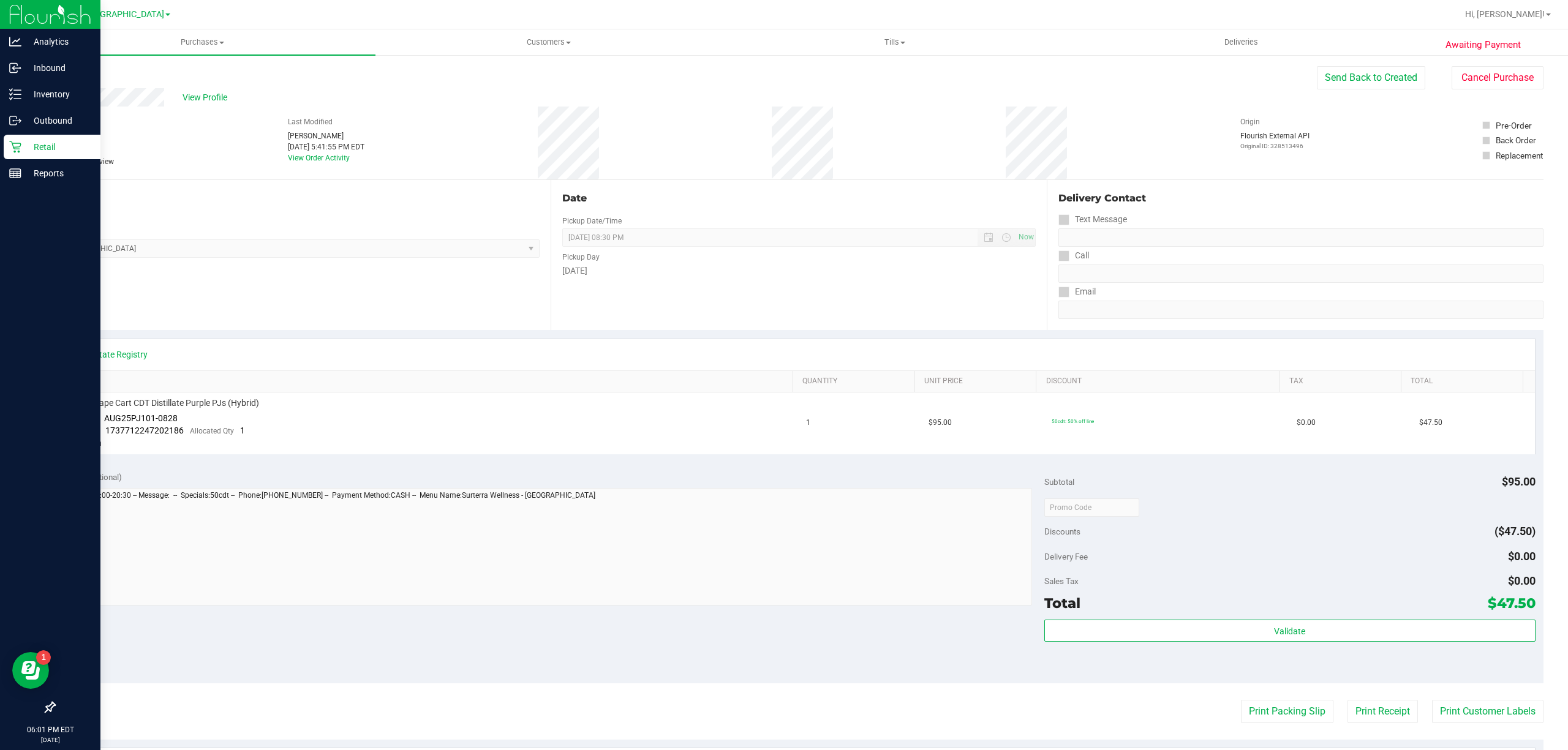
click at [67, 151] on p "Retail" at bounding box center [58, 147] width 74 height 15
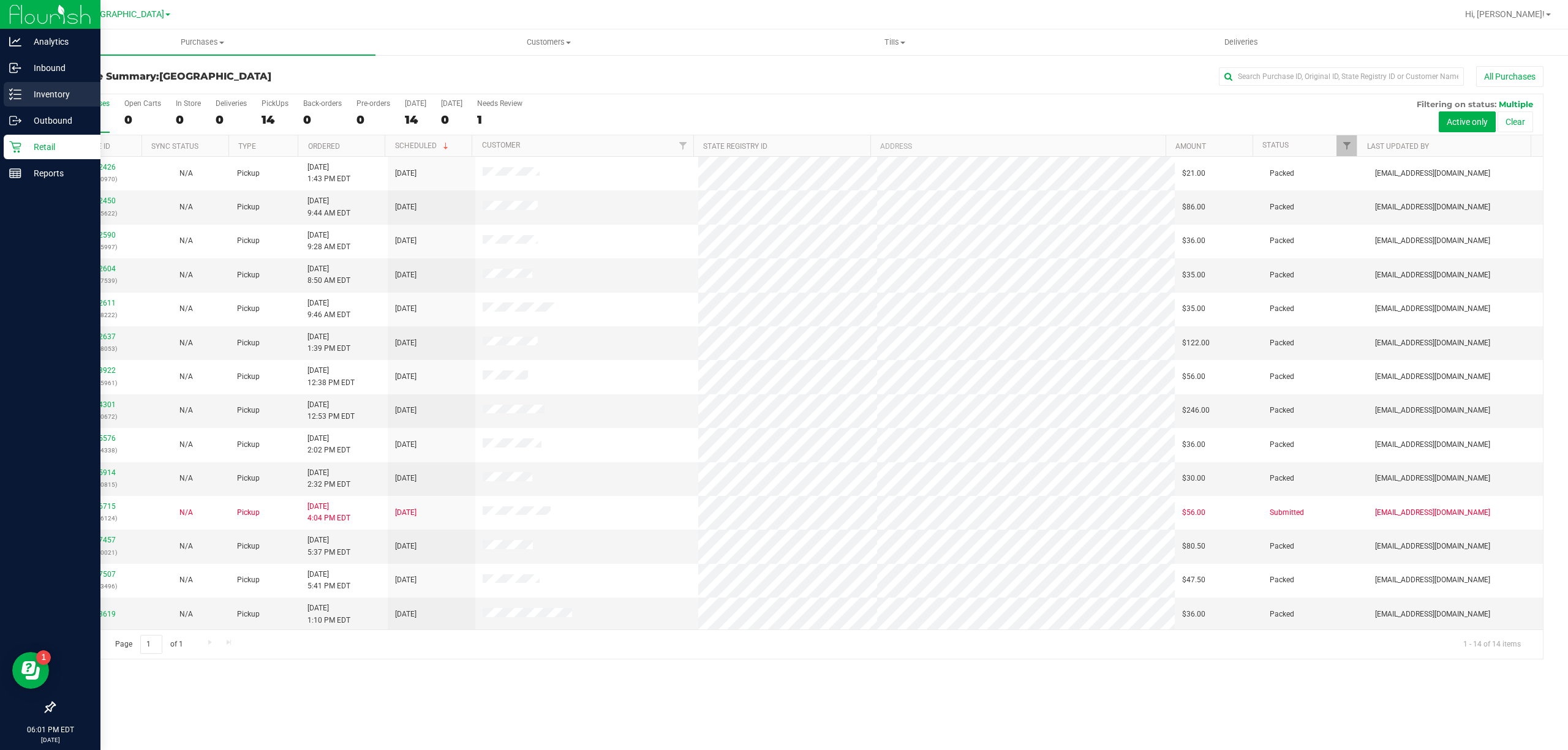
click at [65, 93] on p "Inventory" at bounding box center [58, 94] width 74 height 15
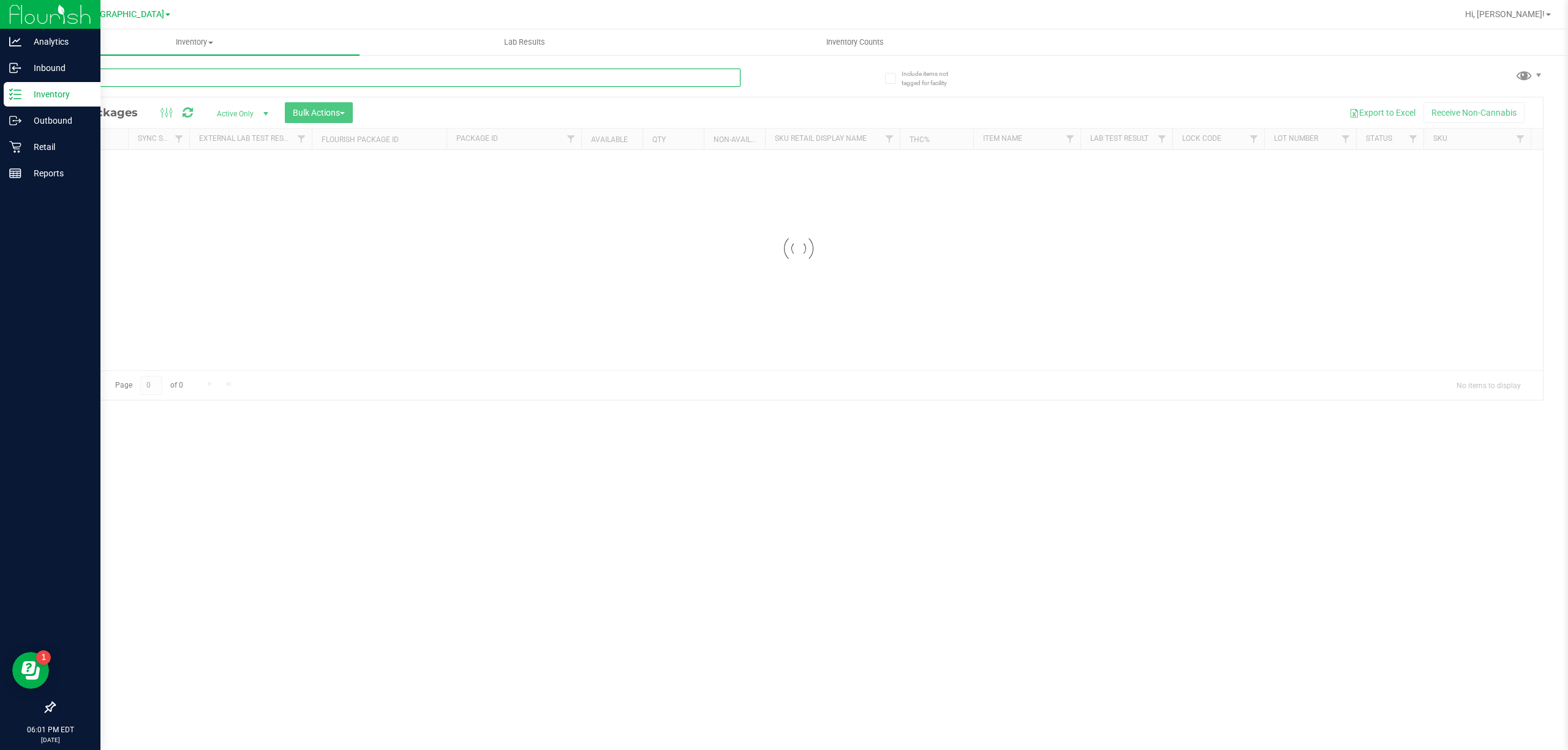
click at [125, 76] on div "Inventory All packages All inventory Waste log Create inventory Lab Results Inv…" at bounding box center [798, 389] width 1538 height 721
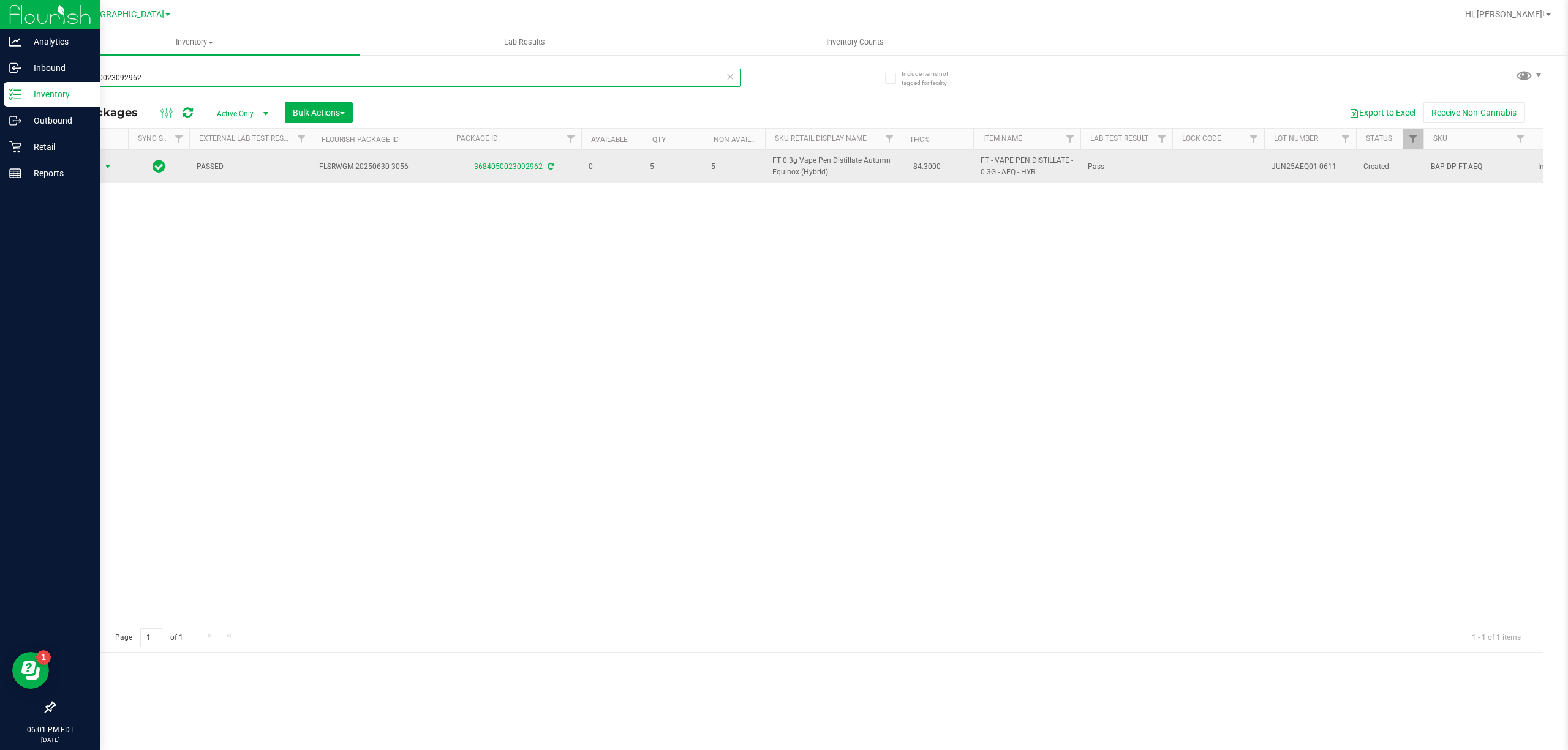
type input "3684050023092962"
click at [108, 171] on span "select" at bounding box center [107, 166] width 9 height 9
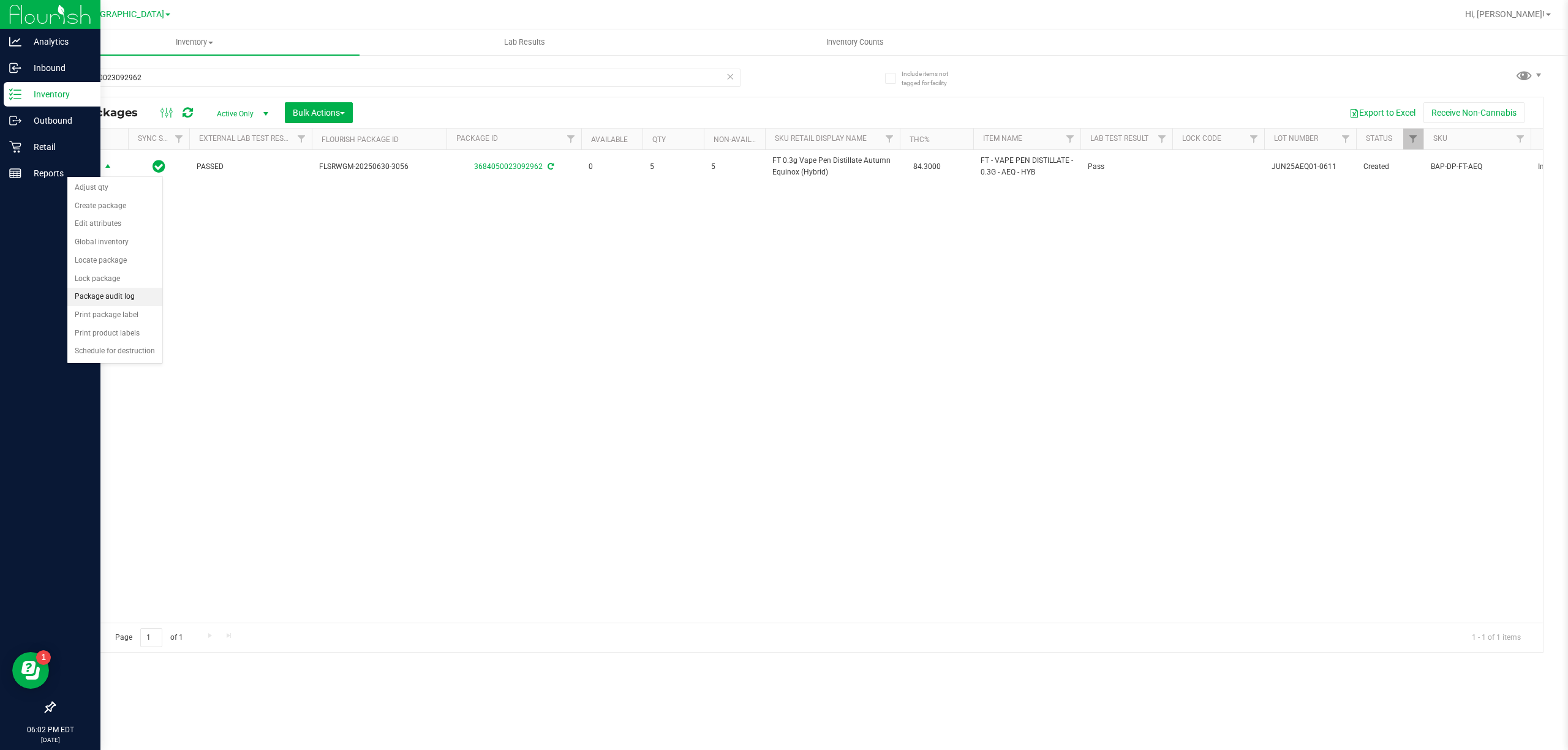
click at [128, 300] on li "Package audit log" at bounding box center [114, 297] width 95 height 18
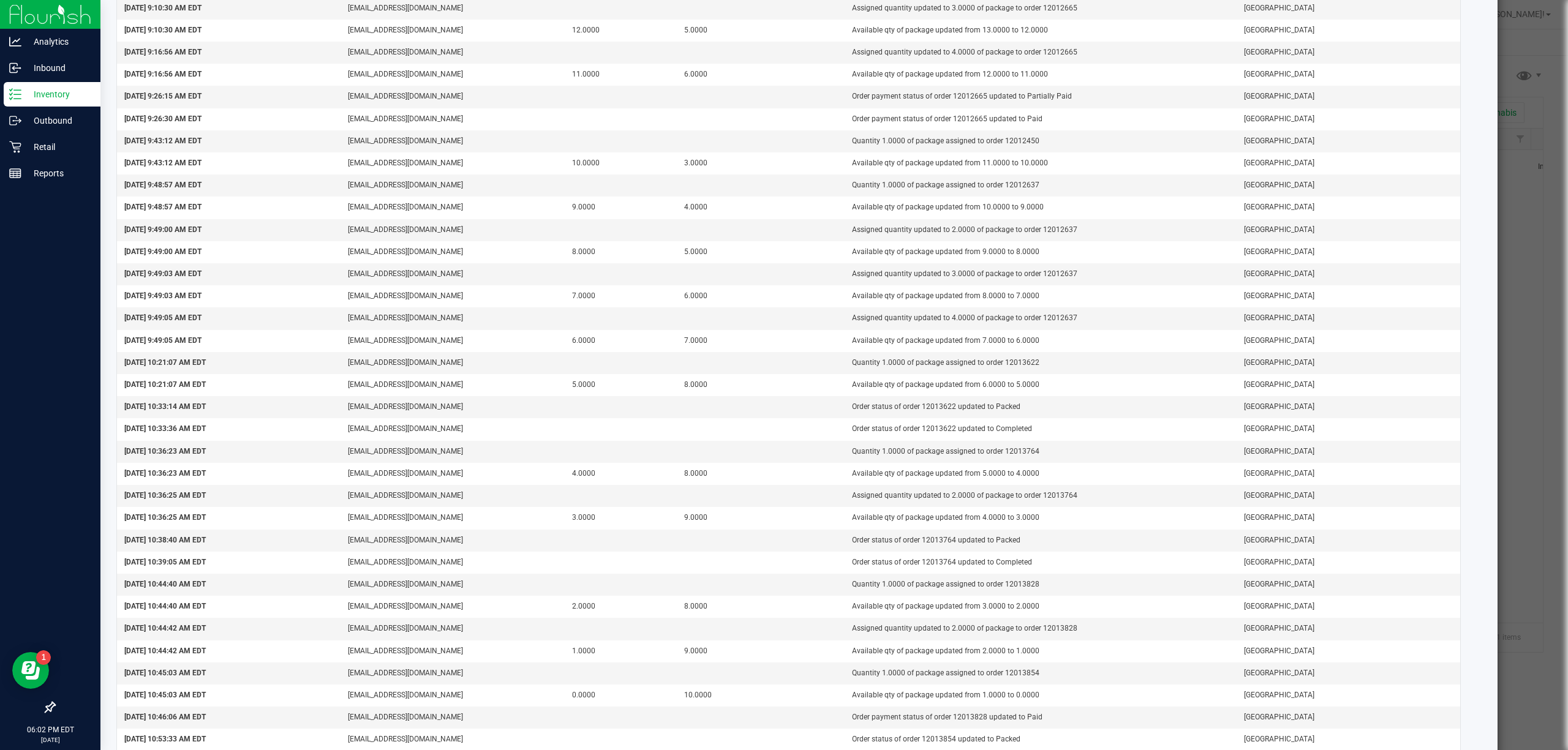
scroll to position [763, 0]
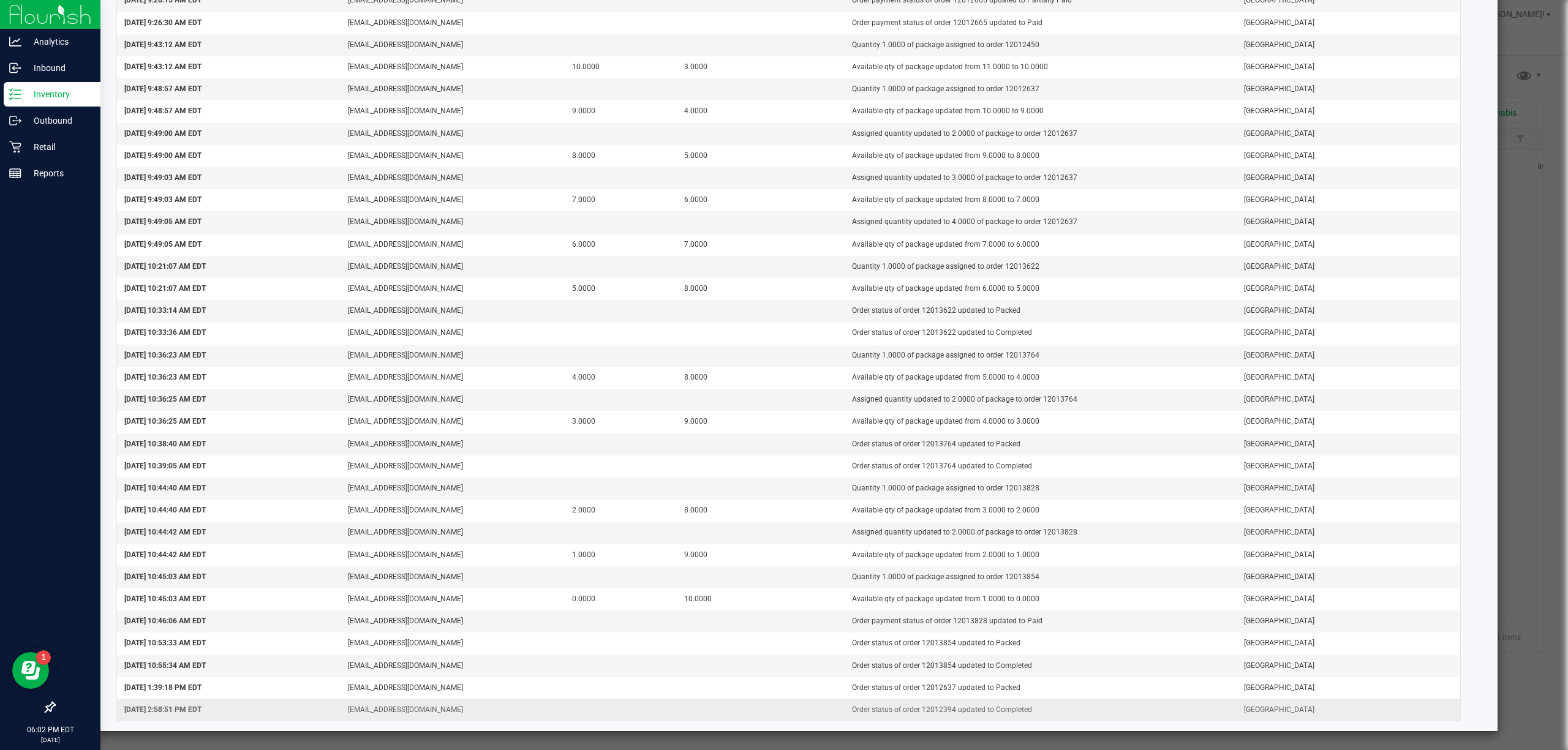
click at [933, 706] on td "Order status of order 12012394 updated to Completed" at bounding box center [1040, 709] width 392 height 21
copy td "12012394"
click at [917, 710] on td "Order status of order 12012394 updated to Completed" at bounding box center [1040, 709] width 392 height 21
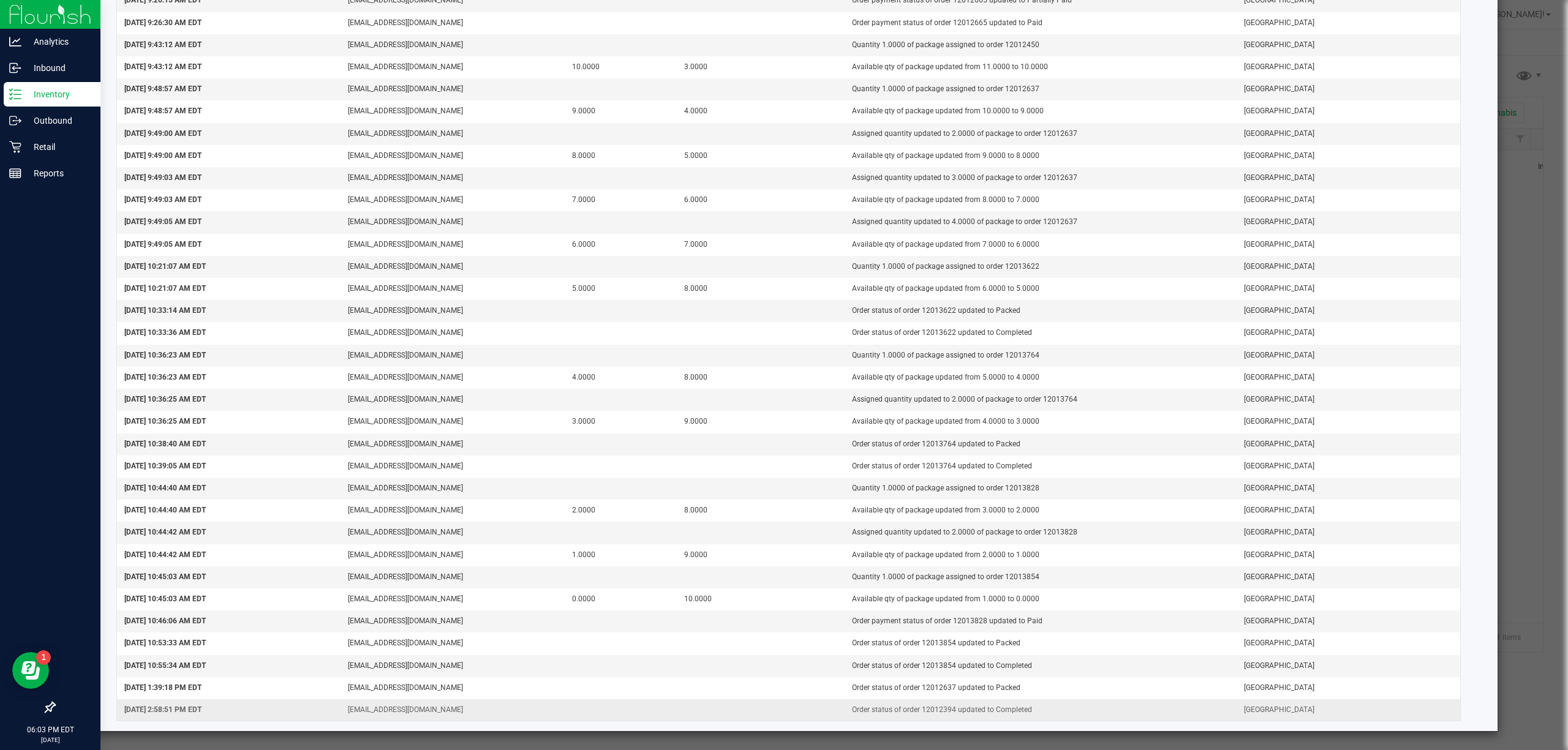
click at [978, 718] on td "Order status of order 12012394 updated to Completed" at bounding box center [1040, 709] width 392 height 21
click at [931, 711] on td "Order status of order 12012394 updated to Completed" at bounding box center [1040, 709] width 392 height 21
copy td "12012394"
click at [1037, 395] on td "Assigned quantity updated to 2.0000 of package to order 12013764" at bounding box center [1040, 399] width 392 height 22
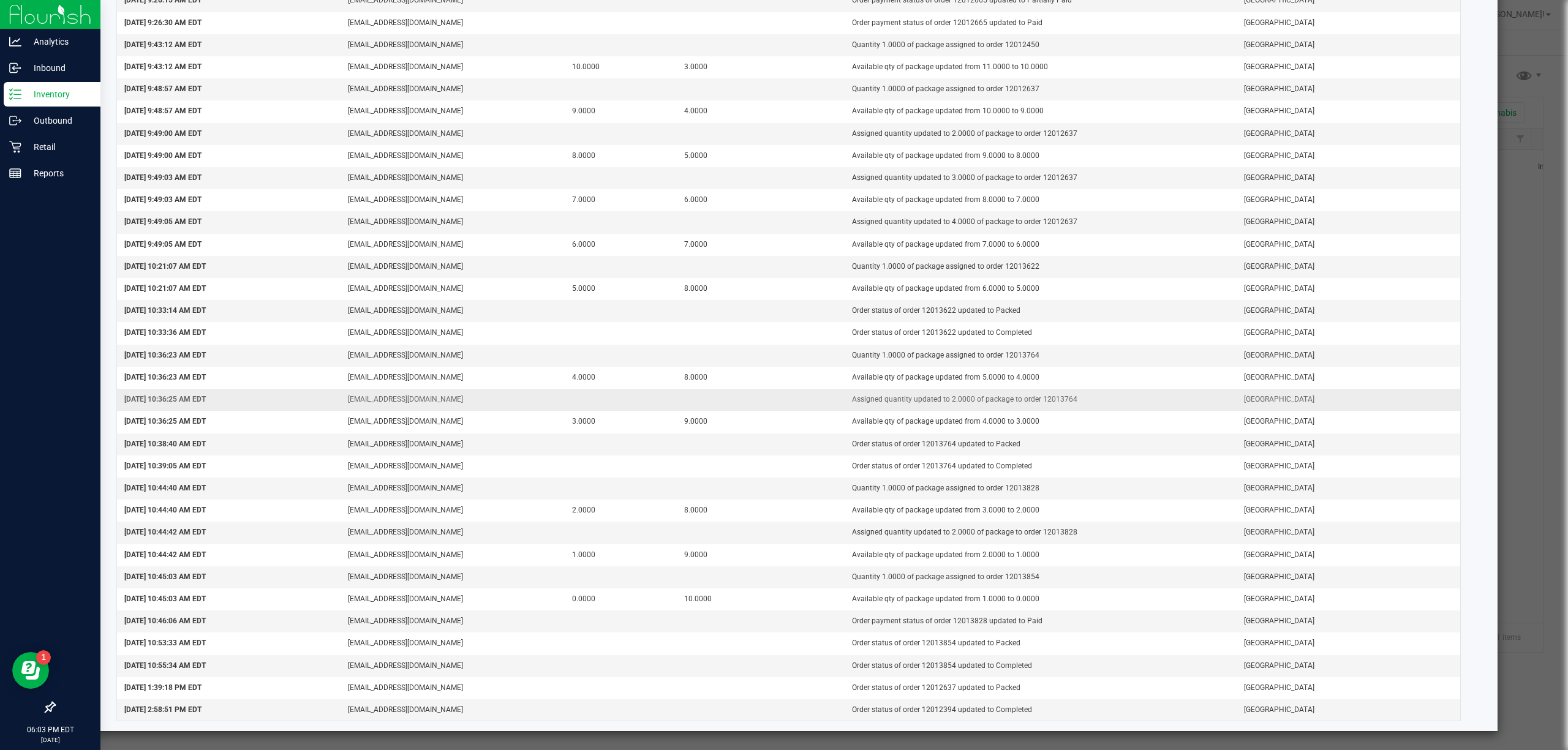
click at [1037, 395] on td "Assigned quantity updated to 2.0000 of package to order 12013764" at bounding box center [1040, 399] width 392 height 22
copy td "12013764"
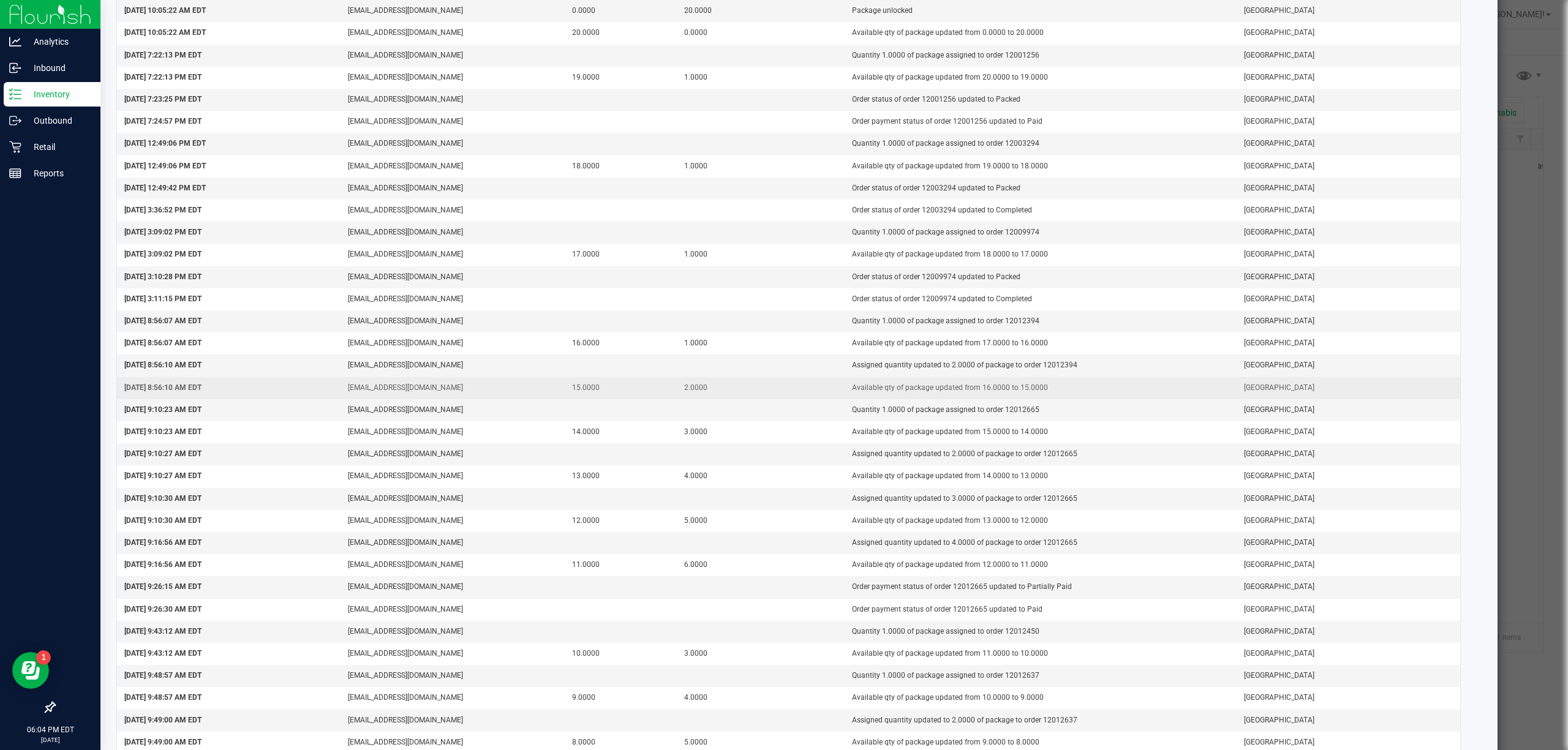
scroll to position [163, 0]
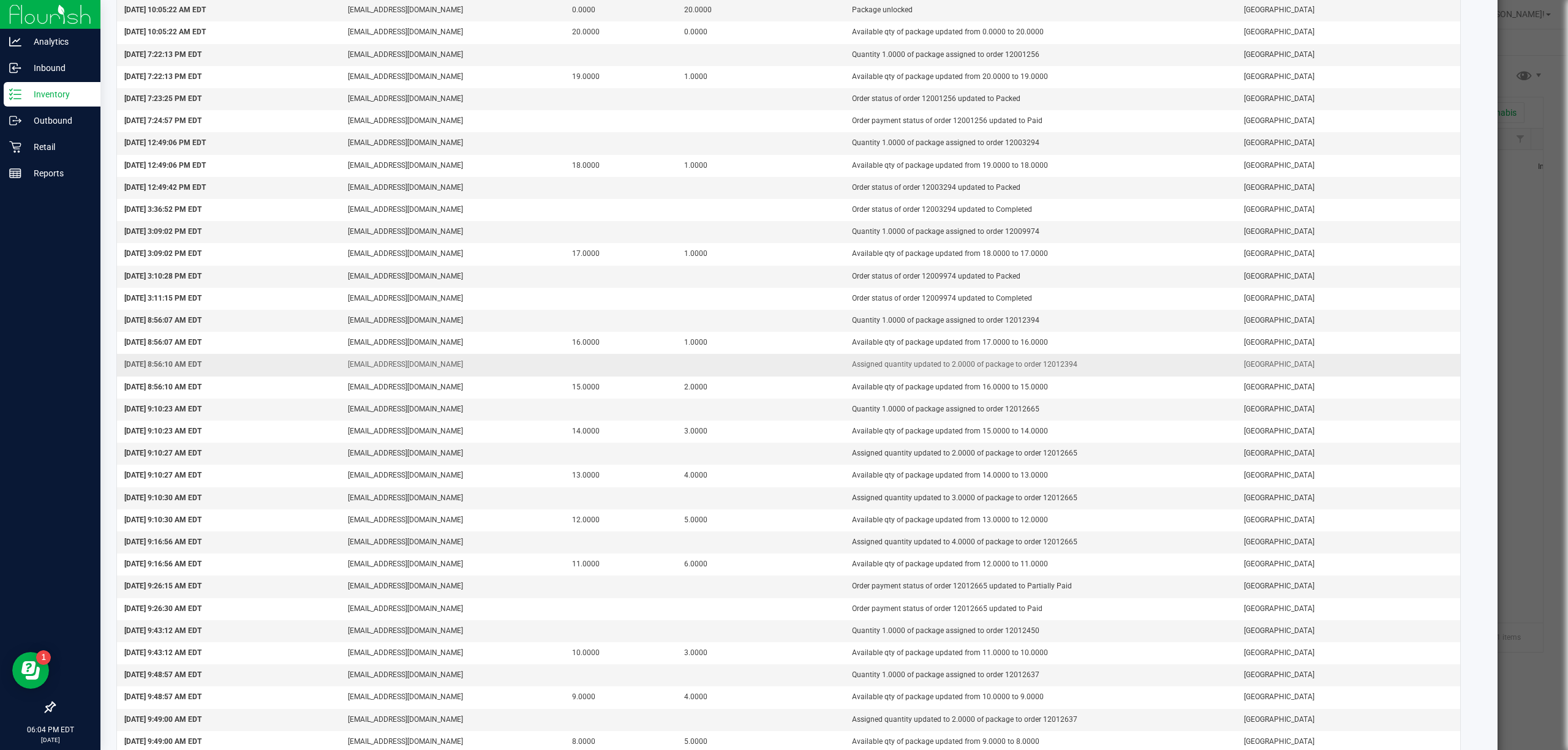
click at [1045, 368] on td "Assigned quantity updated to 2.0000 of package to order 12012394" at bounding box center [1040, 365] width 392 height 22
copy td "12012394"
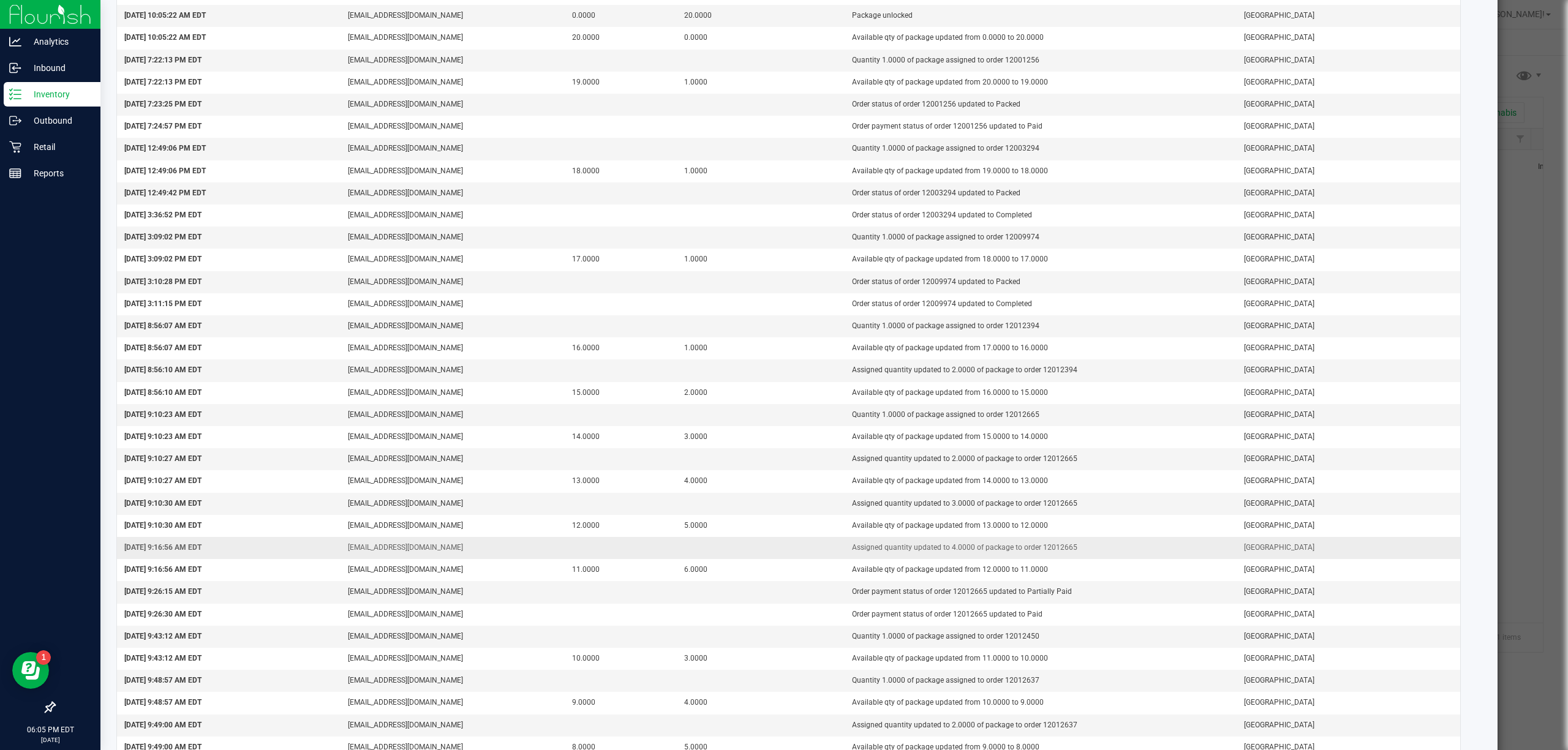
scroll to position [239, 0]
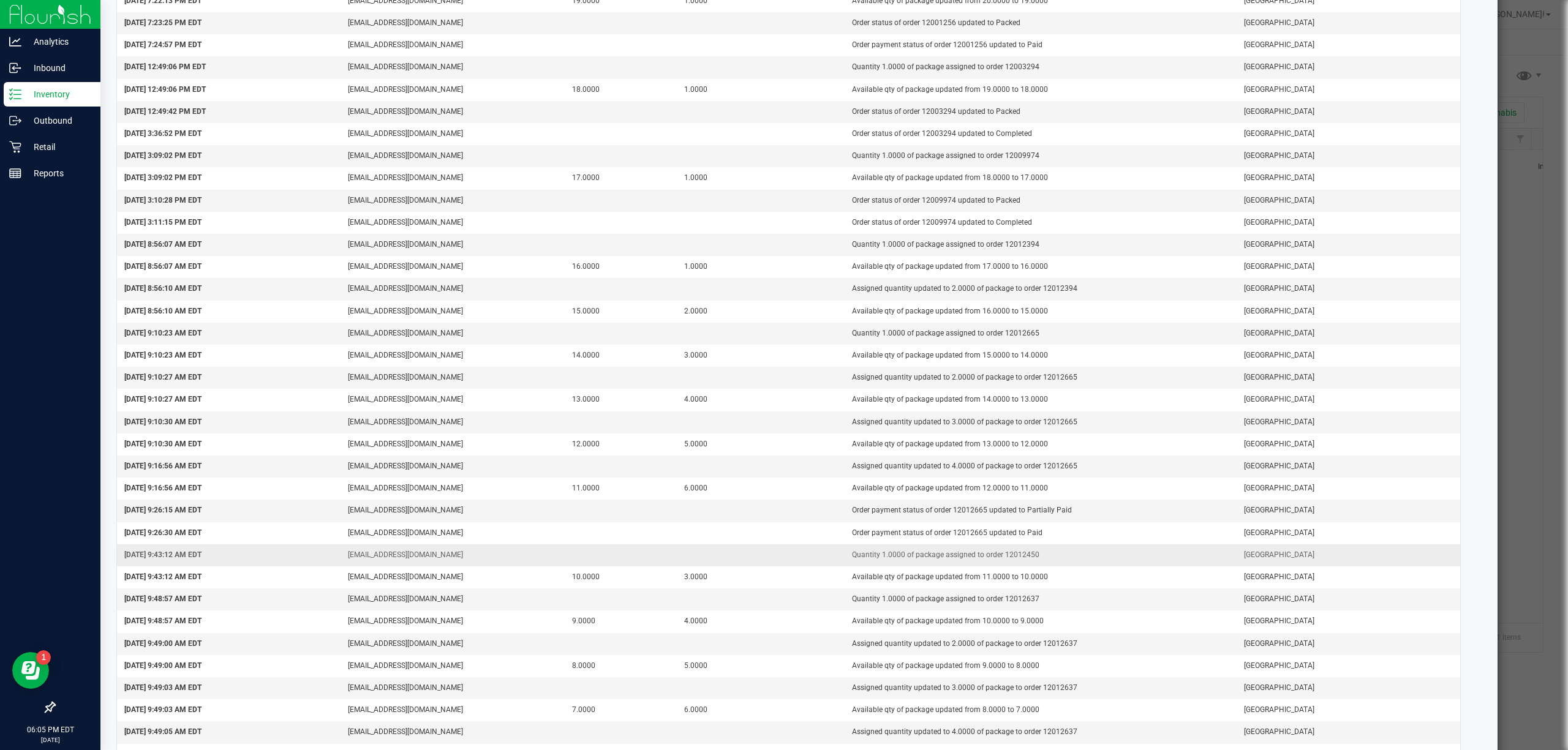
click at [1007, 561] on td "Quantity 1.0000 of package assigned to order 12012450" at bounding box center [1040, 555] width 392 height 22
copy td "12012450"
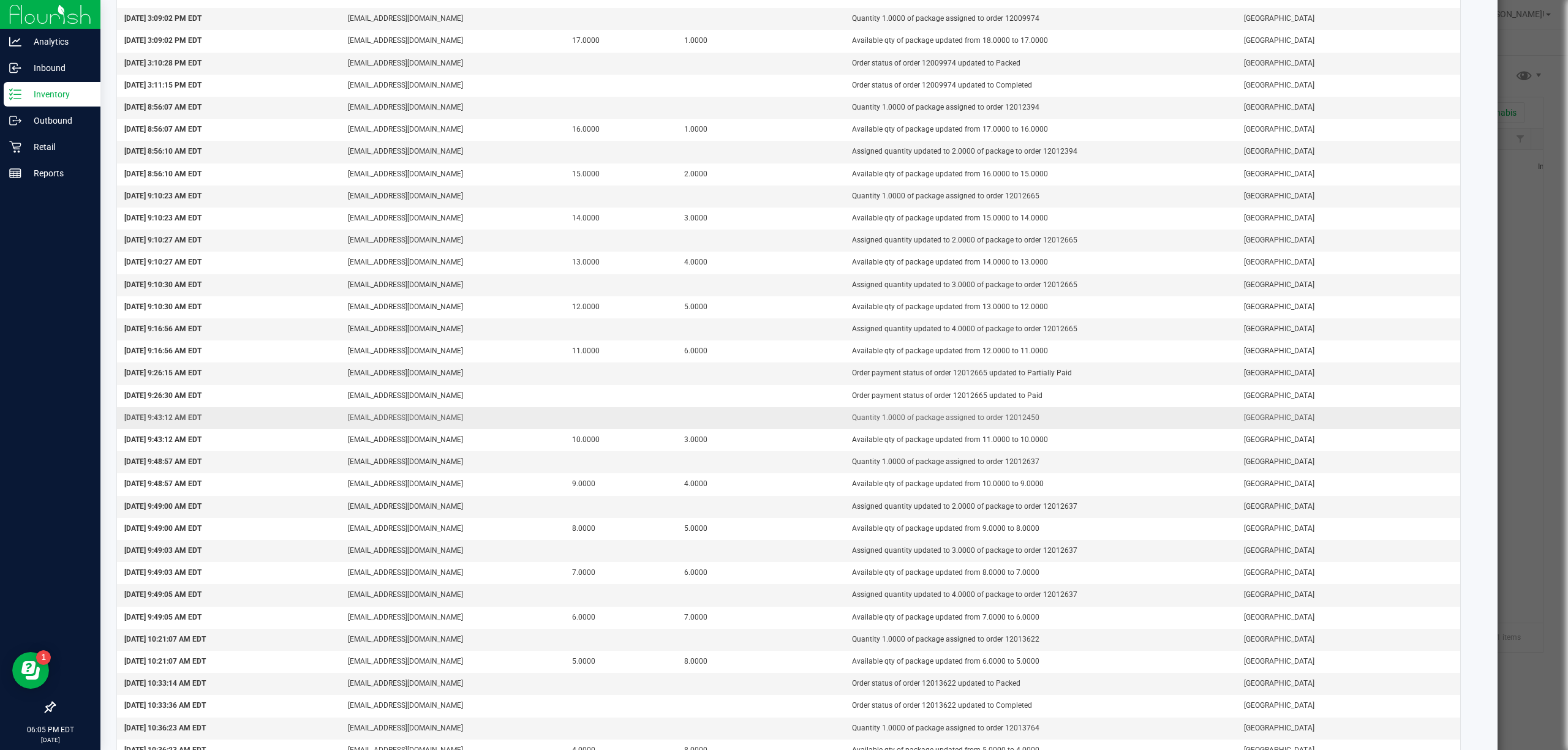
scroll to position [402, 0]
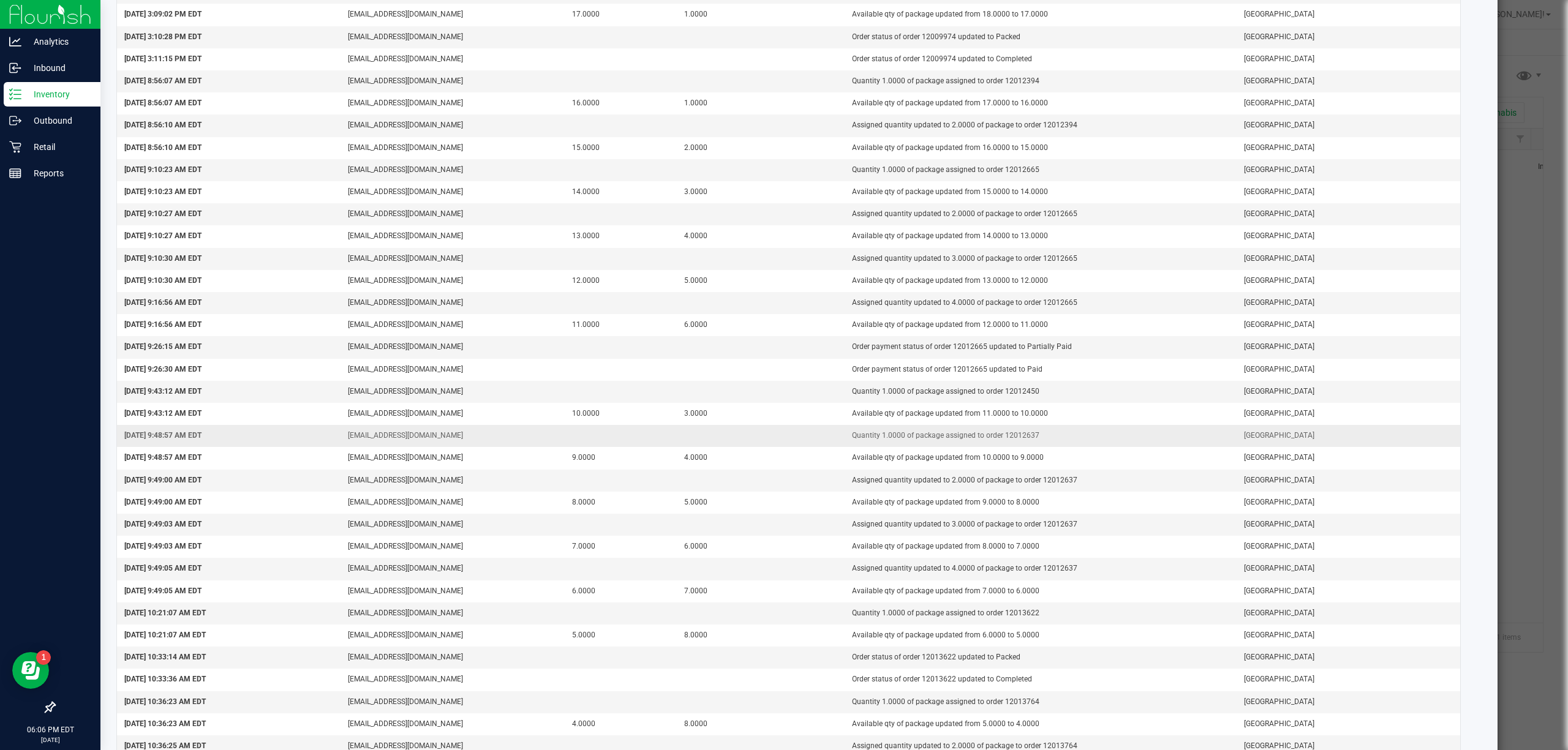
click at [1019, 446] on td "Quantity 1.0000 of package assigned to order 12012637" at bounding box center [1040, 436] width 392 height 22
copy td "12012637"
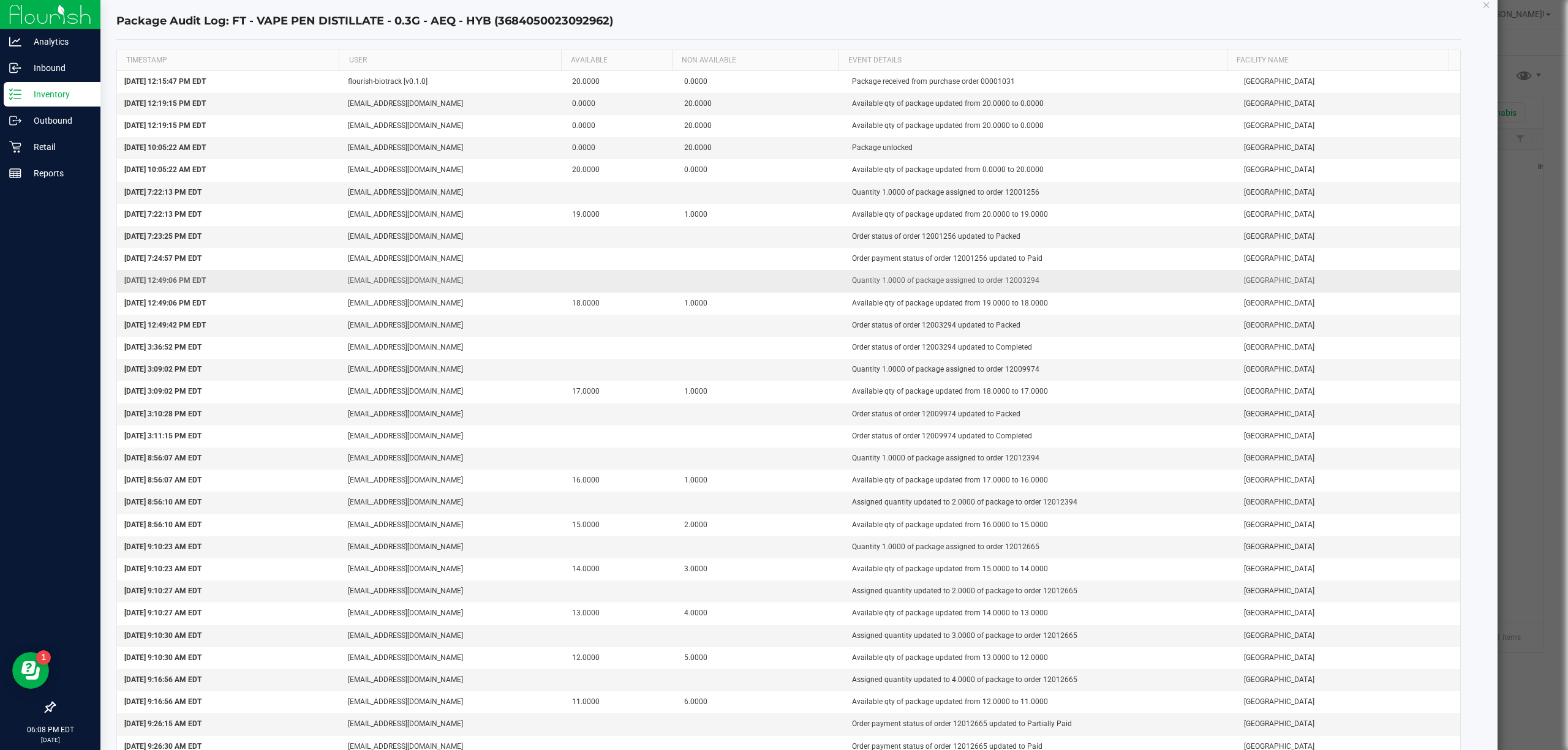
scroll to position [0, 0]
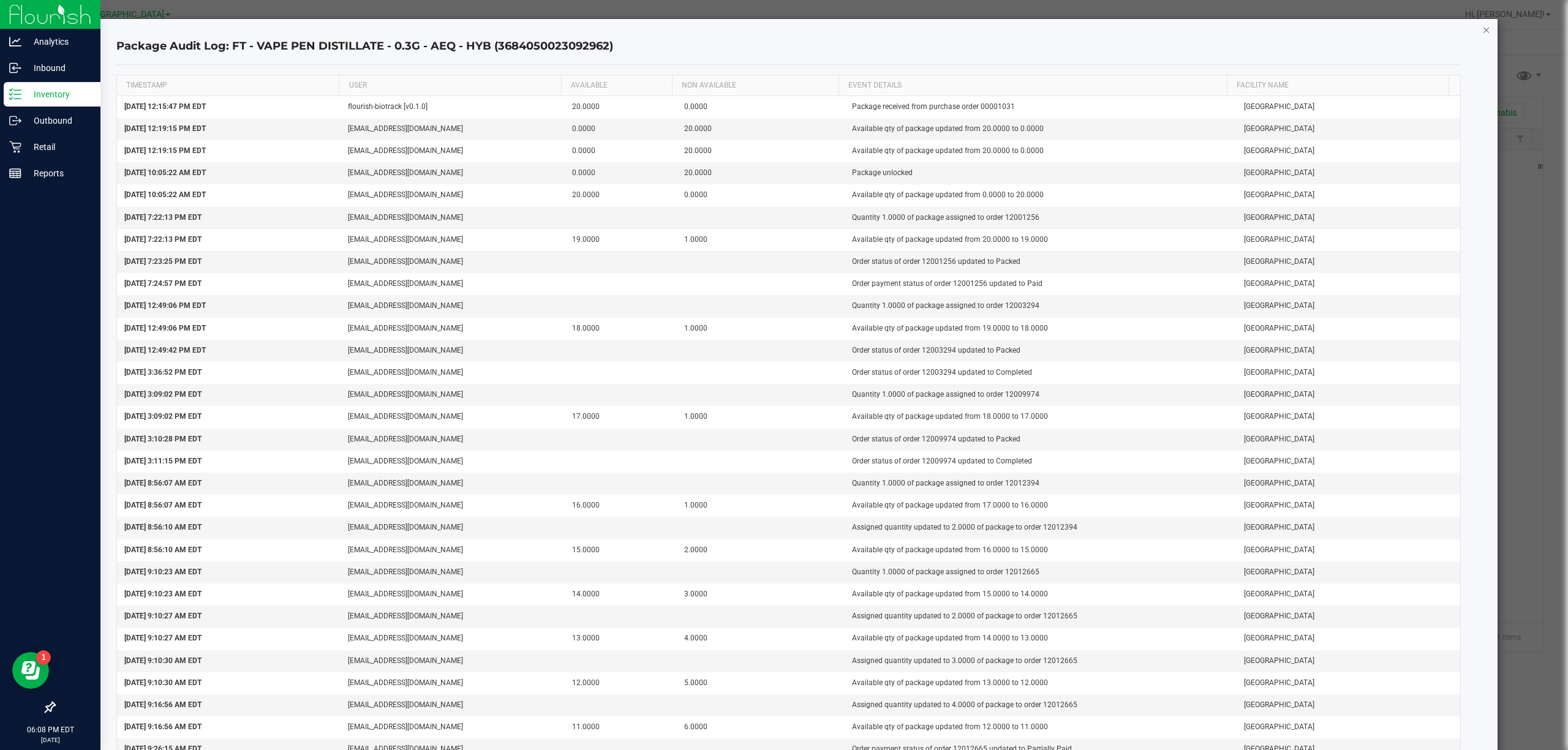
click at [1482, 29] on icon "button" at bounding box center [1486, 29] width 9 height 15
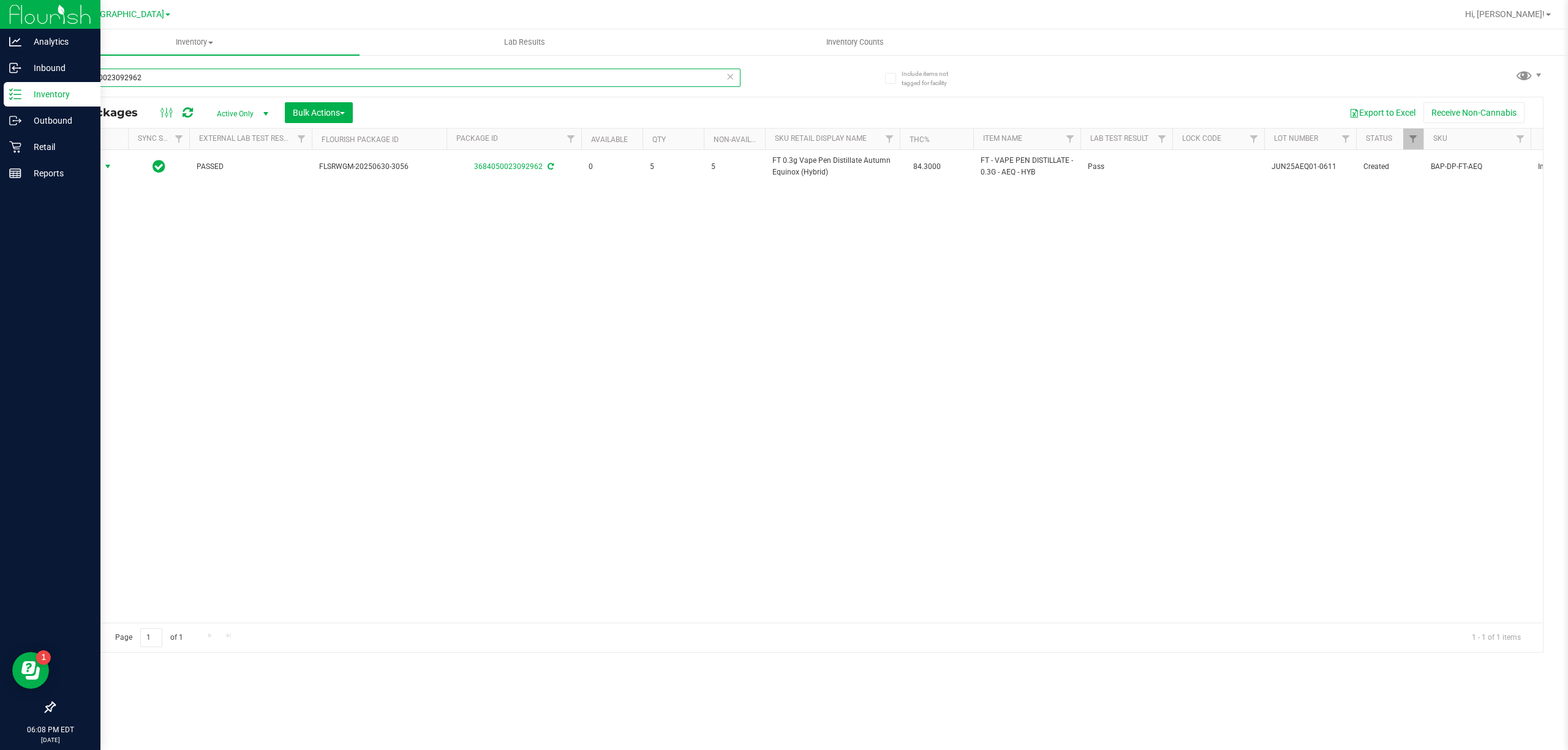
click at [640, 77] on input "3684050023092962" at bounding box center [397, 77] width 687 height 18
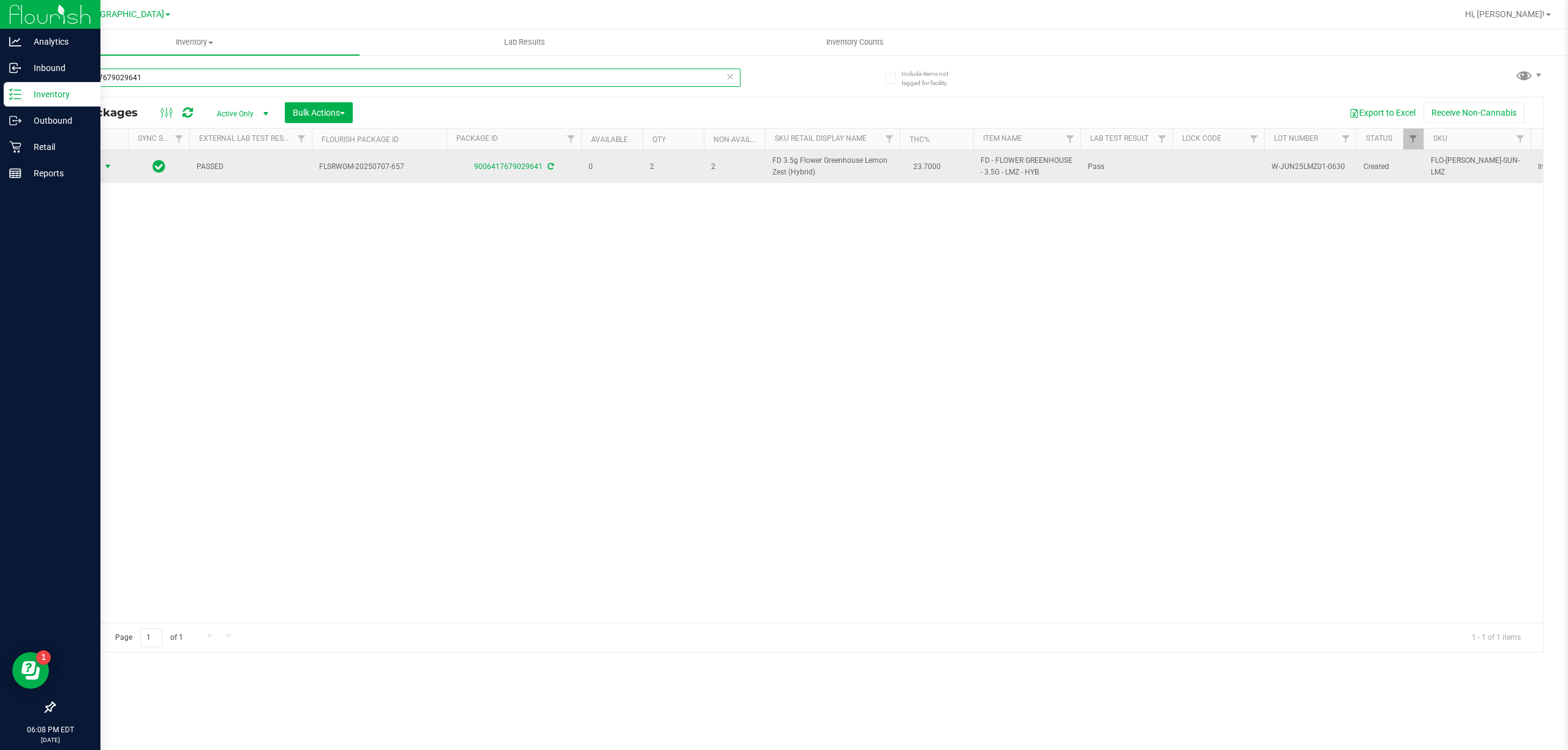
type input "9006417679029641"
click at [113, 163] on span "select" at bounding box center [107, 166] width 9 height 9
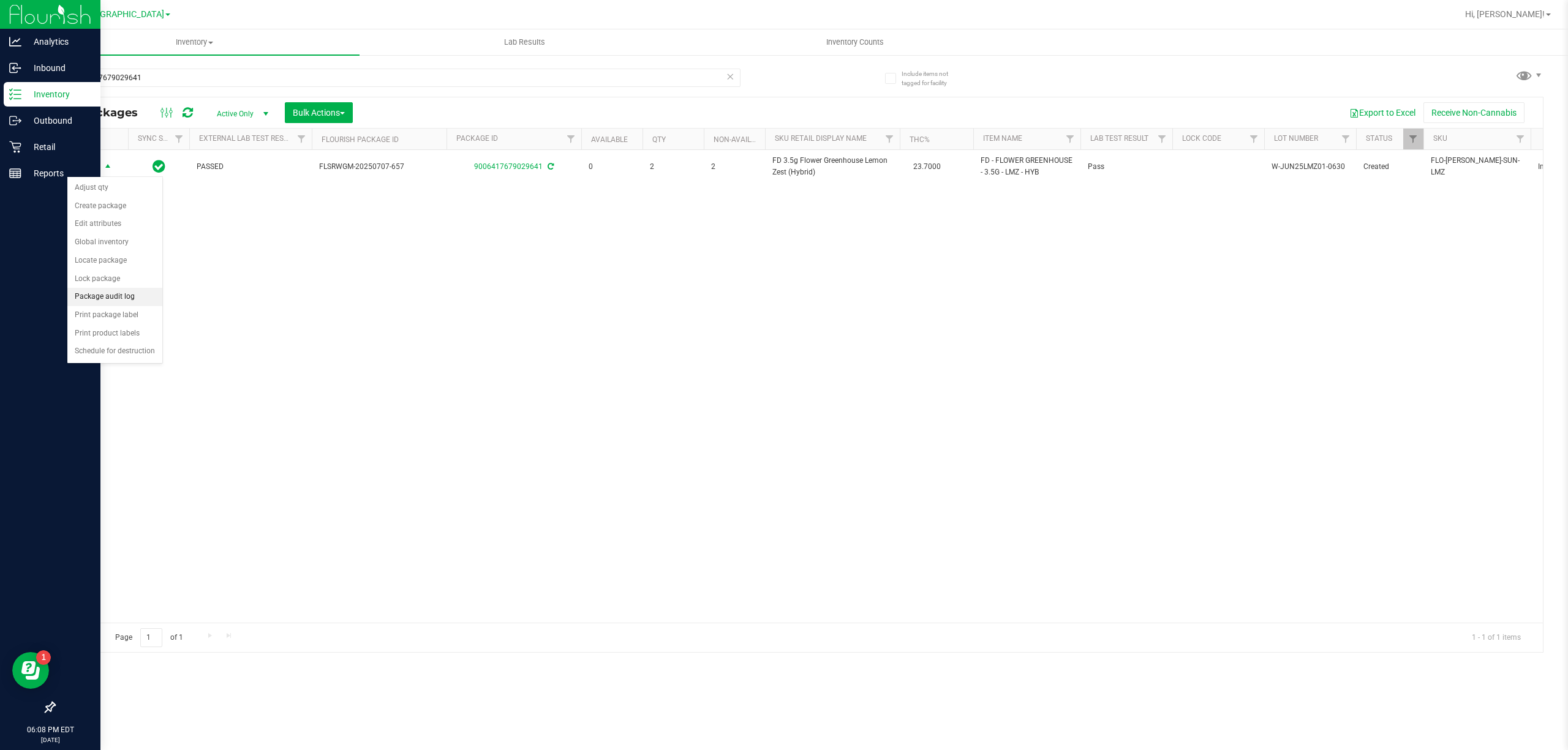
click at [115, 305] on li "Package audit log" at bounding box center [114, 297] width 95 height 18
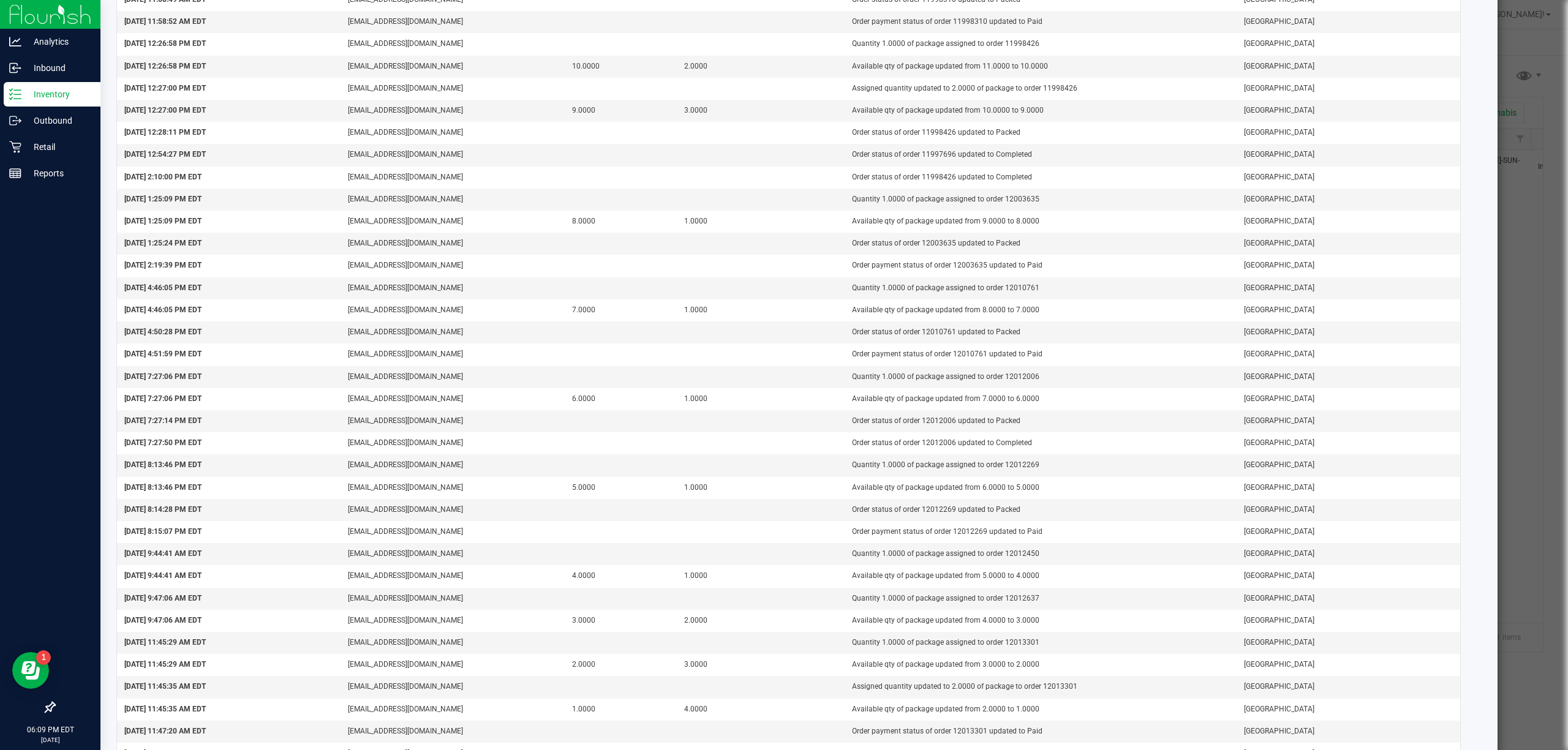
scroll to position [965, 0]
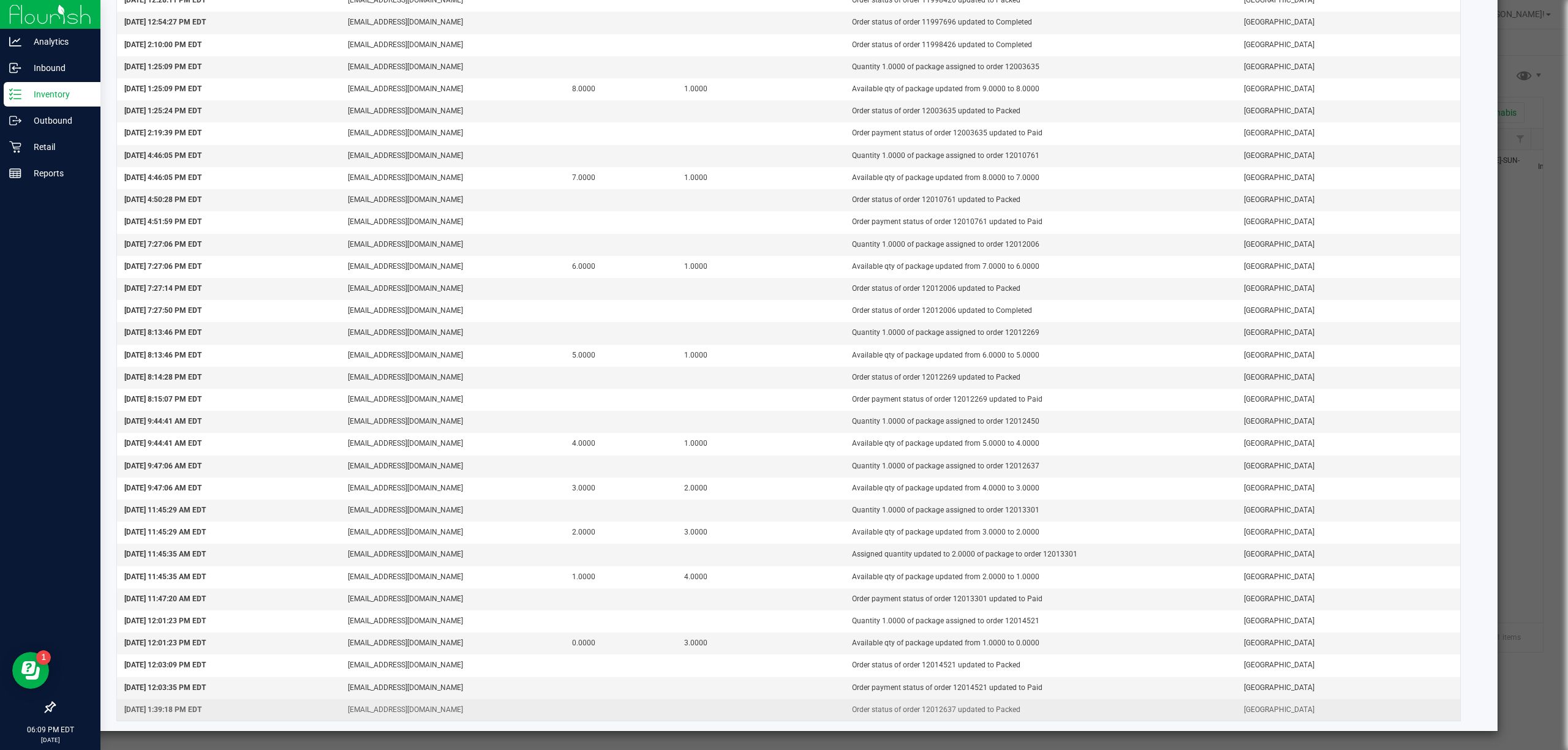
click at [919, 703] on td "Order status of order 12012637 updated to Packed" at bounding box center [1040, 709] width 392 height 21
copy td "12012637"
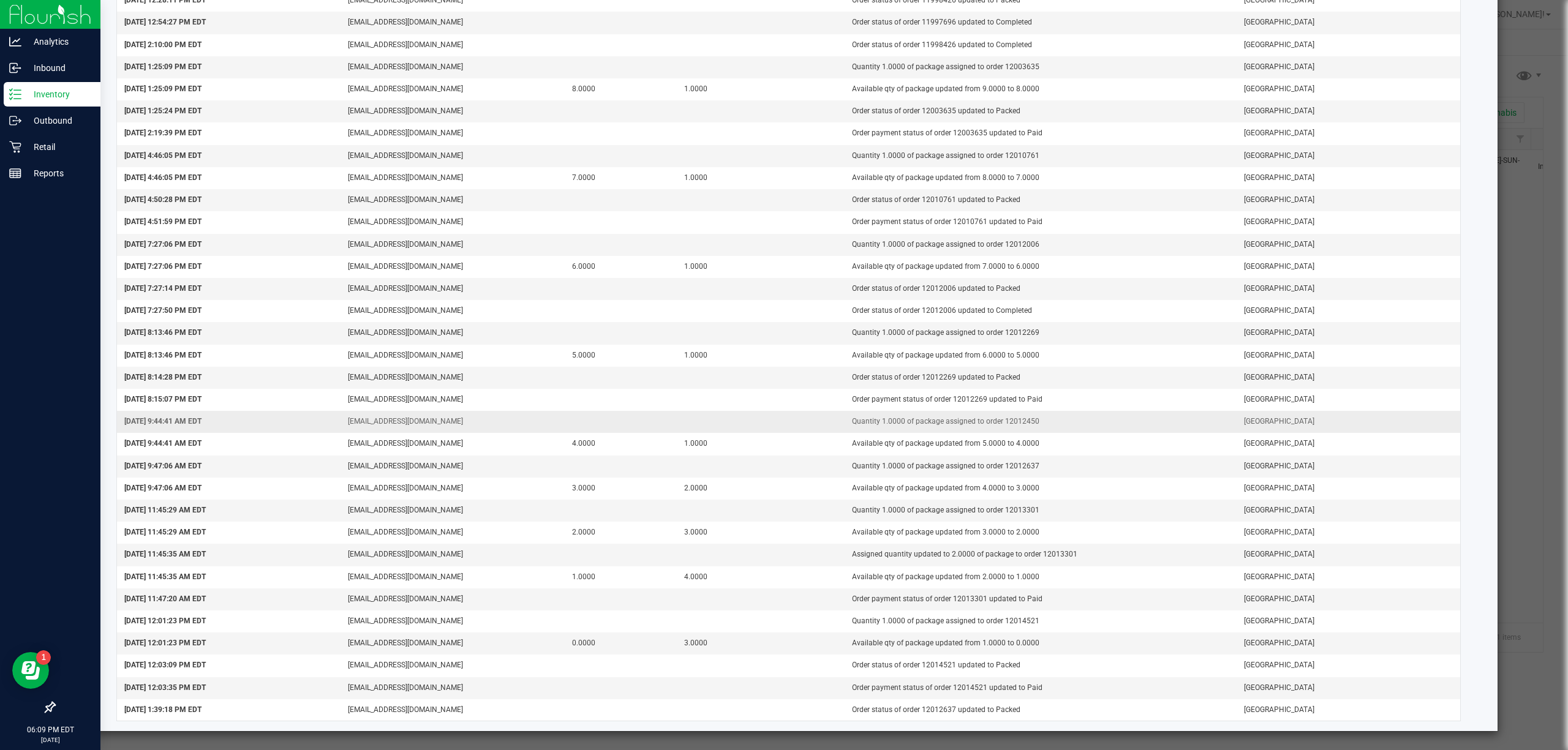
click at [1005, 418] on td "Quantity 1.0000 of package assigned to order 12012450" at bounding box center [1040, 422] width 392 height 22
copy td "12012450"
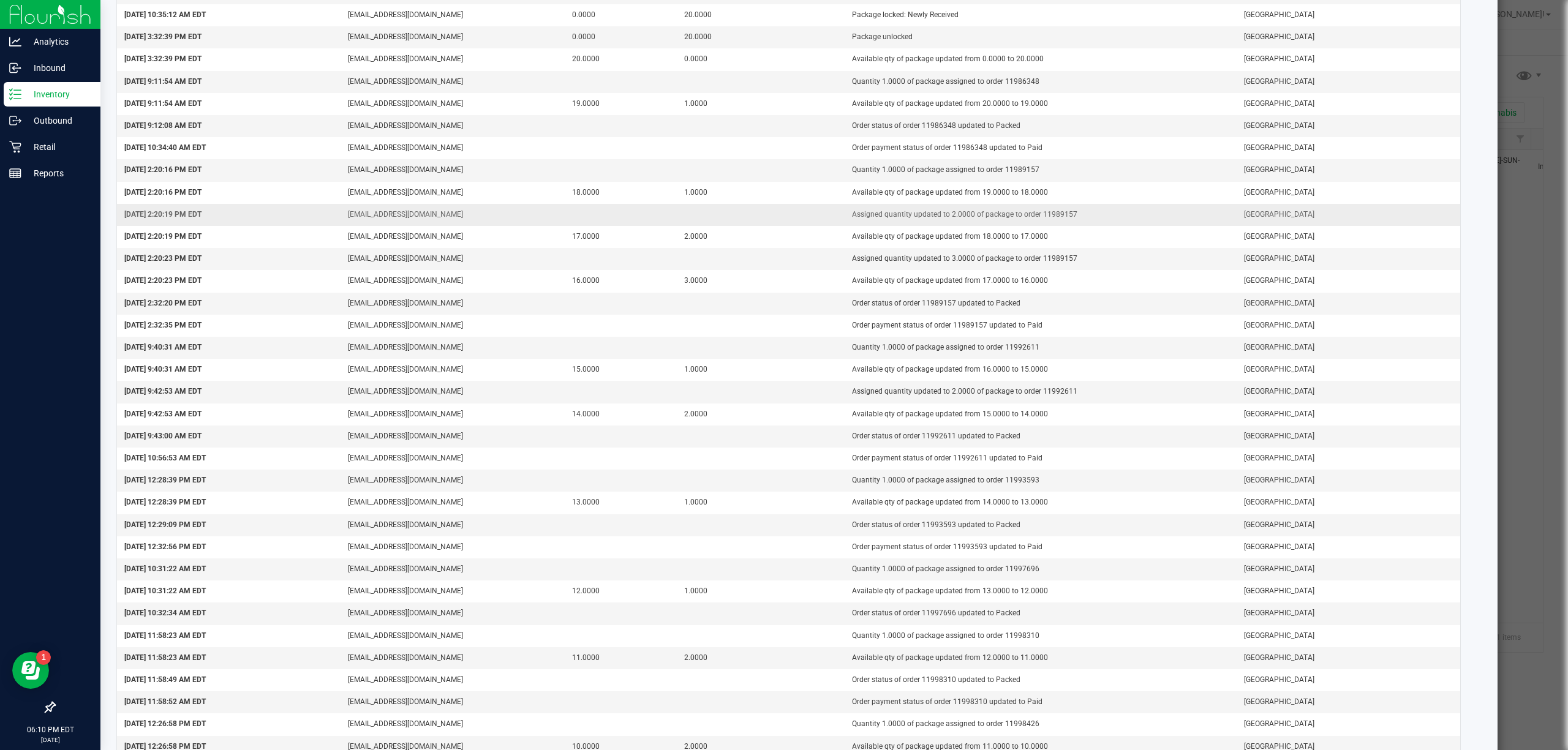
scroll to position [0, 0]
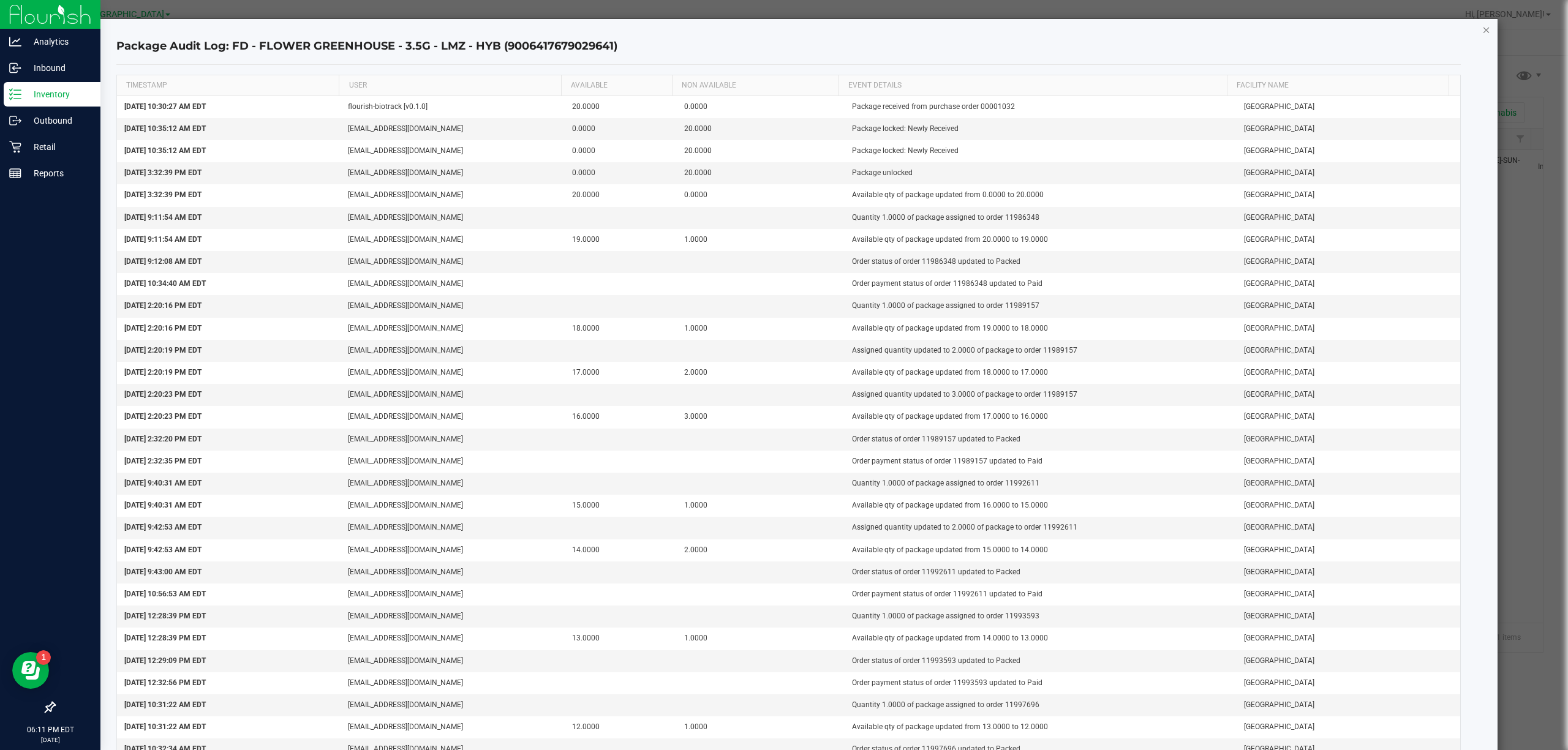
click at [1482, 33] on icon "button" at bounding box center [1486, 29] width 9 height 15
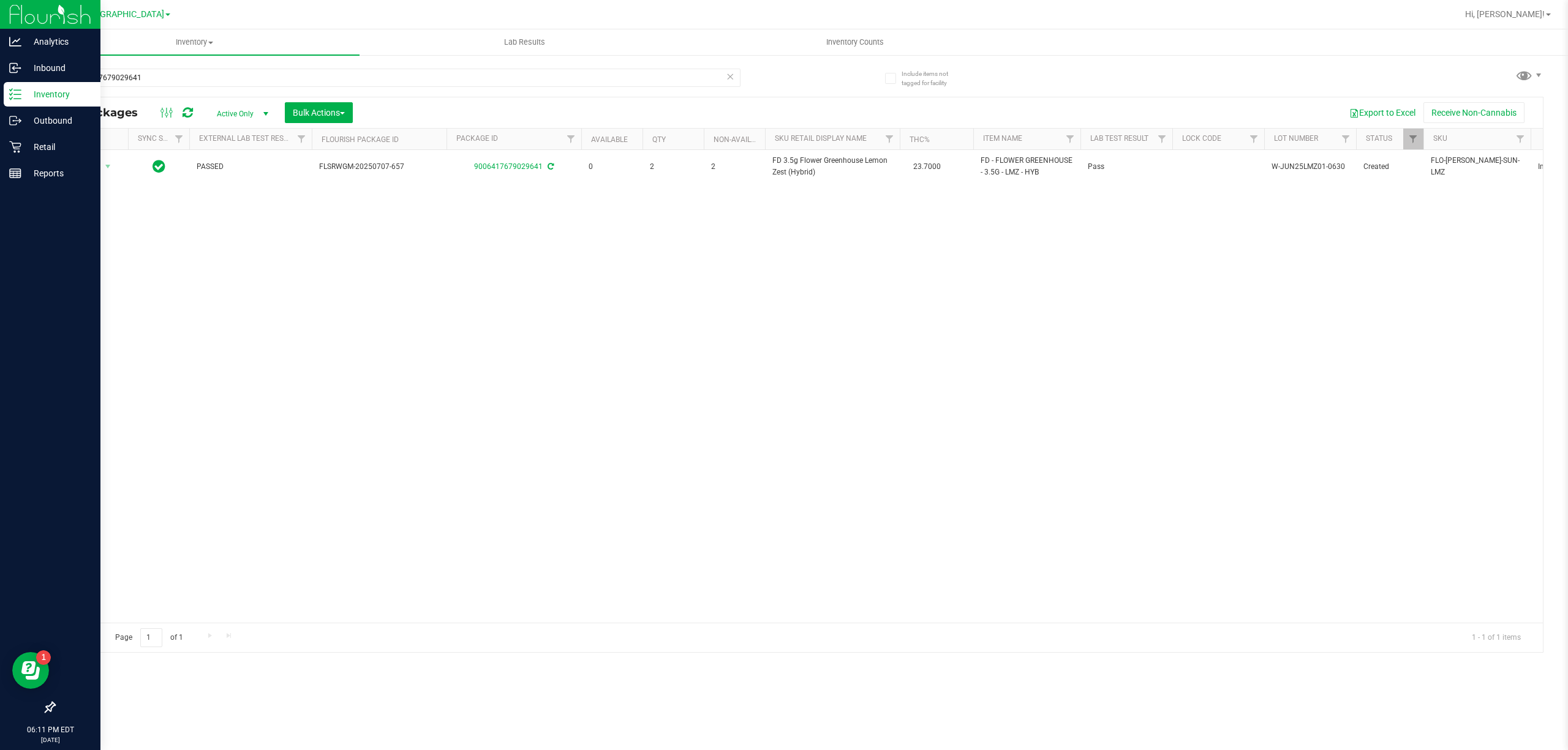
click at [731, 74] on icon at bounding box center [730, 76] width 9 height 15
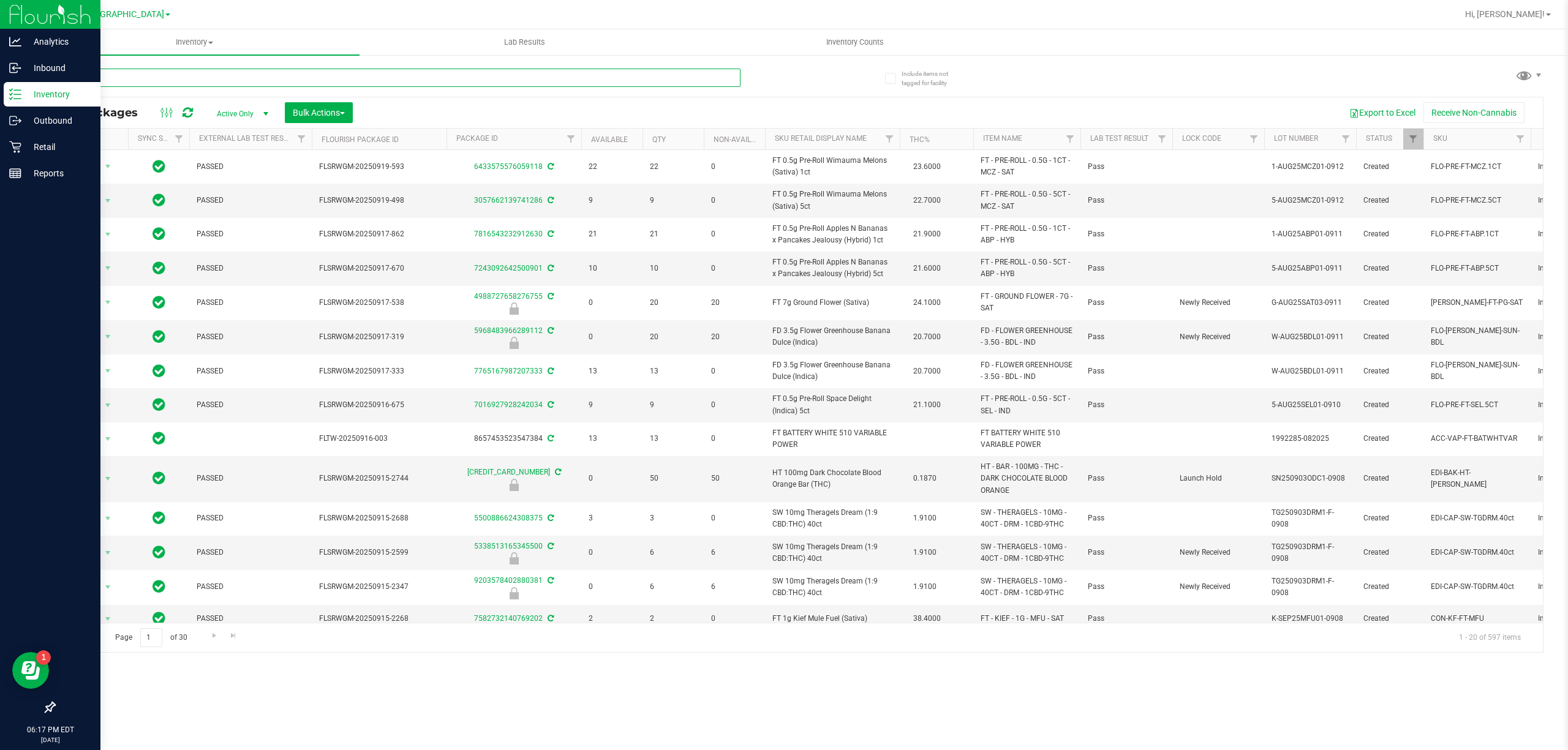
click at [493, 69] on input "text" at bounding box center [397, 77] width 687 height 18
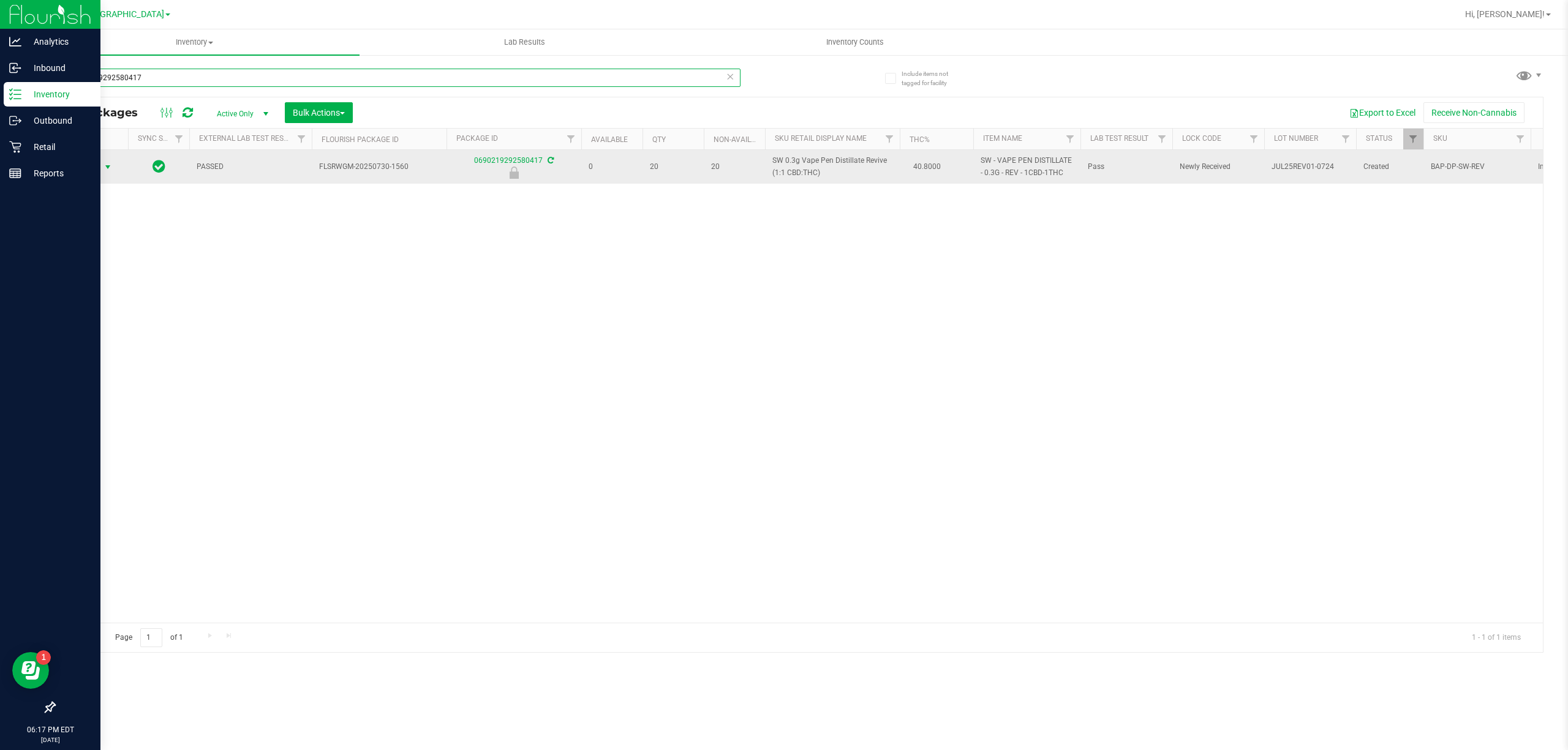
type input "0690219292580417"
click at [90, 171] on span "Action" at bounding box center [83, 168] width 33 height 17
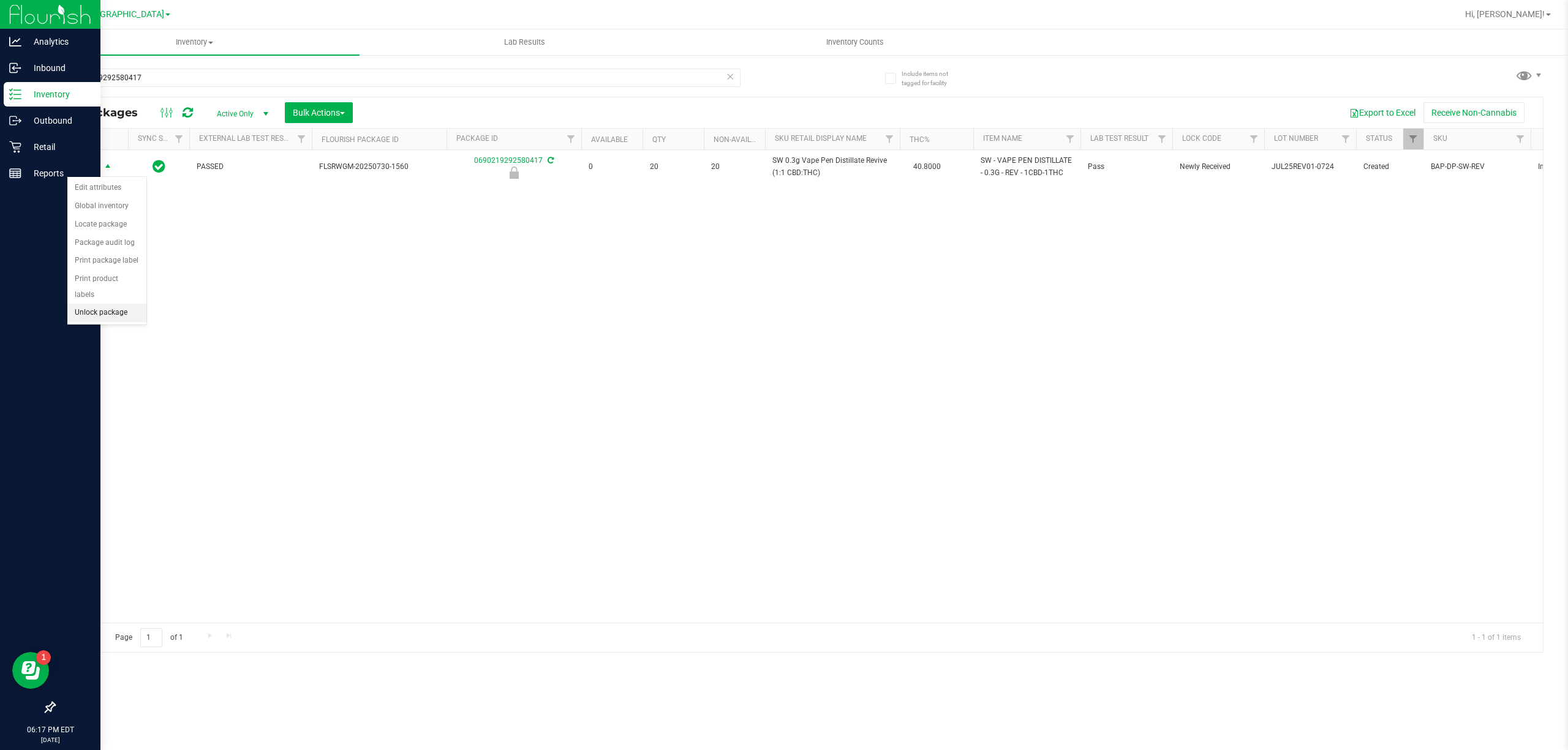
click at [105, 321] on li "Unlock package" at bounding box center [106, 313] width 79 height 18
click at [48, 163] on div "Reports" at bounding box center [52, 173] width 97 height 25
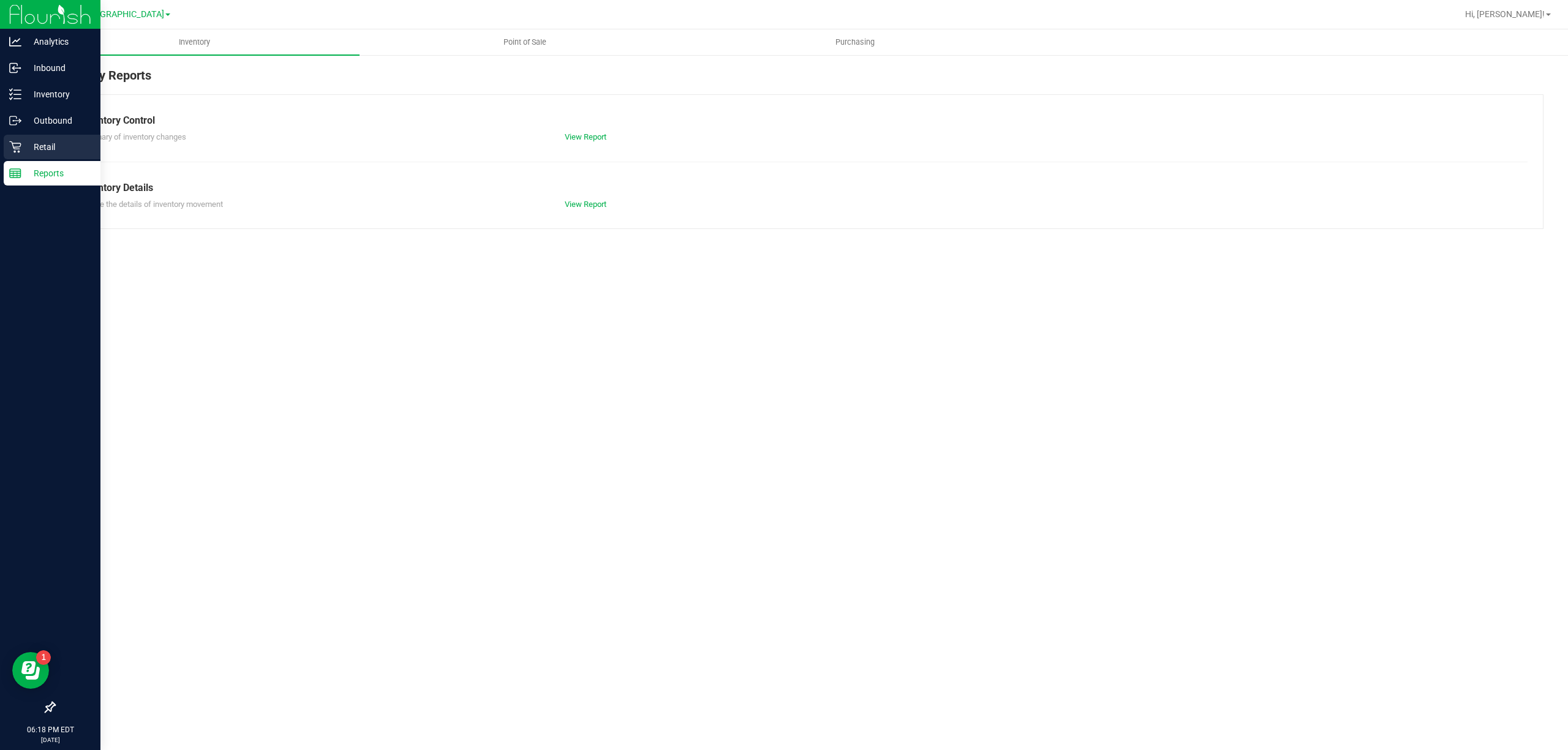
click at [50, 147] on p "Retail" at bounding box center [58, 147] width 74 height 15
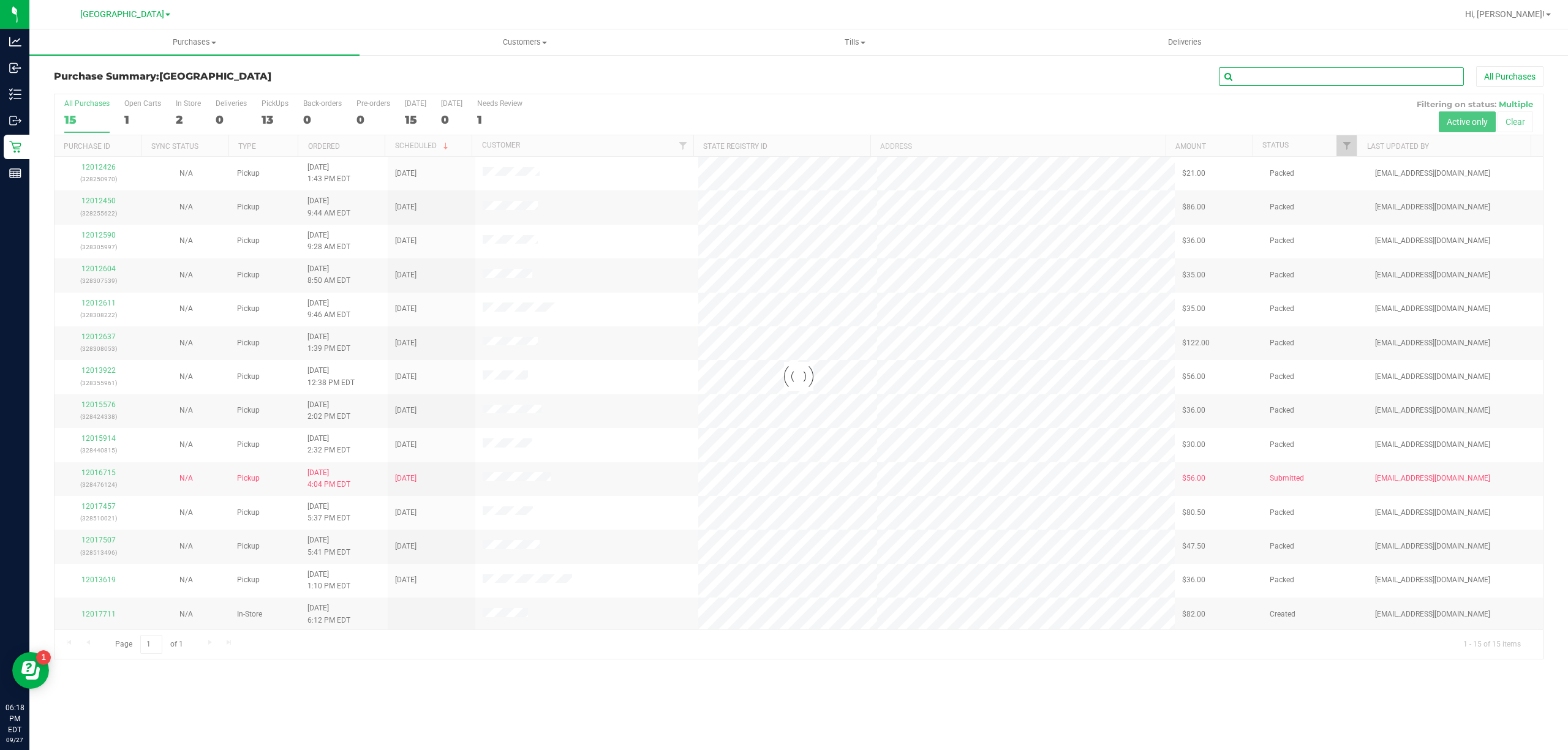
click at [1266, 79] on input "text" at bounding box center [1341, 76] width 245 height 18
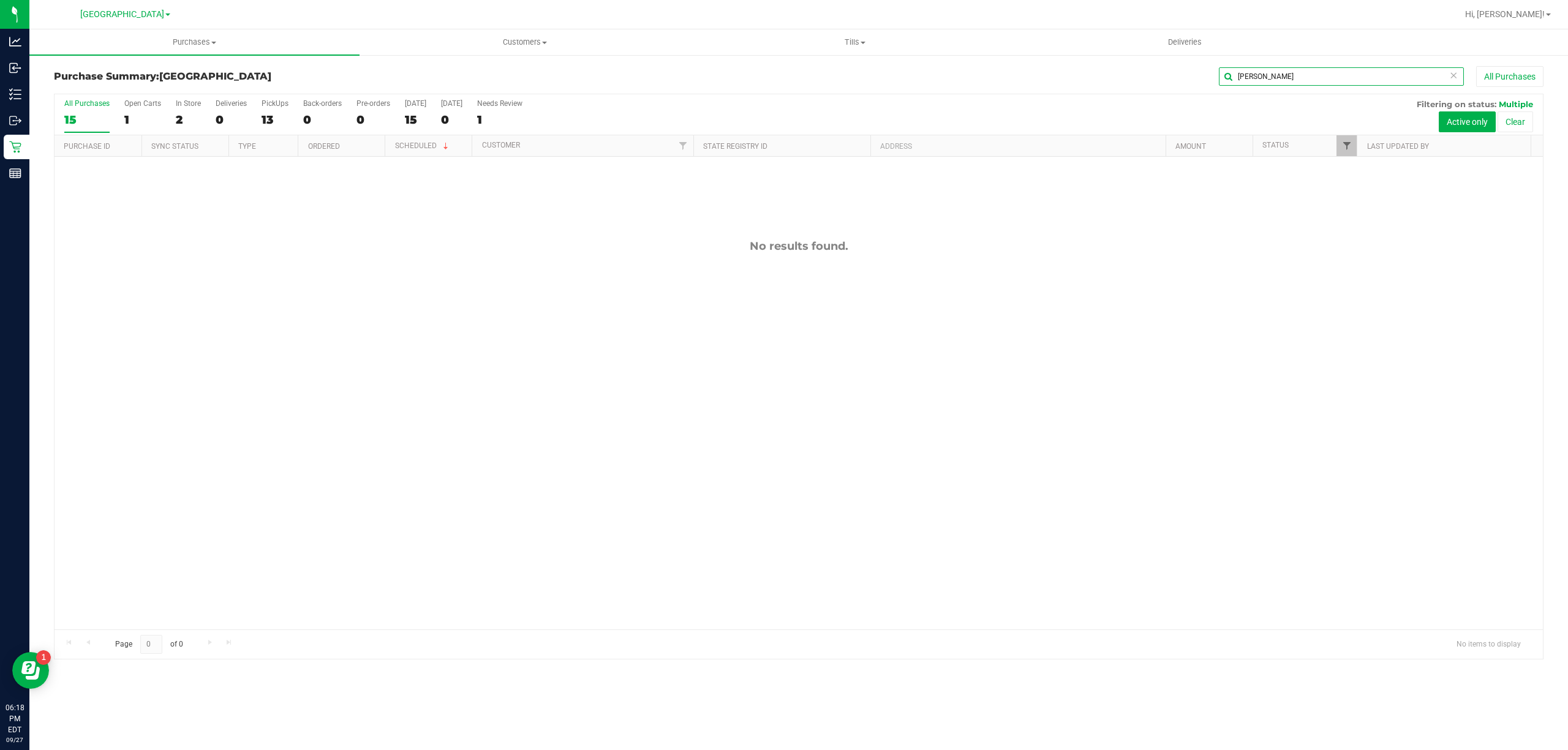
type input "[PERSON_NAME]"
click at [1347, 142] on span "Filter" at bounding box center [1346, 145] width 9 height 9
click at [1353, 214] on input "Cancelled" at bounding box center [1351, 215] width 8 height 8
checkbox input "true"
click at [1352, 315] on input "Undeliverable" at bounding box center [1351, 314] width 8 height 8
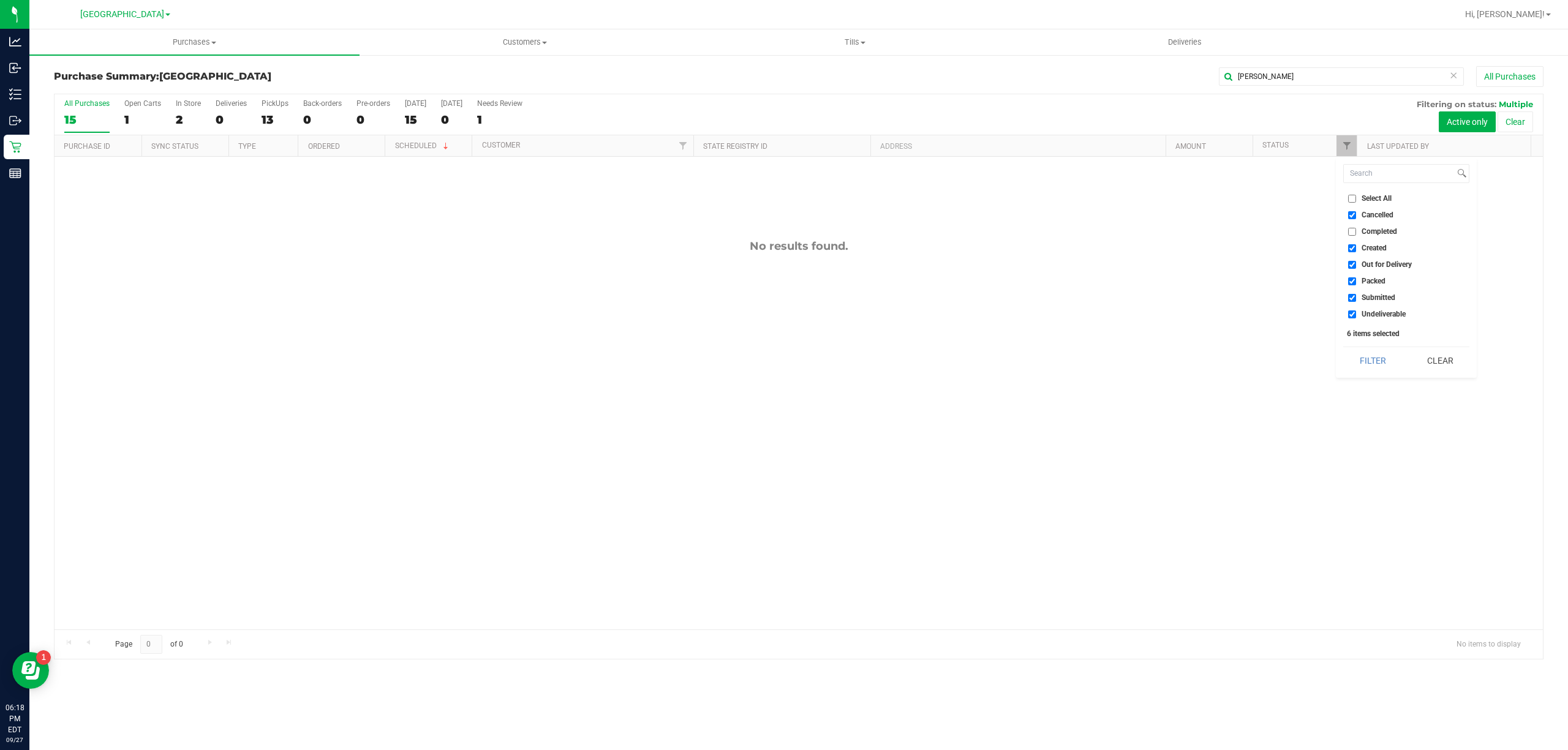
checkbox input "false"
click at [1356, 294] on label "Submitted" at bounding box center [1371, 297] width 47 height 8
click at [1356, 294] on input "Submitted" at bounding box center [1351, 297] width 8 height 8
checkbox input "false"
click at [1348, 283] on input "Packed" at bounding box center [1351, 281] width 8 height 8
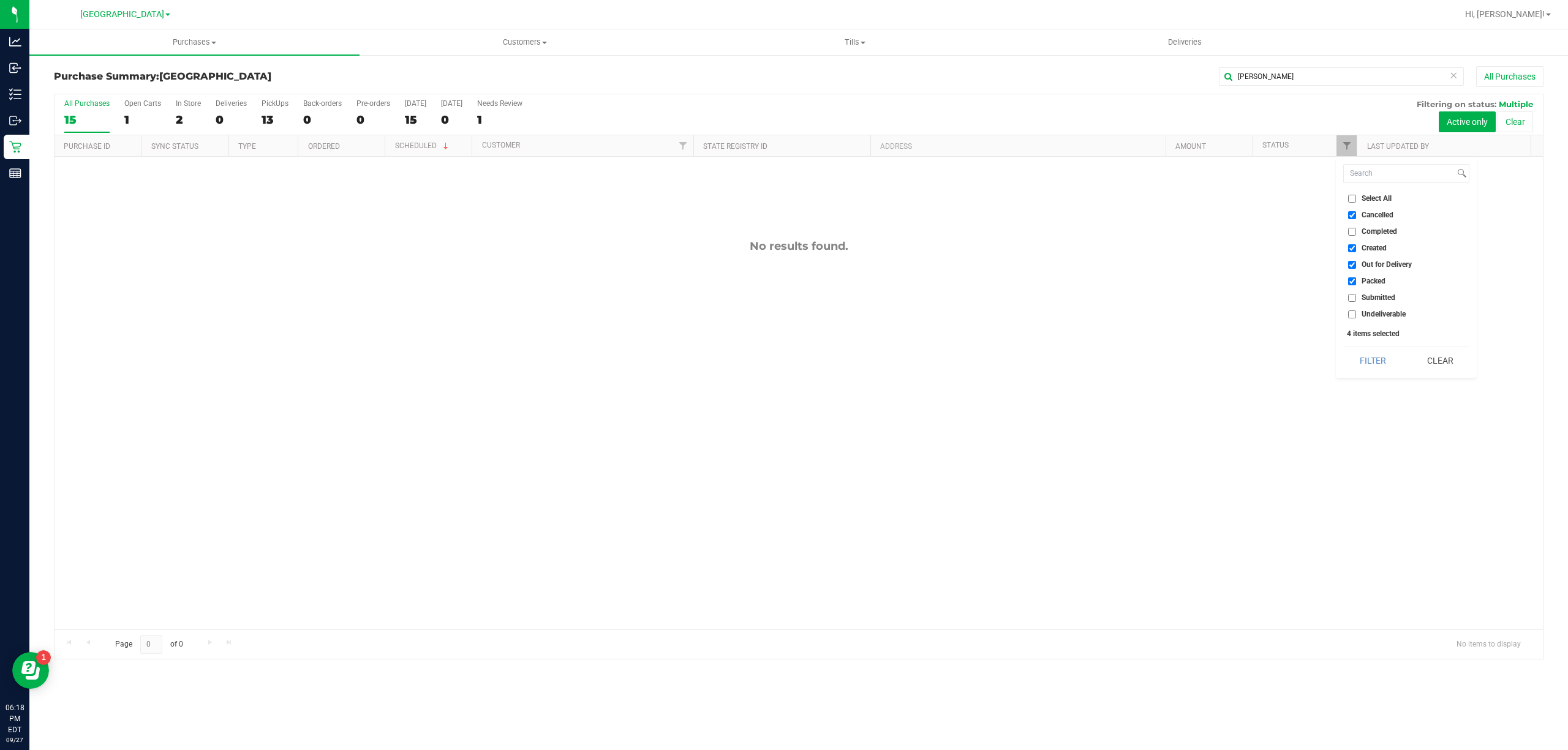
checkbox input "false"
click at [1353, 267] on input "Out for Delivery" at bounding box center [1351, 265] width 8 height 8
checkbox input "false"
click at [1353, 246] on input "Created" at bounding box center [1351, 248] width 8 height 8
checkbox input "false"
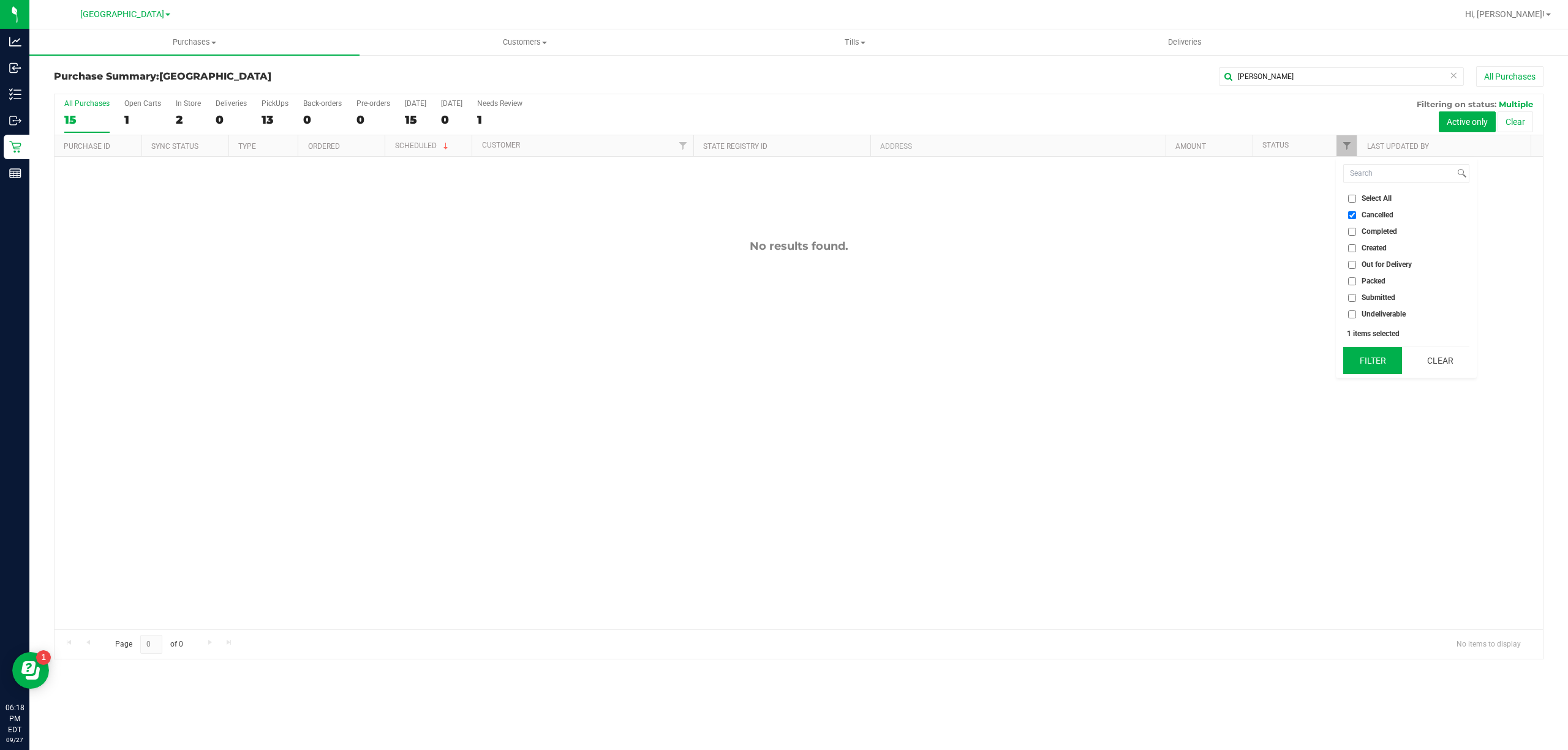
click at [1381, 353] on button "Filter" at bounding box center [1372, 360] width 59 height 27
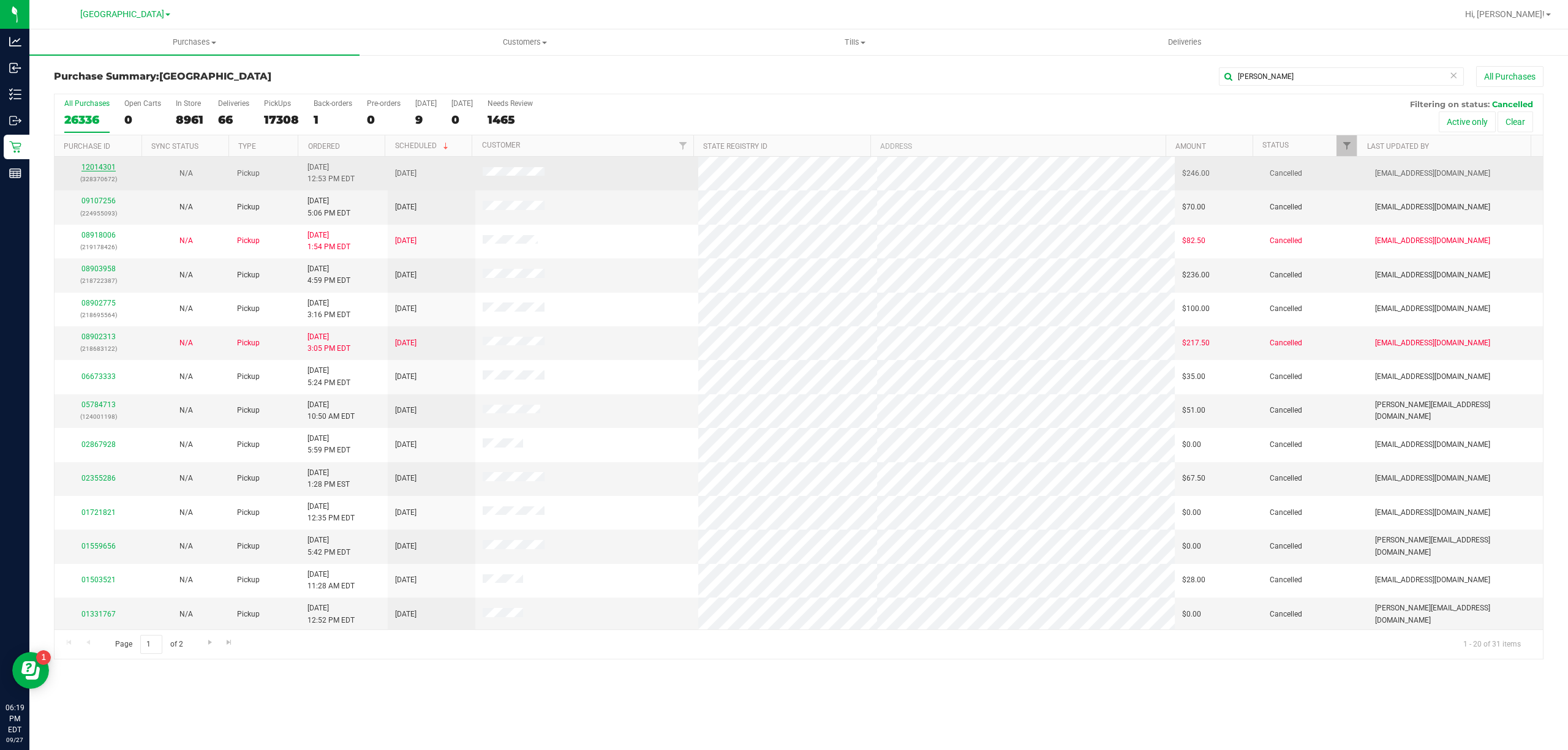
click at [101, 169] on link "12014301" at bounding box center [98, 167] width 34 height 9
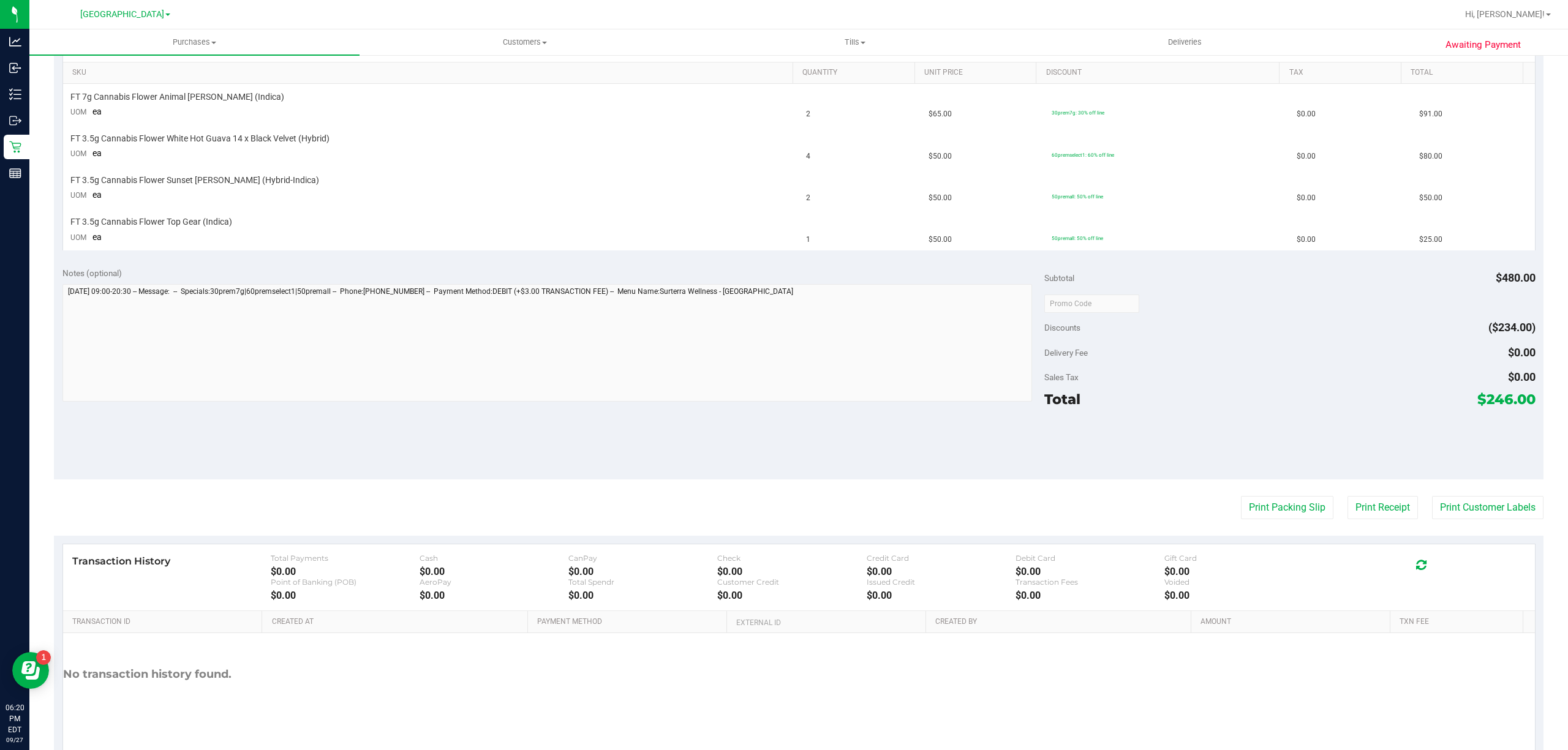
scroll to position [349, 0]
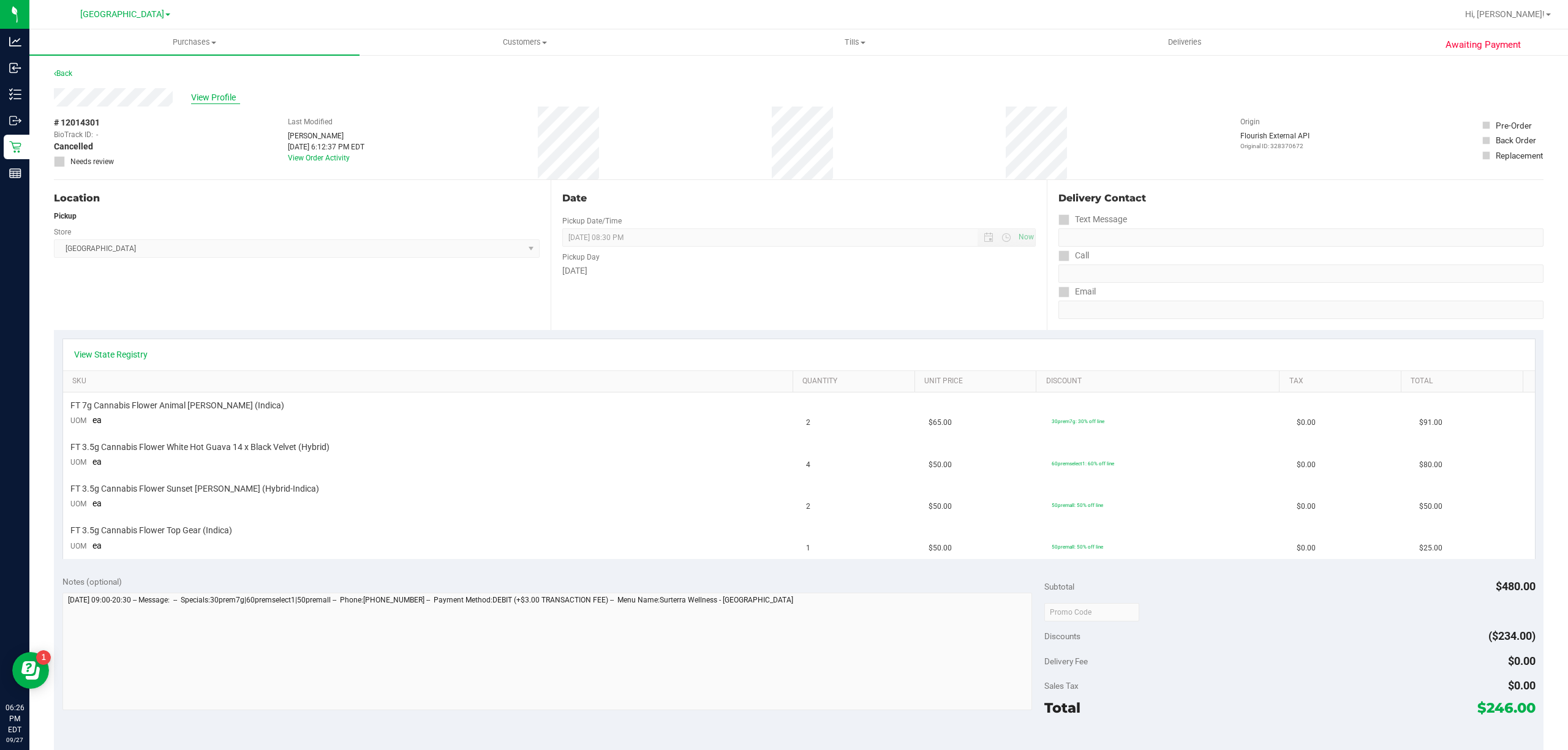
click at [202, 95] on span "View Profile" at bounding box center [215, 98] width 49 height 13
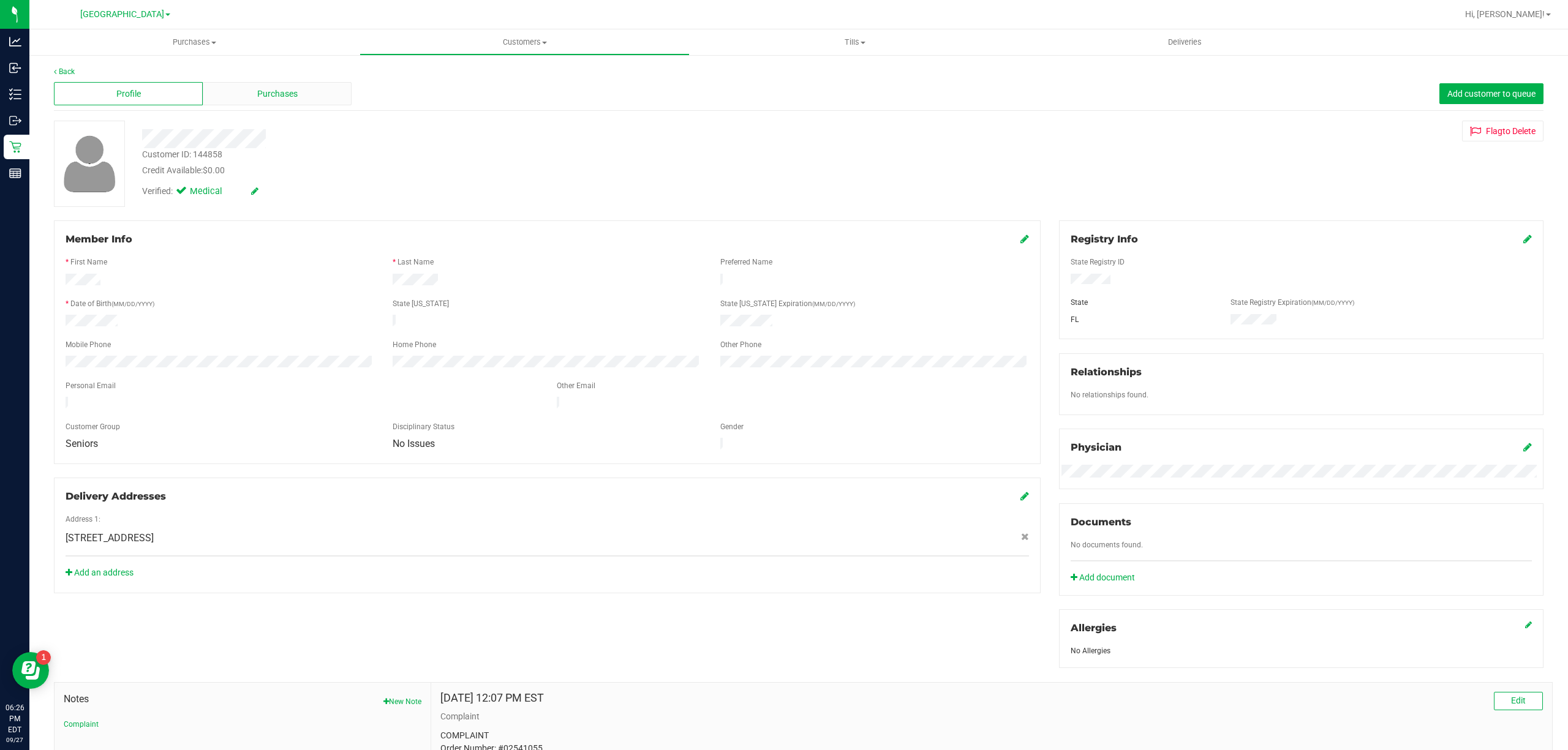
click at [230, 94] on div "Purchases" at bounding box center [277, 94] width 149 height 23
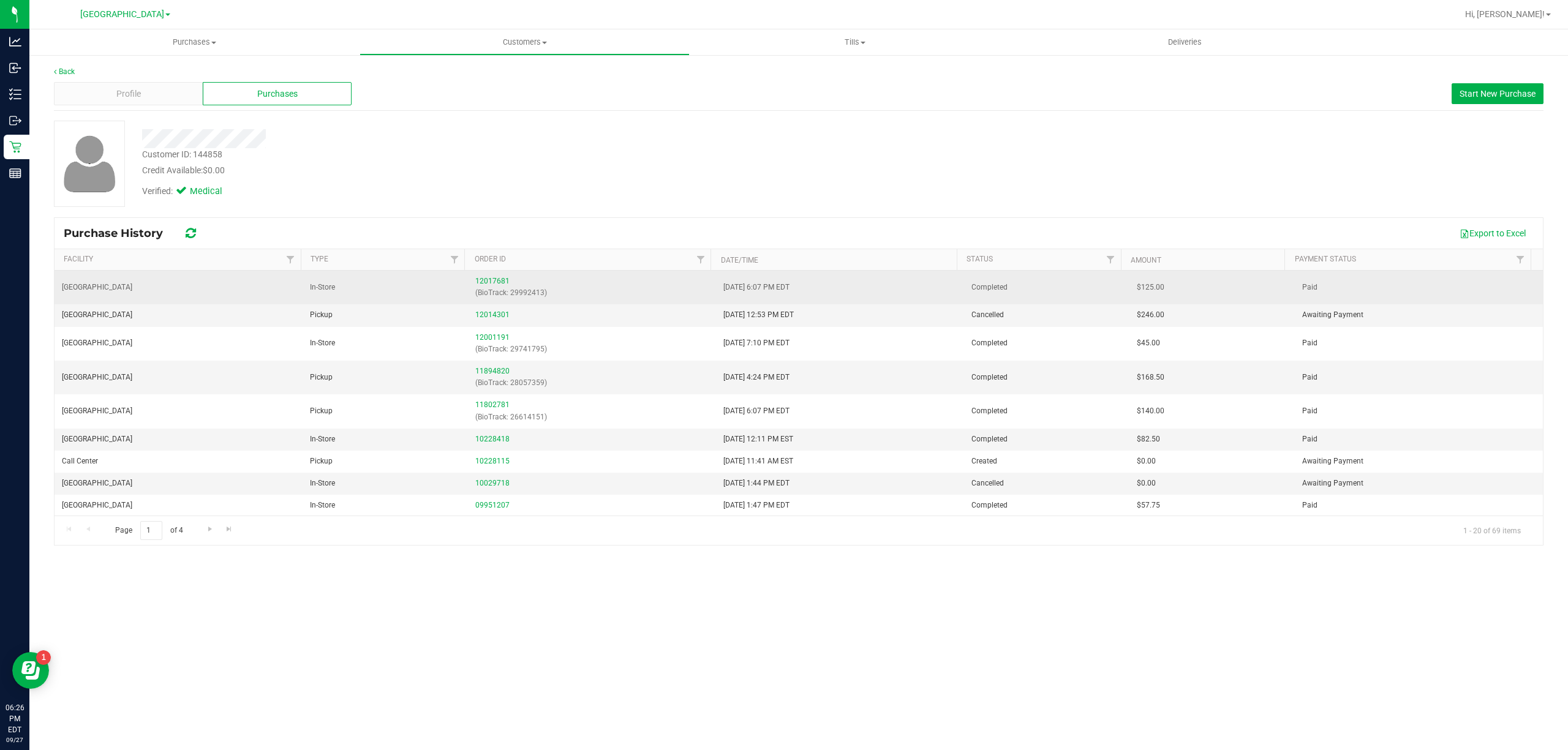
click at [483, 277] on div "12017681 (BioTrack: 29992413)" at bounding box center [592, 287] width 233 height 23
click at [481, 281] on link "12017681" at bounding box center [492, 281] width 34 height 9
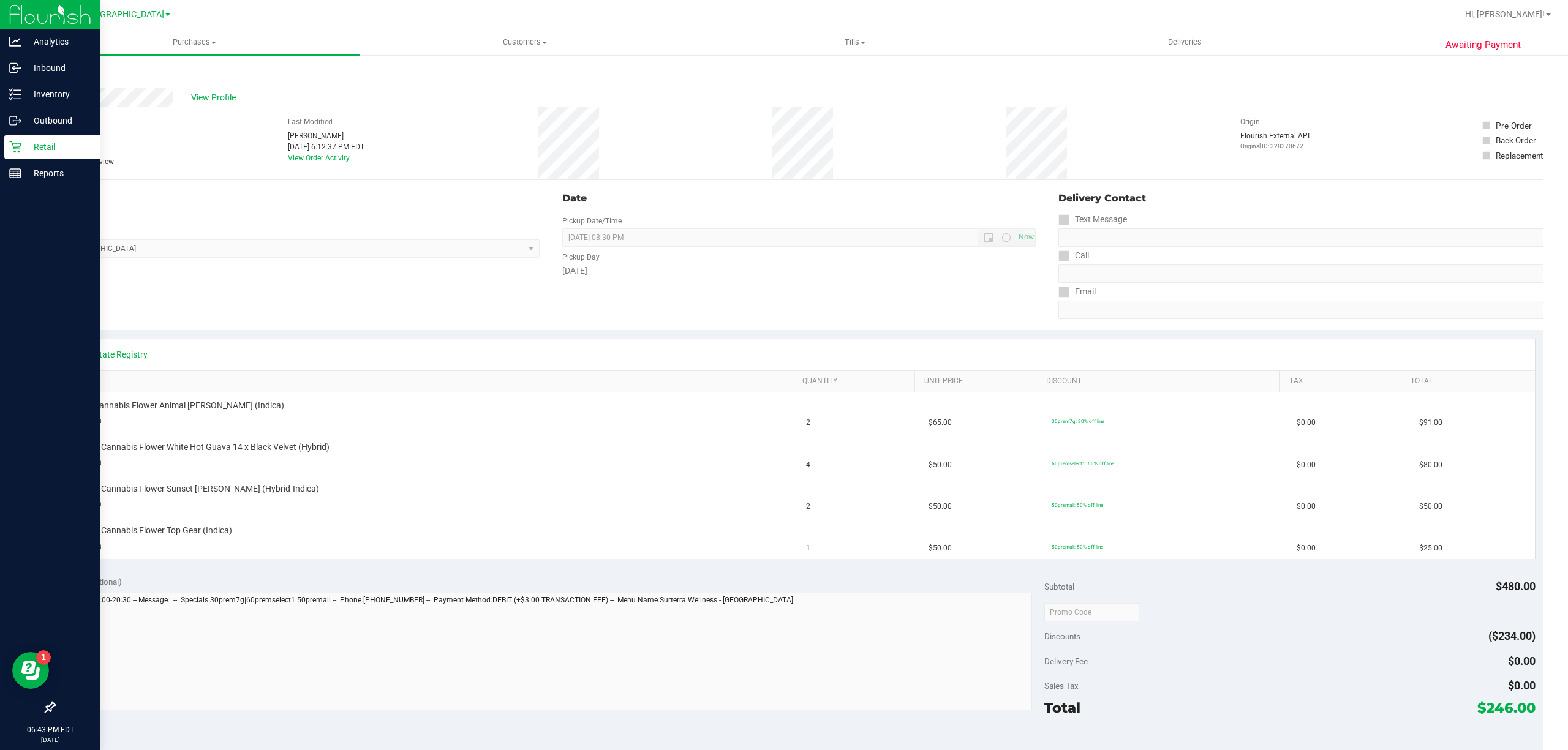
click at [17, 144] on icon at bounding box center [15, 147] width 12 height 12
